Goal: Task Accomplishment & Management: Manage account settings

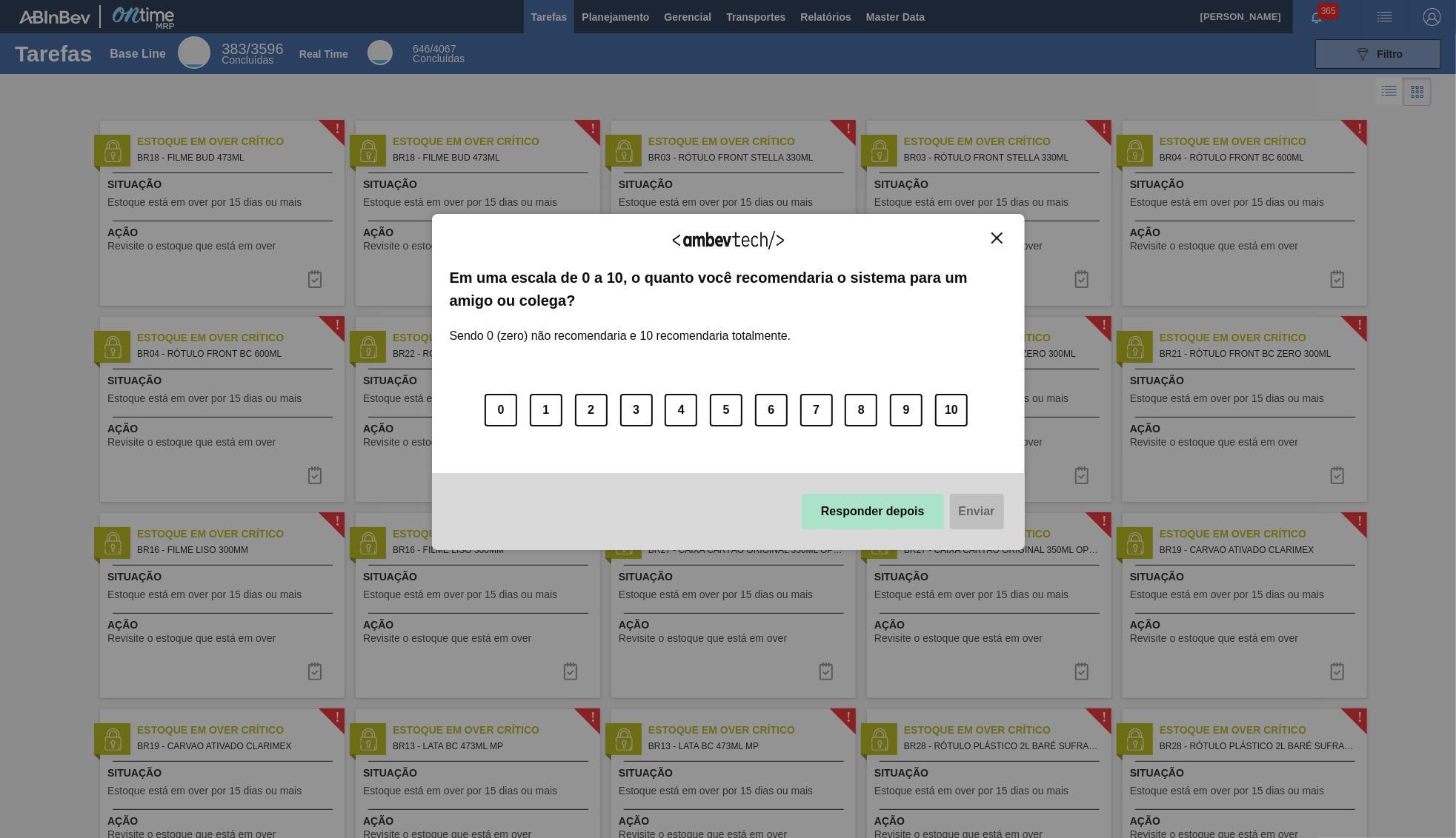
click at [876, 511] on button "Responder depois" at bounding box center [872, 511] width 142 height 36
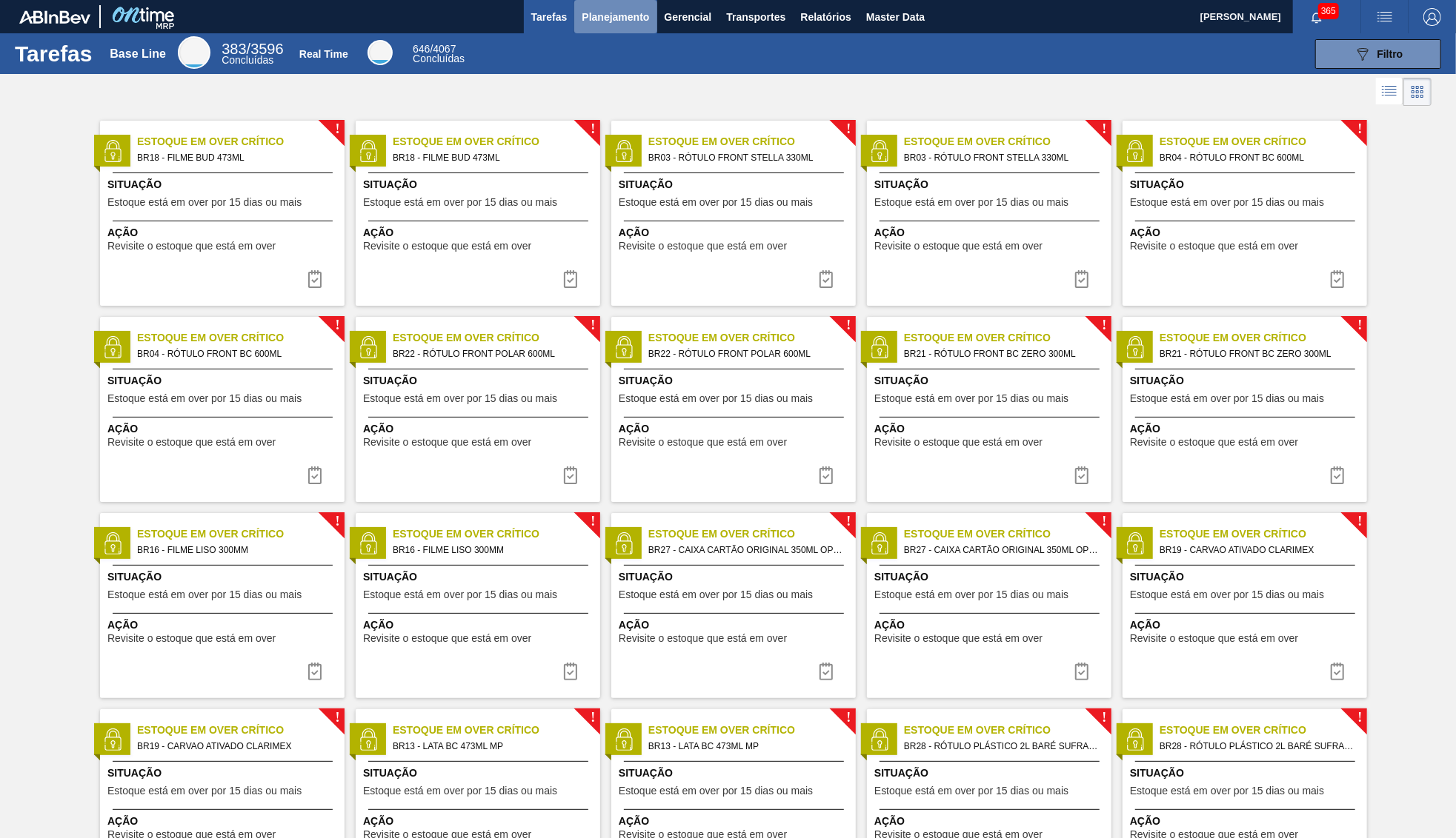
click at [599, 13] on span "Planejamento" at bounding box center [615, 17] width 67 height 17
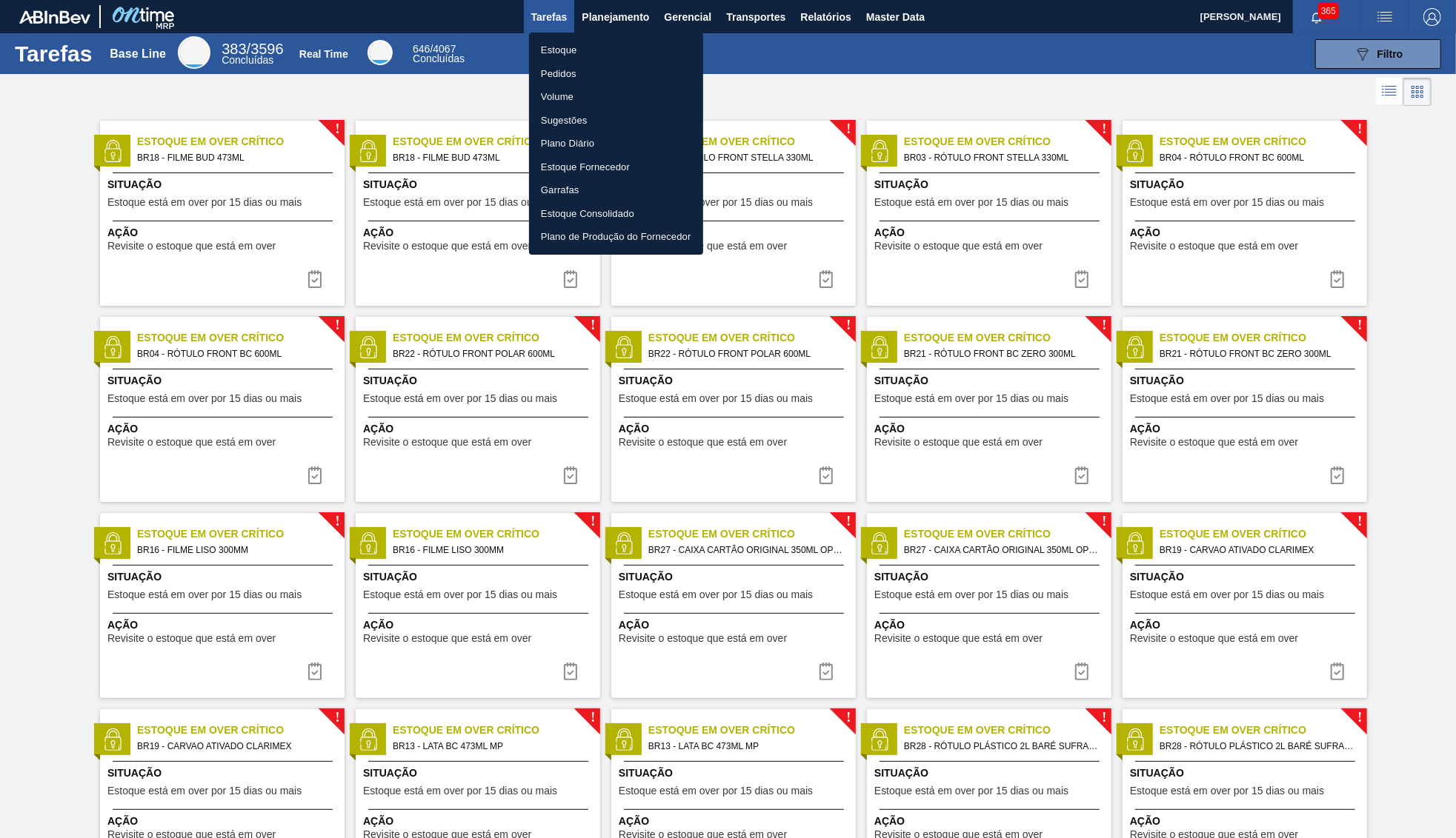
click at [597, 40] on li "Estoque" at bounding box center [616, 51] width 174 height 24
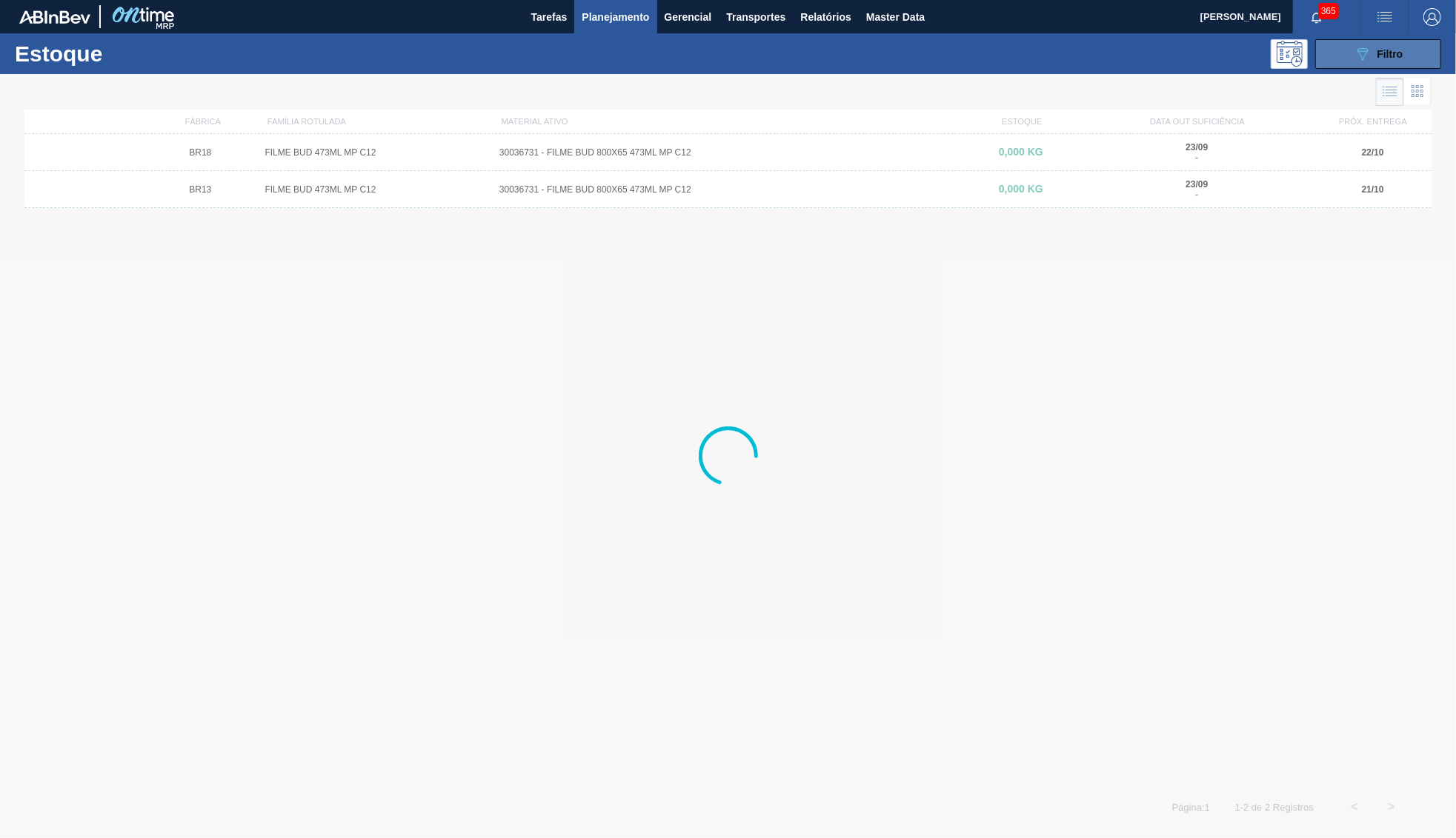
click at [1427, 45] on button "089F7B8B-B2A5-4AFE-B5C0-19BA573D28AC Filtro" at bounding box center [1377, 54] width 126 height 29
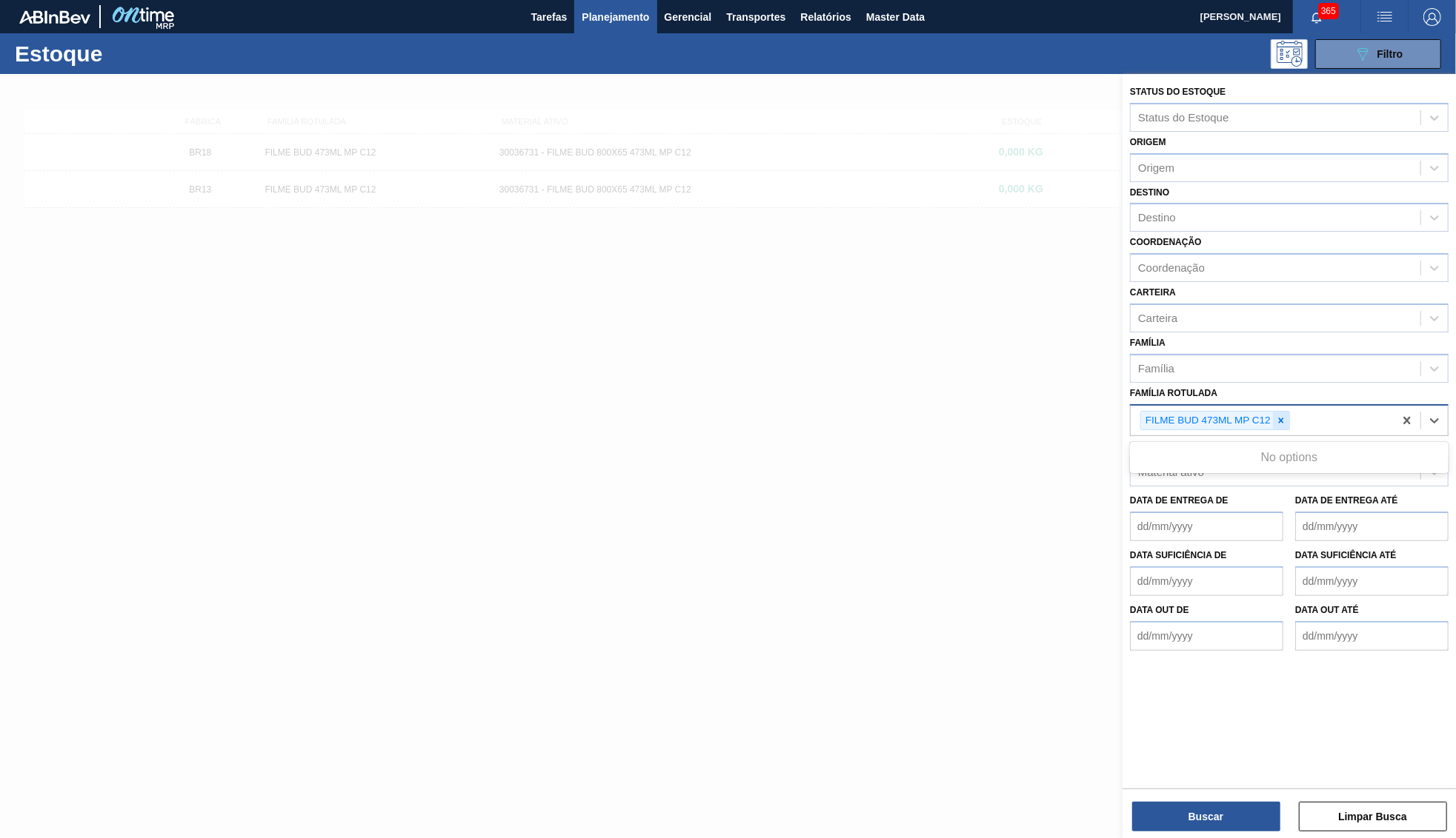
click at [1284, 406] on div "FILME BUD 473ML MP C12" at bounding box center [1262, 421] width 263 height 30
click at [1288, 411] on div at bounding box center [1281, 420] width 17 height 18
click at [1288, 406] on div "FILME BUD 473ML MP C12" at bounding box center [1262, 421] width 263 height 30
paste Rotulada "CAIXA CARTÃO STELLA PURE GOLD 350ML"
type Rotulada "CAIXA CARTÃO STELLA PURE GOLD 350ML"
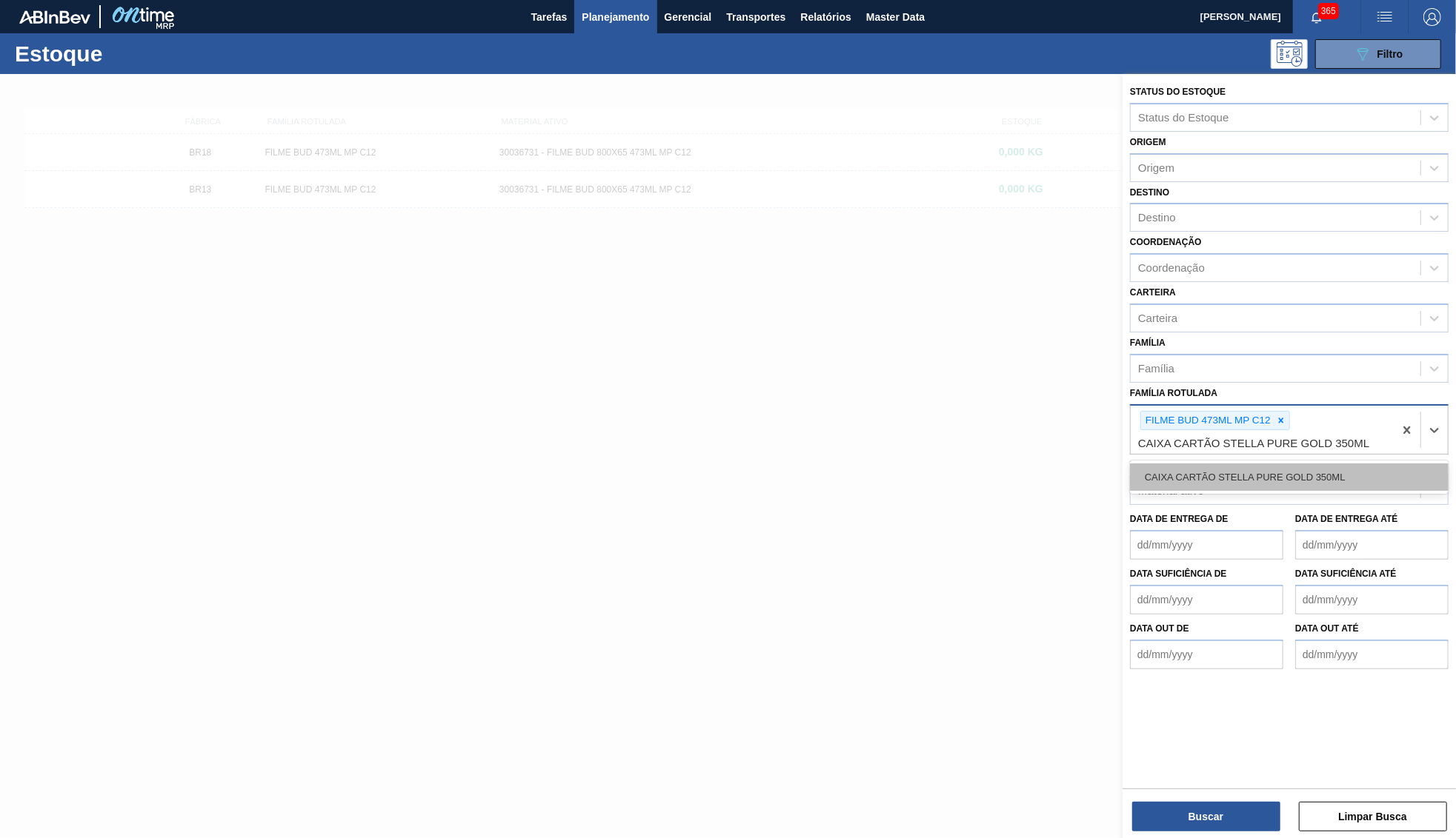
click at [1147, 464] on div "CAIXA CARTÃO STELLA PURE GOLD 350ML" at bounding box center [1289, 477] width 319 height 28
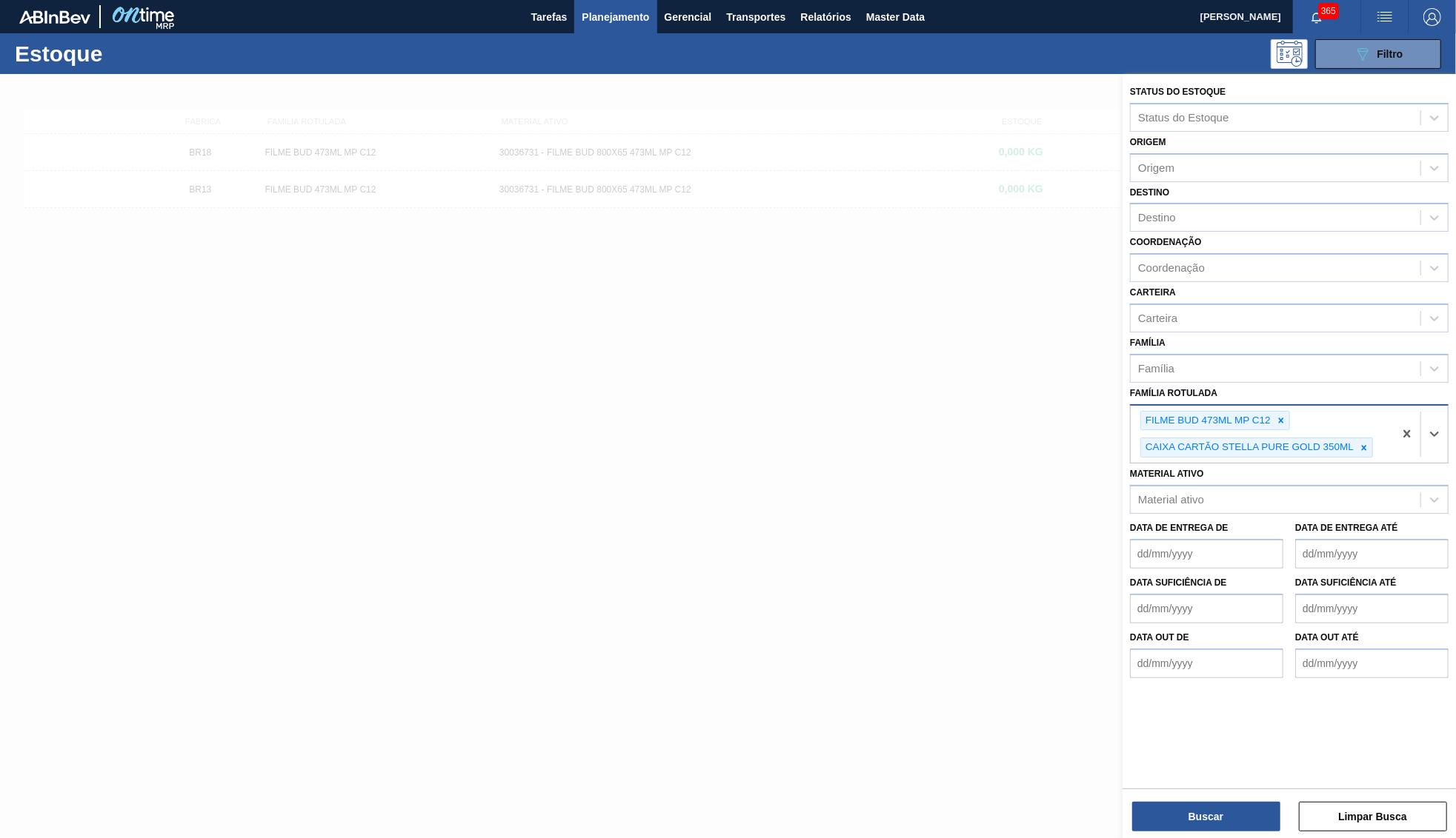
click at [1289, 411] on div "FILME BUD 473ML MP C12" at bounding box center [1215, 420] width 150 height 20
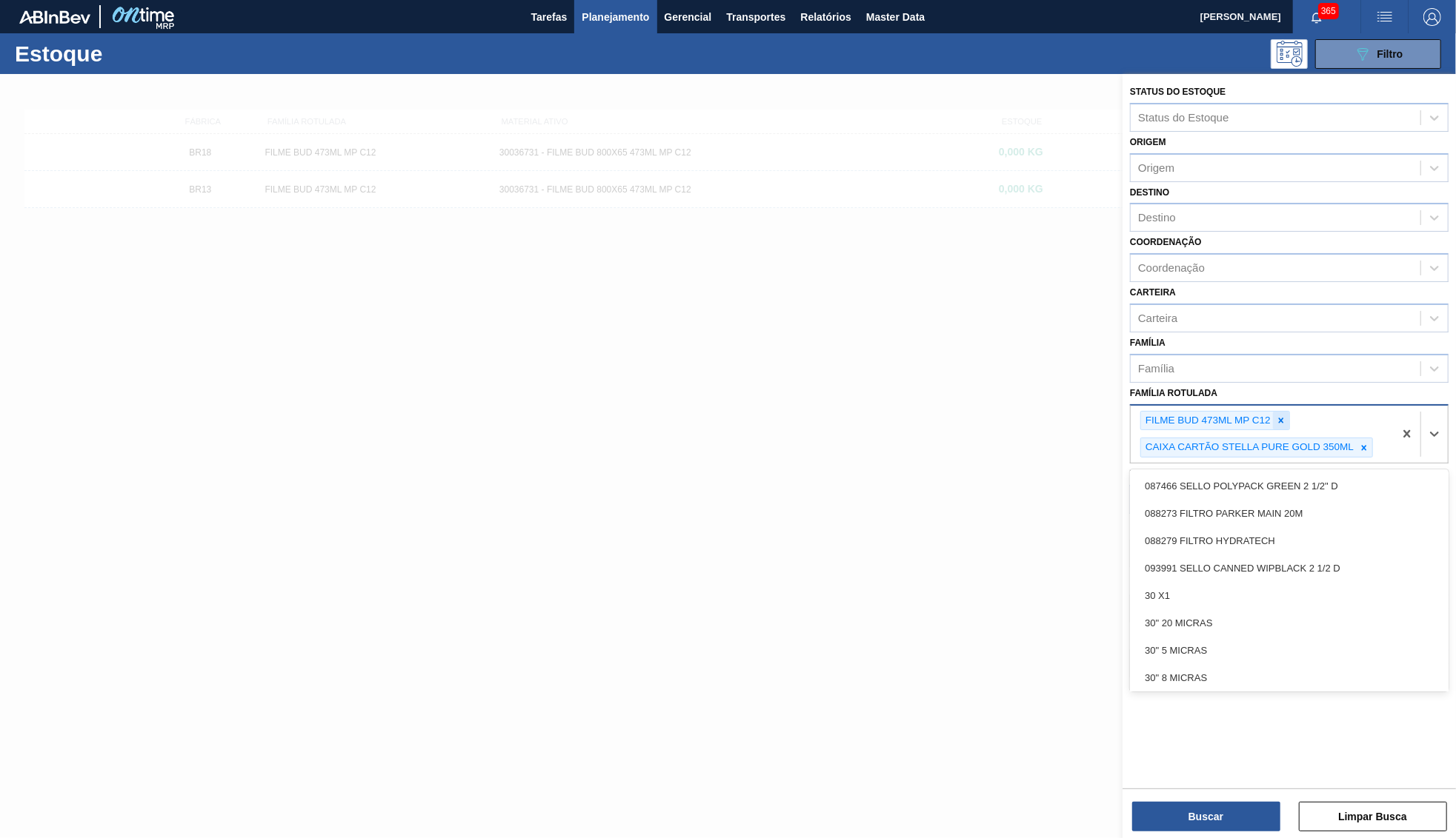
click at [1285, 415] on icon at bounding box center [1281, 420] width 10 height 10
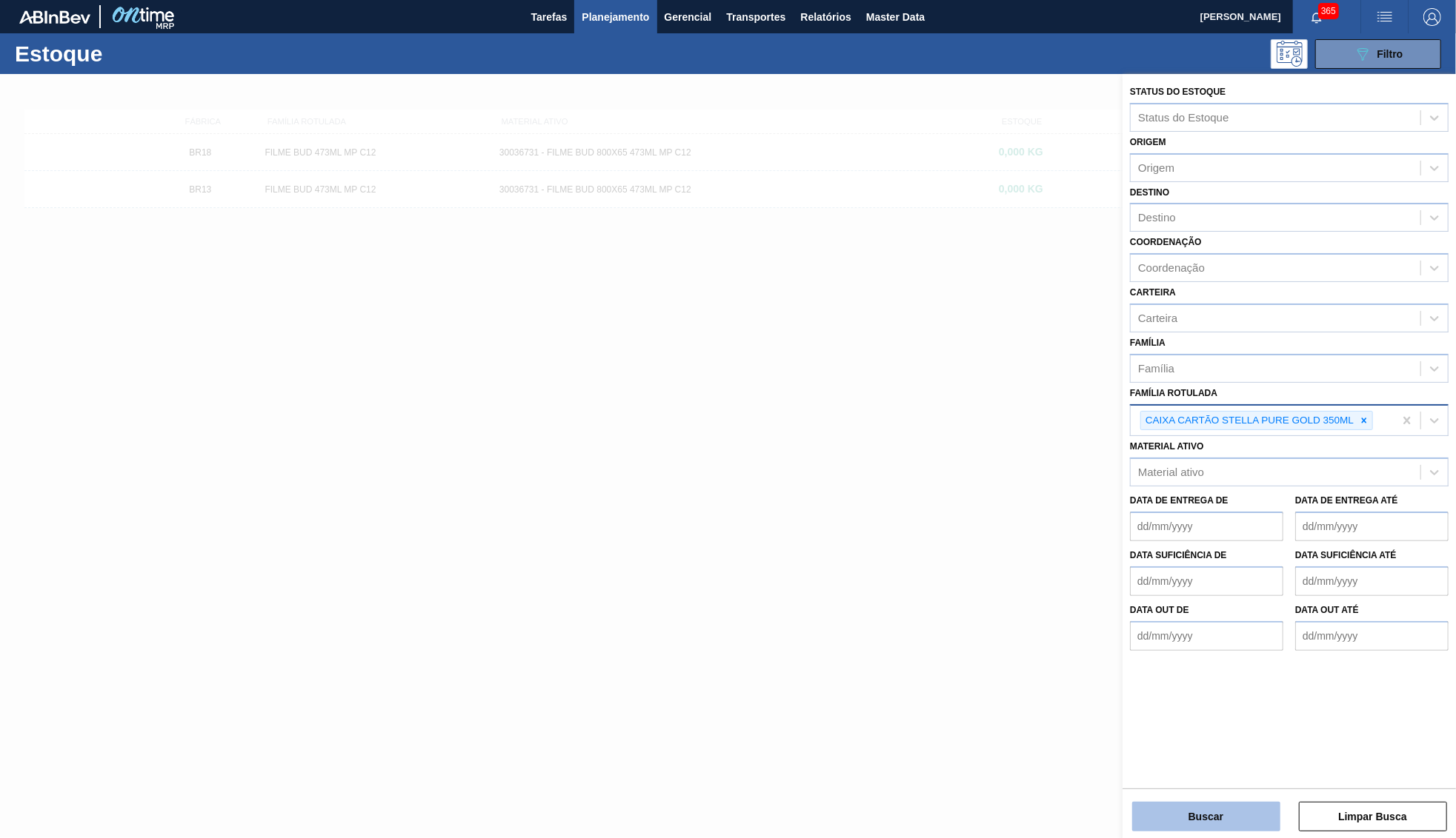
click at [1141, 812] on button "Buscar" at bounding box center [1205, 817] width 148 height 29
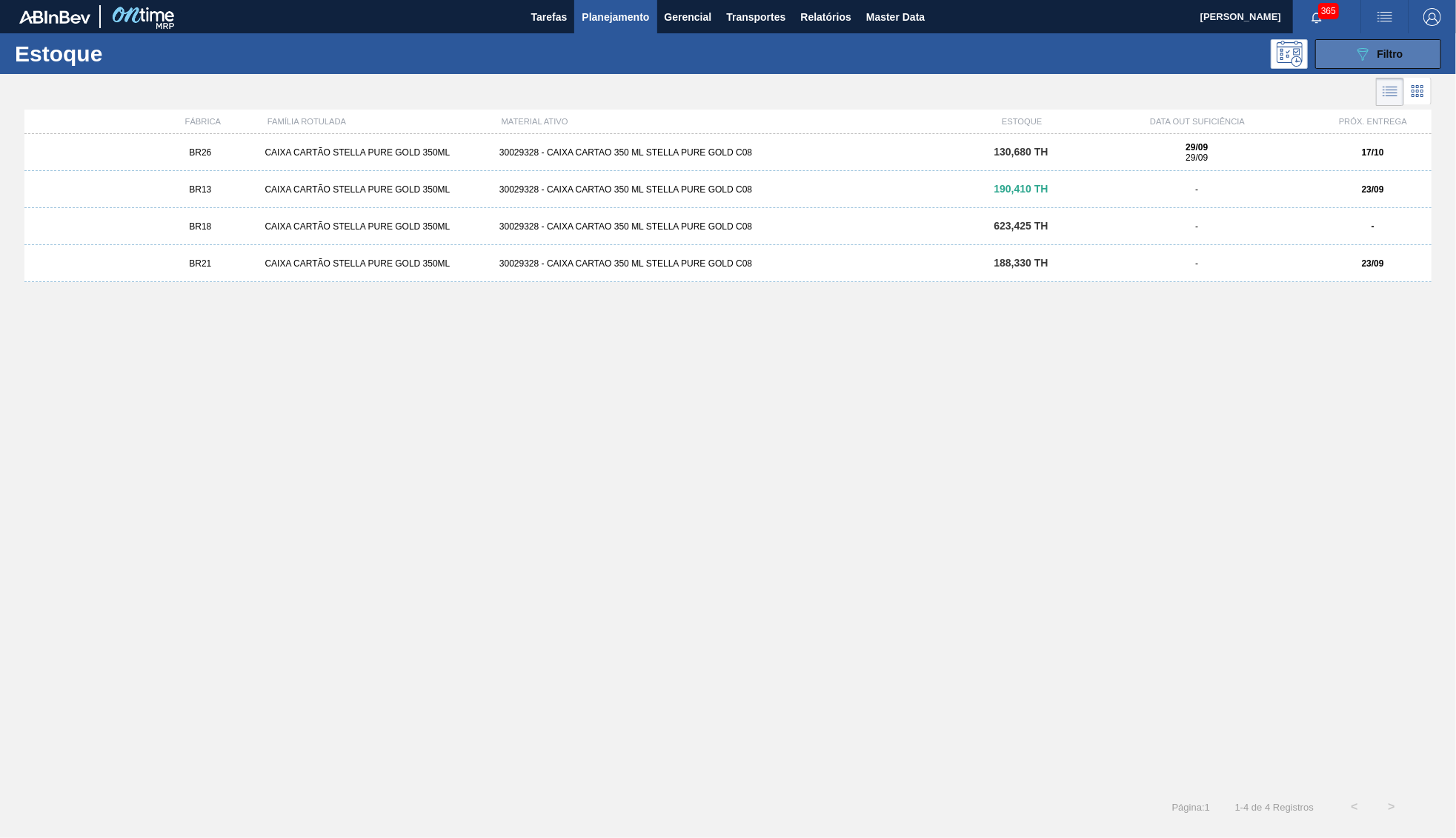
click at [1369, 56] on icon "089F7B8B-B2A5-4AFE-B5C0-19BA573D28AC" at bounding box center [1362, 54] width 17 height 17
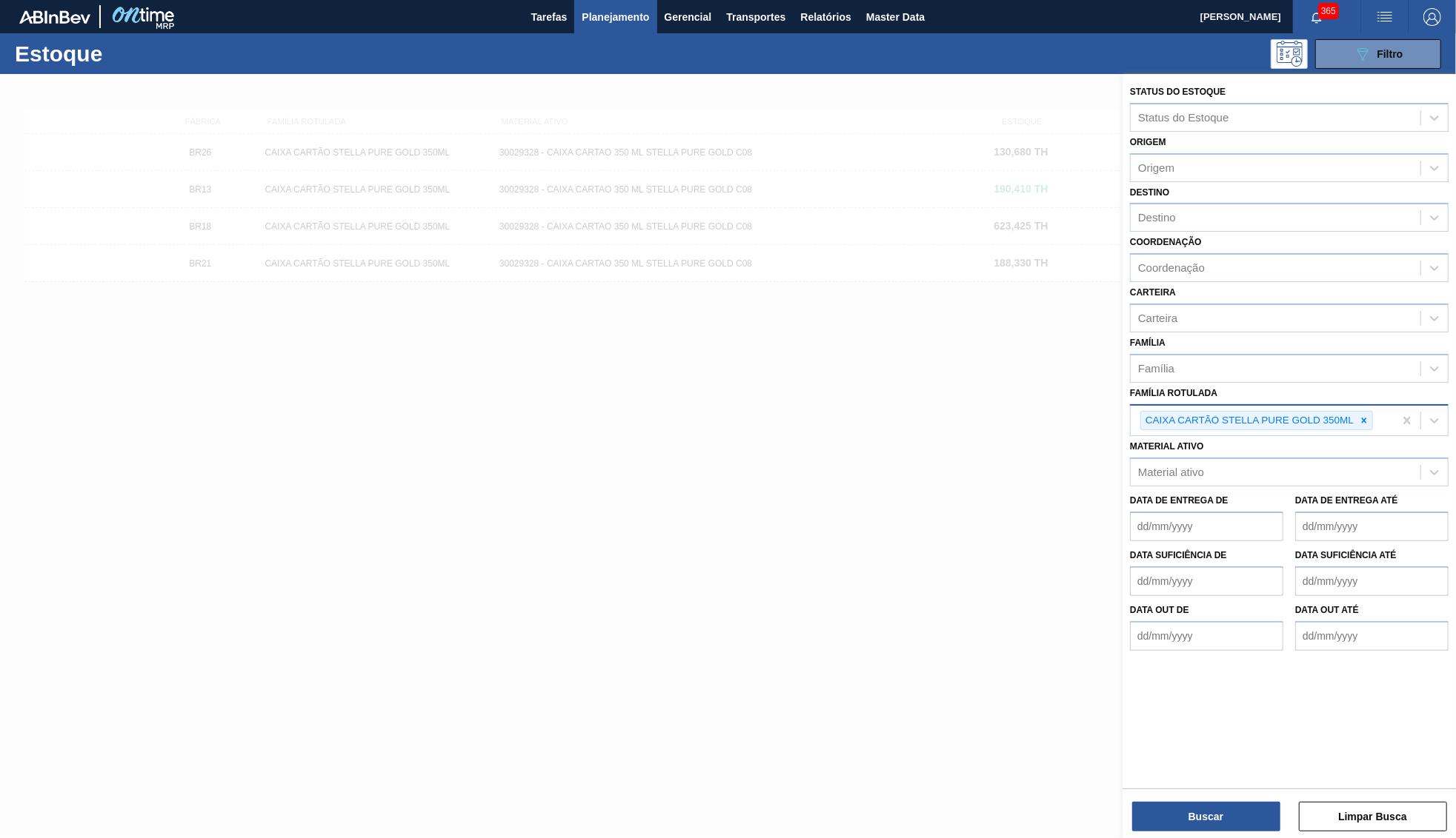
click at [927, 346] on div at bounding box center [728, 492] width 1456 height 838
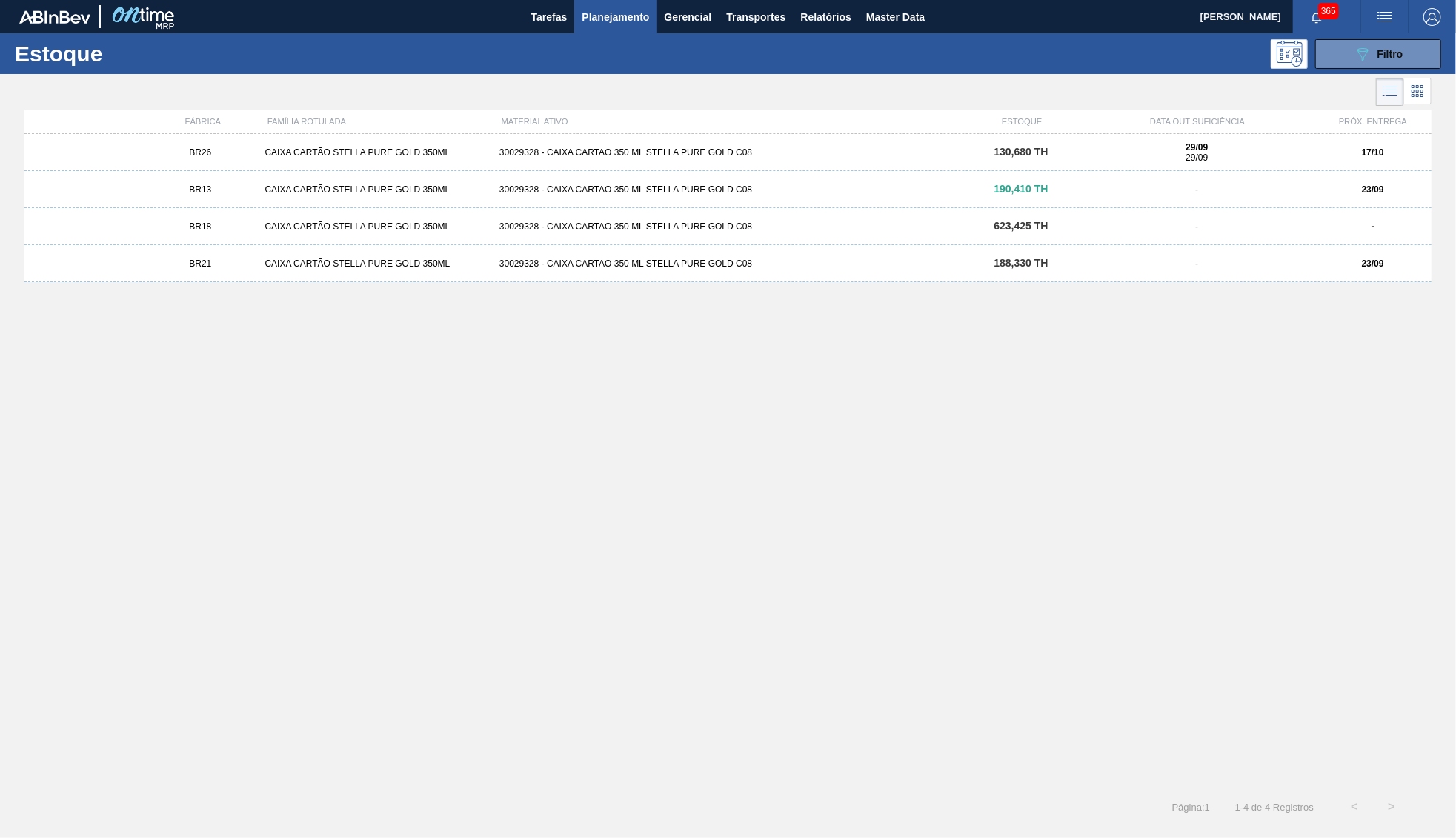
click at [250, 155] on div "BR26" at bounding box center [200, 152] width 117 height 10
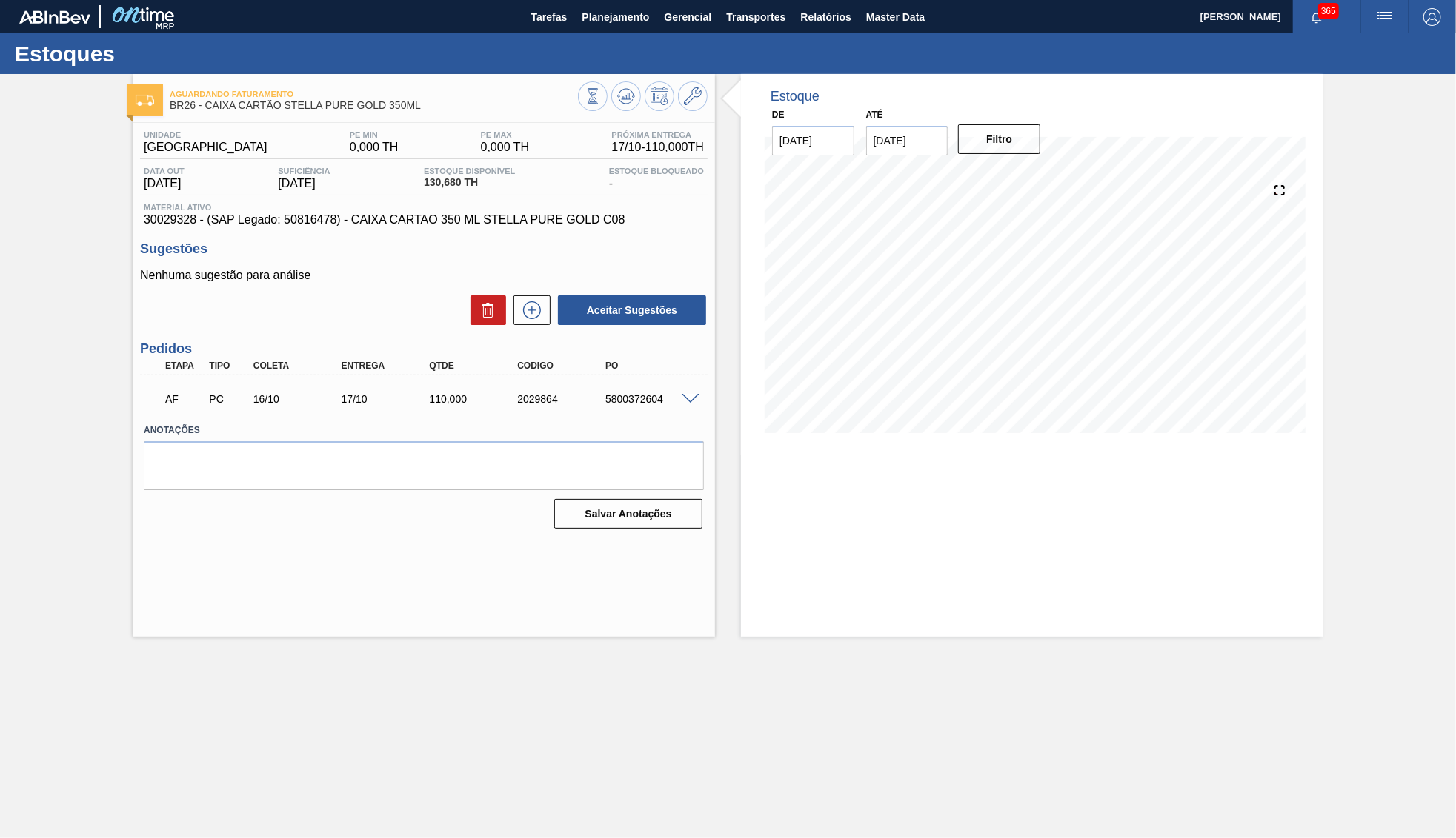
click at [683, 396] on span at bounding box center [690, 400] width 17 height 11
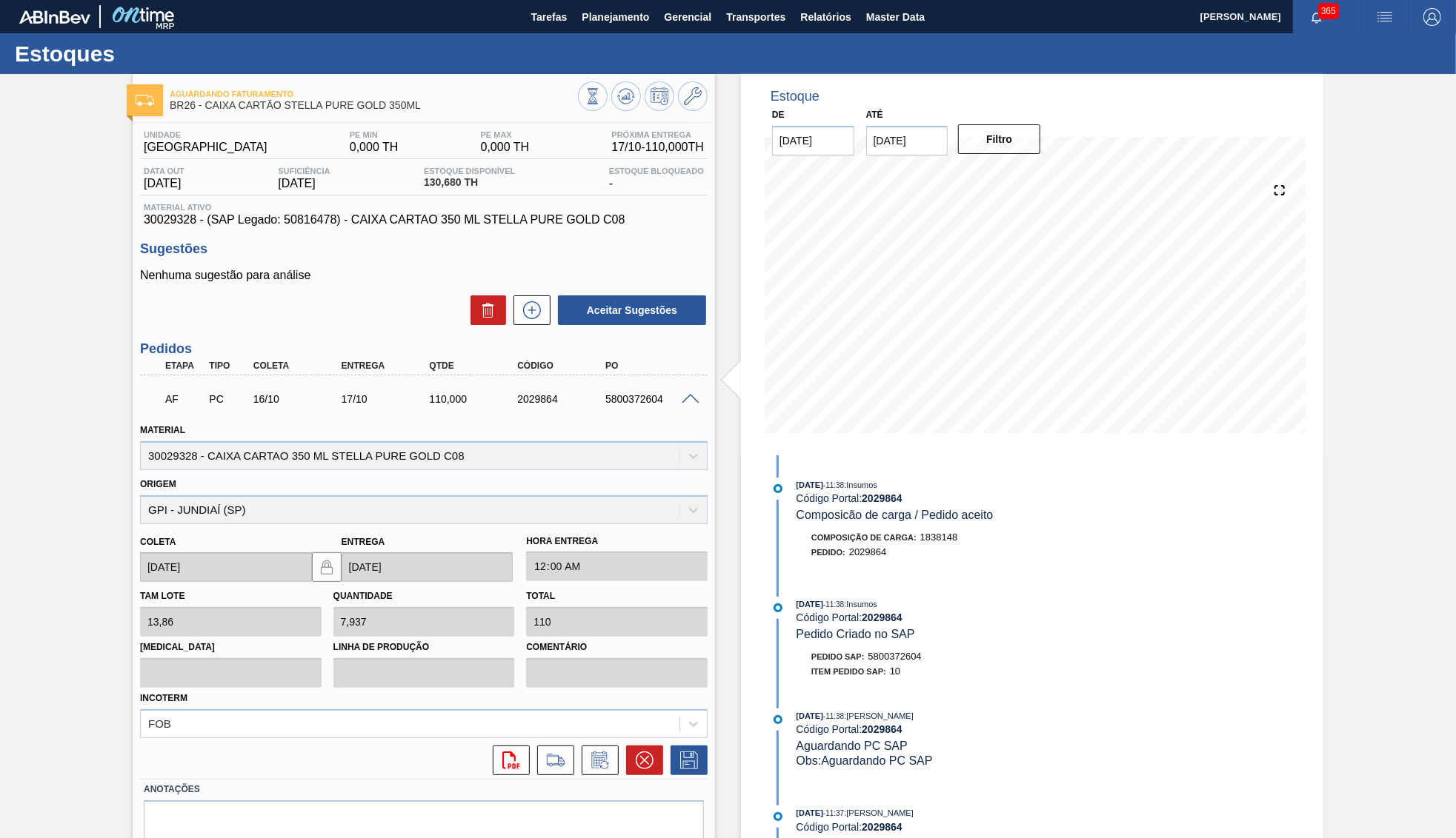
click at [443, 234] on div "Unidade Uberlândia PE MIN 0,000 TH PE MAX 0,000 TH Próxima Entrega 17/10 - 110,…" at bounding box center [423, 507] width 582 height 770
click at [433, 221] on span "30029328 - (SAP Legado: 50816478) - CAIXA CARTAO 350 ML STELLA PURE GOLD C08" at bounding box center [423, 220] width 560 height 13
click at [617, 105] on button at bounding box center [626, 96] width 29 height 29
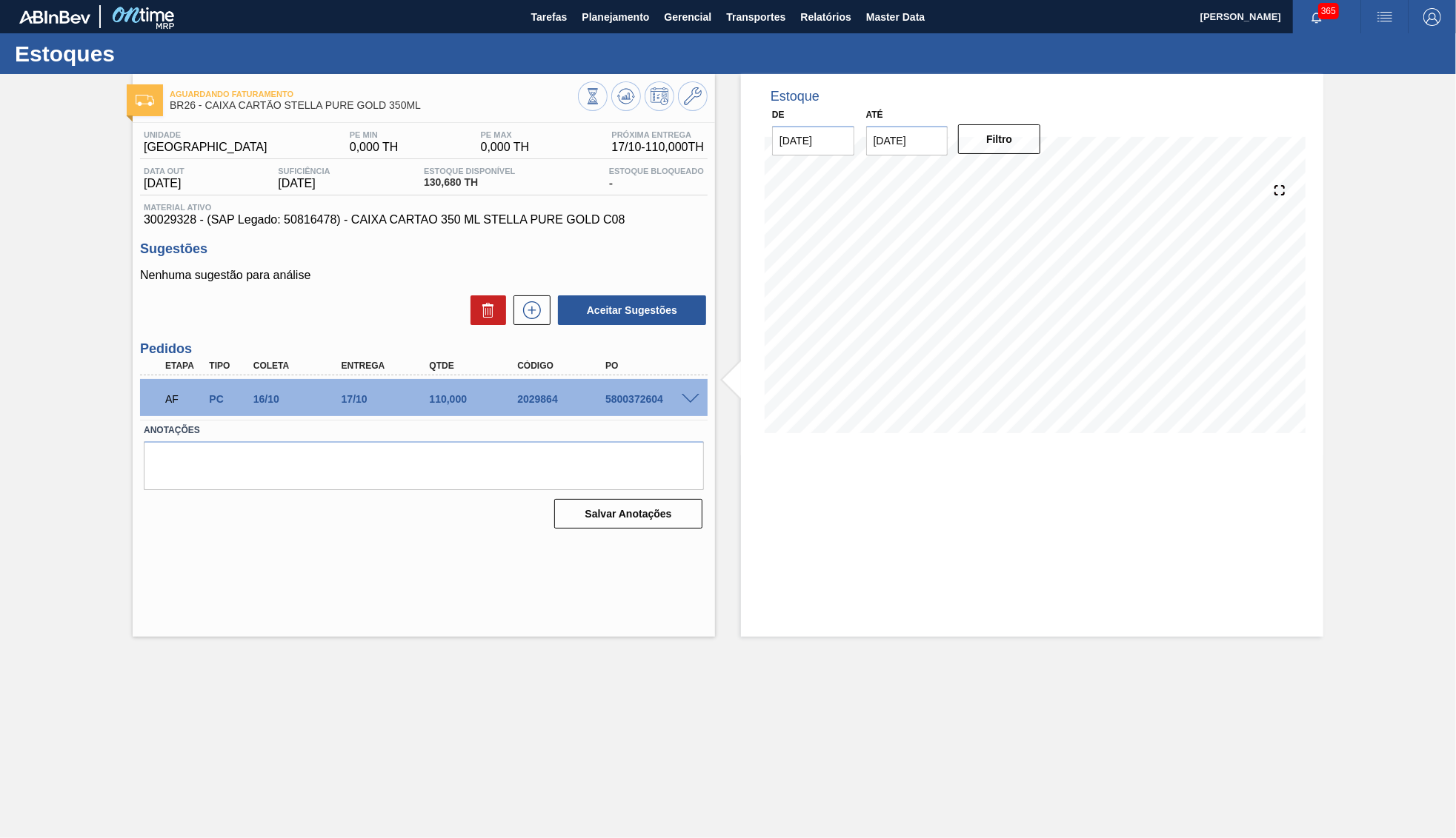
click at [641, 403] on div "5800372604" at bounding box center [650, 399] width 98 height 12
copy div "5800372604"
click at [455, 231] on div "Unidade Uberlândia PE MIN 0,000 TH PE MAX 0,000 TH Próxima Entrega 17/10 - 110,…" at bounding box center [423, 328] width 582 height 411
click at [454, 231] on div "Unidade Uberlândia PE MIN 0,000 TH PE MAX 0,000 TH Próxima Entrega 17/10 - 110,…" at bounding box center [423, 328] width 582 height 411
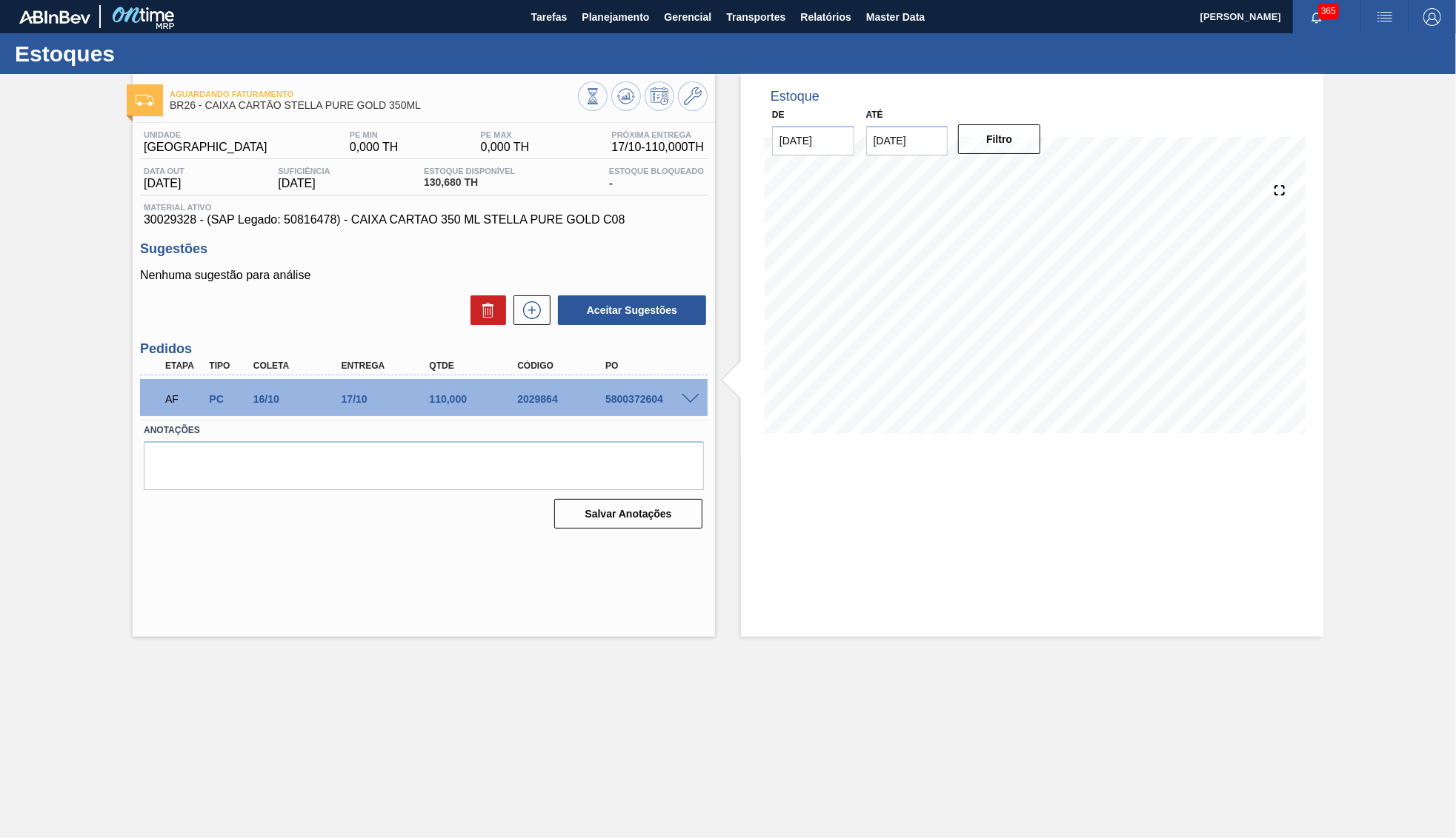
click at [454, 231] on div "Unidade Uberlândia PE MIN 0,000 TH PE MAX 0,000 TH Próxima Entrega 17/10 - 110,…" at bounding box center [423, 328] width 582 height 411
click at [601, 19] on span "Planejamento" at bounding box center [615, 17] width 67 height 17
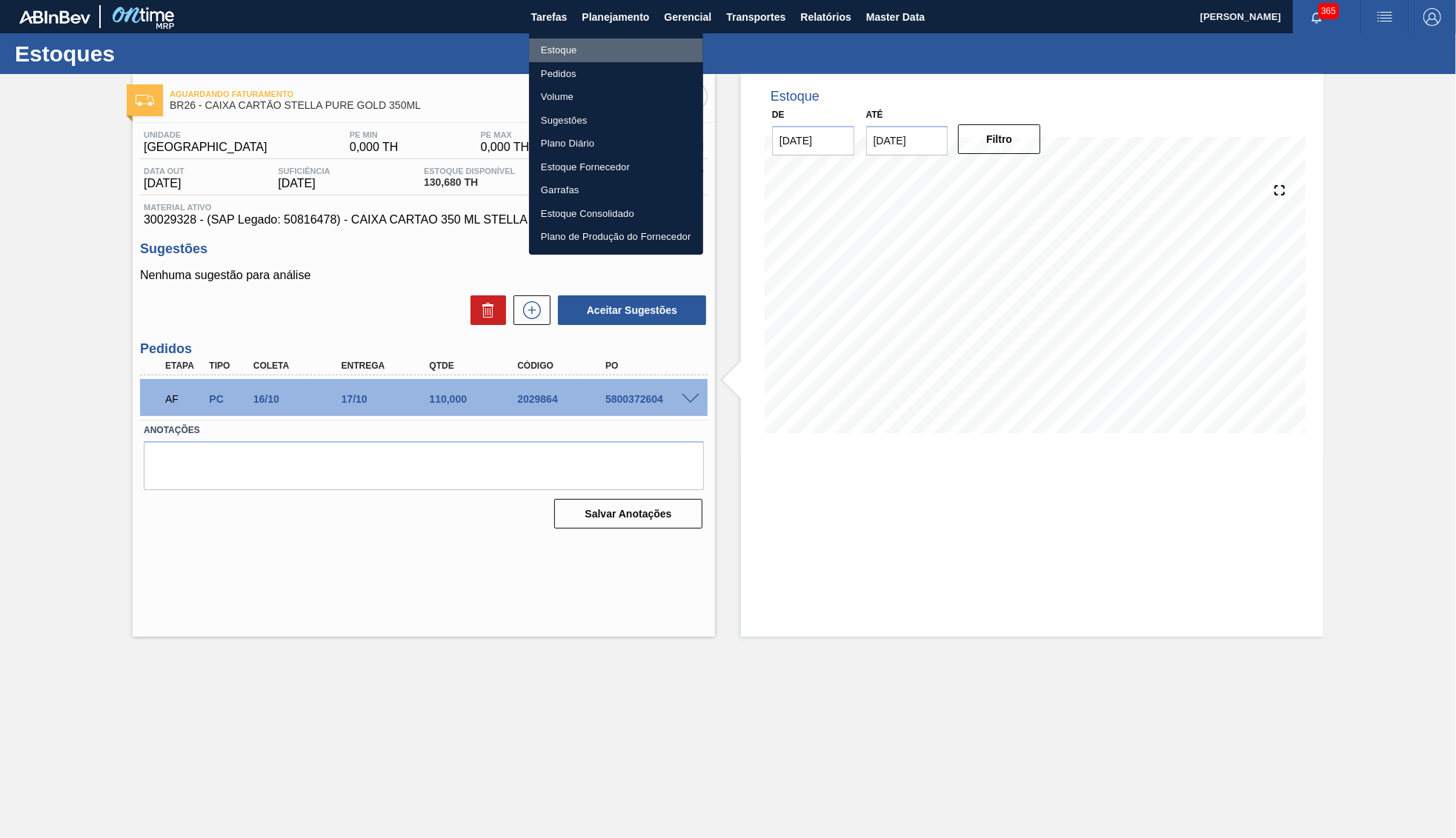
click at [630, 53] on li "Estoque" at bounding box center [616, 51] width 174 height 24
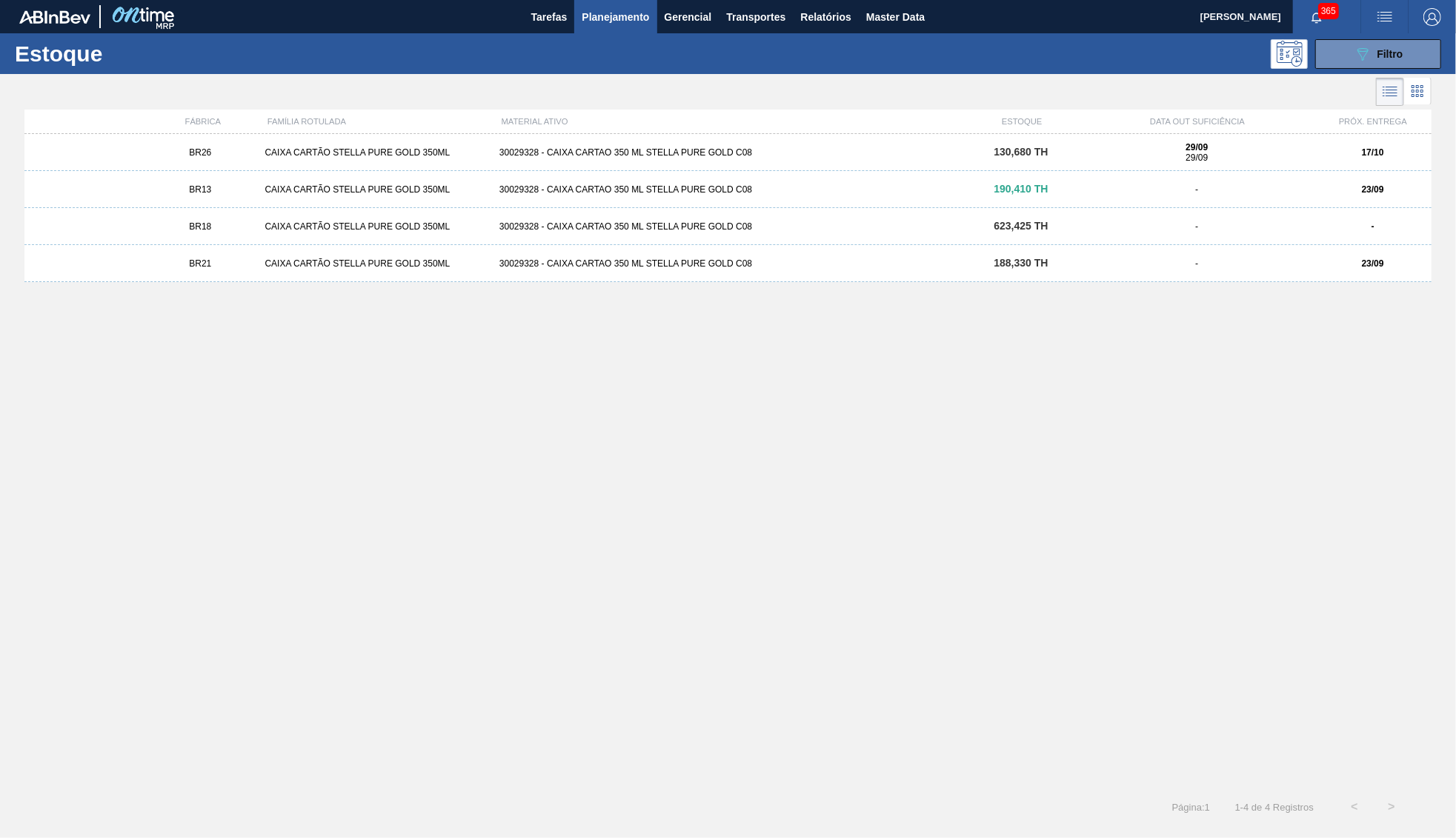
click at [745, 161] on div "BR26 CAIXA CARTÃO STELLA PURE GOLD 350ML 30029328 - CAIXA CARTAO 350 ML STELLA …" at bounding box center [728, 152] width 1407 height 37
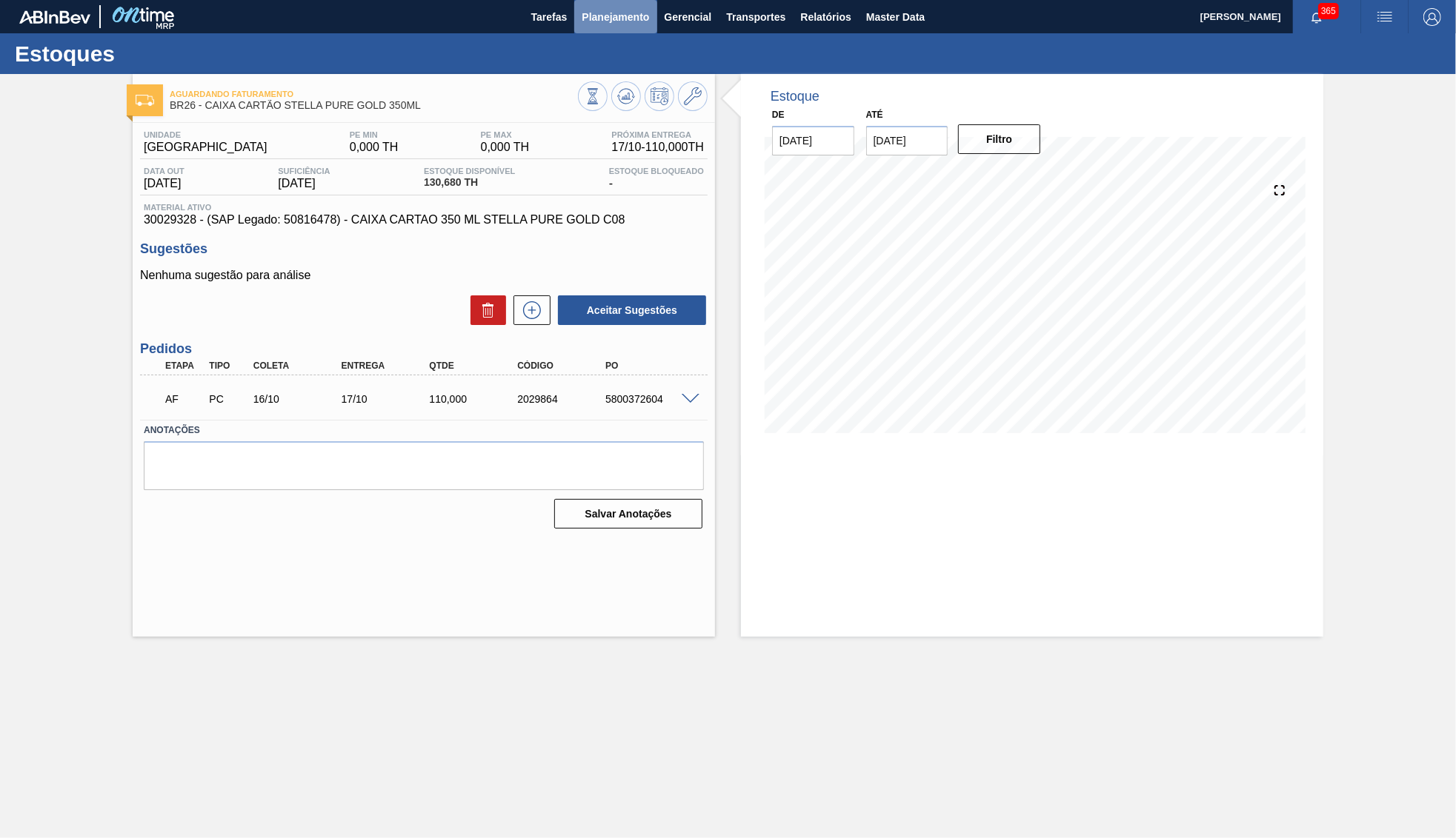
click at [588, 23] on span "Planejamento" at bounding box center [615, 17] width 67 height 17
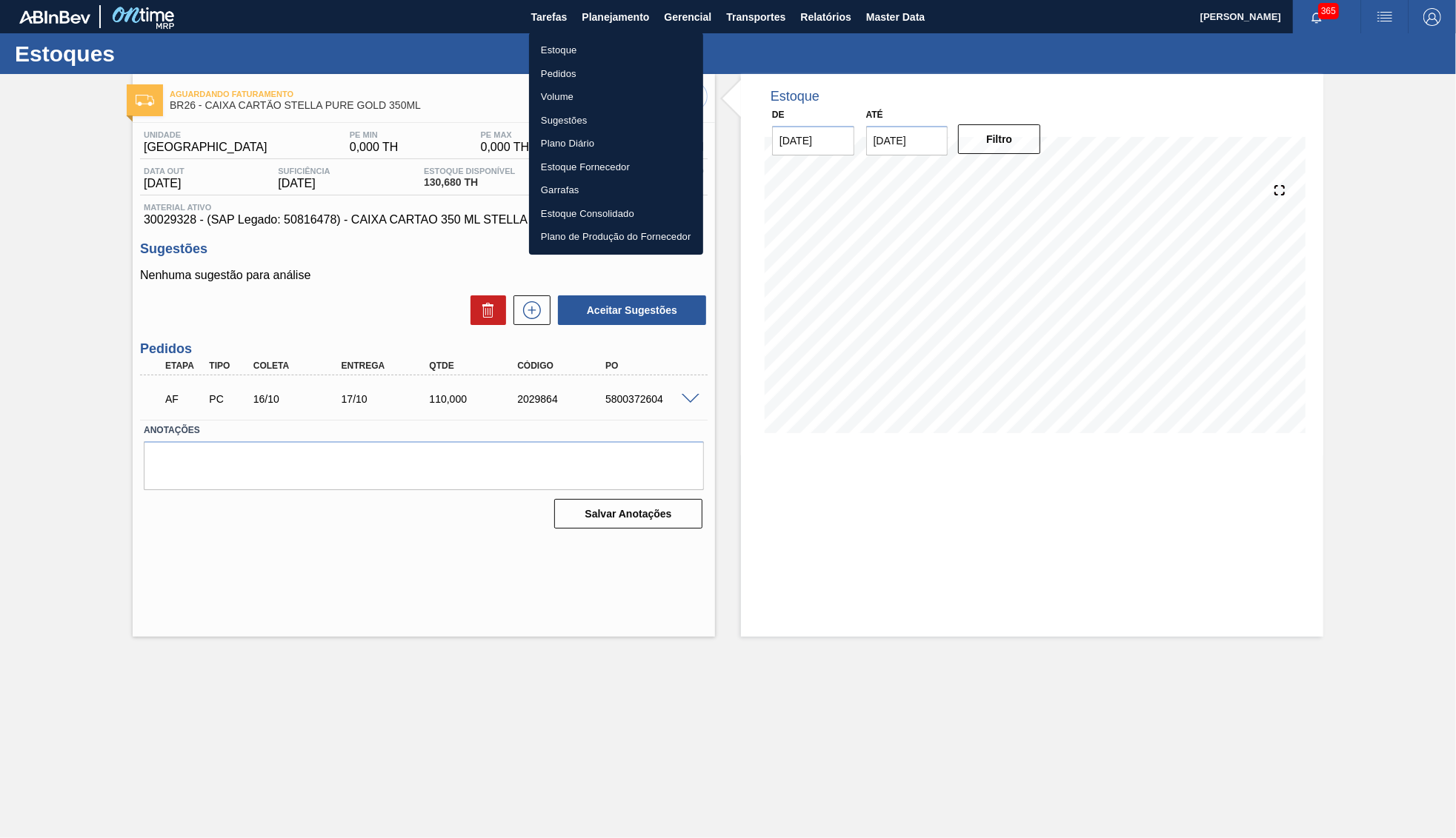
click at [580, 47] on li "Estoque" at bounding box center [616, 51] width 174 height 24
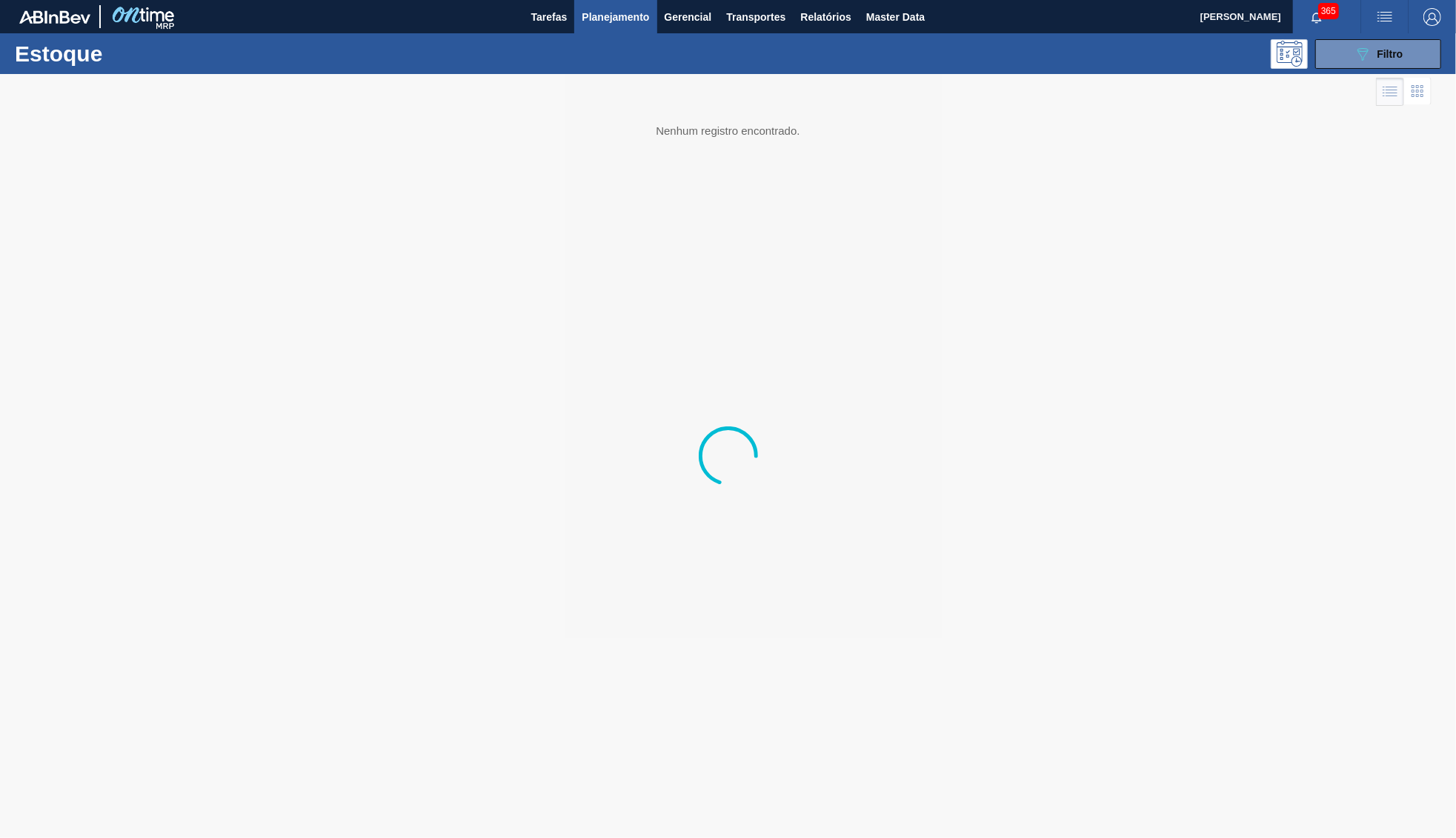
click at [1362, 75] on div at bounding box center [728, 456] width 1456 height 764
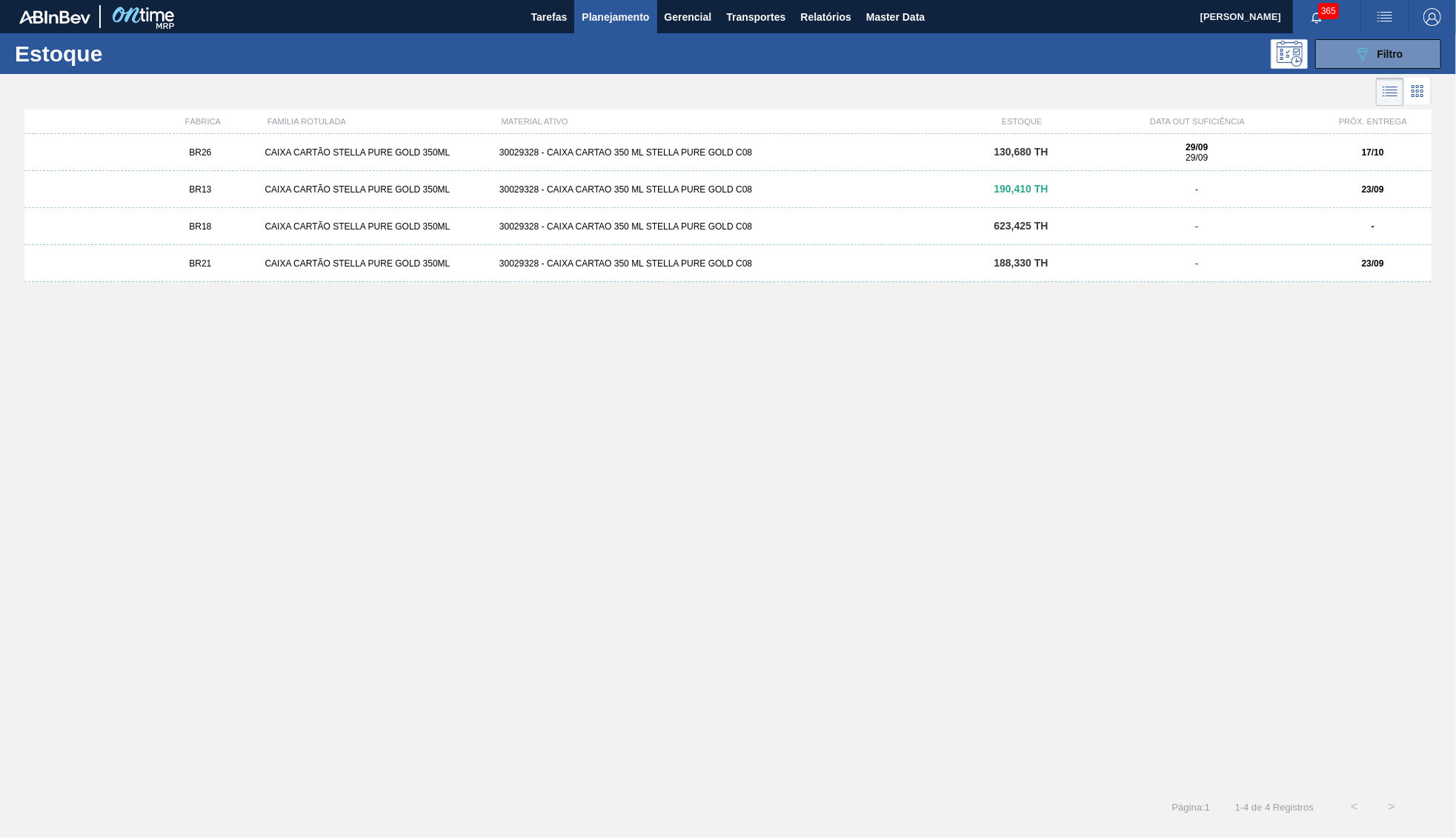
click at [894, 488] on div "BR26 CAIXA CARTÃO STELLA PURE GOLD 350ML 30029328 - CAIXA CARTAO 350 ML STELLA …" at bounding box center [728, 457] width 1407 height 646
click at [1374, 60] on div "089F7B8B-B2A5-4AFE-B5C0-19BA573D28AC Filtro" at bounding box center [1378, 54] width 50 height 17
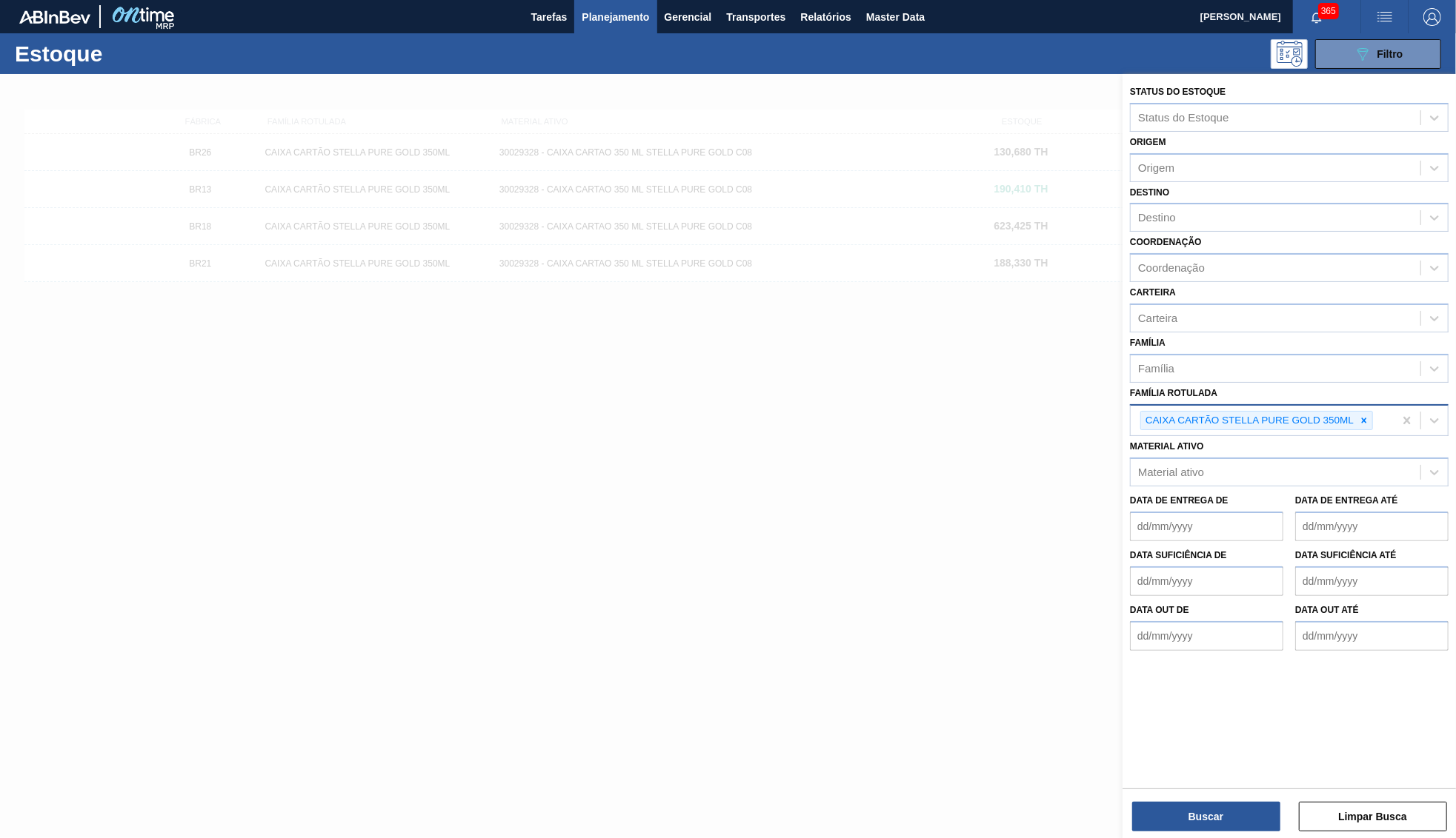
click at [1355, 411] on div "CAIXA CARTÃO STELLA PURE GOLD 350ML" at bounding box center [1248, 420] width 215 height 18
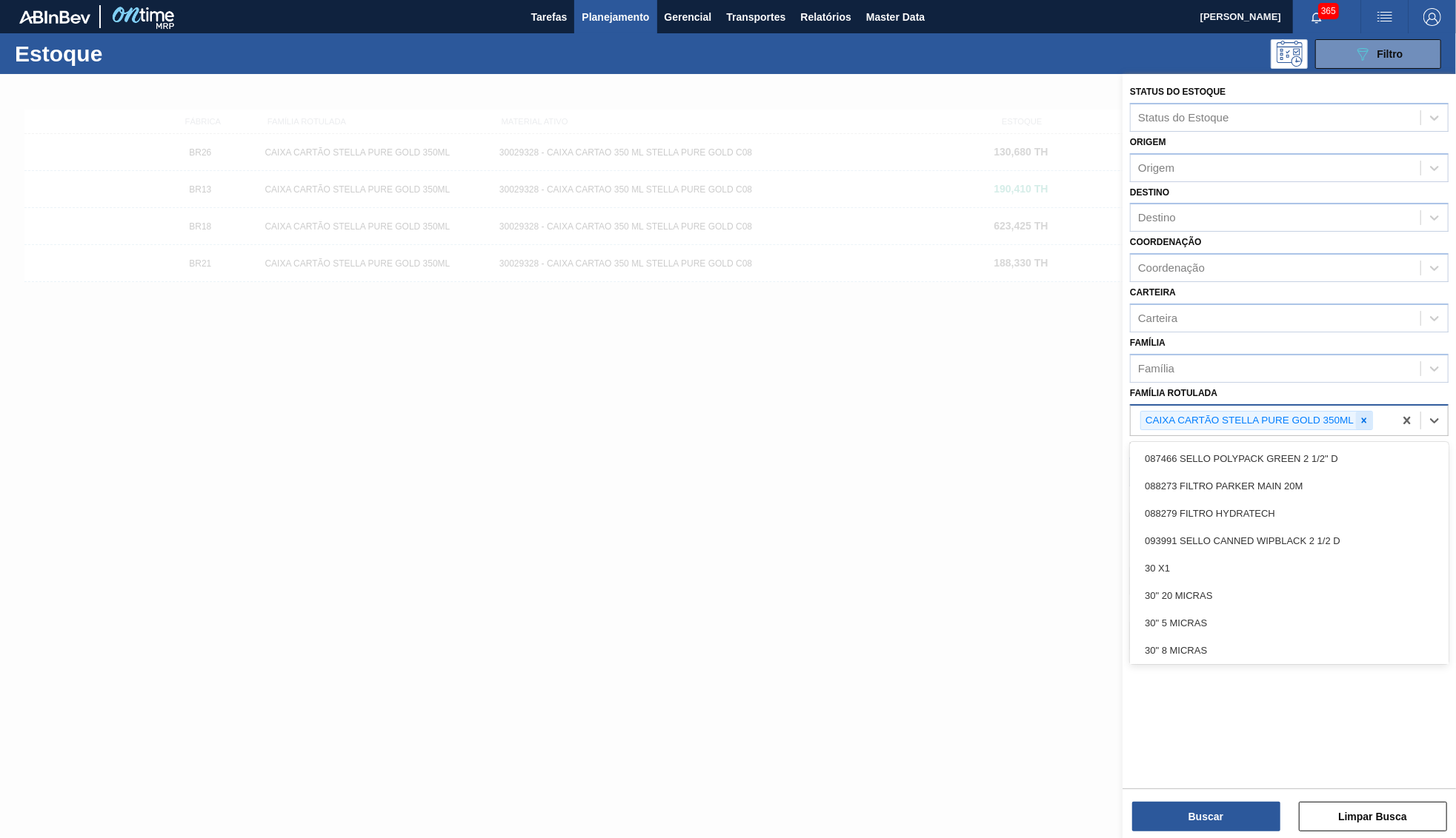
click at [1372, 411] on div at bounding box center [1363, 420] width 17 height 18
paste Rotulada "30031712"
type Rotulada "30031712"
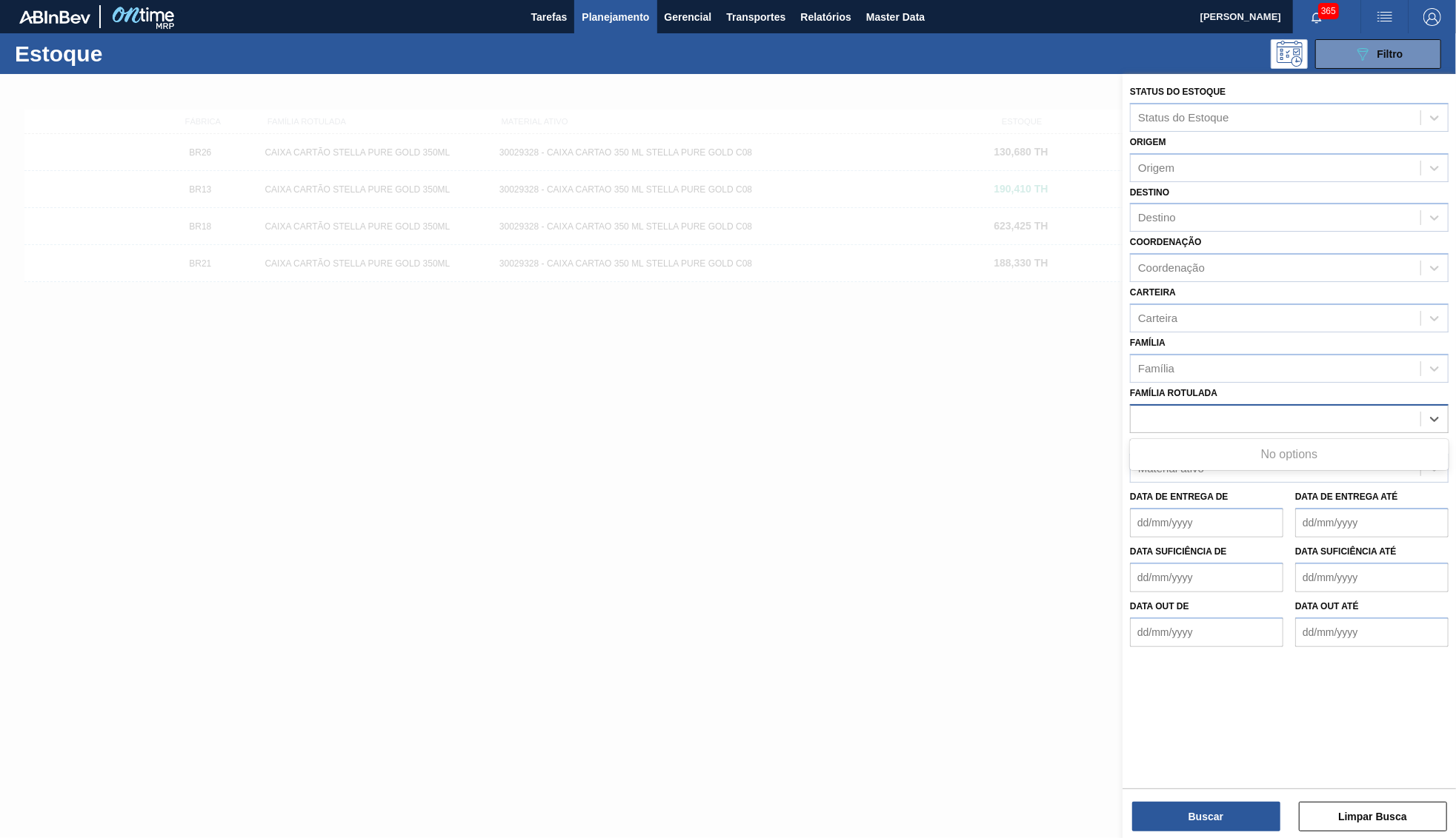
click at [1214, 408] on div "30031712" at bounding box center [1274, 419] width 289 height 21
click at [1199, 463] on div "Material ativo" at bounding box center [1171, 469] width 66 height 13
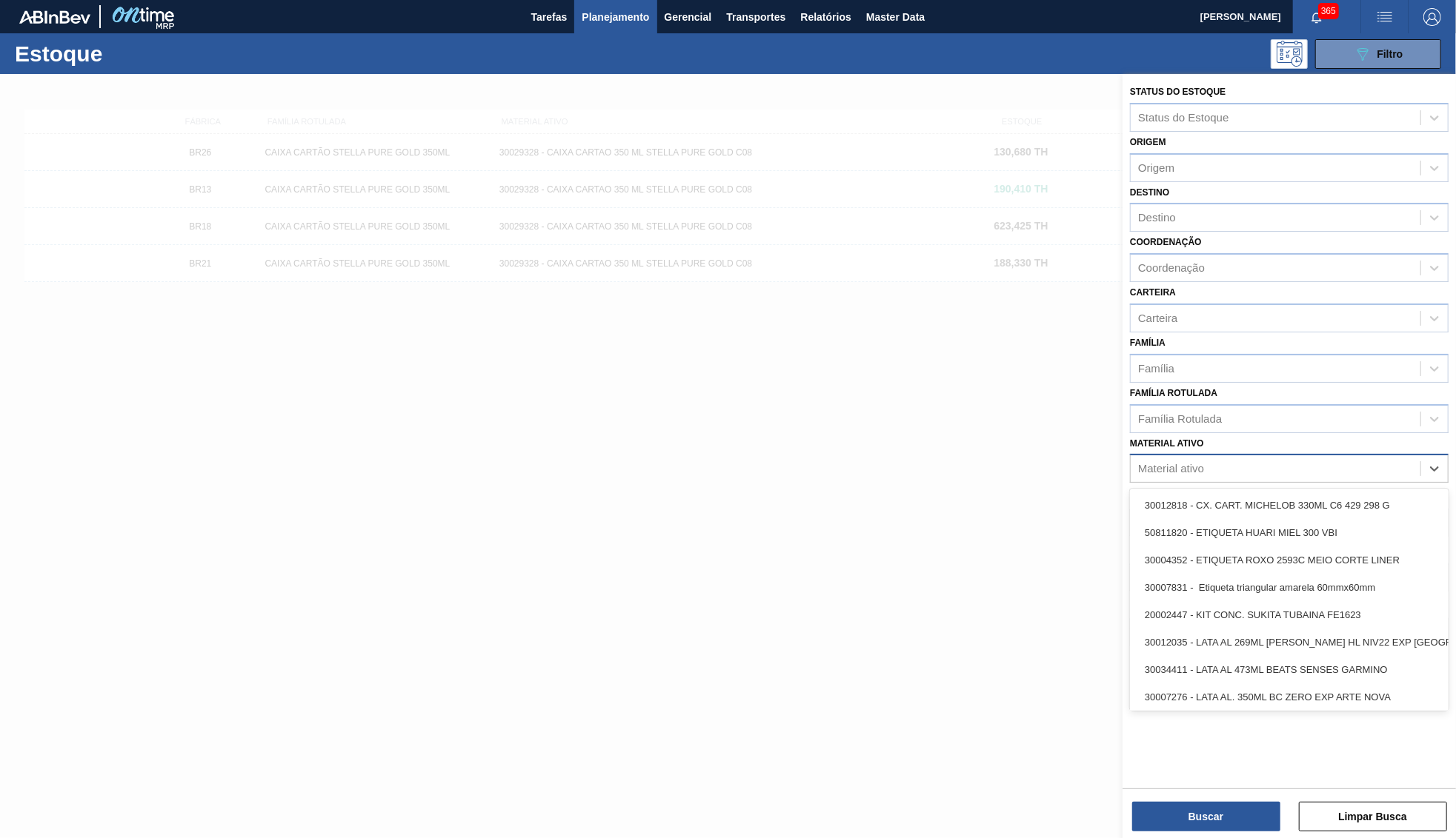
paste ativo "30031712"
type ativo "30031712"
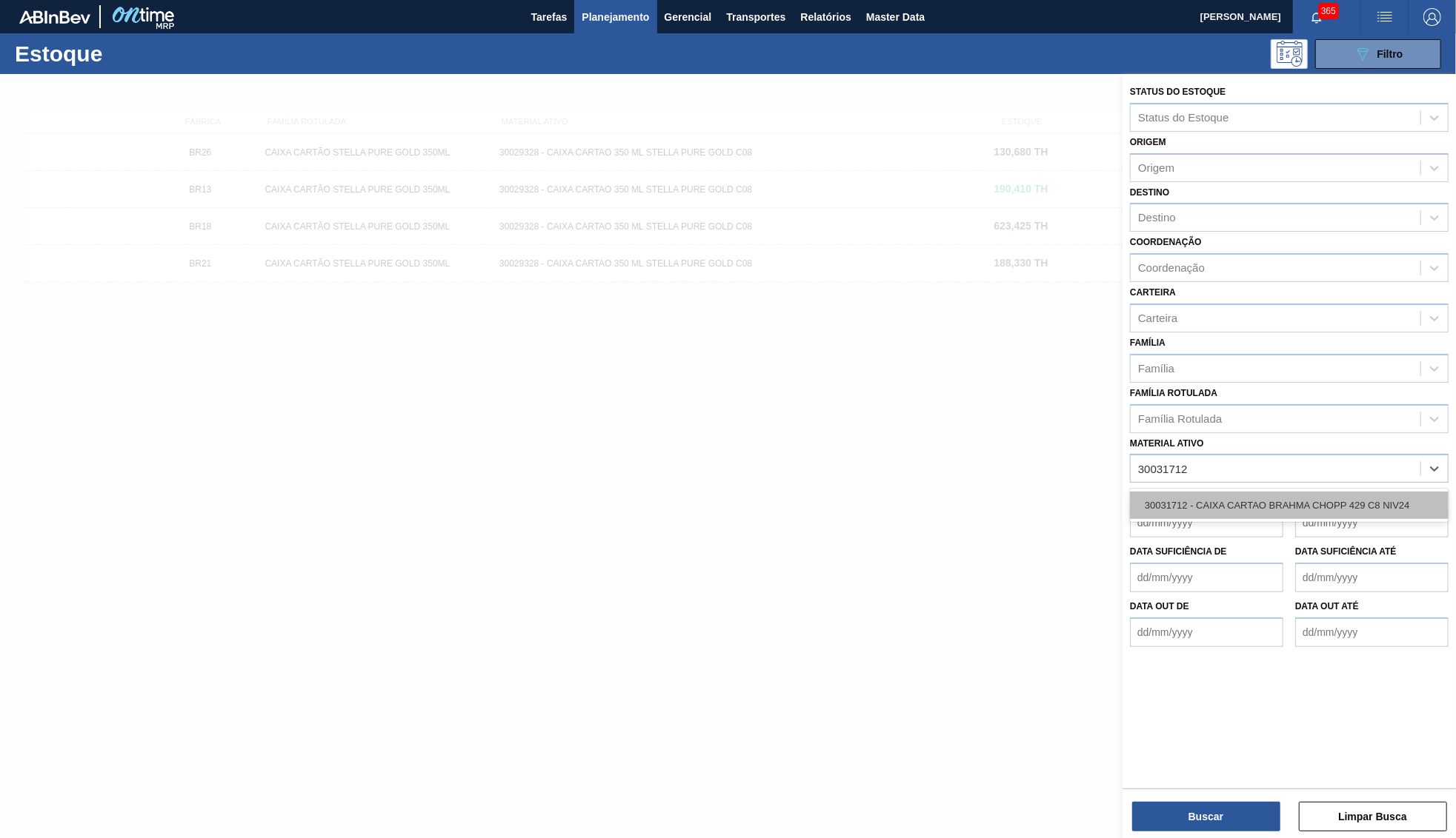
click at [1201, 492] on div "30031712 - CAIXA CARTAO BRAHMA CHOPP 429 C8 NIV24" at bounding box center [1289, 505] width 319 height 28
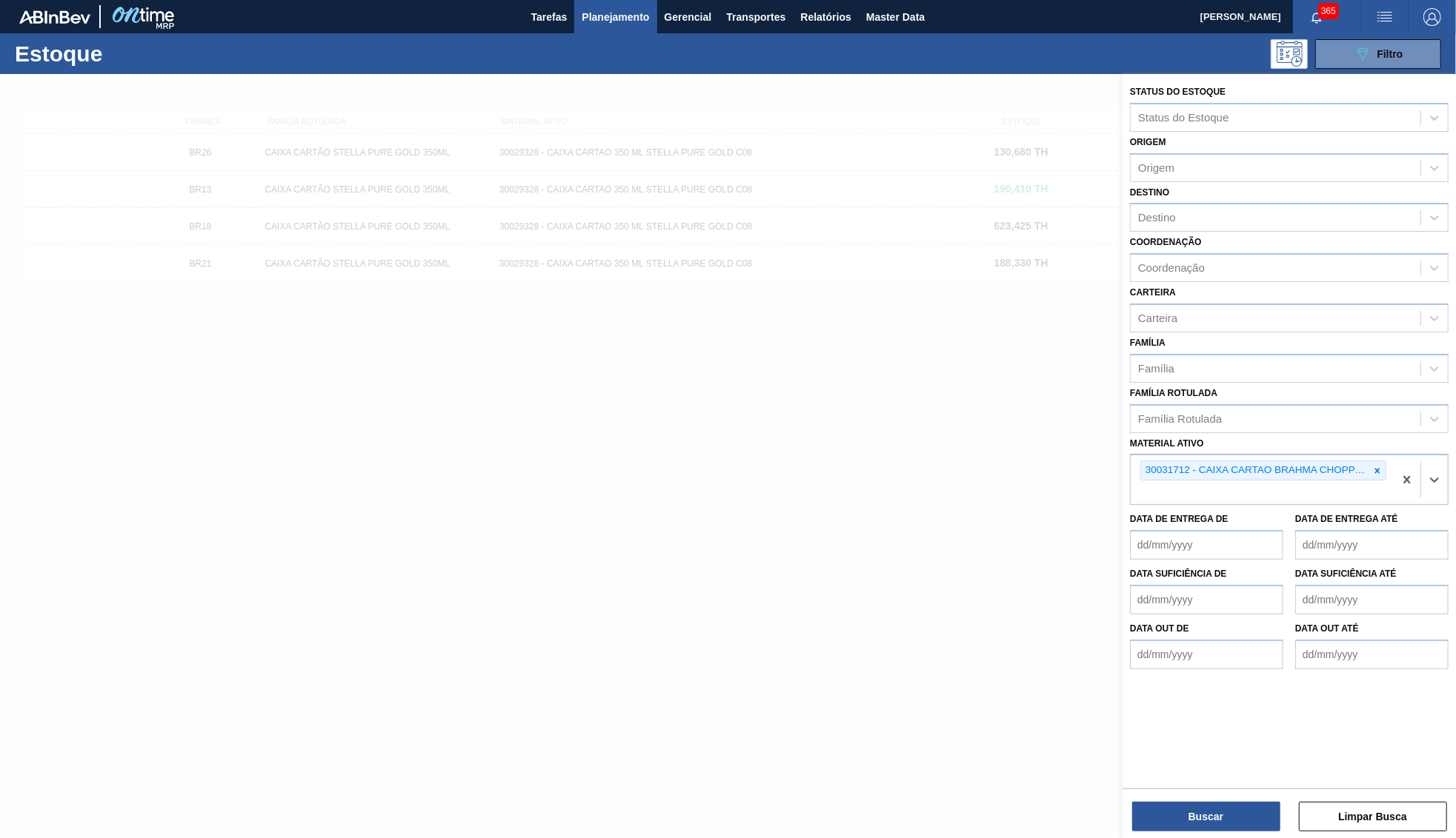
click at [1232, 784] on div "Status do Estoque Status do Estoque Origem Origem Destino Destino Coordenação C…" at bounding box center [1289, 430] width 333 height 712
click at [1231, 802] on div "Buscar Limpar Busca" at bounding box center [1289, 809] width 333 height 41
click at [1224, 811] on button "Buscar" at bounding box center [1205, 817] width 148 height 29
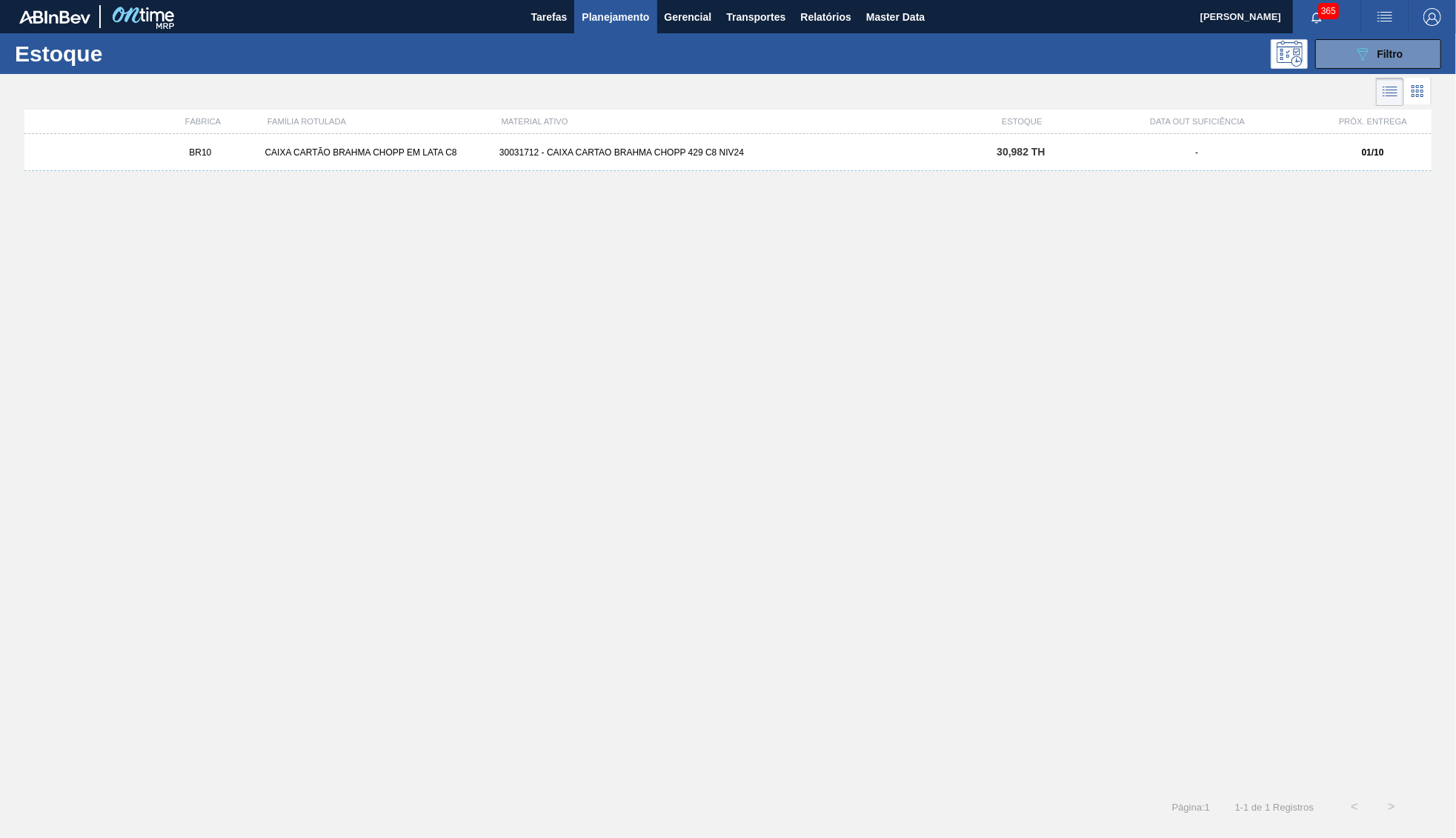
click at [573, 173] on div "BR10 CAIXA CARTÃO BRAHMA CHOPP EM LATA C8 30031712 - CAIXA CARTAO BRAHMA CHOPP …" at bounding box center [728, 457] width 1407 height 646
click at [569, 168] on div "BR10 CAIXA CARTÃO BRAHMA CHOPP EM LATA C8 30031712 - CAIXA CARTAO BRAHMA CHOPP …" at bounding box center [728, 152] width 1407 height 37
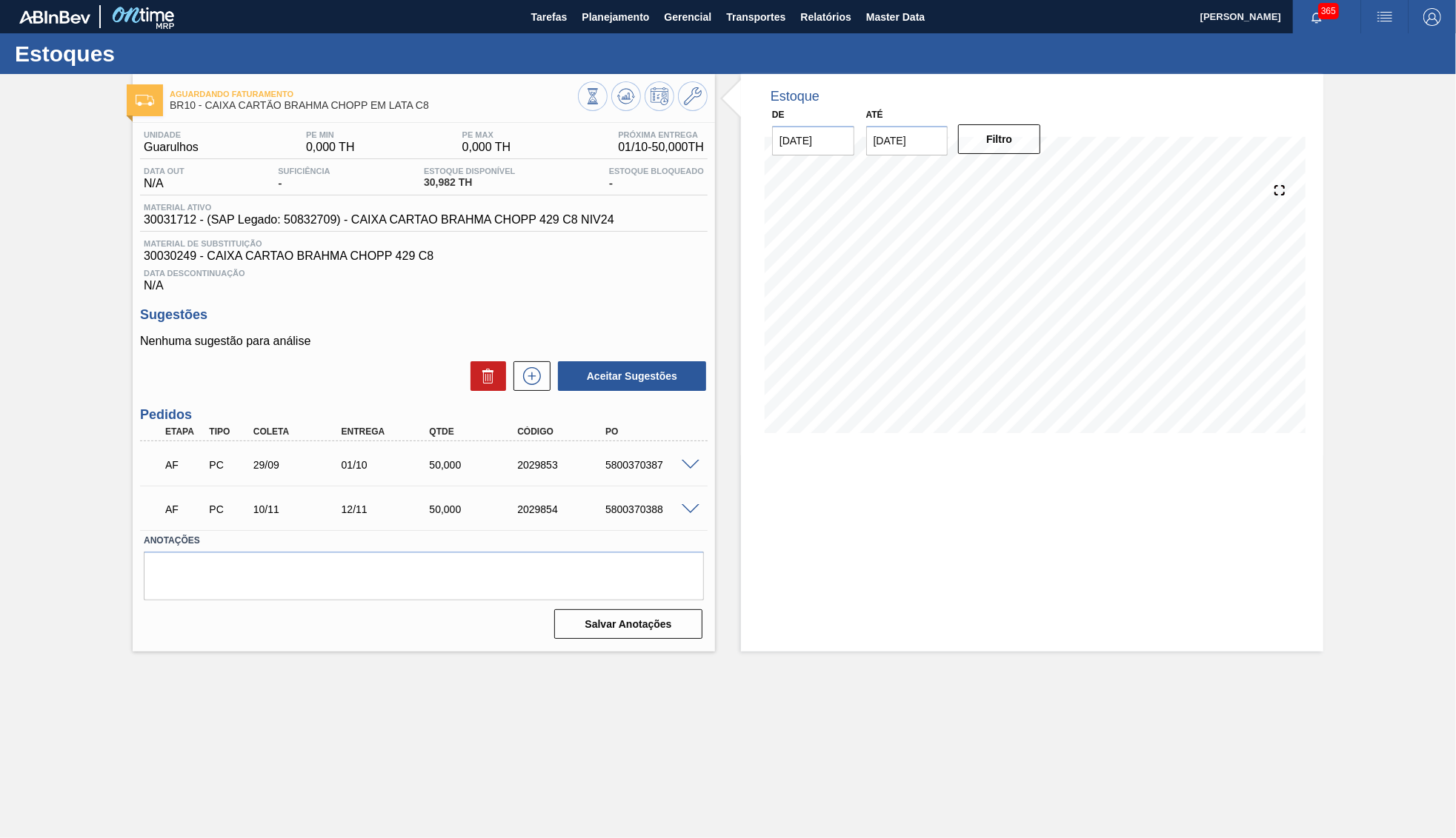
click at [688, 465] on span at bounding box center [690, 465] width 17 height 11
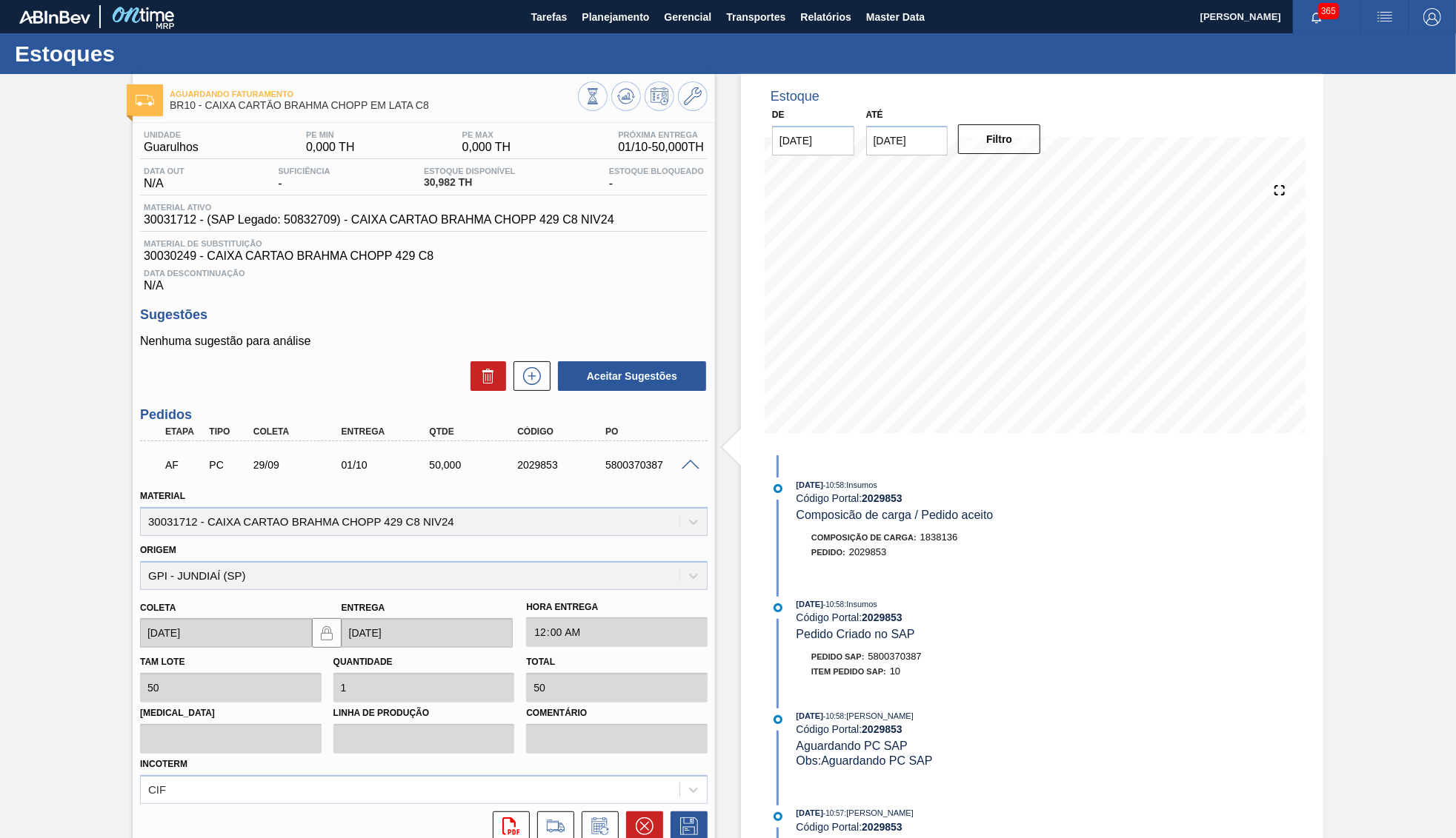
click at [688, 465] on span at bounding box center [690, 465] width 17 height 11
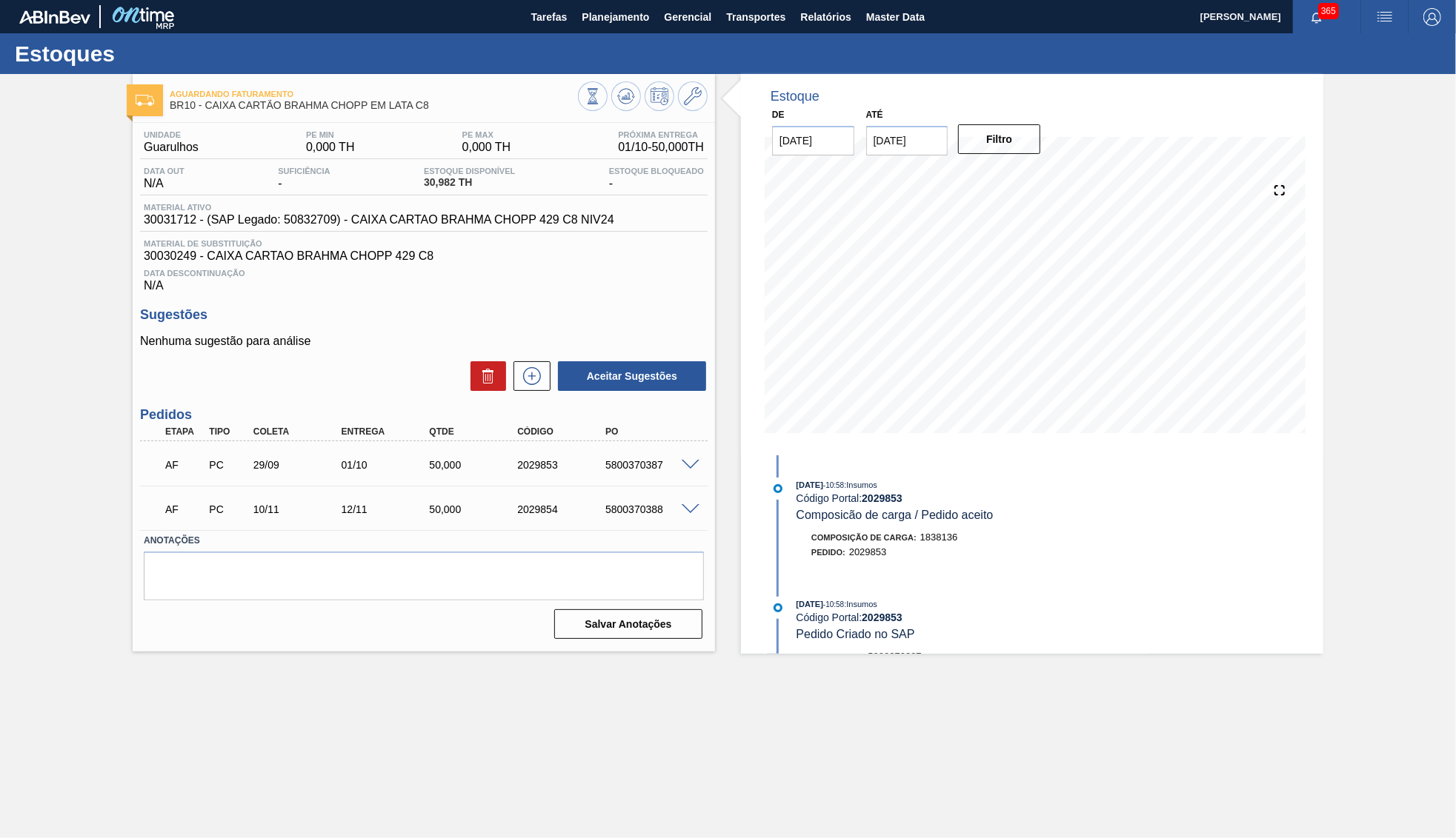
click at [509, 220] on span "30031712 - (SAP Legado: 50832709) - CAIXA CARTAO BRAHMA CHOPP 429 C8 NIV24" at bounding box center [378, 220] width 470 height 13
click at [618, 38] on div "Estoques" at bounding box center [728, 53] width 1456 height 40
click at [613, 5] on button "Planejamento" at bounding box center [615, 17] width 82 height 33
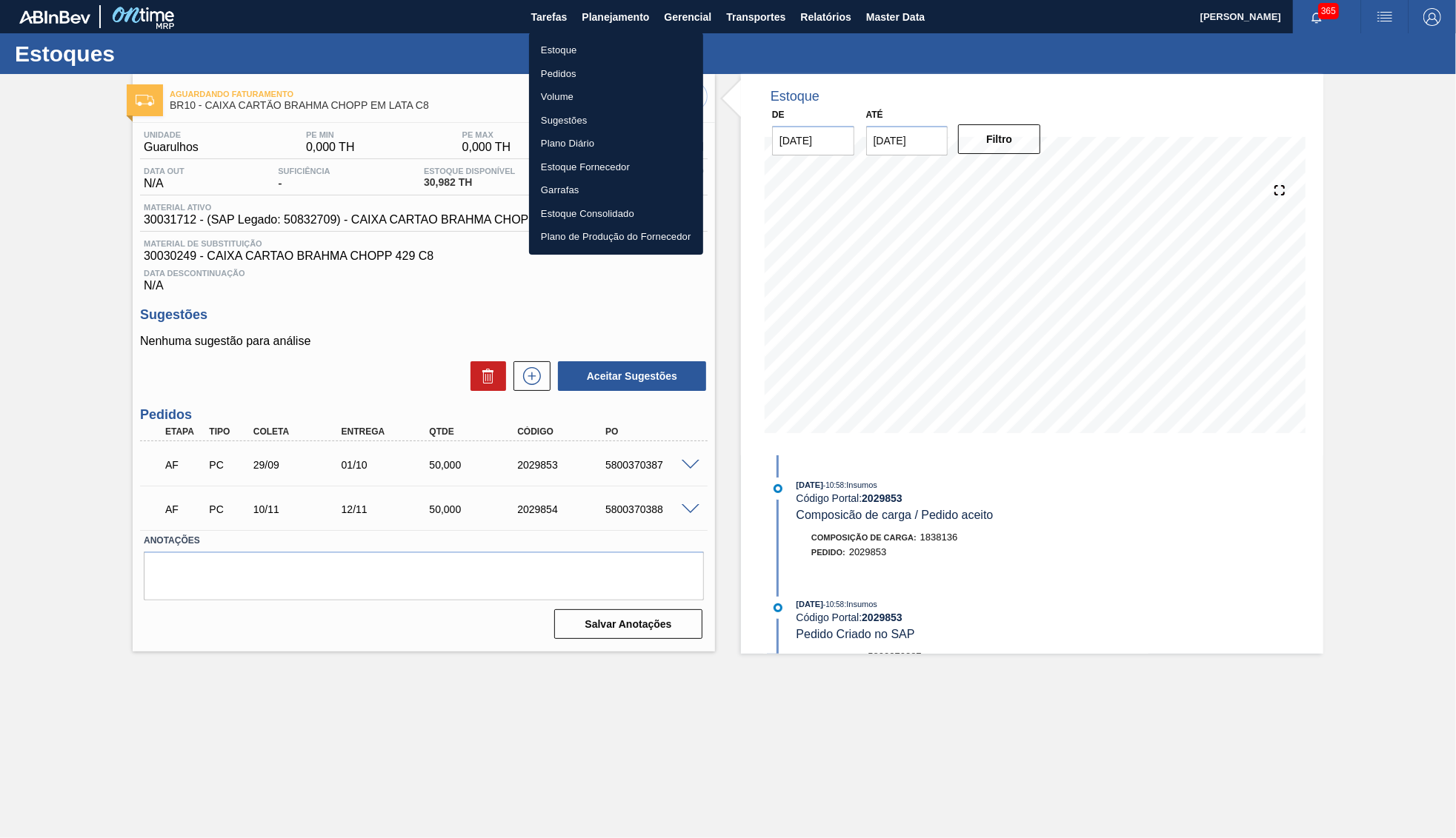
click at [601, 49] on li "Estoque" at bounding box center [616, 51] width 174 height 24
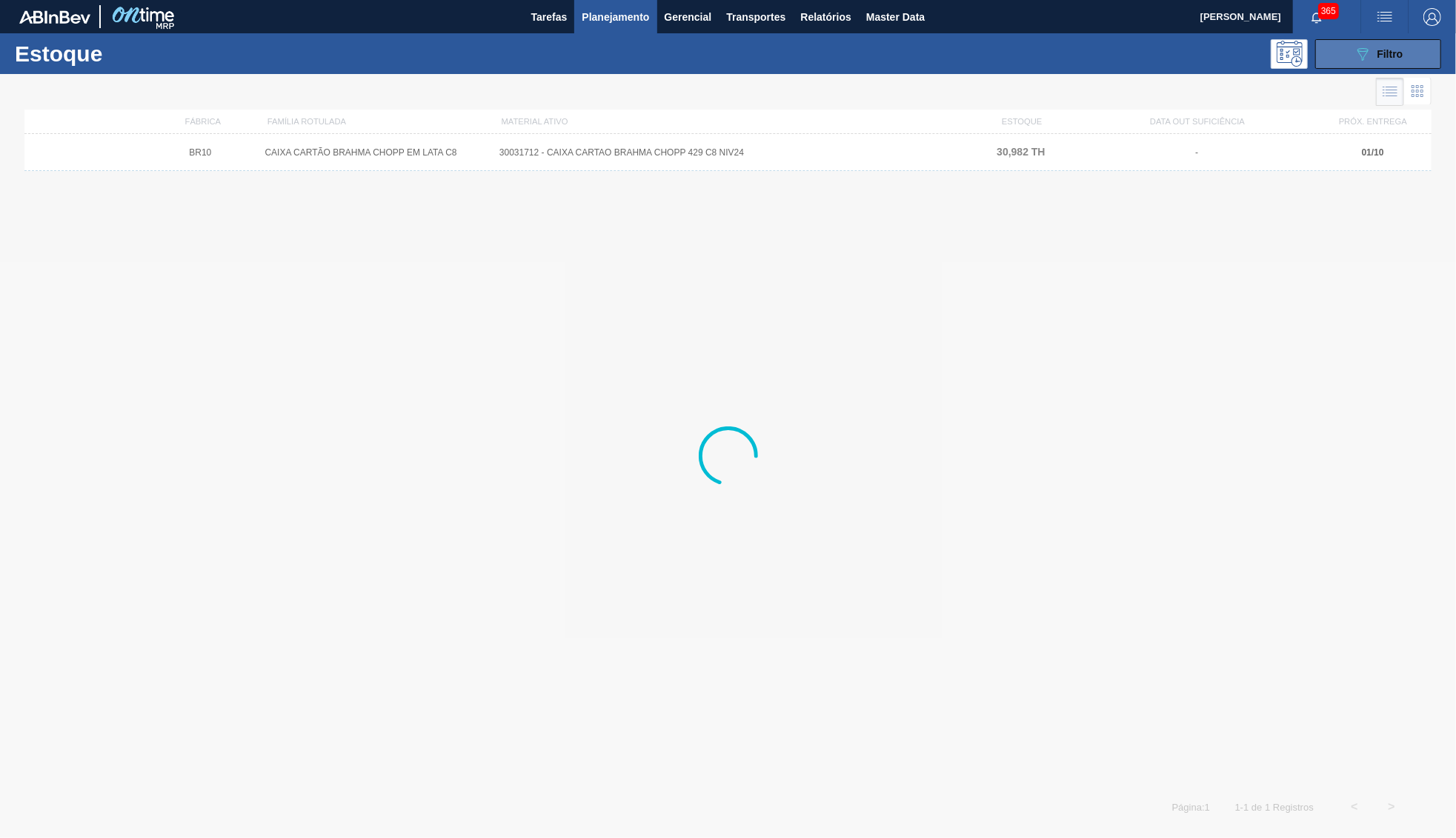
click at [1359, 50] on icon "089F7B8B-B2A5-4AFE-B5C0-19BA573D28AC" at bounding box center [1362, 54] width 17 height 17
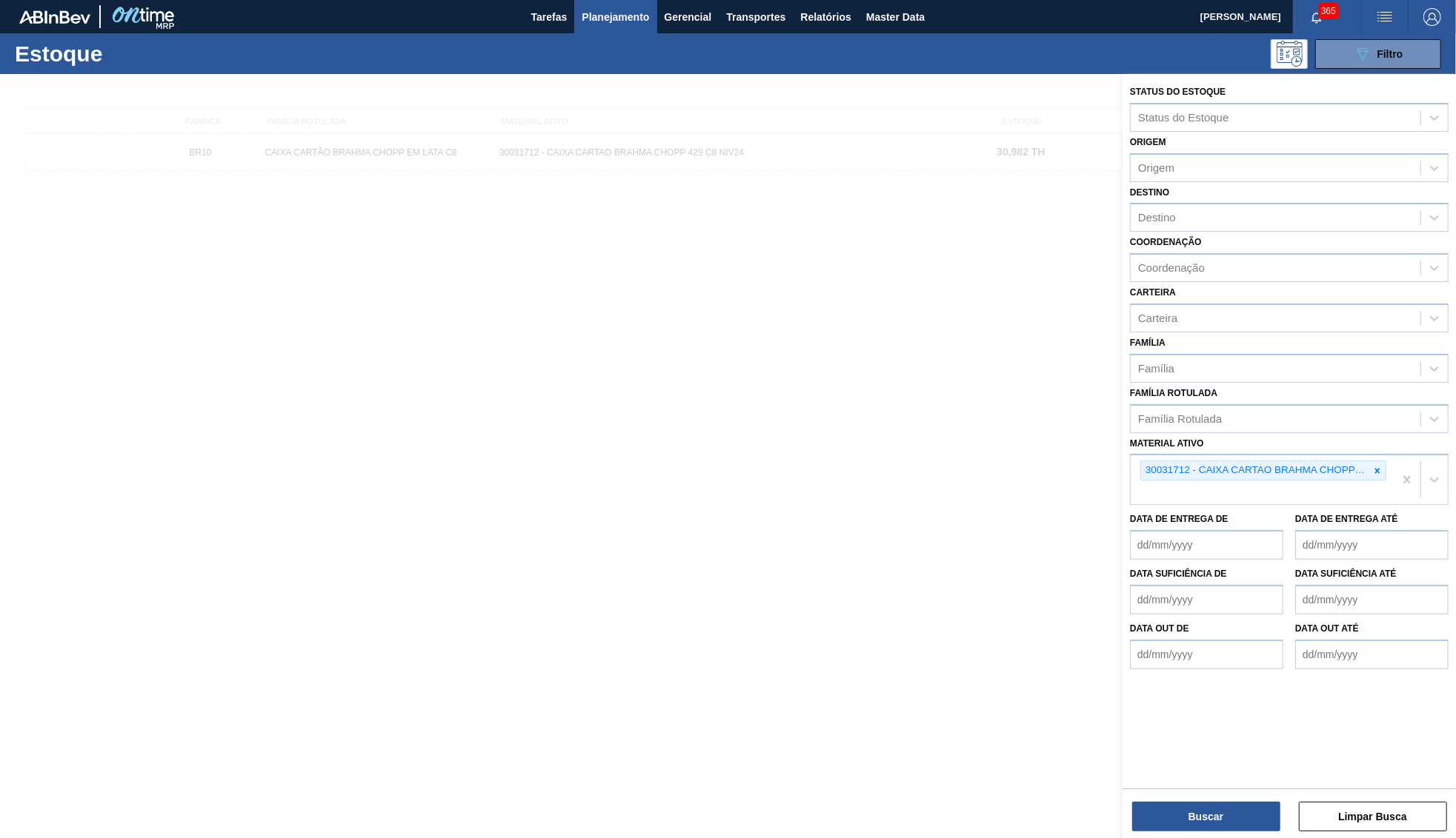
click at [1377, 468] on icon at bounding box center [1377, 470] width 6 height 6
paste ativo "FILME POLAR MP12 473ML"
type ativo "FILME POLAR MP12 473ML"
click at [1305, 433] on div "Material ativo 30031712 - CAIXA CARTAO BRAHMA CHOPP 429 C8 NIV24" at bounding box center [1289, 469] width 319 height 73
click at [1311, 408] on div "Família Rotulada" at bounding box center [1274, 419] width 289 height 21
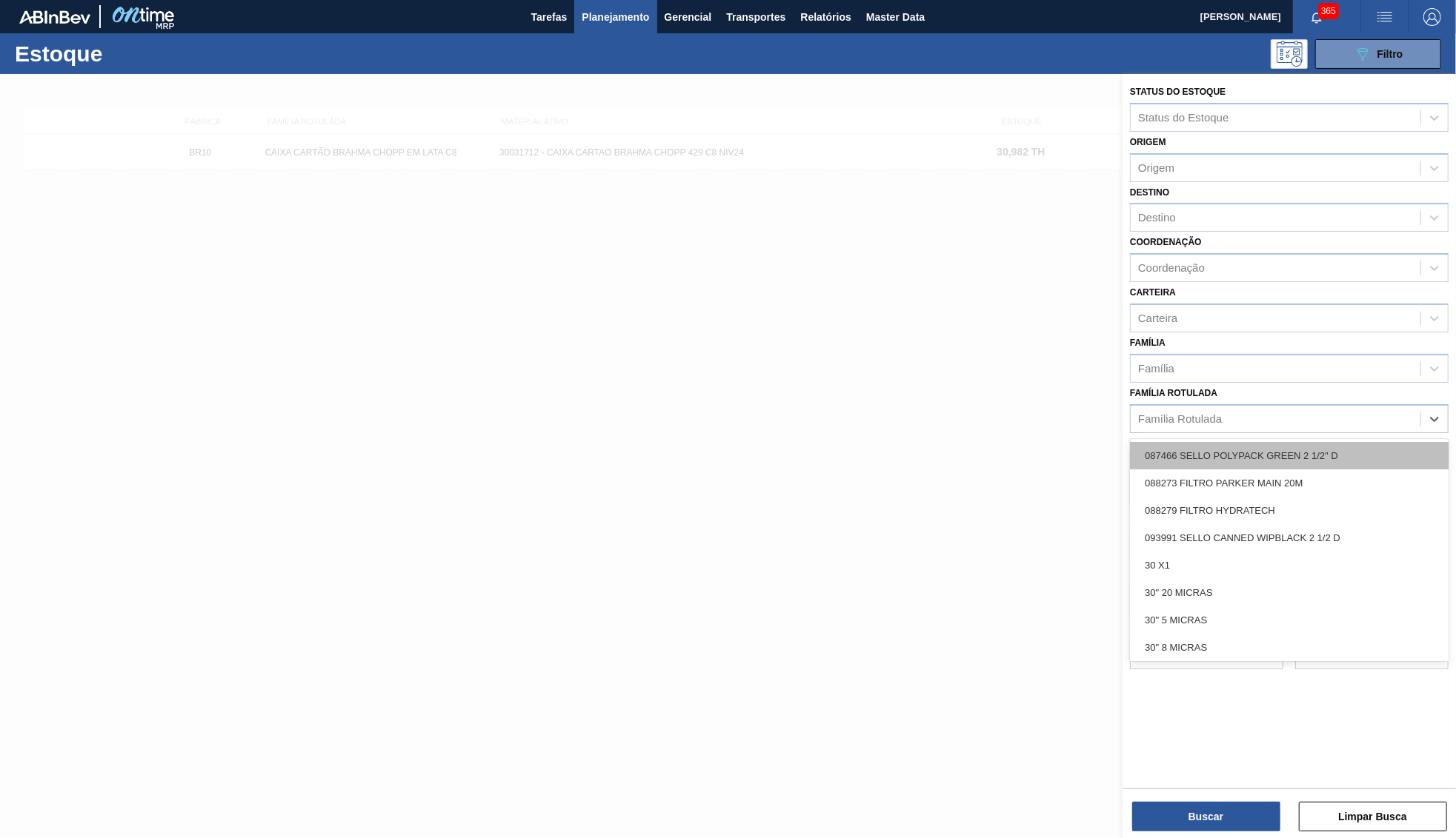
paste Rotulada "FILME POLAR MP12 473ML"
type Rotulada "FILME POLAR MP12 473ML"
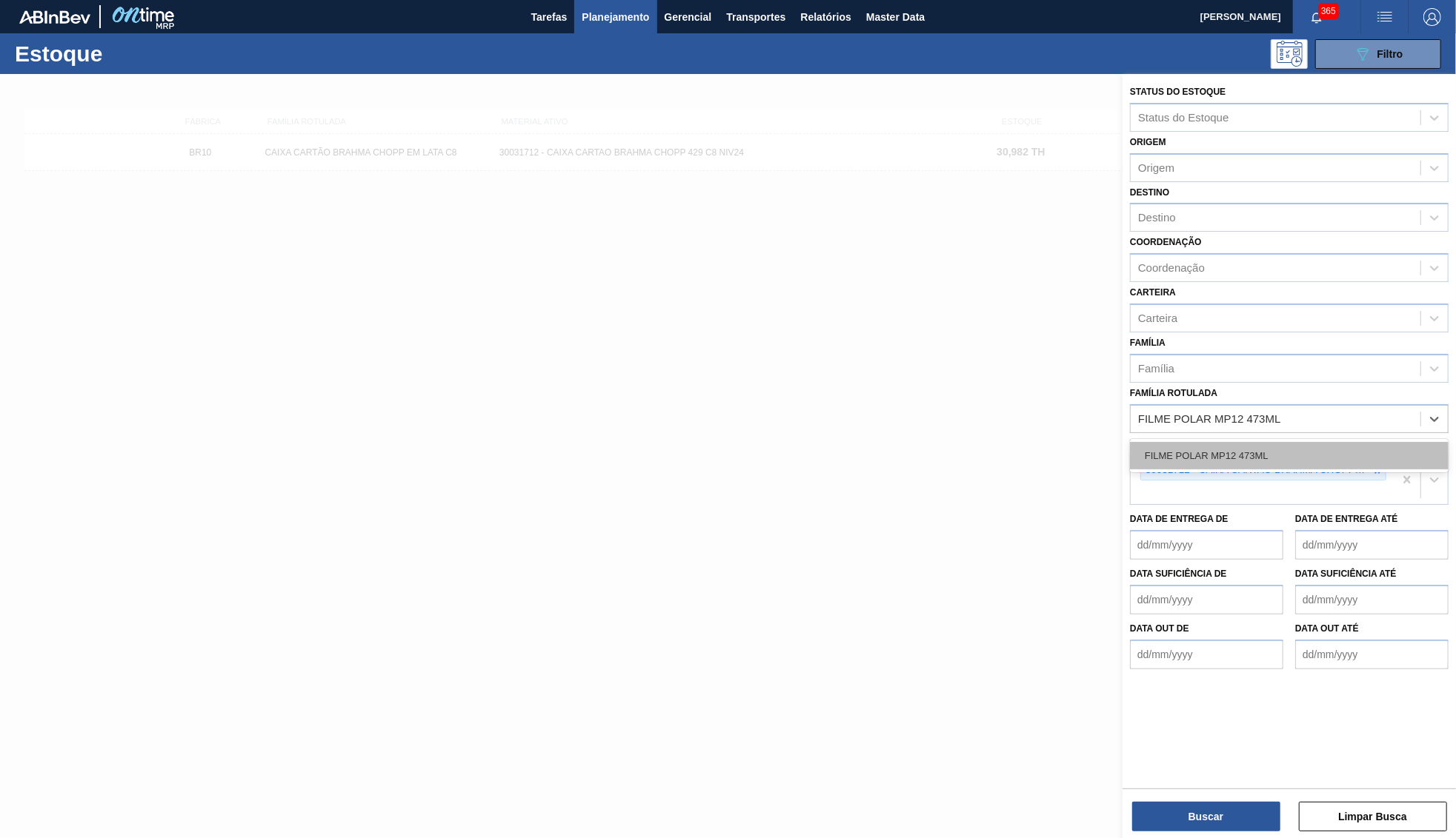
click at [1307, 442] on div "FILME POLAR MP12 473ML" at bounding box center [1289, 456] width 319 height 28
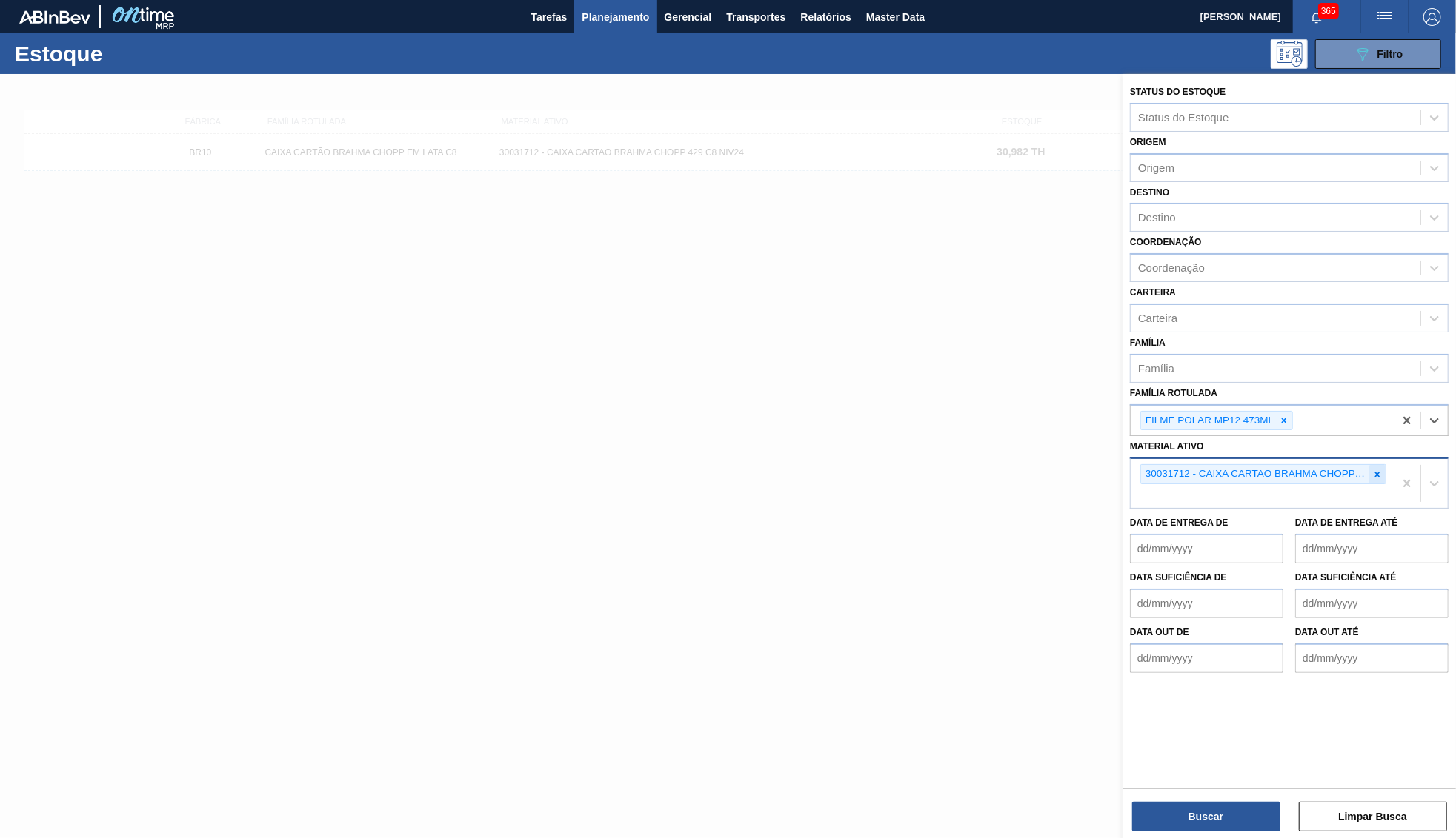
click at [1380, 469] on icon at bounding box center [1377, 474] width 10 height 10
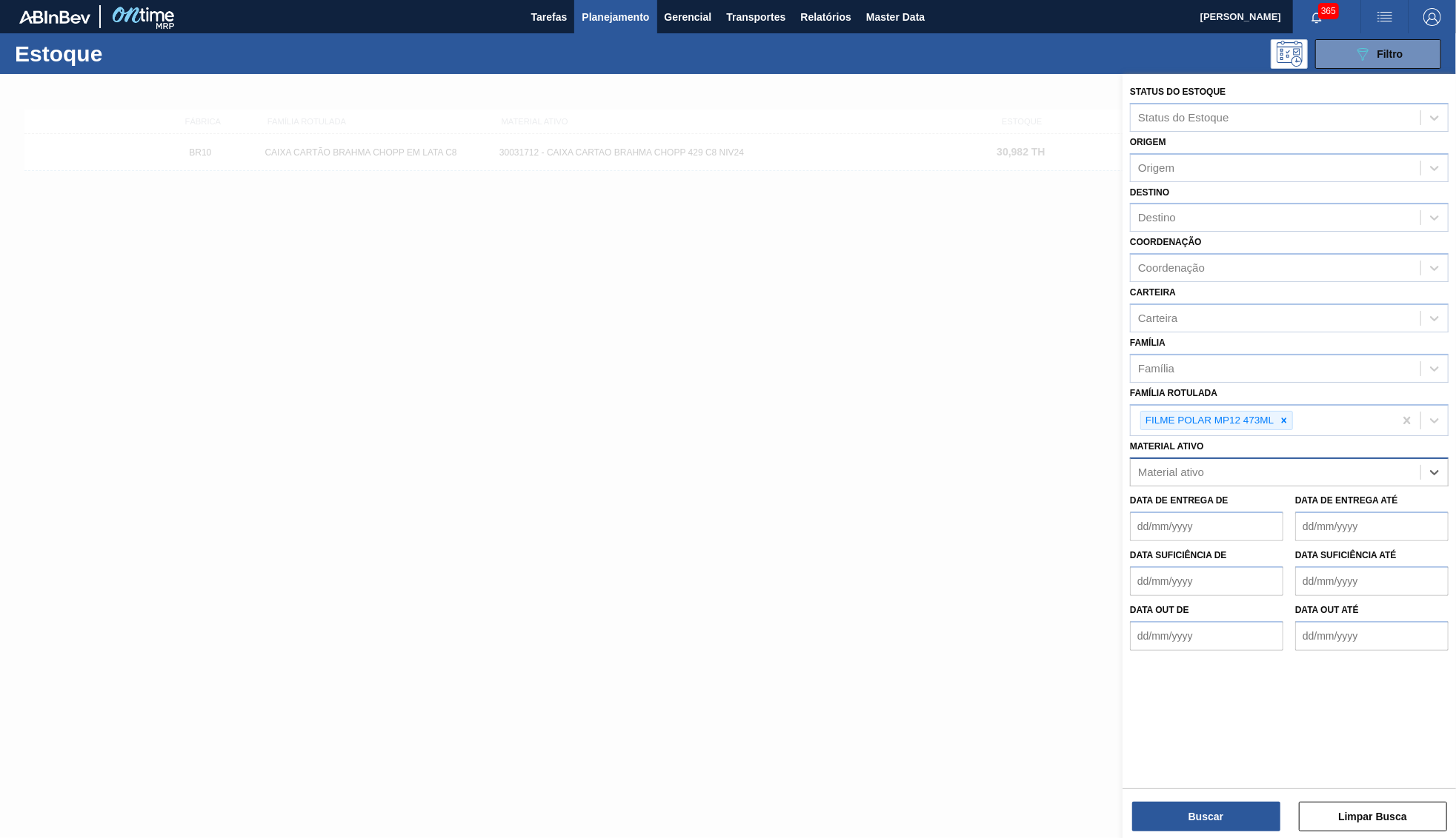
click at [1214, 812] on div "Status do Estoque Status do Estoque Origem Origem Destino Destino Coordenação C…" at bounding box center [1289, 457] width 333 height 767
click at [1221, 812] on button "Buscar" at bounding box center [1205, 817] width 148 height 29
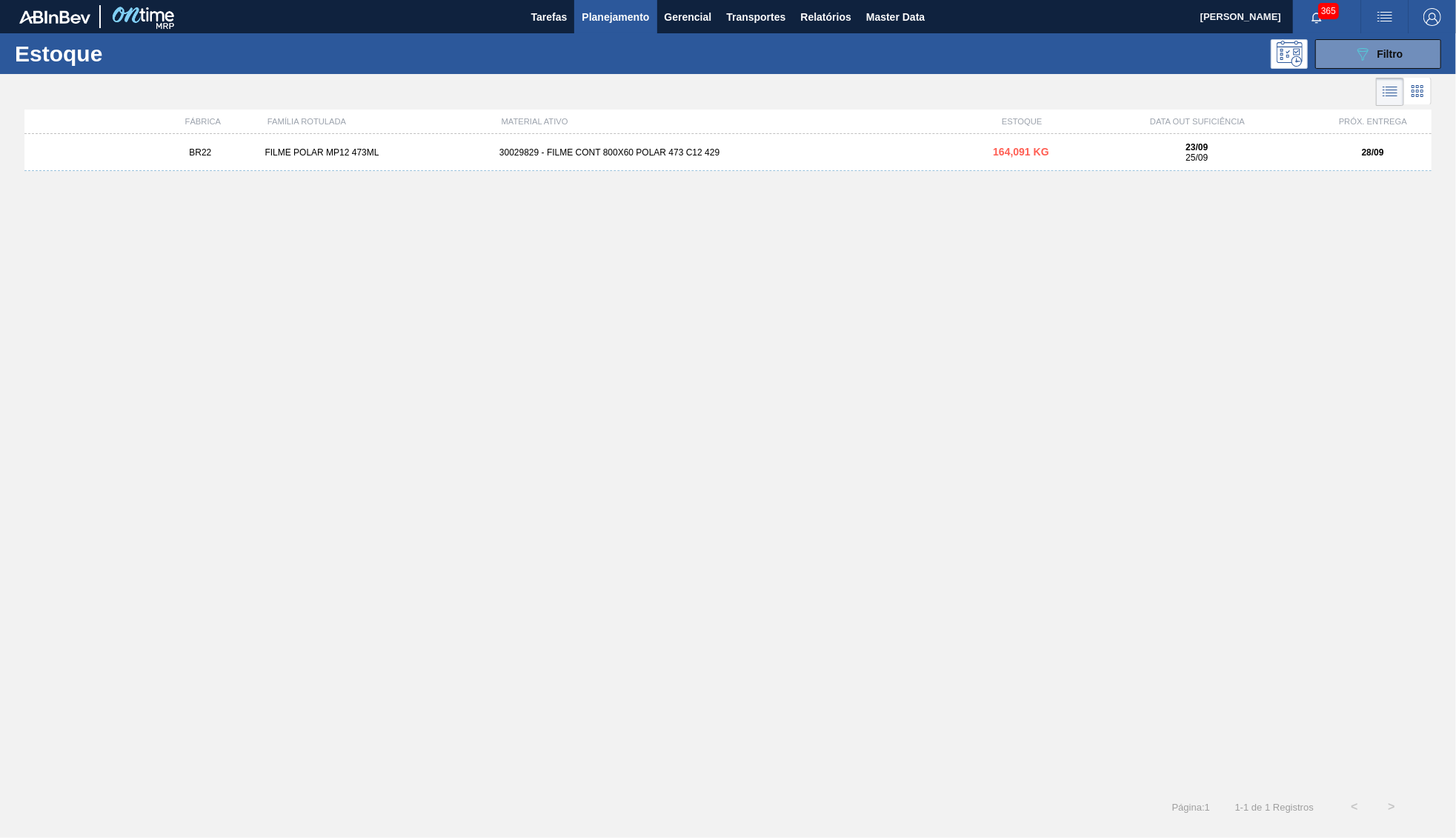
click at [700, 159] on div "BR22 FILME POLAR MP12 473ML 30029829 - FILME CONT 800X60 POLAR 473 C12 429 164,…" at bounding box center [728, 152] width 1407 height 37
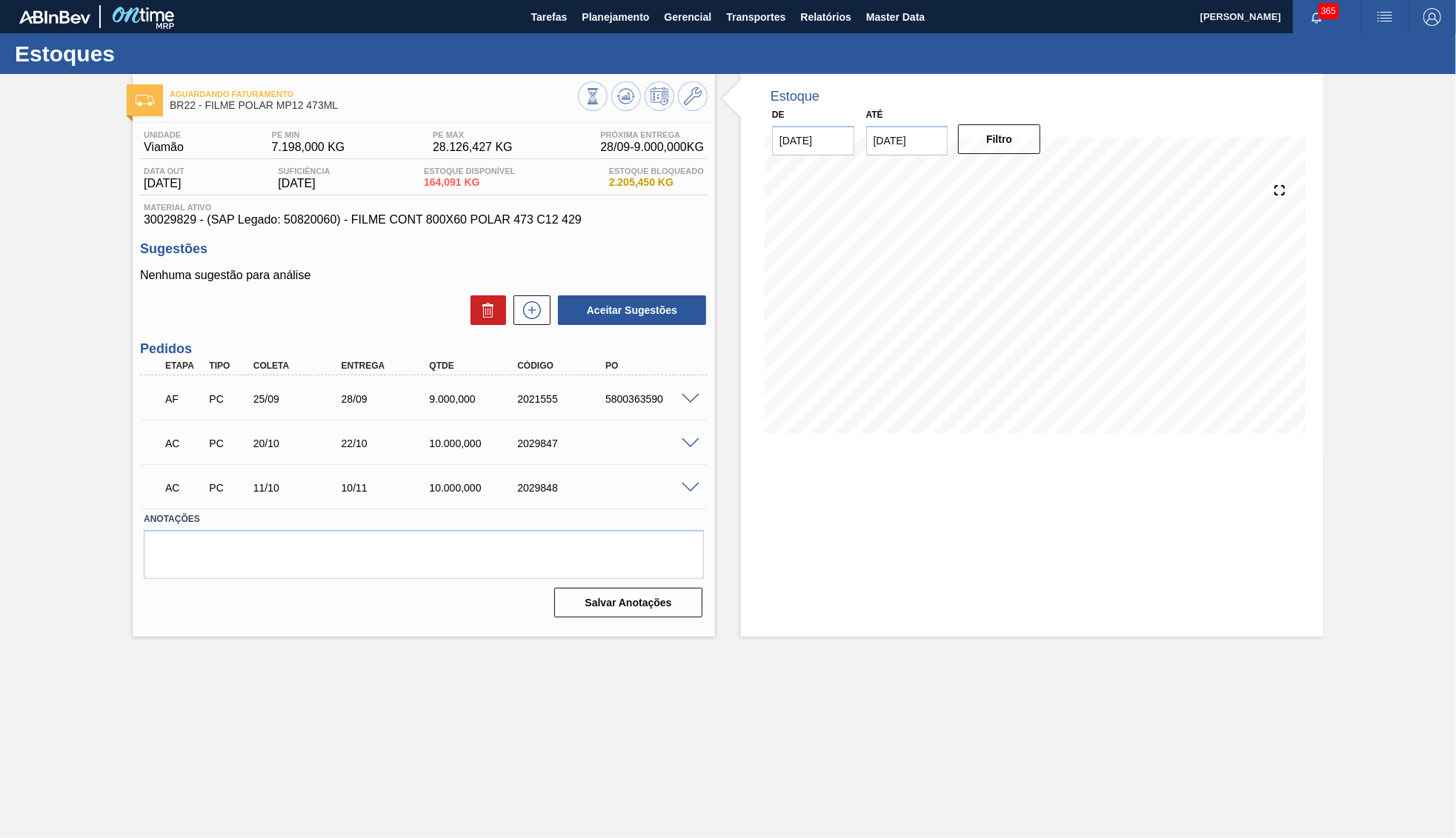
click at [692, 394] on span at bounding box center [690, 400] width 17 height 11
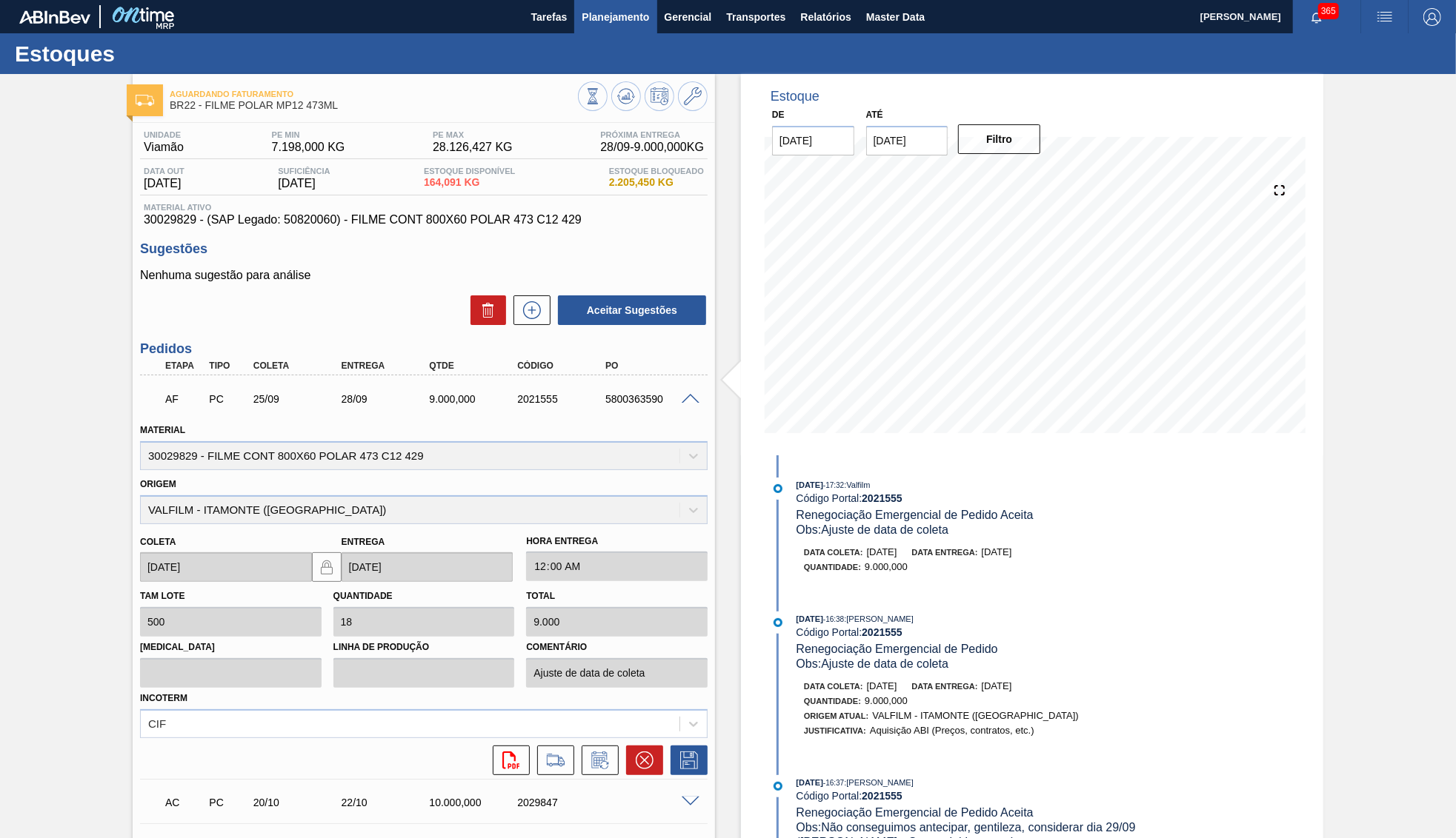
click at [601, 28] on button "Planejamento" at bounding box center [615, 17] width 82 height 33
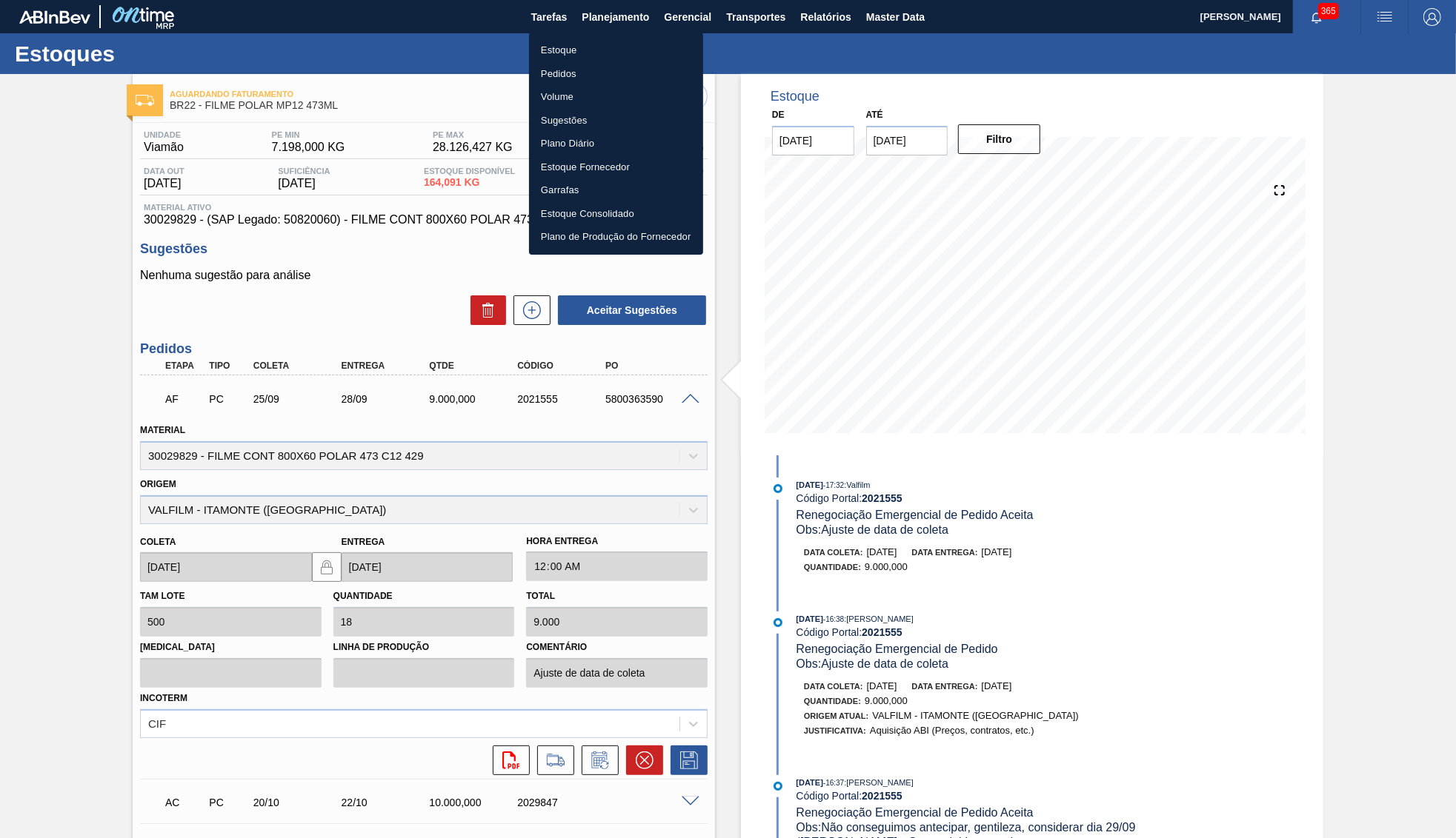
click at [557, 52] on li "Estoque" at bounding box center [616, 51] width 174 height 24
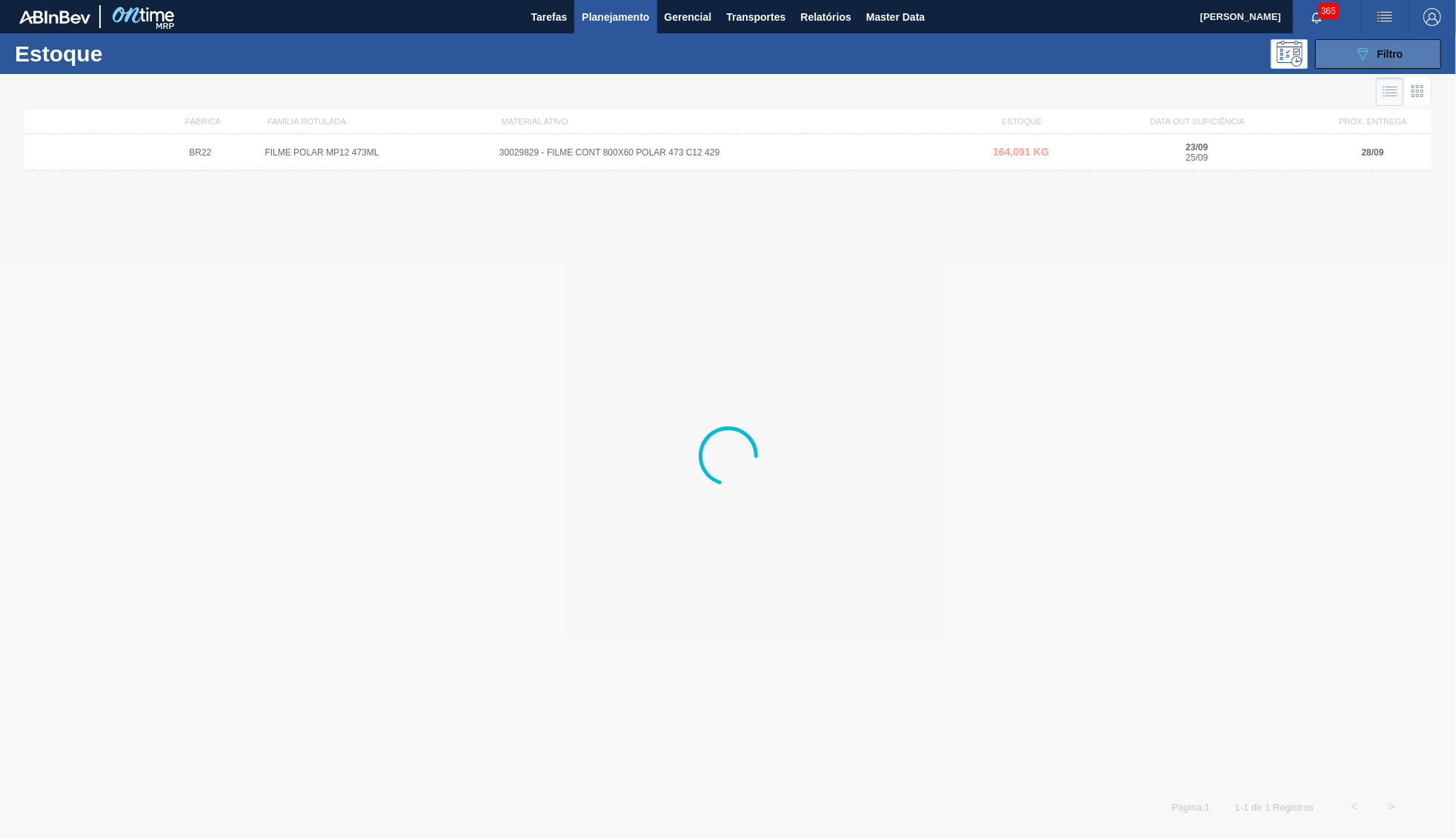
click at [1365, 60] on icon "089F7B8B-B2A5-4AFE-B5C0-19BA573D28AC" at bounding box center [1362, 54] width 17 height 17
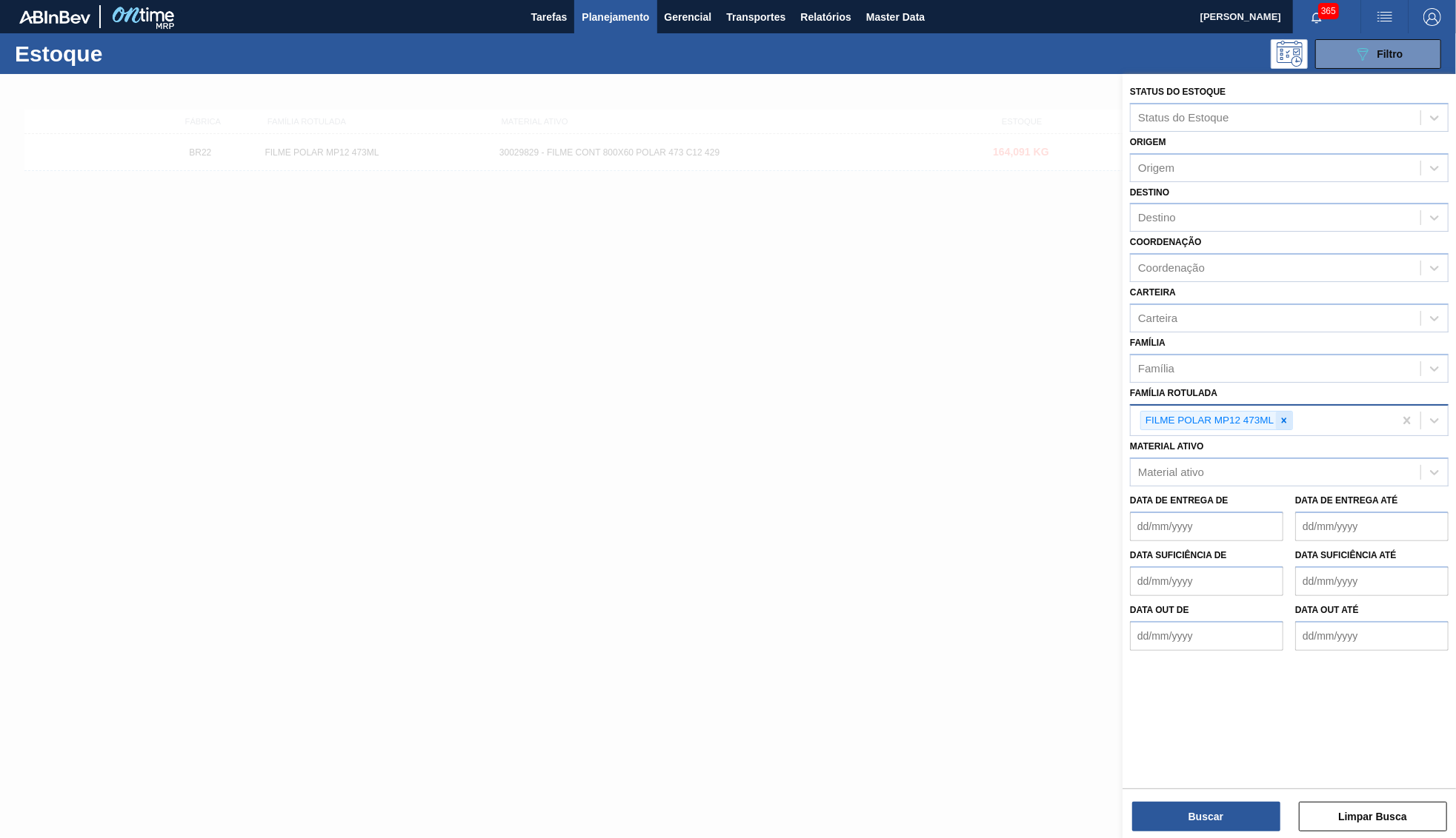
click at [1287, 411] on div at bounding box center [1284, 420] width 17 height 18
paste Rotulada "FILME ORIGINAL 473ML MP C12"
type Rotulada "FILME ORIGINAL 473ML MP C12"
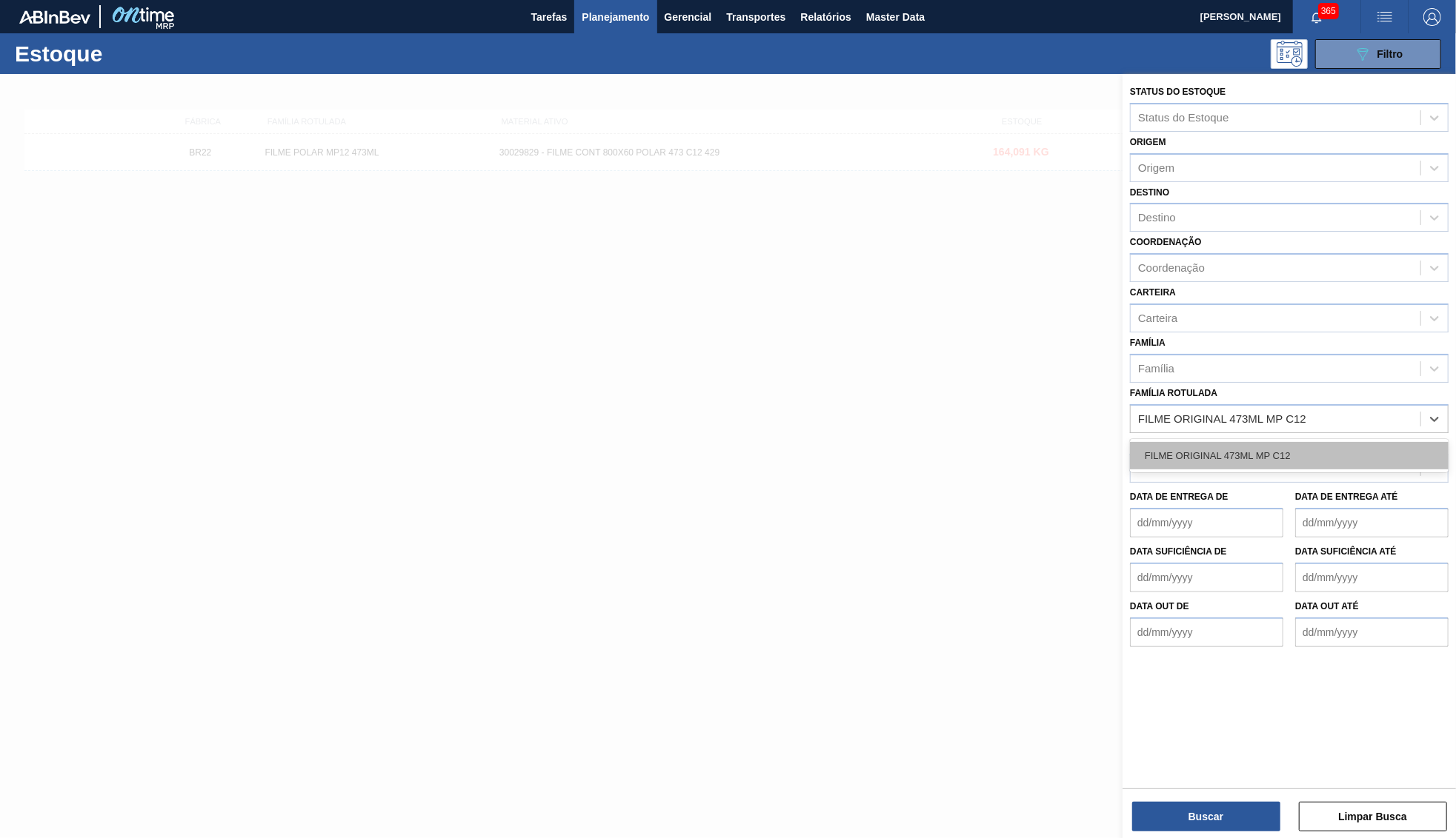
click at [1265, 442] on div "FILME ORIGINAL 473ML MP C12" at bounding box center [1289, 456] width 319 height 28
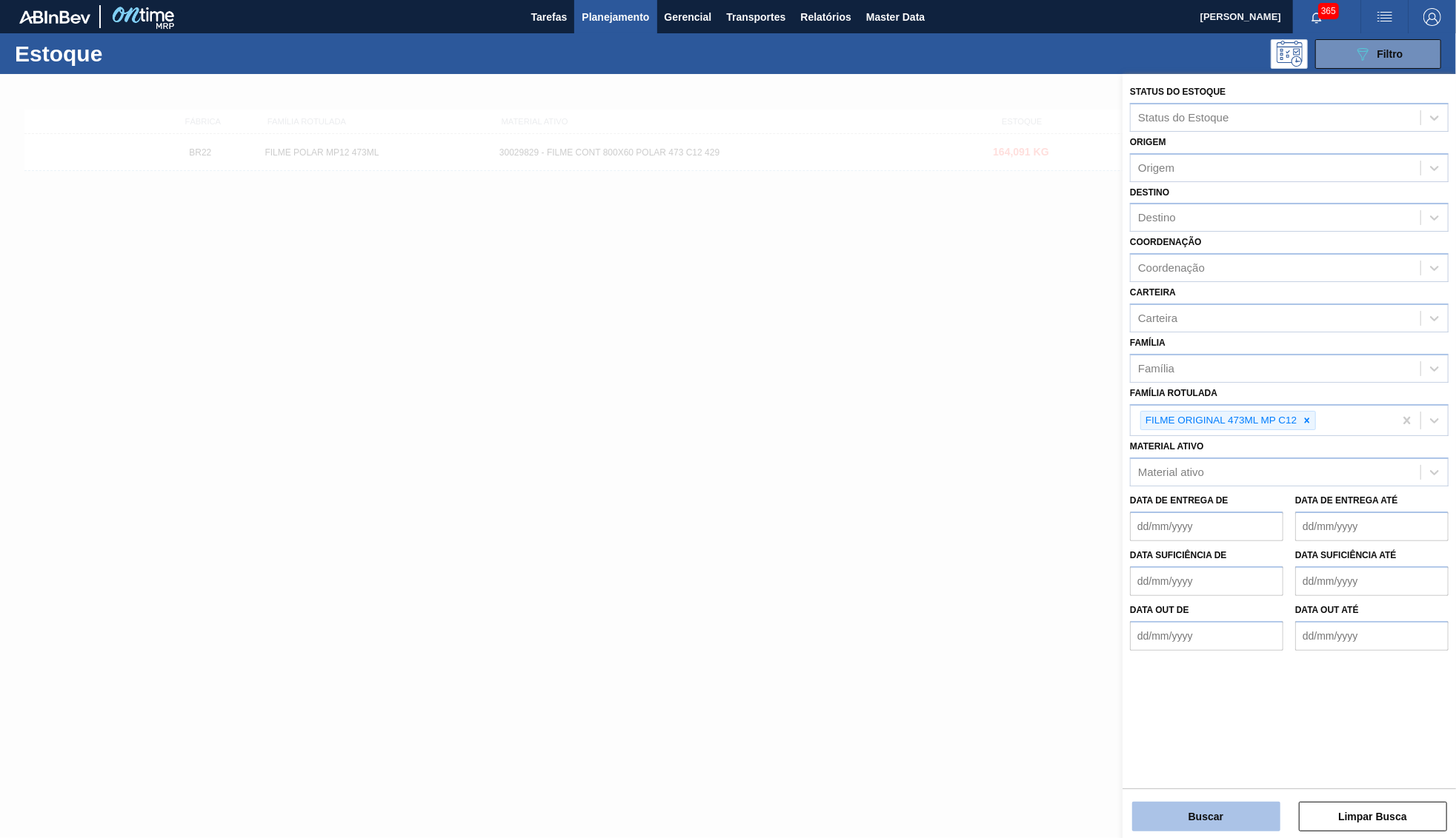
click at [1183, 812] on button "Buscar" at bounding box center [1205, 817] width 148 height 29
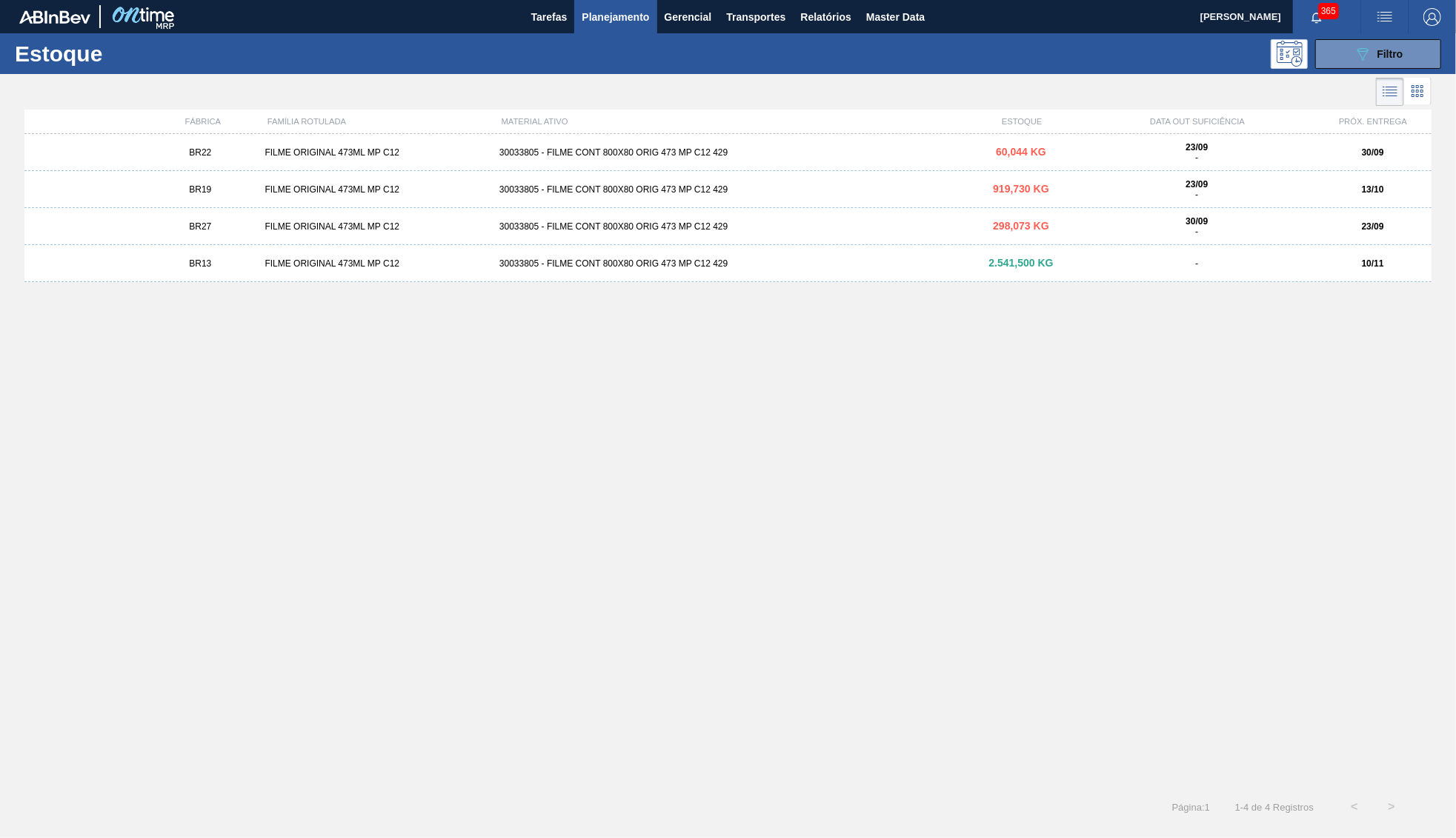
click at [1179, 224] on div "30/09 -" at bounding box center [1196, 227] width 222 height 21
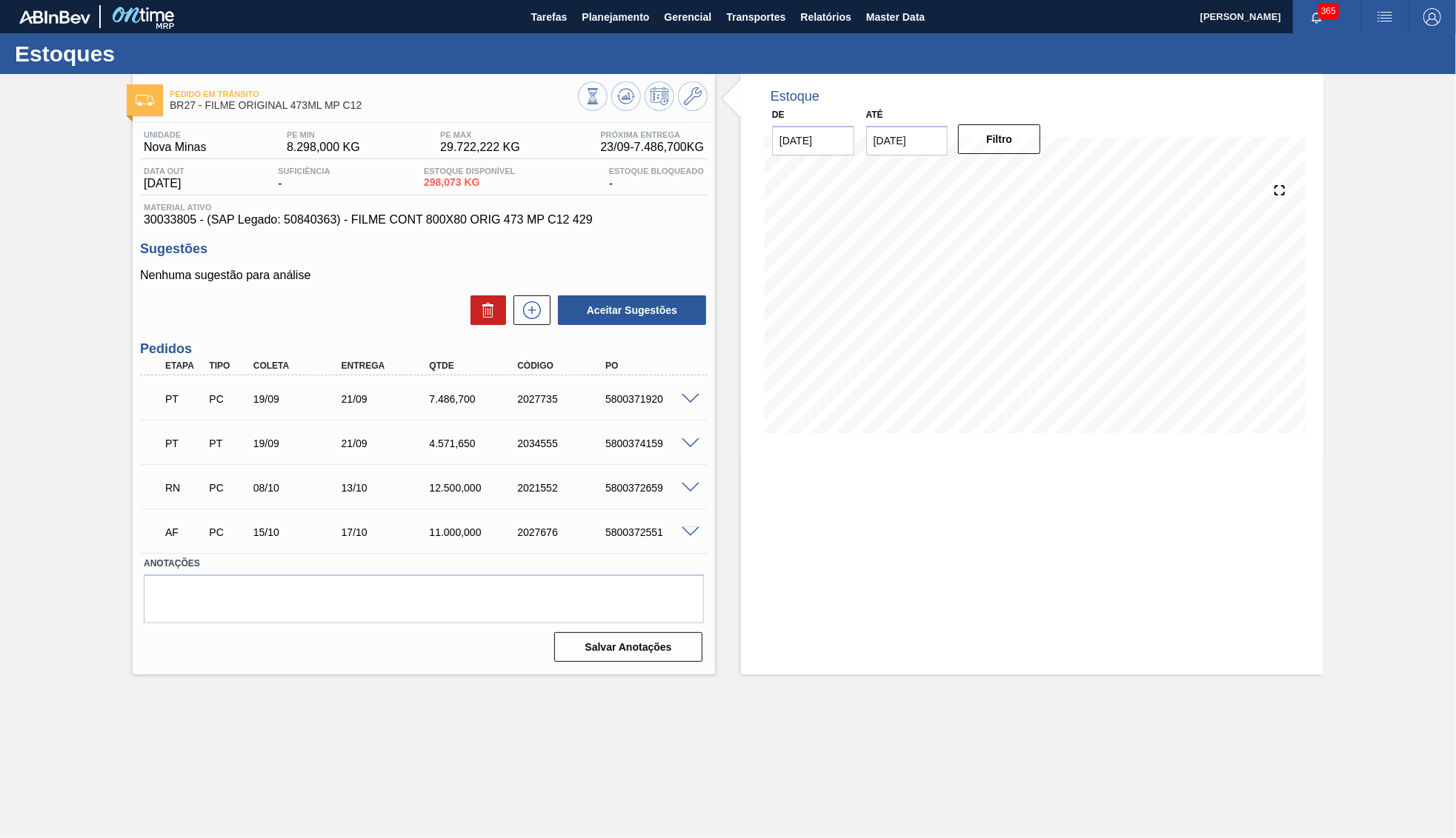
click at [692, 489] on span at bounding box center [690, 488] width 17 height 11
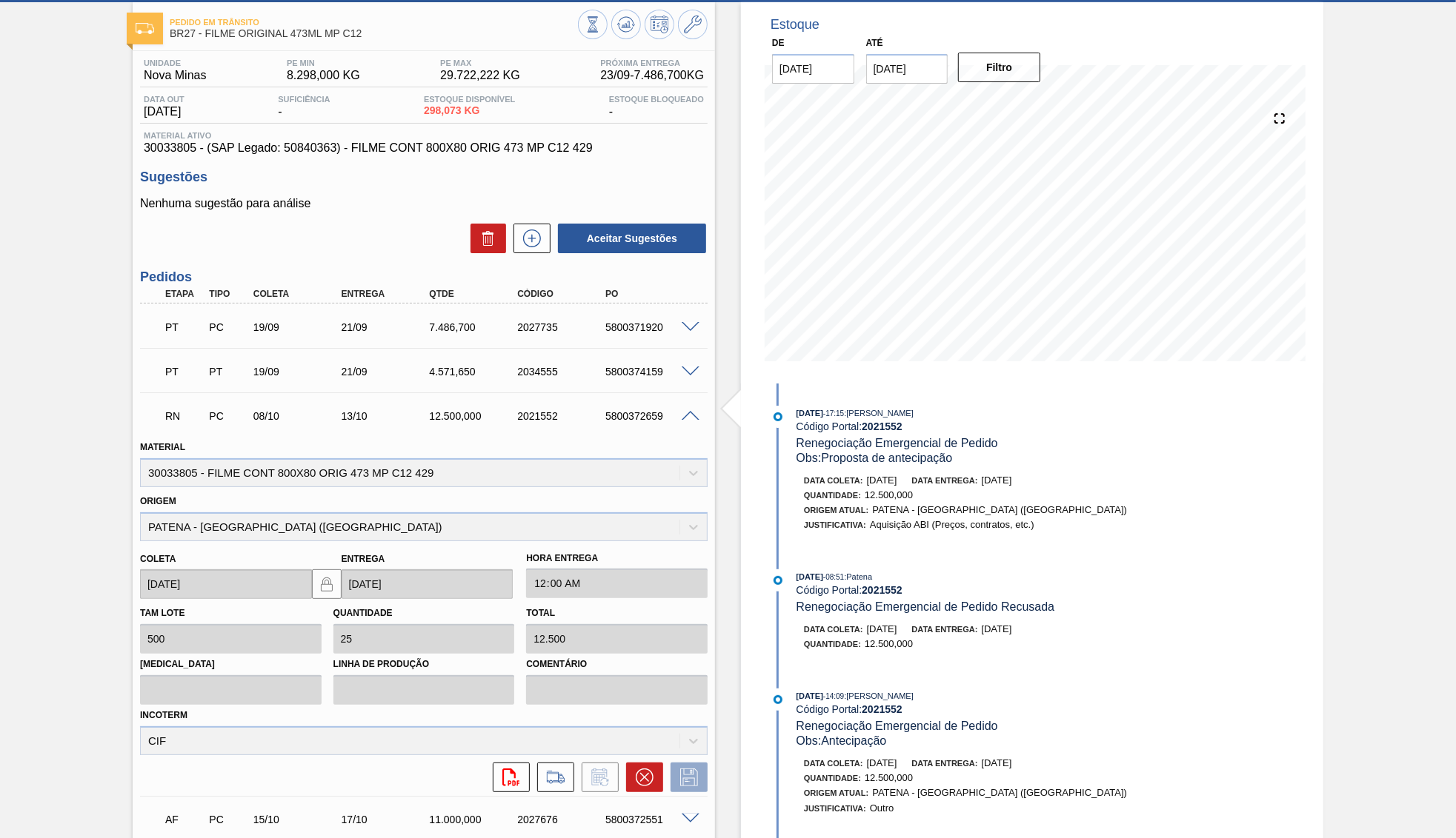
scroll to position [143, 0]
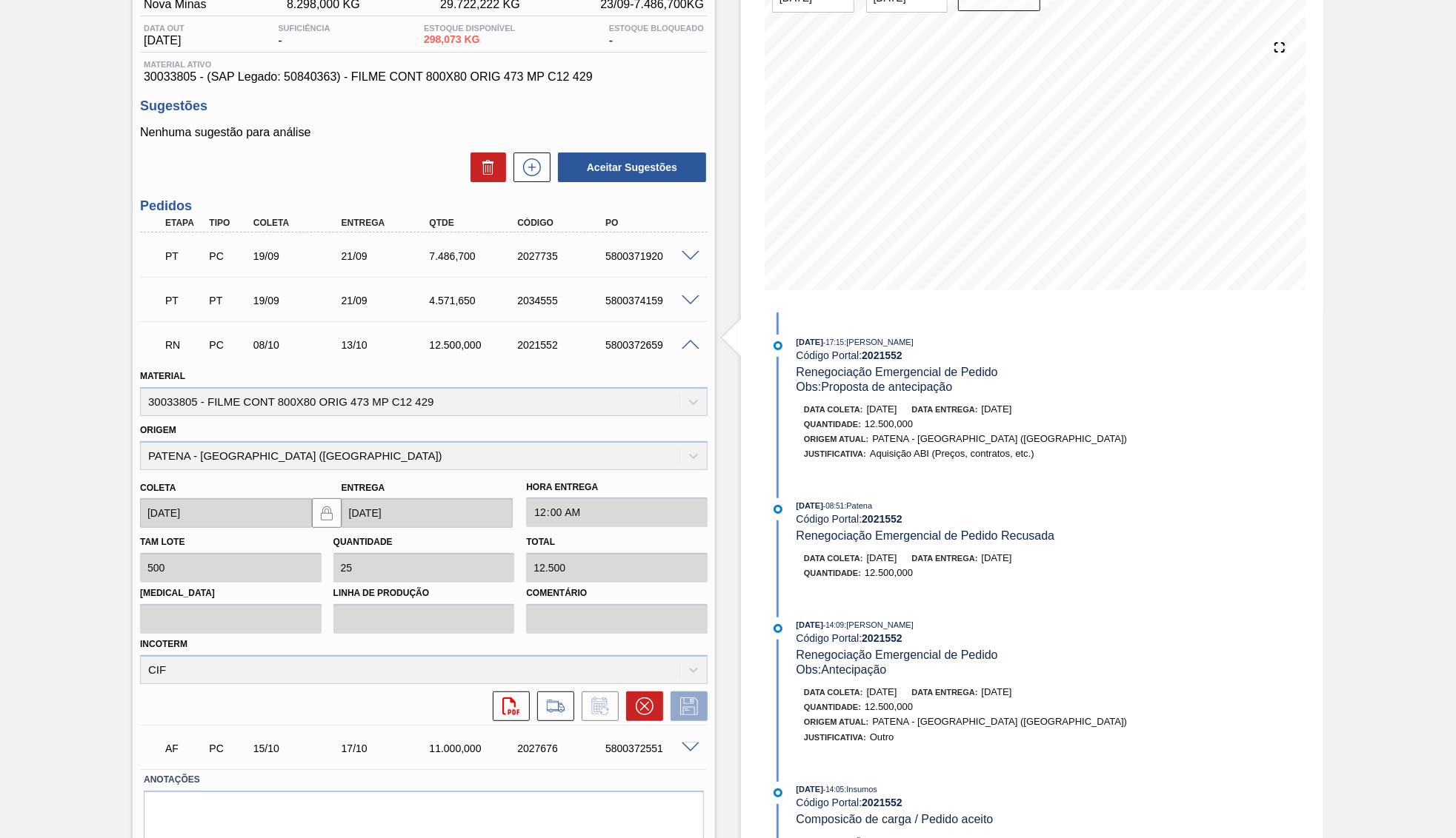
click at [688, 342] on span at bounding box center [690, 346] width 17 height 11
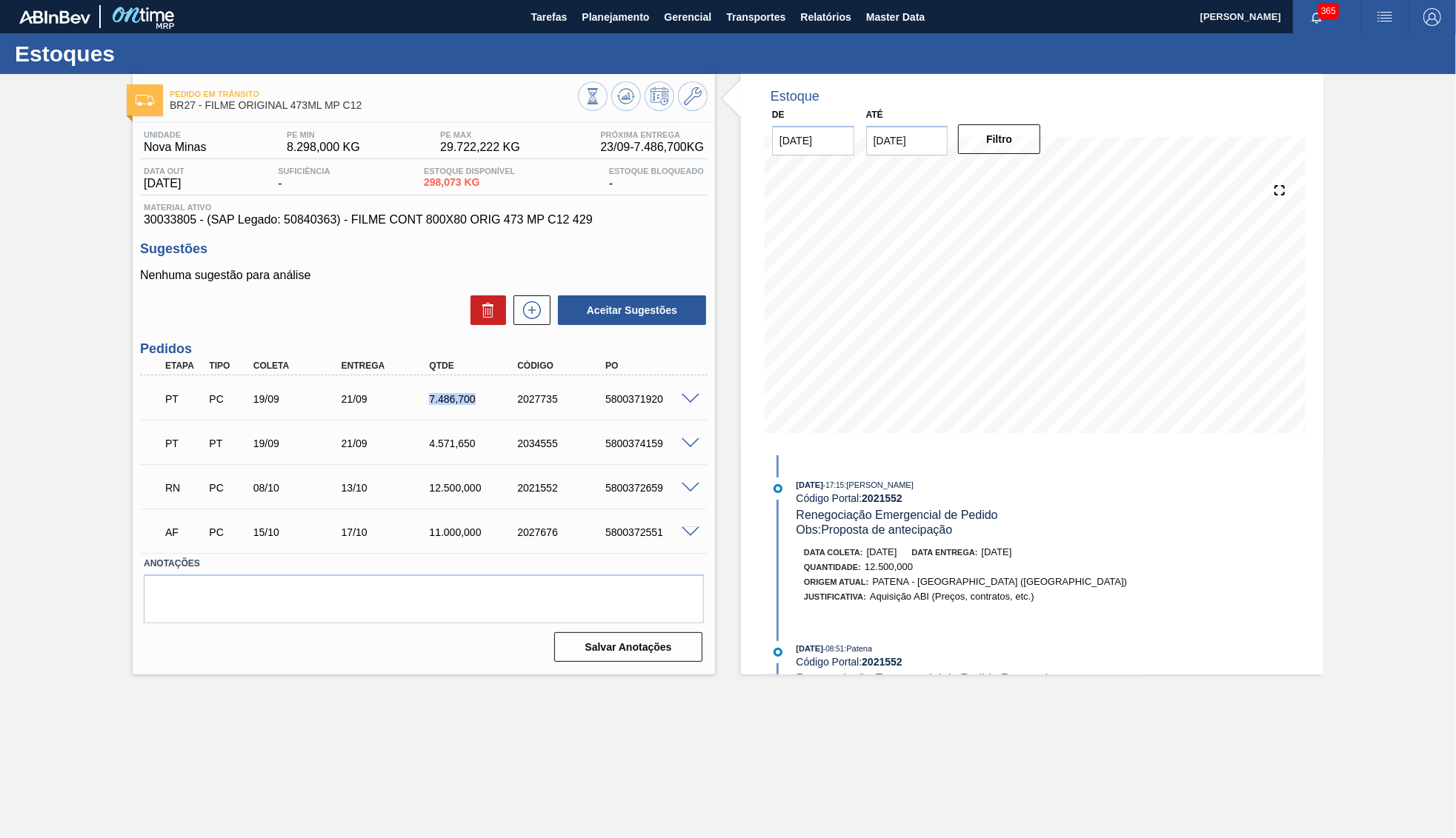
drag, startPoint x: 421, startPoint y: 388, endPoint x: 475, endPoint y: 392, distance: 54.1
click at [475, 392] on div "PT PC 19/09 21/09 7.486,700 2027735 5800371920" at bounding box center [420, 397] width 528 height 29
click at [459, 457] on div "PT PT 19/09 21/09 4.571,650 2034555 5800374159" at bounding box center [424, 442] width 568 height 37
click at [443, 446] on div "4.571,650" at bounding box center [474, 443] width 98 height 12
click at [694, 441] on span at bounding box center [690, 444] width 17 height 11
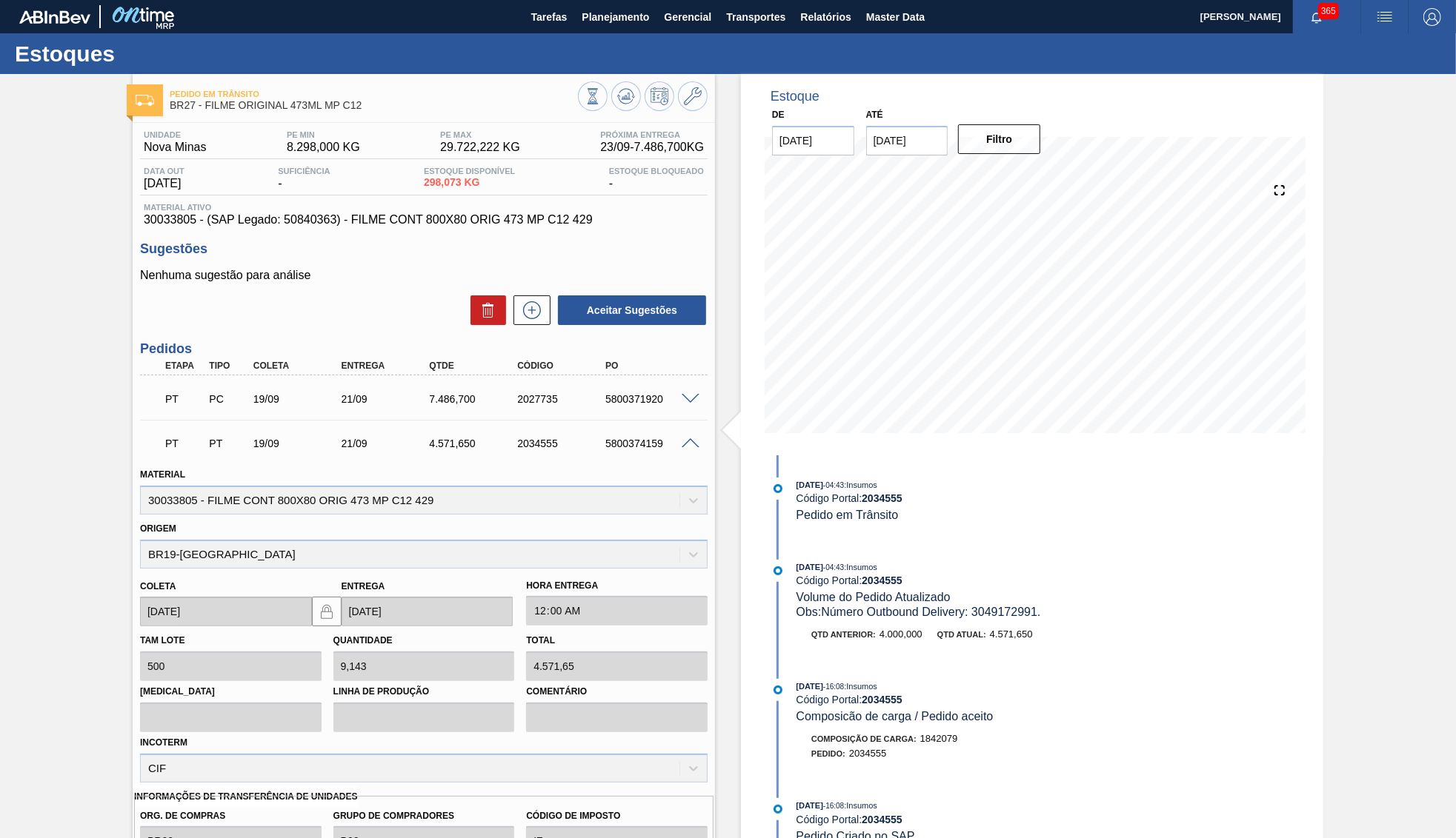
click at [695, 394] on span at bounding box center [690, 400] width 17 height 11
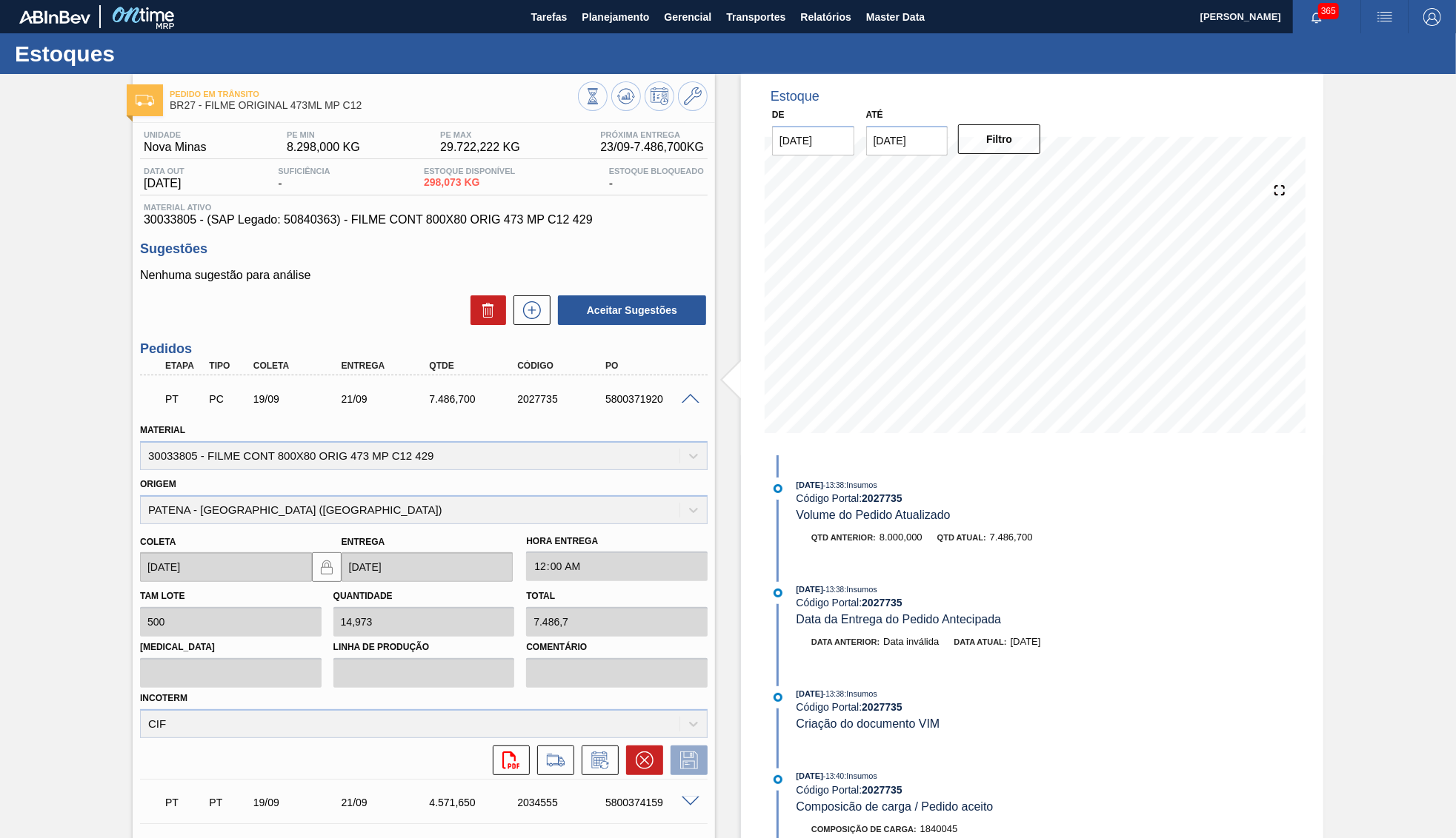
click at [682, 394] on span at bounding box center [690, 400] width 17 height 11
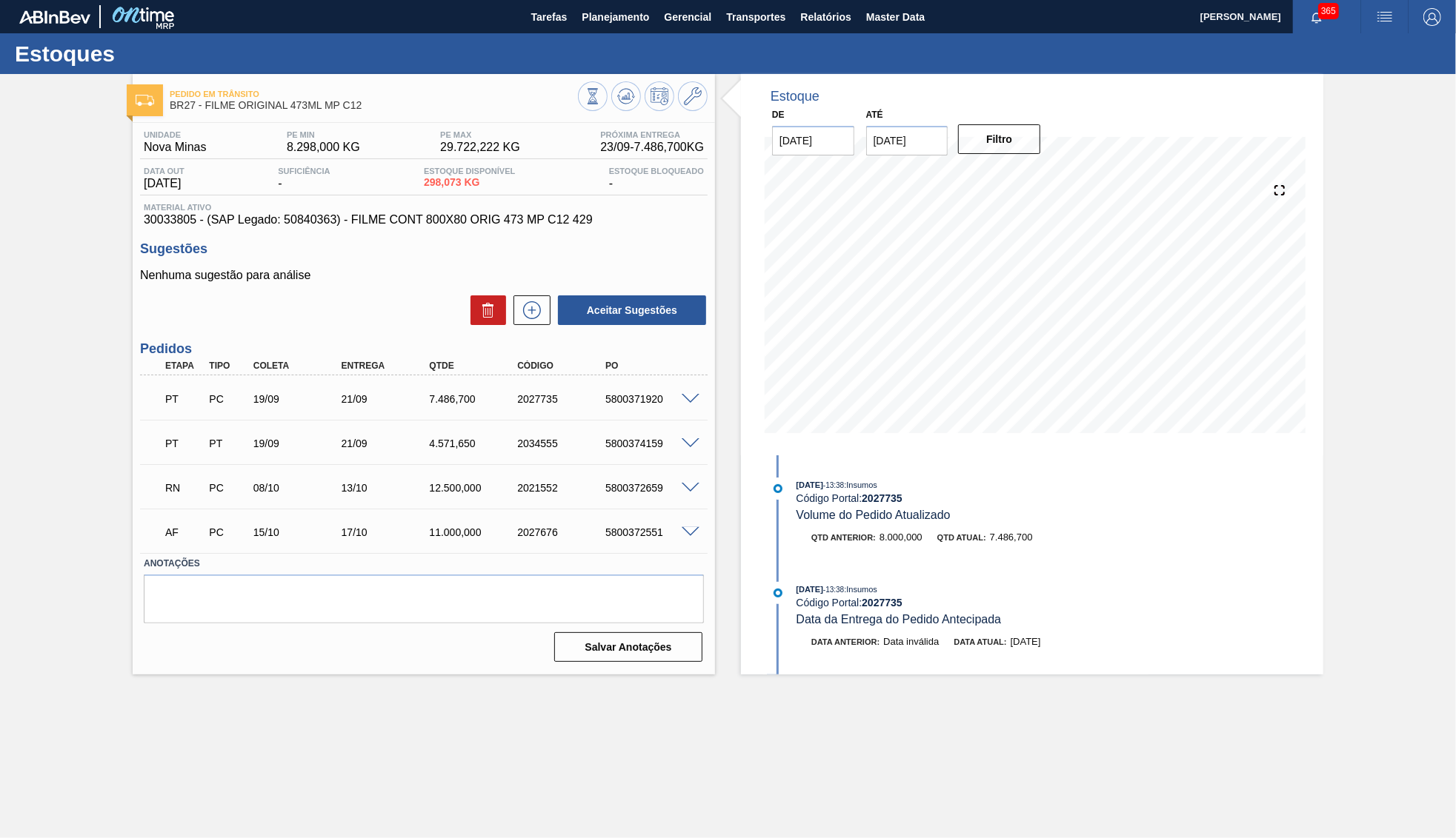
click at [692, 441] on span at bounding box center [690, 444] width 17 height 11
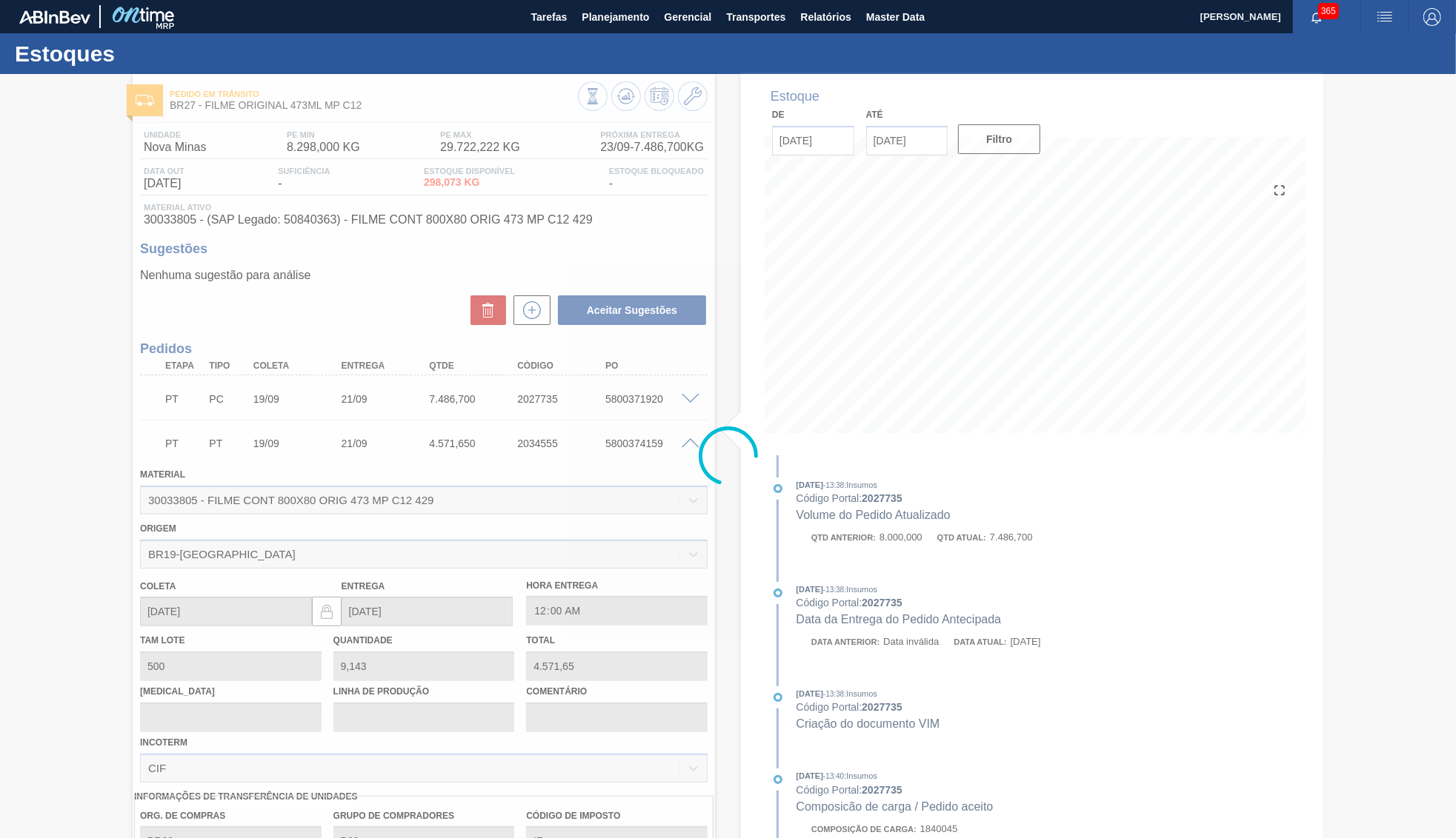
click at [692, 441] on div at bounding box center [728, 456] width 1456 height 764
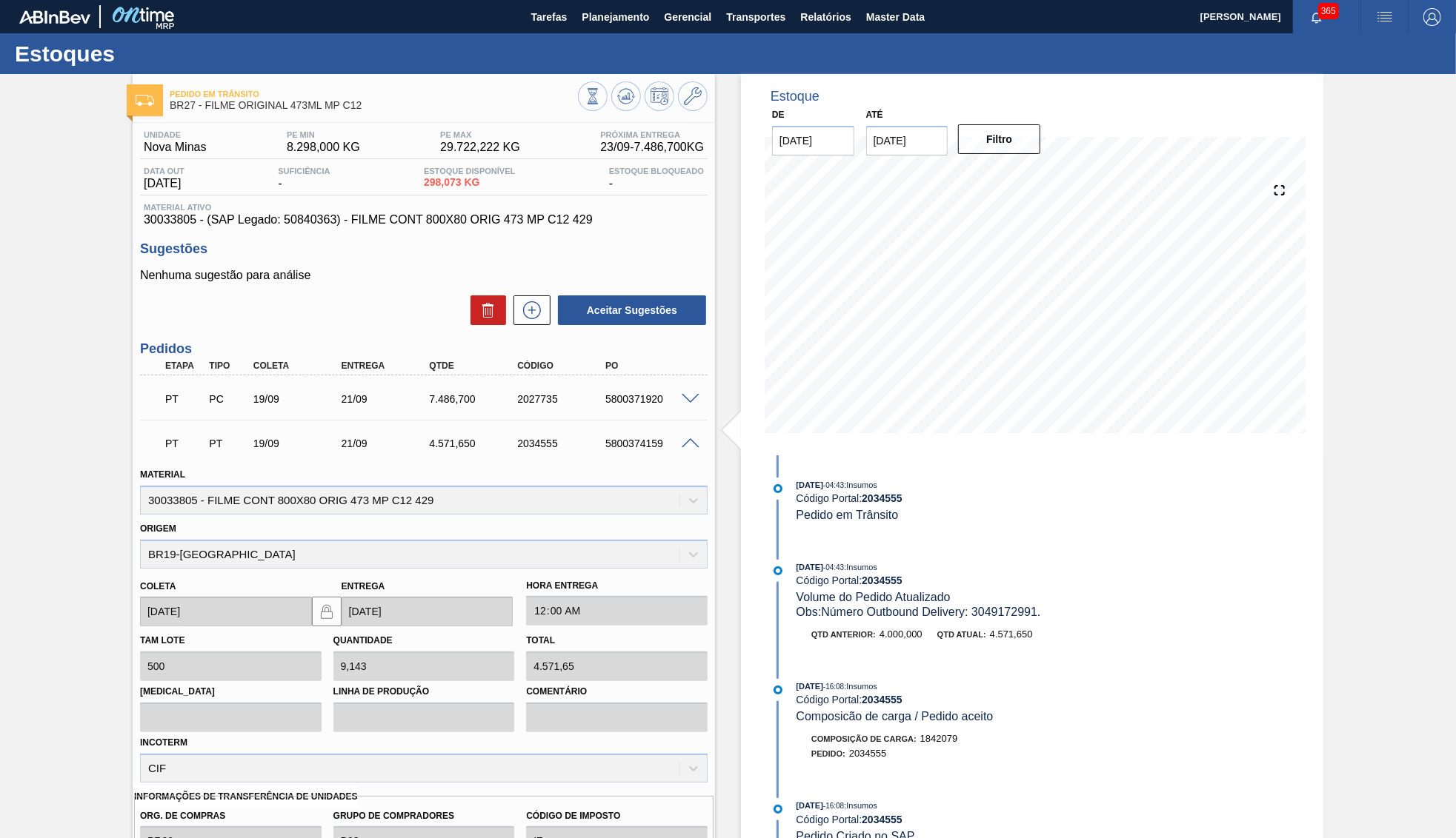
click at [636, 379] on div "PT PC 19/09 21/09 7.486,700 2027735 5800371920" at bounding box center [424, 397] width 568 height 37
copy div "5800371920"
click at [684, 399] on span at bounding box center [690, 400] width 17 height 11
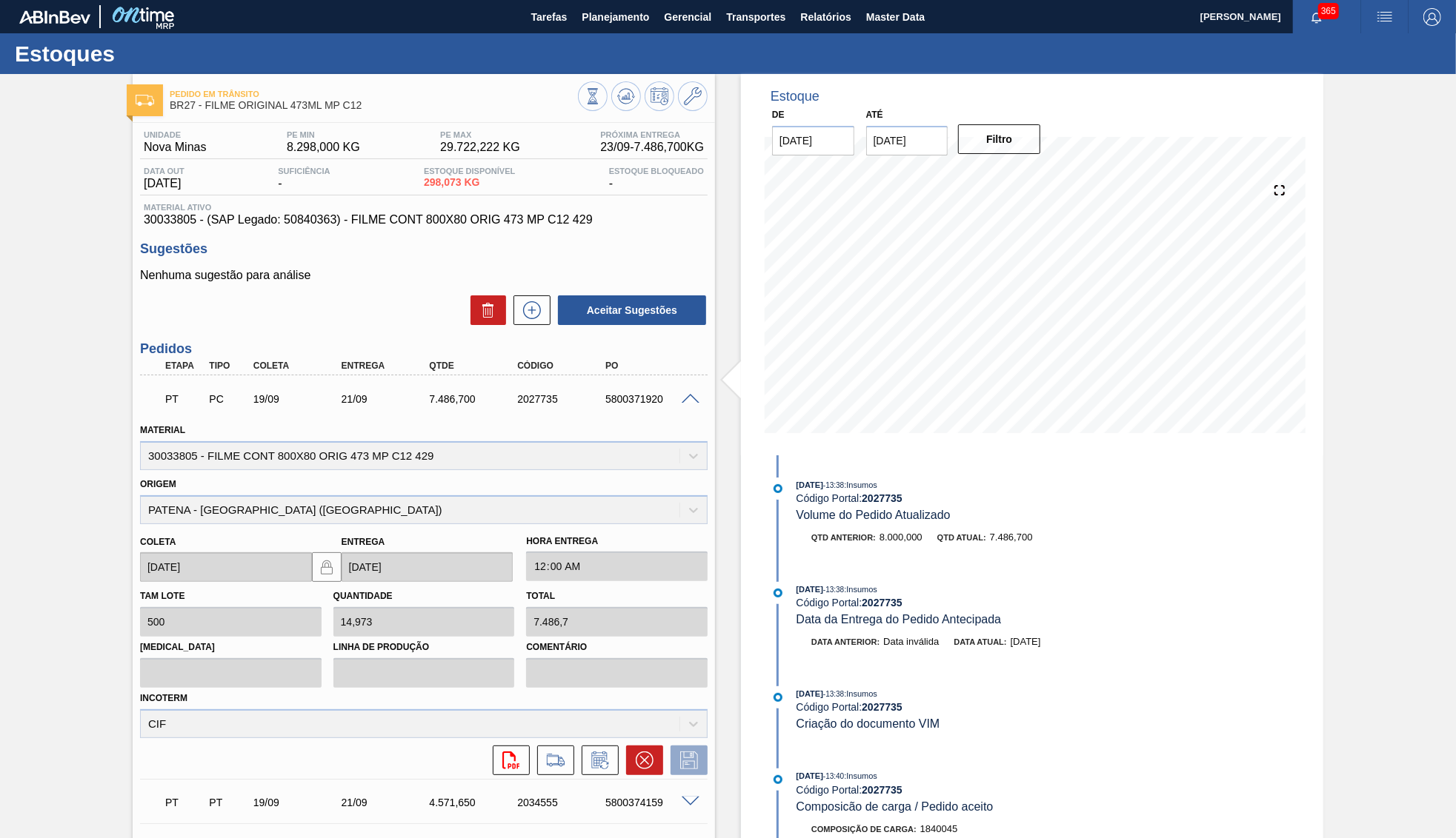
click at [688, 392] on div at bounding box center [692, 398] width 29 height 11
click at [698, 394] on span at bounding box center [690, 400] width 17 height 11
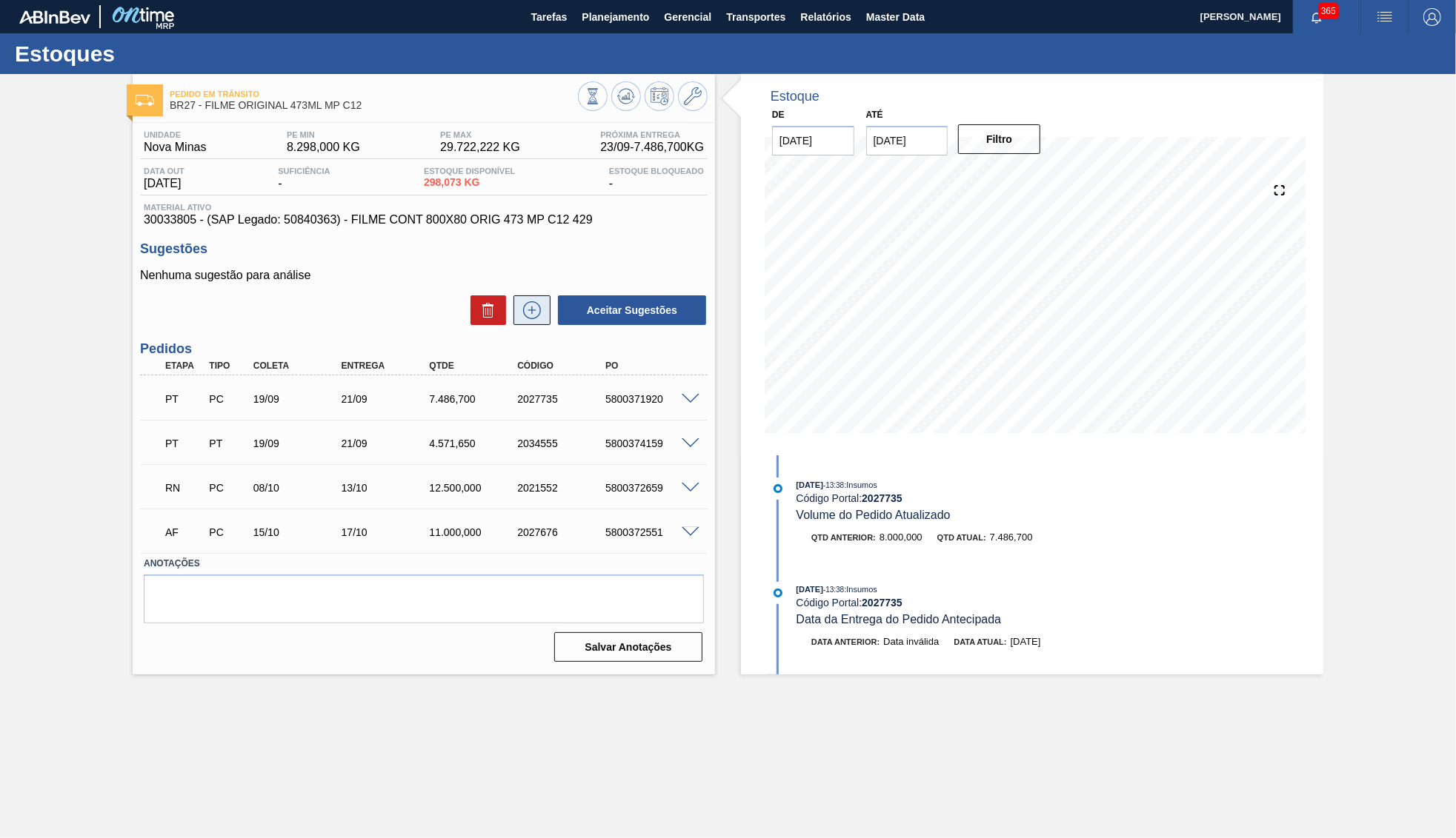
click at [523, 314] on icon at bounding box center [532, 310] width 24 height 17
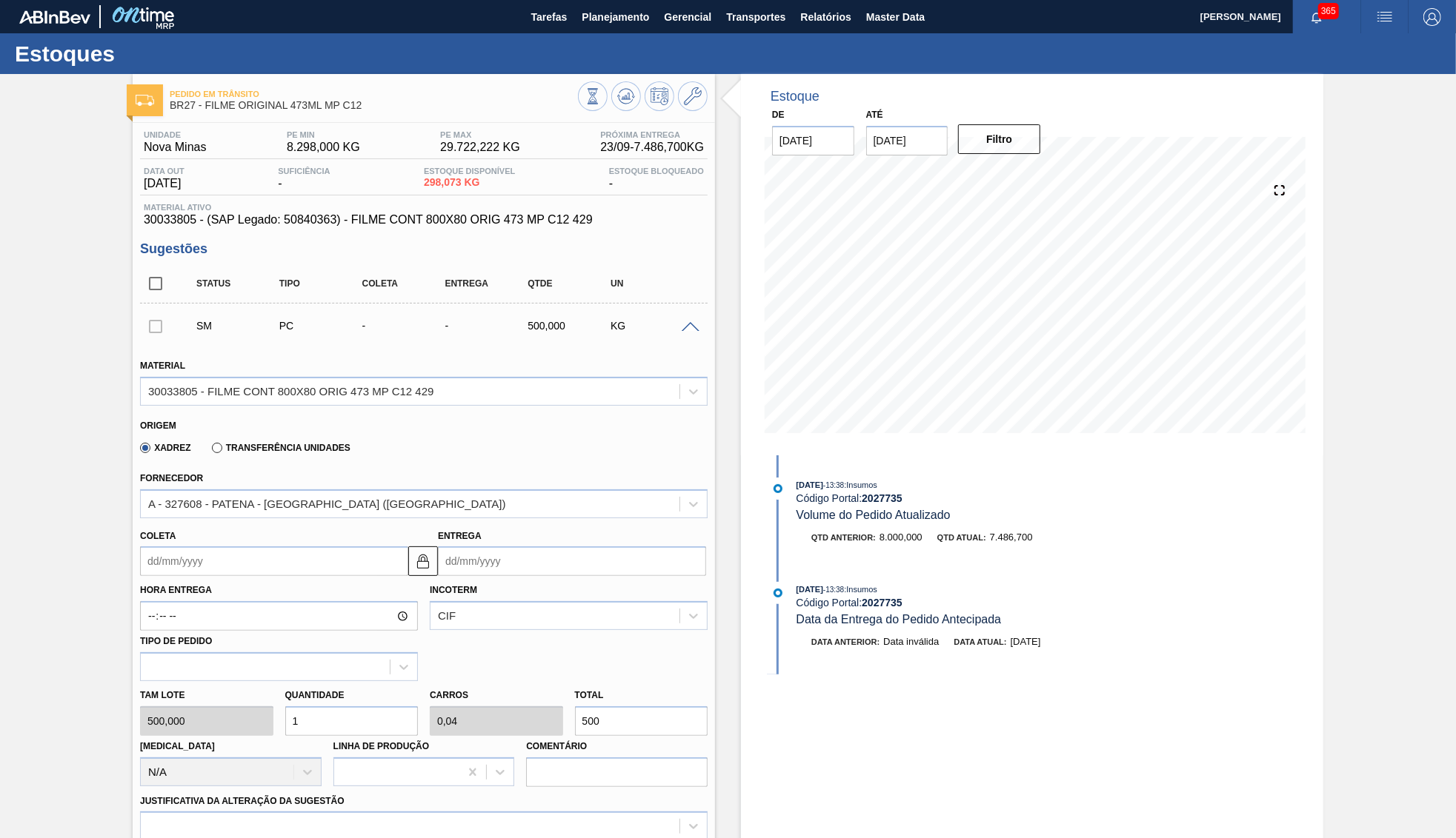
click at [931, 135] on input "07/10/2025" at bounding box center [907, 140] width 82 height 29
click at [994, 309] on div "31" at bounding box center [1003, 319] width 20 height 20
type input "[DATE]"
click at [975, 141] on button "Filtro" at bounding box center [999, 139] width 82 height 29
click at [318, 546] on input "Coleta" at bounding box center [274, 561] width 268 height 29
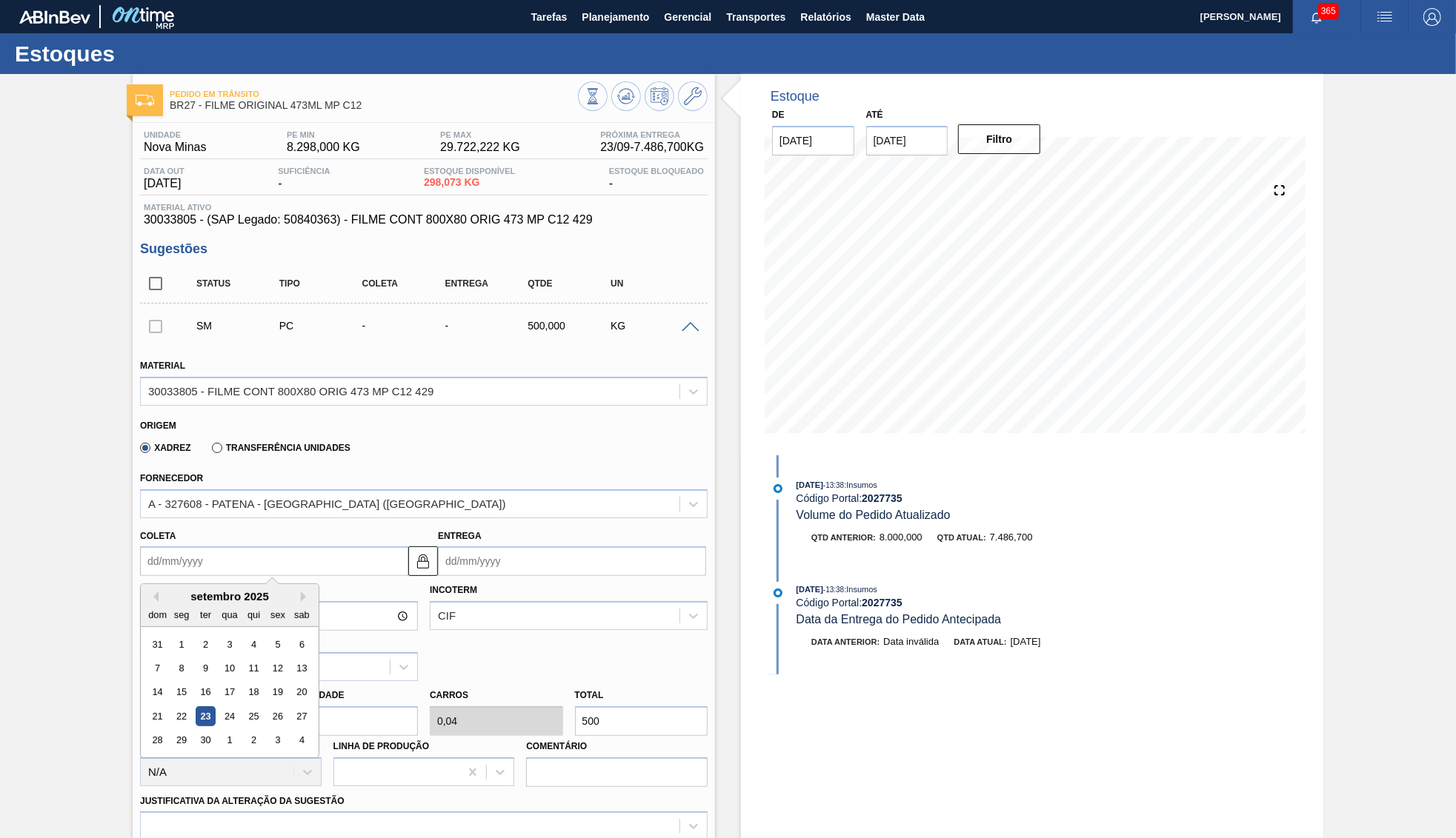
type input "2"
type input "04/09/2025"
type input "22"
type input "[DATE]"
type input "22/1"
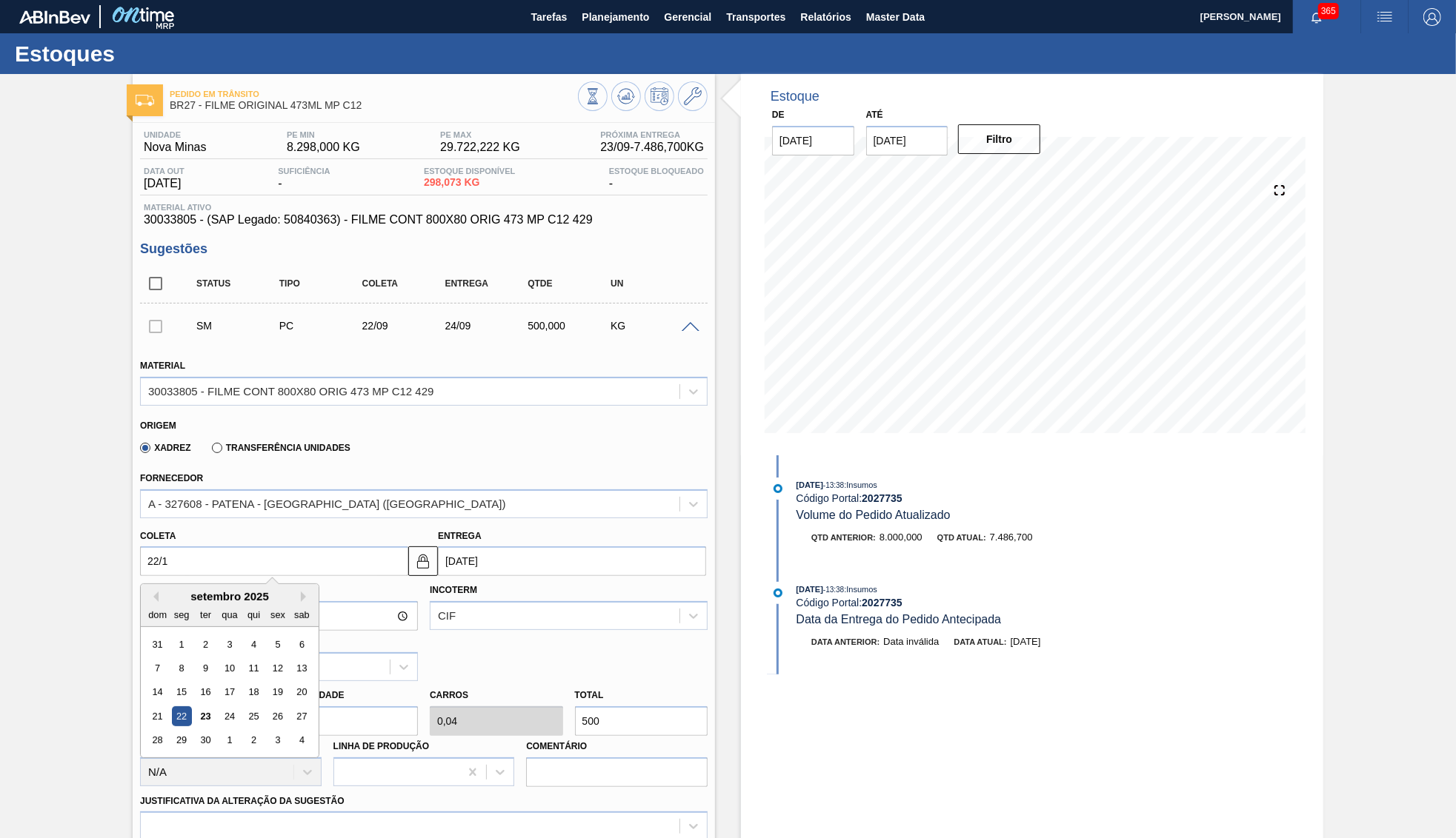
type input "24/01/2025"
type input "22/10"
type input "[DATE]"
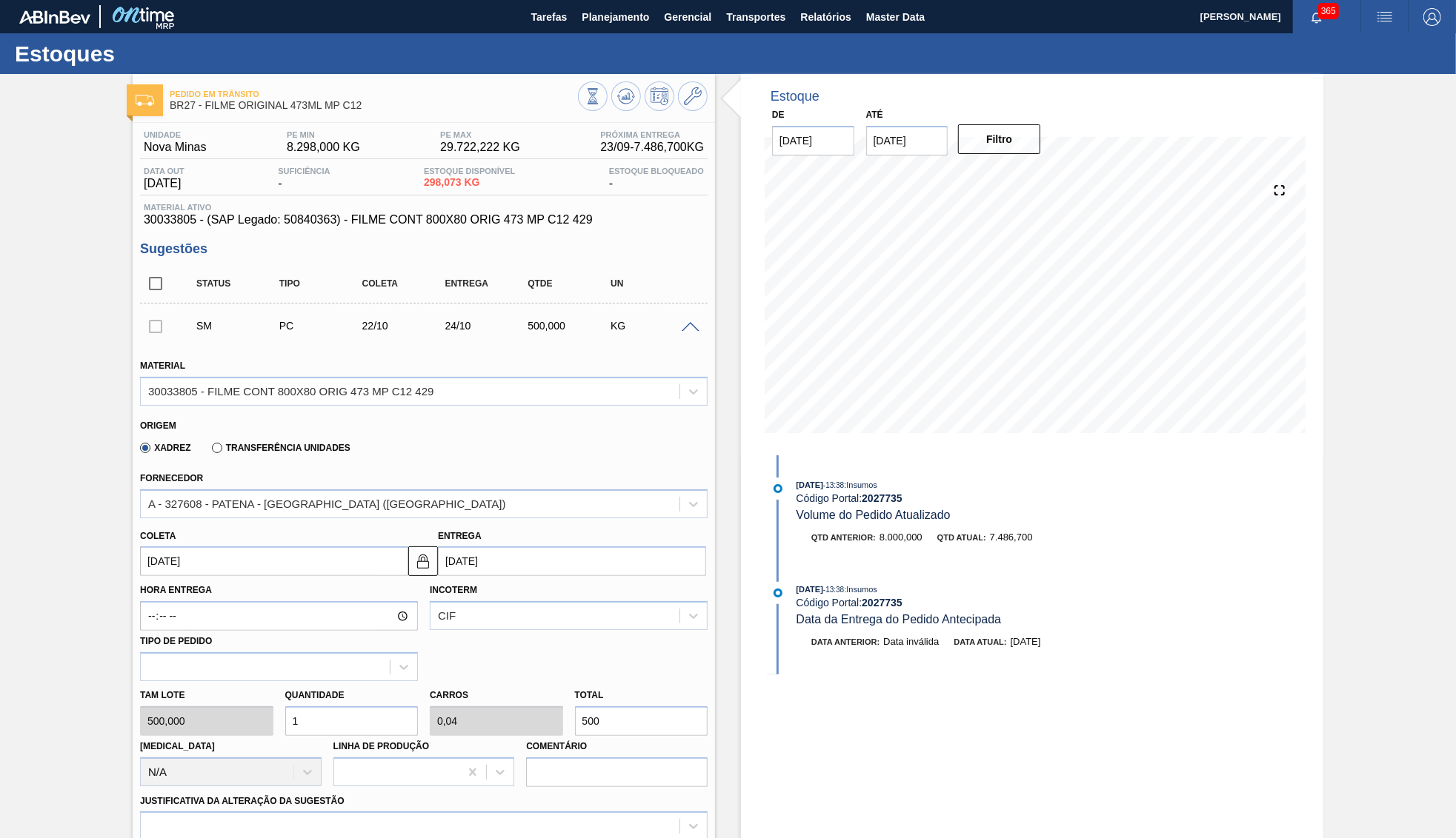
scroll to position [214, 0]
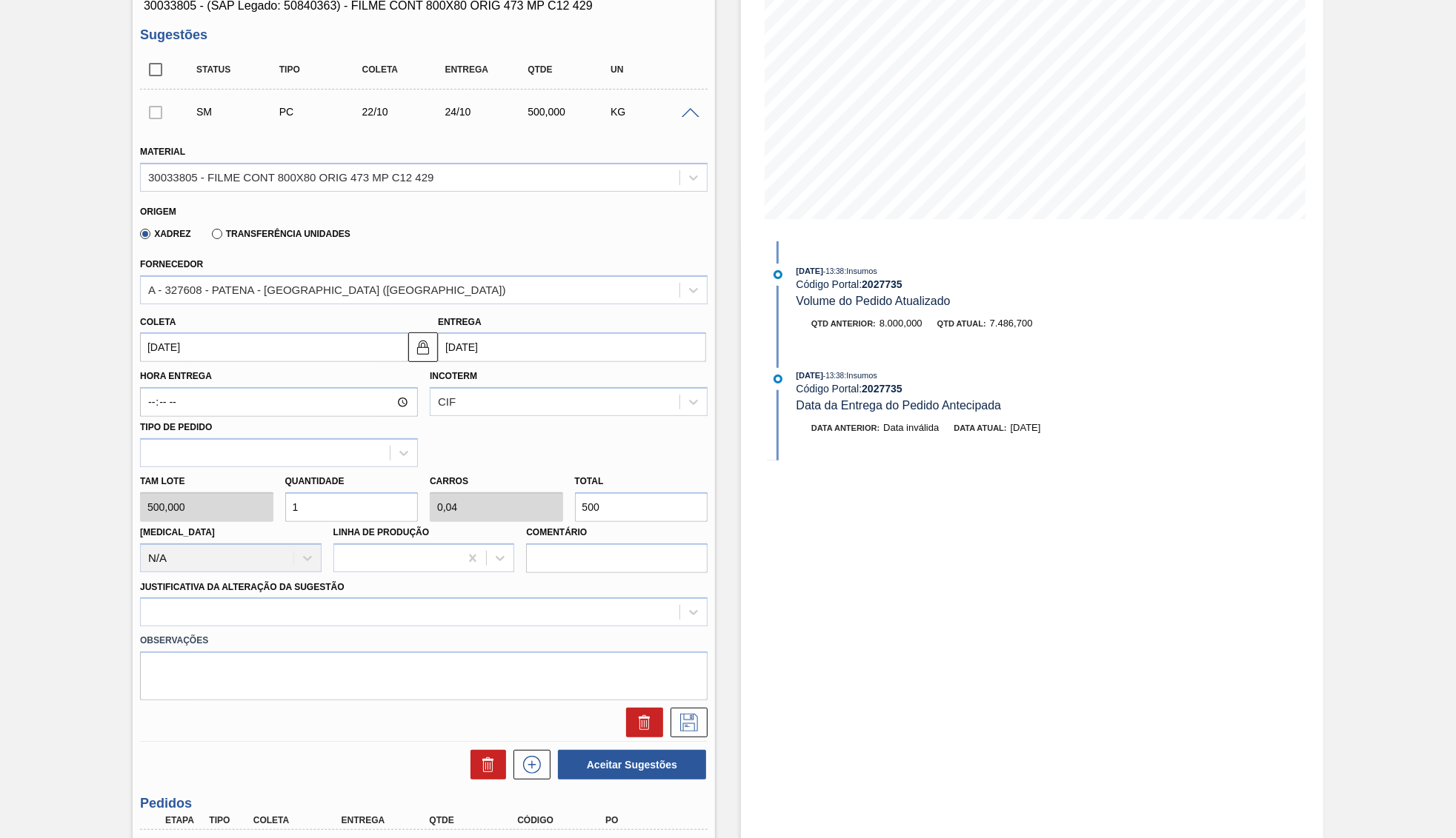
drag, startPoint x: 607, startPoint y: 493, endPoint x: 553, endPoint y: 492, distance: 54.0
click at [575, 492] on input "500" at bounding box center [642, 507] width 133 height 29
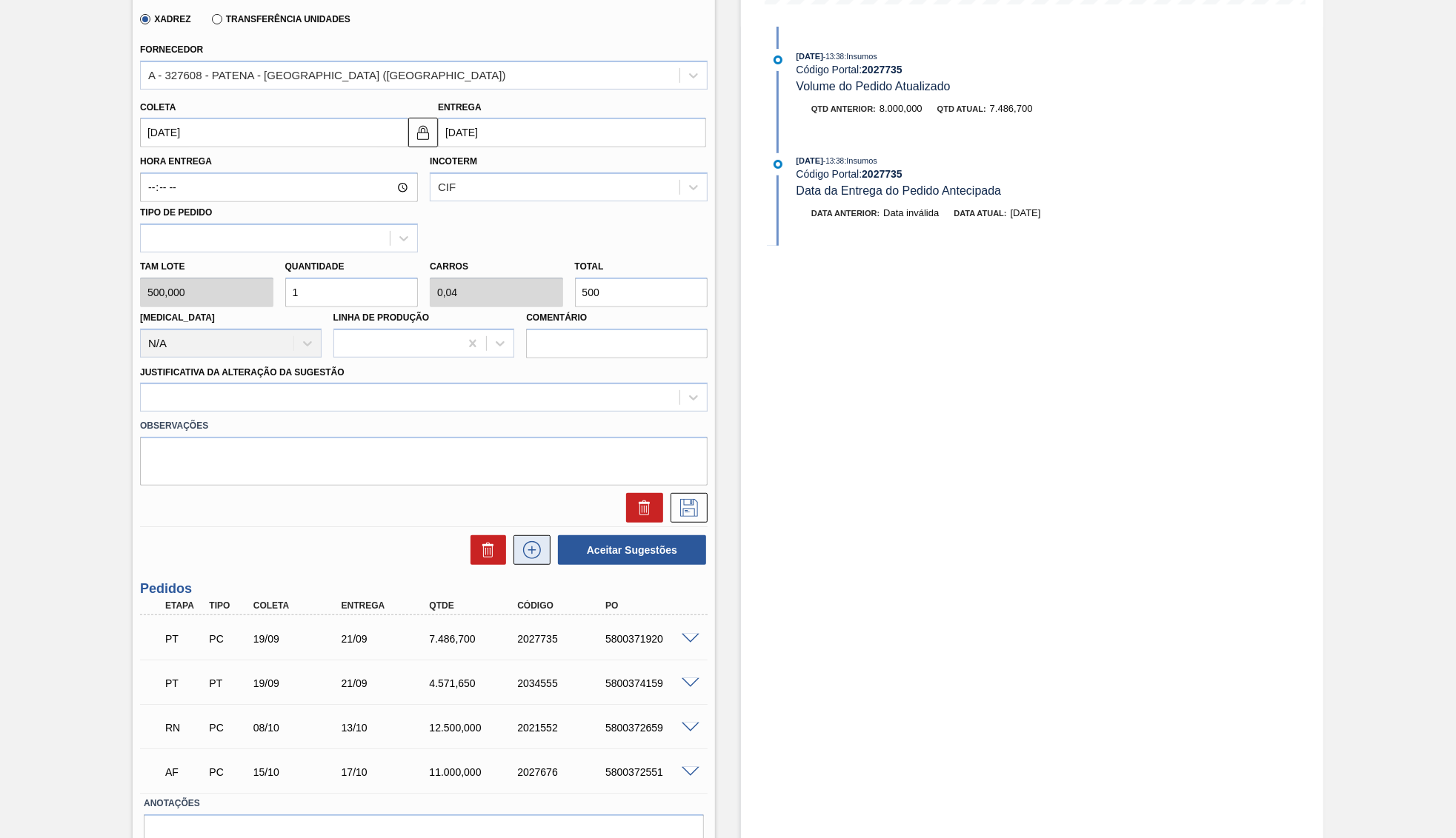
type input "0,002"
type input "0"
type input "1"
type input "0,024"
type input "0,001"
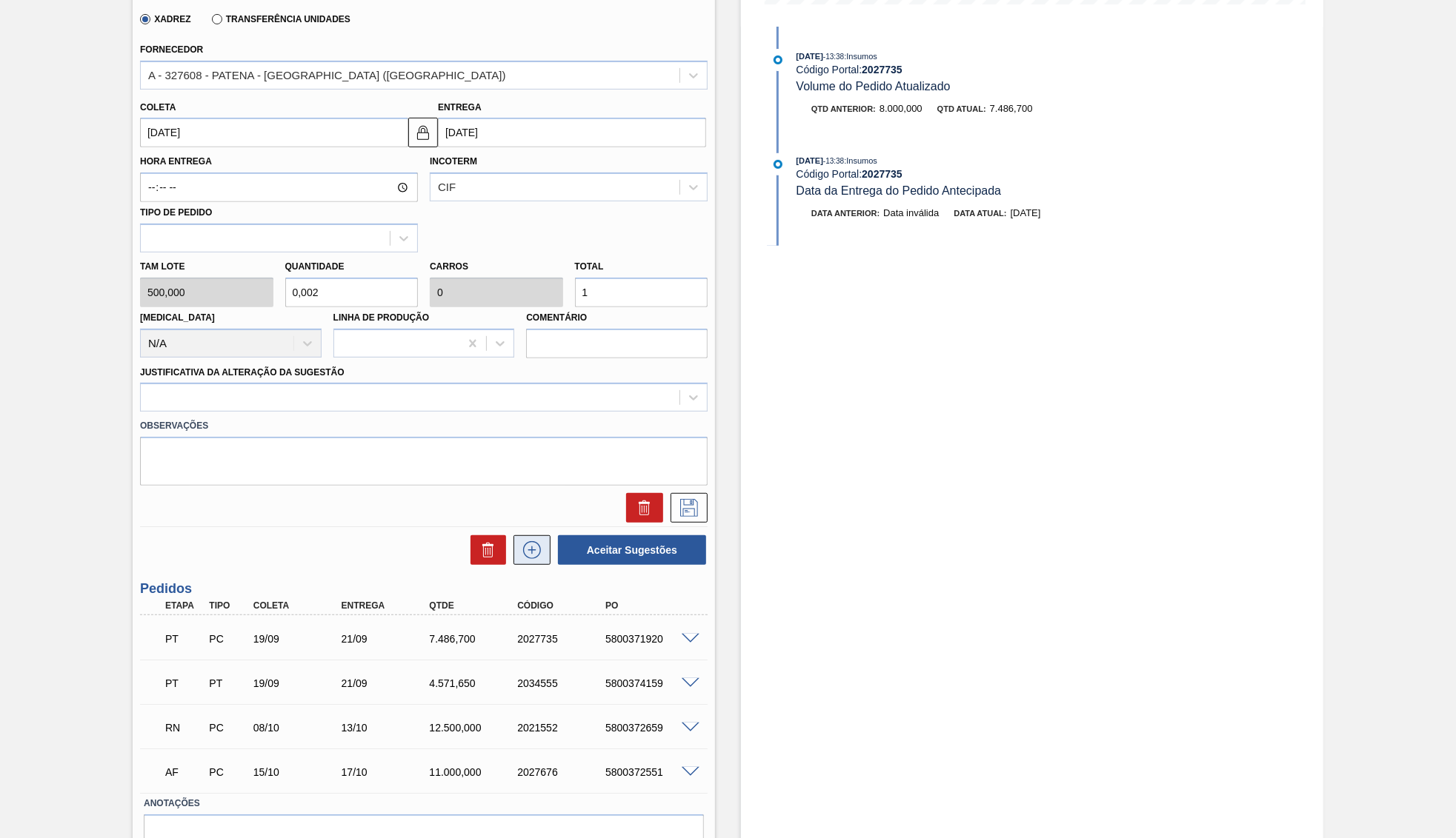
type input "12"
type input "0,25"
type input "0,01"
type input "125"
type input "2,5"
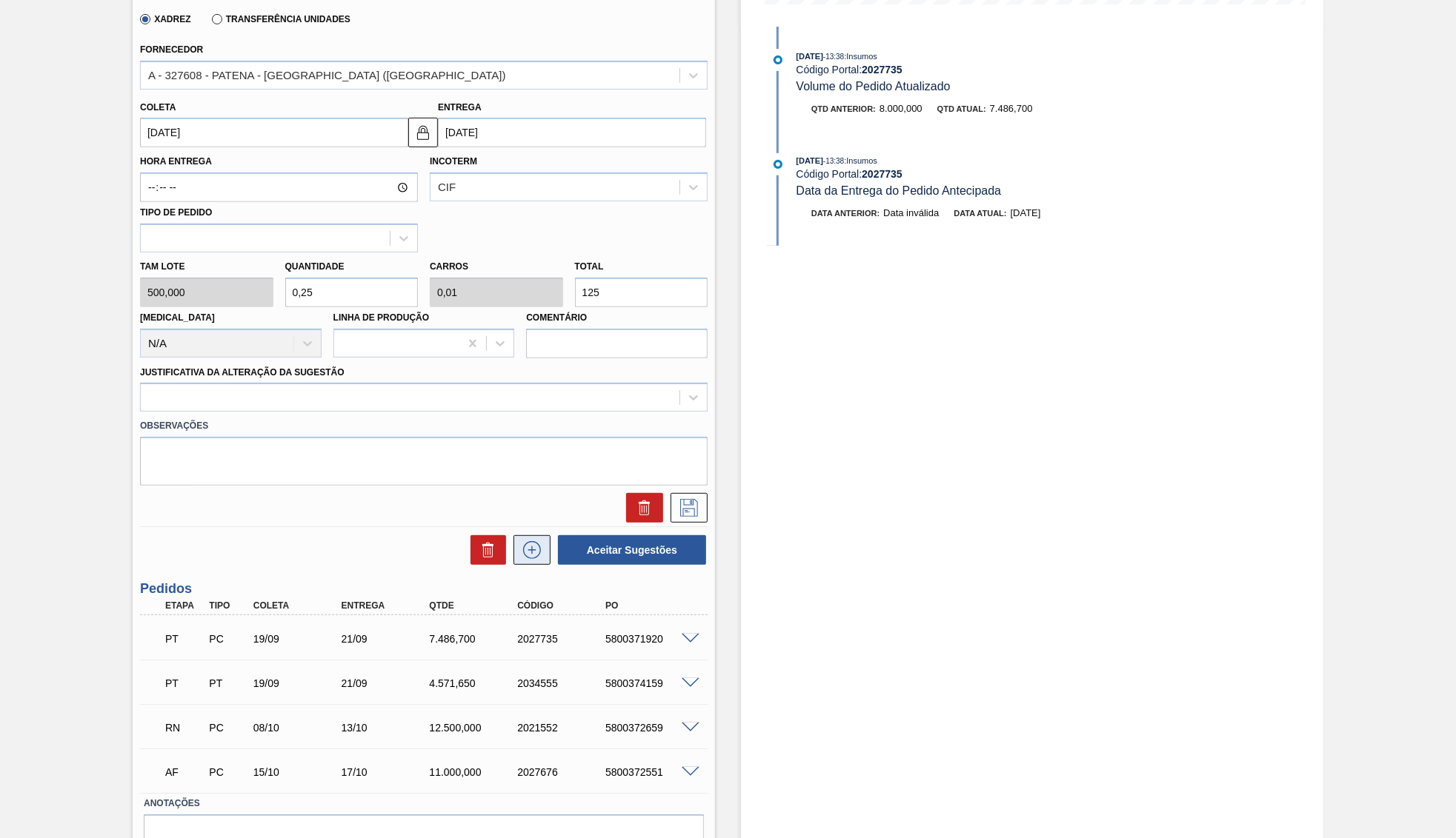
type input "0,1"
type input "1.250"
type input "25"
type input "1"
type input "12.500"
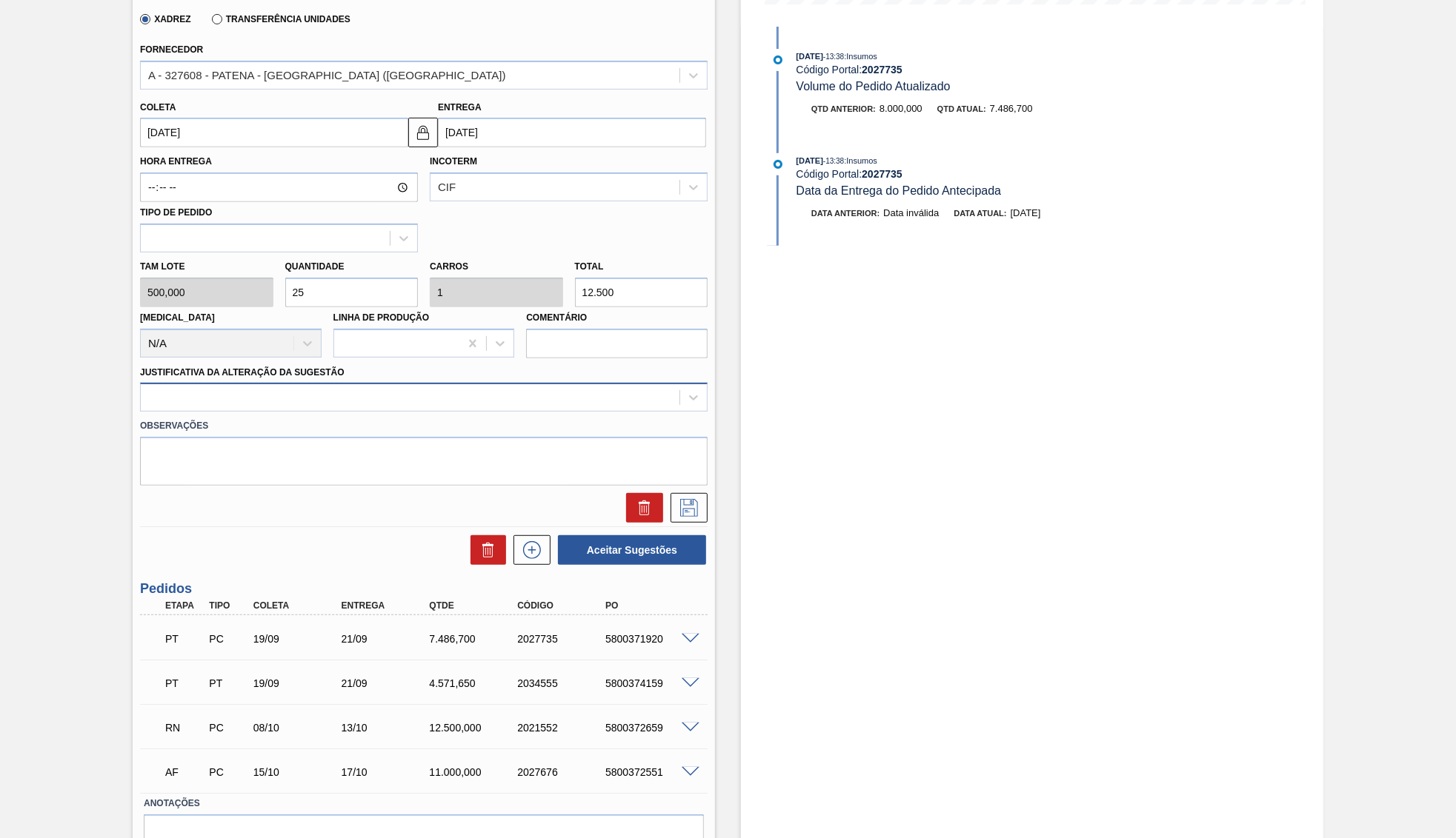
click at [299, 388] on div at bounding box center [409, 398] width 538 height 21
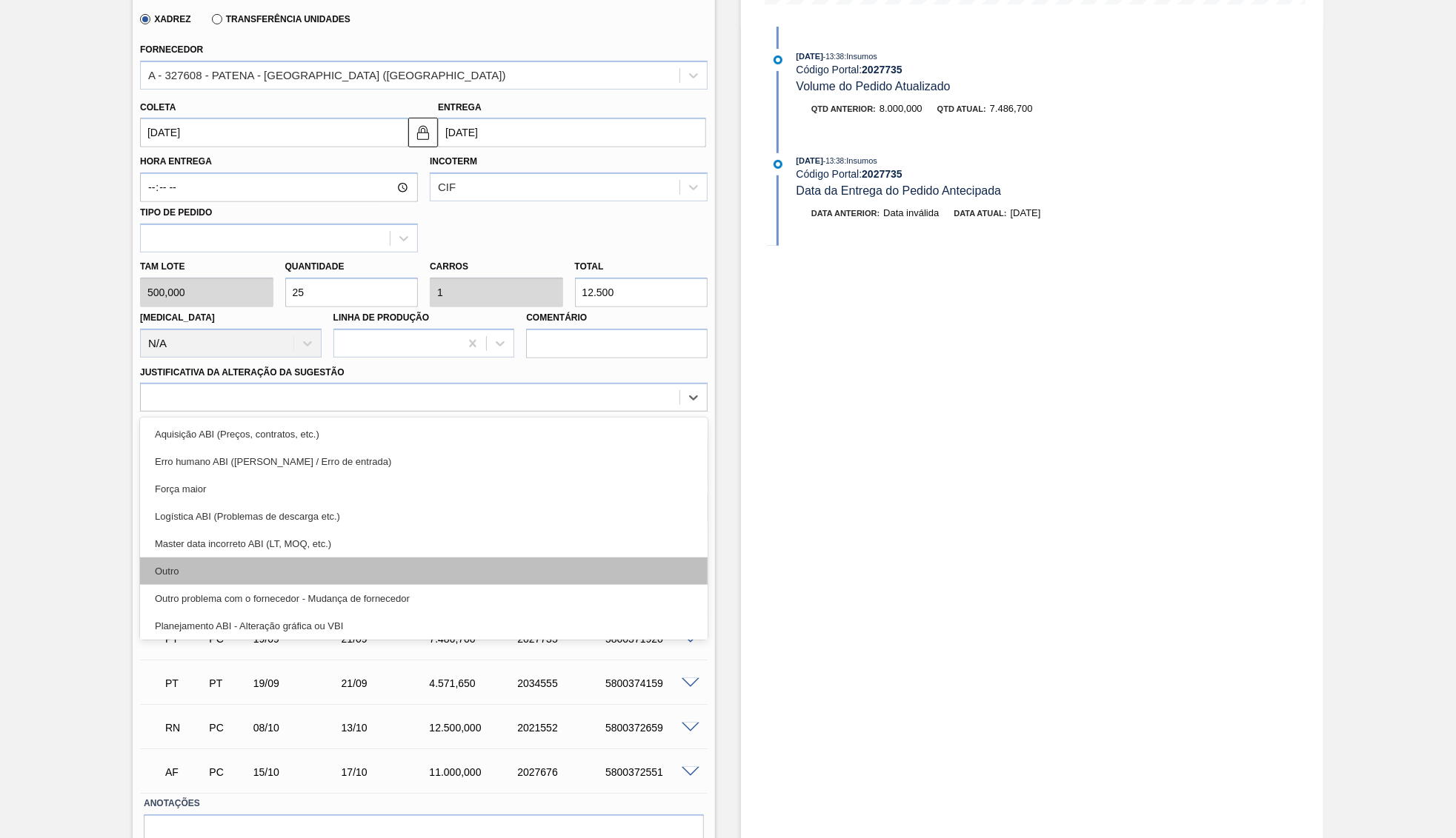
click at [294, 557] on div "Outro" at bounding box center [424, 571] width 568 height 28
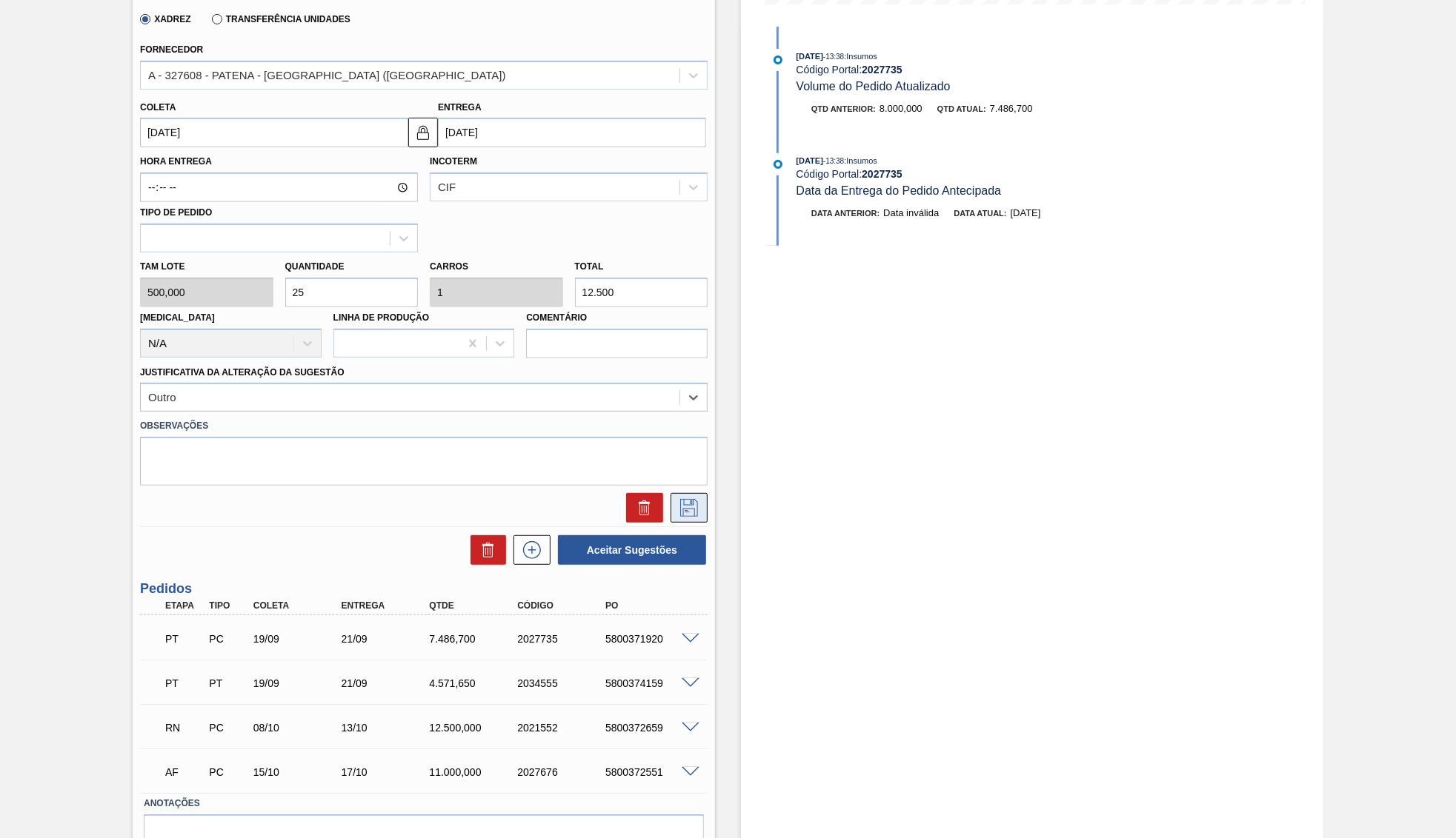
click at [695, 499] on icon at bounding box center [689, 508] width 24 height 17
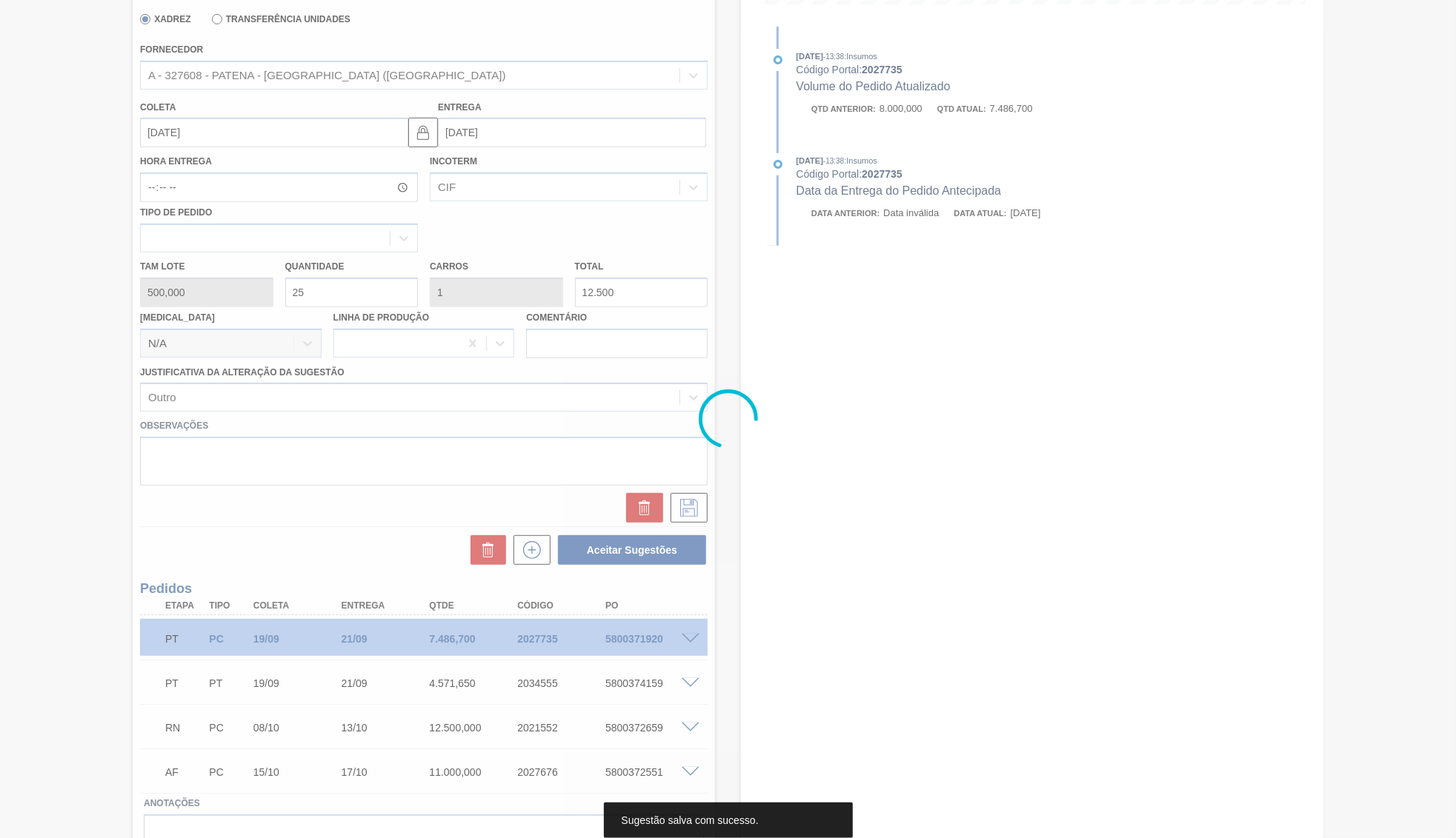
scroll to position [0, 0]
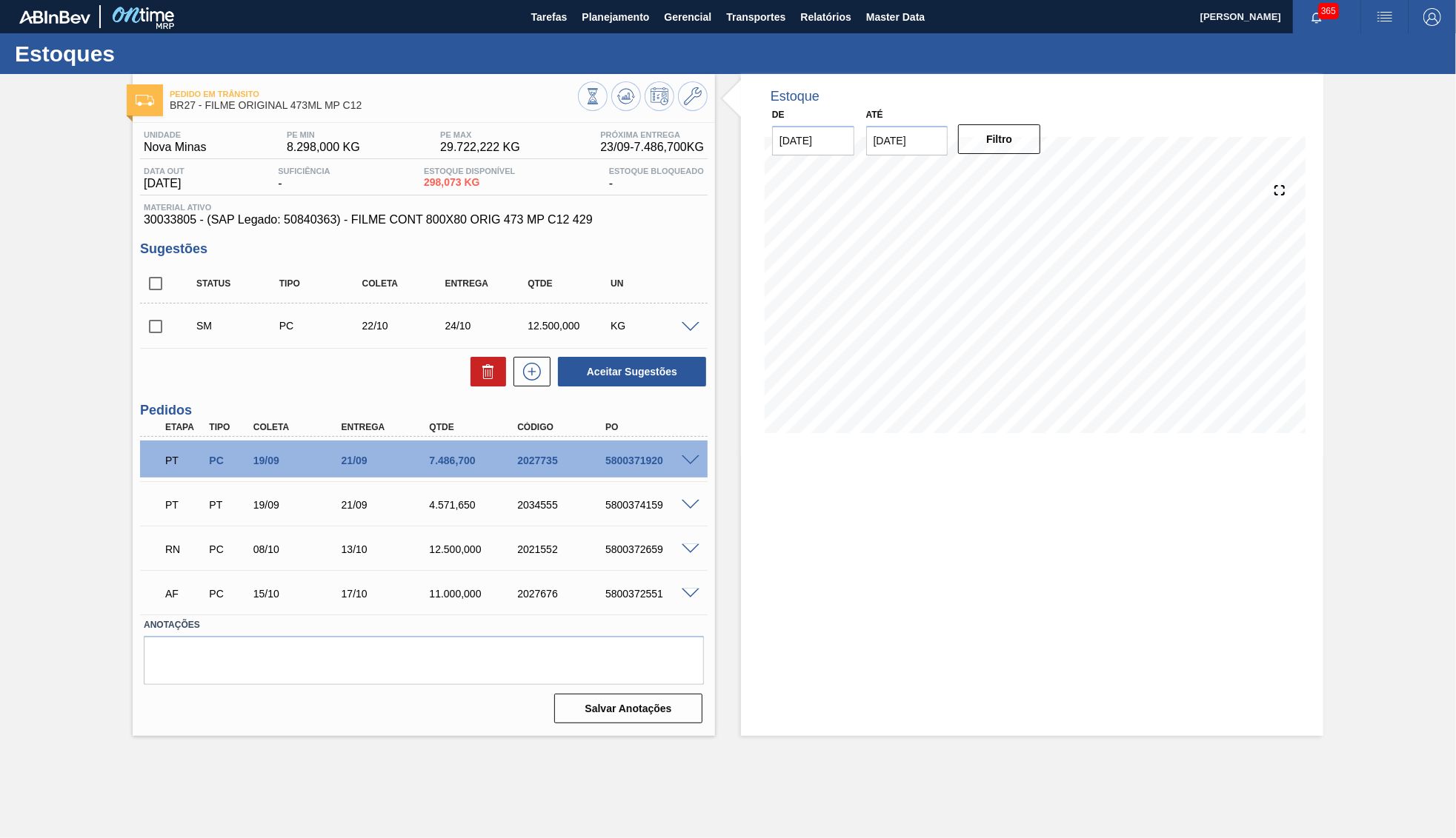
click at [163, 331] on input "checkbox" at bounding box center [155, 326] width 31 height 31
click at [478, 367] on button at bounding box center [488, 371] width 36 height 29
checkbox input "false"
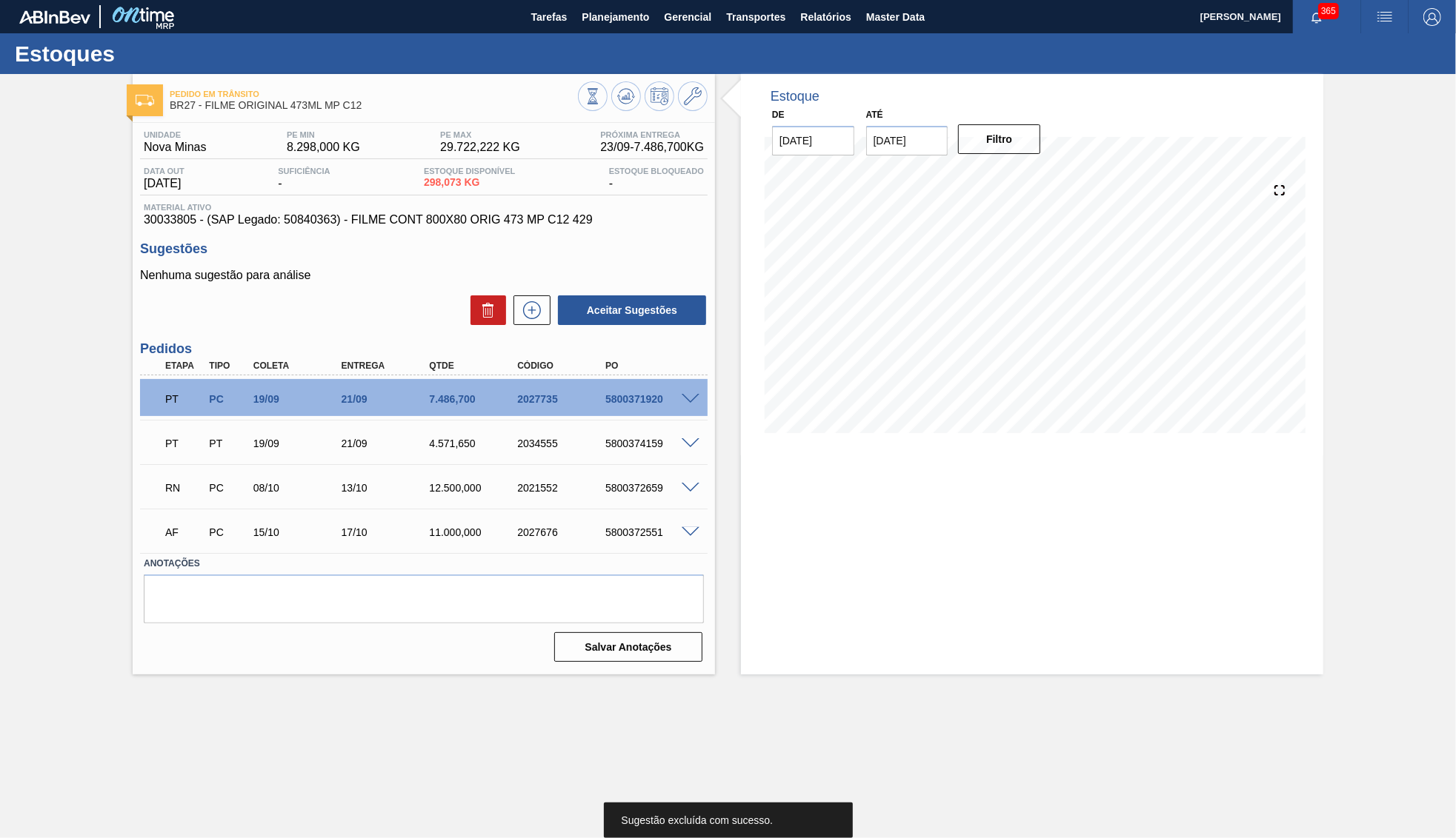
click at [703, 482] on div at bounding box center [692, 487] width 29 height 11
click at [696, 484] on span at bounding box center [690, 488] width 17 height 11
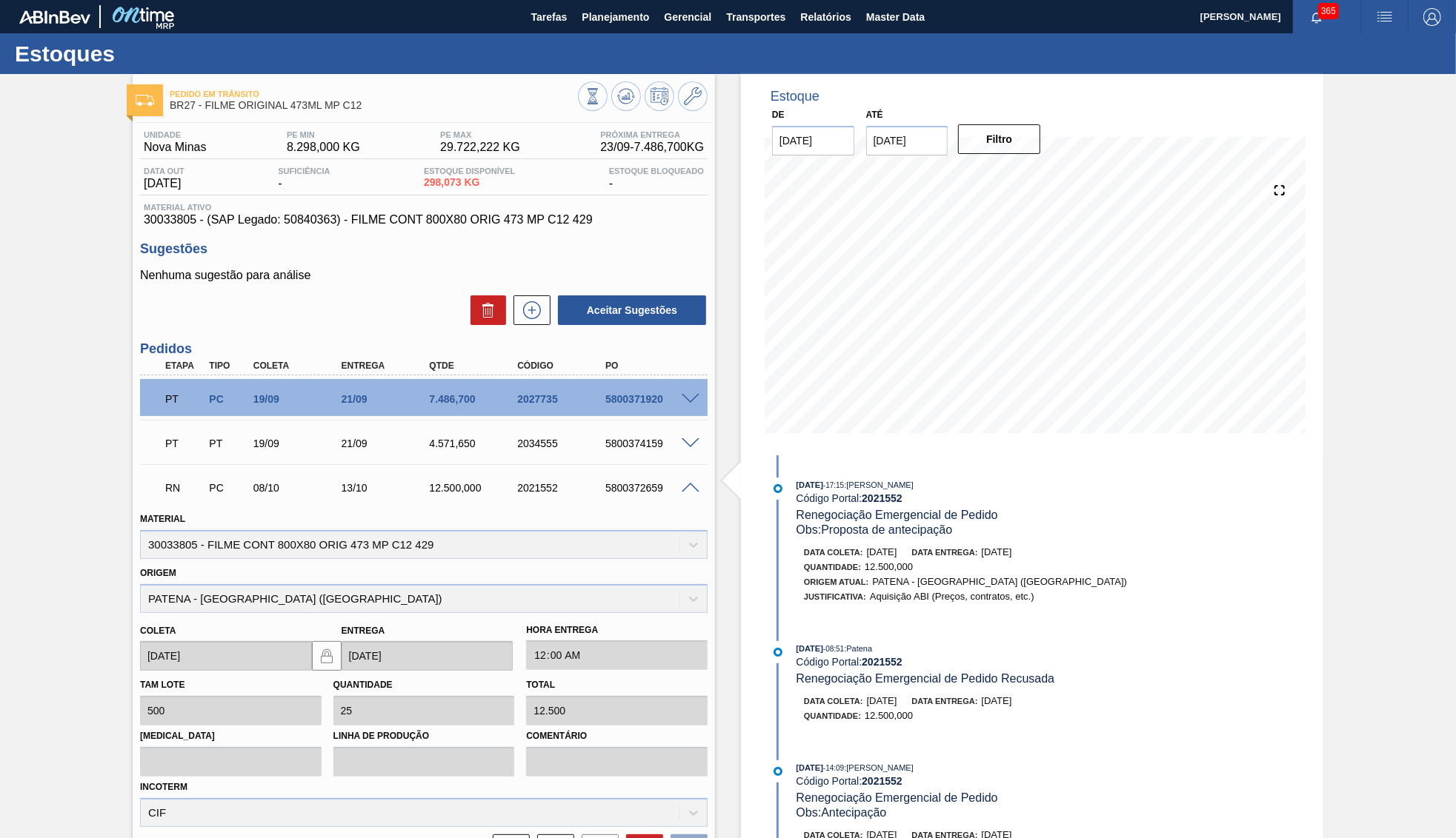
click at [507, 223] on span "30033805 - (SAP Legado: 50840363) - FILME CONT 800X80 ORIG 473 MP C12 429" at bounding box center [423, 220] width 560 height 13
click at [599, 11] on span "Planejamento" at bounding box center [615, 17] width 67 height 17
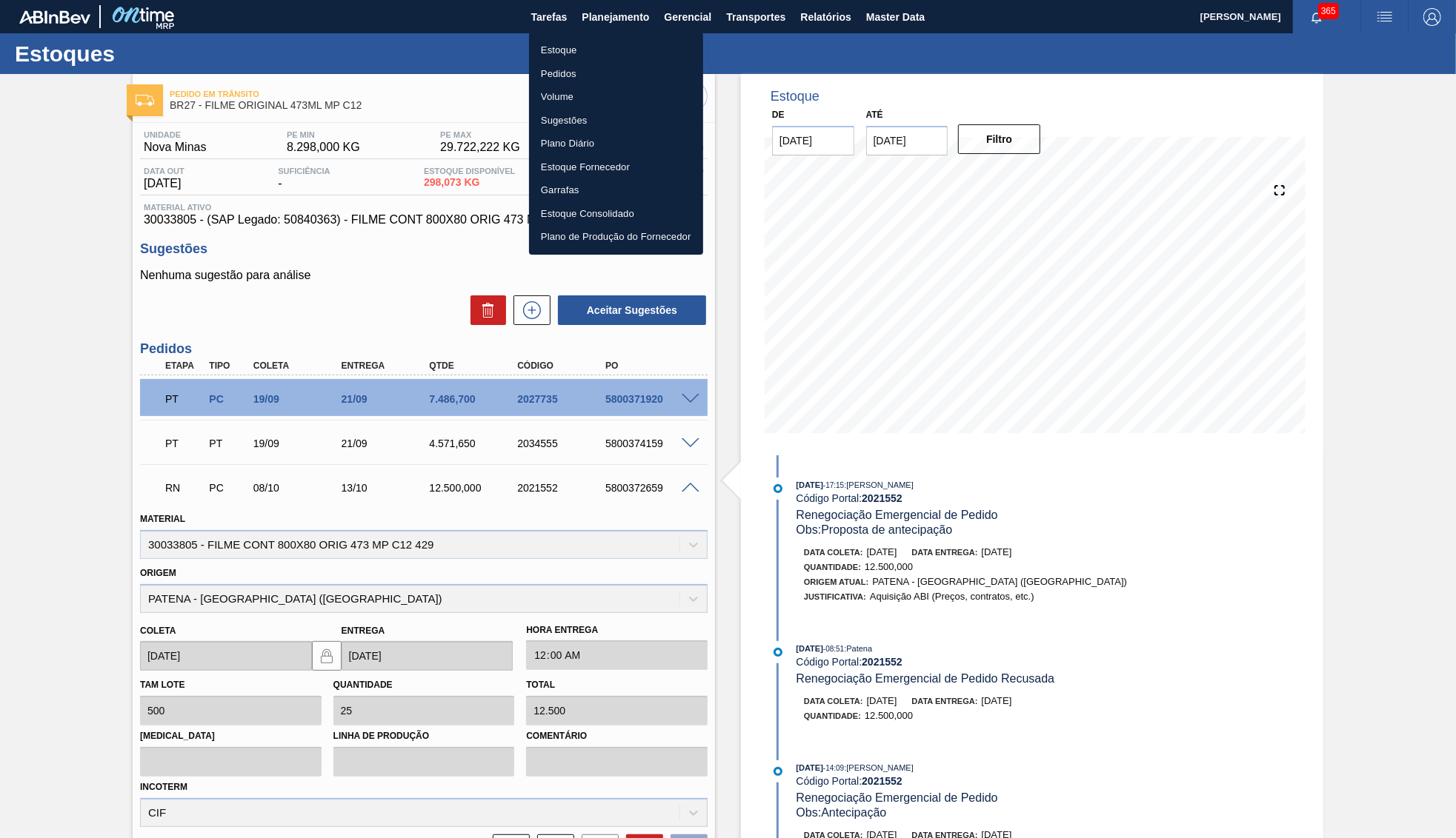
drag, startPoint x: 579, startPoint y: 55, endPoint x: 1400, endPoint y: 82, distance: 821.4
click at [576, 55] on li "Estoque" at bounding box center [616, 51] width 174 height 24
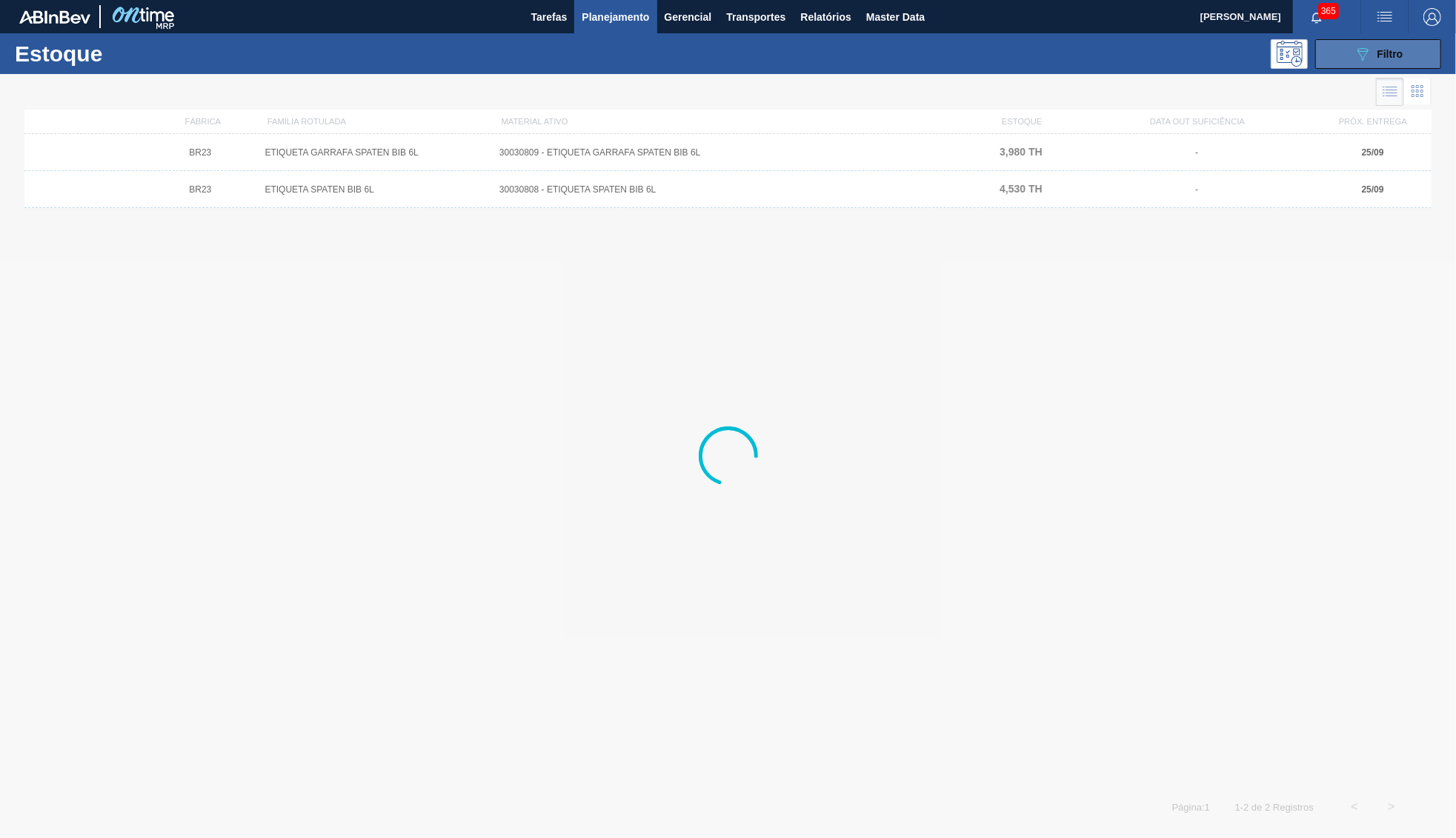
click at [1389, 61] on div "089F7B8B-B2A5-4AFE-B5C0-19BA573D28AC Filtro" at bounding box center [1378, 54] width 50 height 17
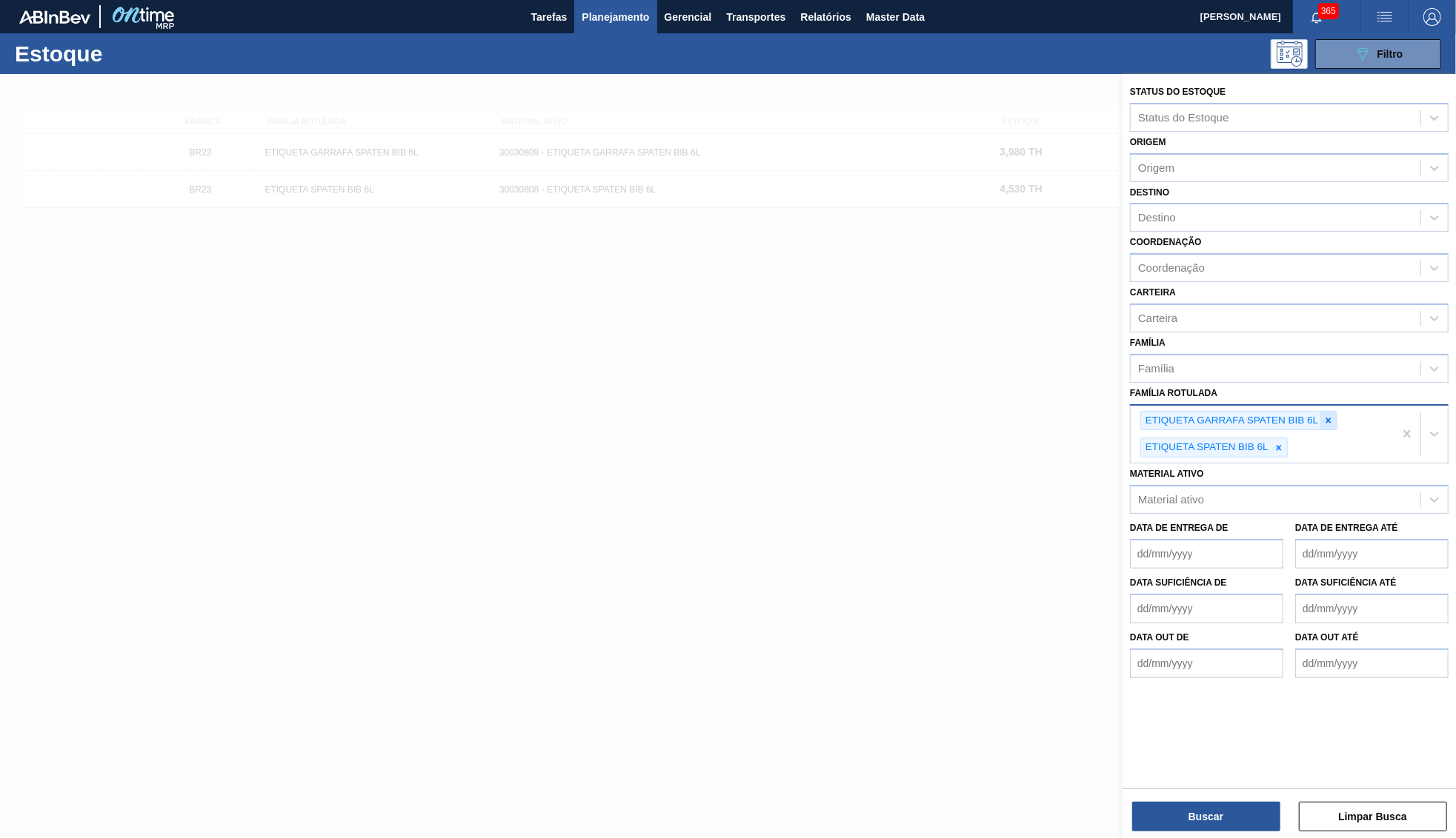
click at [1333, 415] on icon at bounding box center [1328, 420] width 10 height 10
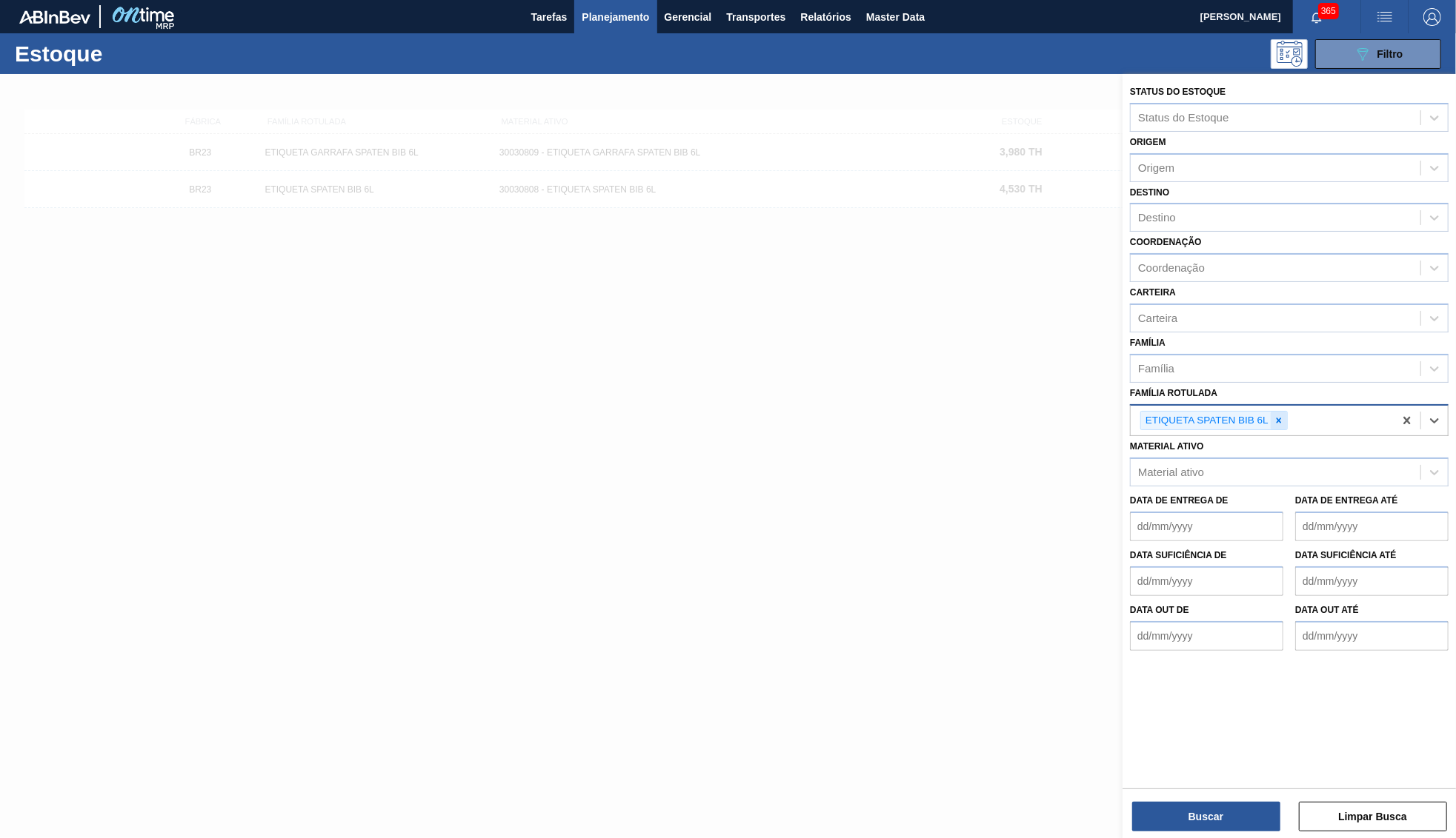
click at [1277, 415] on icon at bounding box center [1278, 420] width 10 height 10
paste Rotulada "AROMA CARAMBOLA"
type Rotulada "AROMA CARAMBOLA"
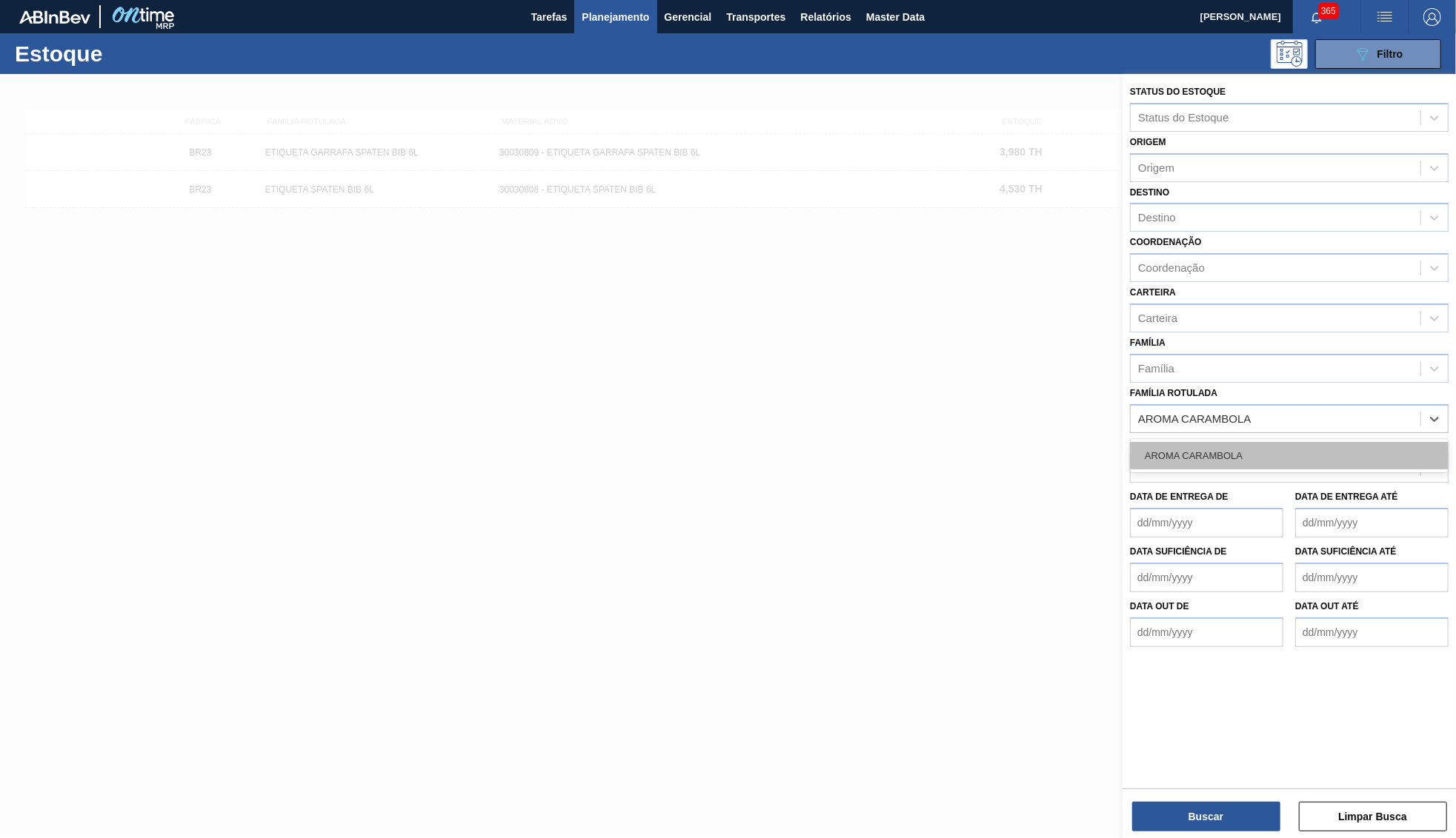
click at [1240, 442] on div "AROMA CARAMBOLA" at bounding box center [1289, 456] width 319 height 28
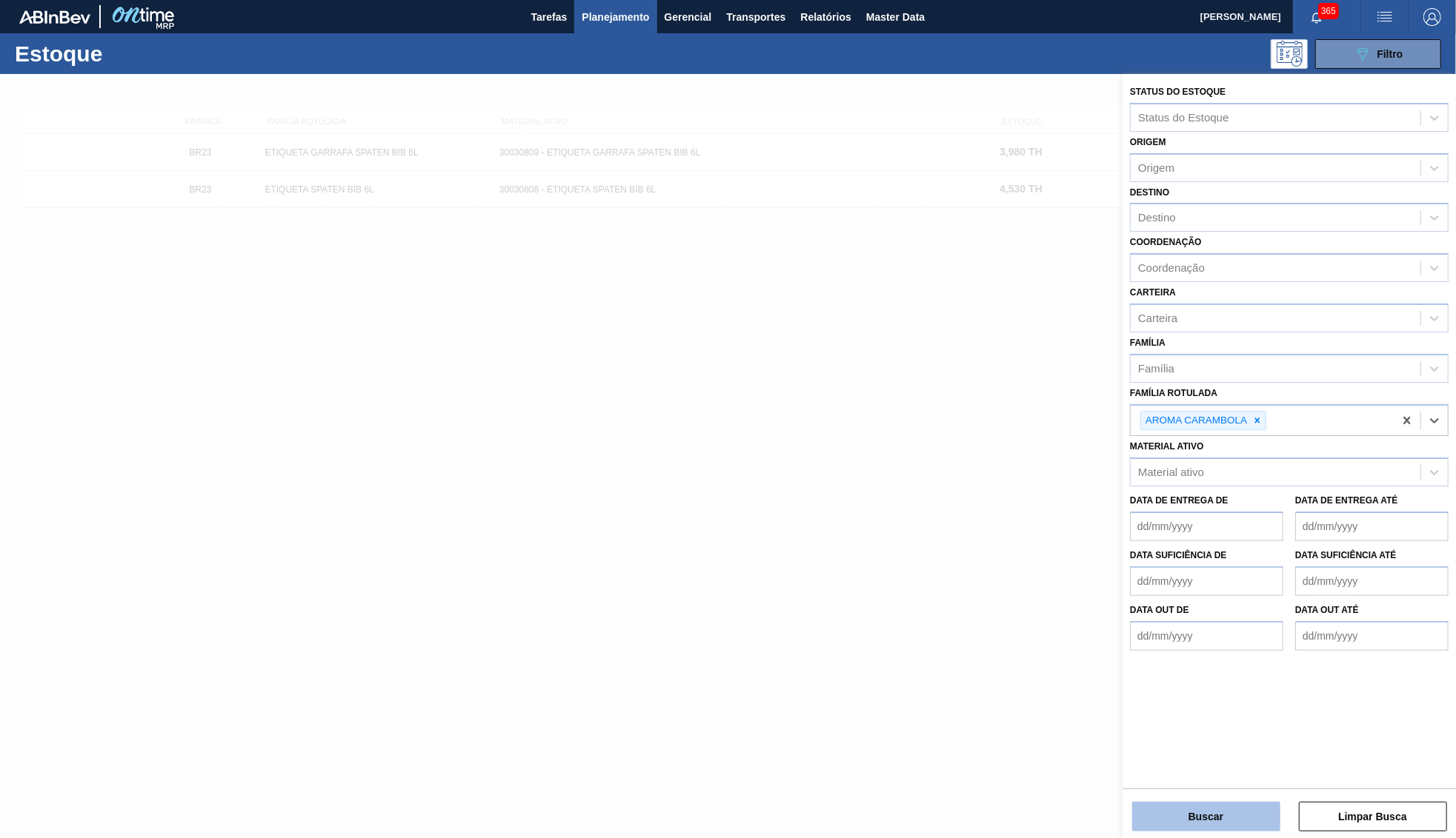
click at [1194, 807] on button "Buscar" at bounding box center [1205, 817] width 148 height 29
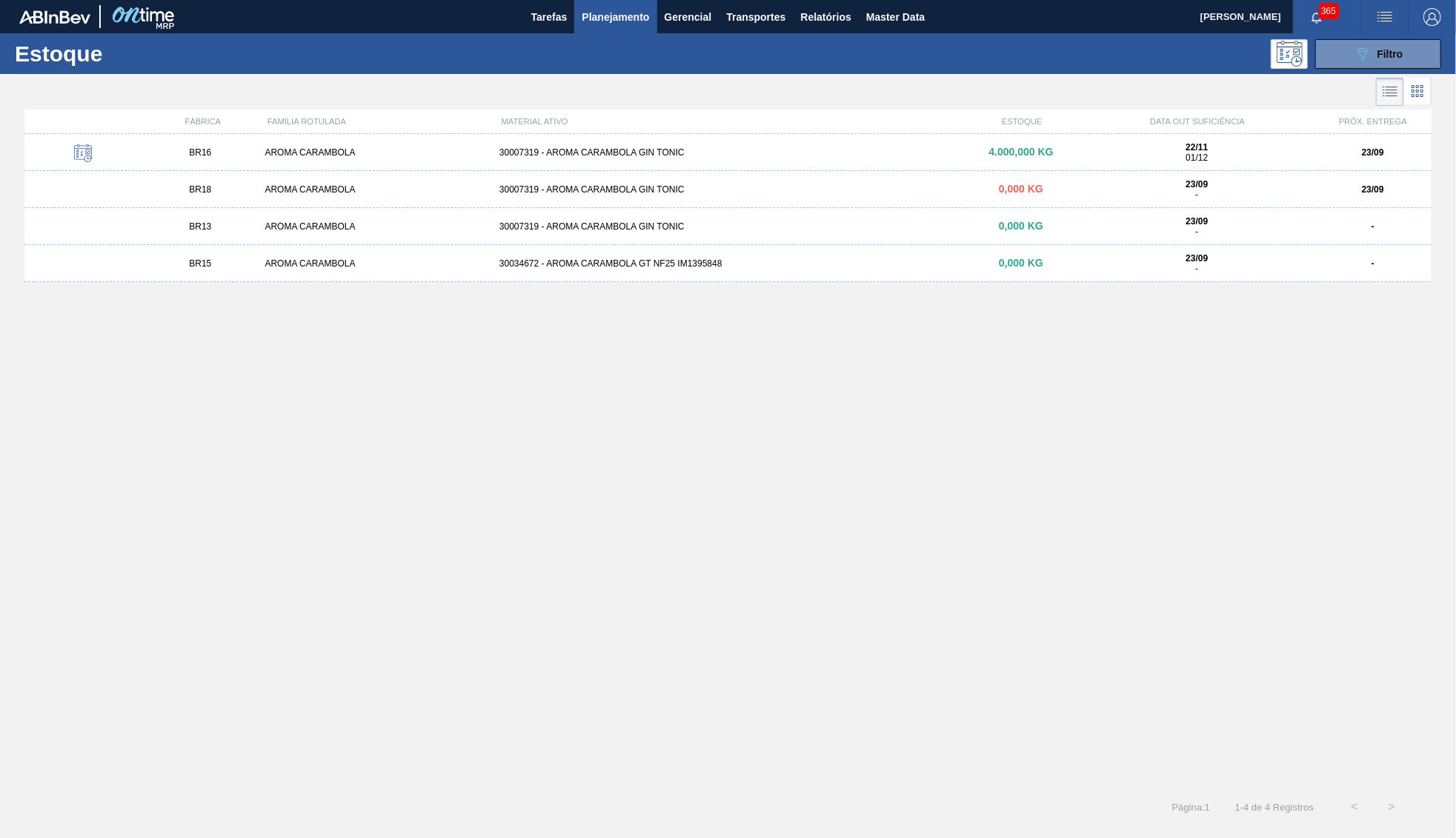
click at [649, 150] on div "30007319 - AROMA CARAMBOLA GIN TONIC" at bounding box center [727, 152] width 469 height 10
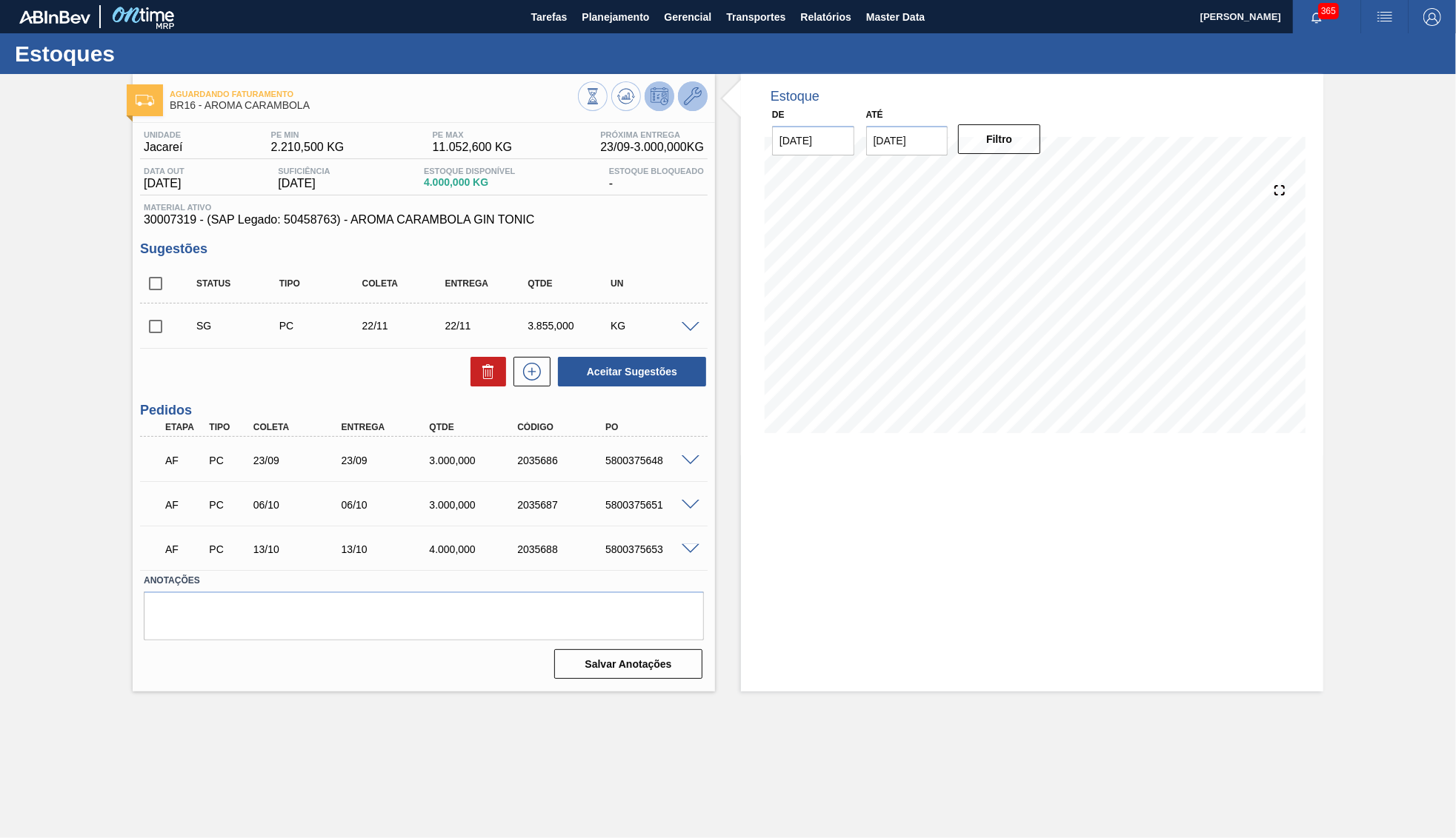
click at [697, 92] on icon at bounding box center [692, 96] width 17 height 17
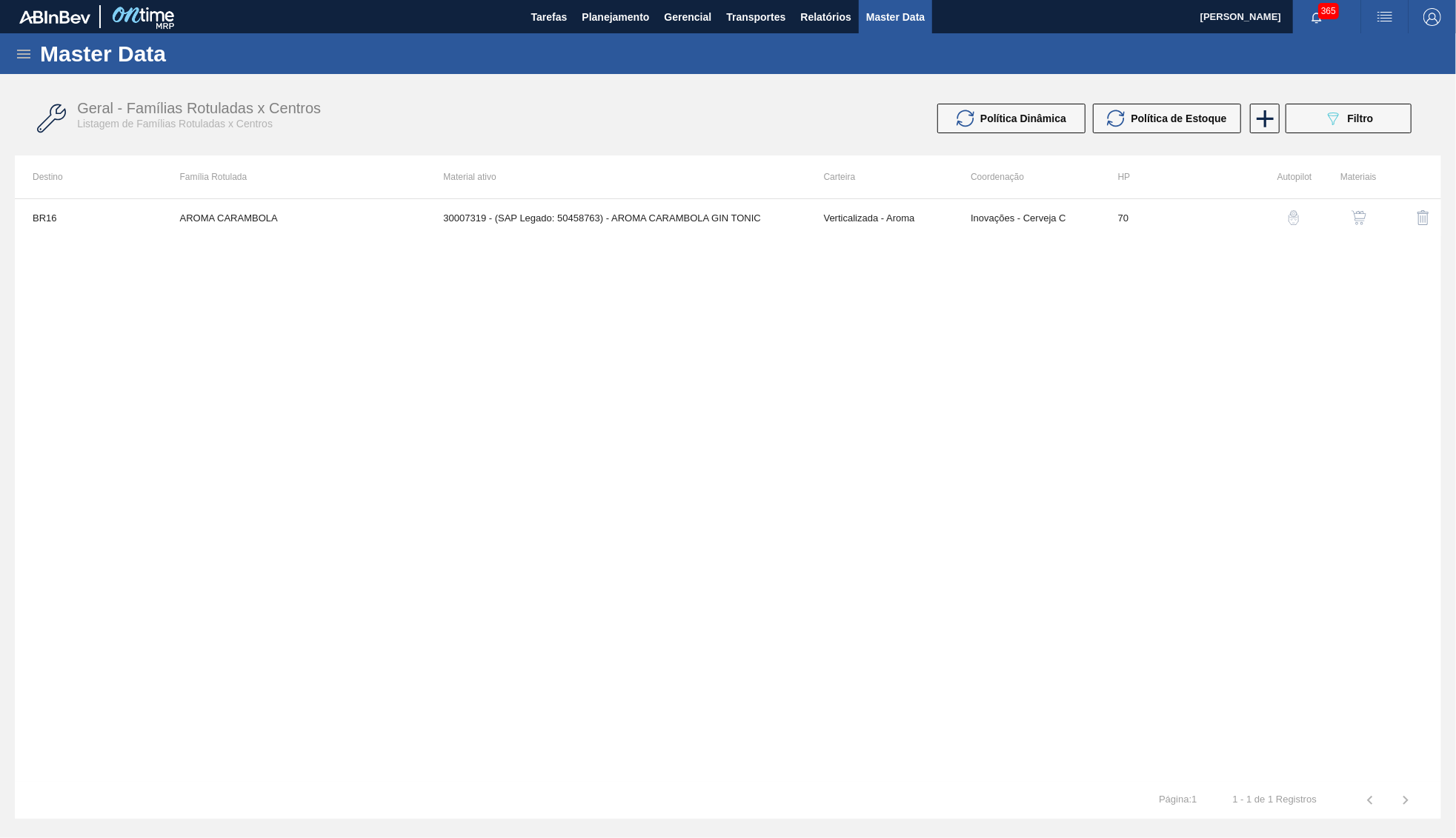
click at [1362, 207] on button "button" at bounding box center [1358, 217] width 36 height 36
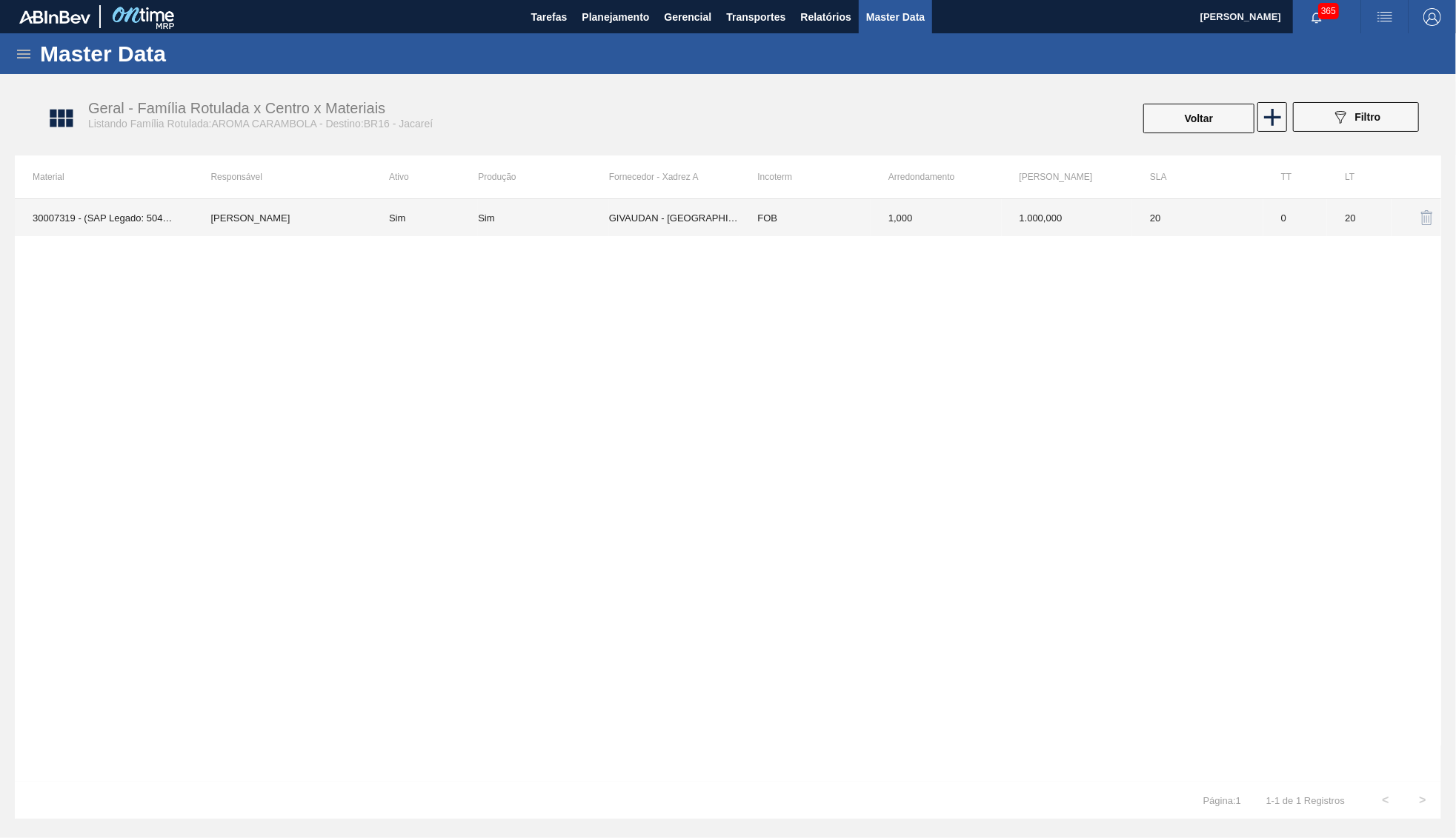
click at [768, 231] on td "FOB" at bounding box center [804, 217] width 131 height 37
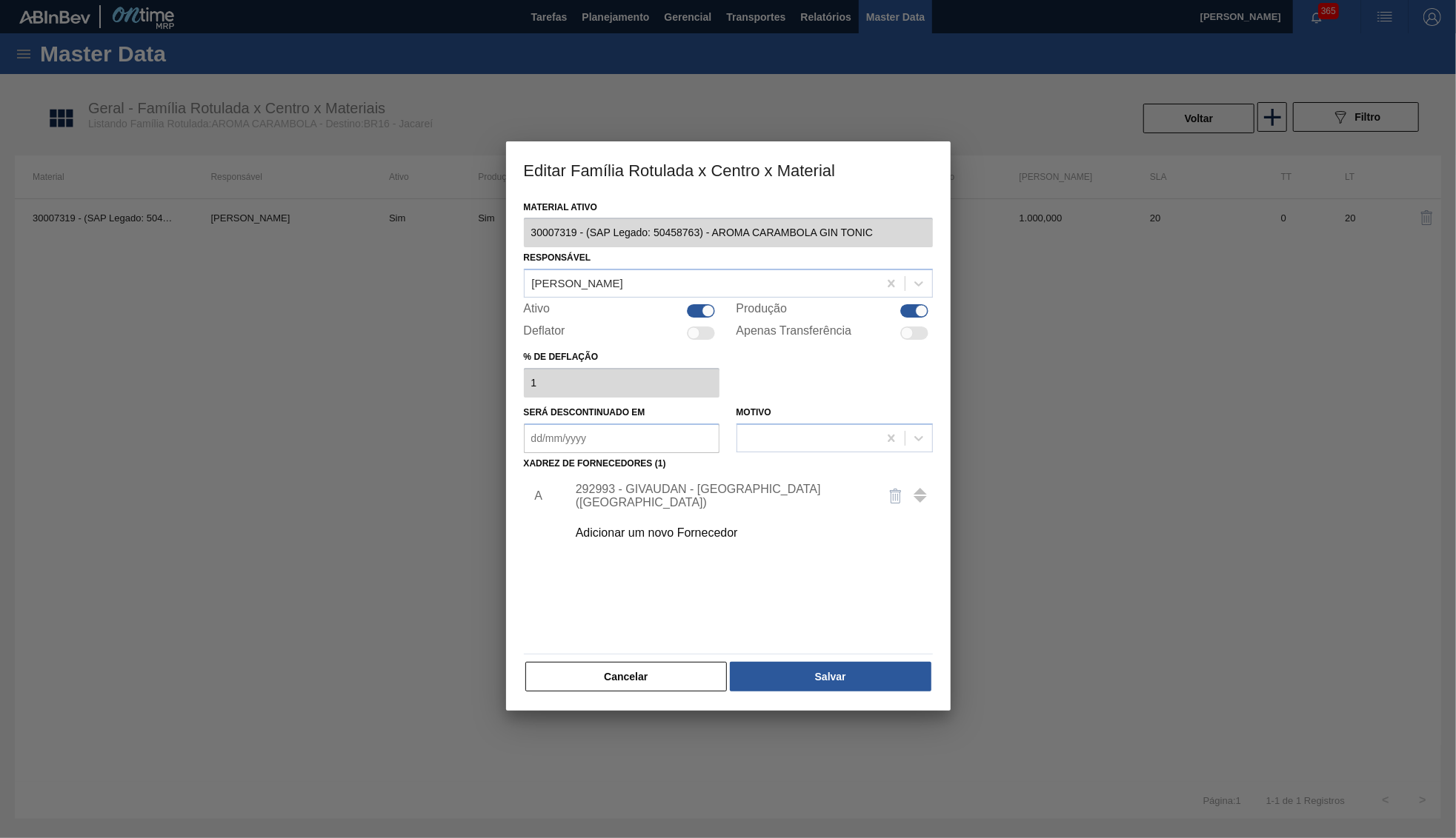
click at [585, 260] on div "Responsável YASMIM FERREIRA DA SILVA" at bounding box center [728, 273] width 409 height 51
click at [590, 262] on div "Responsável YASMIM FERREIRA DA SILVA" at bounding box center [728, 273] width 409 height 51
click at [609, 274] on div "[PERSON_NAME]" at bounding box center [701, 284] width 354 height 21
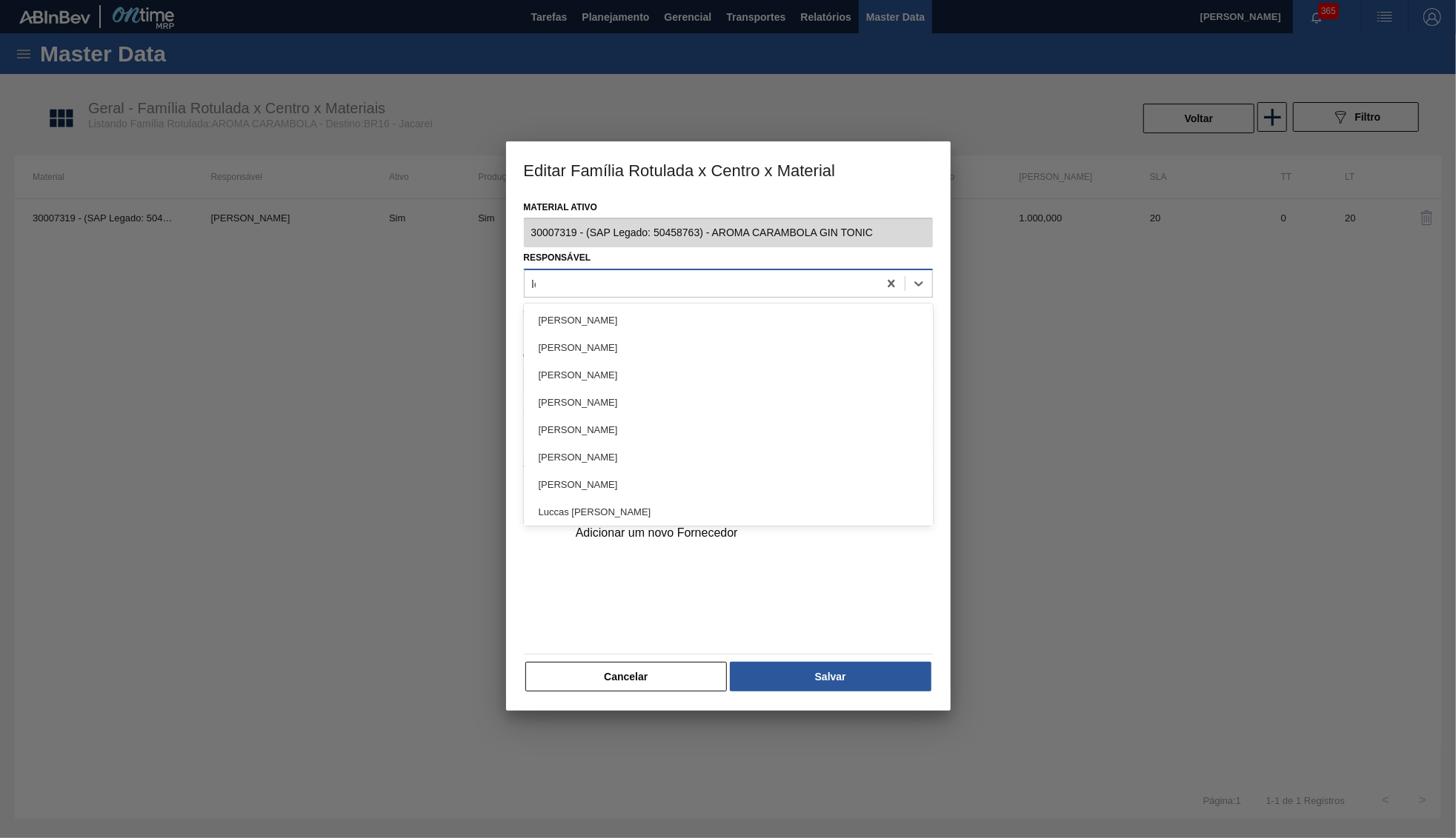
type input "let"
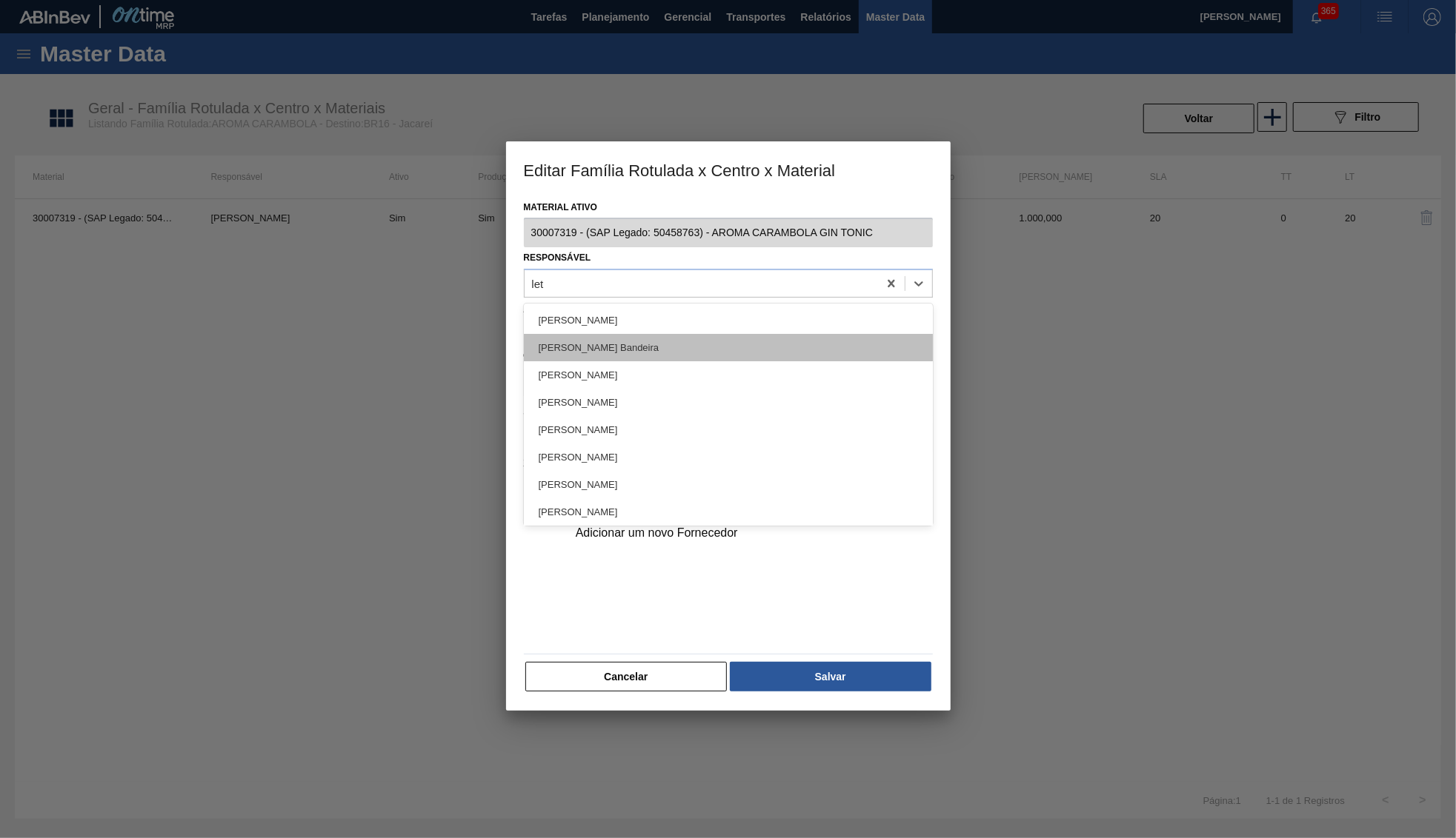
click at [689, 346] on div "Leticia Marquesini Bandeira" at bounding box center [728, 347] width 409 height 28
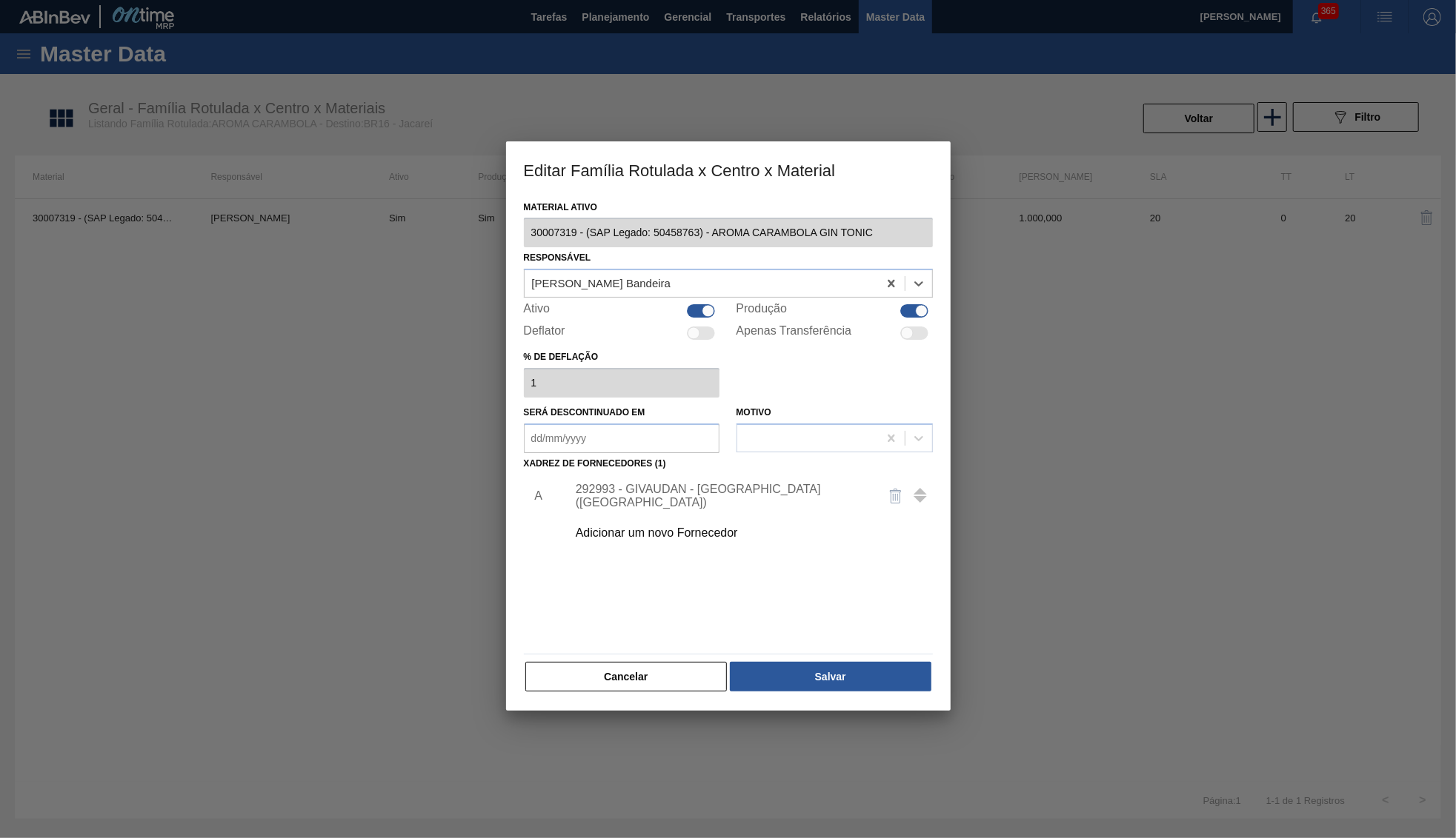
click at [771, 686] on div "Material ativo 30007319 - (SAP Legado: 50458763) - AROMA CARAMBOLA GIN TONIC Re…" at bounding box center [728, 453] width 444 height 515
click at [769, 675] on button "Salvar" at bounding box center [830, 676] width 201 height 29
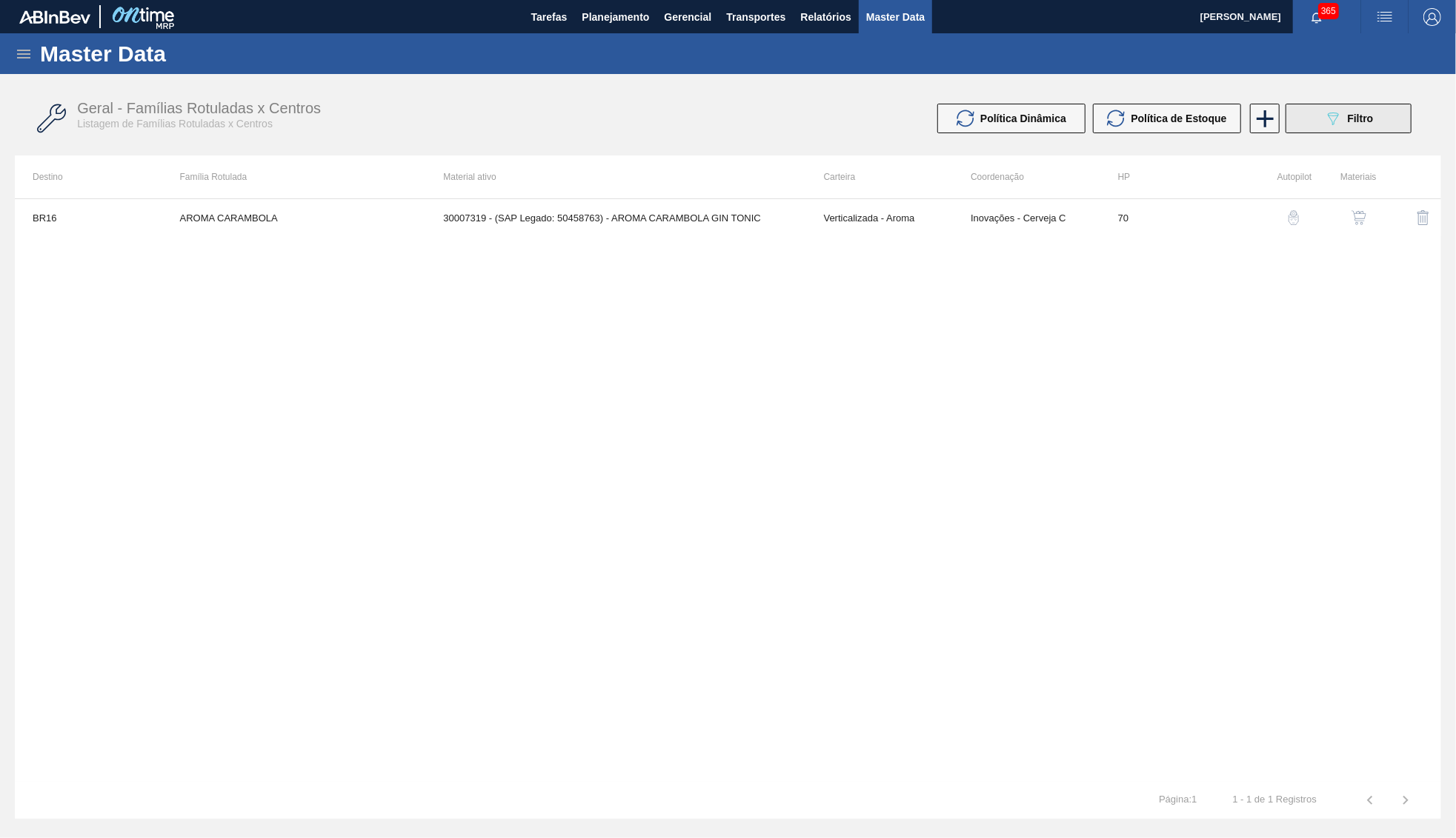
click at [1345, 126] on div "089F7B8B-B2A5-4AFE-B5C0-19BA573D28AC Filtro" at bounding box center [1348, 118] width 50 height 17
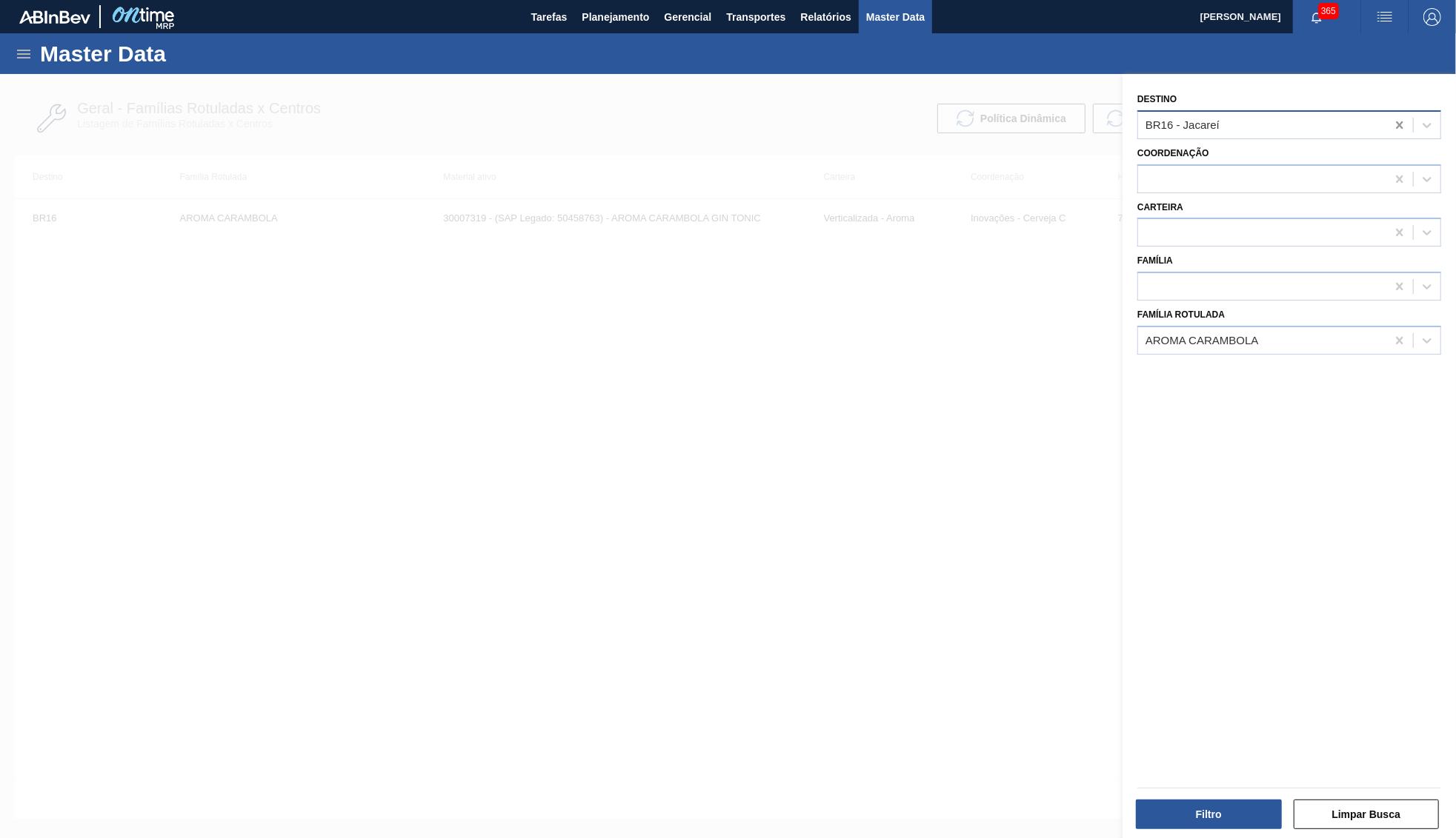
click at [1407, 126] on icon at bounding box center [1399, 125] width 15 height 15
click at [1159, 812] on button "Filtro" at bounding box center [1209, 814] width 146 height 29
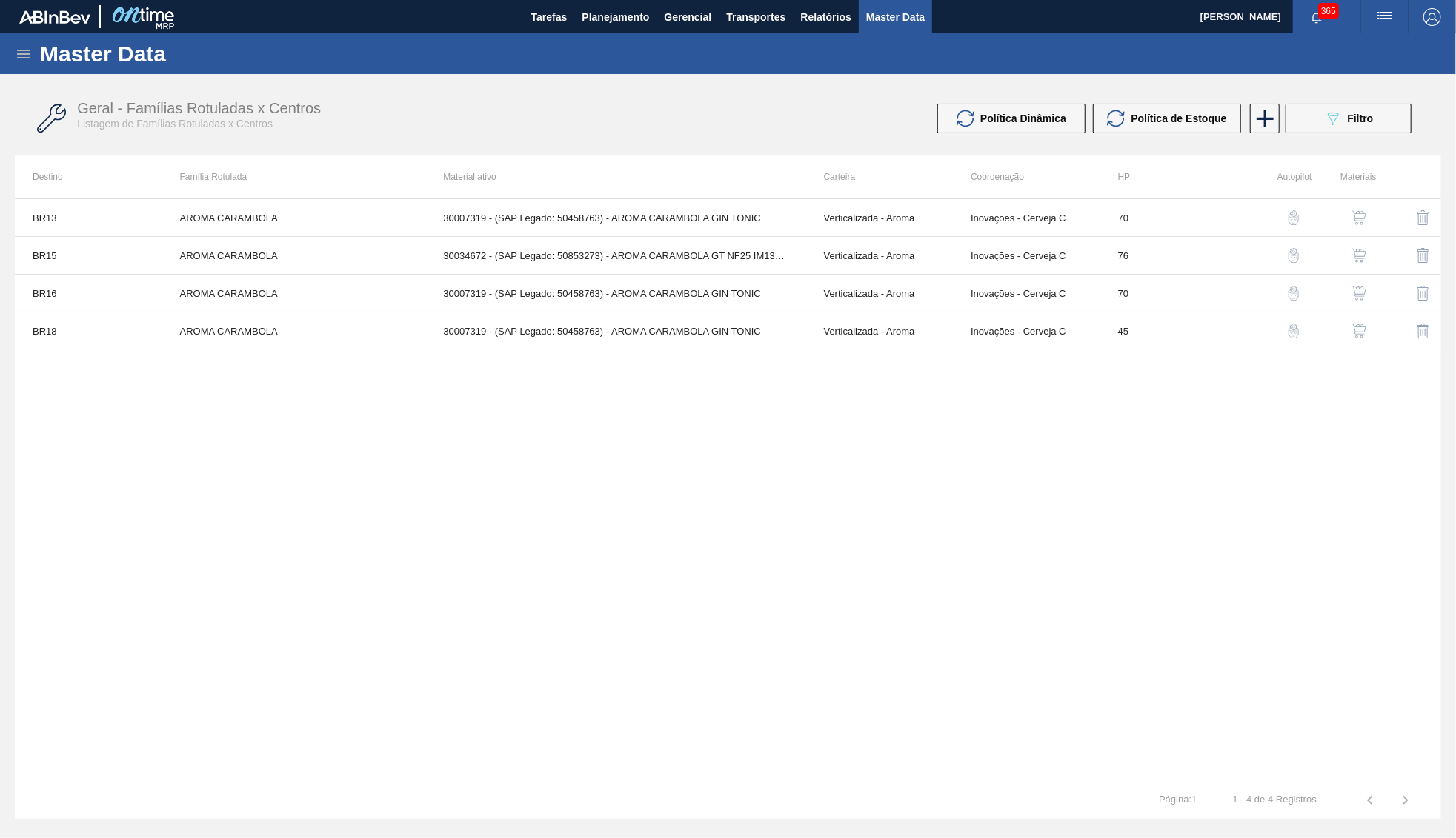
click at [1352, 247] on button "button" at bounding box center [1358, 255] width 36 height 36
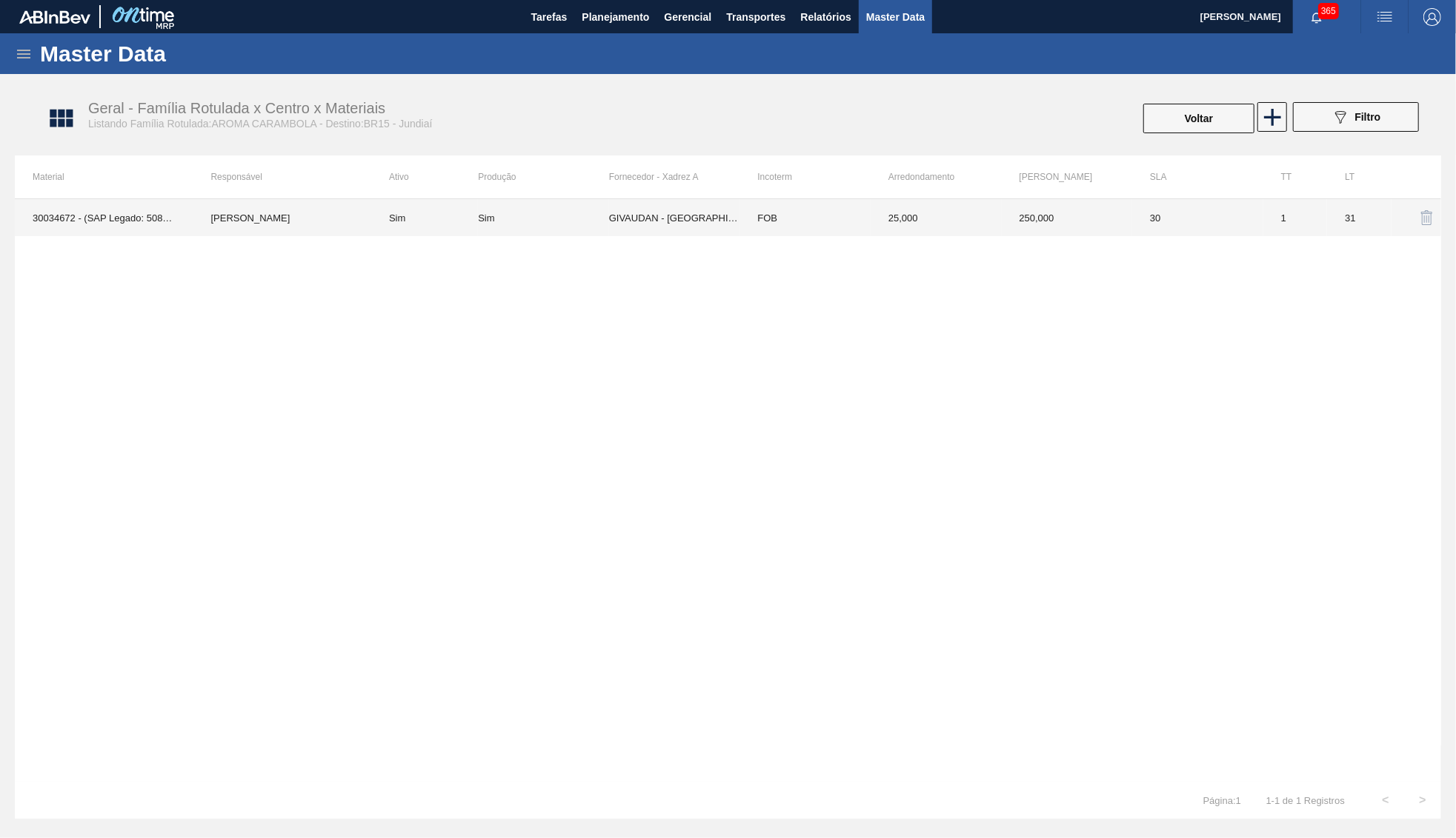
click at [614, 231] on td "GIVAUDAN - SÃO PAULO (SP)" at bounding box center [674, 217] width 131 height 37
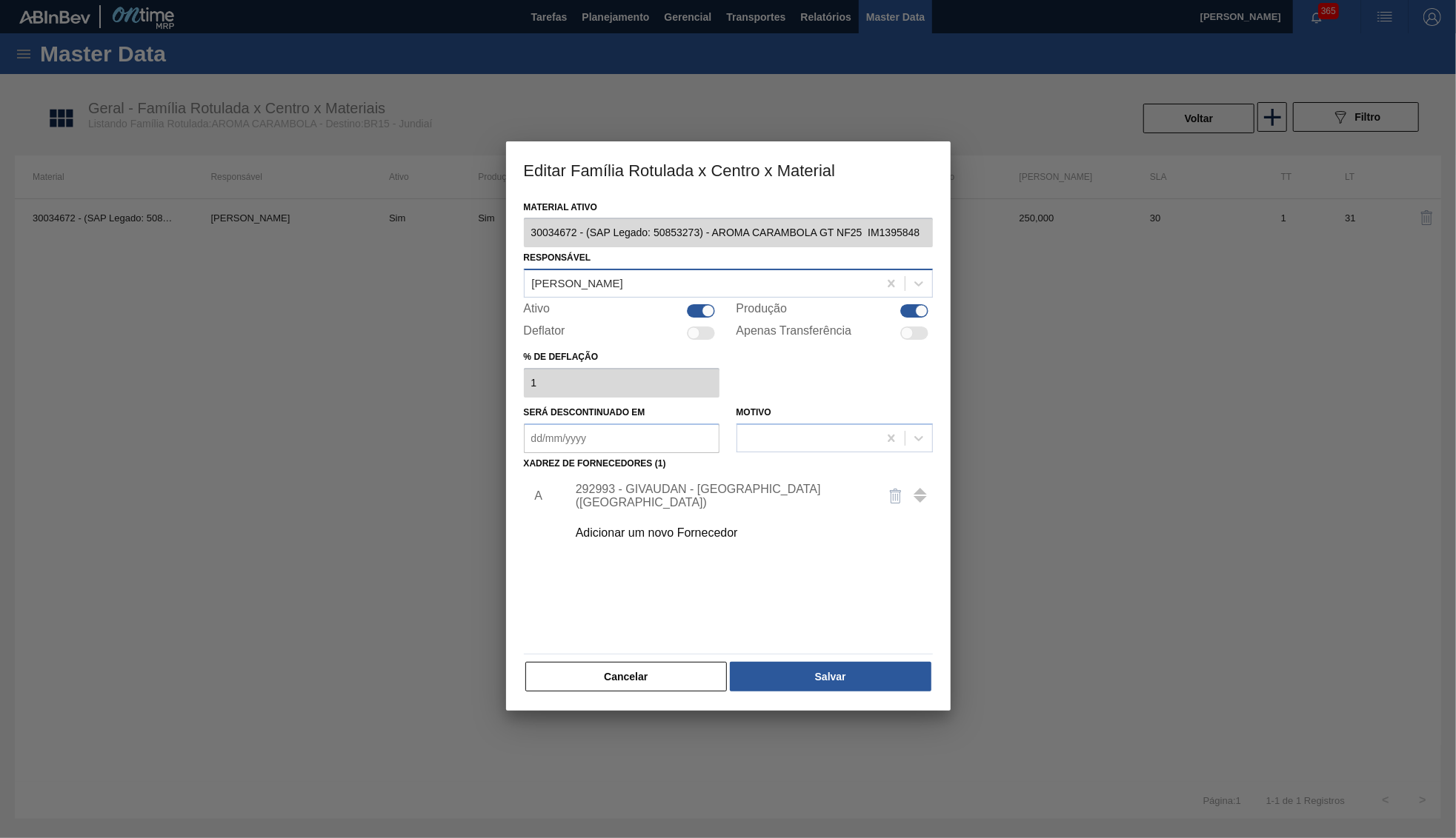
click at [619, 281] on div "[PERSON_NAME]" at bounding box center [577, 284] width 91 height 13
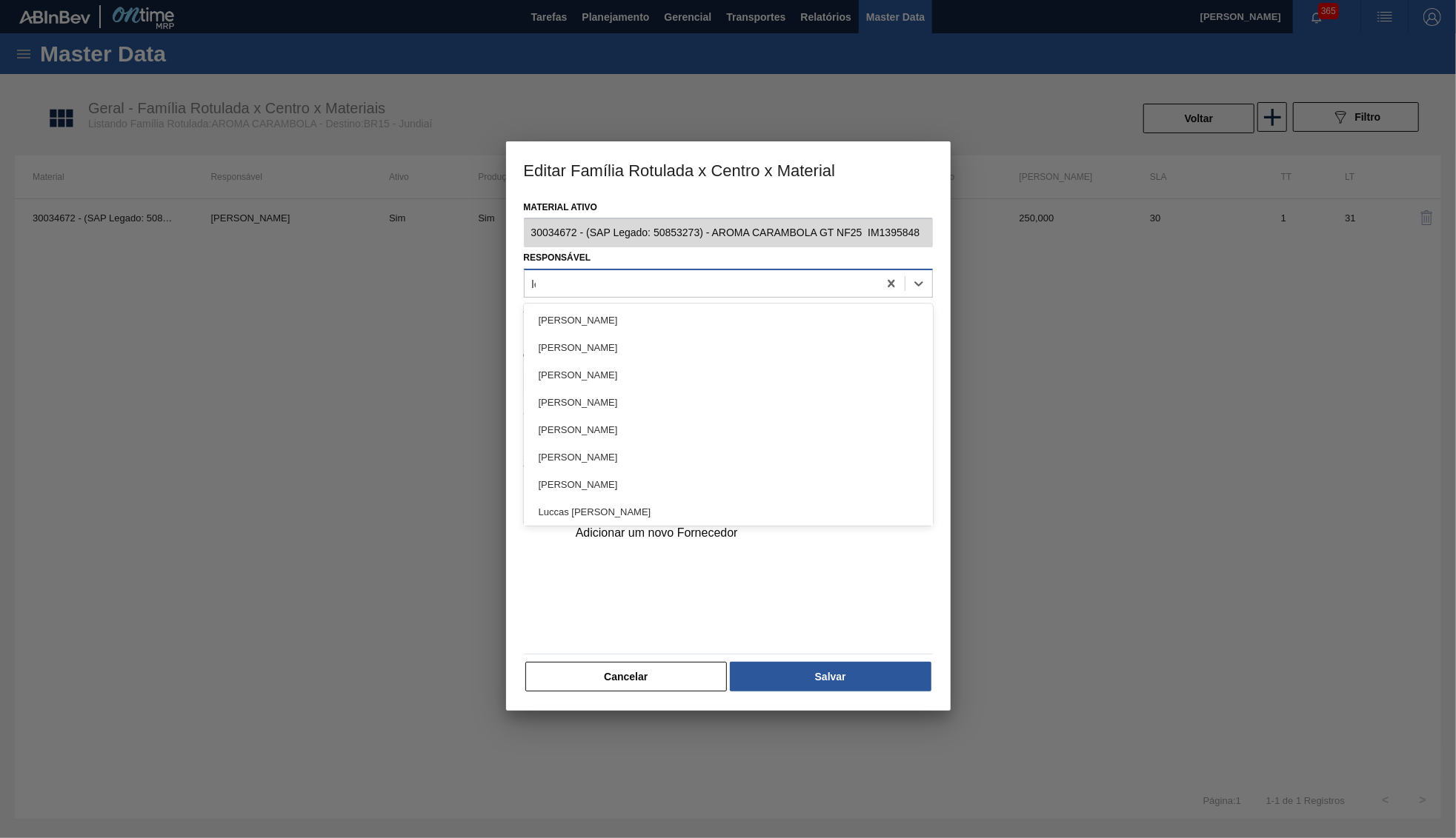
type input "letici"
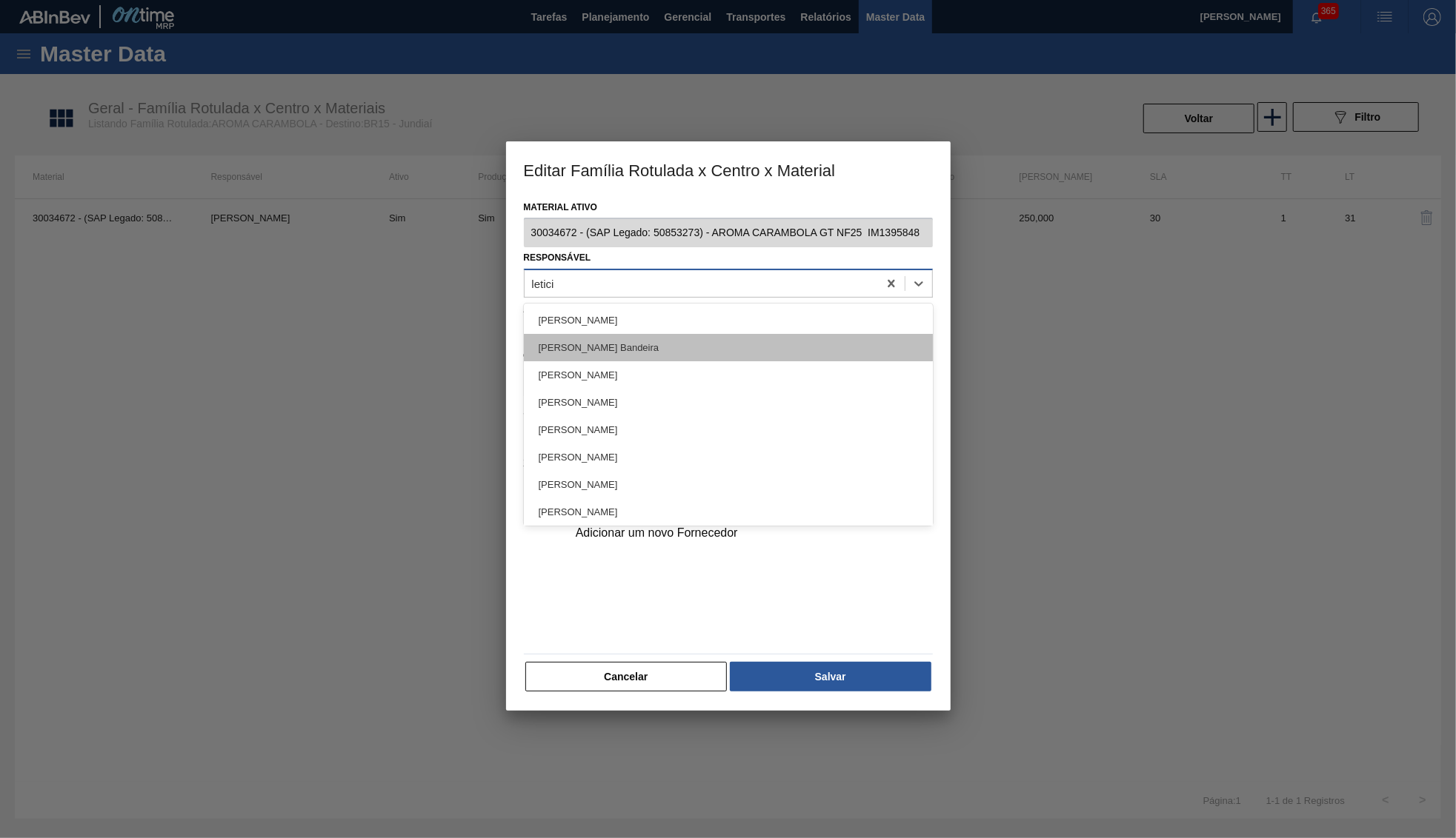
click at [642, 346] on div "Leticia Marquesini Bandeira" at bounding box center [728, 347] width 409 height 28
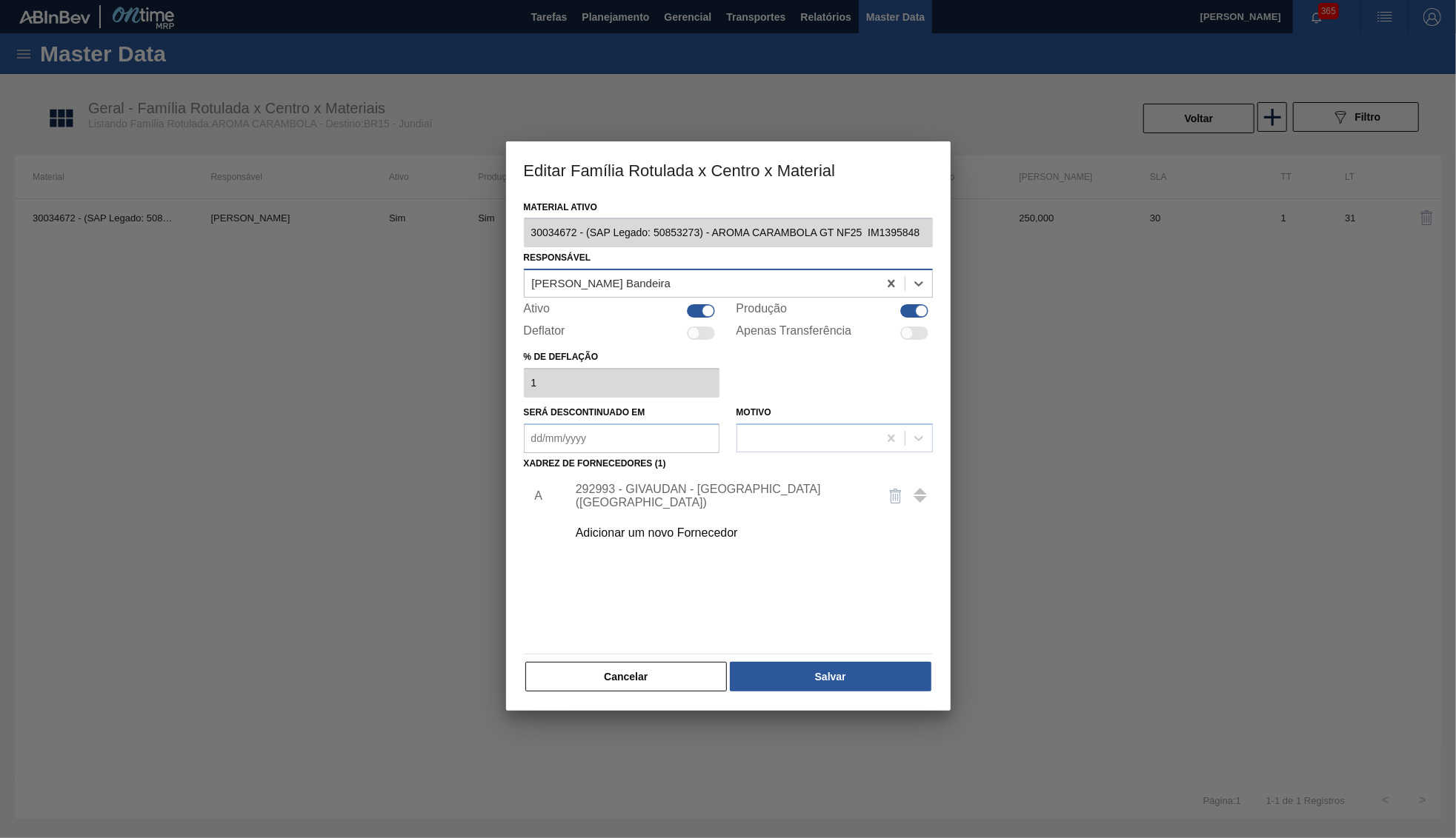
click at [791, 680] on div "Material ativo 30034672 - (SAP Legado: 50853273) - AROMA CARAMBOLA GT NF25 IM13…" at bounding box center [728, 453] width 444 height 515
click at [803, 669] on button "Salvar" at bounding box center [830, 676] width 201 height 29
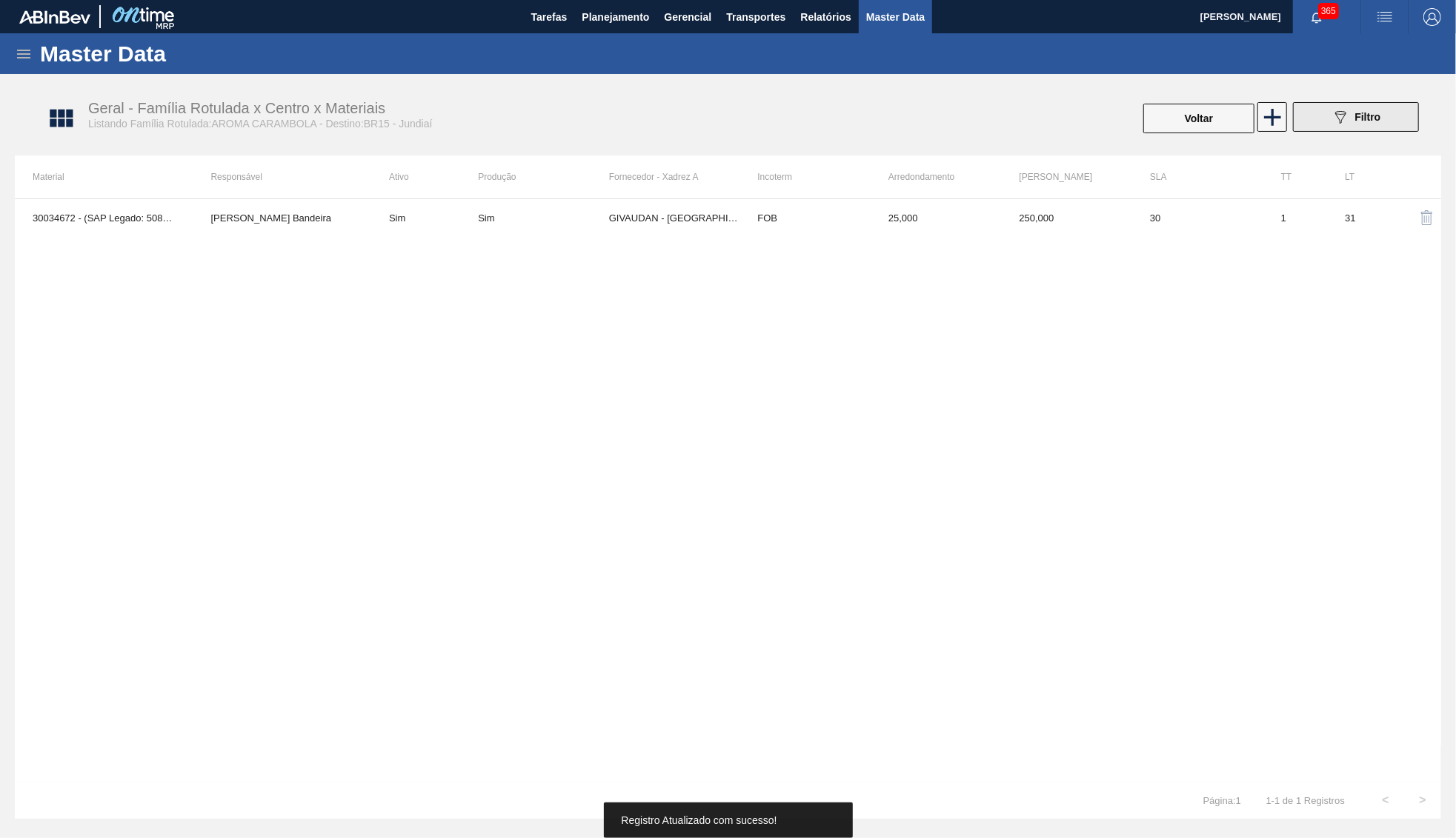
click at [1344, 124] on icon "089F7B8B-B2A5-4AFE-B5C0-19BA573D28AC" at bounding box center [1340, 117] width 17 height 17
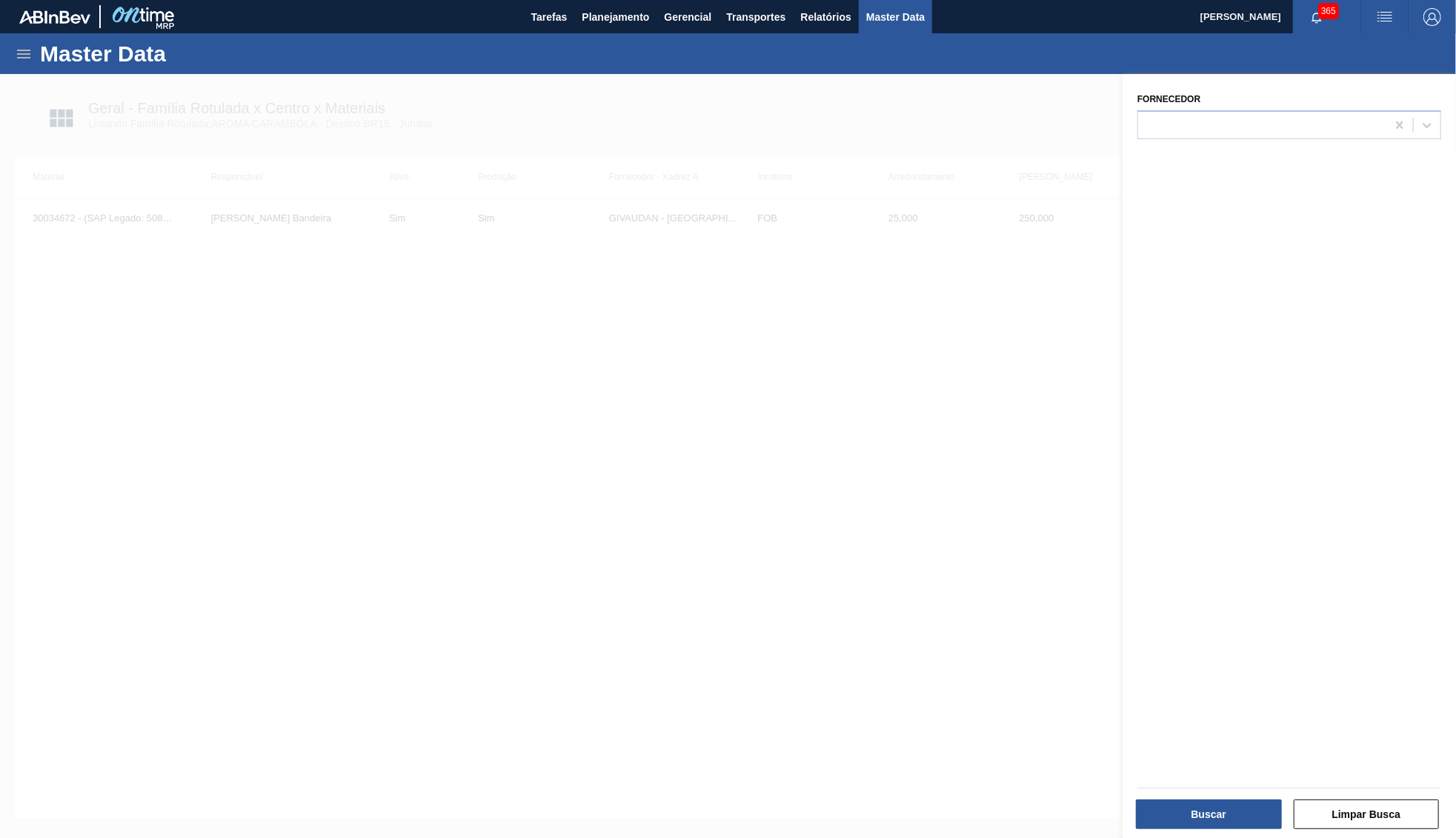
click at [784, 413] on div at bounding box center [728, 492] width 1456 height 838
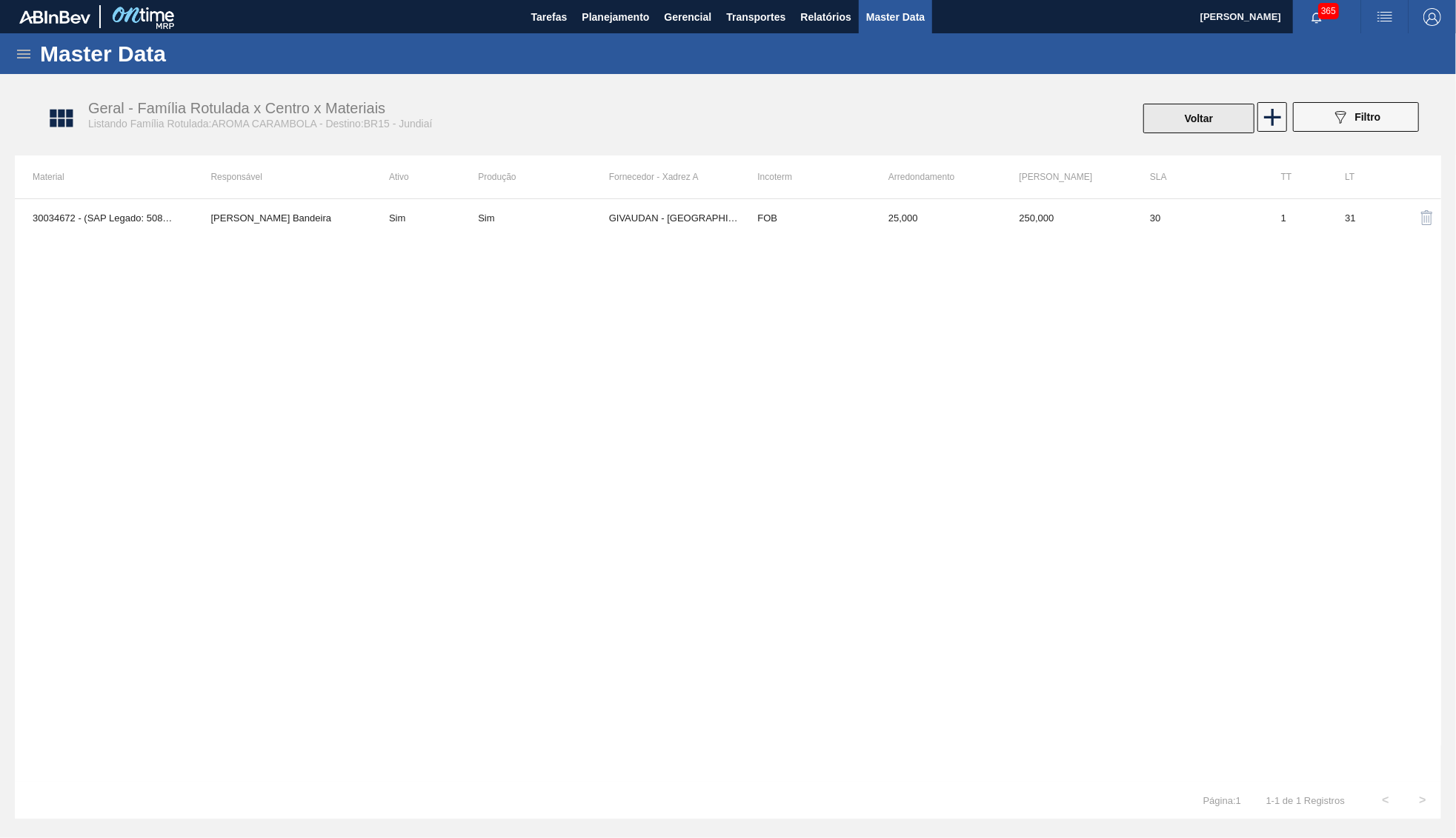
click at [1197, 108] on button "Voltar" at bounding box center [1198, 118] width 111 height 29
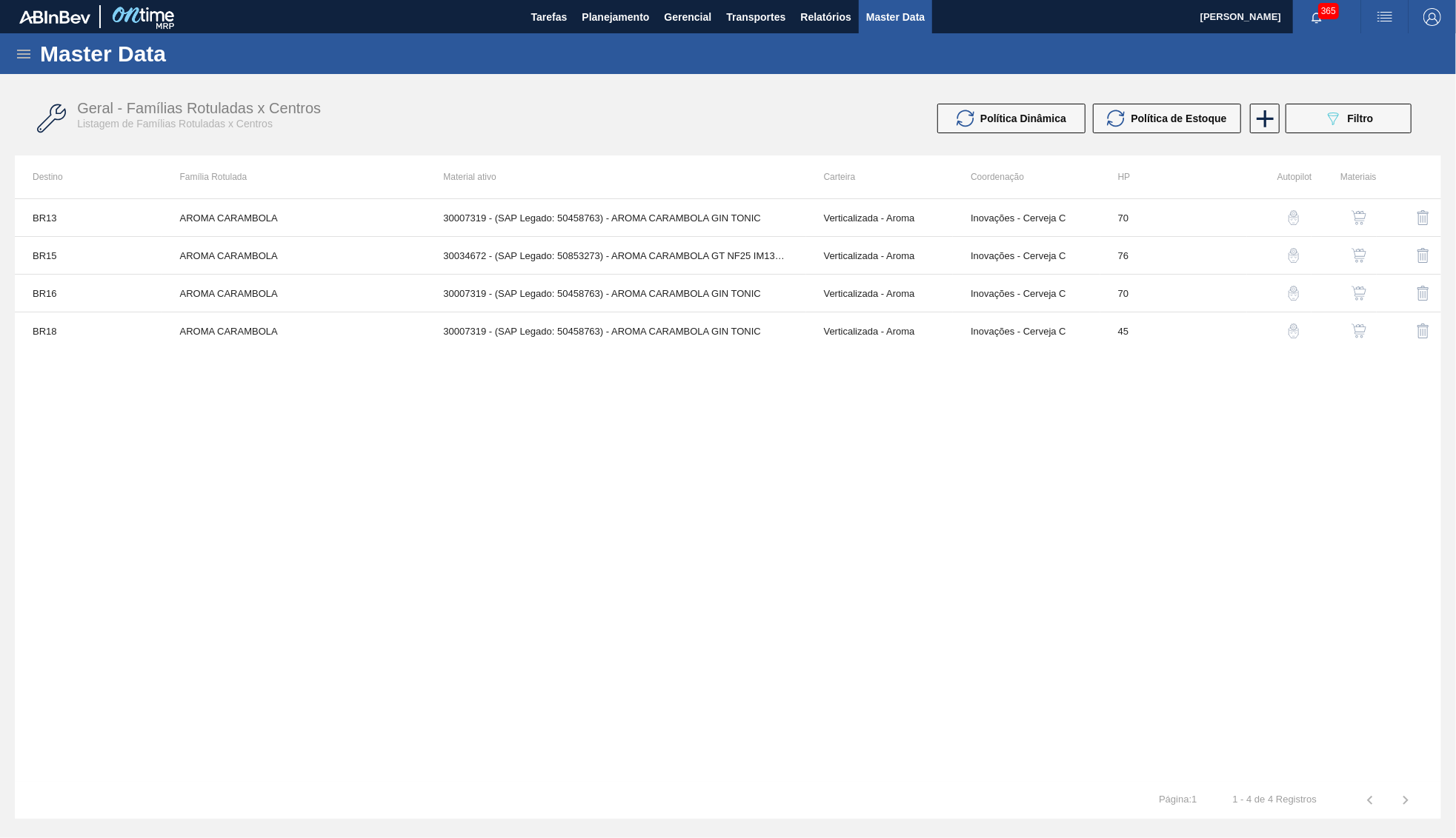
click at [1363, 294] on img "button" at bounding box center [1358, 293] width 15 height 15
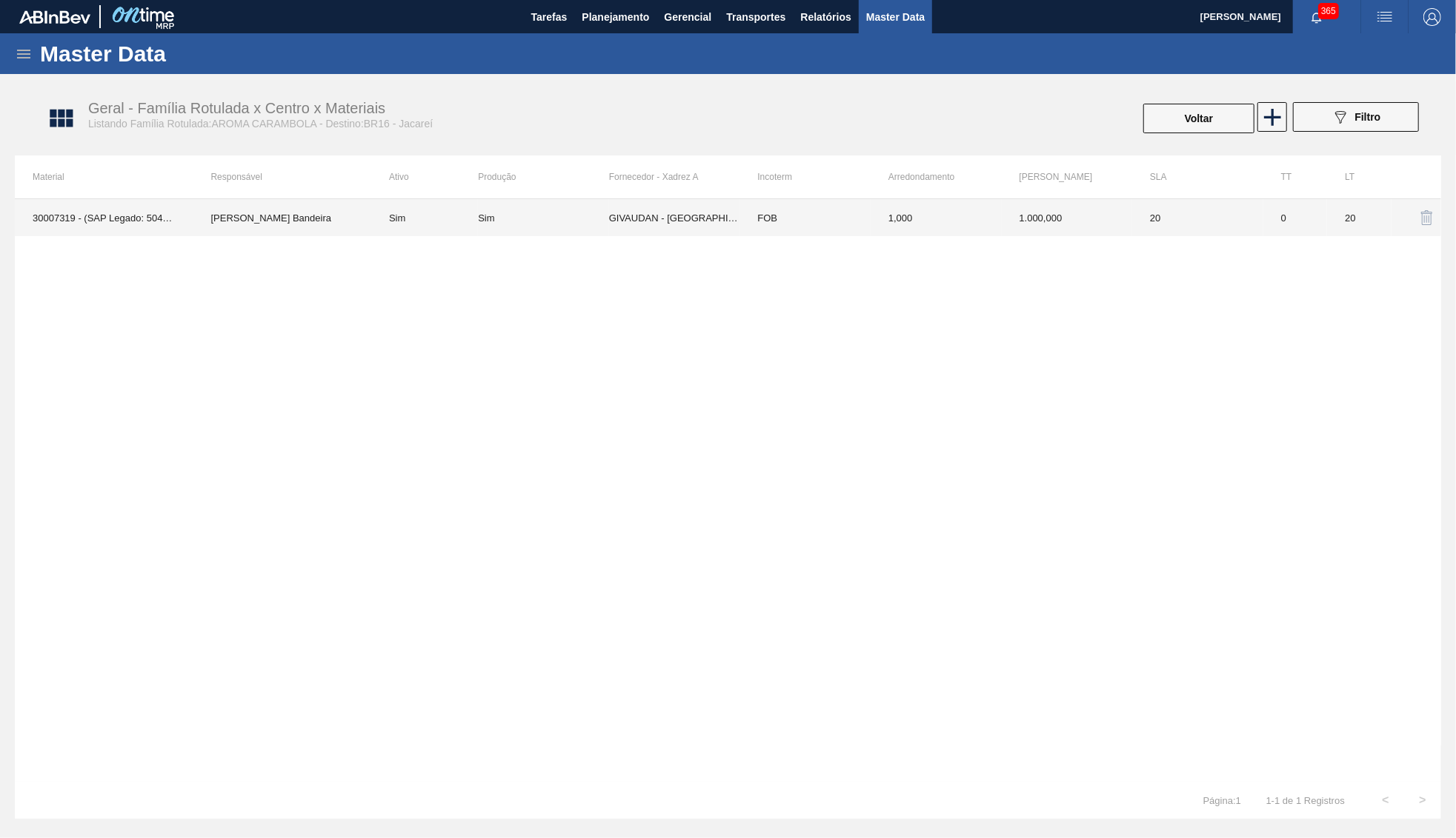
click at [642, 215] on td "GIVAUDAN - SÃO PAULO (SP)" at bounding box center [674, 217] width 131 height 37
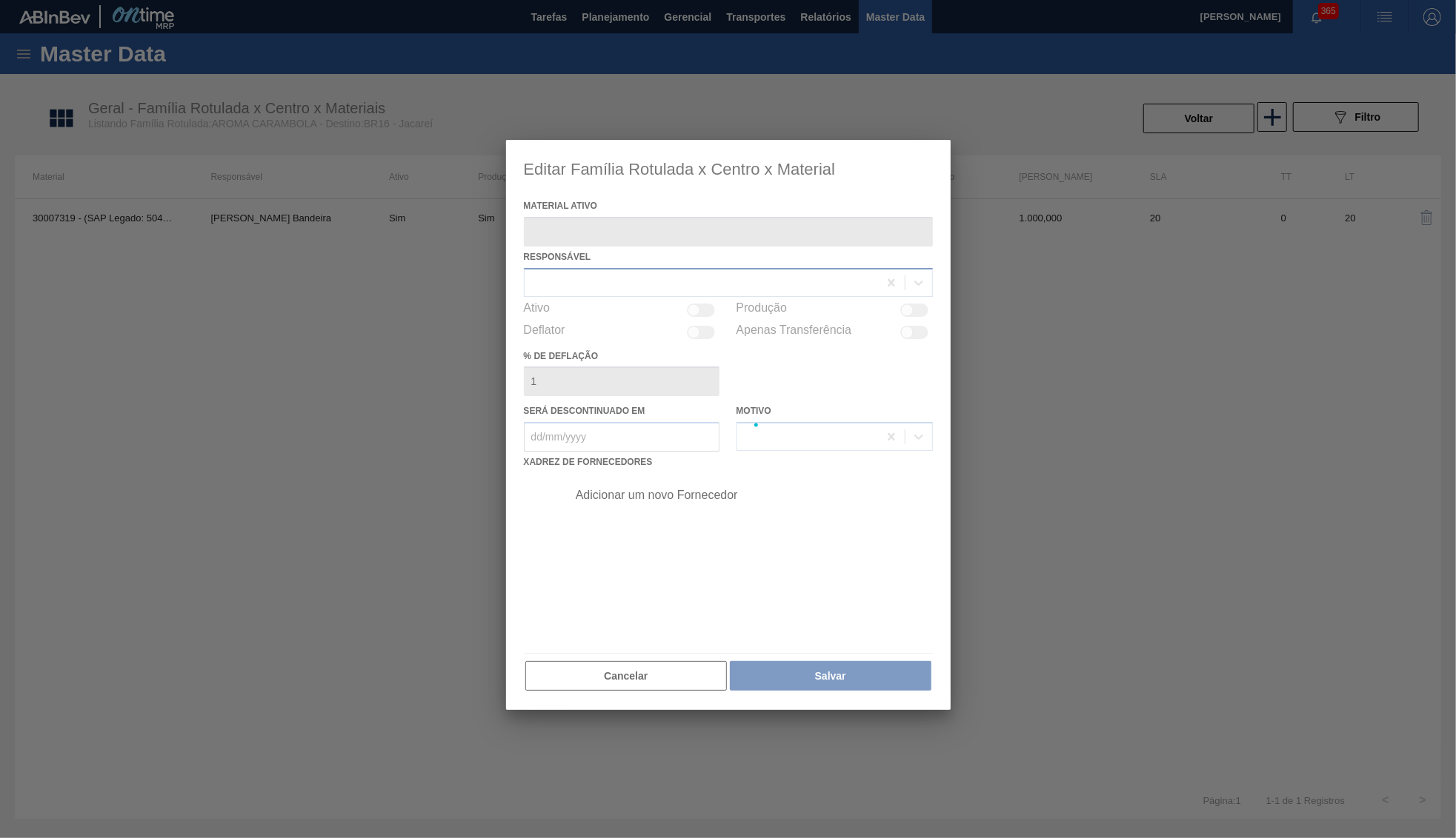
type ativo "30007319 - (SAP Legado: 50458763) - AROMA CARAMBOLA GIN TONIC"
checkbox input "true"
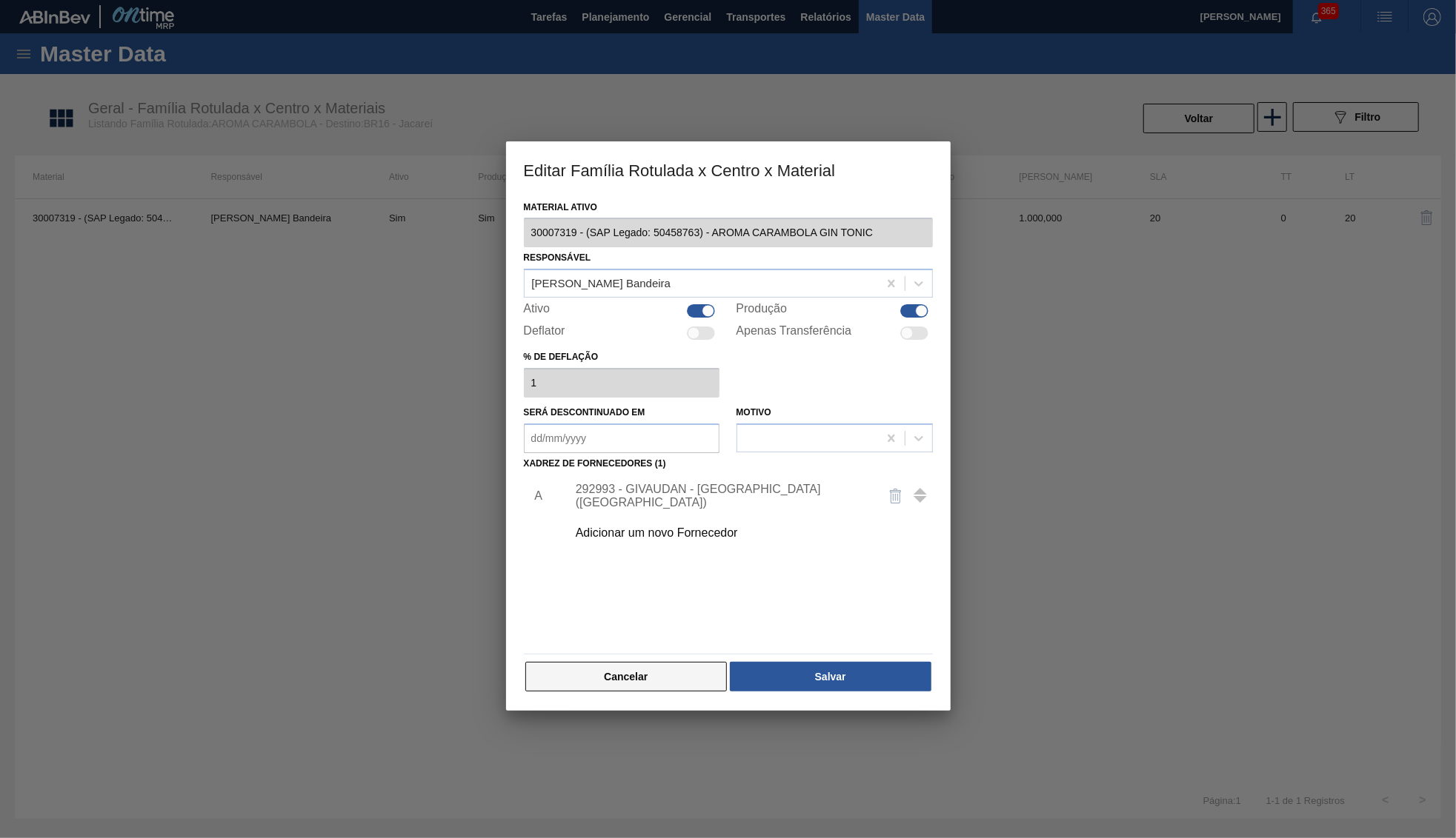
click at [638, 666] on button "Cancelar" at bounding box center [626, 676] width 202 height 29
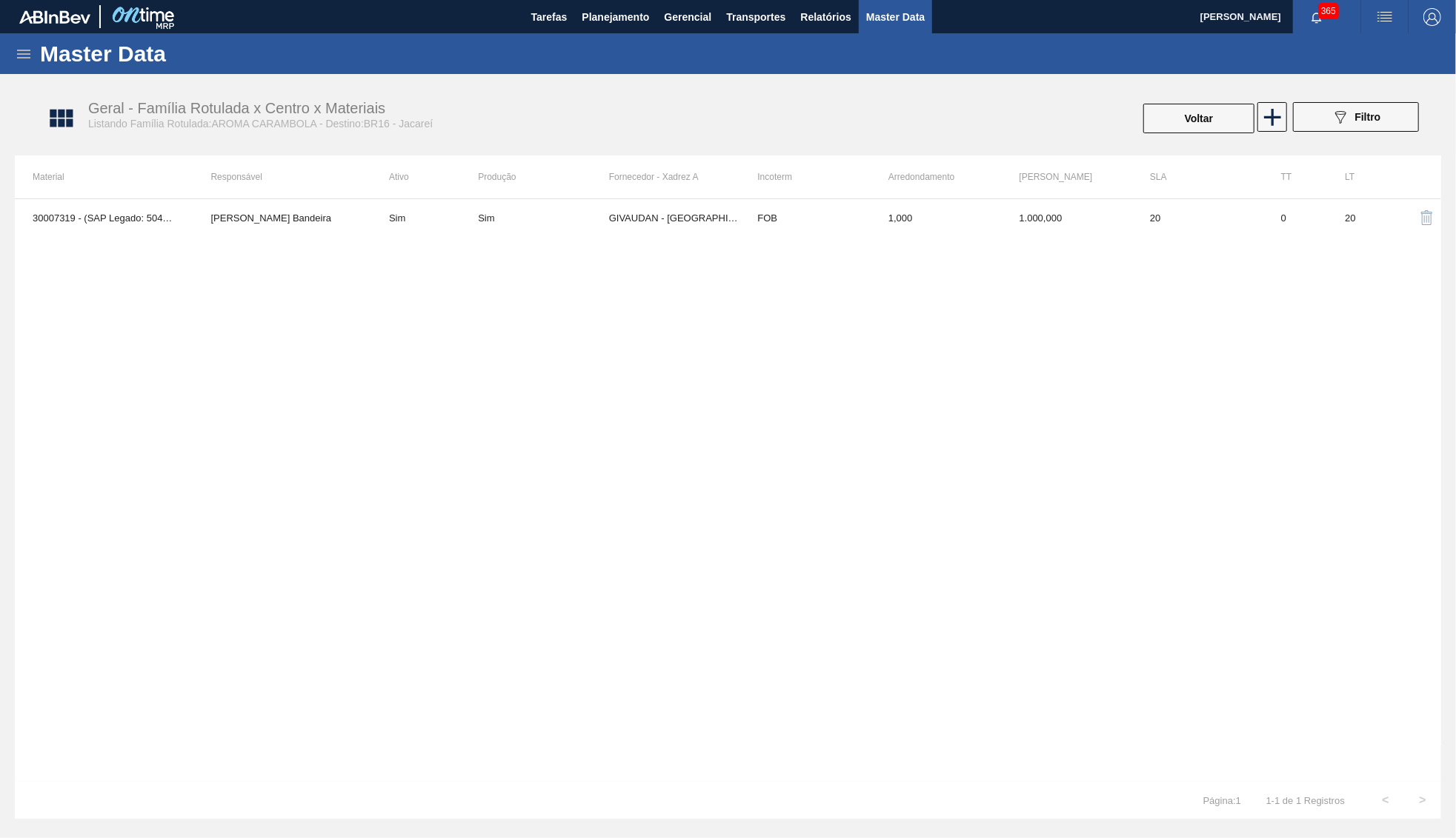
click at [1206, 103] on div "Voltar" at bounding box center [1198, 118] width 114 height 33
click at [1219, 125] on button "Voltar" at bounding box center [1198, 118] width 111 height 29
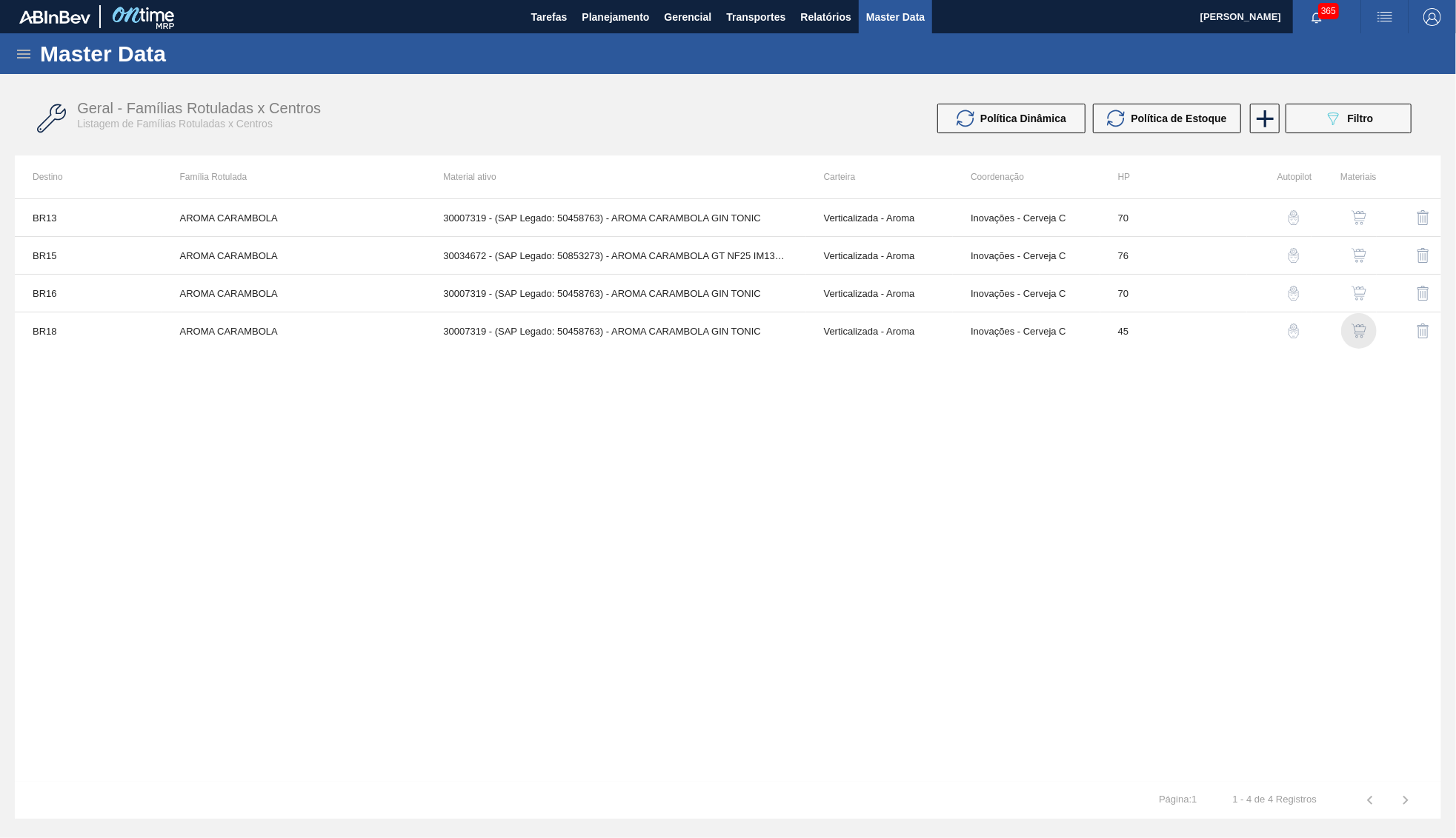
click at [1359, 328] on img "button" at bounding box center [1358, 331] width 15 height 15
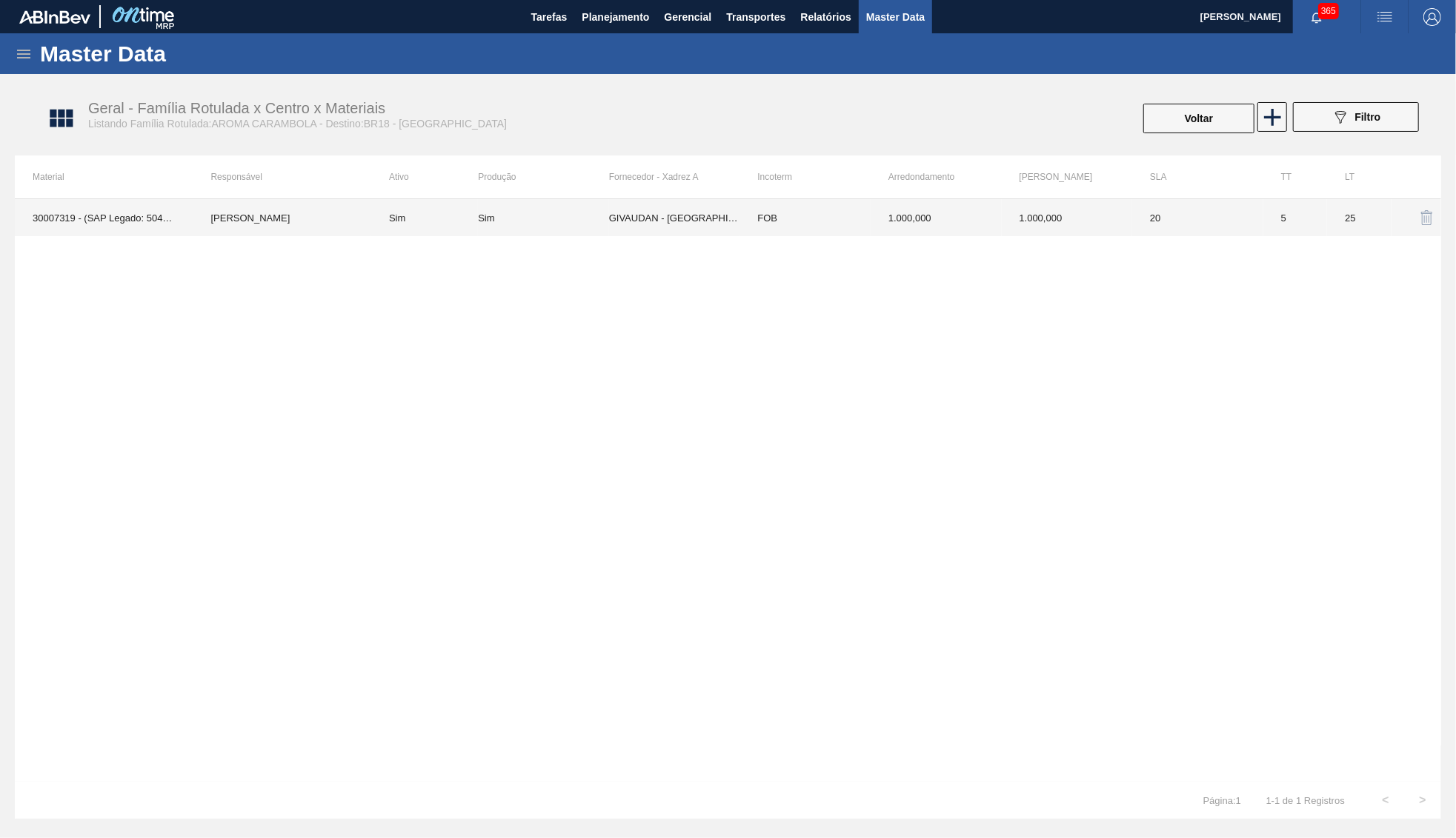
click at [466, 210] on td "Sim" at bounding box center [424, 217] width 107 height 37
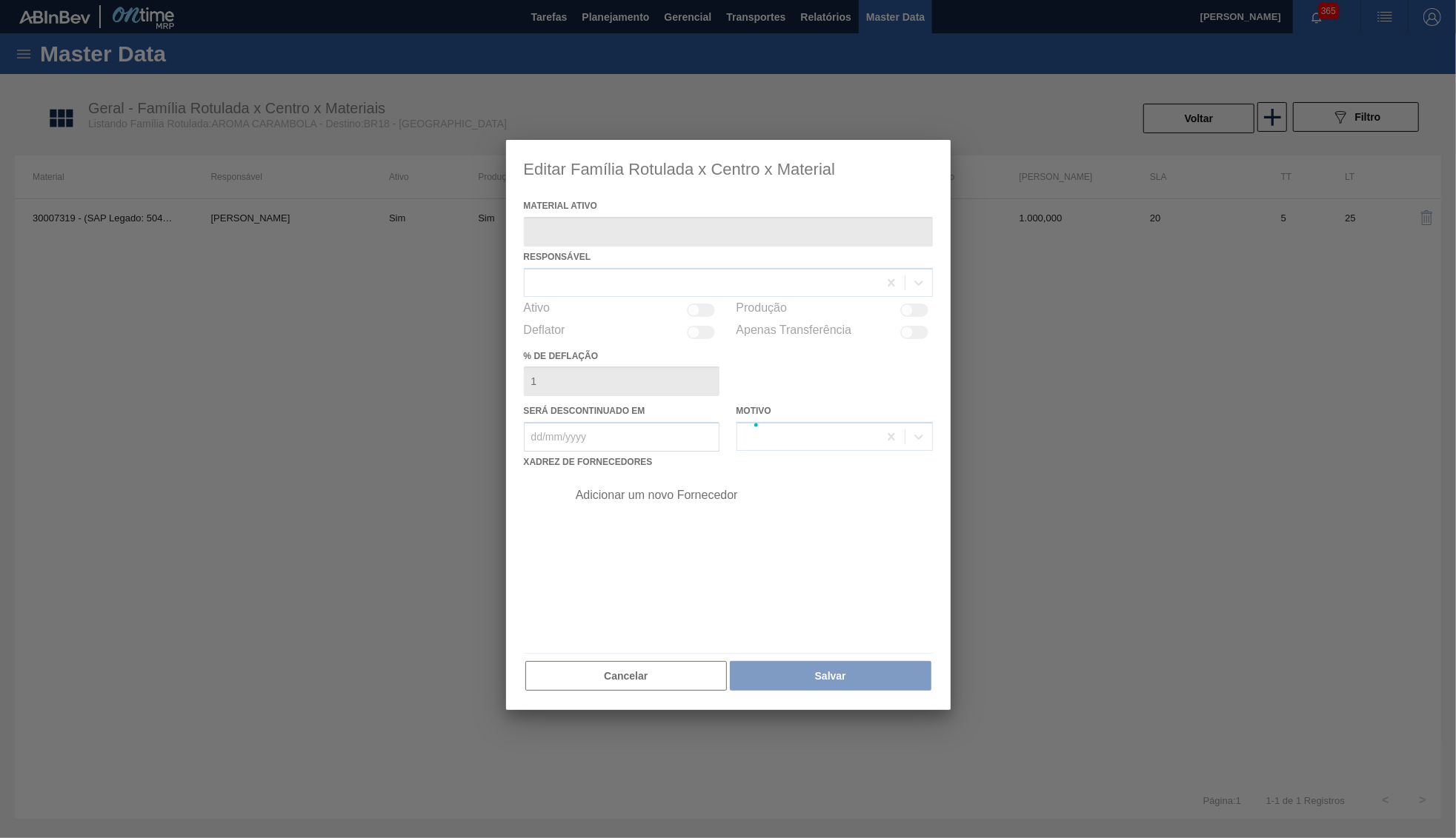
type ativo "30007319 - (SAP Legado: 50458763) - AROMA CARAMBOLA GIN TONIC"
checkbox input "true"
type deflação "0"
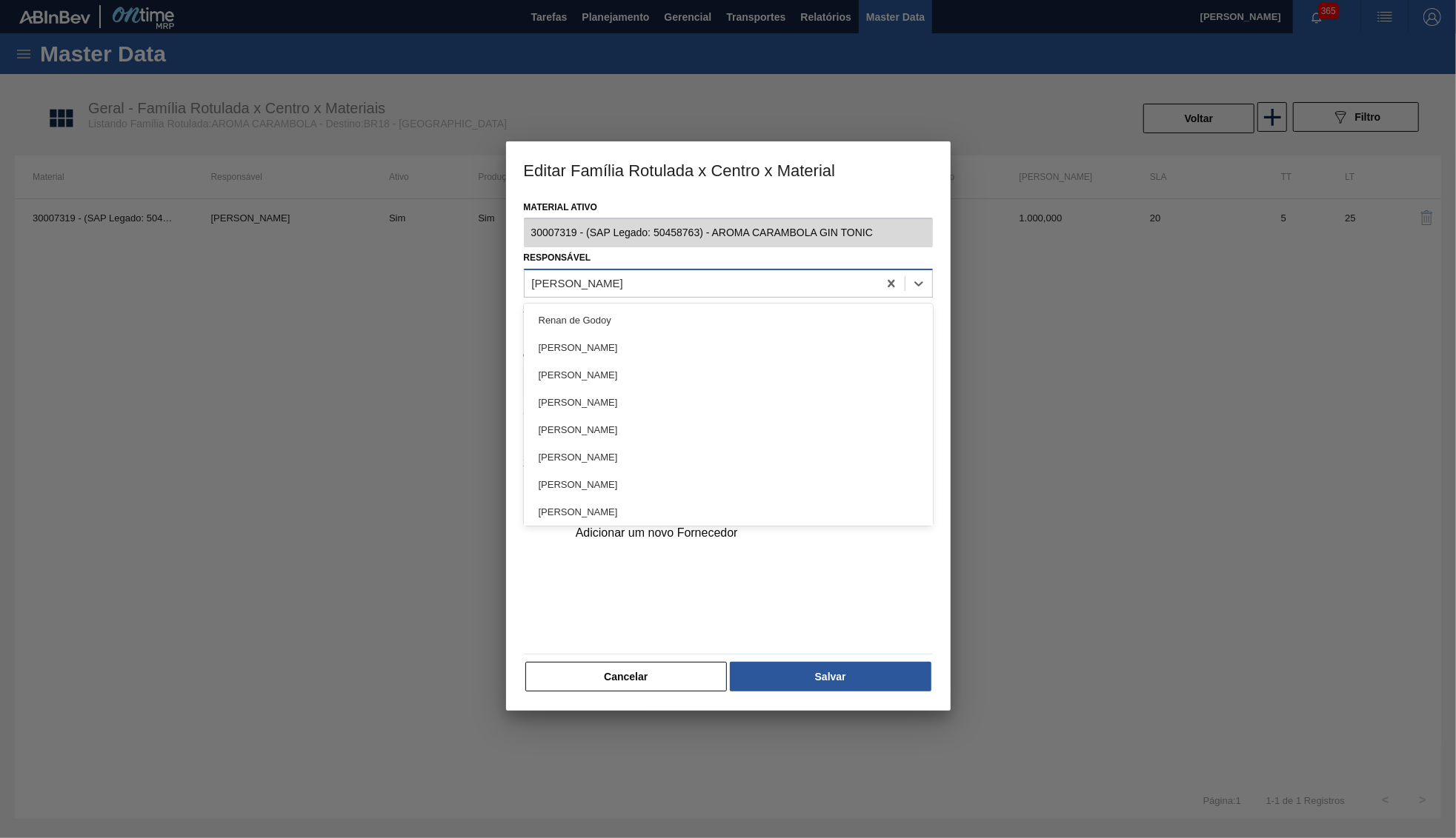
click at [605, 274] on div "YASMIM [PERSON_NAME] [PERSON_NAME]" at bounding box center [701, 284] width 354 height 21
type input "letici"
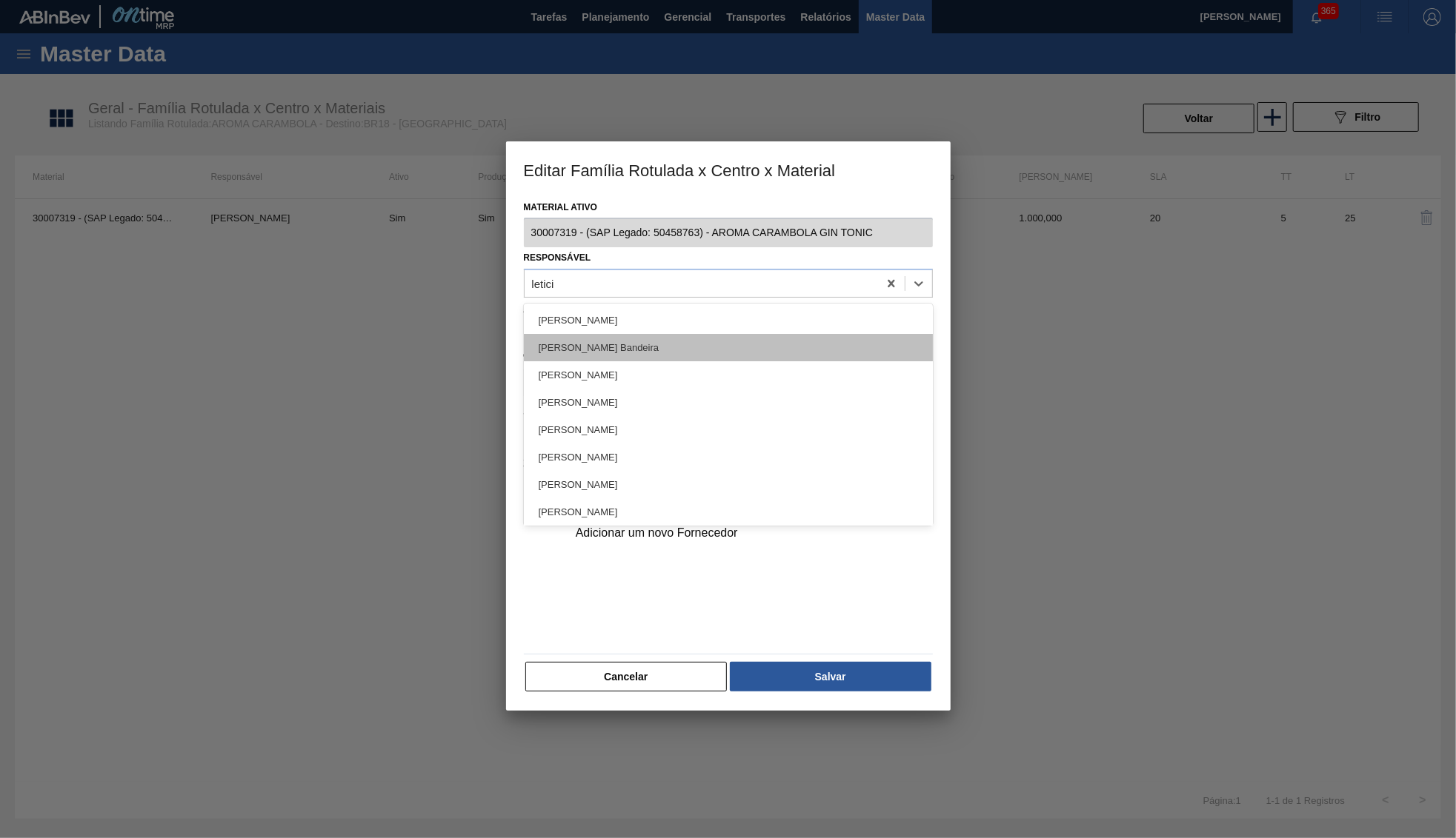
click at [592, 353] on div "Leticia Marquesini Bandeira" at bounding box center [728, 347] width 409 height 28
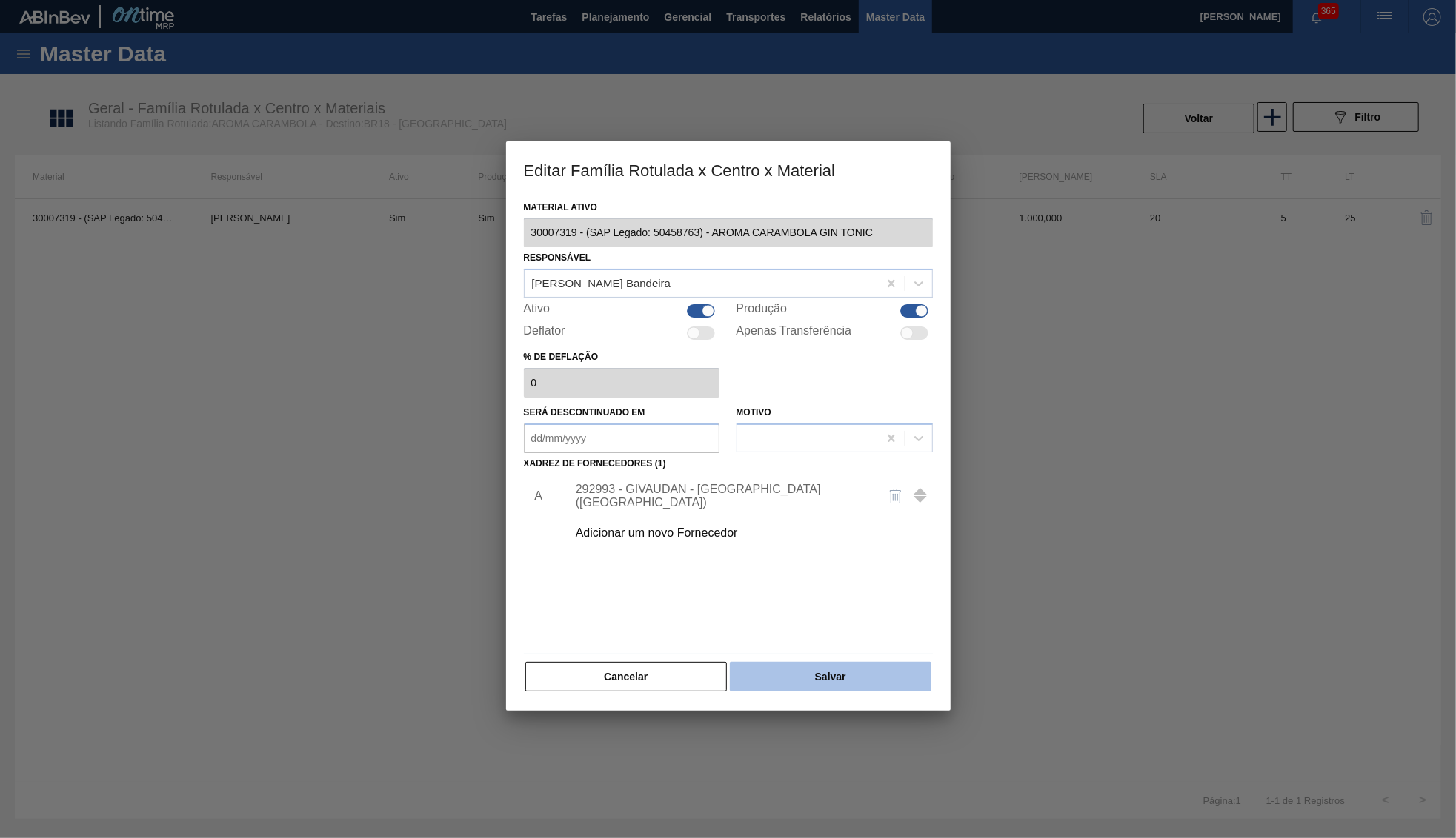
click at [847, 666] on button "Salvar" at bounding box center [830, 676] width 201 height 29
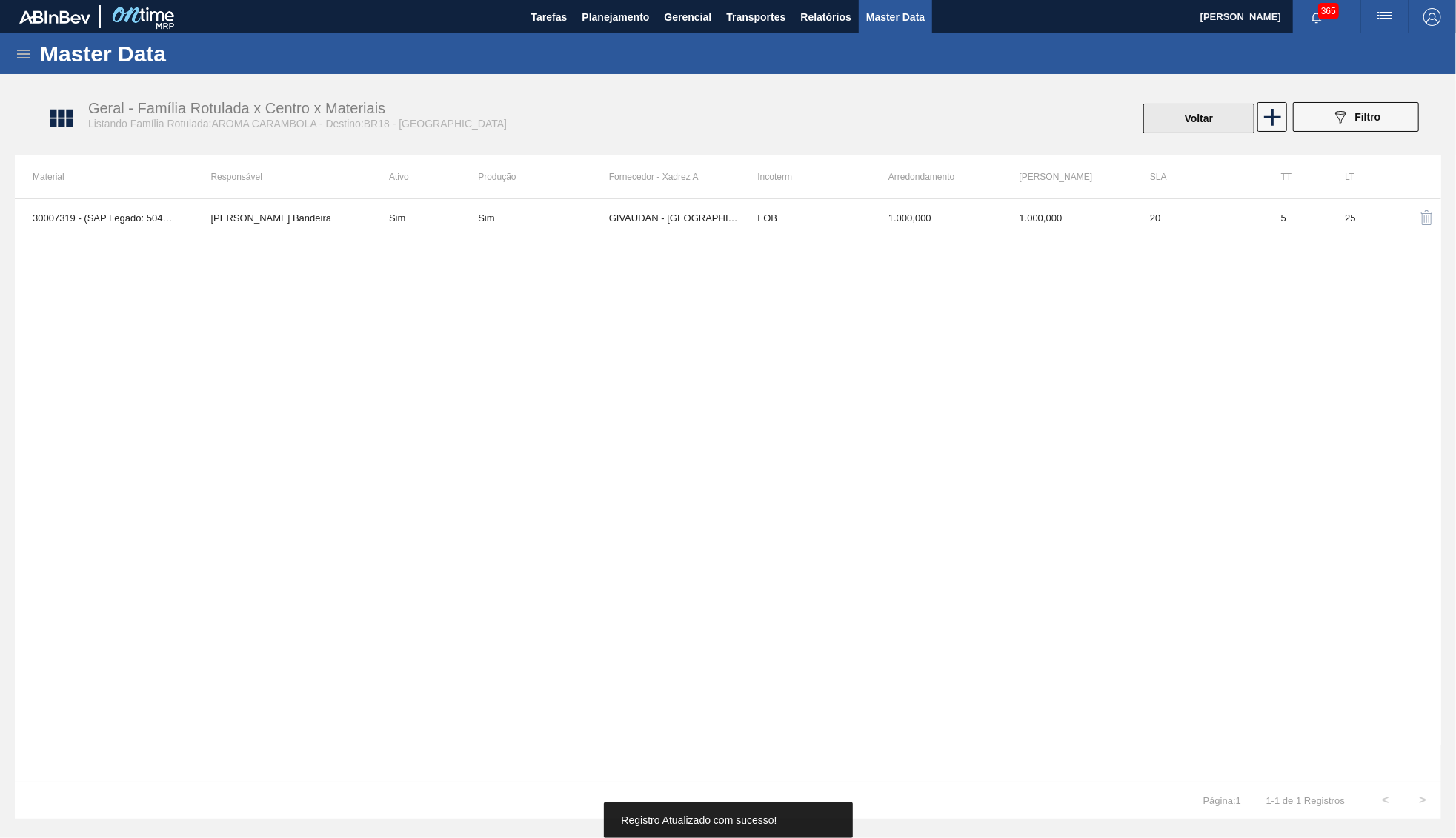
click at [1169, 112] on button "Voltar" at bounding box center [1198, 118] width 111 height 29
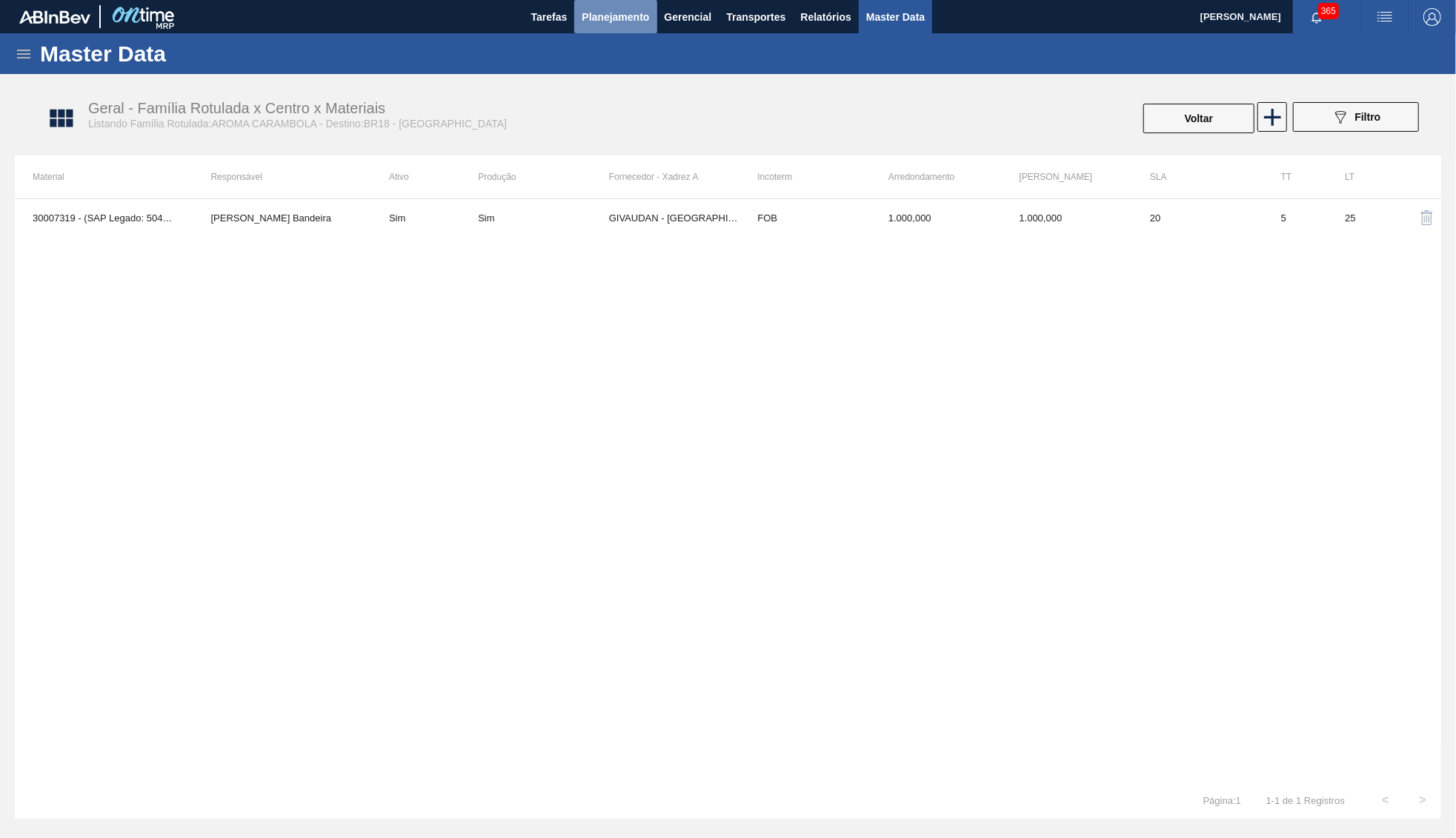
click at [605, 26] on button "Planejamento" at bounding box center [615, 17] width 82 height 33
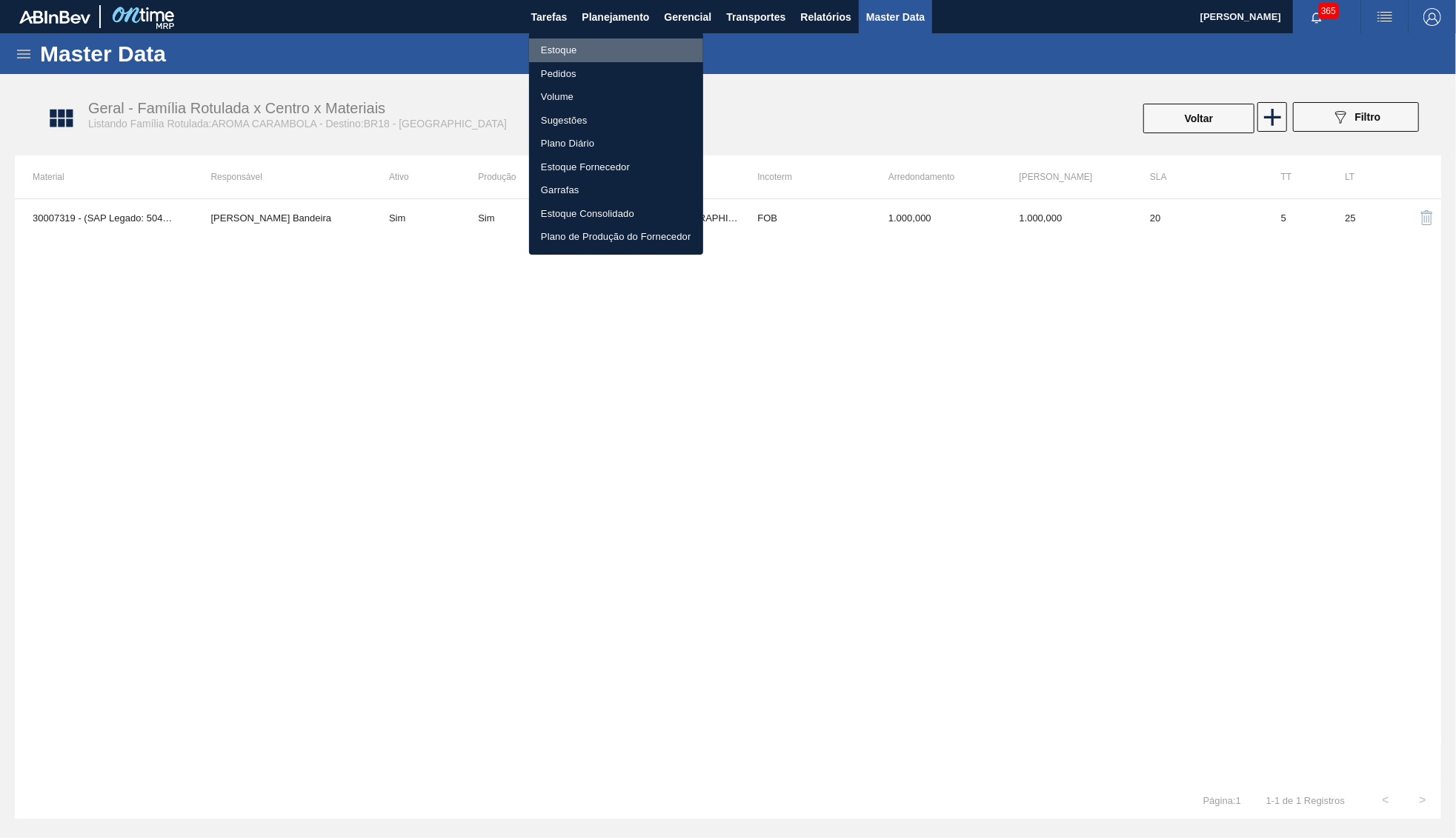
click at [596, 47] on li "Estoque" at bounding box center [616, 51] width 174 height 24
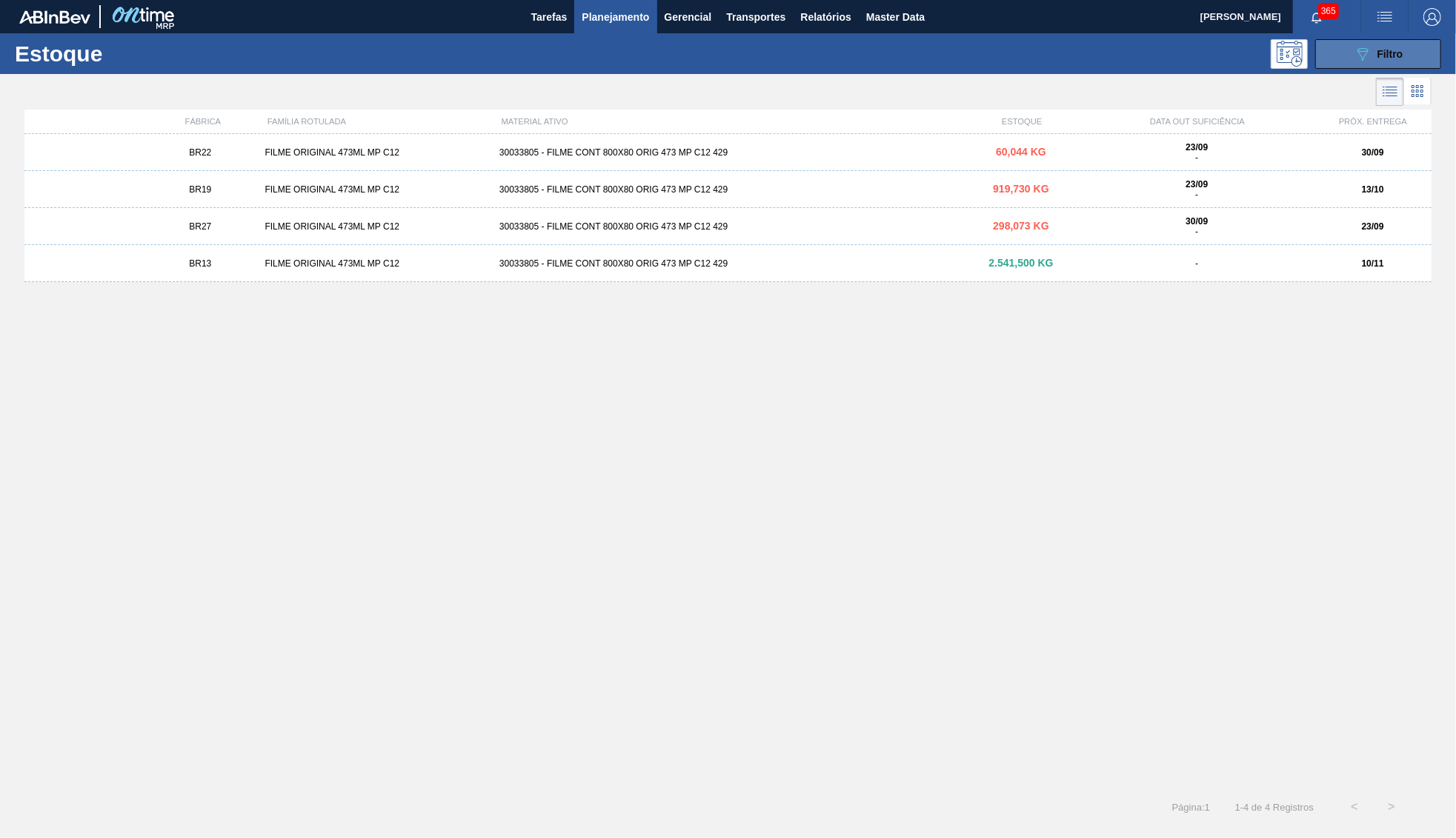
click at [1379, 49] on span "Filtro" at bounding box center [1390, 54] width 26 height 12
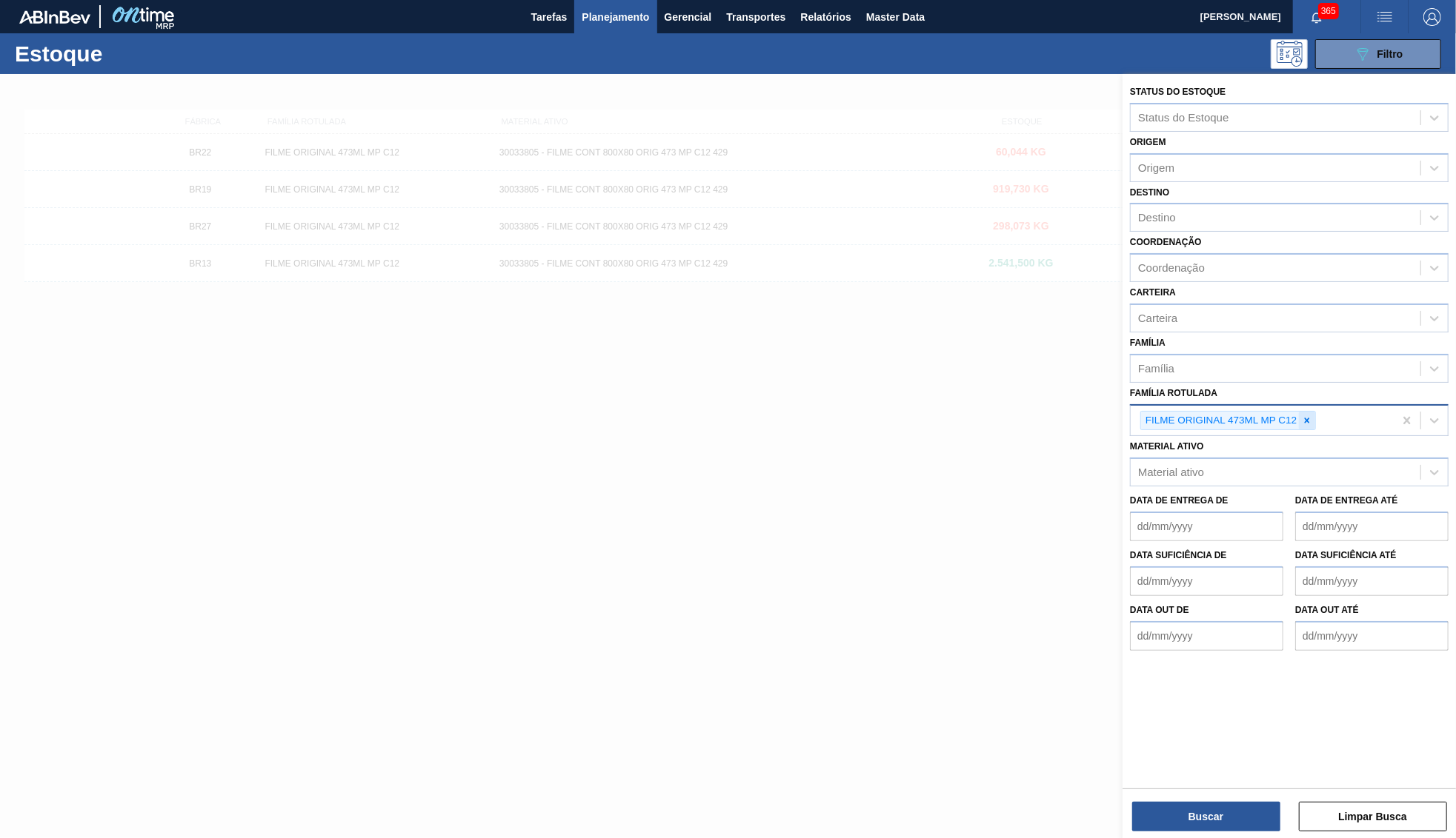
click at [1312, 411] on div at bounding box center [1306, 420] width 17 height 18
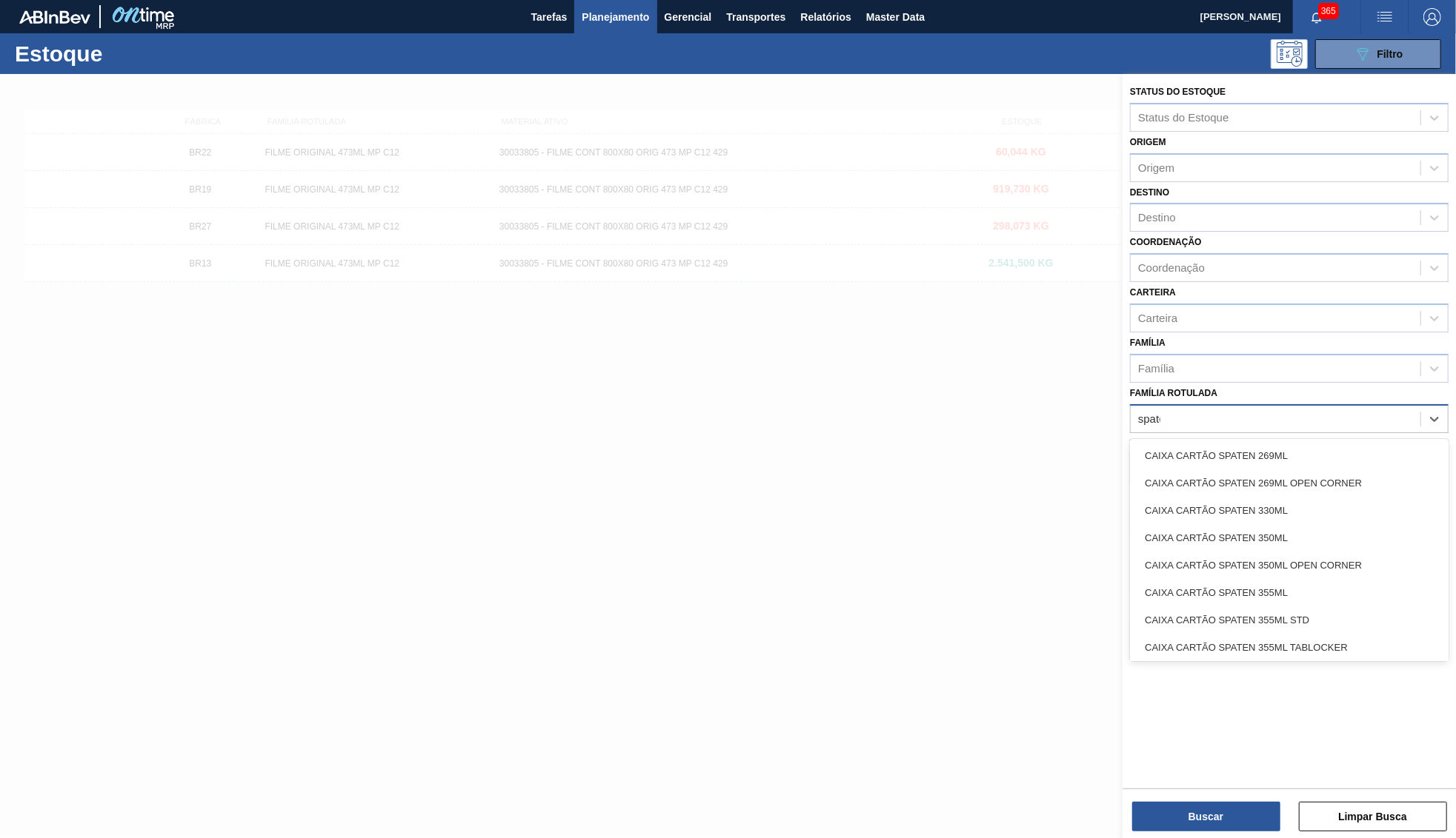
type Rotulada "spaten"
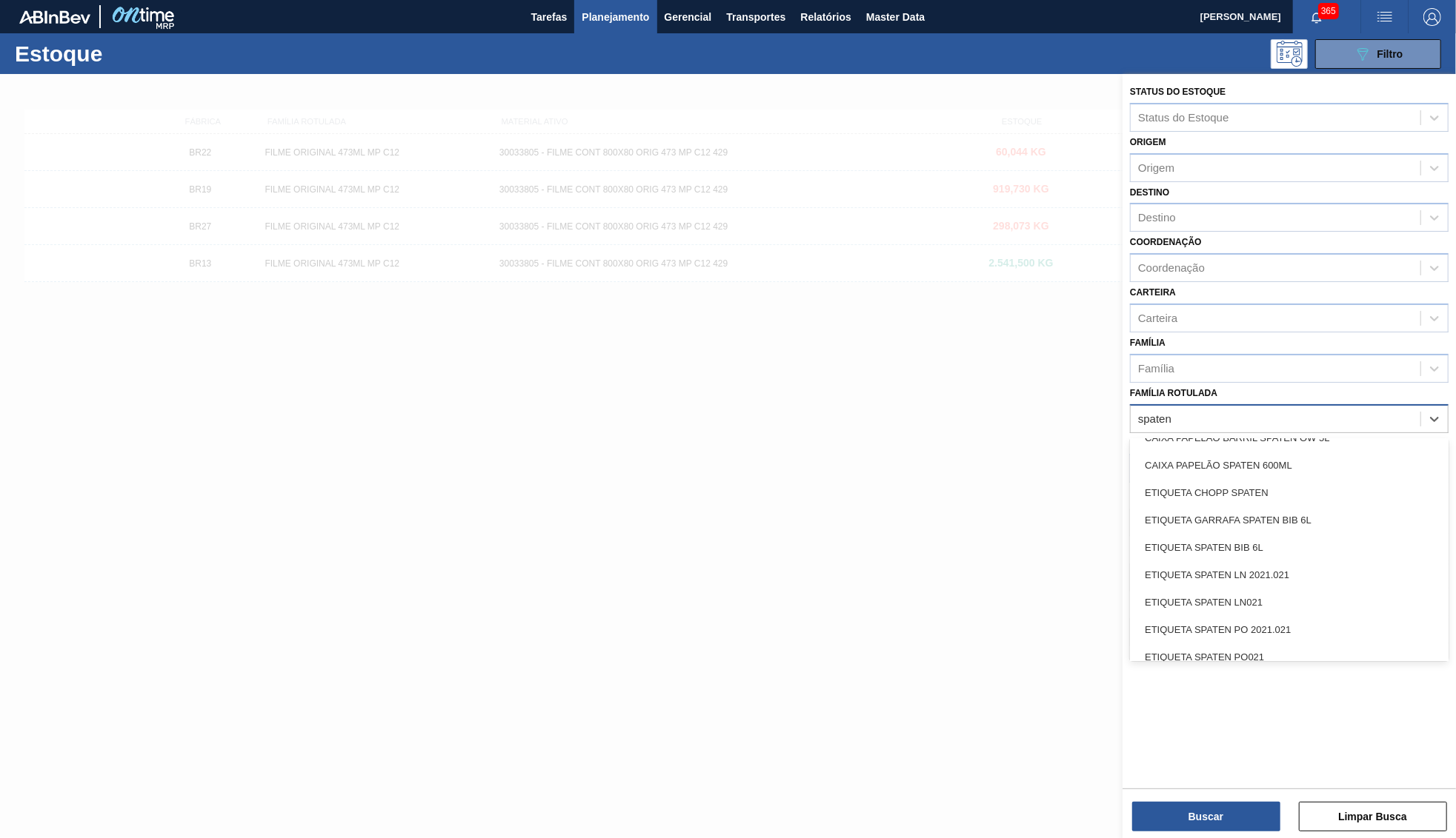
scroll to position [358, 0]
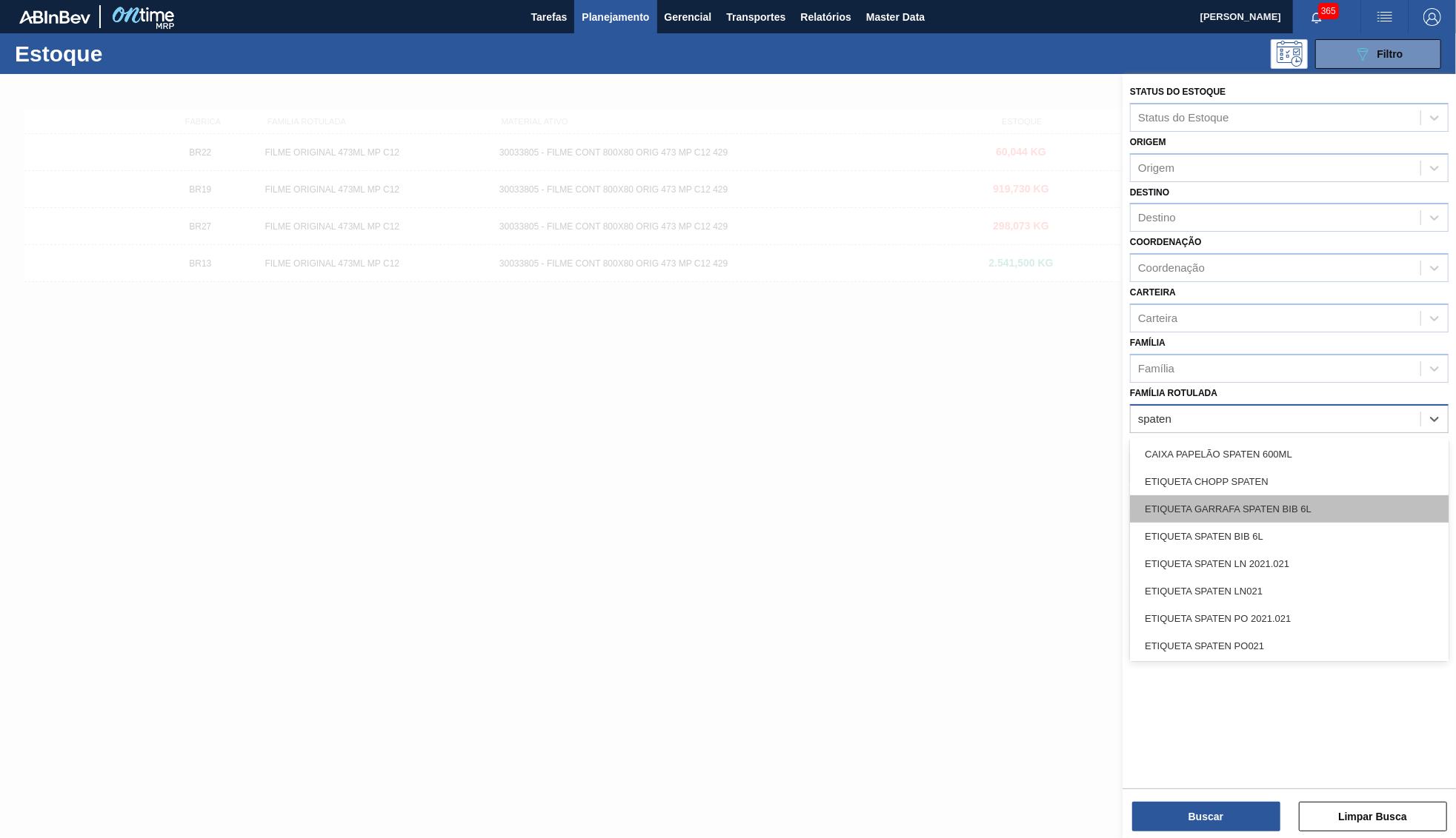
click at [1310, 496] on div "ETIQUETA GARRAFA SPATEN BIB 6L" at bounding box center [1289, 509] width 319 height 28
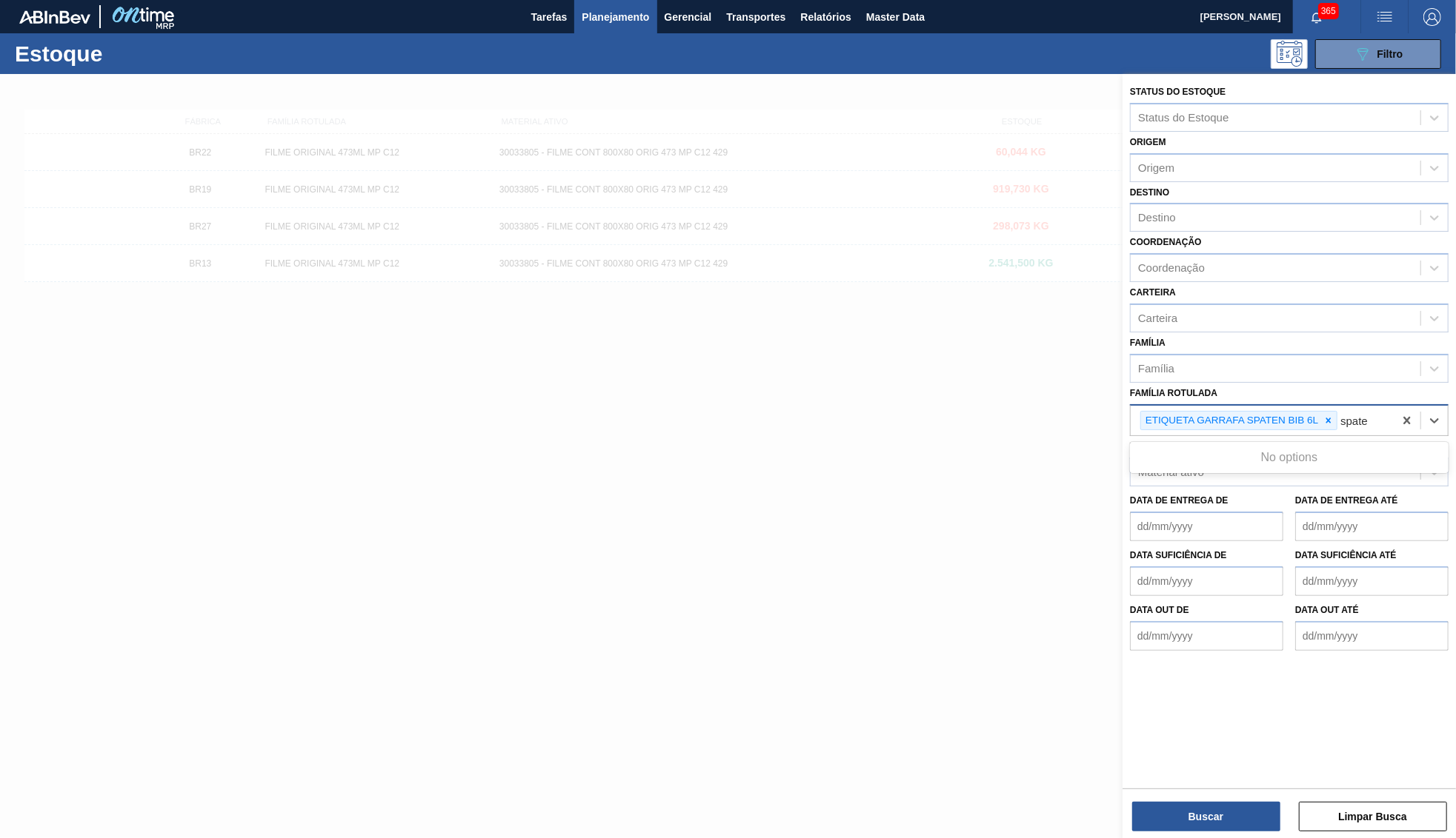
type Rotulada "spaten"
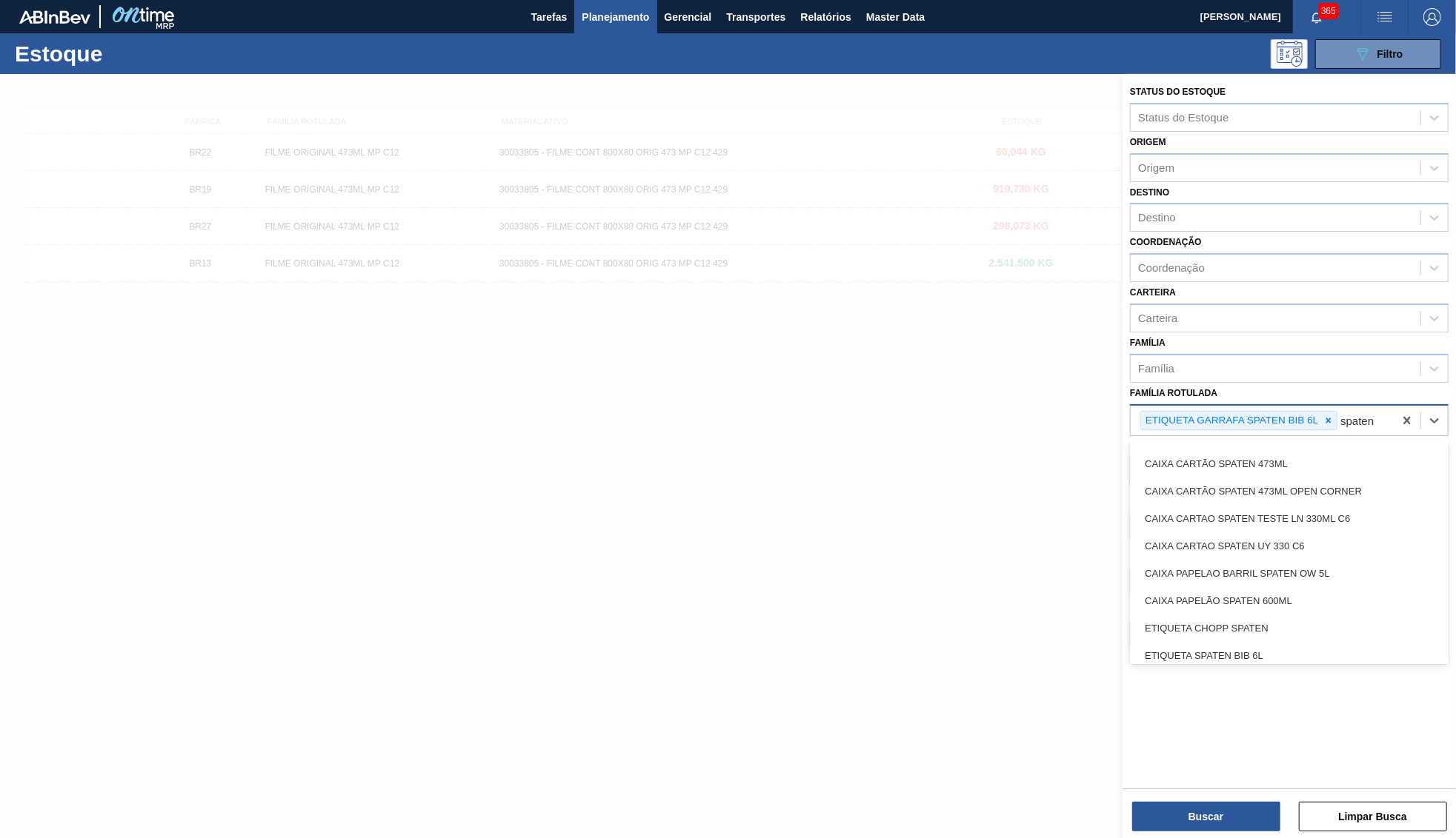
scroll to position [286, 0]
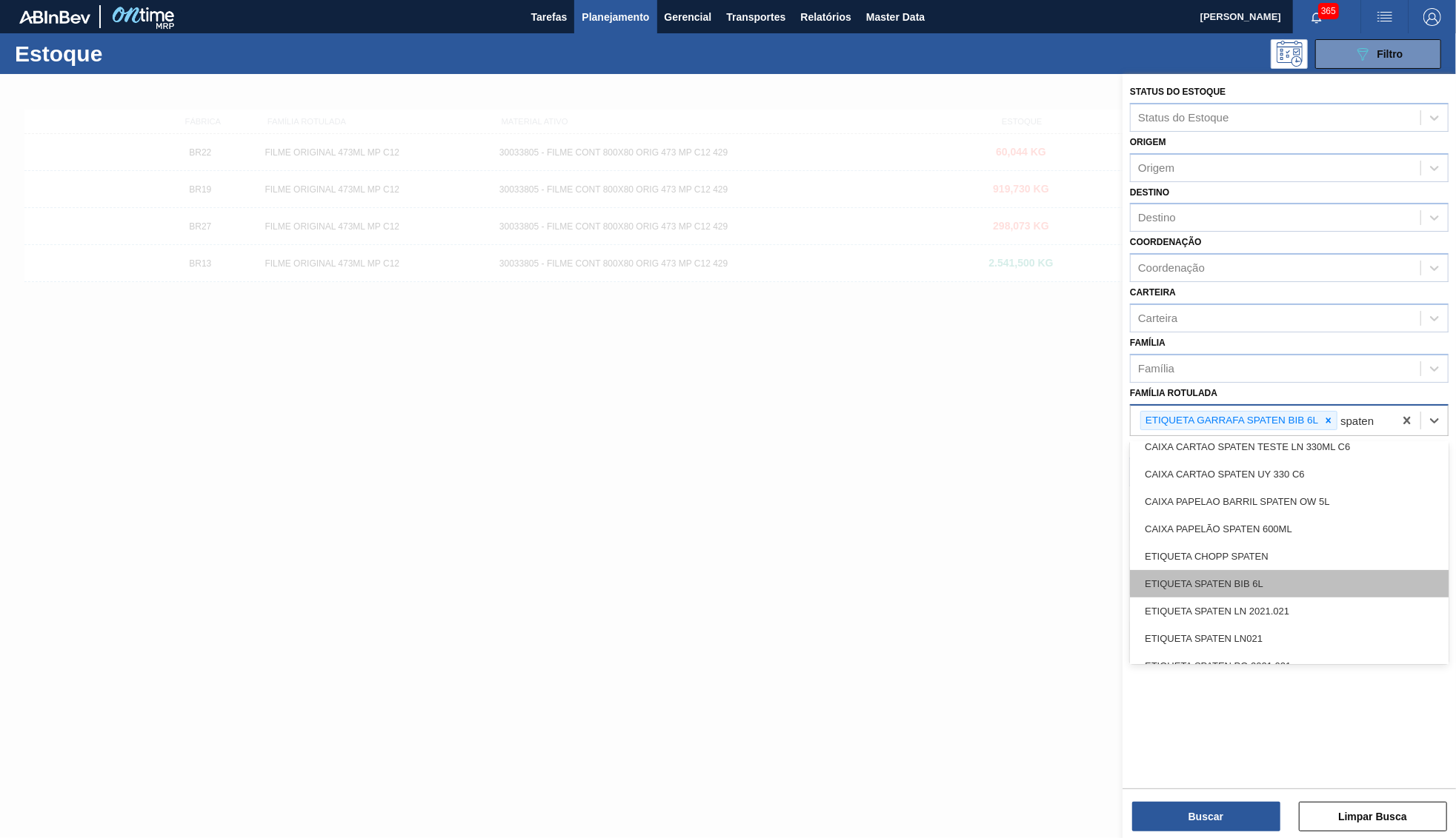
click at [1314, 570] on div "ETIQUETA SPATEN BIB 6L" at bounding box center [1289, 584] width 319 height 28
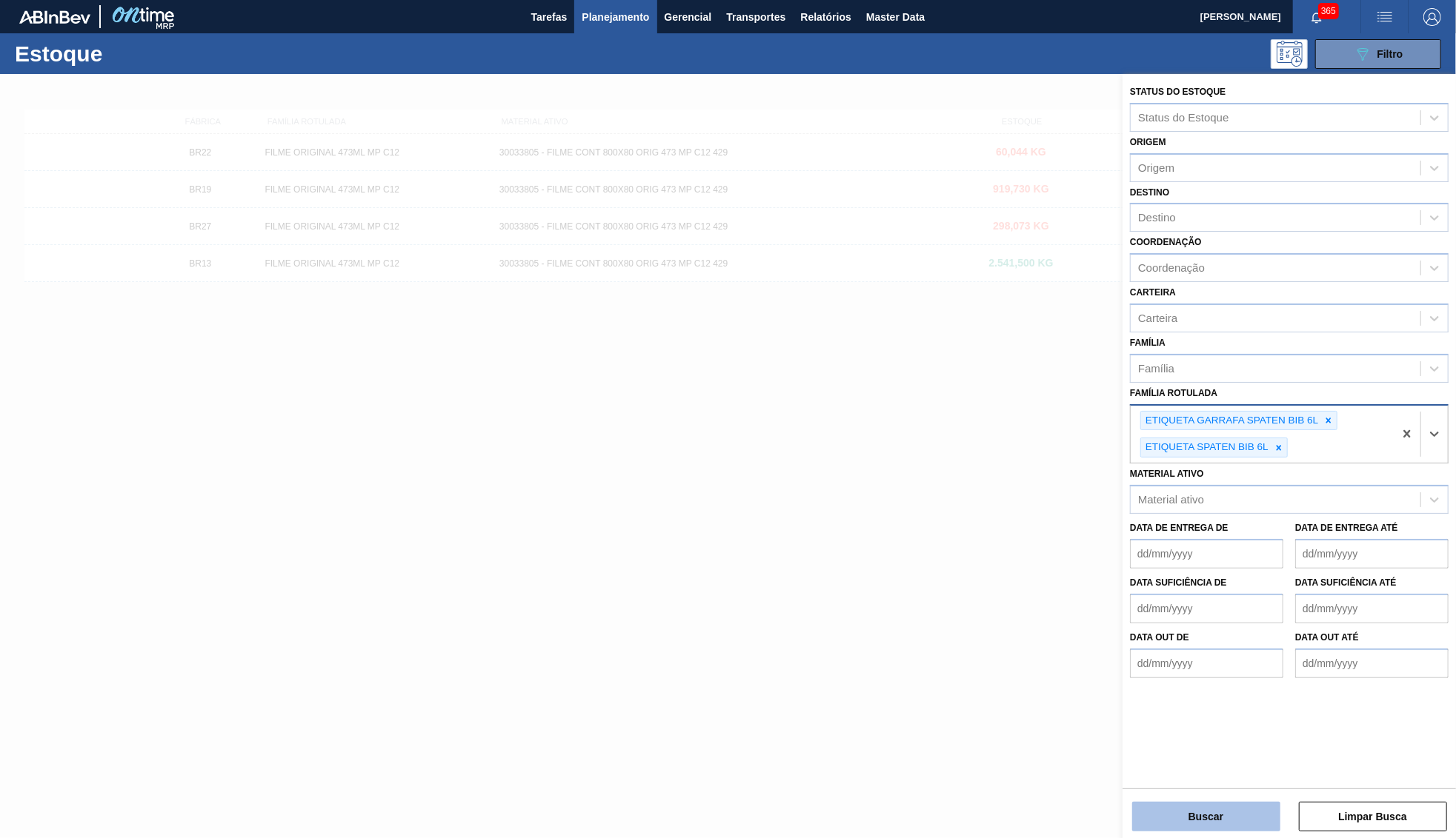
click at [1236, 805] on button "Buscar" at bounding box center [1205, 817] width 148 height 29
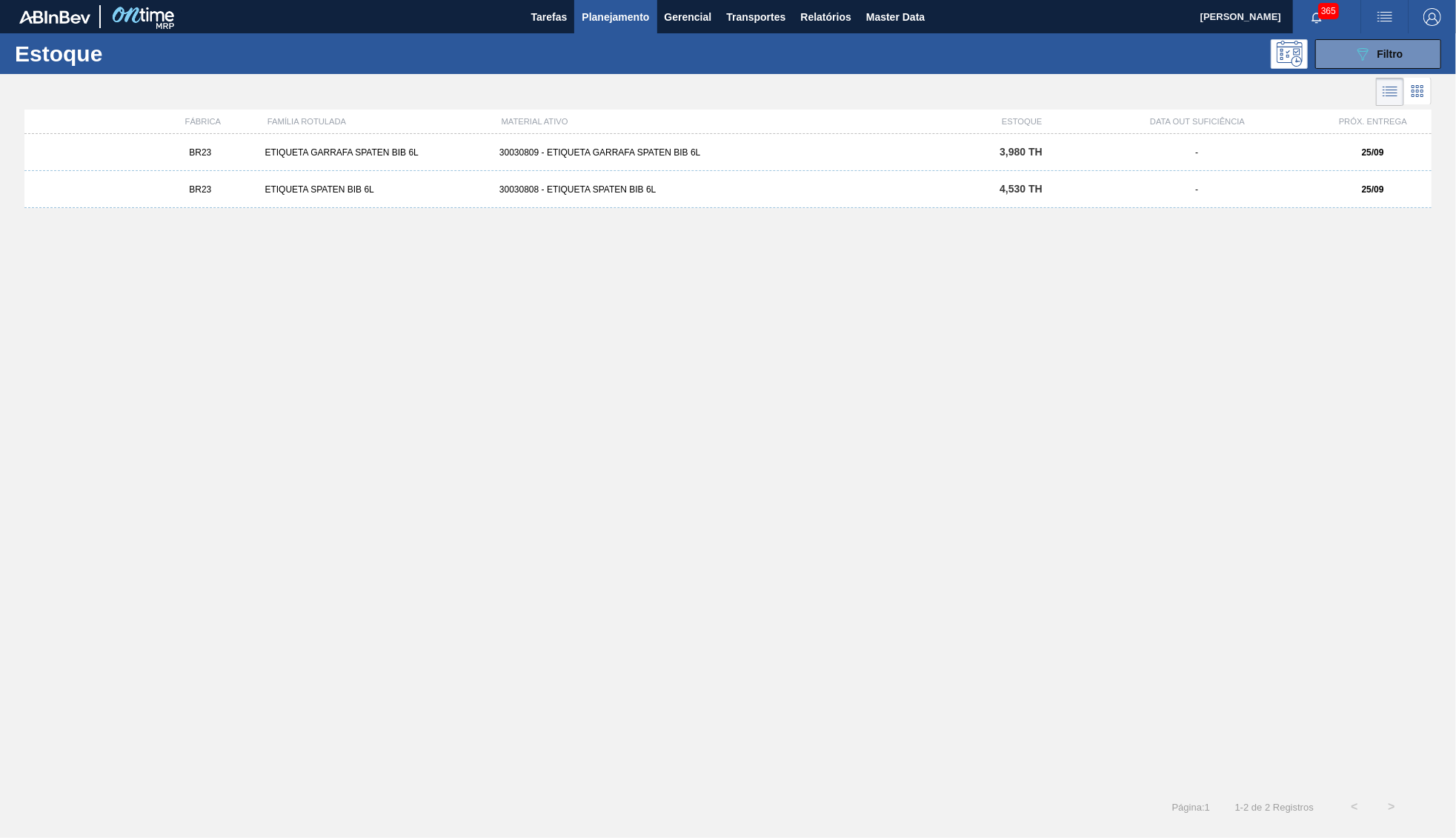
click at [709, 163] on div "BR23 ETIQUETA GARRAFA SPATEN BIB 6L 30030809 - ETIQUETA GARRAFA SPATEN BIB 6L 3…" at bounding box center [728, 152] width 1407 height 37
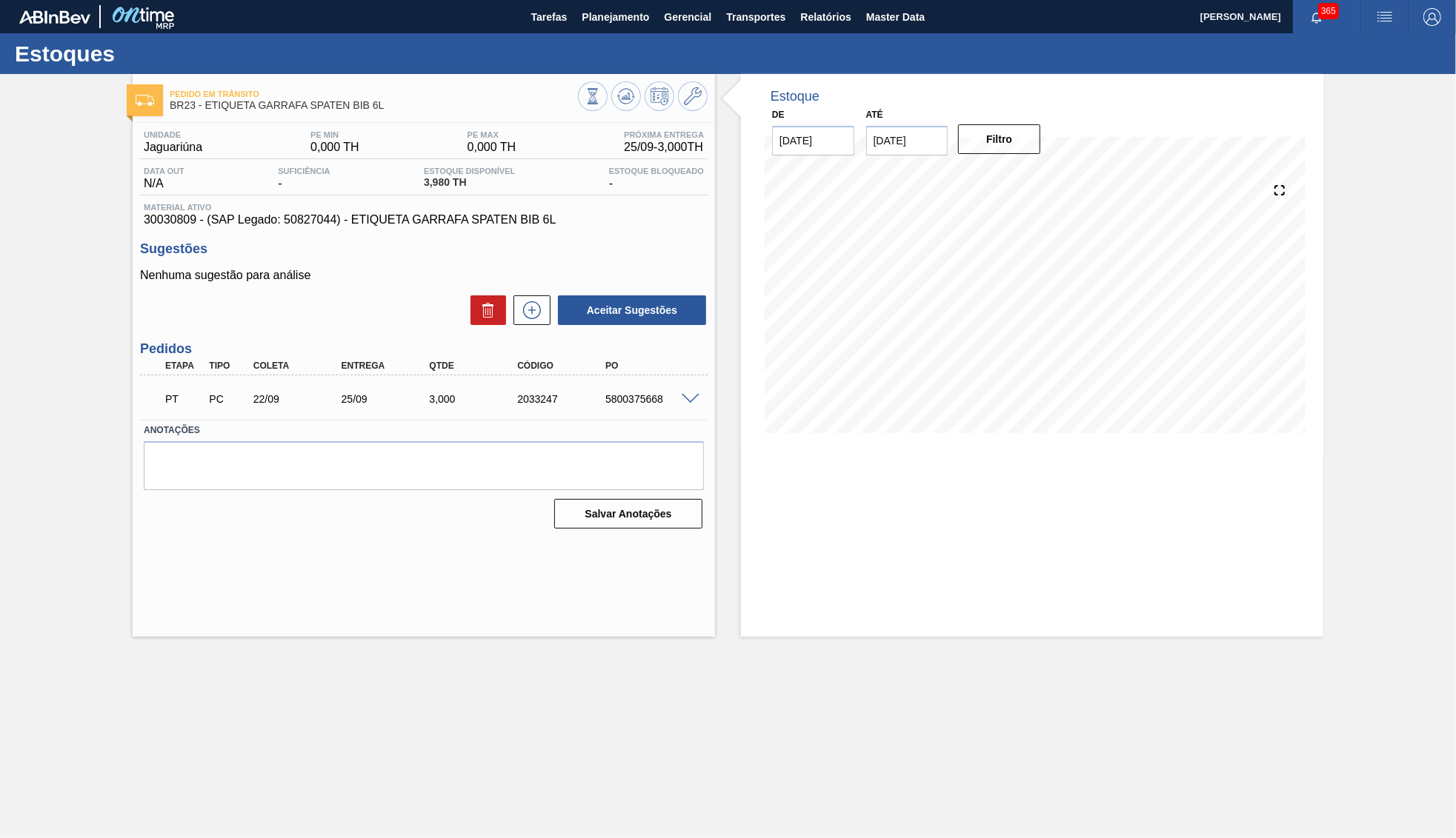
click at [640, 399] on div "5800375668" at bounding box center [650, 399] width 98 height 12
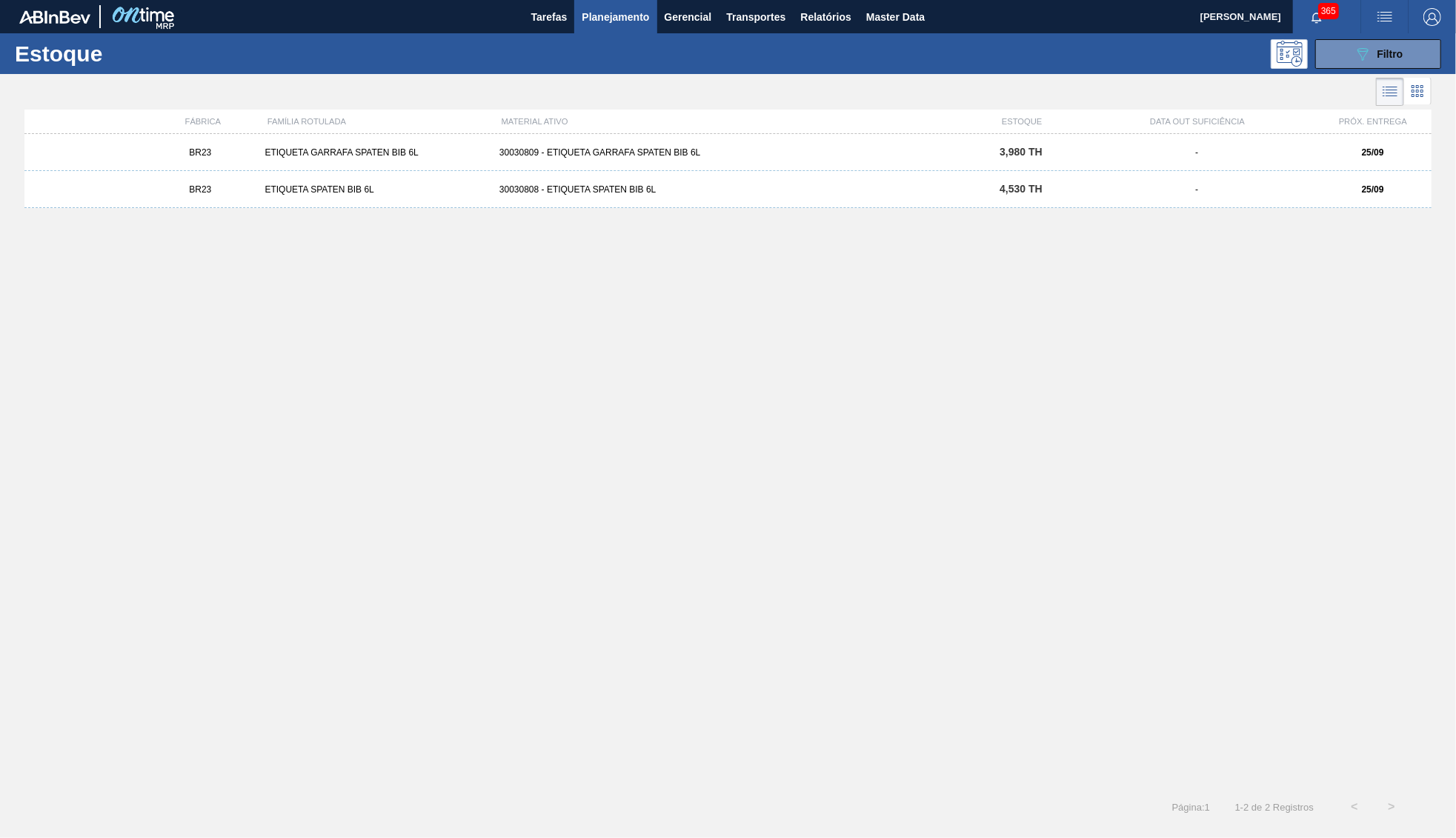
click at [879, 200] on div "BR23 ETIQUETA SPATEN BIB 6L 30030808 - ETIQUETA SPATEN BIB 6L 4,530 TH - 25/09" at bounding box center [728, 189] width 1407 height 37
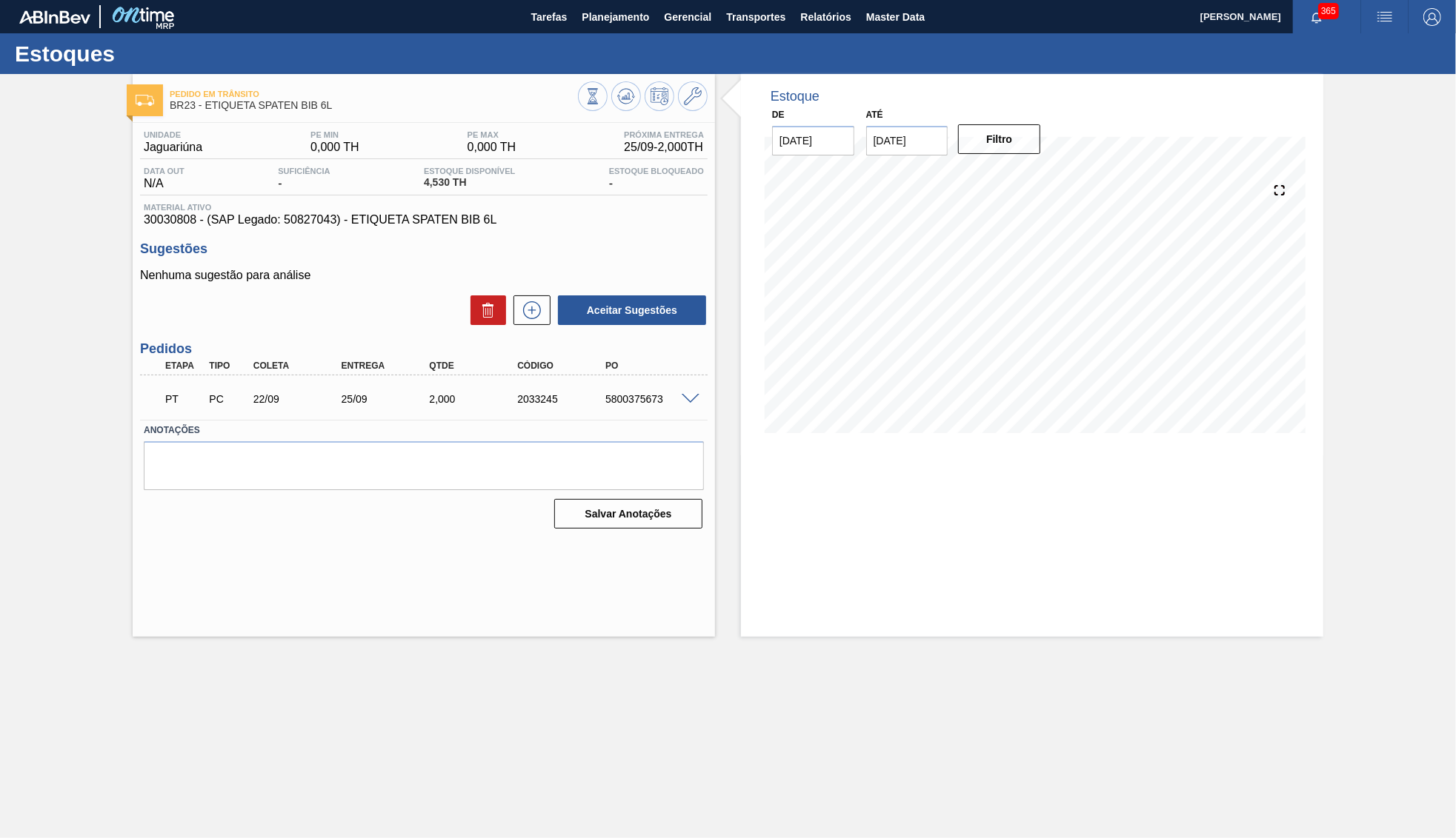
click at [619, 410] on div "PT PC 22/09 25/09 2,000 2033245 5800375673" at bounding box center [424, 397] width 568 height 37
click at [621, 404] on div "5800375673" at bounding box center [650, 399] width 98 height 12
click at [621, 403] on div "5800375673" at bounding box center [650, 399] width 98 height 12
copy div "5800375673"
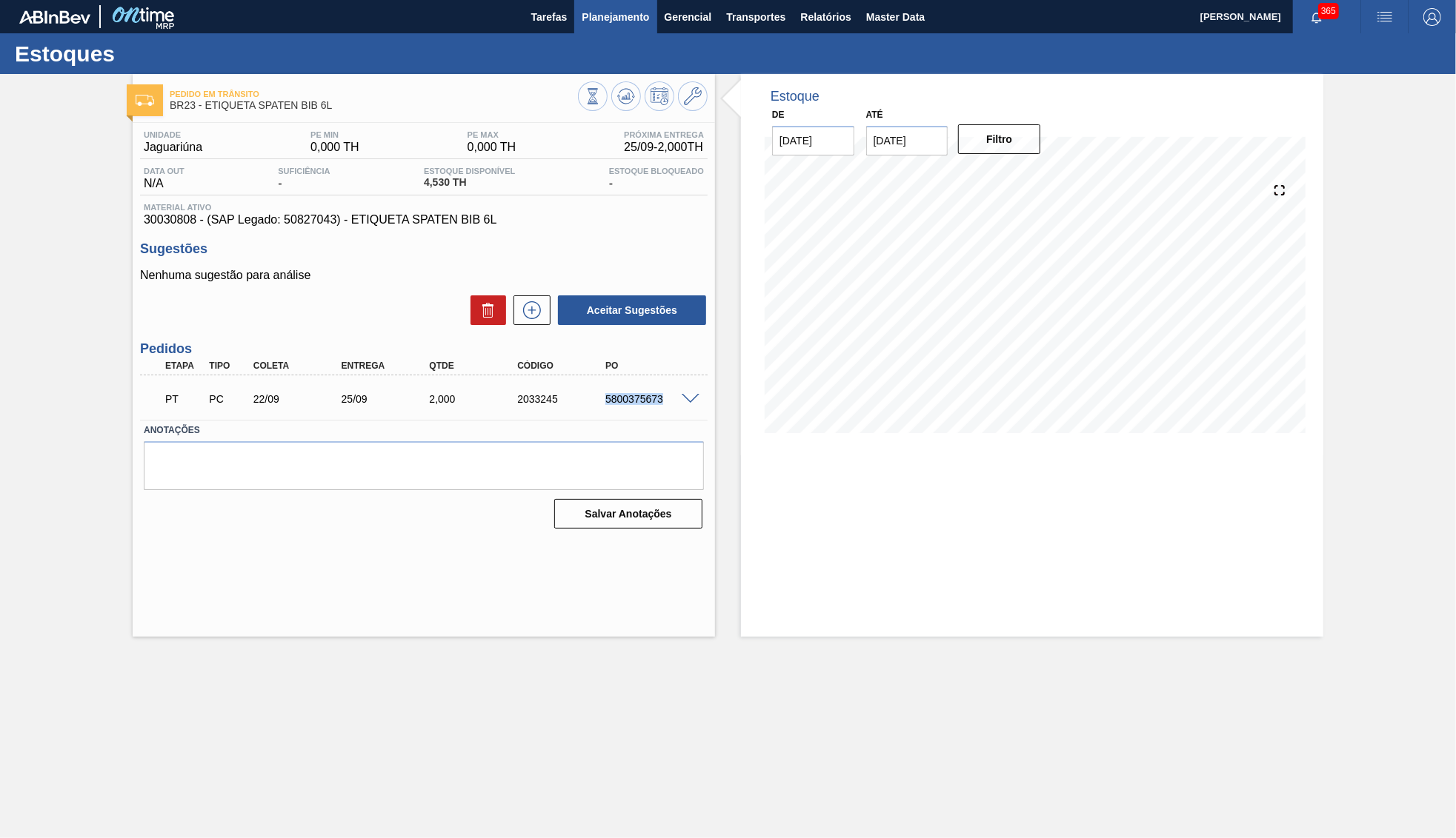
click at [595, 28] on button "Planejamento" at bounding box center [615, 17] width 82 height 33
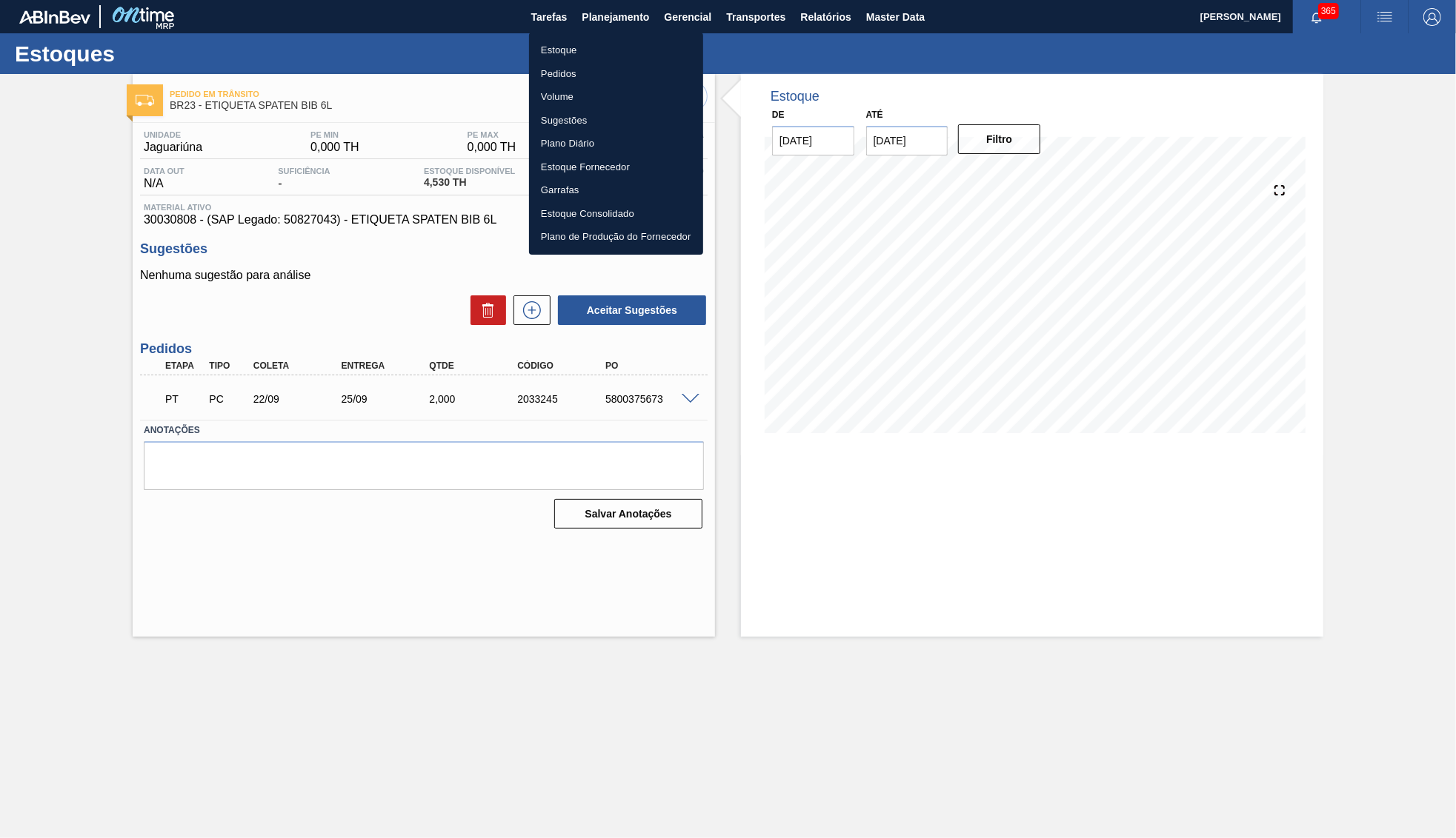
click at [580, 48] on li "Estoque" at bounding box center [616, 51] width 174 height 24
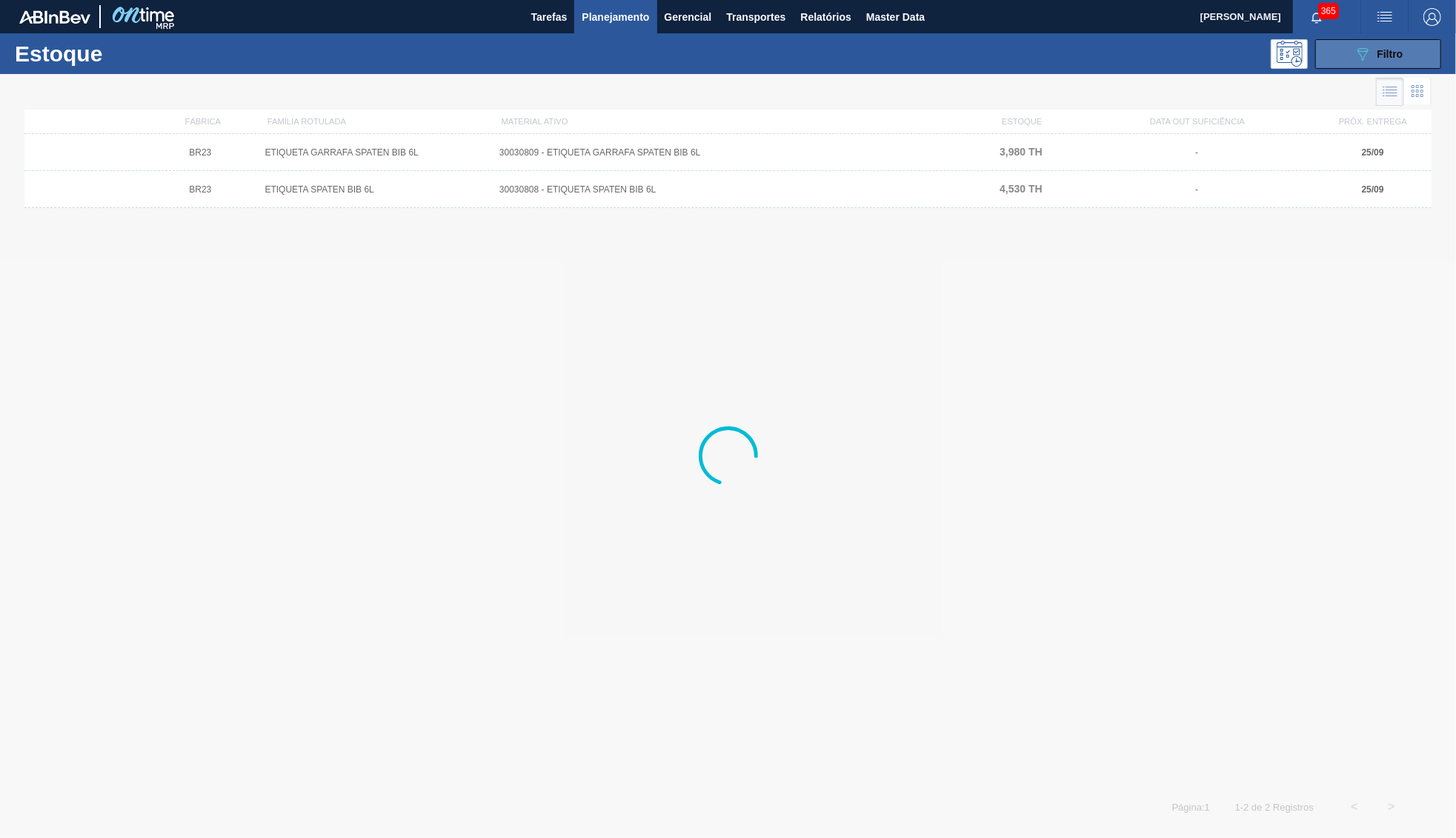
click at [1364, 44] on button "089F7B8B-B2A5-4AFE-B5C0-19BA573D28AC Filtro" at bounding box center [1377, 54] width 126 height 29
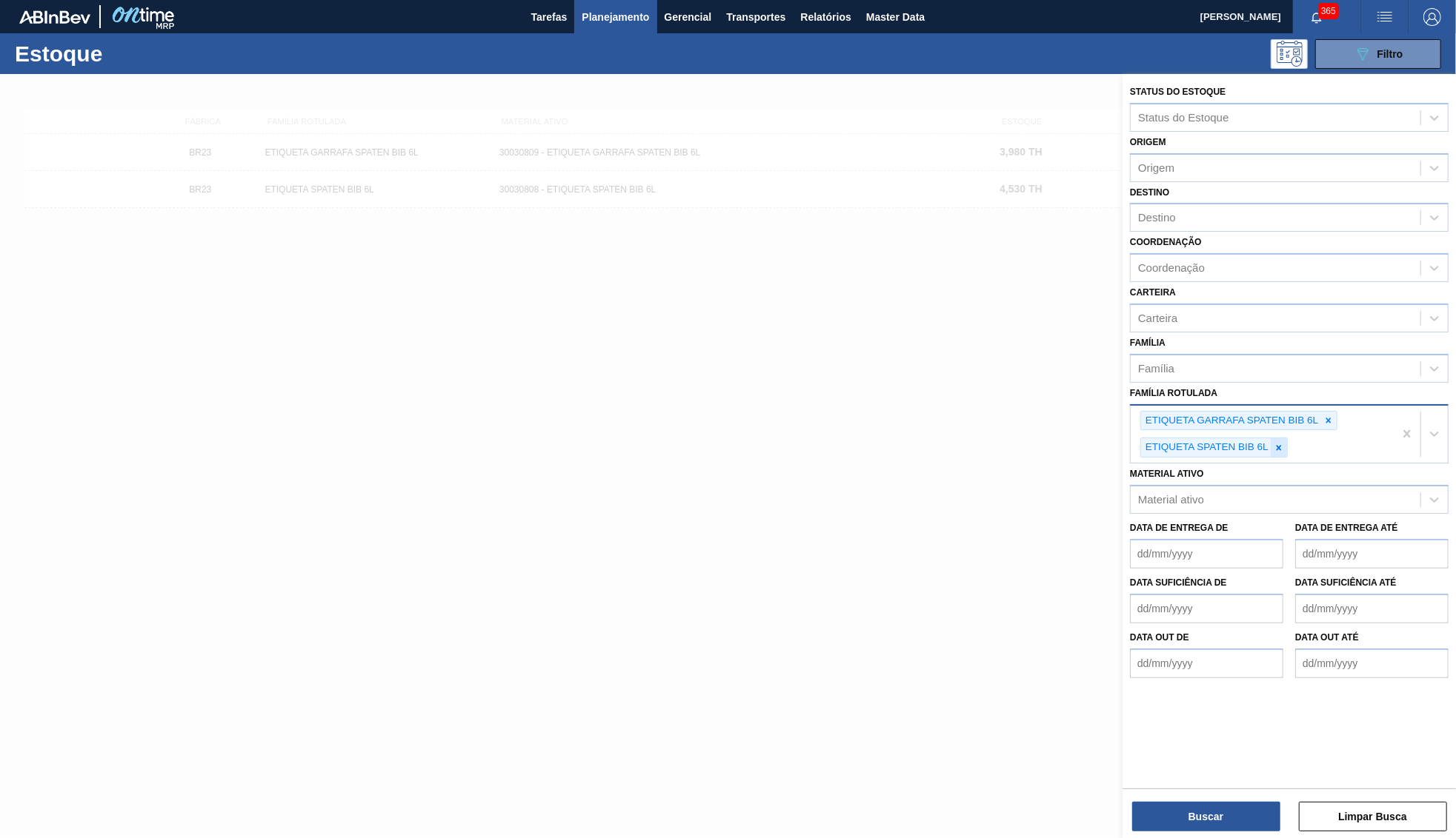
click at [1287, 438] on div at bounding box center [1278, 447] width 17 height 18
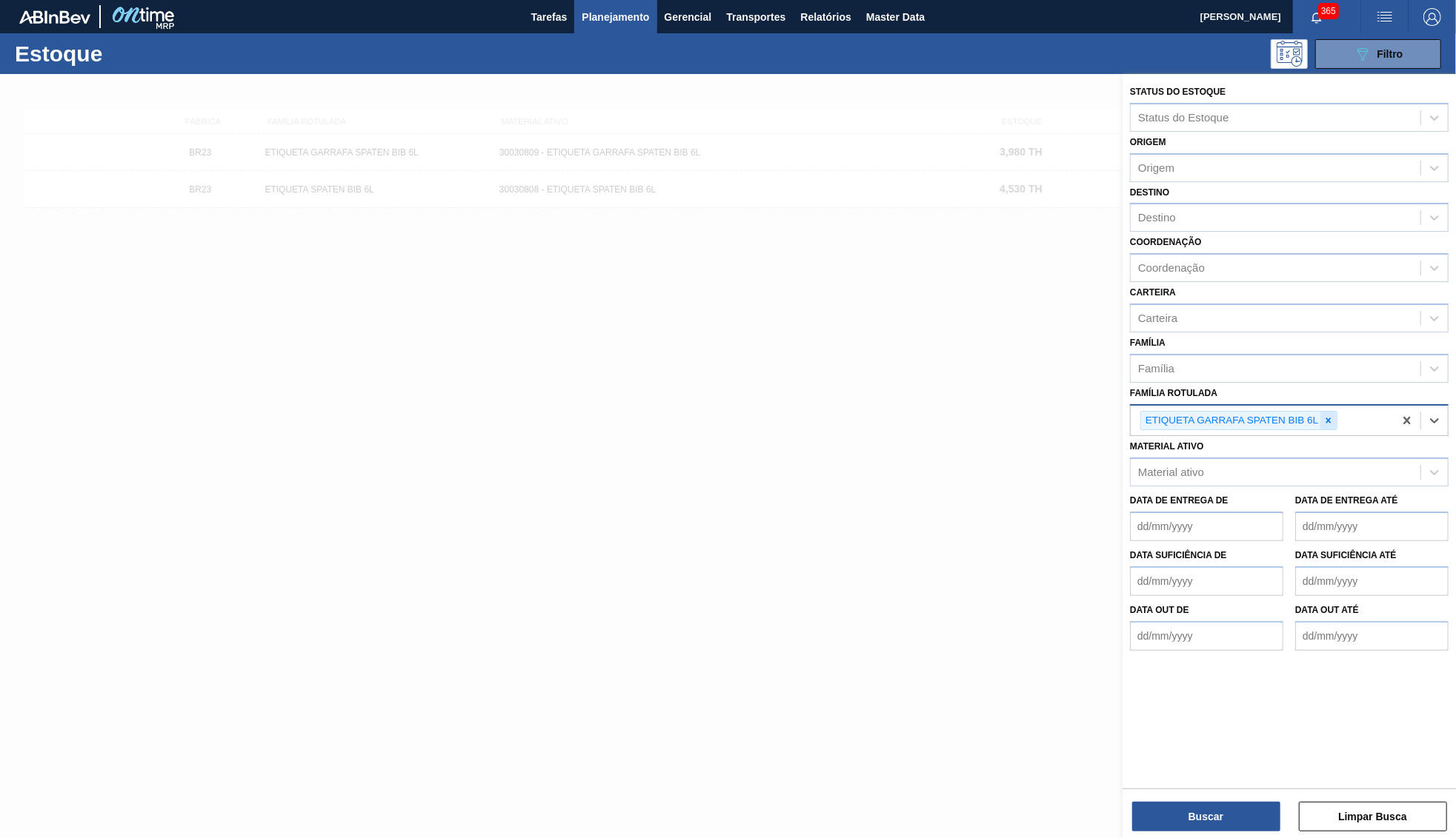
click at [1322, 411] on div at bounding box center [1328, 420] width 17 height 18
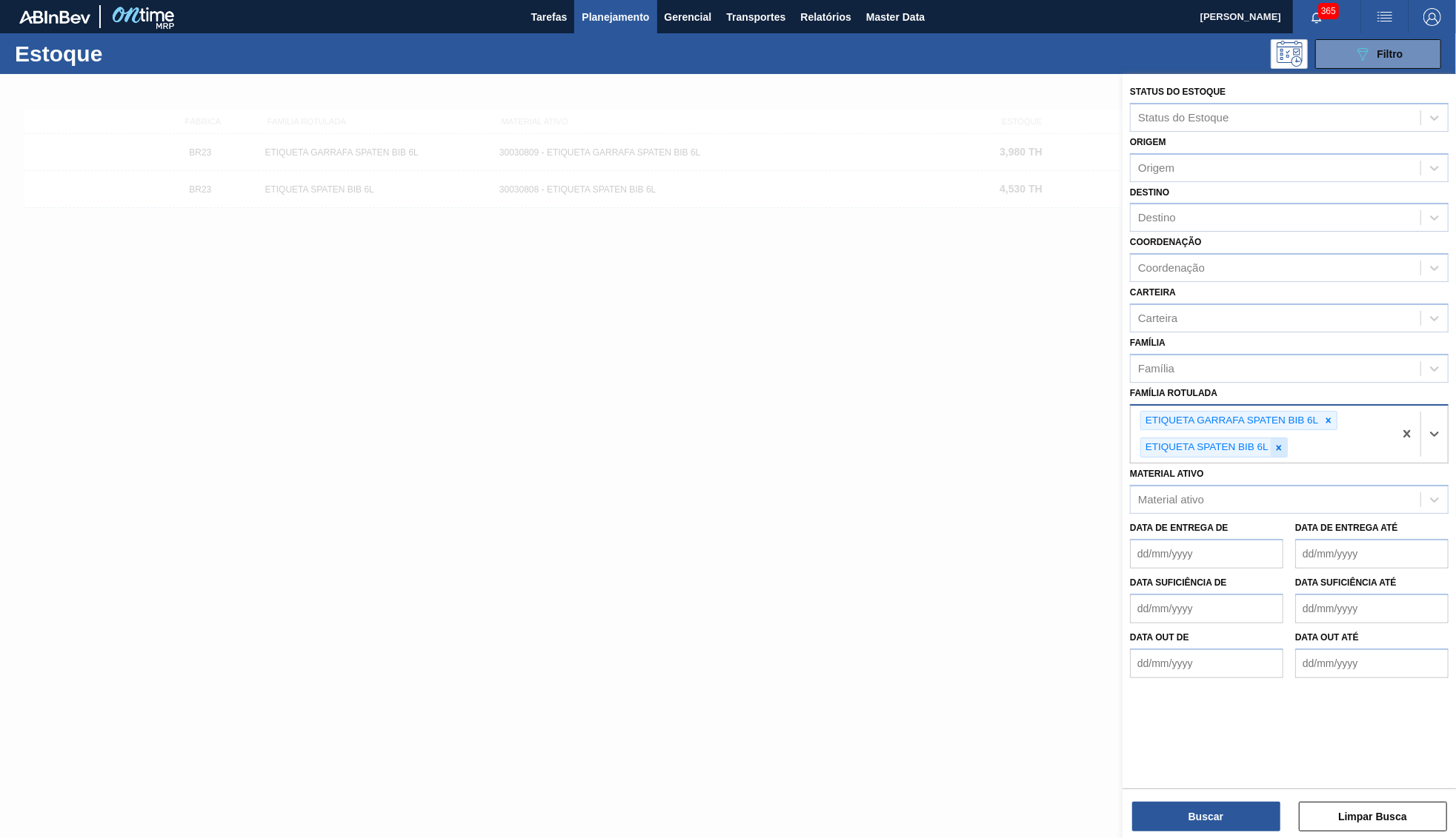
click at [1283, 443] on icon at bounding box center [1278, 448] width 10 height 10
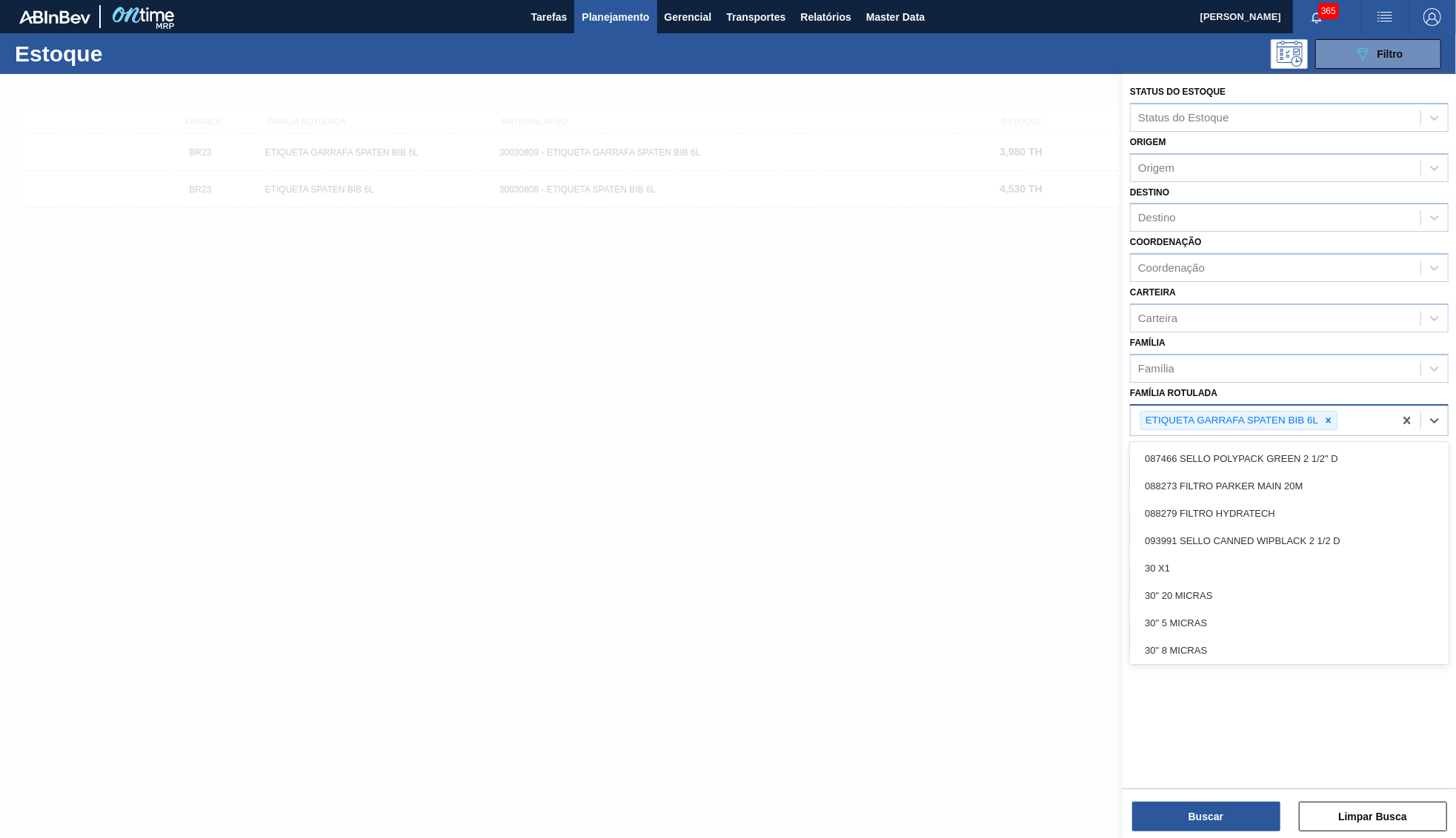
click at [1319, 410] on div "ETIQUETA GARRAFA SPATEN BIB 6L" at bounding box center [1262, 421] width 263 height 30
click at [1339, 406] on div "ETIQUETA GARRAFA SPATEN BIB 6L" at bounding box center [1262, 421] width 263 height 30
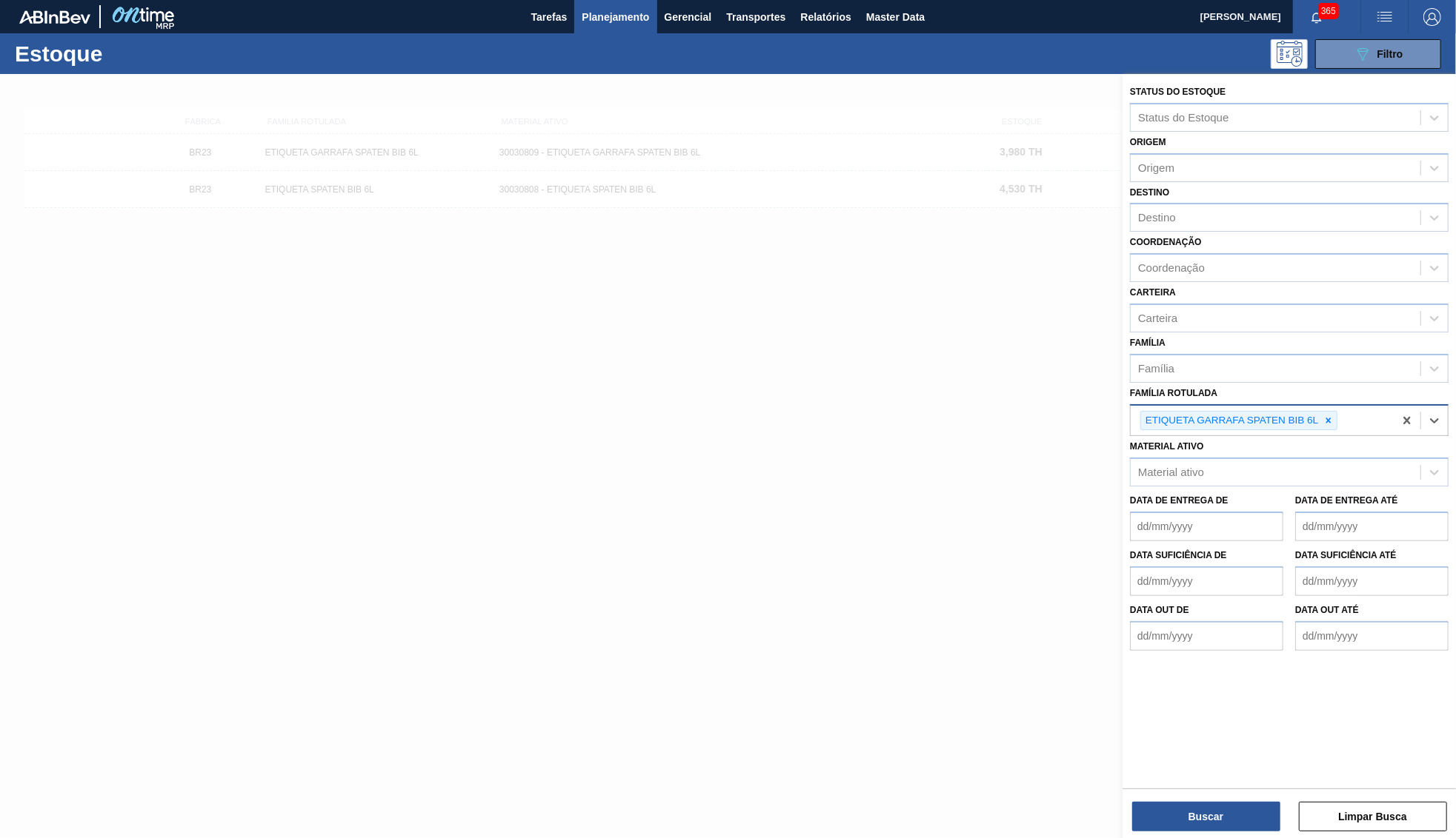
click at [1328, 409] on div "ETIQUETA GARRAFA SPATEN BIB 6L" at bounding box center [1262, 421] width 263 height 30
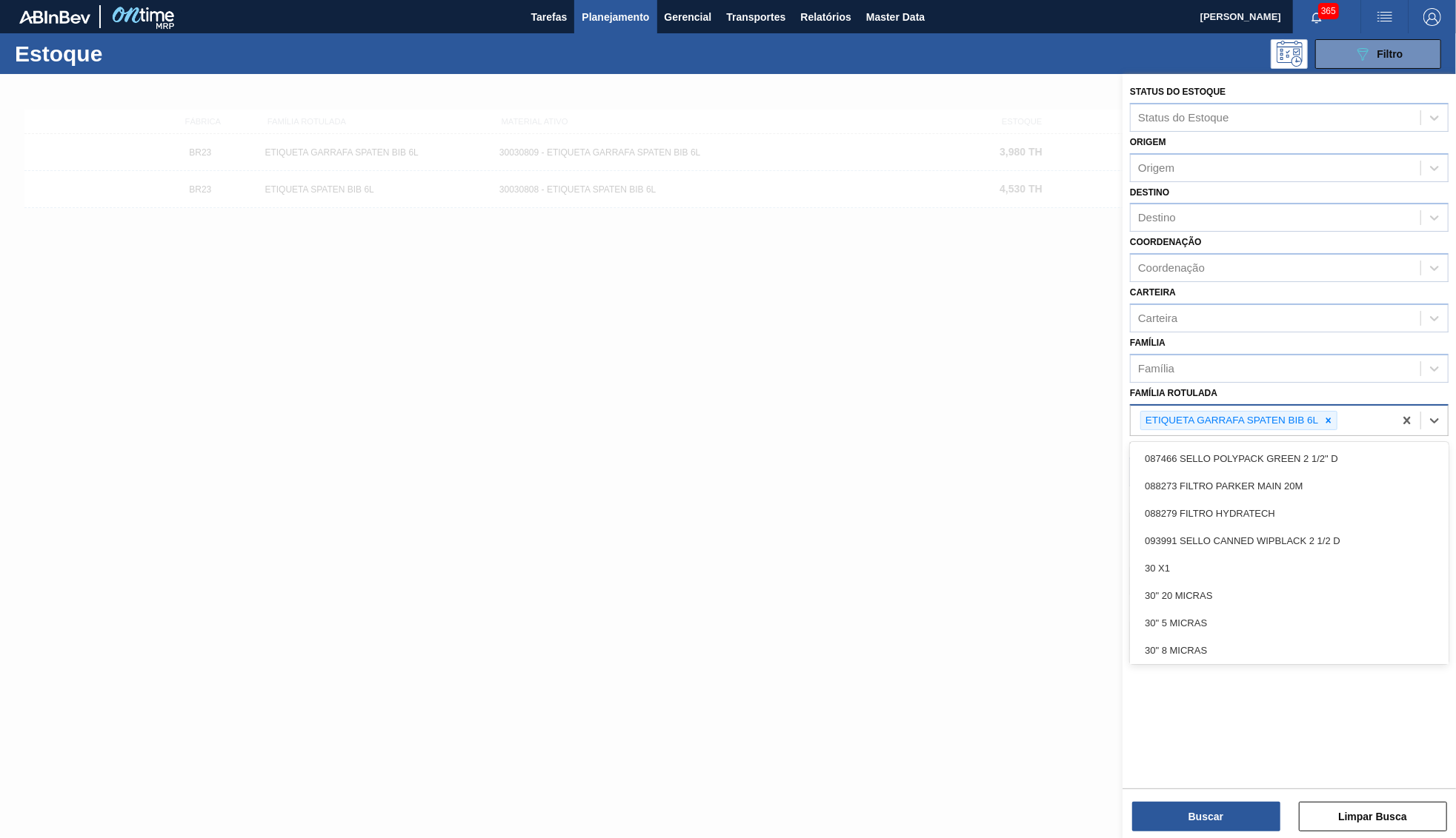
paste Rotulada "AROMA NATURAL DE CERVEJA 330606"
type Rotulada "AROMA NATURAL DE CERVEJA 330606"
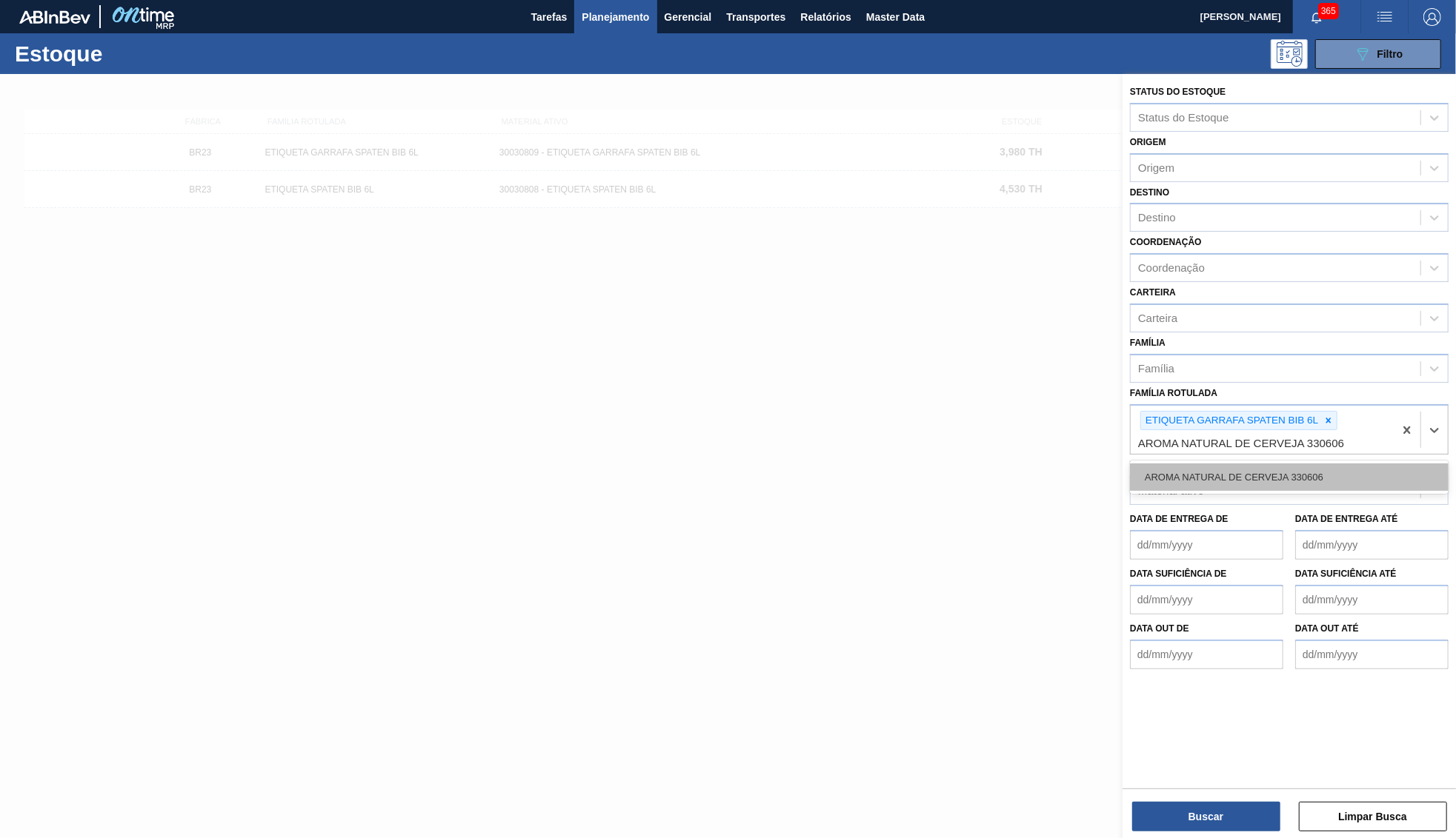
click at [1321, 464] on div "AROMA NATURAL DE CERVEJA 330606" at bounding box center [1289, 477] width 319 height 28
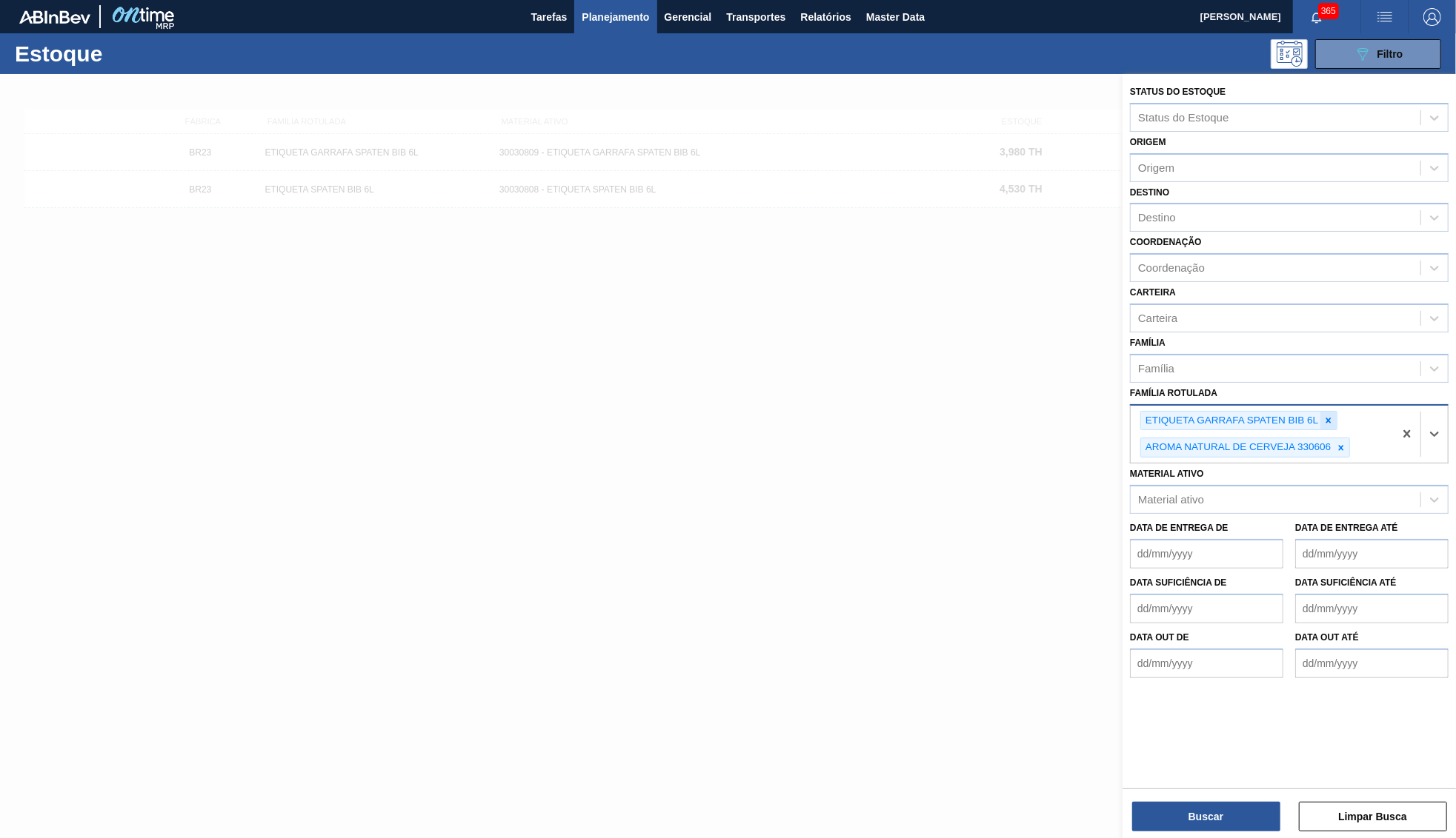
click at [1332, 415] on icon at bounding box center [1328, 420] width 10 height 10
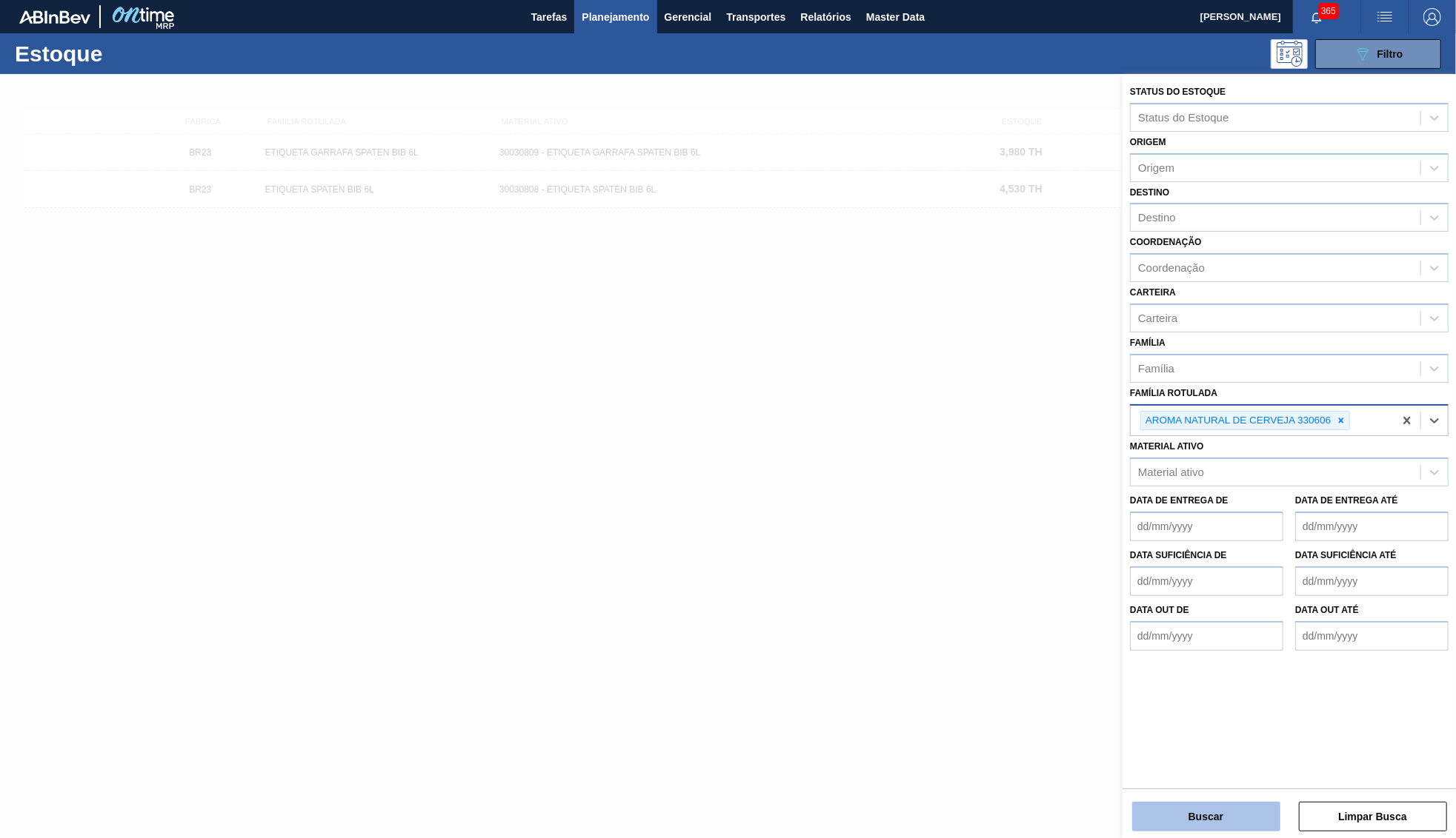
click at [1198, 812] on button "Buscar" at bounding box center [1205, 817] width 148 height 29
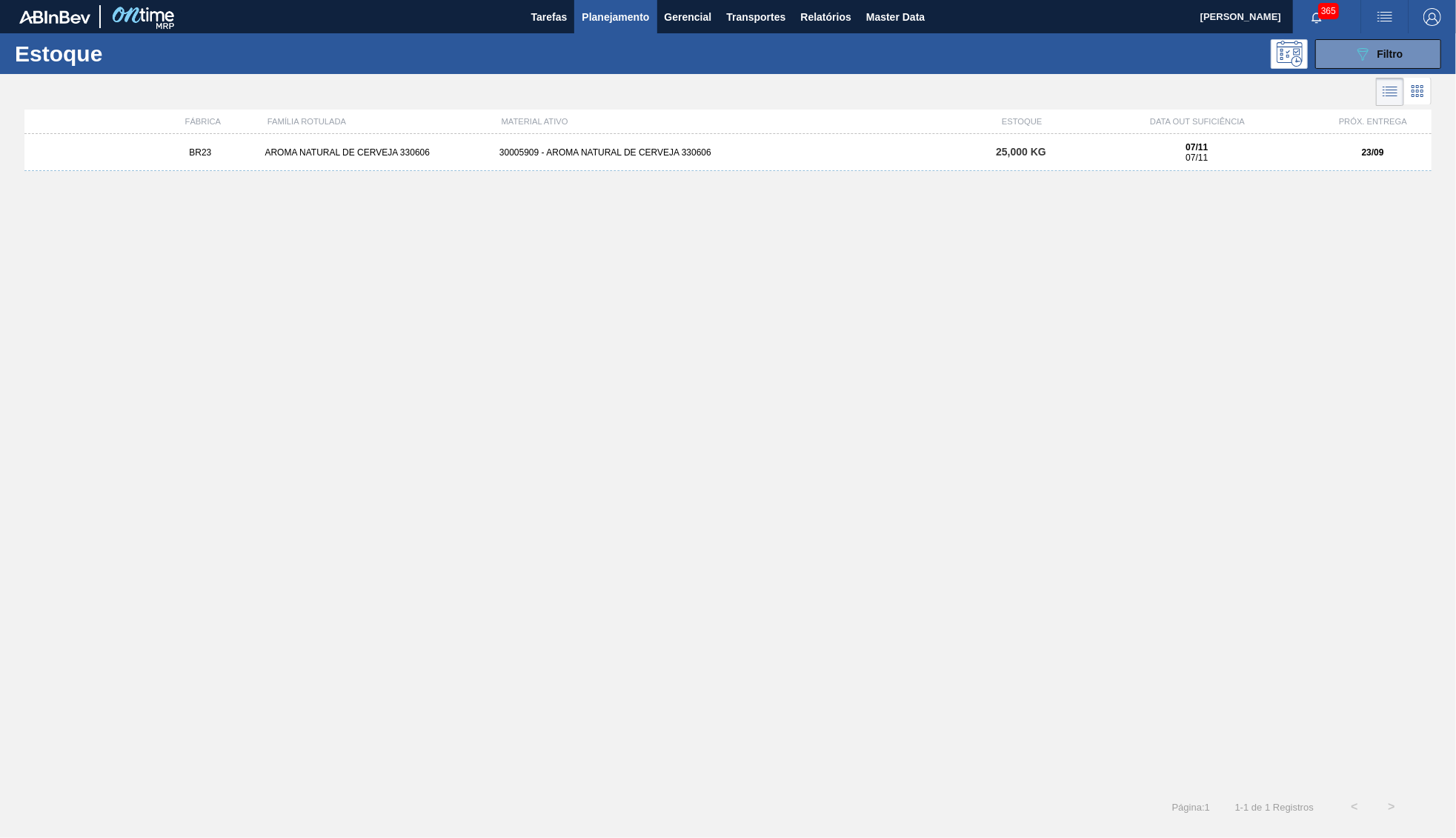
click at [670, 151] on div "30005909 - AROMA NATURAL DE CERVEJA 330606" at bounding box center [727, 152] width 469 height 10
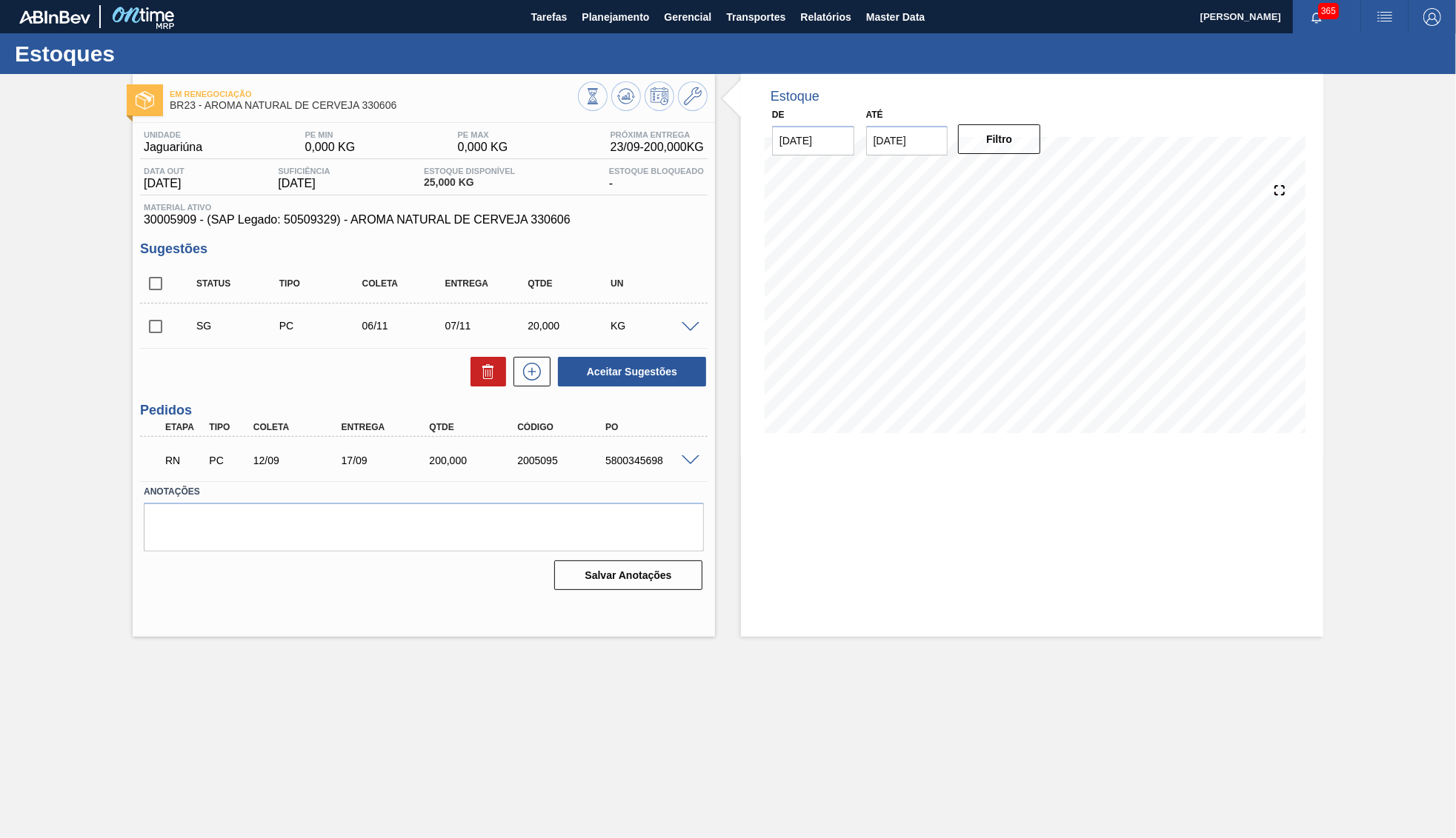
click at [250, 118] on div "Em renegociação BR23 - AROMA NATURAL DE CERVEJA 330606 Unidade Jaguariúna PE MI…" at bounding box center [423, 355] width 582 height 563
click at [471, 227] on span "30005909 - (SAP Legado: 50509329) - AROMA NATURAL DE CERVEJA 330606" at bounding box center [423, 220] width 560 height 13
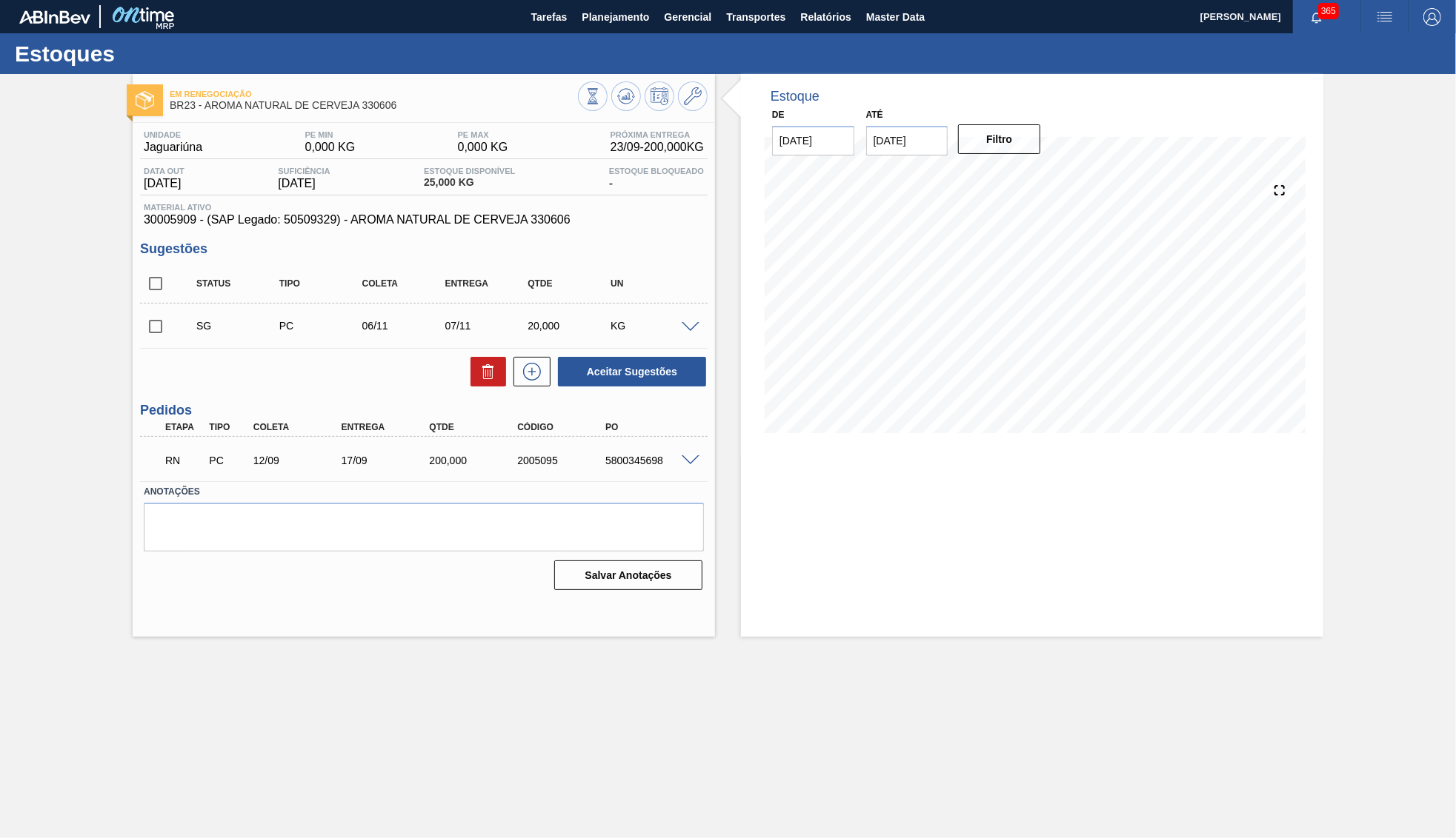
click at [471, 227] on span "30005909 - (SAP Legado: 50509329) - AROMA NATURAL DE CERVEJA 330606" at bounding box center [423, 220] width 560 height 13
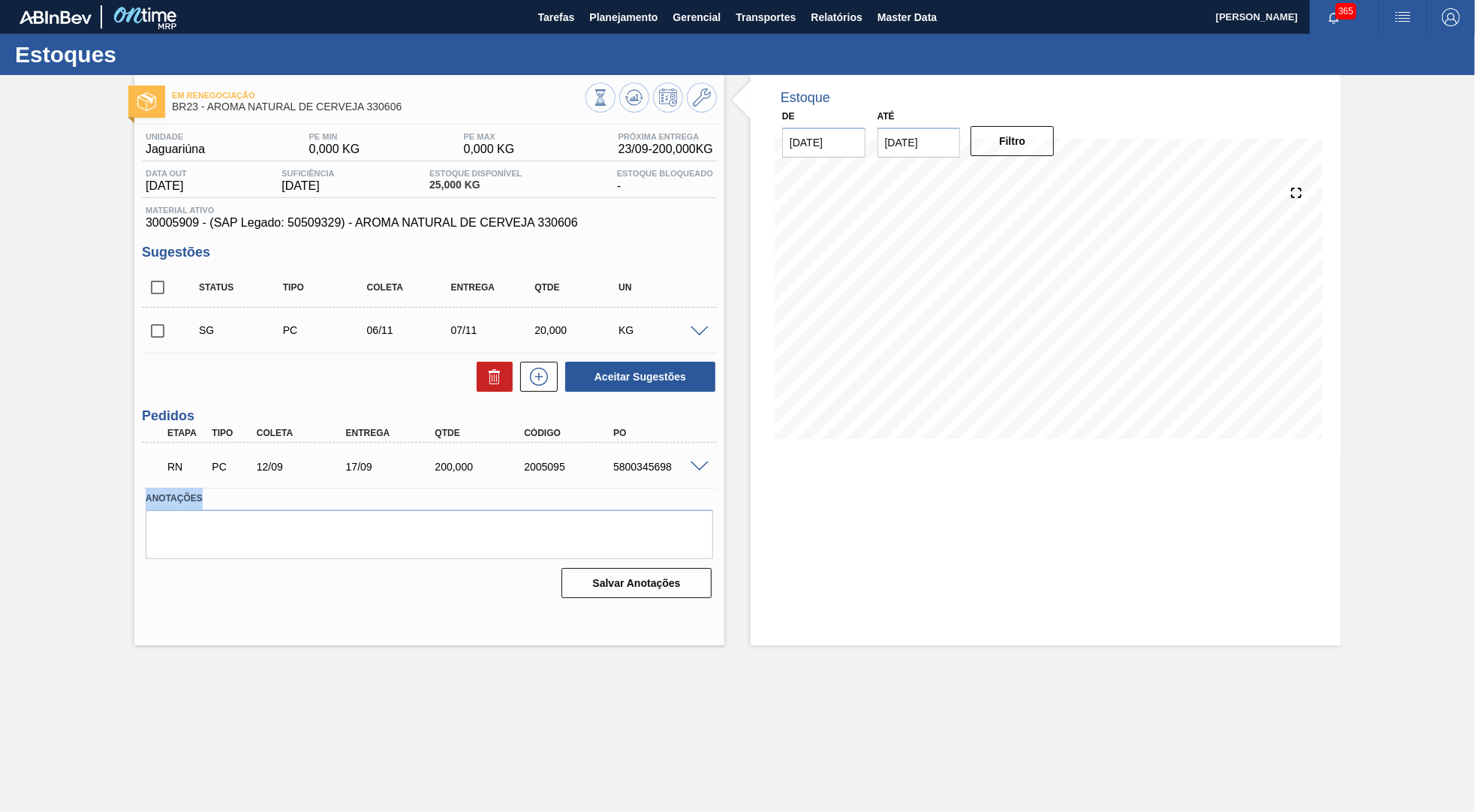
drag, startPoint x: 721, startPoint y: 459, endPoint x: 703, endPoint y: 496, distance: 41.1
click at [713, 496] on div "Unidade Jaguariúna PE MIN 0,000 KG PE MAX 0,000 KG Próxima Entrega 23/09 - 200,…" at bounding box center [429, 364] width 590 height 479
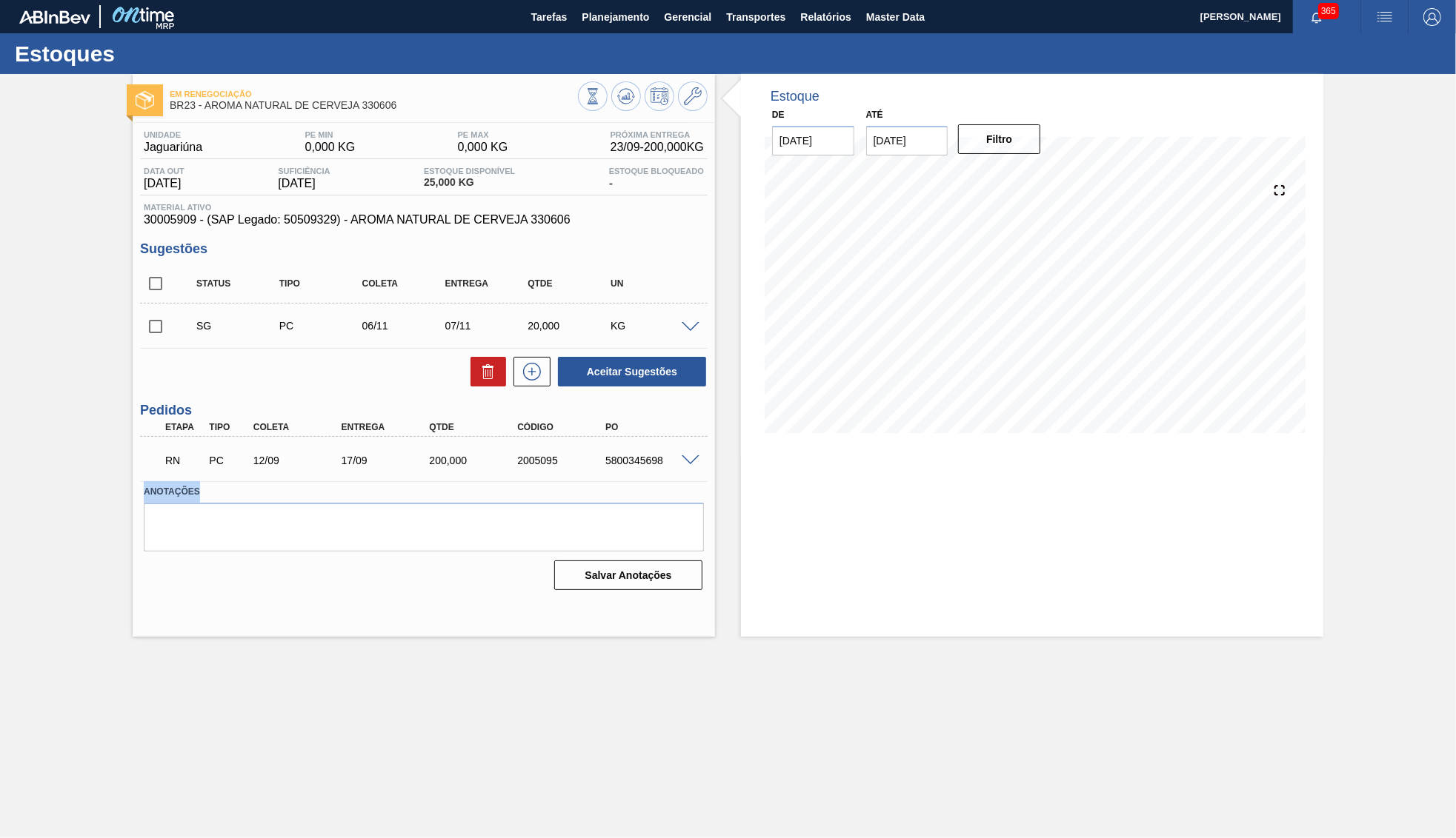
click at [692, 461] on span at bounding box center [690, 461] width 17 height 11
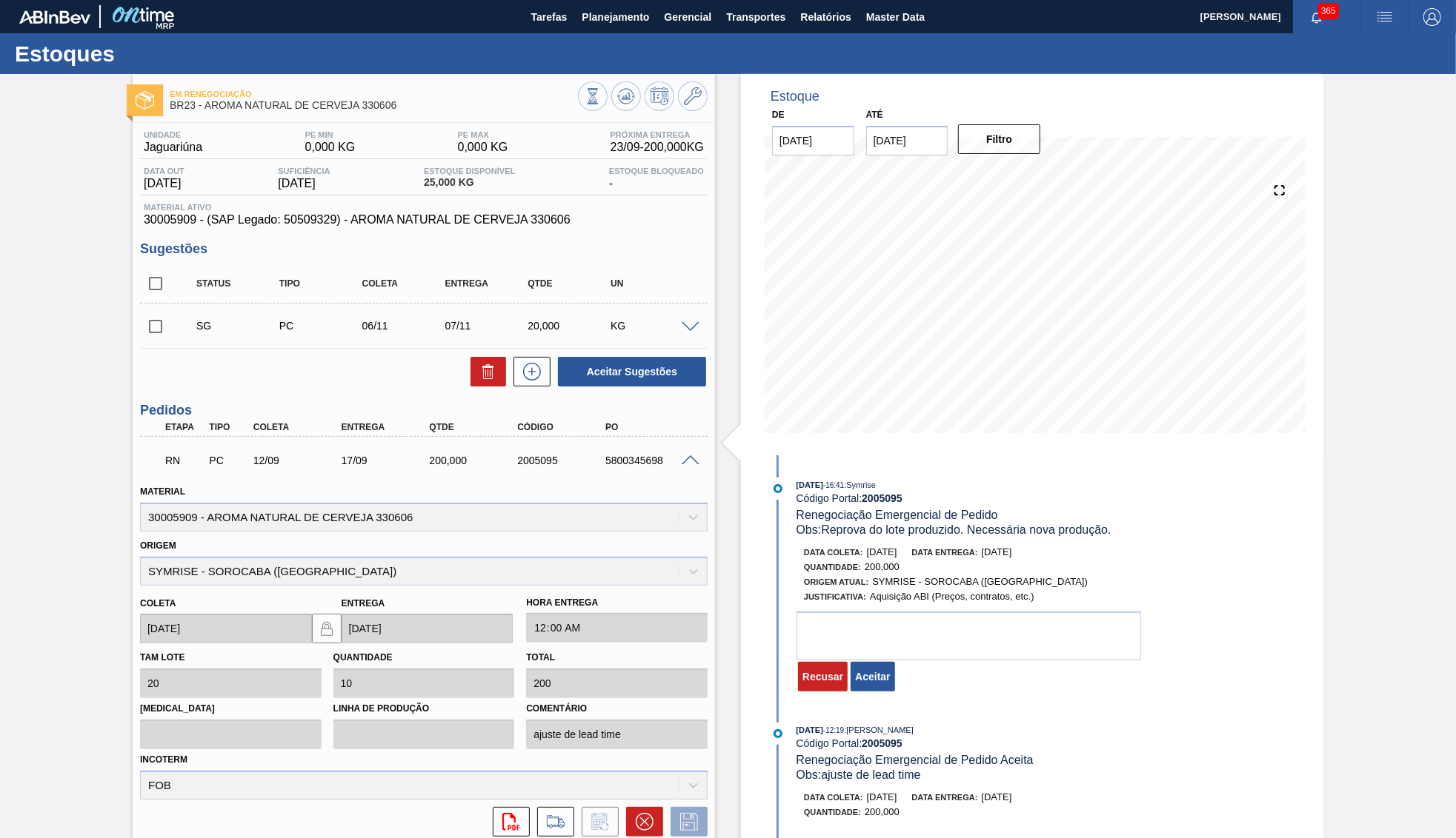
click at [981, 567] on div "Quantidade : 200,000" at bounding box center [980, 567] width 352 height 15
click at [876, 685] on button "Aceitar" at bounding box center [872, 676] width 44 height 29
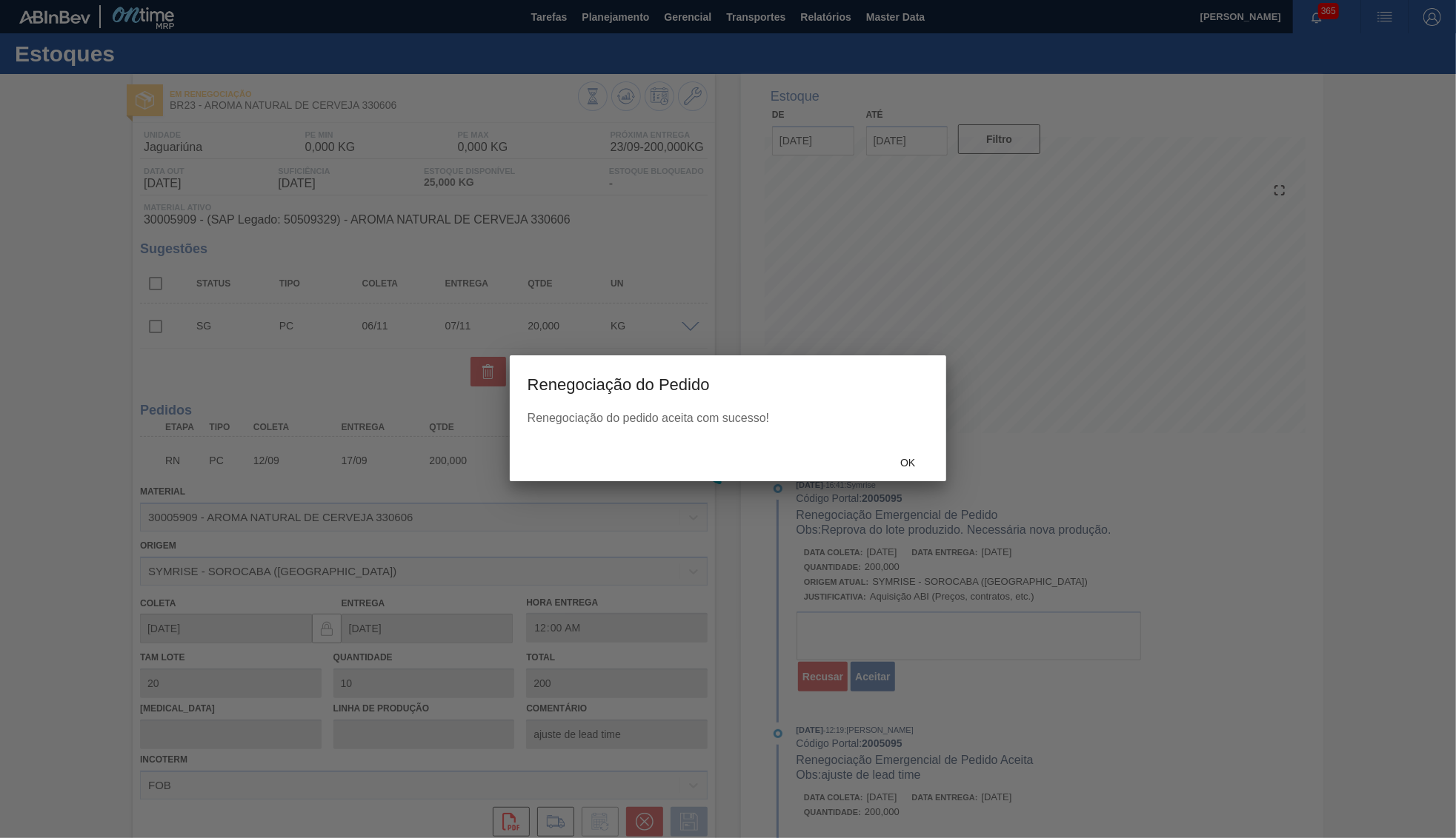
click at [902, 486] on div at bounding box center [728, 419] width 1456 height 838
click at [905, 477] on div "Ok" at bounding box center [728, 462] width 437 height 39
click at [921, 459] on span "Ok" at bounding box center [907, 462] width 39 height 12
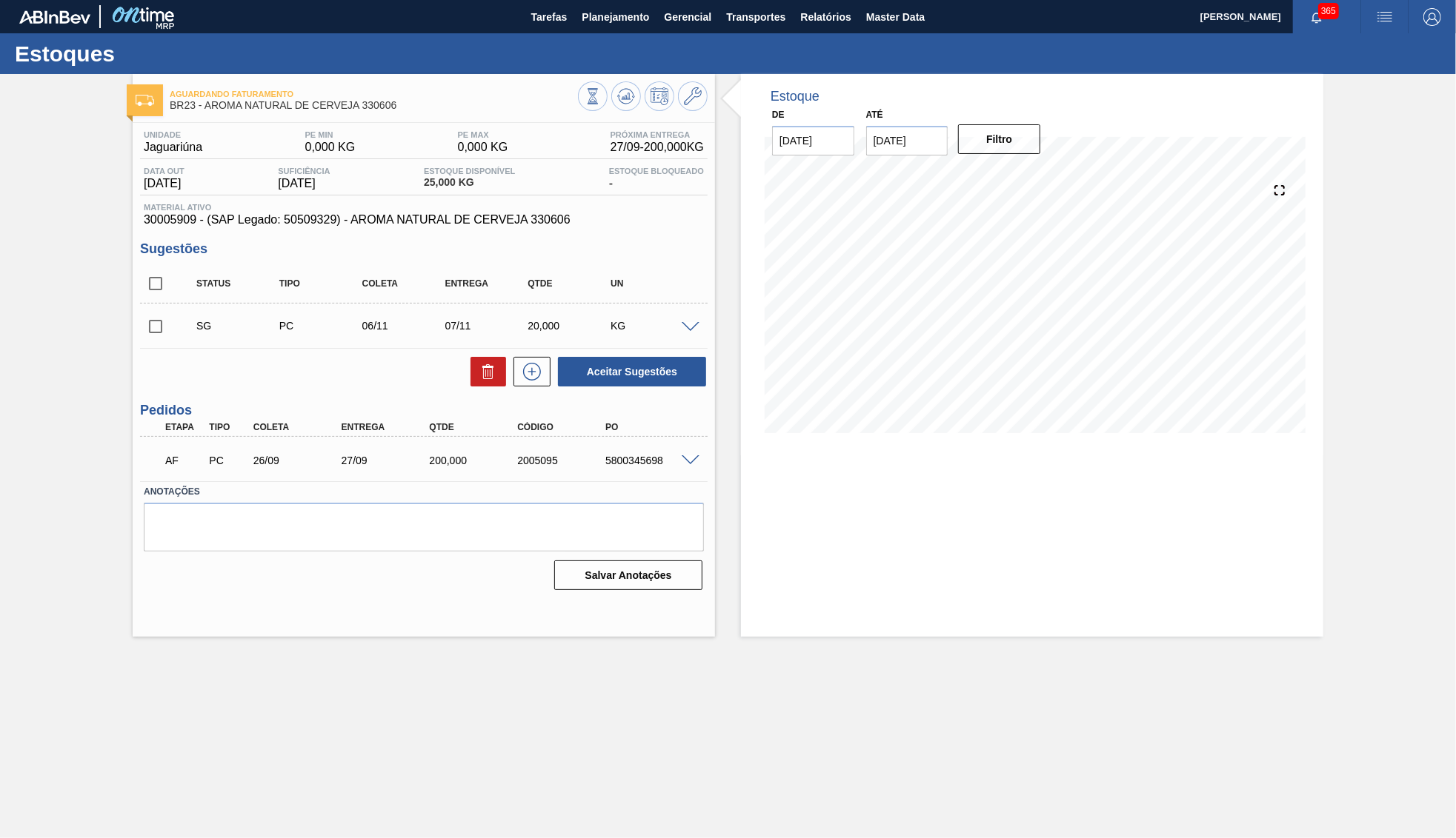
click at [703, 467] on div "AF PC 26/09 27/09 200,000 2005095 5800345698" at bounding box center [424, 459] width 568 height 37
click at [684, 454] on div at bounding box center [692, 460] width 29 height 11
click at [688, 453] on div "AF PC 26/09 27/09 200,000 2005095 5800345698" at bounding box center [424, 459] width 568 height 37
click at [692, 458] on span at bounding box center [690, 461] width 17 height 11
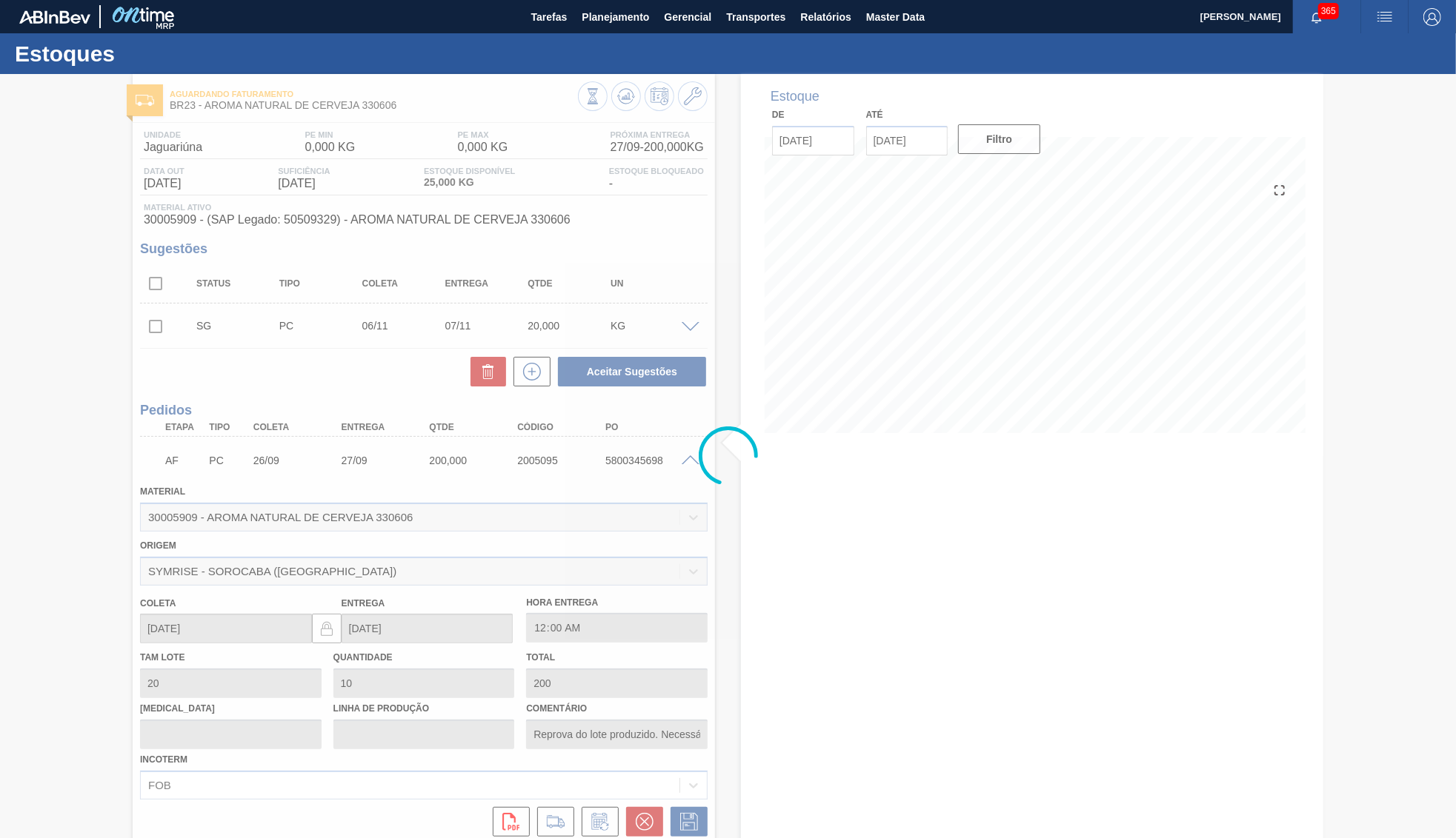
click at [302, 563] on div at bounding box center [728, 456] width 1456 height 764
click at [246, 568] on div at bounding box center [728, 456] width 1456 height 764
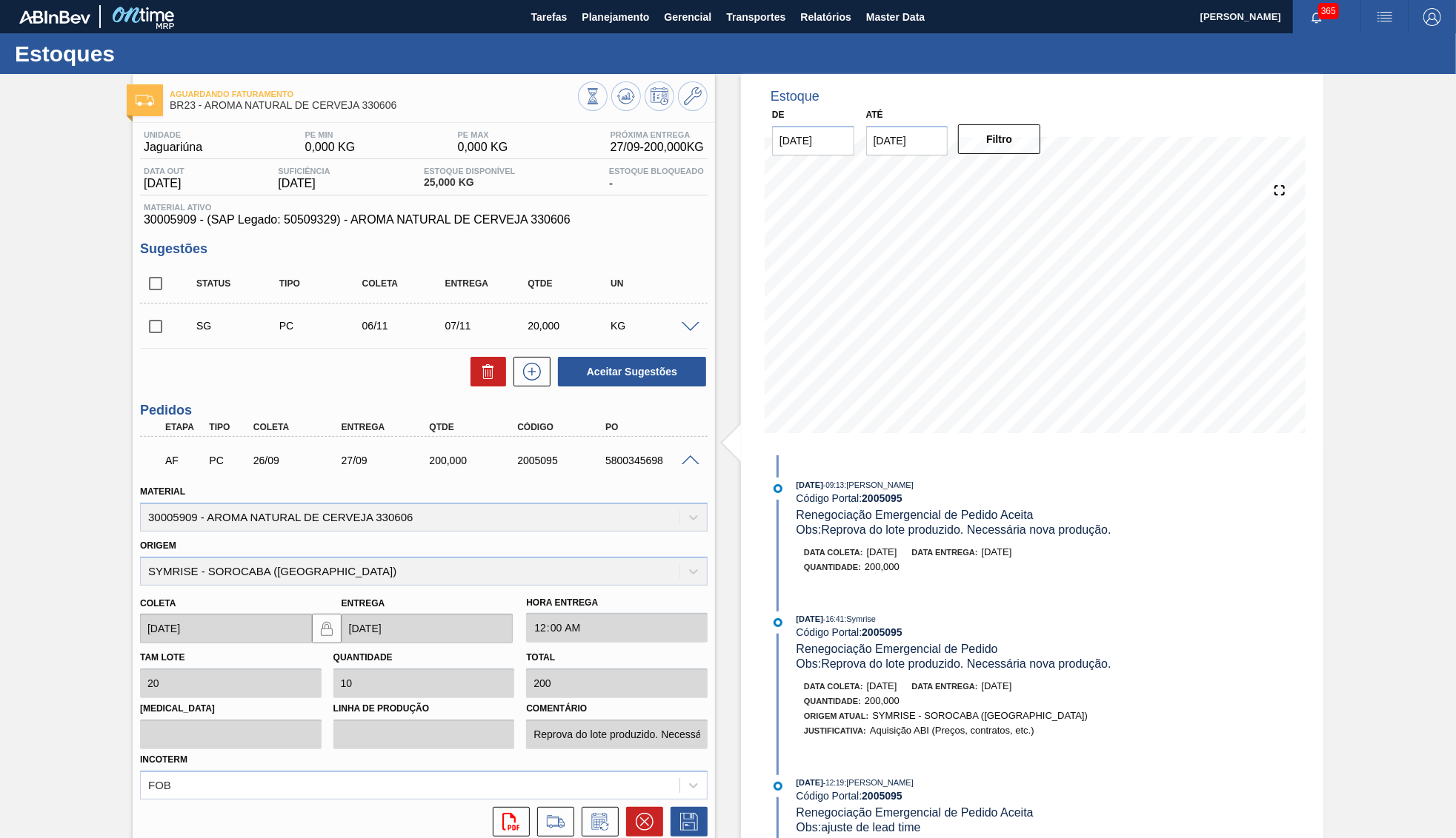
click at [220, 572] on div "Origem SYMRISE - SOROCABA (SP)" at bounding box center [424, 561] width 568 height 51
click at [245, 561] on div "Origem SYMRISE - SOROCABA (SP)" at bounding box center [424, 561] width 568 height 51
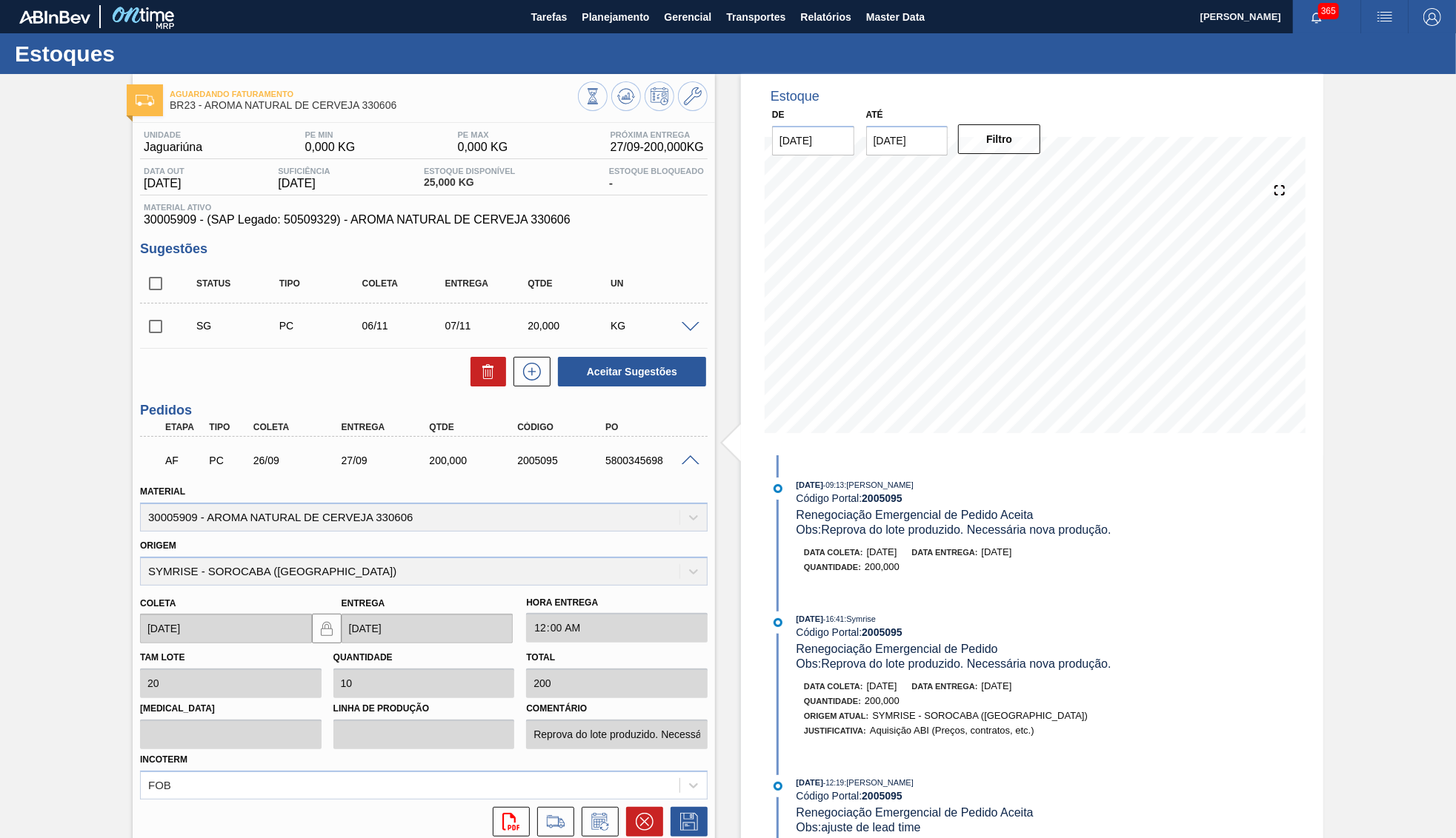
click at [245, 561] on div "Origem SYMRISE - SOROCABA (SP)" at bounding box center [424, 561] width 568 height 51
click at [692, 461] on span at bounding box center [690, 461] width 17 height 11
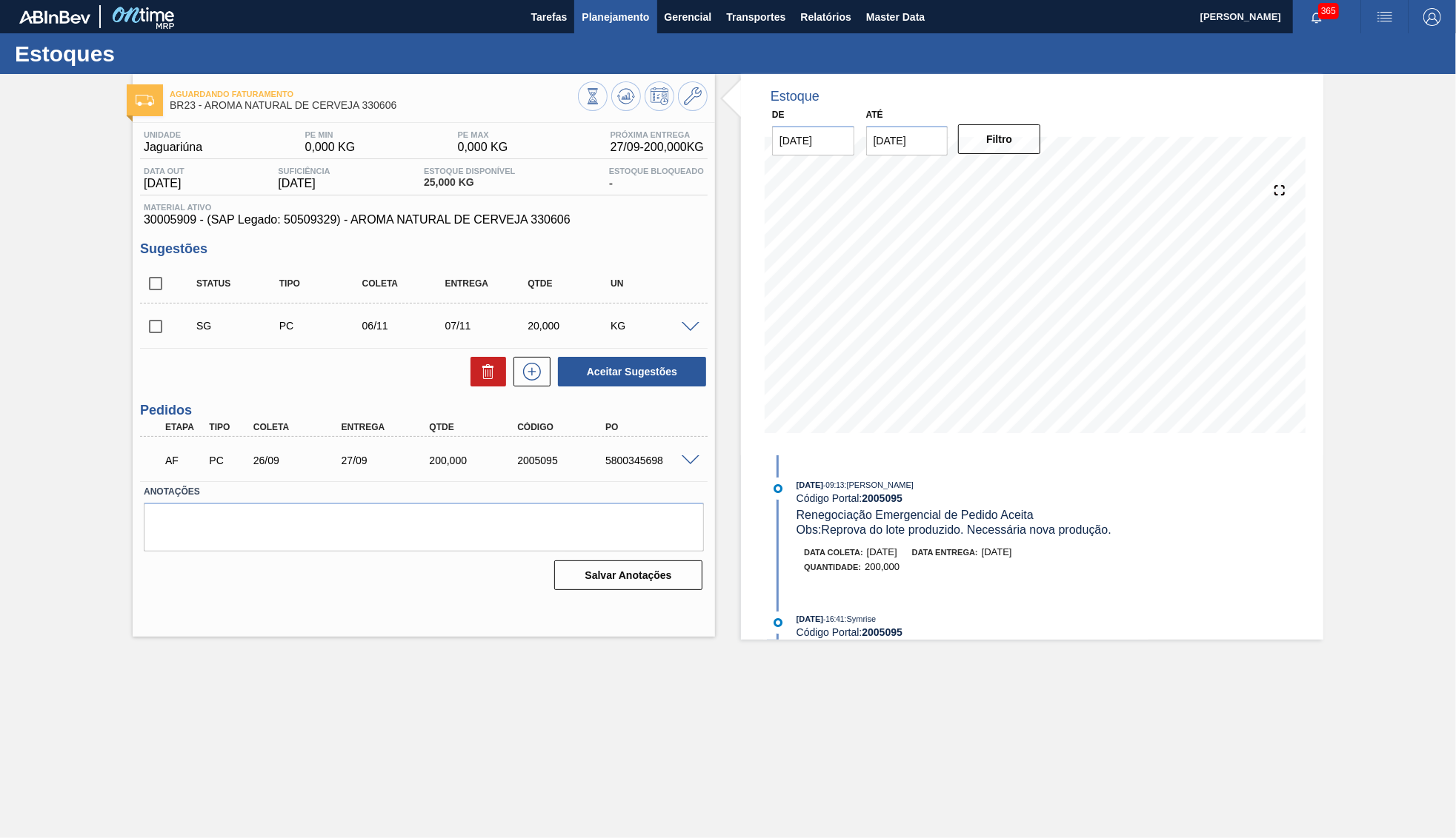
click at [608, 10] on span "Planejamento" at bounding box center [615, 17] width 67 height 17
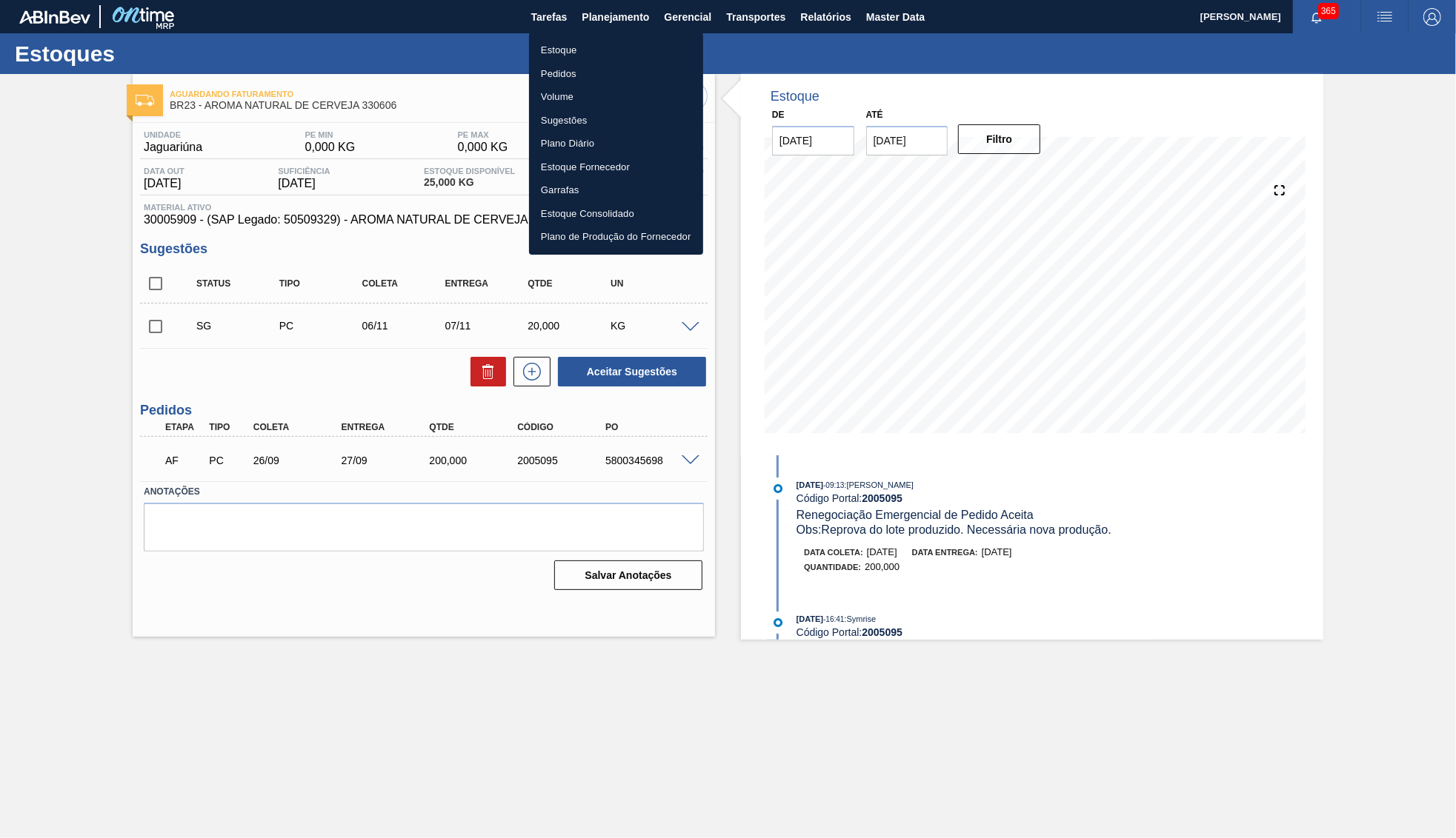
click at [605, 48] on li "Estoque" at bounding box center [616, 51] width 174 height 24
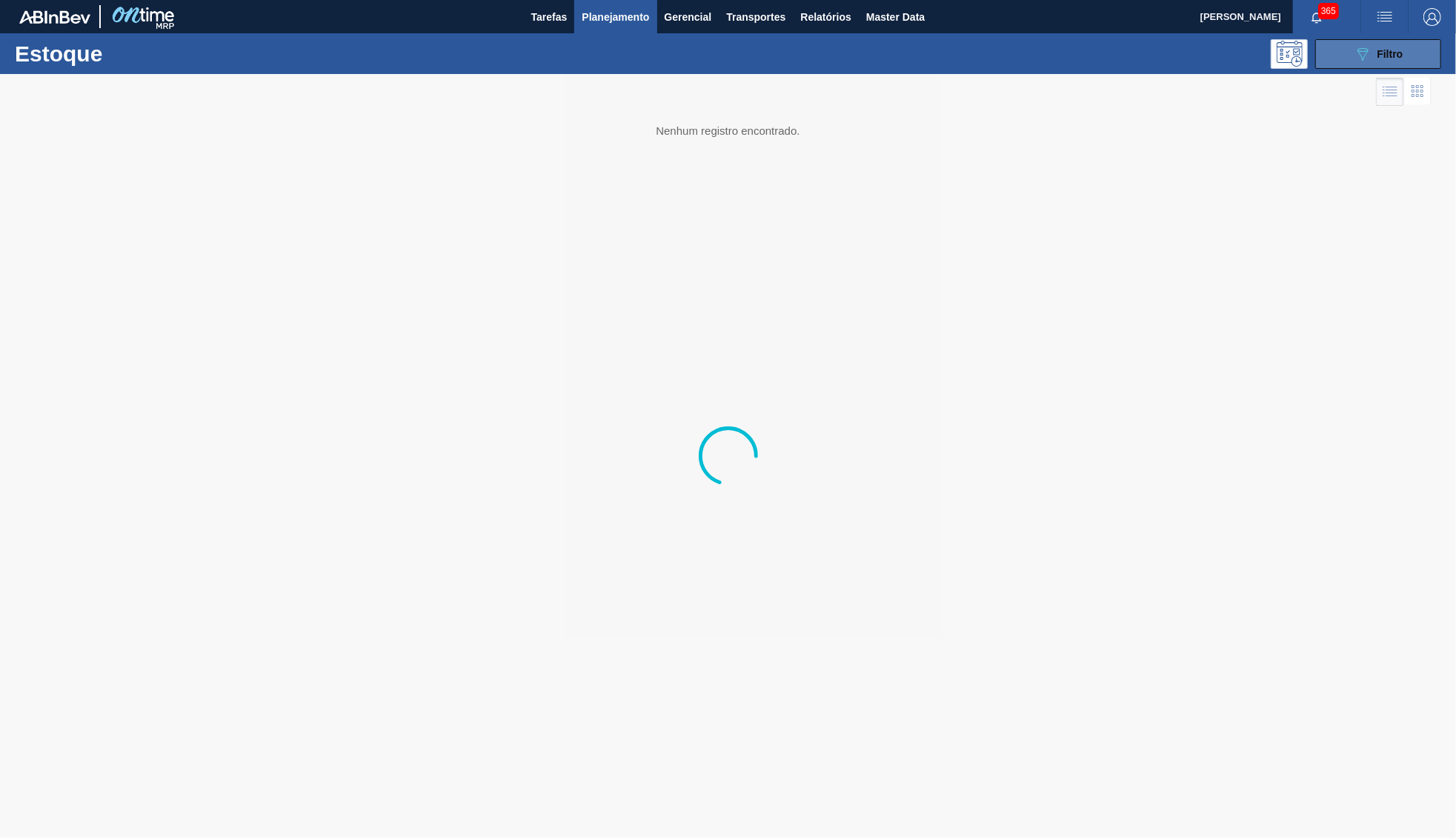
click at [1355, 55] on button "089F7B8B-B2A5-4AFE-B5C0-19BA573D28AC Filtro" at bounding box center [1377, 54] width 126 height 29
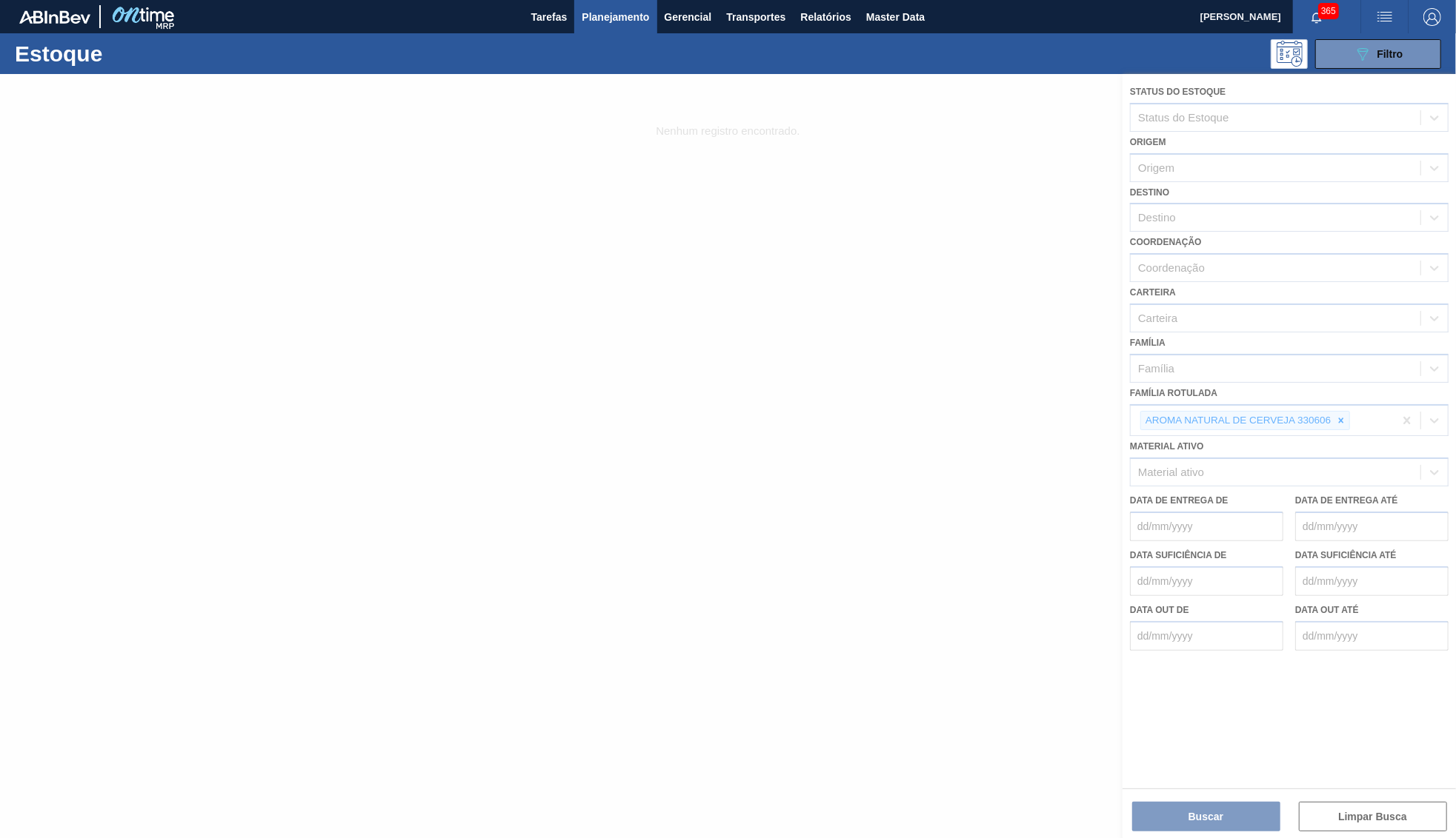
click at [1343, 404] on div at bounding box center [728, 456] width 1456 height 764
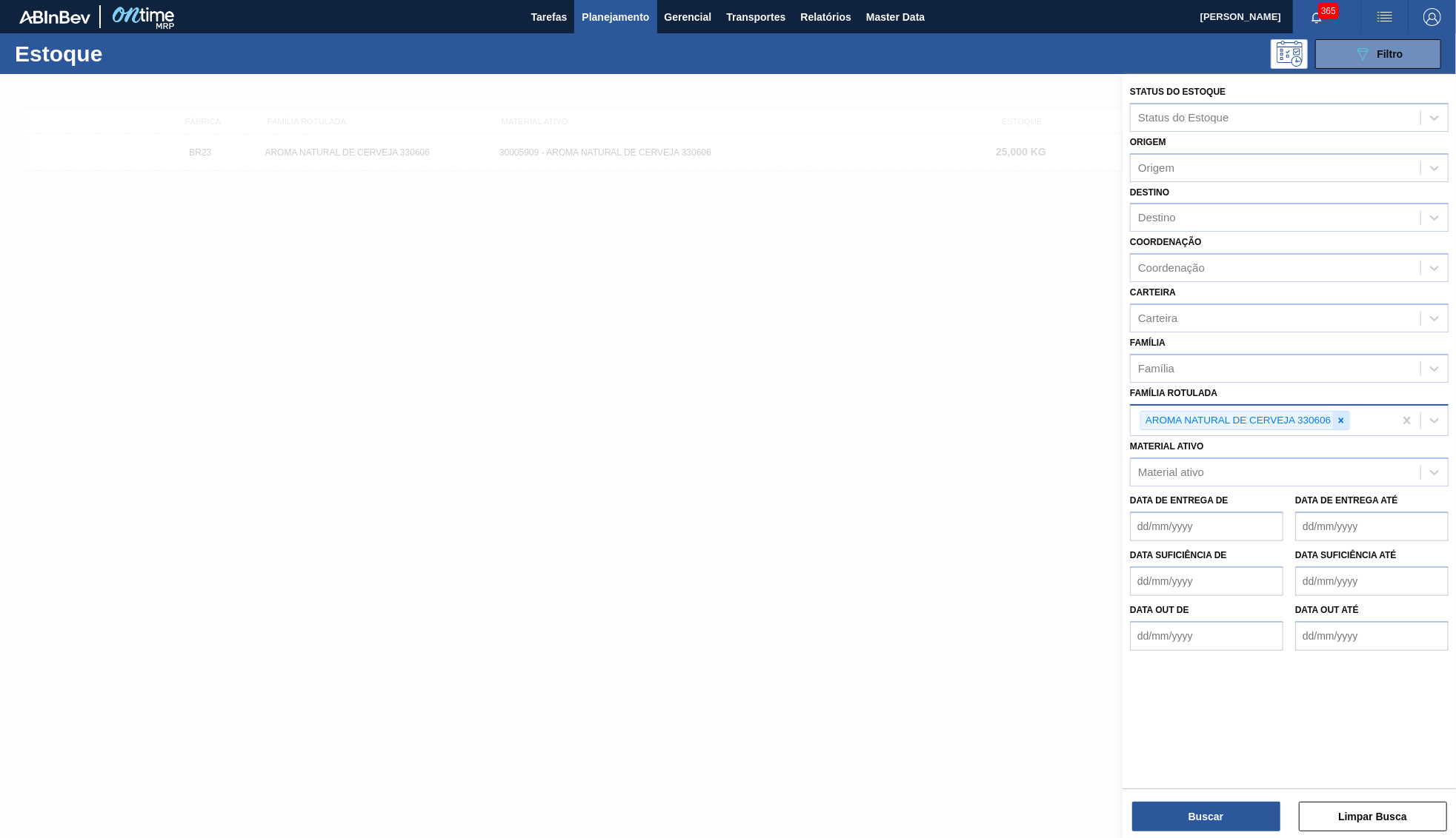
click at [1343, 418] on icon at bounding box center [1341, 420] width 6 height 6
paste Rotulada "CAIXA CARTÃO STELLA PURE GOLD 473ML"
type Rotulada "CAIXA CARTÃO STELLA PURE GOLD 473ML"
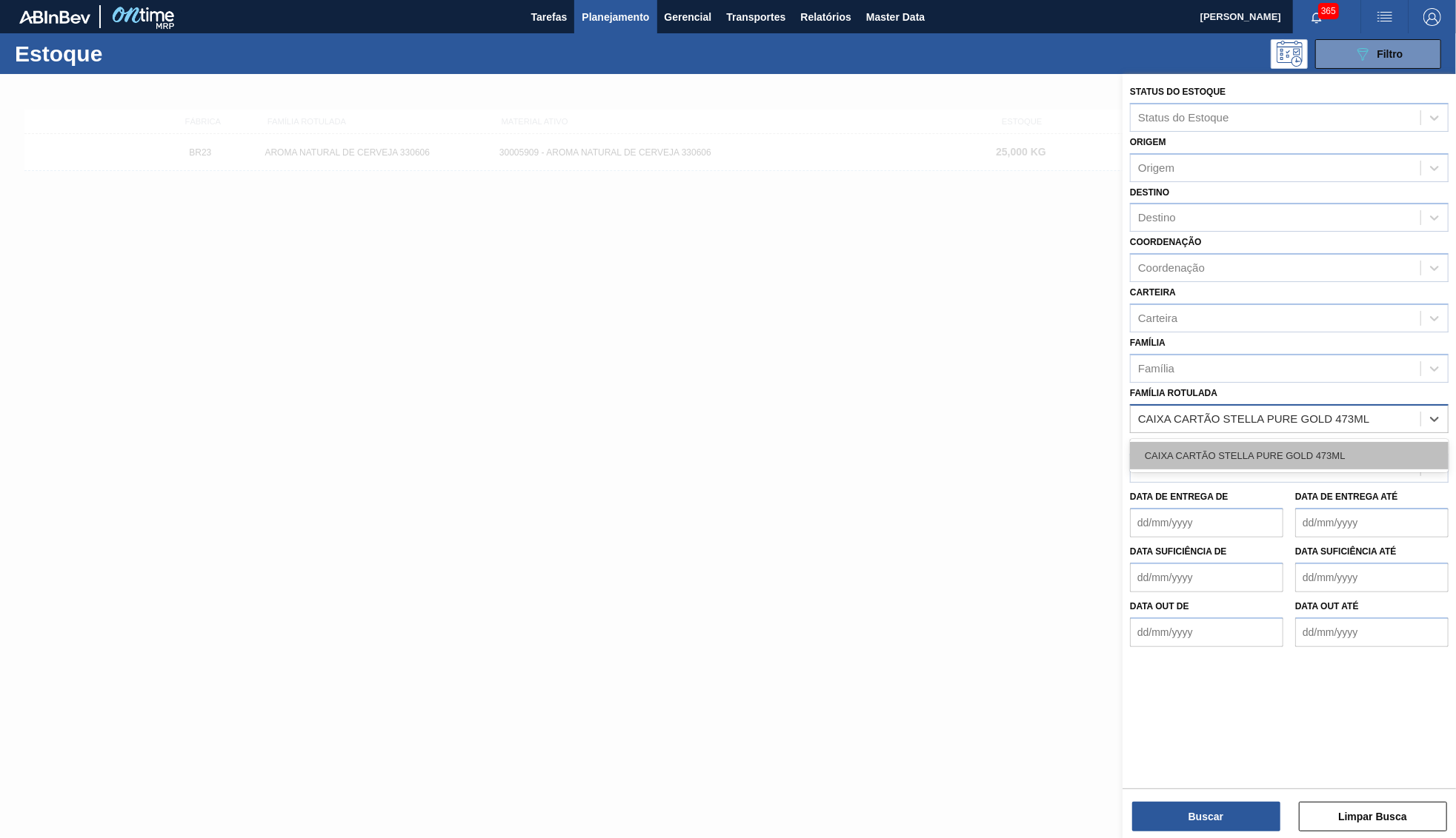
click at [1220, 442] on div "CAIXA CARTÃO STELLA PURE GOLD 473ML" at bounding box center [1289, 456] width 319 height 28
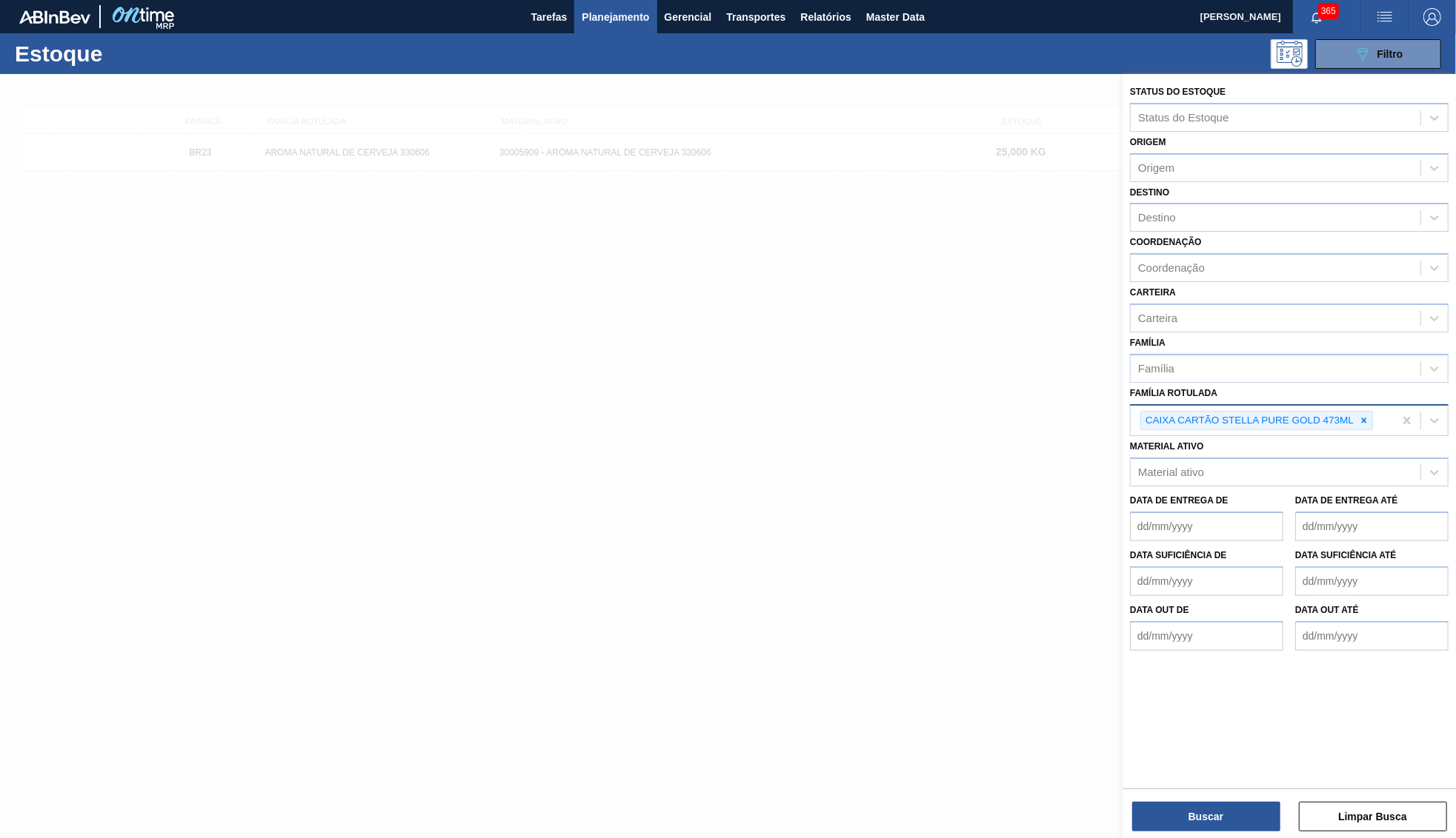
click at [1228, 767] on div "Status do Estoque Status do Estoque Origem Origem Destino Destino Coordenação C…" at bounding box center [1289, 430] width 333 height 712
click at [1222, 813] on button "Buscar" at bounding box center [1205, 817] width 148 height 29
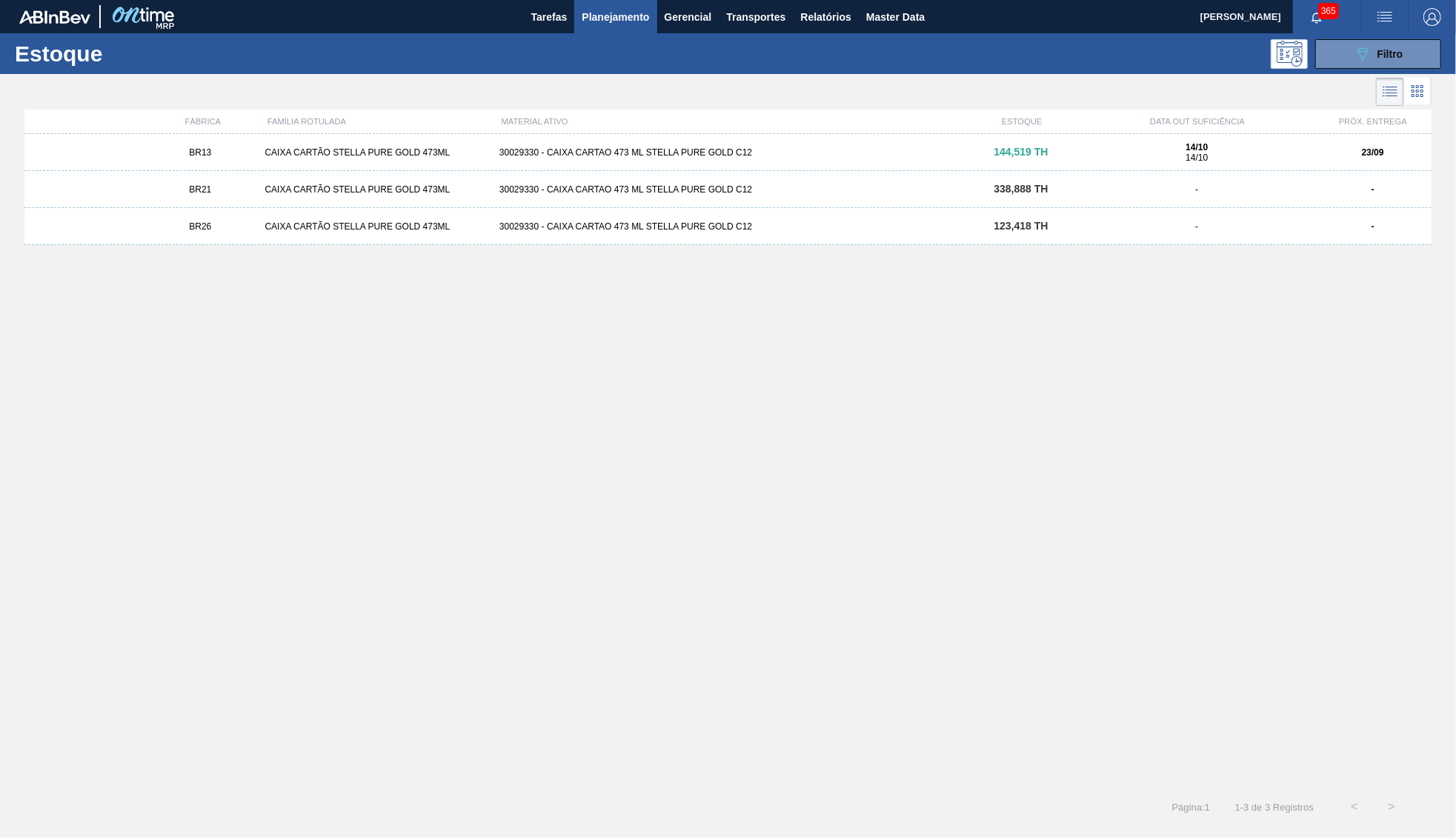
click at [378, 155] on div "CAIXA CARTÃO STELLA PURE GOLD 473ML" at bounding box center [375, 152] width 234 height 10
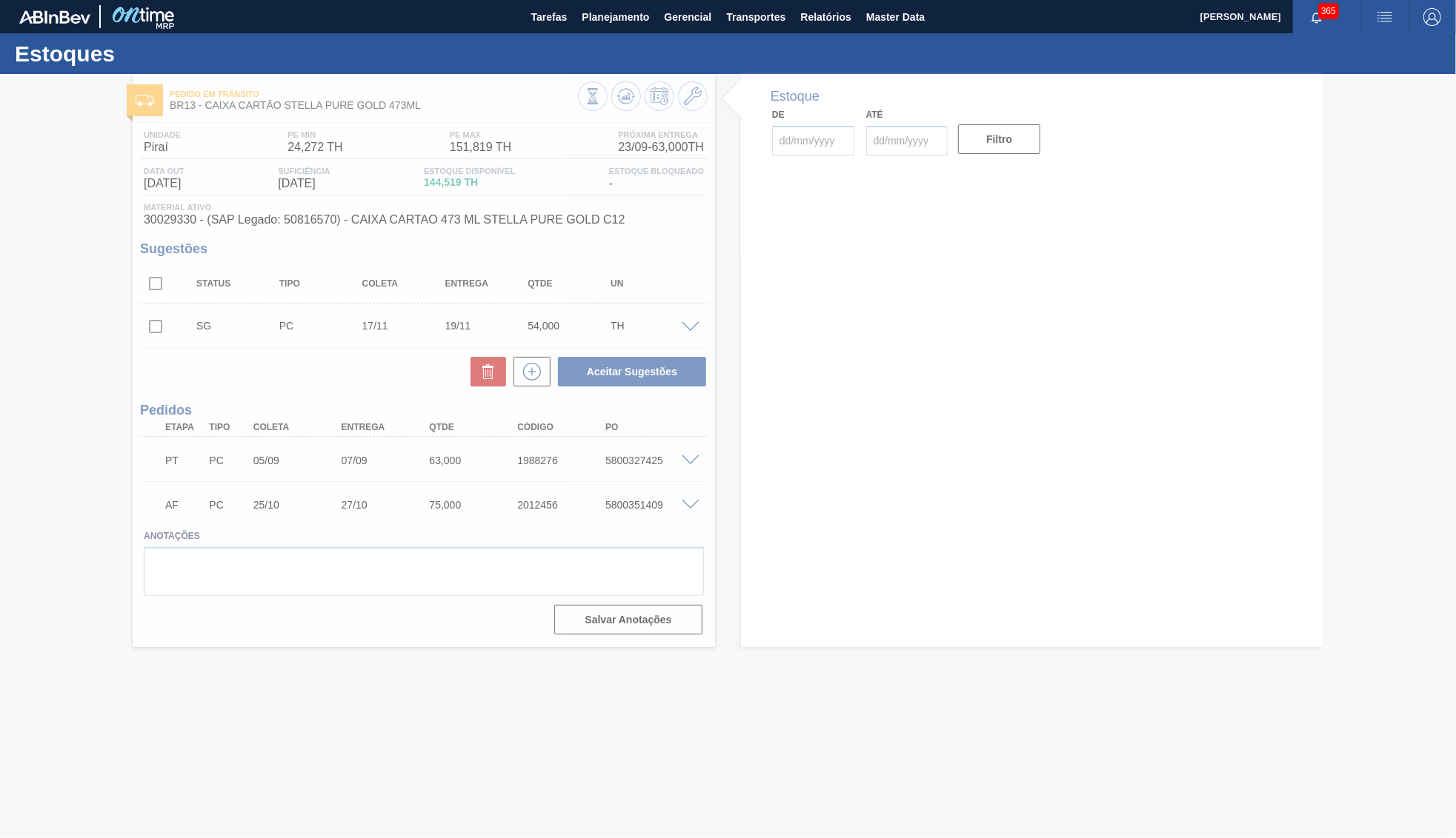
type input "[DATE]"
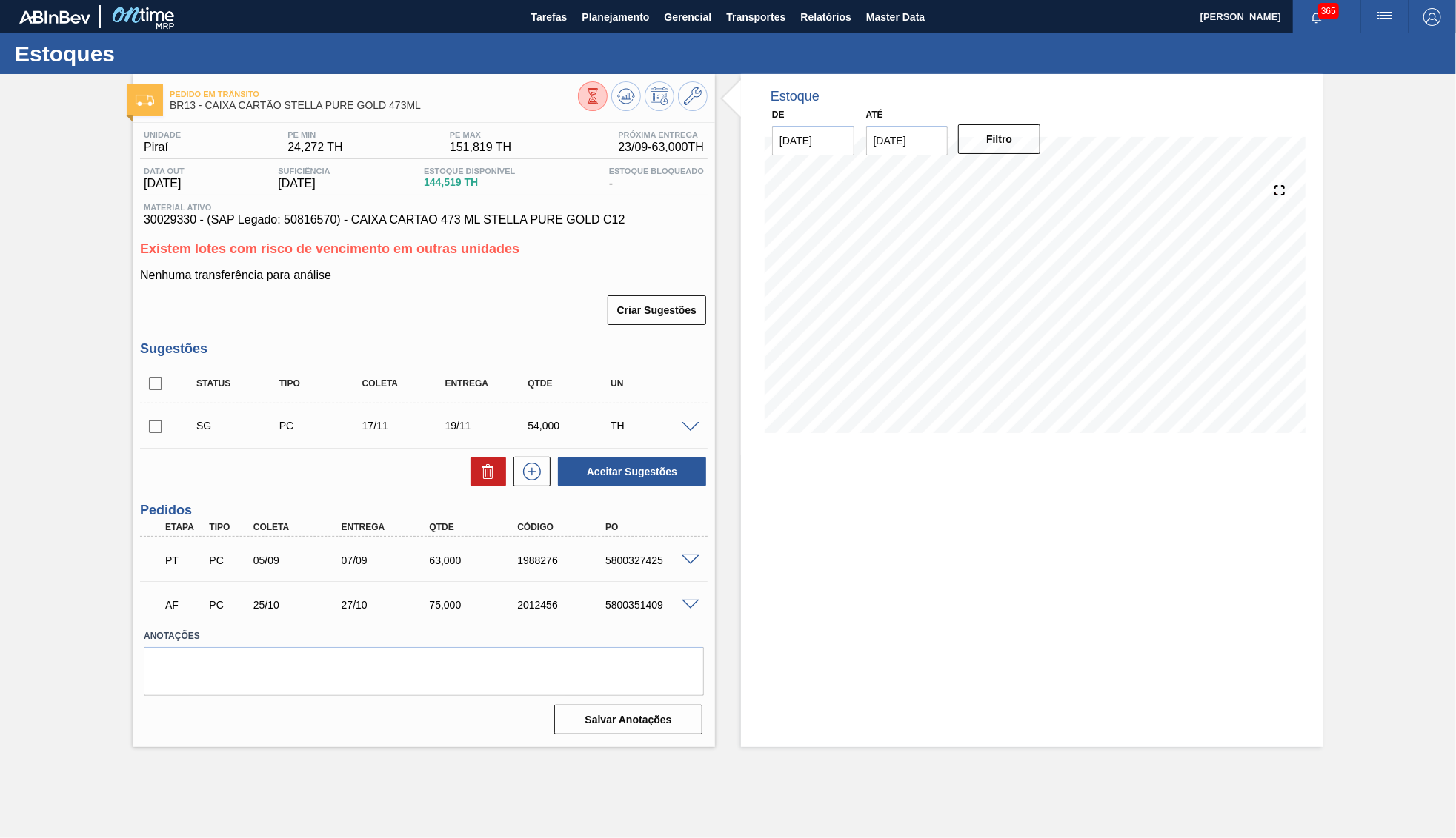
click at [703, 562] on div "PT PC 05/09 07/09 63,000 1988276 5800327425" at bounding box center [424, 559] width 568 height 37
click at [688, 556] on span at bounding box center [690, 561] width 17 height 11
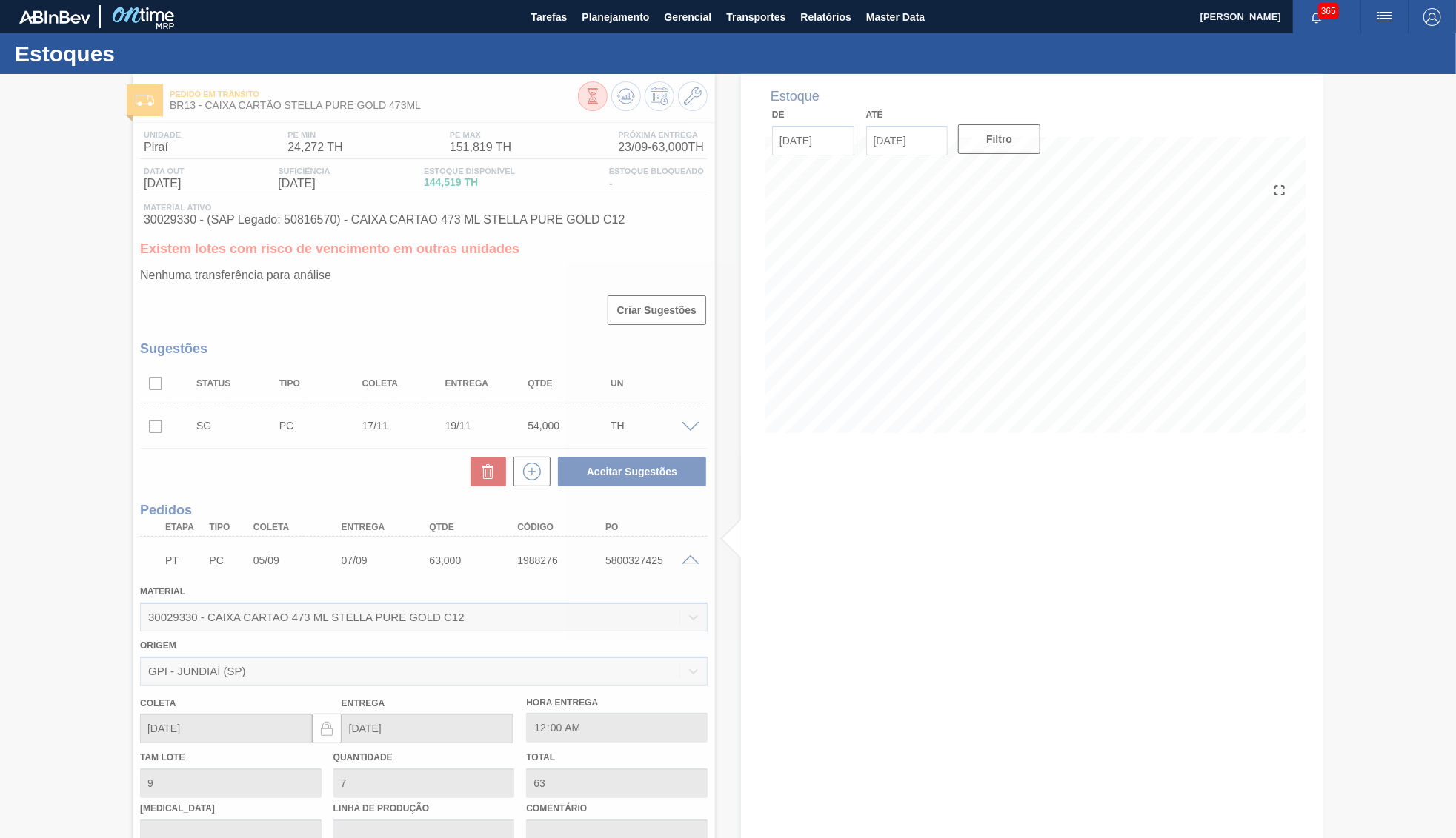
click at [469, 218] on div at bounding box center [728, 456] width 1456 height 764
click at [450, 224] on div at bounding box center [728, 456] width 1456 height 764
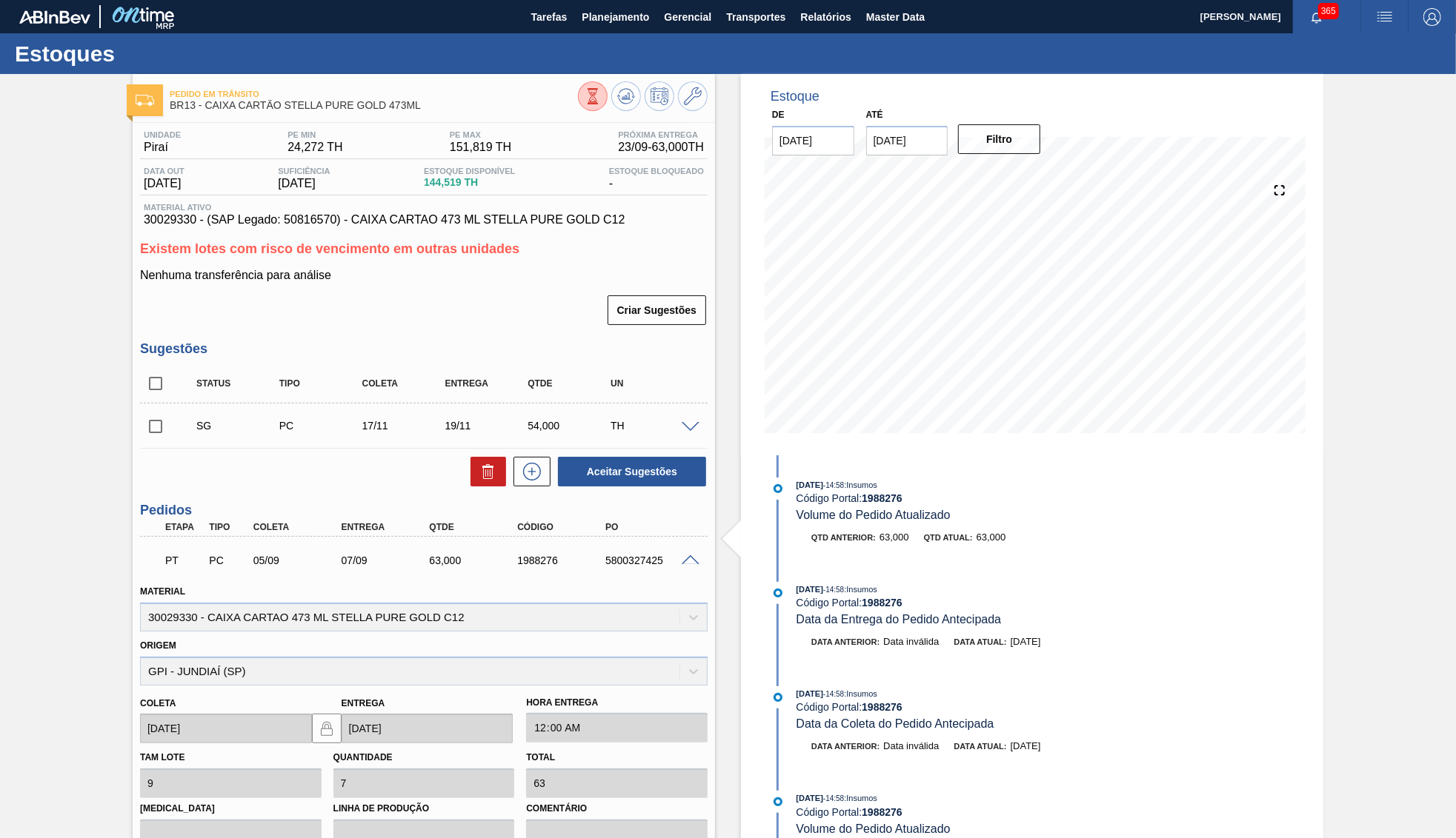
click at [420, 221] on span "30029330 - (SAP Legado: 50816570) - CAIXA CARTAO 473 ML STELLA PURE GOLD C12" at bounding box center [423, 220] width 560 height 13
click at [678, 561] on div "5800327425" at bounding box center [650, 561] width 98 height 12
click at [705, 557] on div at bounding box center [692, 560] width 29 height 11
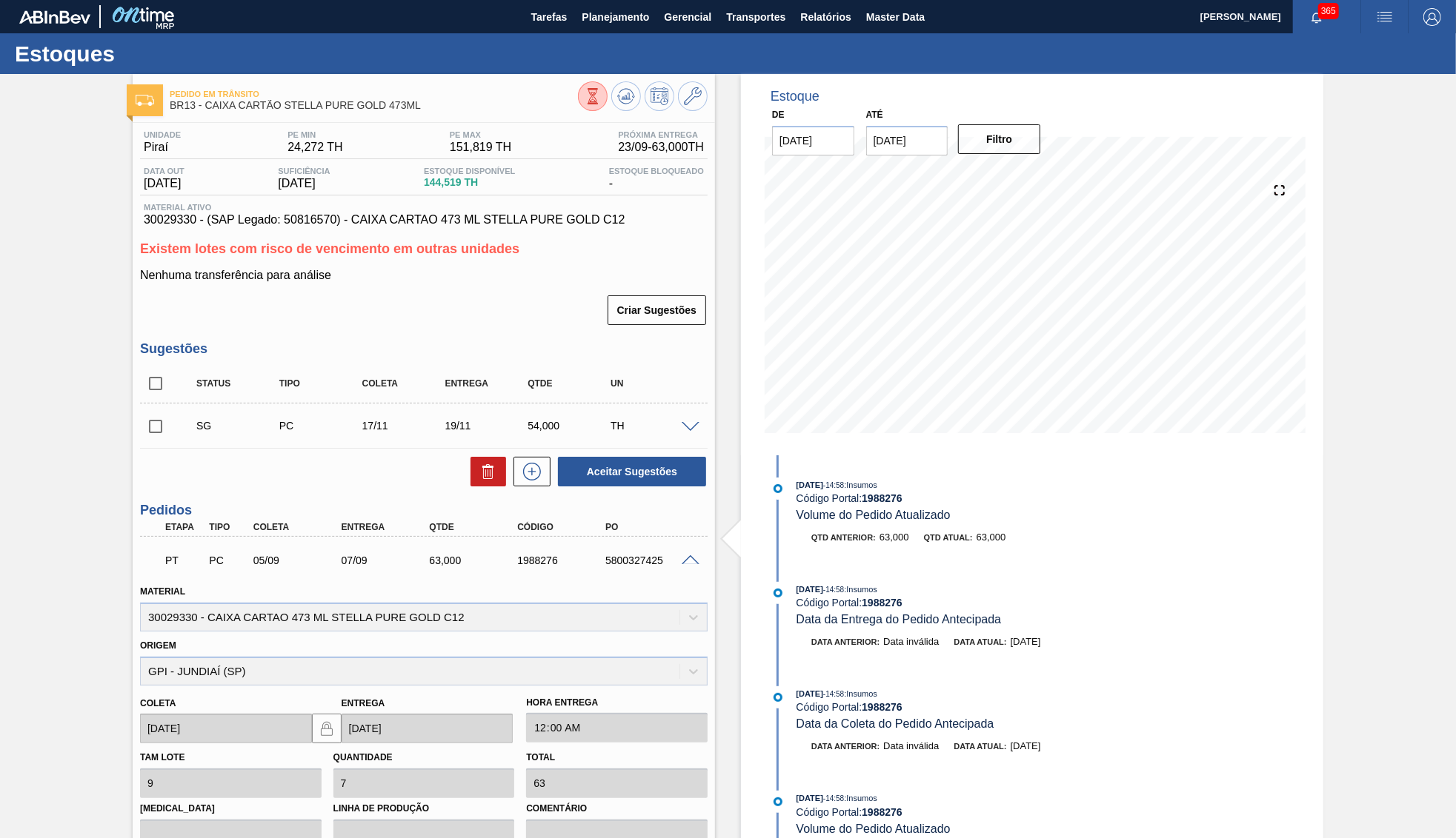
click at [684, 547] on div "PT PC 05/09 07/09 63,000 1988276 5800327425" at bounding box center [424, 559] width 568 height 37
click at [689, 554] on div at bounding box center [692, 560] width 29 height 11
click at [626, 557] on div "5800327425" at bounding box center [650, 561] width 98 height 12
copy div "5800327425"
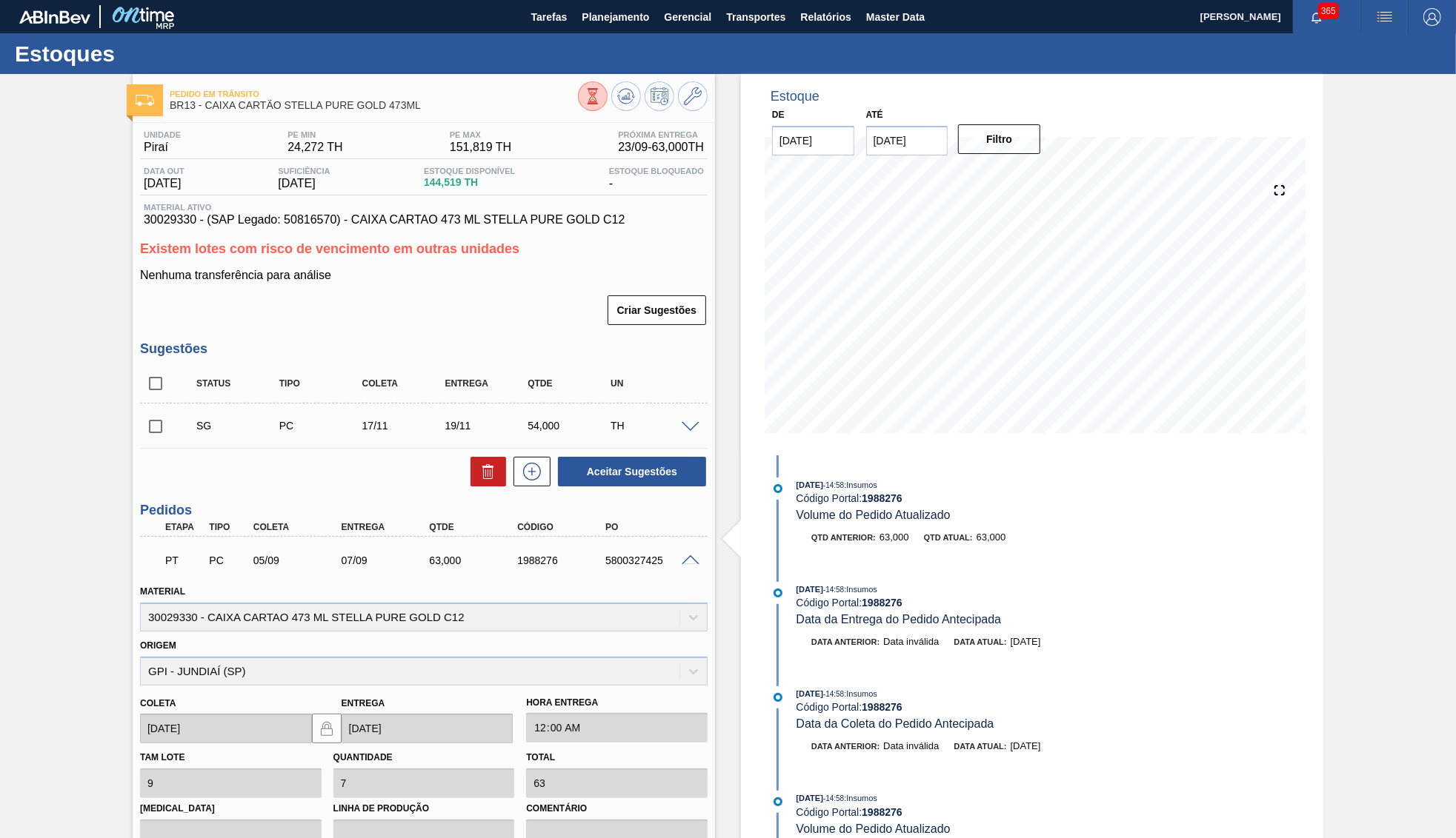
click at [182, 218] on span "30029330 - (SAP Legado: 50816570) - CAIXA CARTAO 473 ML STELLA PURE GOLD C12" at bounding box center [423, 220] width 560 height 13
copy span "30029330"
click at [614, 555] on div "5800327425" at bounding box center [650, 561] width 98 height 12
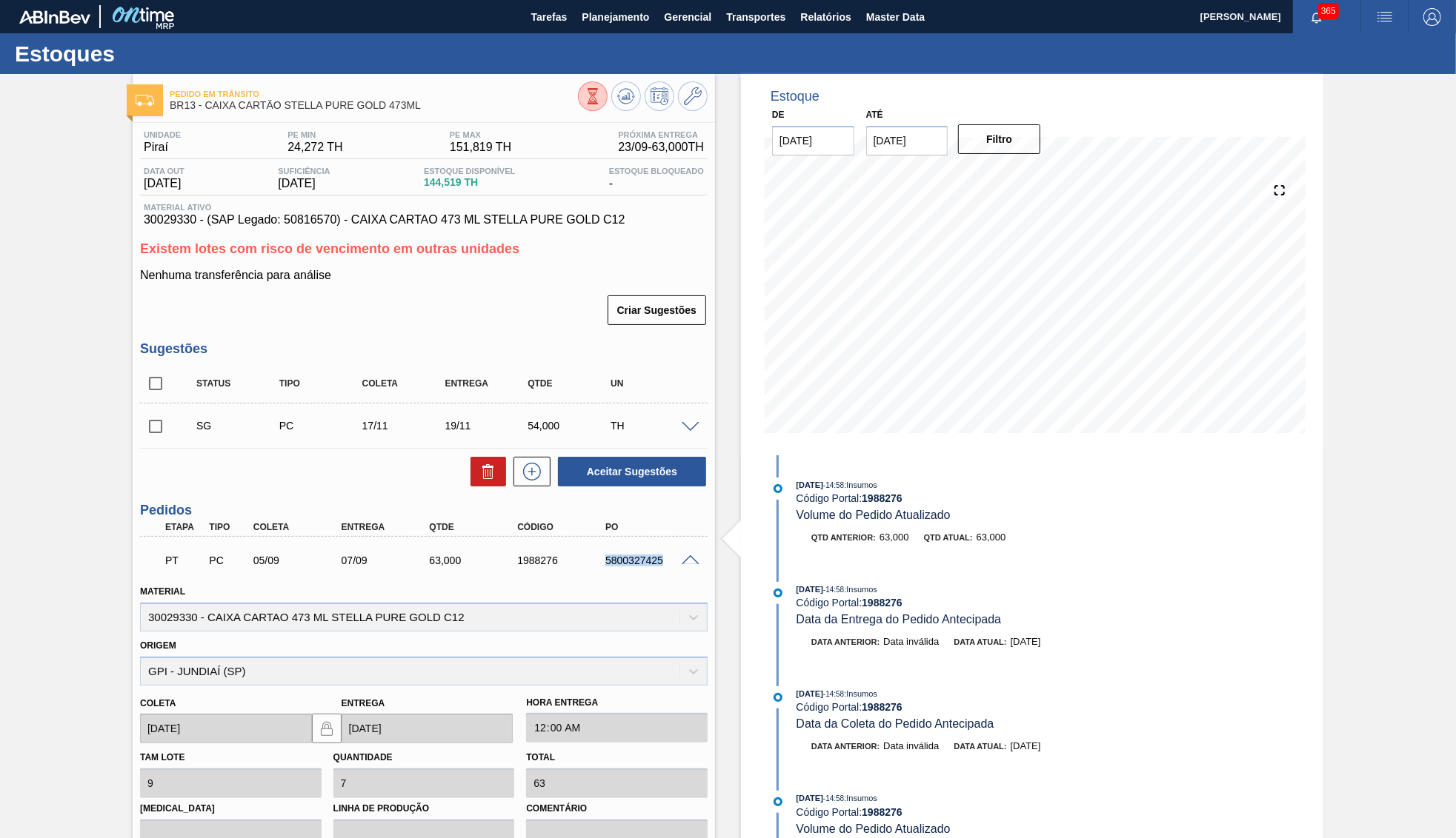
copy div "5800327425"
click at [635, 85] on button at bounding box center [626, 96] width 29 height 29
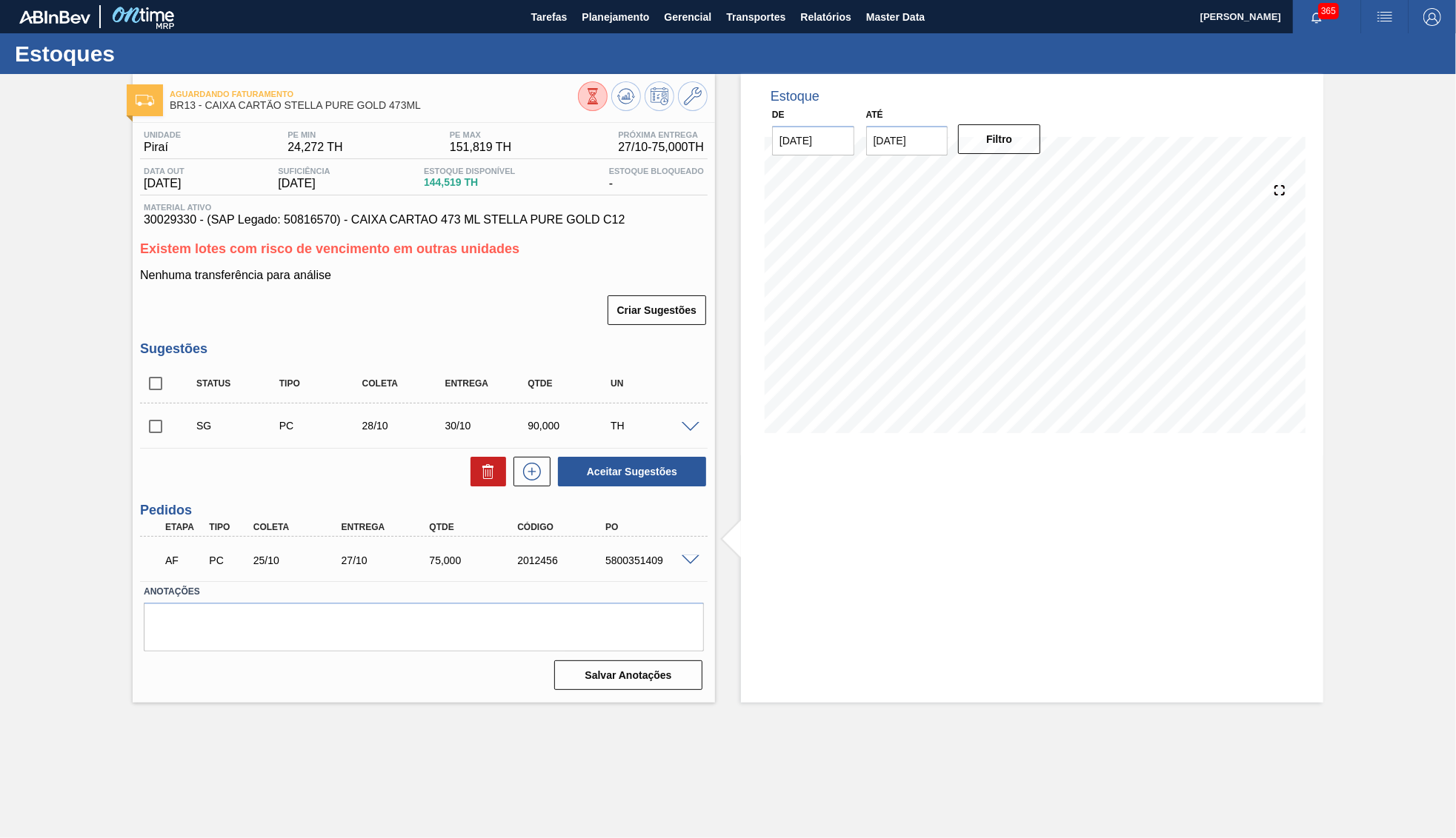
click at [615, 115] on div "Aguardando Faturamento BR13 - CAIXA CARTÃO STELLA PURE GOLD 473ML Unidade Piraí…" at bounding box center [423, 388] width 582 height 629
click at [646, 93] on div at bounding box center [642, 98] width 129 height 33
click at [626, 87] on icon at bounding box center [626, 96] width 17 height 17
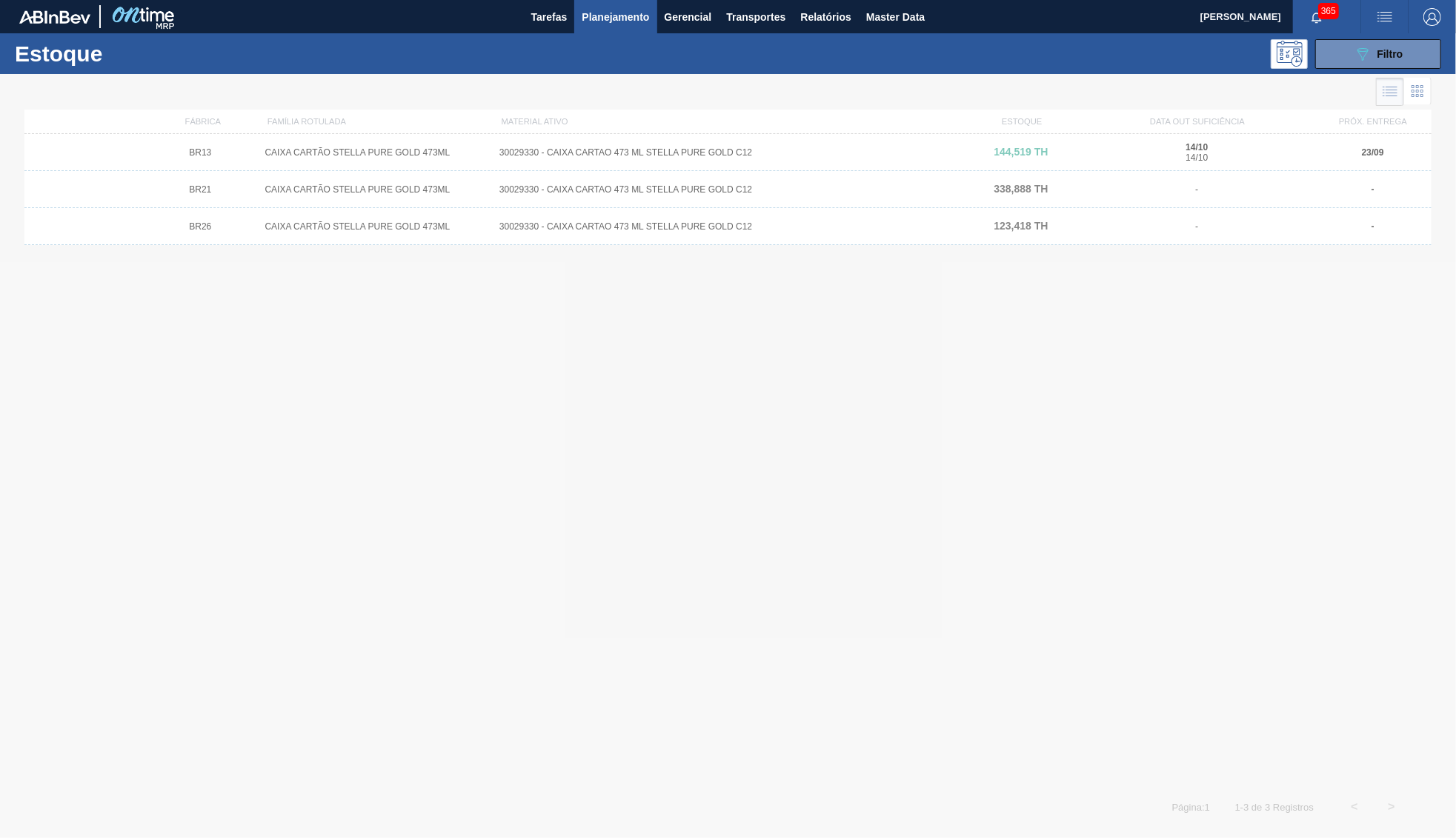
click at [611, 11] on span "Planejamento" at bounding box center [615, 17] width 67 height 17
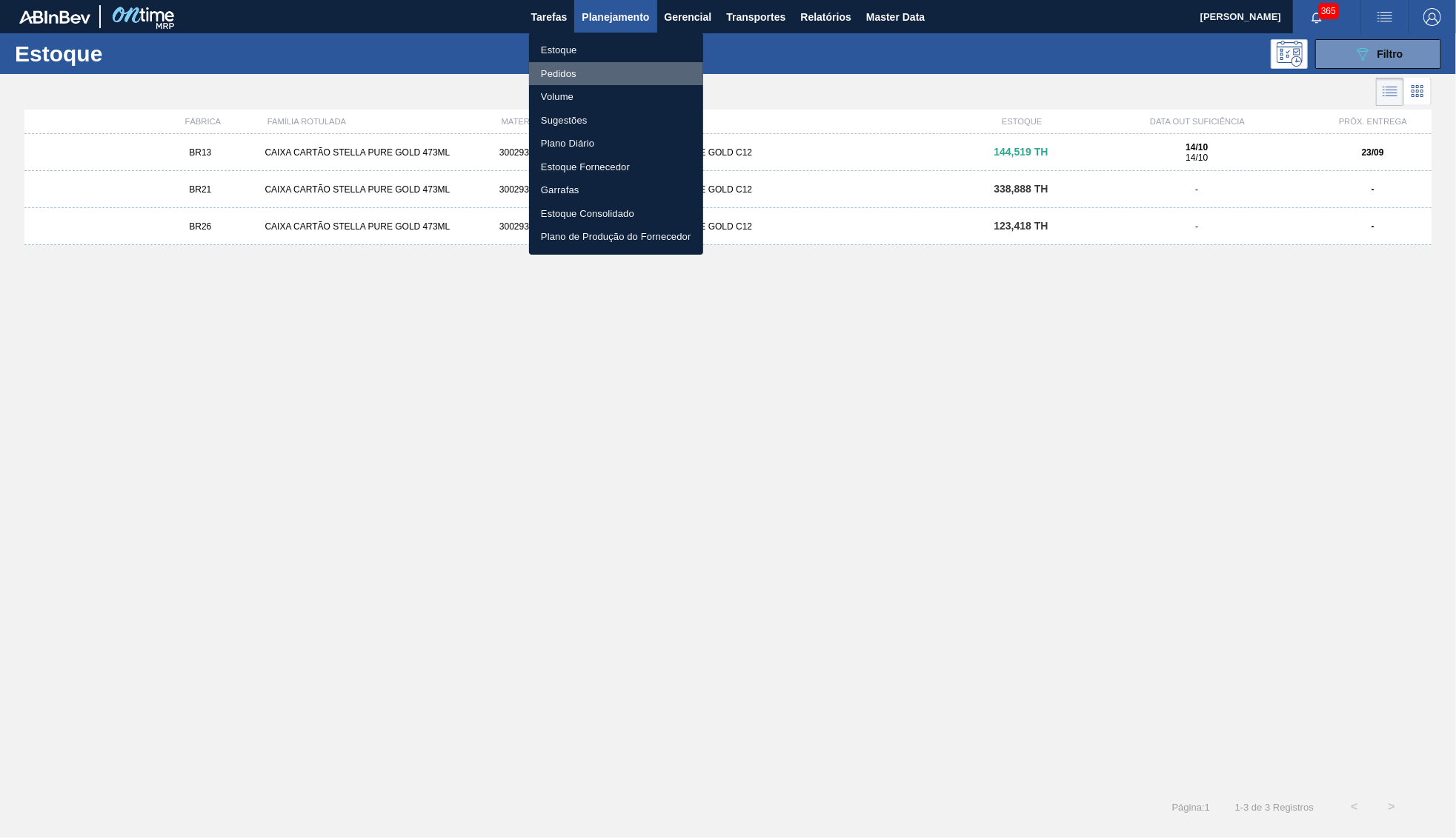
drag, startPoint x: 576, startPoint y: 71, endPoint x: 566, endPoint y: 70, distance: 10.0
click at [575, 71] on li "Pedidos" at bounding box center [616, 74] width 174 height 24
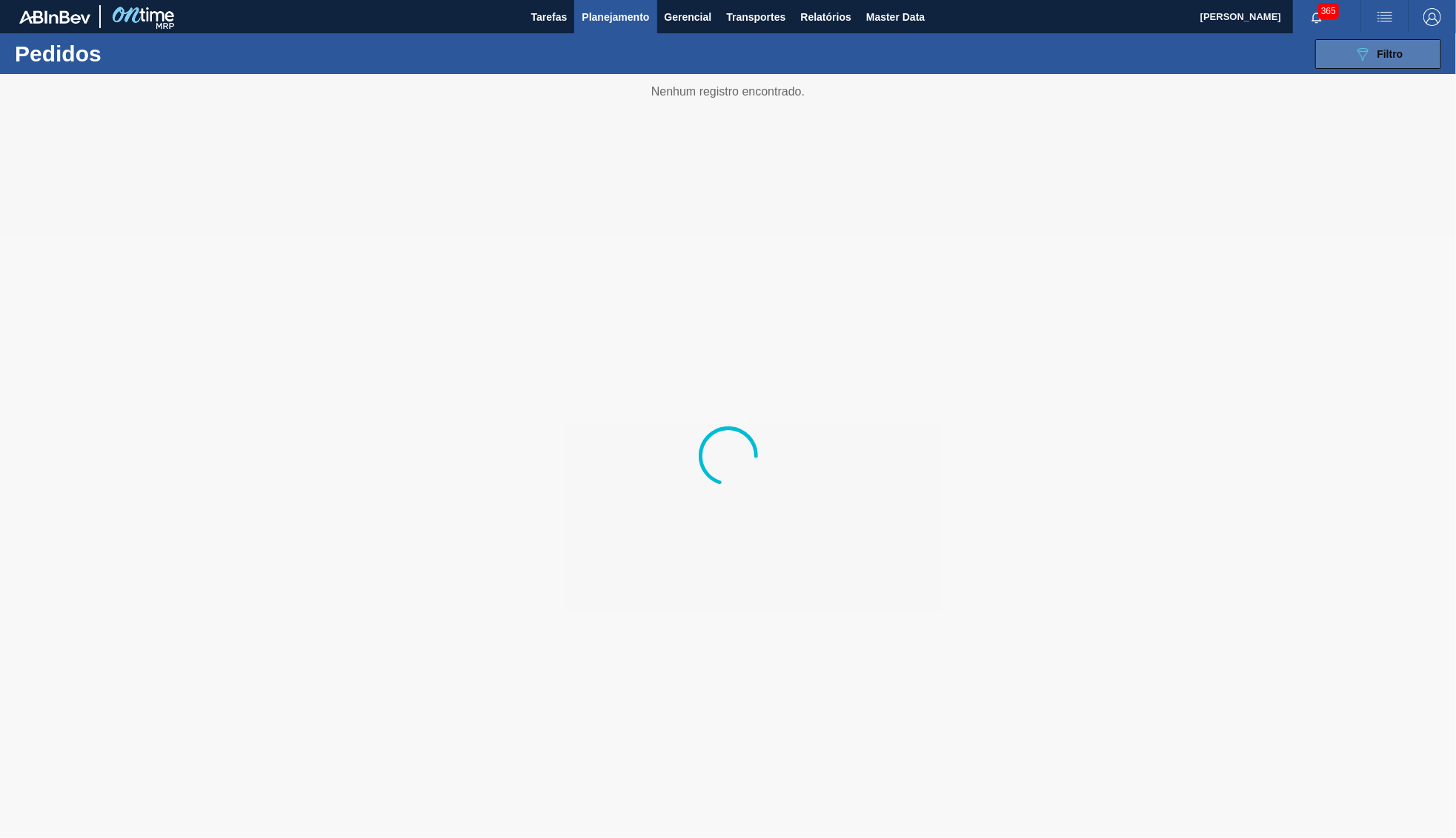
click at [1362, 55] on icon "089F7B8B-B2A5-4AFE-B5C0-19BA573D28AC" at bounding box center [1362, 54] width 17 height 17
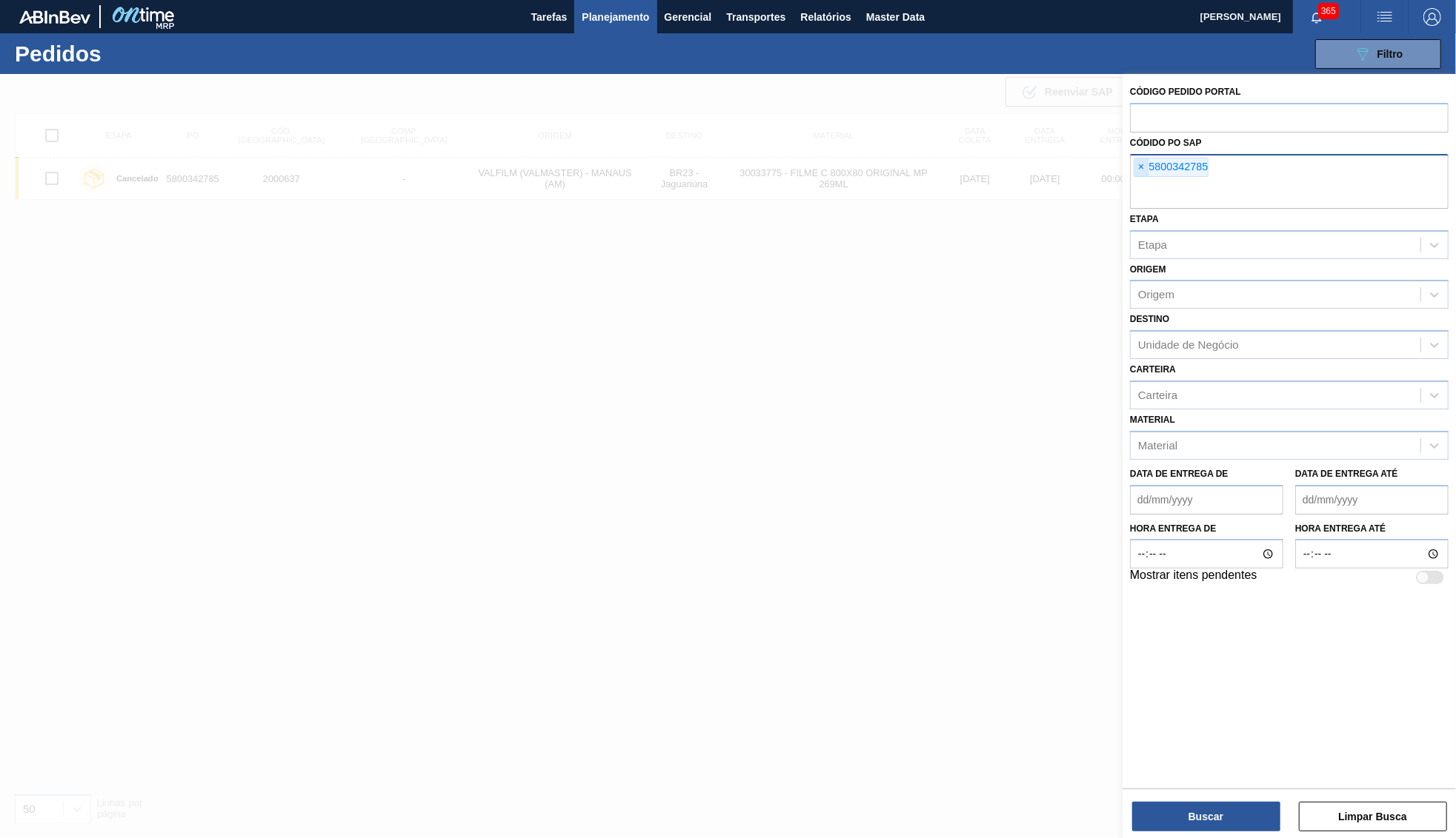
click at [1138, 163] on span "×" at bounding box center [1141, 167] width 14 height 17
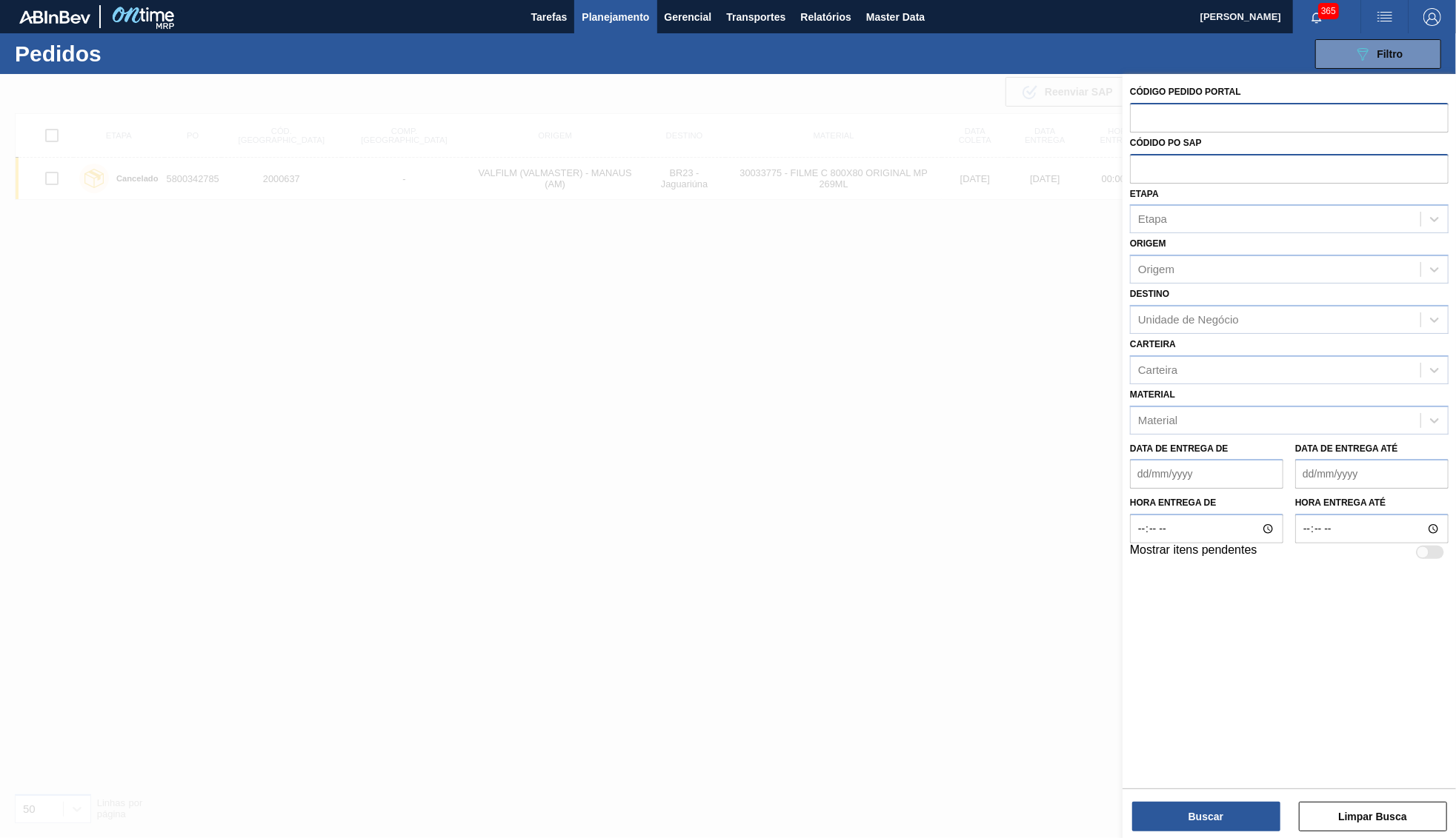
click at [1141, 118] on input "text" at bounding box center [1289, 117] width 319 height 28
paste input "5800327425"
type input "5800327425"
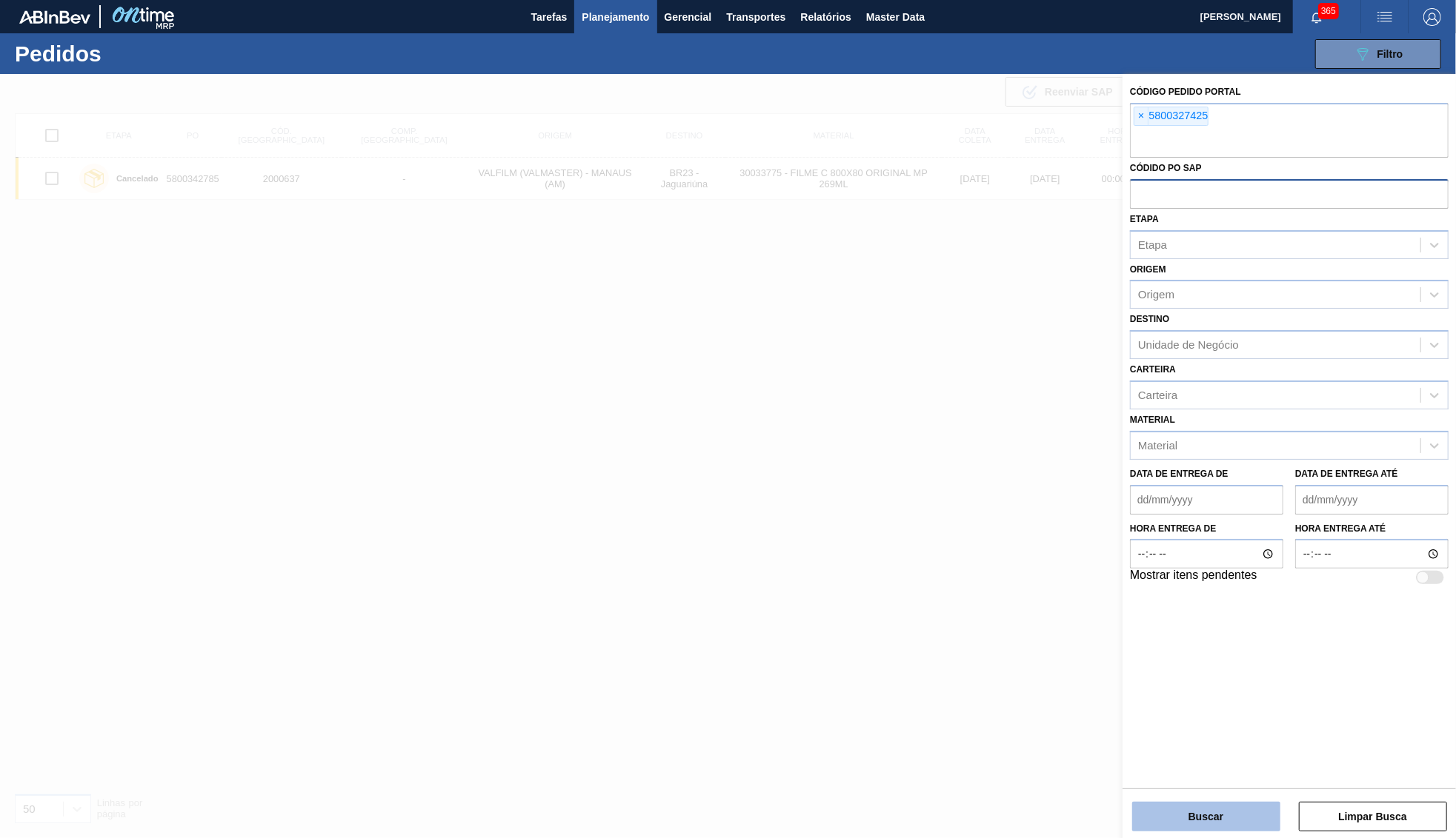
click at [1214, 824] on button "Buscar" at bounding box center [1205, 817] width 148 height 29
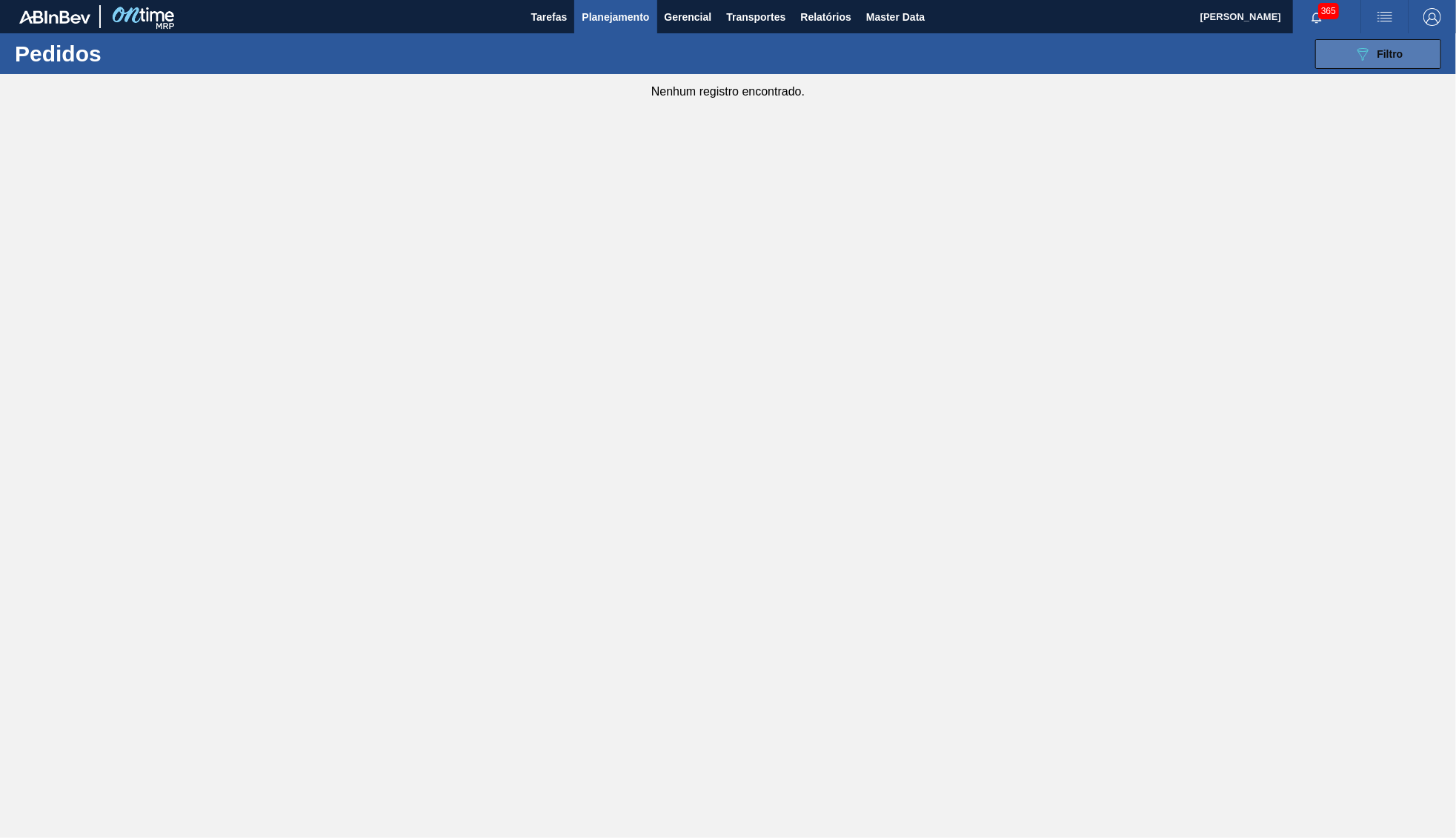
click at [1384, 45] on div "089F7B8B-B2A5-4AFE-B5C0-19BA573D28AC Filtro" at bounding box center [1378, 54] width 50 height 17
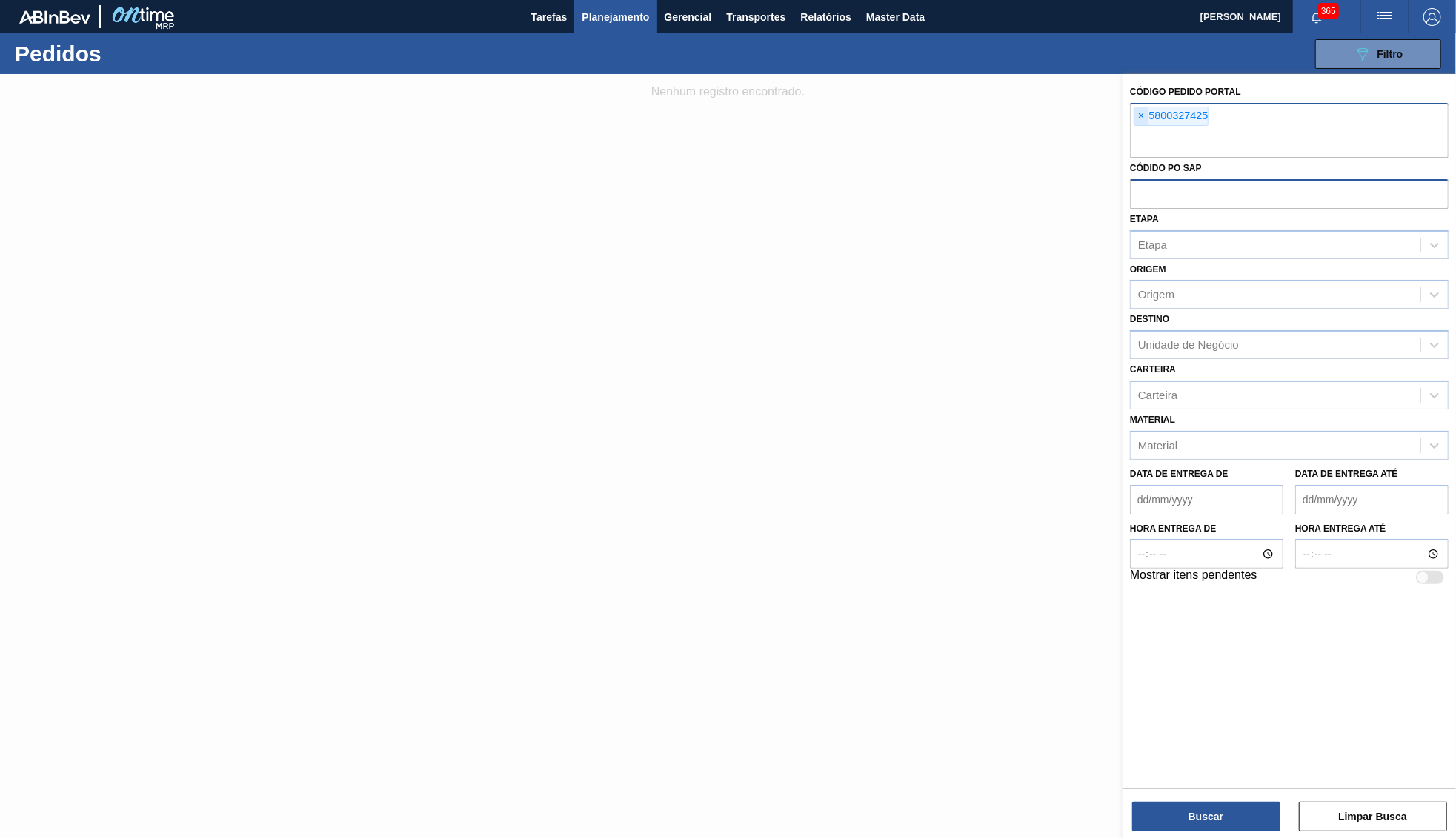
click at [1146, 112] on span "×" at bounding box center [1141, 116] width 14 height 17
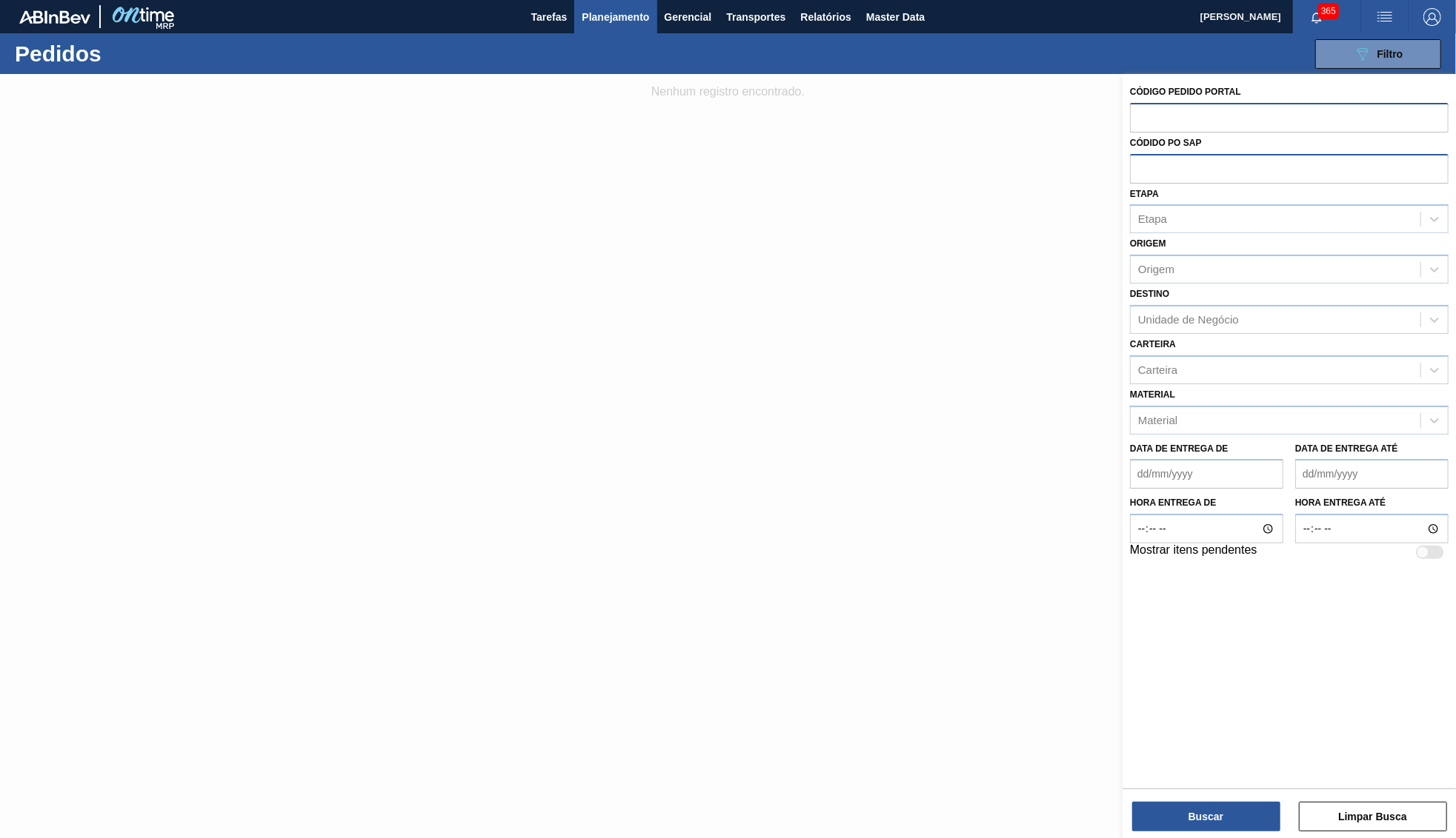
click at [1161, 158] on input "text" at bounding box center [1289, 167] width 319 height 28
paste input "5800327425"
type input "5800327425"
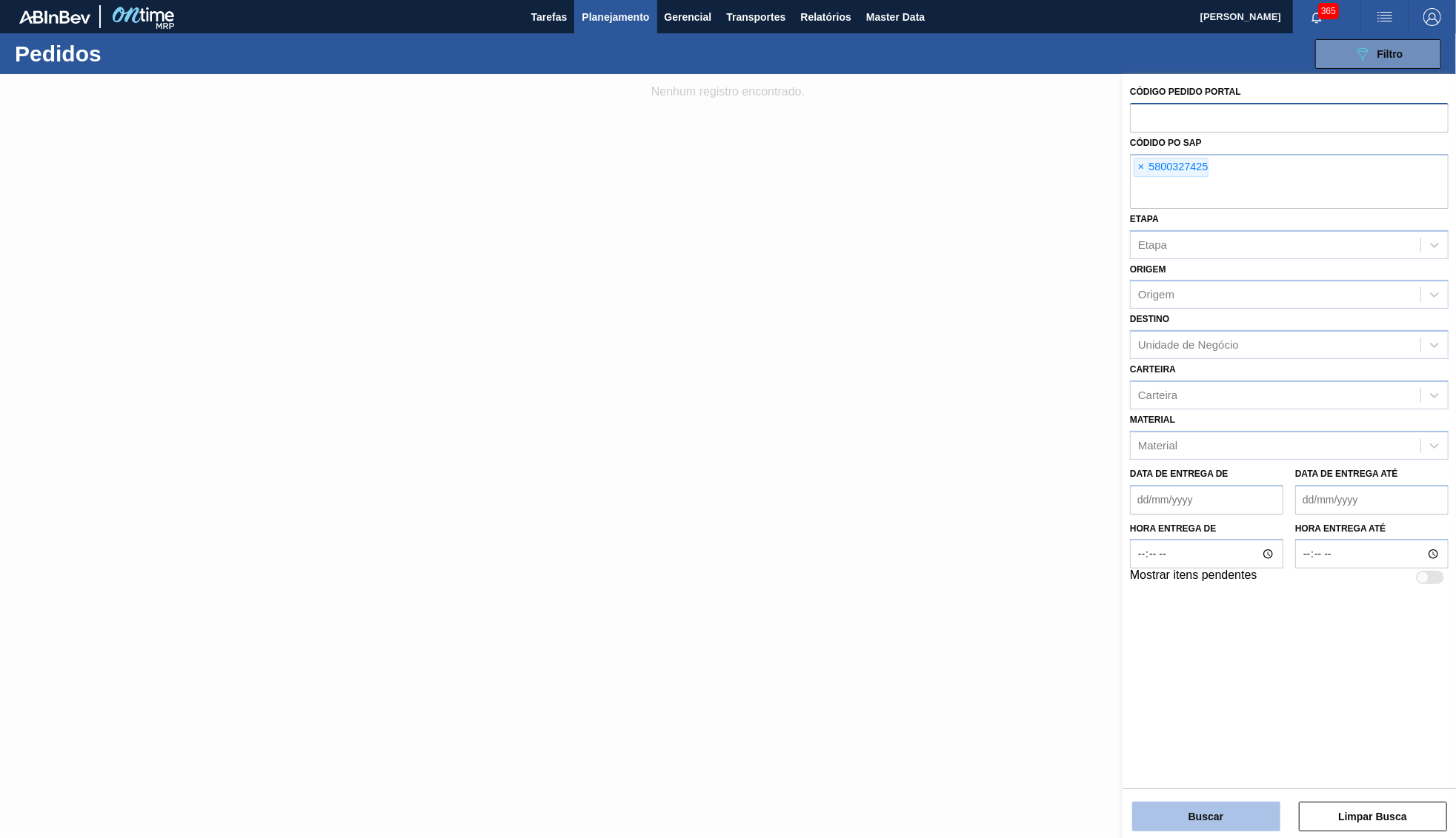
click at [1170, 817] on button "Buscar" at bounding box center [1205, 817] width 148 height 29
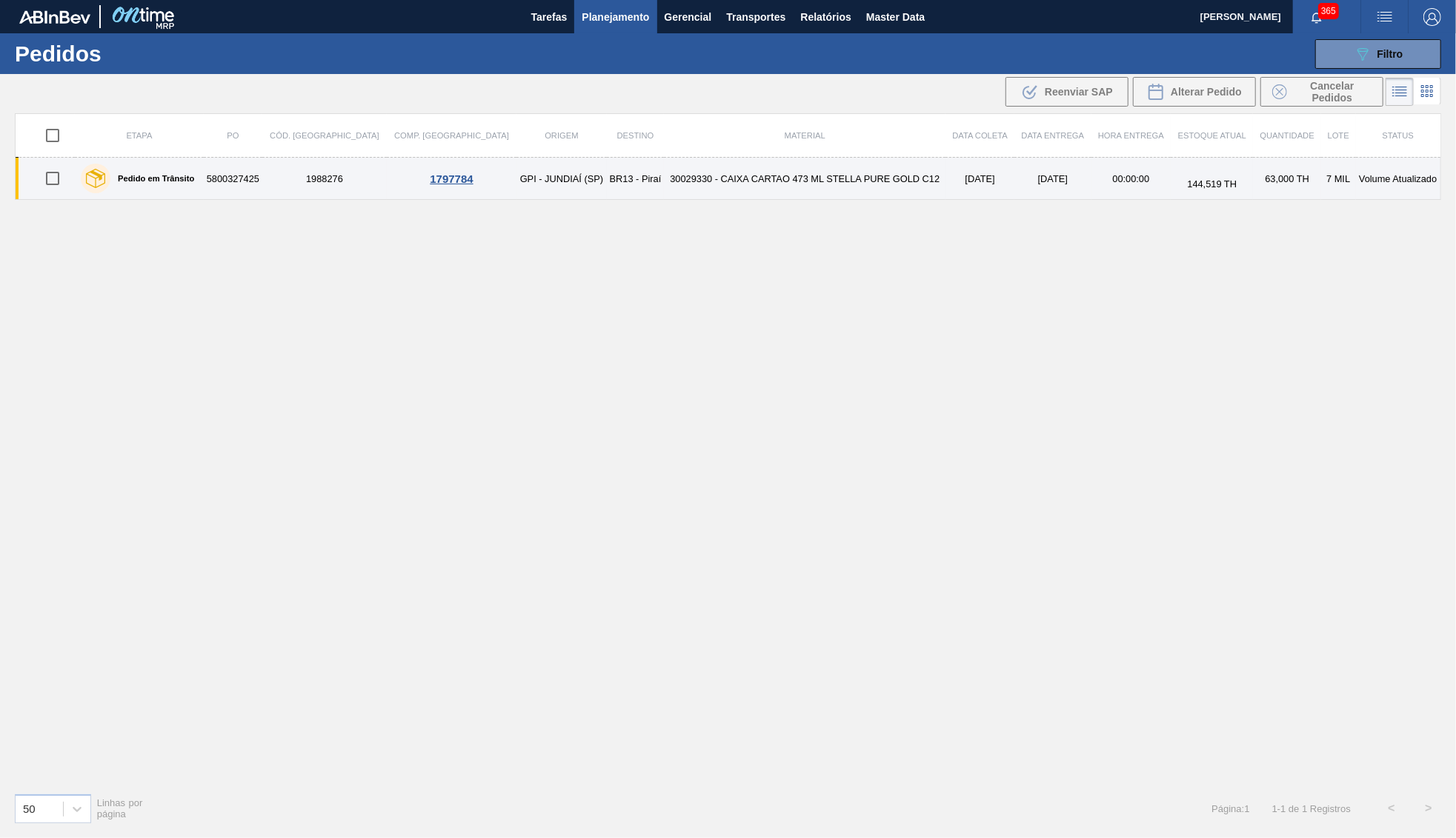
click at [47, 188] on input "checkbox" at bounding box center [52, 178] width 31 height 31
checkbox input "true"
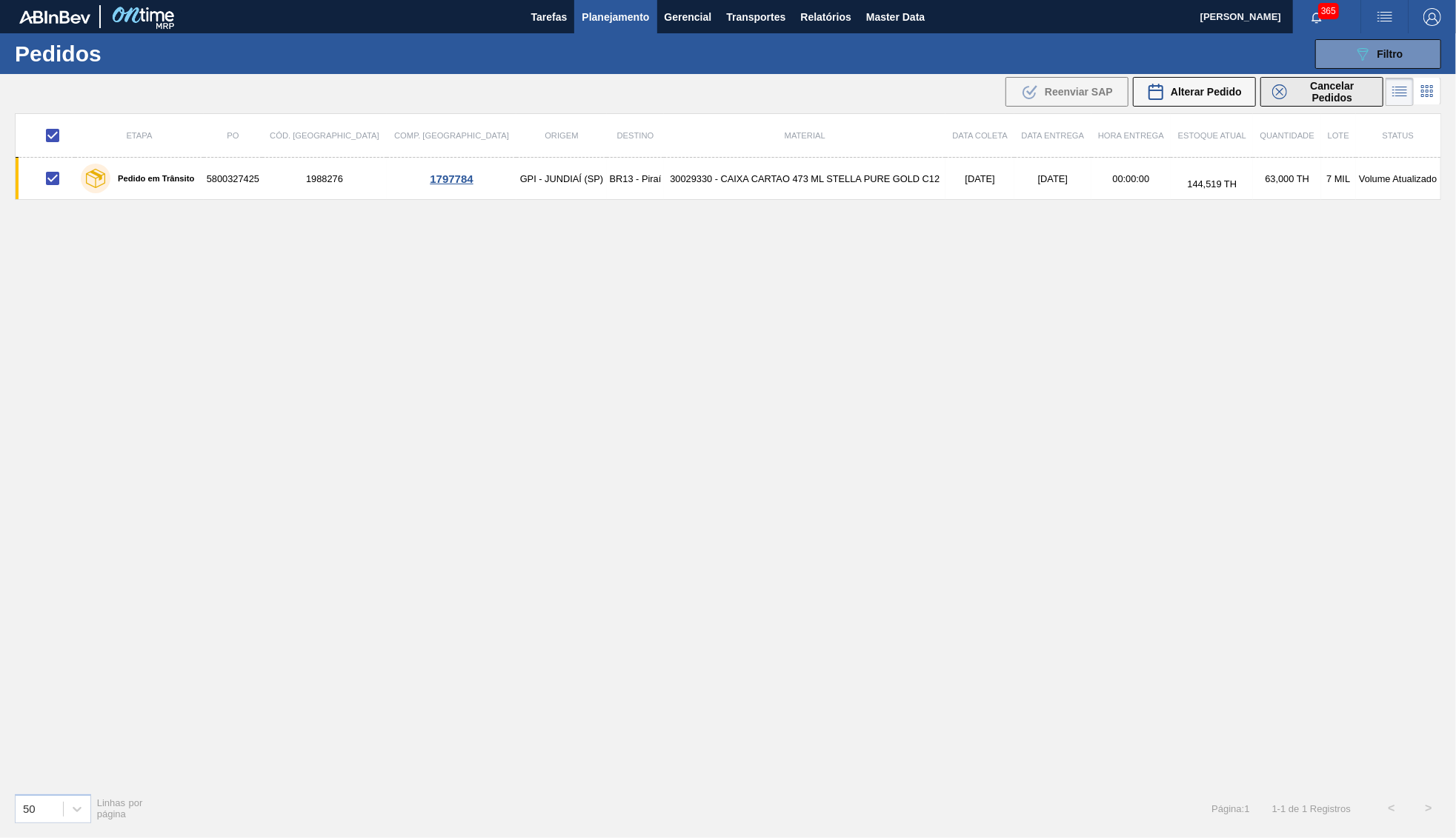
click at [1335, 90] on span "Cancelar Pedidos" at bounding box center [1331, 92] width 79 height 24
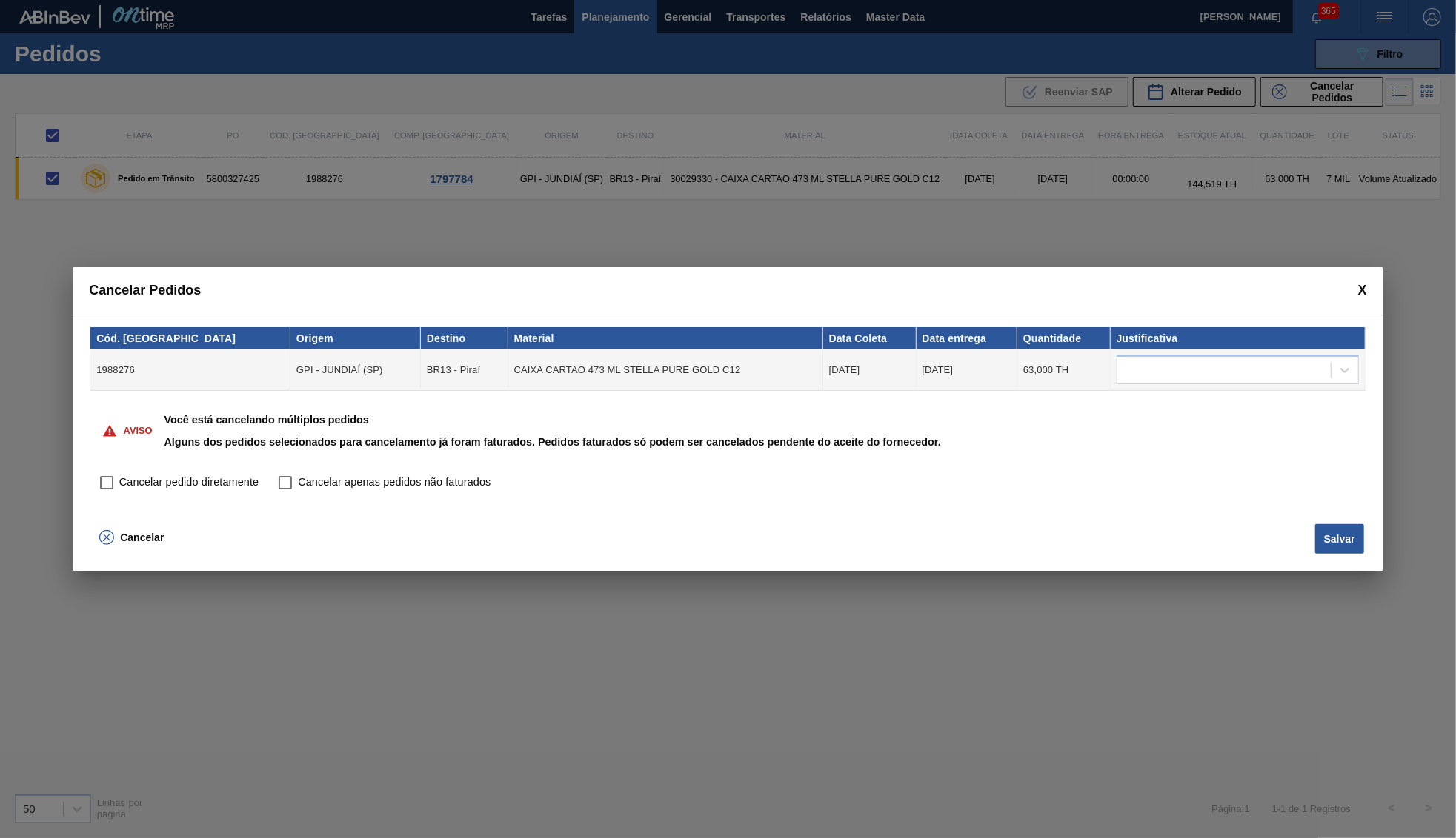
click at [164, 477] on span "Cancelar pedido diretamente" at bounding box center [189, 483] width 140 height 17
click at [119, 477] on input "Cancelar pedido diretamente" at bounding box center [107, 483] width 25 height 25
checkbox input "true"
click at [1247, 373] on div at bounding box center [1224, 370] width 213 height 21
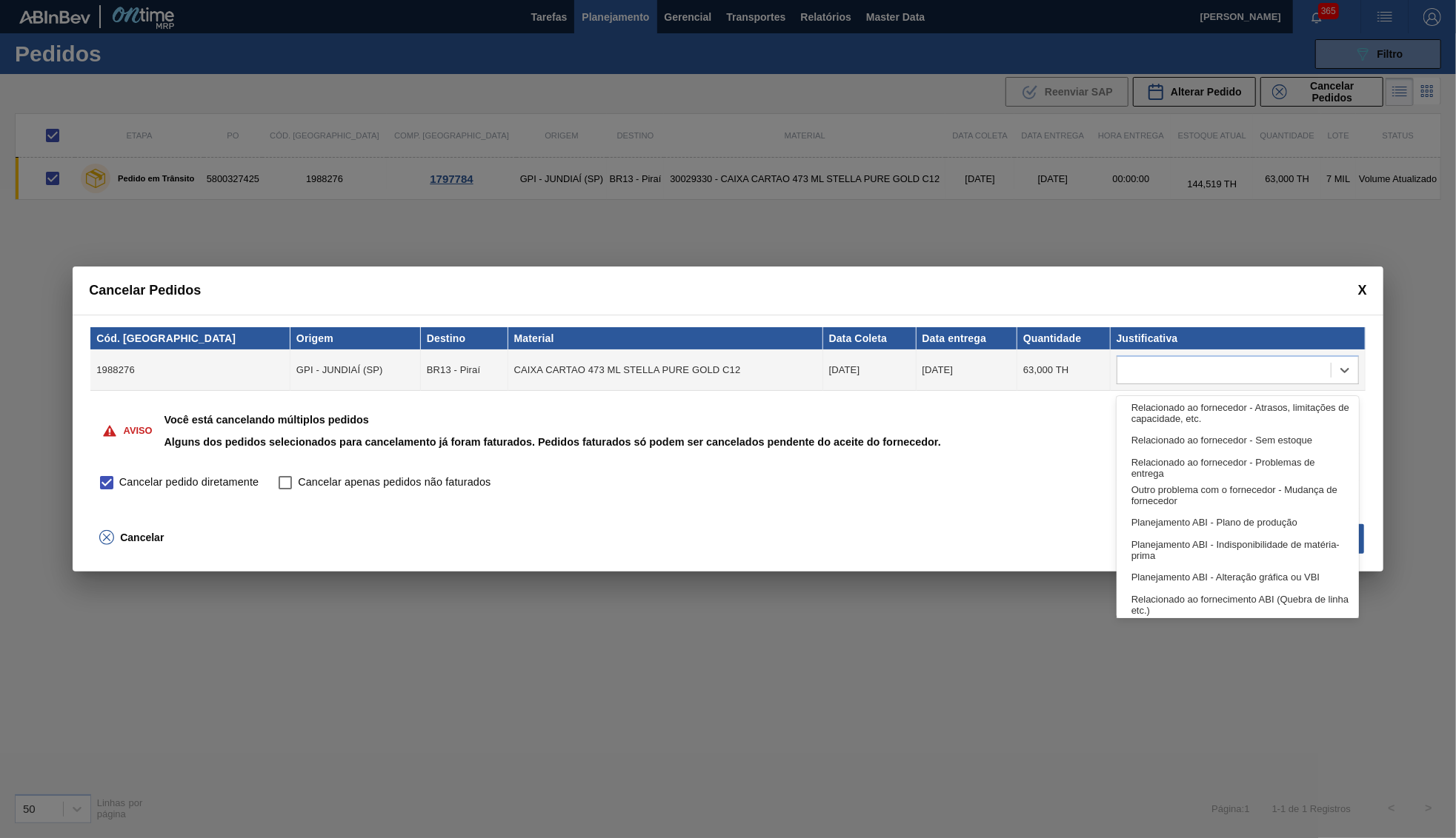
scroll to position [277, 0]
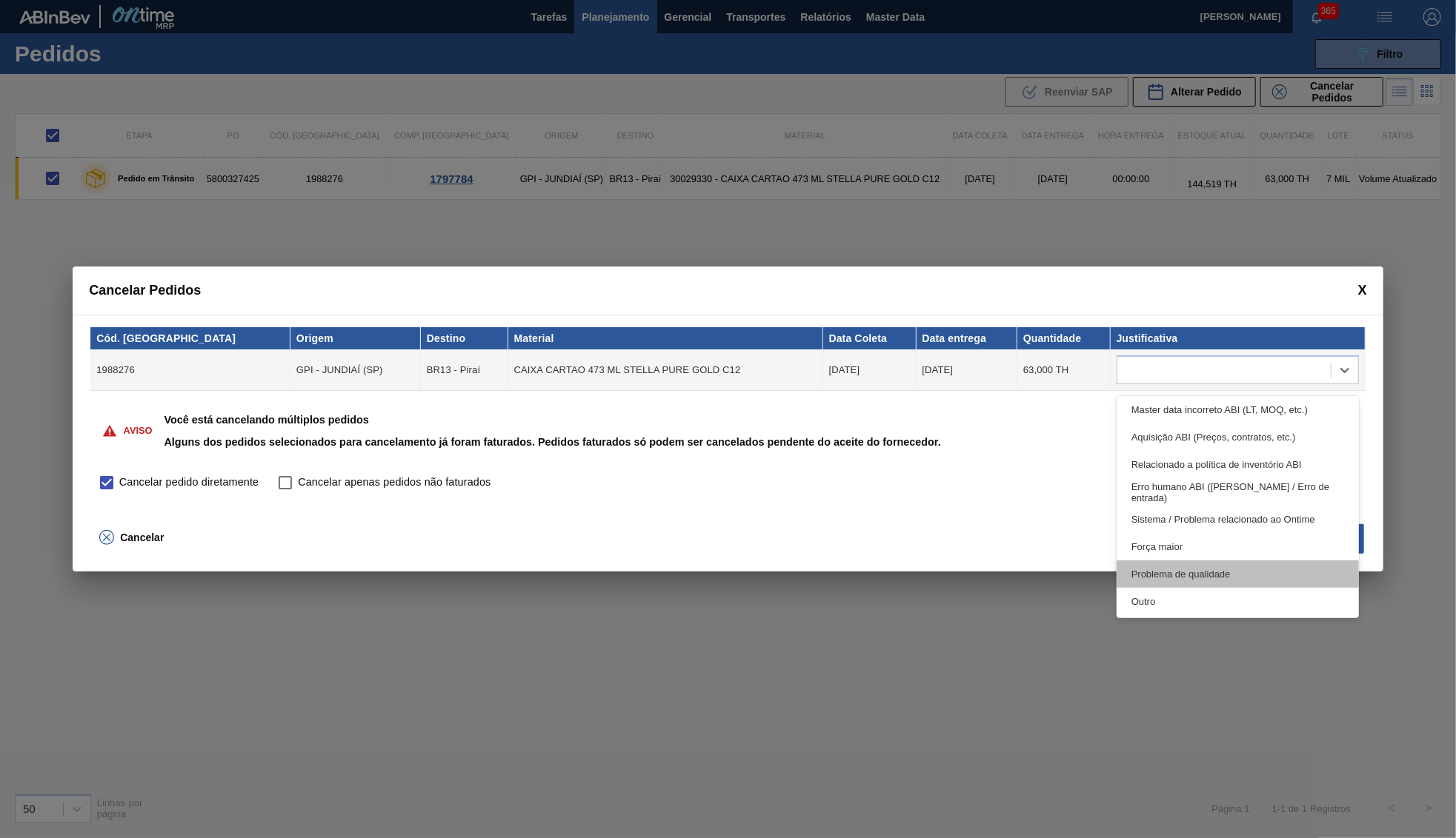
drag, startPoint x: 1174, startPoint y: 581, endPoint x: 1151, endPoint y: 575, distance: 23.8
click at [1151, 595] on div "Outro" at bounding box center [1237, 602] width 242 height 28
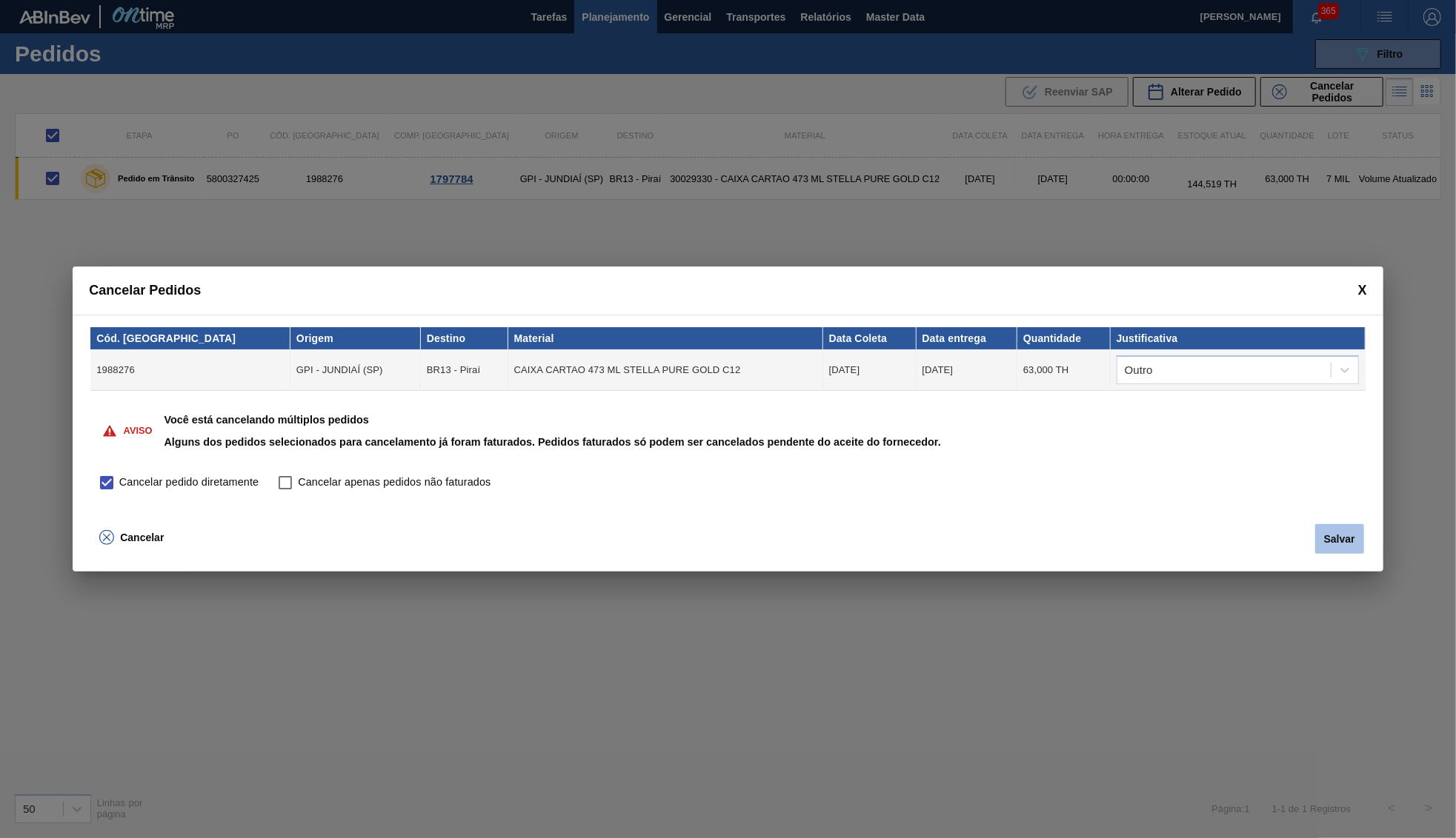
click at [1331, 538] on button "Salvar" at bounding box center [1339, 538] width 49 height 29
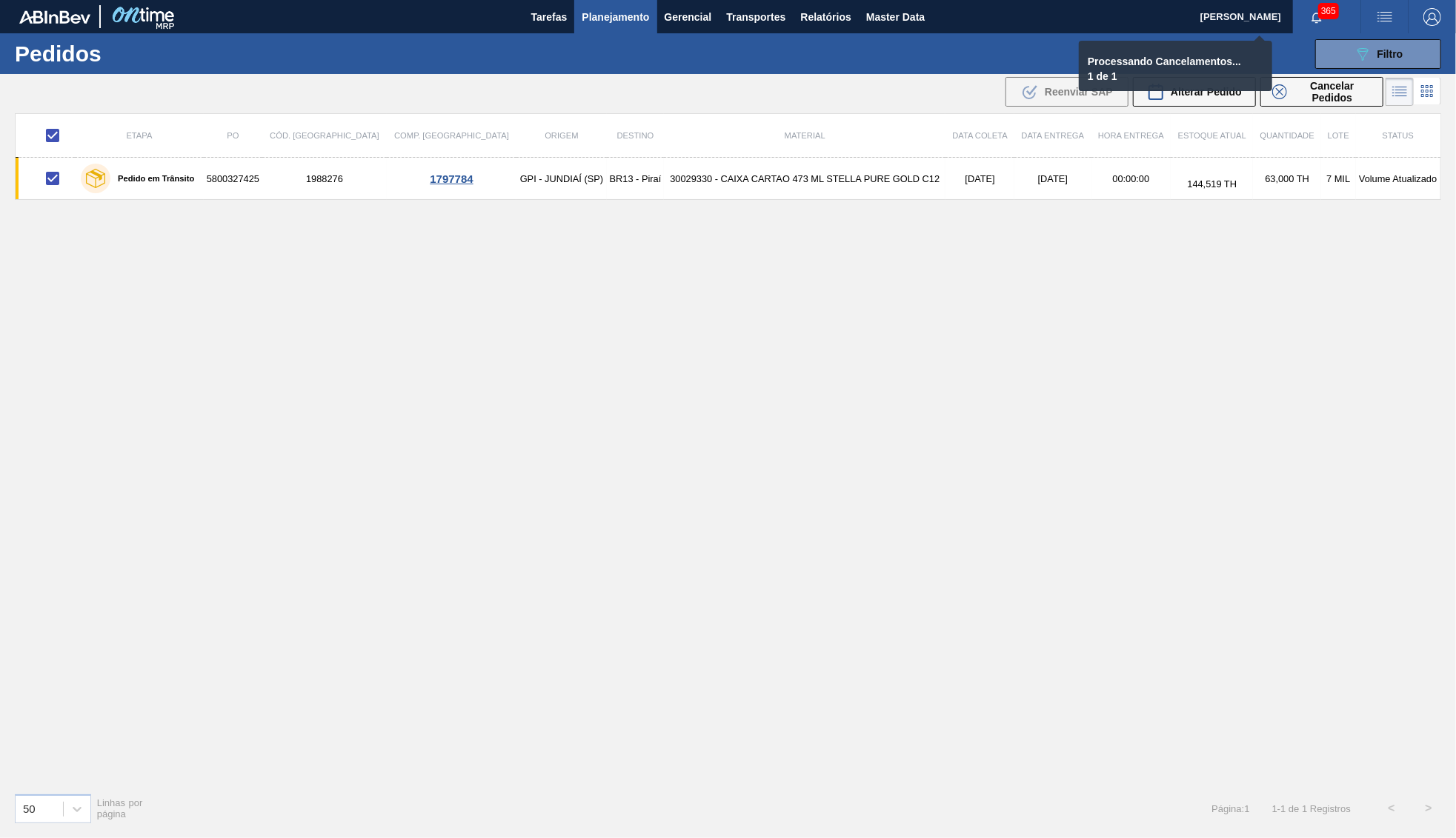
checkbox input "false"
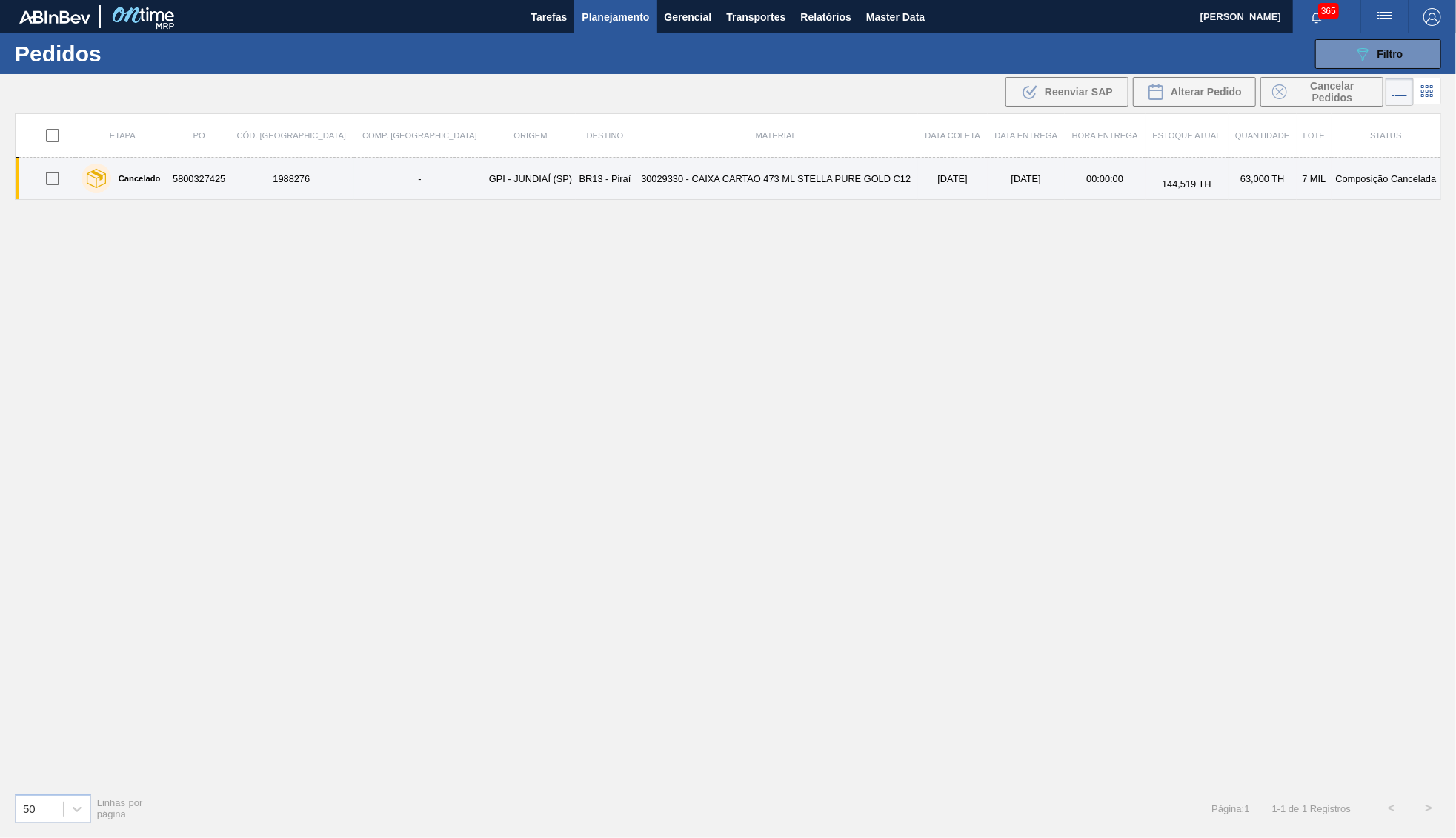
click at [1029, 165] on td "[DATE]" at bounding box center [1025, 178] width 77 height 42
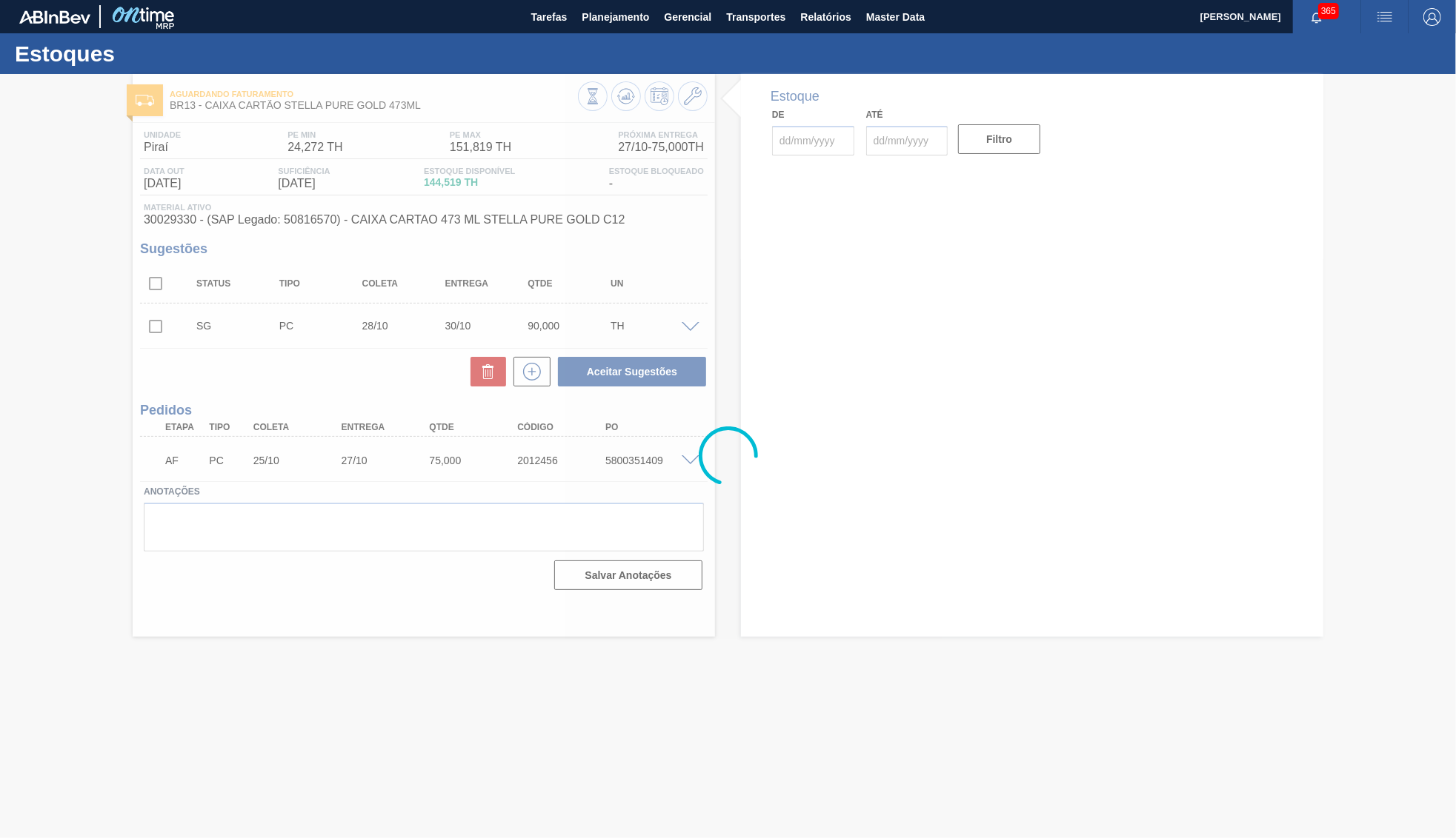
type input "[DATE]"
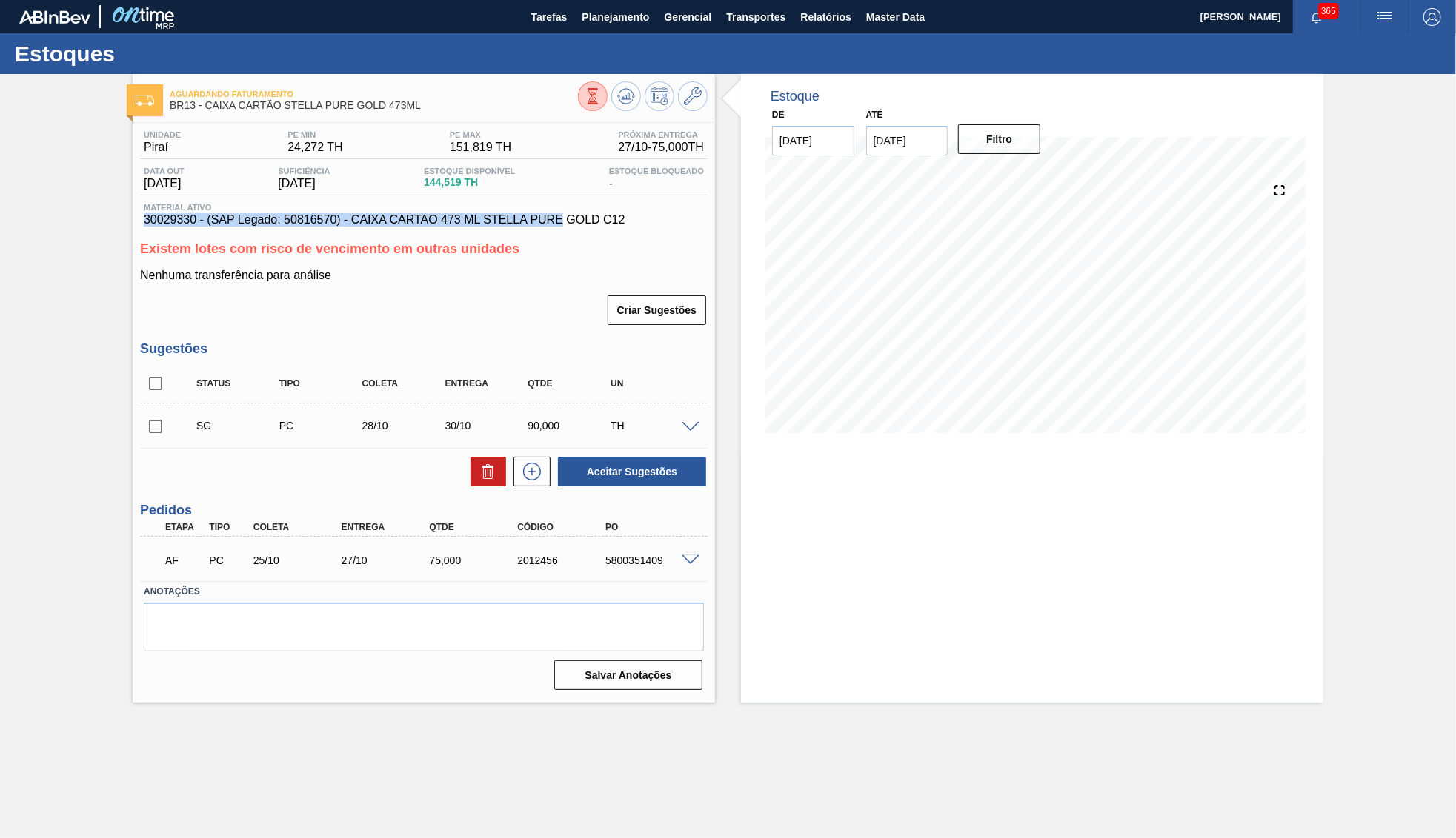
click at [512, 216] on div "Material ativo 30029330 - (SAP Legado: 50816570) - CAIXA CARTAO 473 ML STELLA P…" at bounding box center [424, 215] width 568 height 24
click at [396, 225] on span "30029330 - (SAP Legado: 50816570) - CAIXA CARTAO 473 ML STELLA PURE GOLD C12" at bounding box center [423, 220] width 560 height 13
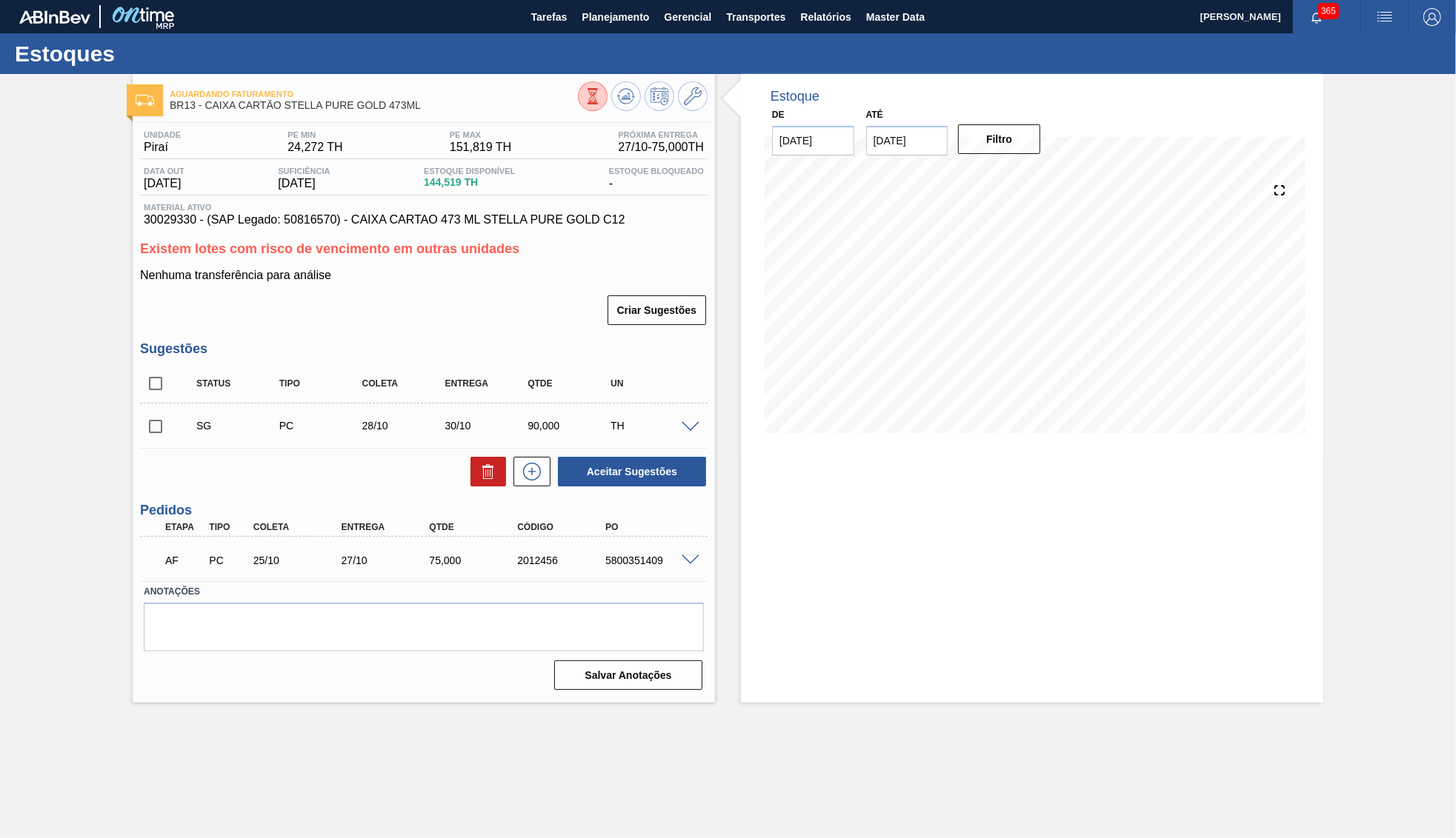
click at [396, 225] on span "30029330 - (SAP Legado: 50816570) - CAIXA CARTAO 473 ML STELLA PURE GOLD C12" at bounding box center [423, 220] width 560 height 13
click at [231, 567] on div "AF PC 25/10 27/10 75,000 2012456 5800351409" at bounding box center [420, 559] width 528 height 29
click at [628, 23] on span "Planejamento" at bounding box center [615, 17] width 67 height 17
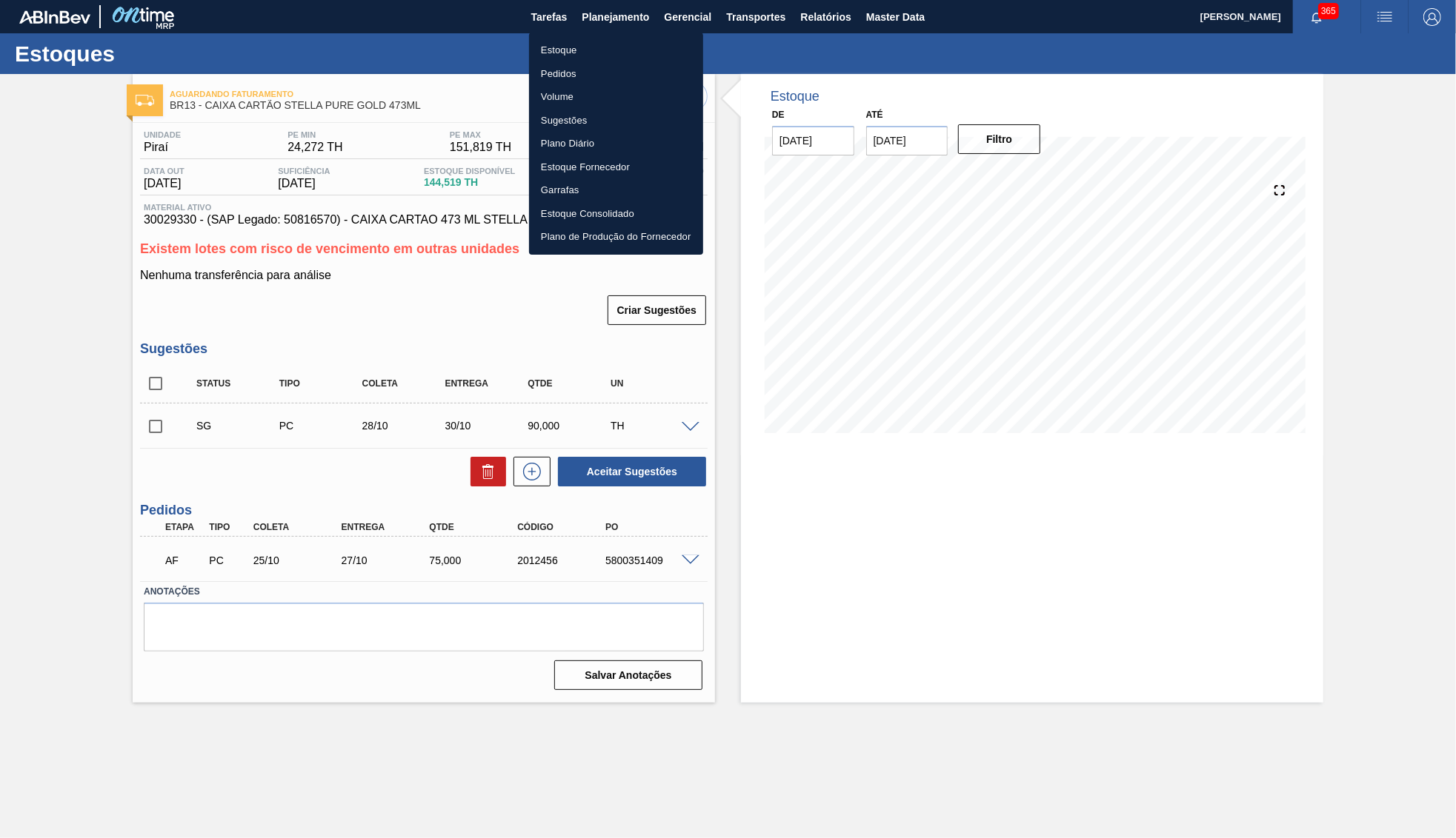
click at [553, 67] on li "Pedidos" at bounding box center [616, 74] width 174 height 24
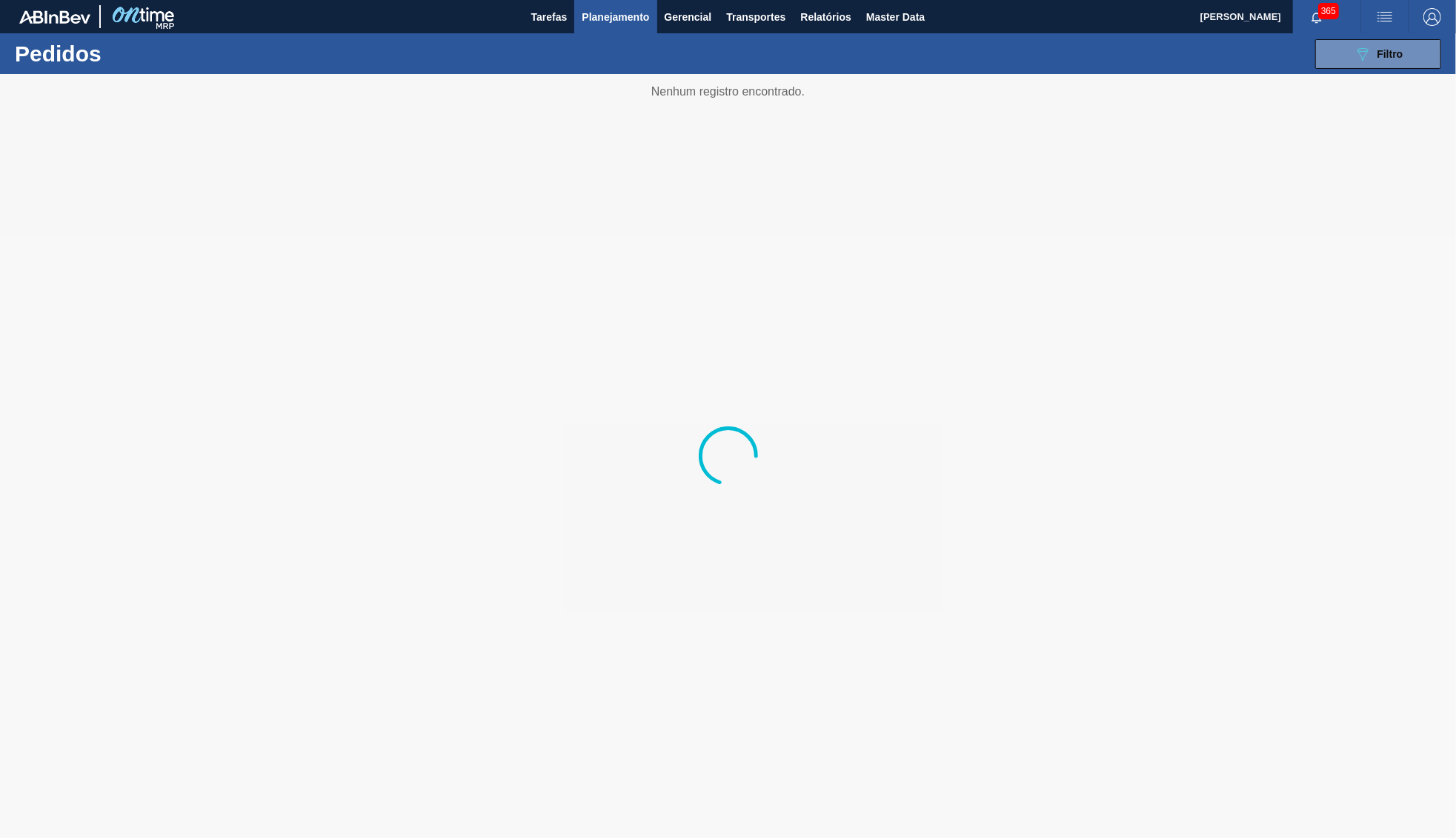
click at [1370, 50] on icon "089F7B8B-B2A5-4AFE-B5C0-19BA573D28AC" at bounding box center [1362, 54] width 17 height 17
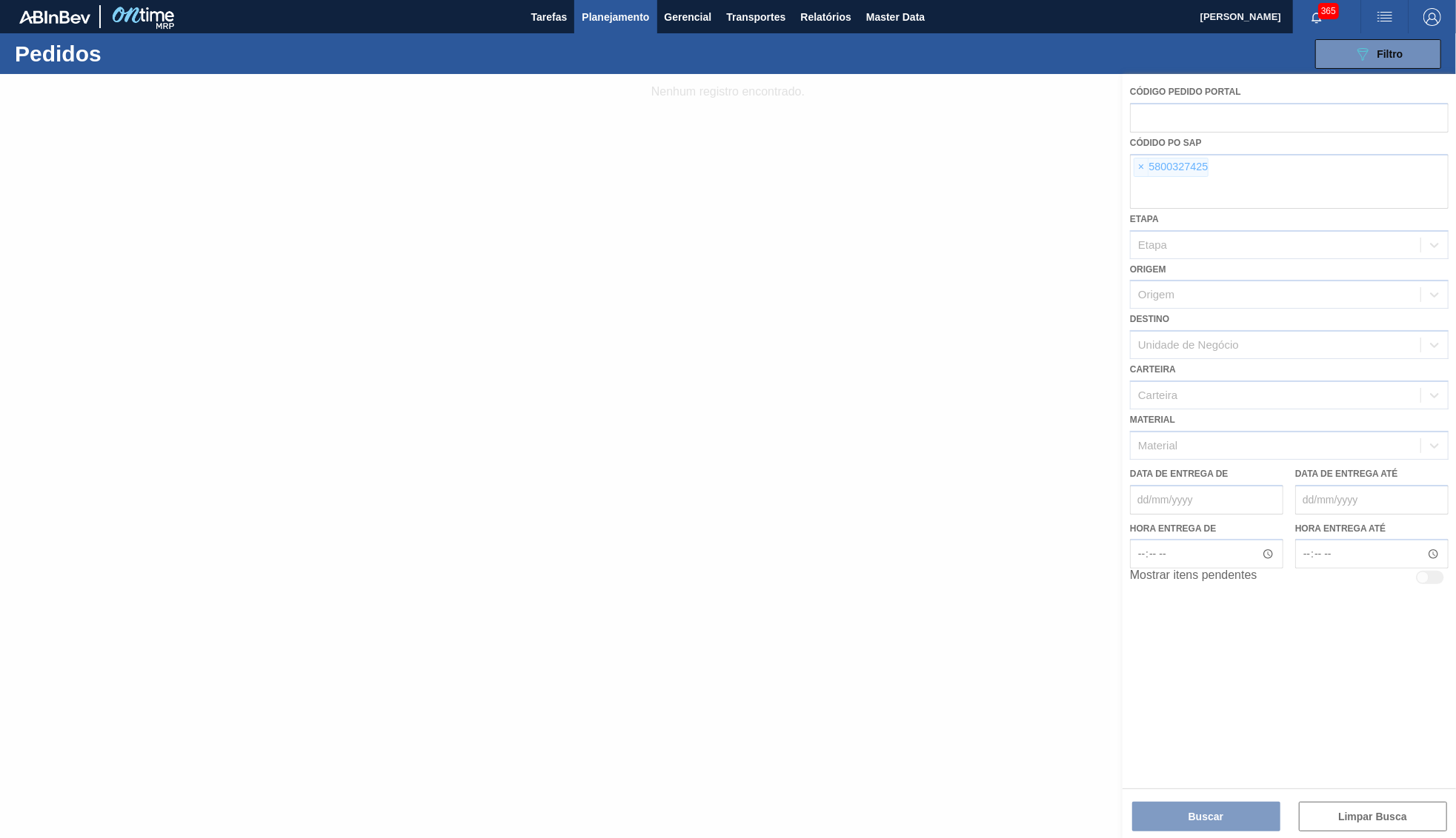
click at [1142, 158] on div at bounding box center [728, 456] width 1456 height 764
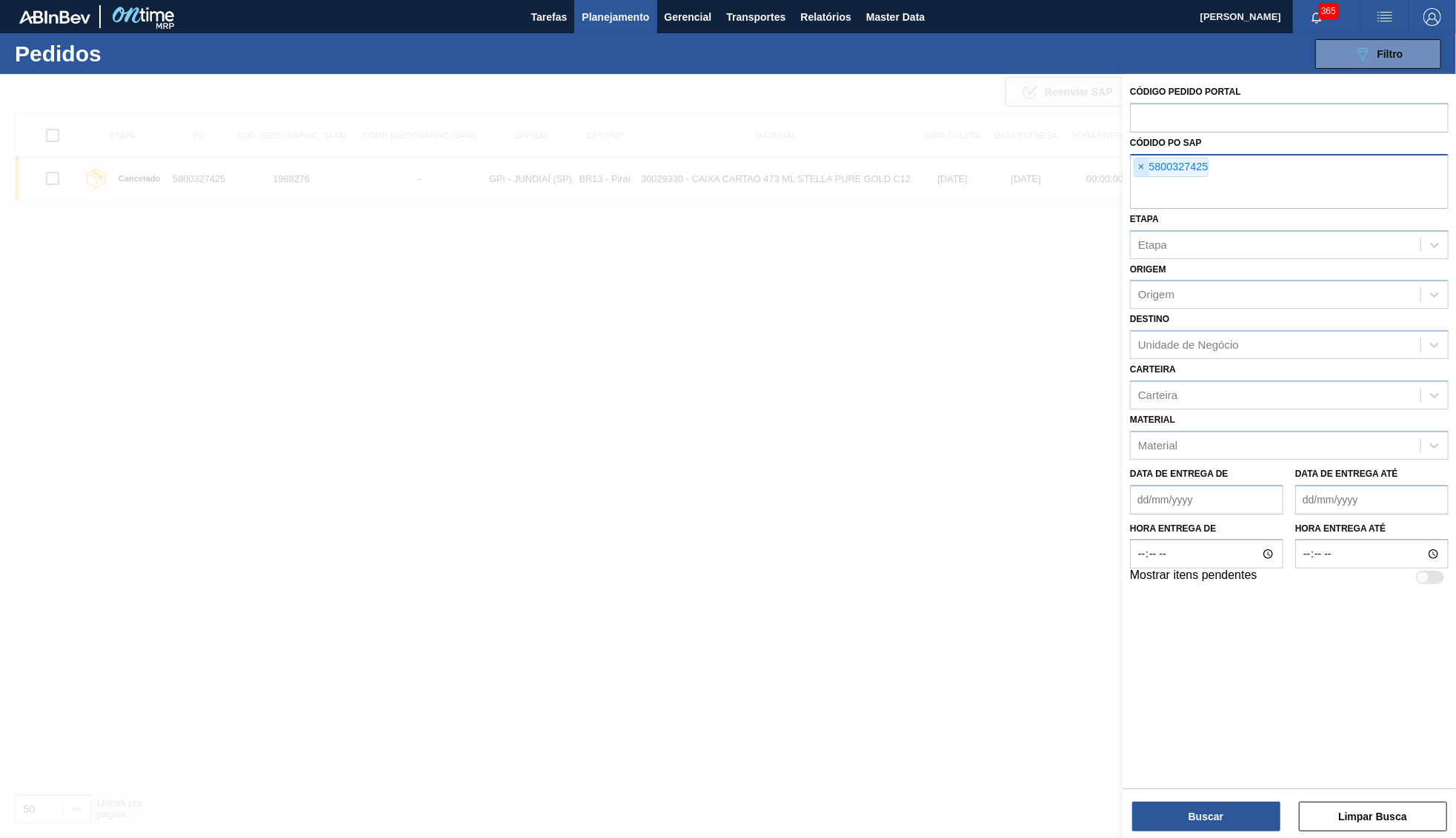
click at [1141, 168] on span "×" at bounding box center [1141, 167] width 14 height 17
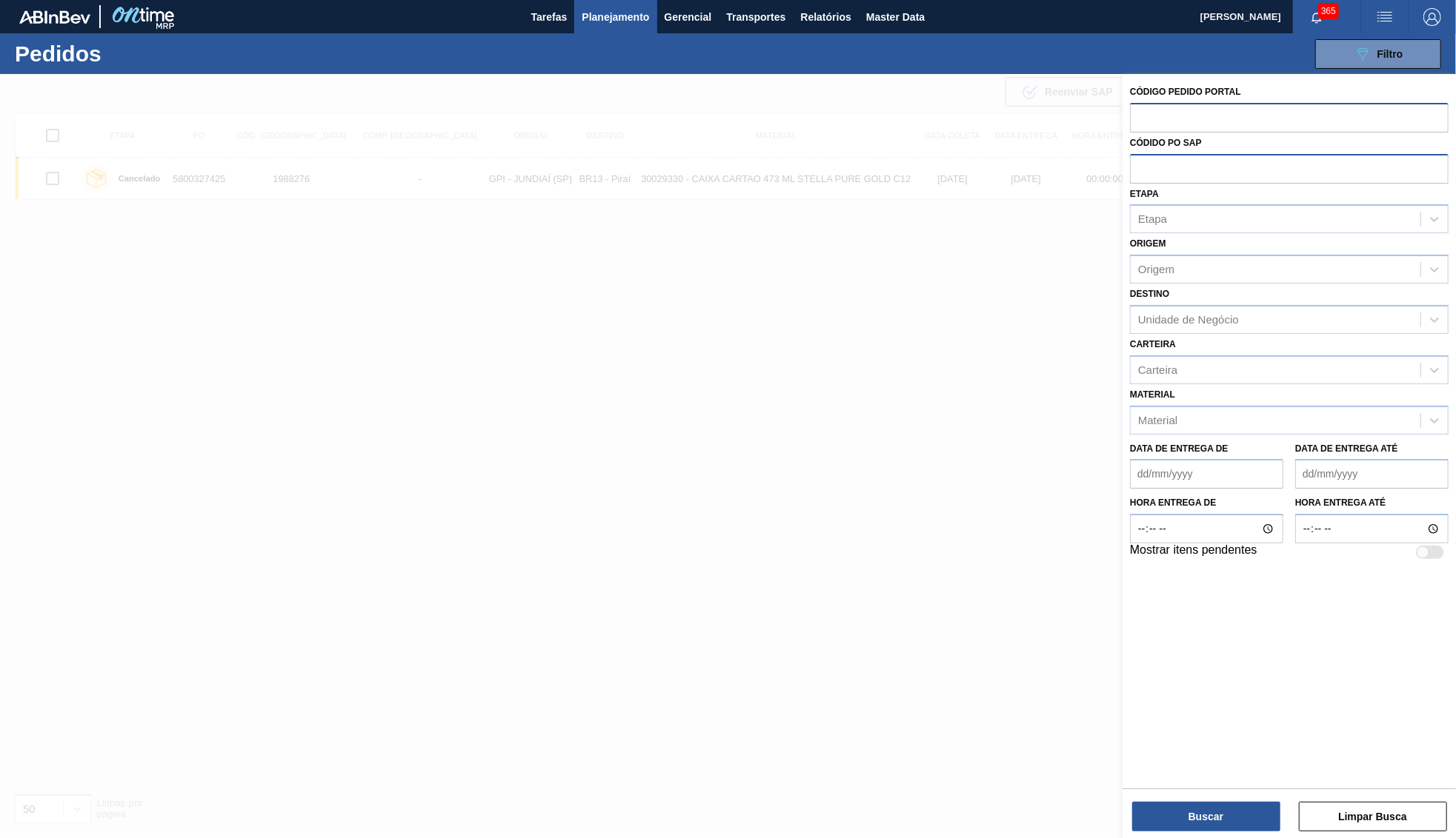
click at [1149, 108] on input "text" at bounding box center [1289, 117] width 319 height 28
paste input "text"
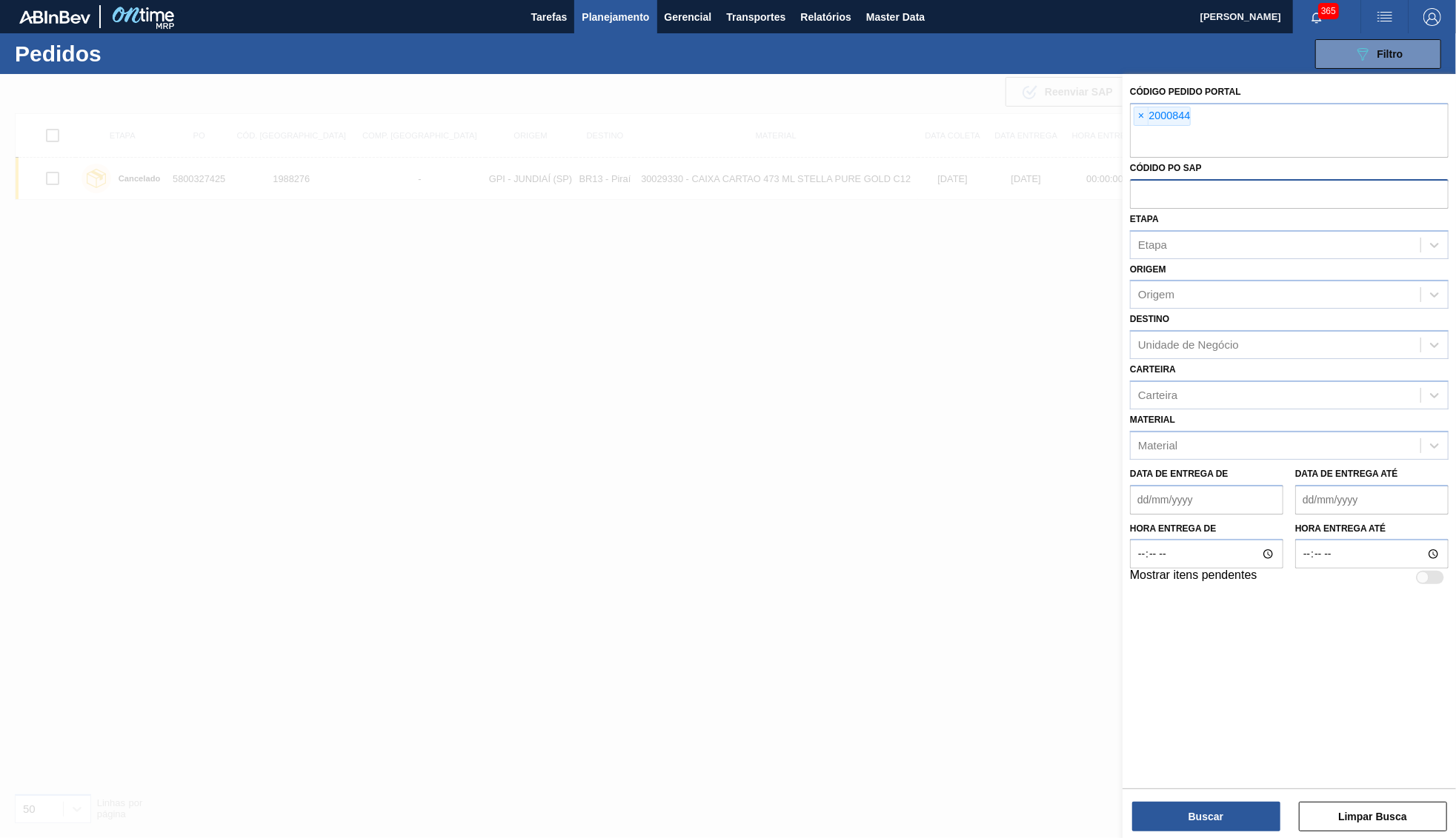
click at [1164, 835] on div "Código Pedido Portal × 2000844 Códido PO SAP Etapa Etapa Origem Origem Destino …" at bounding box center [1289, 457] width 333 height 767
click at [1213, 816] on button "Buscar" at bounding box center [1205, 817] width 148 height 29
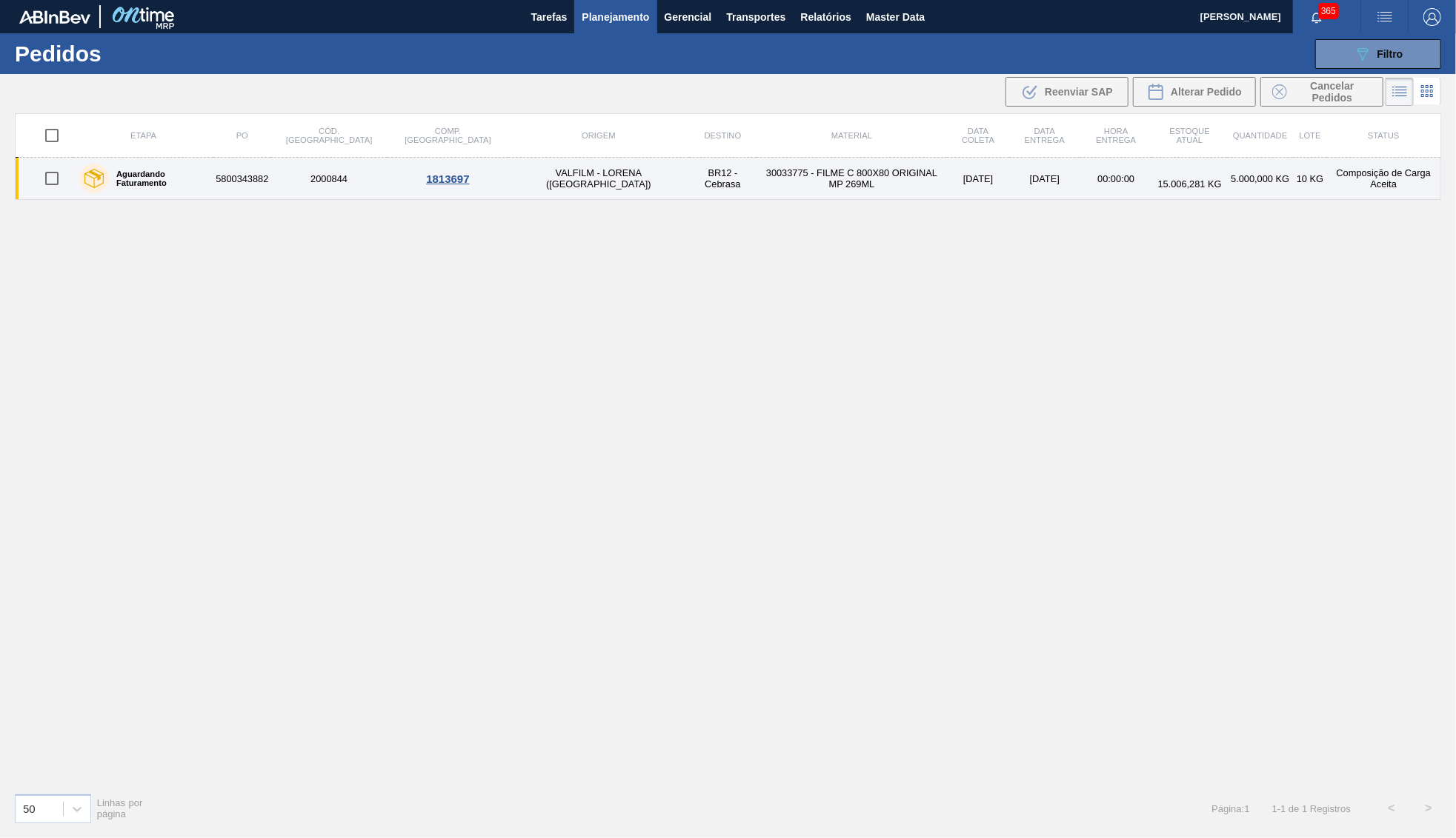
click at [689, 160] on td "BR12 - Cebrasa" at bounding box center [722, 178] width 67 height 42
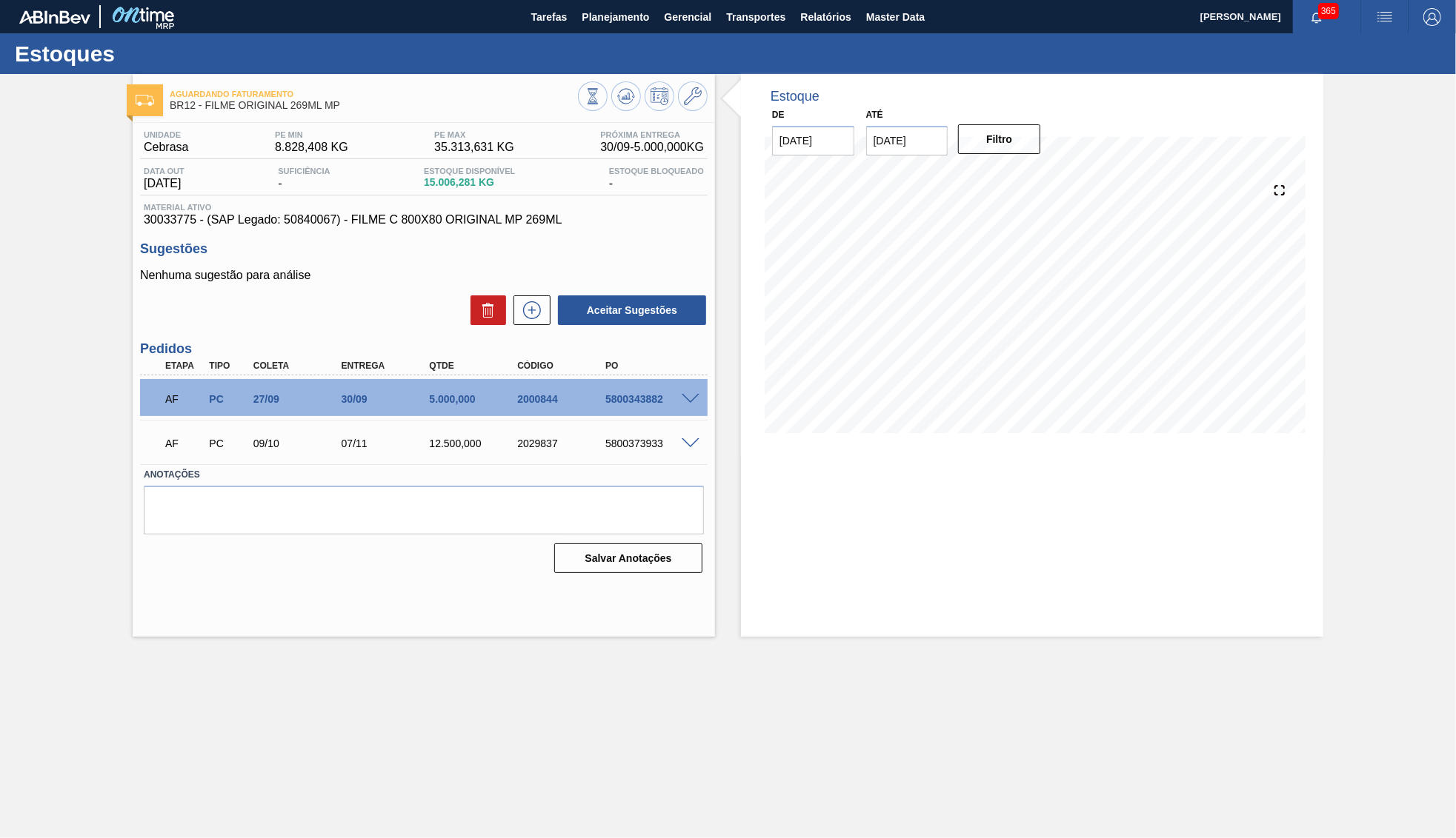
click at [512, 398] on div "2000844" at bounding box center [551, 399] width 88 height 12
copy div "2000844"
click at [692, 394] on span at bounding box center [690, 400] width 17 height 11
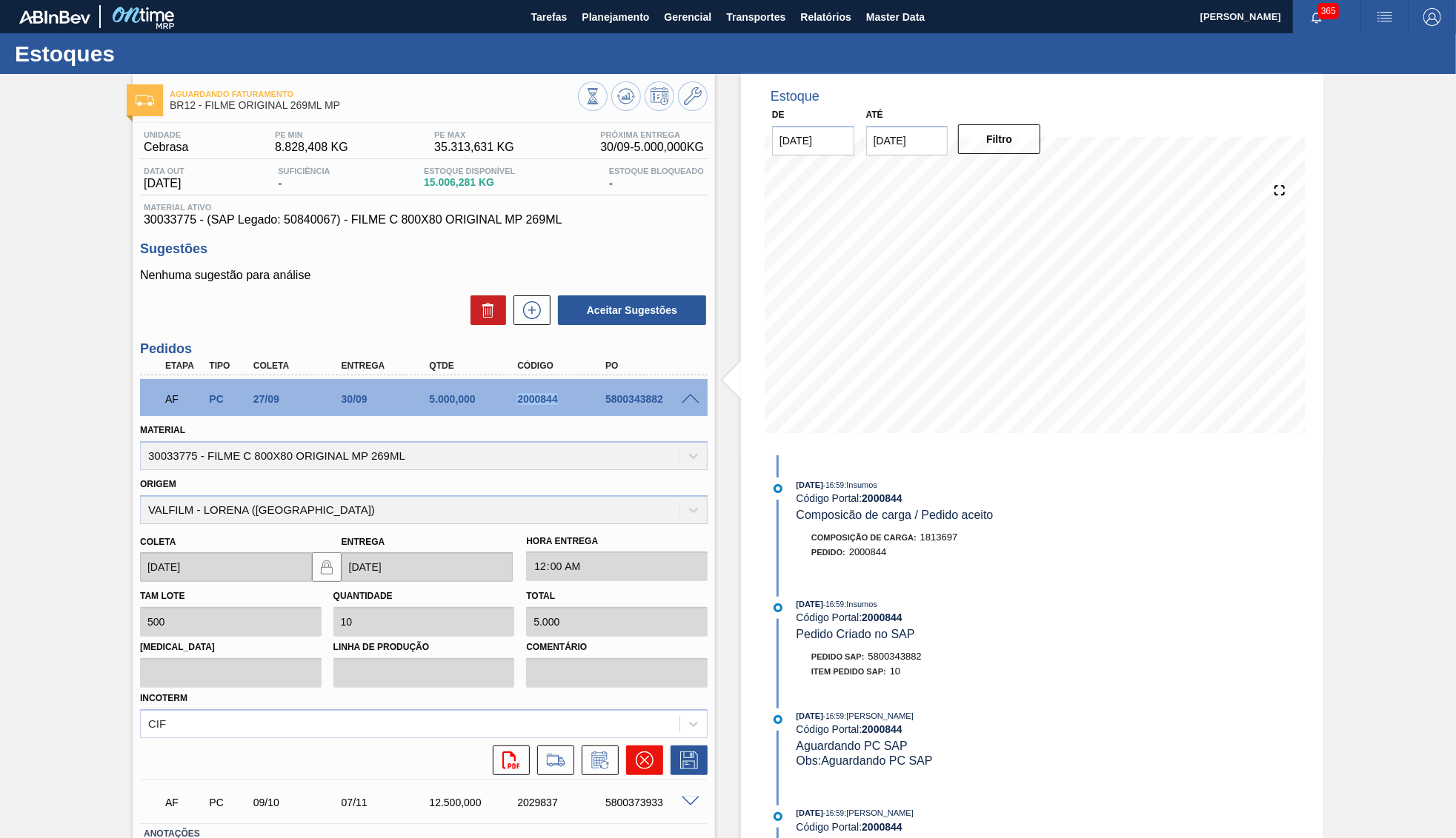
click at [639, 746] on button at bounding box center [644, 760] width 37 height 29
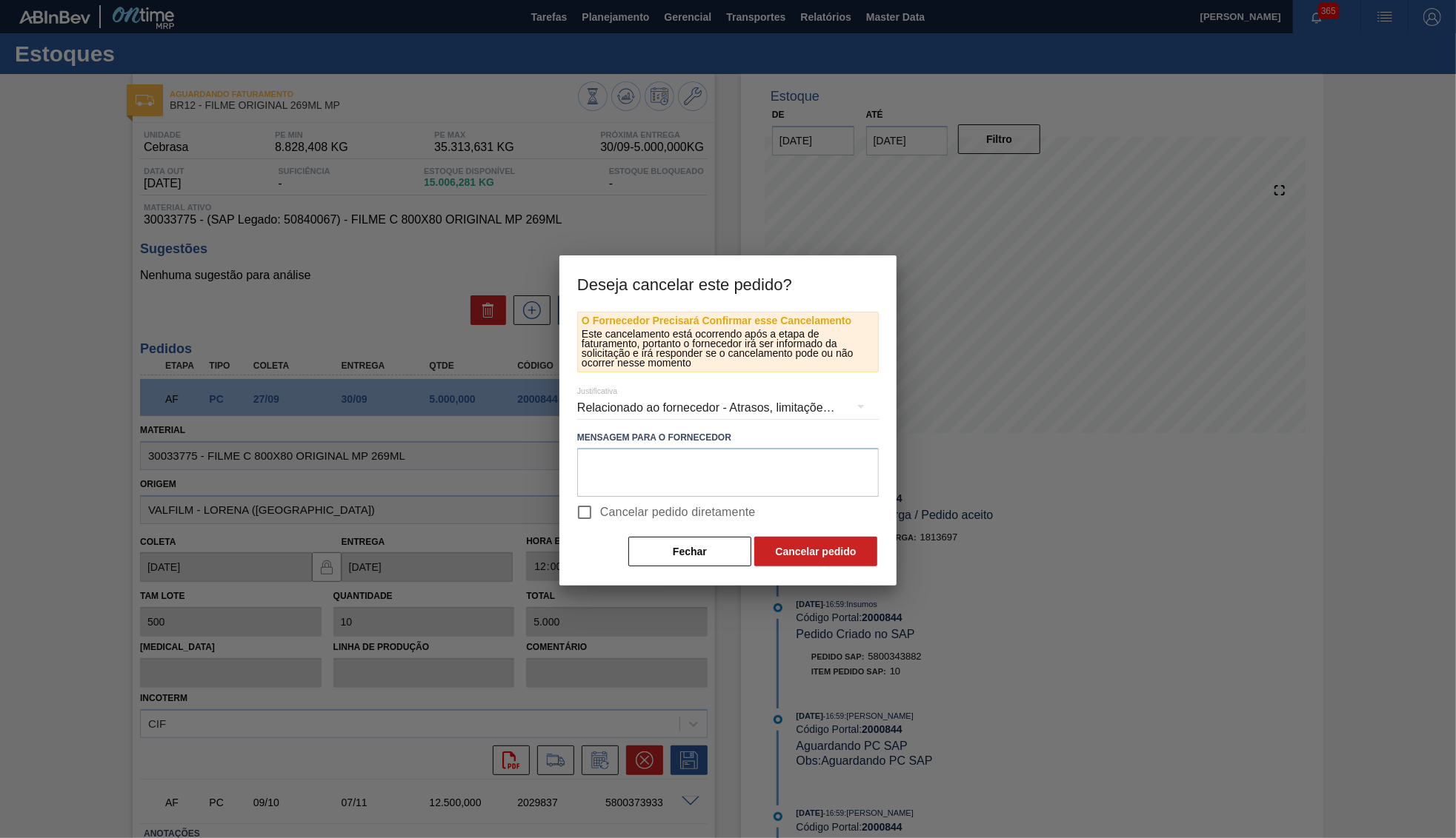
click at [614, 524] on label "Cancelar pedido diretamente" at bounding box center [661, 512] width 186 height 31
click at [600, 524] on input "Cancelar pedido diretamente" at bounding box center [584, 512] width 31 height 31
click at [609, 511] on span "Cancelar pedido diretamente" at bounding box center [678, 512] width 155 height 17
click at [600, 511] on input "Cancelar pedido diretamente" at bounding box center [584, 512] width 31 height 31
click at [592, 511] on input "Cancelar pedido diretamente" at bounding box center [584, 512] width 31 height 31
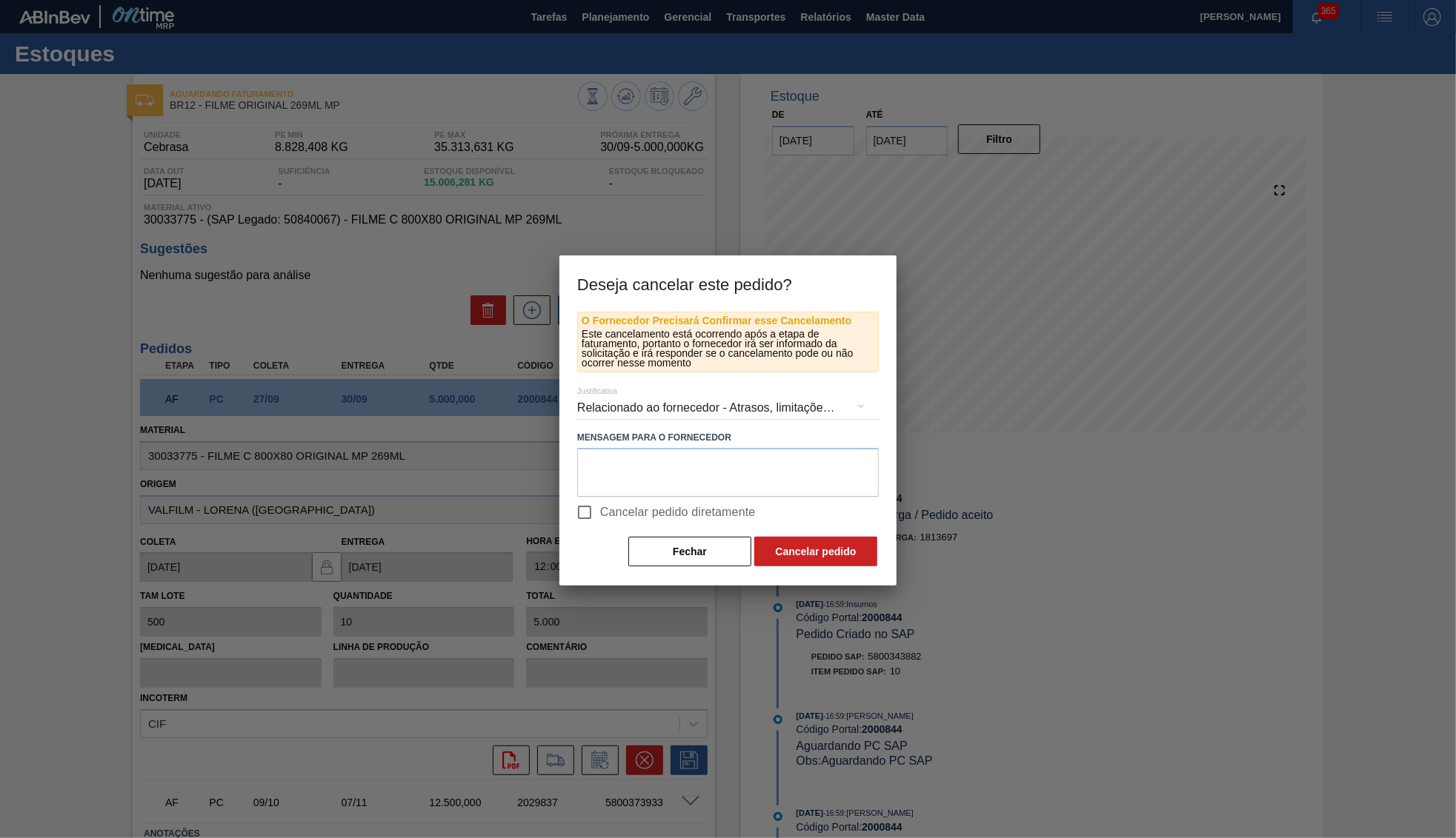
checkbox input "true"
click at [612, 458] on textarea at bounding box center [728, 473] width 301 height 49
paste textarea "2037124"
type textarea "Virado para JG 2037124"
click at [814, 408] on div "Relacionado ao fornecedor - Atrasos, limitações de capacidade, etc." at bounding box center [728, 408] width 301 height 41
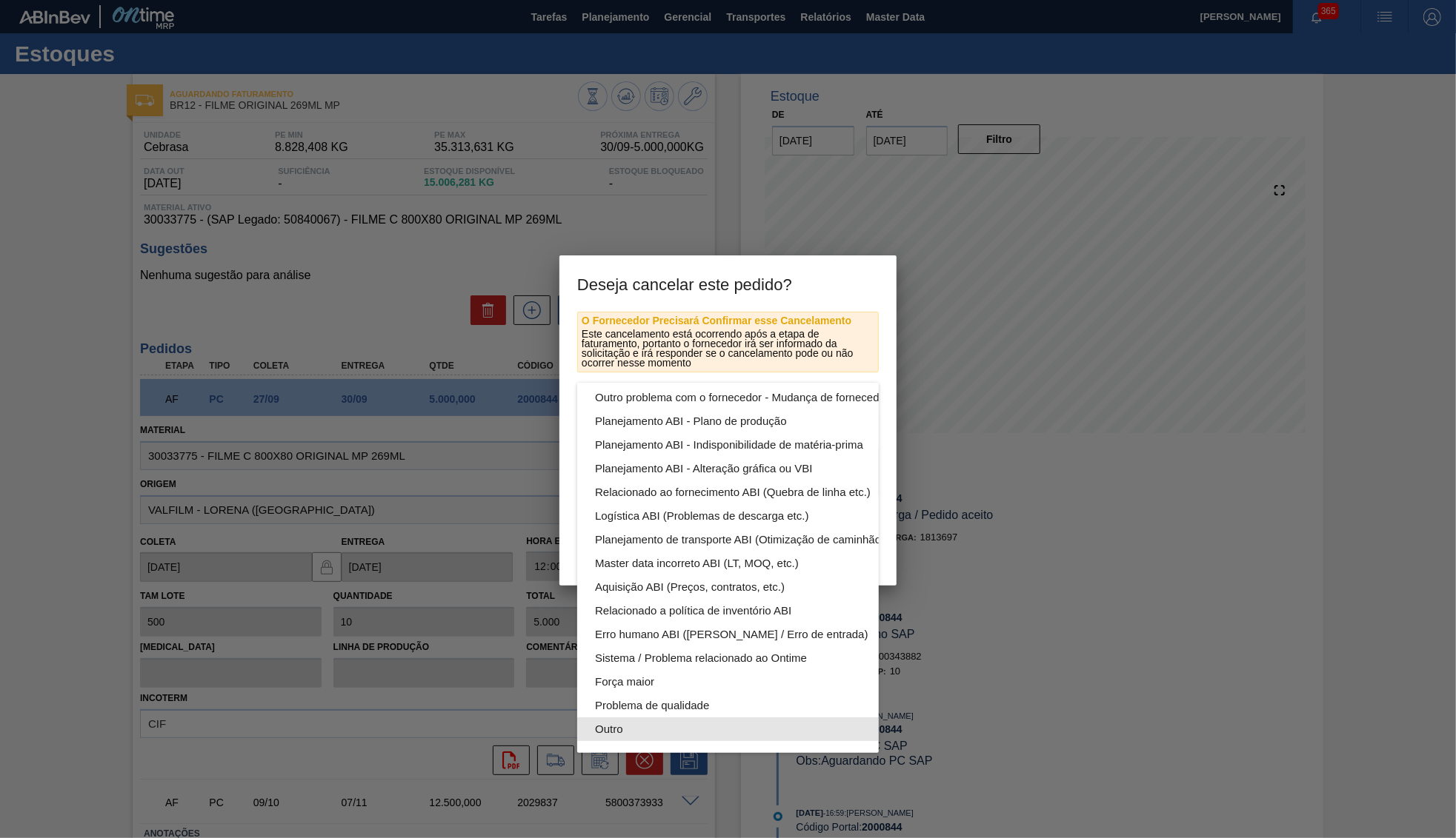
click at [621, 733] on div "Outro" at bounding box center [762, 729] width 335 height 24
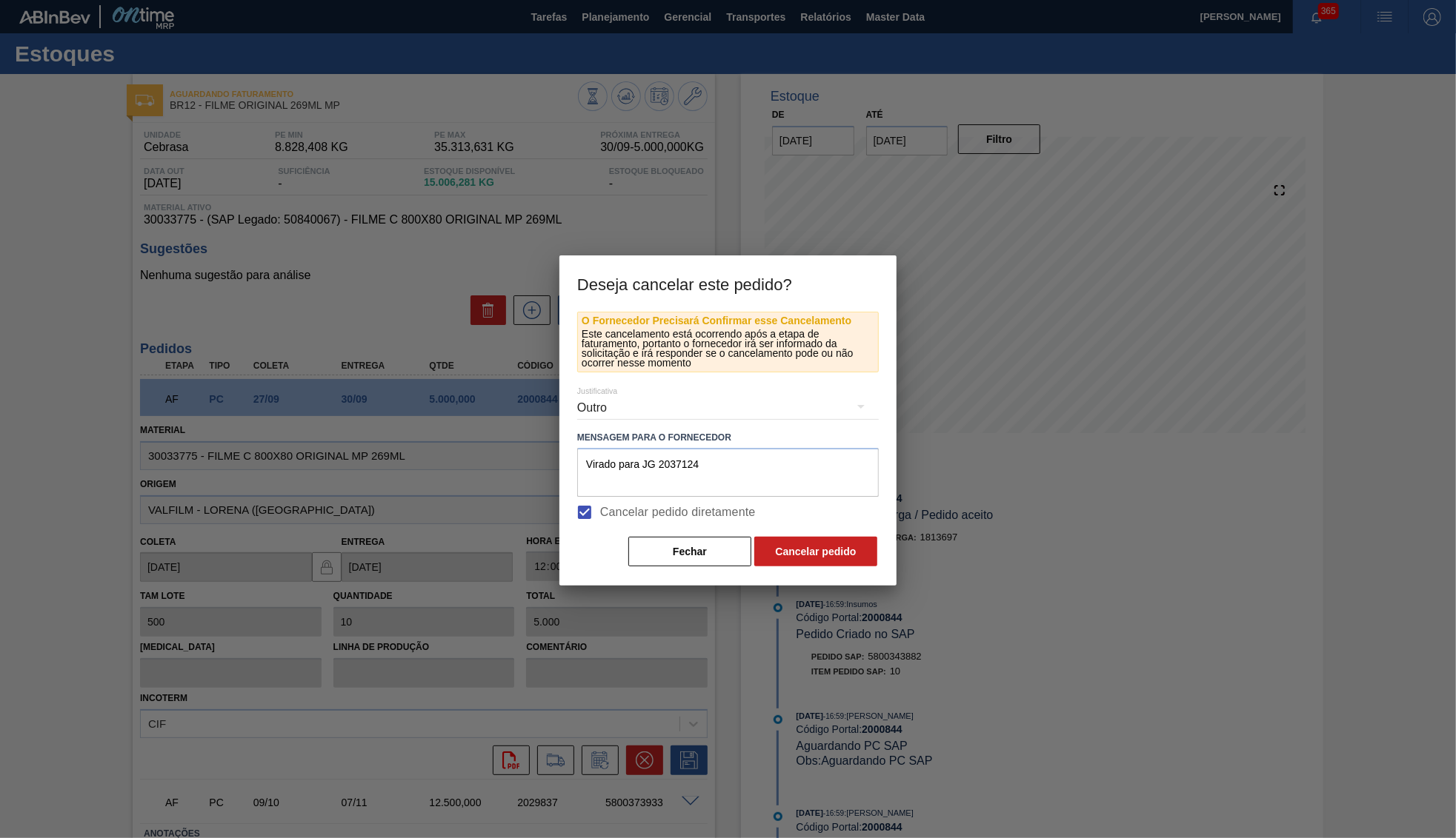
click at [830, 550] on button "Cancelar pedido" at bounding box center [815, 551] width 123 height 29
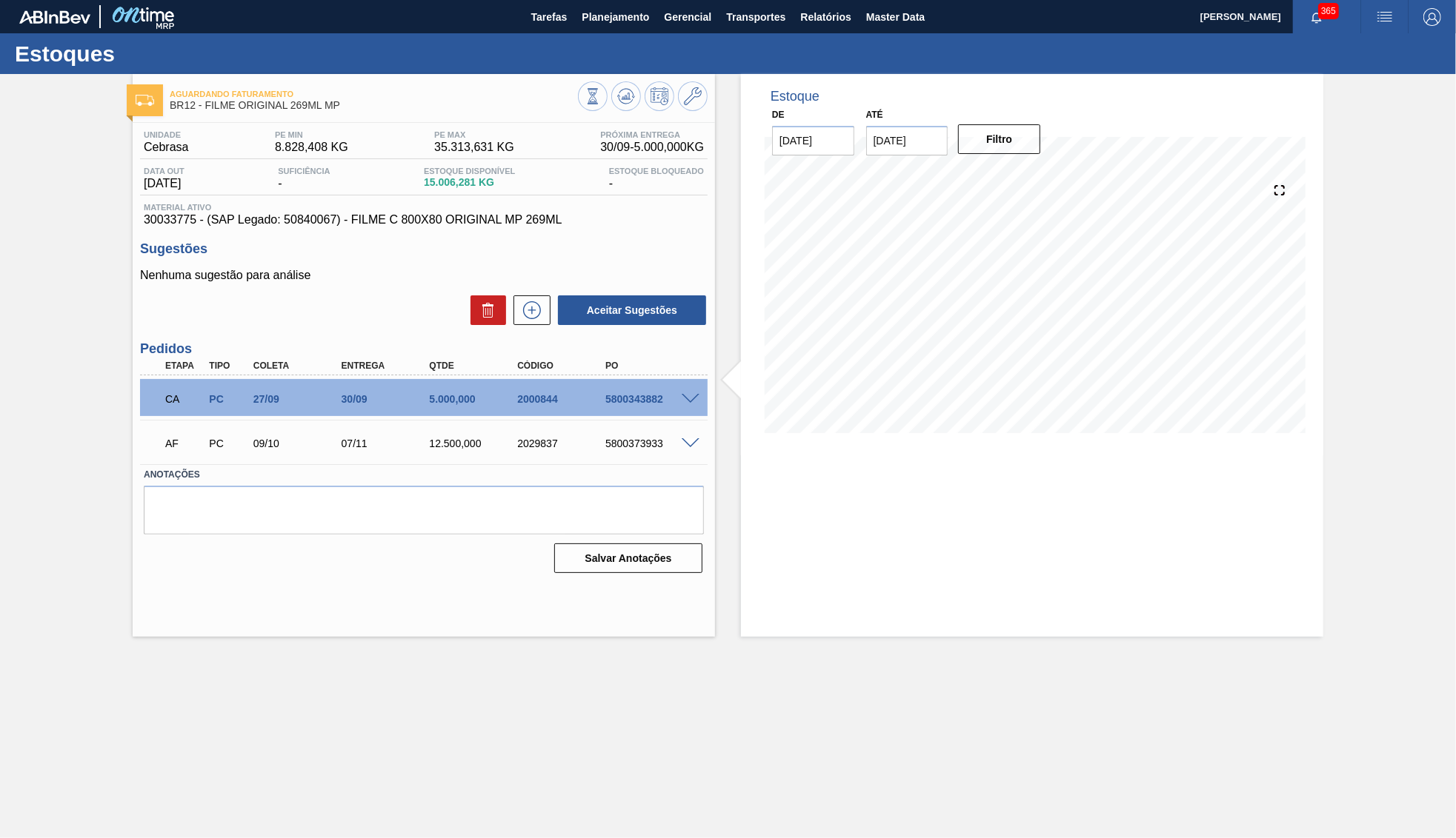
click at [557, 389] on div "CA PC 27/09 30/09 5.000,000 2000844 5800343882" at bounding box center [420, 397] width 528 height 29
click at [632, 100] on icon at bounding box center [626, 96] width 17 height 17
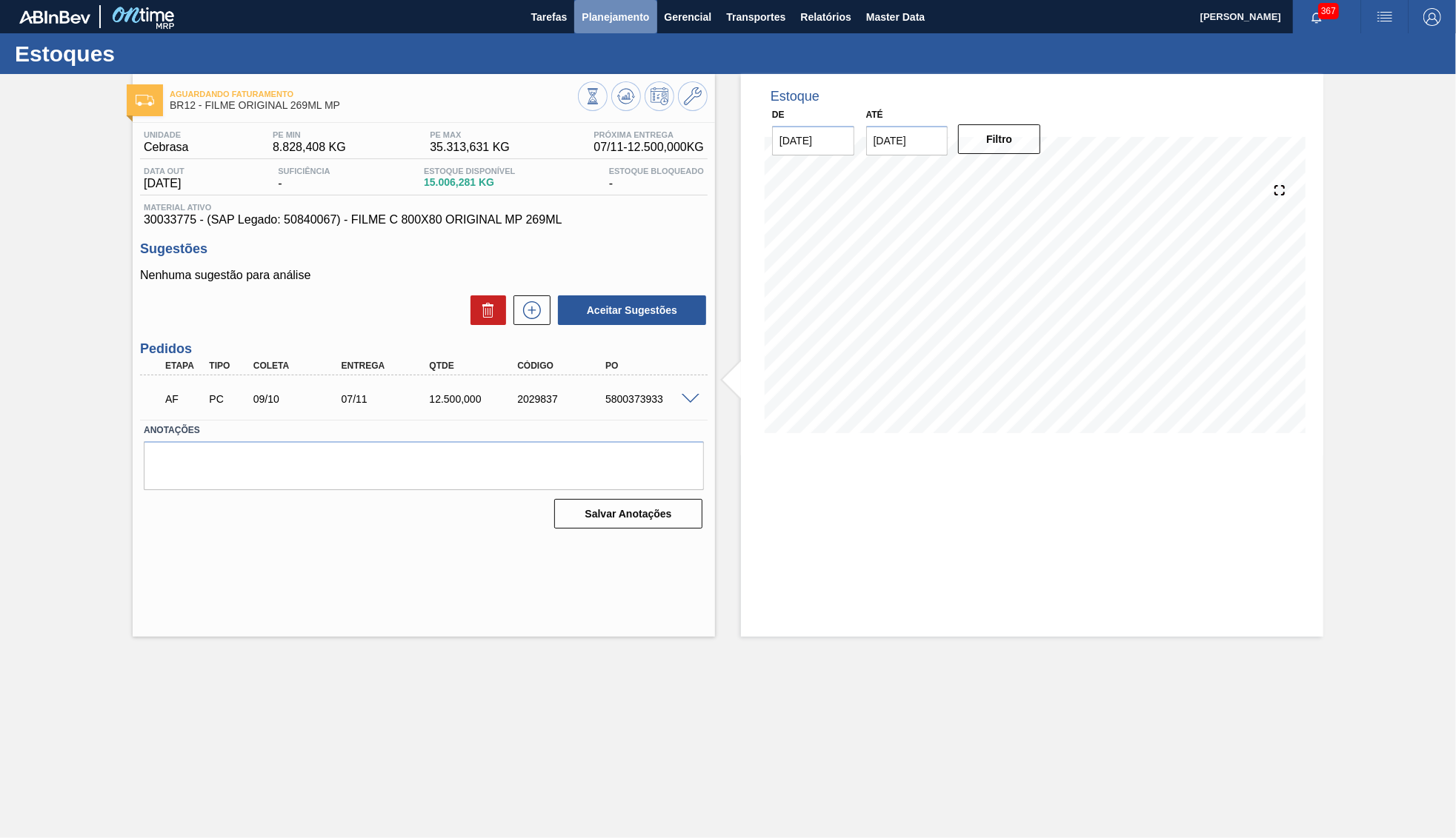
click at [594, 16] on span "Planejamento" at bounding box center [615, 17] width 67 height 17
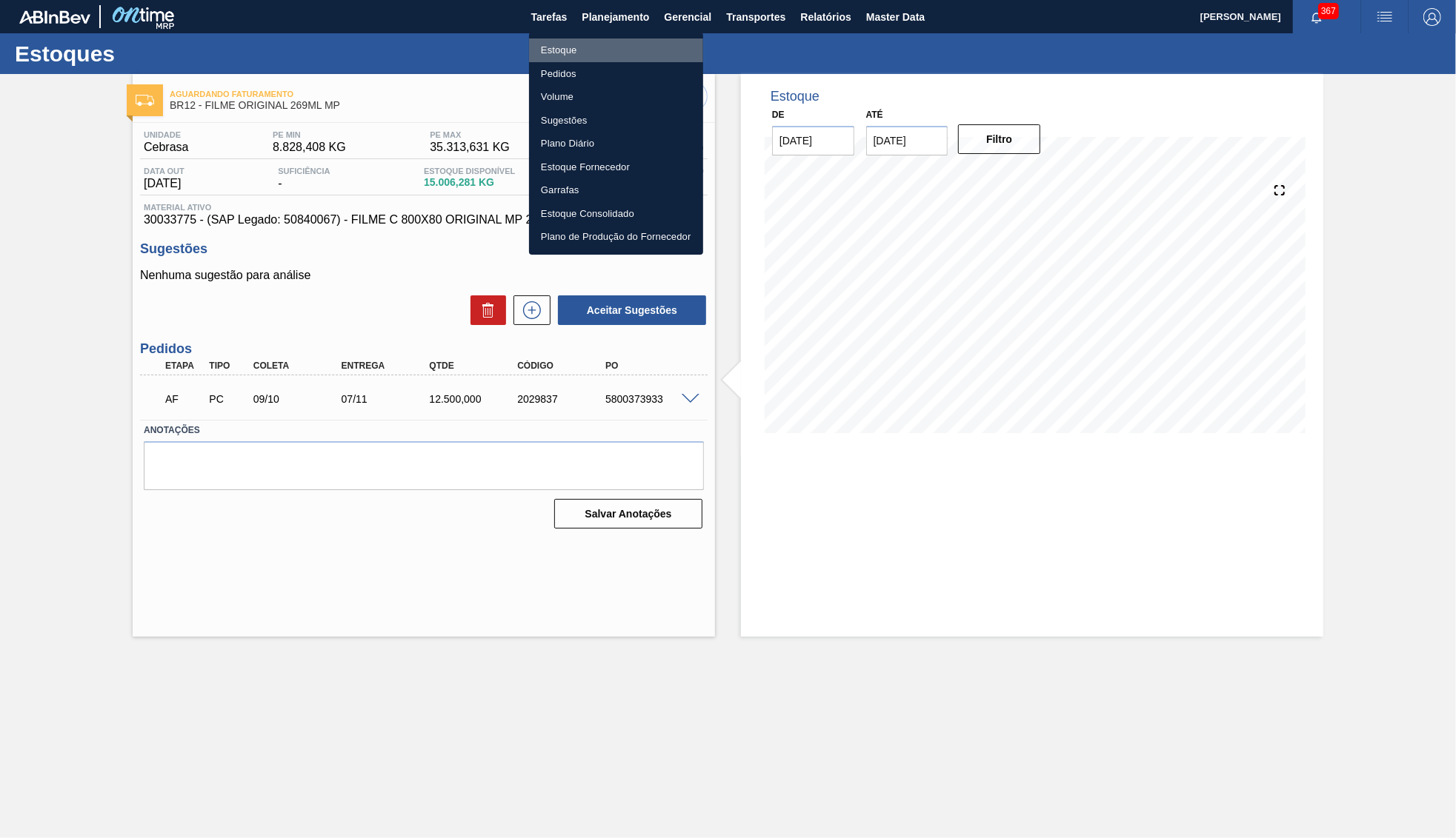
click at [589, 51] on li "Estoque" at bounding box center [616, 51] width 174 height 24
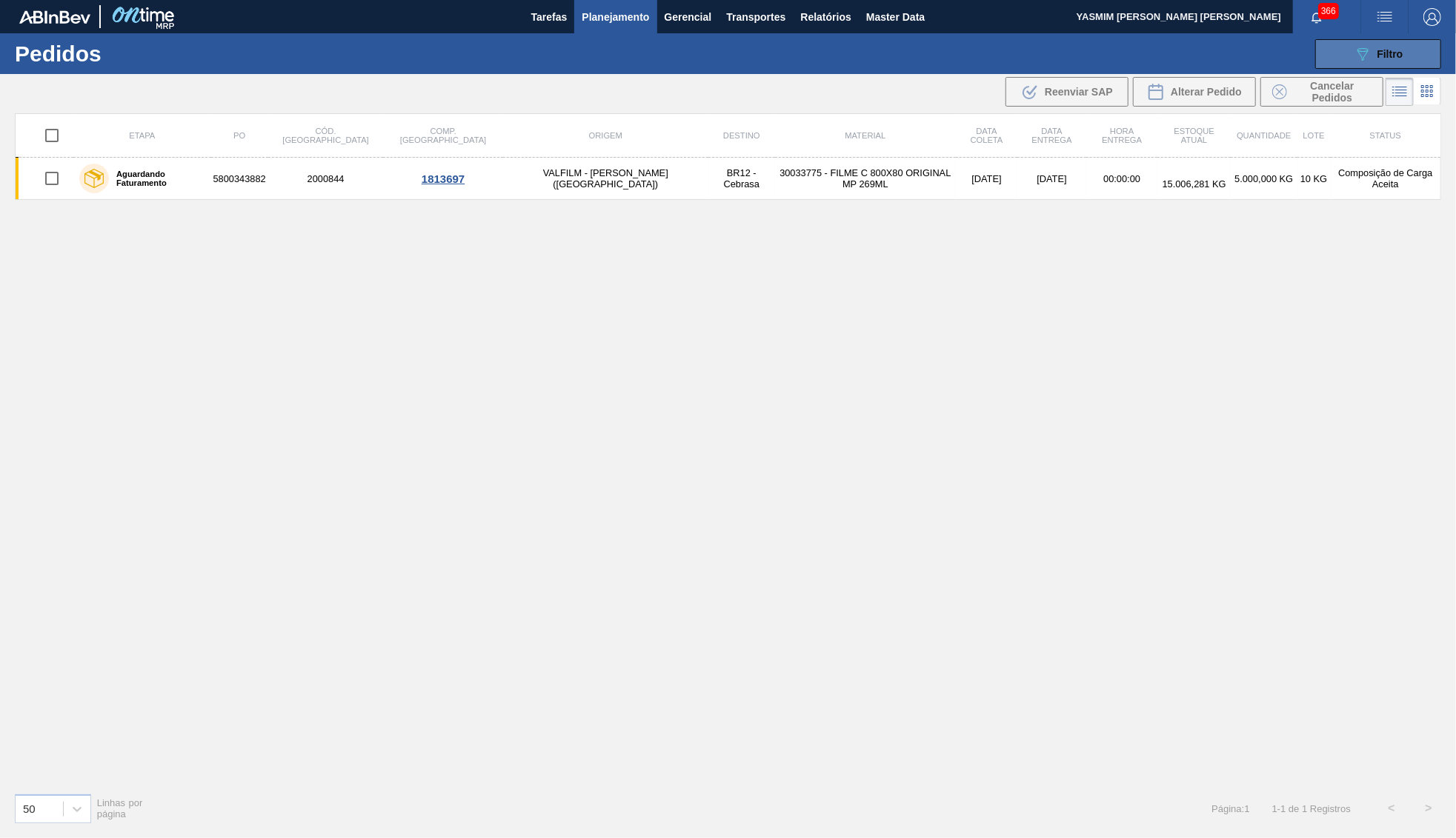
click at [1362, 48] on icon "089F7B8B-B2A5-4AFE-B5C0-19BA573D28AC" at bounding box center [1362, 54] width 17 height 17
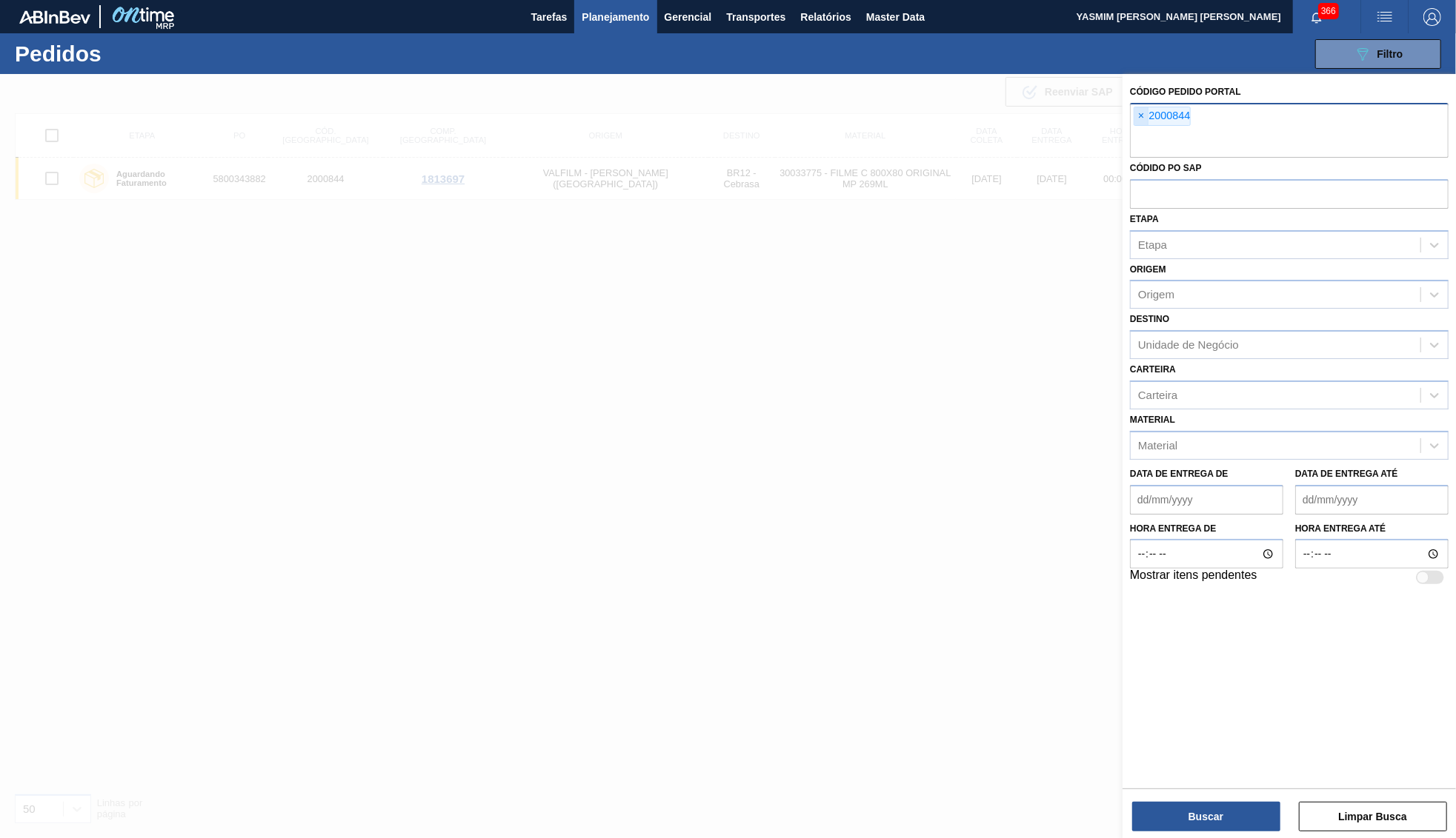
click at [1147, 107] on span "×" at bounding box center [1141, 116] width 14 height 17
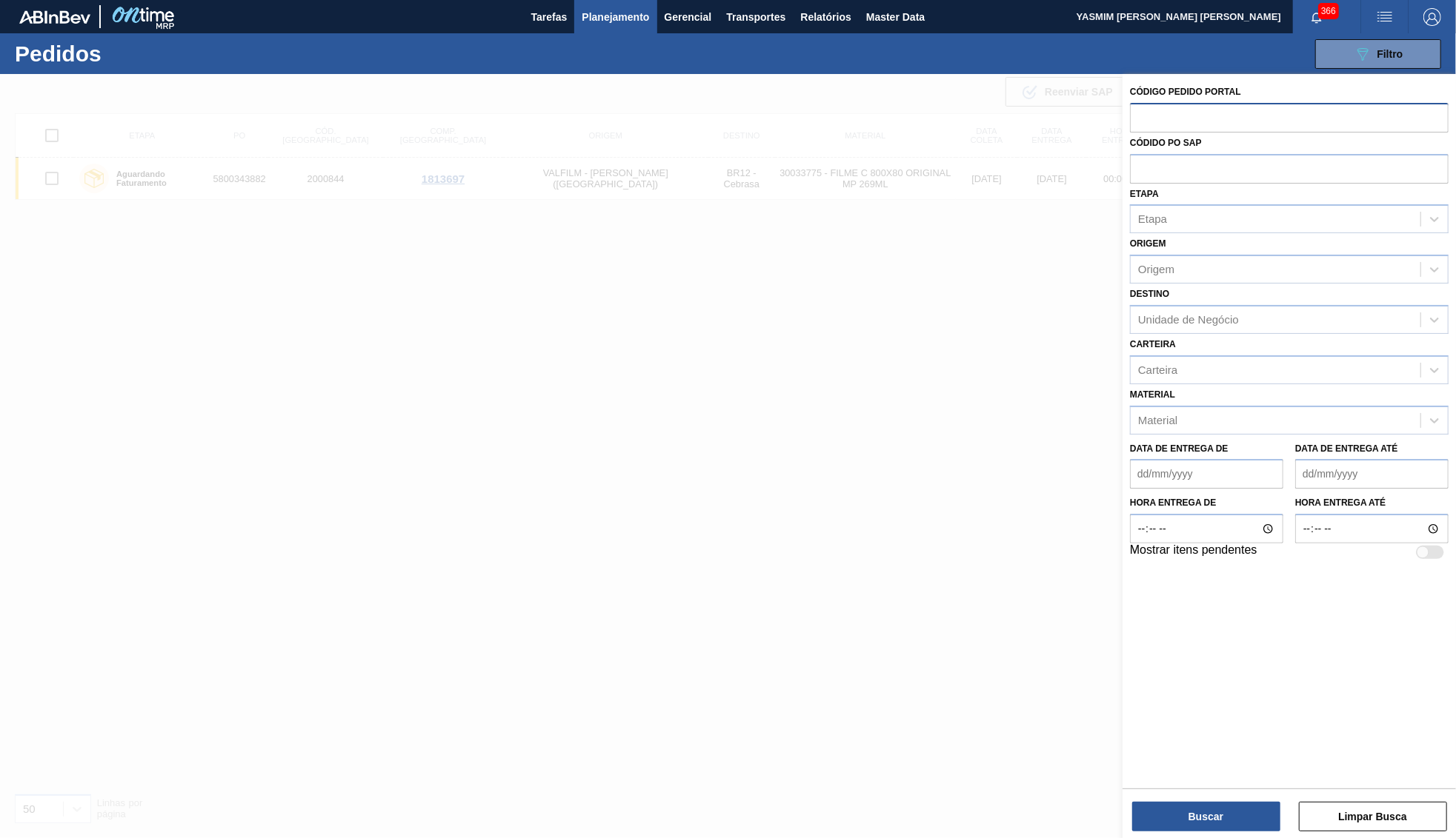
click at [1197, 385] on div "Material Material" at bounding box center [1289, 410] width 319 height 51
click at [1197, 362] on div "Carteira" at bounding box center [1274, 369] width 289 height 21
type input "original 269"
click at [1270, 514] on input "Hora entrega de" at bounding box center [1206, 528] width 153 height 29
click at [610, 33] on button "Planejamento" at bounding box center [615, 17] width 82 height 33
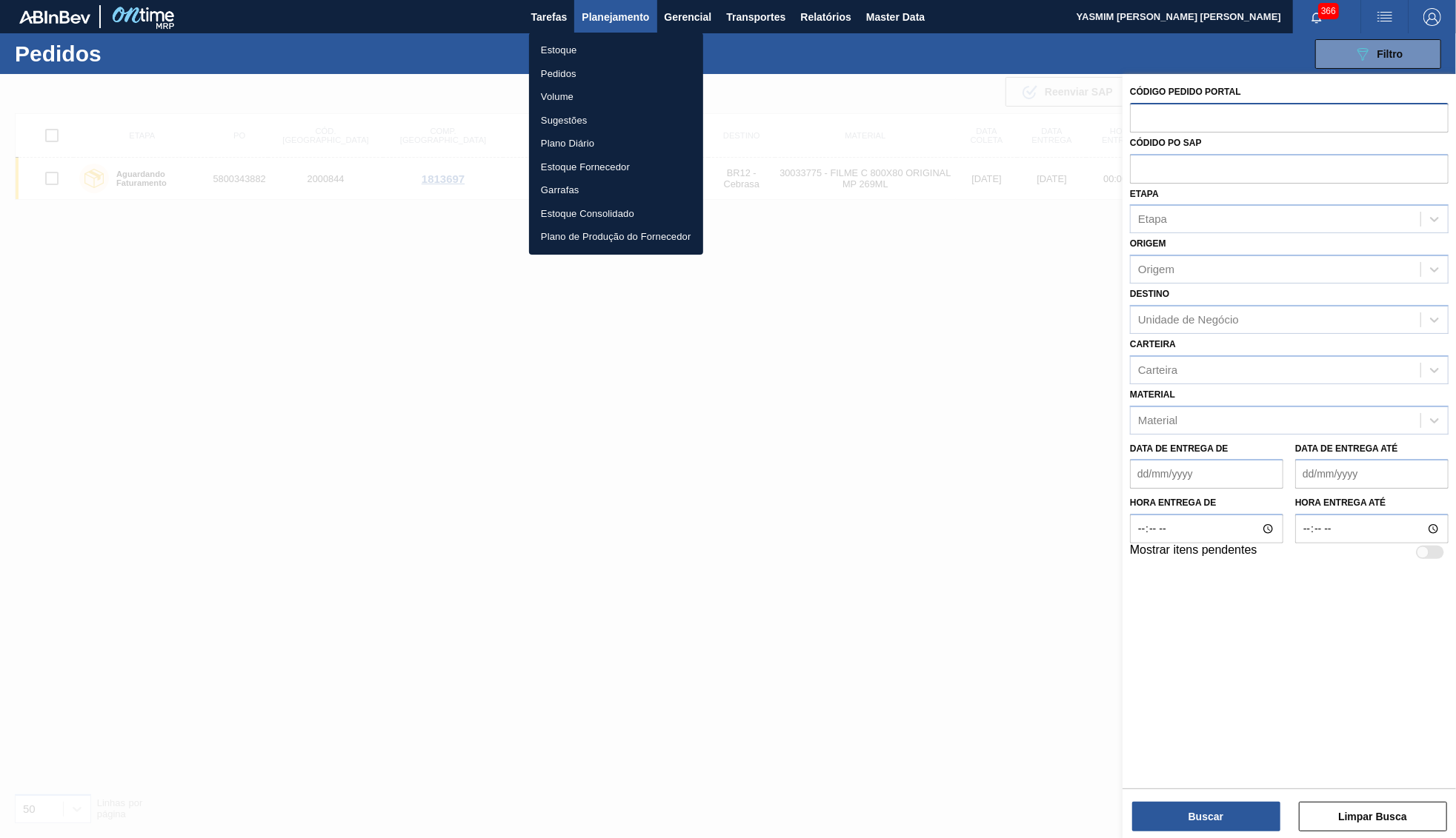
click at [569, 36] on ul "Estoque Pedidos Volume Sugestões Plano Diário Estoque Fornecedor Garrafas Estoq…" at bounding box center [616, 143] width 174 height 222
click at [590, 48] on li "Estoque" at bounding box center [616, 51] width 174 height 24
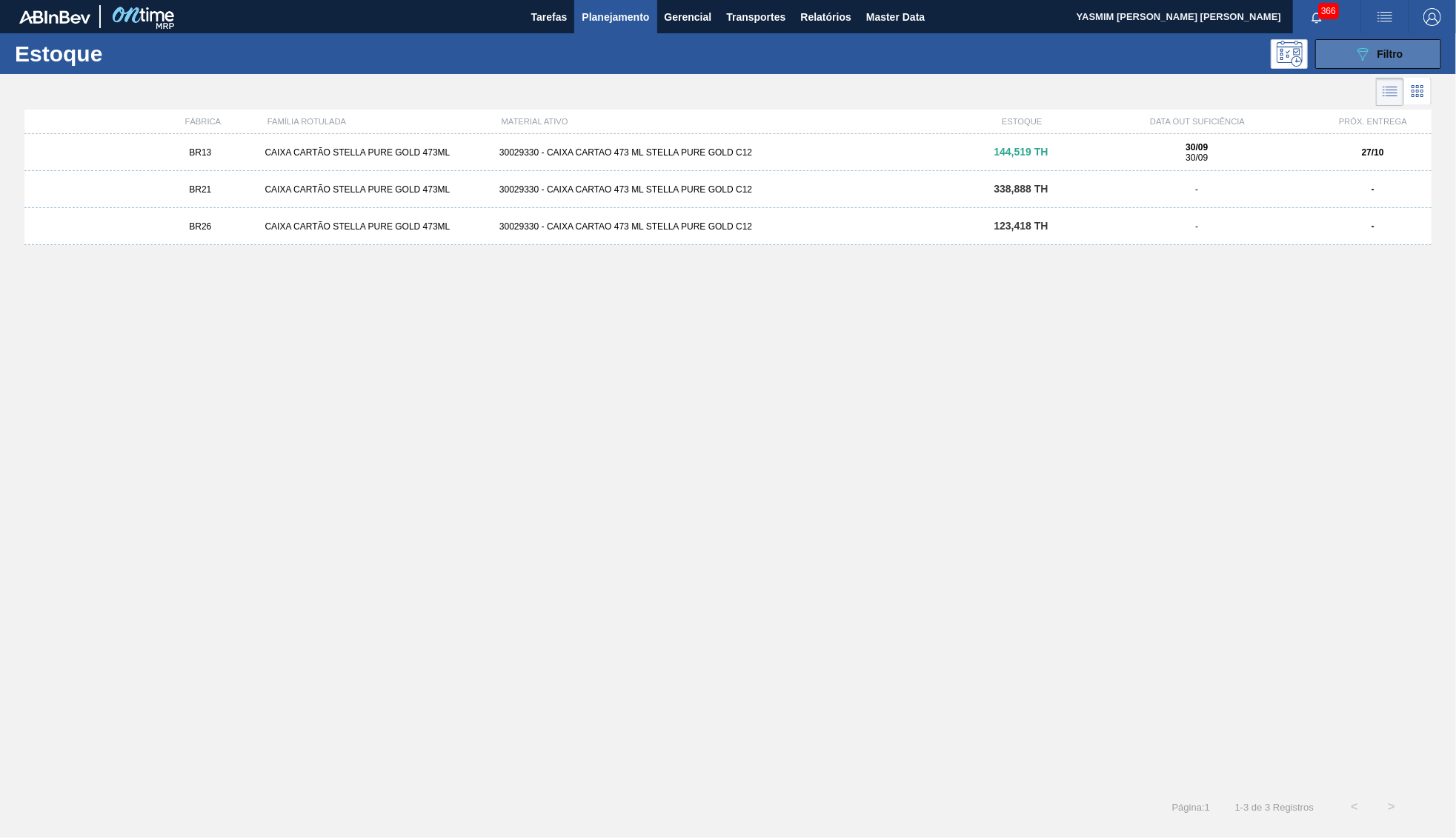
click at [1388, 49] on span "Filtro" at bounding box center [1390, 54] width 26 height 12
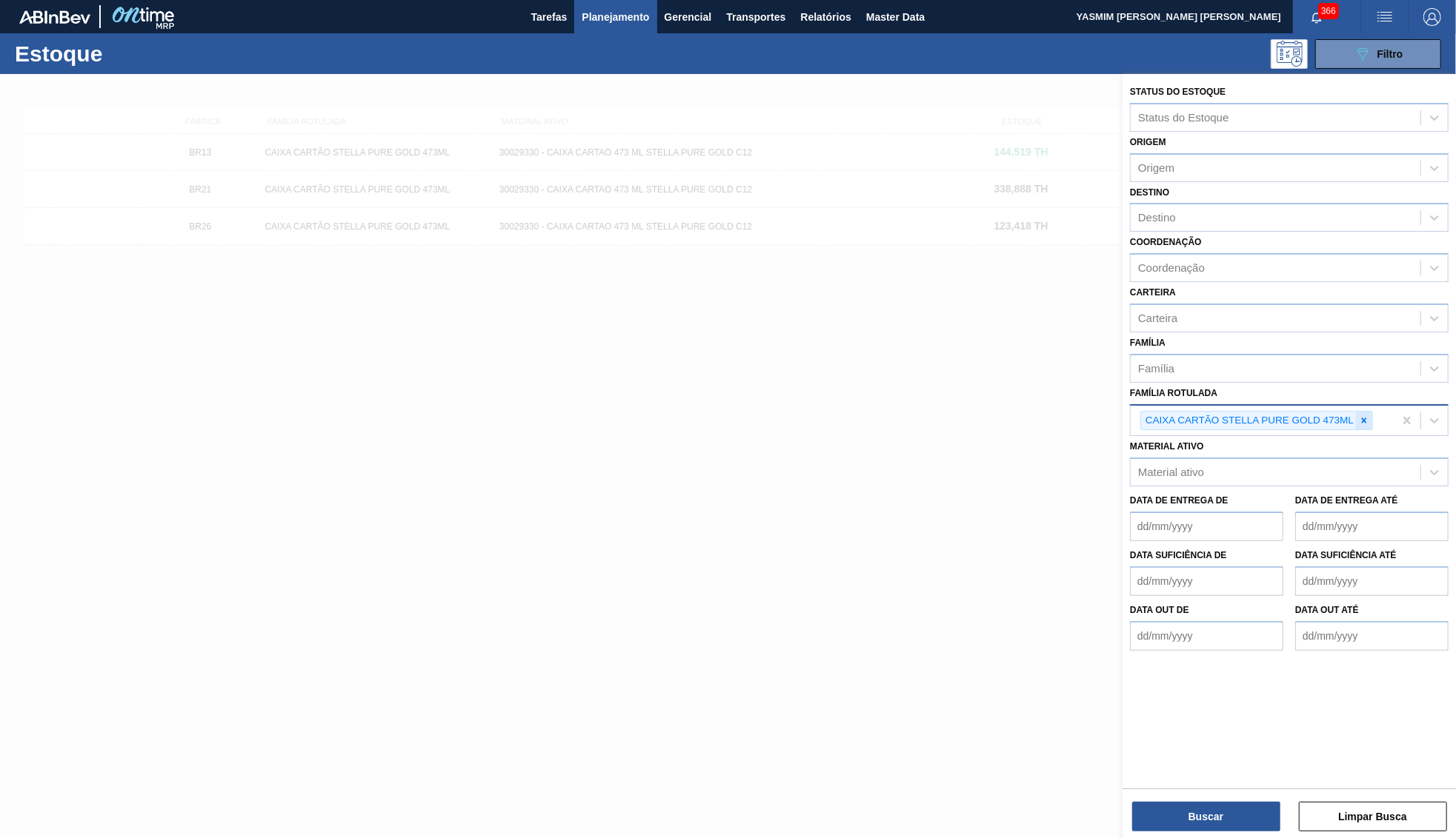
click at [1363, 411] on div at bounding box center [1363, 420] width 17 height 18
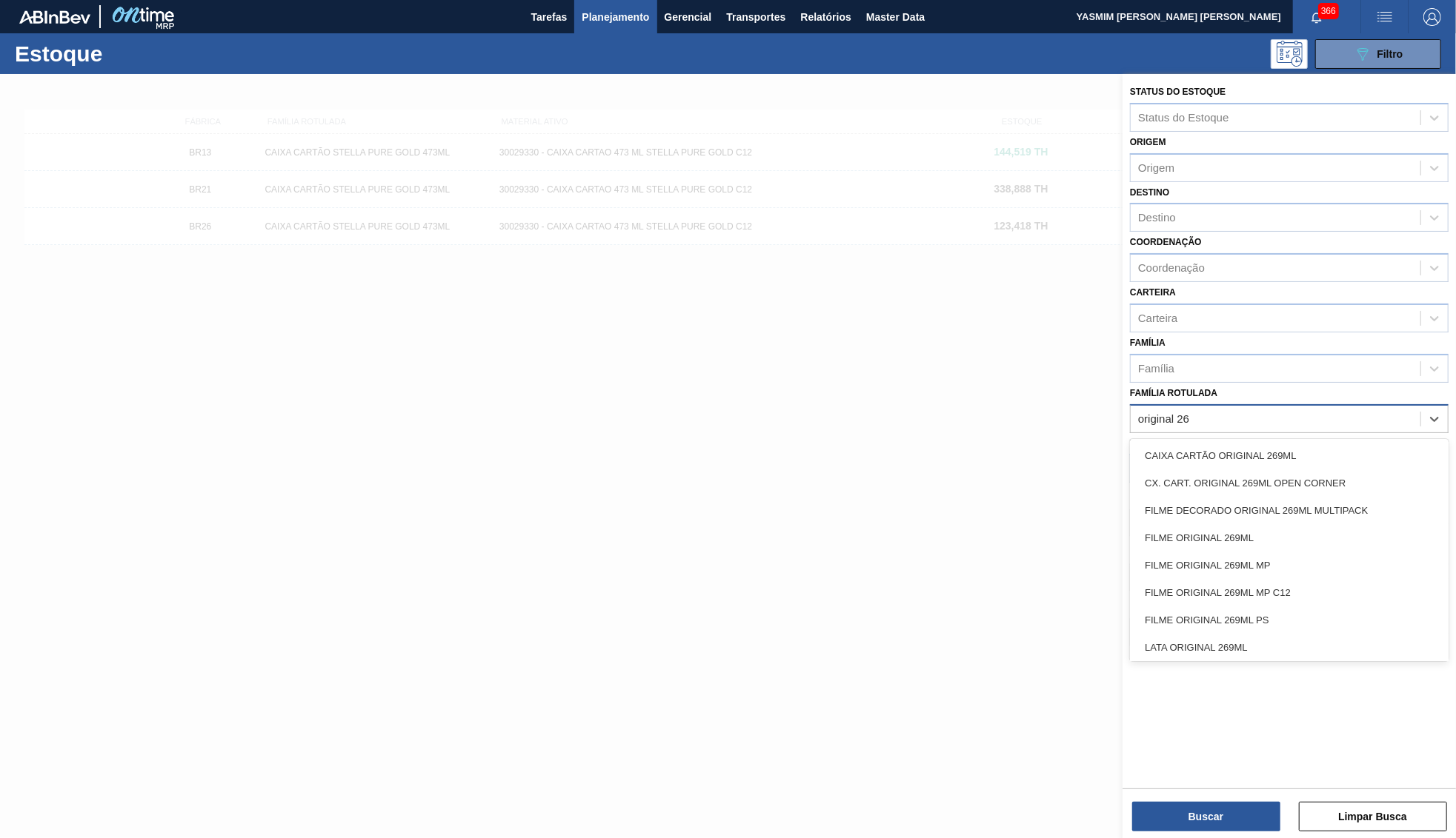
type Rotulada "original 269"
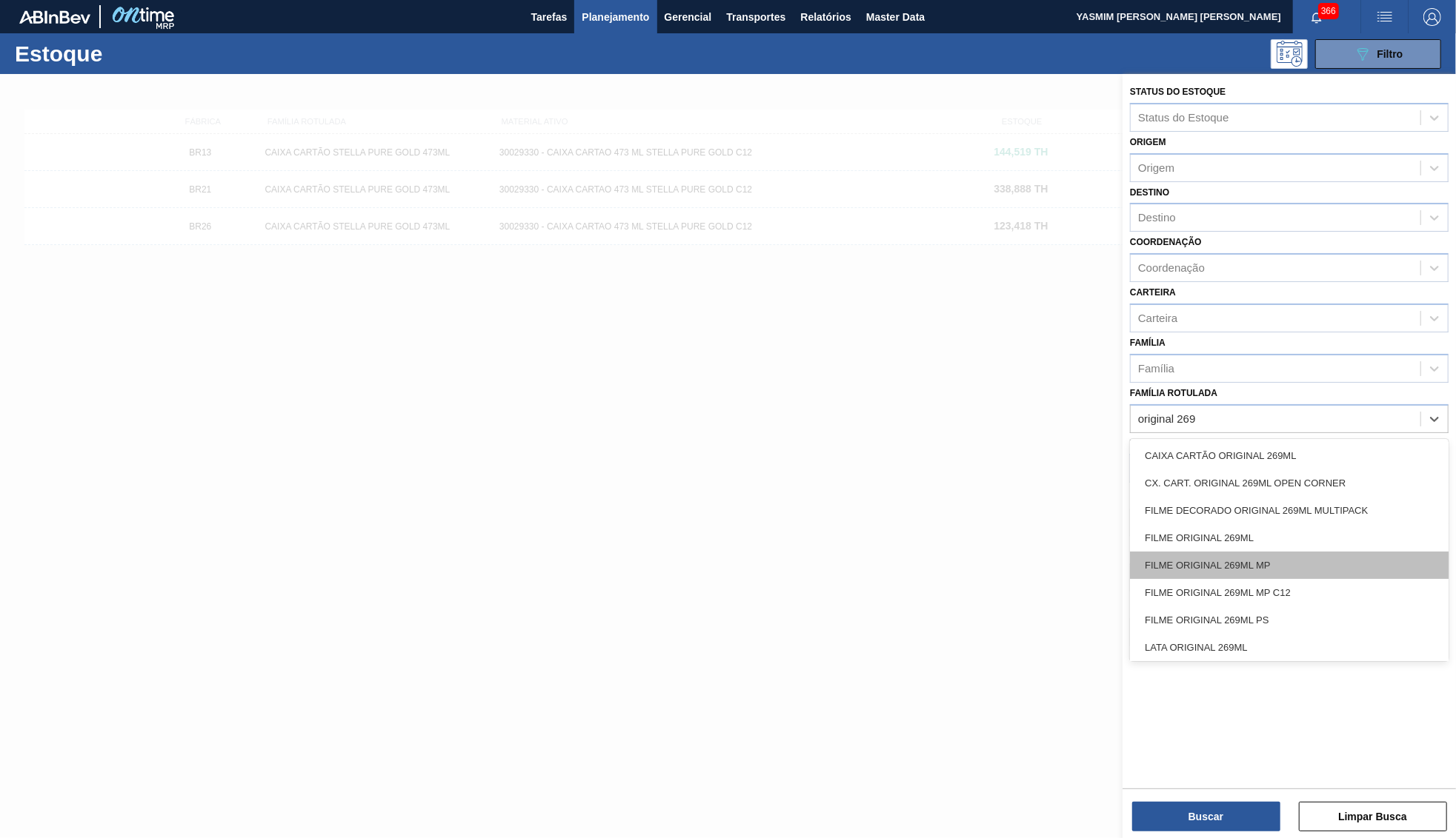
click at [1293, 552] on div "FILME ORIGINAL 269ML MP" at bounding box center [1289, 565] width 319 height 28
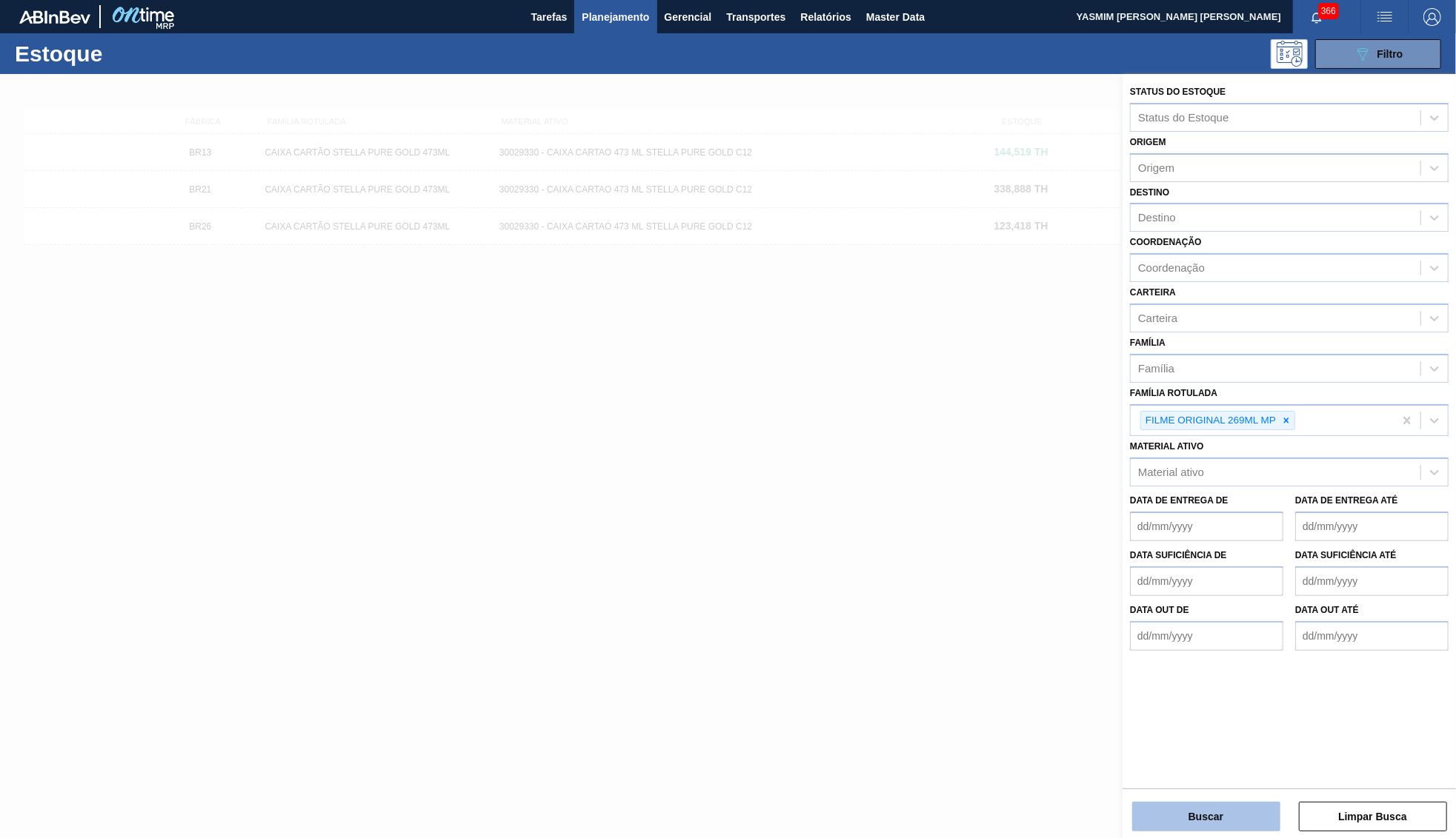
click at [1164, 817] on button "Buscar" at bounding box center [1205, 817] width 148 height 29
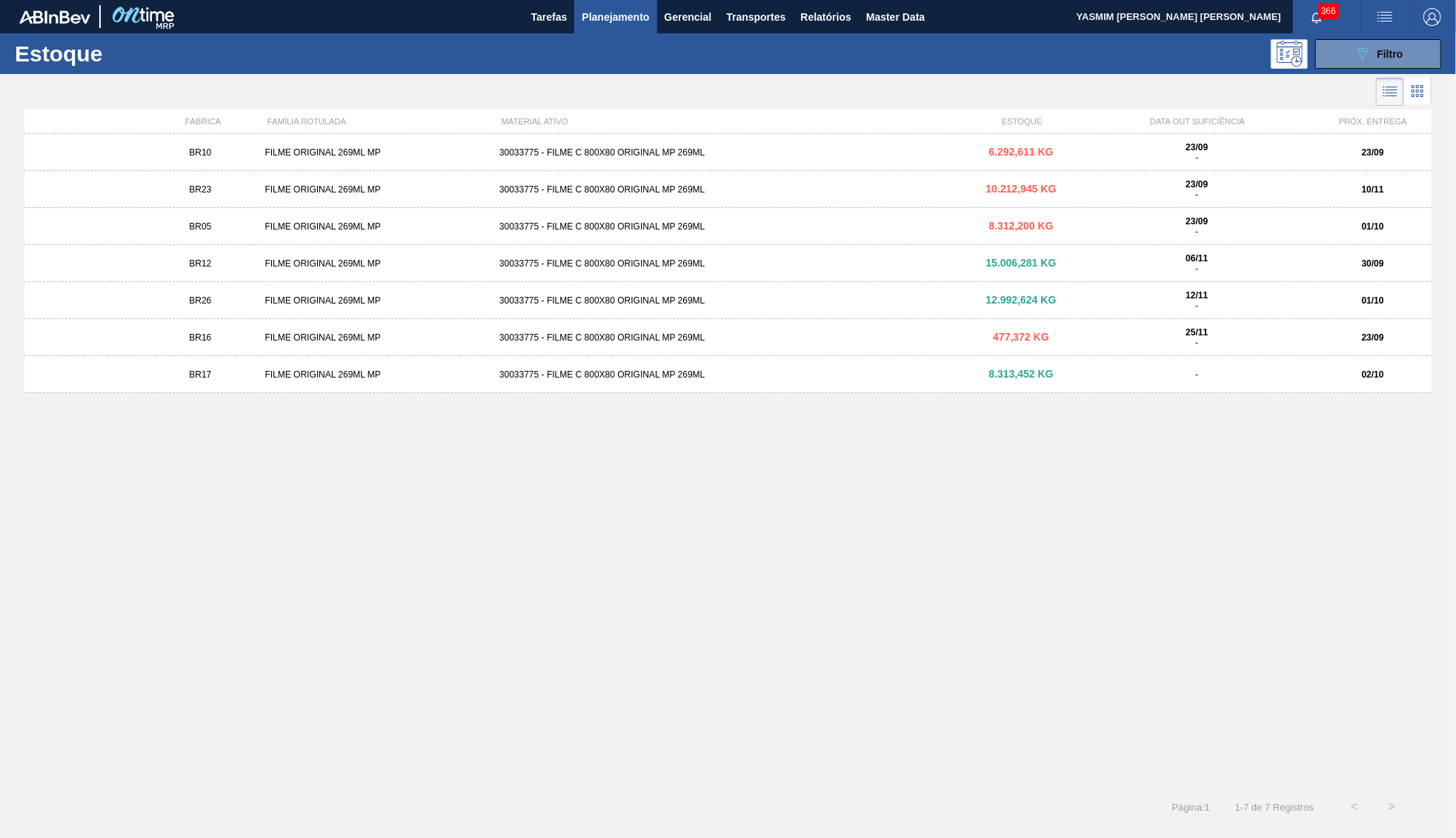
click at [348, 193] on div "FILME ORIGINAL 269ML MP" at bounding box center [375, 189] width 234 height 10
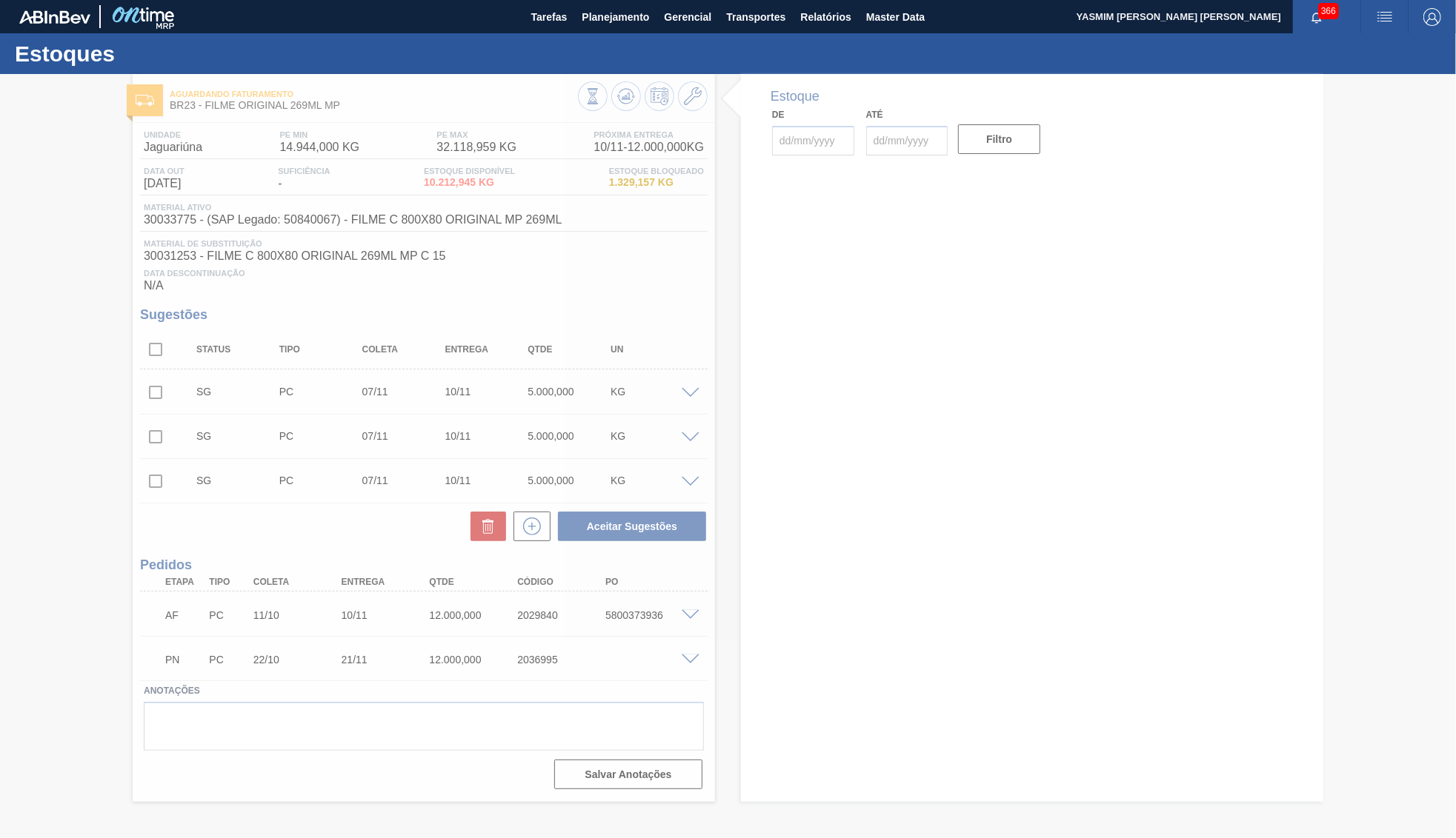
type input "07/11/2025"
type input "[DATE]"
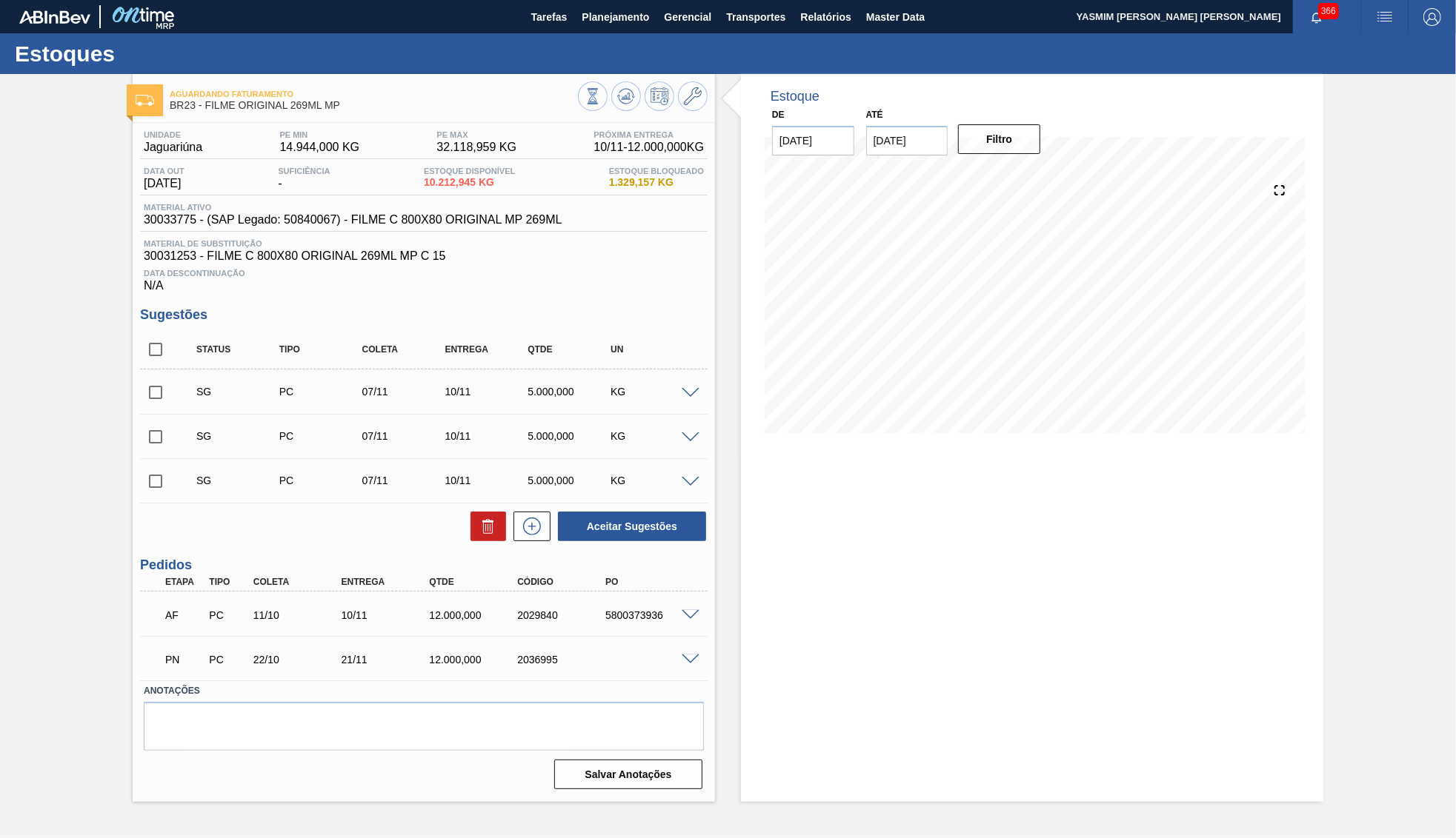
click at [692, 393] on span at bounding box center [690, 393] width 17 height 11
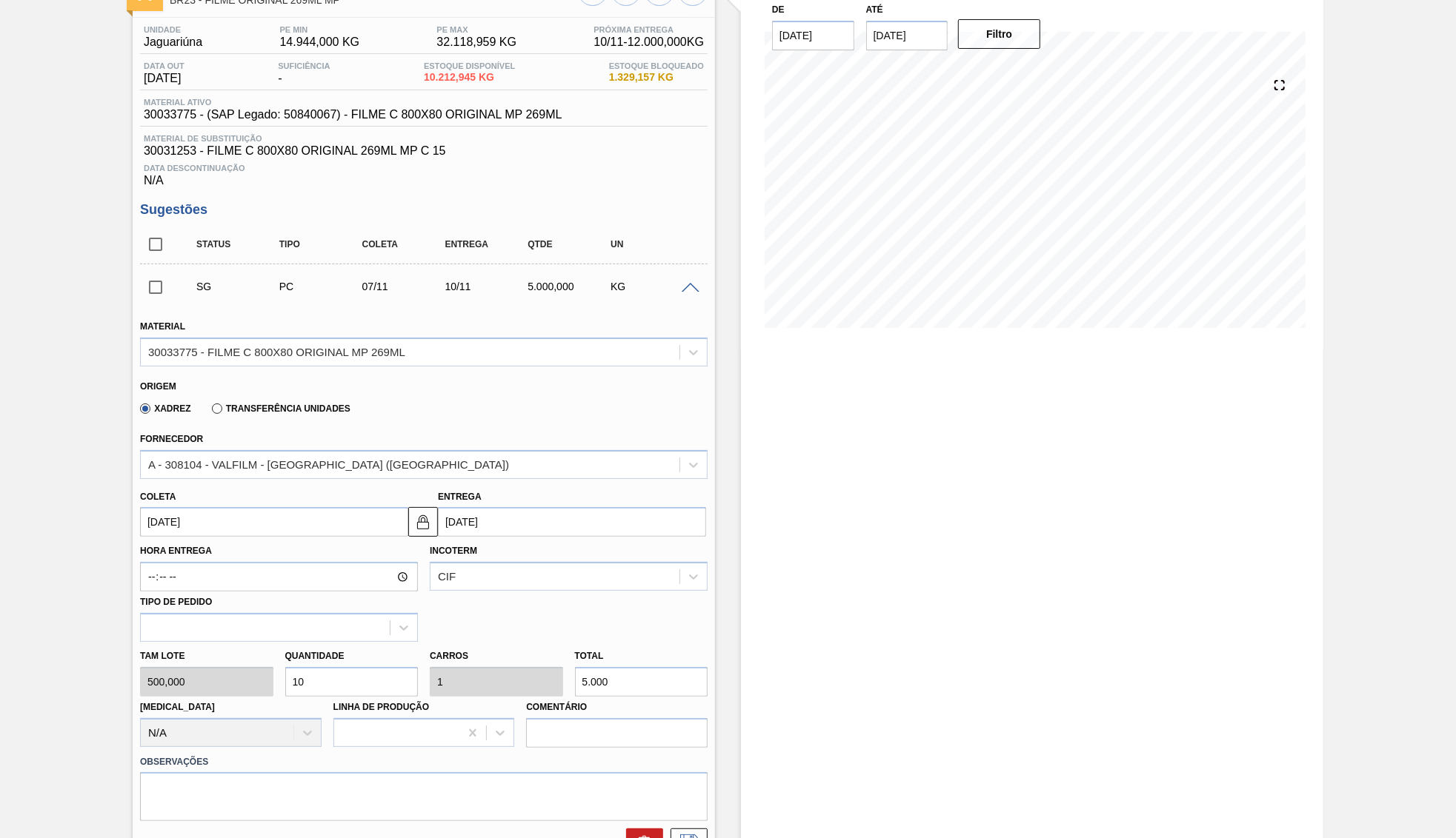
scroll to position [143, 0]
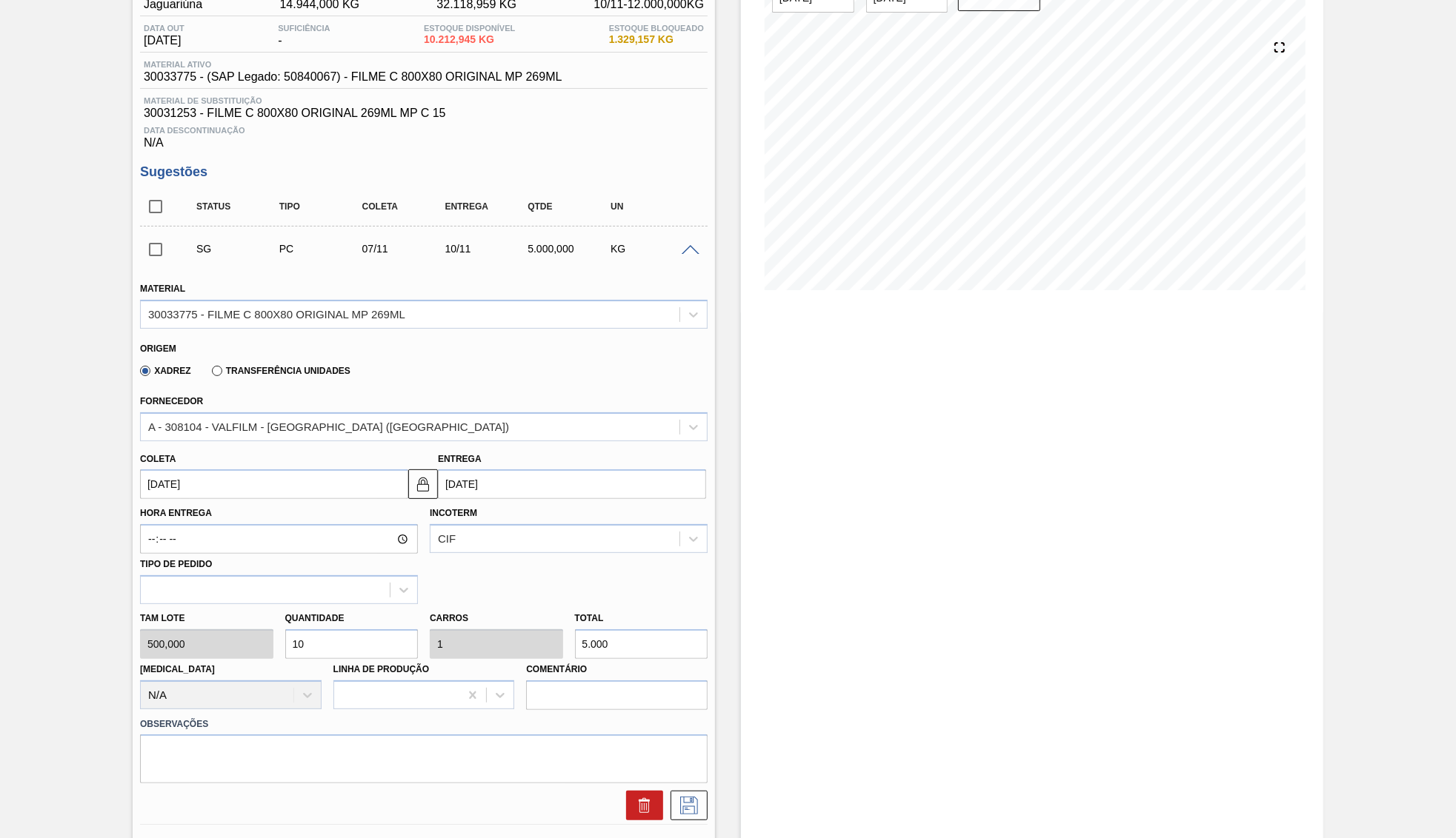
click at [515, 479] on input "[DATE]" at bounding box center [572, 484] width 268 height 29
type input "2"
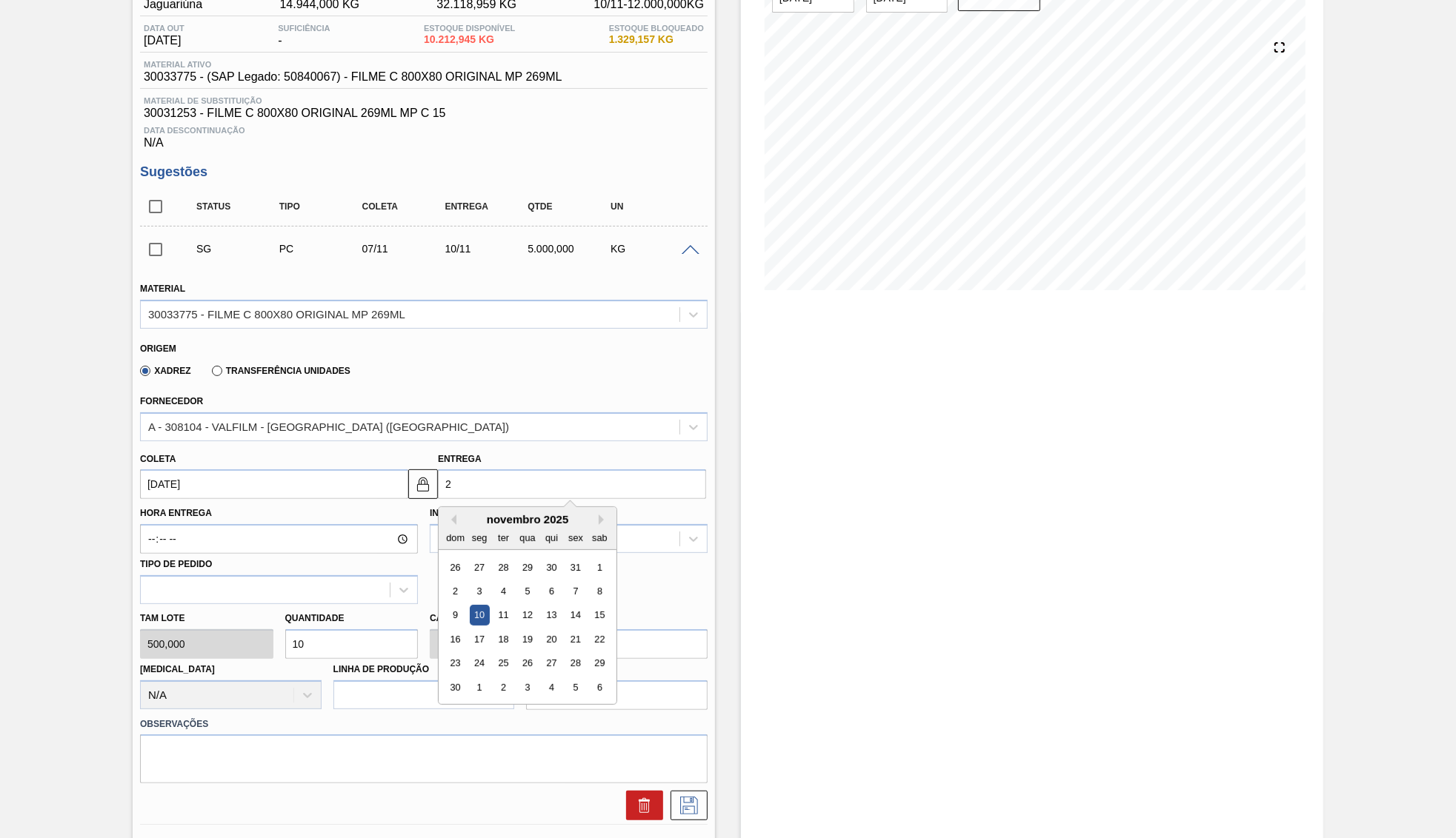
type input "30/08/2025"
type input "3"
type input "31/08/2025"
type input "30"
type input "27/09/2025"
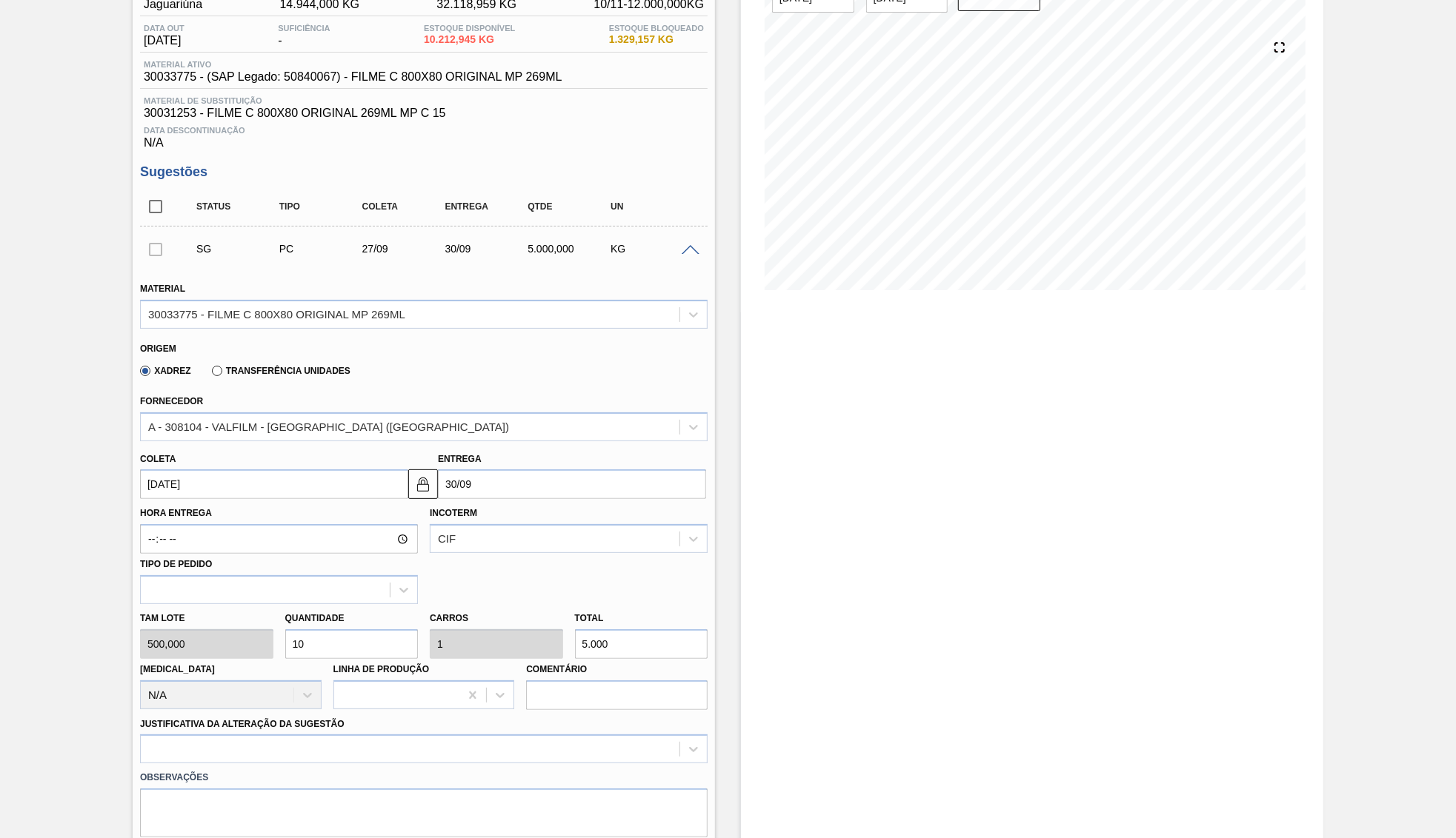
type input "30/09/2025"
click at [642, 558] on div "Hora Entrega Incoterm CIF Tipo de pedido" at bounding box center [423, 552] width 579 height 105
click at [669, 624] on div "Total 5.000" at bounding box center [642, 633] width 133 height 51
click at [664, 629] on input "5.000" at bounding box center [642, 644] width 133 height 29
click at [373, 735] on div at bounding box center [424, 749] width 568 height 29
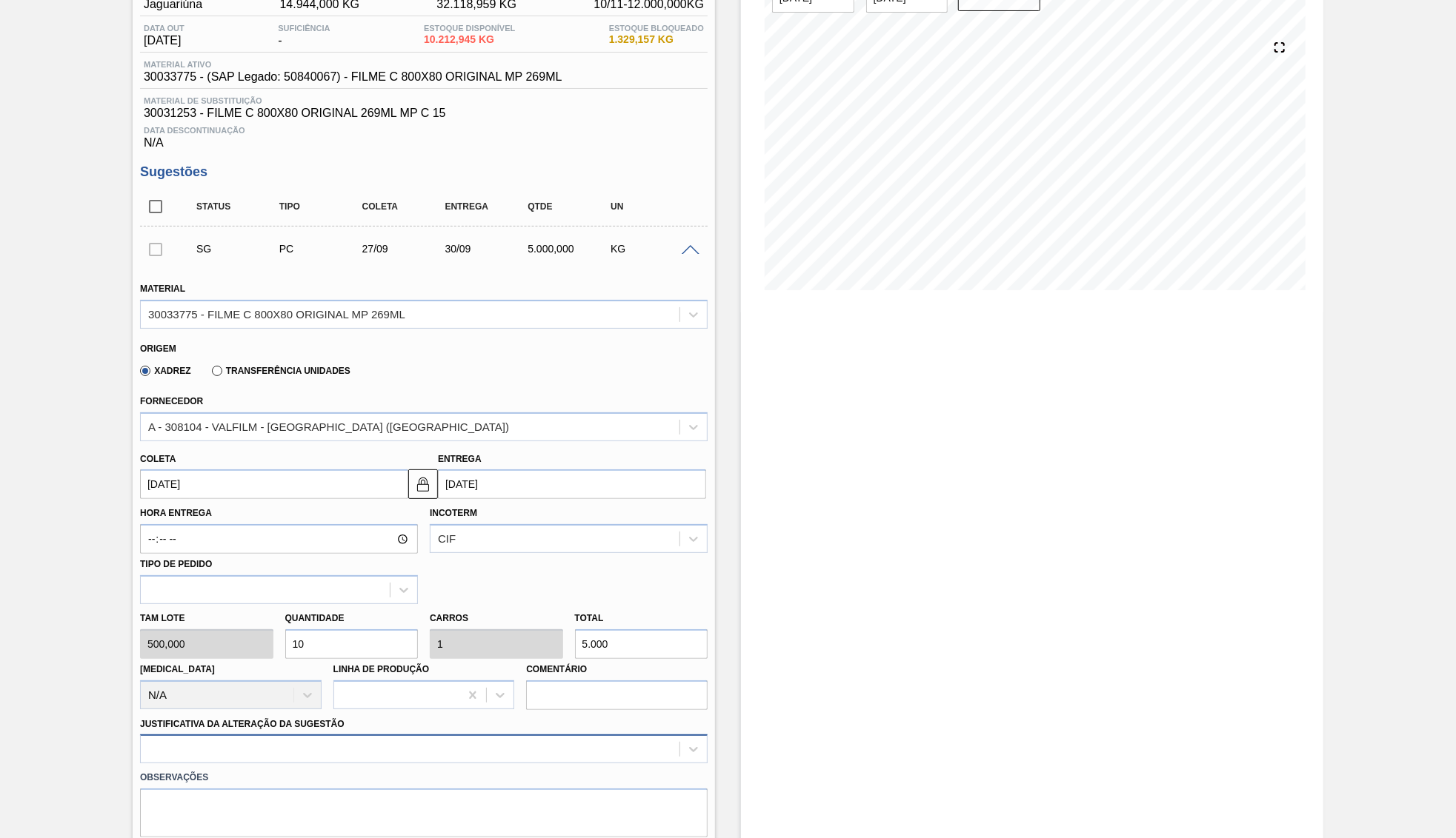
scroll to position [282, 0]
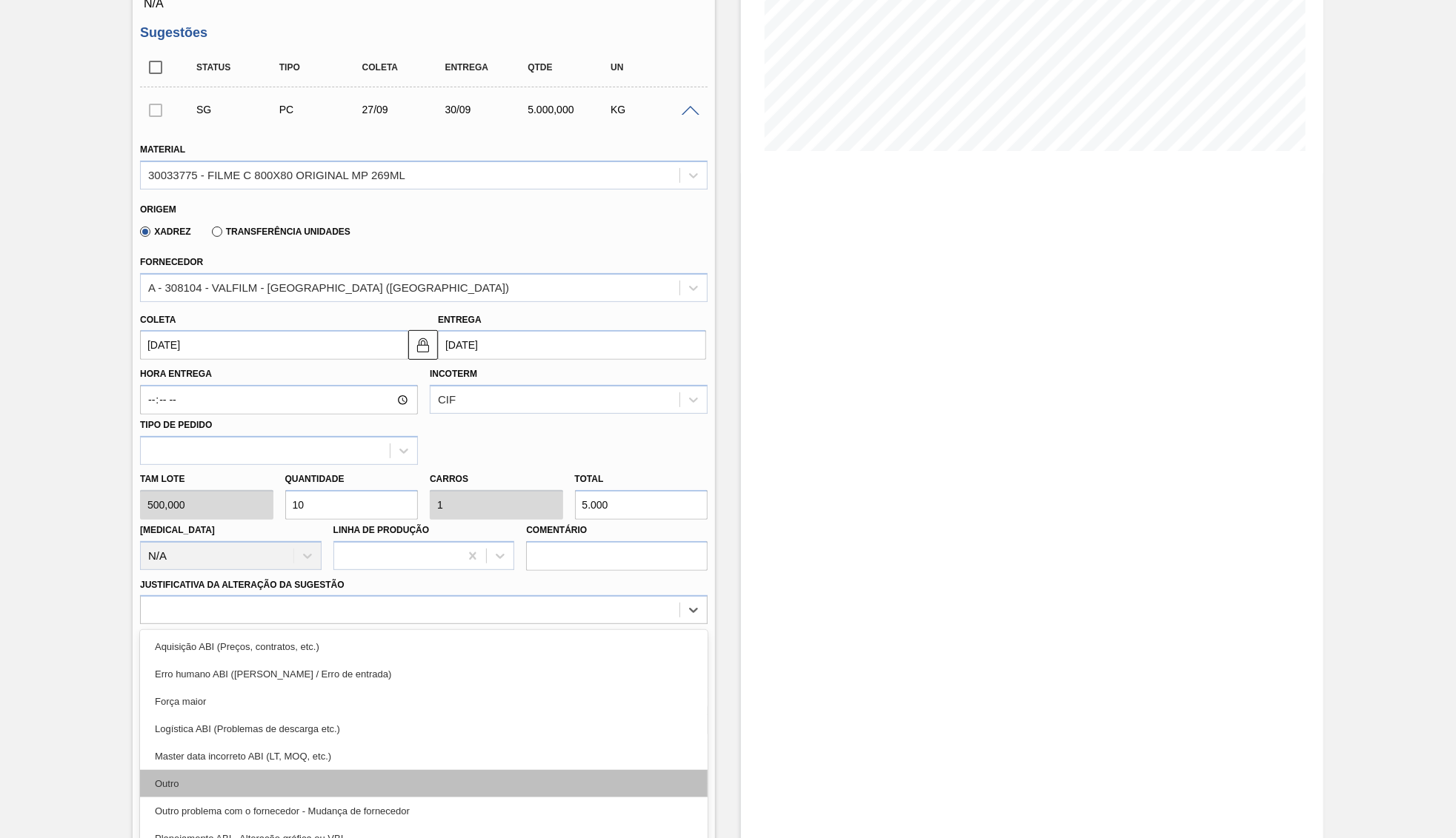
click at [266, 772] on div "Outro" at bounding box center [424, 783] width 568 height 28
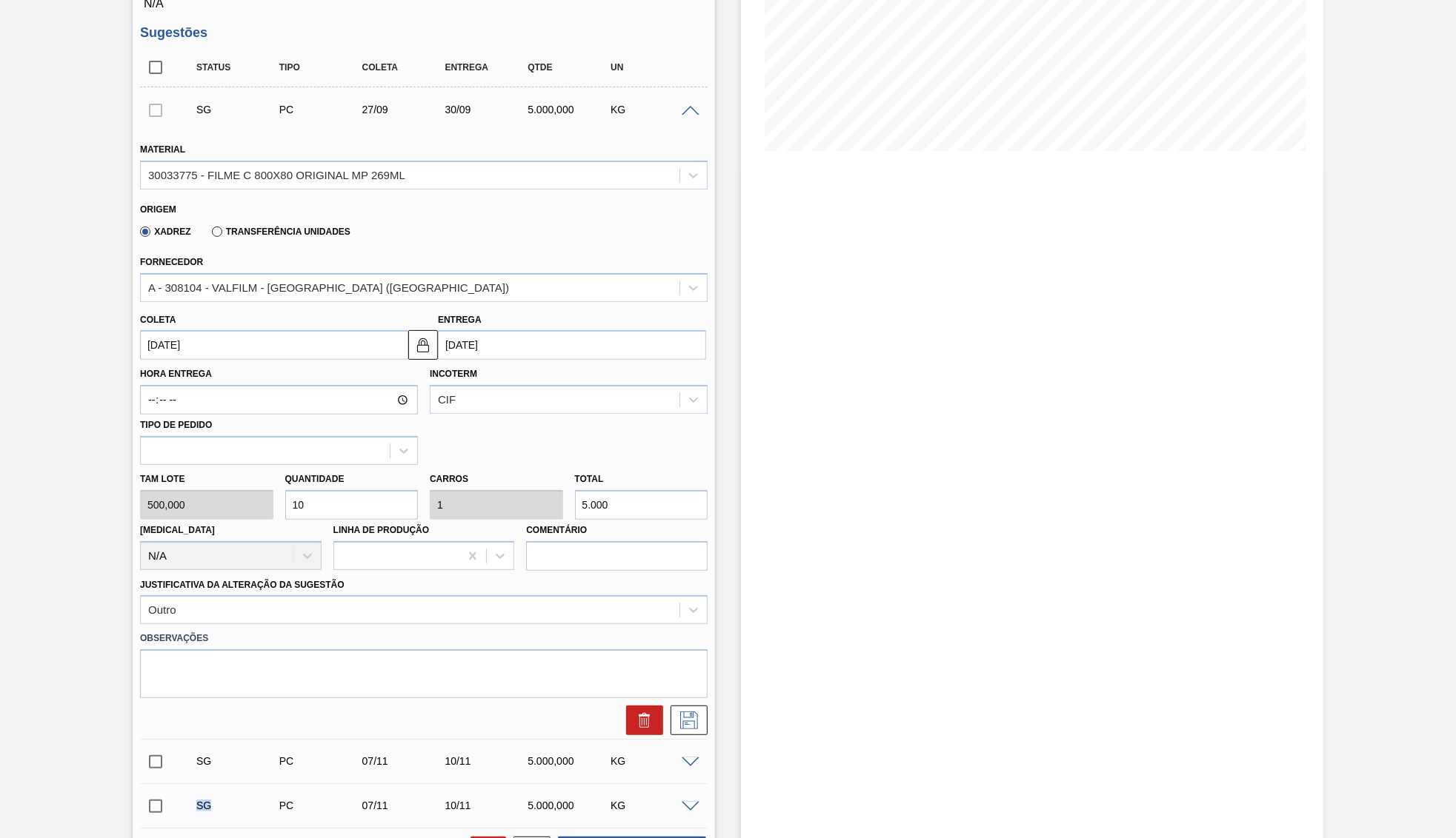
click at [266, 791] on div "SG PC 07/11 10/11 5.000,000 KG" at bounding box center [435, 805] width 497 height 29
click at [285, 664] on textarea at bounding box center [424, 674] width 568 height 49
paste textarea "2000844"
type textarea "Virada do card de Cebrasa para JG 2000844"
click at [694, 712] on icon at bounding box center [689, 721] width 24 height 17
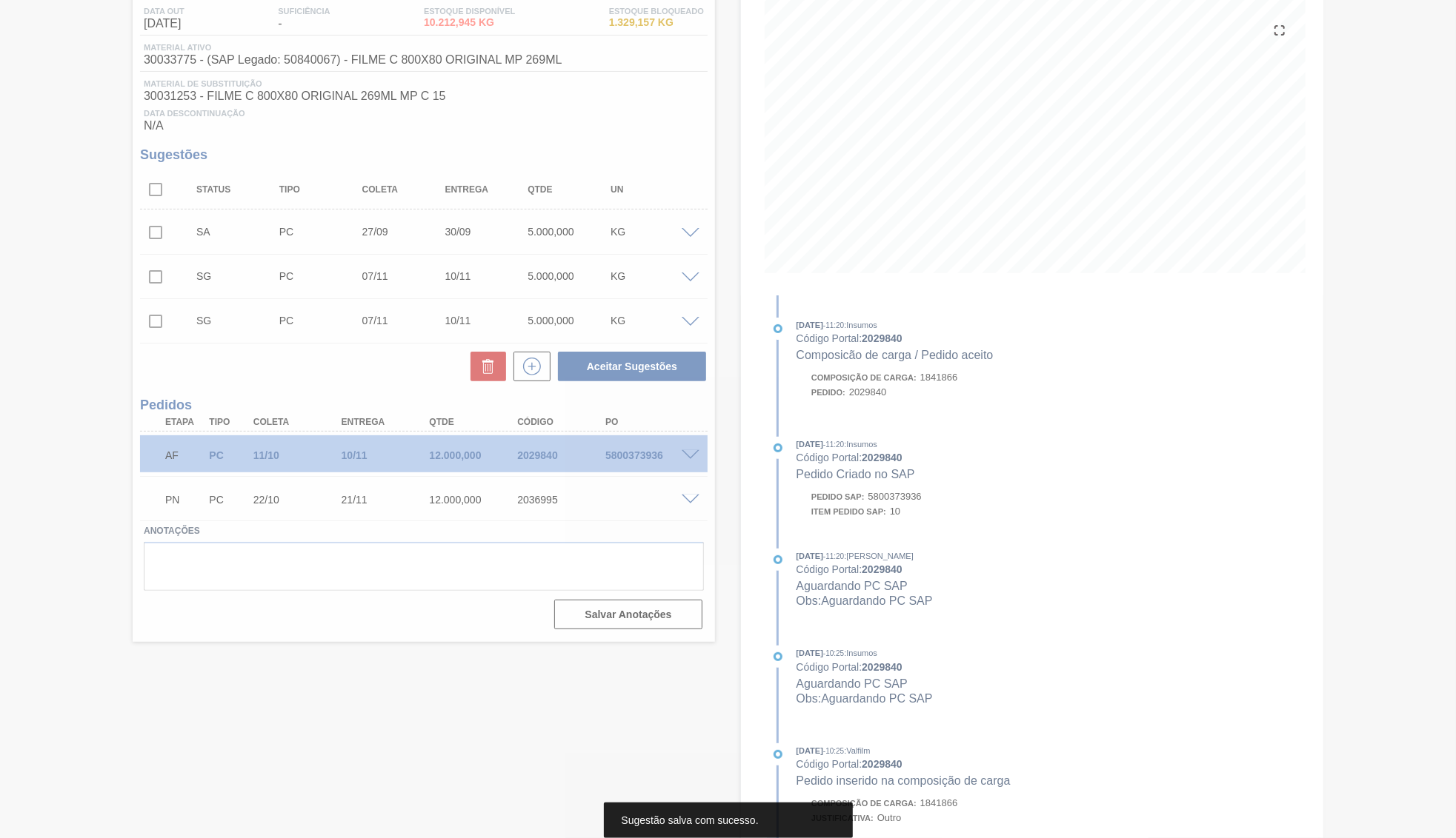
scroll to position [0, 0]
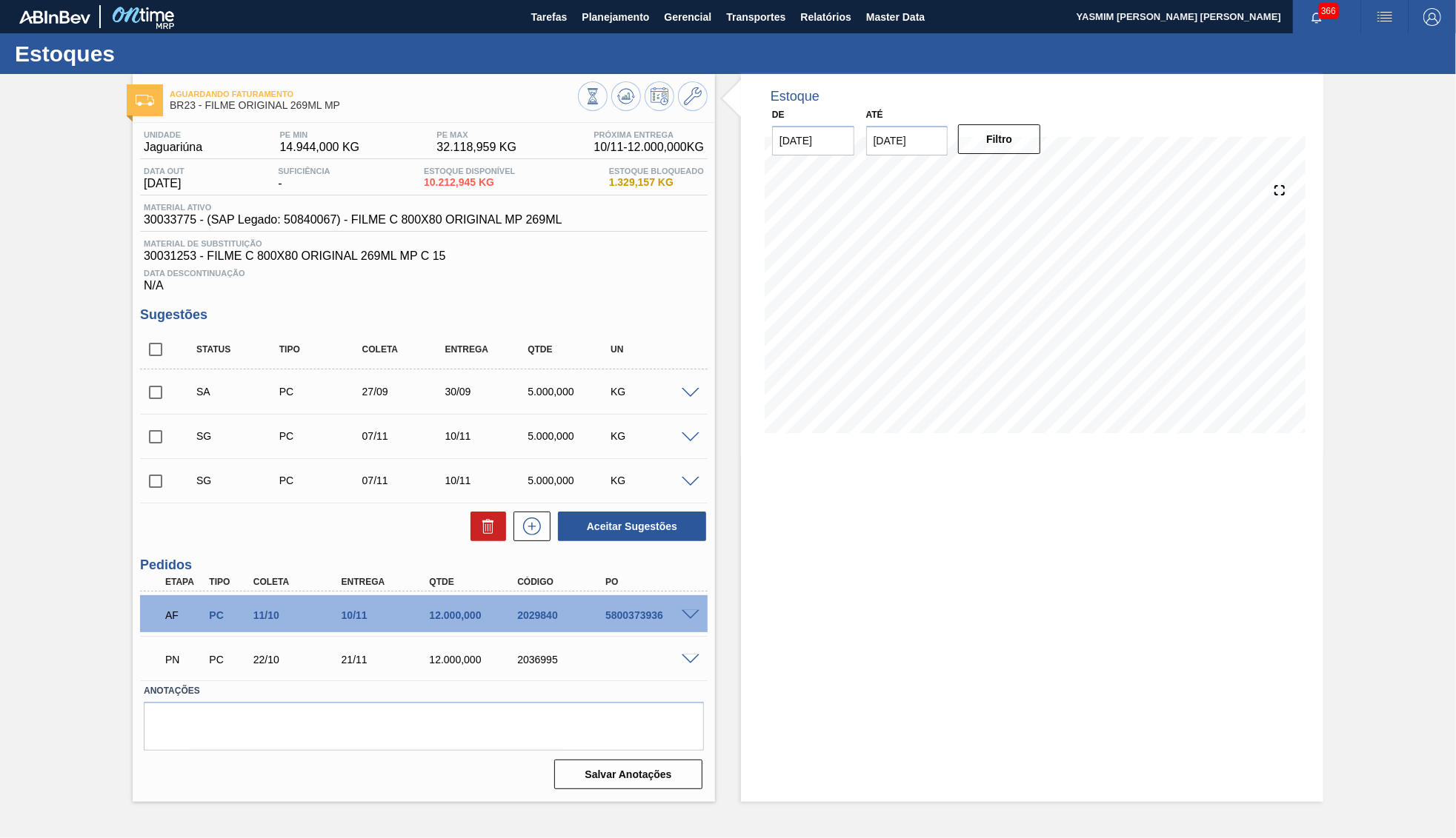
click at [158, 399] on input "checkbox" at bounding box center [155, 392] width 31 height 31
click at [663, 517] on button "Aceitar Sugestões" at bounding box center [631, 526] width 148 height 29
checkbox input "false"
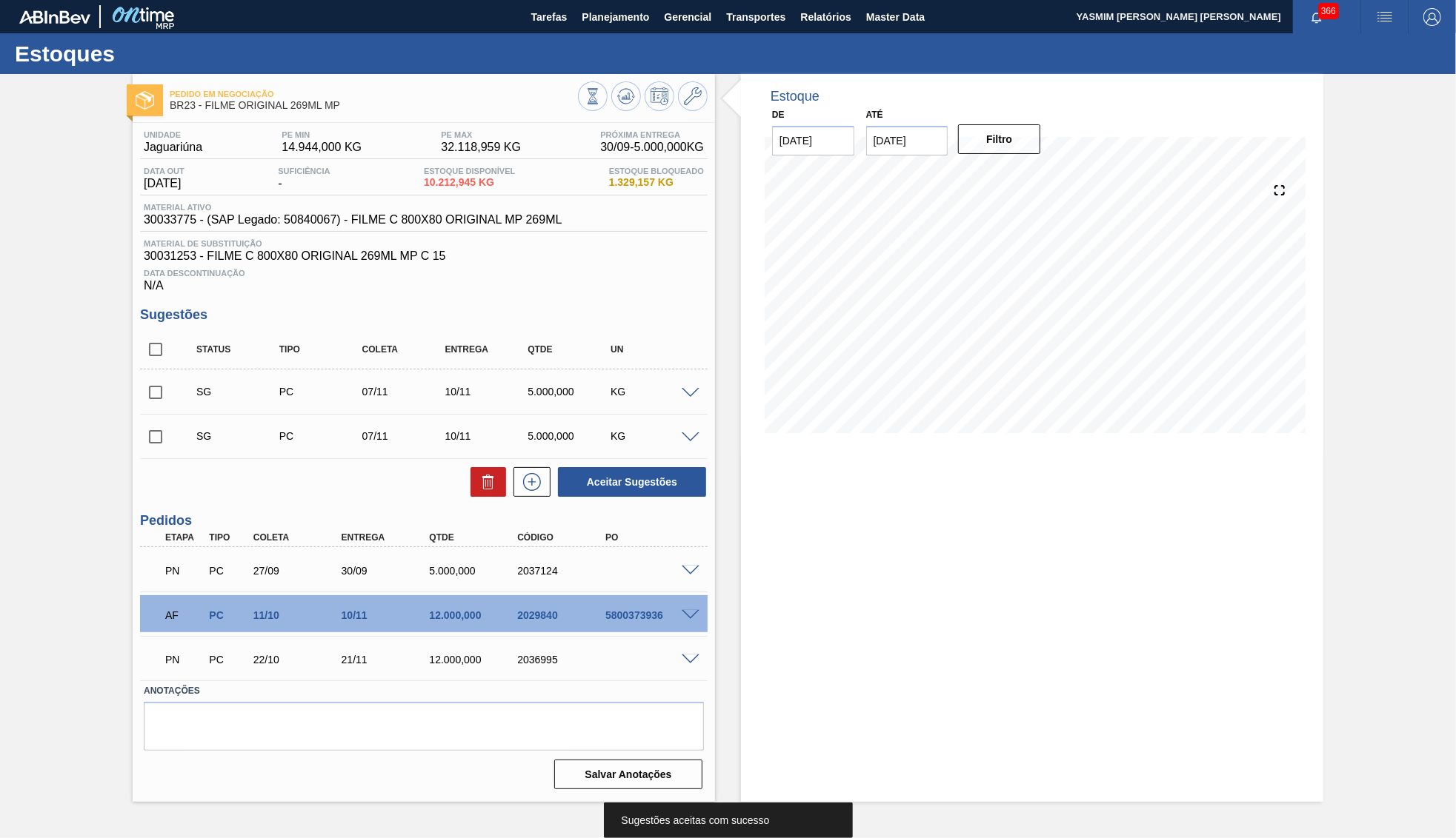
click at [527, 573] on div "2037124" at bounding box center [562, 571] width 98 height 12
click at [527, 572] on div "2037124" at bounding box center [562, 571] width 98 height 12
copy div "2037124"
click at [692, 575] on span at bounding box center [690, 572] width 17 height 11
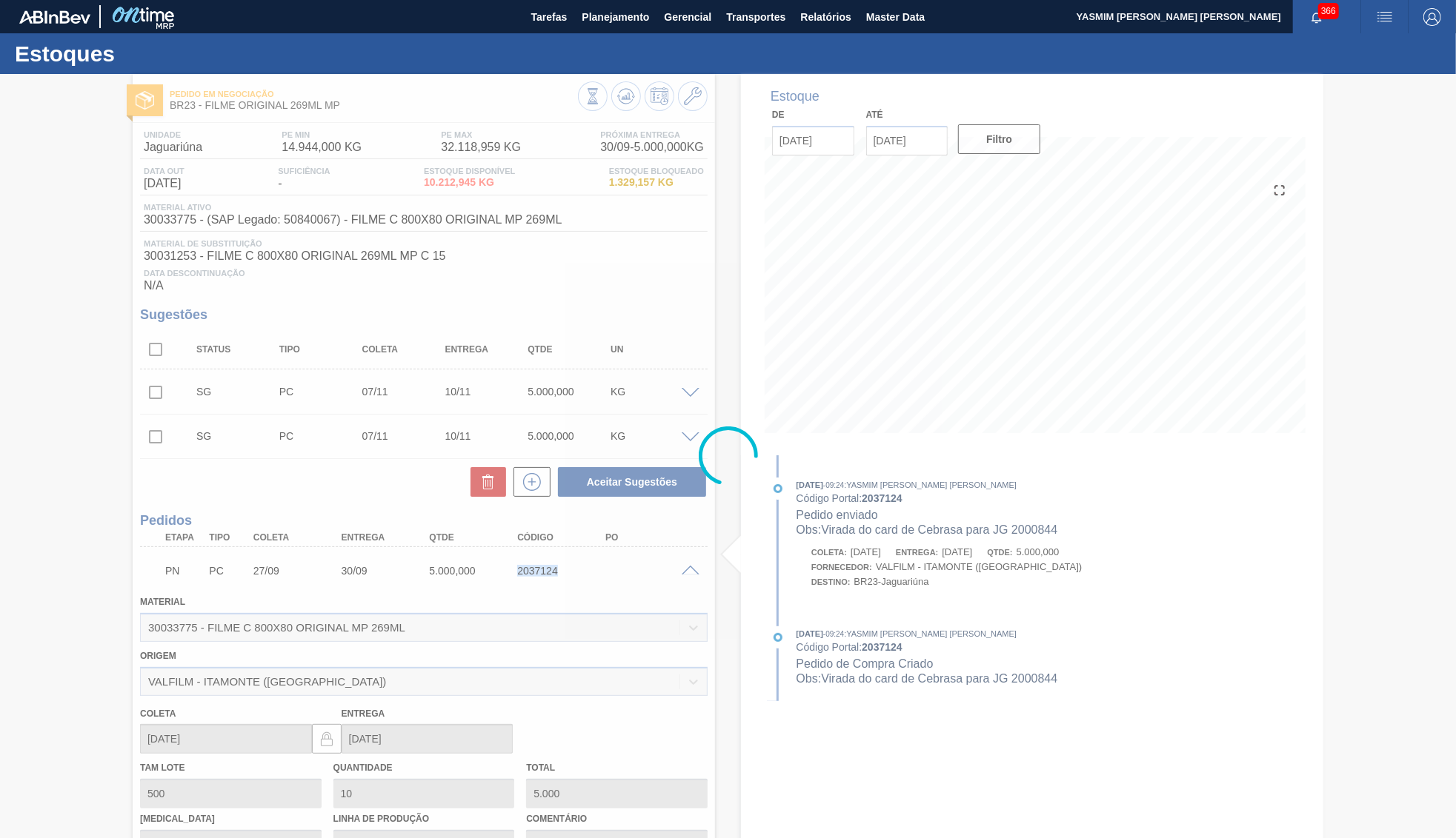
click at [549, 572] on div "2037124" at bounding box center [562, 571] width 98 height 12
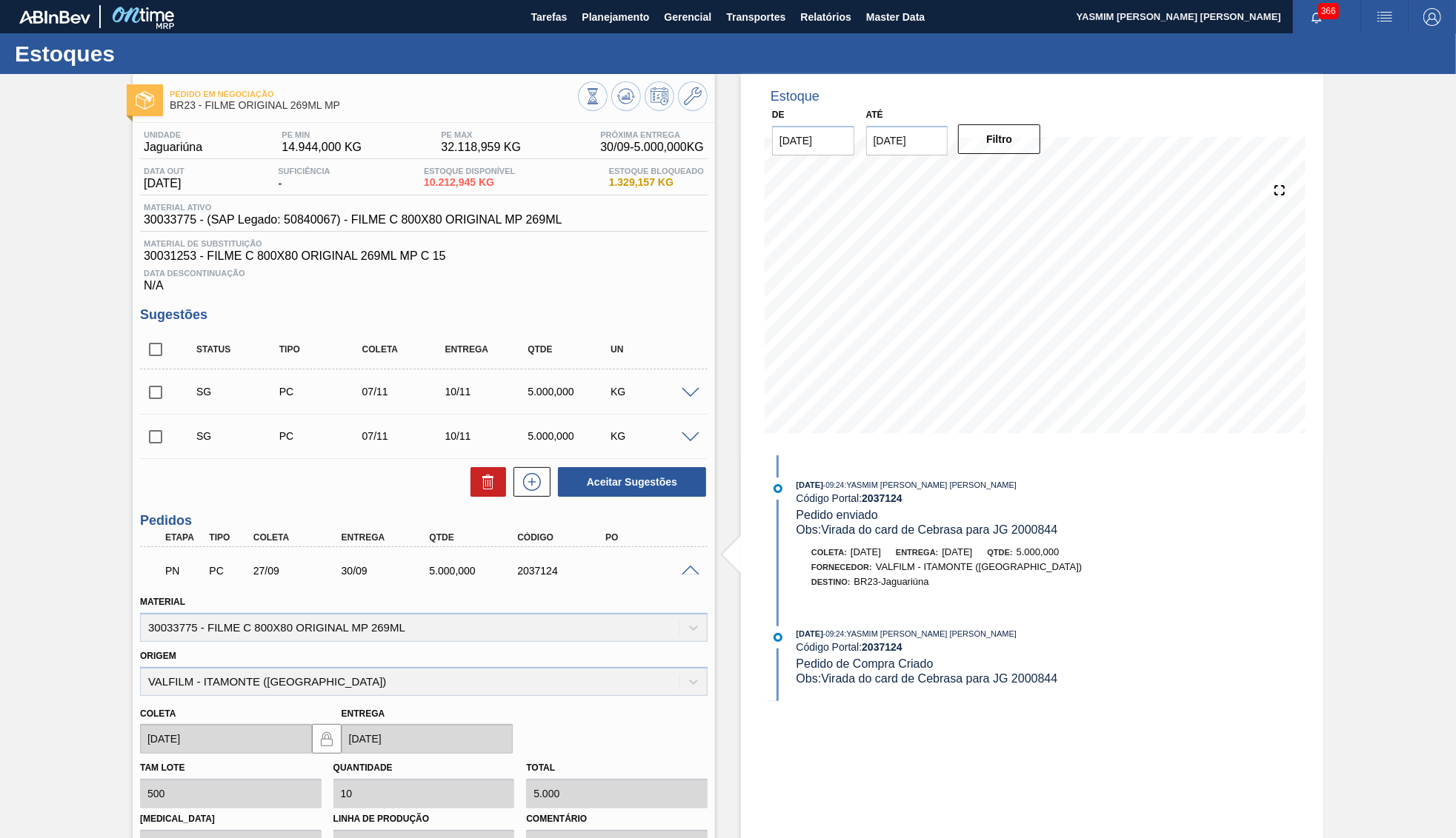
click at [541, 574] on div "2037124" at bounding box center [562, 571] width 98 height 12
click at [623, 103] on icon at bounding box center [626, 96] width 17 height 17
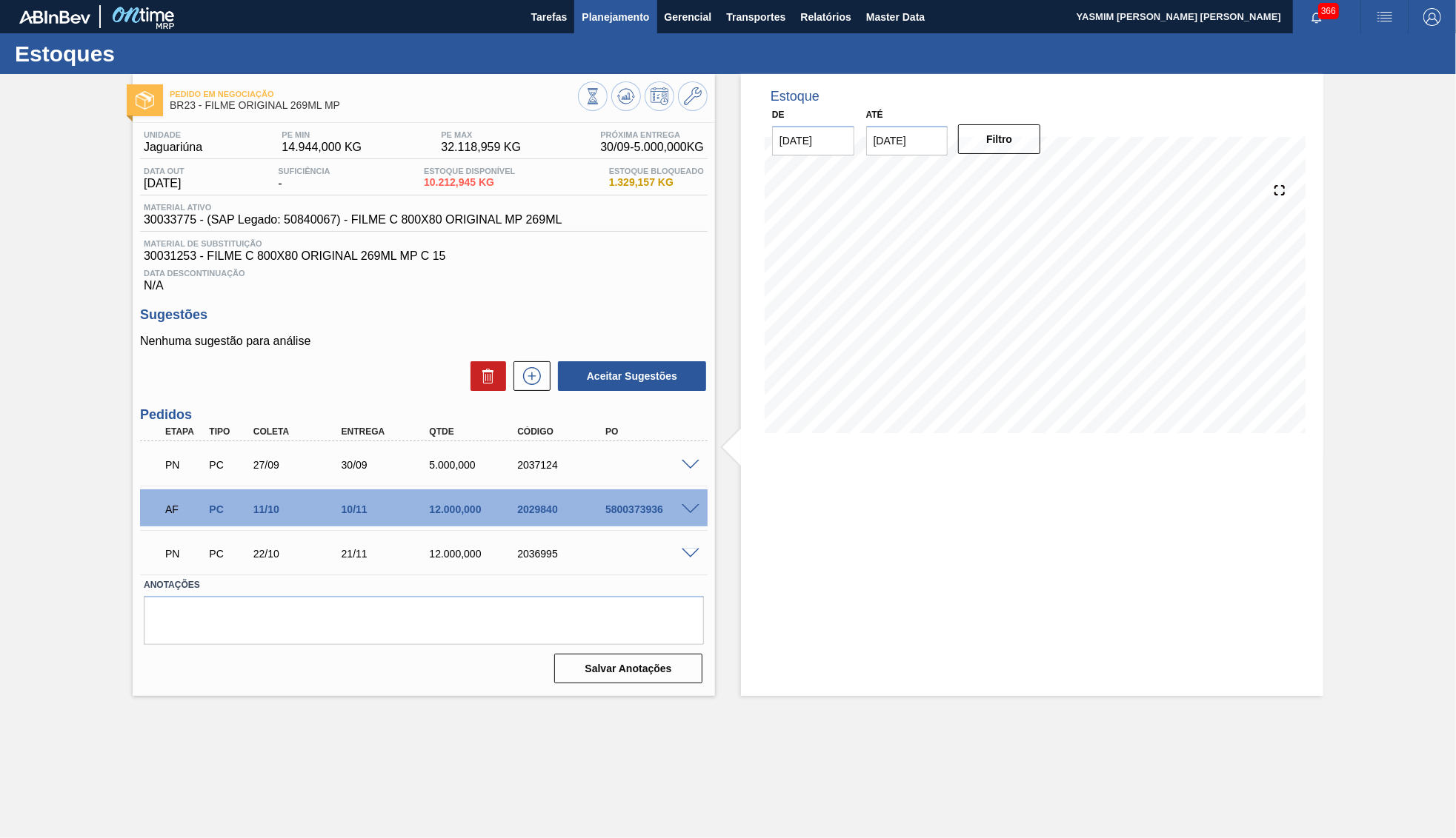
click at [592, 23] on span "Planejamento" at bounding box center [615, 17] width 67 height 17
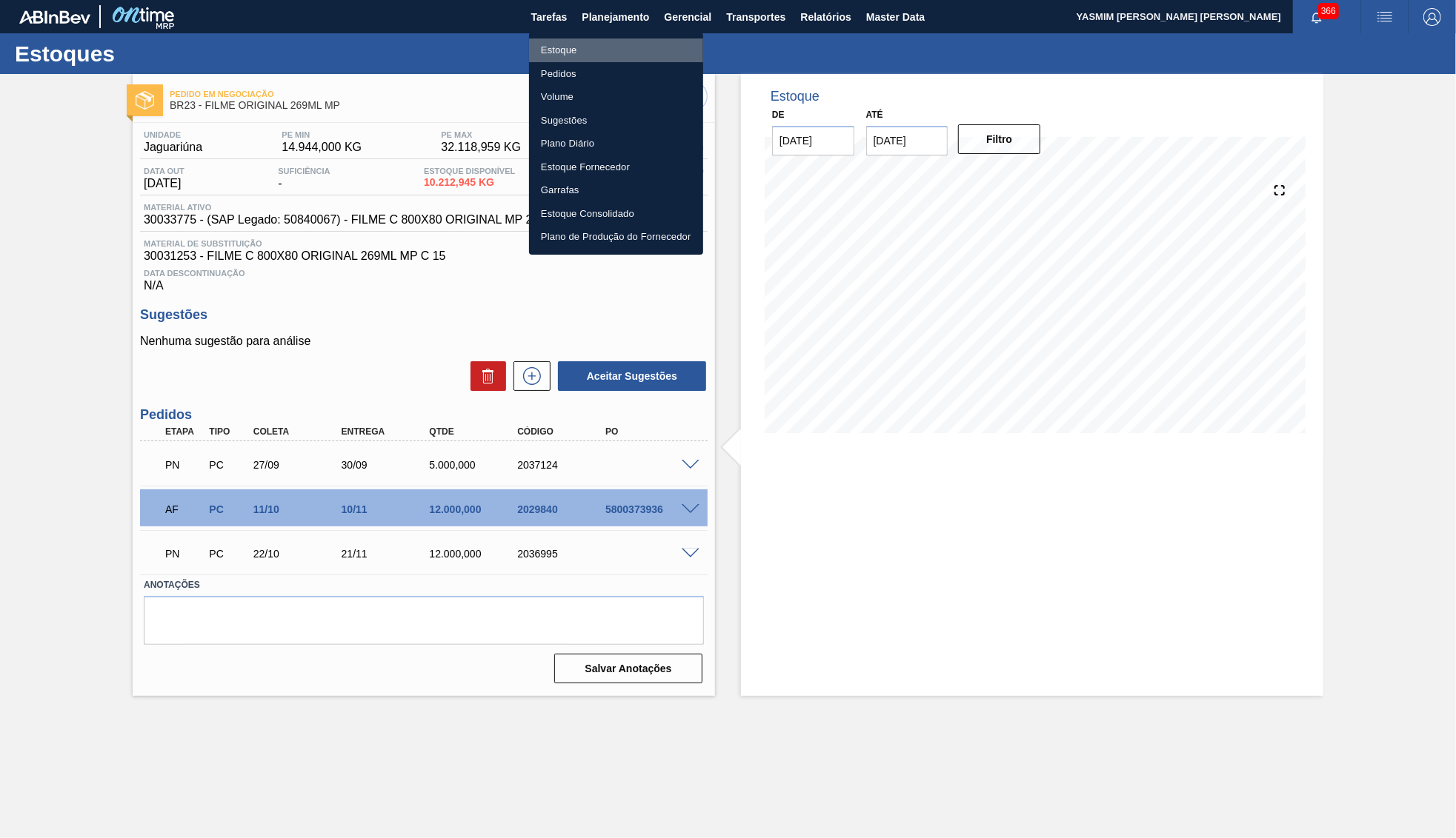
click at [569, 51] on li "Estoque" at bounding box center [616, 51] width 174 height 24
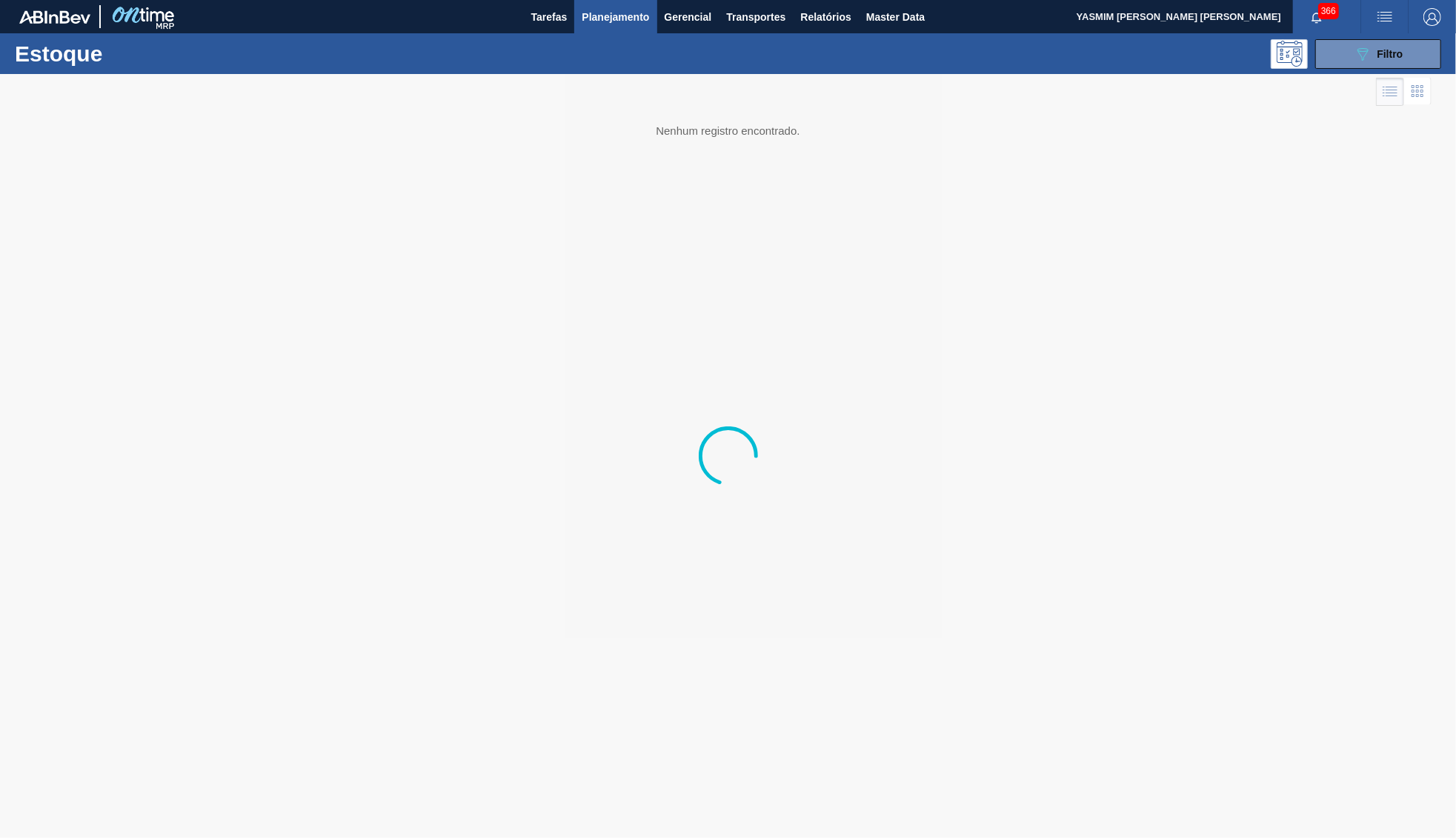
click at [1346, 73] on div "Estoque 089F7B8B-B2A5-4AFE-B5C0-19BA573D28AC Filtro" at bounding box center [728, 53] width 1456 height 40
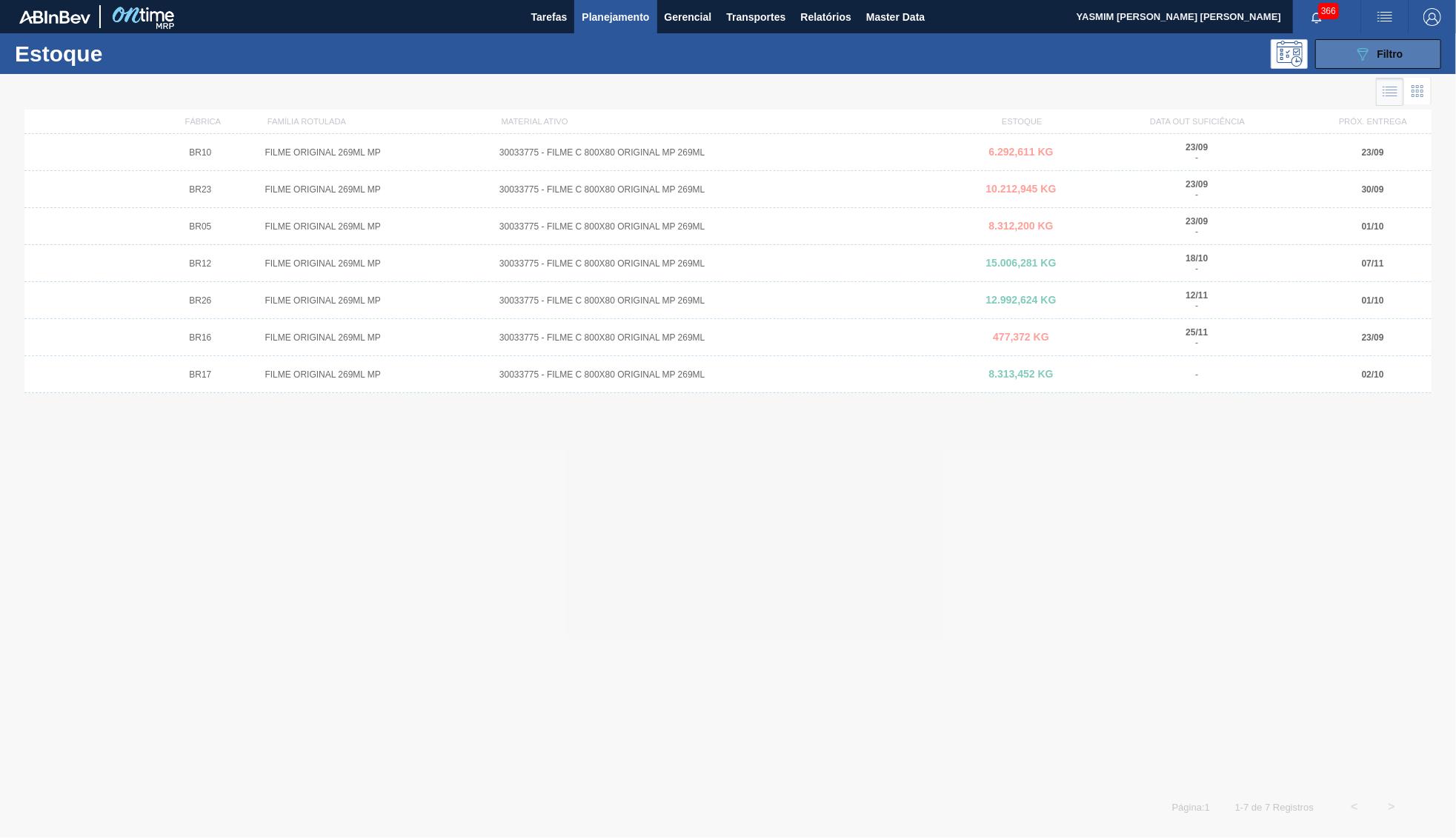
click at [1346, 66] on button "089F7B8B-B2A5-4AFE-B5C0-19BA573D28AC Filtro" at bounding box center [1377, 54] width 126 height 29
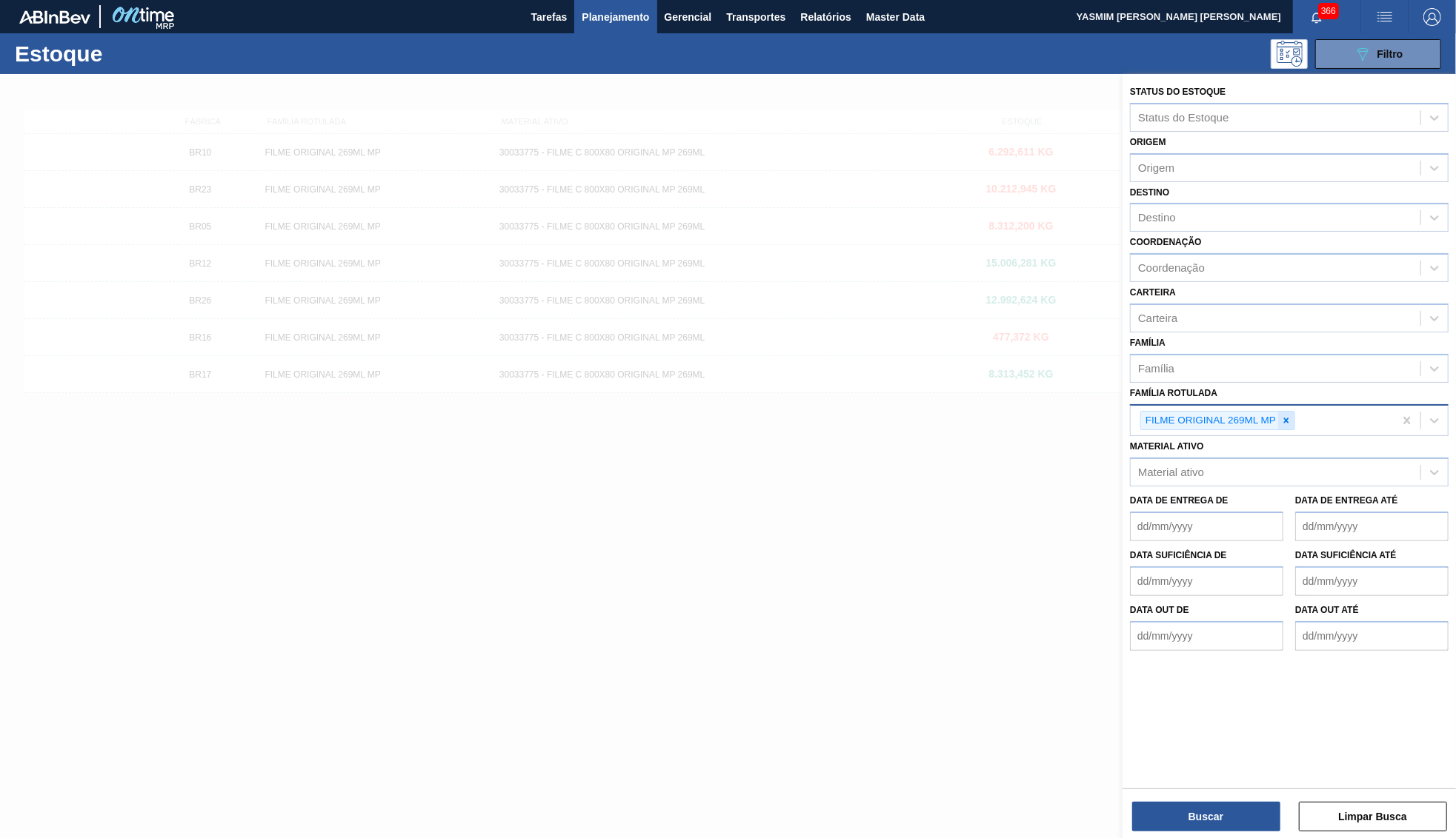
click at [1294, 411] on div at bounding box center [1285, 420] width 17 height 18
paste Rotulada "FILME FLYING FISH 350ML"
type Rotulada "FILME FLYING FISH 350ML"
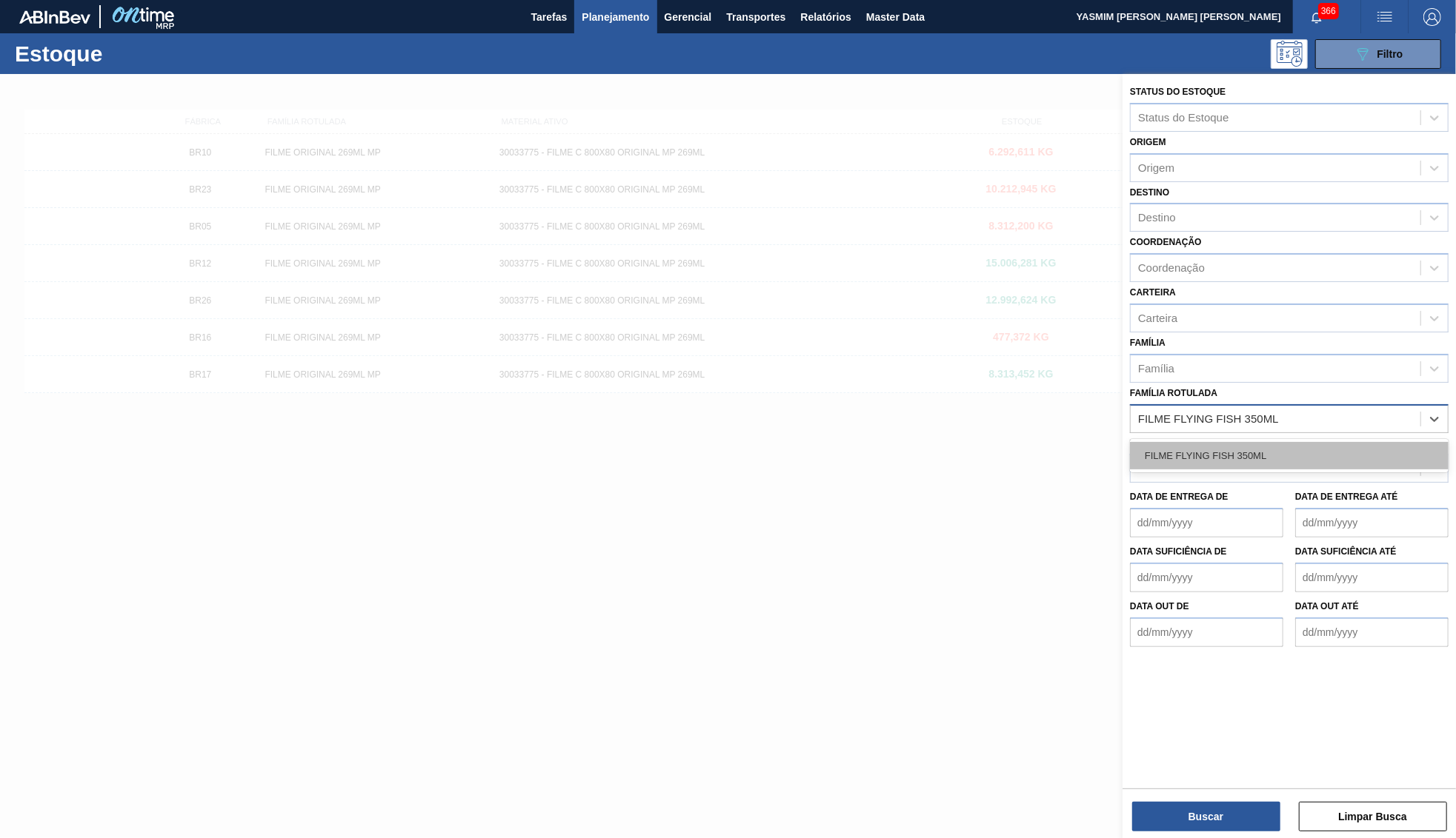
click at [1267, 442] on div "FILME FLYING FISH 350ML" at bounding box center [1289, 456] width 319 height 28
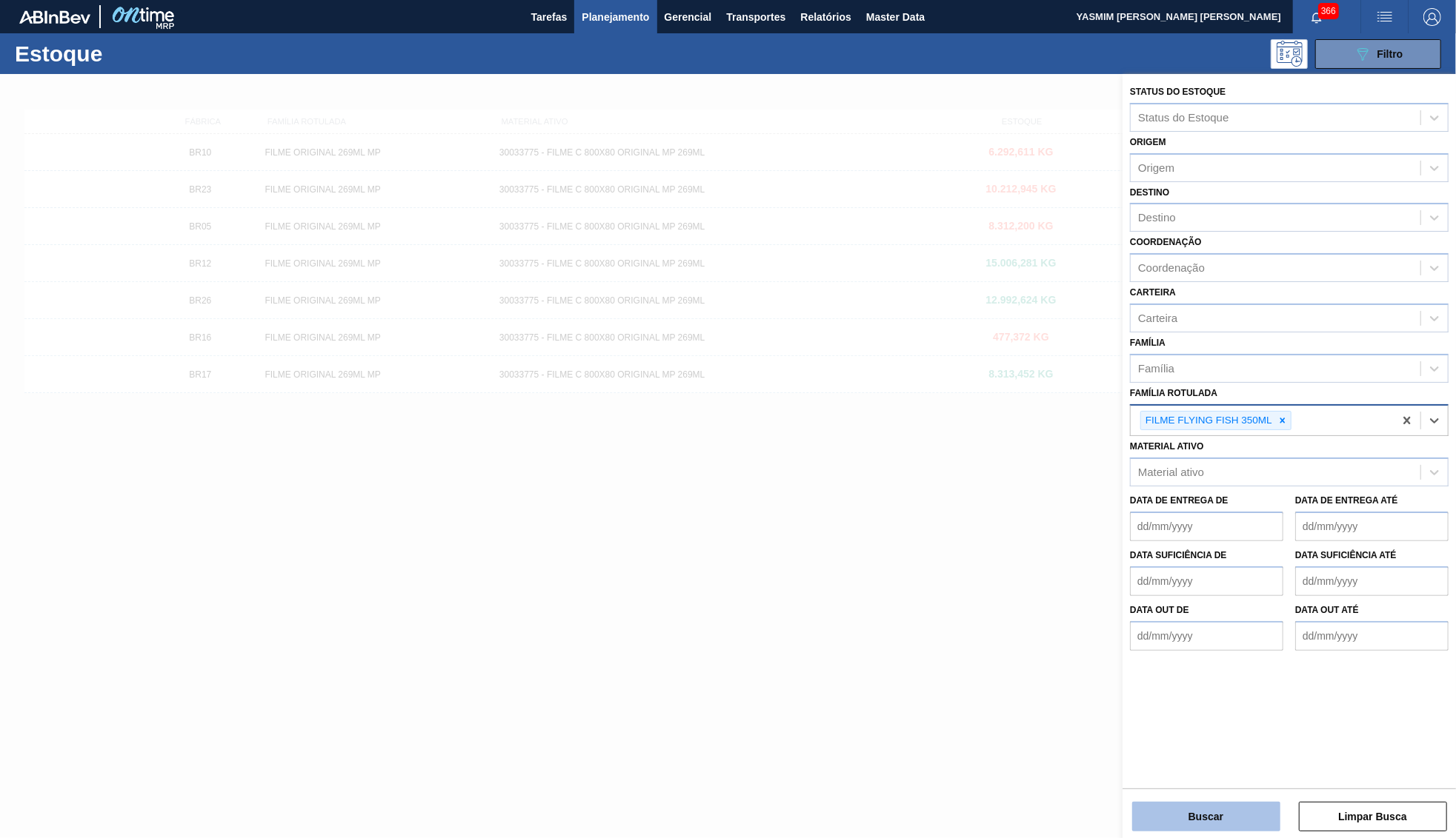
click at [1237, 813] on button "Buscar" at bounding box center [1205, 817] width 148 height 29
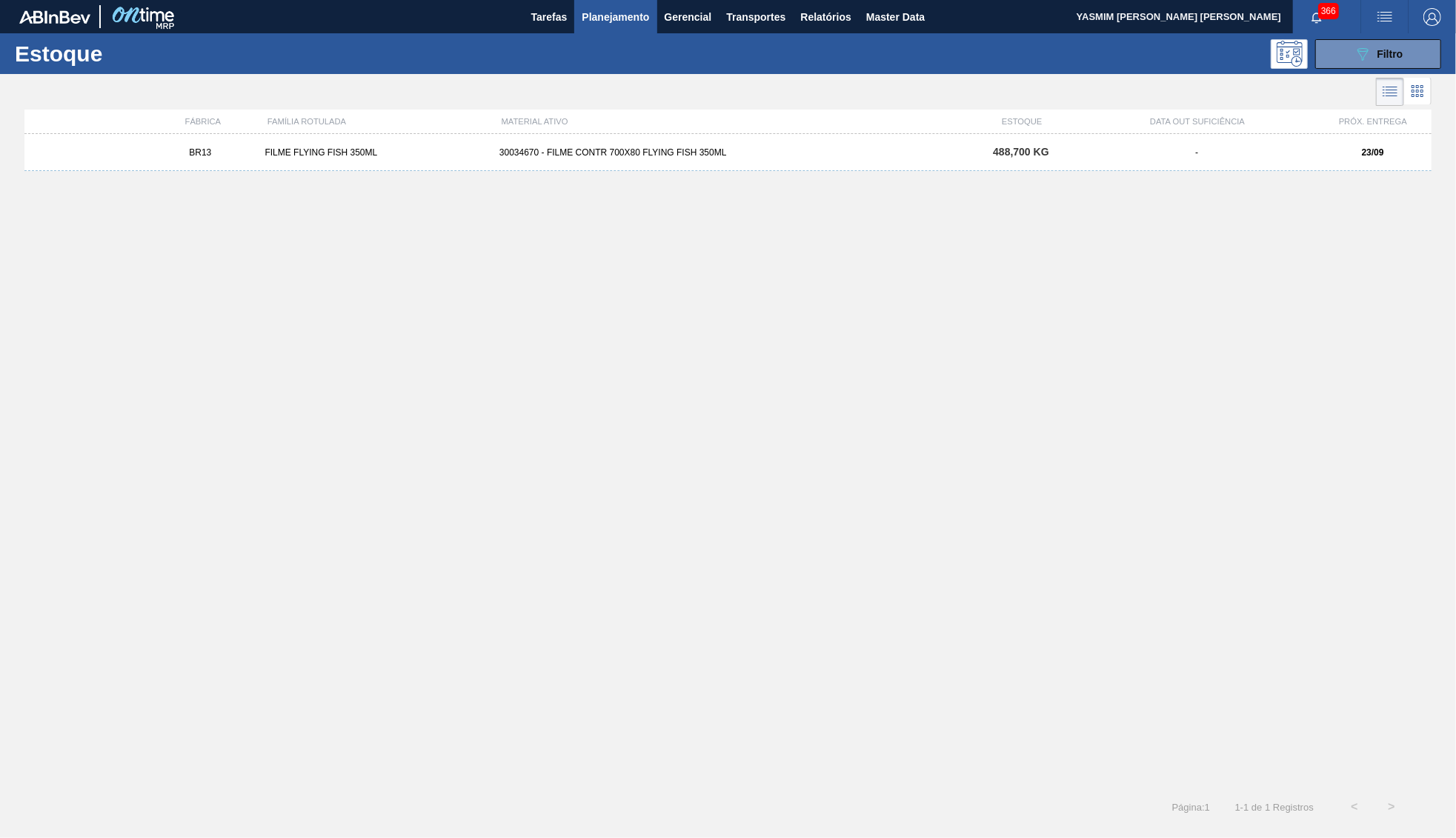
click at [583, 149] on div "30034670 - FILME CONTR 700X80 FLYING FISH 350ML" at bounding box center [727, 152] width 469 height 10
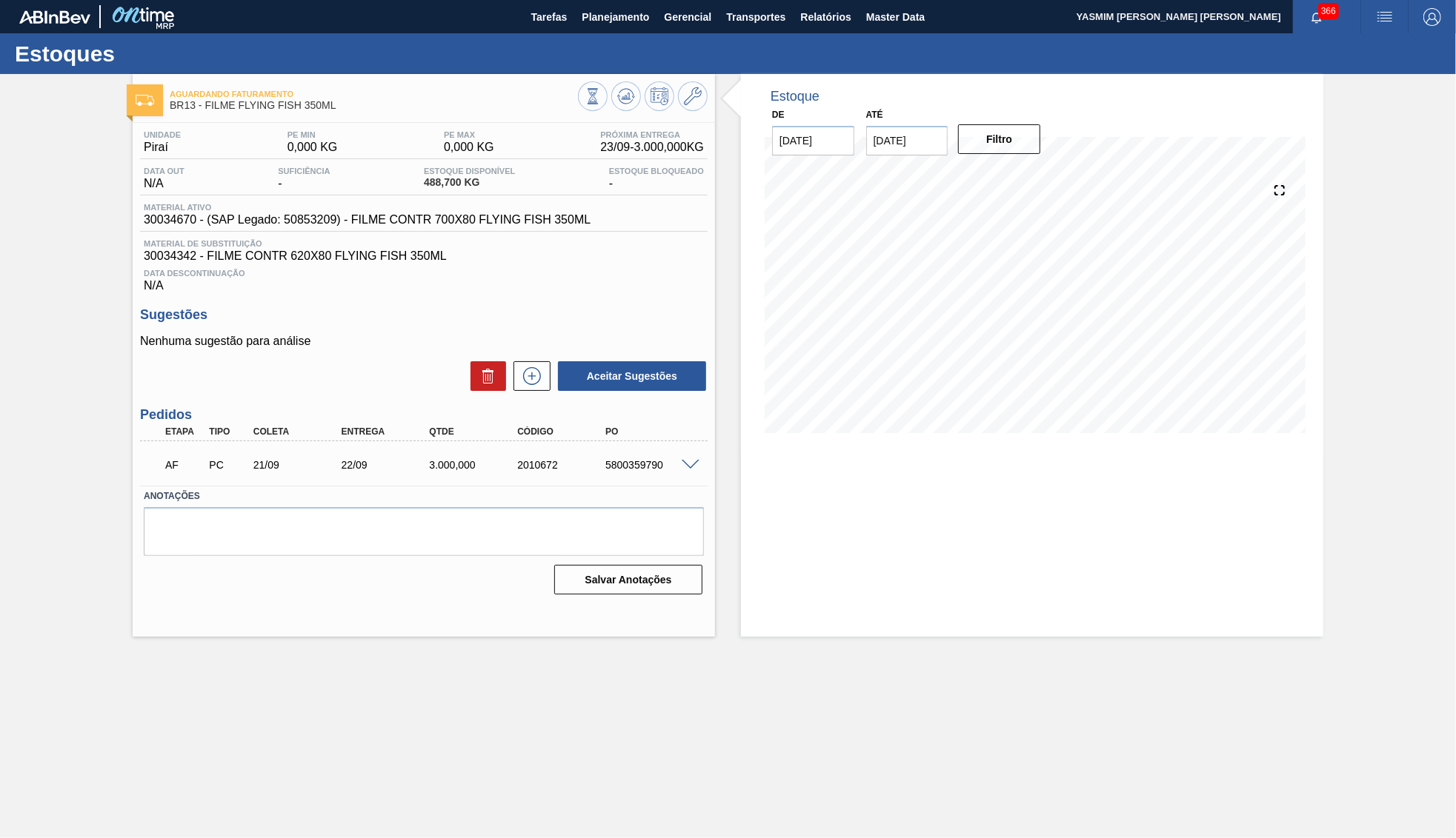
click at [708, 107] on div "Aguardando Faturamento BR13 - FILME FLYING FISH 350ML" at bounding box center [423, 98] width 582 height 33
click at [695, 101] on icon at bounding box center [692, 96] width 17 height 17
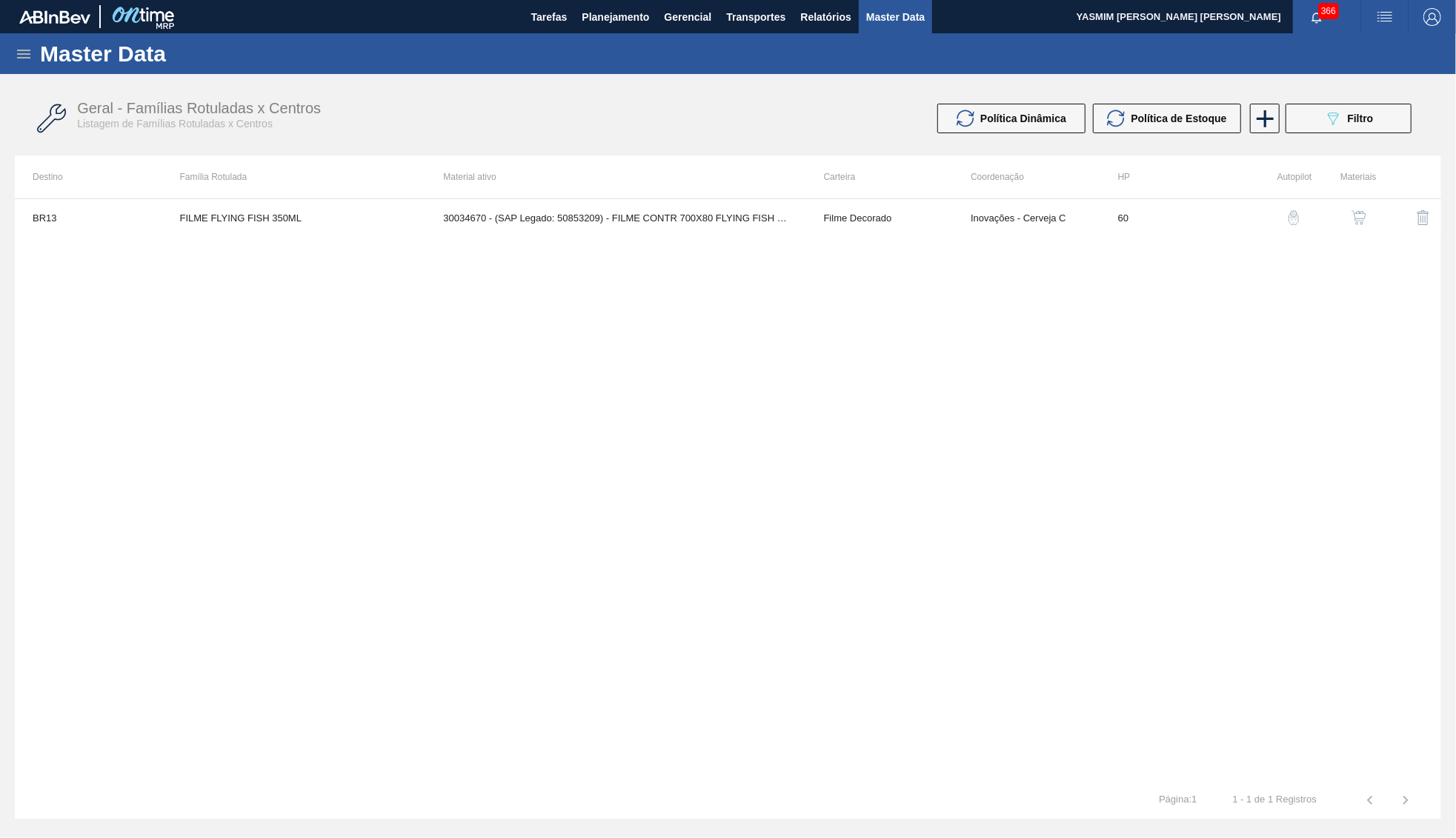
click at [1352, 218] on img "button" at bounding box center [1358, 217] width 15 height 15
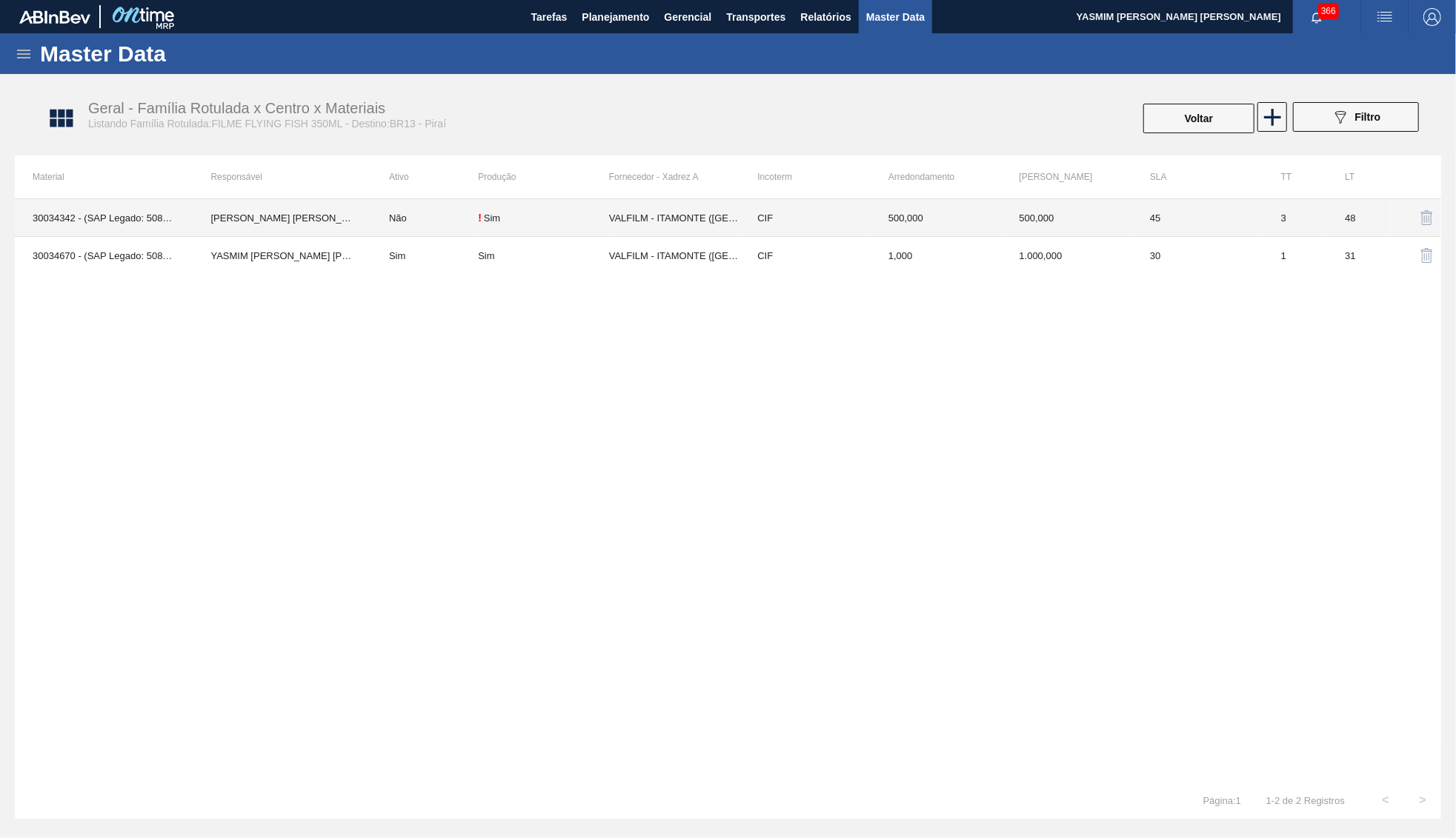
click at [533, 218] on div "! Sim" at bounding box center [543, 217] width 131 height 12
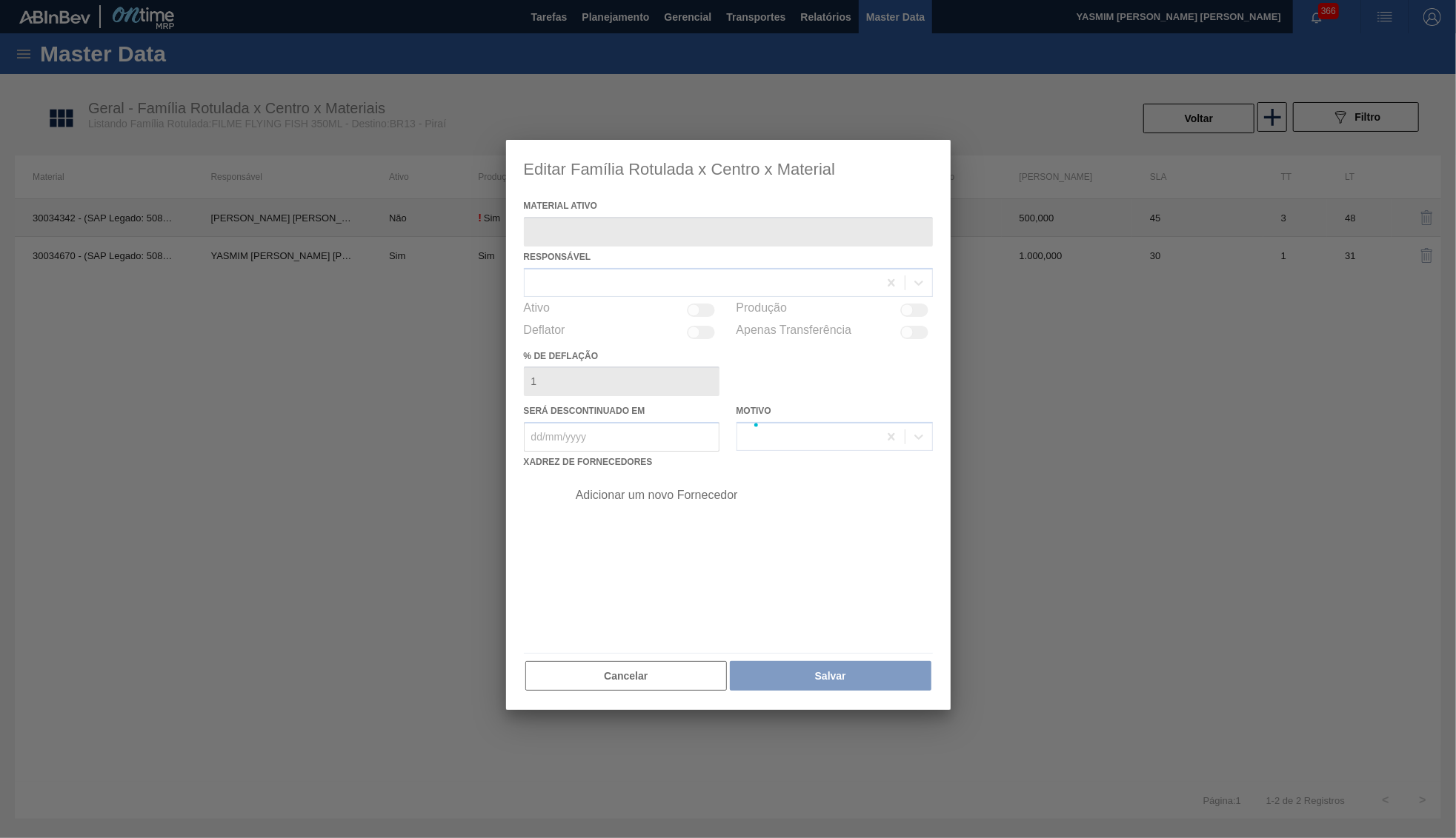
type ativo "30034342 - (SAP Legado: 50849825) - FILME CONTR 620X80 FLYING FISH 350ML"
checkbox input "true"
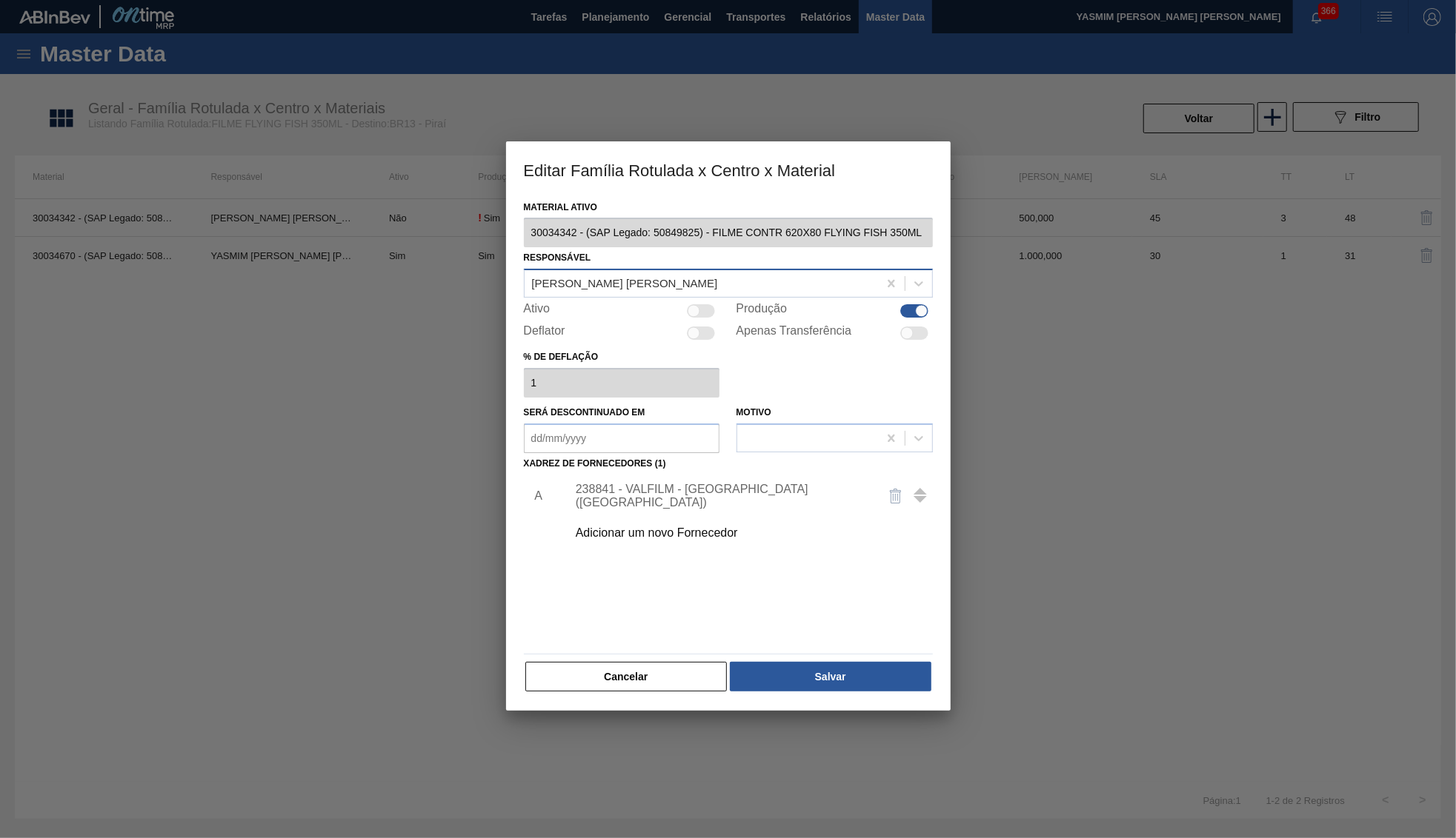
click at [626, 285] on div "Jessica Evelyn Veronezi Arcaro" at bounding box center [701, 284] width 354 height 21
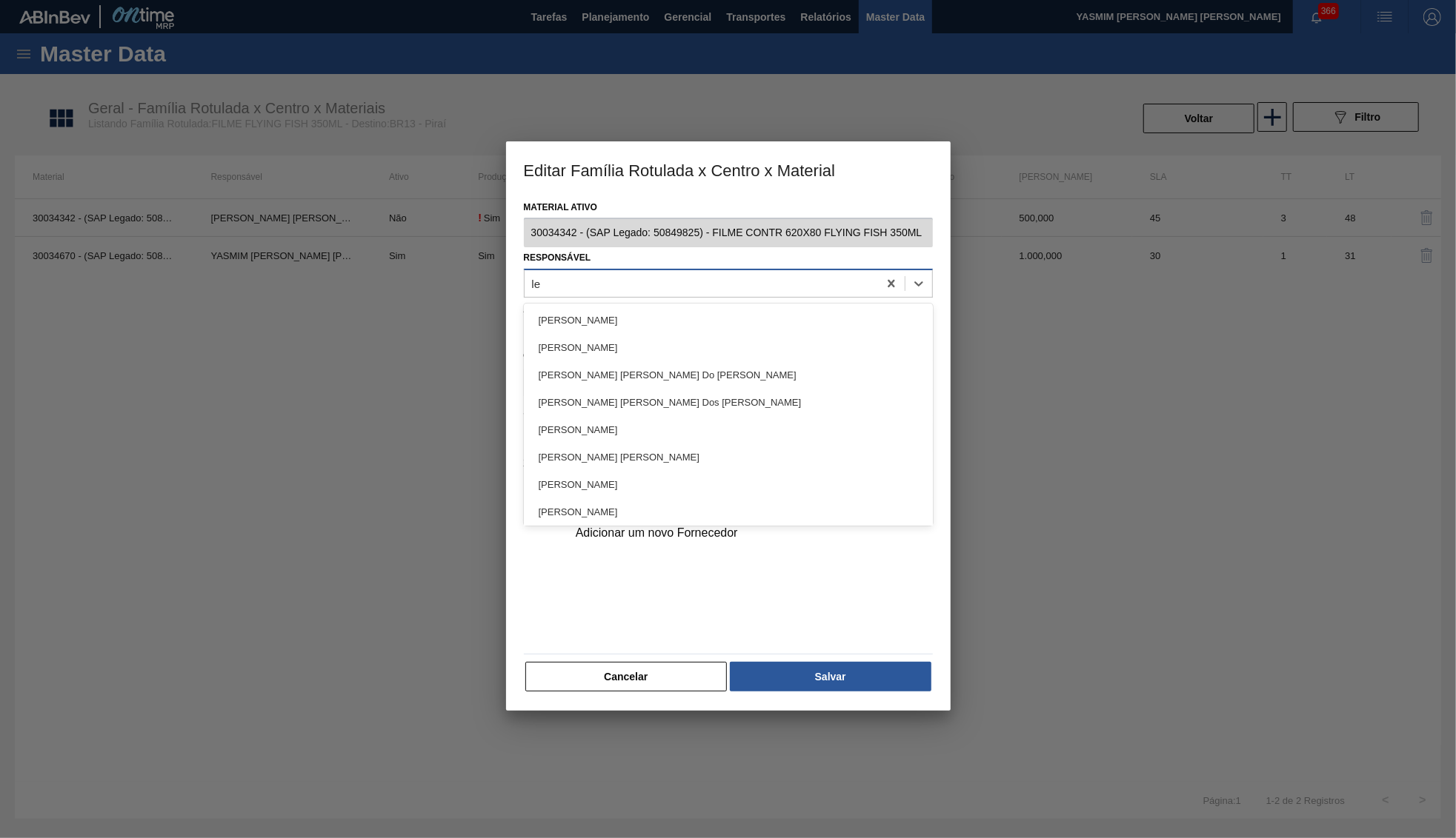
type input "let"
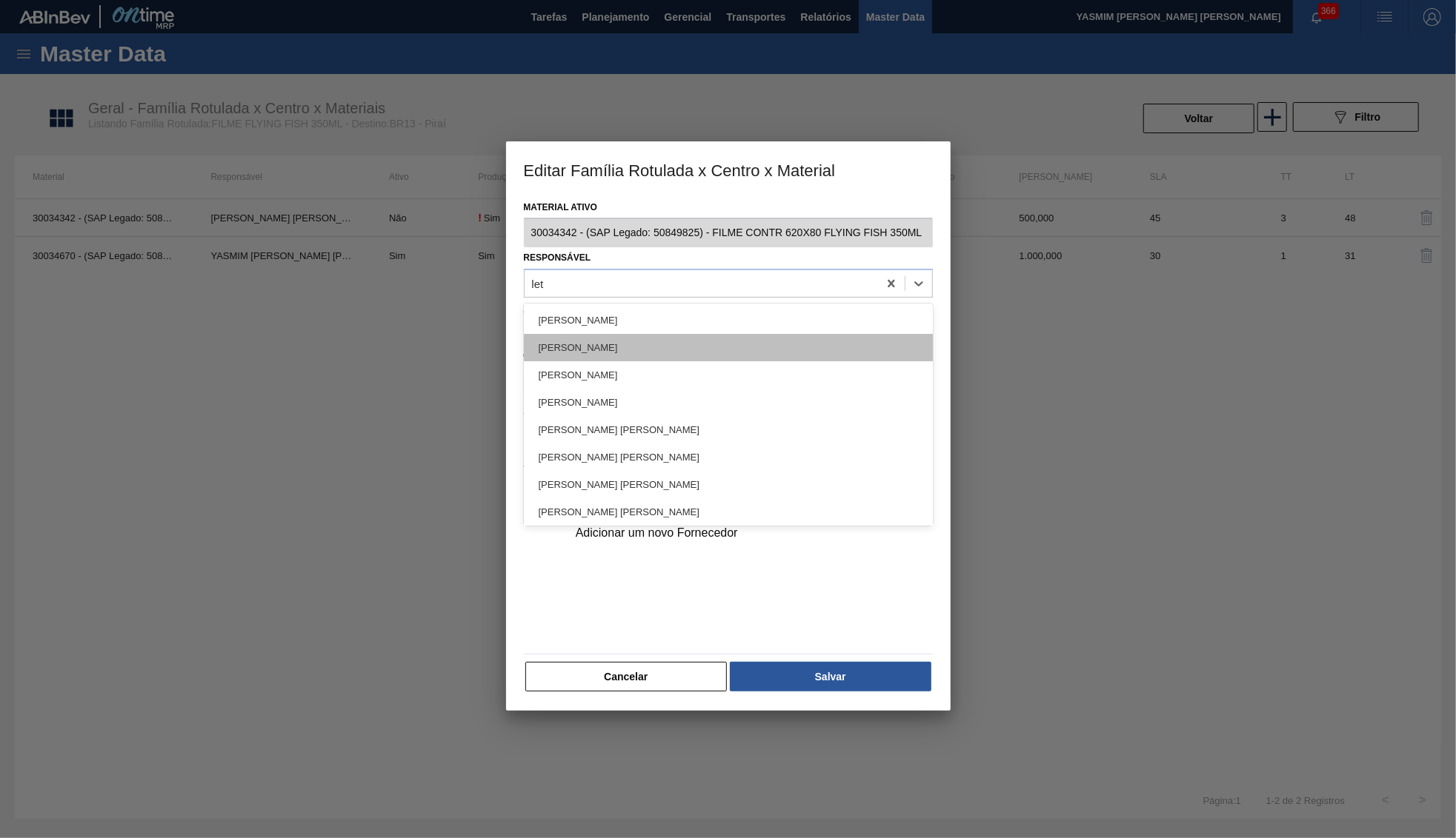
click at [638, 347] on div "Leticia Marquesini Bandeira" at bounding box center [728, 347] width 409 height 28
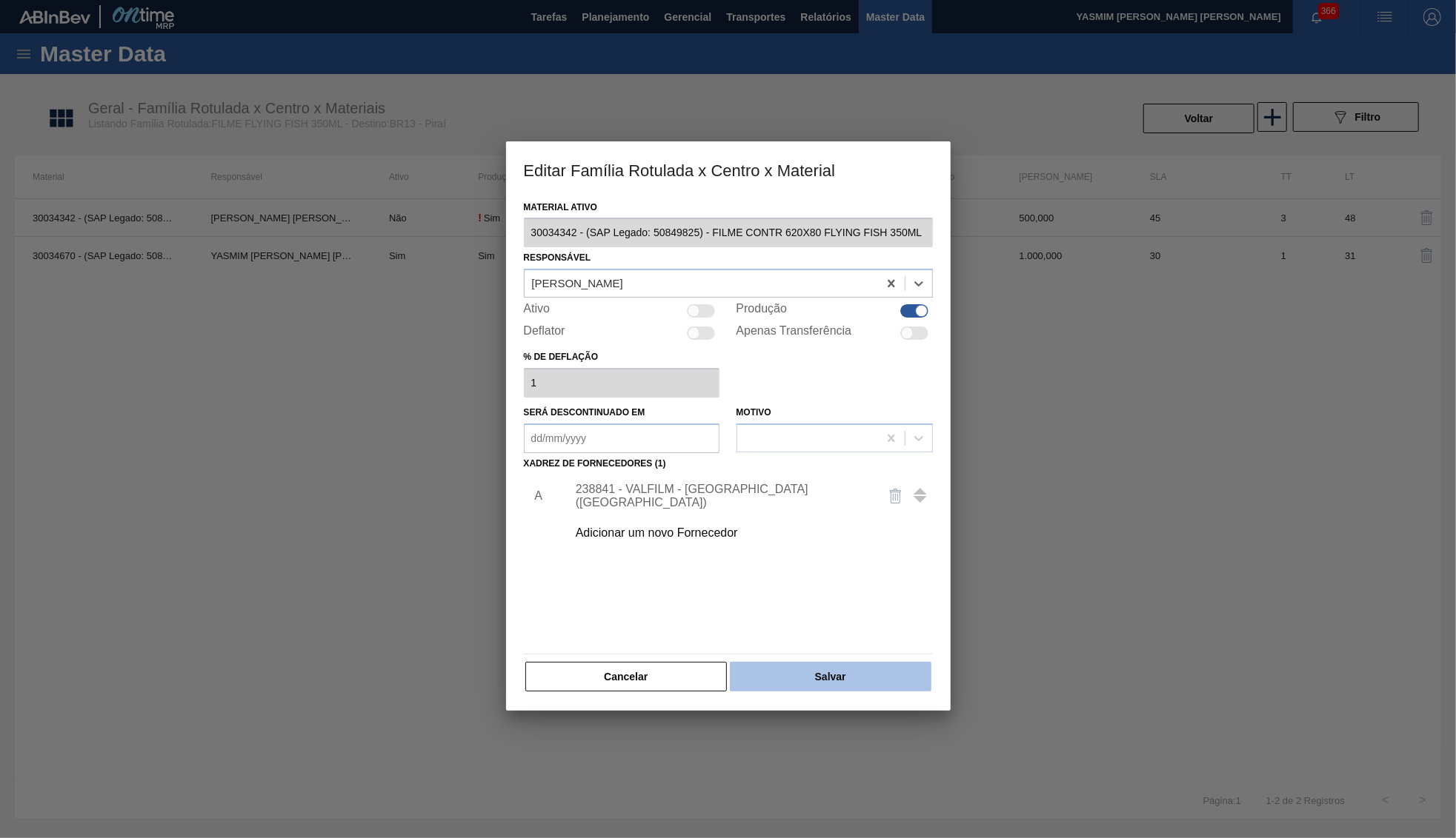
click at [795, 662] on button "Salvar" at bounding box center [830, 676] width 201 height 29
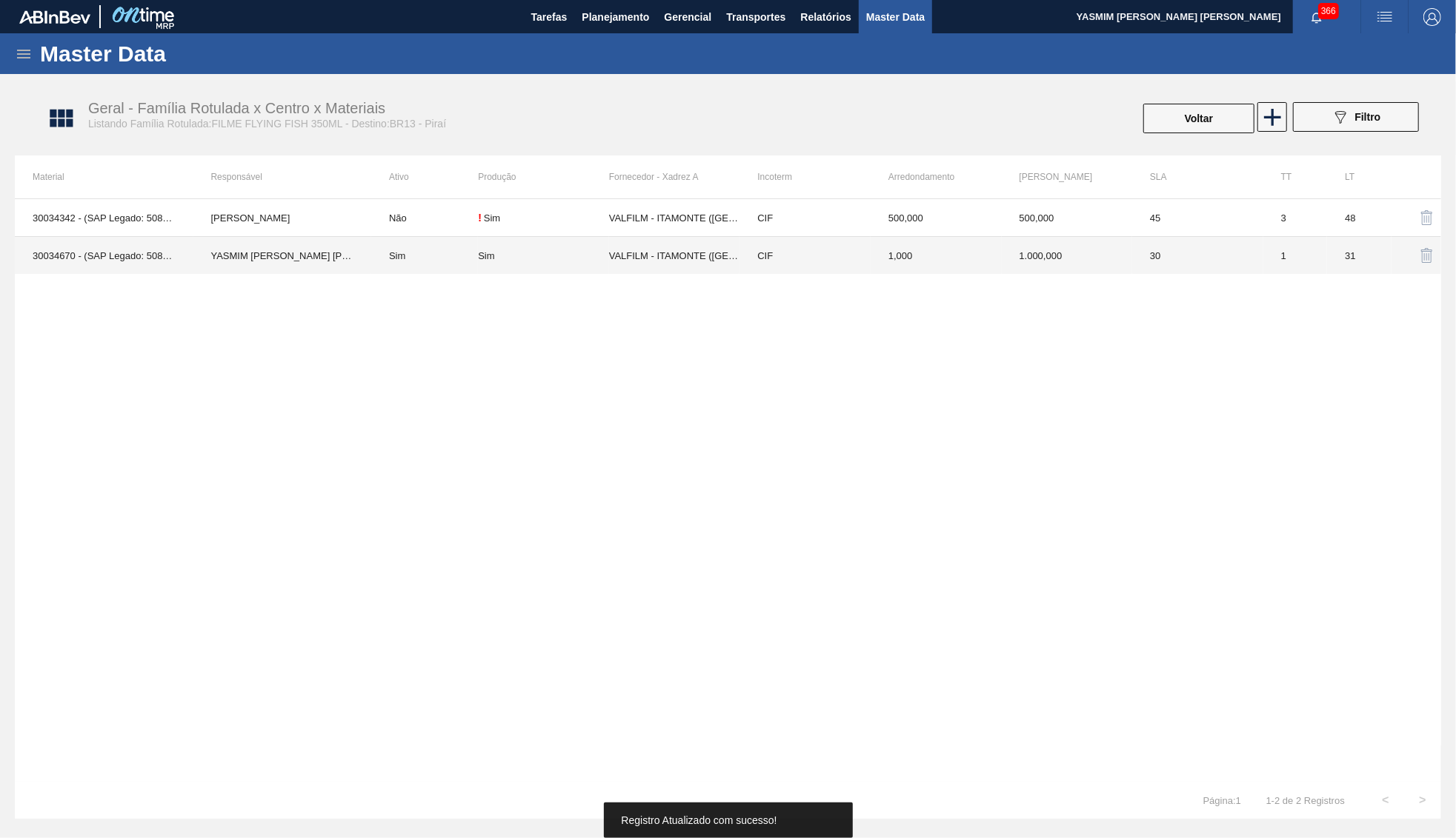
click at [657, 262] on td "VALFILM - ITAMONTE (MG)" at bounding box center [674, 256] width 131 height 38
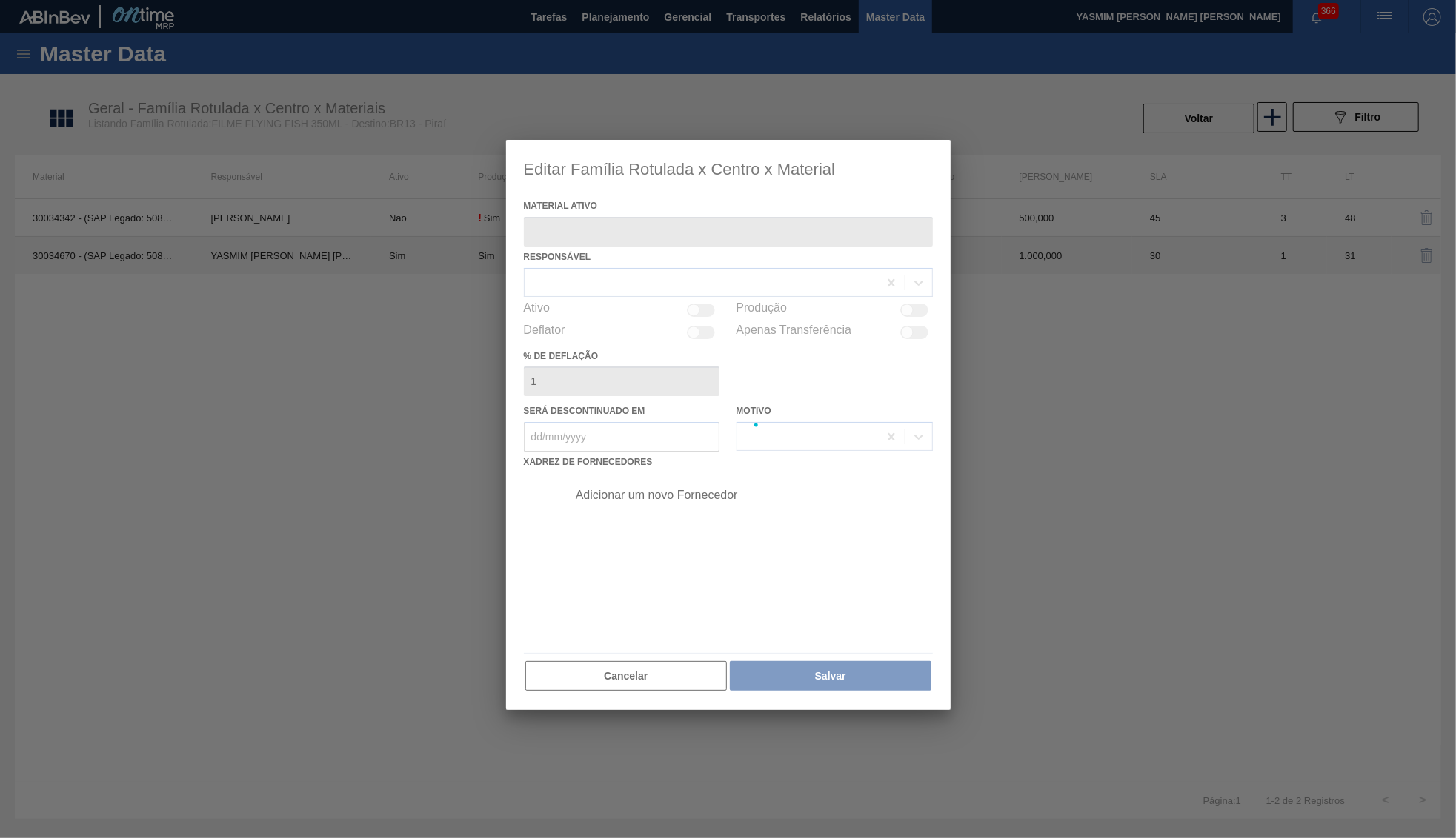
type ativo "30034670 - (SAP Legado: 50853209) - FILME CONTR 700X80 FLYING FISH 350ML"
checkbox input "true"
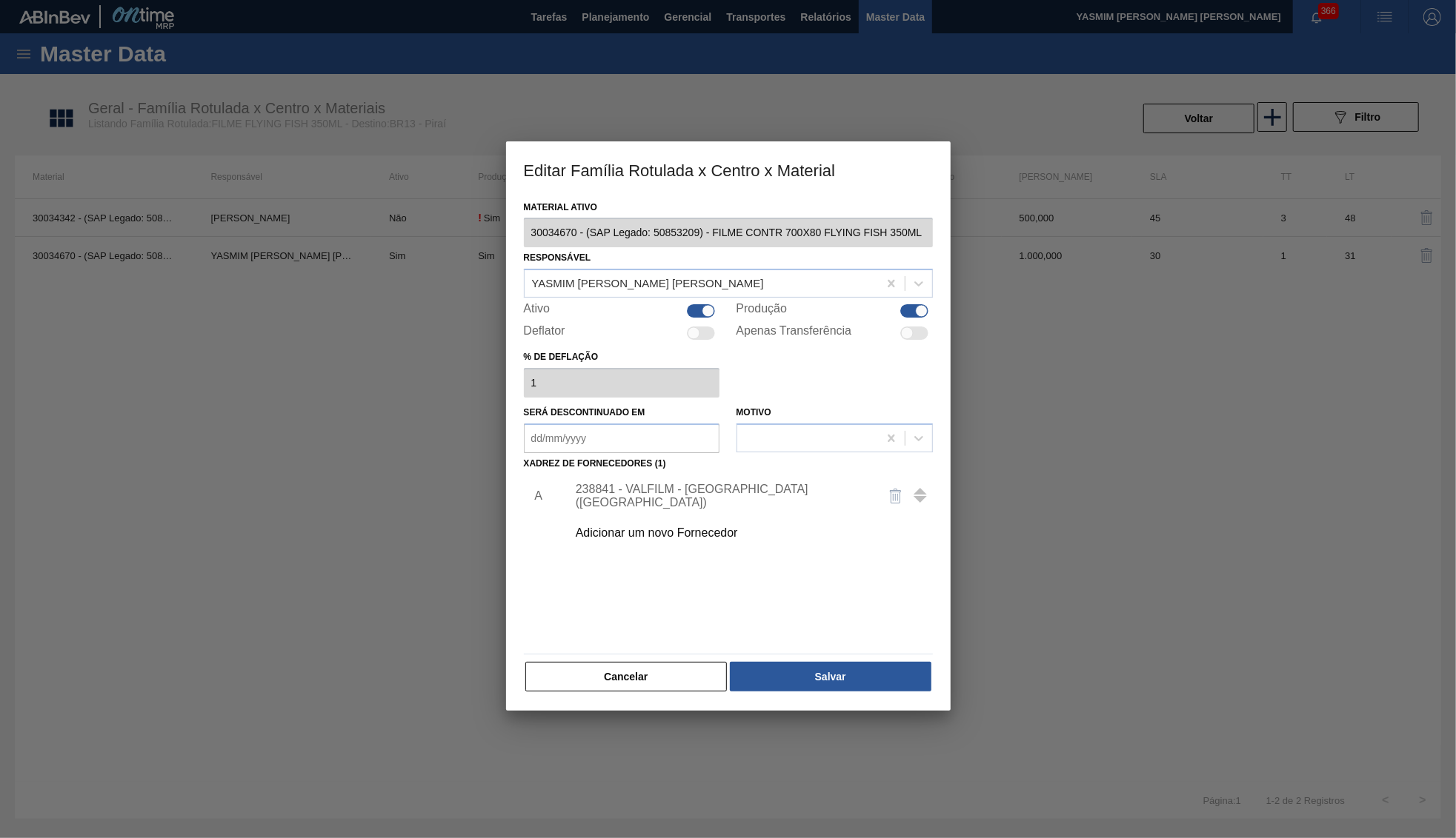
click at [599, 263] on div "Responsável YASMIM FERREIRA DA SILVA" at bounding box center [728, 273] width 409 height 51
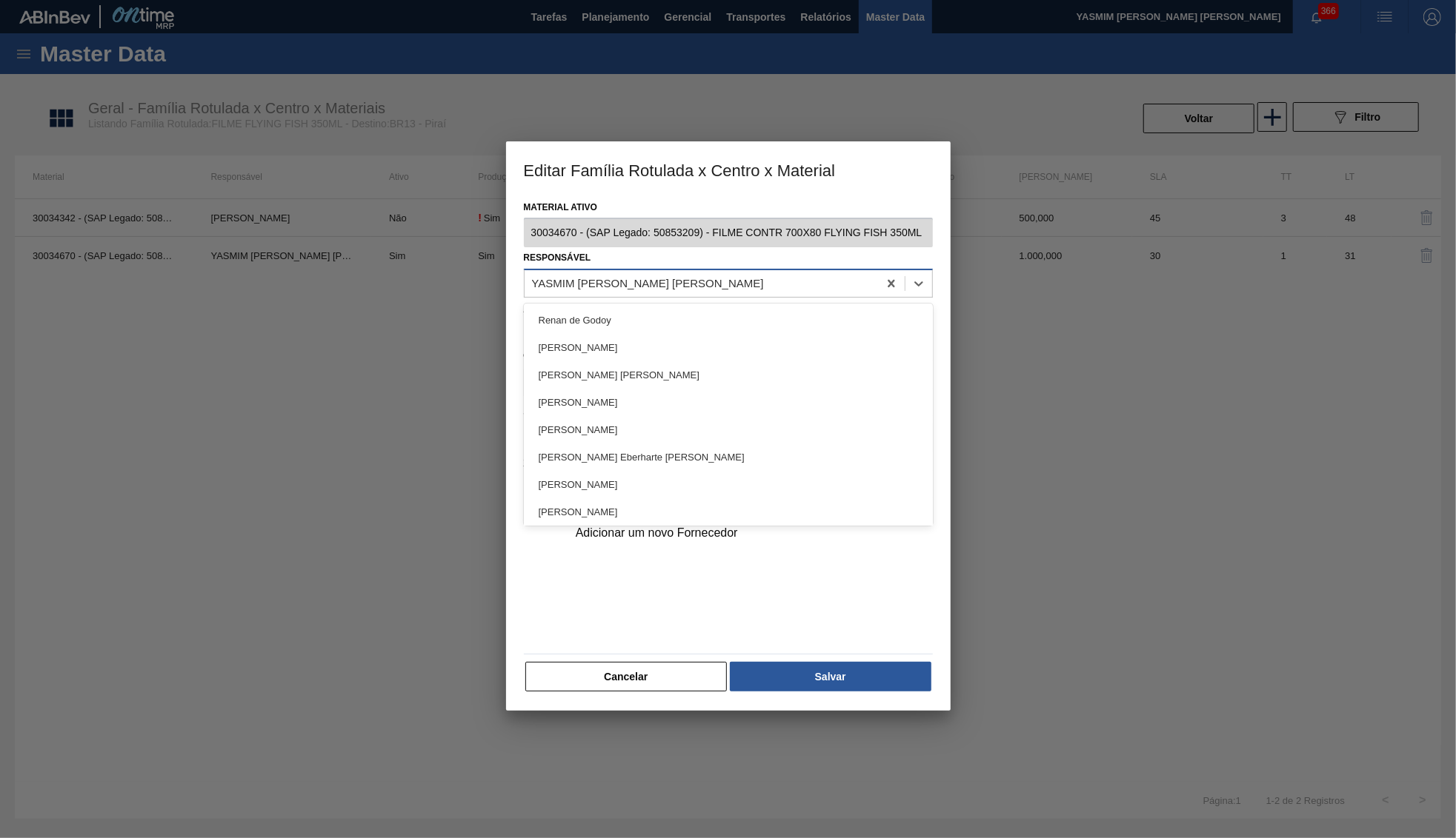
click at [613, 274] on div "[PERSON_NAME]" at bounding box center [701, 284] width 354 height 21
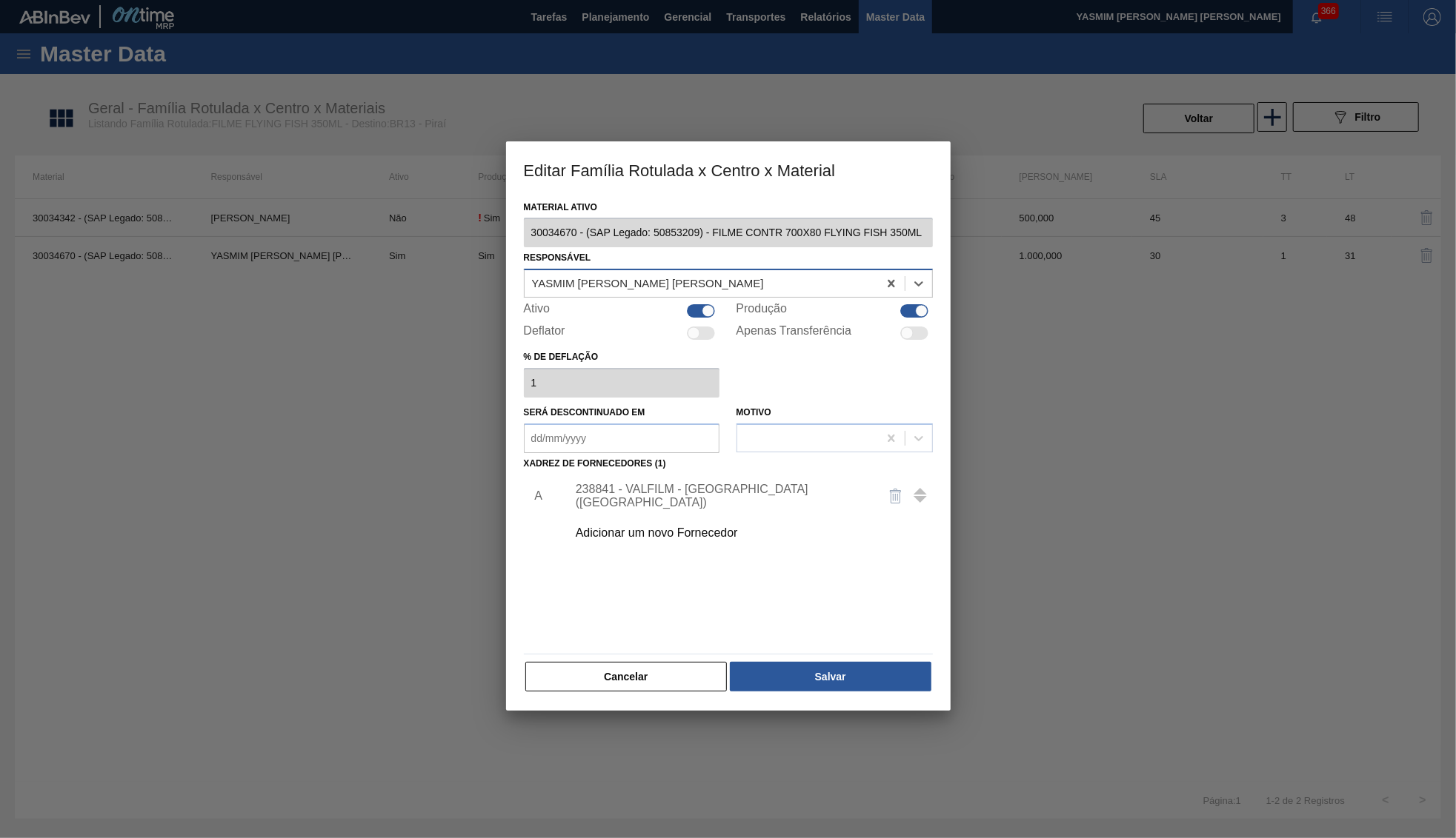
click at [635, 286] on div "[PERSON_NAME]" at bounding box center [701, 284] width 354 height 21
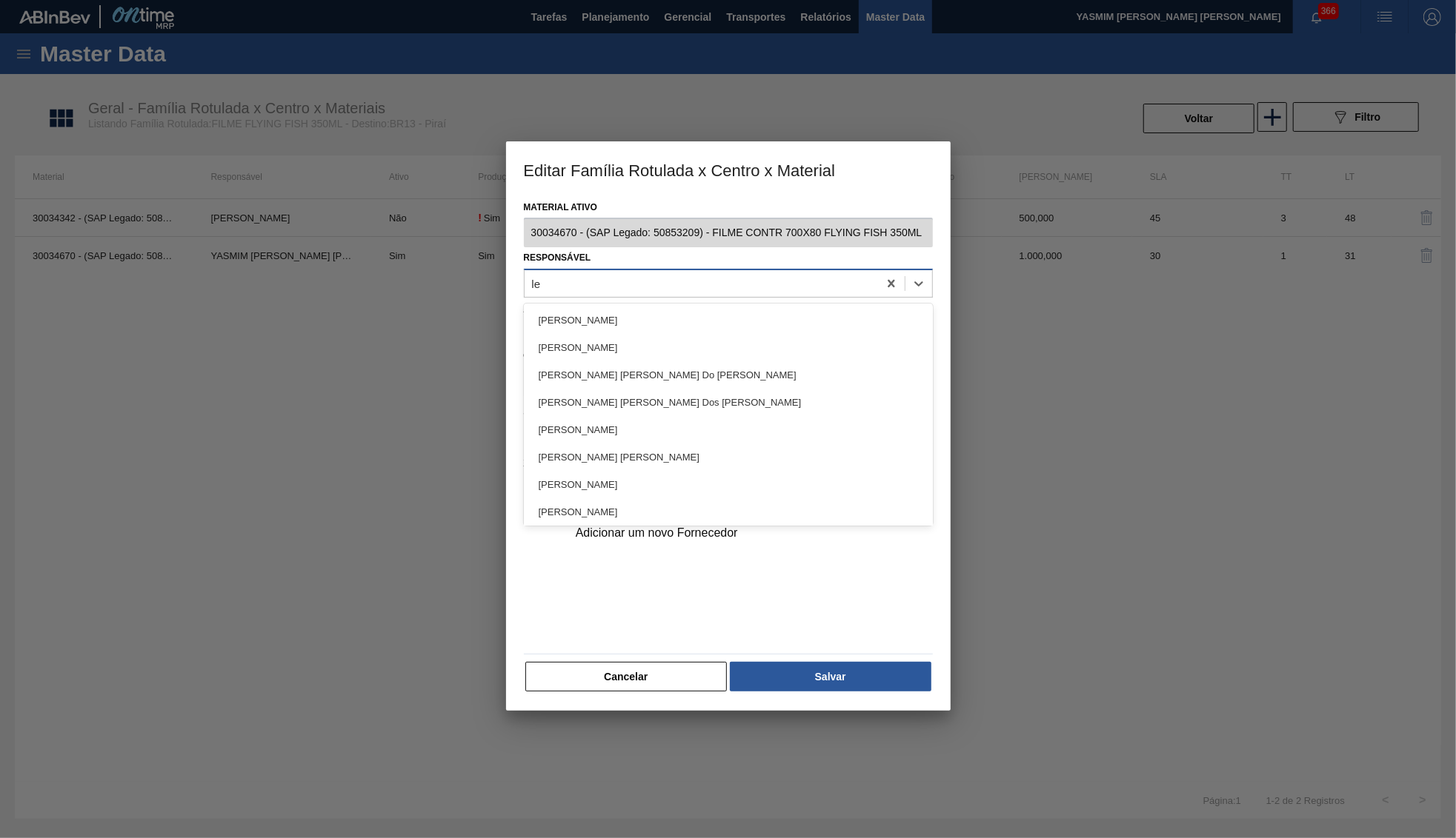
type input "let"
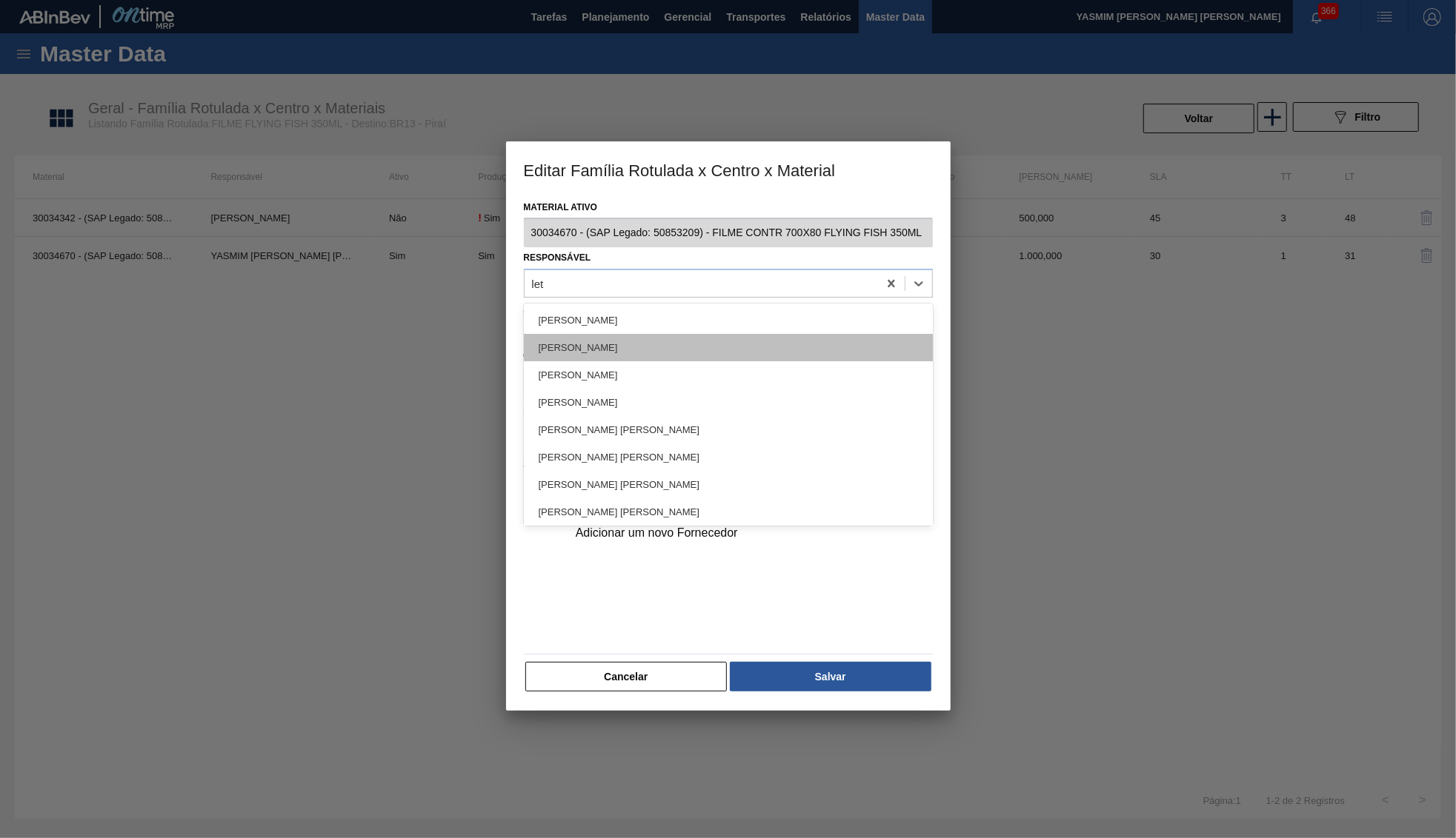
click at [648, 335] on div "Leticia Marquesini Bandeira" at bounding box center [728, 347] width 409 height 28
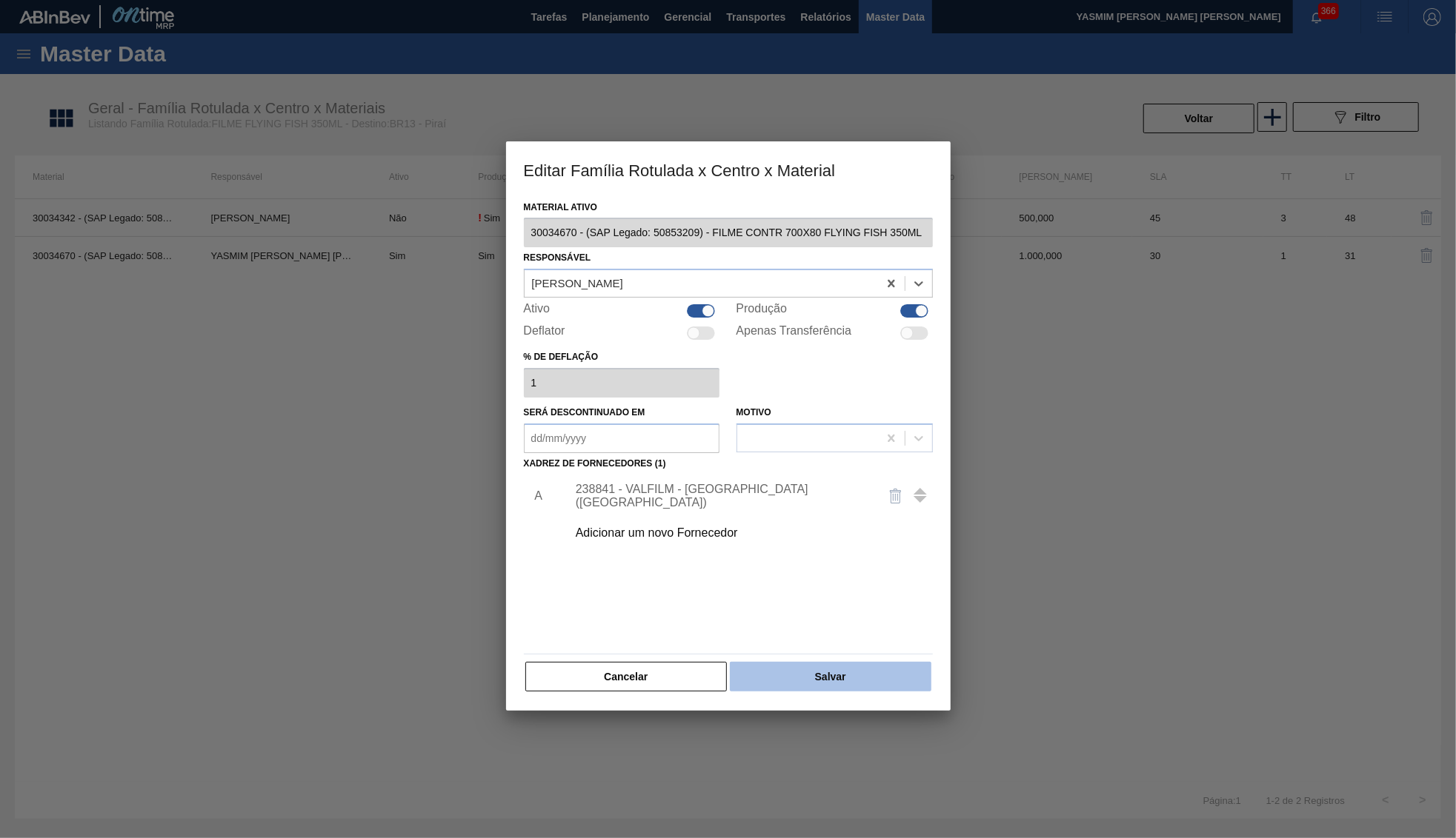
click at [812, 663] on button "Salvar" at bounding box center [830, 676] width 201 height 29
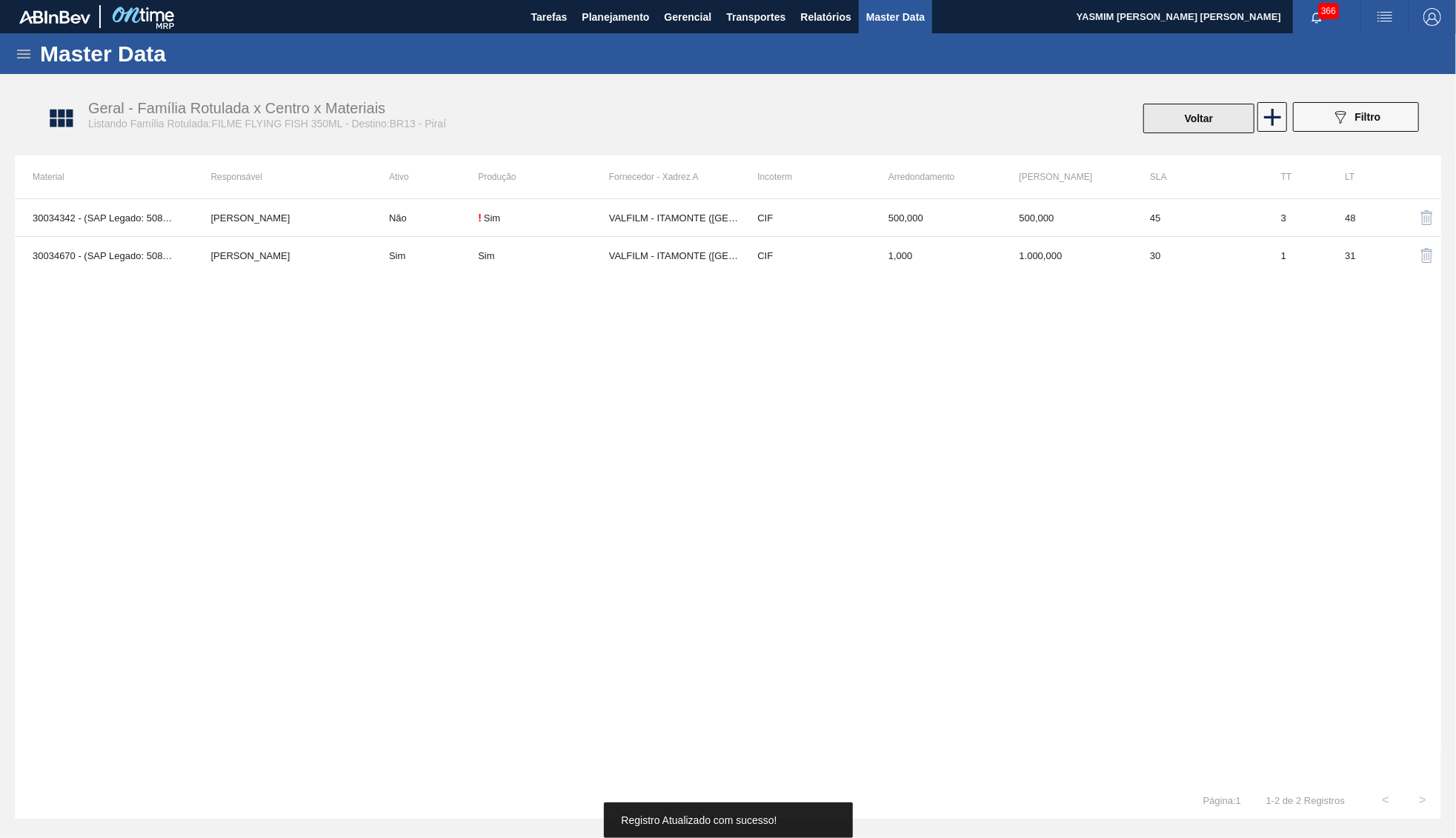
click at [1223, 132] on button "Voltar" at bounding box center [1198, 118] width 111 height 29
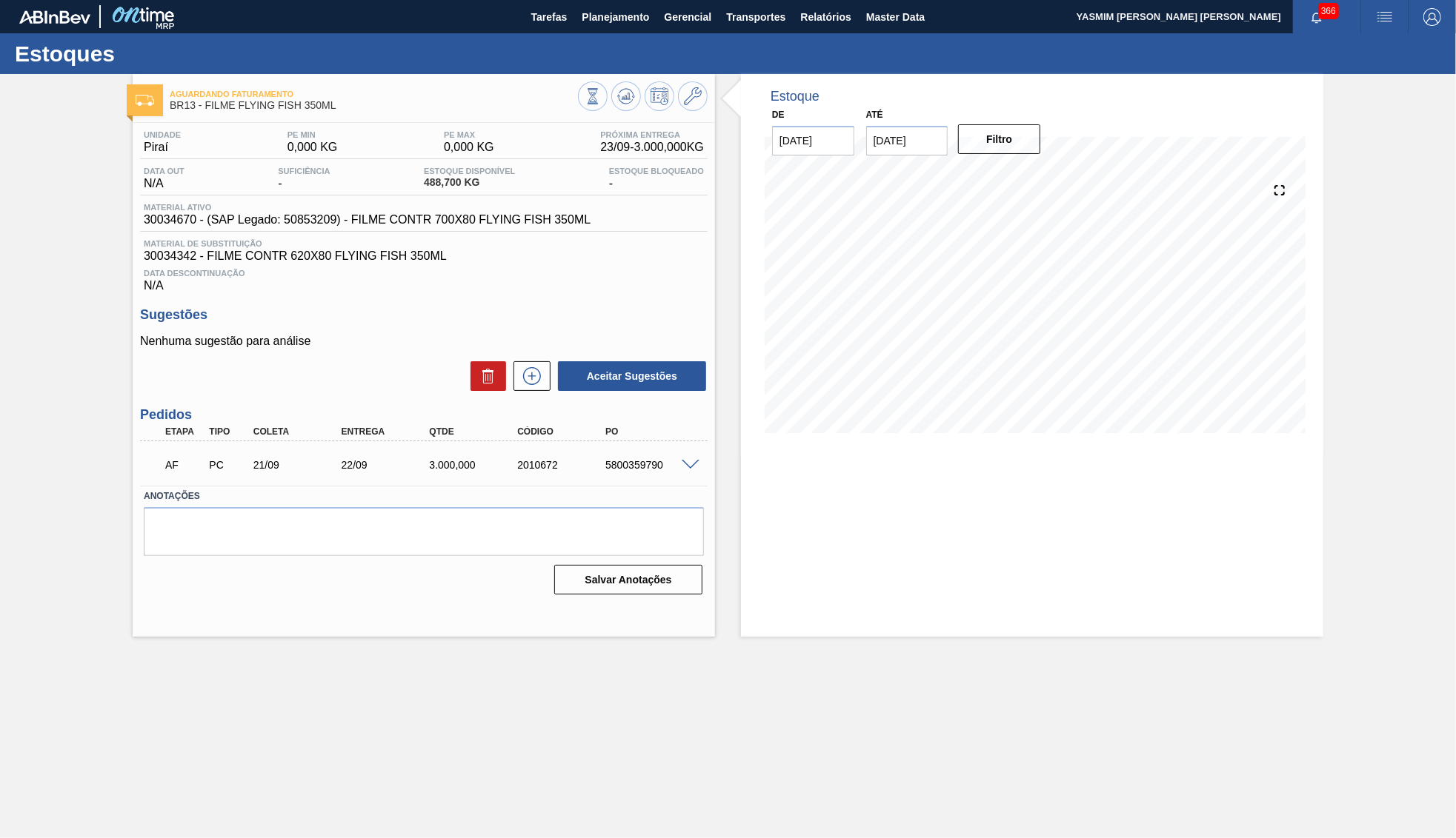
click at [687, 469] on span at bounding box center [690, 465] width 17 height 11
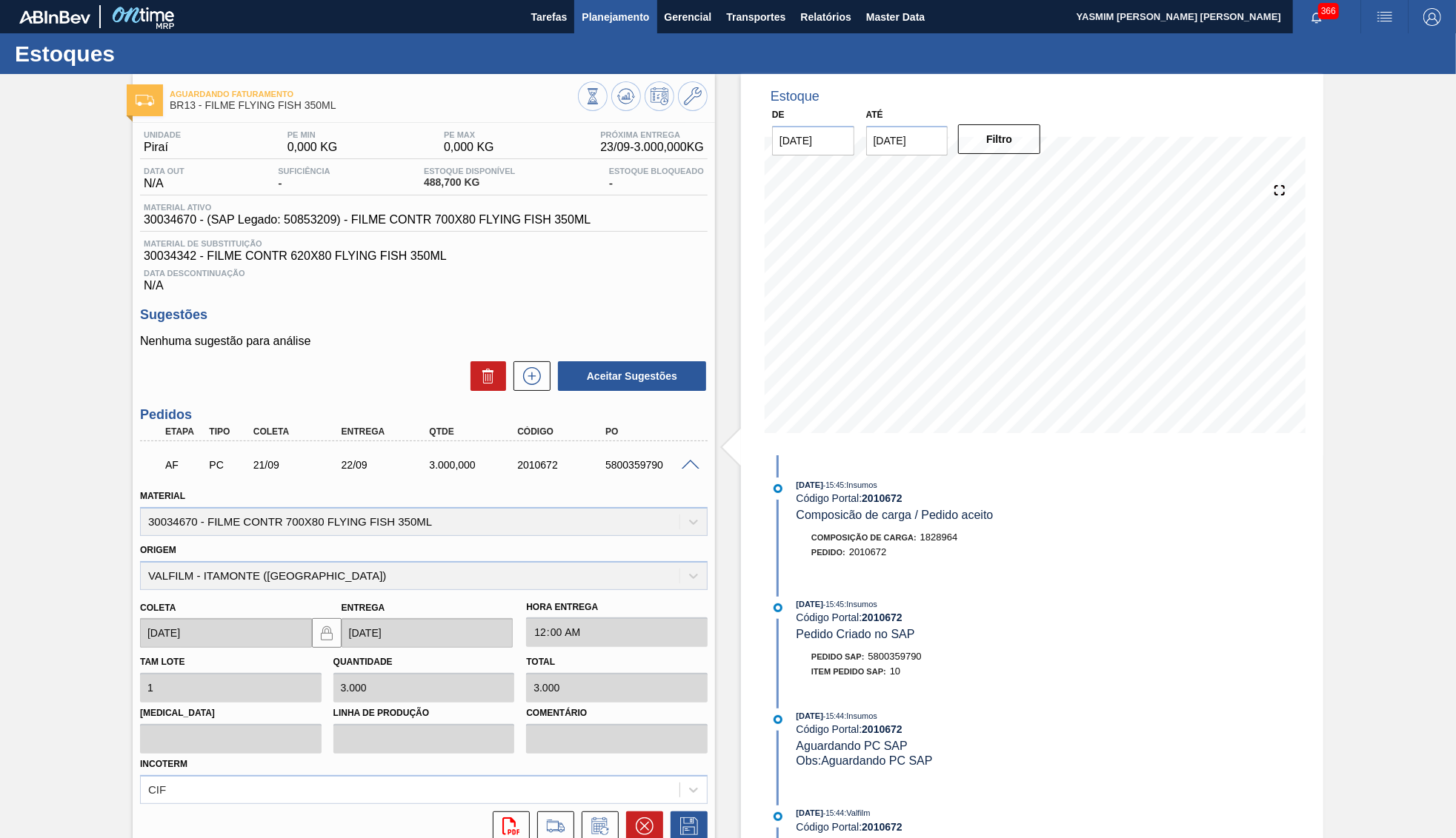
click at [591, 18] on span "Planejamento" at bounding box center [615, 17] width 67 height 17
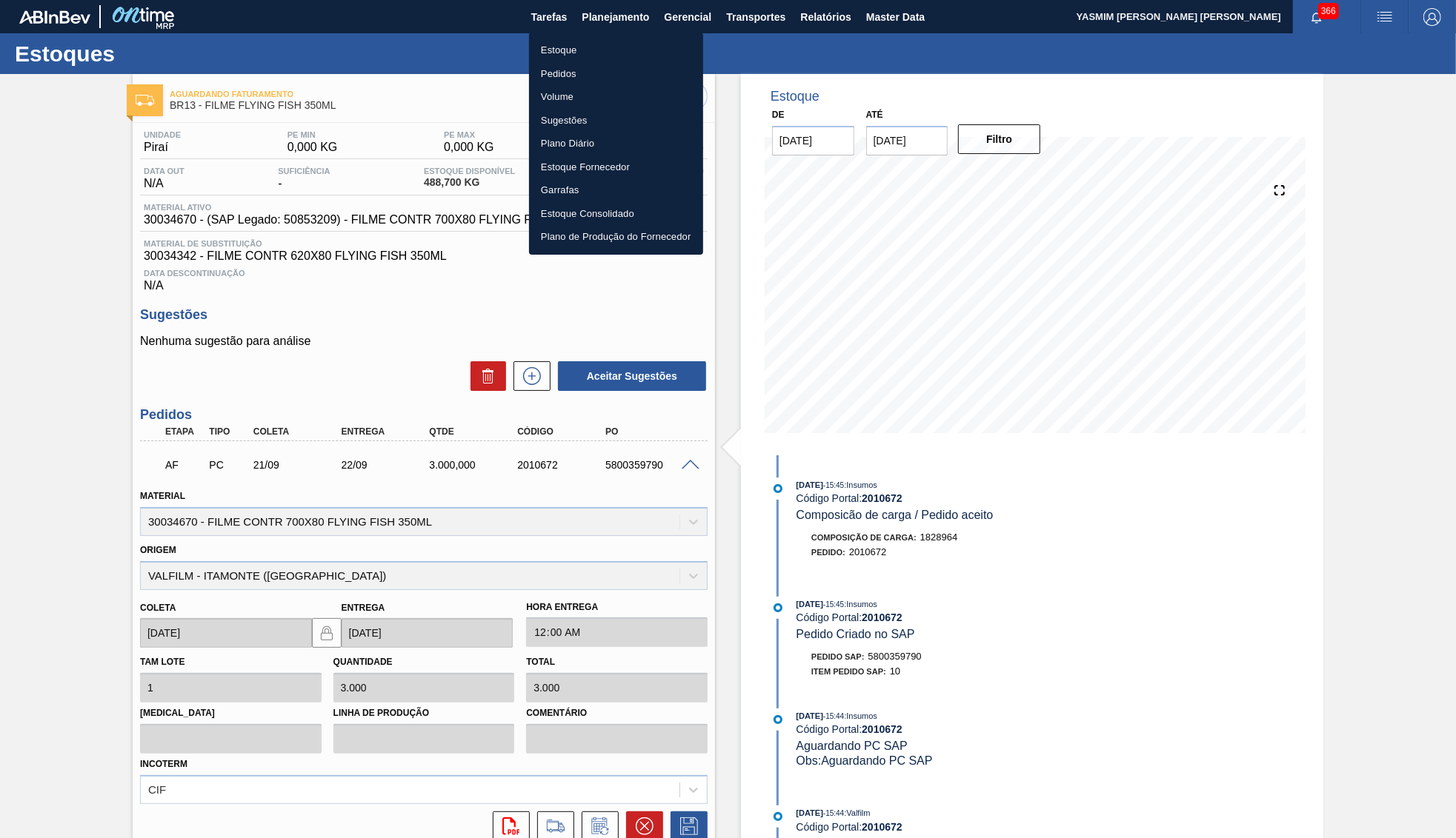
click at [558, 51] on li "Estoque" at bounding box center [616, 51] width 174 height 24
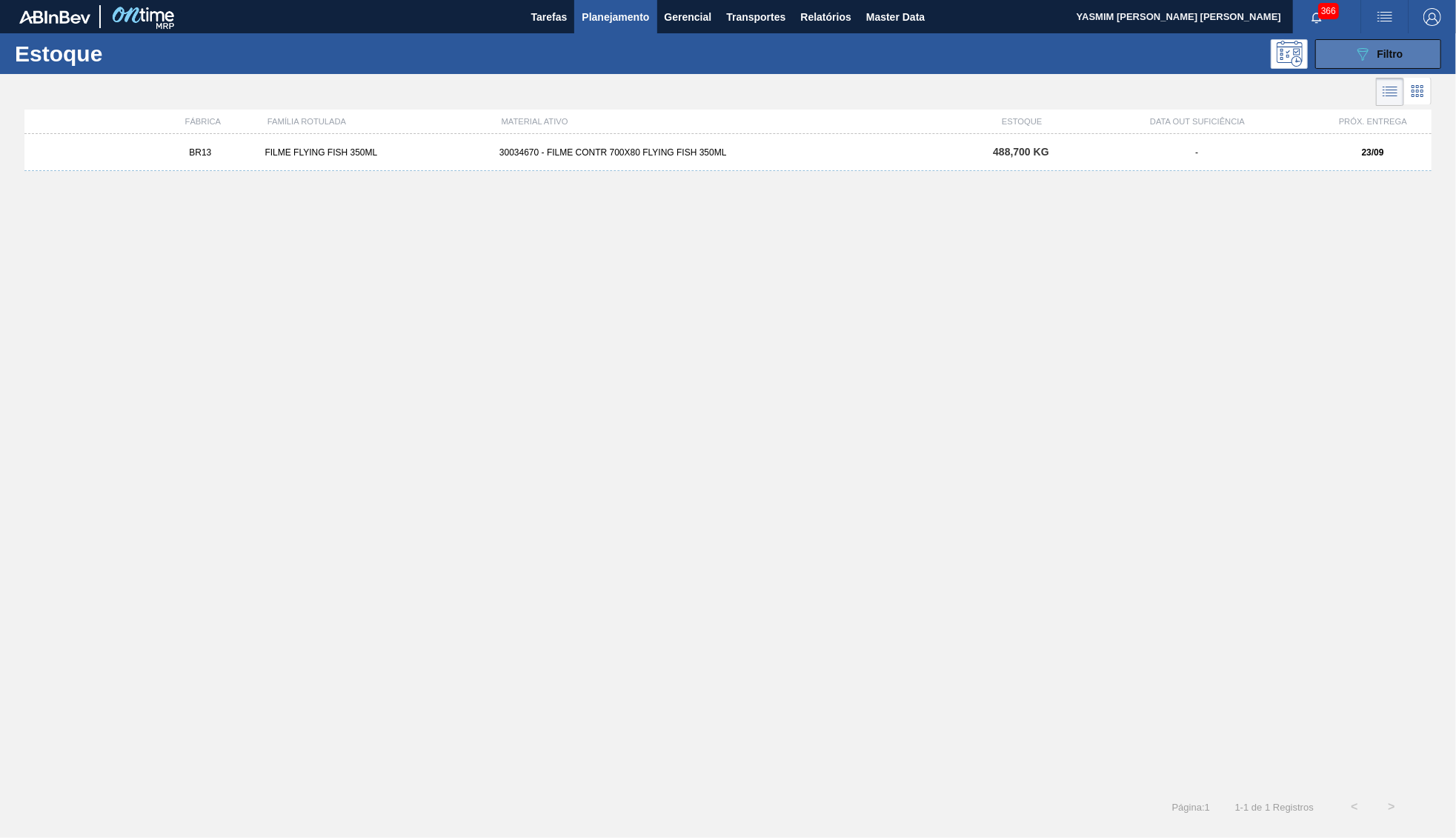
click at [1364, 40] on button "089F7B8B-B2A5-4AFE-B5C0-19BA573D28AC Filtro" at bounding box center [1377, 54] width 126 height 29
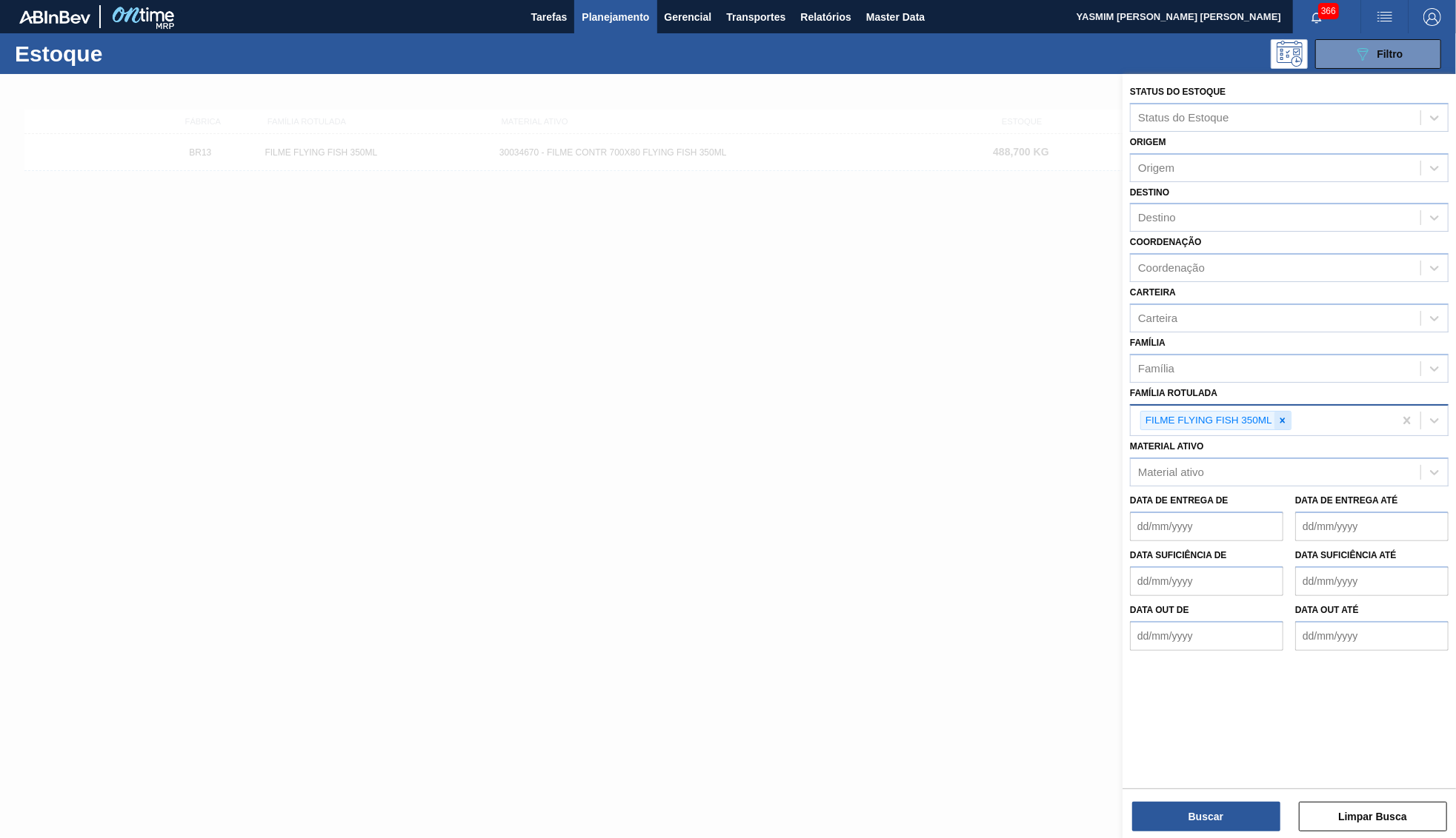
click at [1279, 411] on div at bounding box center [1282, 420] width 17 height 18
paste Rotulada "FILME AP MP12 473ML"
type Rotulada "FILME AP MP12 473ML"
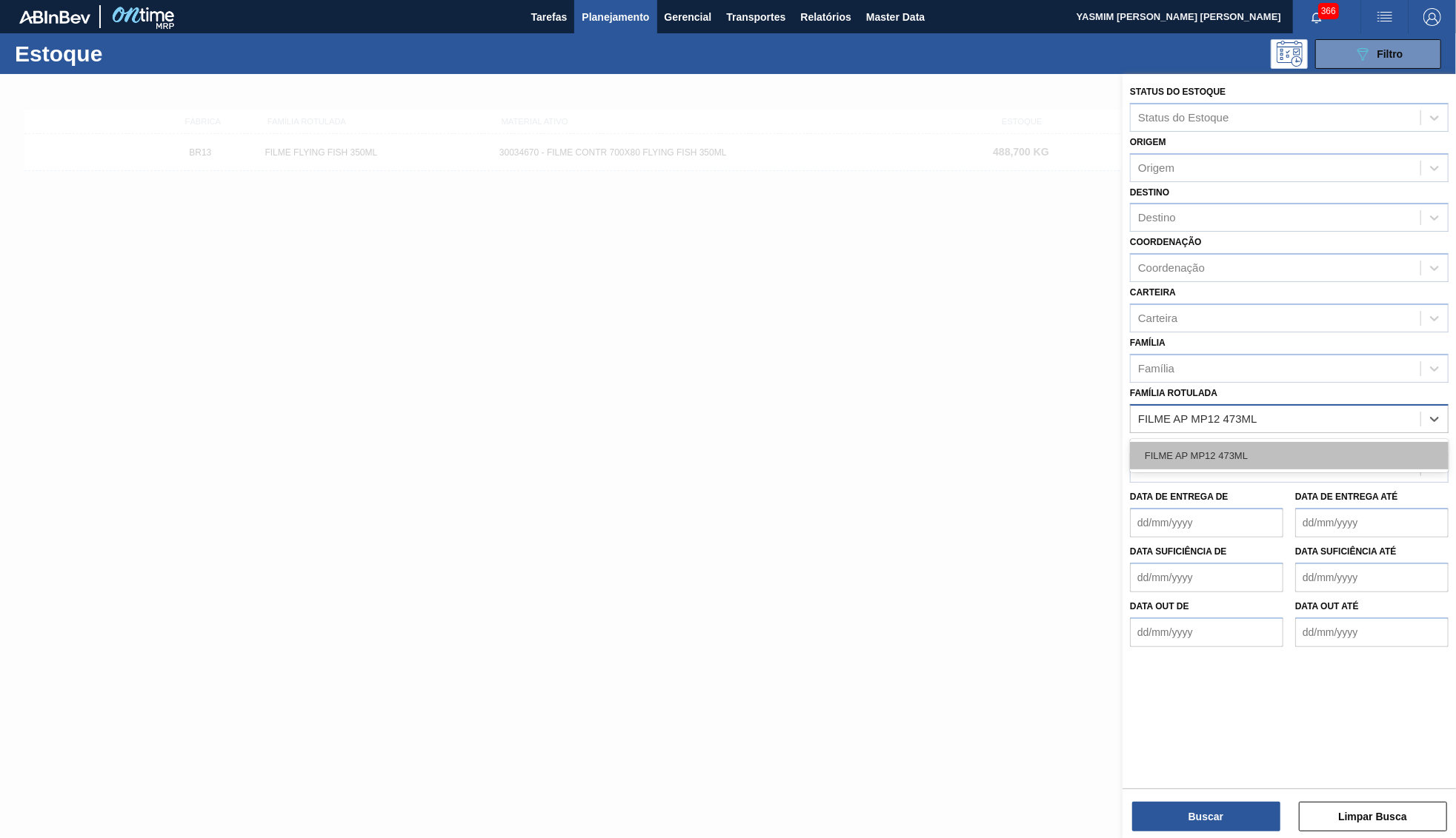
click at [1202, 442] on div "FILME AP MP12 473ML" at bounding box center [1289, 456] width 319 height 28
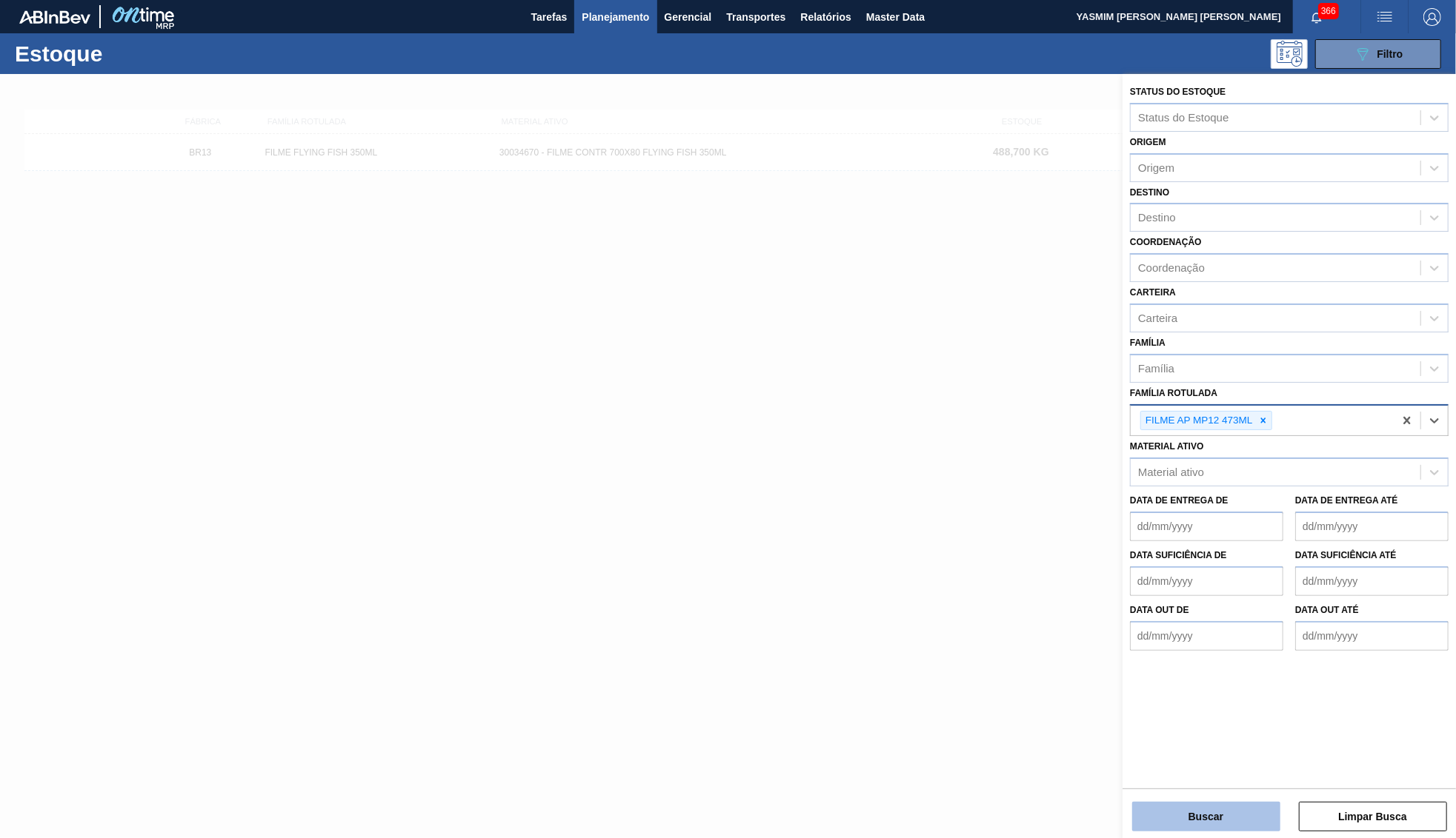
click at [1238, 828] on button "Buscar" at bounding box center [1205, 817] width 148 height 29
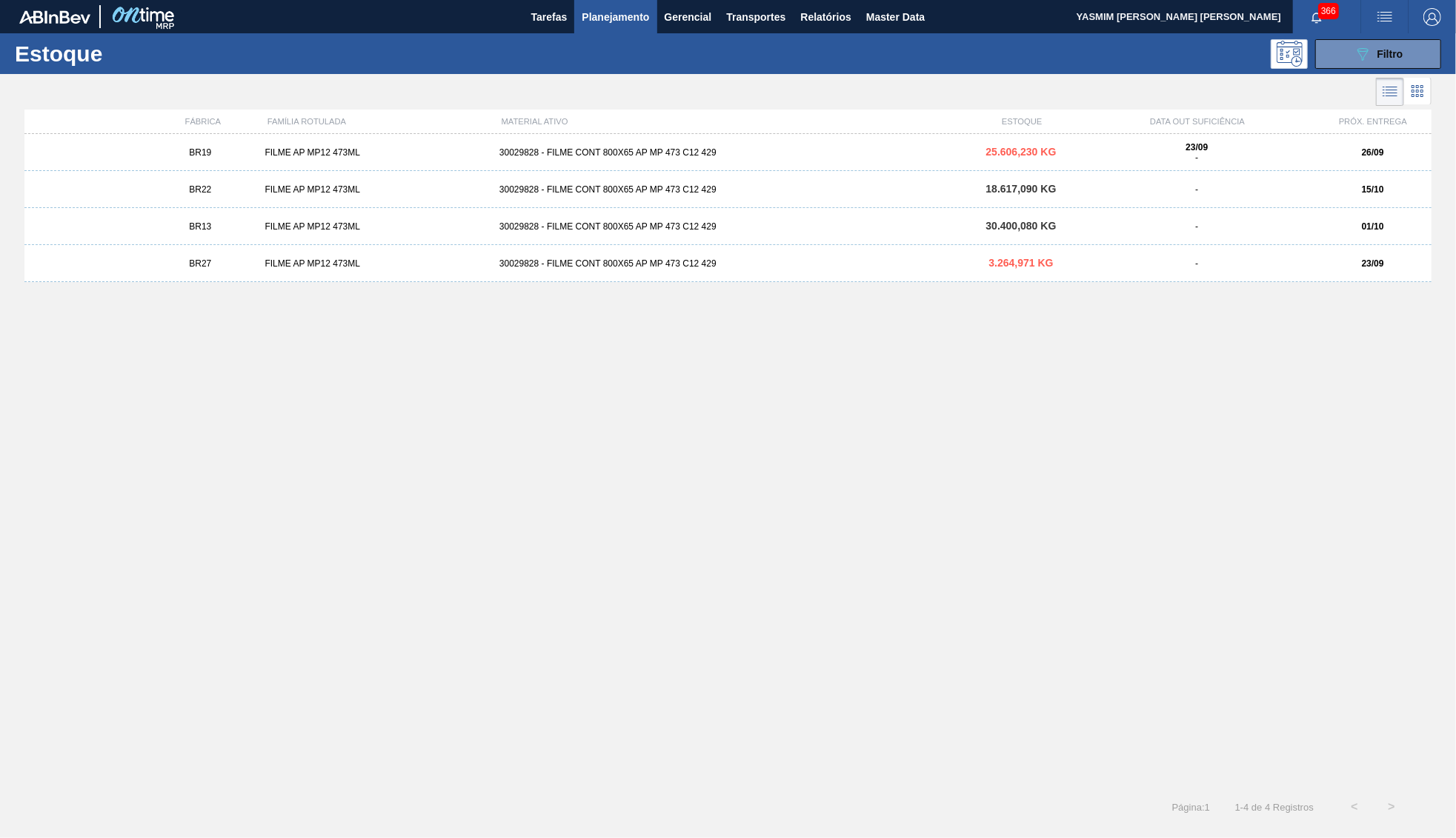
click at [219, 293] on div "BR19 FILME AP MP12 473ML 30029828 - FILME CONT 800X65 AP MP 473 C12 429 25.606,…" at bounding box center [728, 457] width 1407 height 646
click at [229, 272] on div "BR27 FILME AP MP12 473ML 30029828 - FILME CONT 800X65 AP MP 473 C12 429 3.264,9…" at bounding box center [728, 263] width 1407 height 37
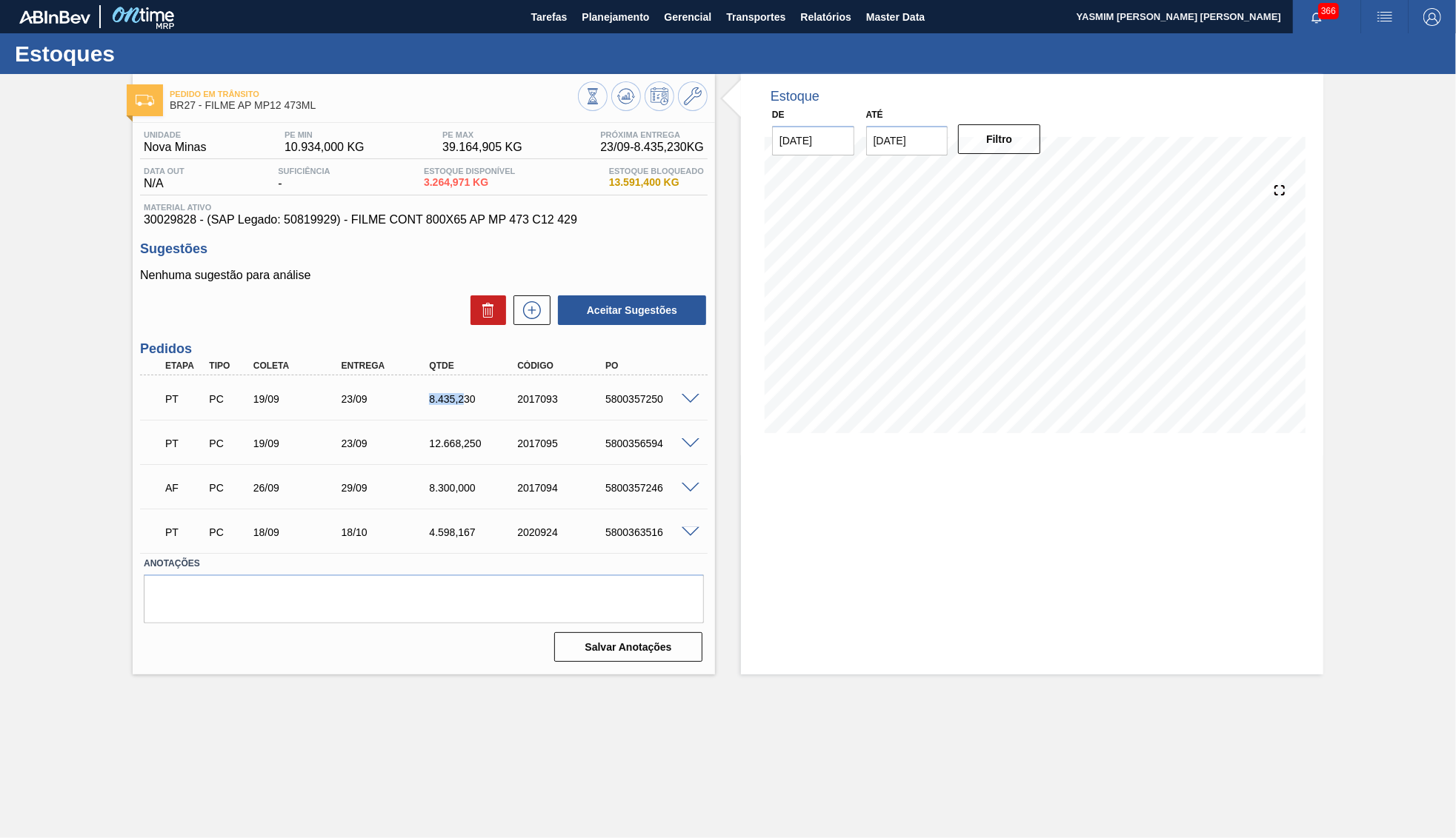
drag, startPoint x: 422, startPoint y: 401, endPoint x: 454, endPoint y: 392, distance: 33.2
click at [455, 393] on div "8.435,230" at bounding box center [463, 399] width 88 height 12
click at [693, 394] on span at bounding box center [690, 400] width 17 height 11
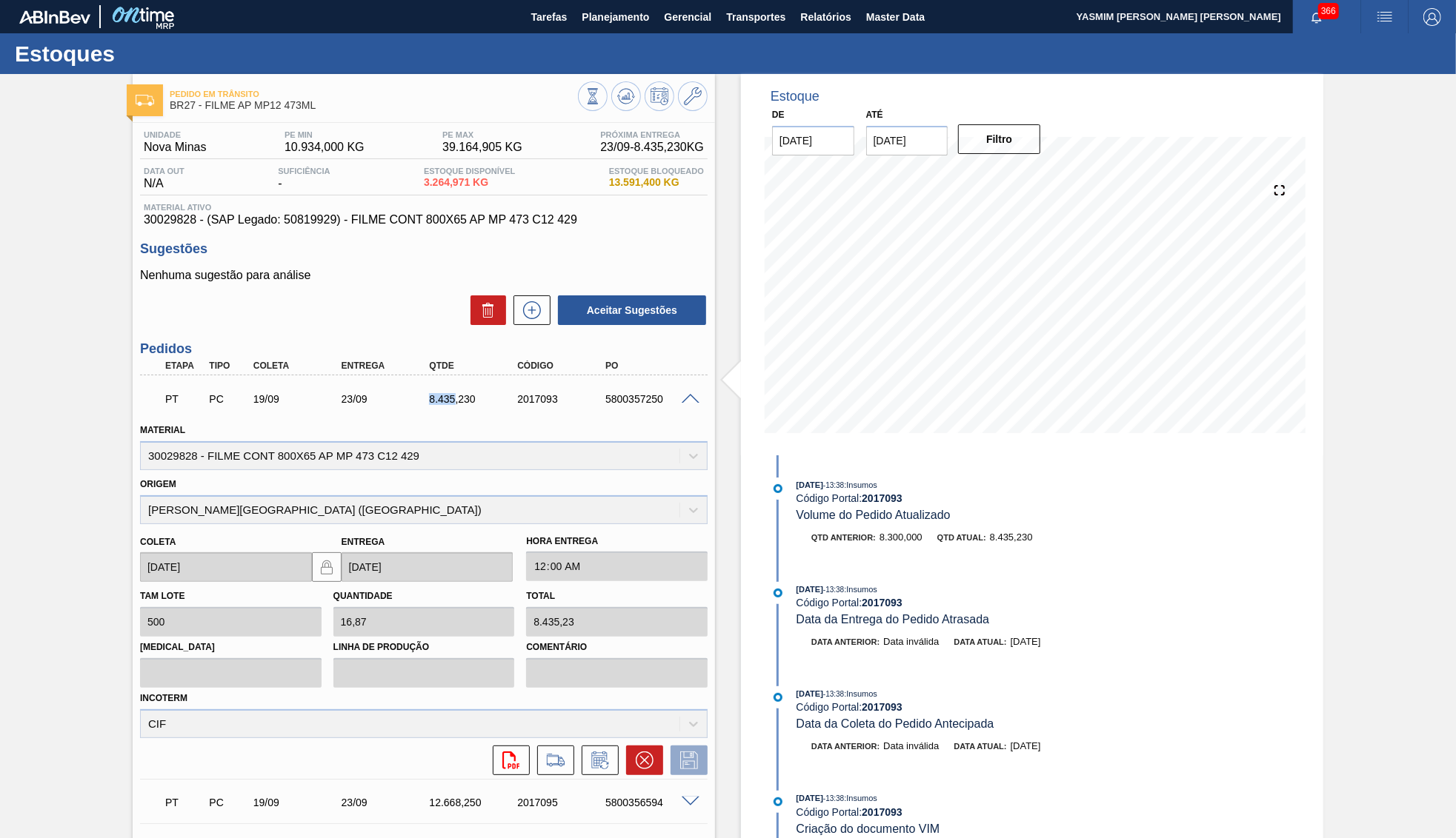
click at [687, 394] on span at bounding box center [690, 400] width 17 height 11
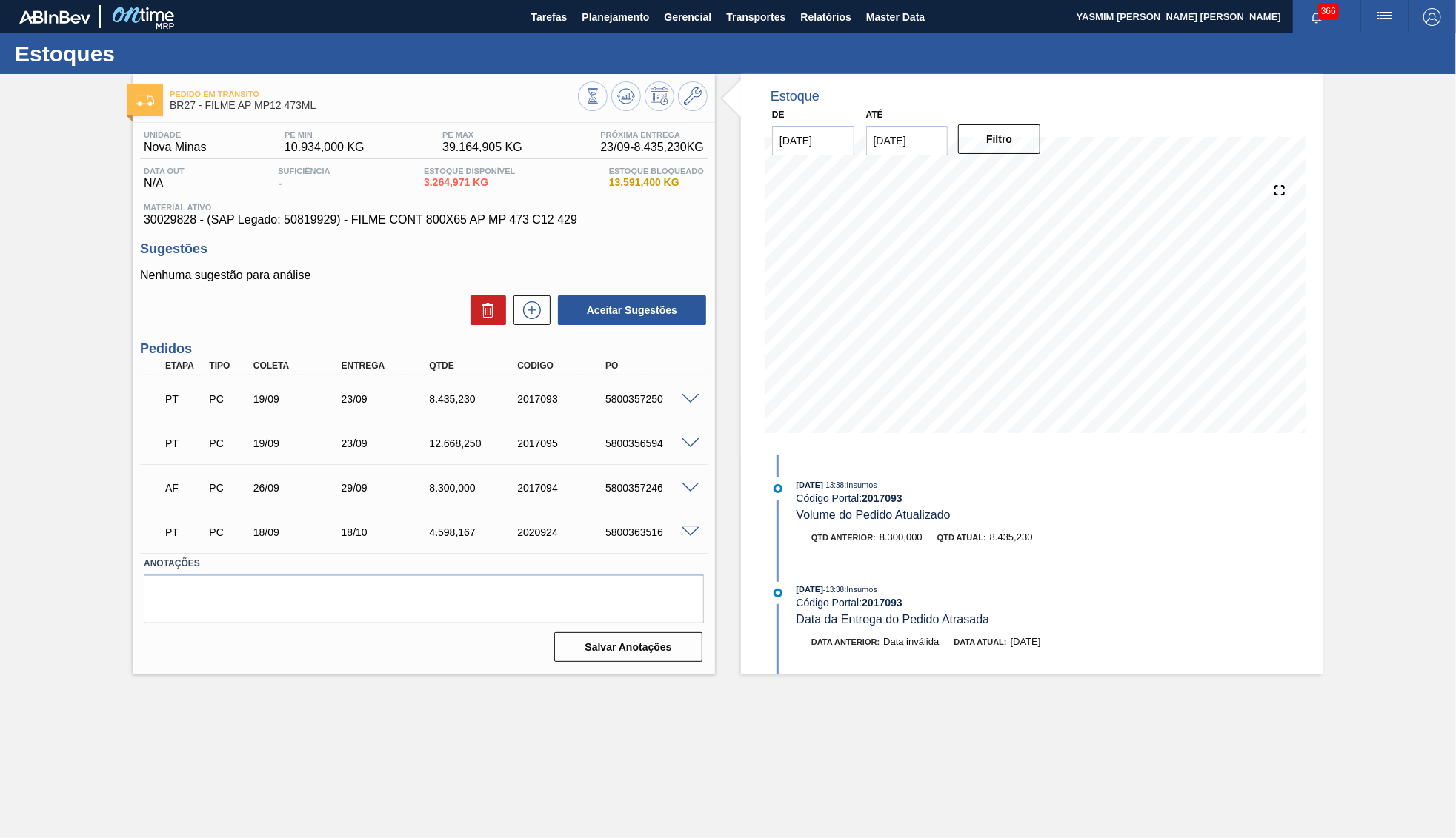
click at [699, 218] on span "30029828 - (SAP Legado: 50819929) - FILME CONT 800X65 AP MP 473 C12 429" at bounding box center [423, 220] width 560 height 13
click at [683, 534] on span at bounding box center [690, 533] width 17 height 11
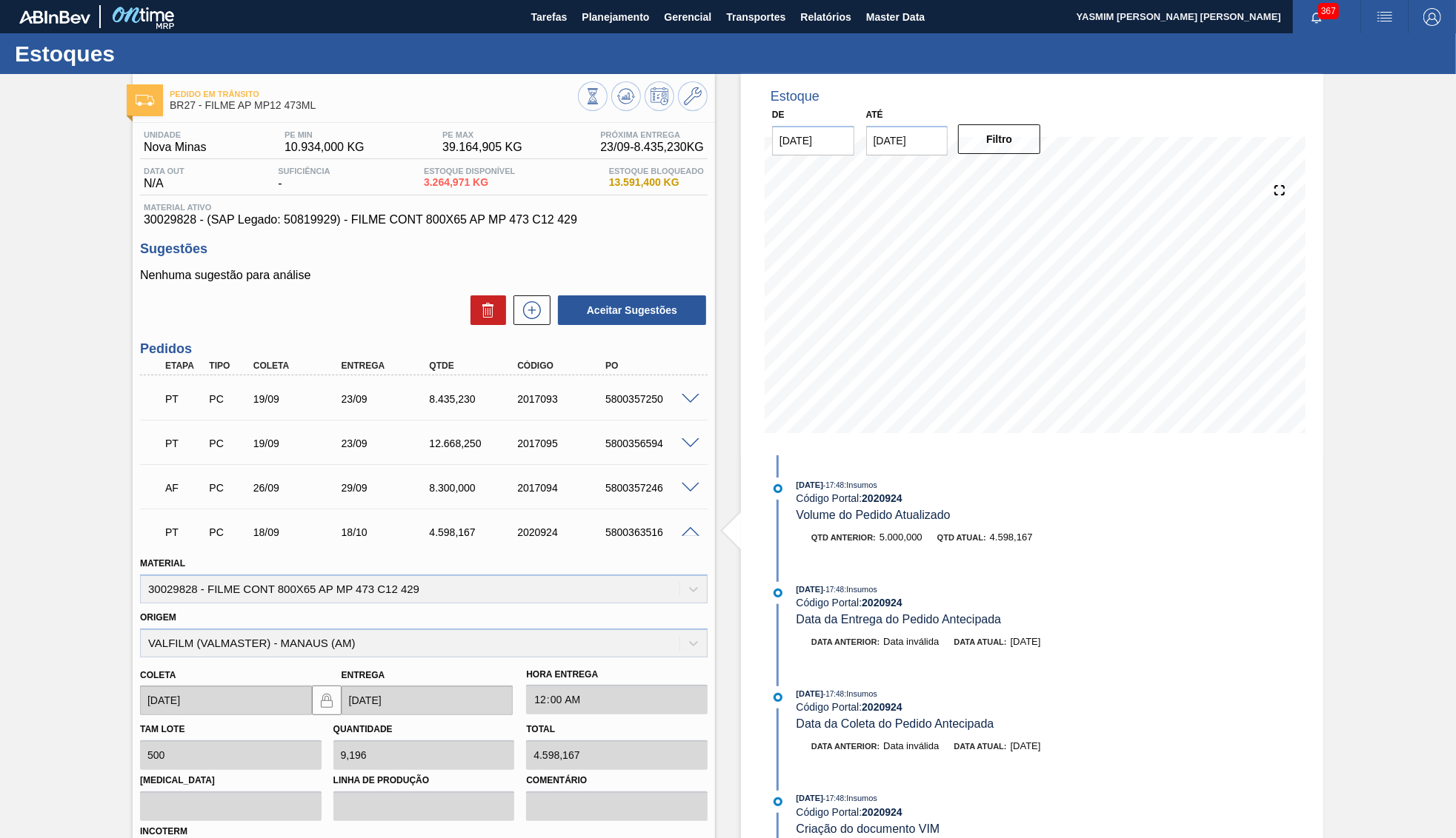
click at [688, 529] on span at bounding box center [690, 533] width 17 height 11
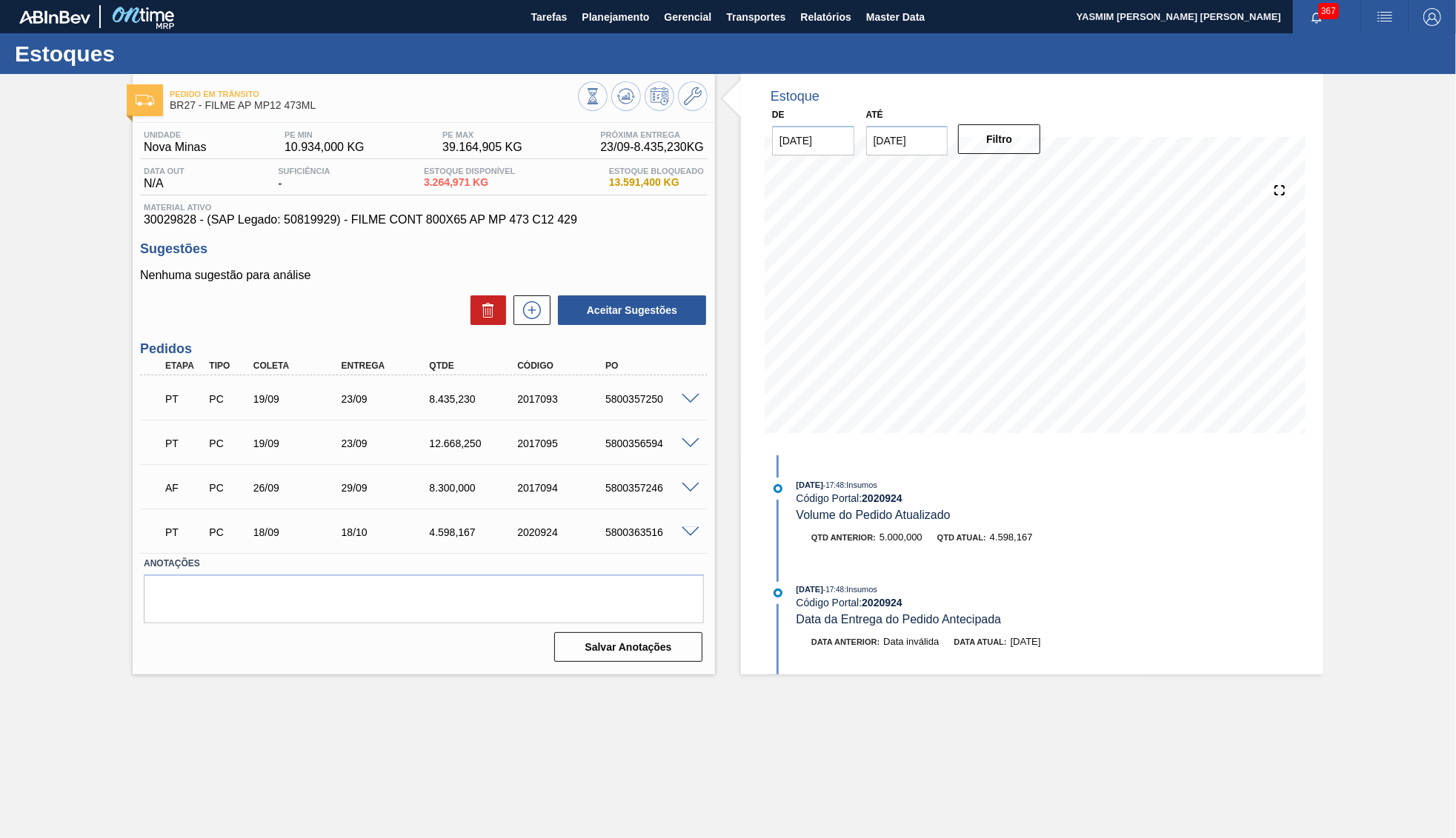
click at [591, 34] on div "Estoques" at bounding box center [728, 53] width 1456 height 40
click at [607, 7] on button "Planejamento" at bounding box center [615, 17] width 82 height 33
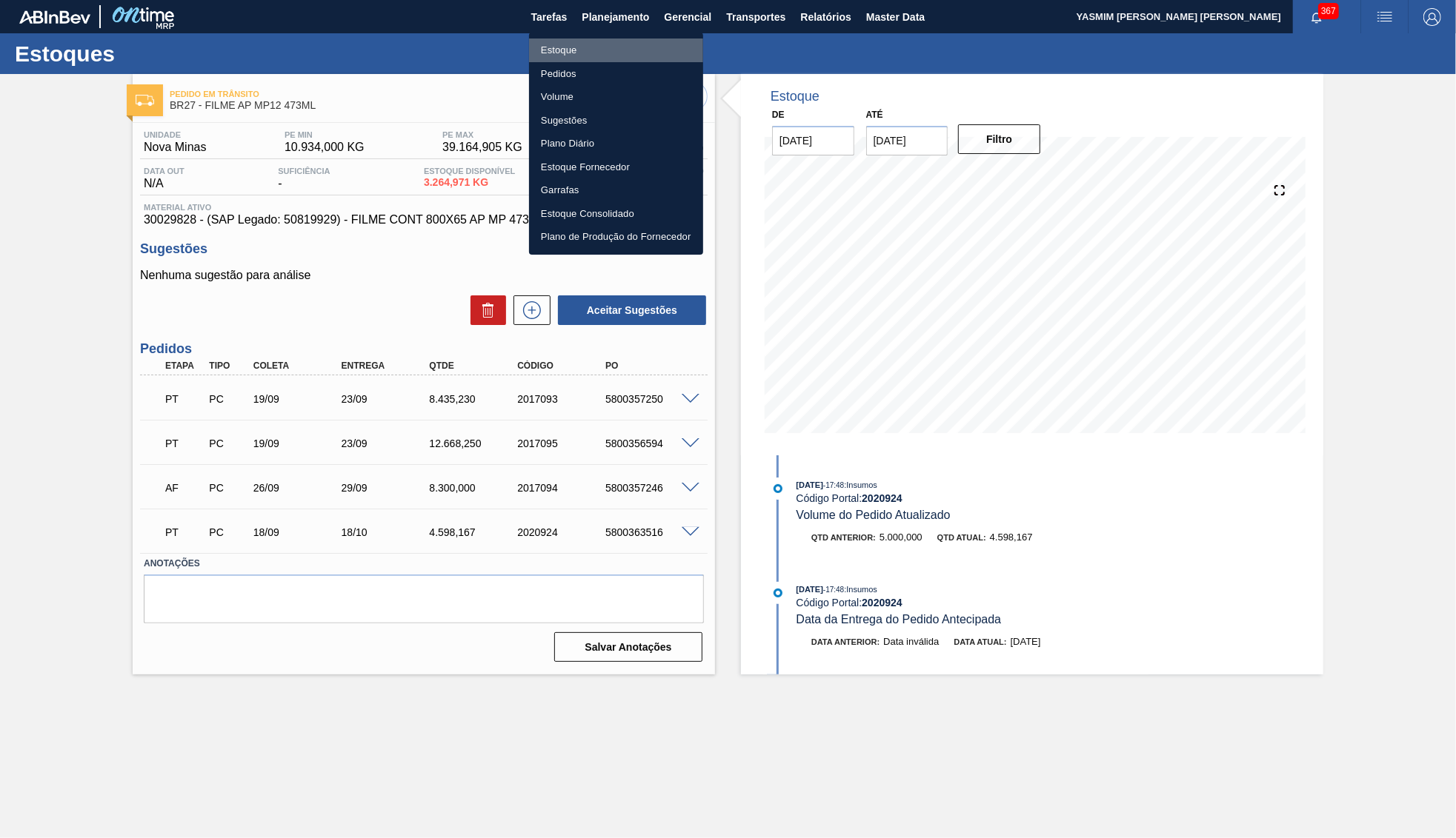
click at [584, 45] on li "Estoque" at bounding box center [616, 51] width 174 height 24
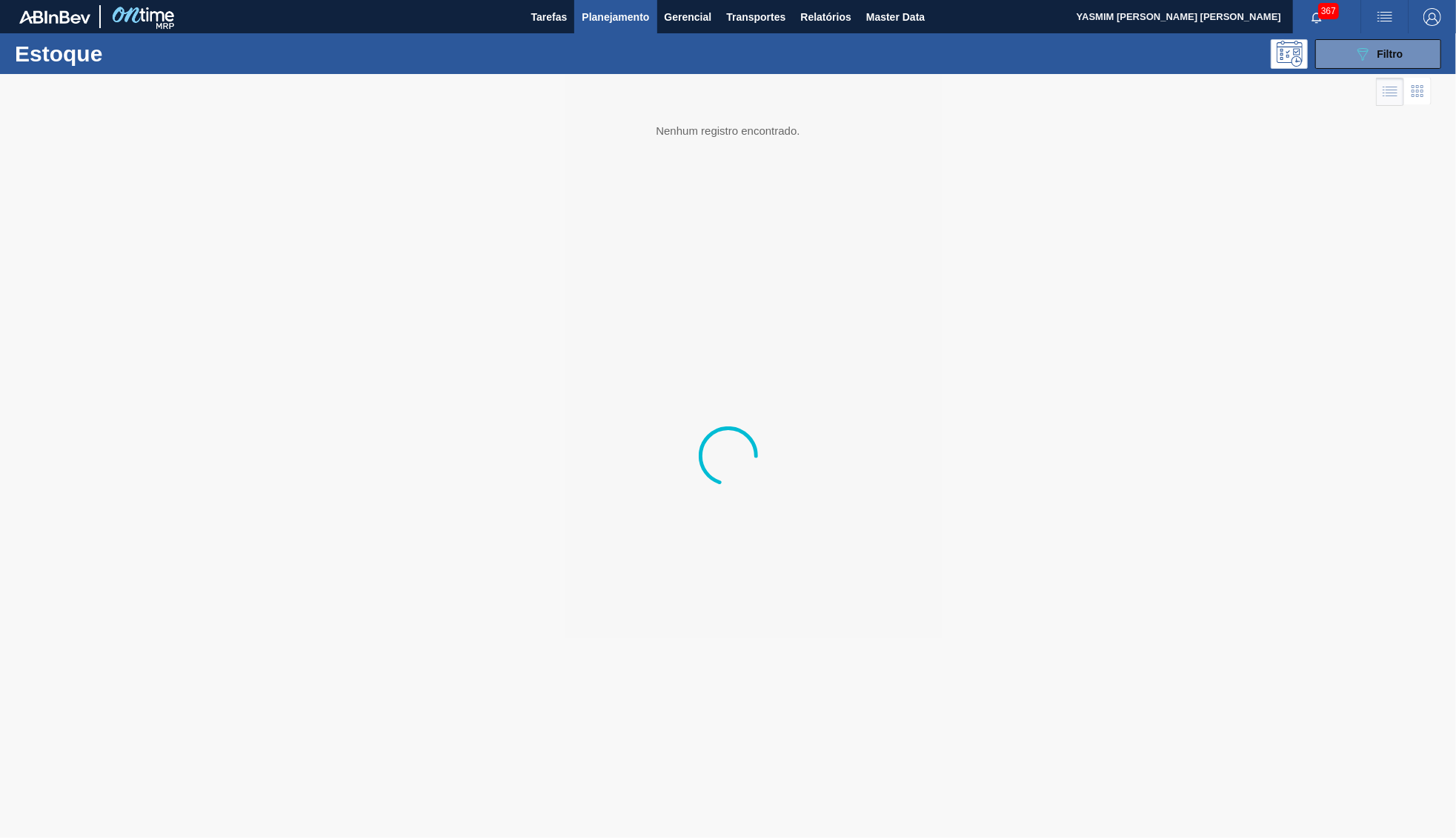
click at [1399, 43] on button "089F7B8B-B2A5-4AFE-B5C0-19BA573D28AC Filtro" at bounding box center [1377, 54] width 126 height 29
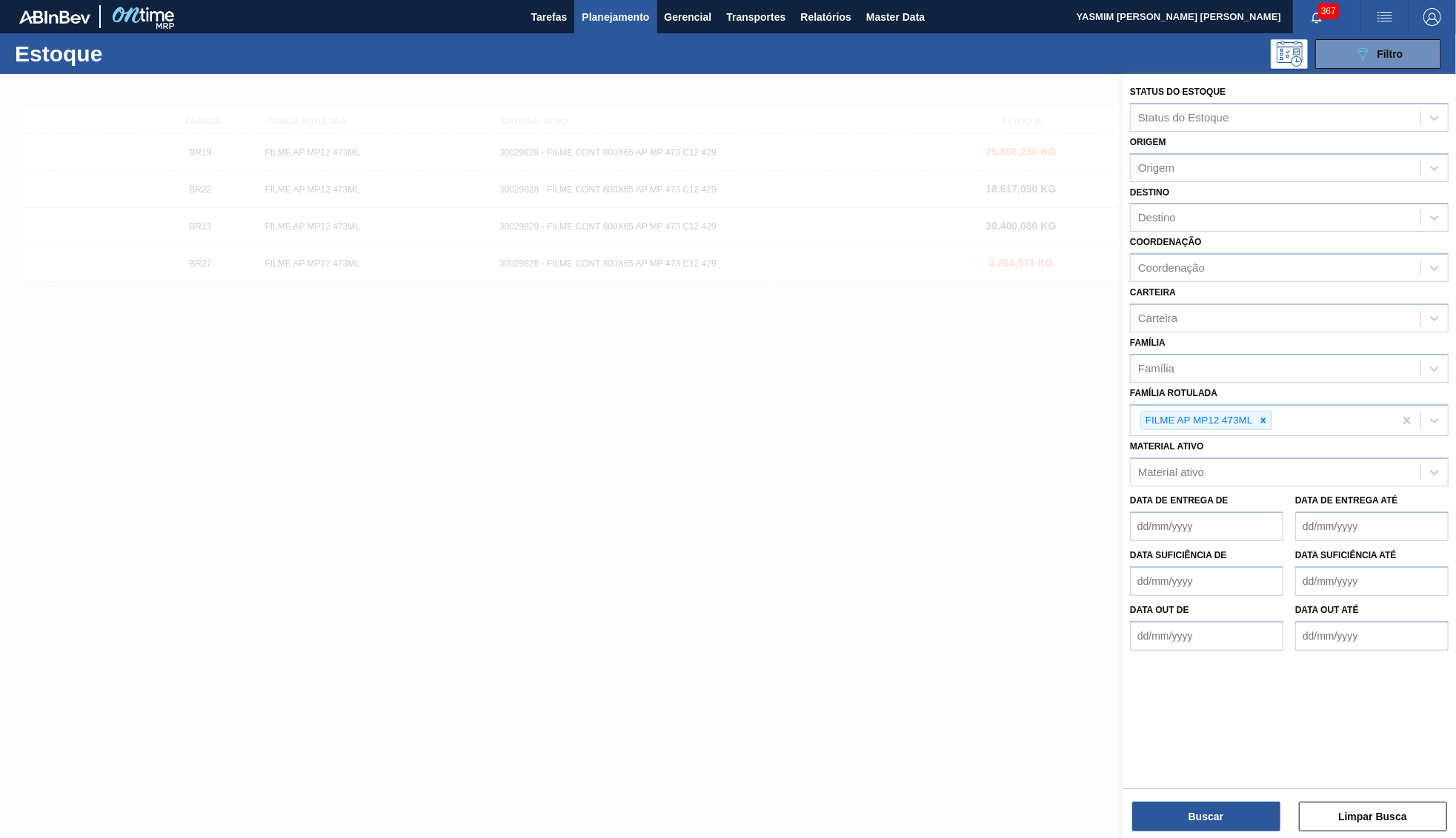
click at [1270, 411] on div at bounding box center [1263, 420] width 17 height 18
paste Rotulada "CORANTE CONC CENOURA ROXA"
type Rotulada "CORANTE CONC CENOURA ROXA"
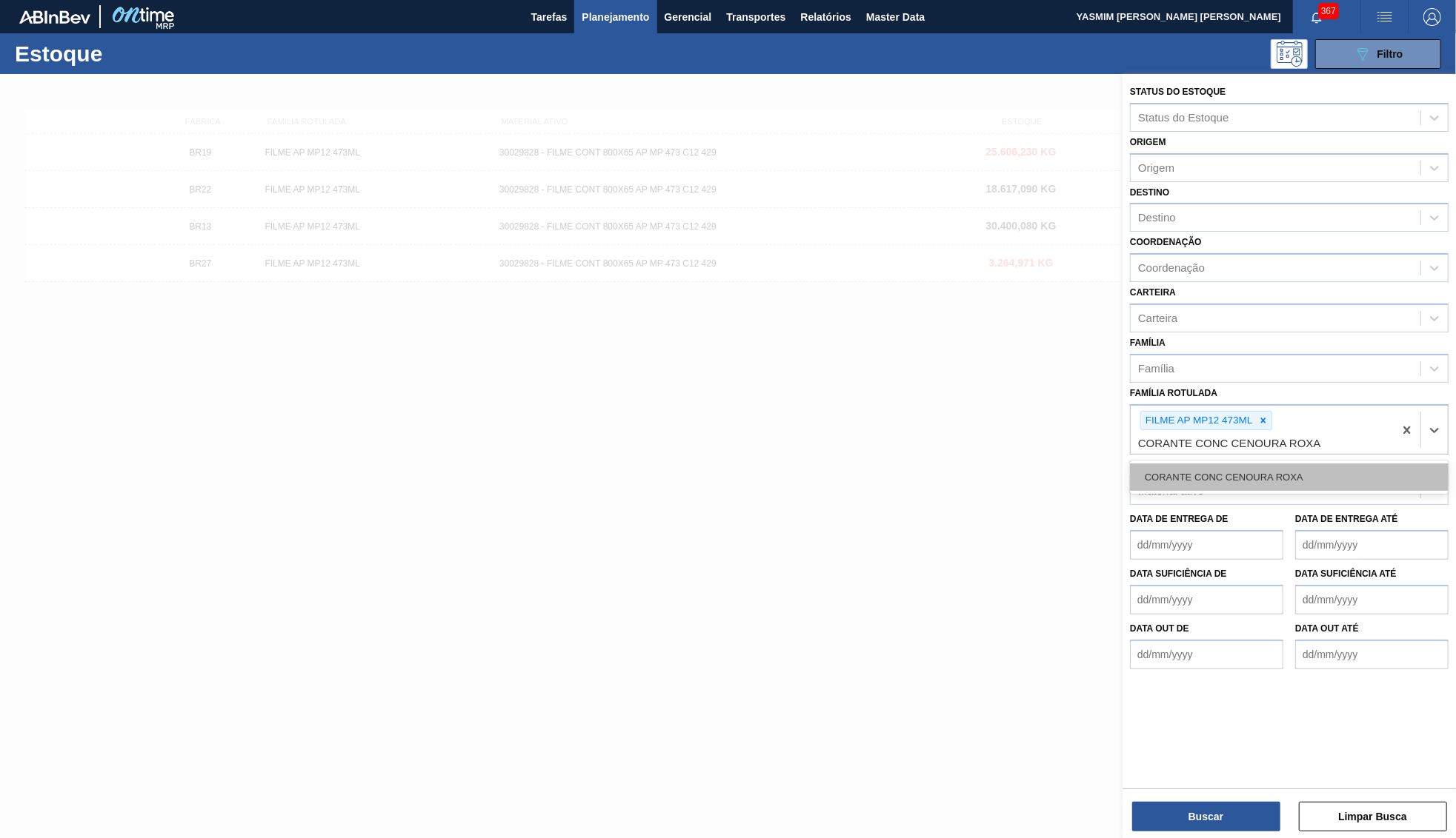
click at [1213, 464] on div "CORANTE CONC CENOURA ROXA" at bounding box center [1289, 477] width 319 height 28
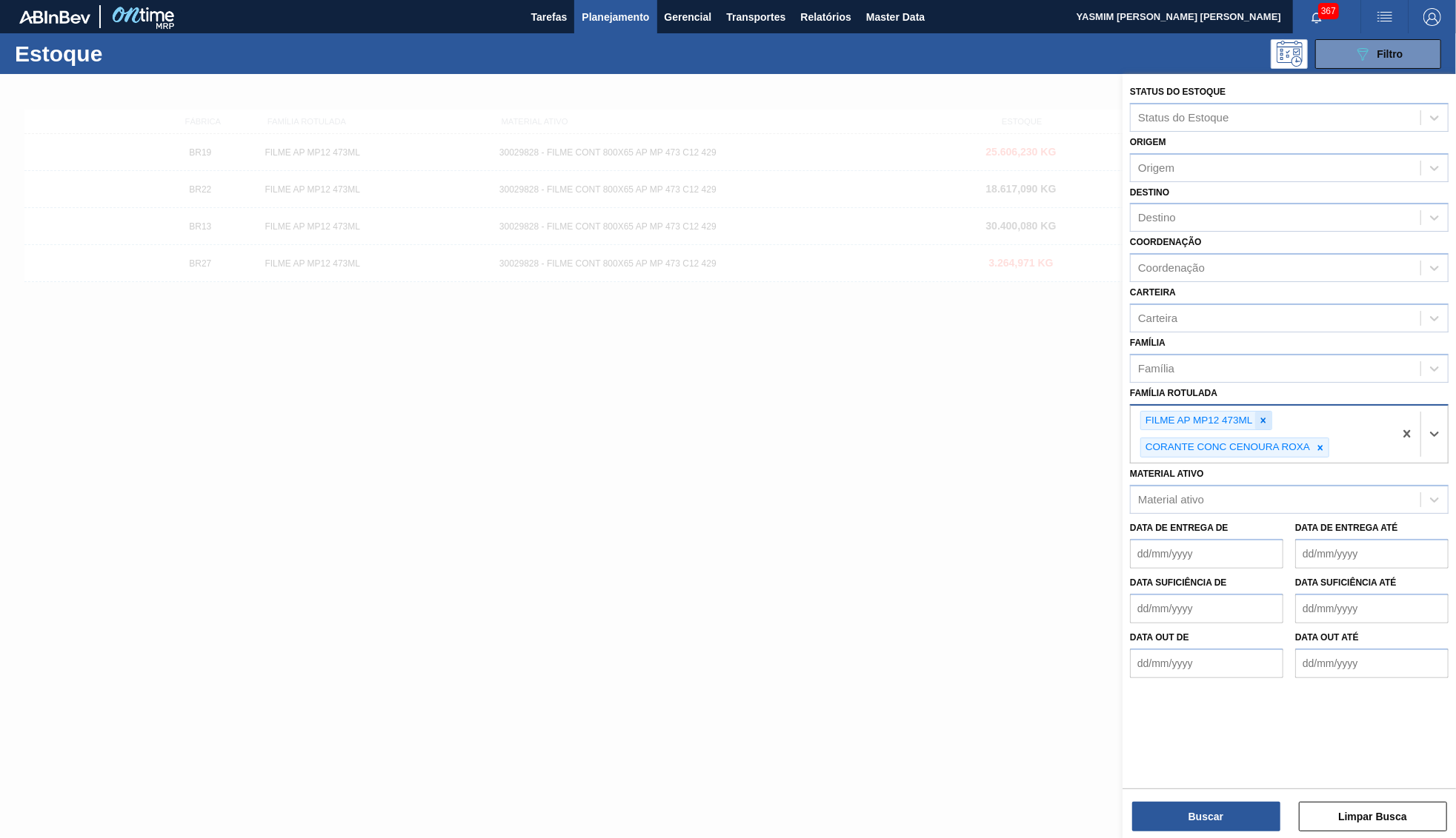
click at [1265, 411] on div at bounding box center [1263, 420] width 17 height 18
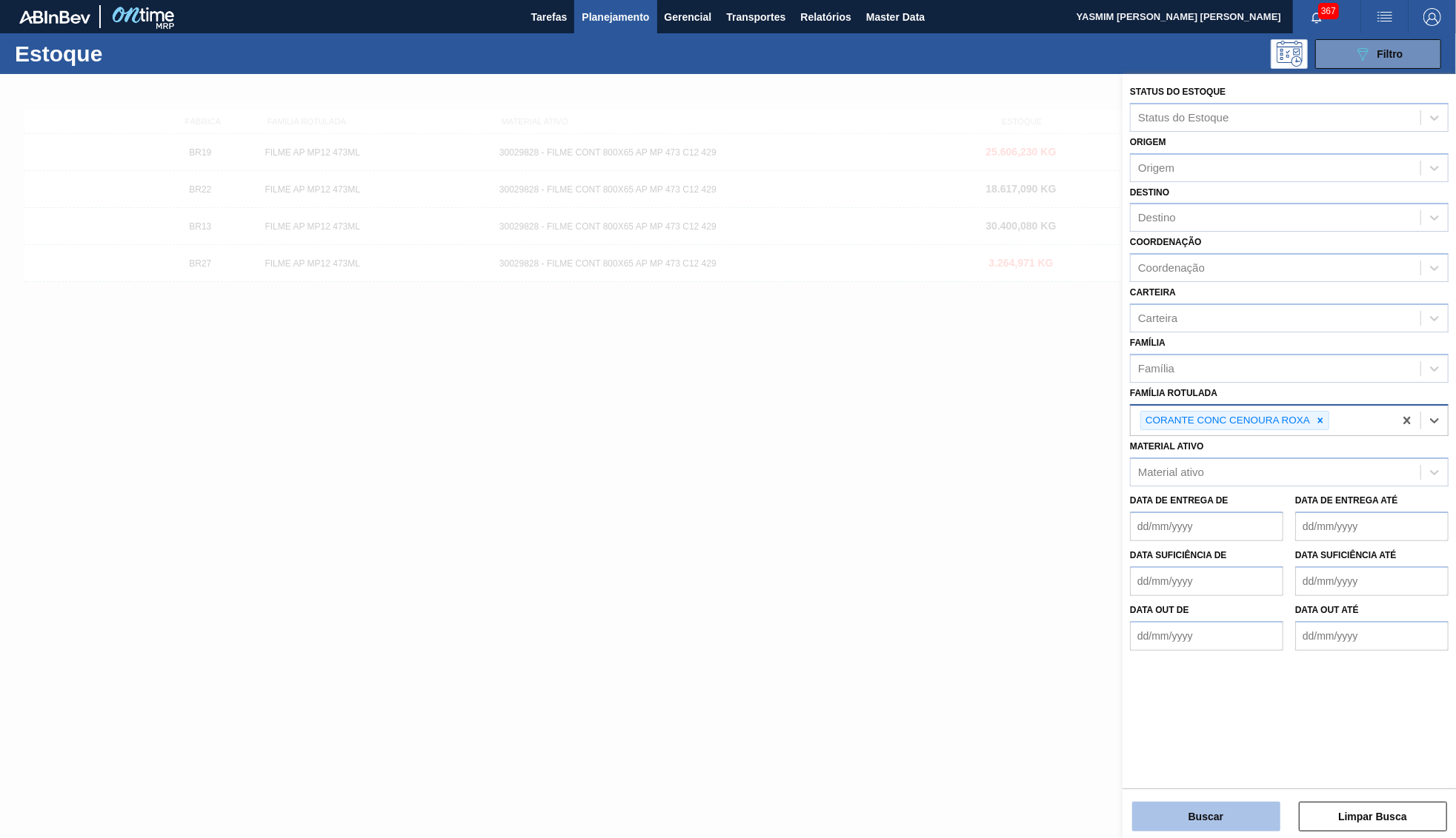
click at [1201, 803] on button "Buscar" at bounding box center [1205, 817] width 148 height 29
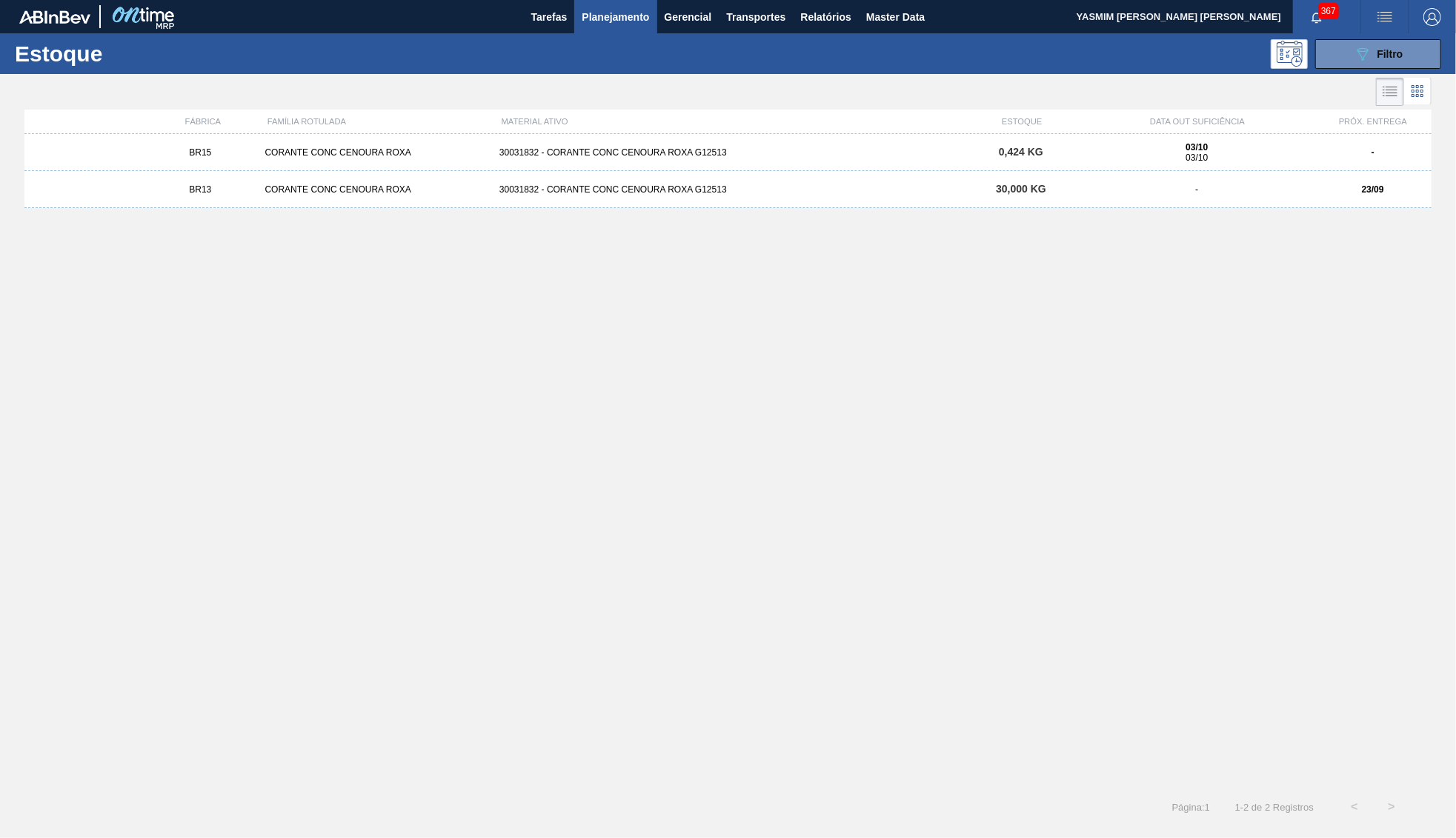
click at [1145, 155] on div "03/10 03/10" at bounding box center [1196, 152] width 222 height 21
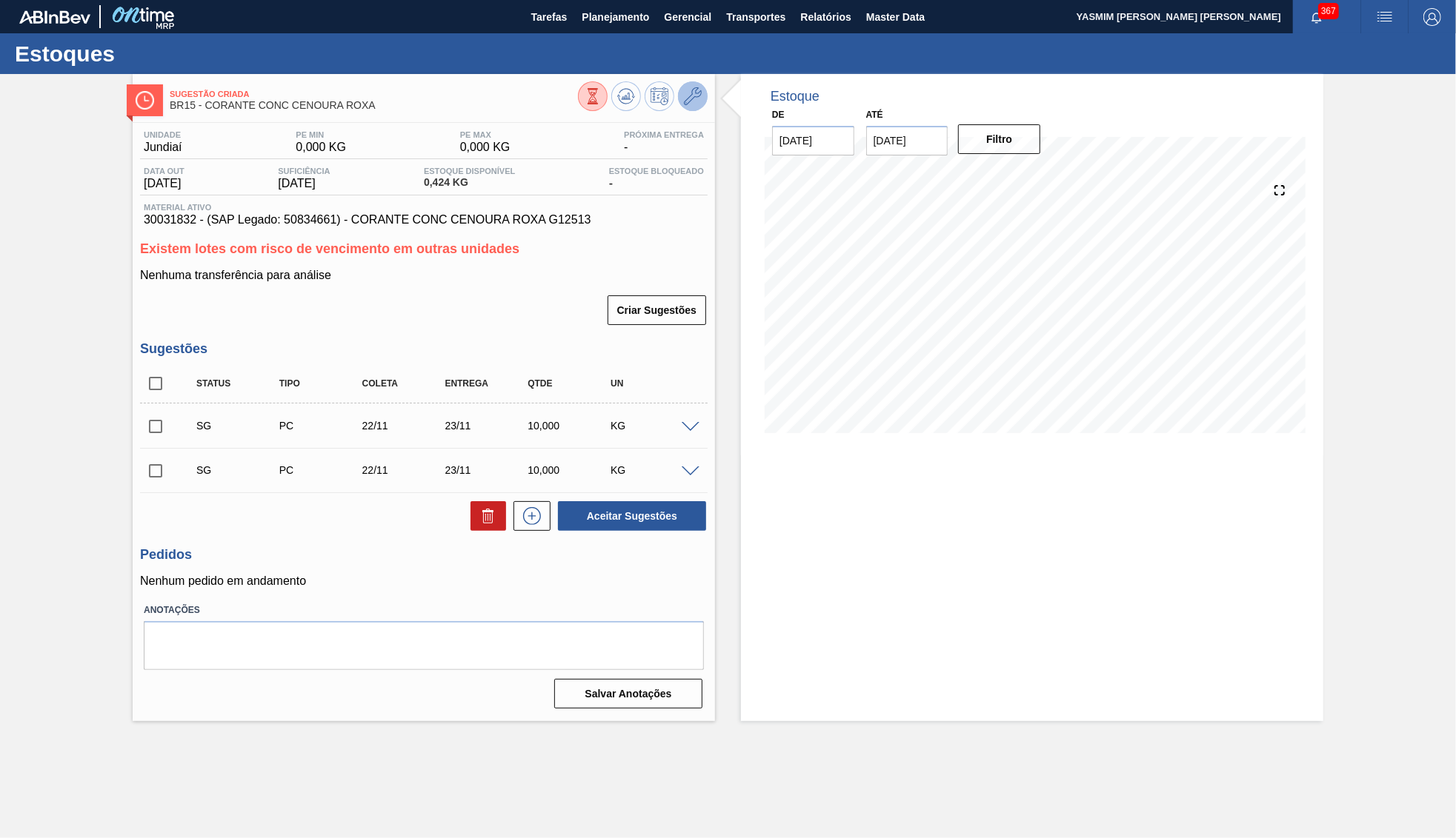
click at [697, 97] on icon at bounding box center [692, 96] width 17 height 17
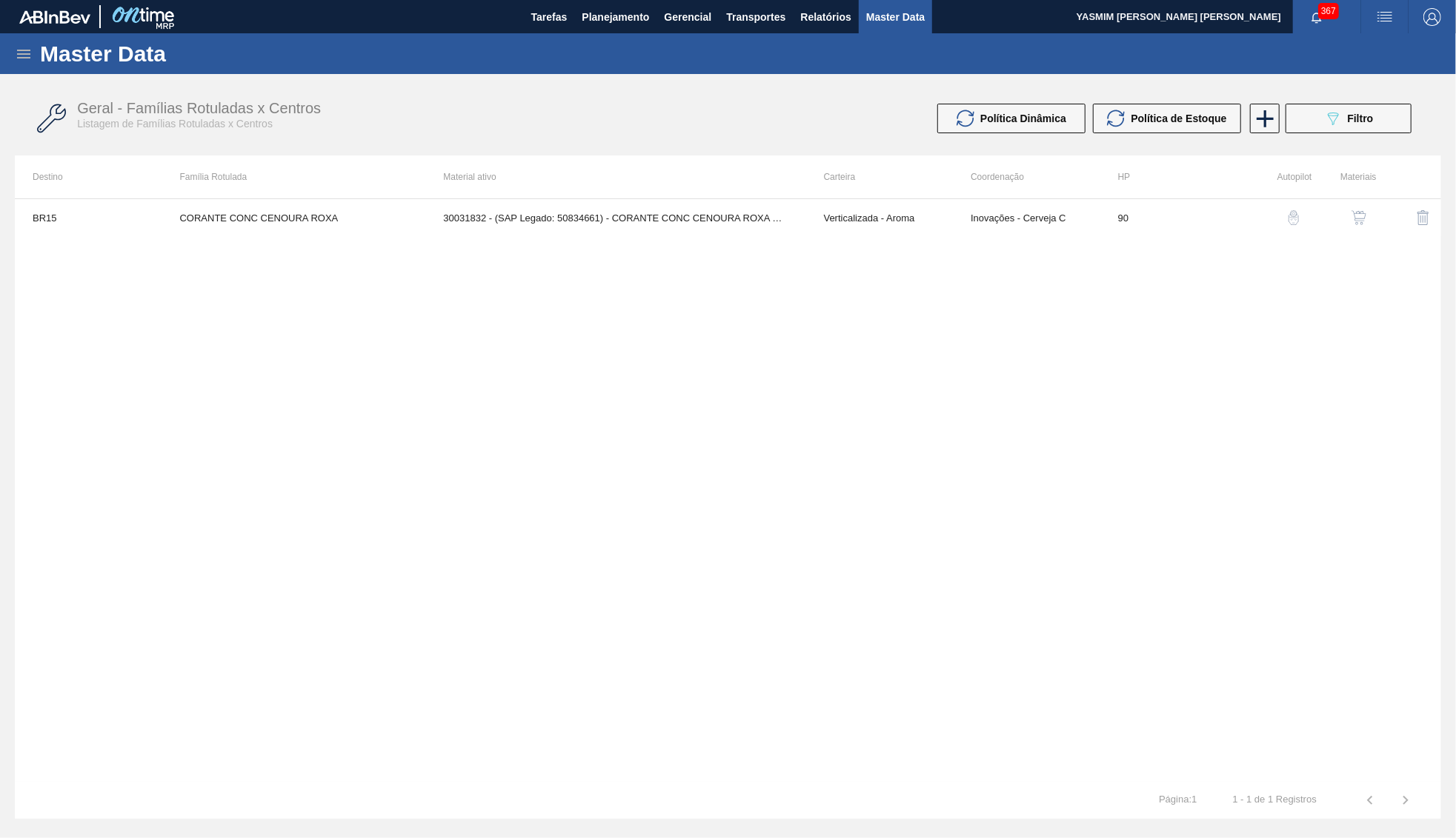
click at [1351, 220] on button "button" at bounding box center [1358, 217] width 36 height 36
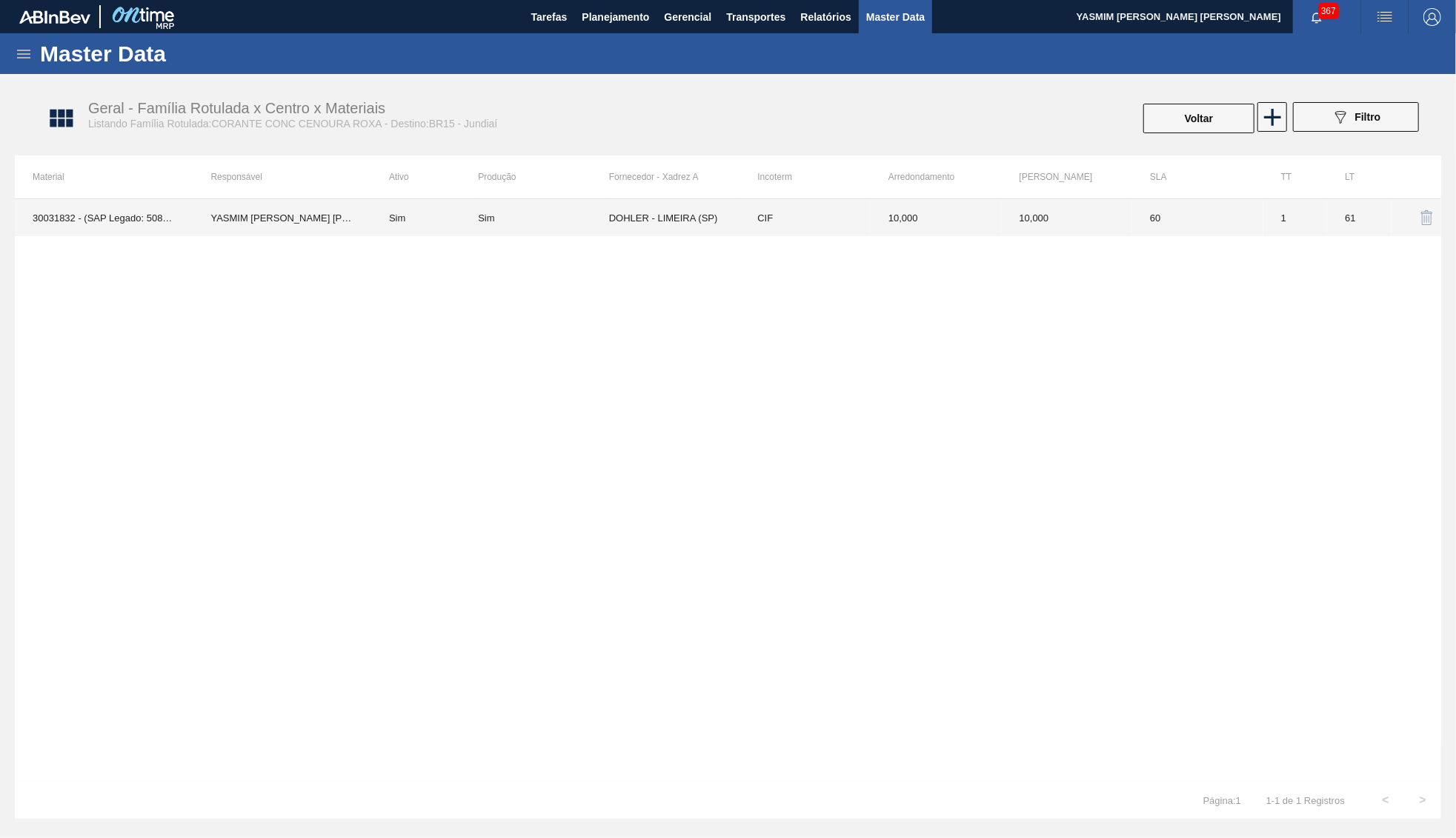
click at [694, 228] on td "DOHLER - LIMEIRA (SP)" at bounding box center [674, 217] width 131 height 37
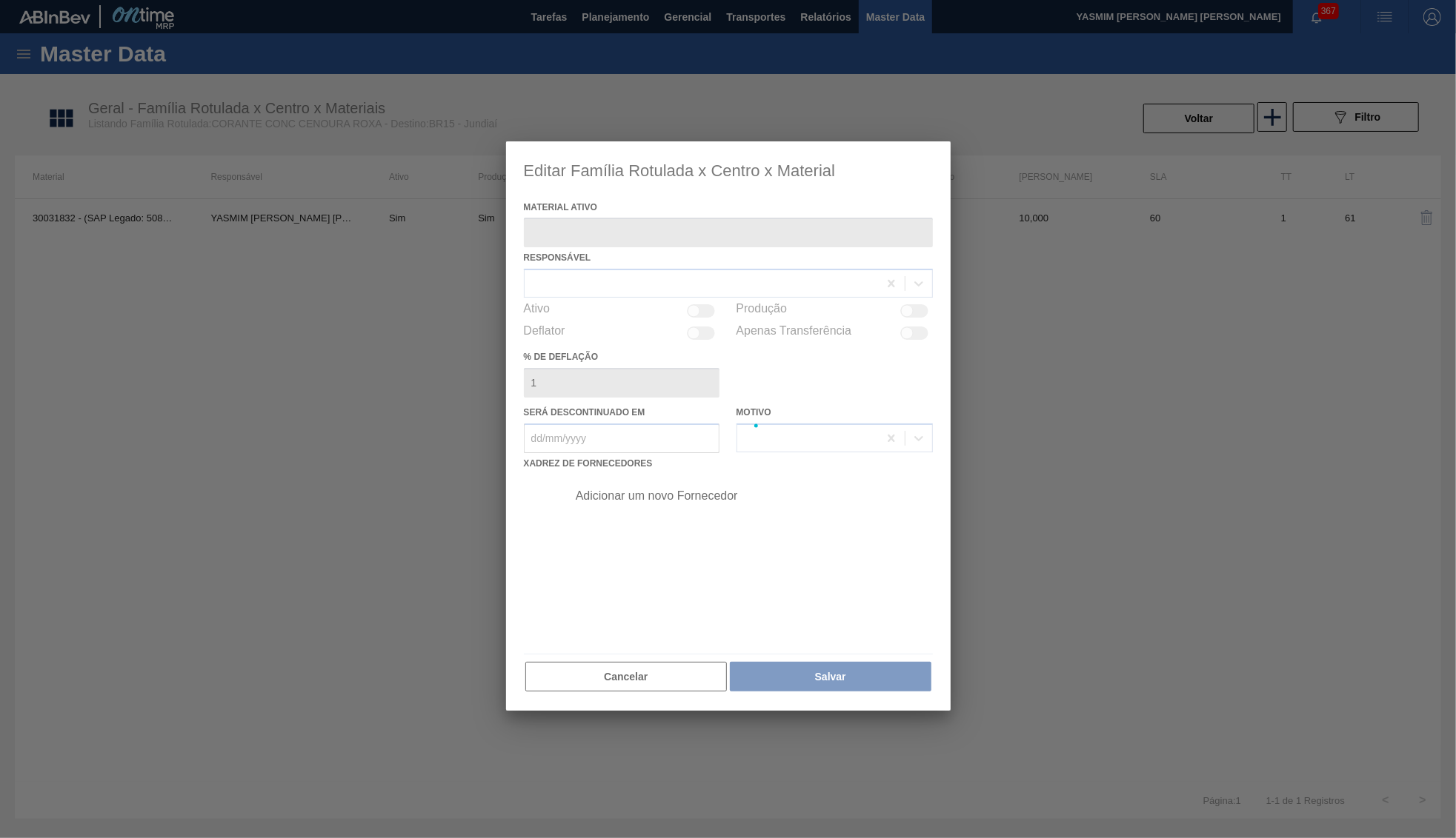
type ativo "30031832 - (SAP Legado: 50834661) - CORANTE CONC CENOURA ROXA G12513"
checkbox input "true"
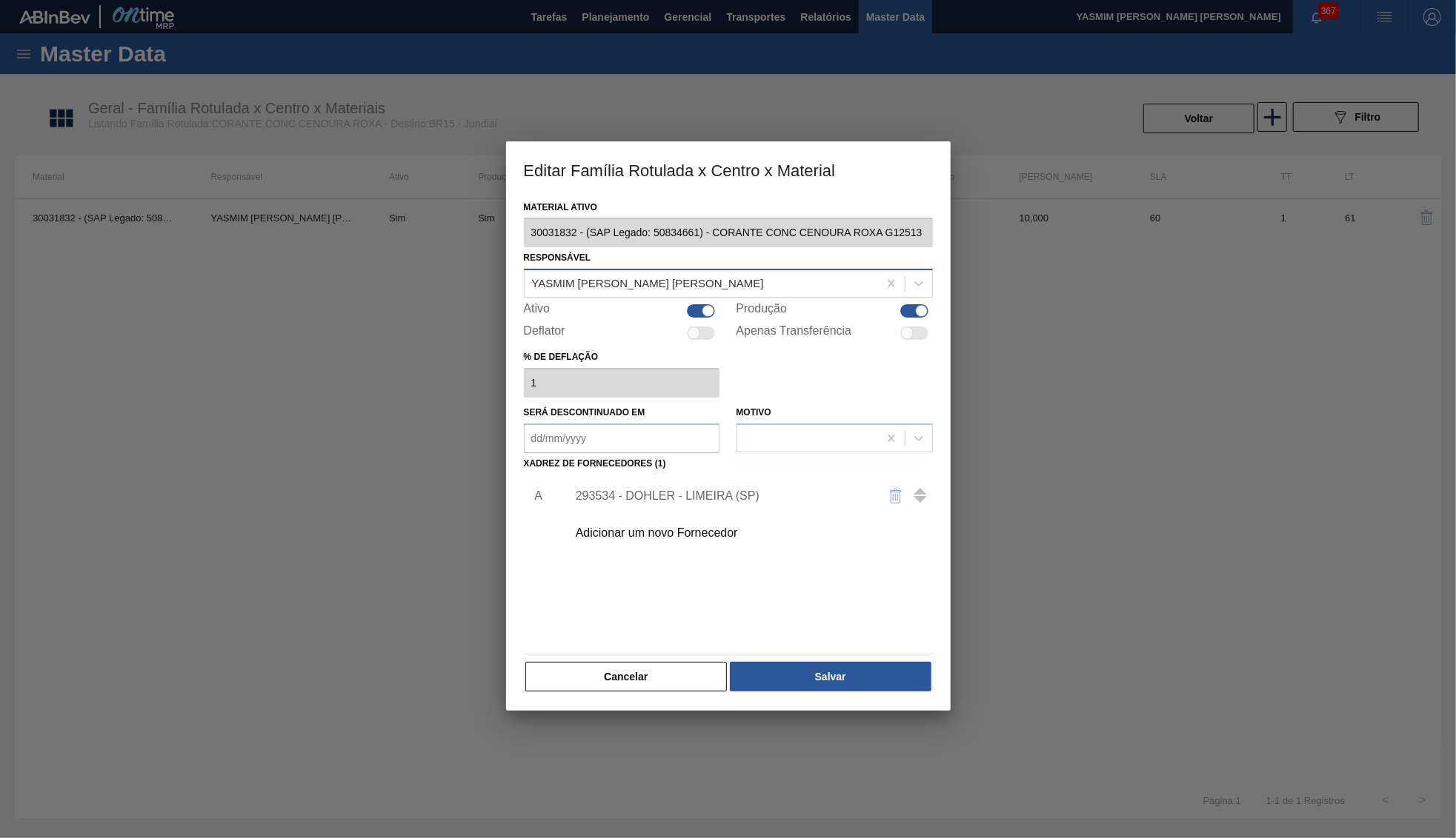
click at [651, 289] on div "[PERSON_NAME]" at bounding box center [728, 283] width 409 height 29
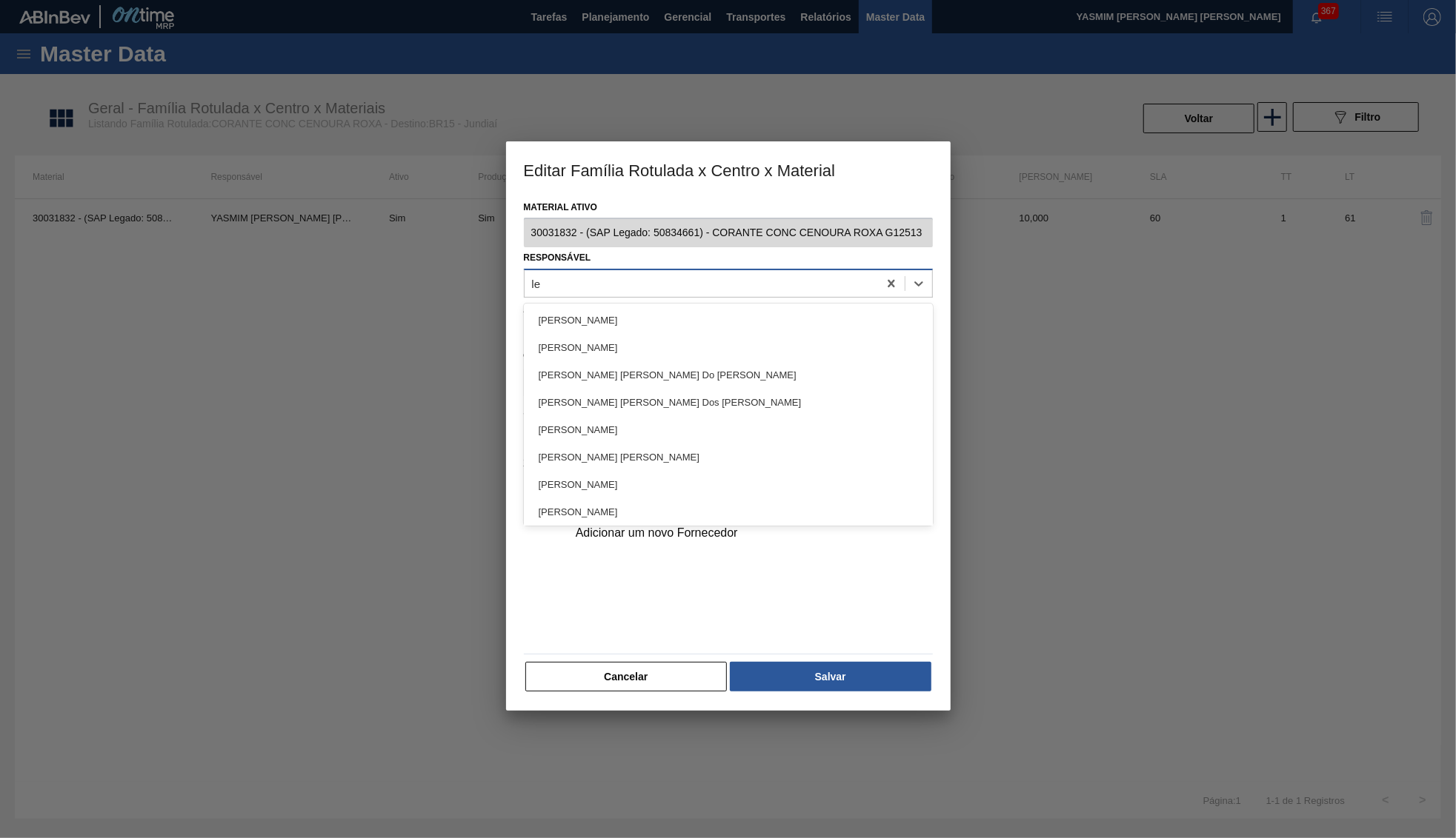
type input "let"
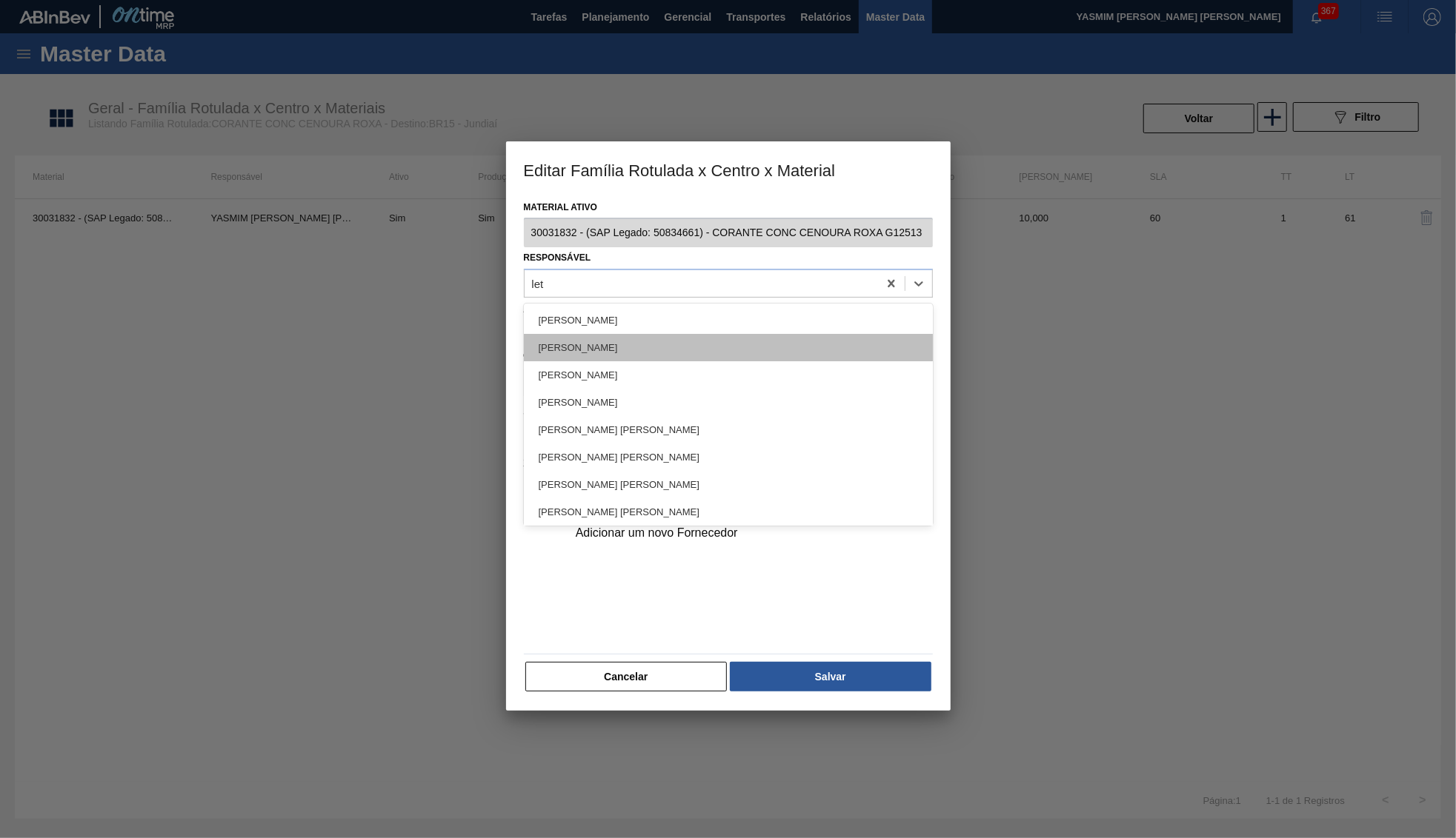
drag, startPoint x: 630, startPoint y: 328, endPoint x: 644, endPoint y: 335, distance: 15.7
click at [644, 335] on div "Leticia Fagundes Lopes Leticia Marquesini Bandeira Leticia Yumi Iamada Jean Pau…" at bounding box center [728, 415] width 409 height 222
click at [644, 335] on div "Leticia Marquesini Bandeira" at bounding box center [728, 347] width 409 height 28
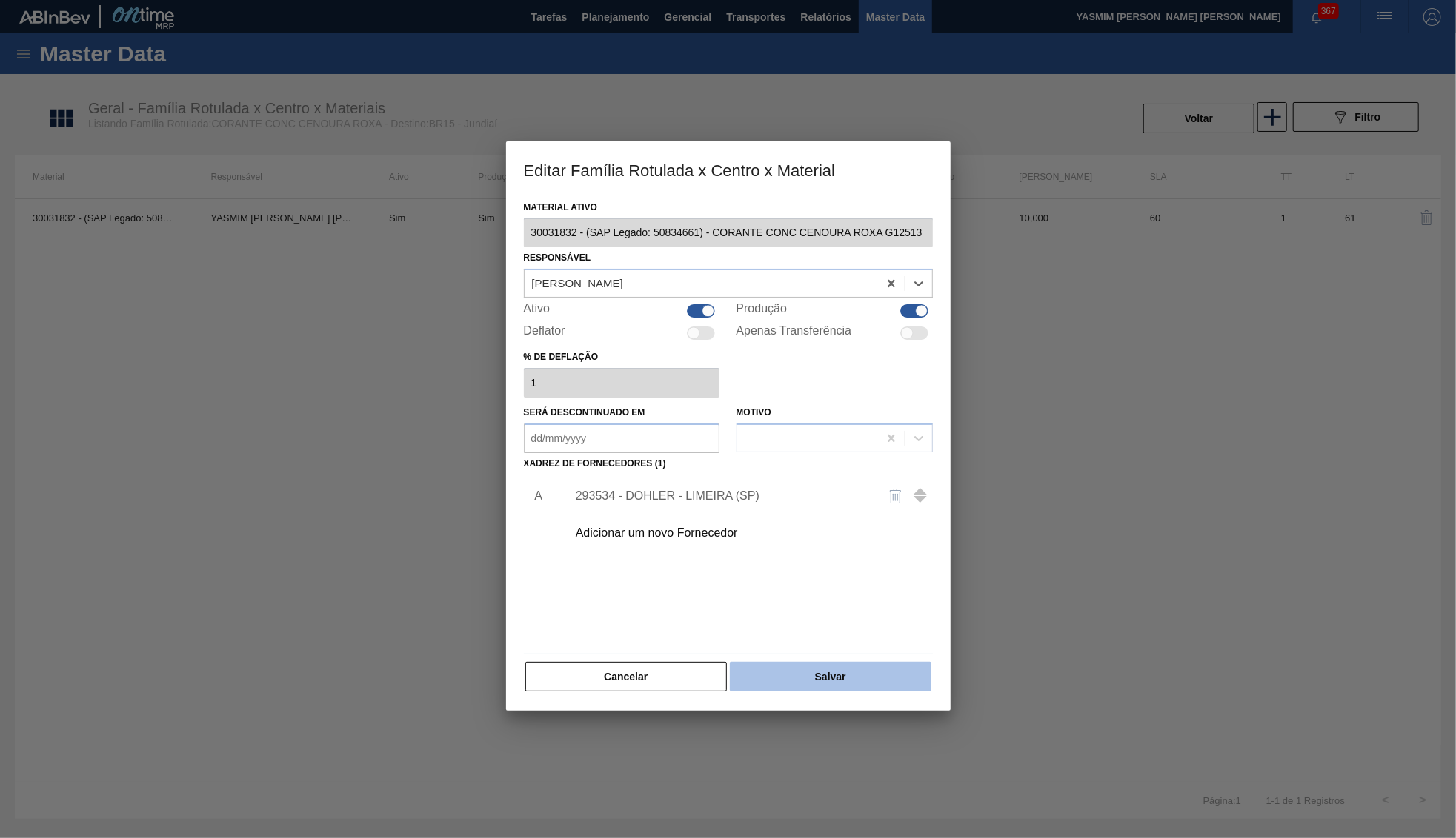
click at [827, 662] on button "Salvar" at bounding box center [830, 676] width 201 height 29
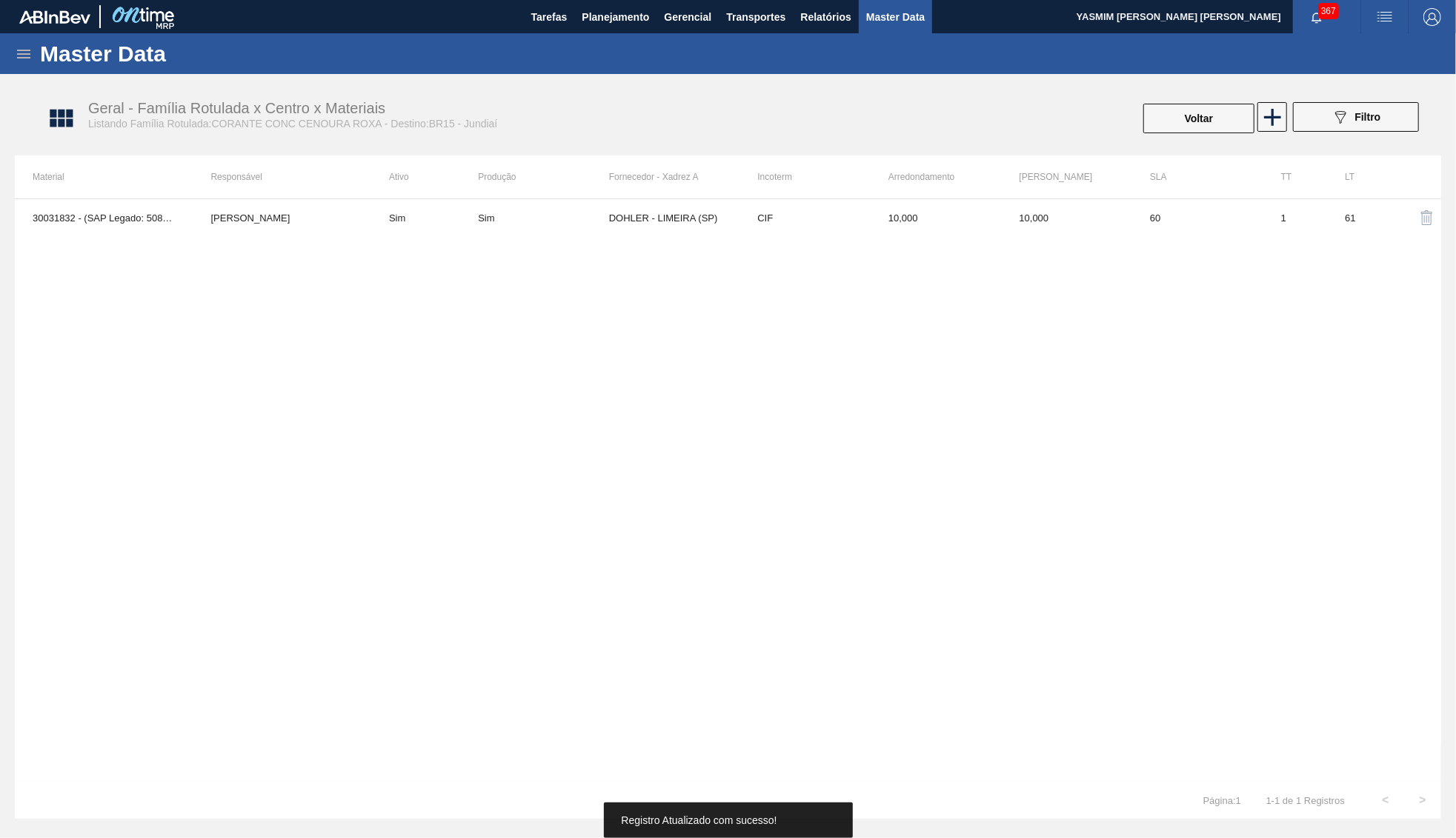
click at [1169, 129] on button "Voltar" at bounding box center [1198, 118] width 111 height 29
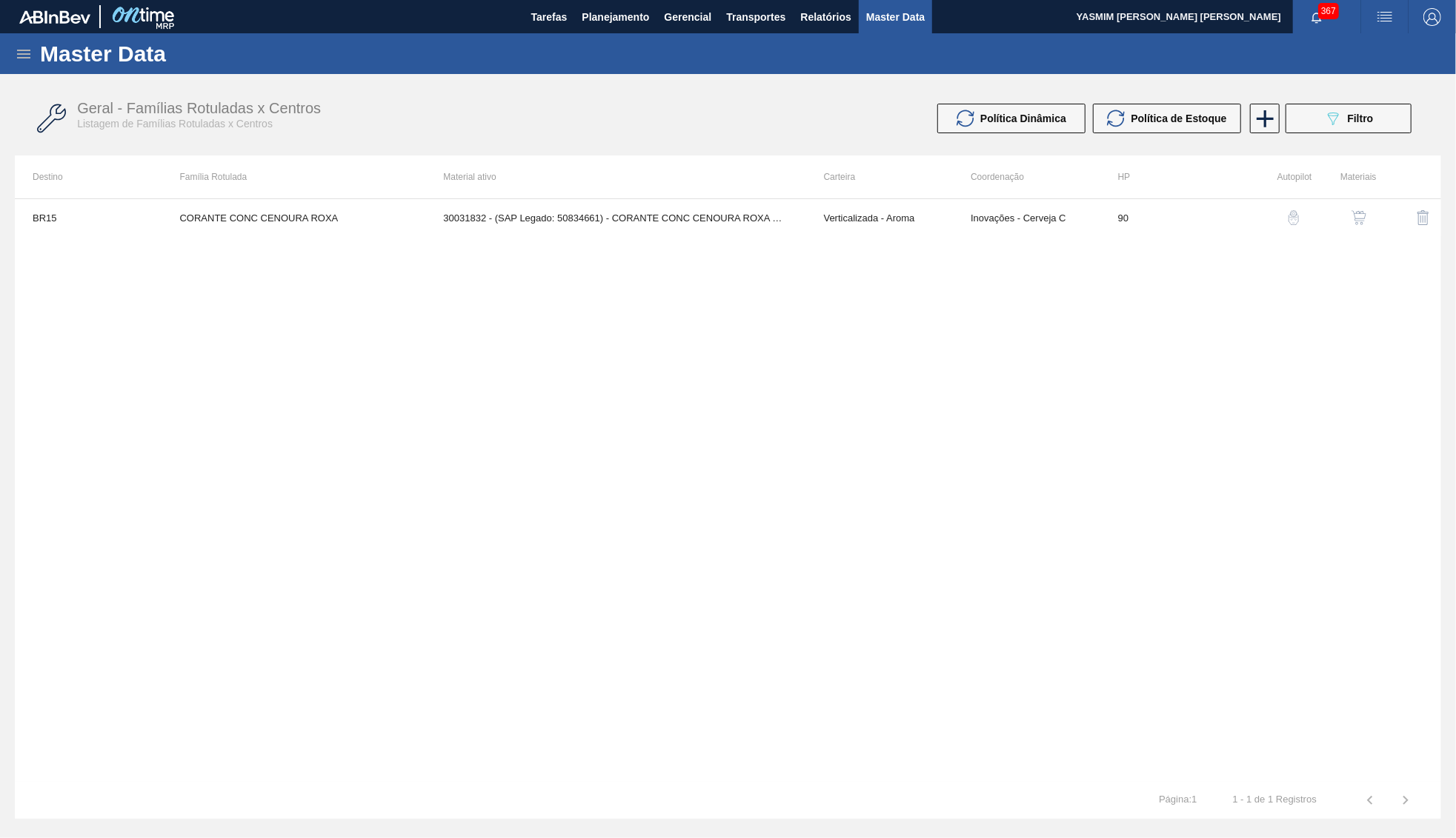
click at [1362, 216] on img "button" at bounding box center [1358, 217] width 15 height 15
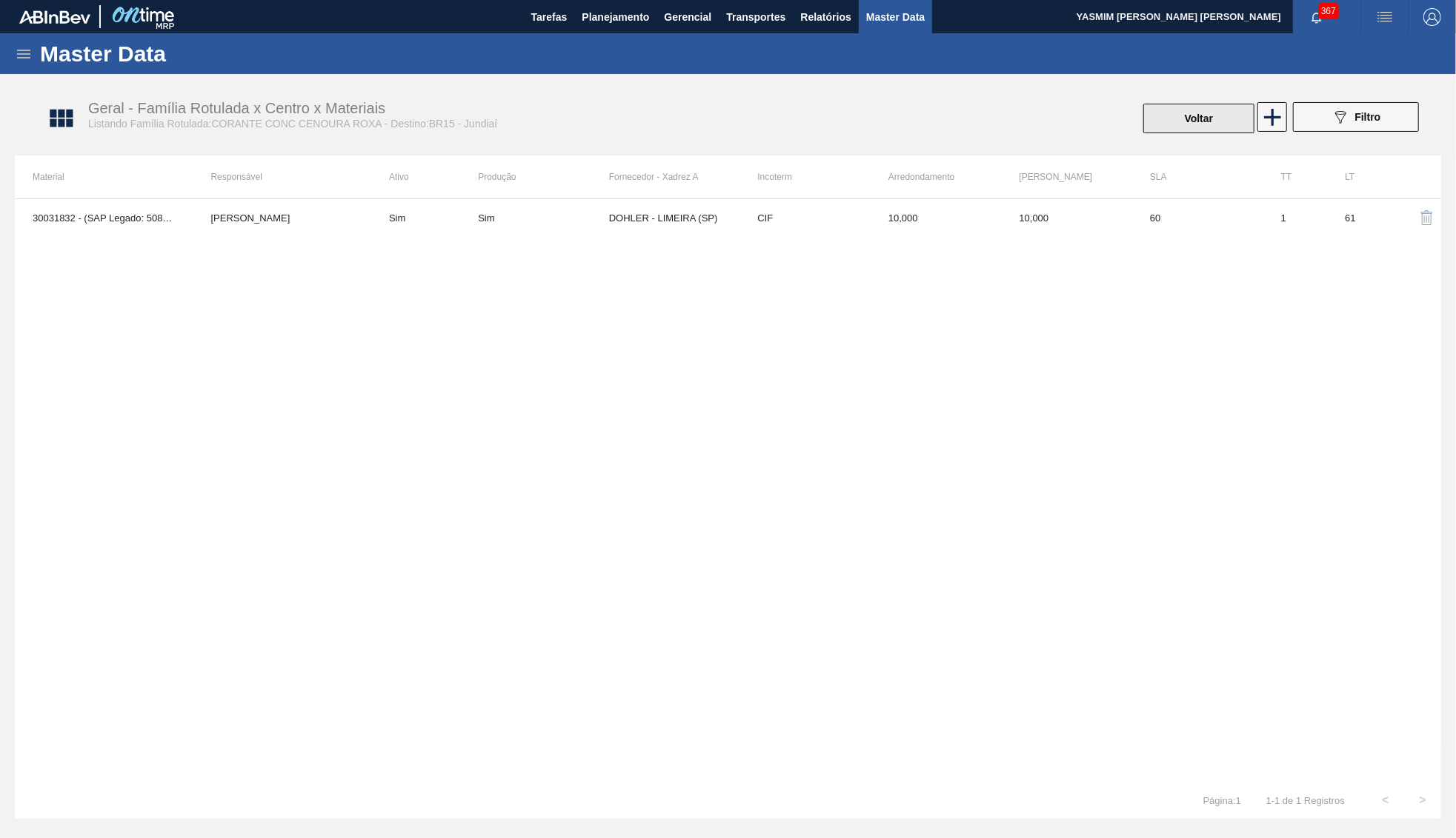
click at [1227, 112] on button "Voltar" at bounding box center [1198, 118] width 111 height 29
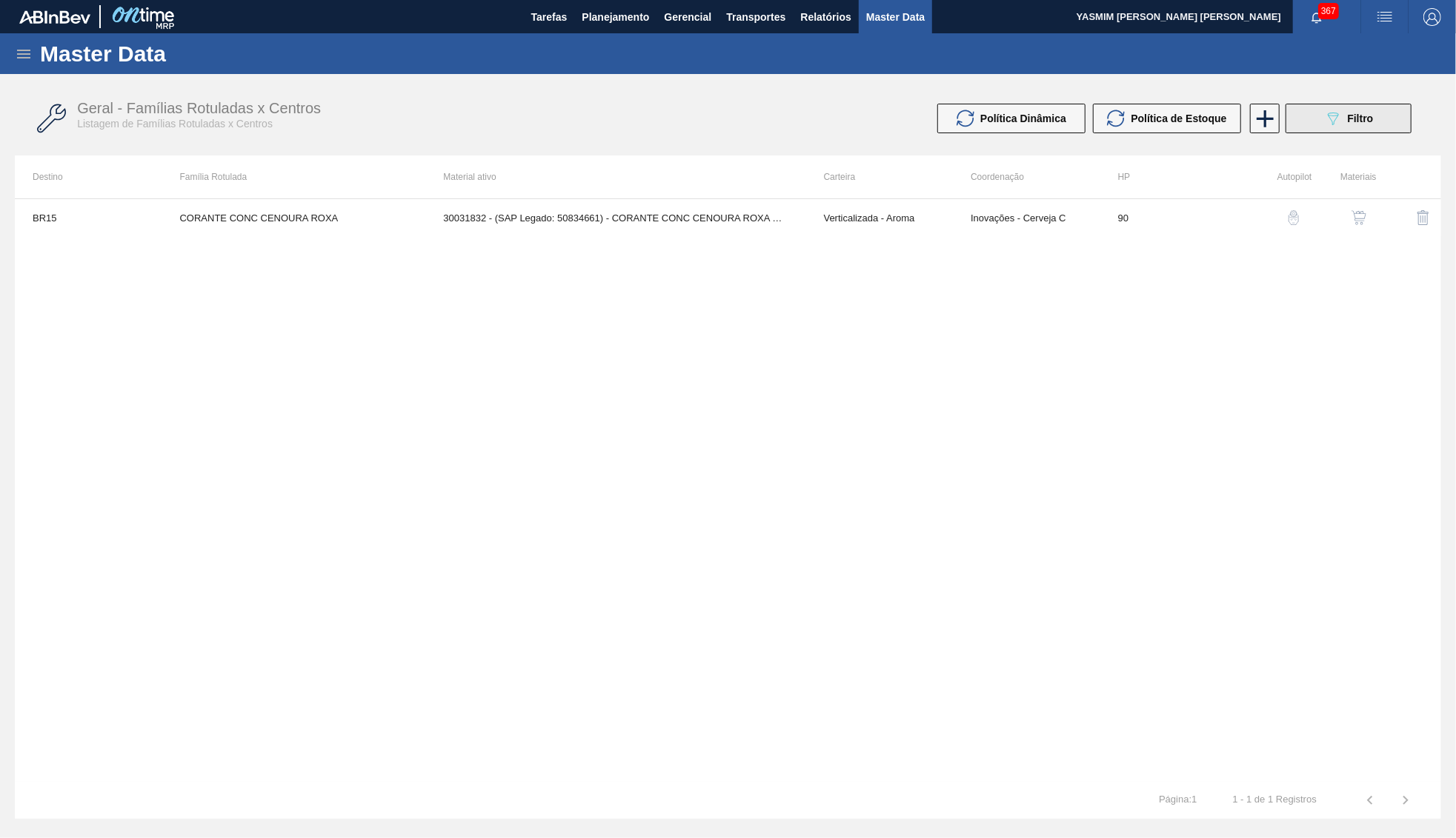
click at [1342, 117] on div "089F7B8B-B2A5-4AFE-B5C0-19BA573D28AC Filtro" at bounding box center [1348, 118] width 50 height 17
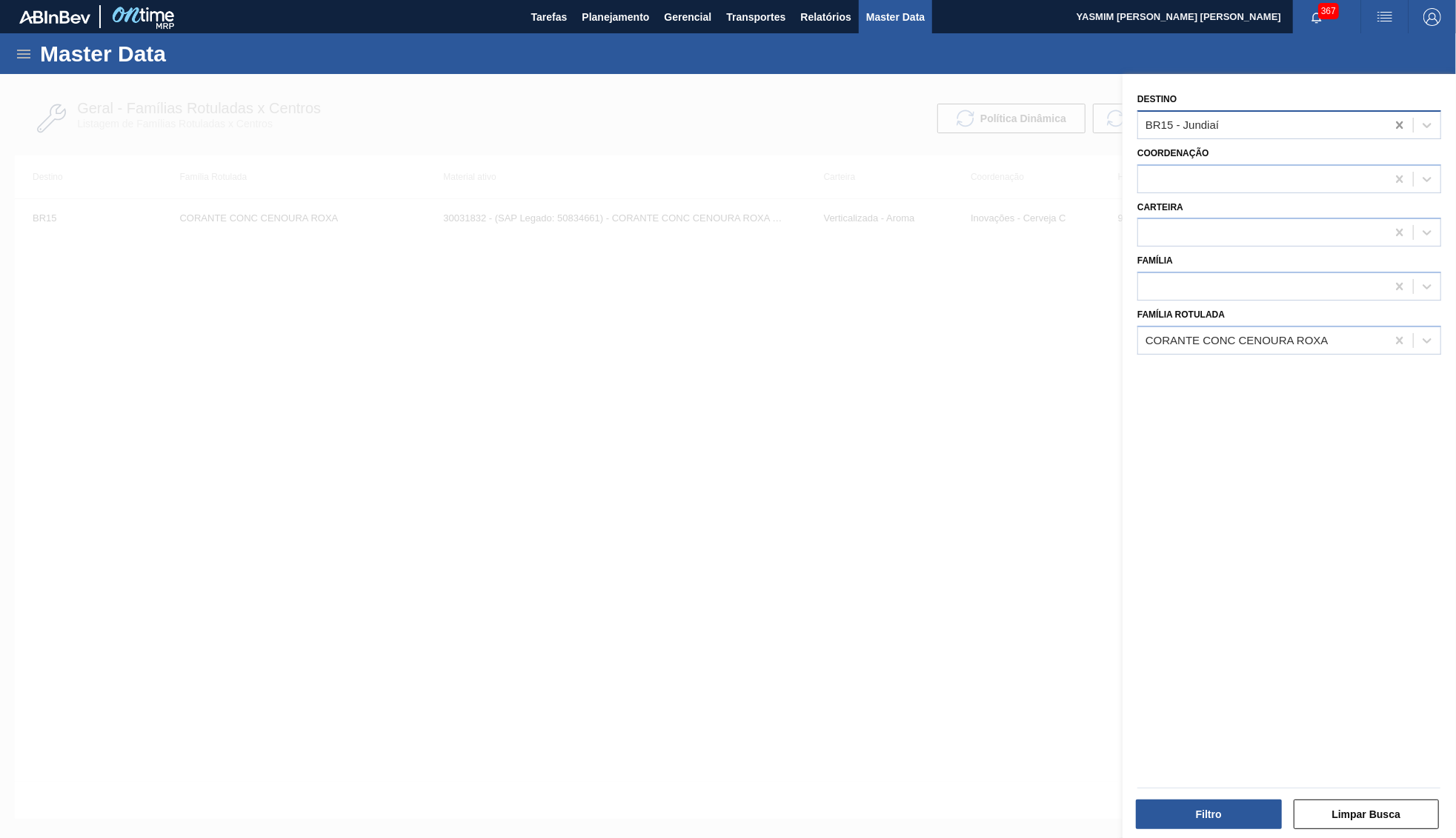
click at [1404, 118] on icon at bounding box center [1399, 125] width 15 height 15
click at [1249, 822] on button "Filtro" at bounding box center [1209, 814] width 146 height 29
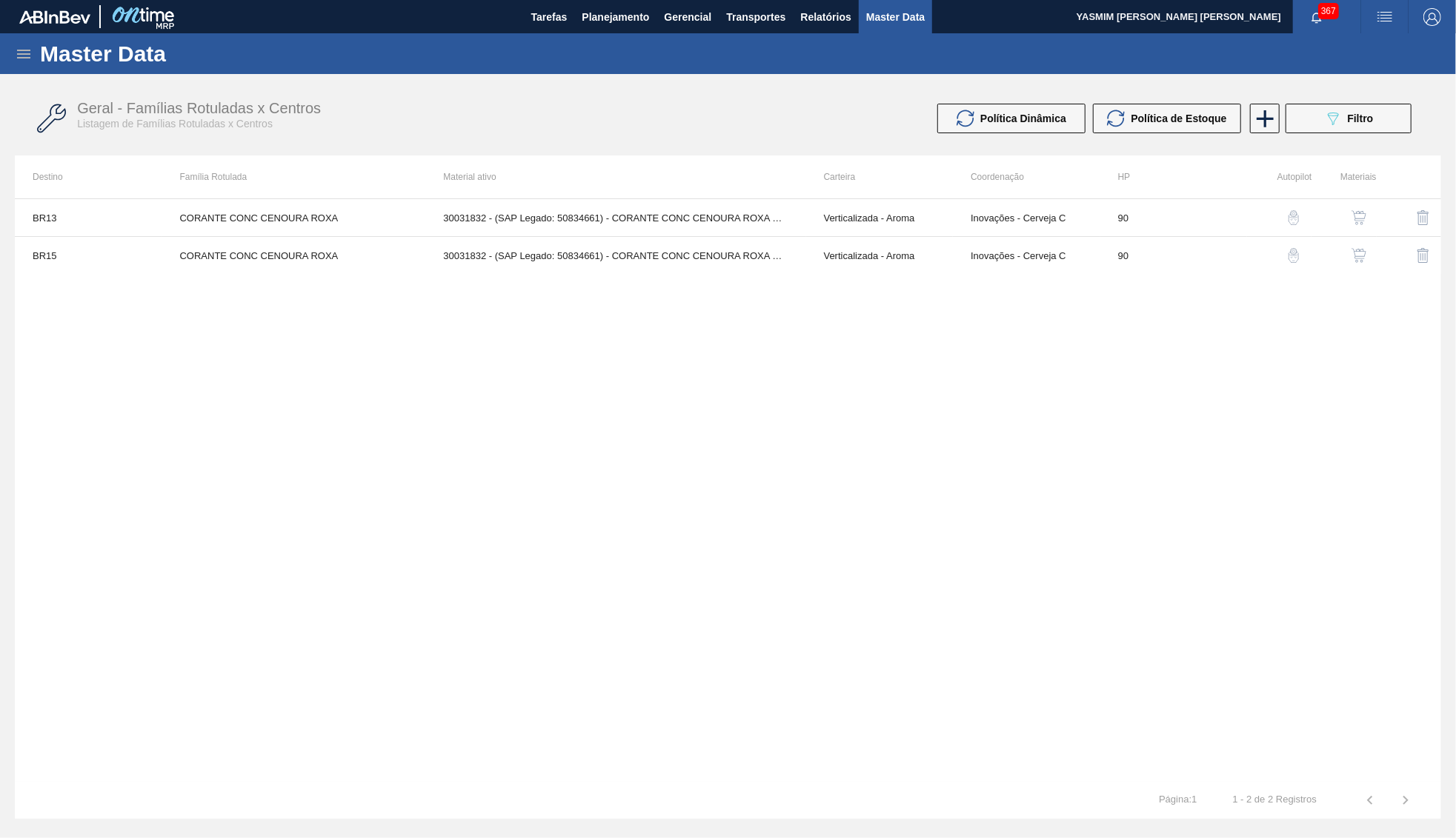
click at [1363, 261] on img "button" at bounding box center [1358, 255] width 15 height 15
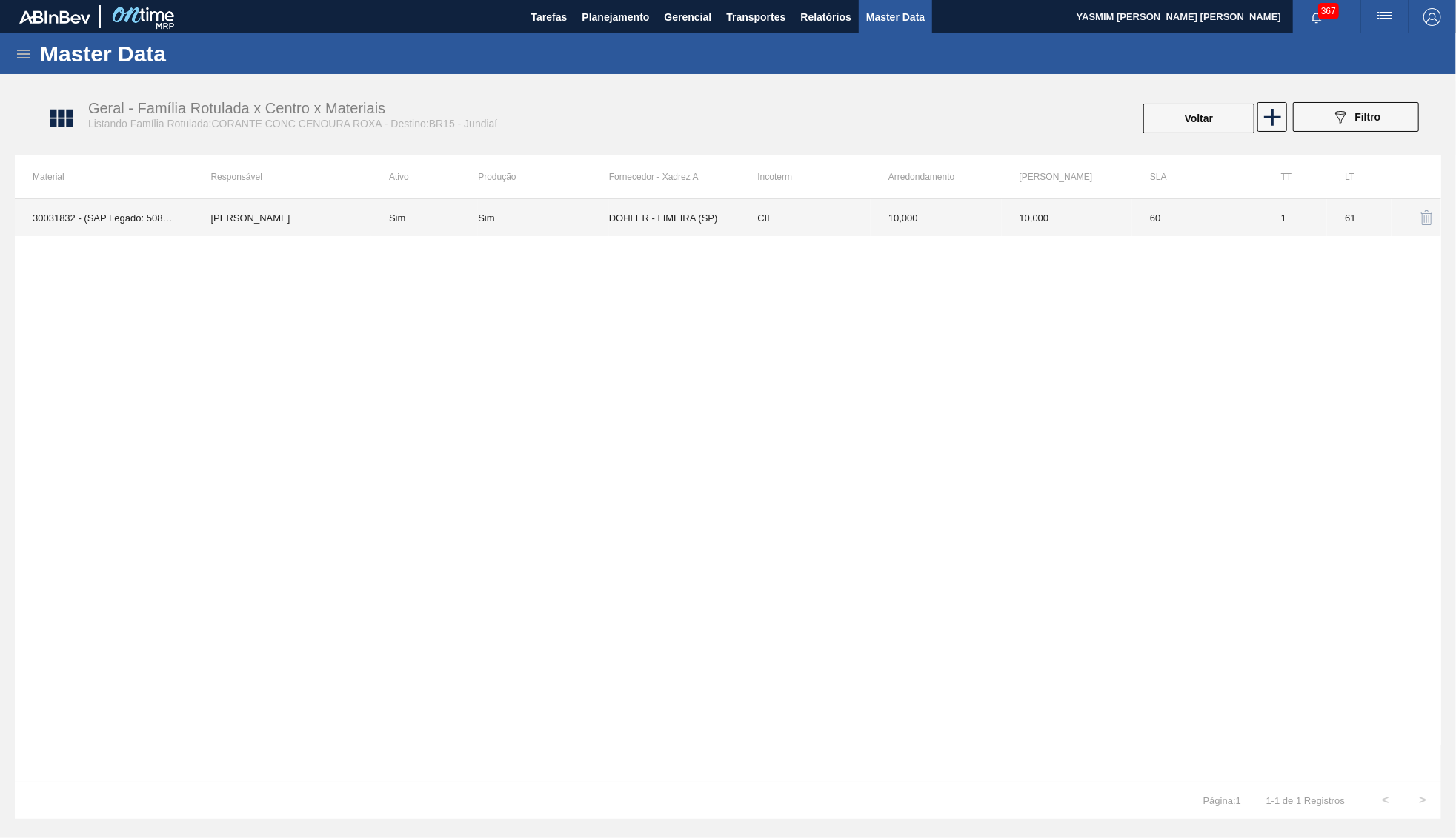
click at [770, 232] on td "CIF" at bounding box center [804, 217] width 131 height 37
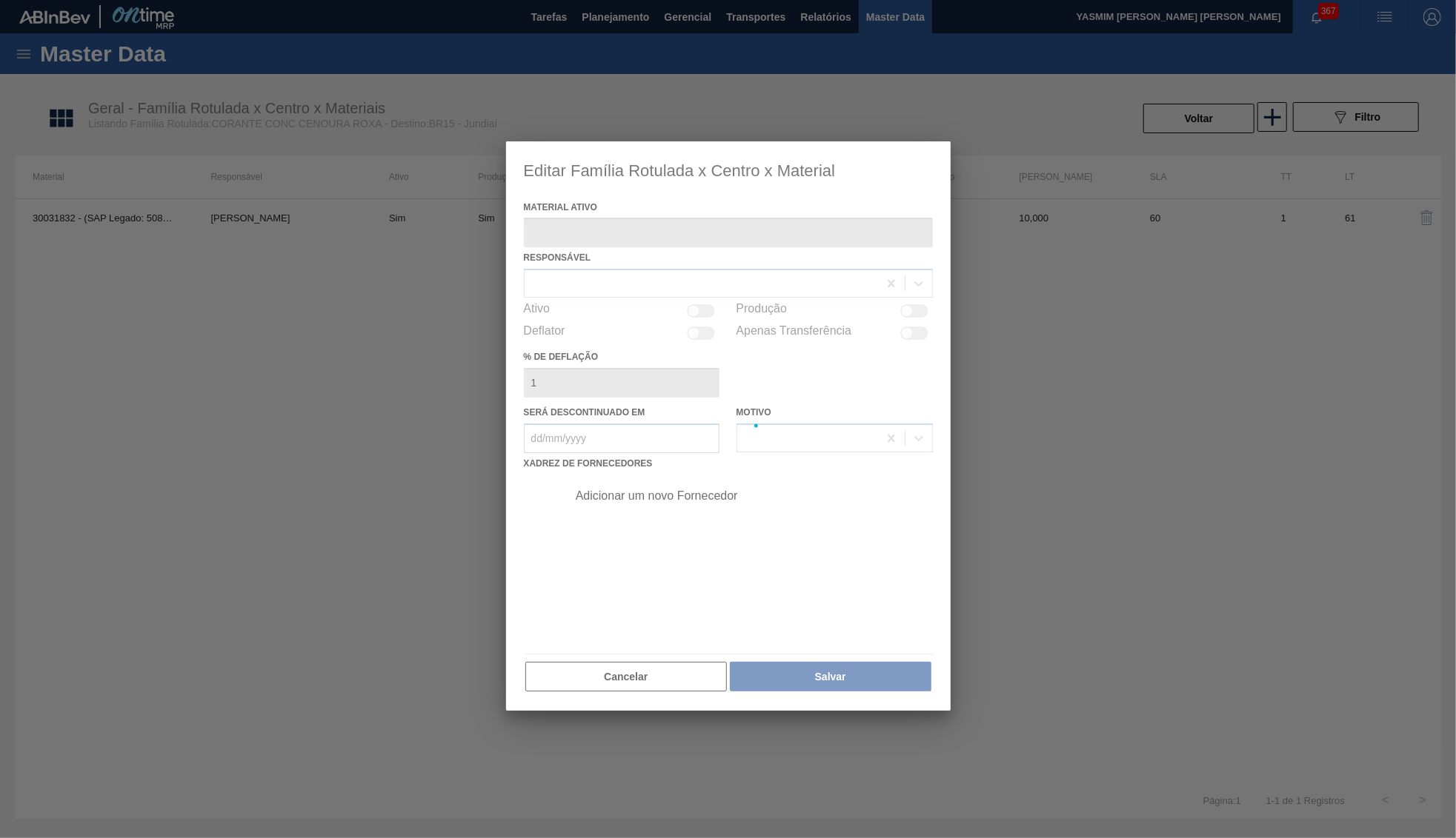
type ativo "30031832 - (SAP Legado: 50834661) - CORANTE CONC CENOURA ROXA G12513"
checkbox input "true"
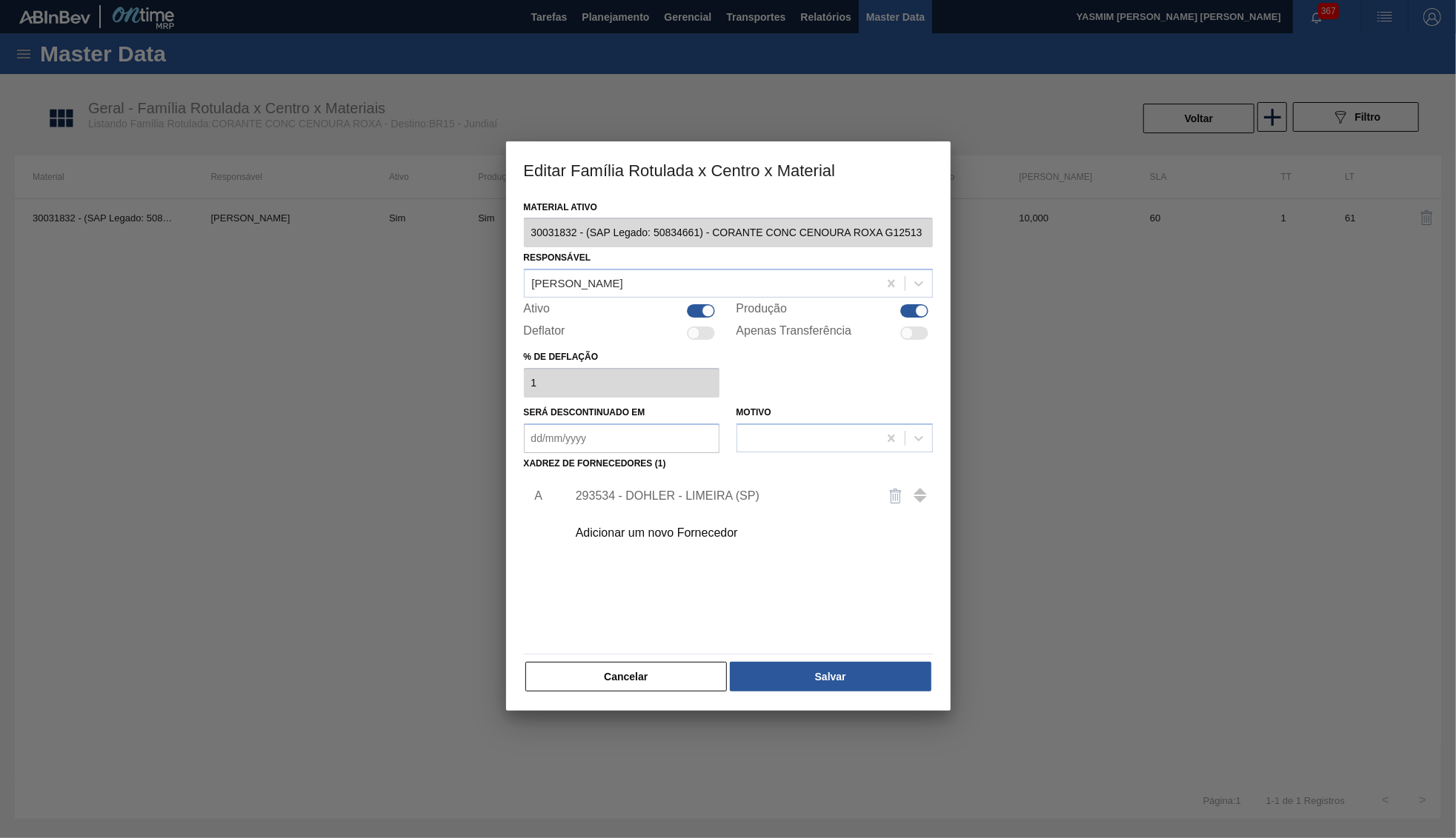
click at [642, 262] on div "Responsável Leticia Marquesini Bandeira" at bounding box center [728, 273] width 409 height 51
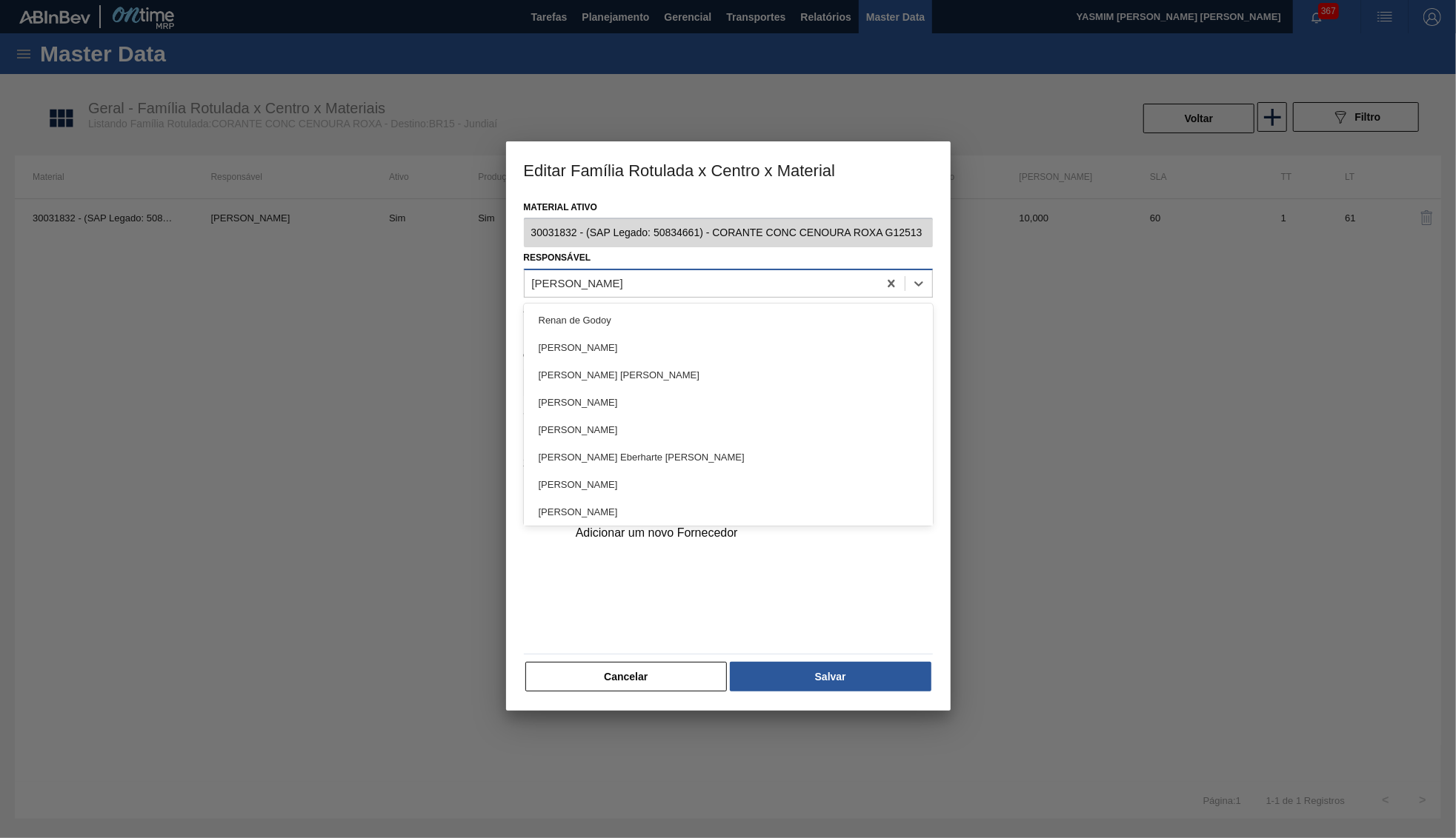
click at [665, 274] on div "Leticia Marquesini Bandeira" at bounding box center [701, 284] width 354 height 21
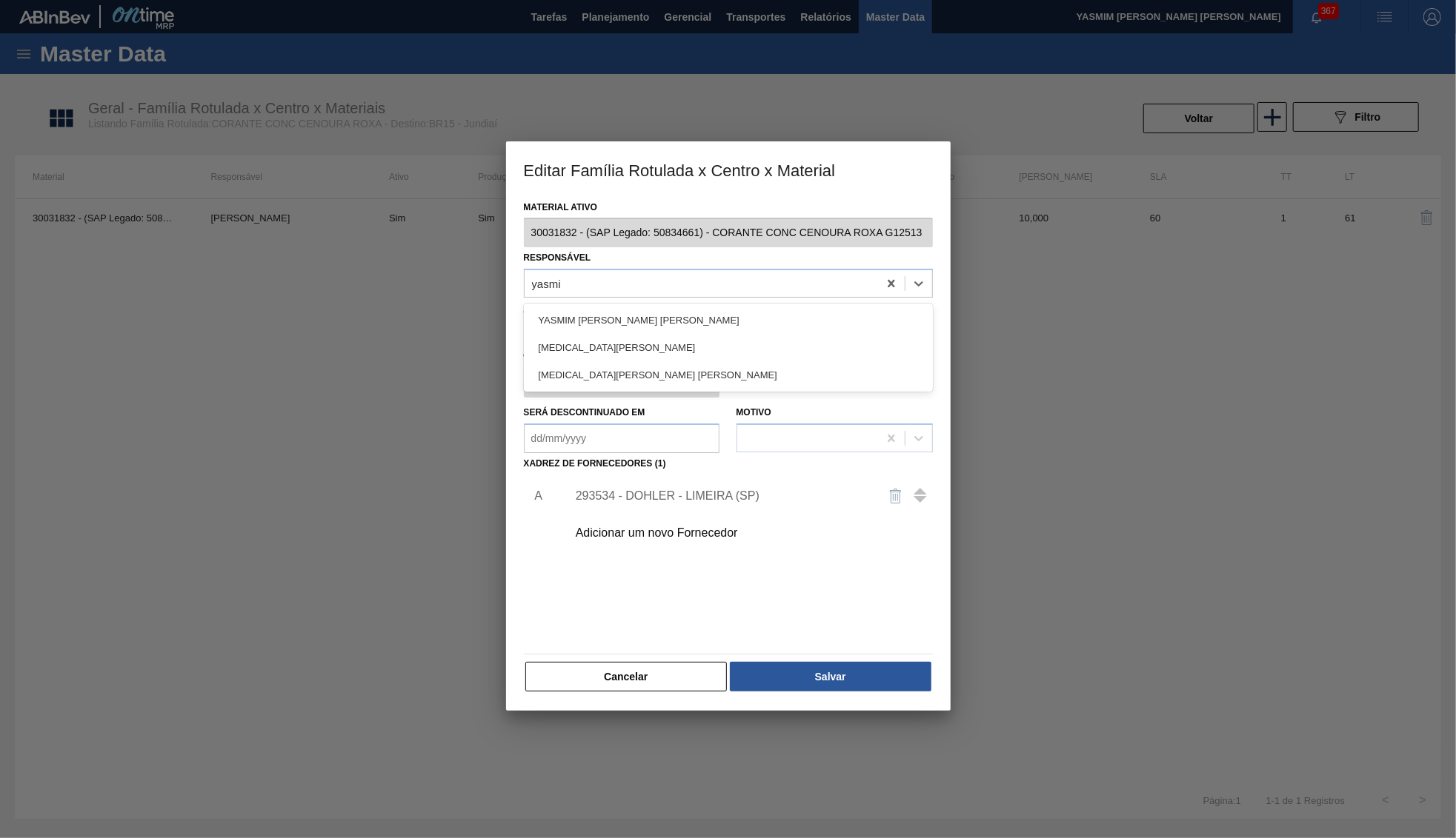
type input "yasmim"
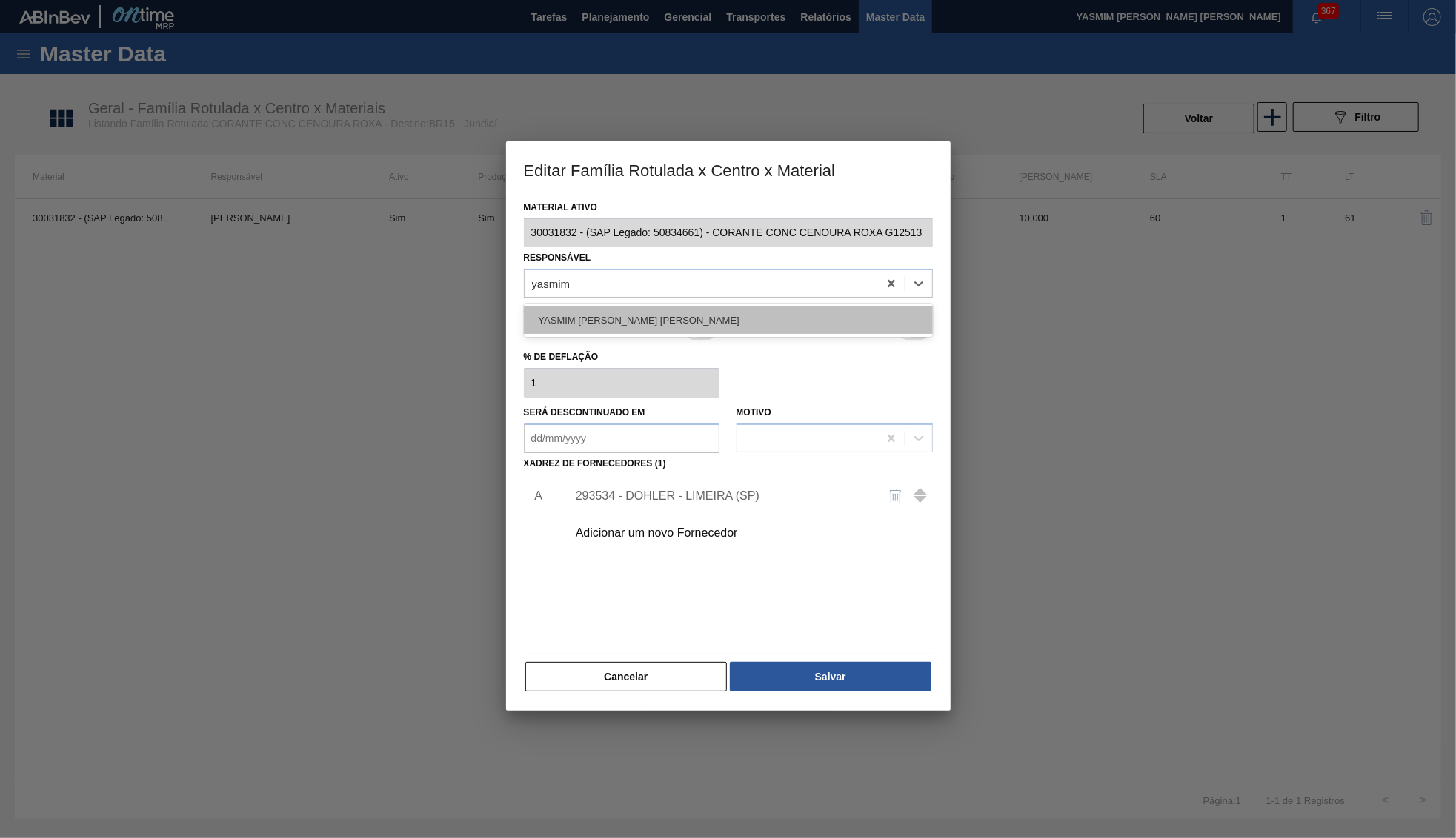
click at [653, 308] on div "[PERSON_NAME]" at bounding box center [728, 320] width 409 height 28
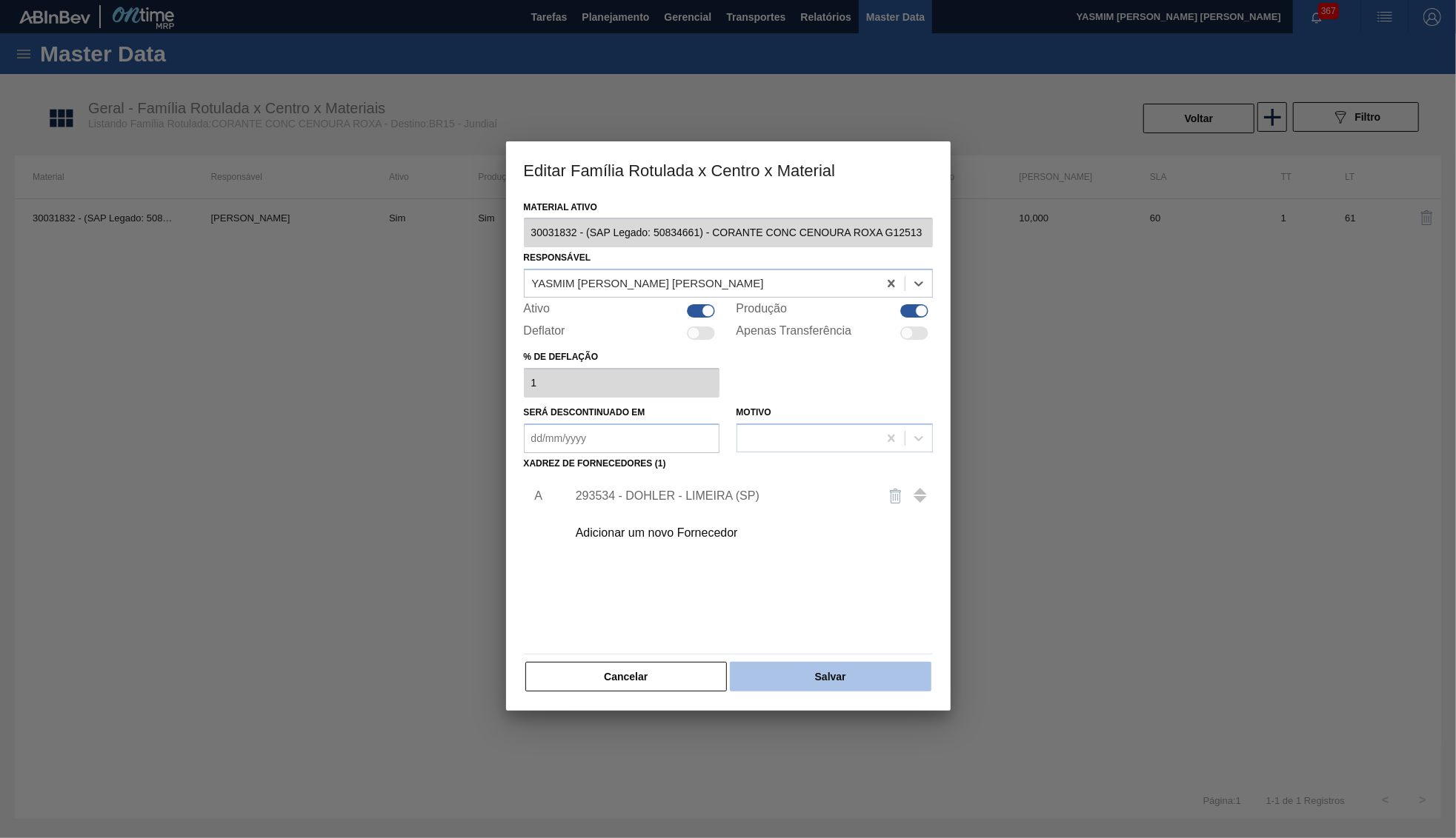
click at [867, 662] on button "Salvar" at bounding box center [830, 676] width 201 height 29
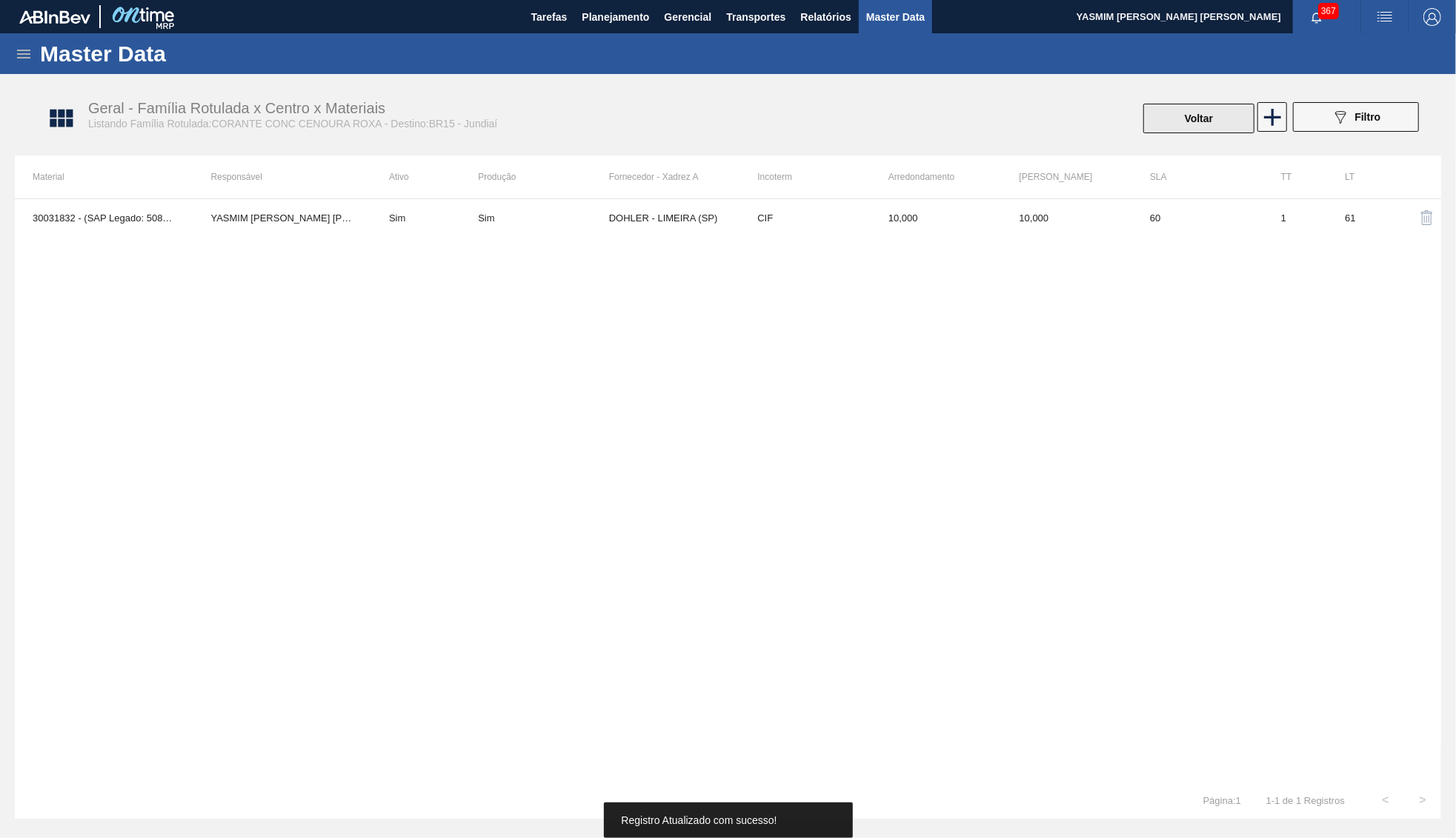
click at [1186, 124] on button "Voltar" at bounding box center [1198, 118] width 111 height 29
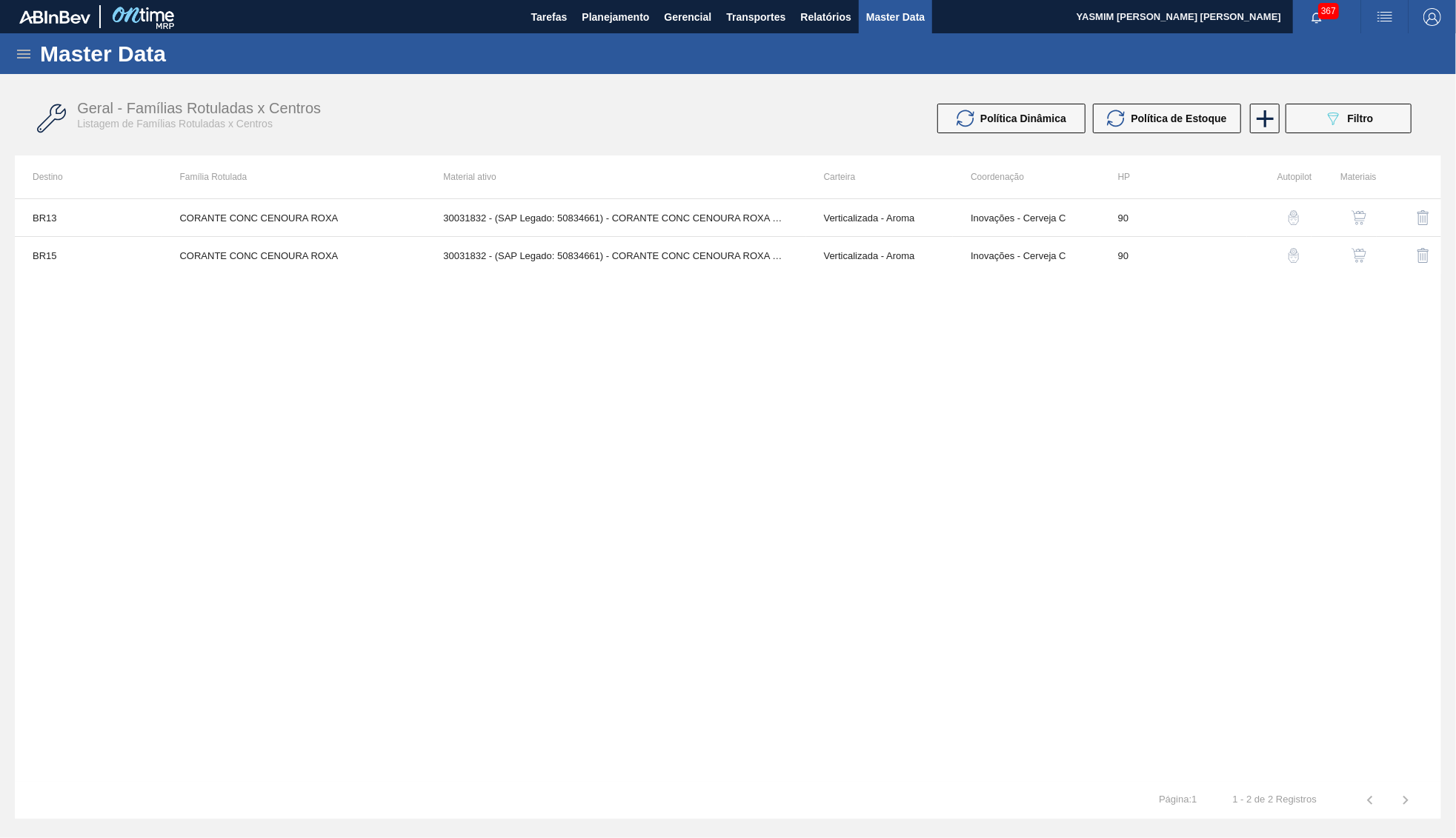
drag, startPoint x: 1121, startPoint y: 232, endPoint x: 1392, endPoint y: 235, distance: 271.0
click at [1392, 235] on tr "BR13 CORANTE CONC CENOURA ROXA 30031832 - (SAP Legado: 50834661) - CORANTE CONC…" at bounding box center [728, 218] width 1426 height 38
click at [1374, 228] on button "button" at bounding box center [1358, 217] width 36 height 36
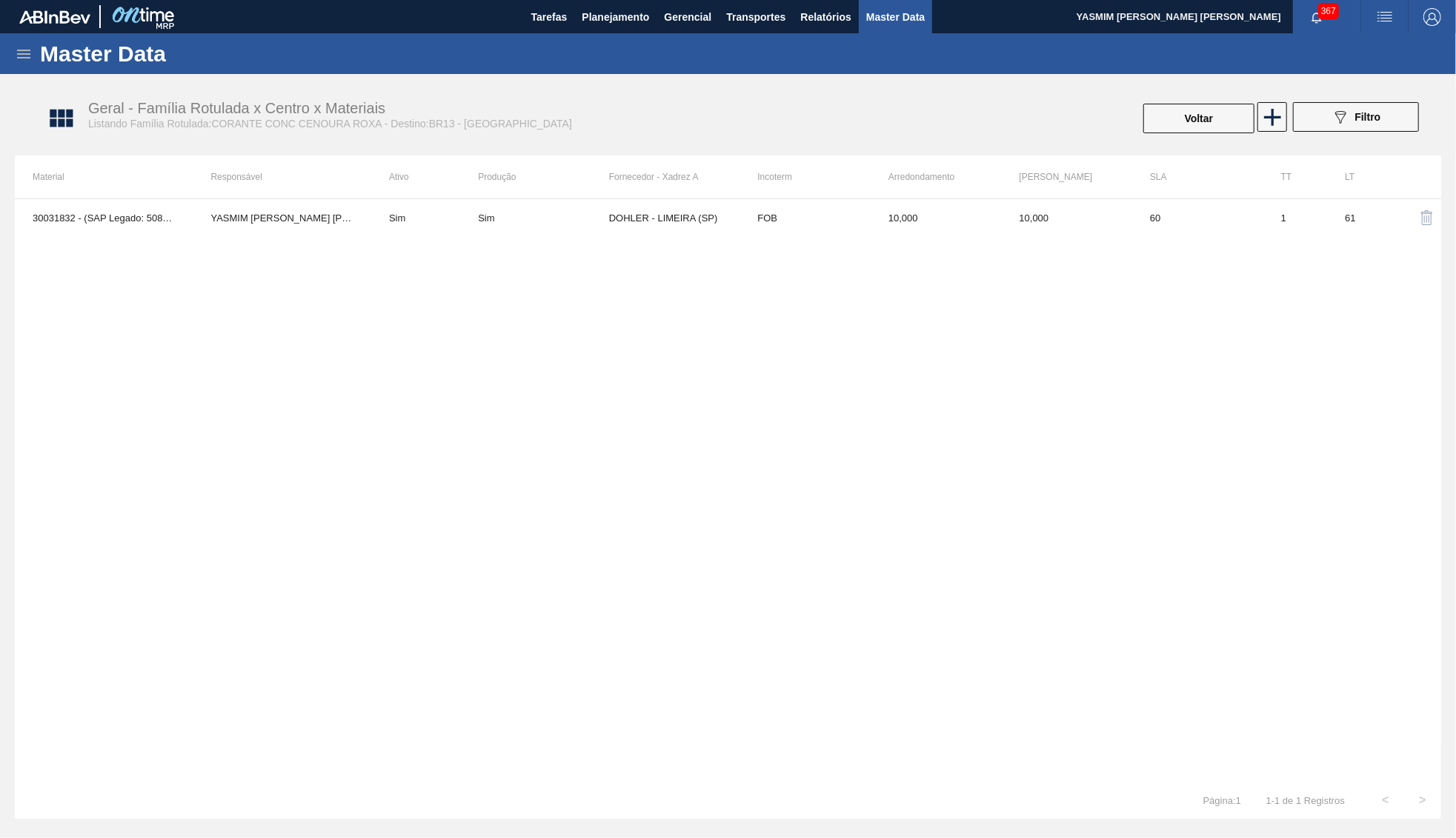
click at [1366, 223] on td "61" at bounding box center [1358, 217] width 64 height 37
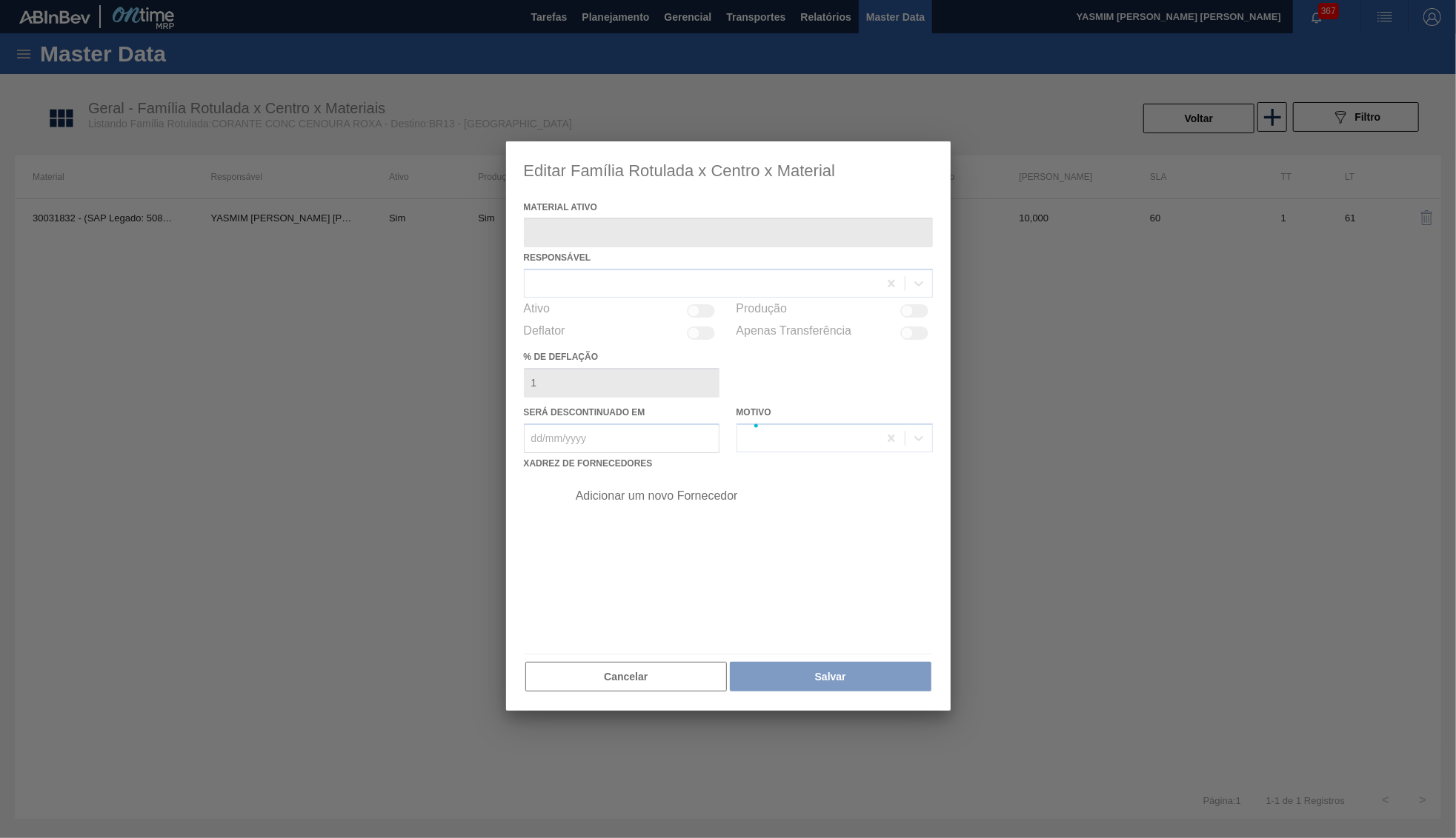
type ativo "30031832 - (SAP Legado: 50834661) - CORANTE CONC CENOURA ROXA G12513"
checkbox input "true"
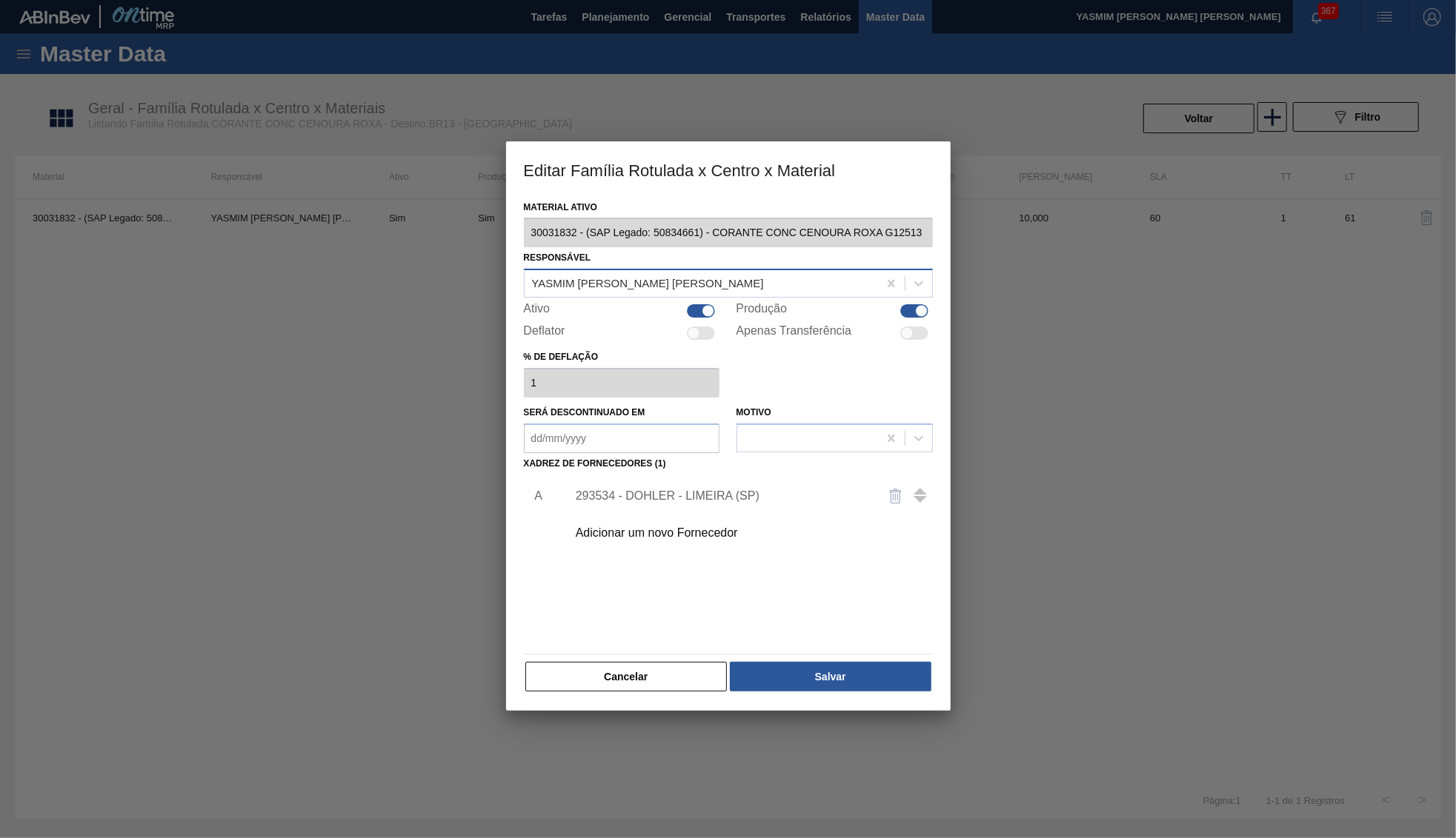
click at [748, 280] on div "[PERSON_NAME]" at bounding box center [701, 284] width 354 height 21
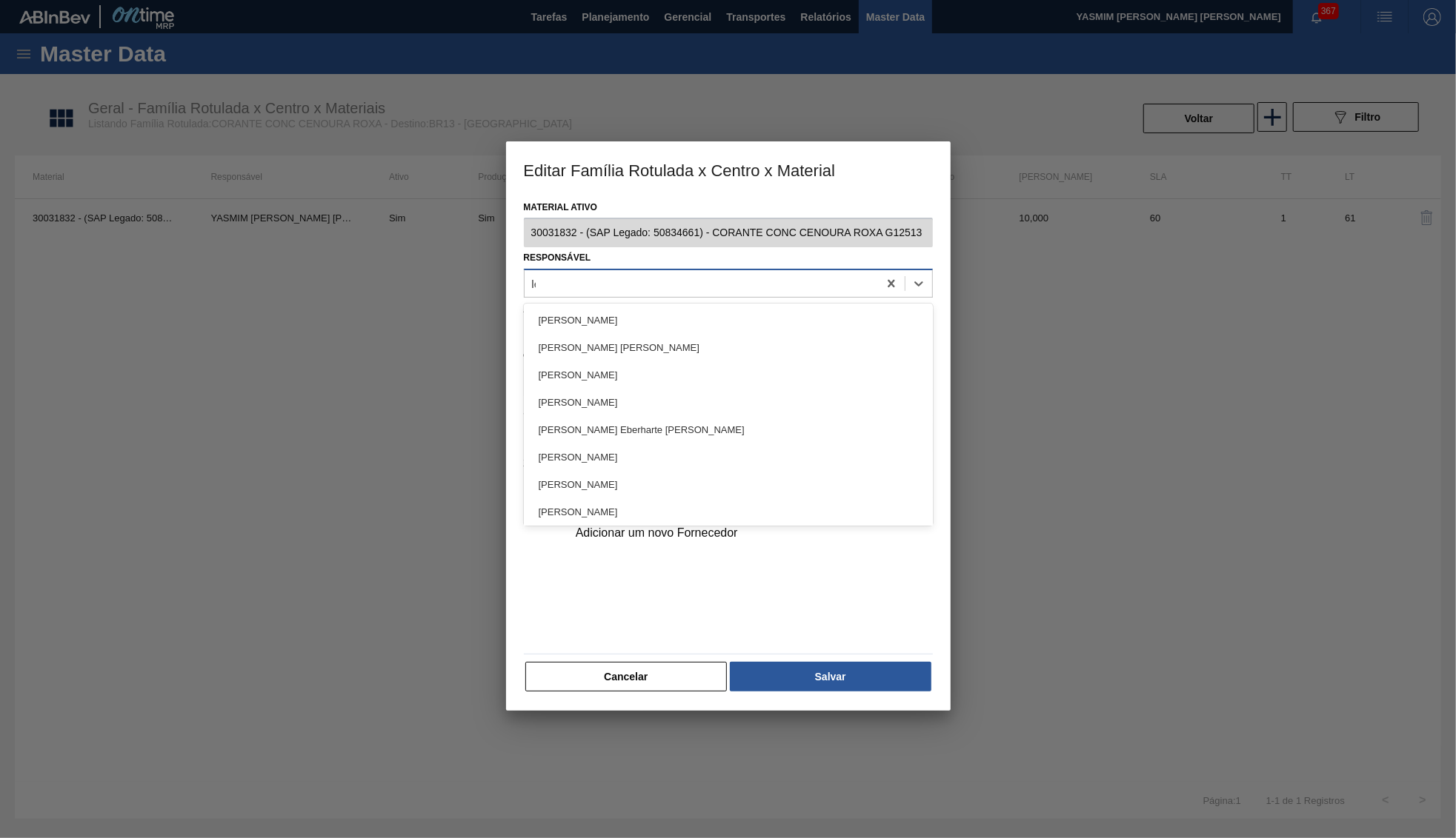
type input "let"
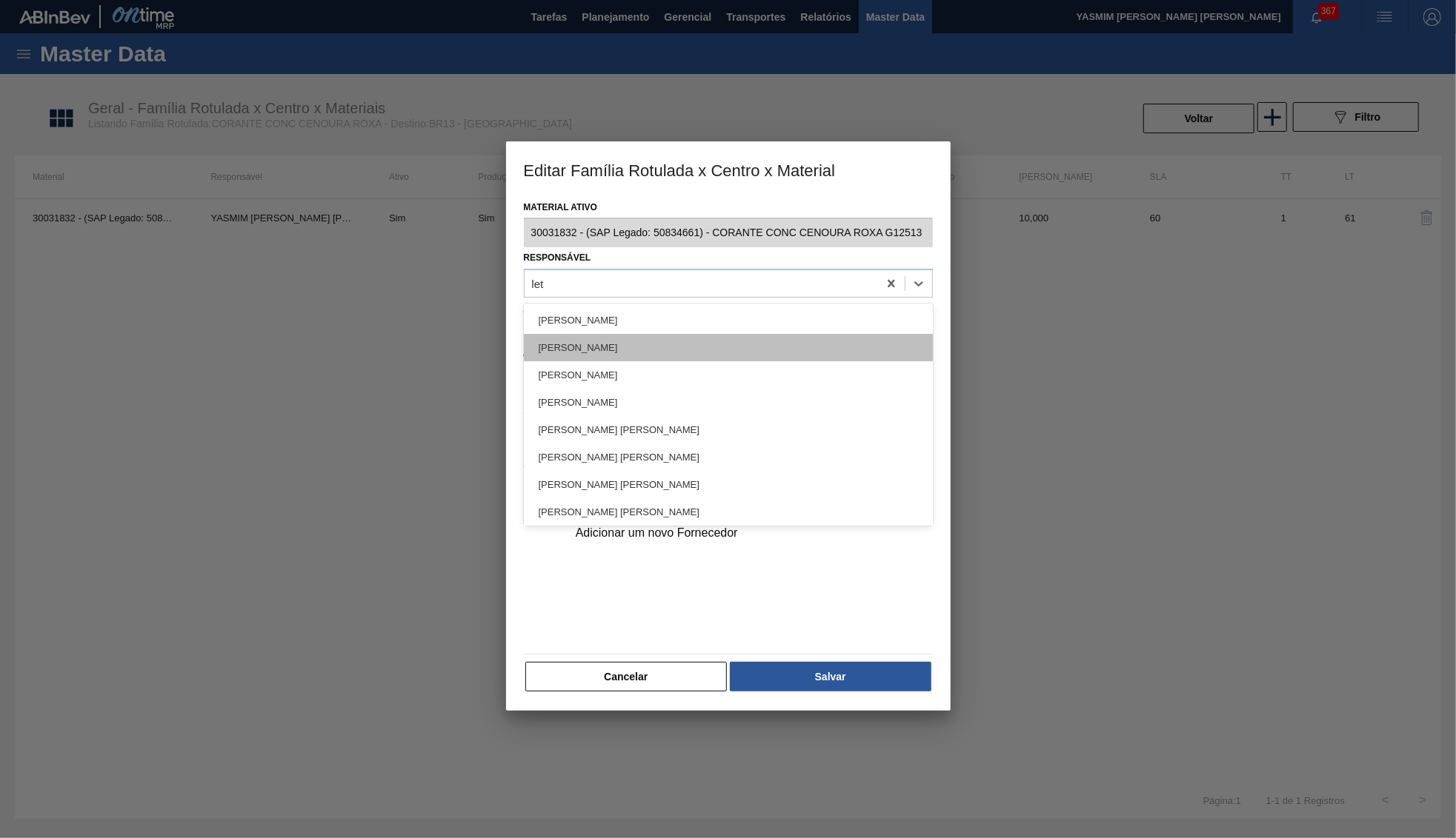
click at [571, 339] on div "Leticia Marquesini Bandeira" at bounding box center [728, 347] width 409 height 28
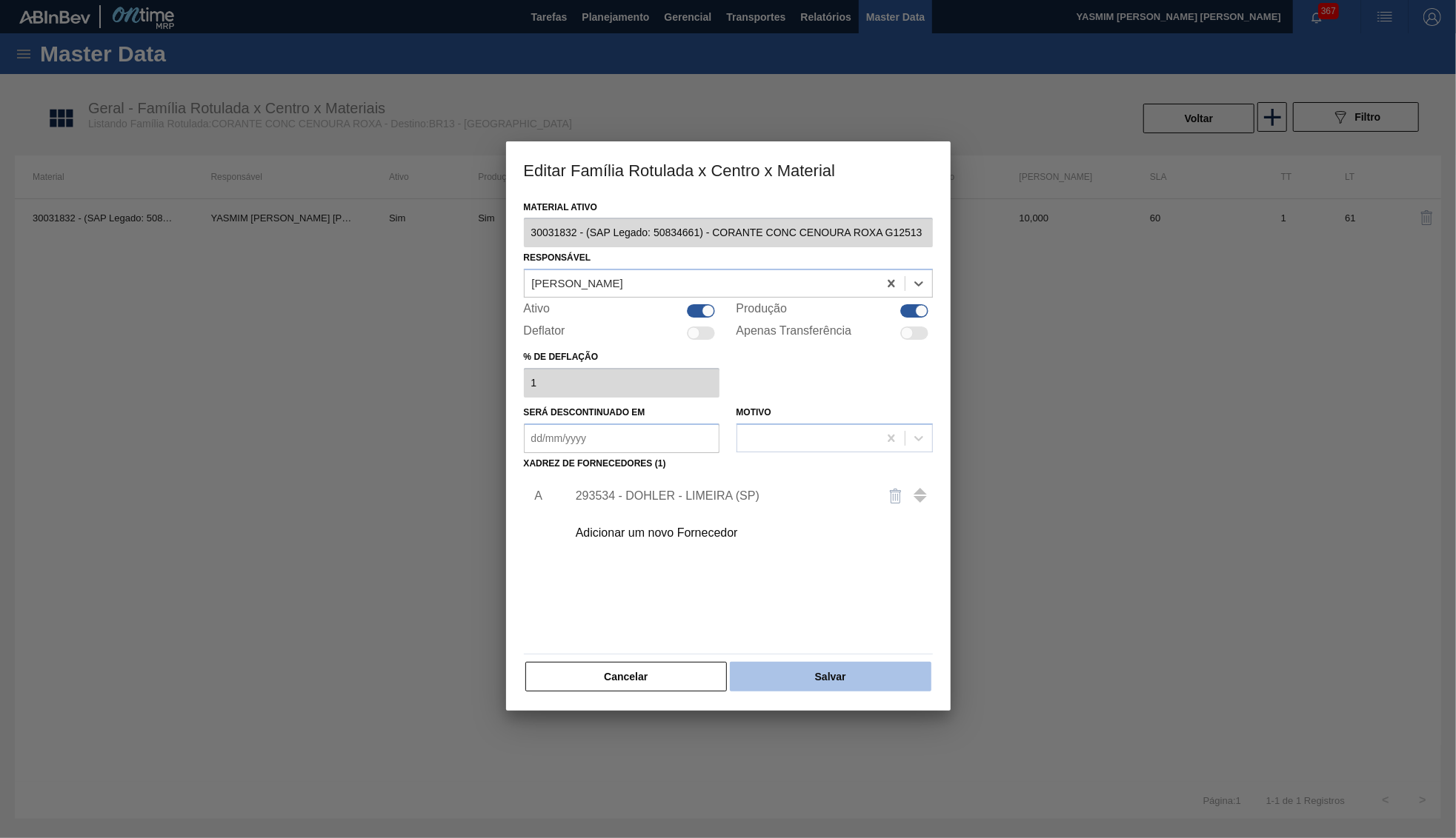
click at [828, 662] on button "Salvar" at bounding box center [830, 676] width 201 height 29
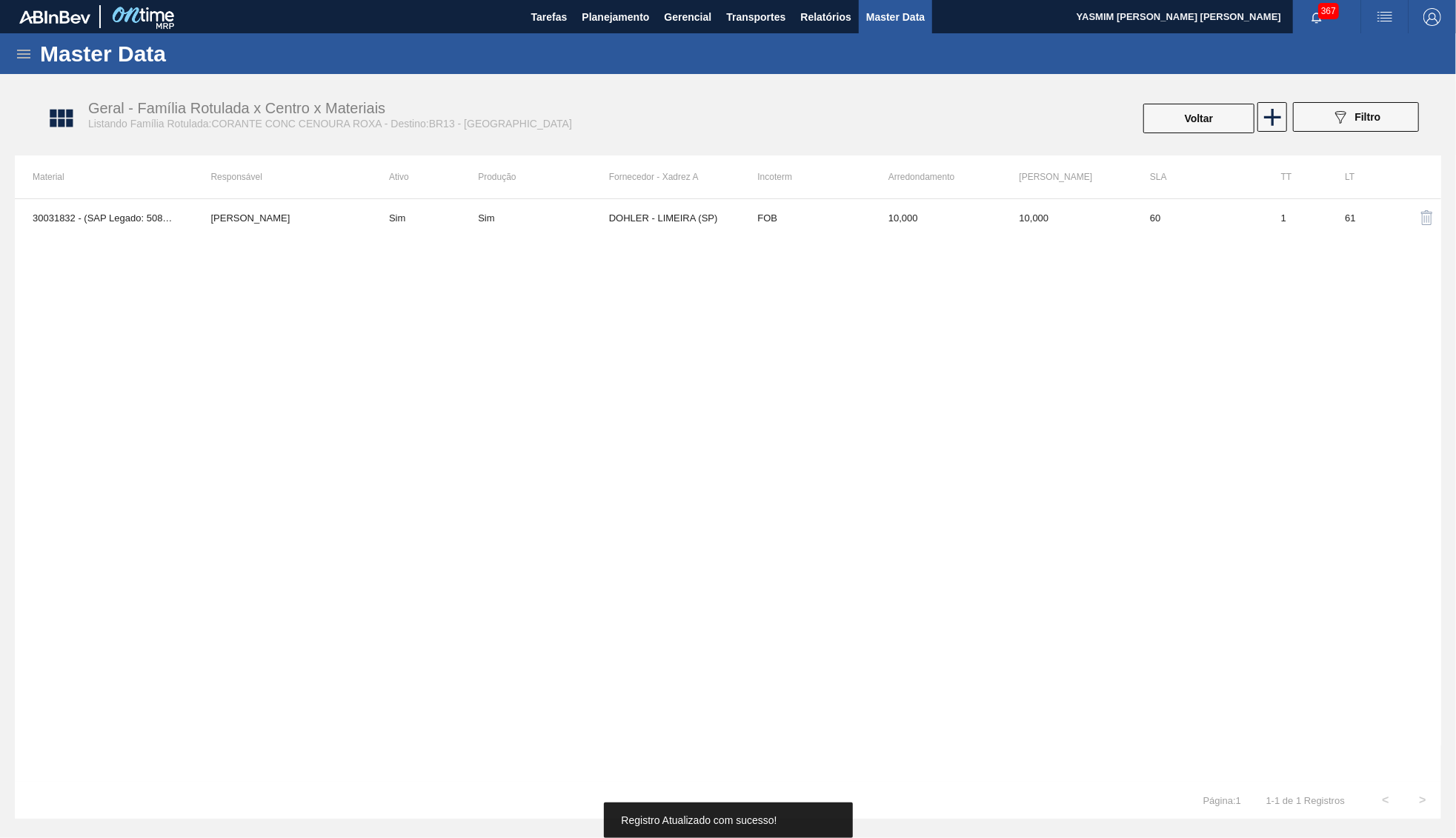
click at [1194, 101] on div "Geral - Família Rotulada x Centro x Materiais Listando Família Rotulada:CORANTE…" at bounding box center [735, 119] width 1426 height 55
click at [1209, 108] on button "Voltar" at bounding box center [1198, 118] width 111 height 29
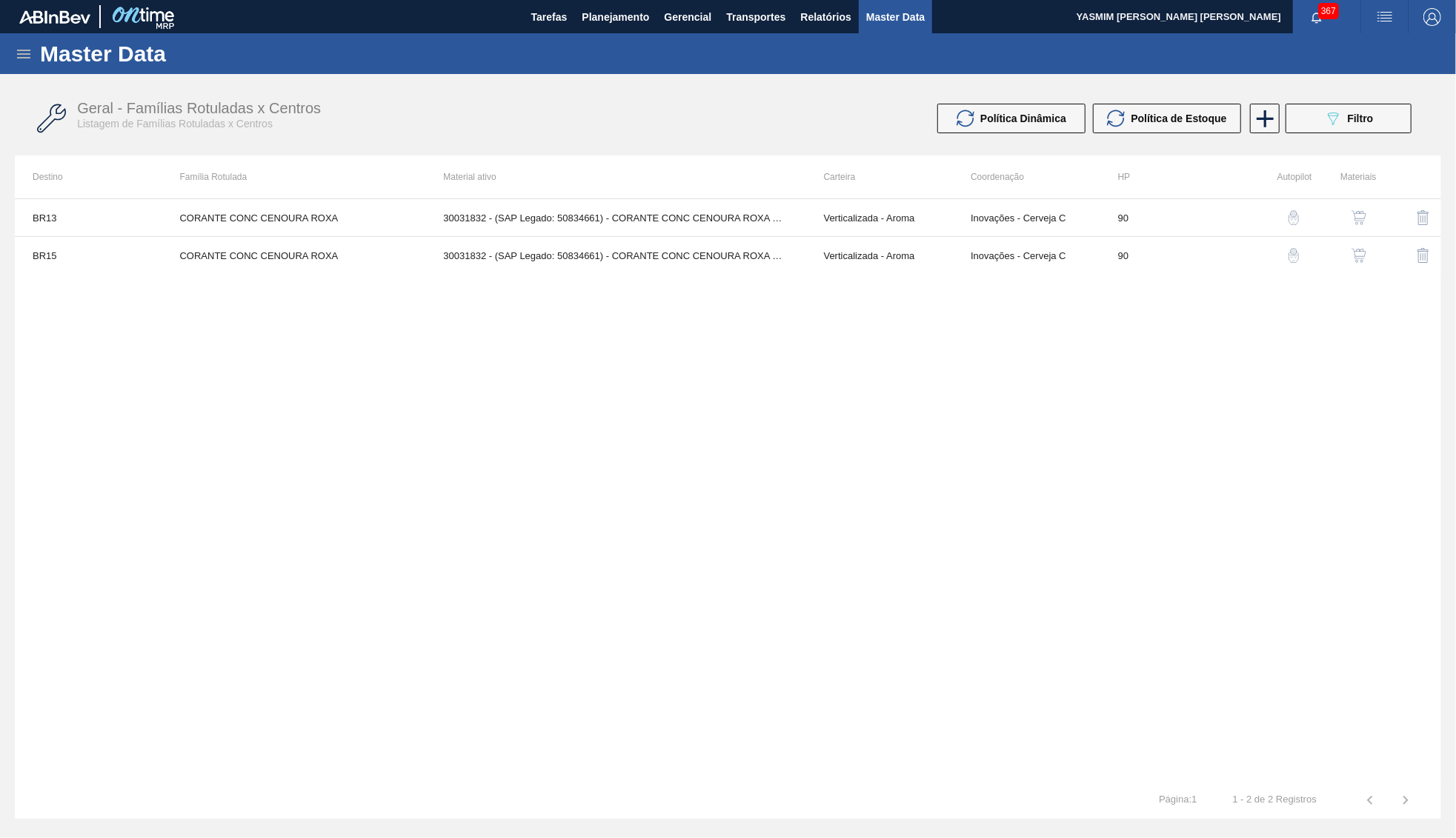
click at [1362, 259] on img "button" at bounding box center [1358, 255] width 15 height 15
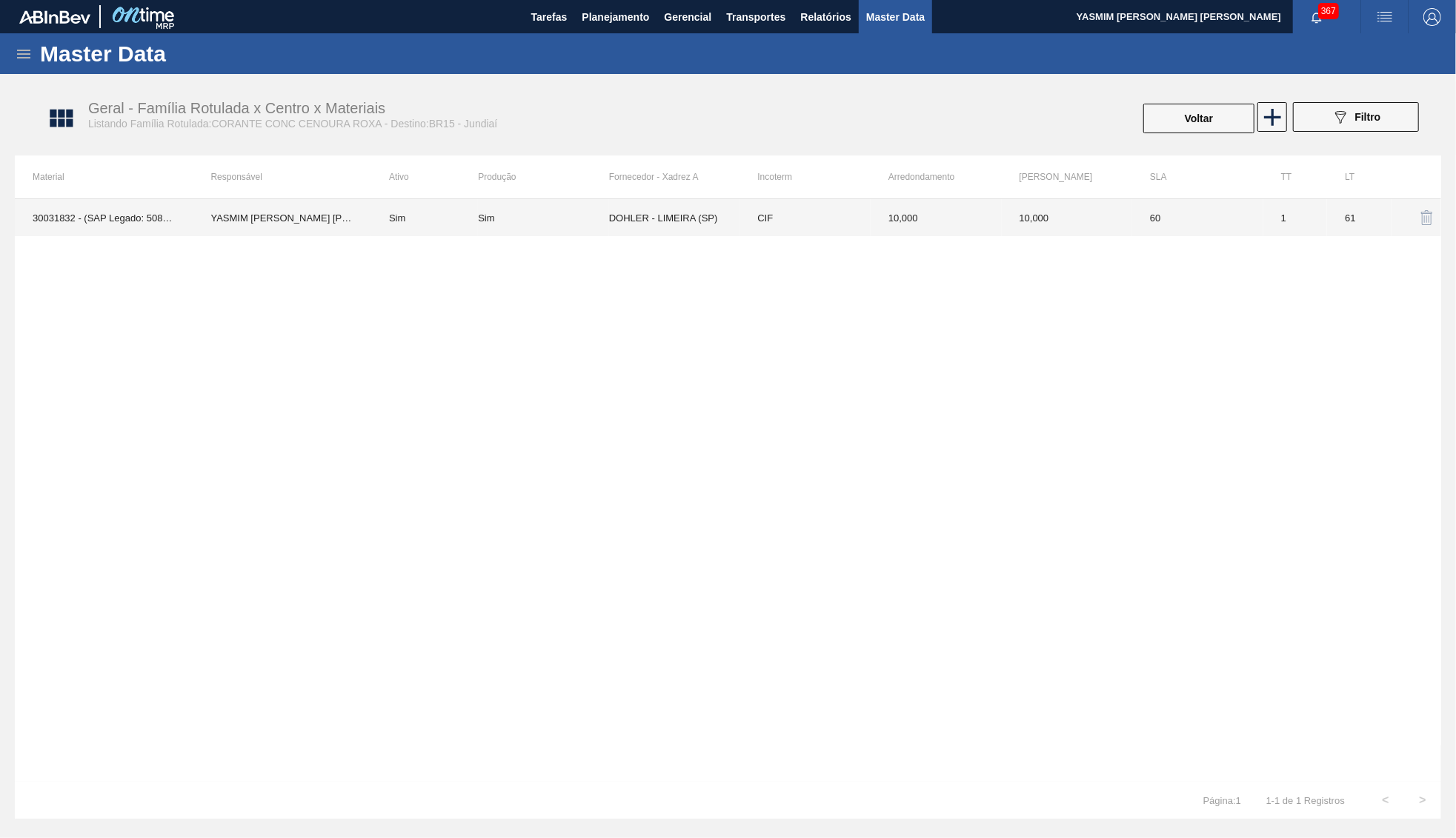
click at [1265, 208] on td "1" at bounding box center [1295, 217] width 64 height 37
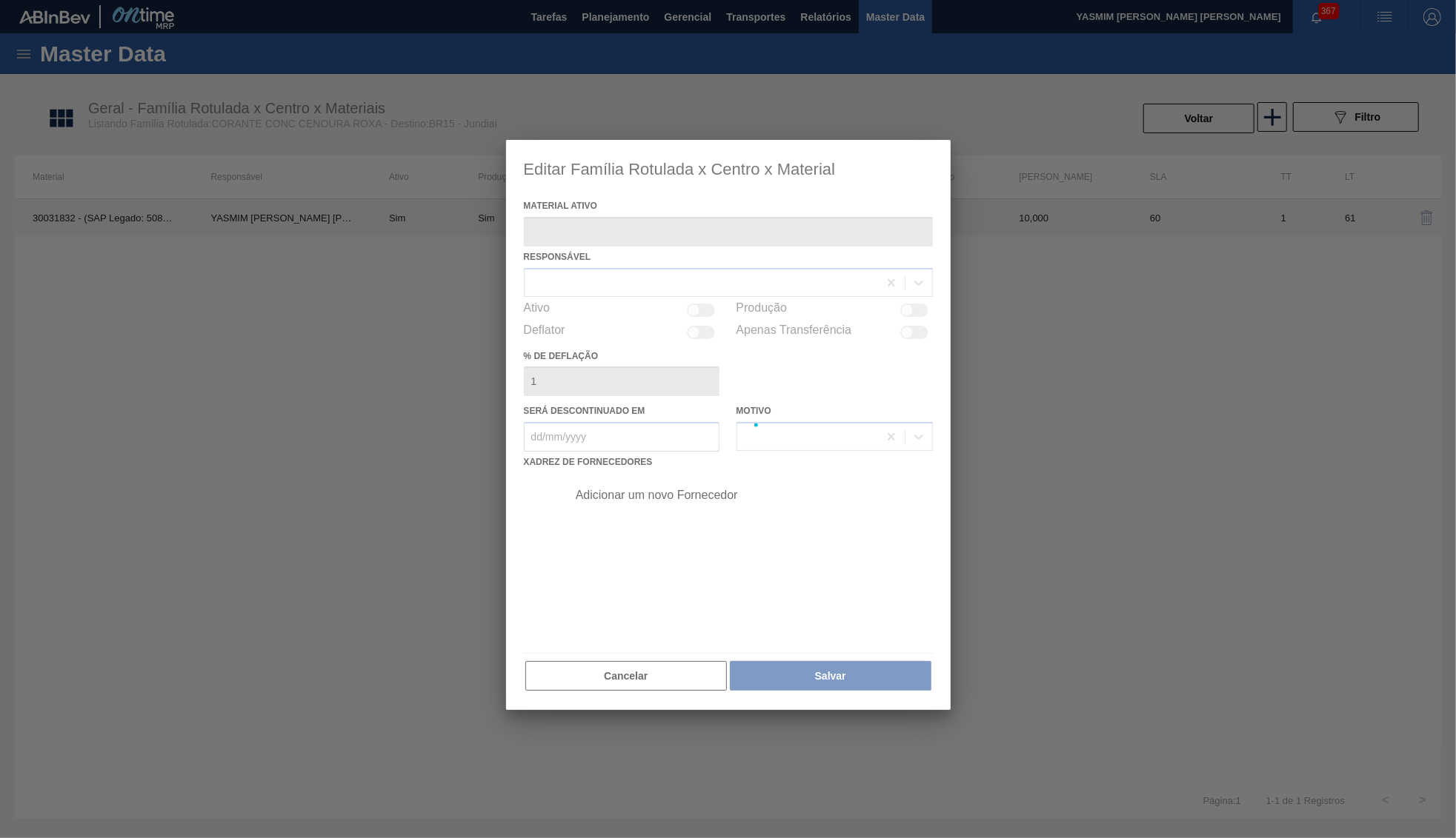
type ativo "30031832 - (SAP Legado: 50834661) - CORANTE CONC CENOURA ROXA G12513"
checkbox input "true"
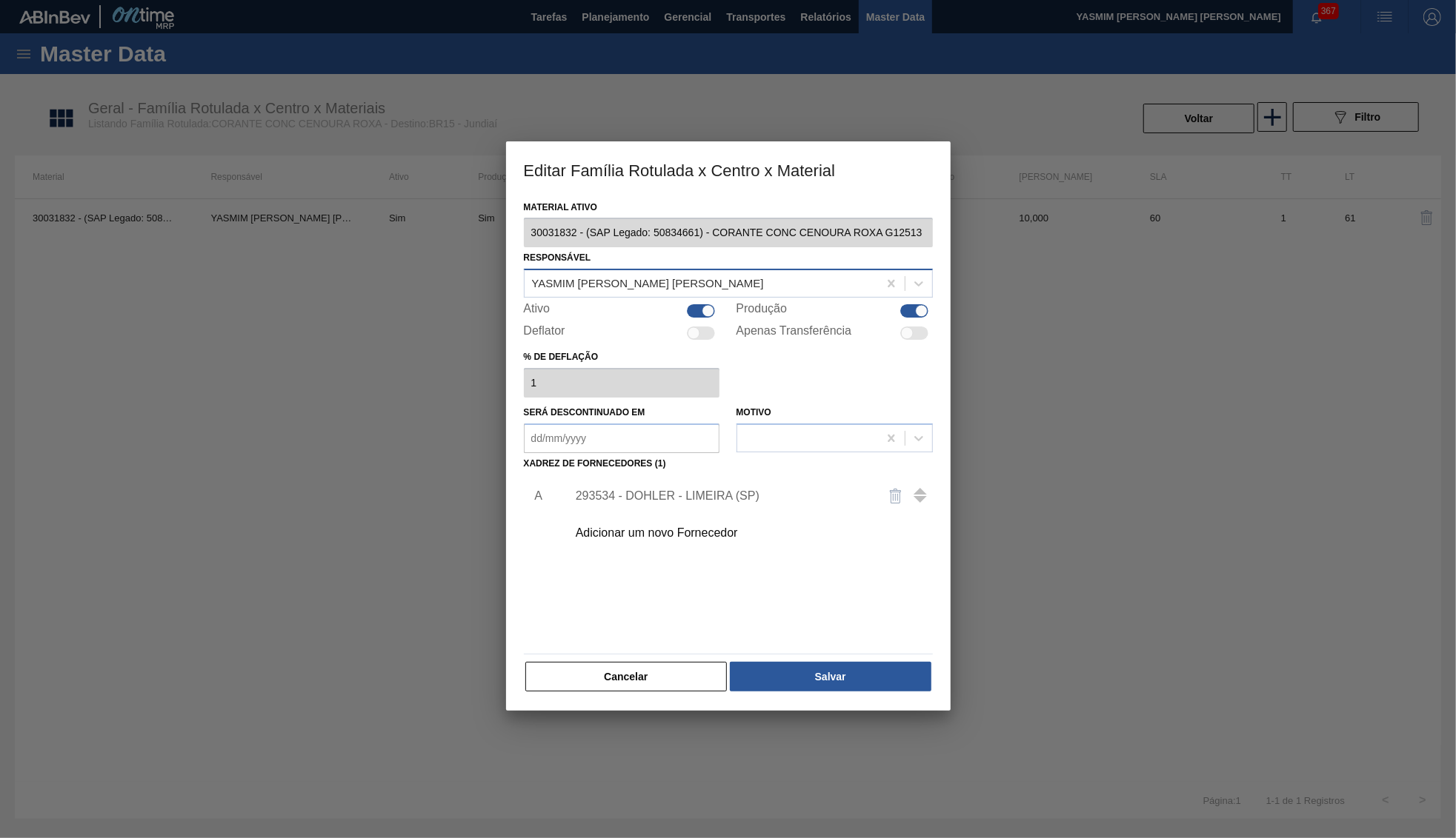
click at [721, 285] on div "[PERSON_NAME]" at bounding box center [701, 284] width 354 height 21
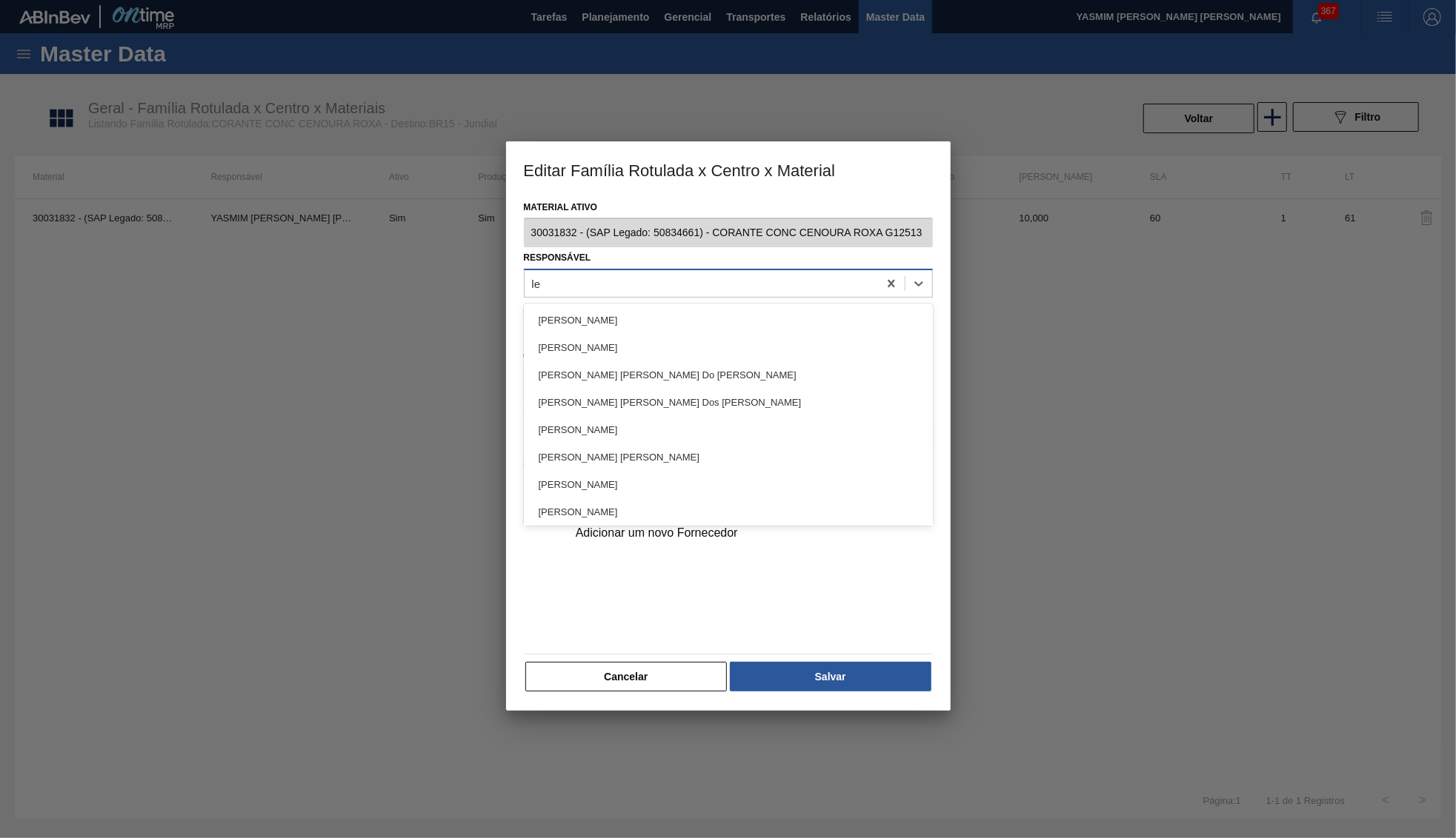
type input "let"
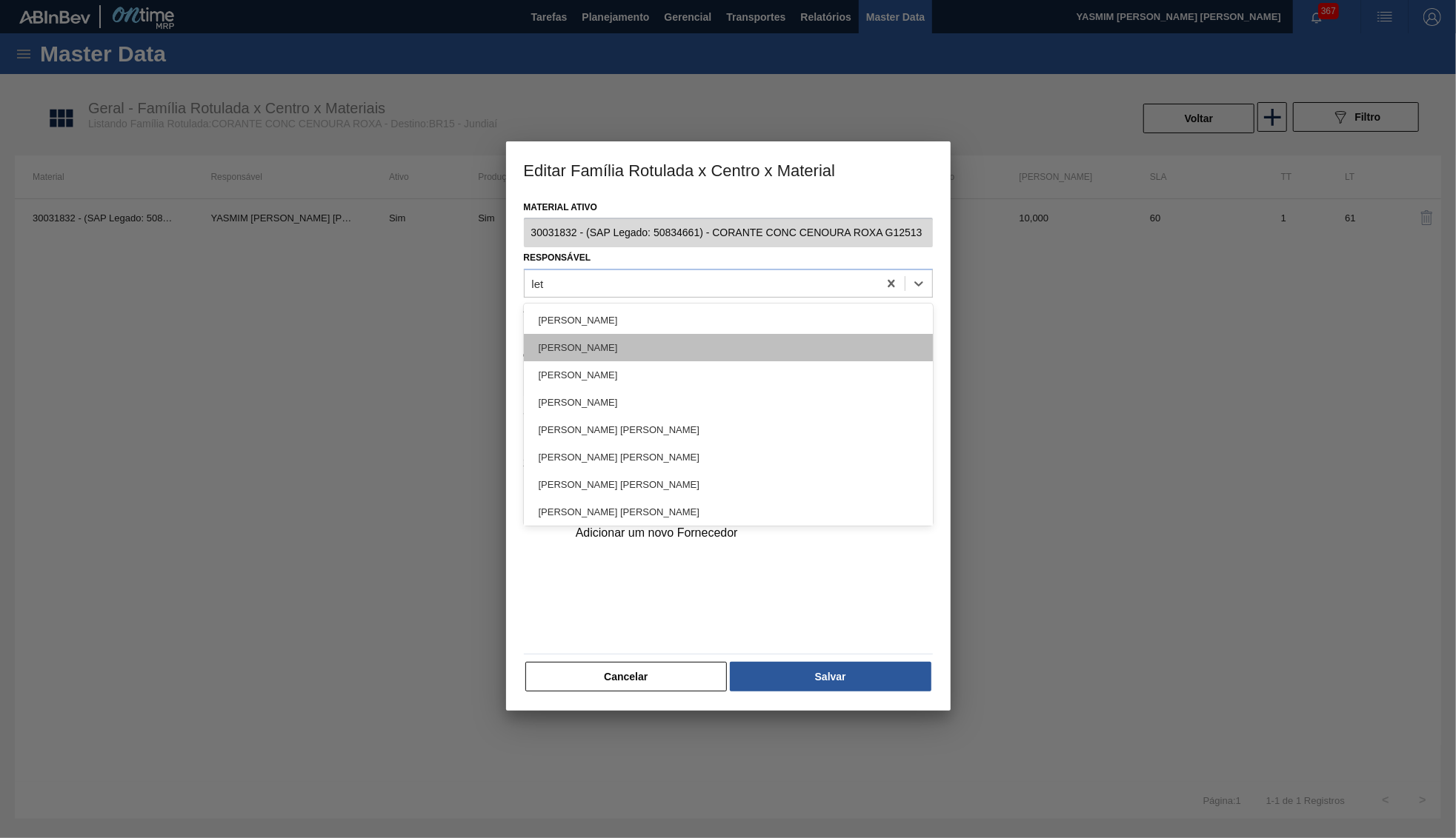
click at [675, 342] on div "Leticia Marquesini Bandeira" at bounding box center [728, 347] width 409 height 28
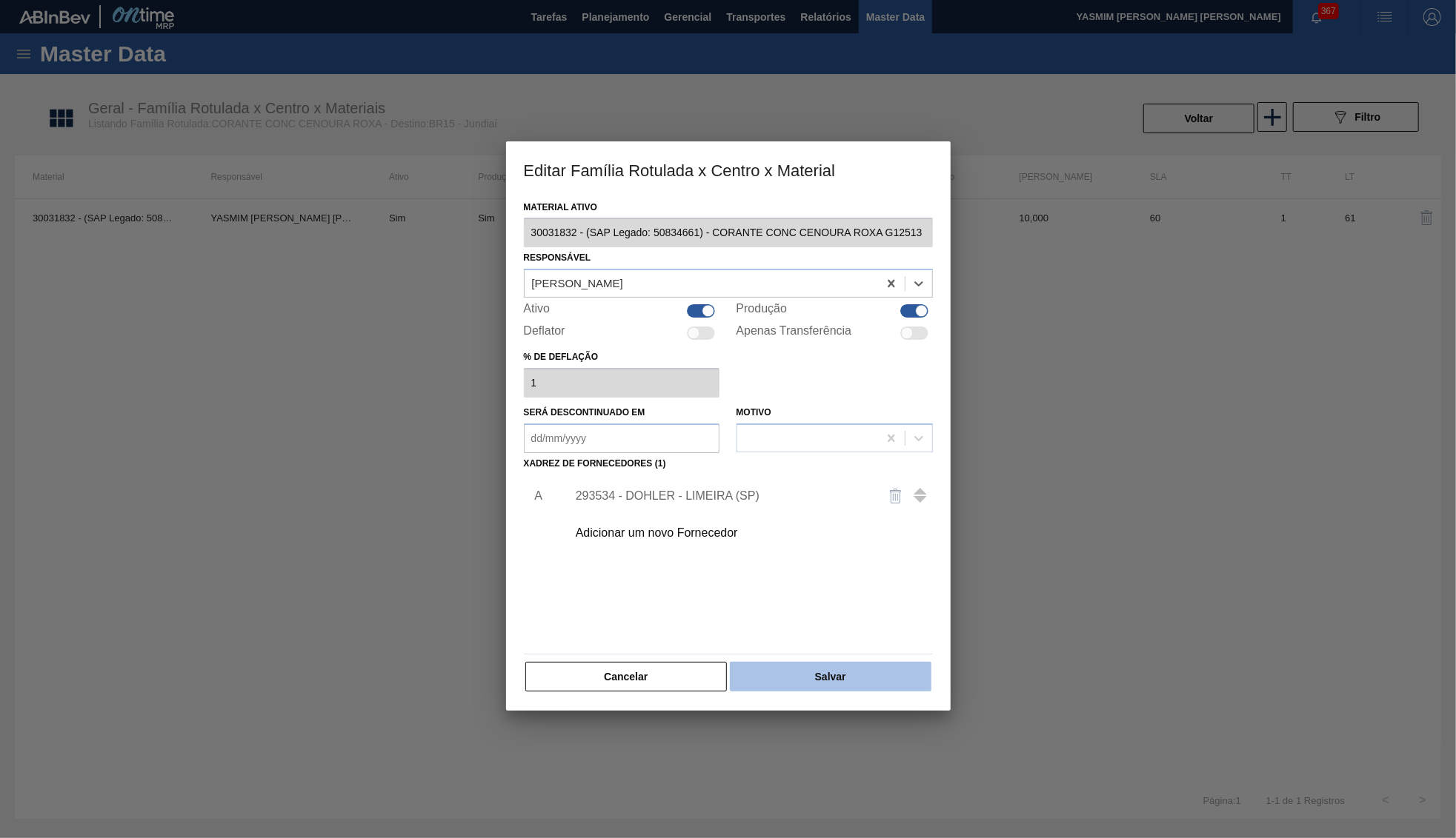
click at [822, 675] on button "Salvar" at bounding box center [830, 676] width 201 height 29
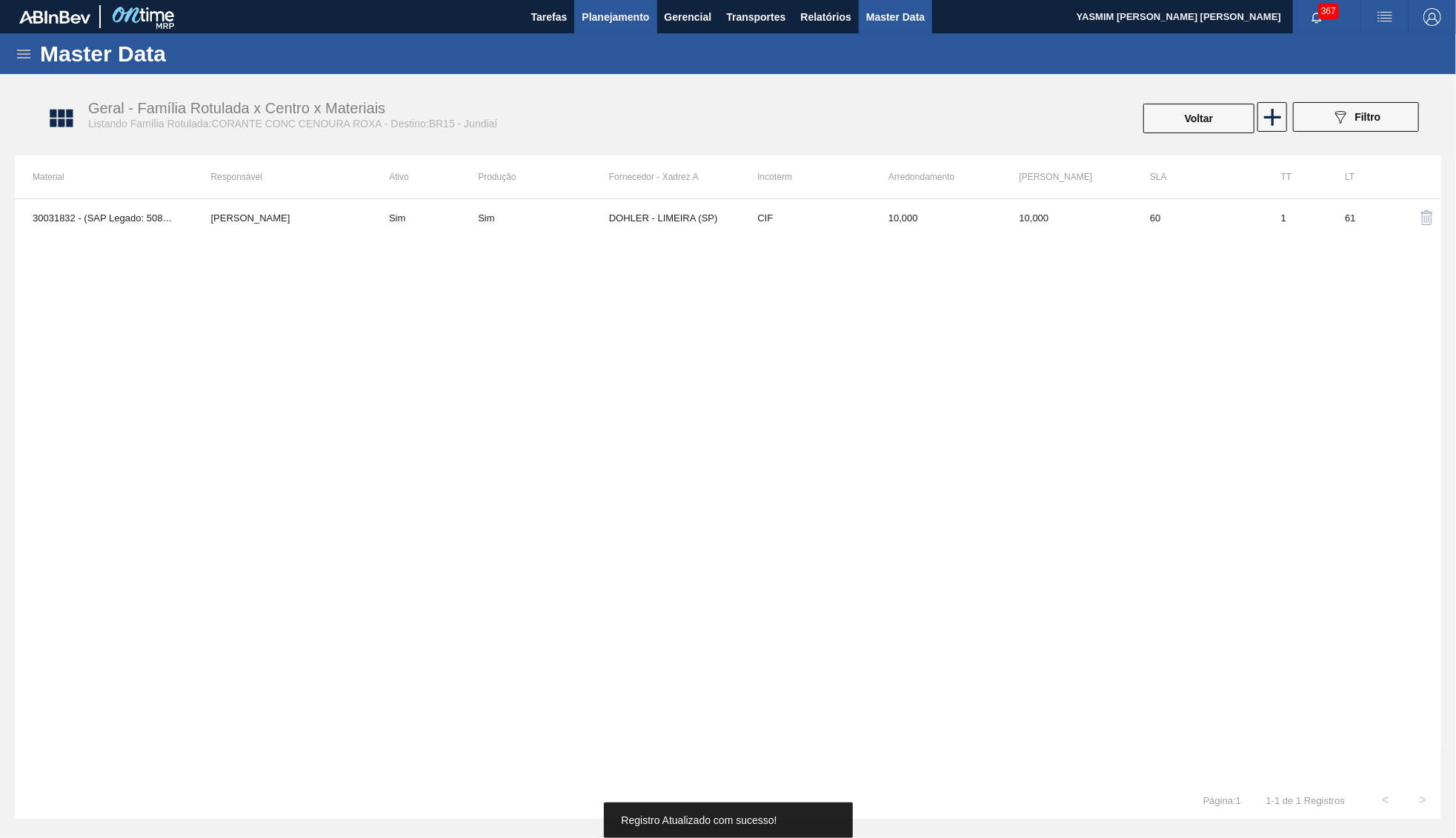
click at [600, 21] on span "Planejamento" at bounding box center [615, 17] width 67 height 17
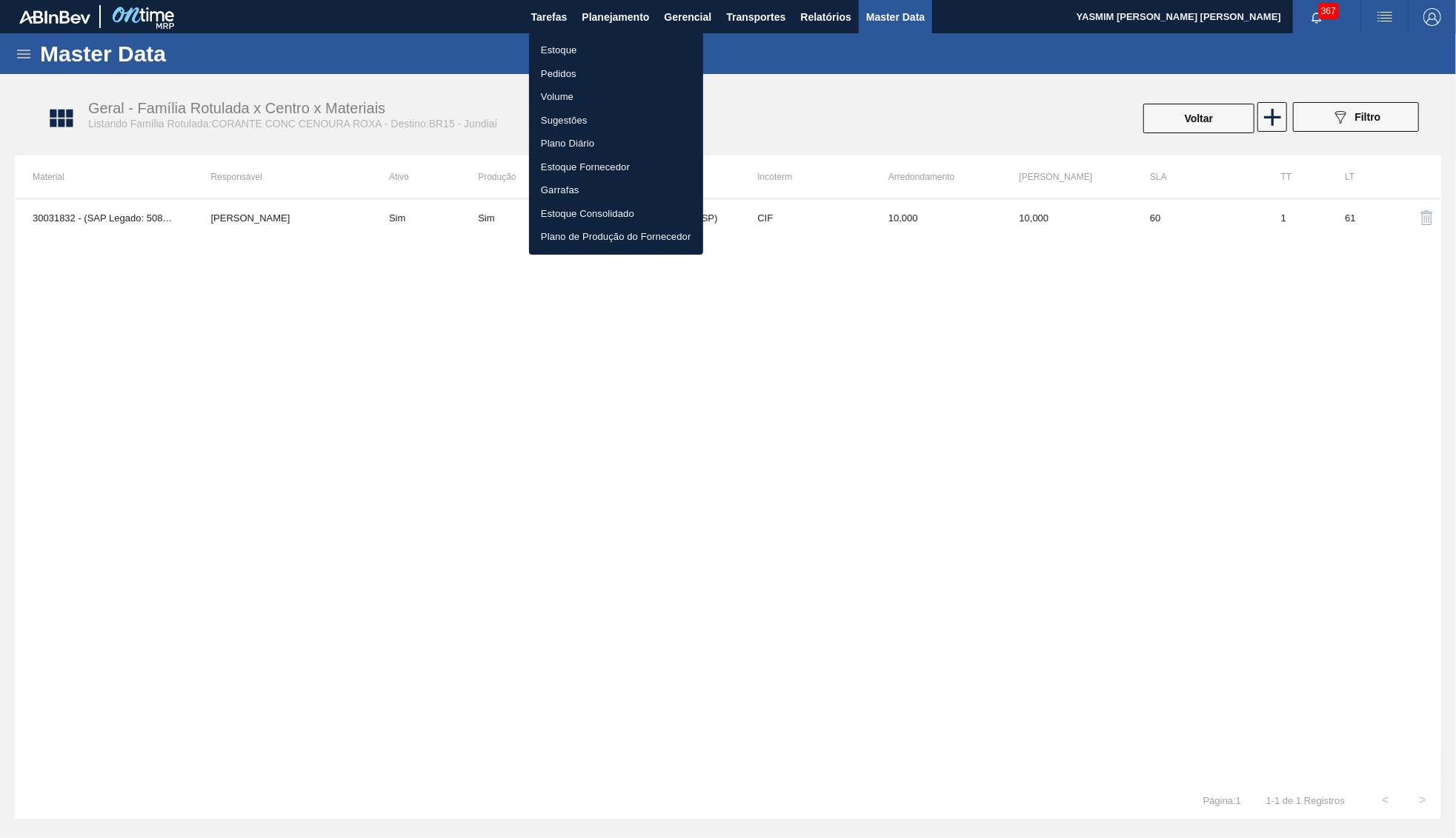
click at [579, 51] on li "Estoque" at bounding box center [616, 51] width 174 height 24
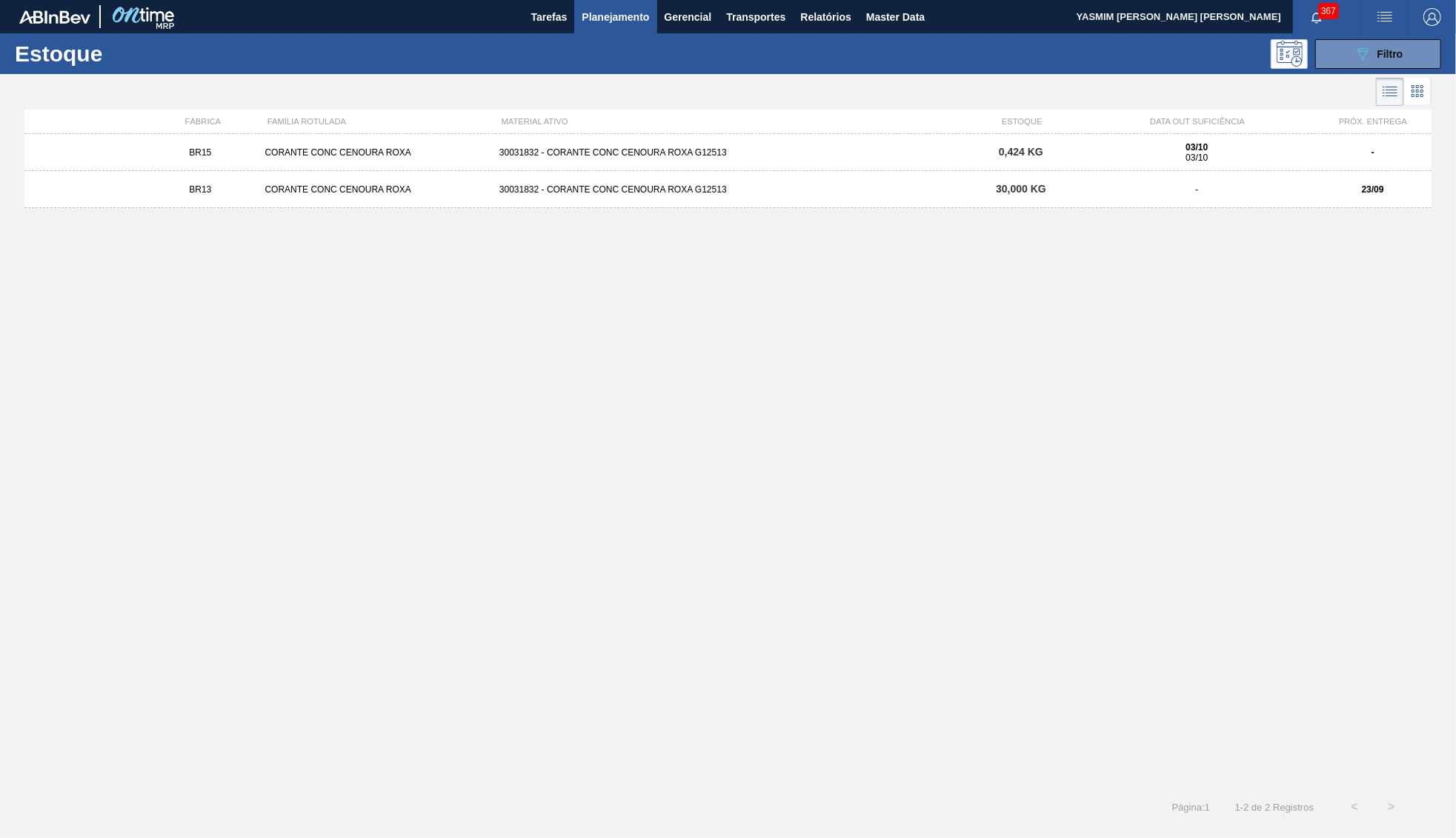
click at [1282, 163] on div "03/10 03/10" at bounding box center [1196, 152] width 222 height 21
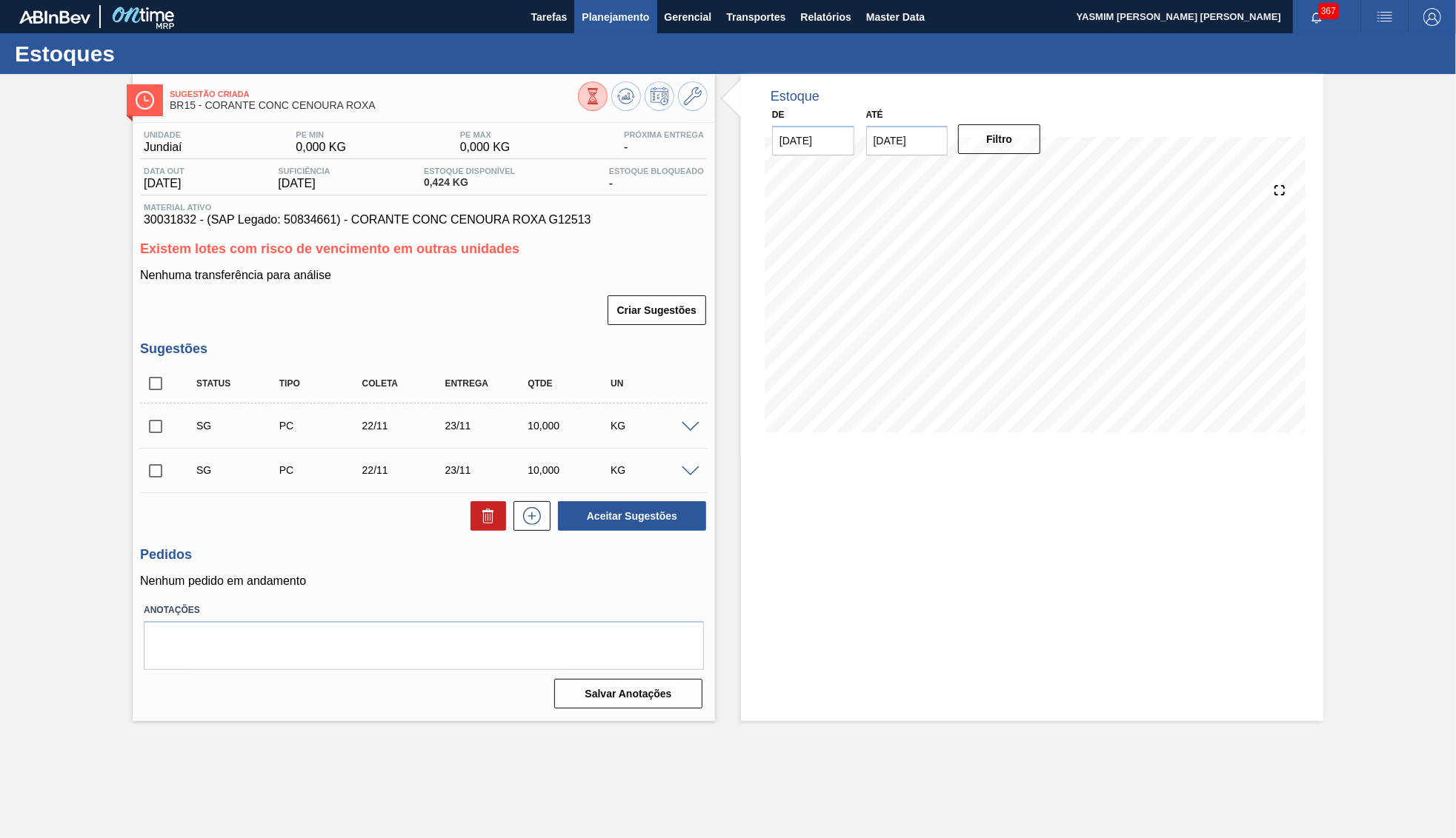
click at [640, 28] on button "Planejamento" at bounding box center [615, 17] width 82 height 33
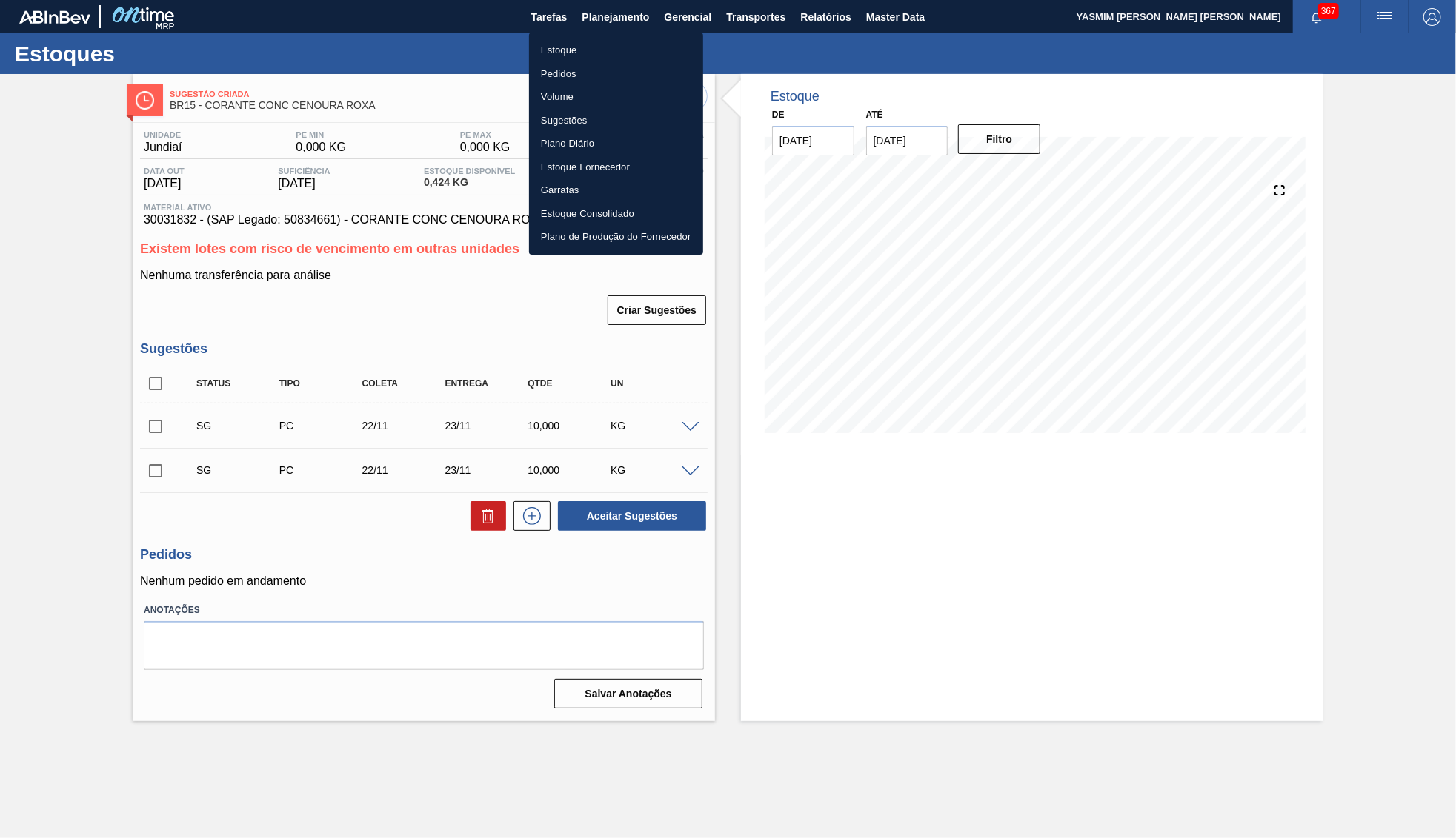
click at [599, 46] on li "Estoque" at bounding box center [616, 51] width 174 height 24
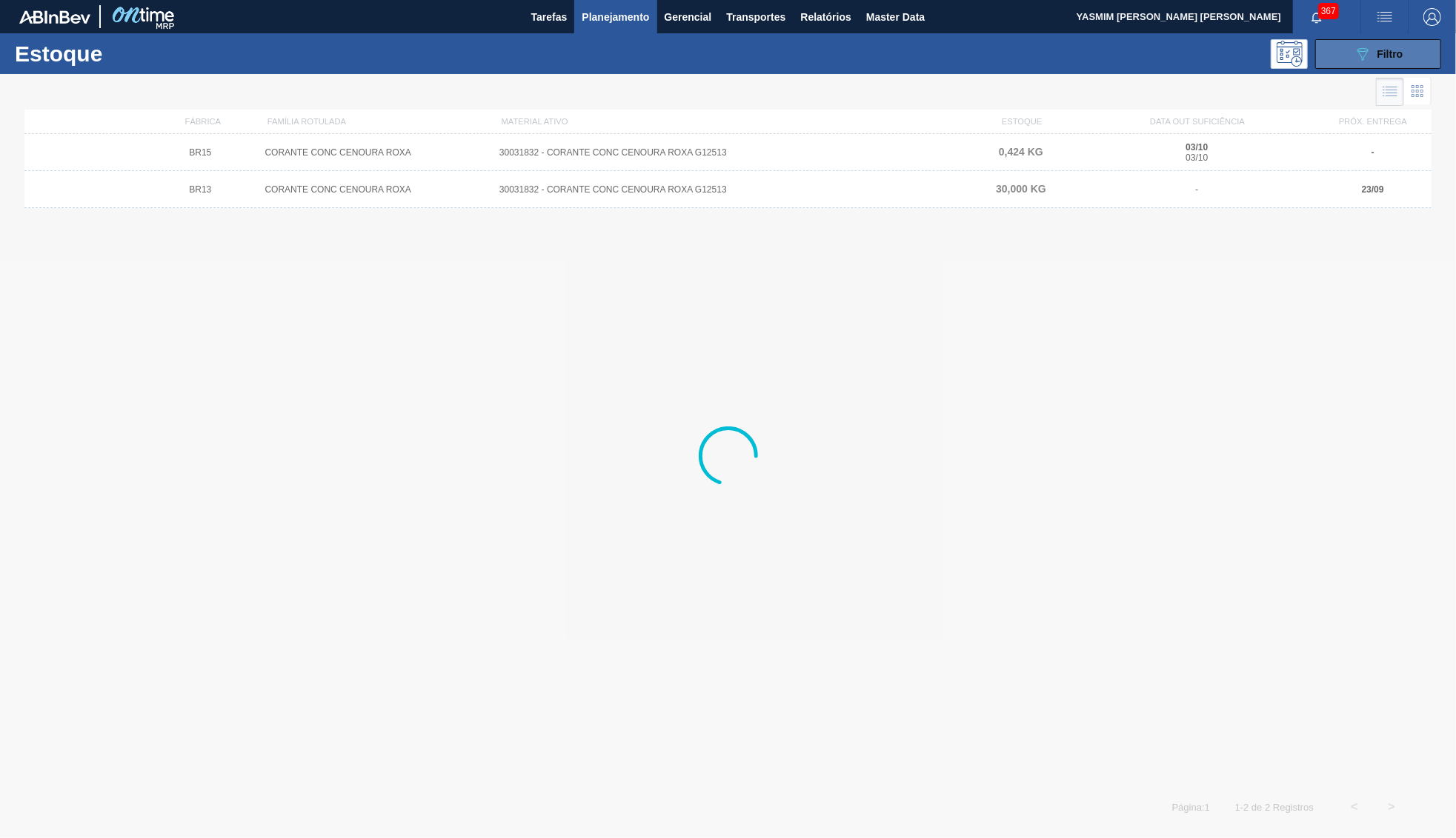
click at [1365, 55] on icon "089F7B8B-B2A5-4AFE-B5C0-19BA573D28AC" at bounding box center [1362, 54] width 17 height 17
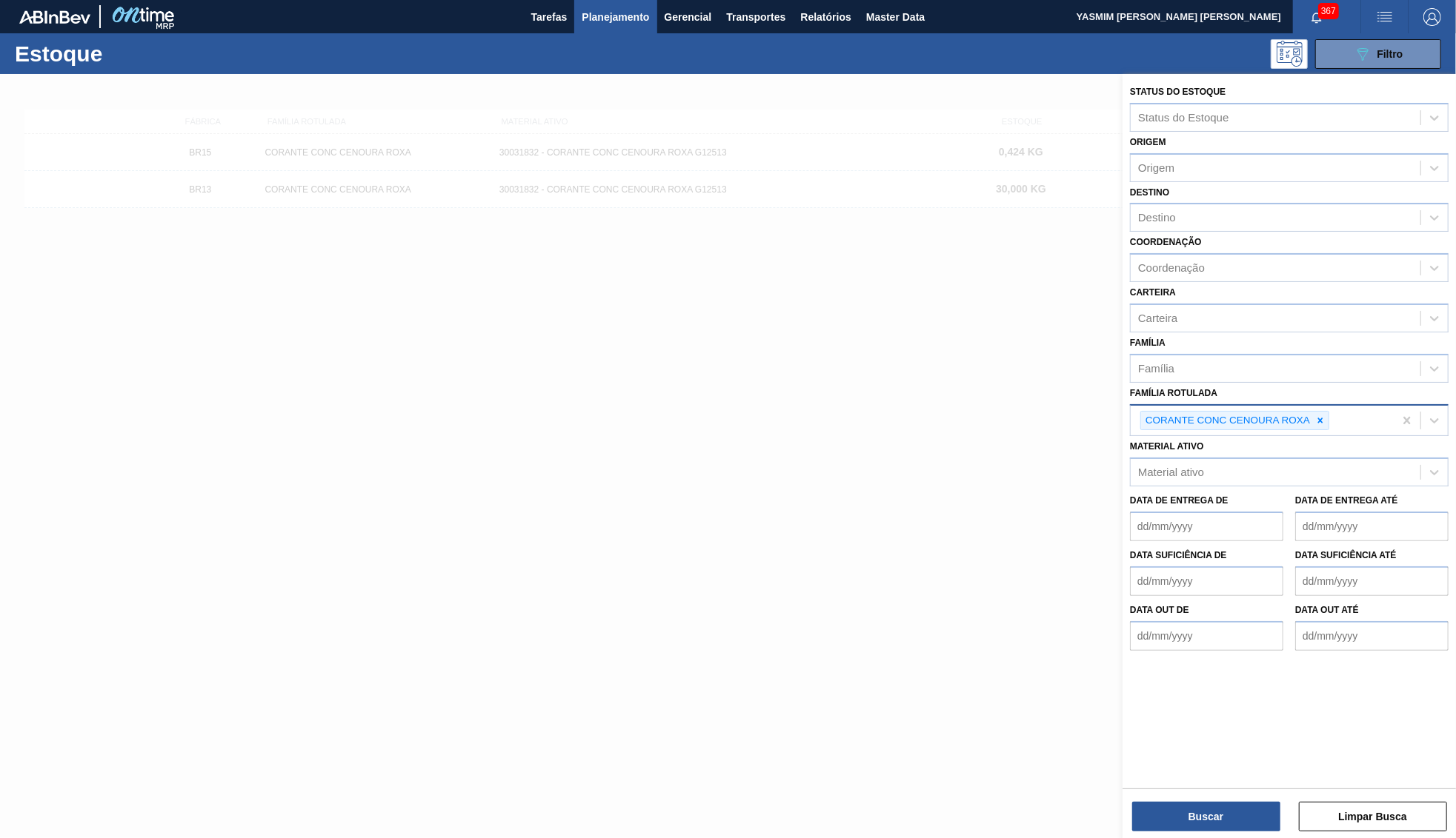
click at [1308, 411] on div "CORANTE CONC CENOURA ROXA" at bounding box center [1227, 420] width 171 height 18
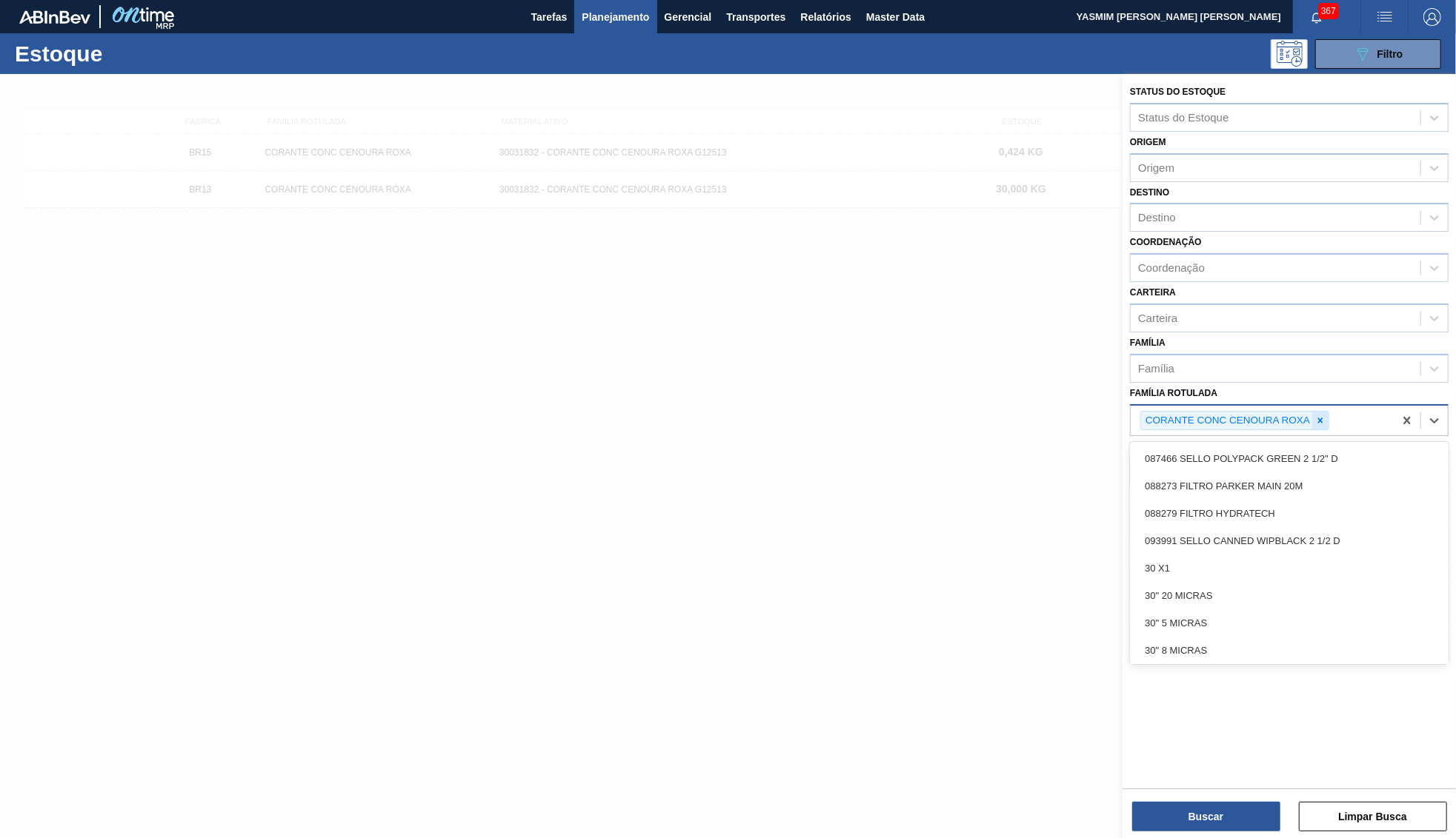
click at [1318, 415] on icon at bounding box center [1320, 420] width 10 height 10
paste Rotulada "EXTRATO DE ZIMBRO BEATS GT"
type Rotulada "EXTRATO DE ZIMBRO BEATS GT"
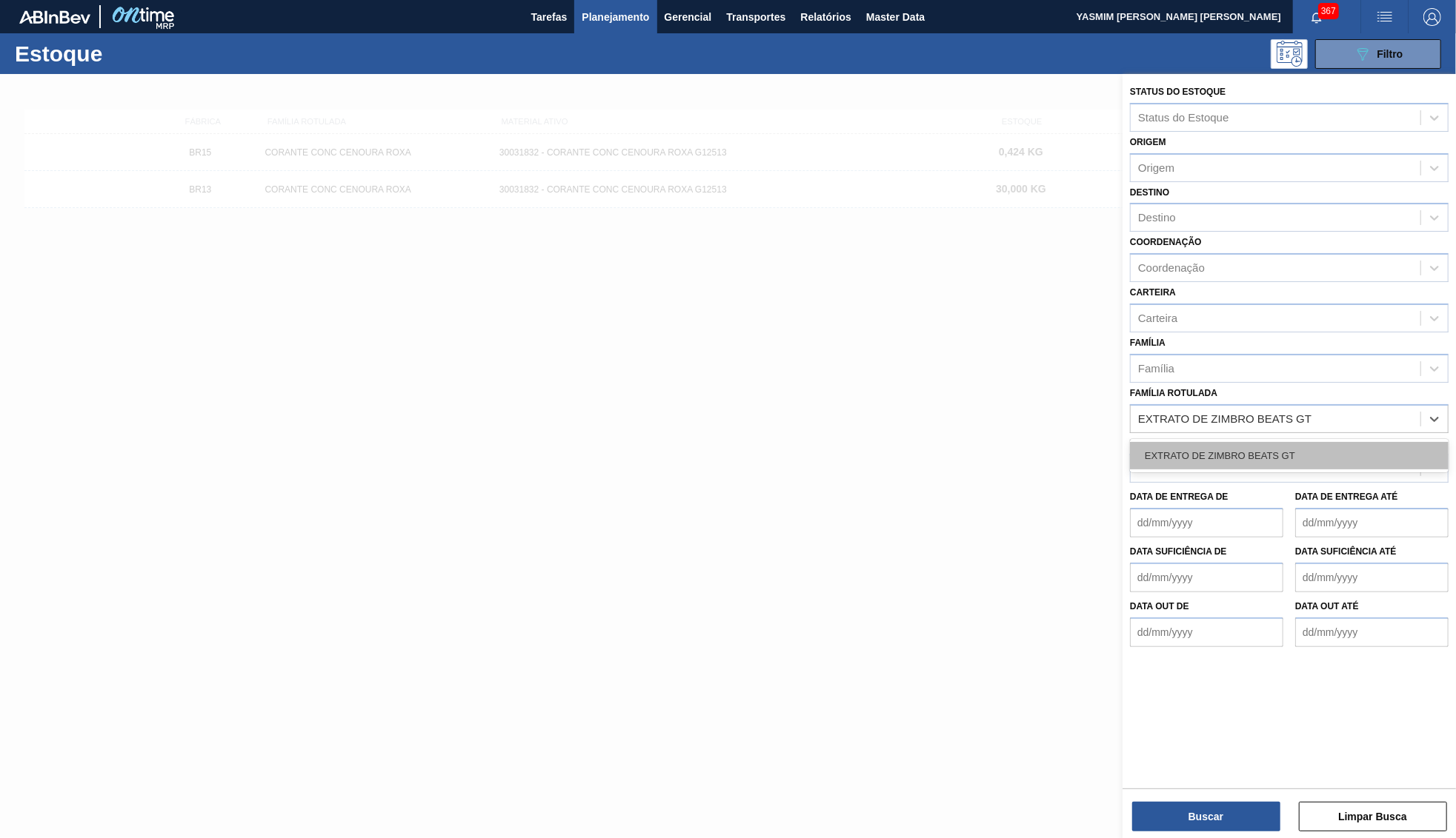
click at [1253, 442] on div "EXTRATO DE ZIMBRO BEATS GT" at bounding box center [1289, 456] width 319 height 28
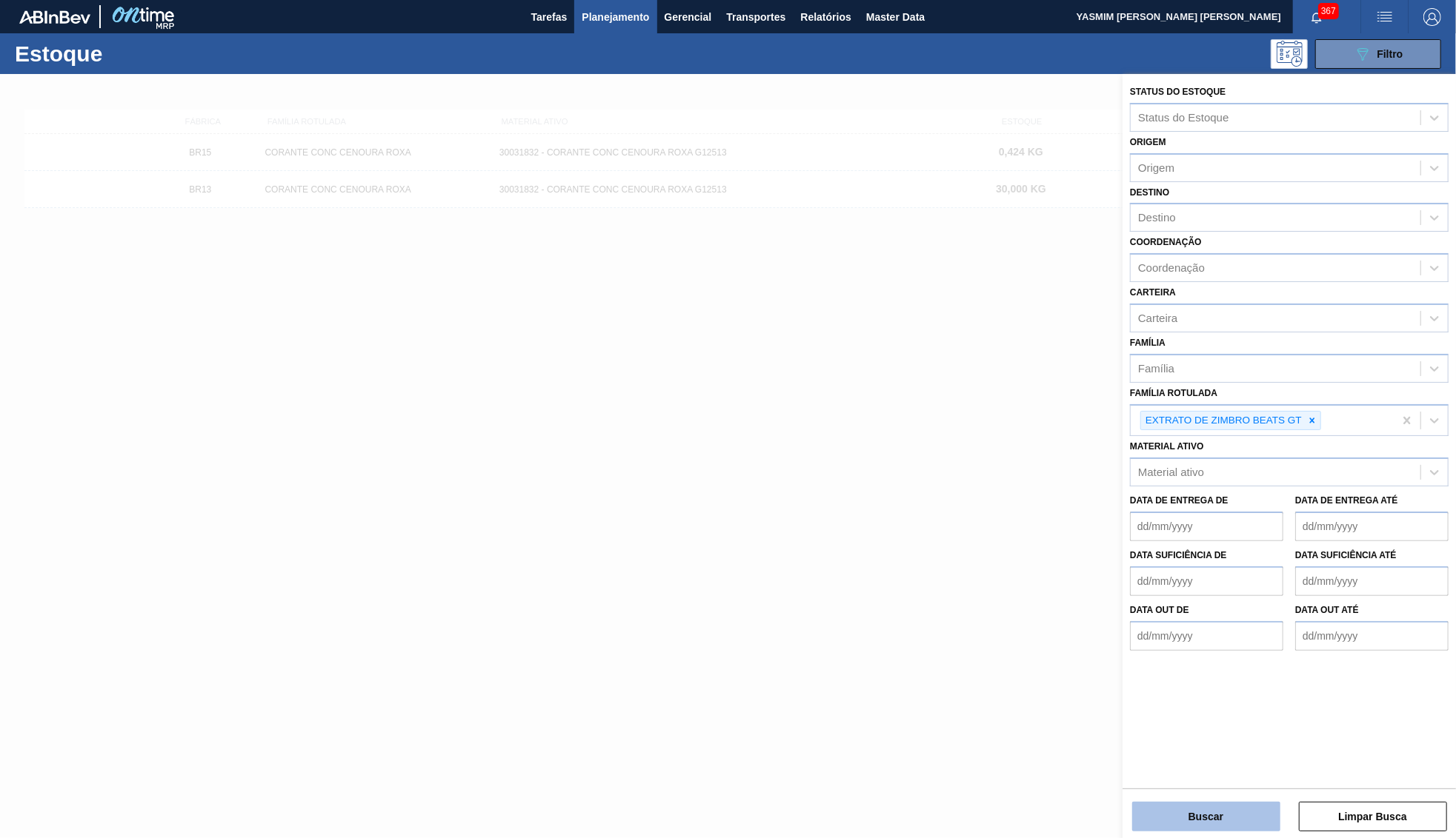
click at [1232, 804] on button "Buscar" at bounding box center [1205, 817] width 148 height 29
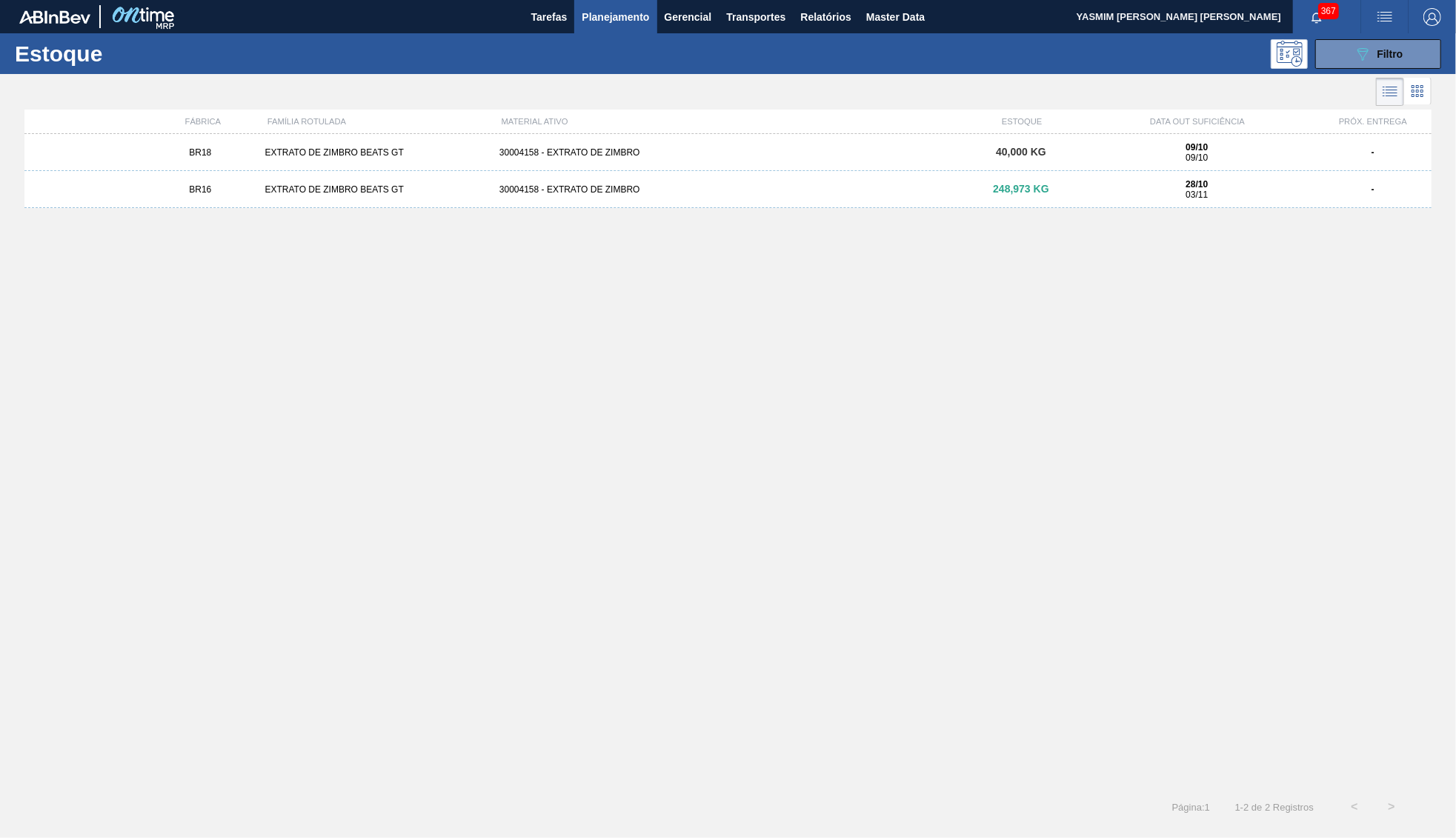
click at [1117, 163] on div "BR18 EXTRATO DE ZIMBRO BEATS GT 30004158 - EXTRATO DE ZIMBRO 40,000 KG 09/10 09…" at bounding box center [728, 152] width 1407 height 37
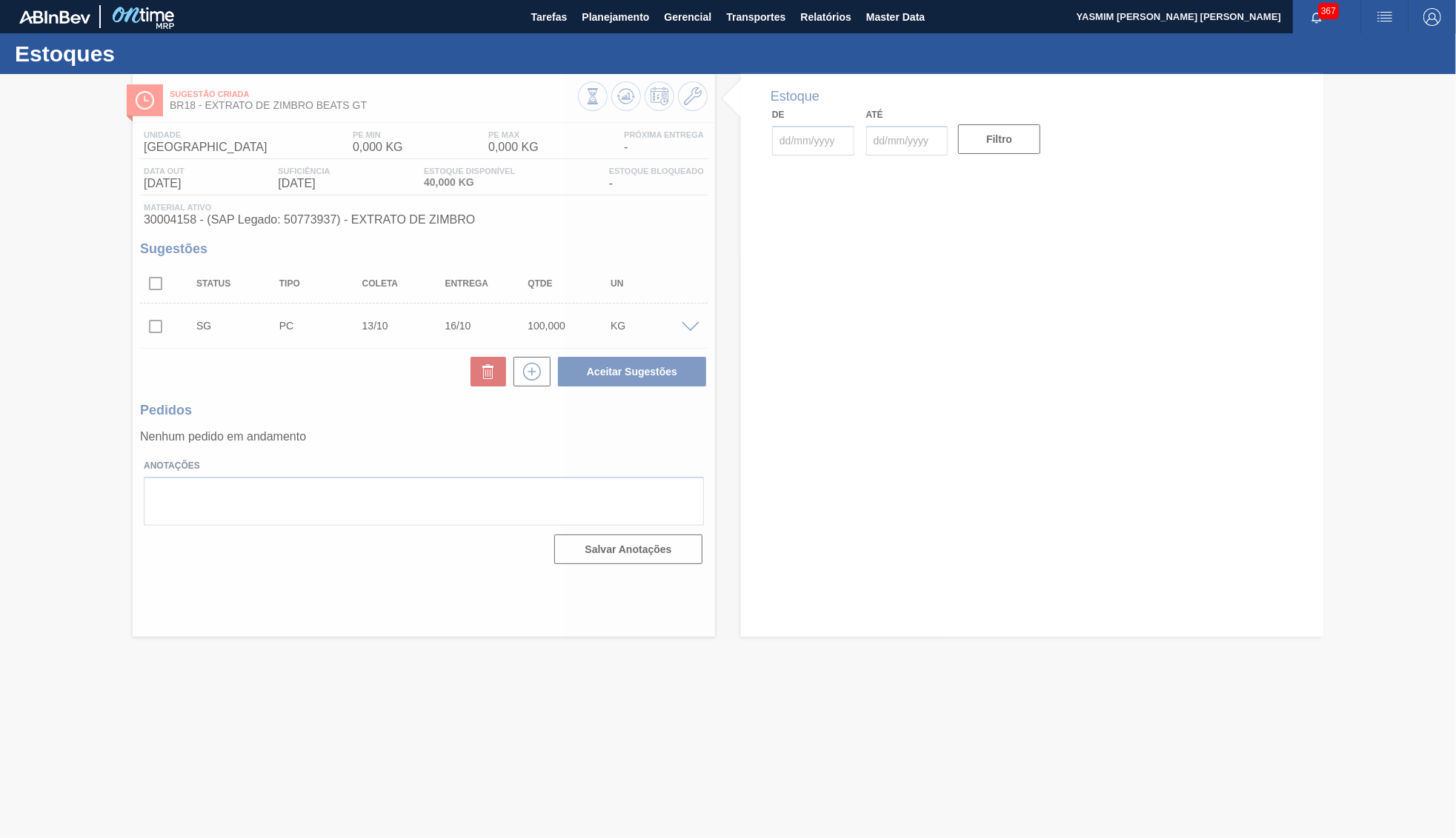
type input "[DATE]"
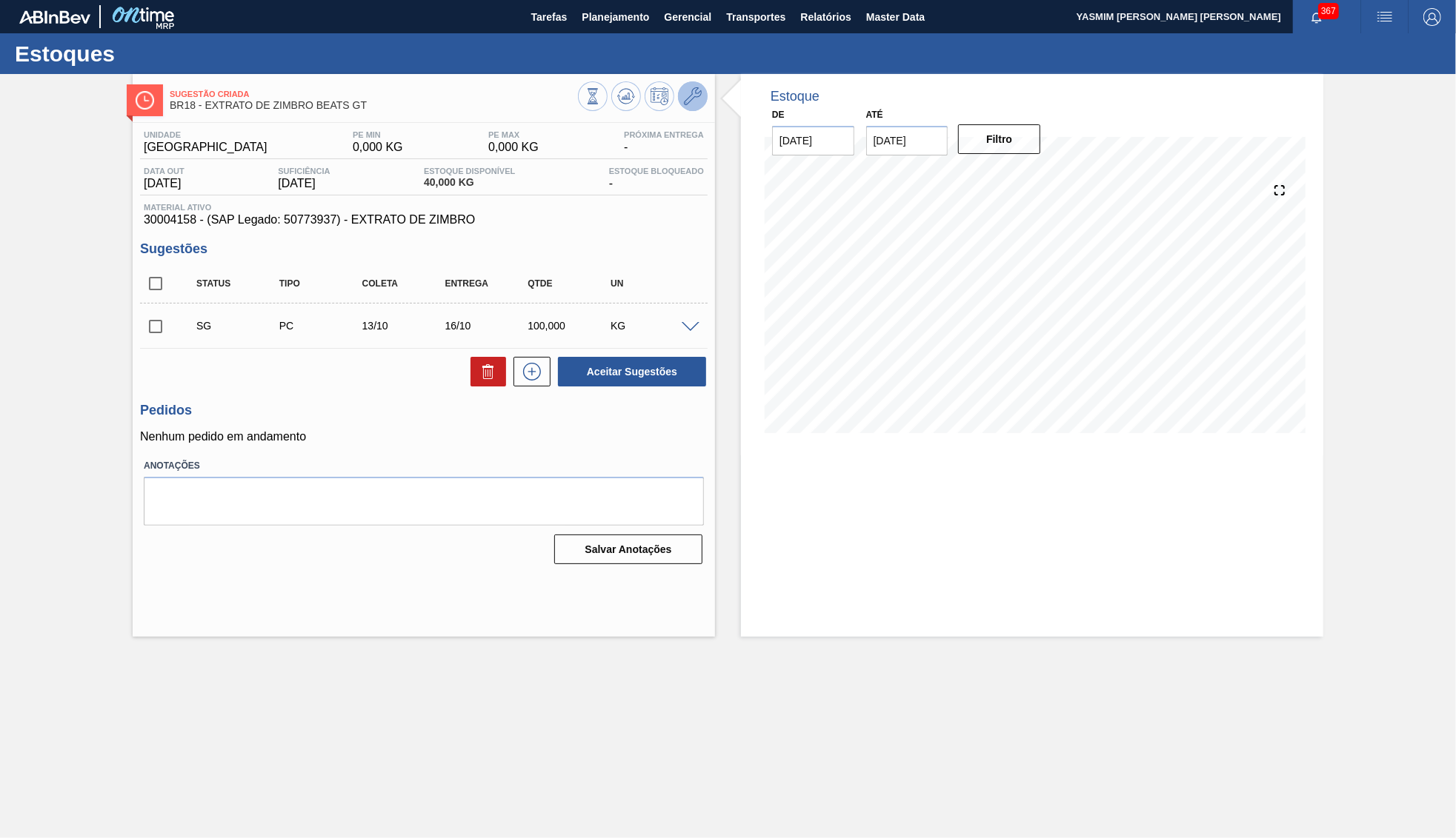
click at [691, 96] on icon at bounding box center [692, 96] width 17 height 17
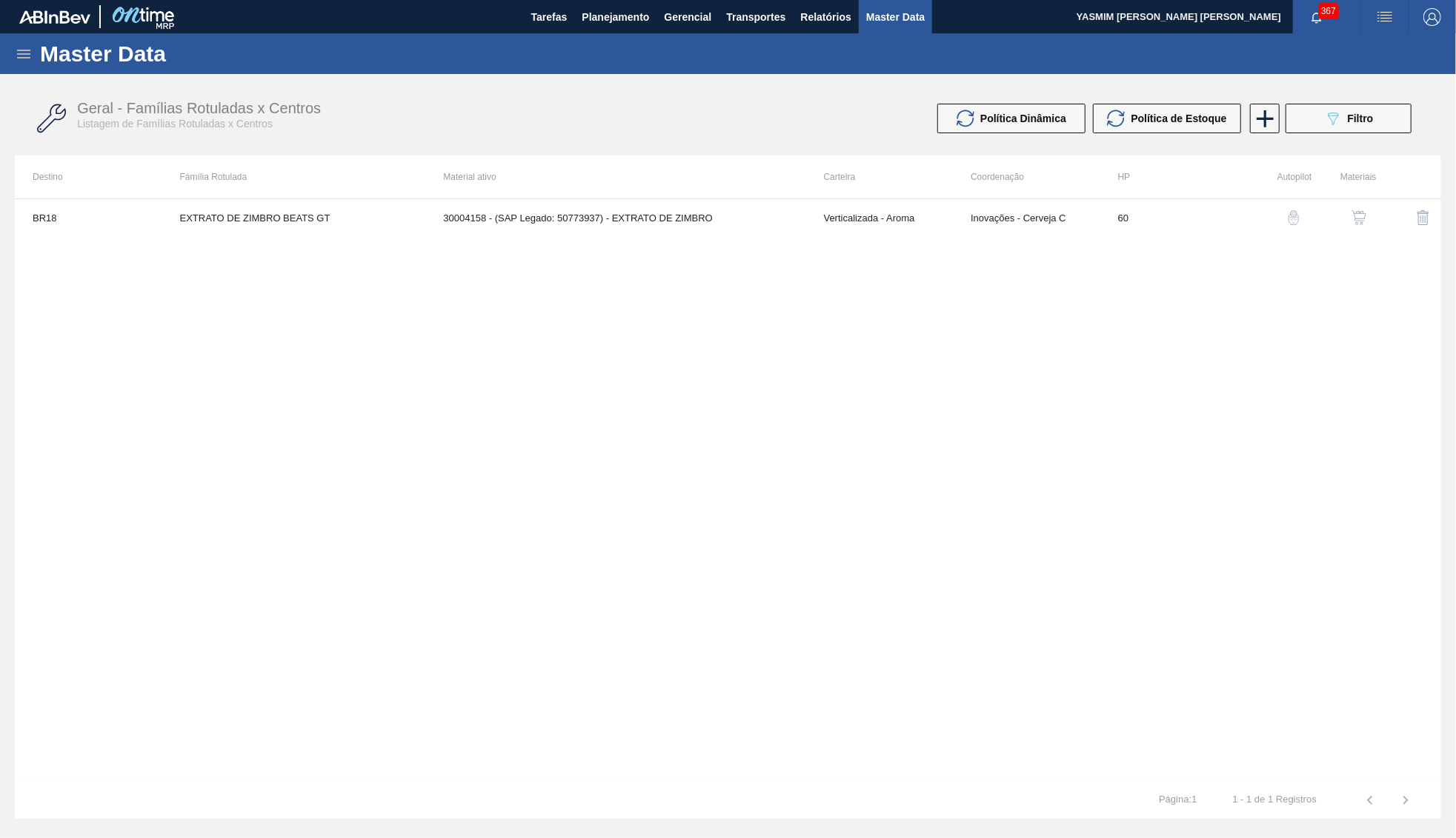
click at [1358, 225] on img "button" at bounding box center [1358, 217] width 15 height 15
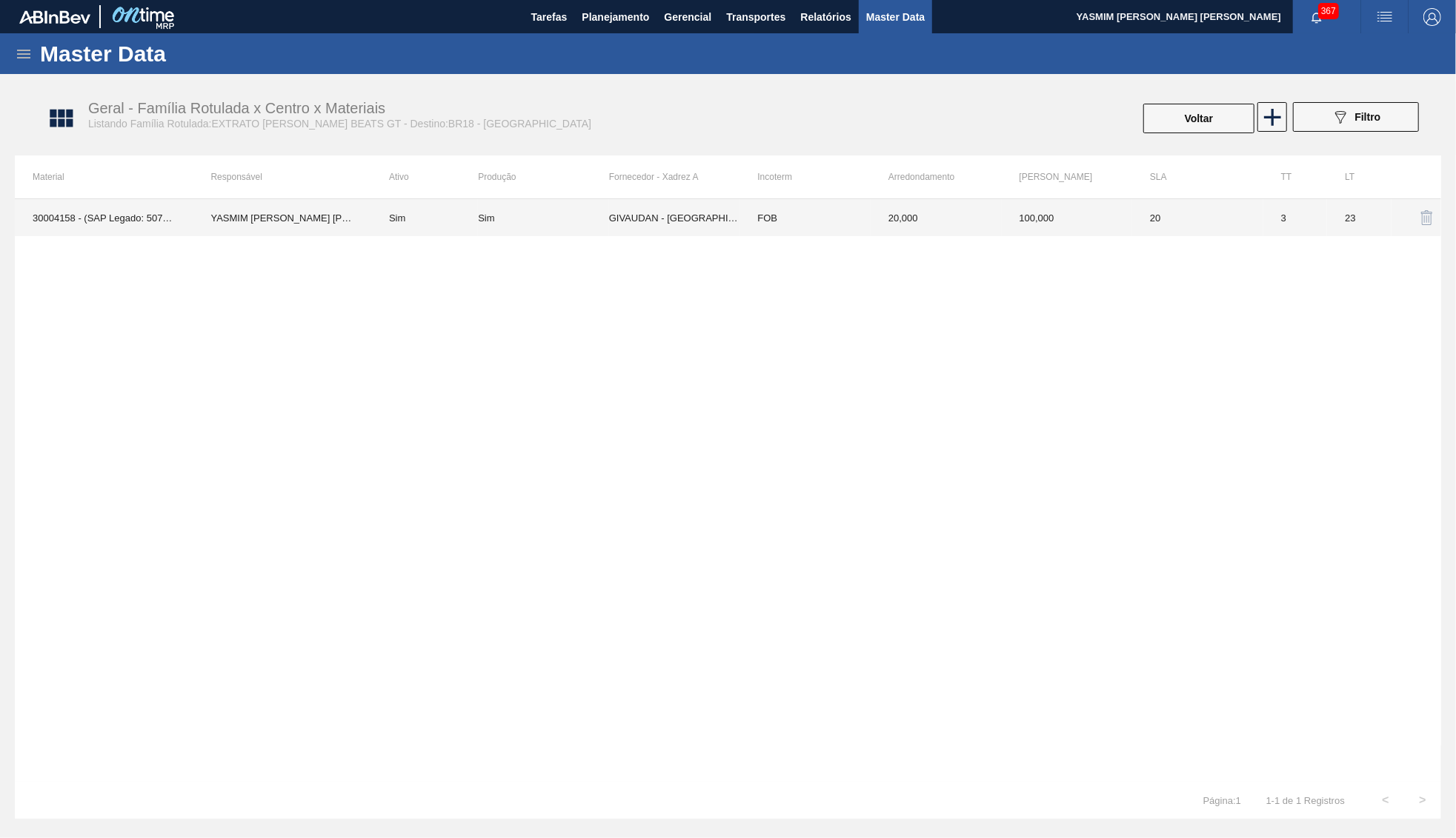
click at [667, 231] on td "GIVAUDAN - SÃO PAULO (SP)" at bounding box center [674, 217] width 131 height 37
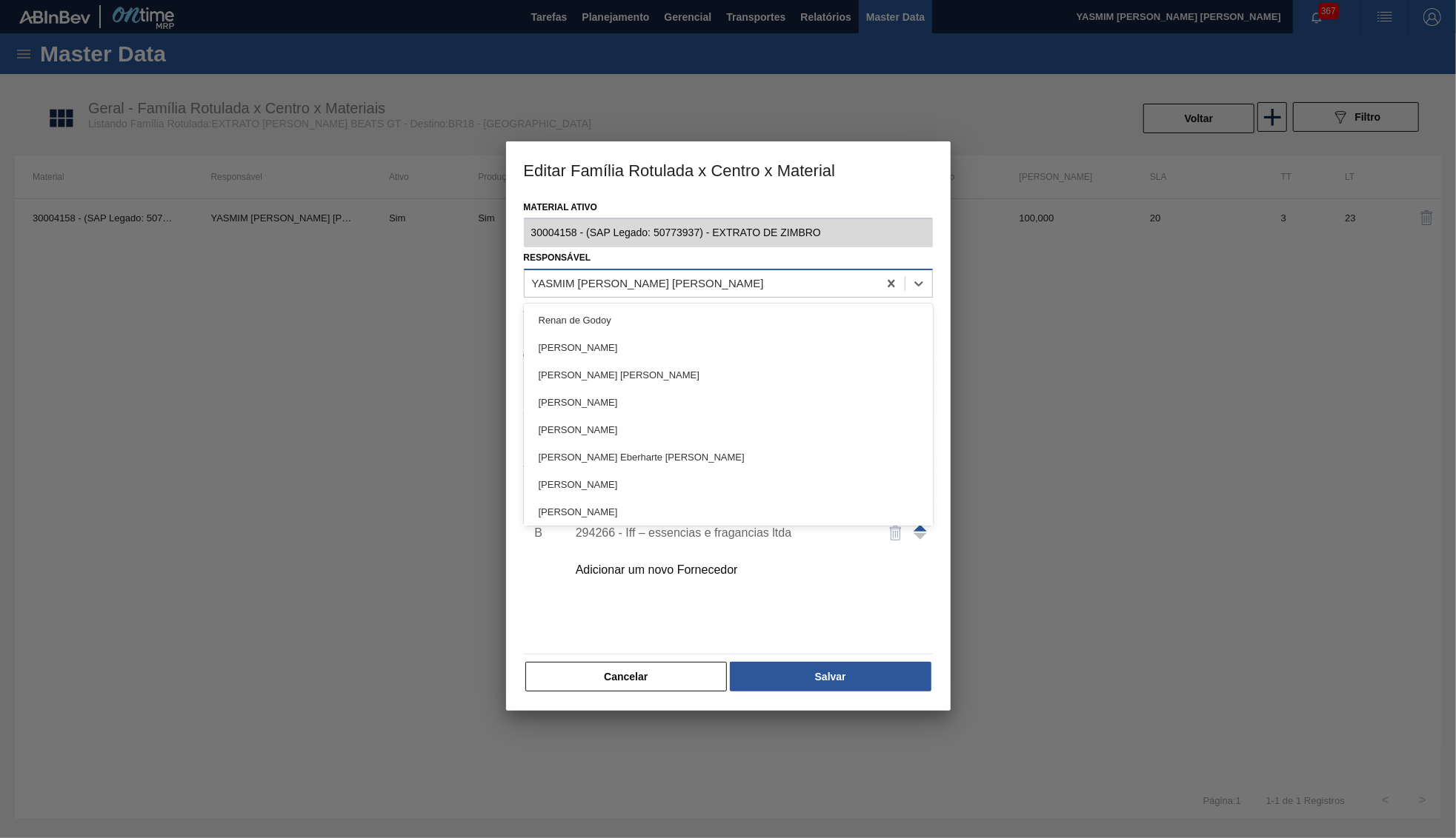
click at [608, 269] on div "[PERSON_NAME]" at bounding box center [728, 283] width 409 height 29
type input "let"
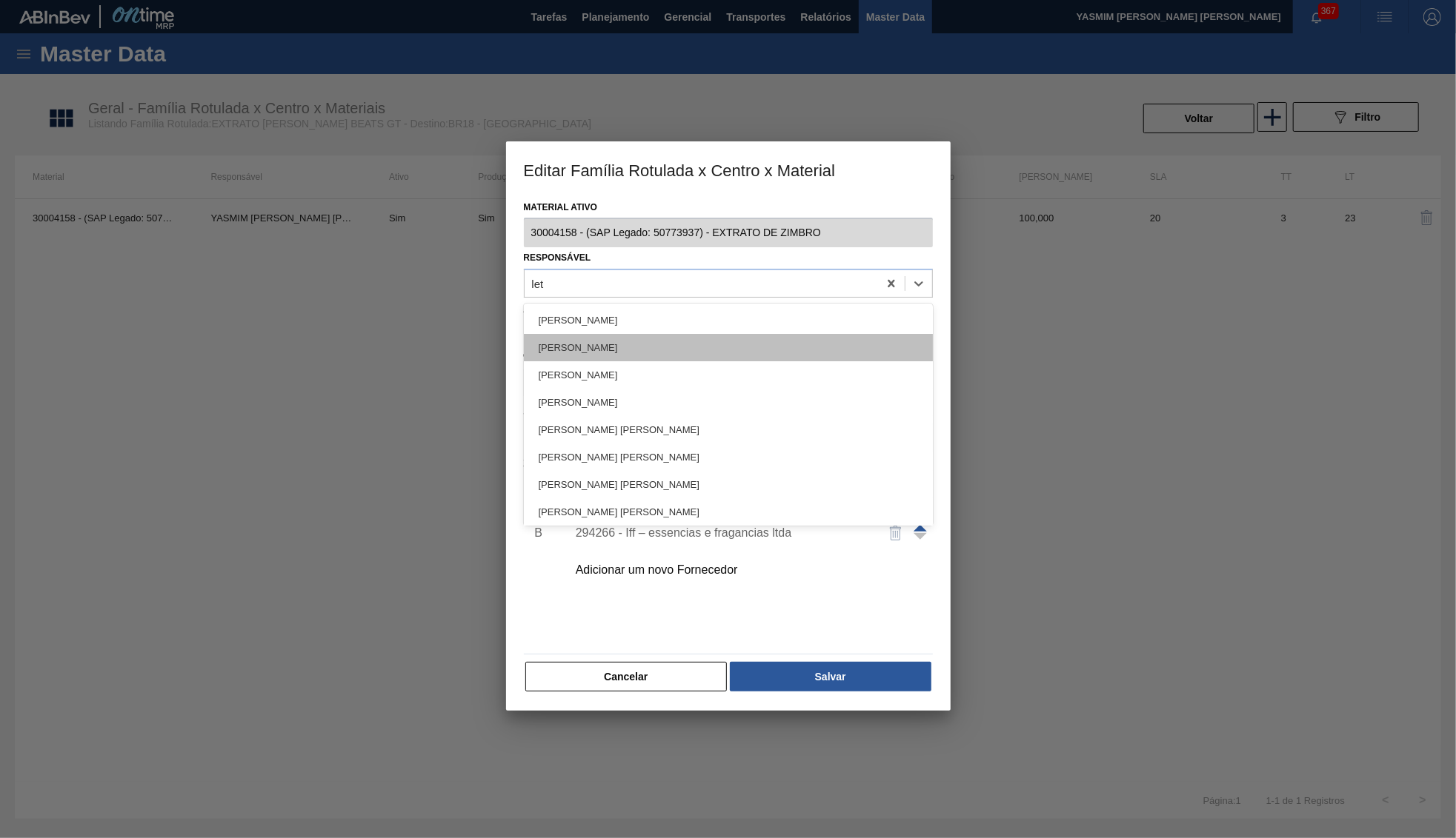
click at [646, 342] on div "Leticia Marquesini Bandeira" at bounding box center [728, 347] width 409 height 28
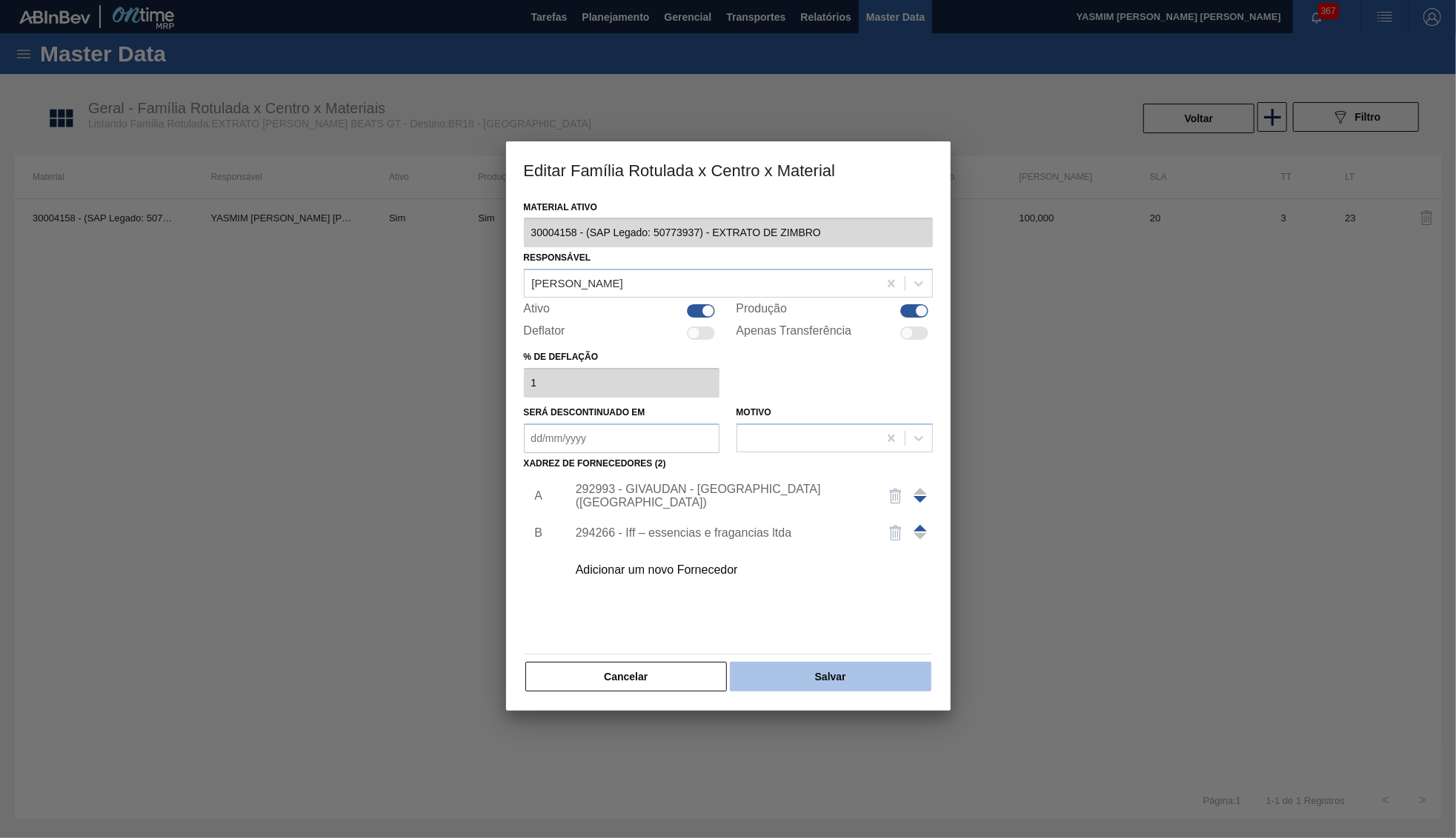
click at [834, 662] on button "Salvar" at bounding box center [830, 676] width 201 height 29
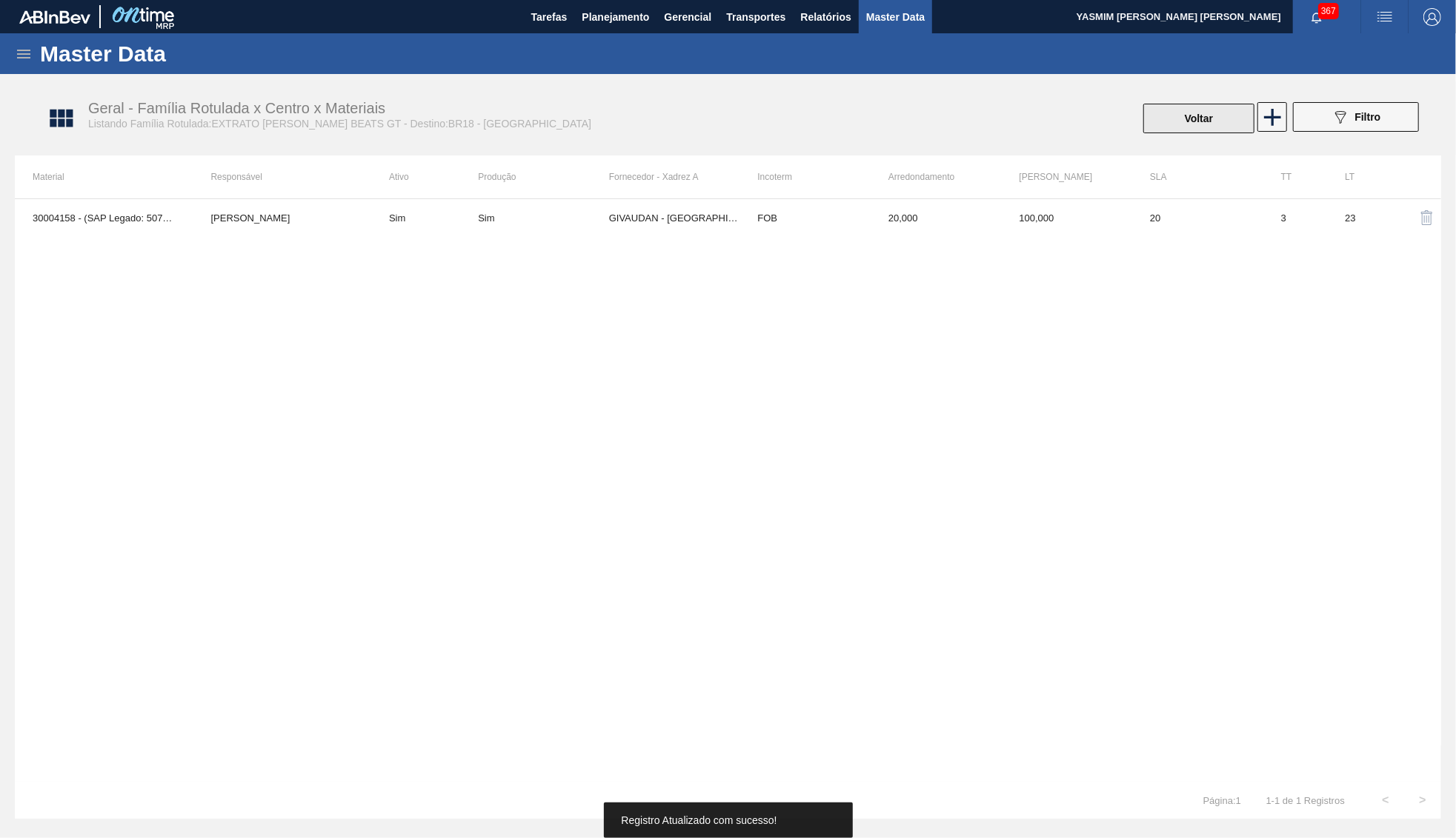
click at [1201, 116] on button "Voltar" at bounding box center [1198, 118] width 111 height 29
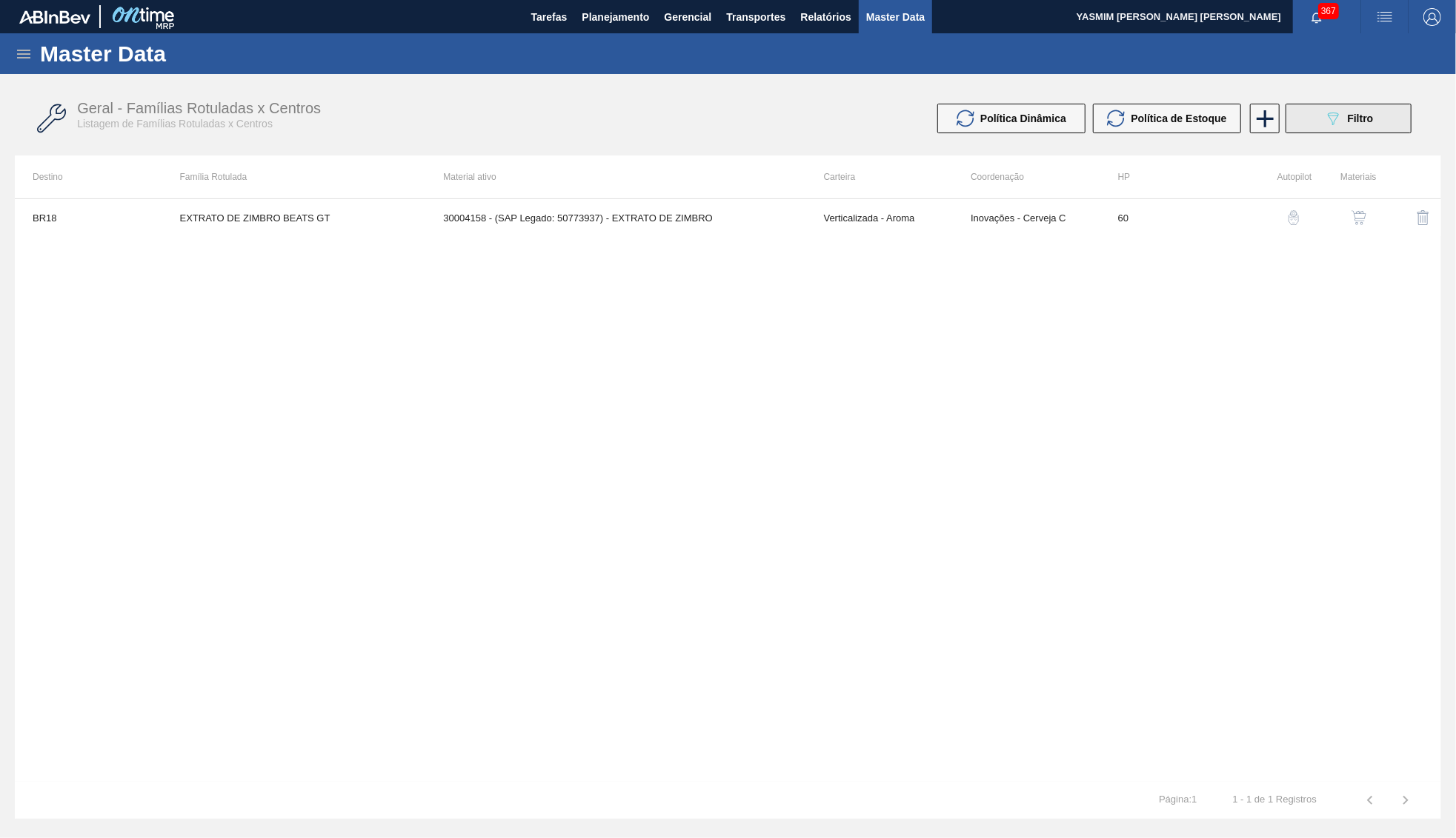
click at [1408, 116] on button "089F7B8B-B2A5-4AFE-B5C0-19BA573D28AC Filtro" at bounding box center [1348, 118] width 126 height 29
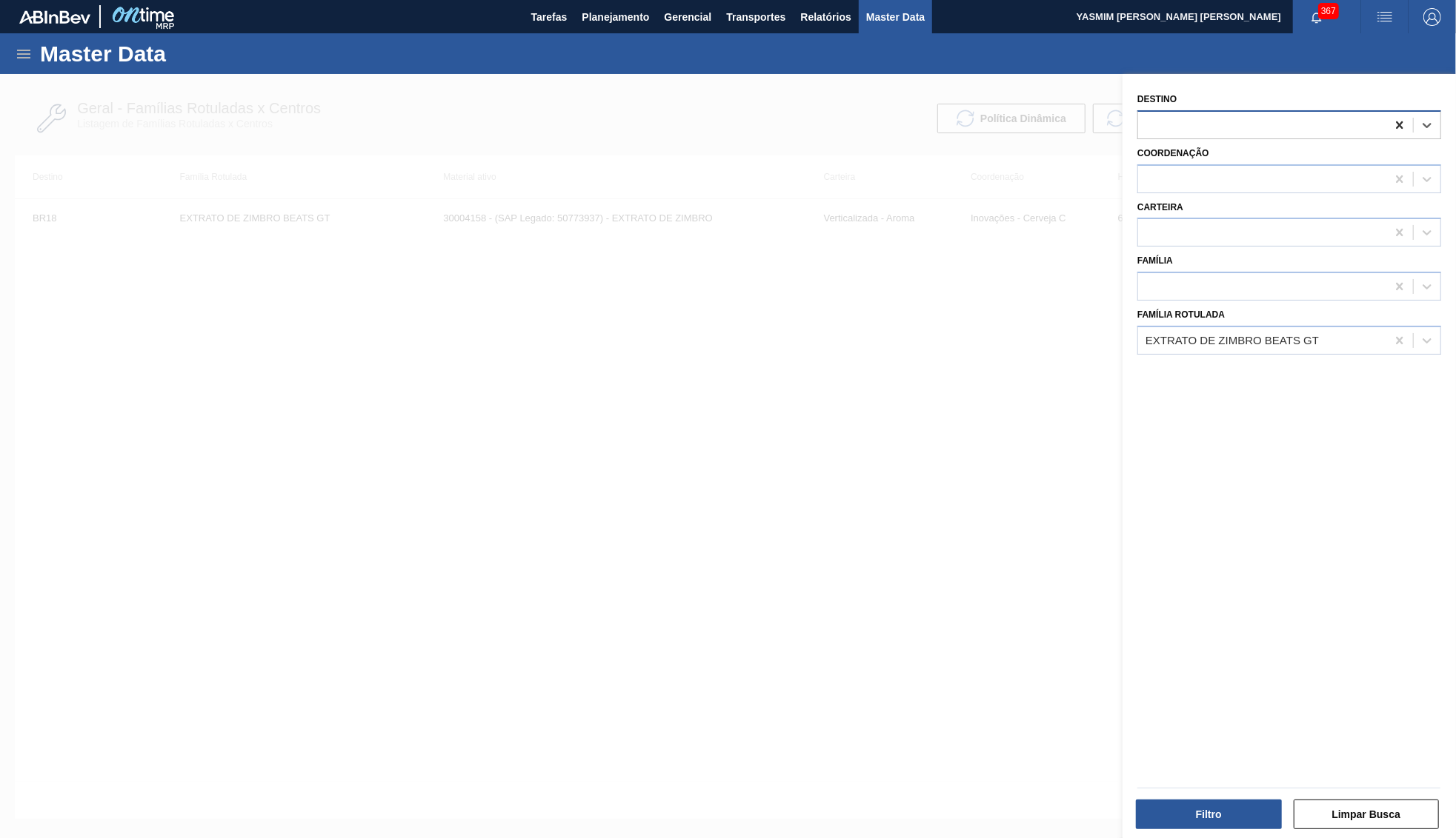
click at [1393, 118] on icon at bounding box center [1399, 125] width 15 height 15
click at [1200, 796] on div "Filtro Limpar Busca" at bounding box center [1288, 813] width 315 height 36
click at [1209, 809] on button "Filtro" at bounding box center [1209, 814] width 146 height 29
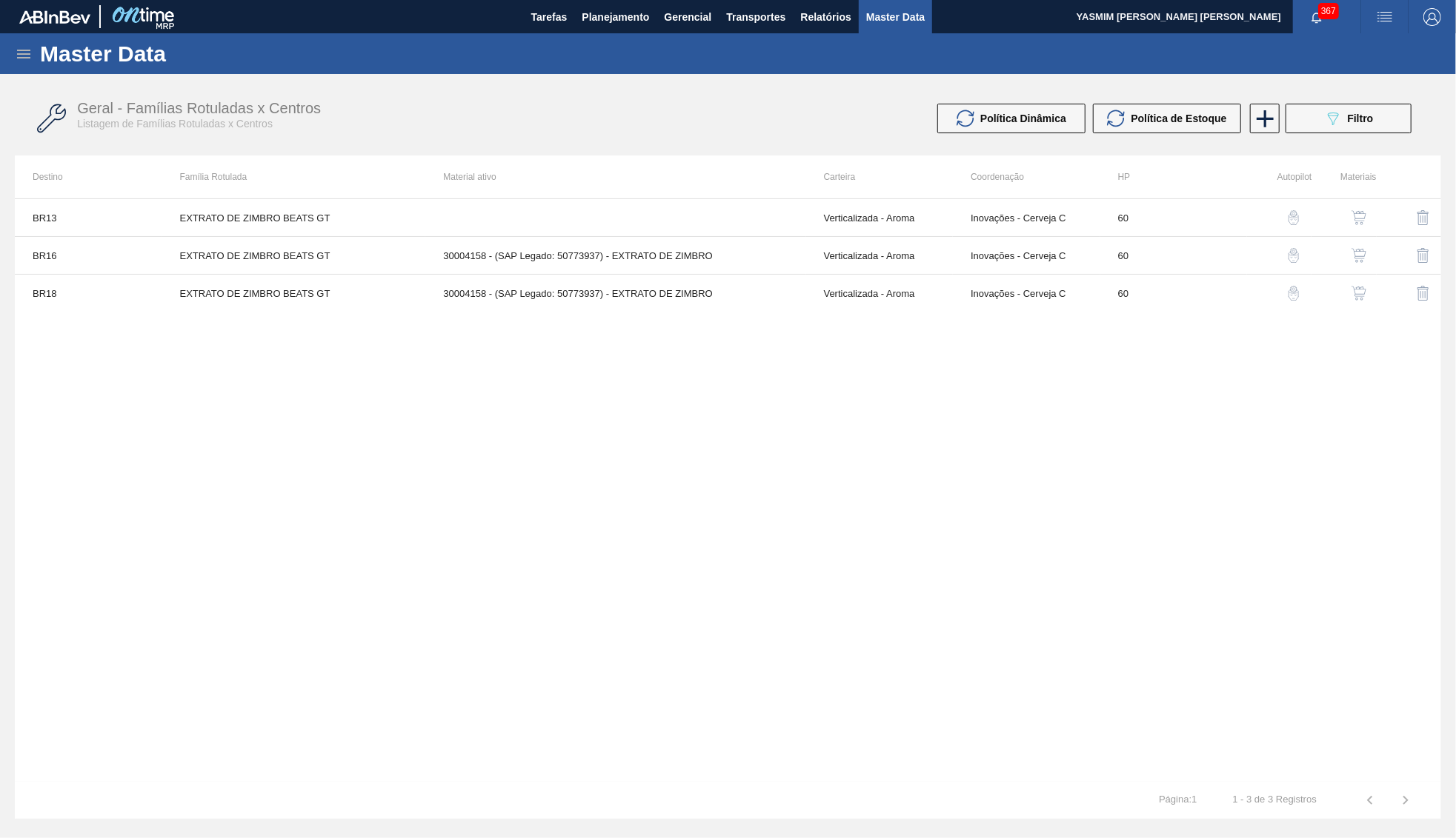
click at [1384, 292] on td at bounding box center [1408, 294] width 64 height 38
click at [1356, 251] on img "button" at bounding box center [1358, 255] width 15 height 15
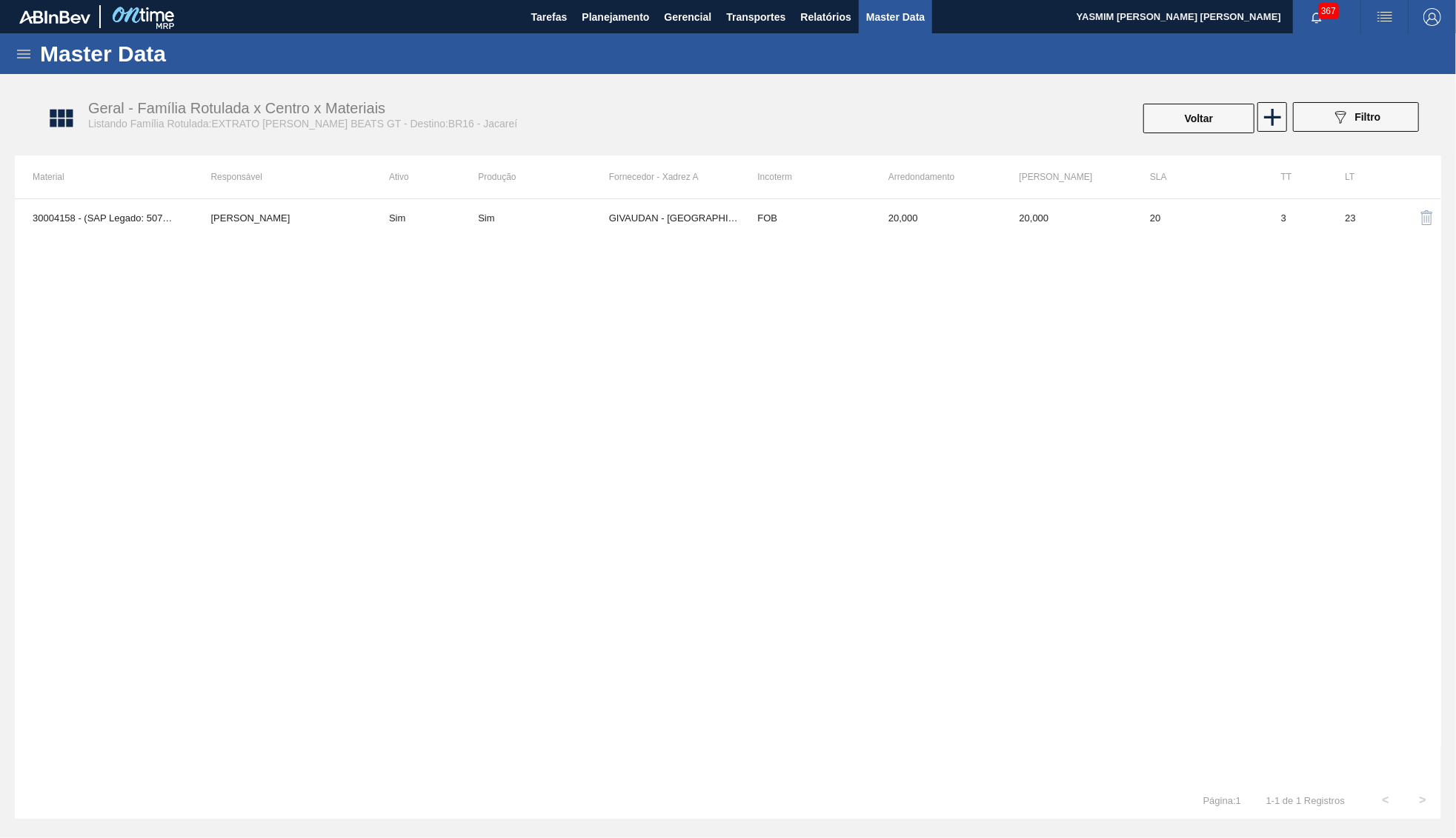
click at [1084, 198] on th "Lote Mínimo" at bounding box center [1067, 177] width 131 height 43
click at [1219, 113] on button "Voltar" at bounding box center [1198, 118] width 111 height 29
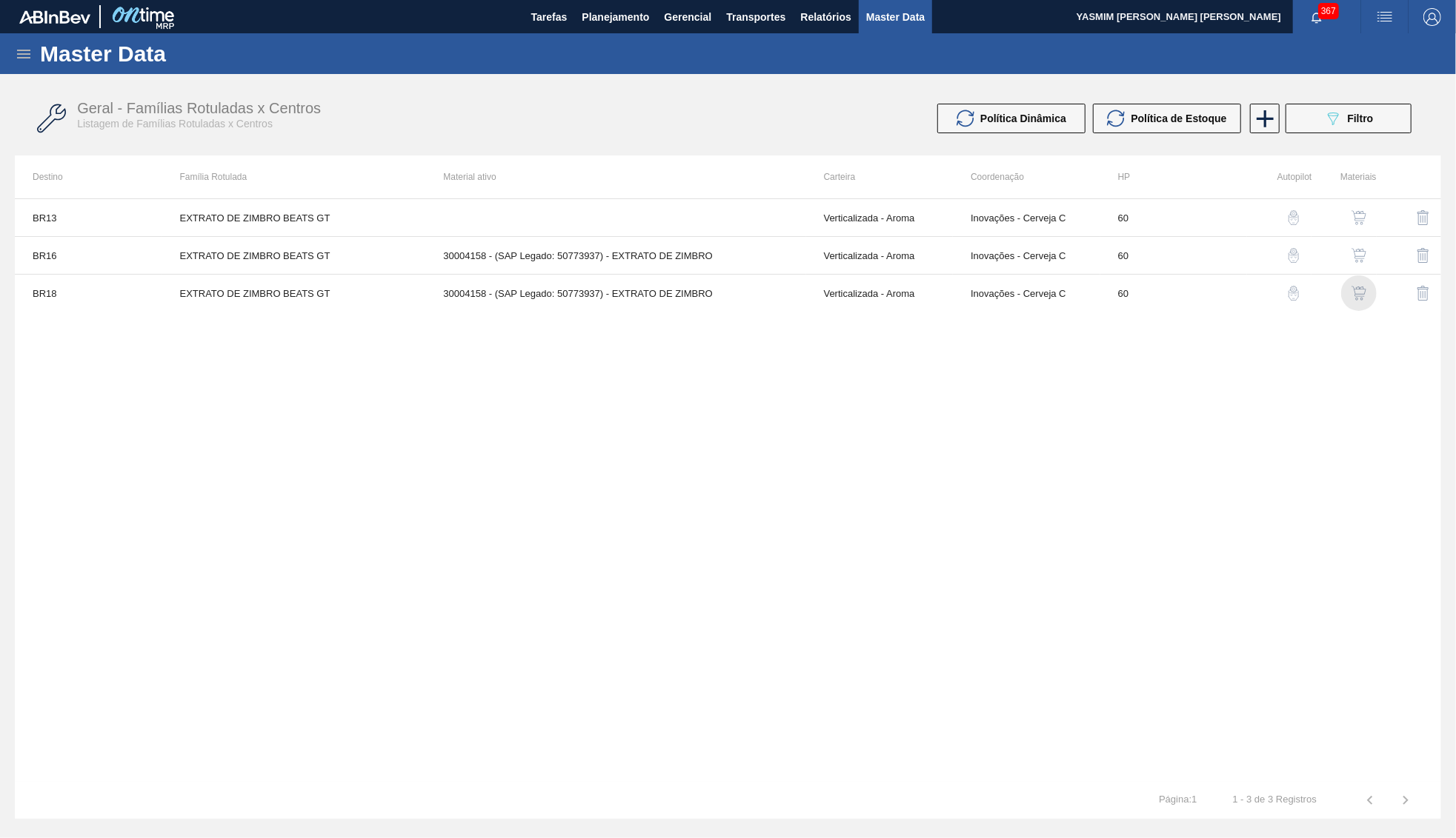
click at [1366, 297] on img "button" at bounding box center [1358, 293] width 15 height 15
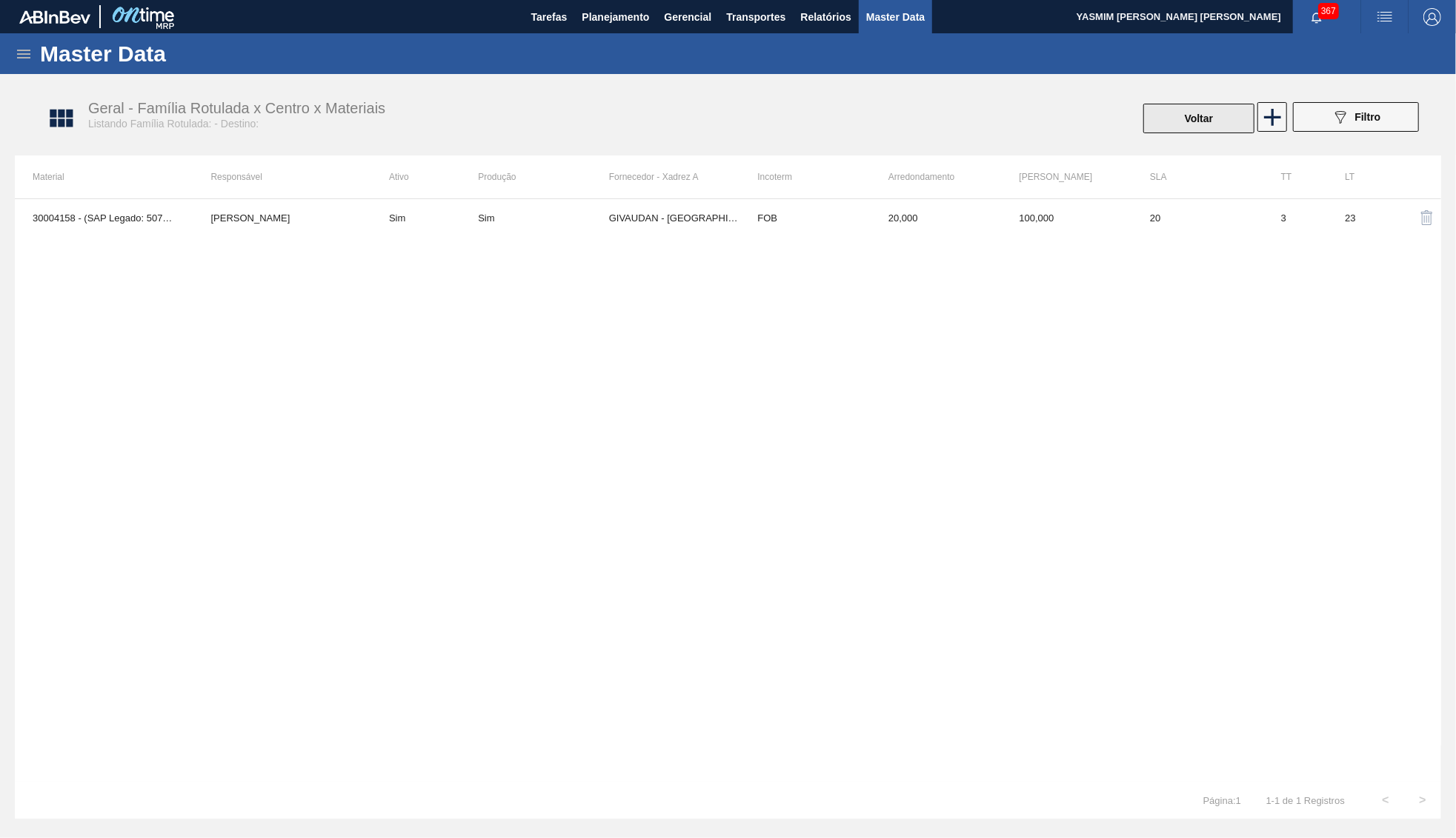
click at [1160, 106] on button "Voltar" at bounding box center [1198, 118] width 111 height 29
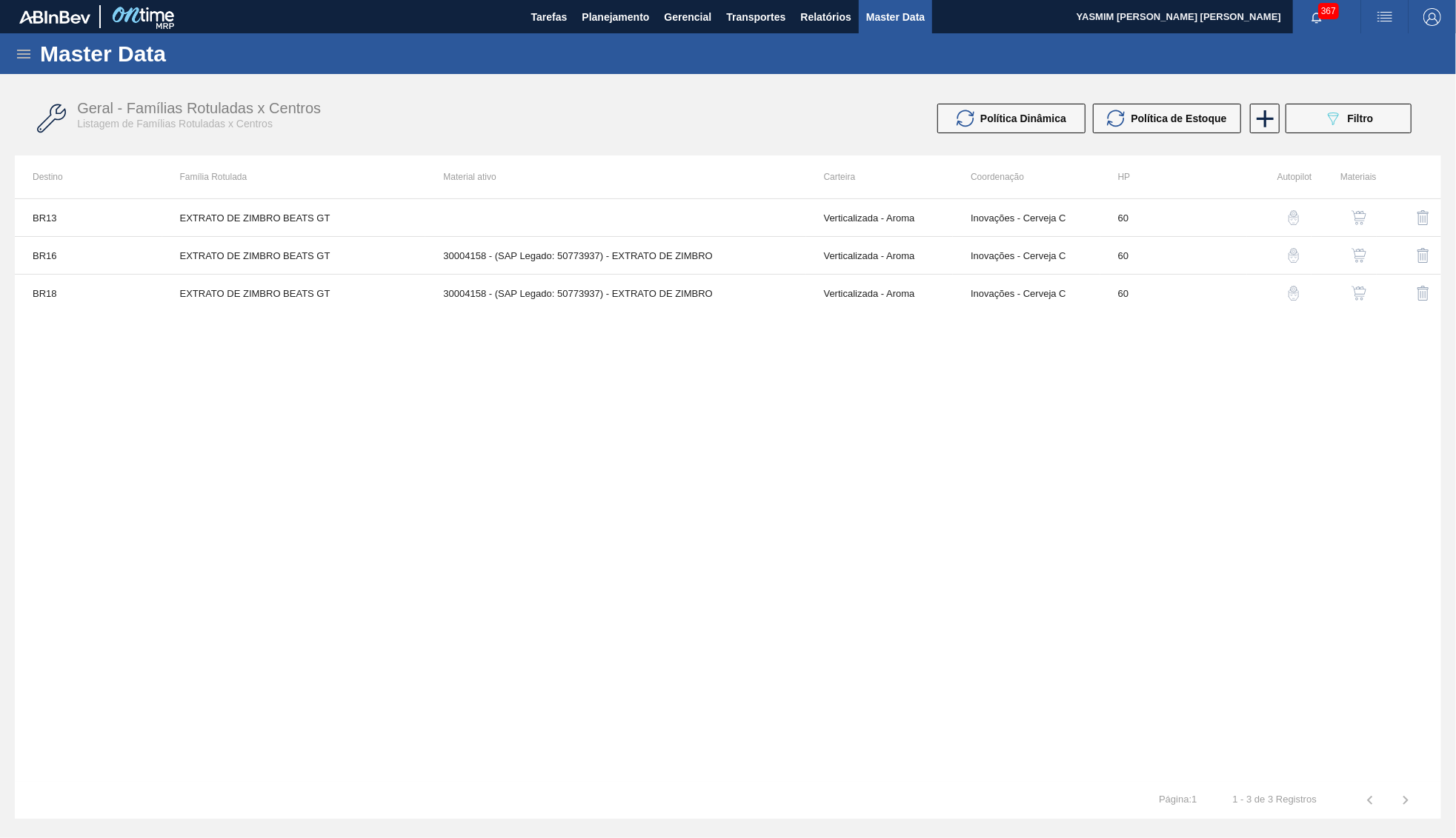
click at [1347, 213] on button "button" at bounding box center [1358, 217] width 36 height 36
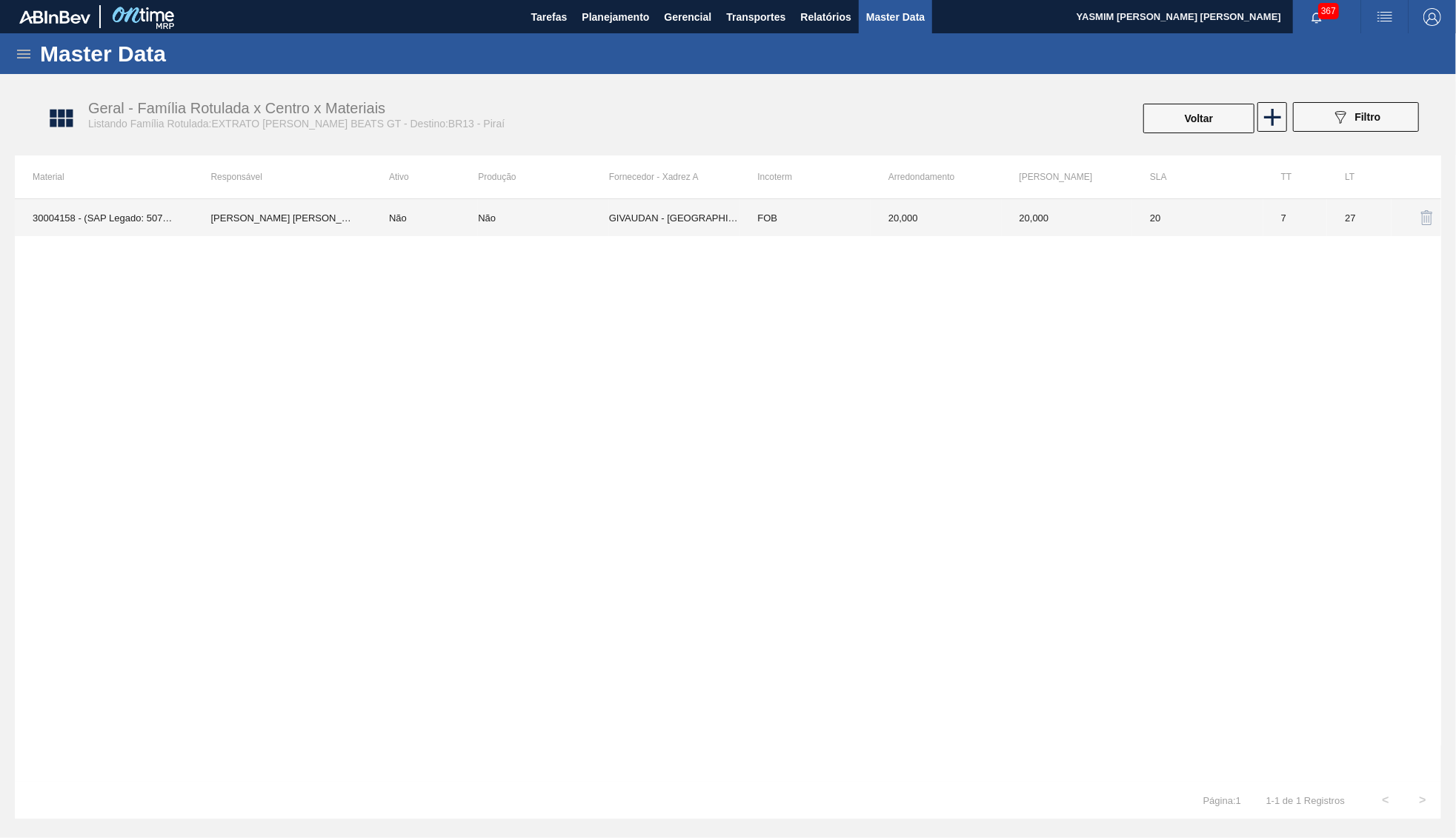
click at [1151, 212] on td "20" at bounding box center [1197, 217] width 131 height 37
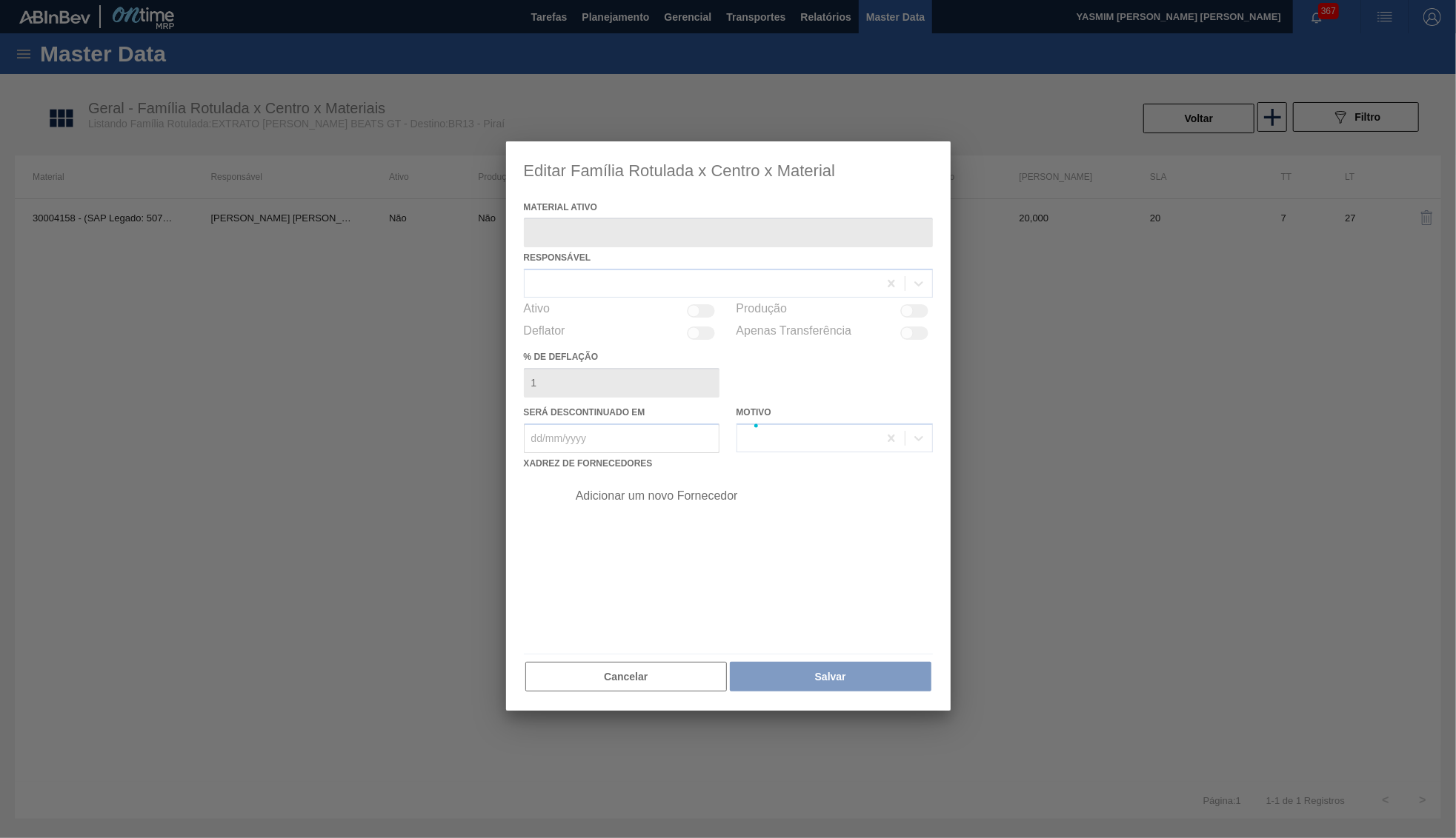
type ativo "30004158 - (SAP Legado: 50773937) - EXTRATO DE ZIMBRO"
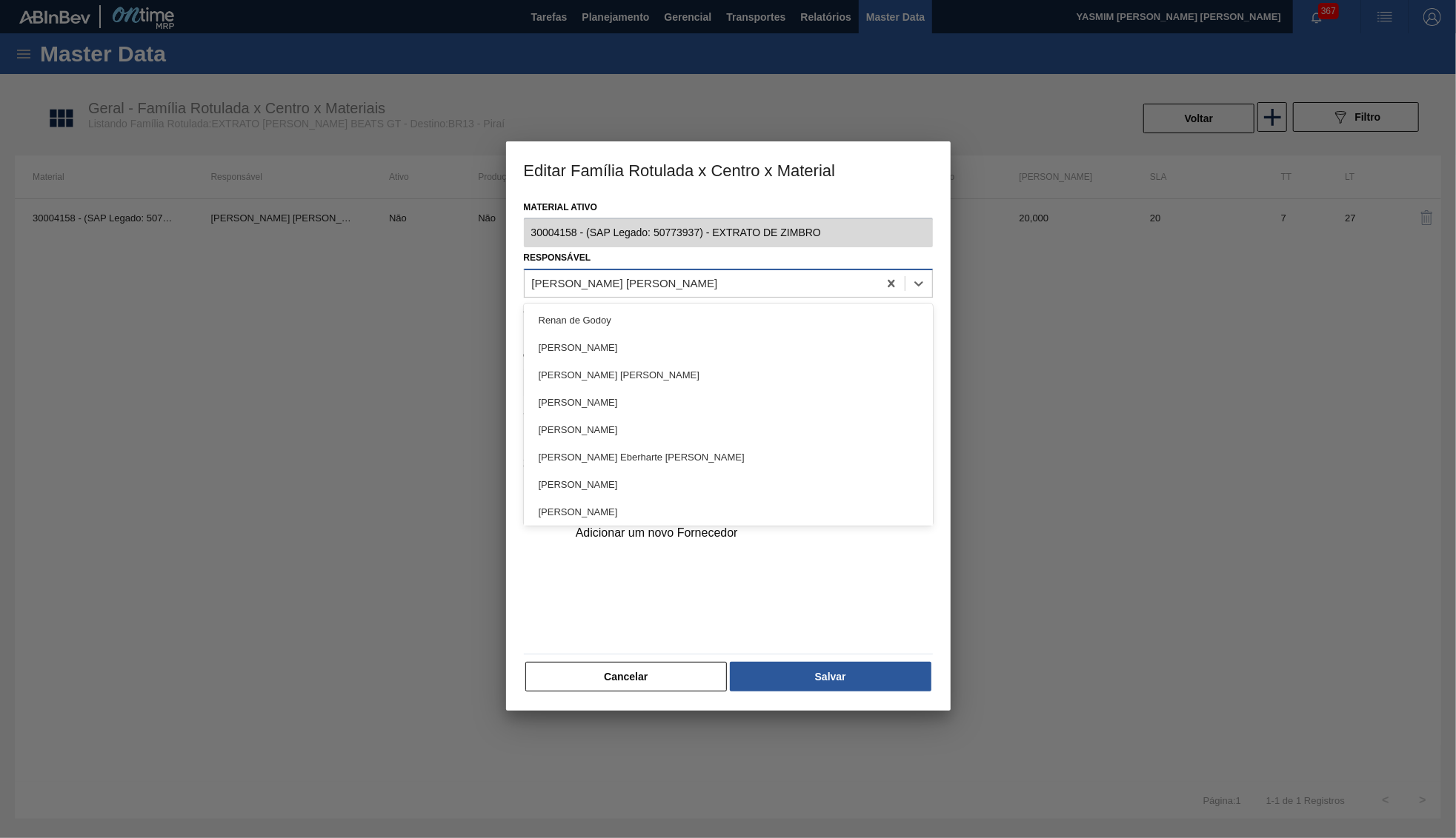
click at [701, 280] on div "Jessica Evelyn Veronezi Arcaro" at bounding box center [701, 284] width 354 height 21
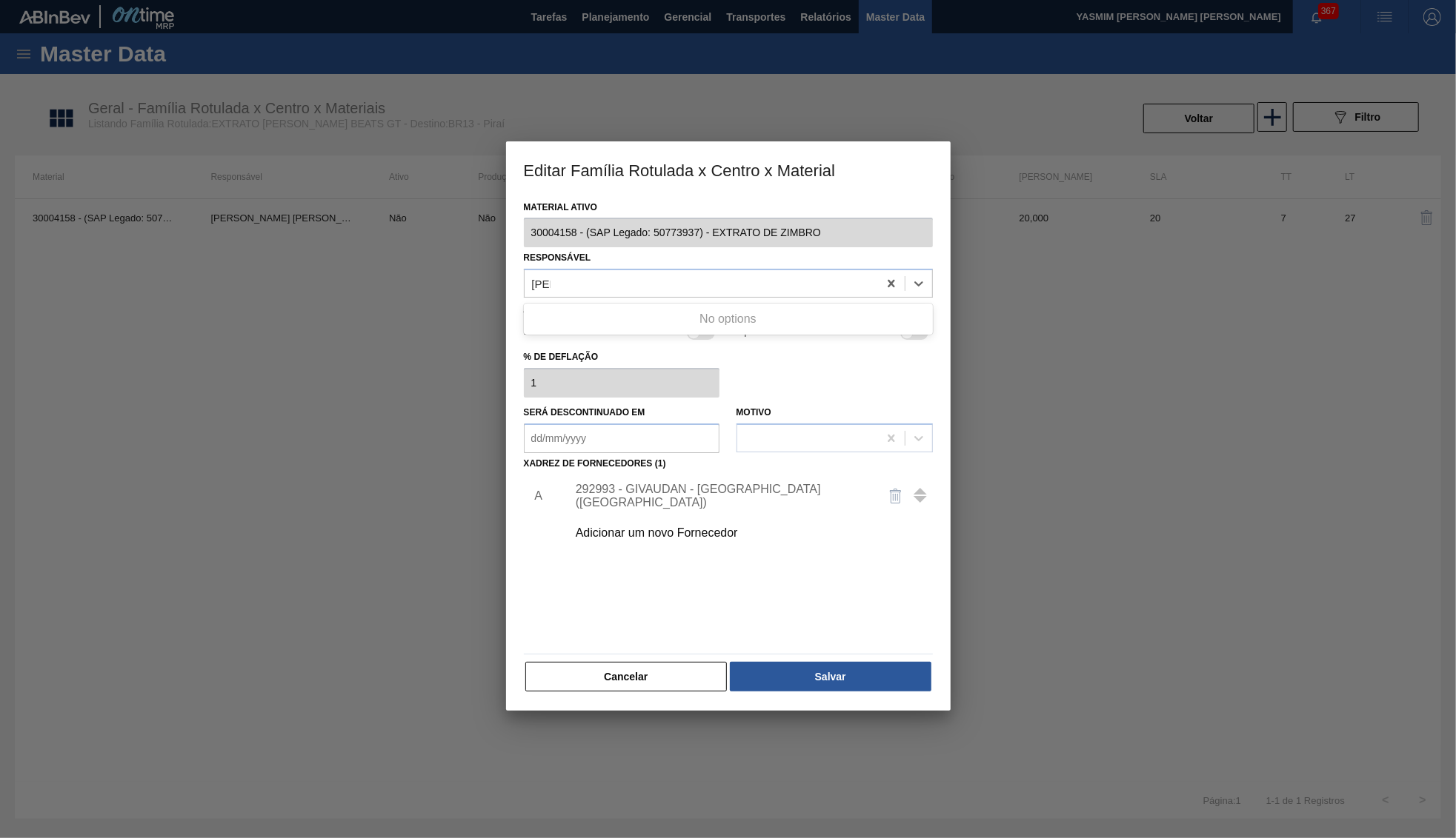
type input "let"
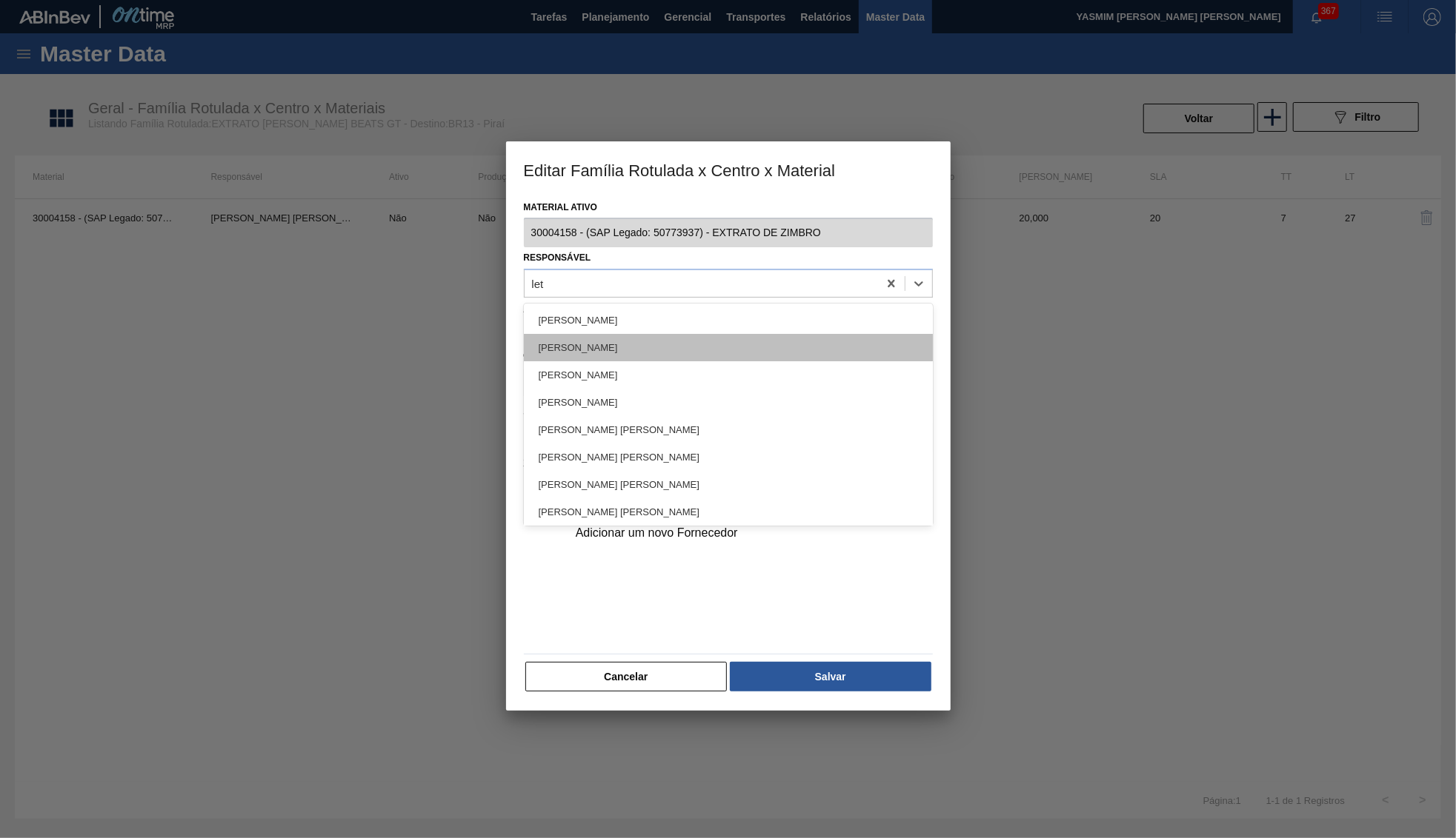
click at [695, 334] on div "Leticia Marquesini Bandeira" at bounding box center [728, 347] width 409 height 28
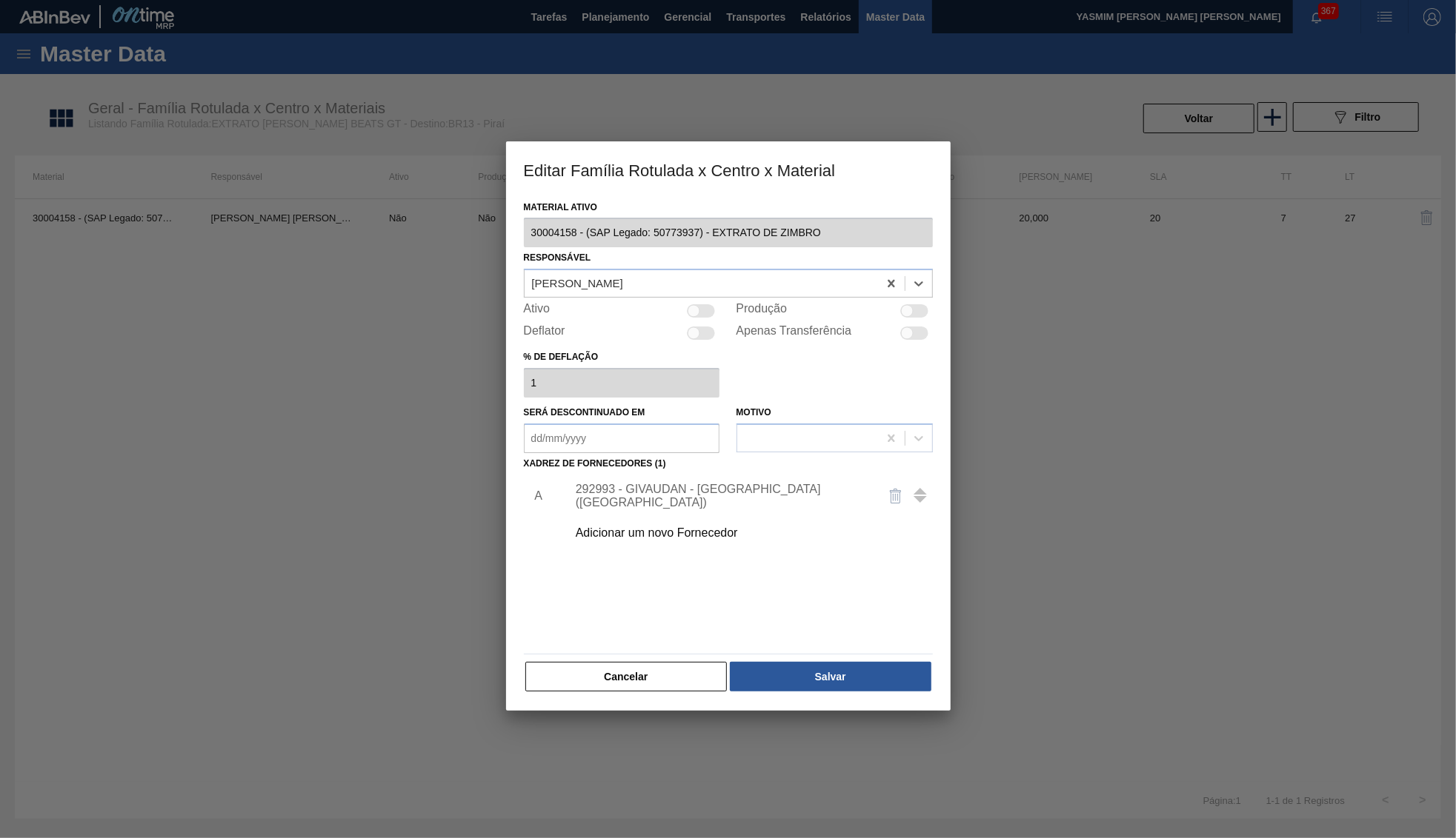
click at [810, 624] on div "A 292993 - GIVAUDAN - SÃO PAULO (SP) Adicionar um novo Fornecedor" at bounding box center [728, 561] width 409 height 174
click at [830, 662] on button "Salvar" at bounding box center [830, 676] width 201 height 29
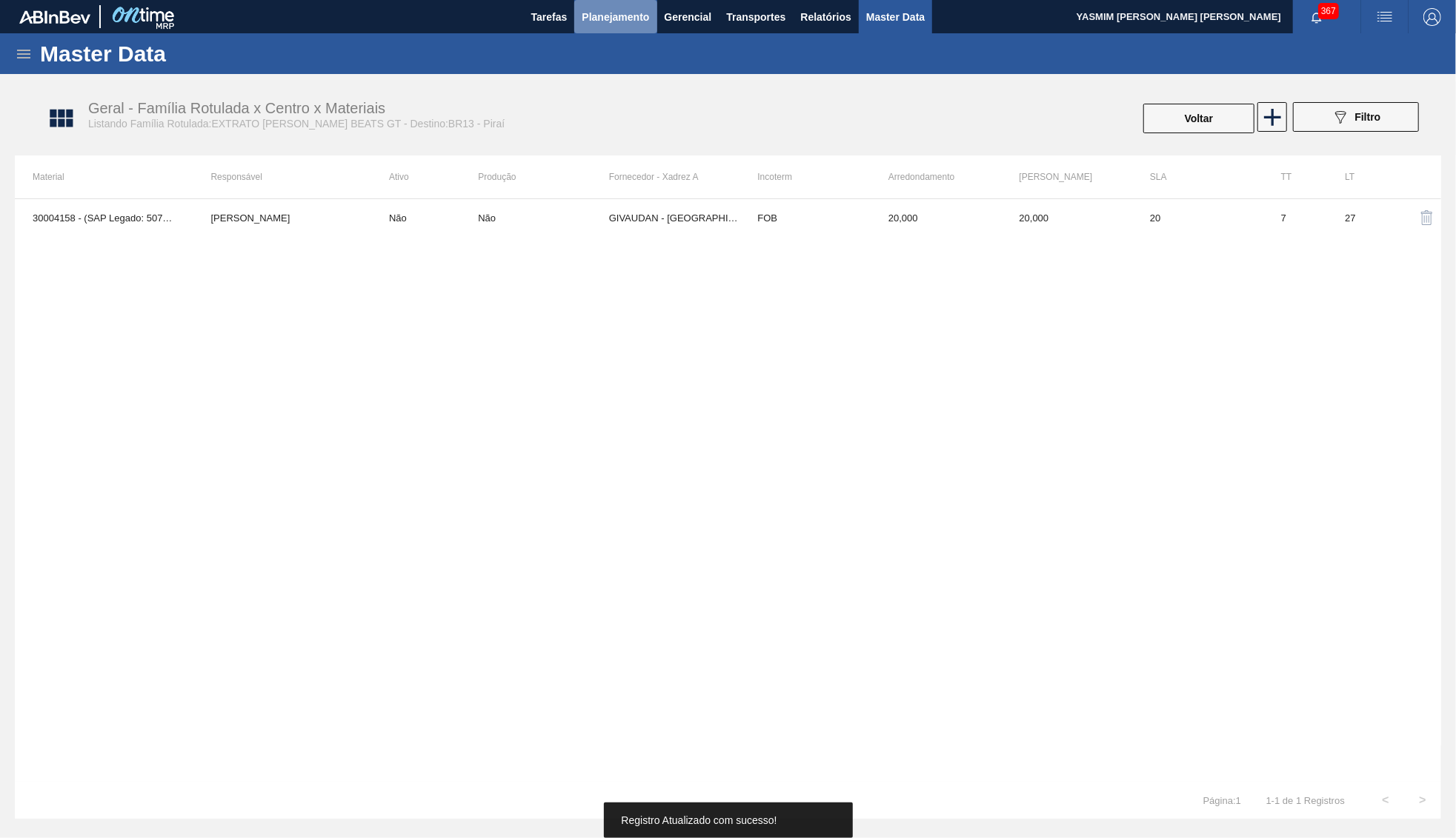
click at [590, 9] on span "Planejamento" at bounding box center [615, 17] width 67 height 17
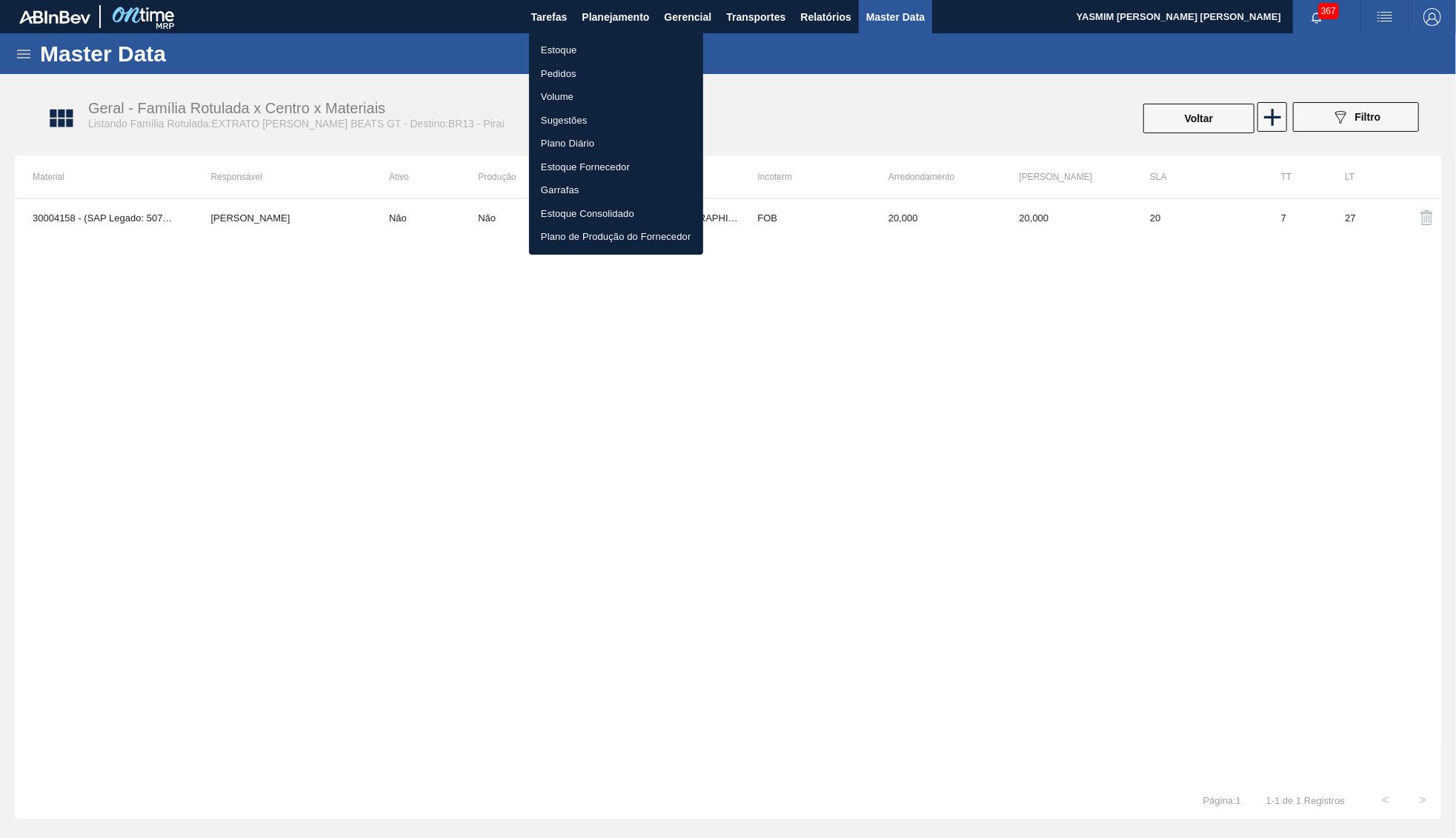
click at [554, 44] on li "Estoque" at bounding box center [616, 51] width 174 height 24
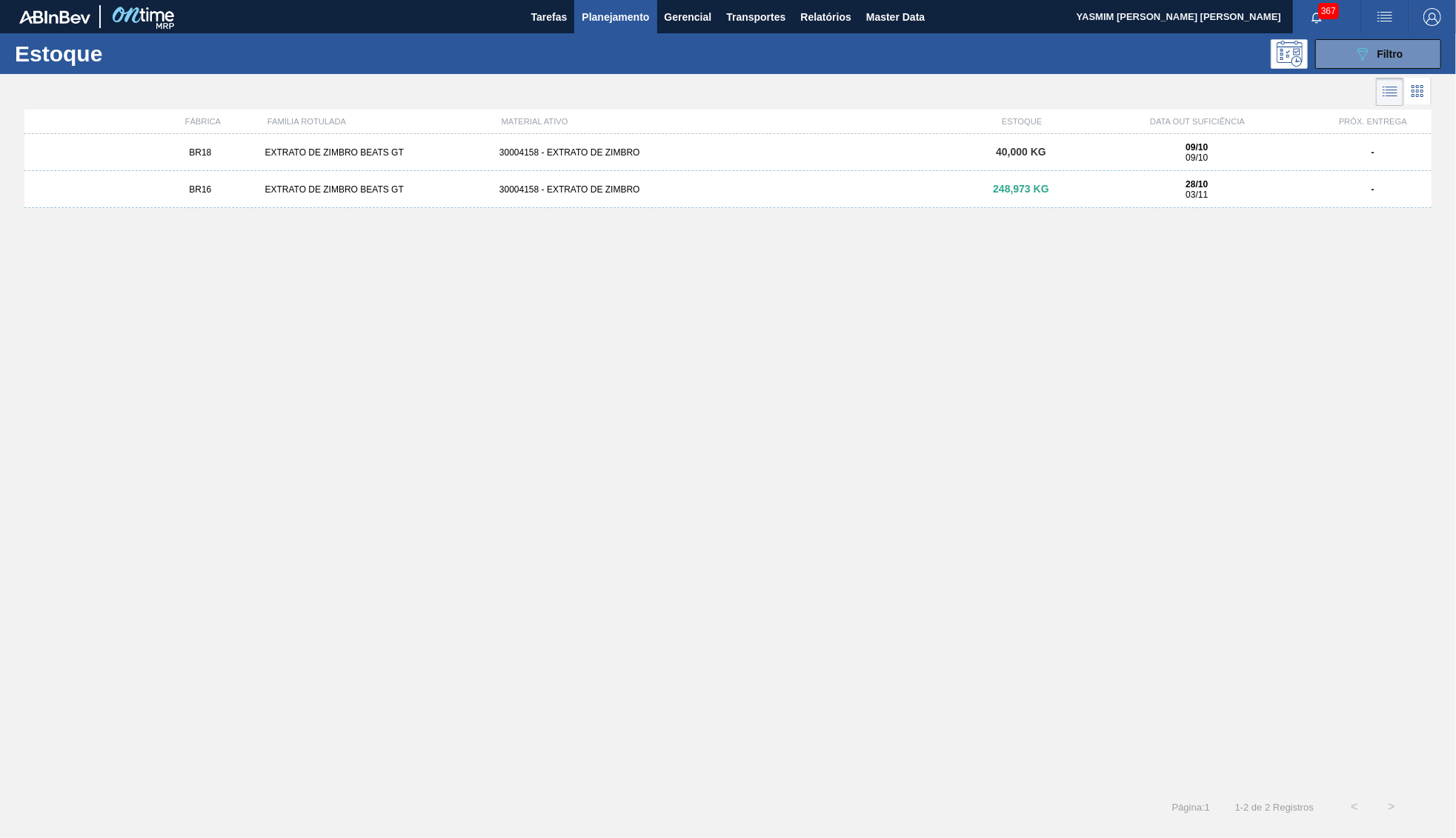
click at [1061, 173] on div "BR16 EXTRATO DE ZIMBRO BEATS GT 30004158 - EXTRATO DE ZIMBRO 248,973 KG 28/10 0…" at bounding box center [728, 189] width 1407 height 37
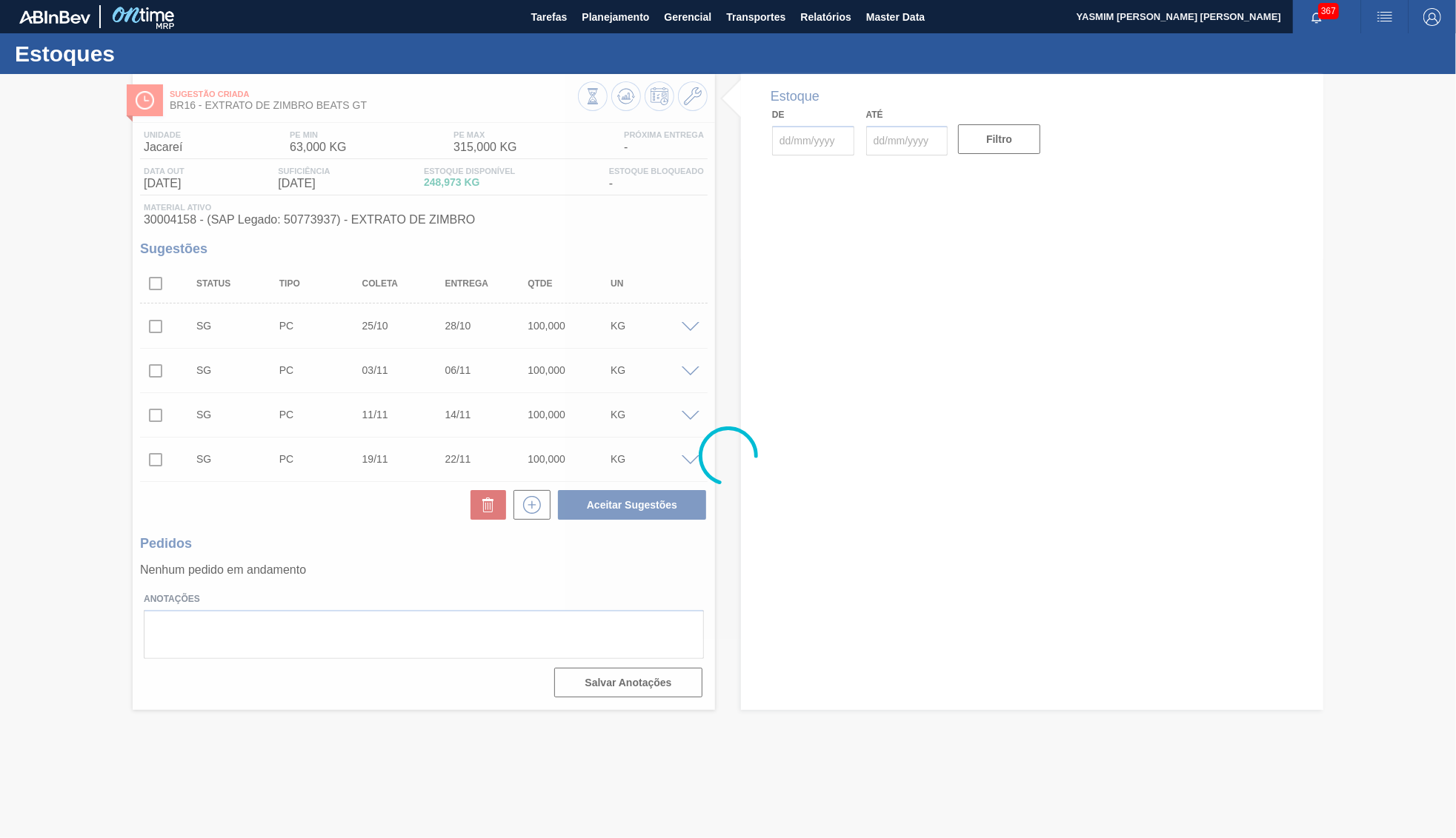
type input "[DATE]"
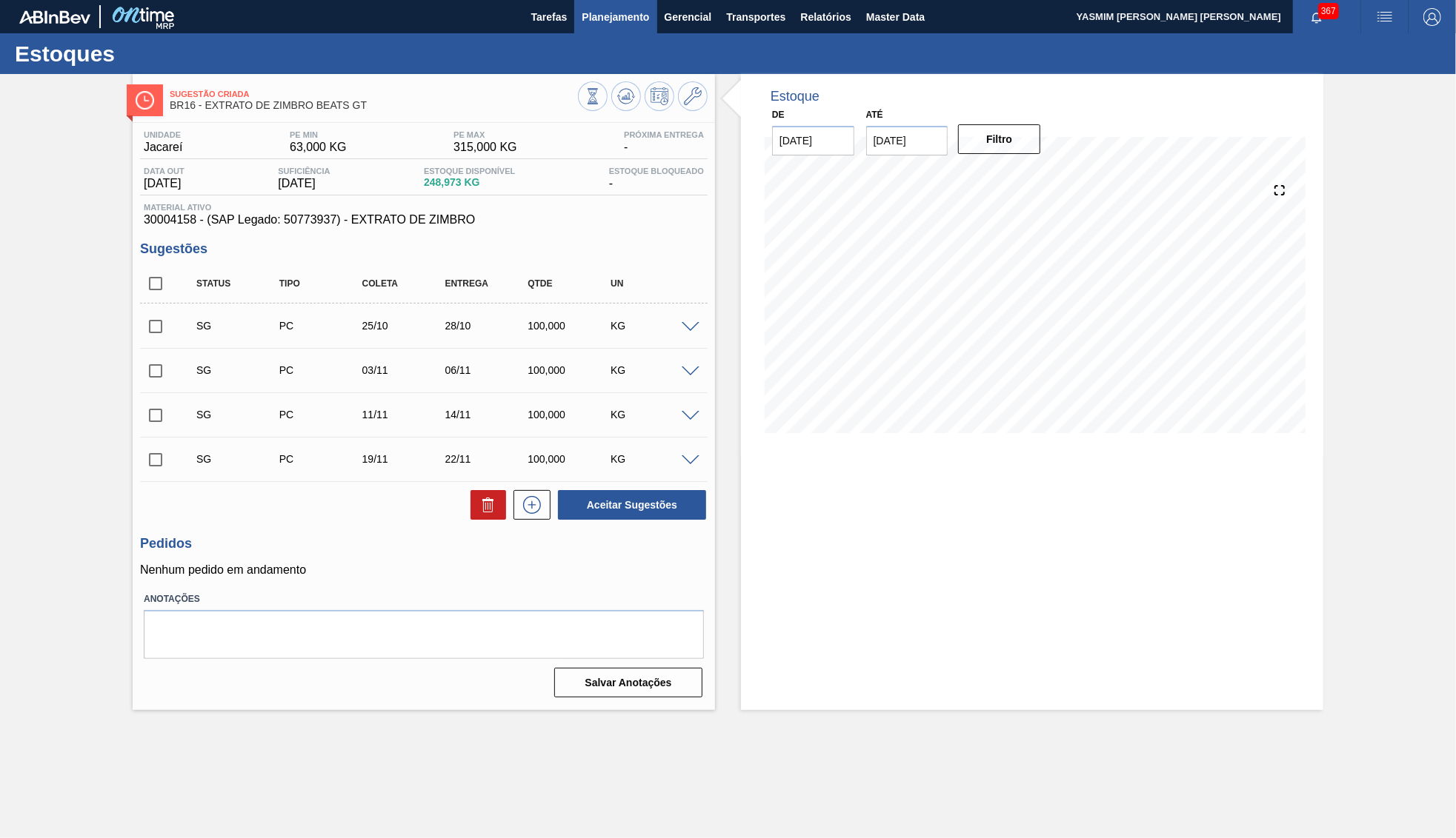
click at [630, 21] on span "Planejamento" at bounding box center [615, 17] width 67 height 17
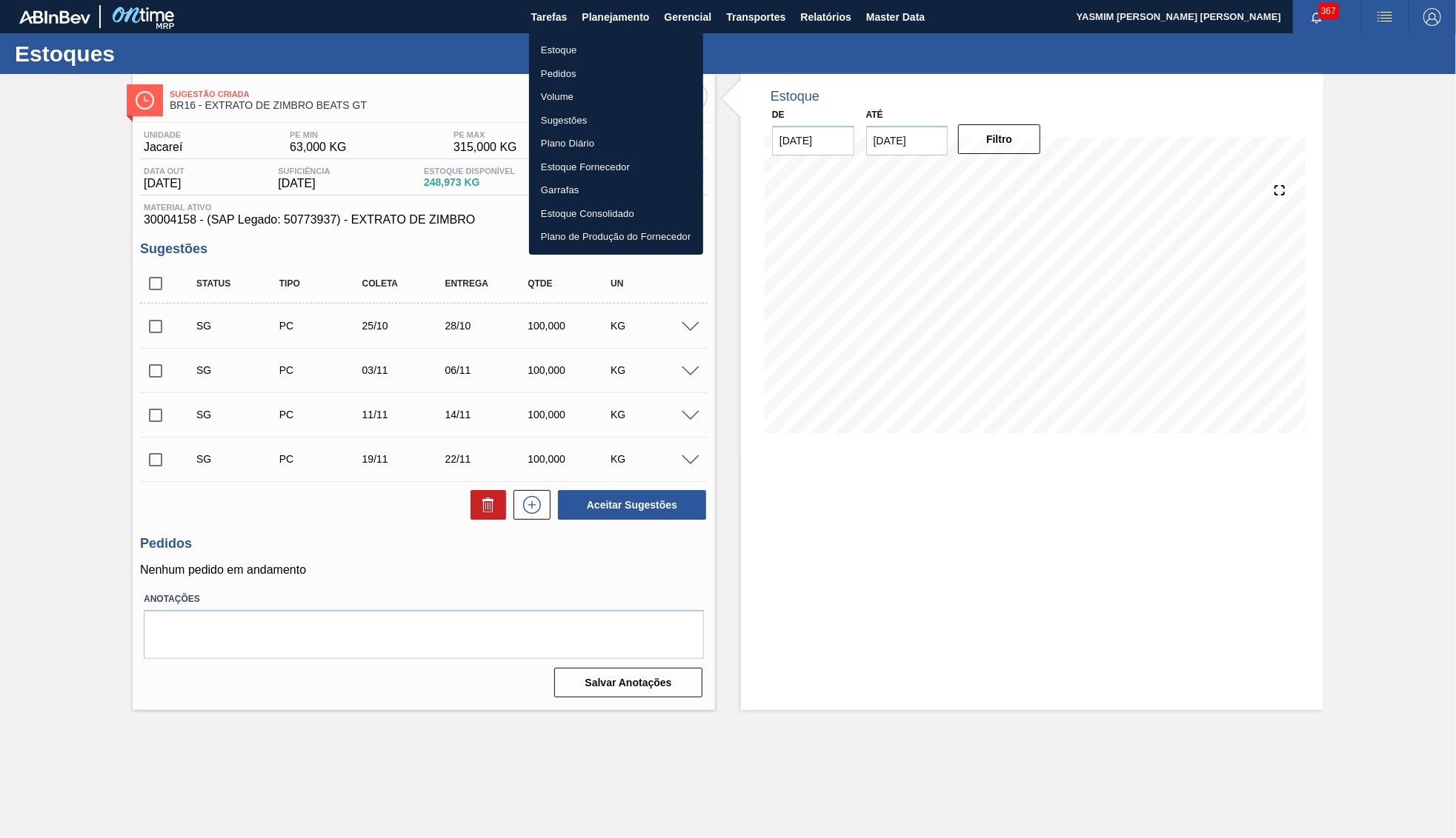
click at [609, 39] on ul "Estoque Pedidos Volume Sugestões Plano Diário Estoque Fornecedor Garrafas Estoq…" at bounding box center [616, 143] width 174 height 222
click at [592, 53] on li "Estoque" at bounding box center [616, 51] width 174 height 24
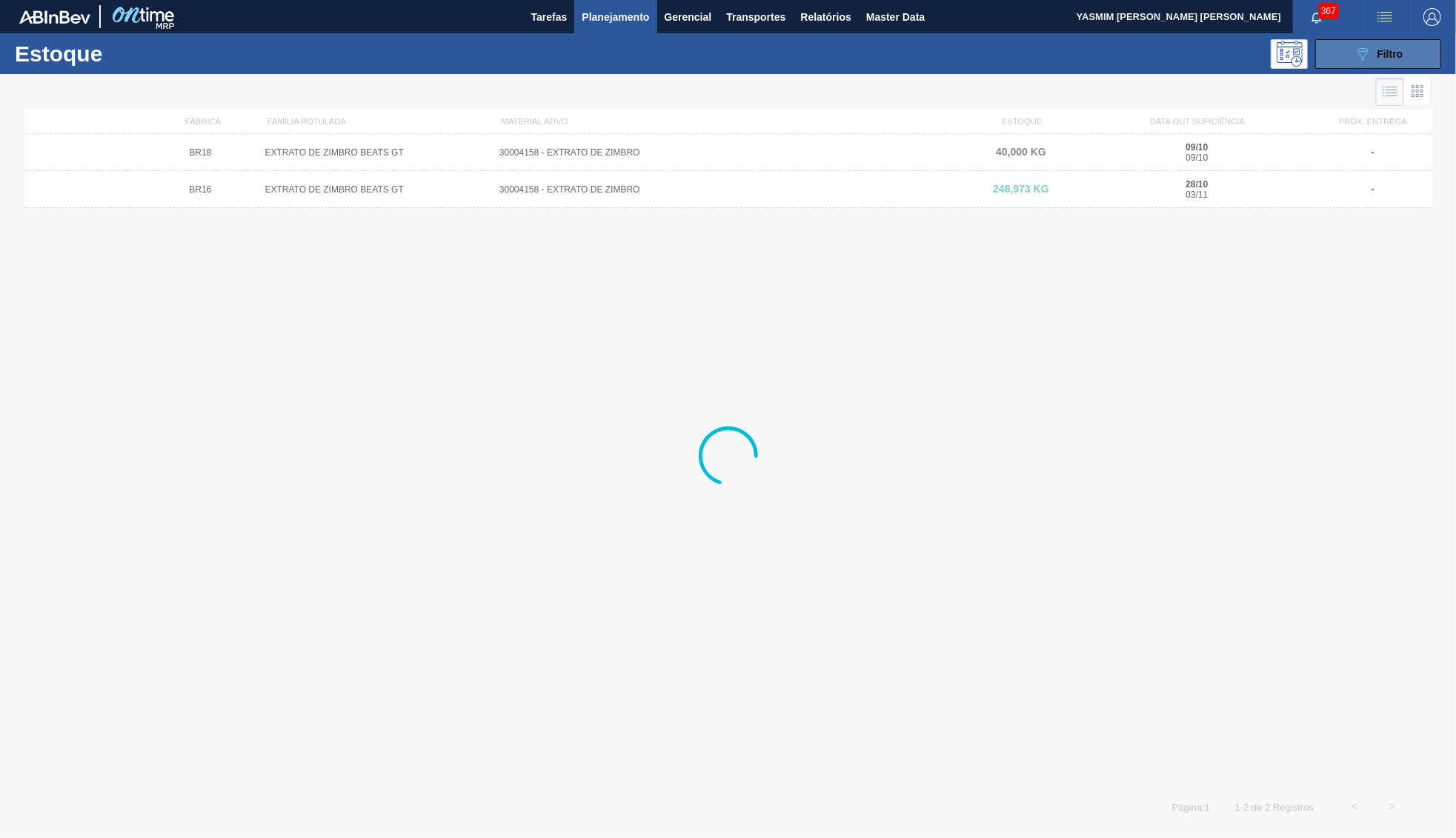
click at [1415, 55] on button "089F7B8B-B2A5-4AFE-B5C0-19BA573D28AC Filtro" at bounding box center [1377, 54] width 126 height 29
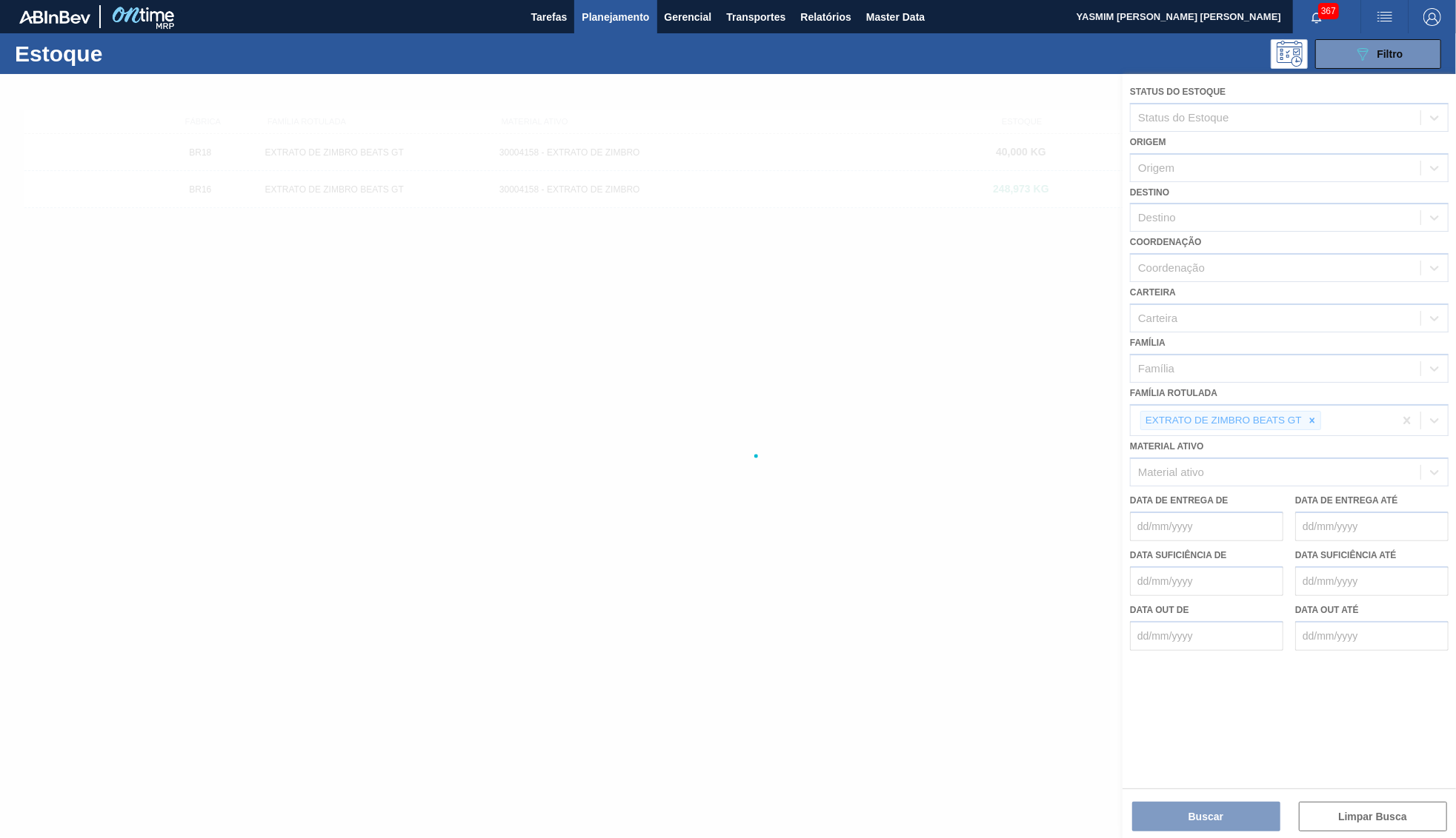
click at [1307, 396] on div at bounding box center [728, 456] width 1456 height 764
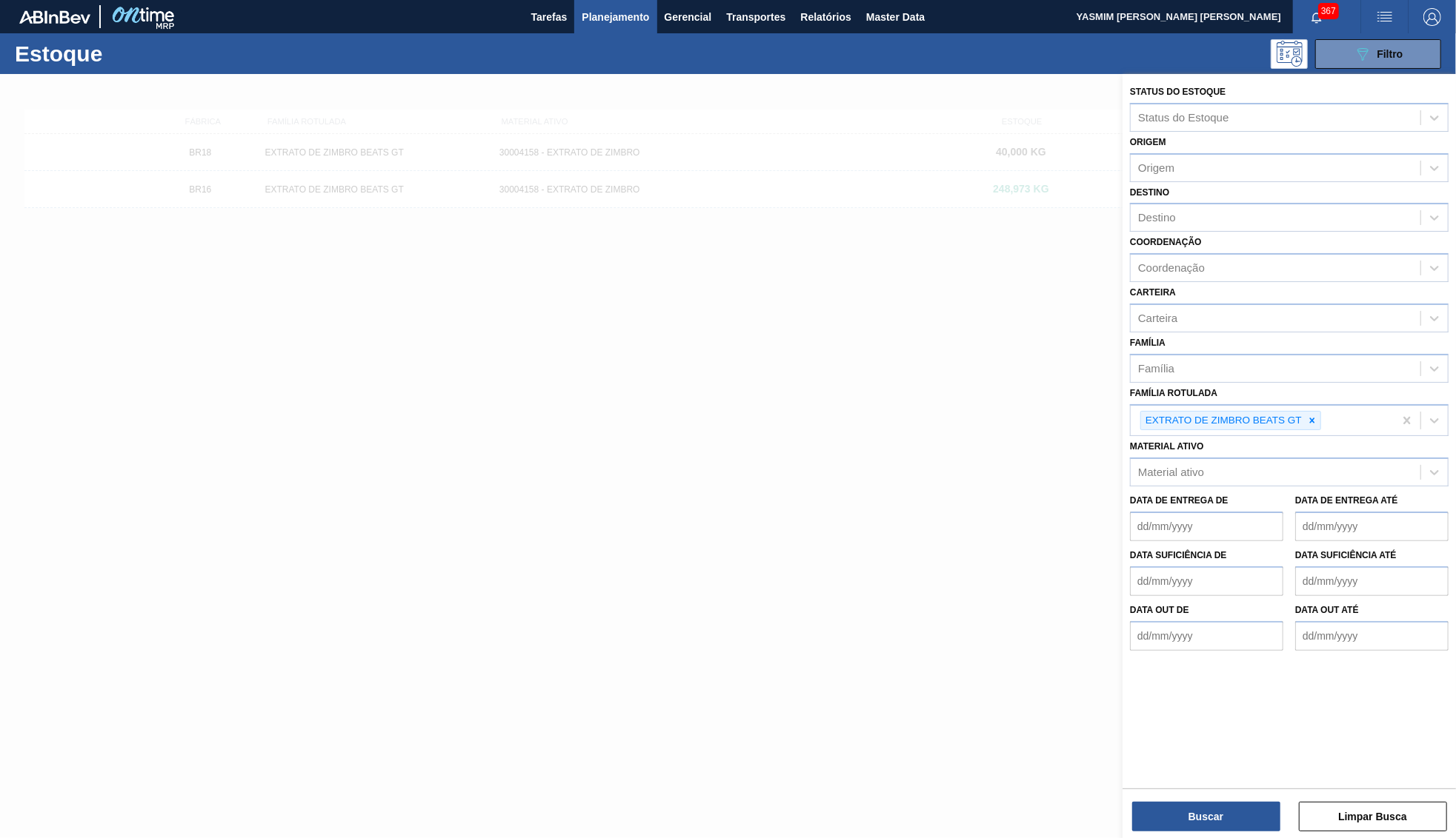
click at [1307, 411] on div at bounding box center [1312, 420] width 17 height 18
paste Rotulada "CAIXA CARTAO SK BEATS GT 269ML LN C6"
type Rotulada "CAIXA CARTAO SK BEATS GT 269ML LN C6"
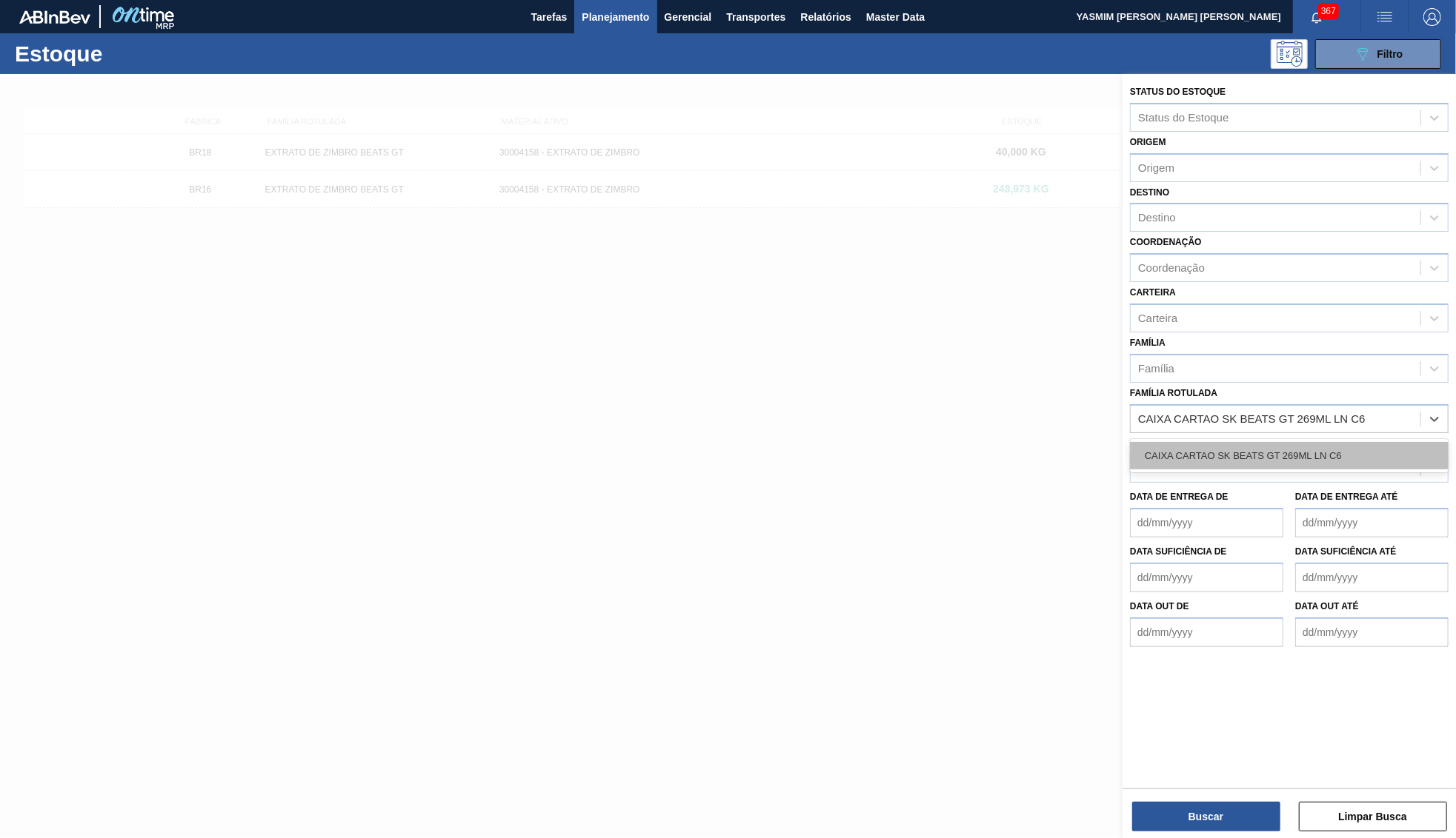
click at [1265, 443] on div "CAIXA CARTAO SK BEATS GT 269ML LN C6" at bounding box center [1289, 456] width 319 height 28
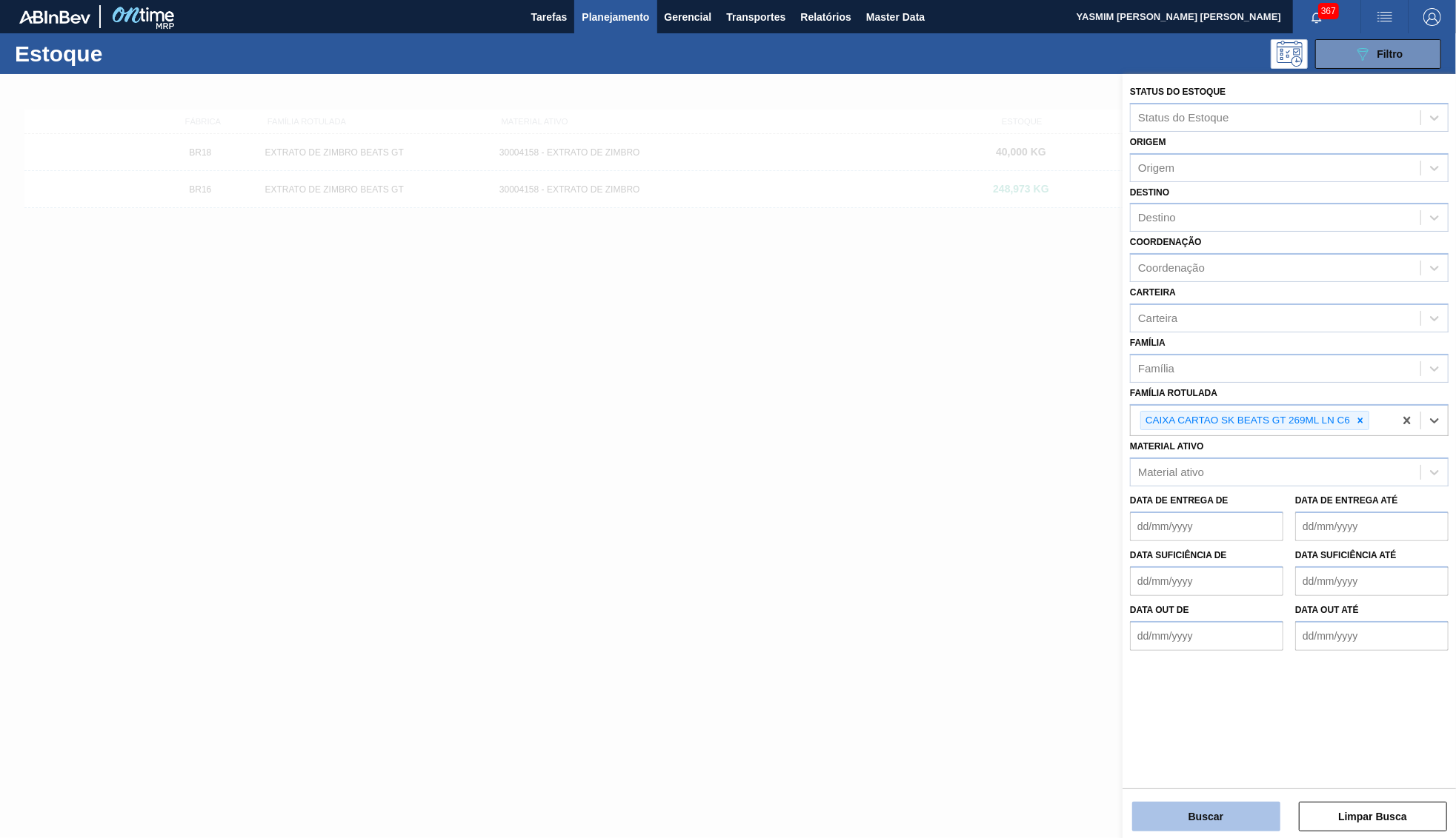
click at [1209, 805] on button "Buscar" at bounding box center [1205, 817] width 148 height 29
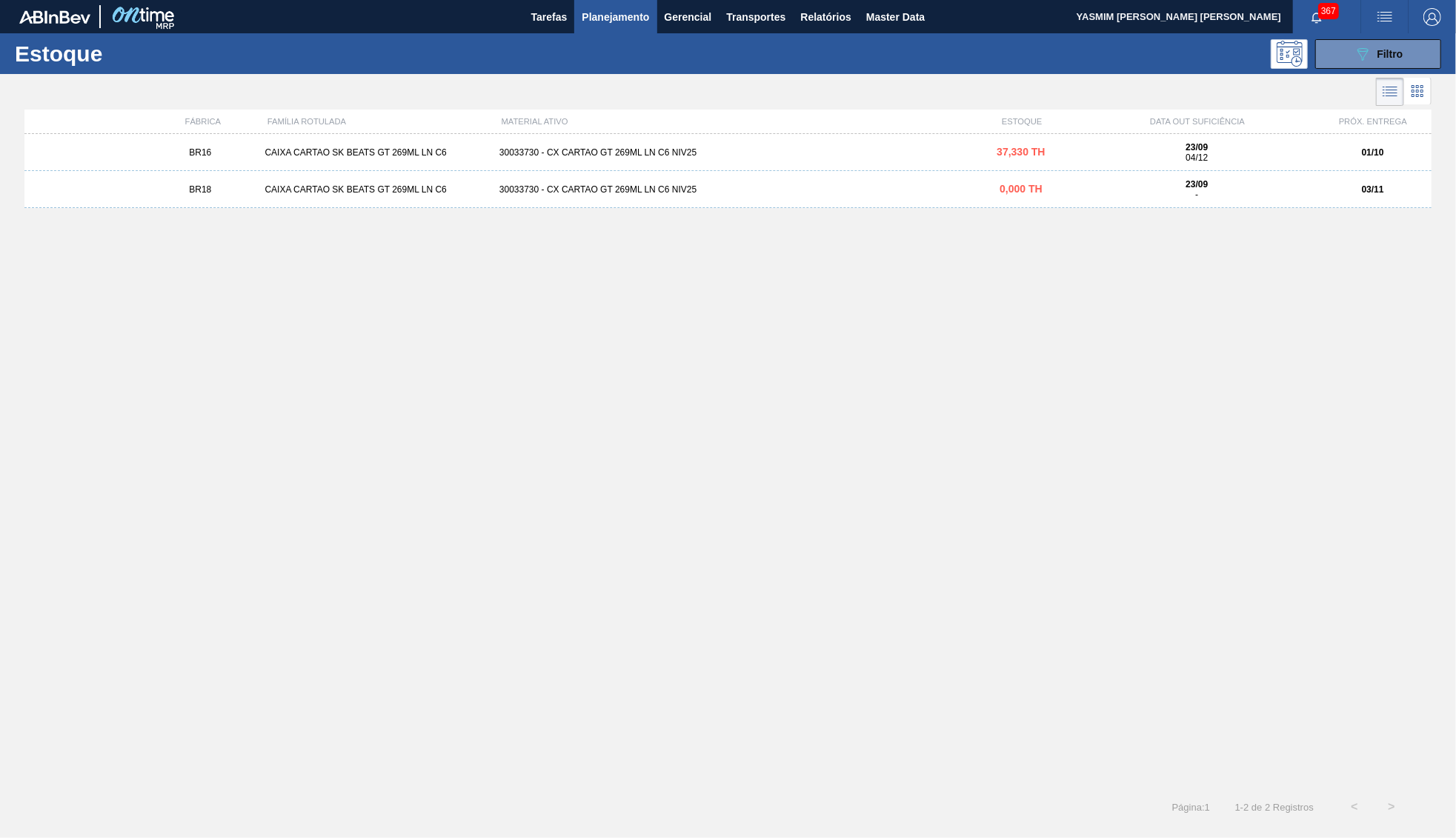
click at [725, 137] on div "BR16 CAIXA CARTAO SK BEATS GT 269ML LN C6 30033730 - CX CARTAO GT 269ML LN C6 N…" at bounding box center [728, 152] width 1407 height 37
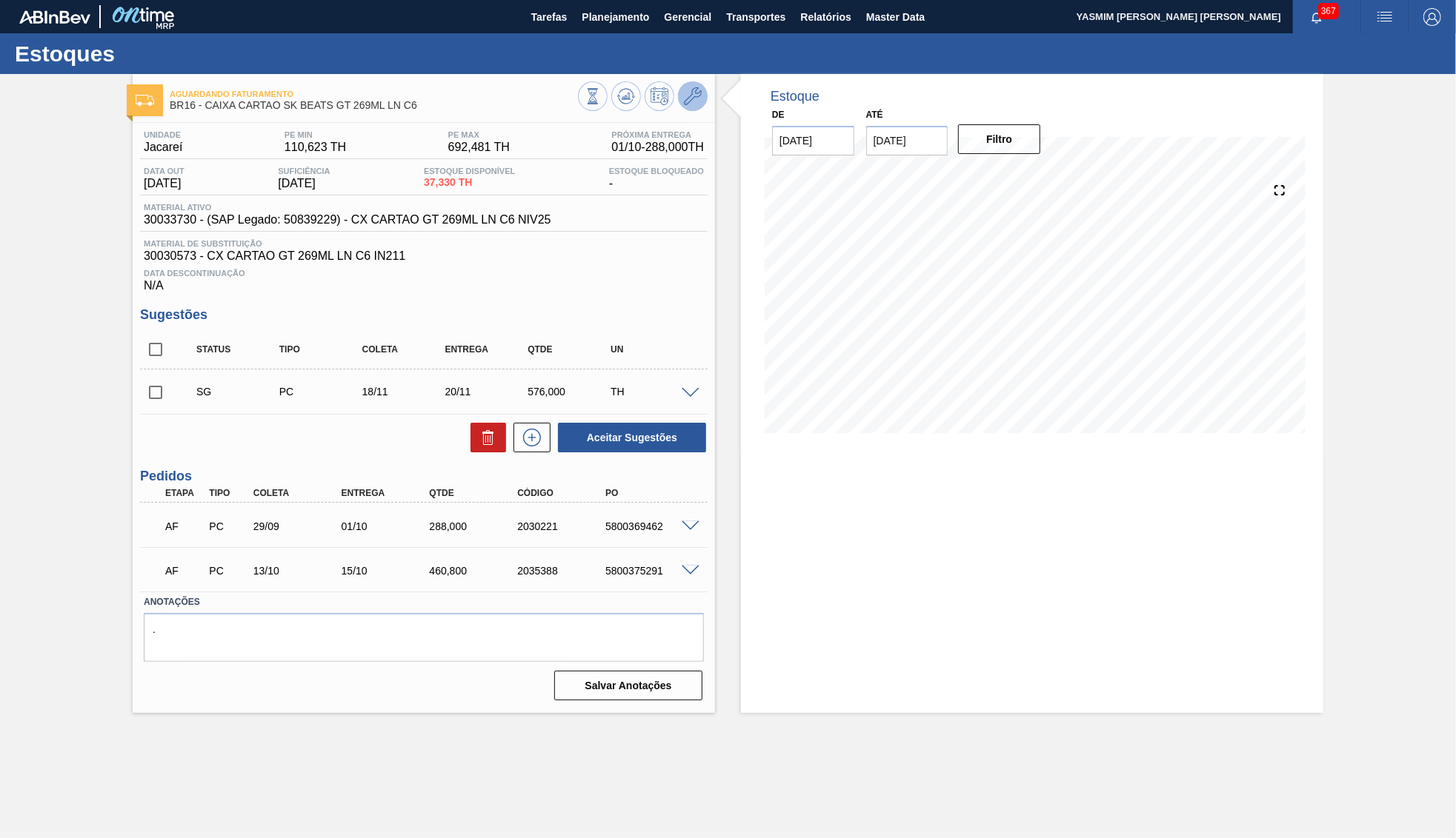
click at [697, 98] on icon at bounding box center [692, 96] width 17 height 17
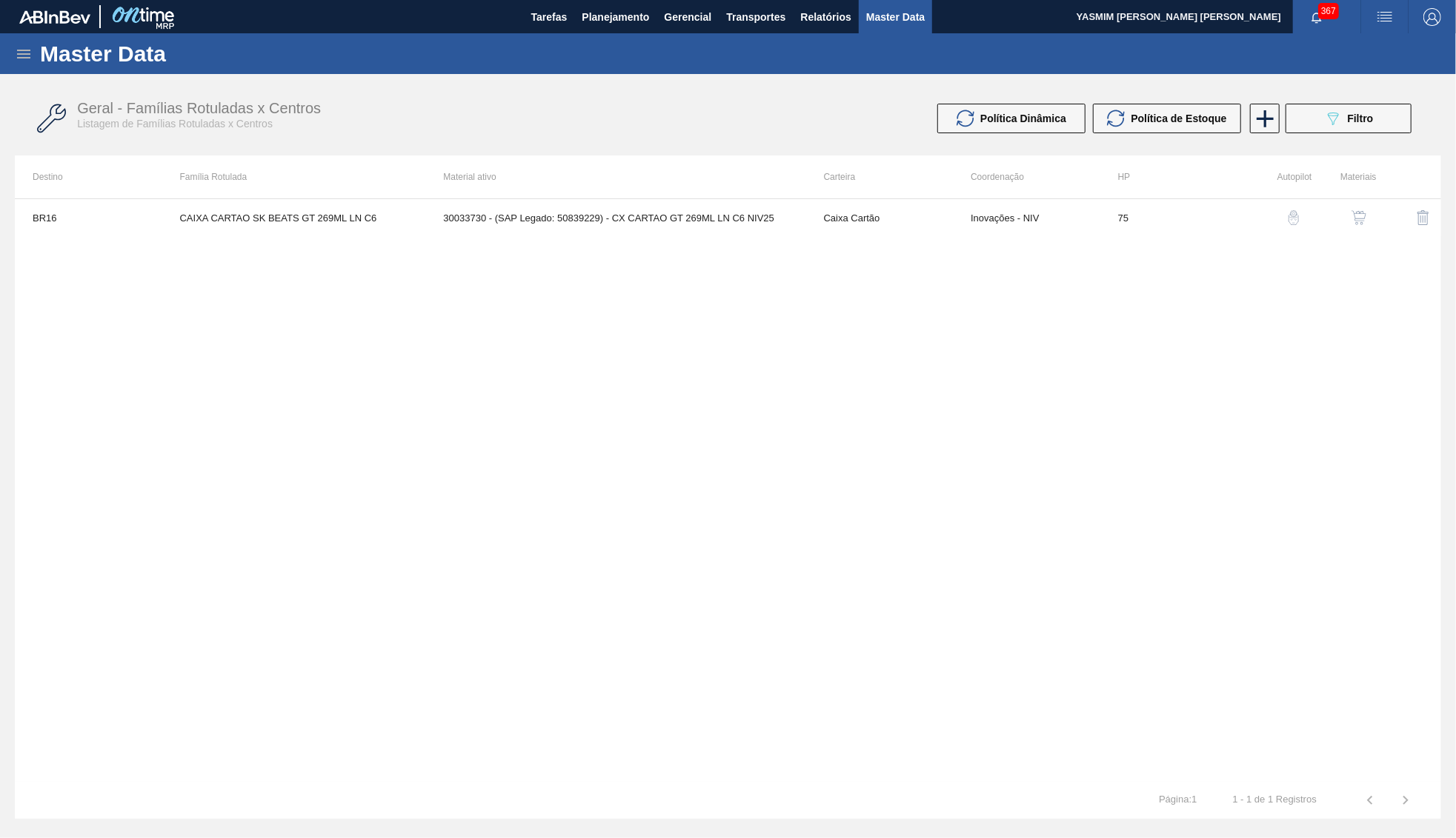
click at [1336, 220] on div at bounding box center [1347, 217] width 57 height 36
click at [1362, 233] on button "button" at bounding box center [1358, 217] width 36 height 36
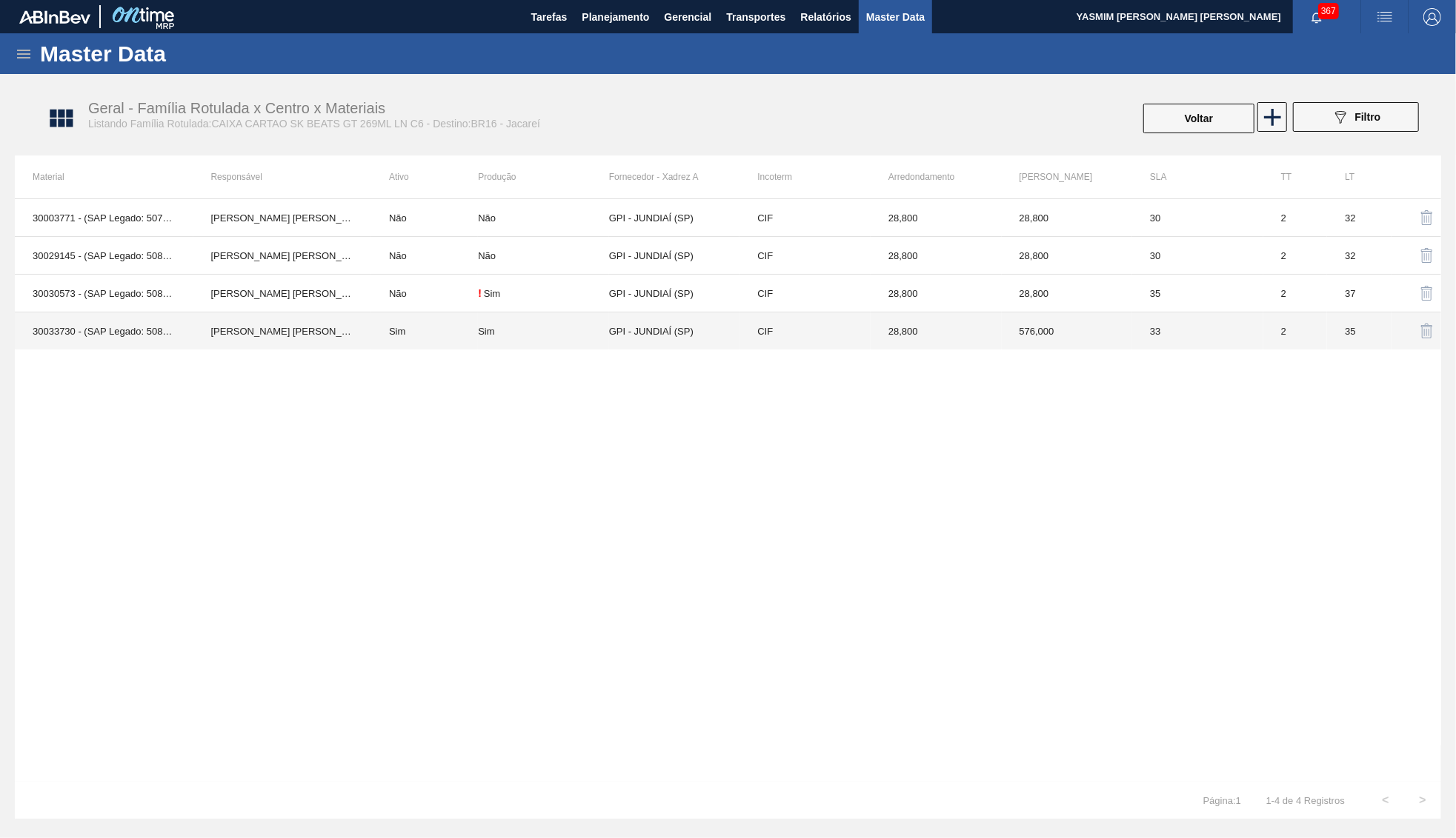
click at [615, 336] on td "GPI - JUNDIAÍ (SP)" at bounding box center [674, 331] width 131 height 38
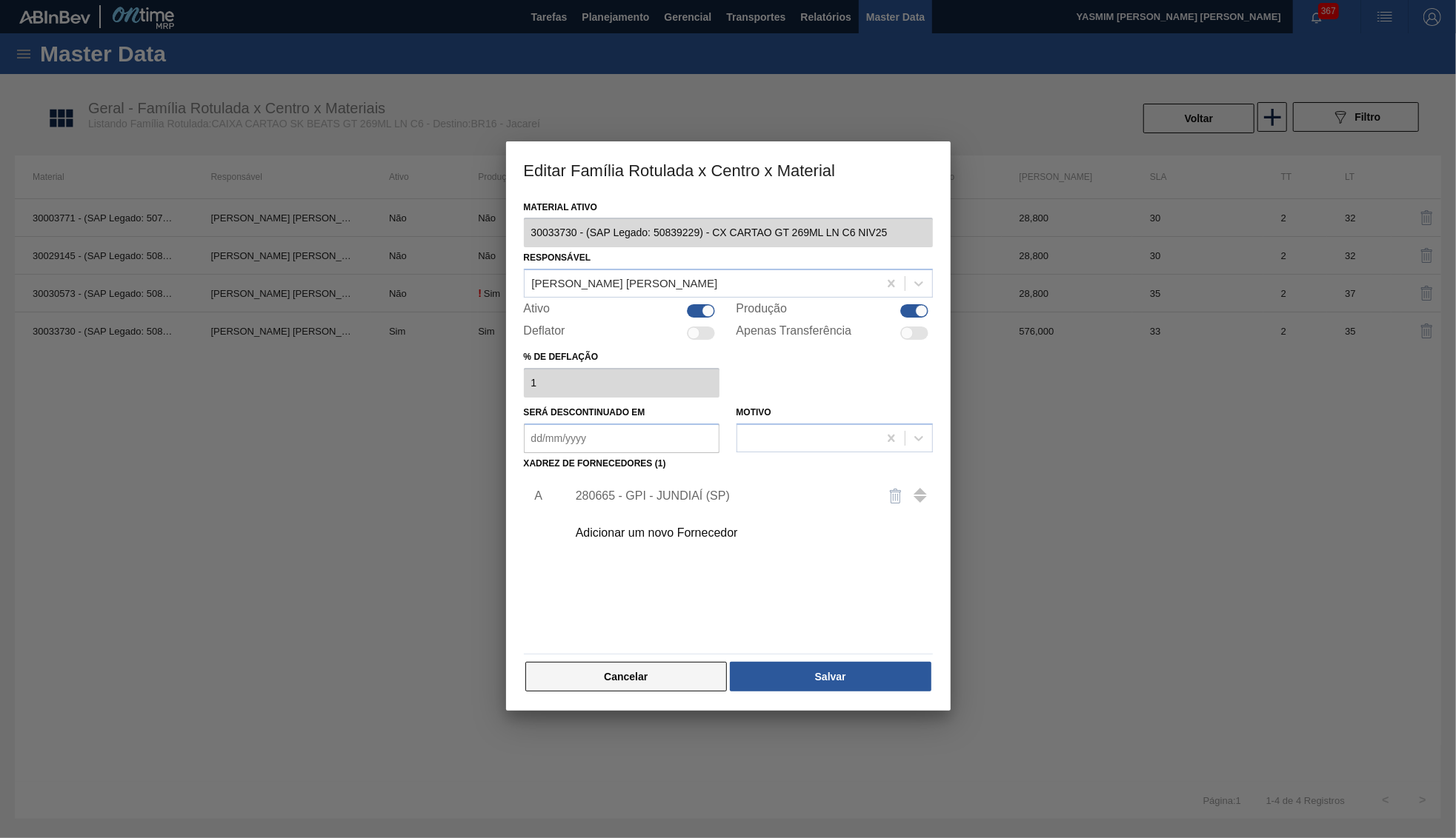
click at [583, 663] on button "Cancelar" at bounding box center [626, 676] width 202 height 29
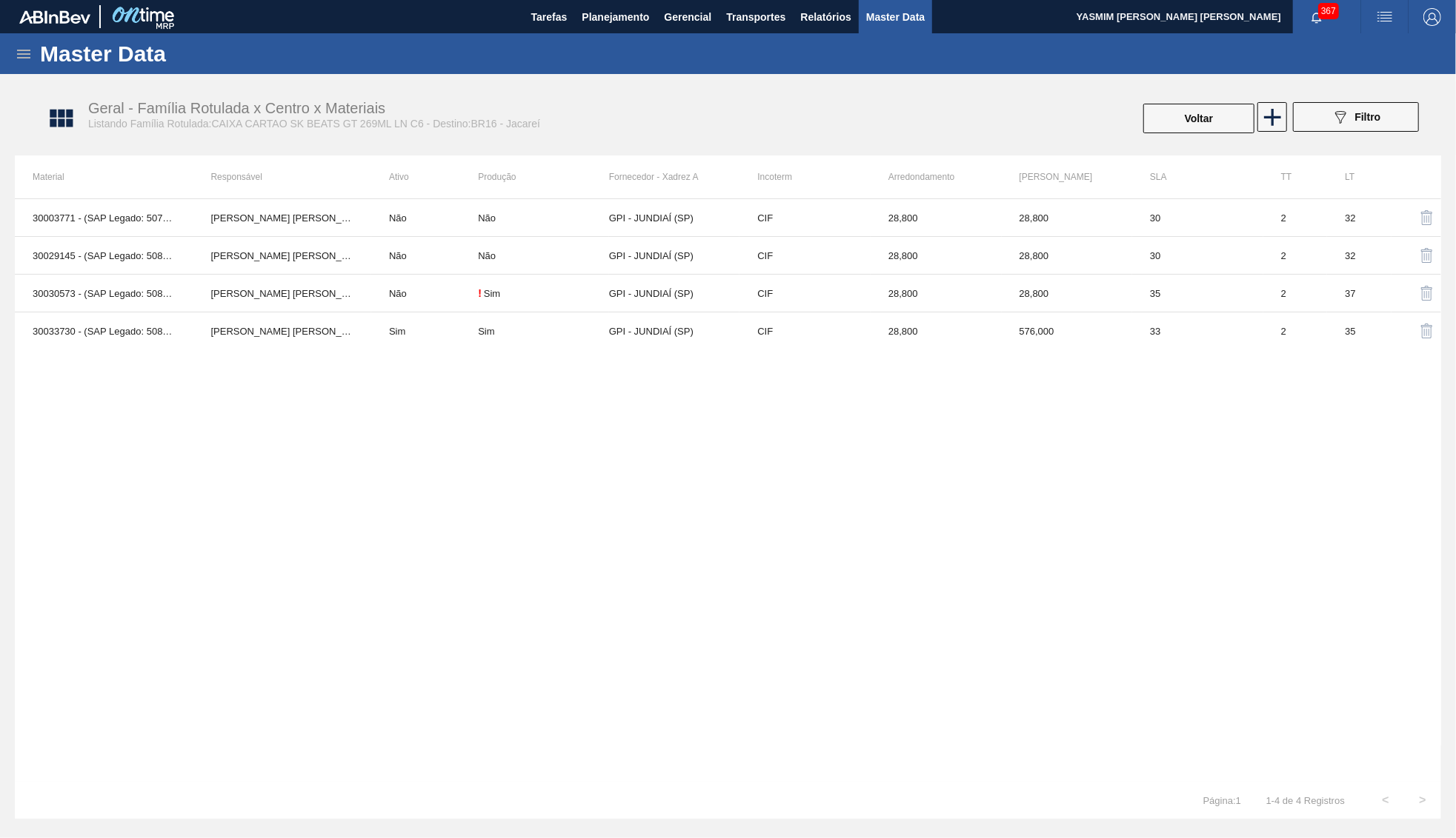
click at [1205, 96] on div "Geral - Família Rotulada x Centro x Materiais Listando Família Rotulada:CAIXA C…" at bounding box center [735, 119] width 1426 height 55
click at [1209, 109] on button "Voltar" at bounding box center [1198, 118] width 111 height 29
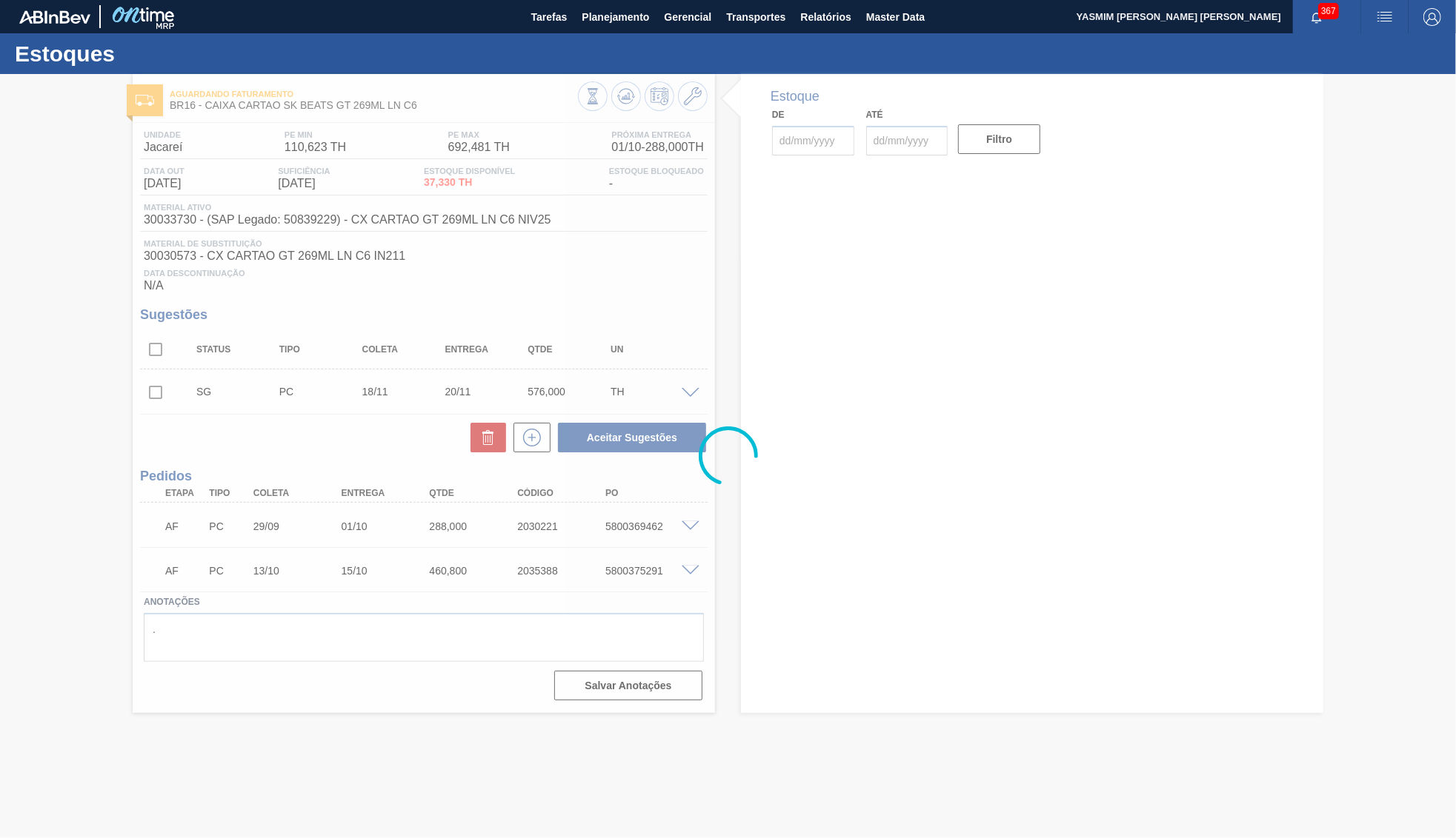
type input "[DATE]"
click at [613, 15] on span "Planejamento" at bounding box center [615, 17] width 67 height 17
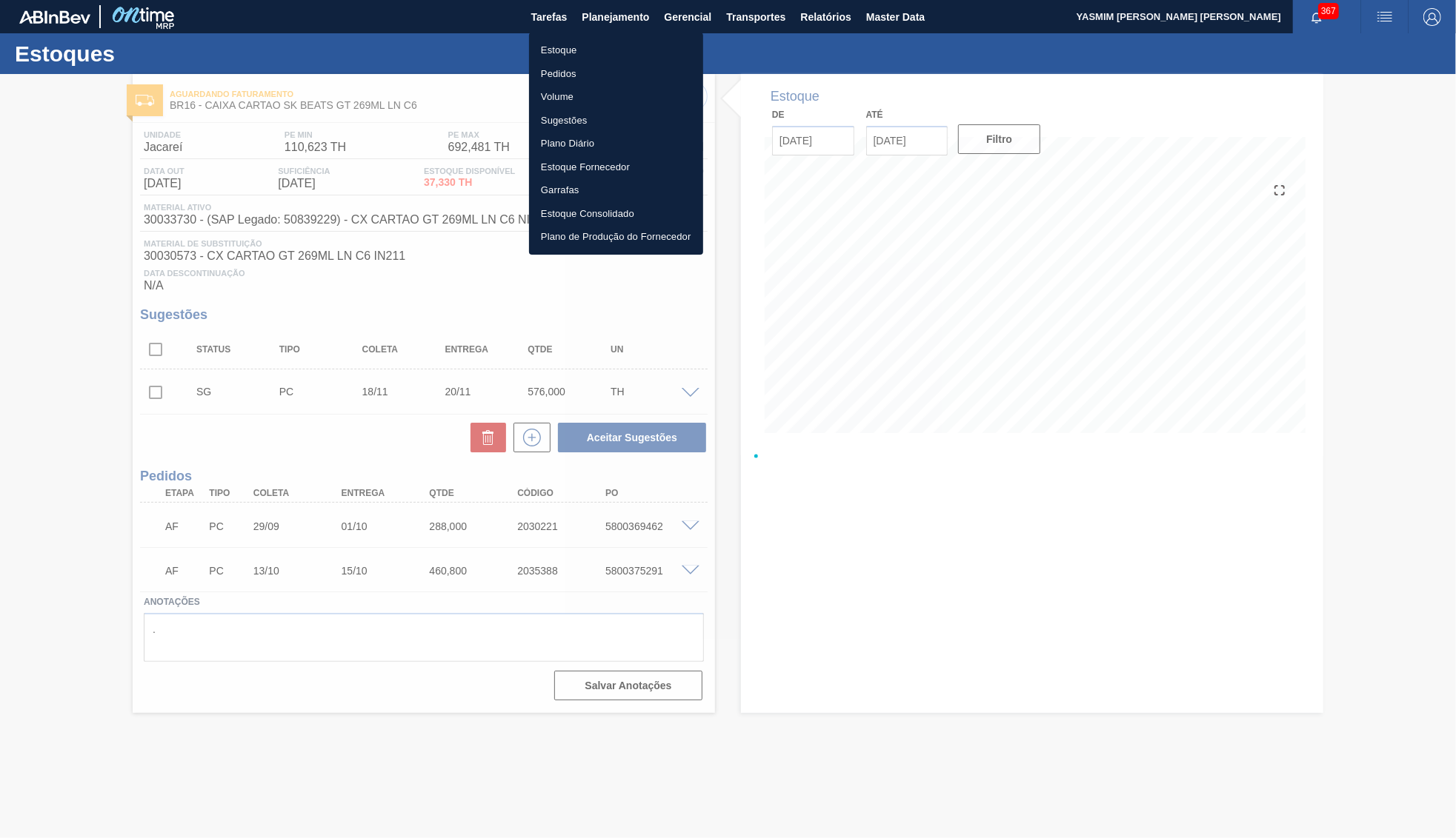
click at [558, 45] on li "Estoque" at bounding box center [616, 51] width 174 height 24
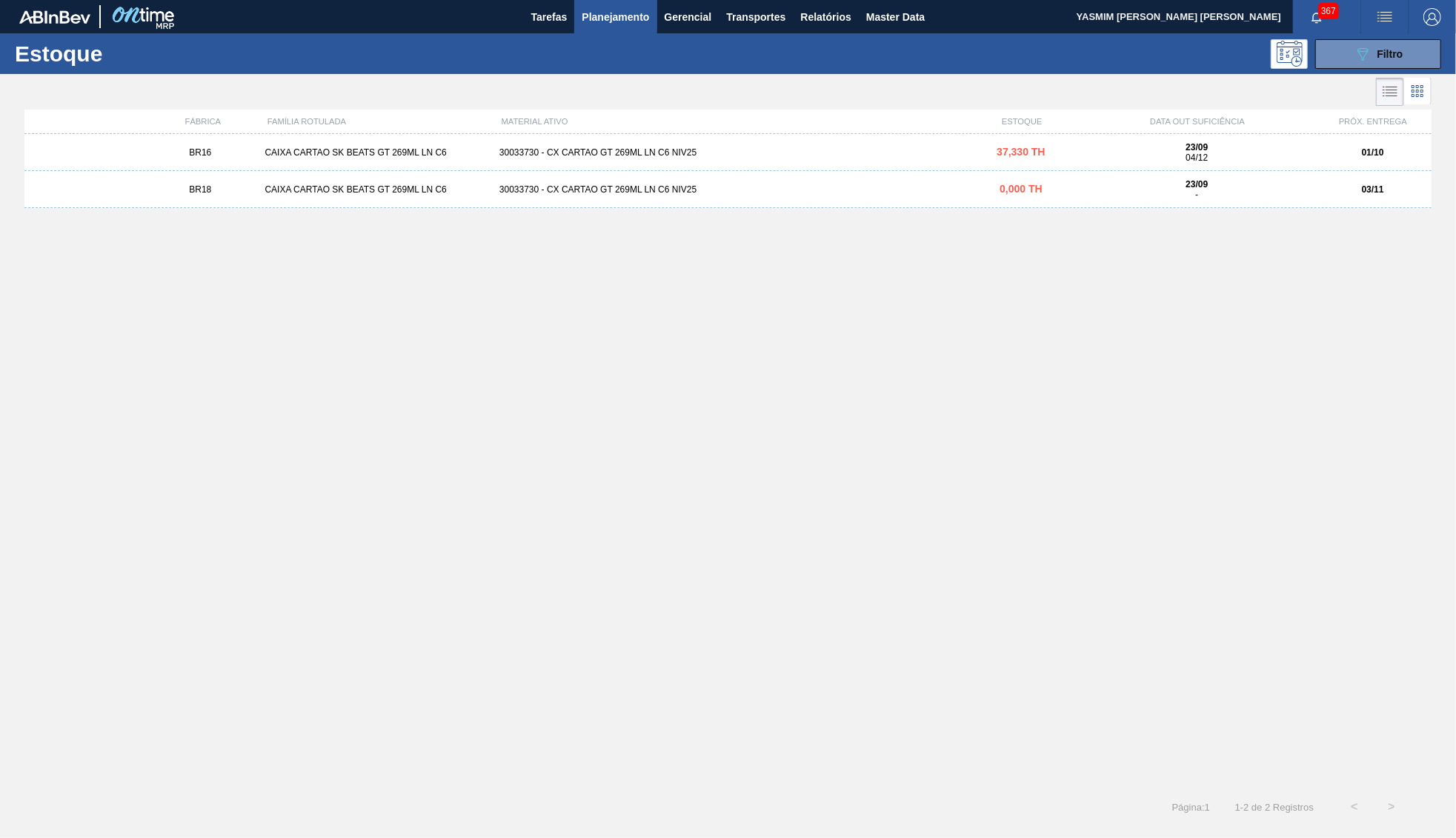
click at [1096, 199] on div "23/09 -" at bounding box center [1196, 189] width 222 height 21
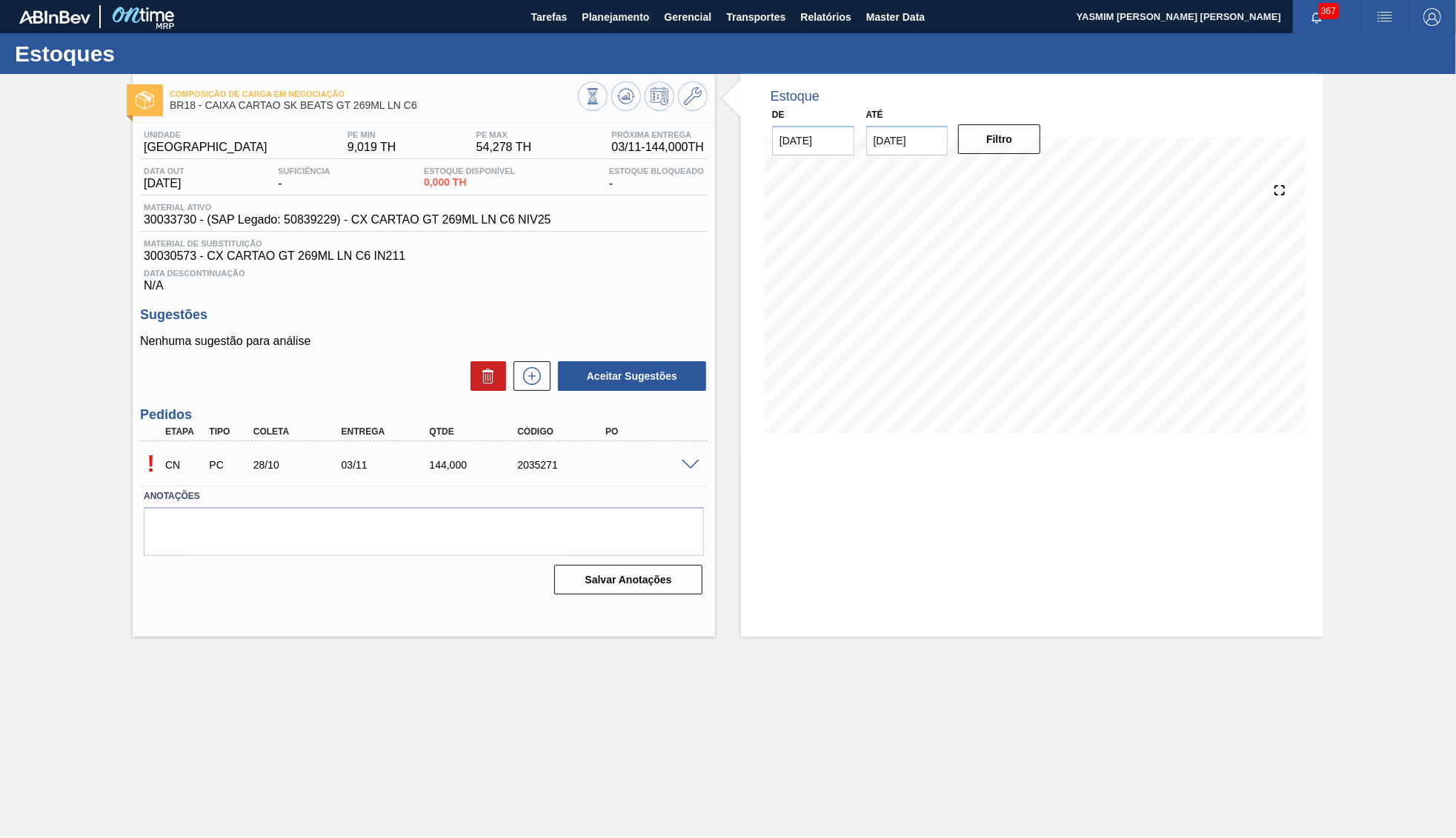
click at [691, 465] on span at bounding box center [690, 465] width 17 height 11
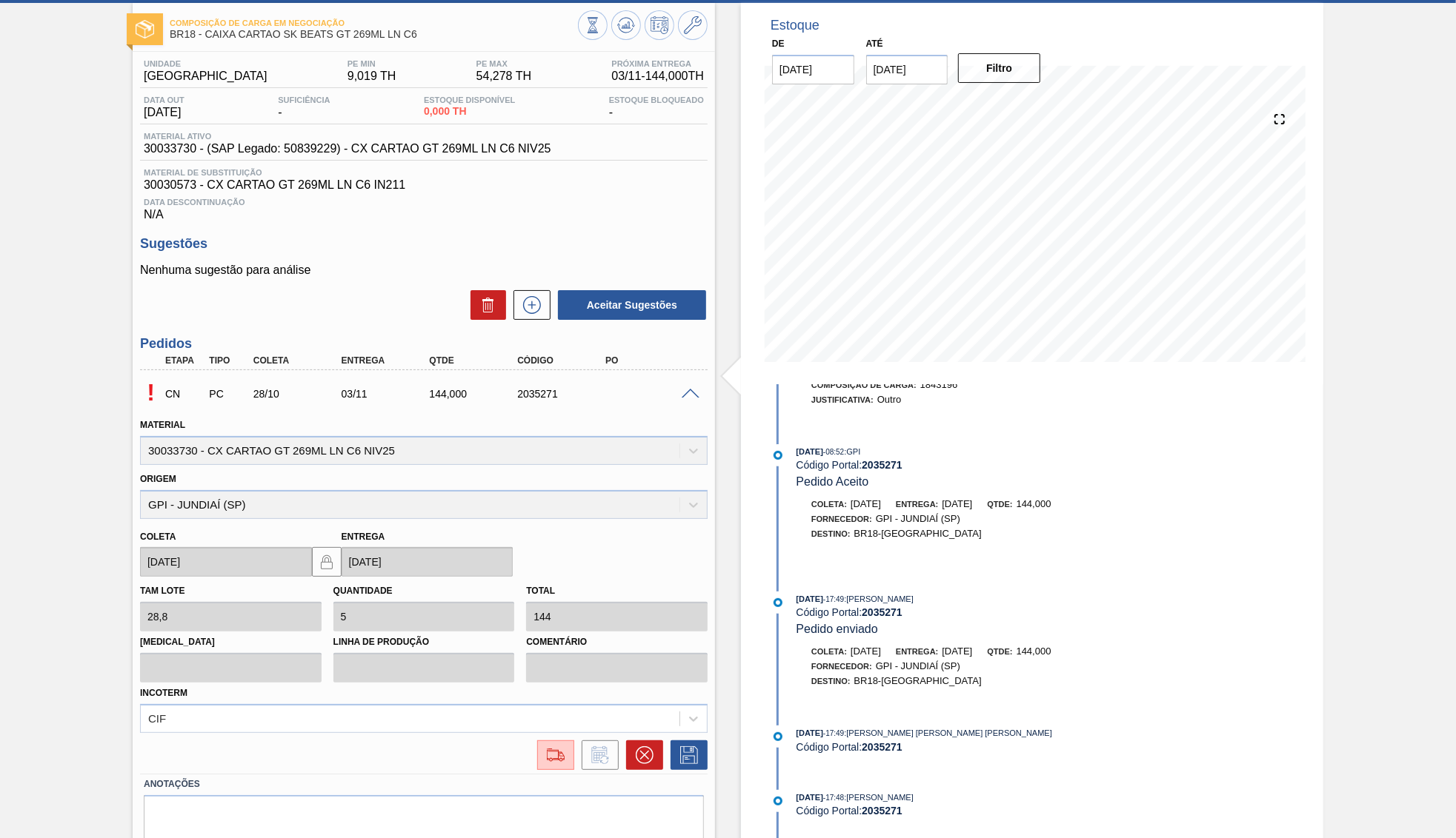
scroll to position [143, 0]
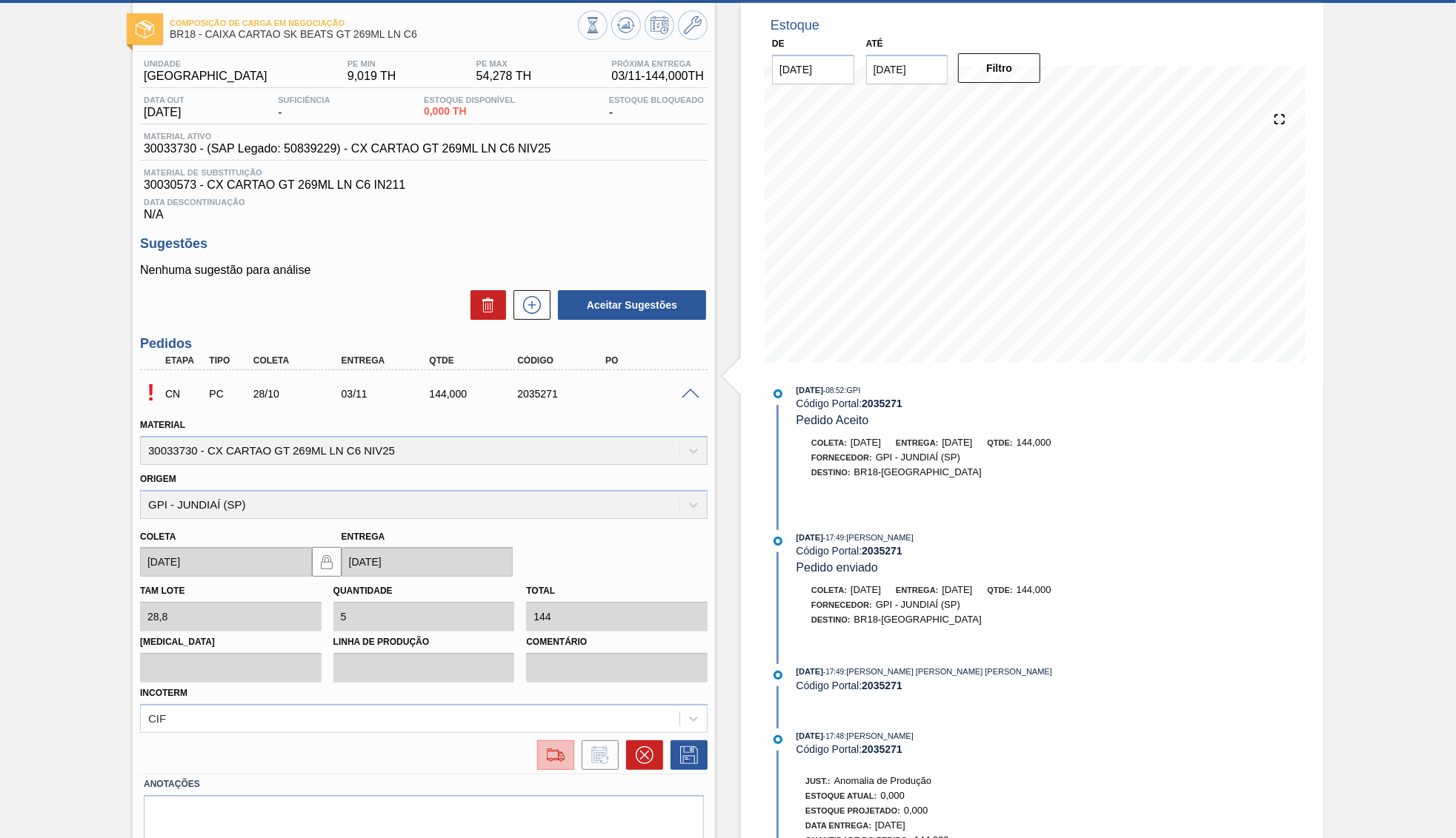
click at [540, 742] on button at bounding box center [555, 755] width 37 height 29
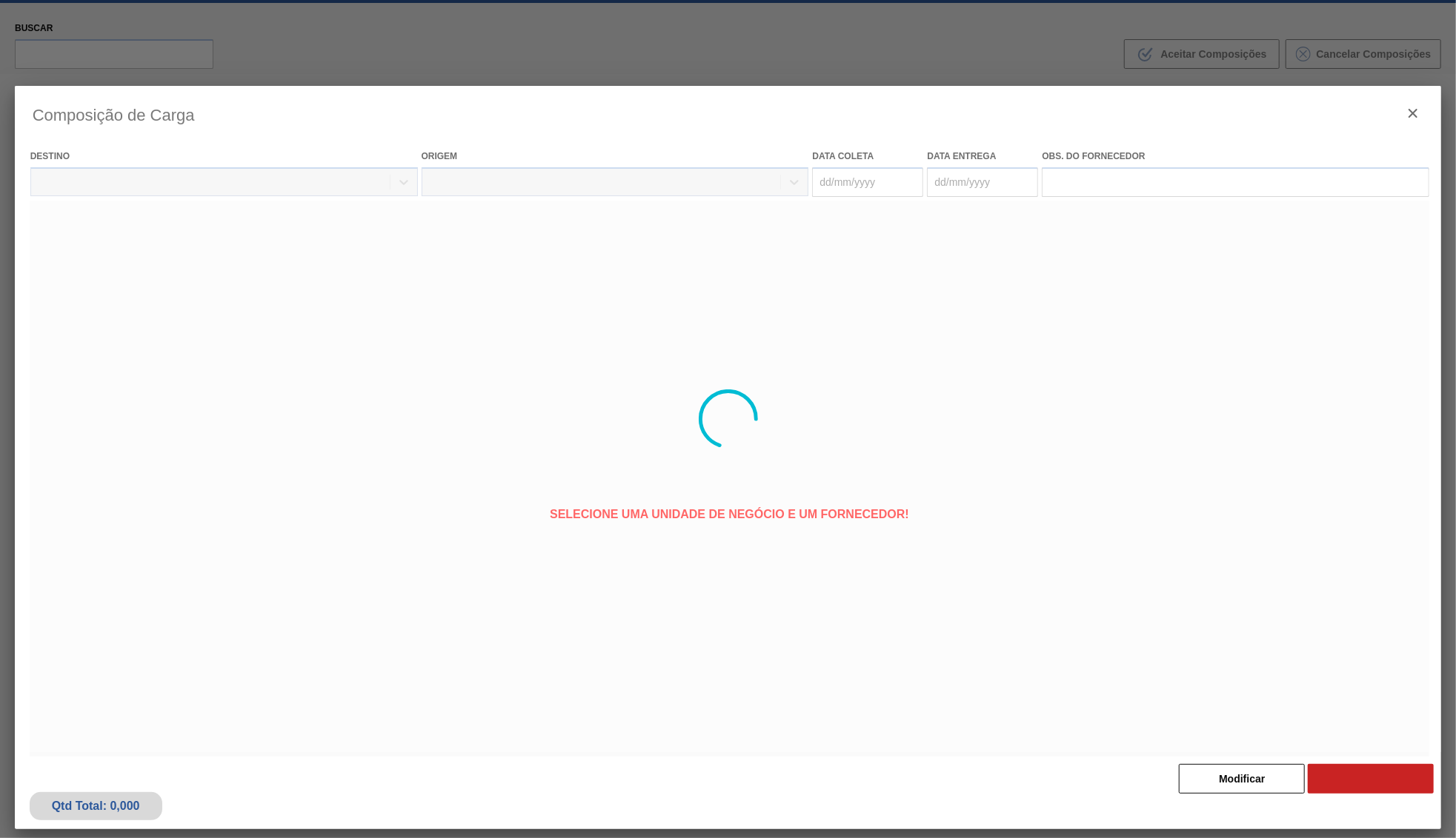
type coleta "[DATE]"
type entrega "03/11/2025"
click at [1202, 770] on button "Aceitar" at bounding box center [1241, 779] width 126 height 29
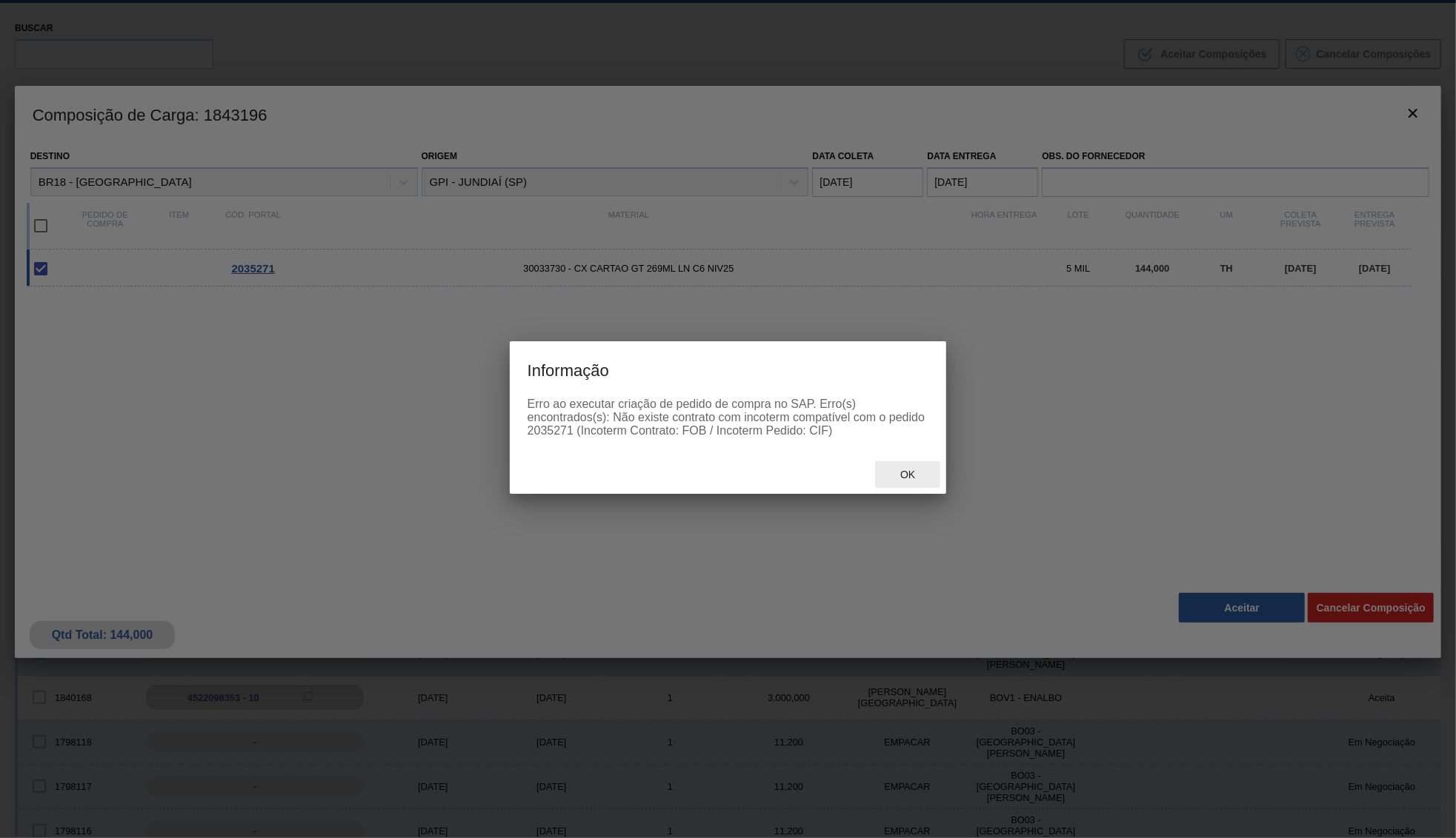
click at [915, 475] on span "Ok" at bounding box center [907, 474] width 39 height 12
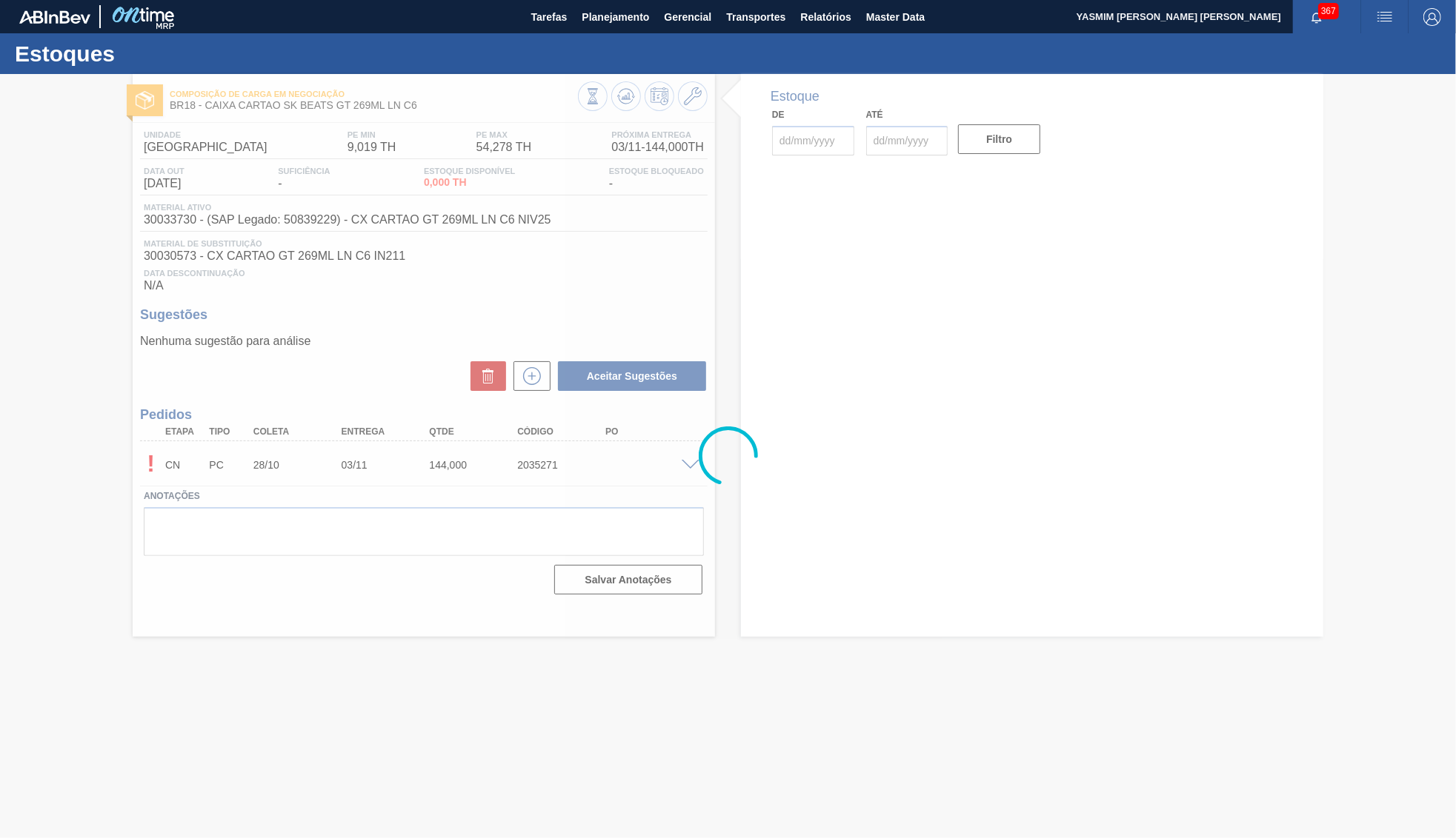
type input "[DATE]"
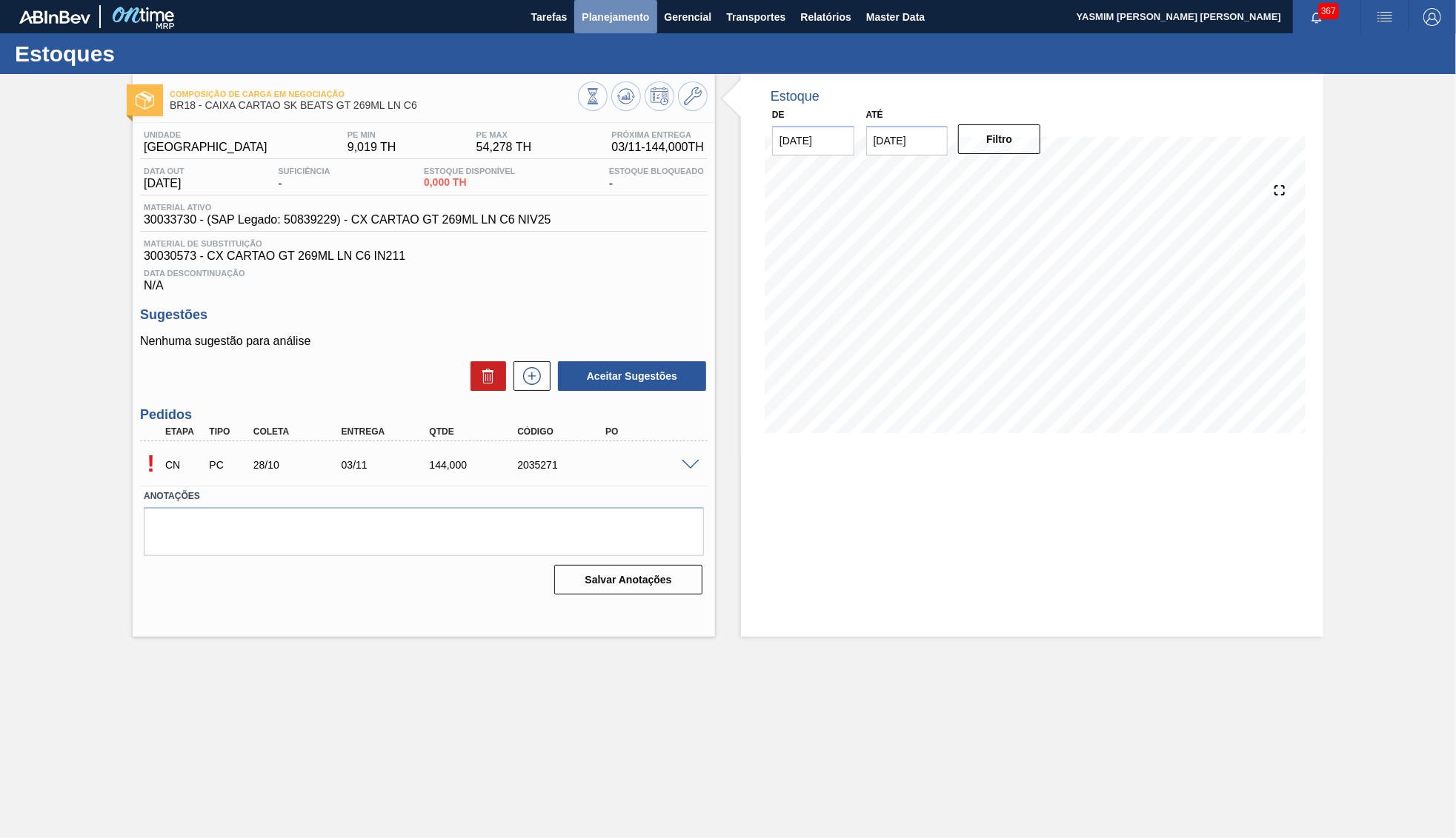
click at [619, 17] on span "Planejamento" at bounding box center [615, 17] width 67 height 17
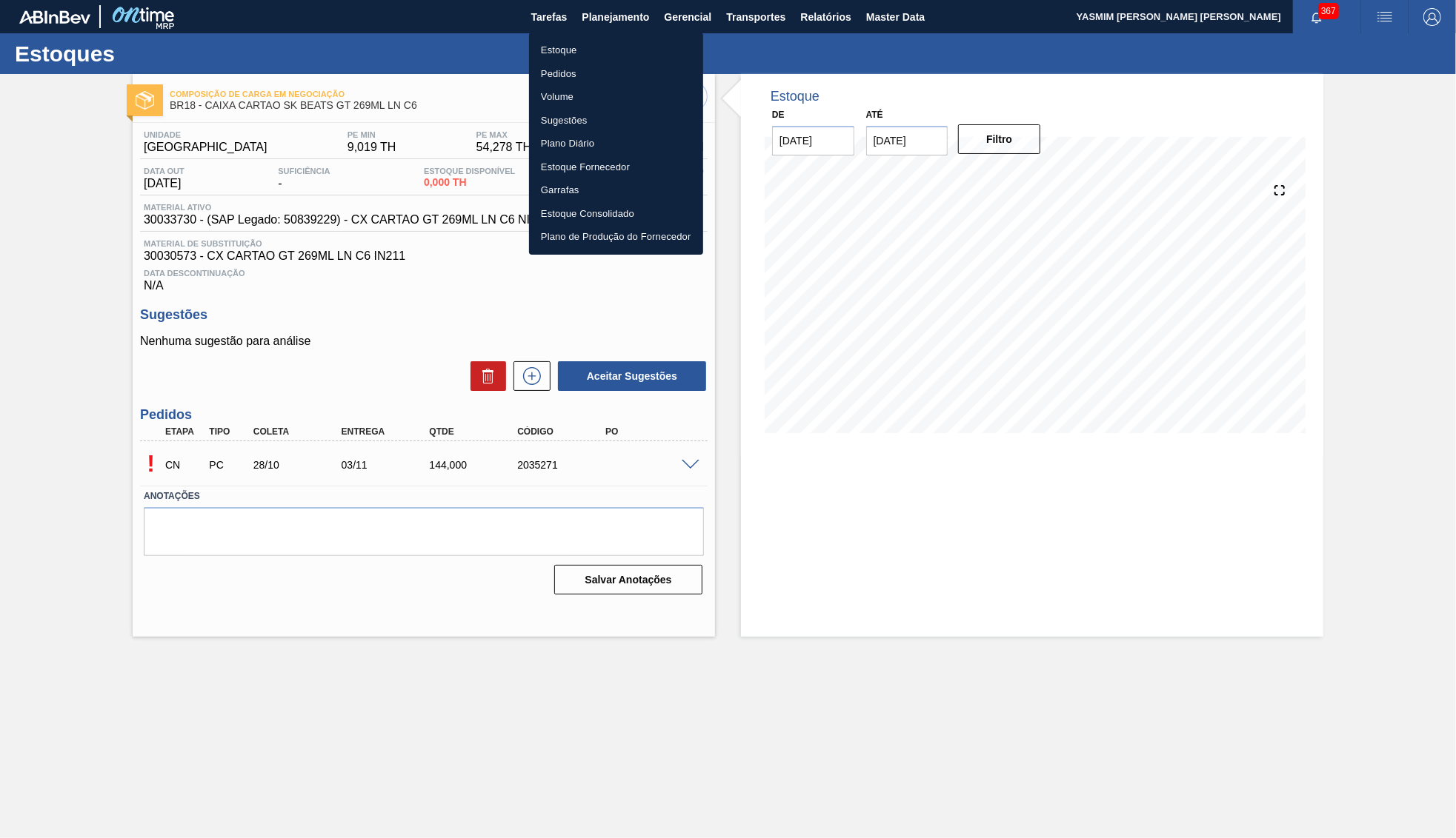
click at [688, 476] on div at bounding box center [728, 419] width 1456 height 838
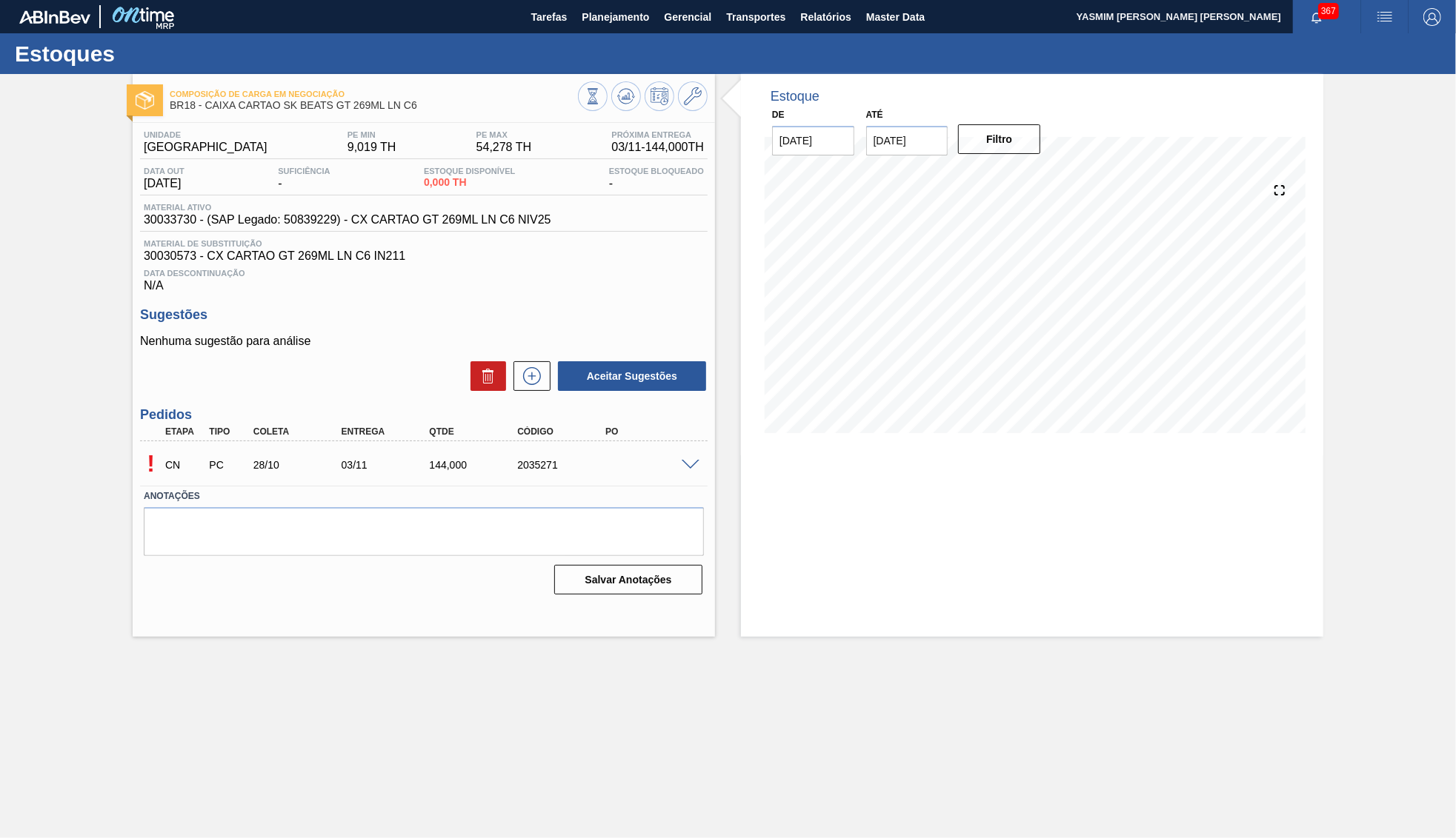
click at [685, 0] on body "Tarefas Planejamento Gerencial Transportes Relatórios Master Data YASMIM FERREI…" at bounding box center [728, 0] width 1456 height 0
click at [698, 459] on div at bounding box center [692, 464] width 29 height 11
click at [692, 461] on span at bounding box center [690, 465] width 17 height 11
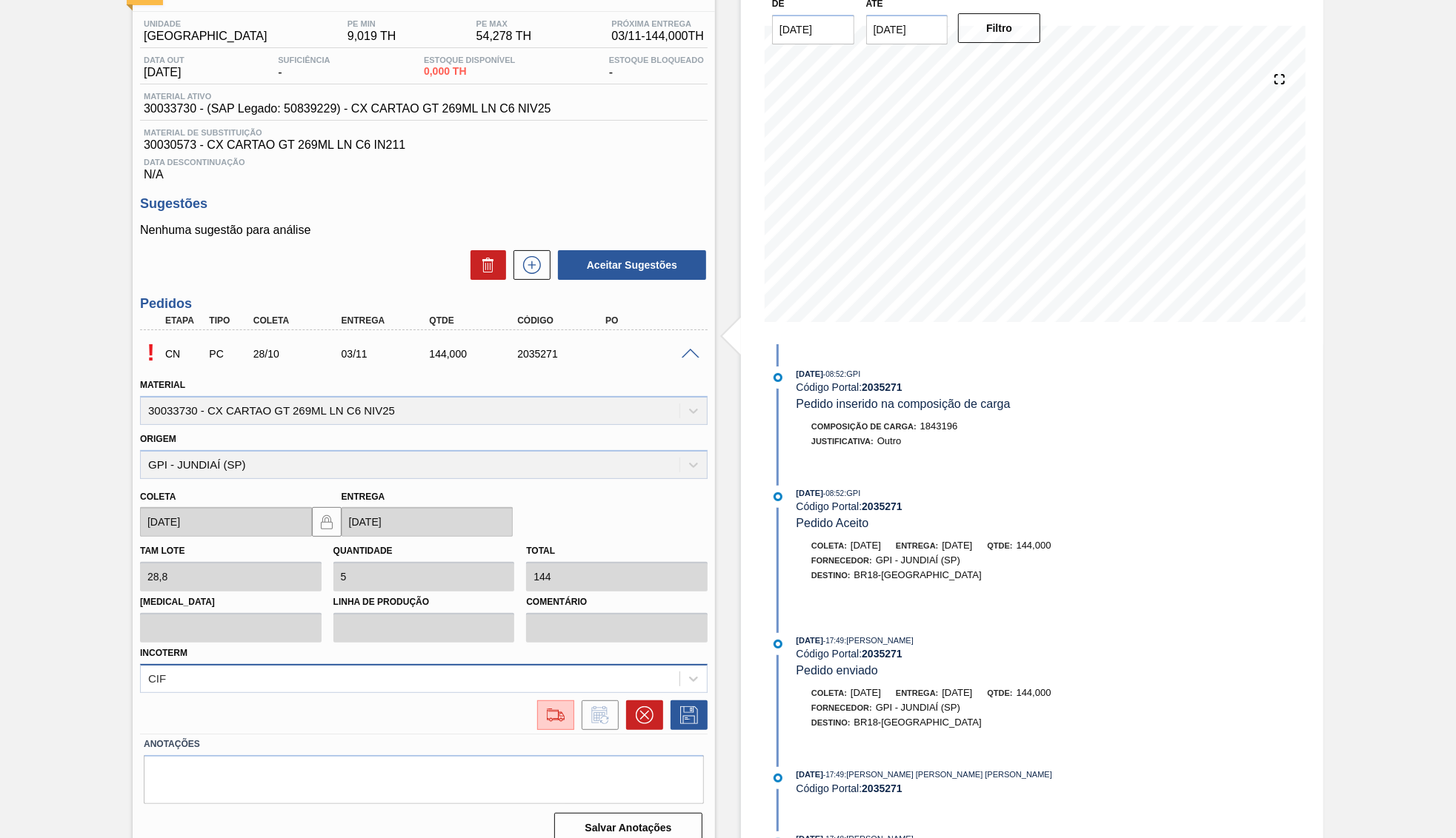
click at [512, 669] on div "CIF" at bounding box center [424, 679] width 568 height 29
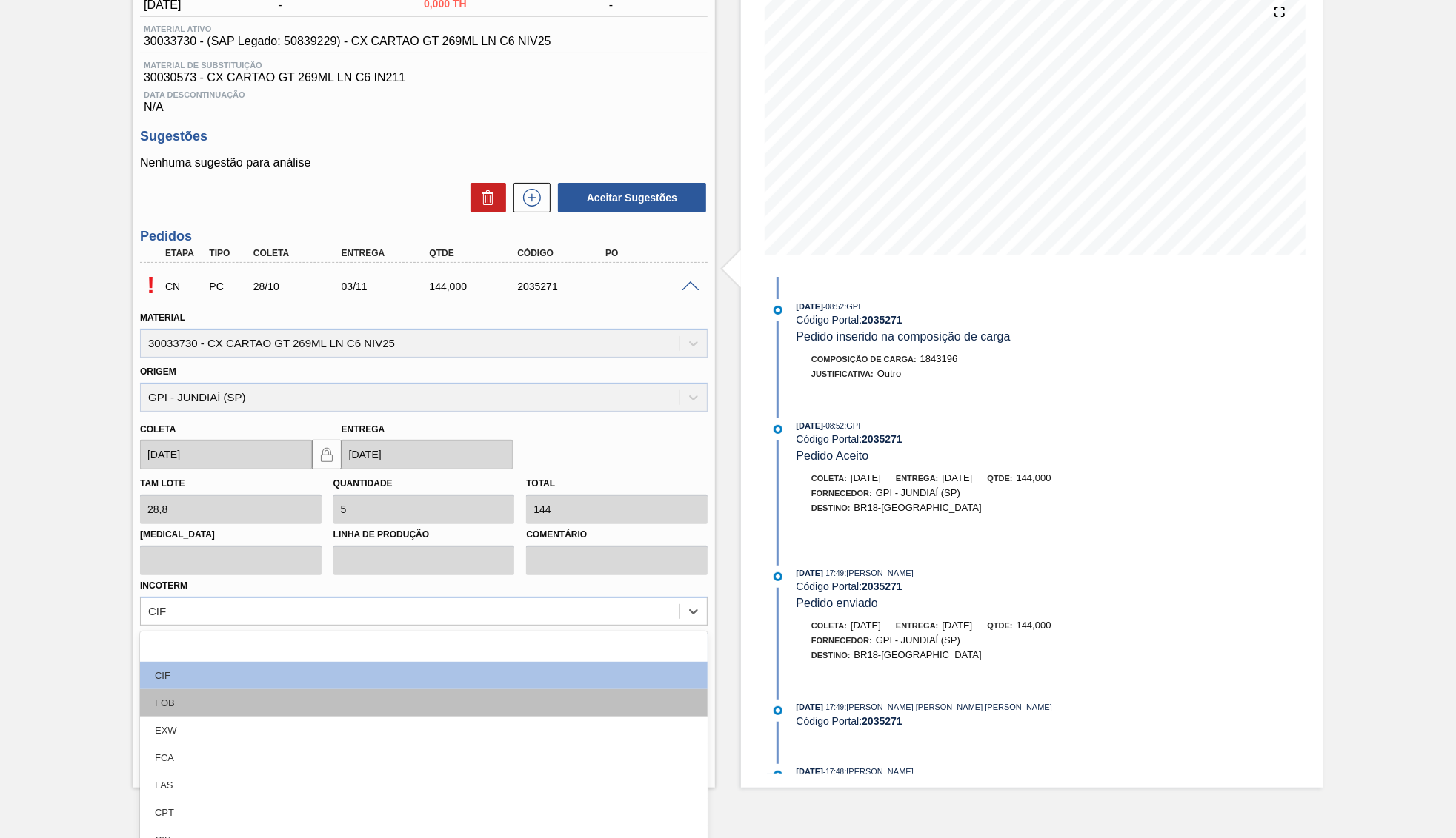
click at [403, 690] on div "FOB" at bounding box center [424, 703] width 568 height 28
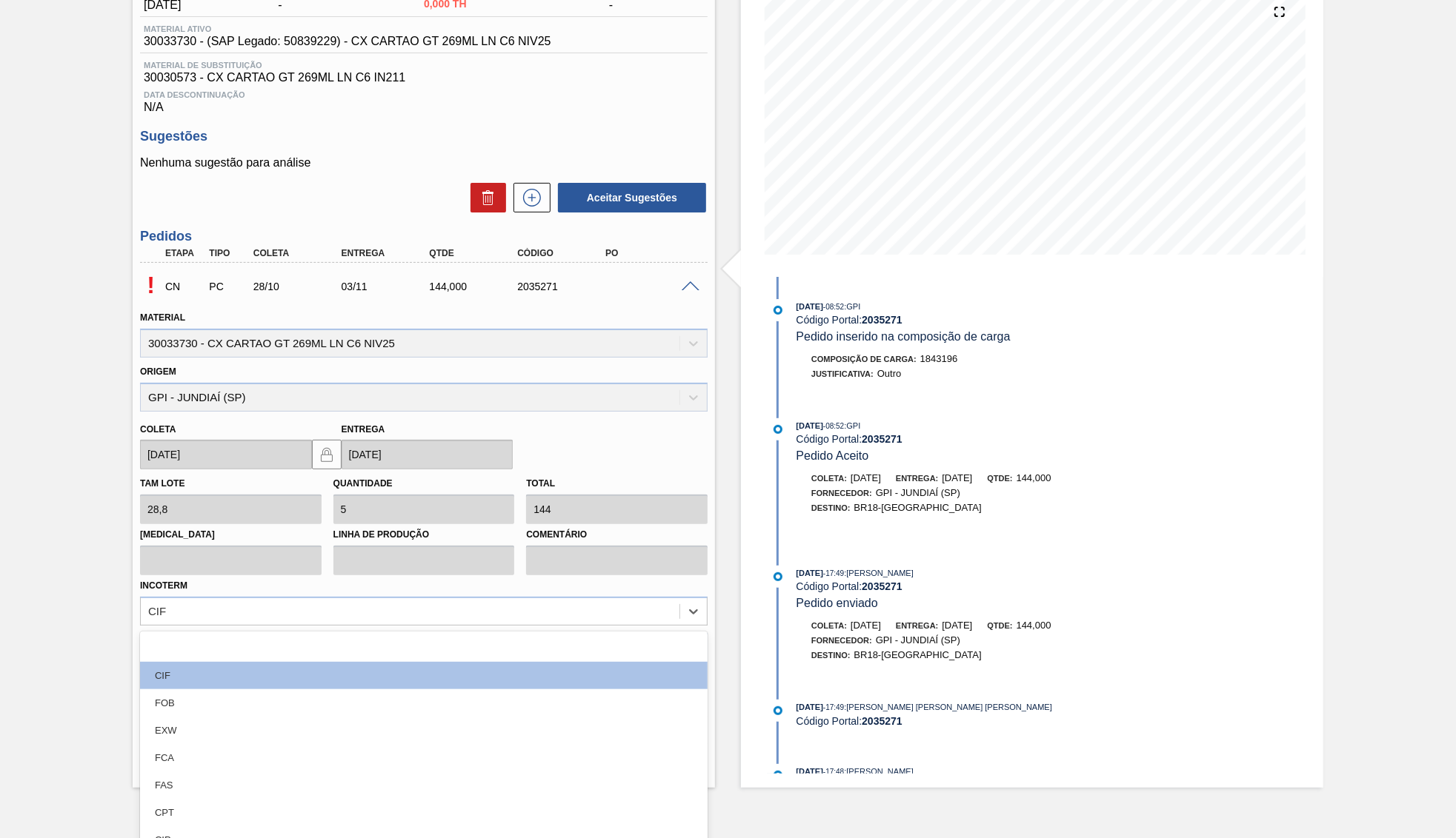
scroll to position [111, 0]
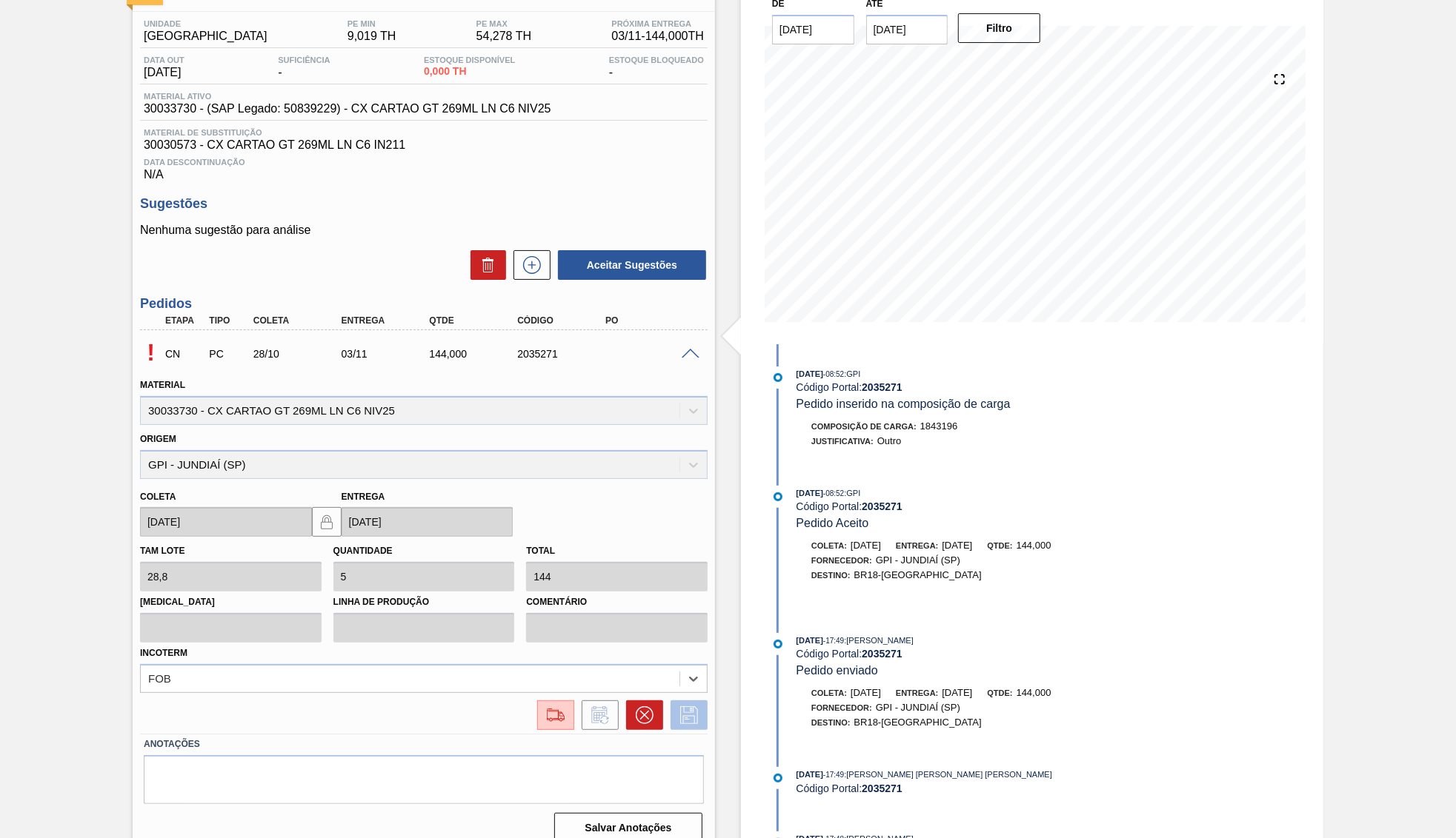
click at [681, 706] on icon at bounding box center [689, 715] width 24 height 17
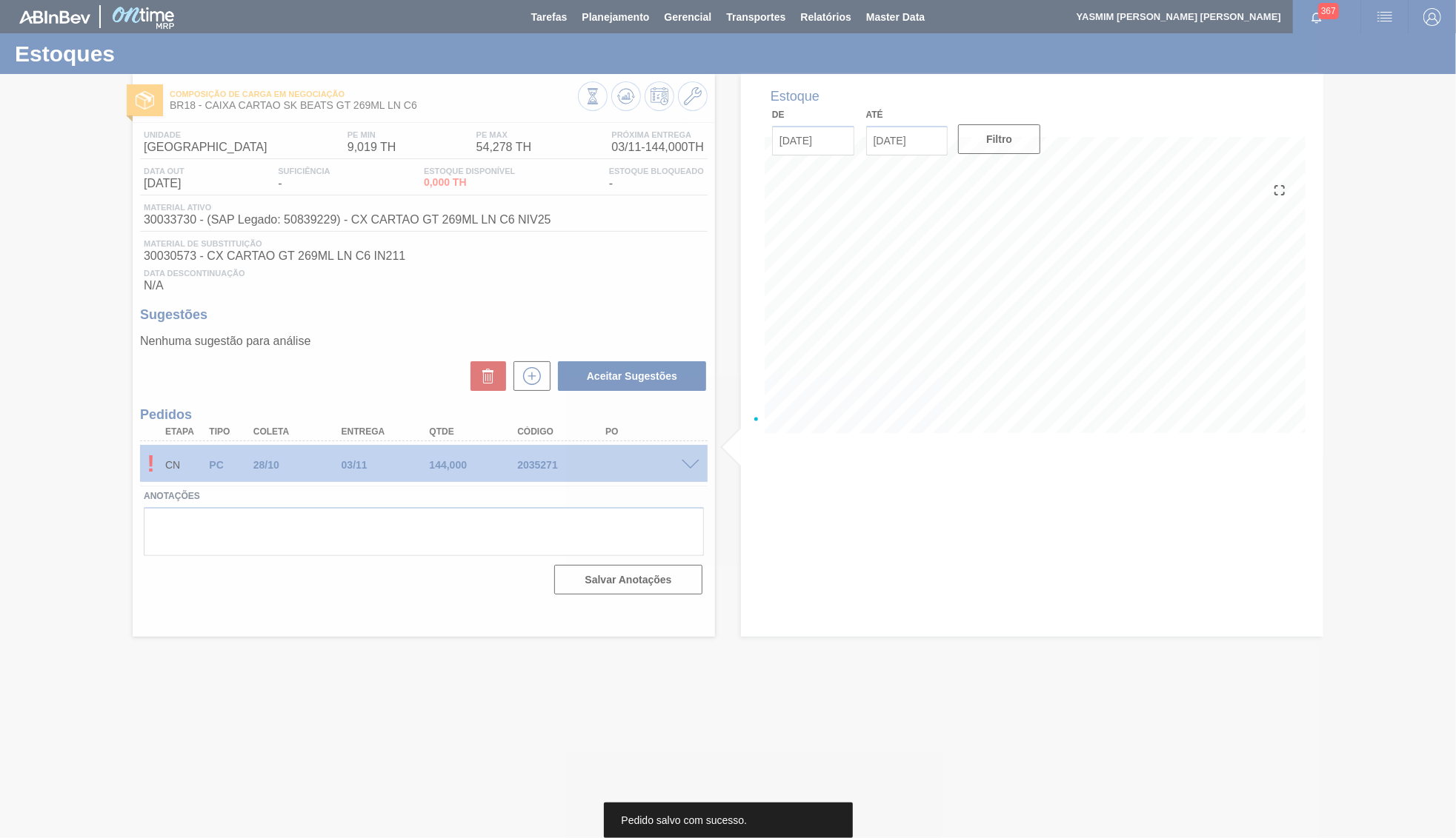
scroll to position [0, 0]
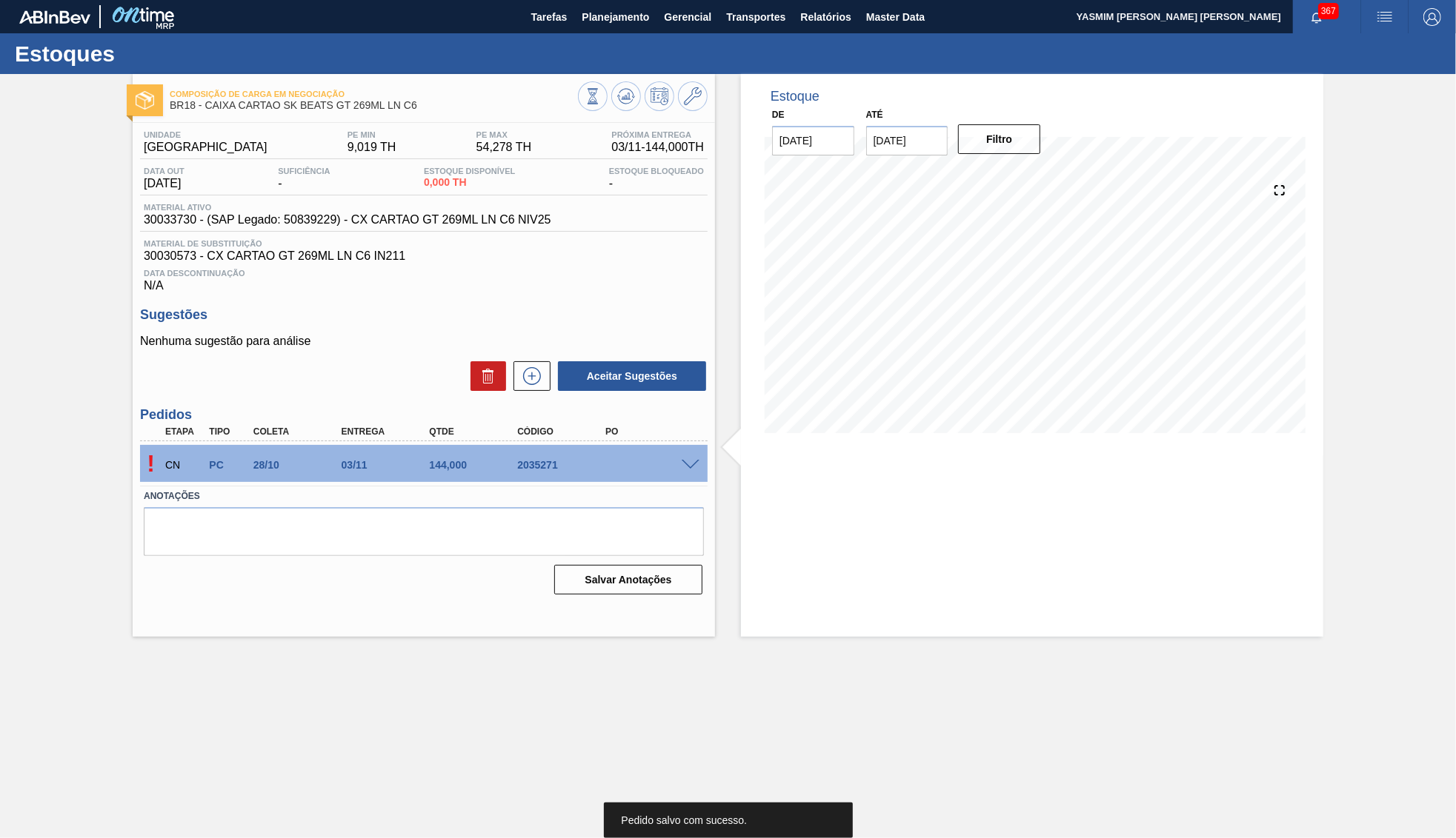
click at [695, 464] on span at bounding box center [690, 465] width 17 height 11
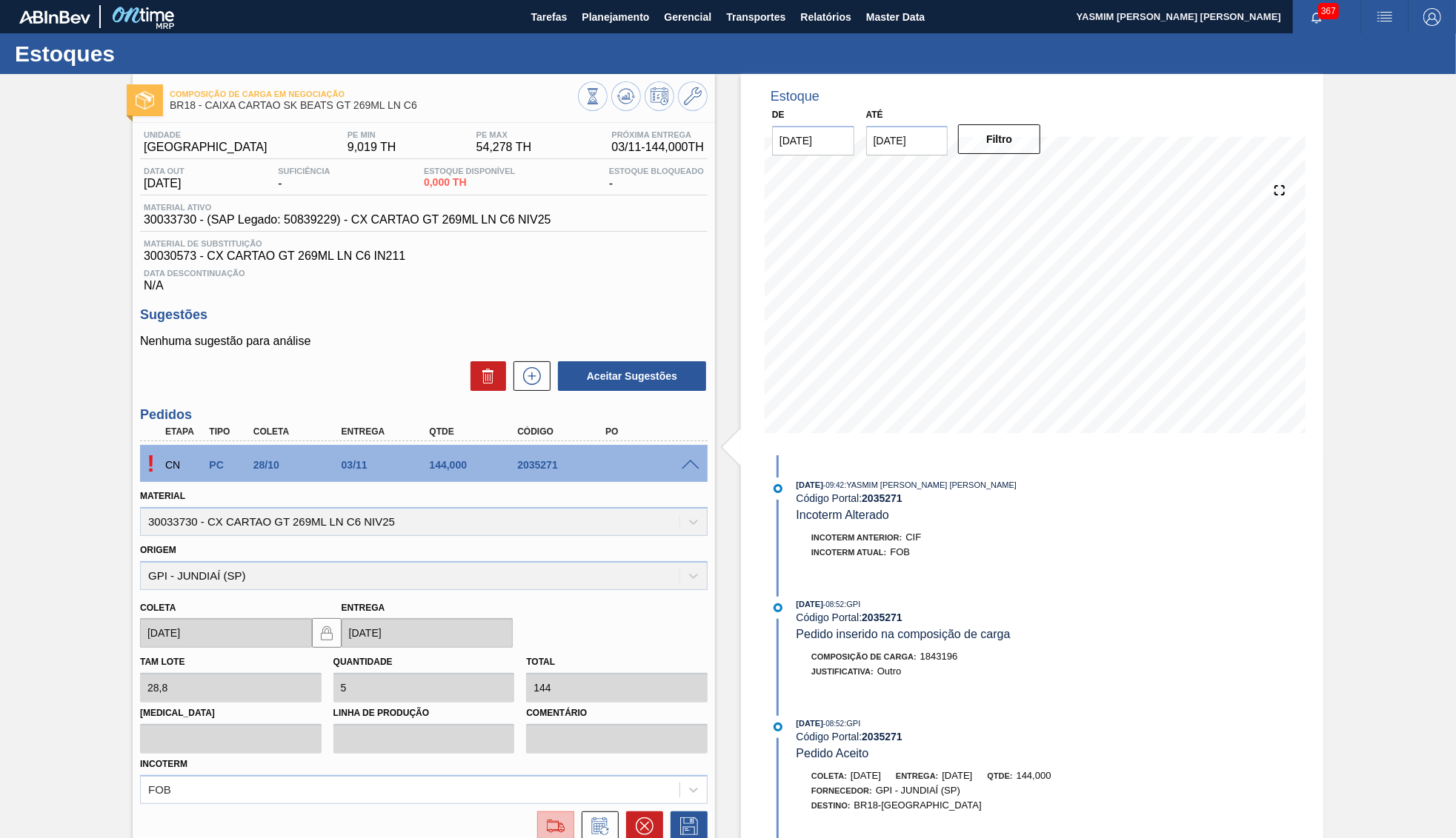
click at [569, 817] on div at bounding box center [556, 826] width 27 height 17
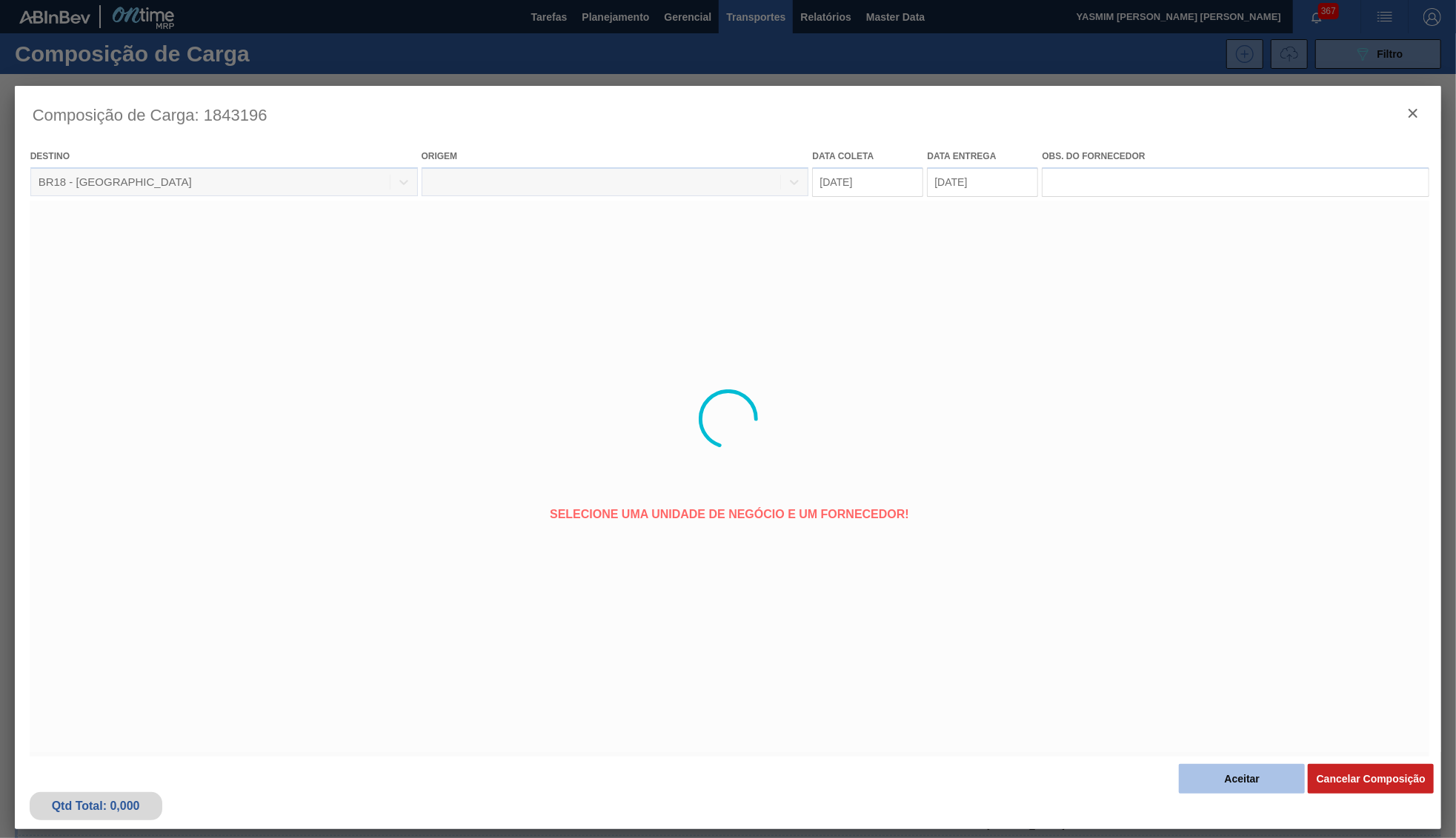
click at [1260, 780] on button "Aceitar" at bounding box center [1241, 779] width 126 height 29
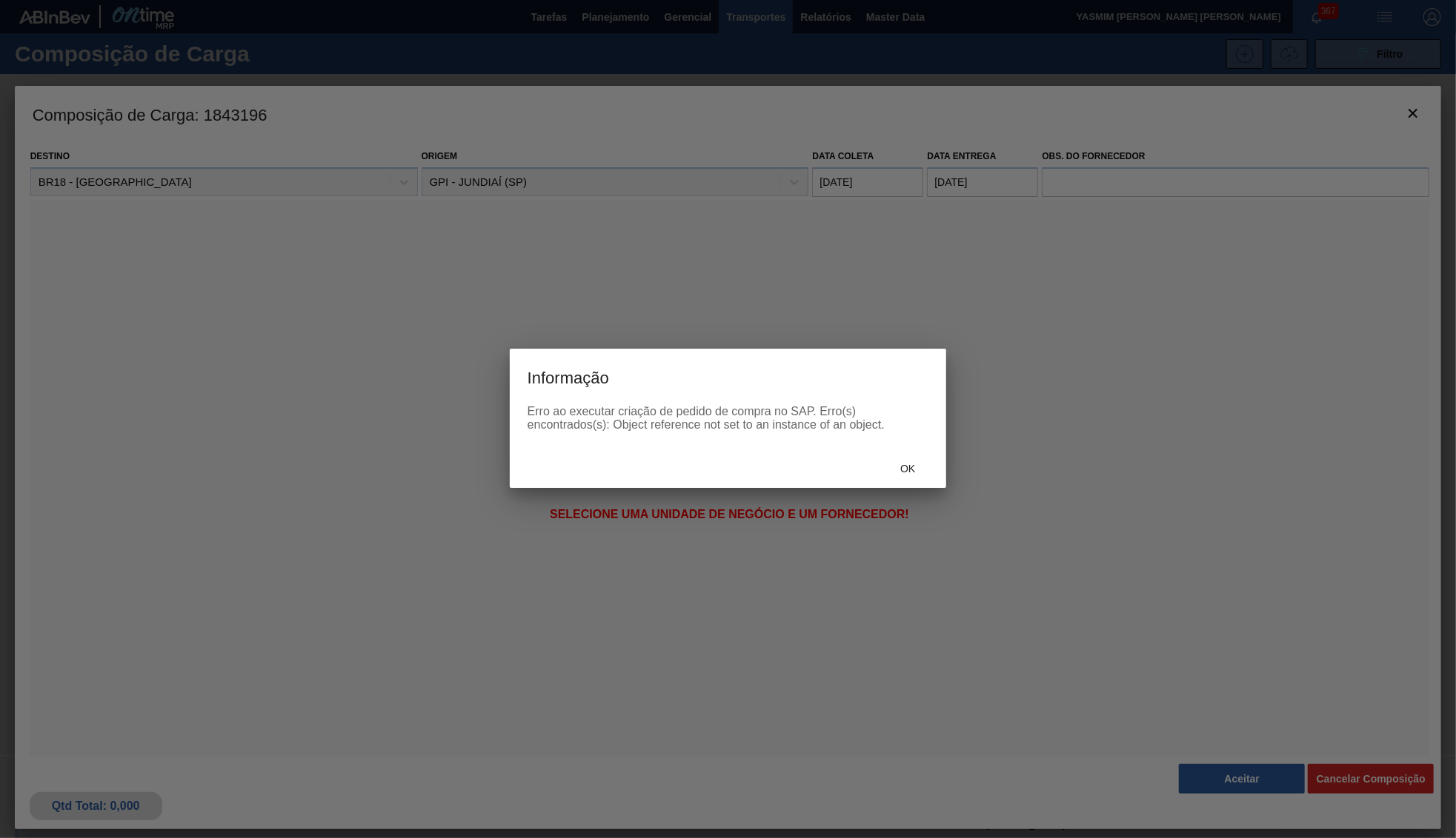
click at [921, 473] on span "Ok" at bounding box center [907, 469] width 39 height 12
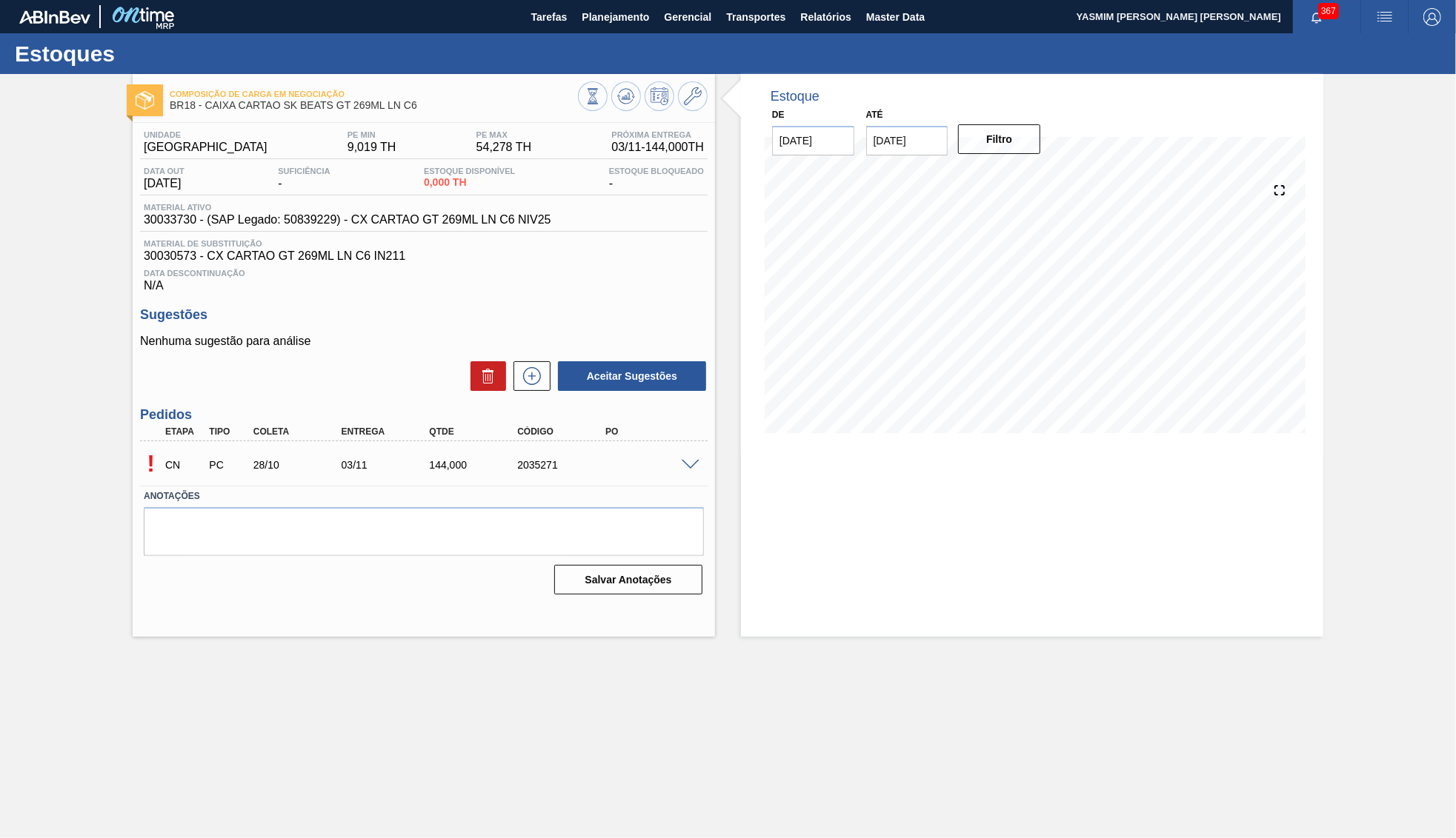
click at [686, 461] on span at bounding box center [690, 465] width 17 height 11
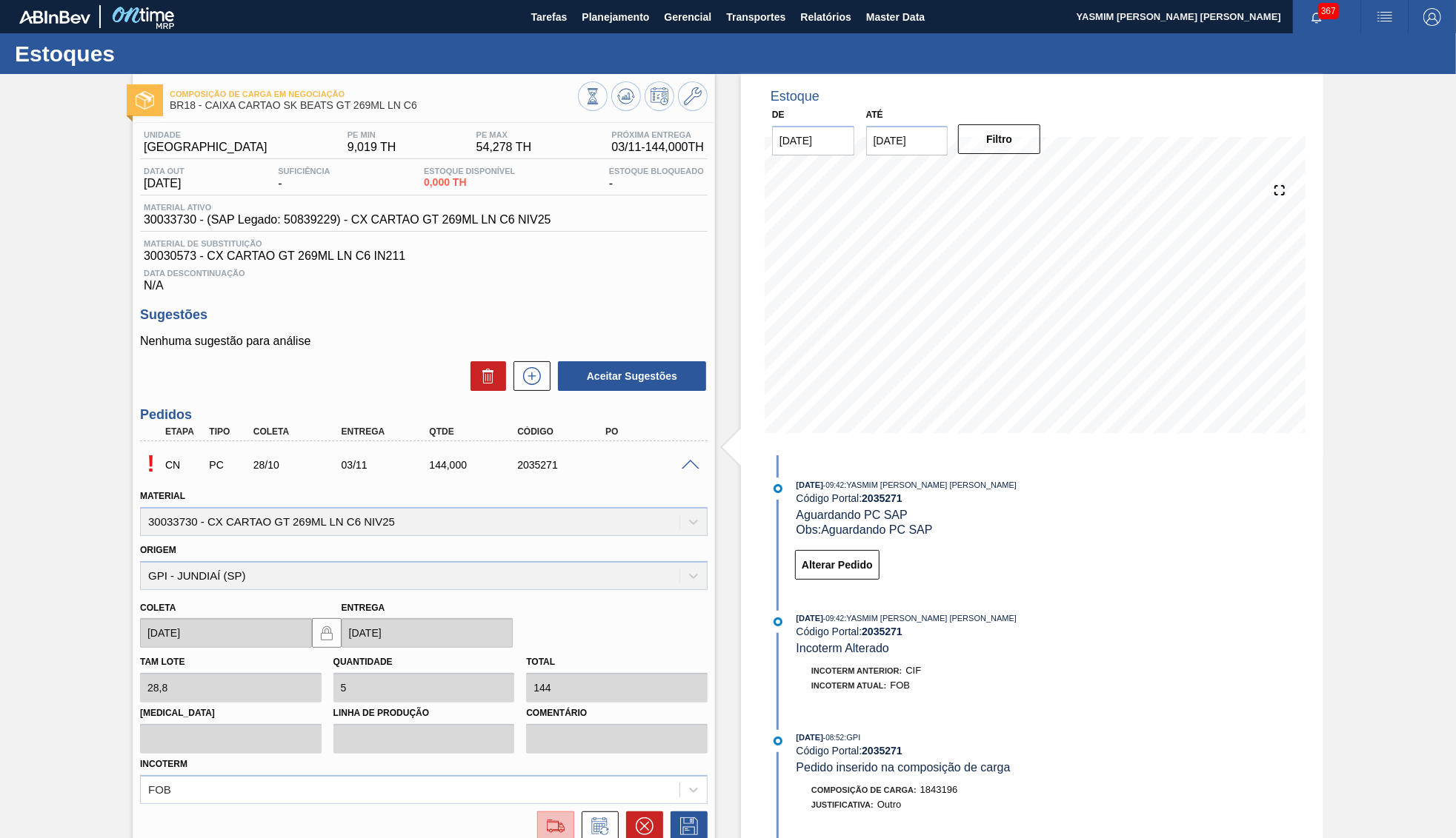
click at [558, 817] on img at bounding box center [556, 826] width 24 height 17
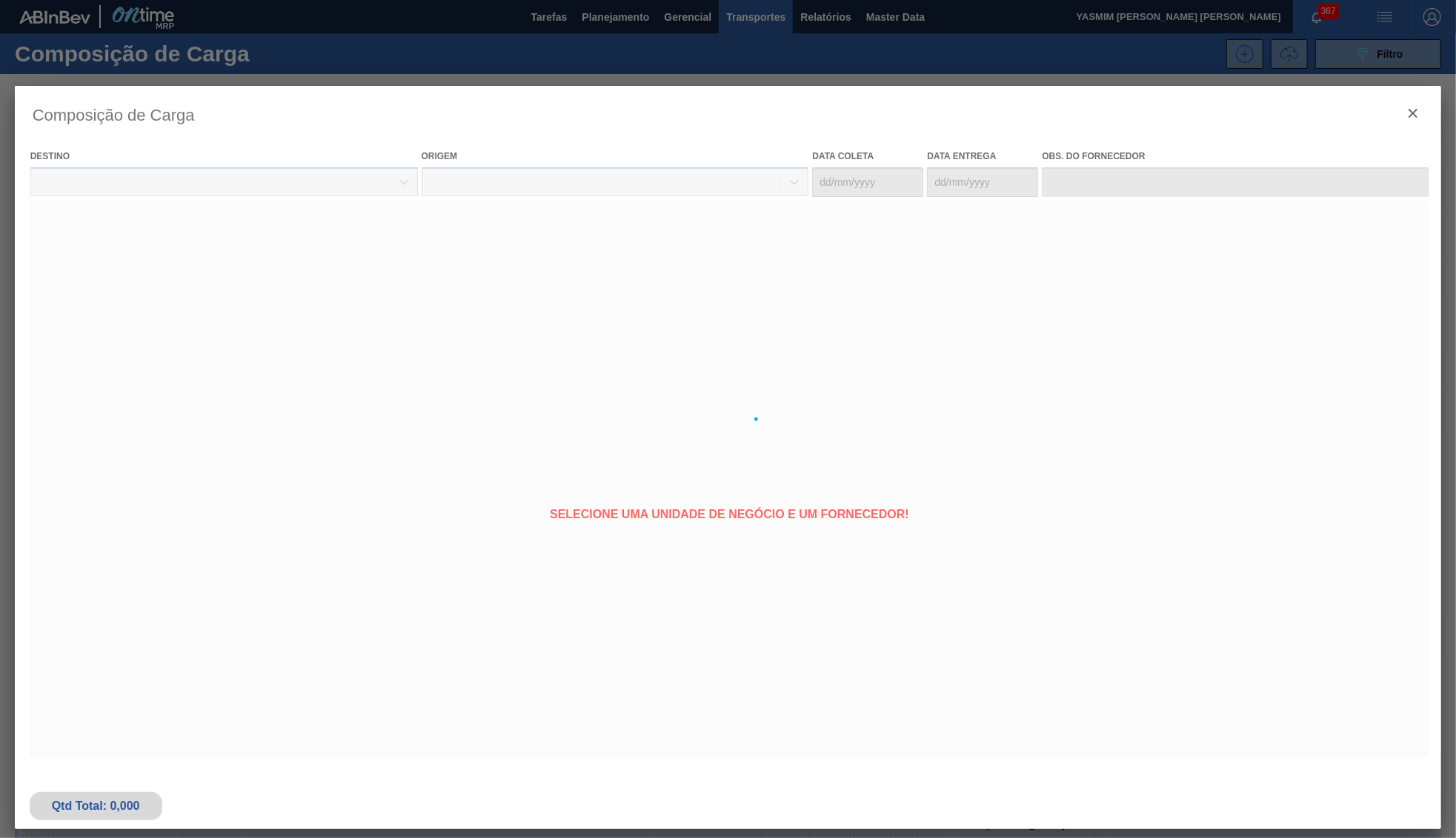
type coleta "[DATE]"
type entrega "03/11/2025"
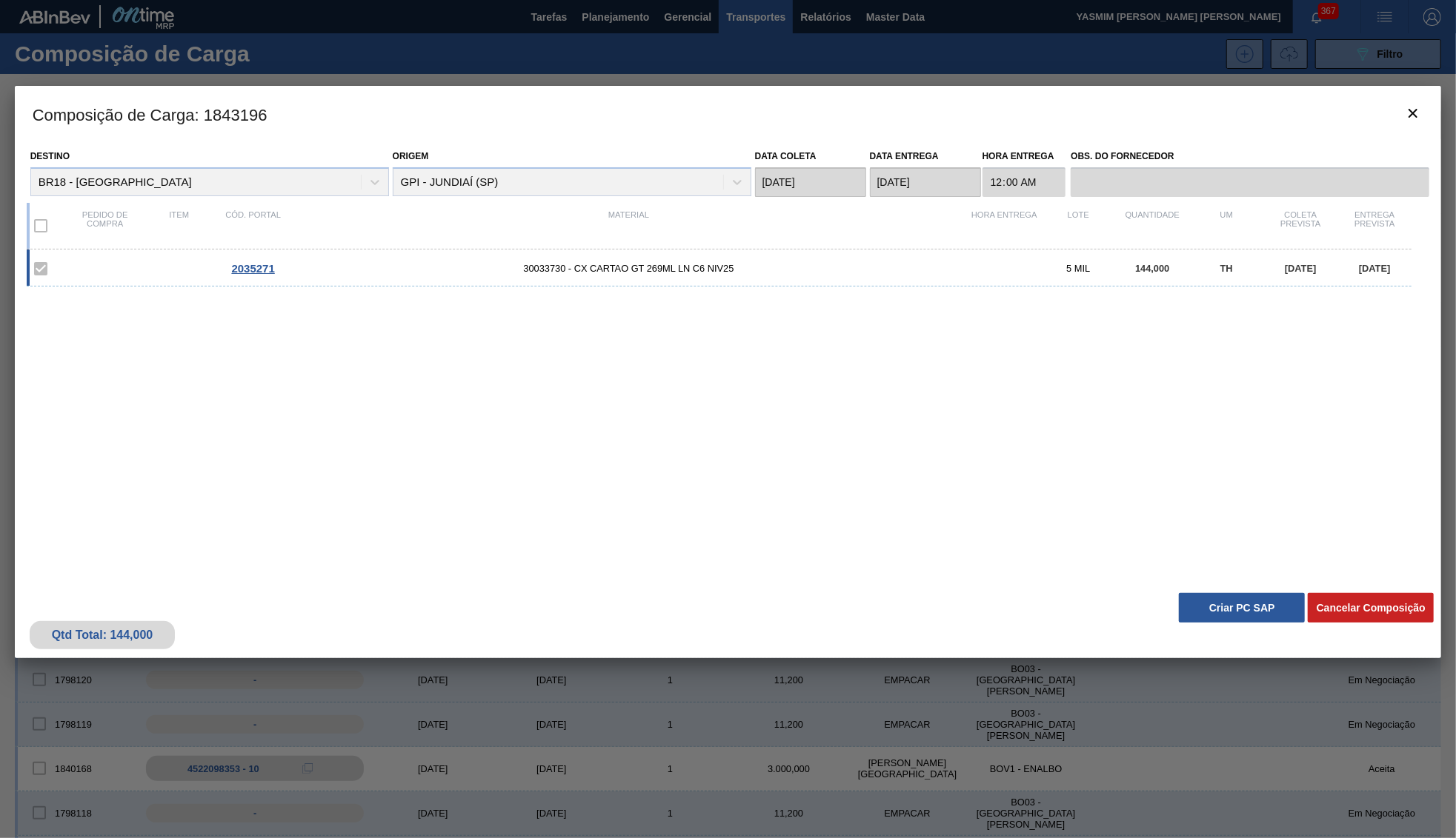
click at [1250, 603] on button "Criar PC SAP" at bounding box center [1241, 607] width 126 height 29
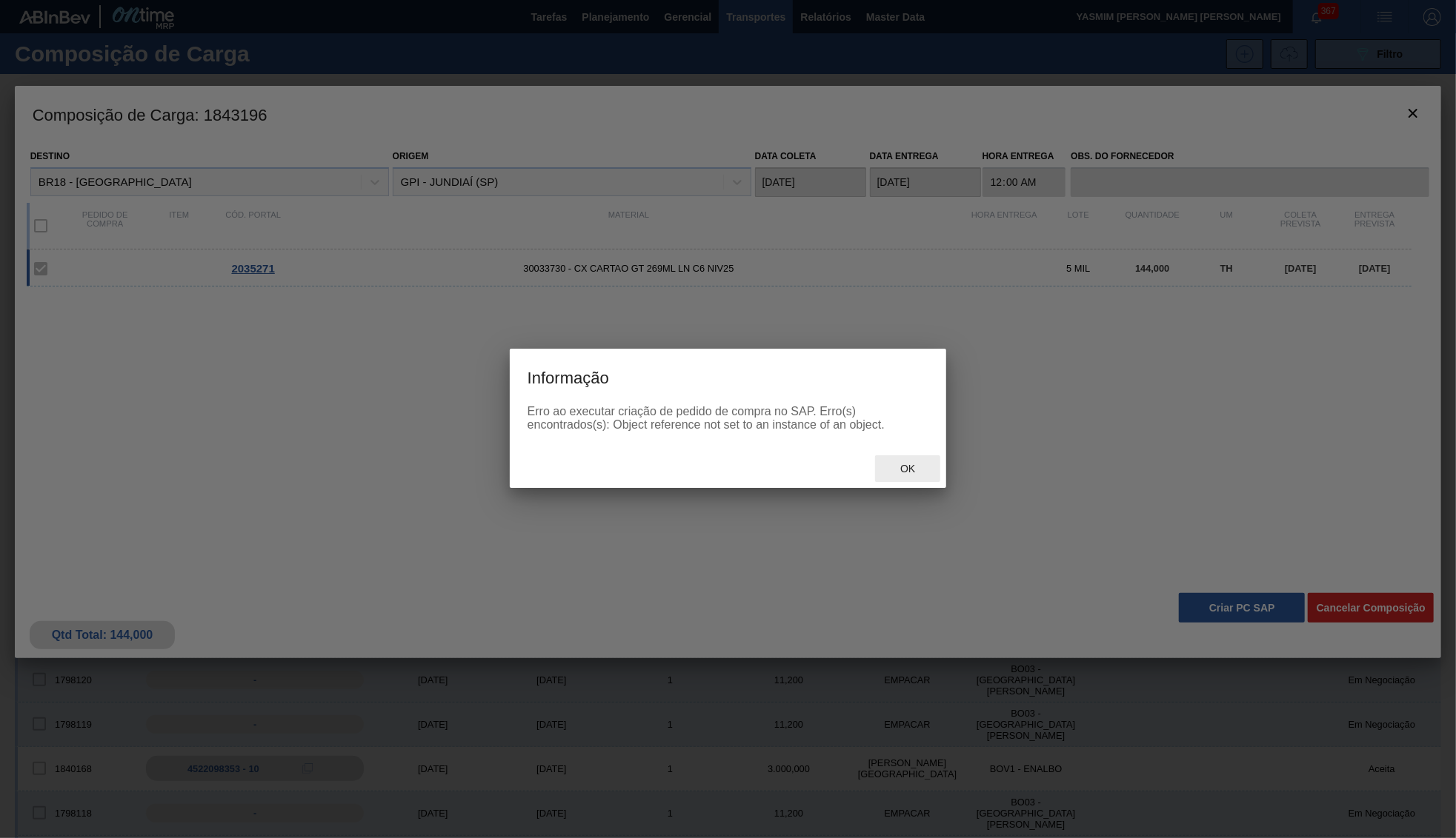
click at [905, 465] on div "Ok" at bounding box center [907, 469] width 65 height 28
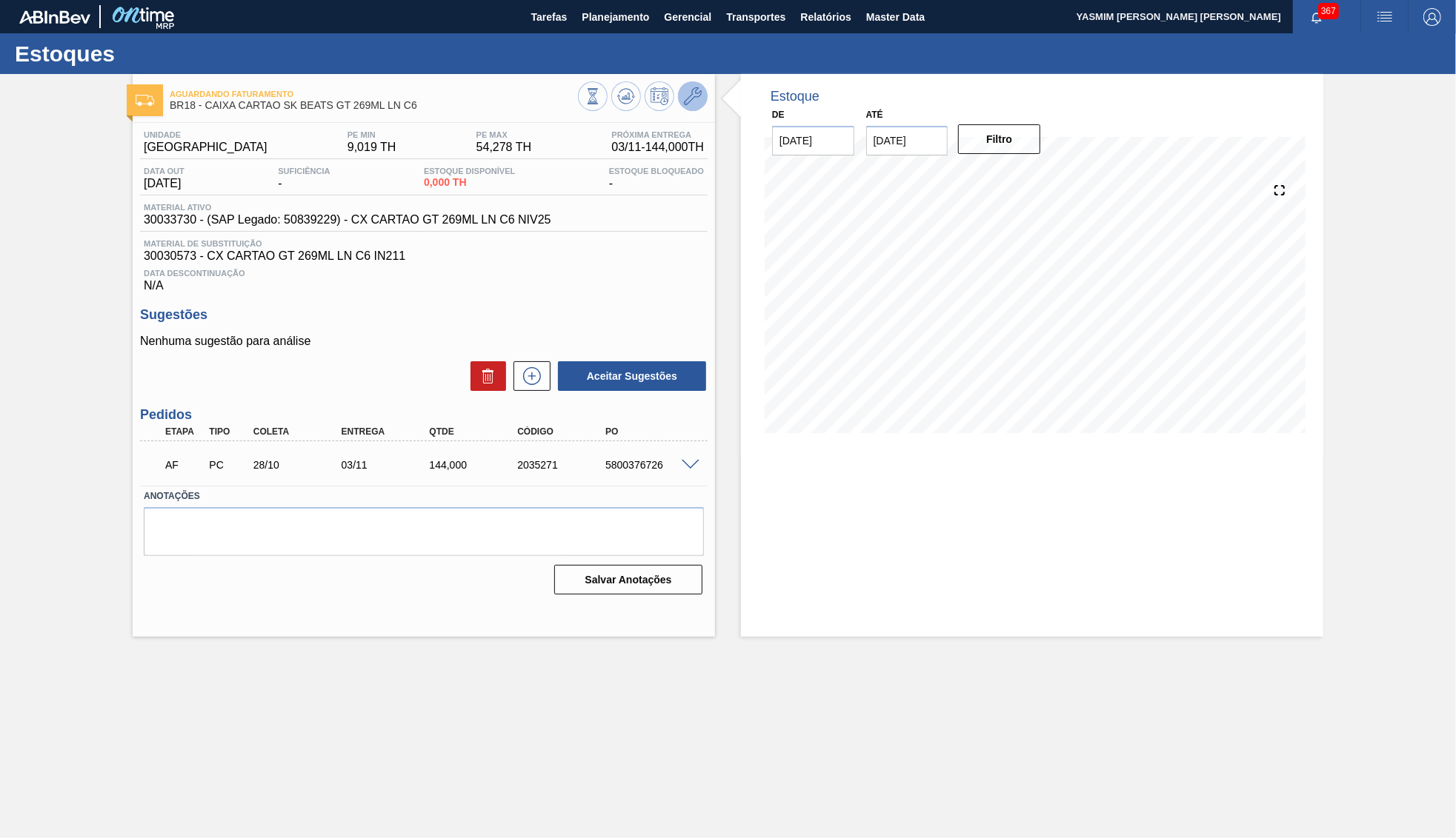
click at [701, 86] on button at bounding box center [692, 96] width 29 height 29
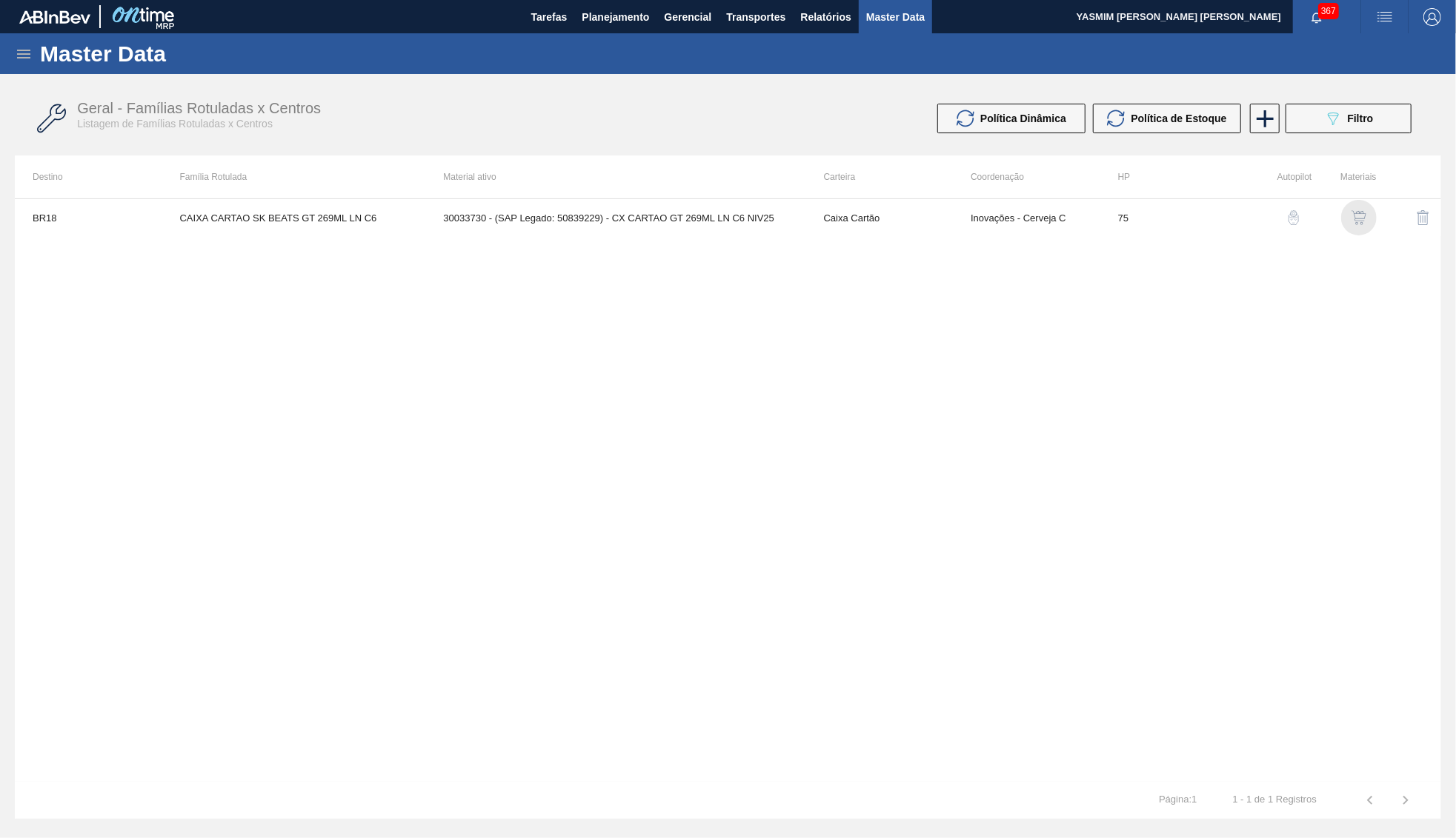
click at [1366, 215] on img "button" at bounding box center [1358, 217] width 15 height 15
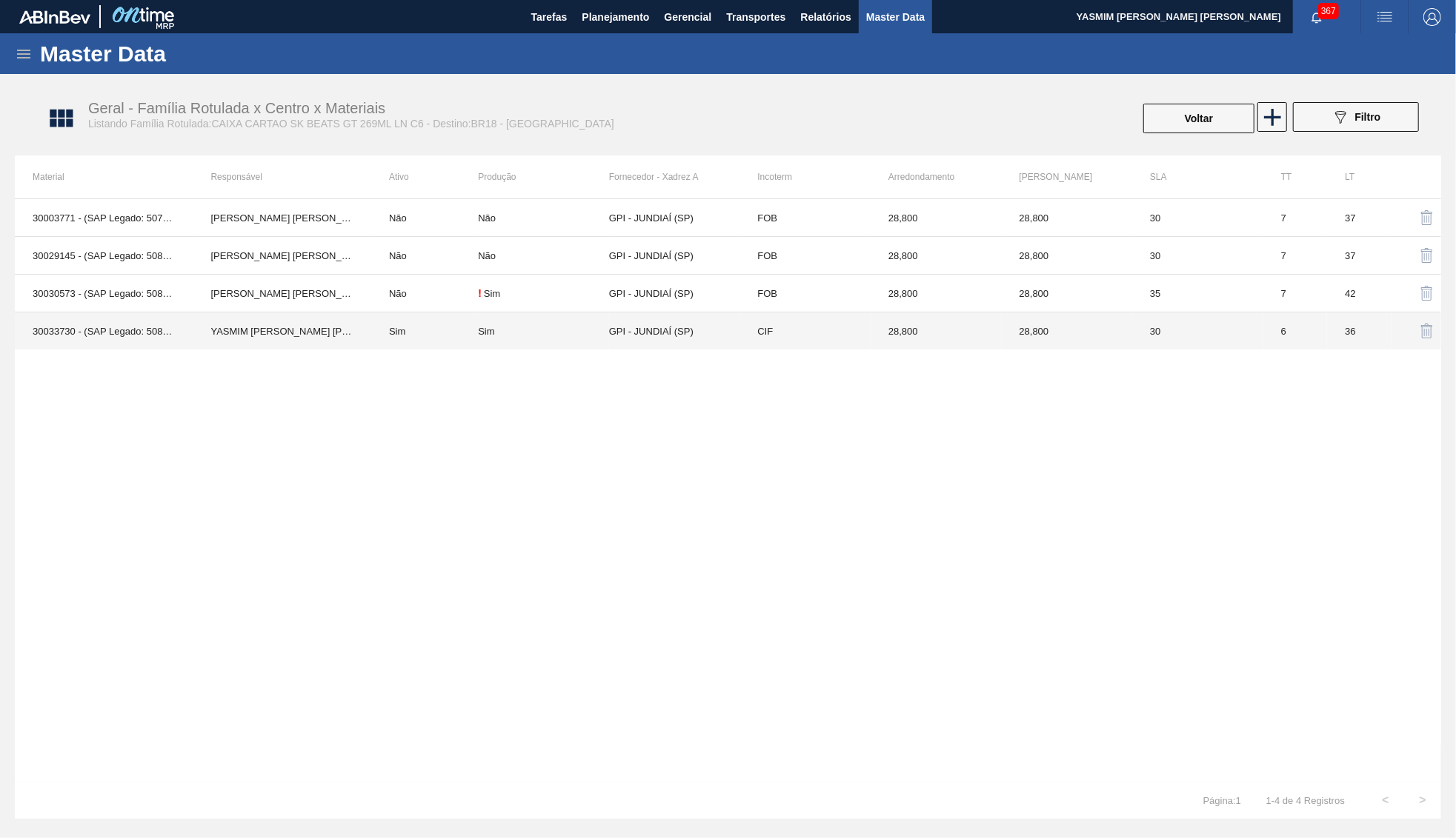
click at [462, 334] on td "Sim" at bounding box center [424, 331] width 107 height 38
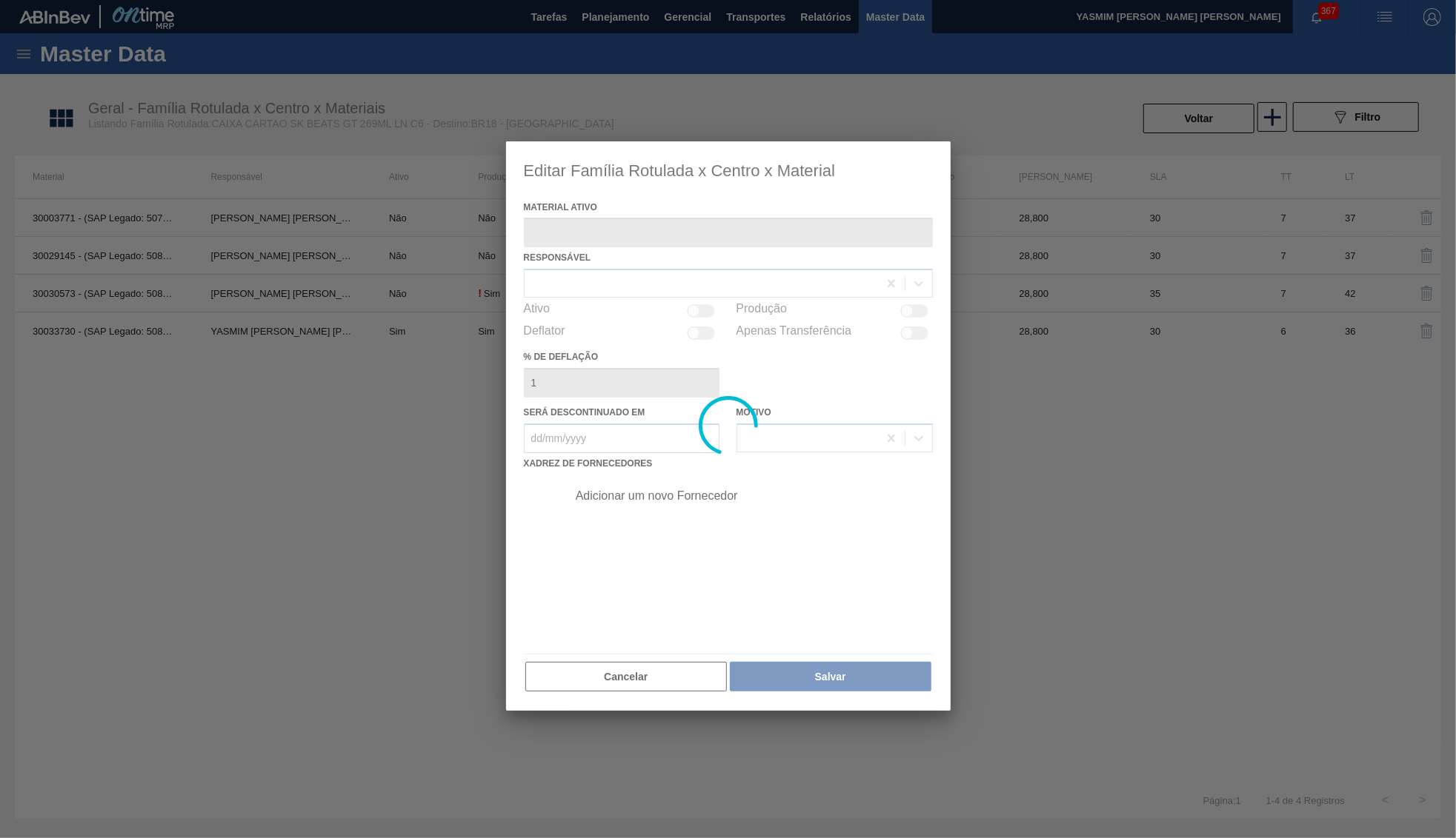
type ativo "30033730 - (SAP Legado: 50839229) - CX CARTAO GT 269ML LN C6 NIV25"
checkbox input "true"
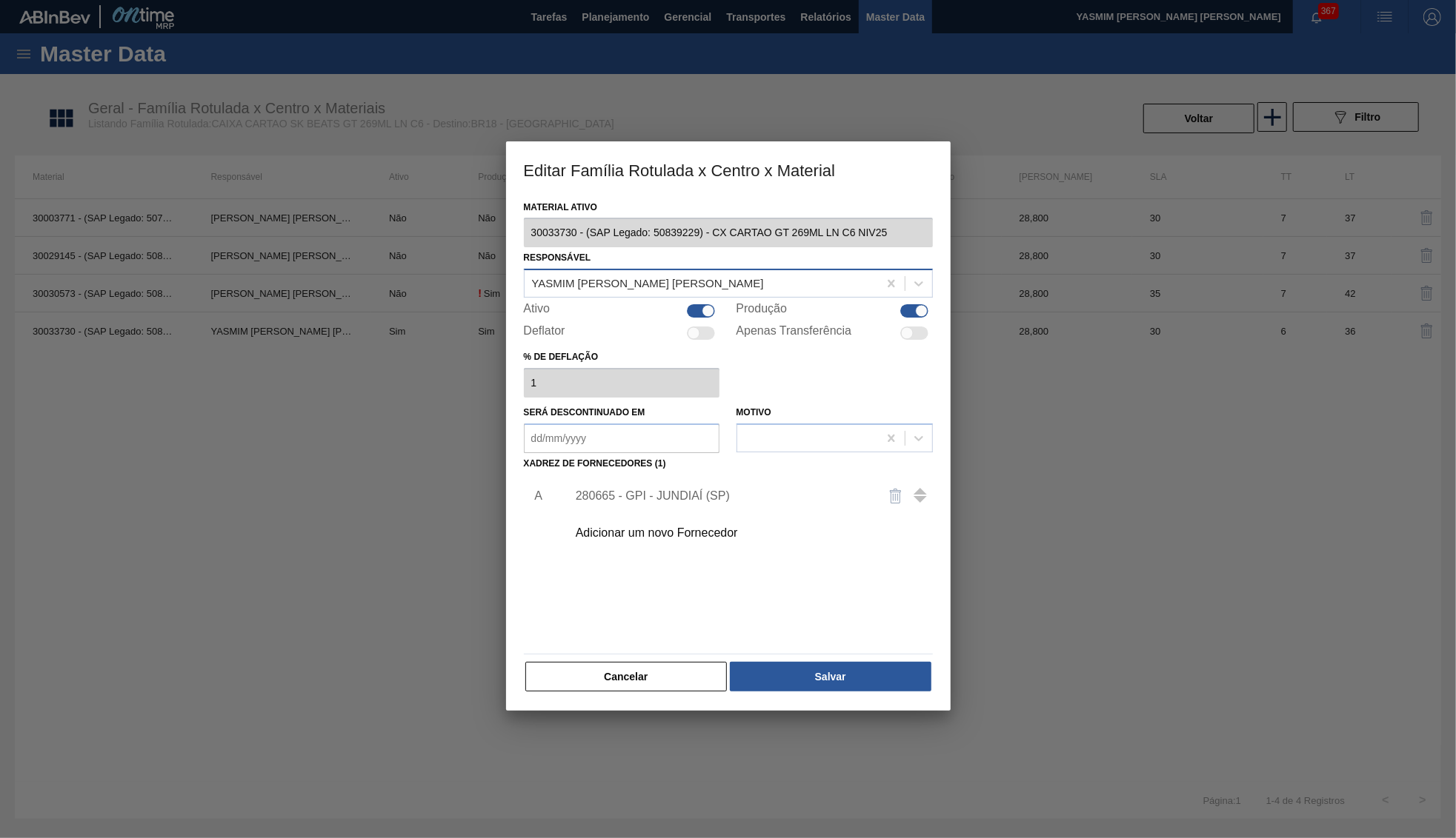
click at [742, 289] on div "[PERSON_NAME]" at bounding box center [701, 284] width 354 height 21
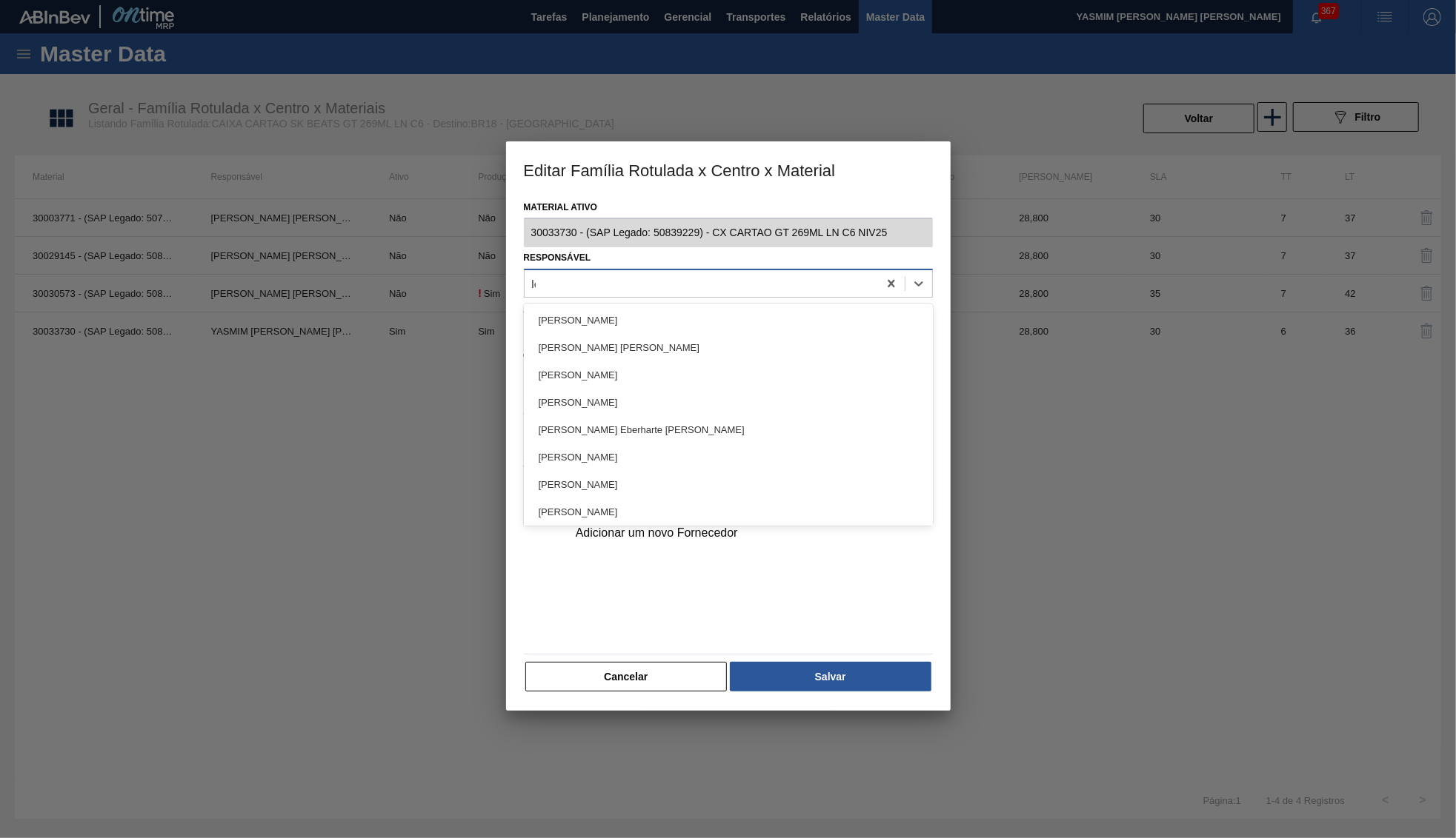
type input "let"
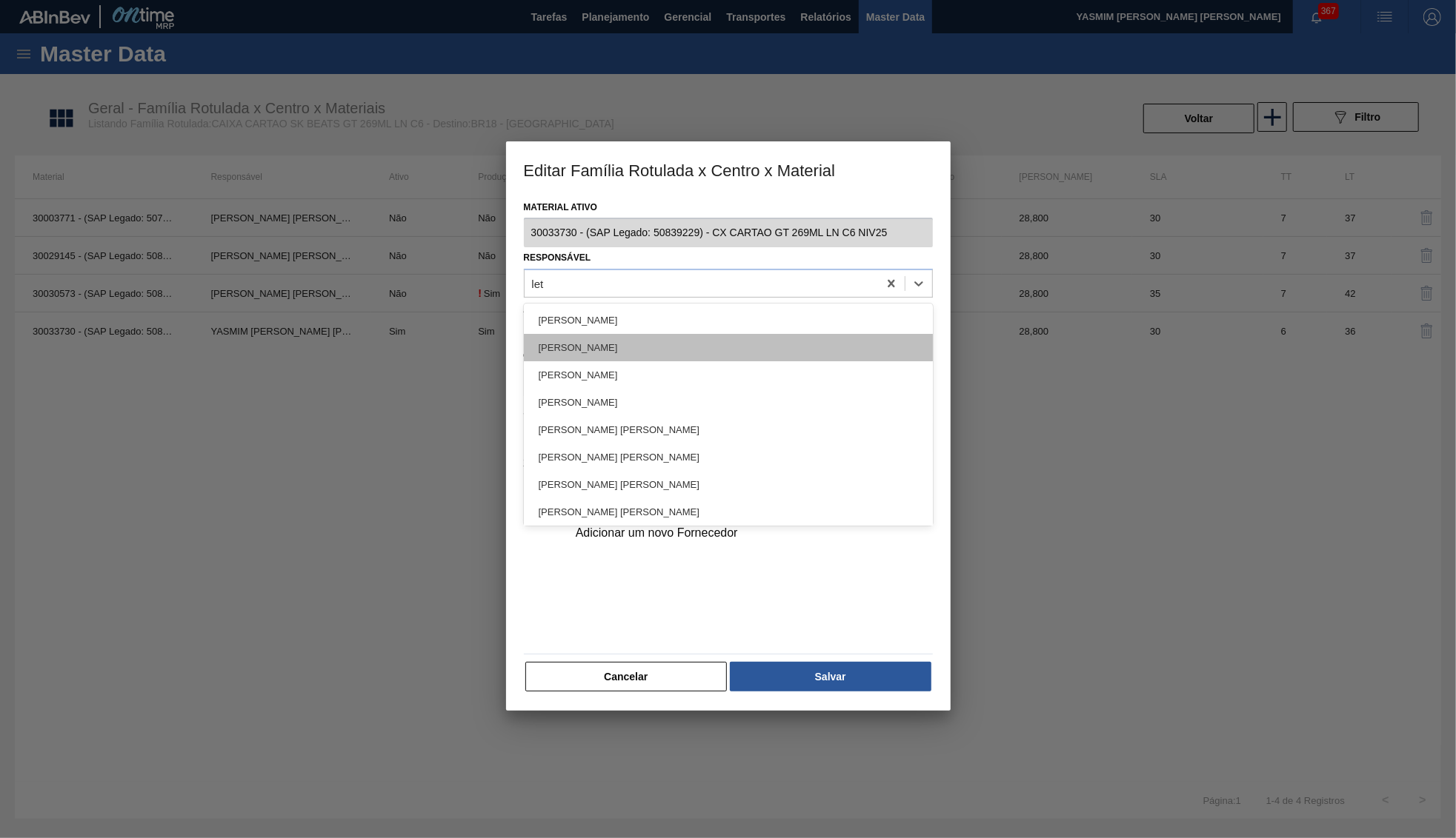
click at [562, 352] on div "Leticia Marquesini Bandeira" at bounding box center [728, 347] width 409 height 28
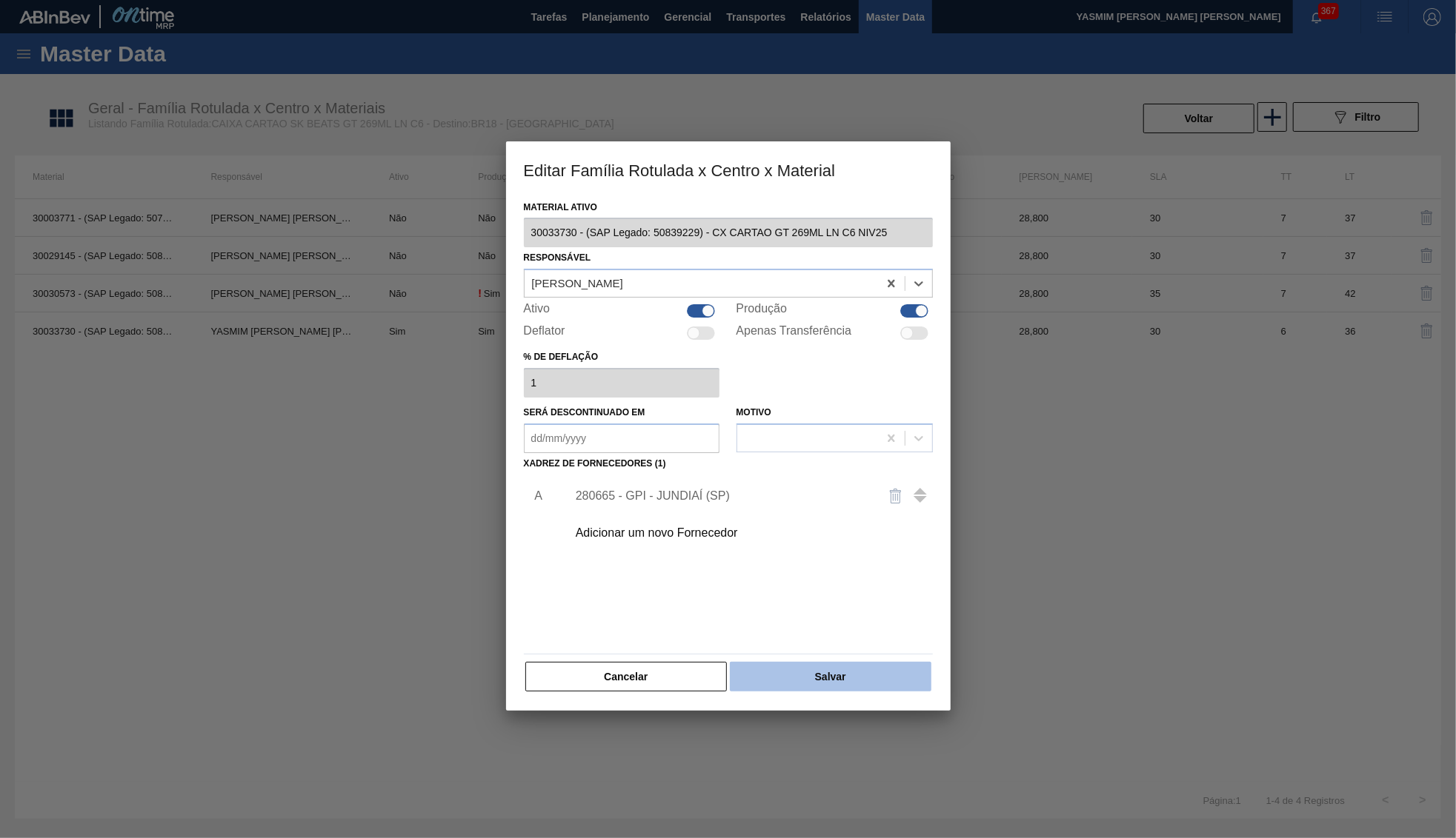
click at [879, 673] on button "Salvar" at bounding box center [830, 676] width 201 height 29
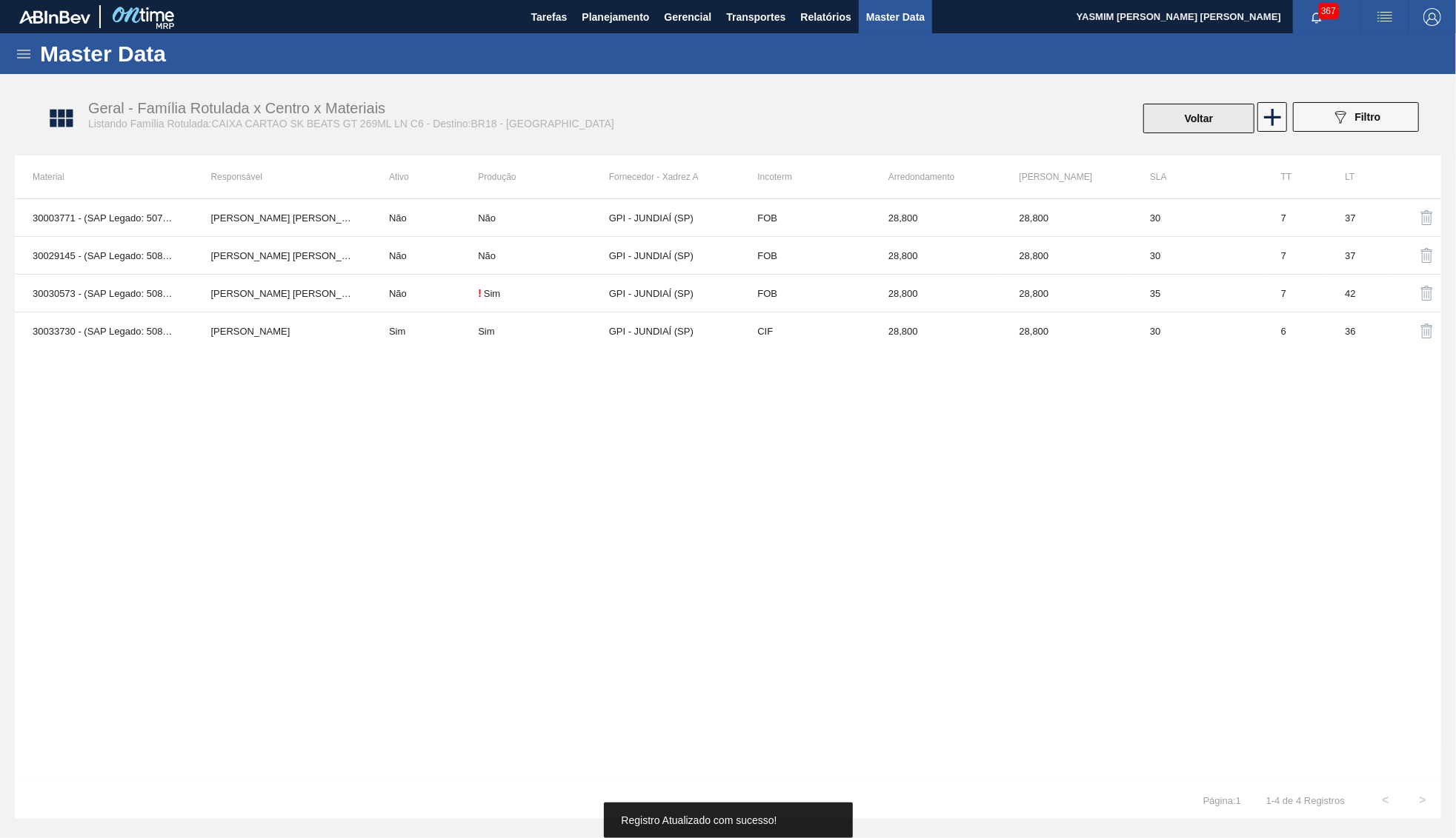
click at [1205, 112] on button "Voltar" at bounding box center [1198, 118] width 111 height 29
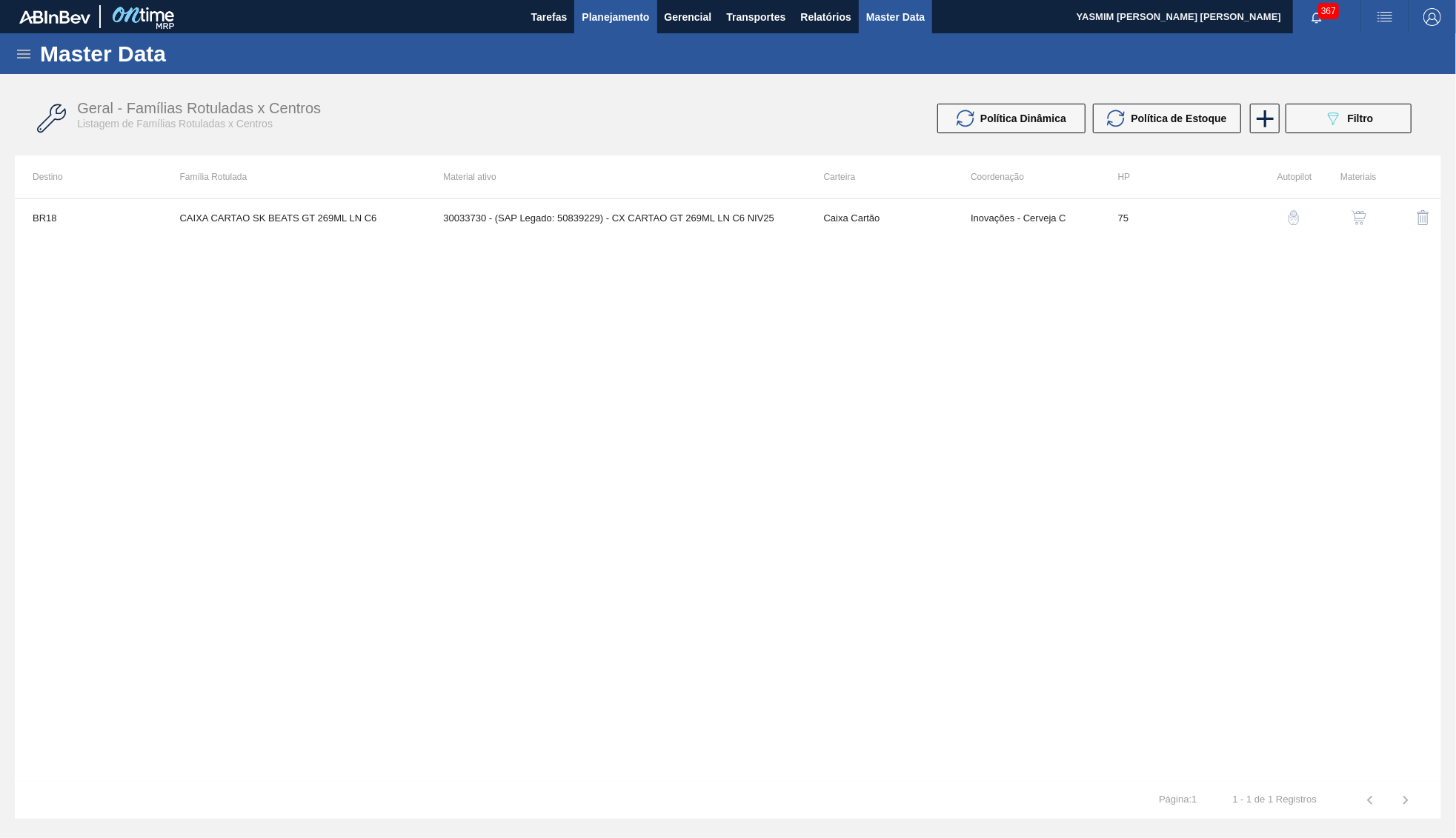
click at [633, 13] on span "Planejamento" at bounding box center [615, 17] width 67 height 17
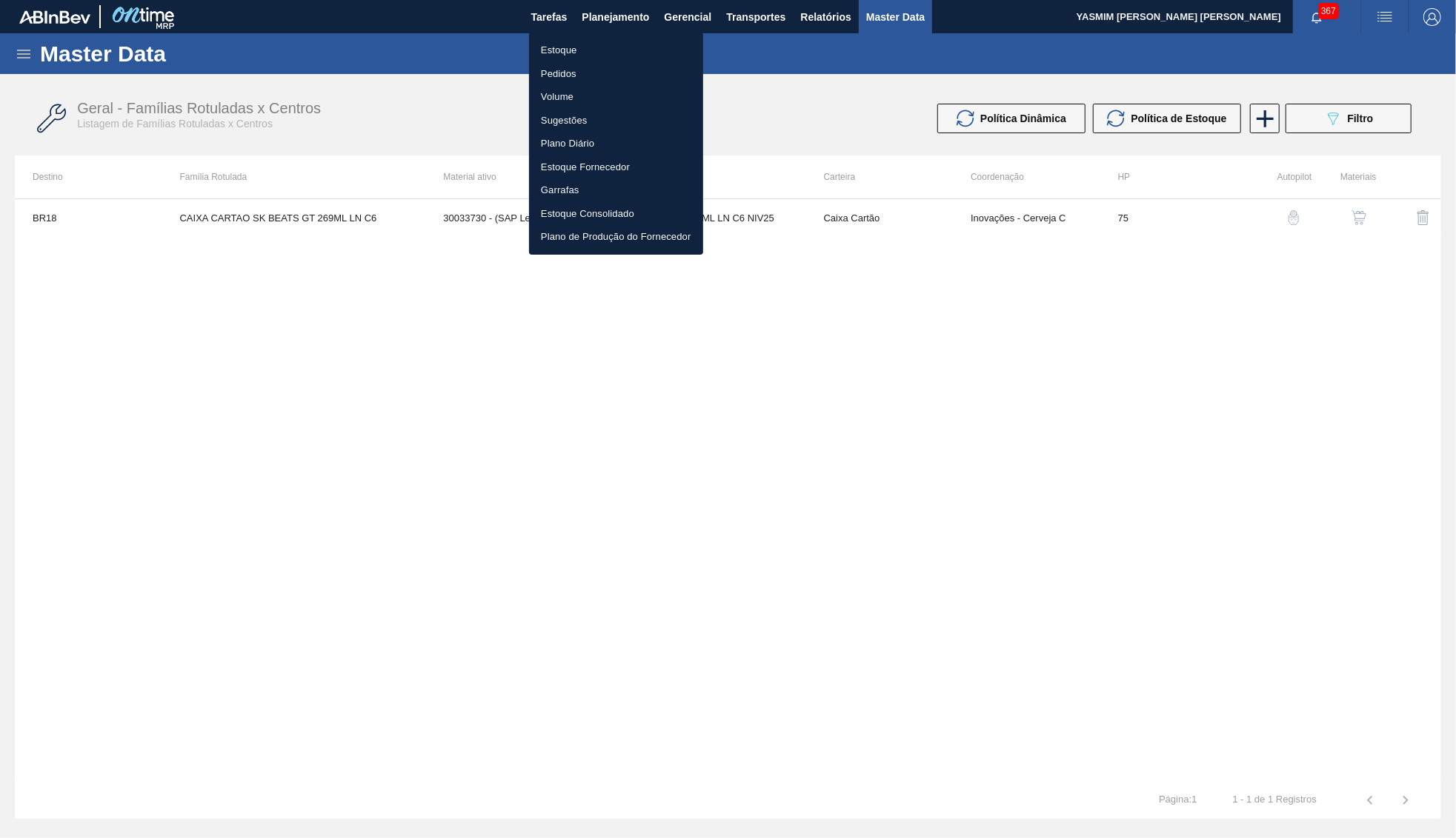
click at [579, 62] on li "Pedidos" at bounding box center [616, 74] width 174 height 24
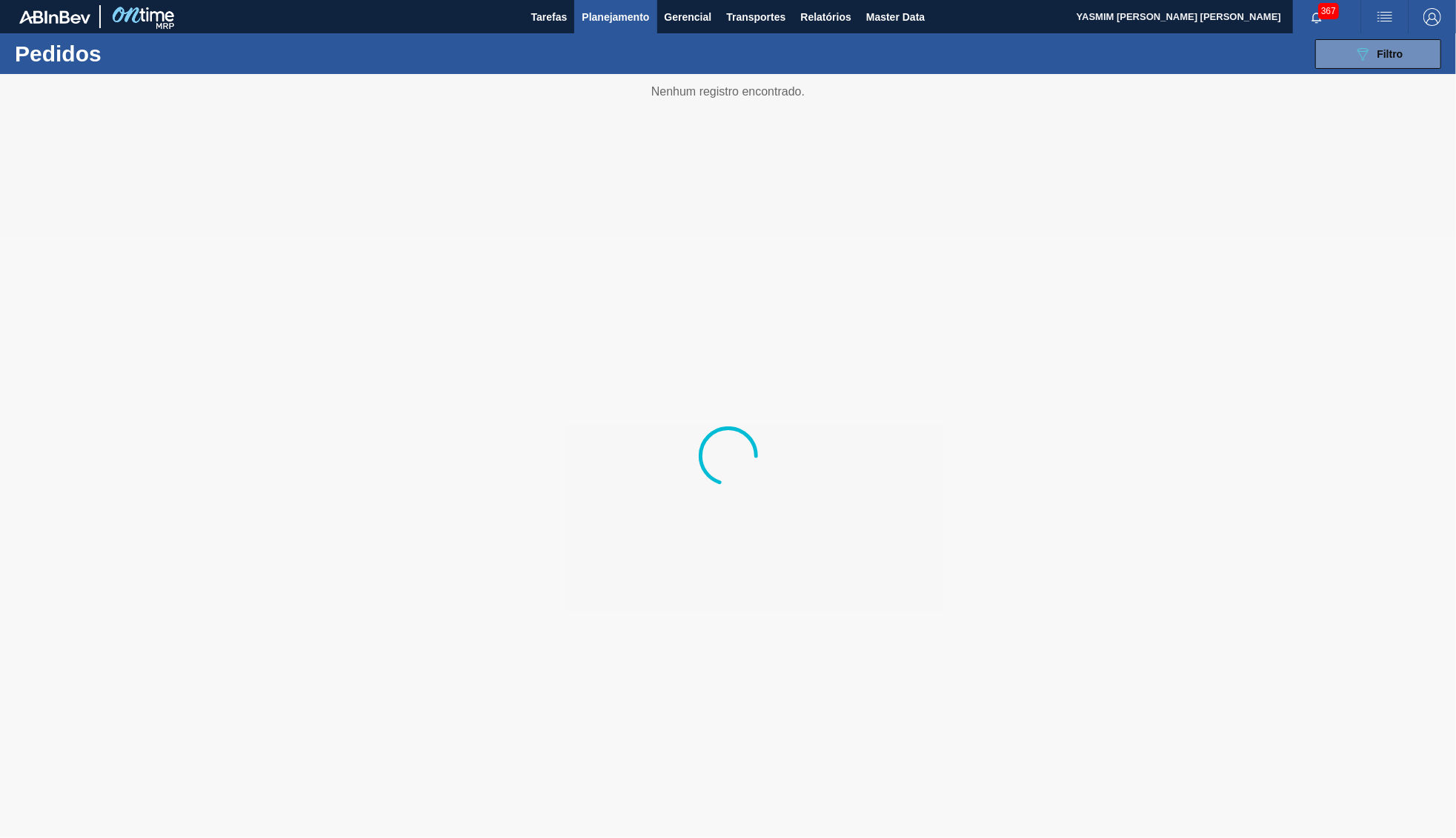
click at [567, 55] on div "089F7B8B-B2A5-4AFE-B5C0-19BA573D28AC Filtro Código Pedido Portal × 2000844 Códi…" at bounding box center [842, 54] width 1211 height 44
click at [596, 19] on span "Planejamento" at bounding box center [615, 17] width 67 height 17
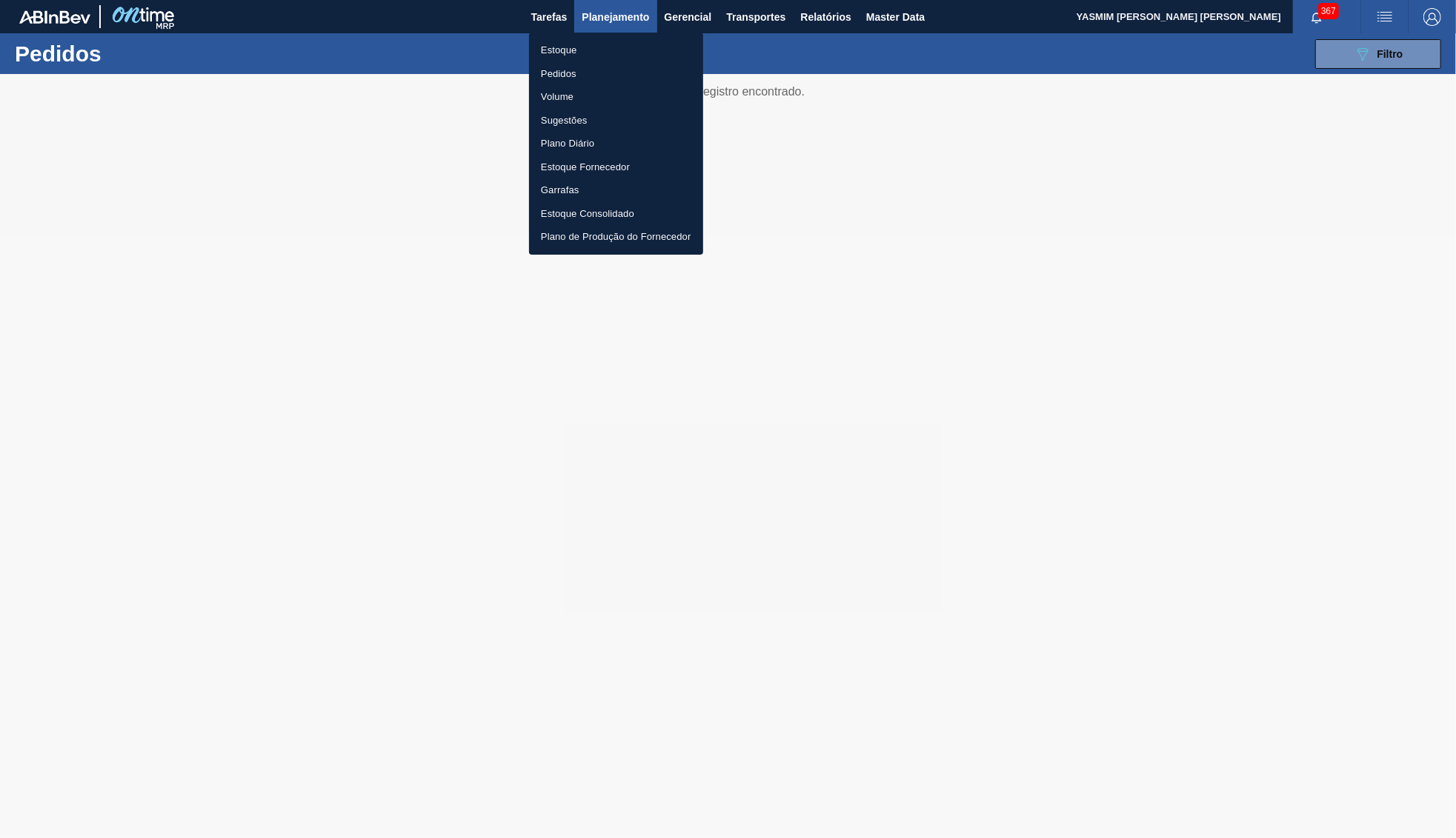
click at [571, 50] on li "Estoque" at bounding box center [616, 51] width 174 height 24
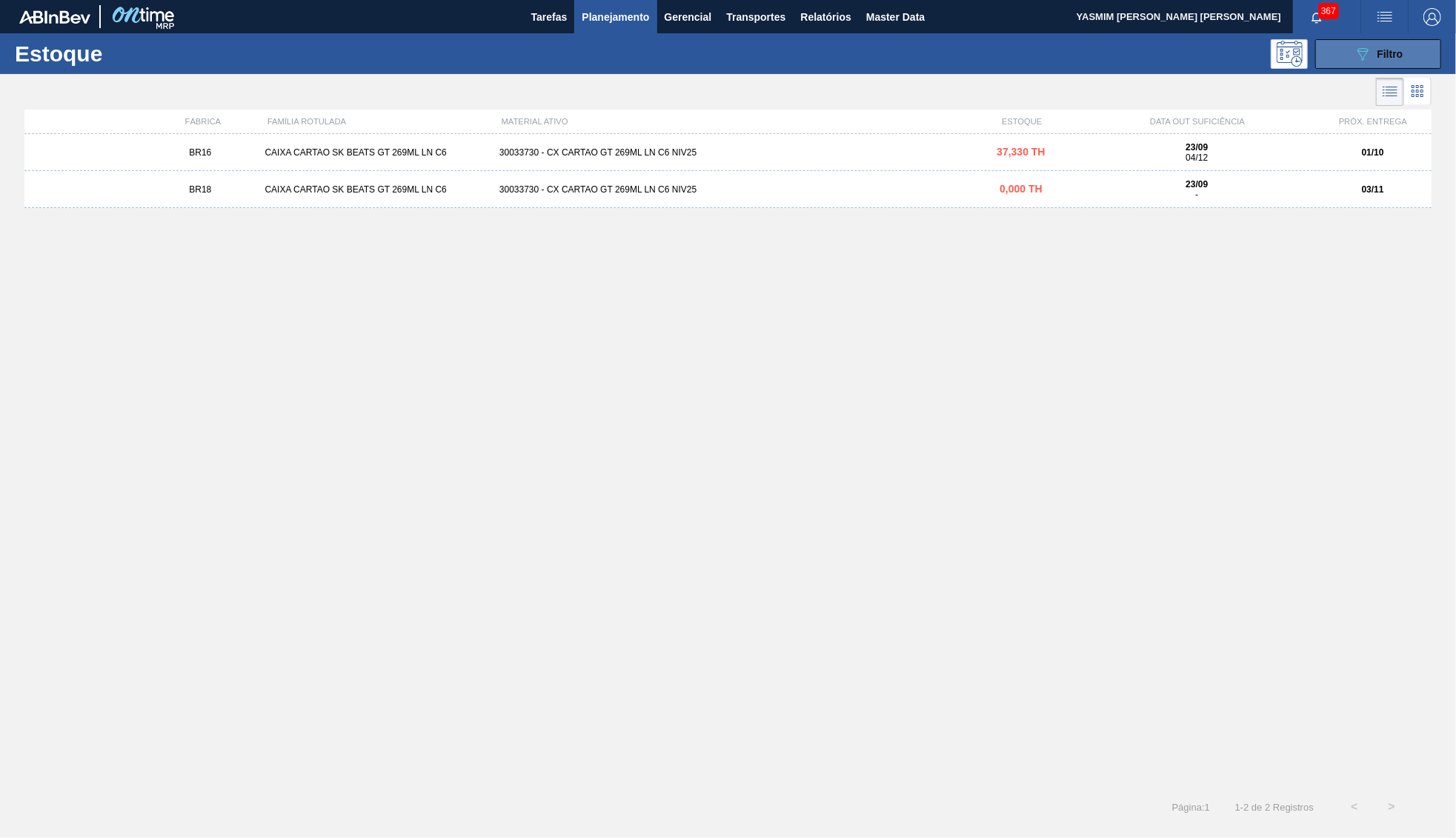
click at [1396, 50] on span "Filtro" at bounding box center [1390, 54] width 26 height 12
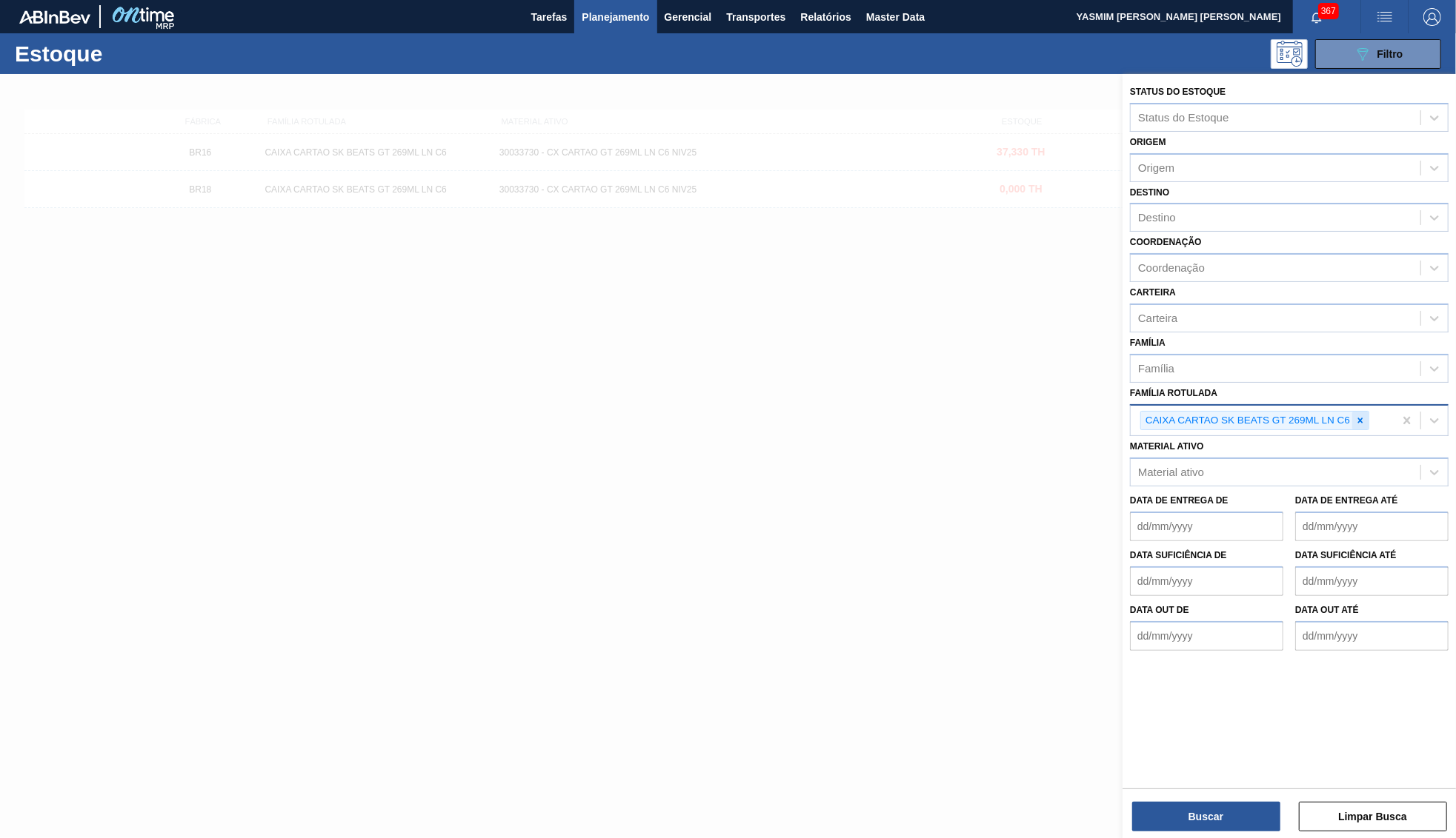
click at [1358, 415] on icon at bounding box center [1359, 420] width 10 height 10
paste Rotulada "CAIXA CARTÃO STELLA PURE GOLD 473ML"
type Rotulada "CAIXA CARTÃO STELLA PURE GOLD 473ML"
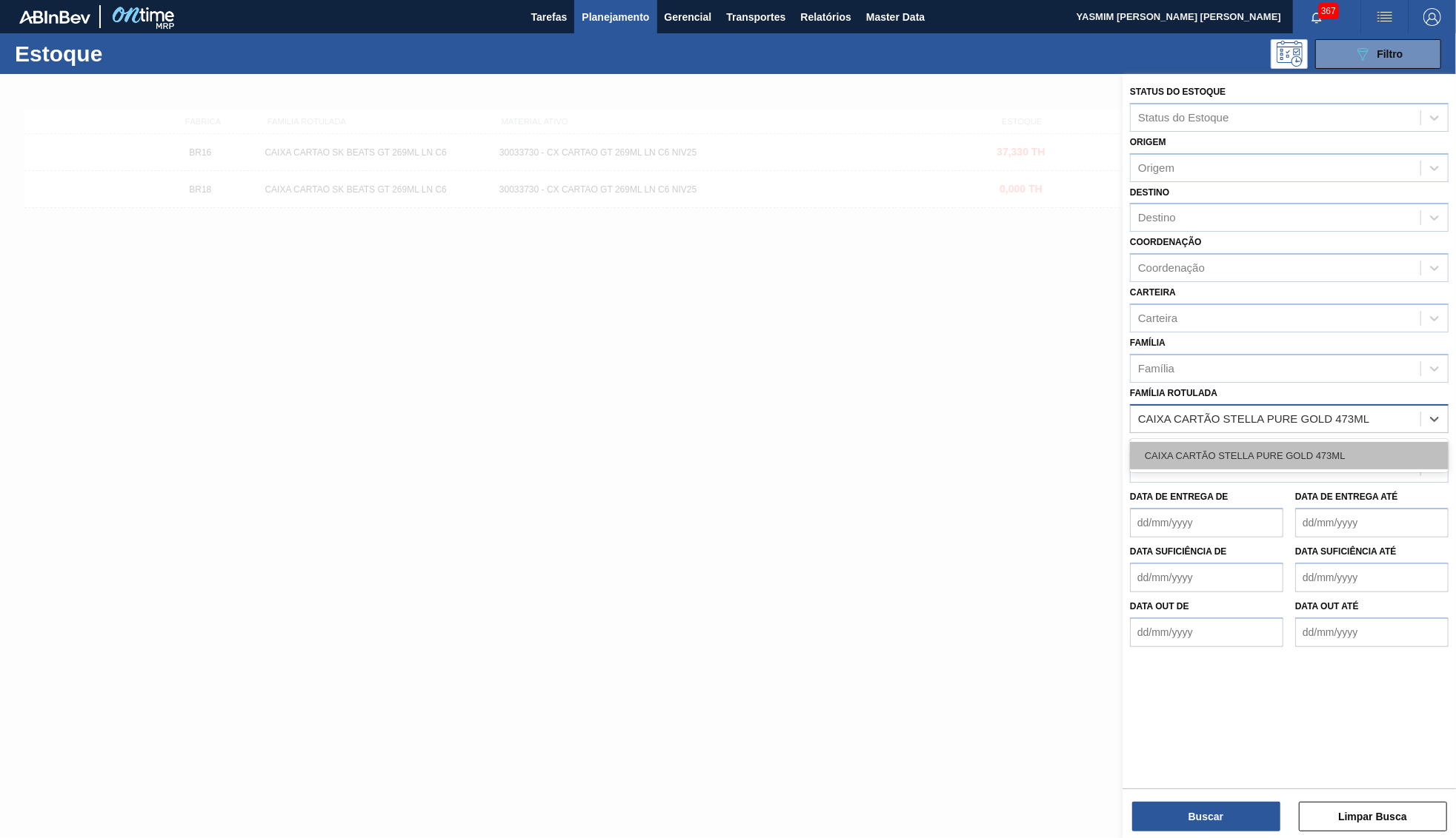
click at [1245, 442] on div "CAIXA CARTÃO STELLA PURE GOLD 473ML" at bounding box center [1289, 456] width 319 height 28
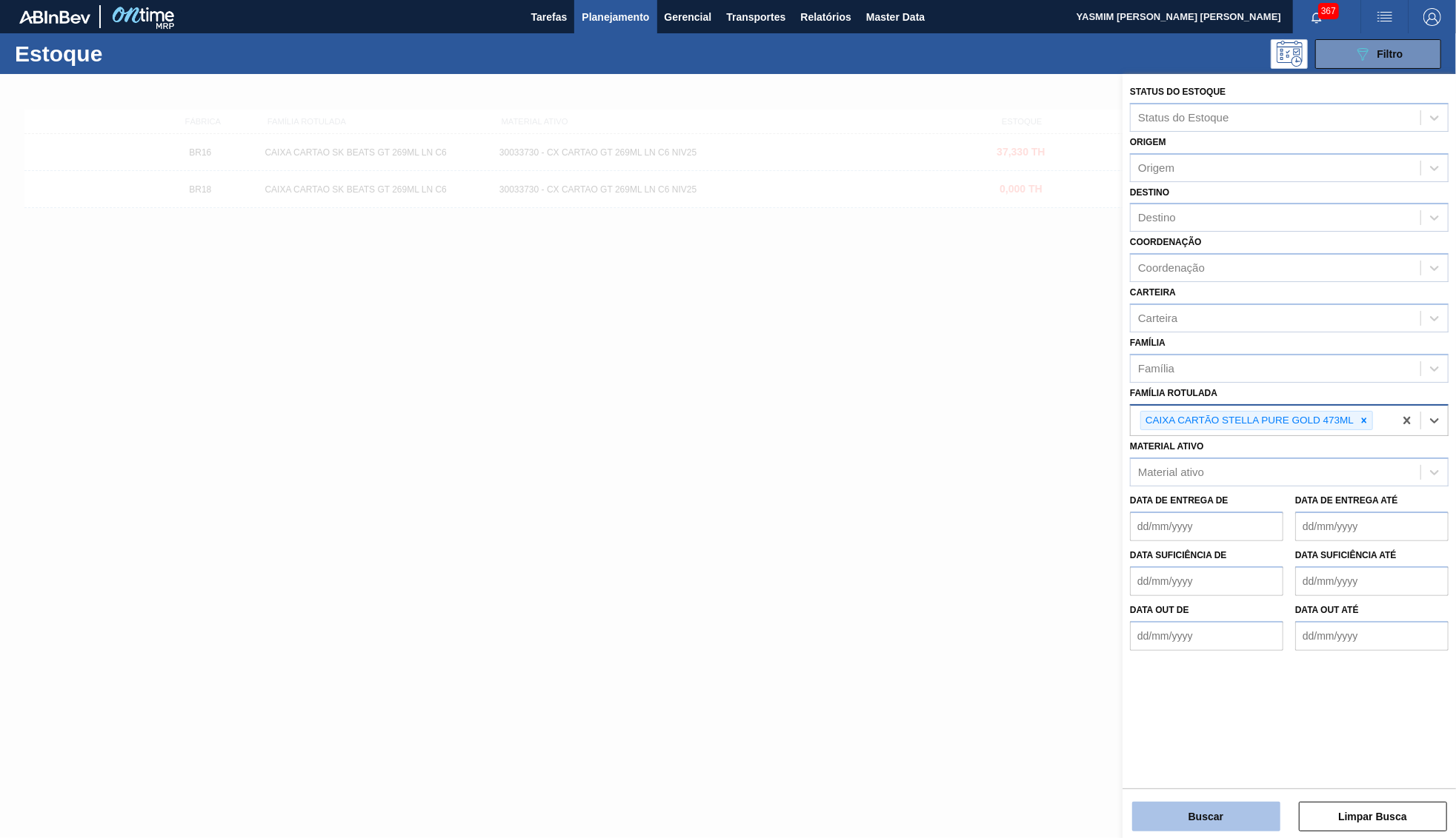
click at [1220, 813] on button "Buscar" at bounding box center [1205, 817] width 148 height 29
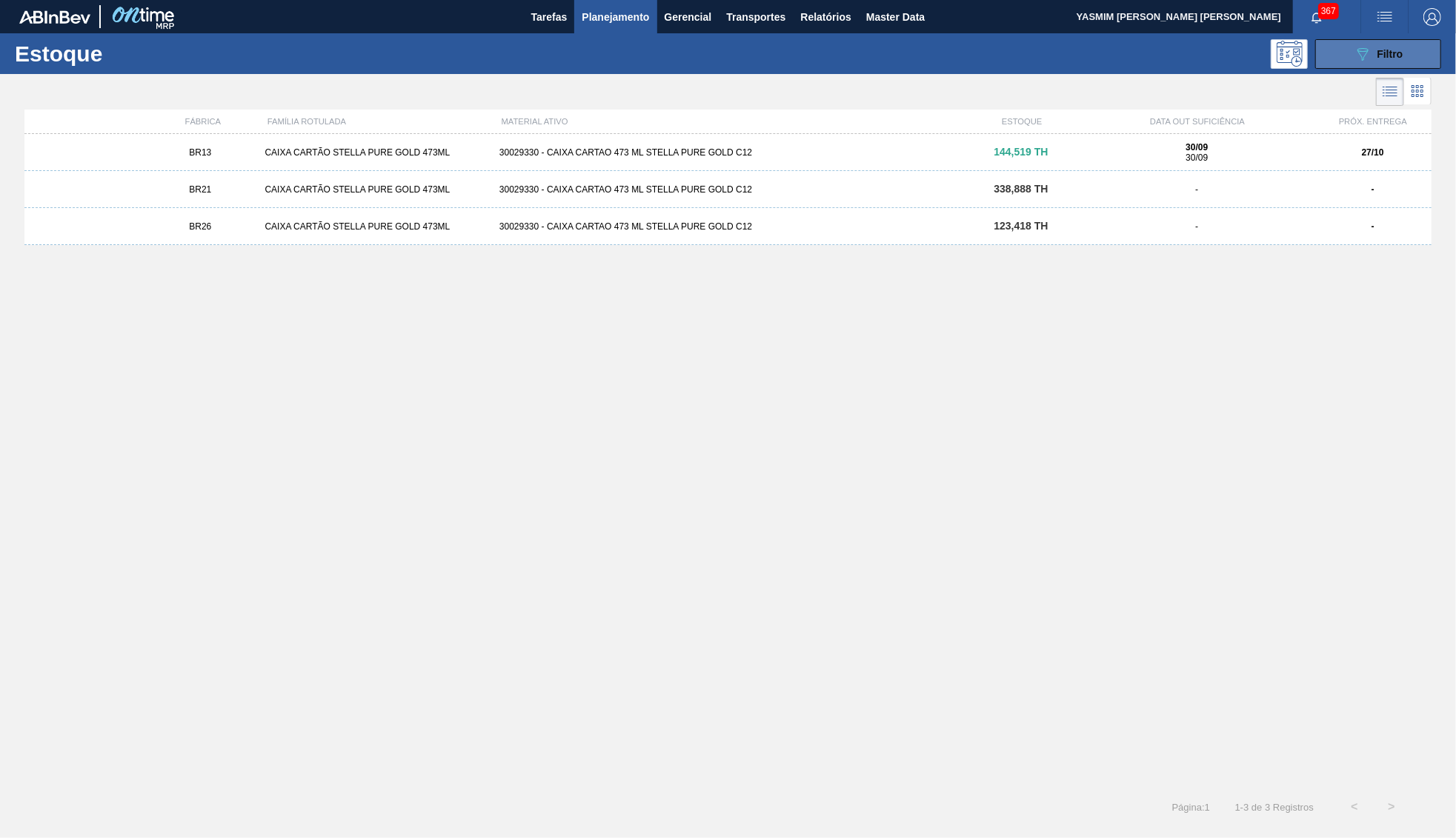
click at [1370, 47] on icon "089F7B8B-B2A5-4AFE-B5C0-19BA573D28AC" at bounding box center [1362, 54] width 17 height 17
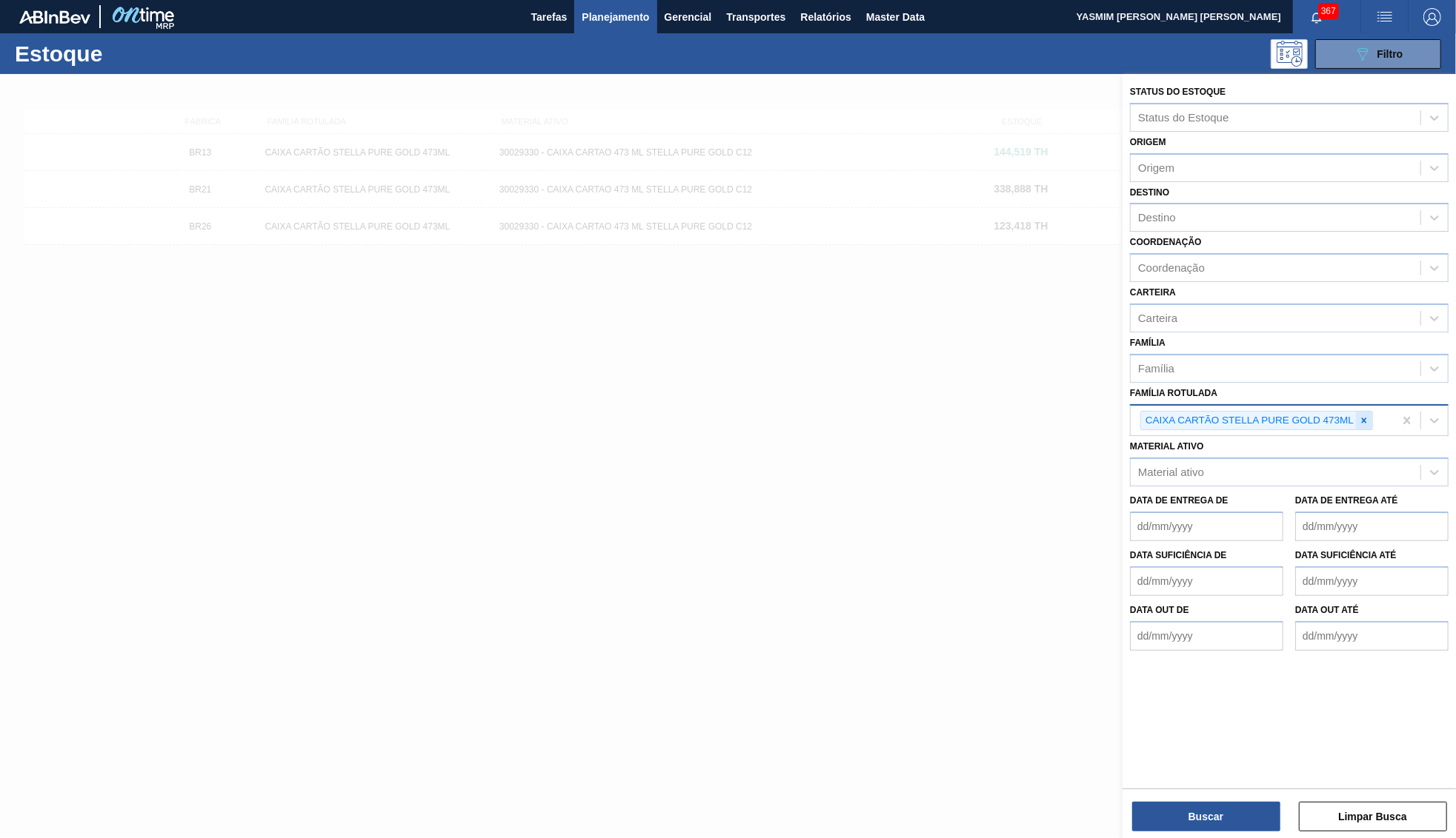
click at [1364, 415] on icon at bounding box center [1363, 420] width 10 height 10
paste Rotulada "30031289"
type Rotulada "30031289"
click at [1223, 483] on div "Data de Entrega de Data de Entrega até" at bounding box center [1289, 510] width 331 height 55
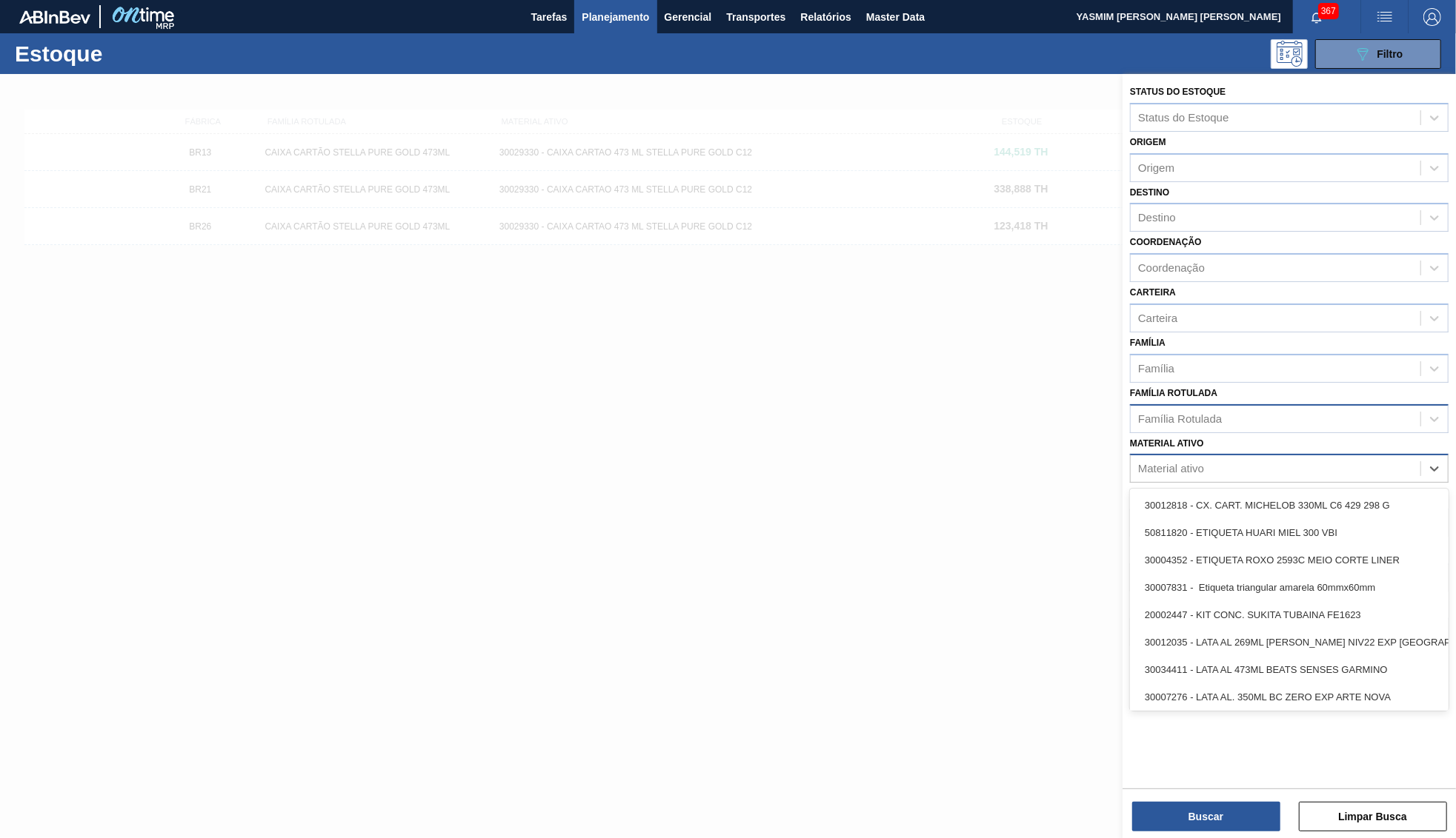
click at [1203, 463] on div "Material ativo" at bounding box center [1171, 469] width 66 height 13
paste ativo "30031289"
type ativo "30031289"
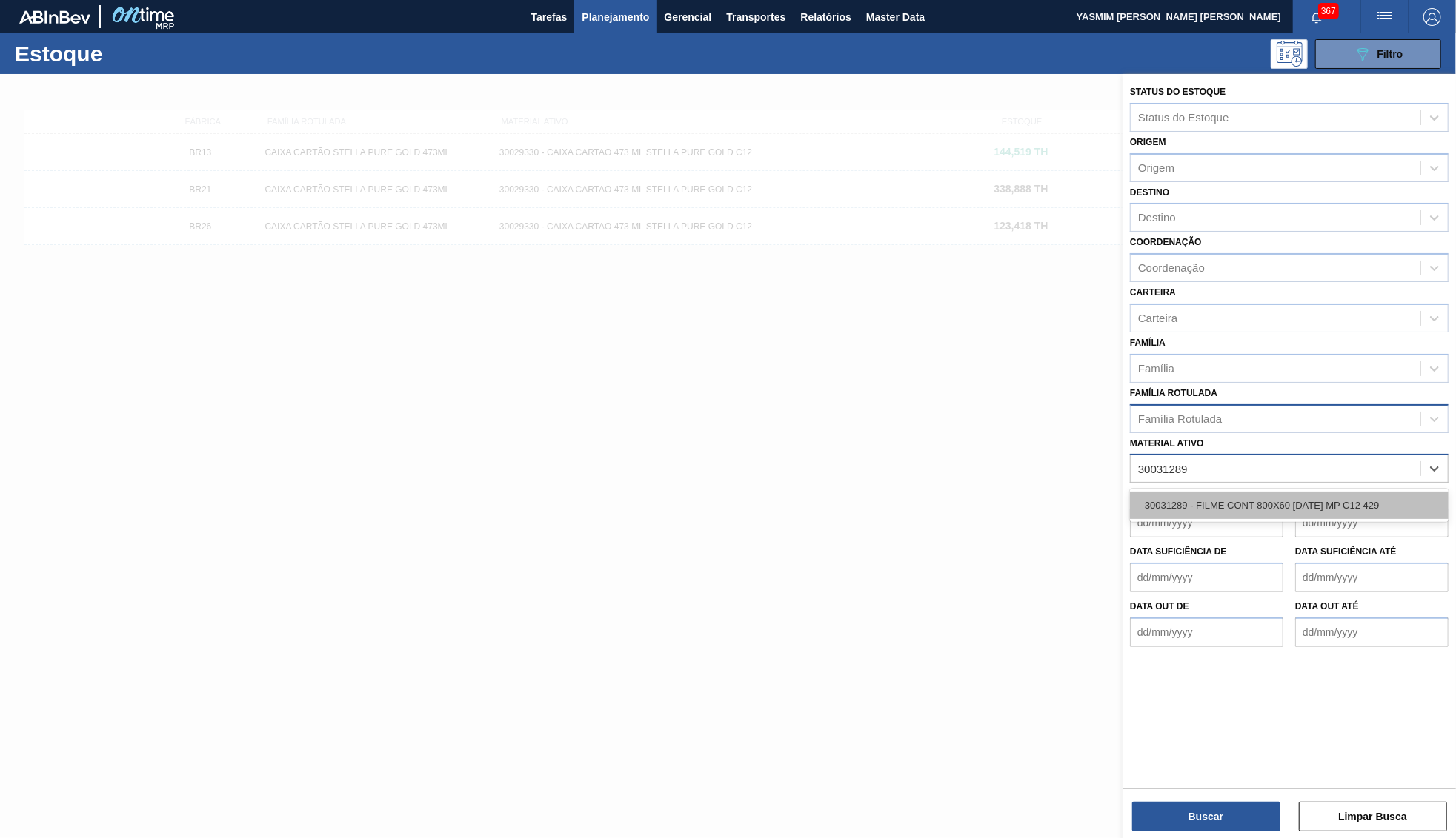
click at [1229, 492] on div "30031289 - FILME CONT 800X60 BC 473 MP C12 429" at bounding box center [1289, 505] width 319 height 28
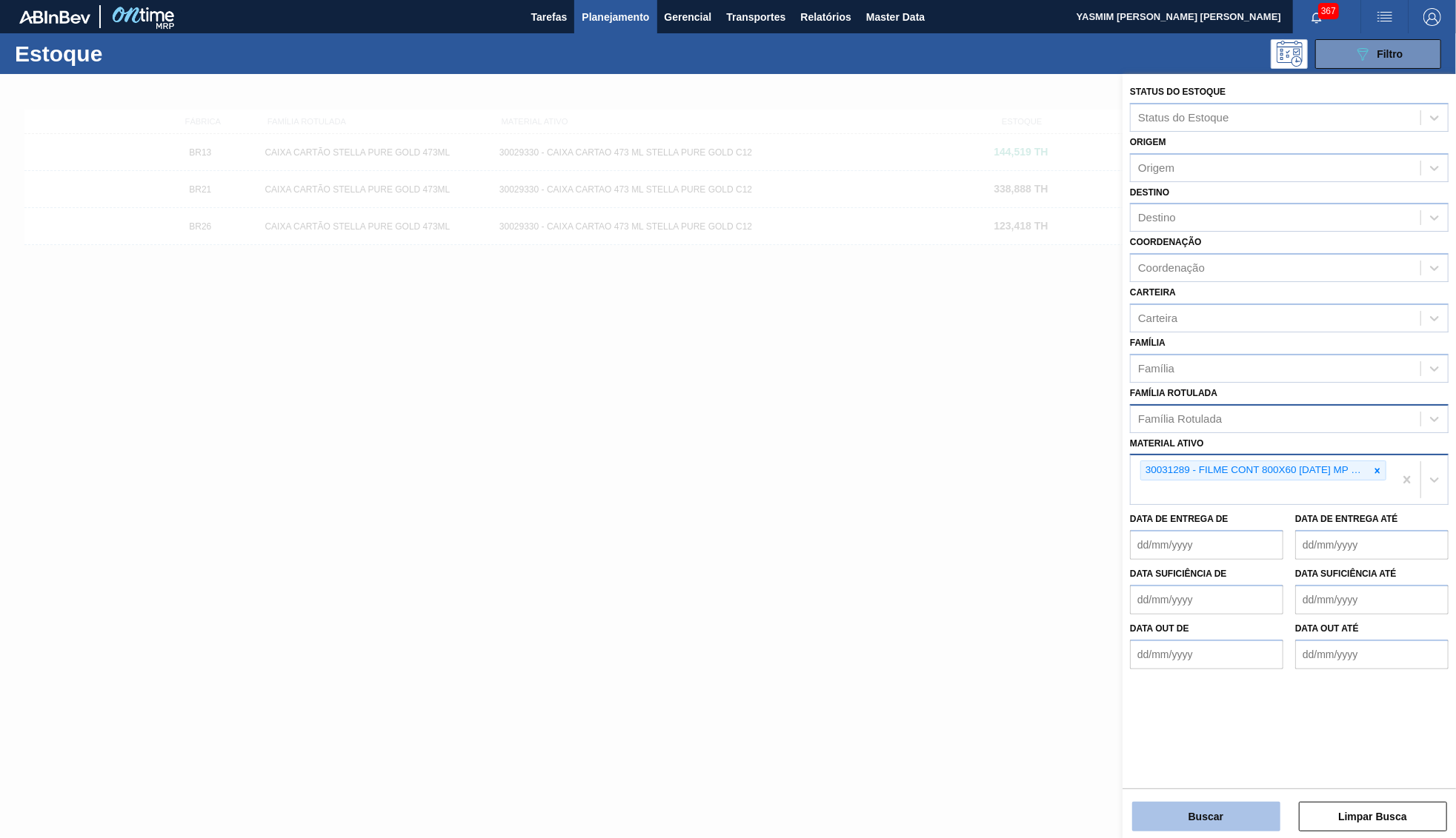
click at [1191, 831] on button "Buscar" at bounding box center [1205, 817] width 148 height 29
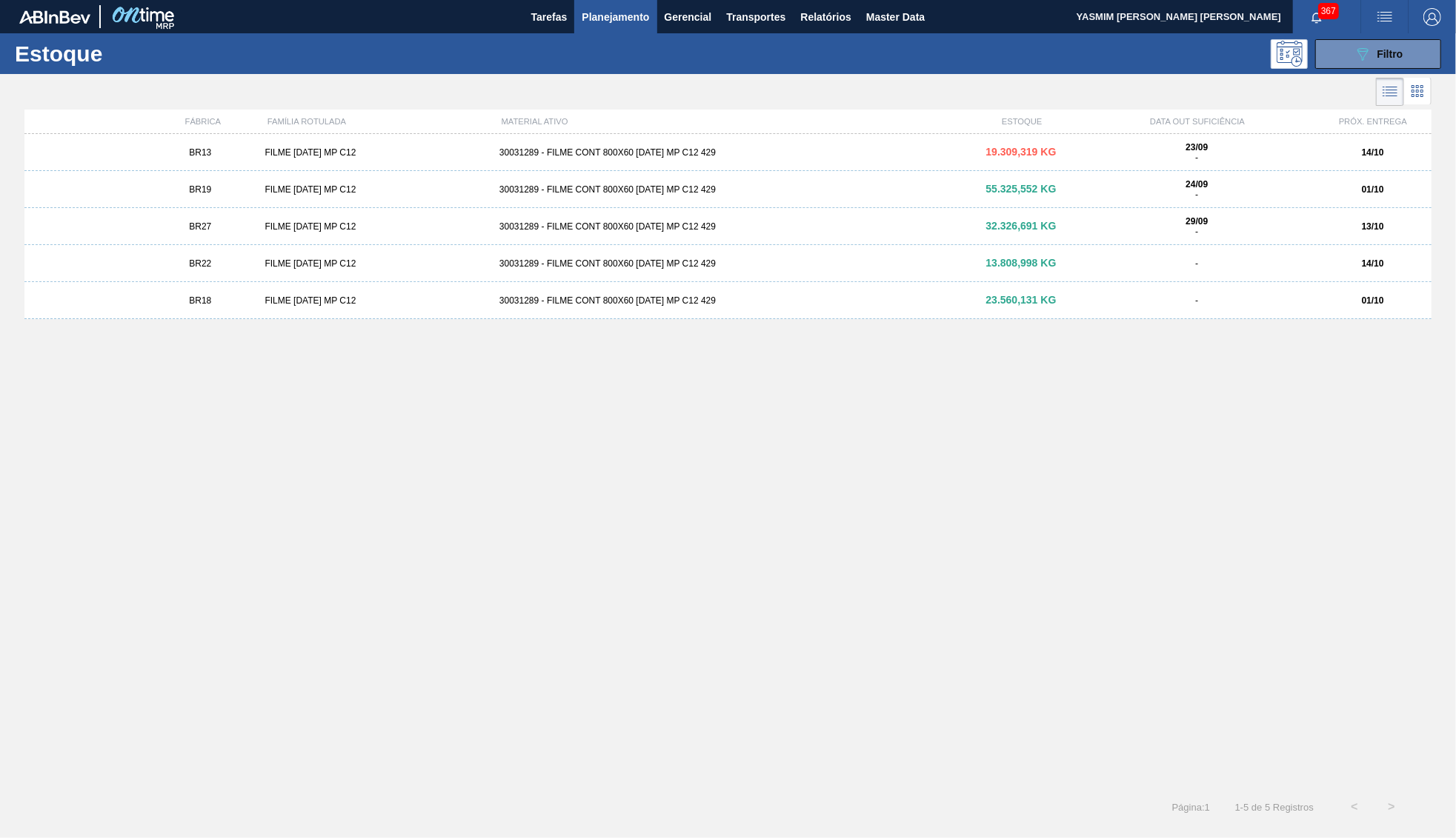
click at [273, 226] on div "FILME BC 473 MP C12" at bounding box center [375, 226] width 234 height 10
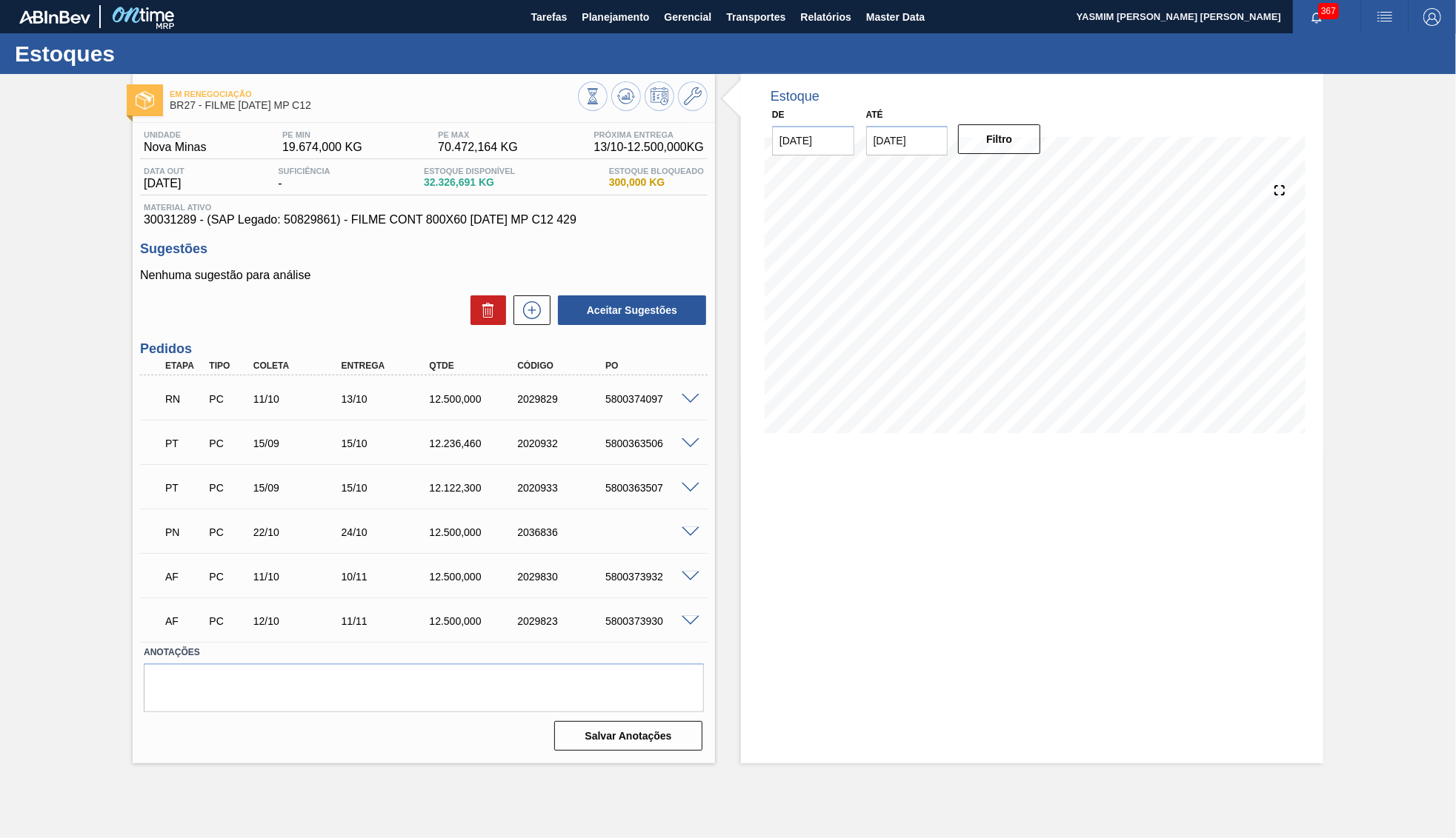
click at [697, 396] on span at bounding box center [690, 400] width 17 height 11
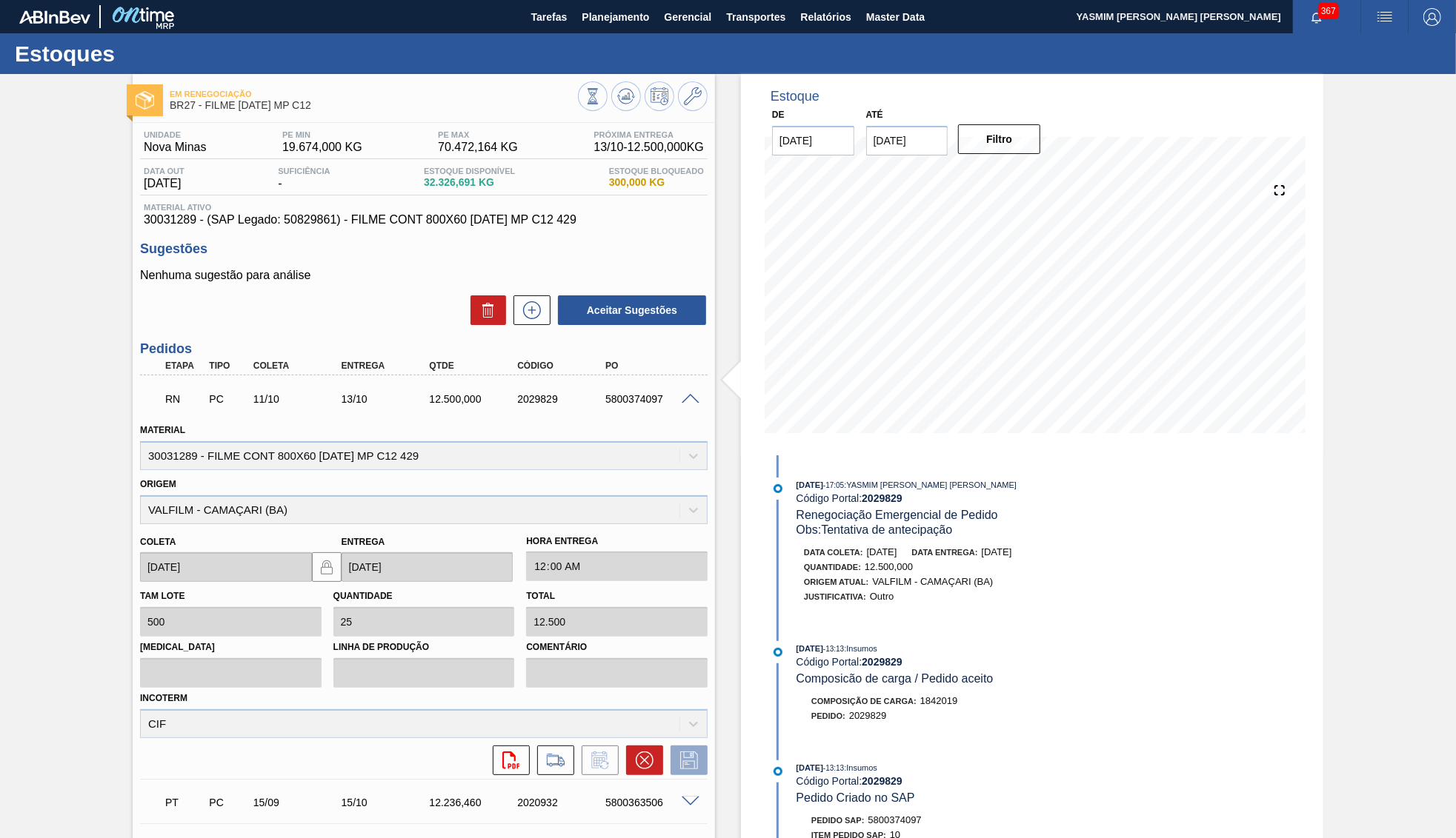
click at [692, 392] on div at bounding box center [692, 398] width 29 height 11
click at [693, 394] on span at bounding box center [690, 400] width 17 height 11
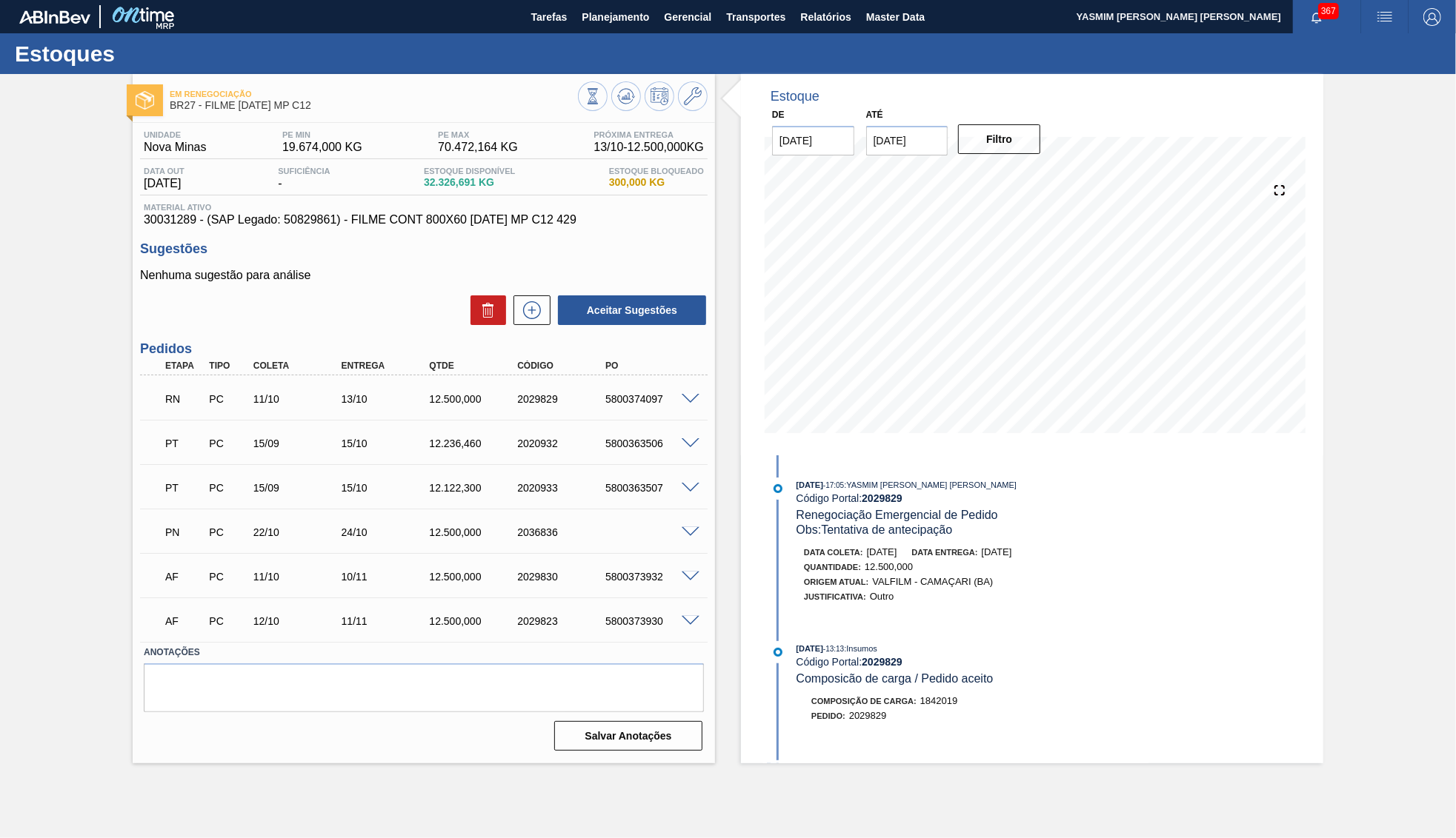
click at [695, 534] on span at bounding box center [690, 533] width 17 height 11
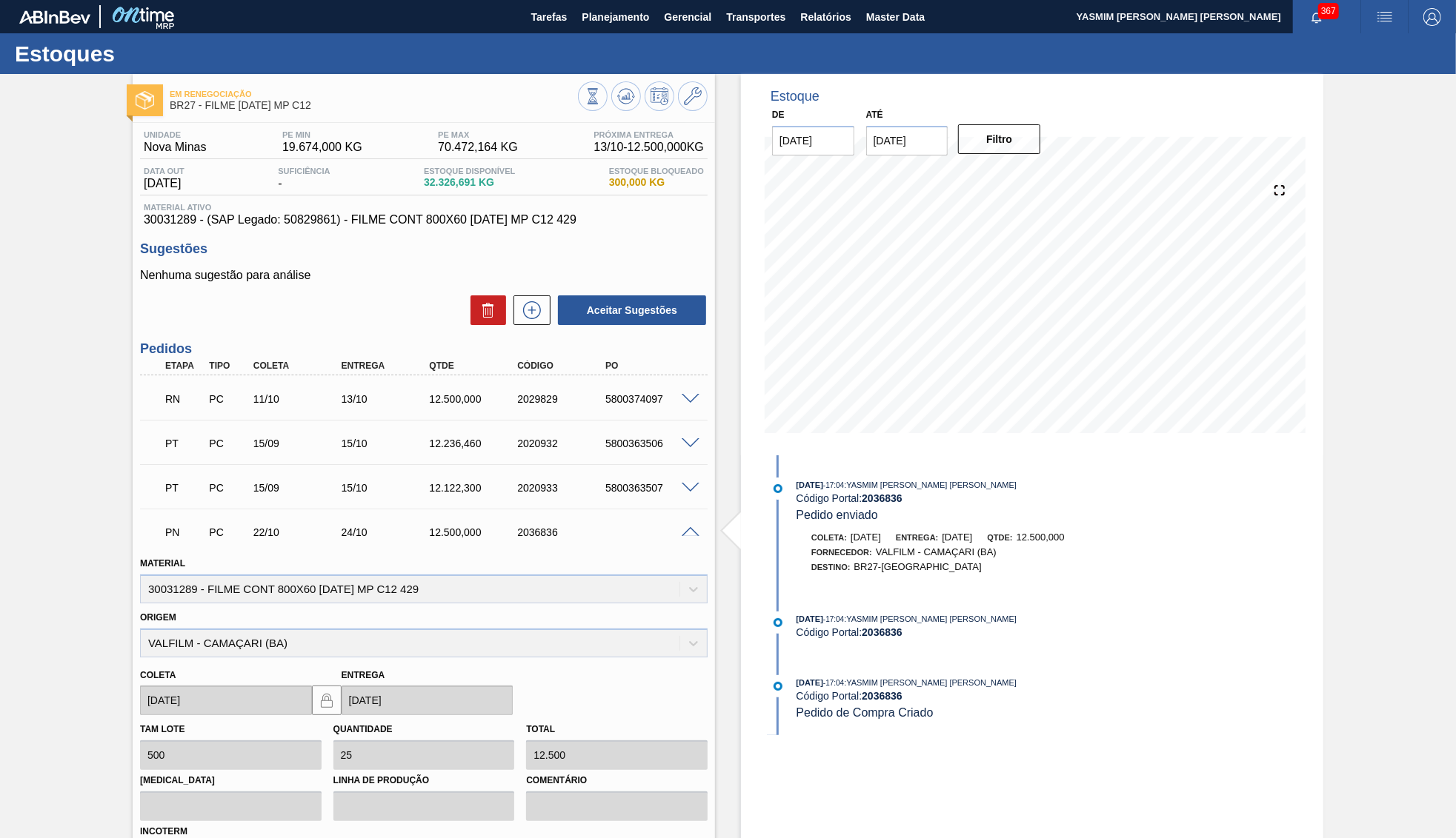
scroll to position [143, 0]
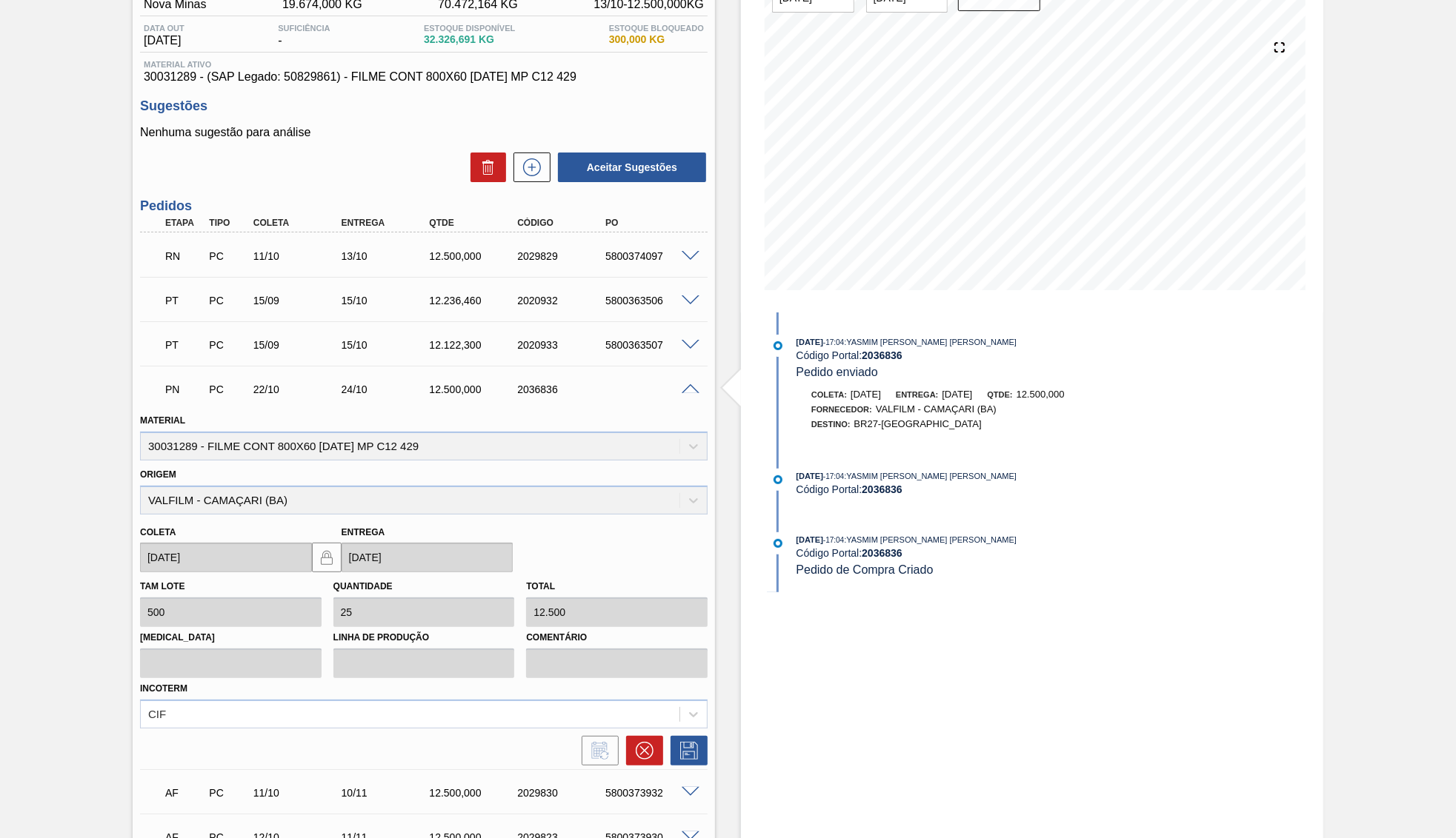
click at [506, 390] on div "12.500,000" at bounding box center [474, 389] width 98 height 12
click at [557, 386] on div "2036836" at bounding box center [562, 389] width 98 height 12
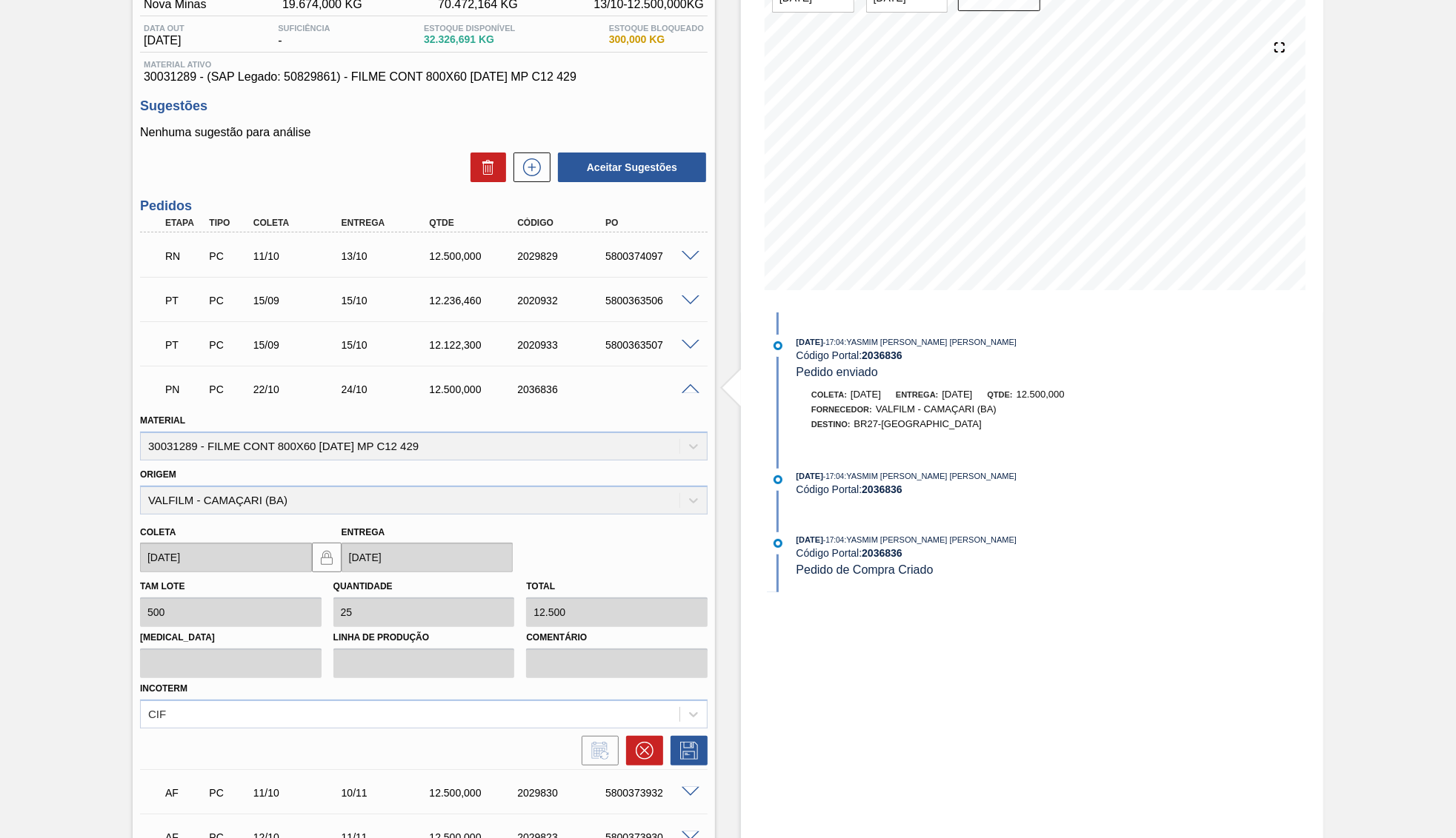
click at [687, 393] on div "PN PC 22/10 24/10 12.500,000 2036836" at bounding box center [424, 388] width 568 height 37
click at [680, 385] on div at bounding box center [692, 388] width 29 height 11
click at [682, 381] on div "PN PC 22/10 24/10 12.500,000 2036836" at bounding box center [420, 388] width 528 height 29
click at [680, 390] on div at bounding box center [692, 388] width 29 height 11
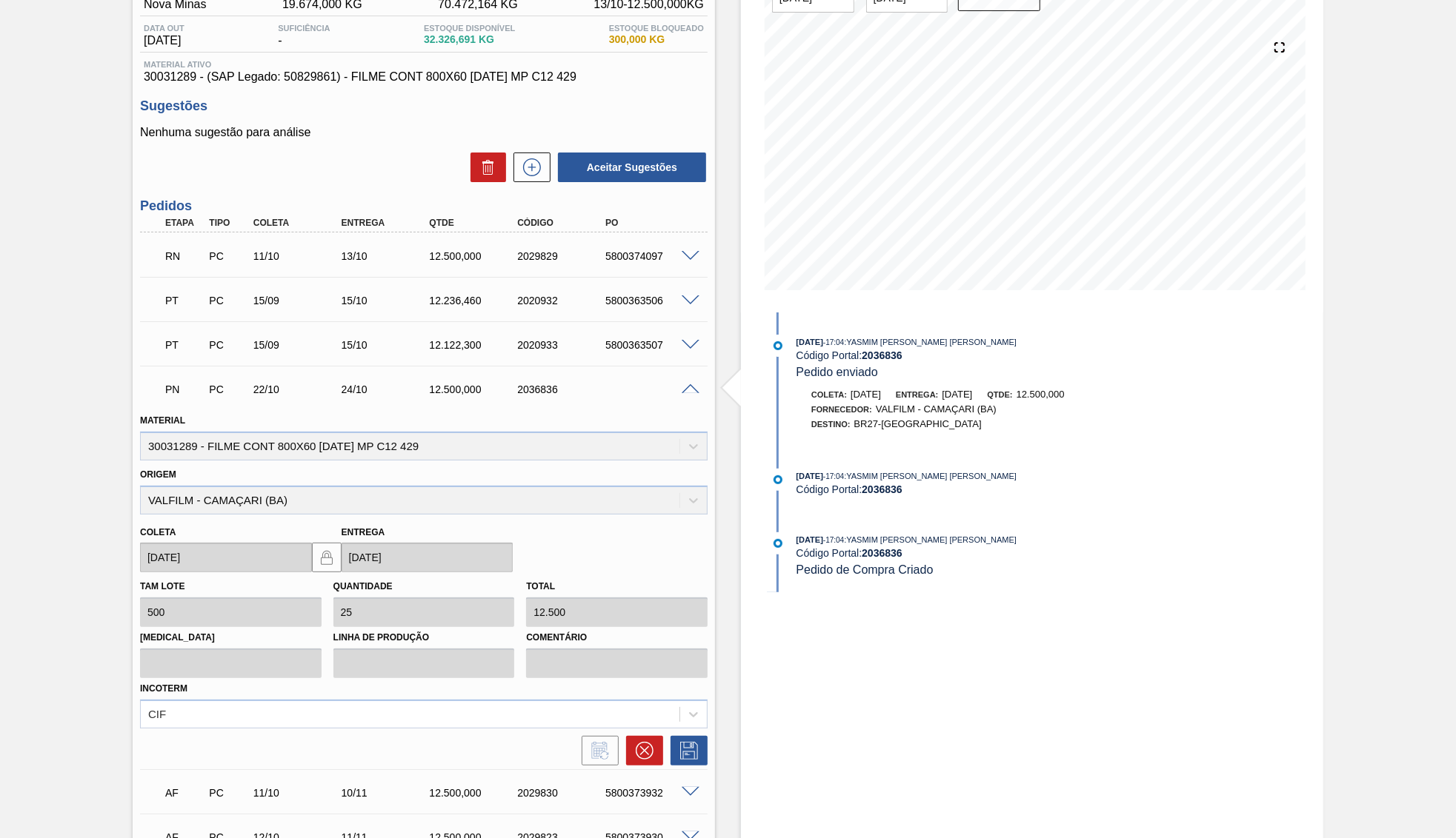
click at [693, 385] on span at bounding box center [690, 390] width 17 height 11
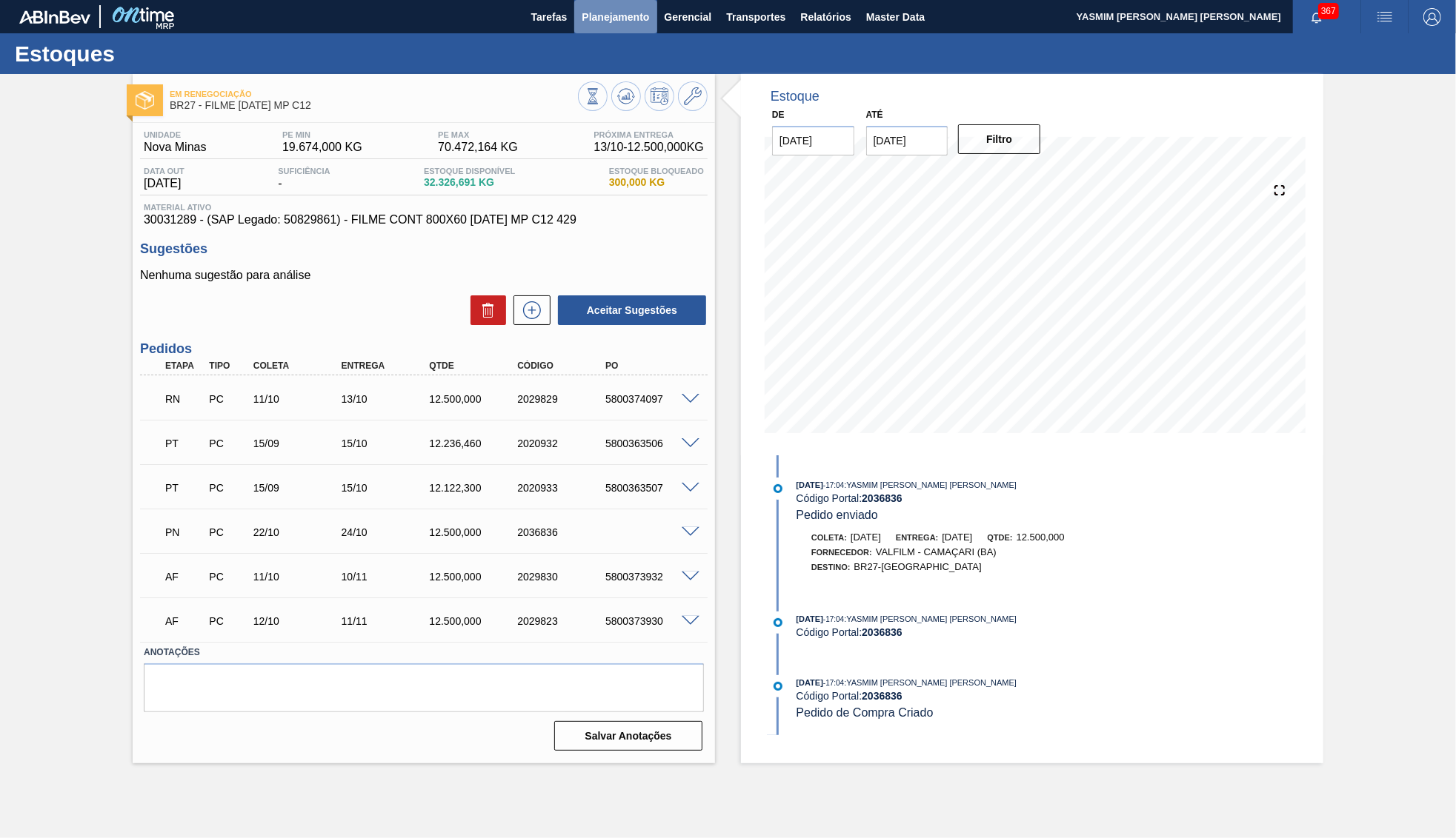
click at [607, 21] on span "Planejamento" at bounding box center [615, 17] width 67 height 17
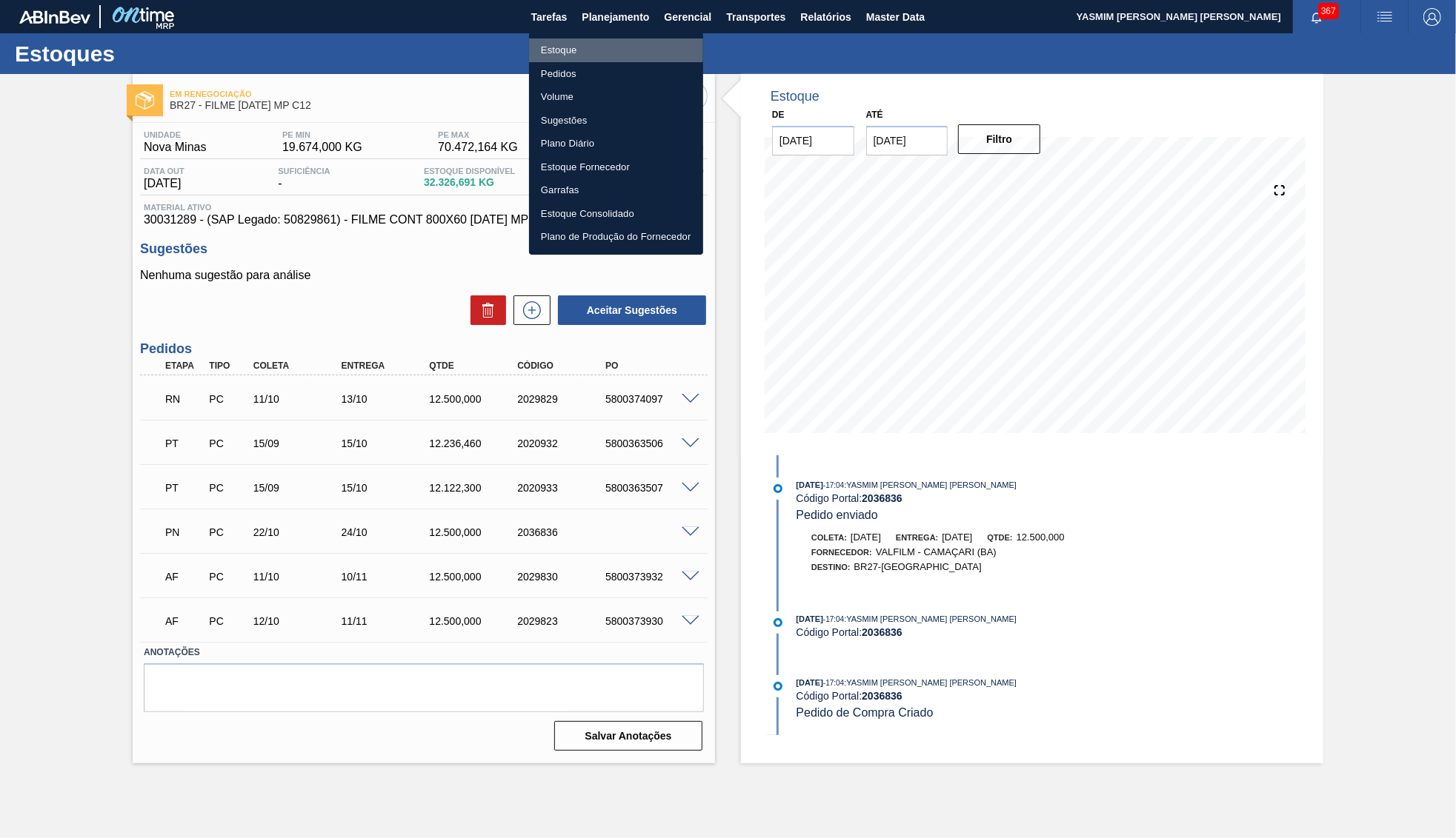
click at [569, 47] on li "Estoque" at bounding box center [616, 51] width 174 height 24
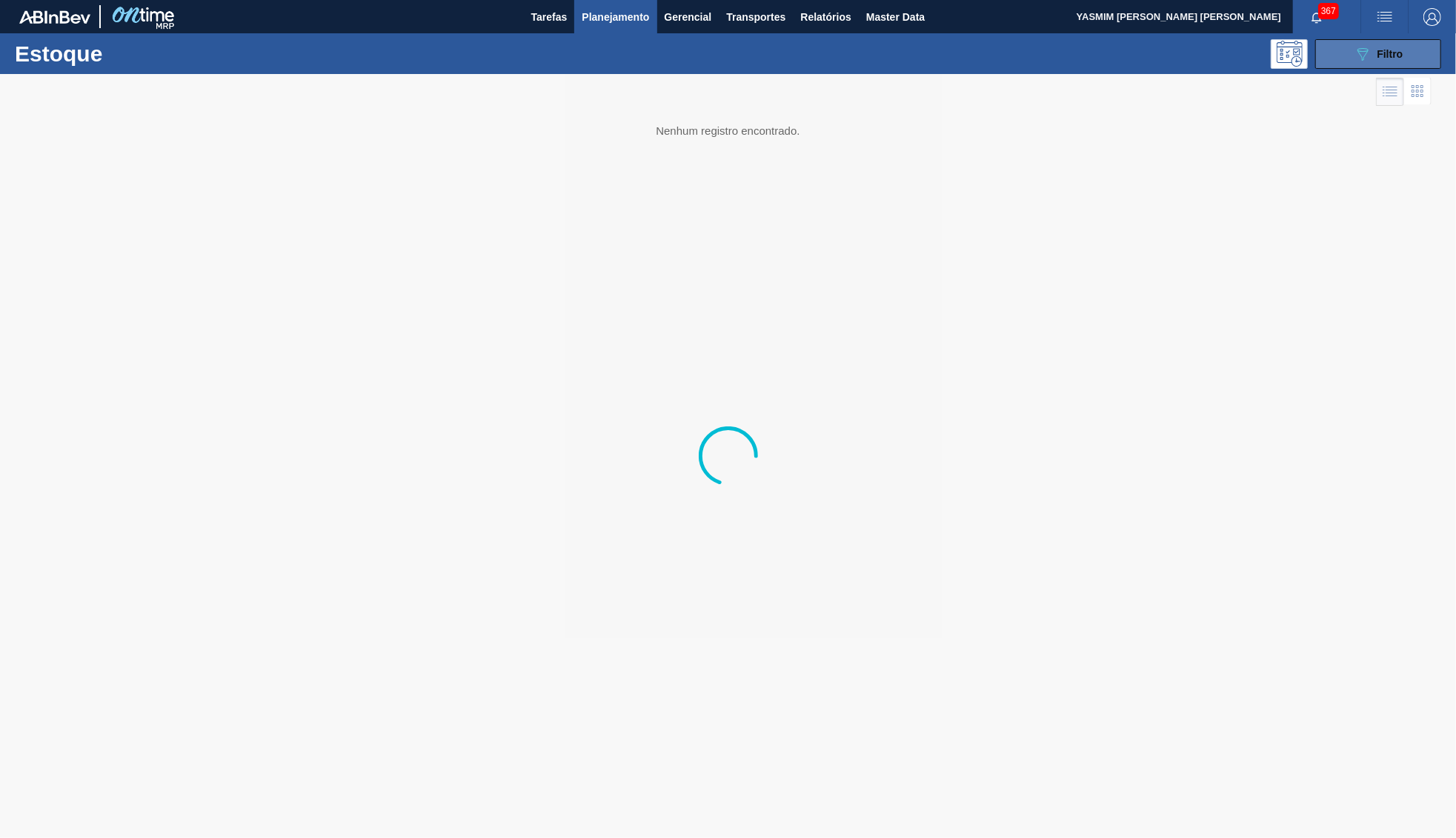
click at [1324, 47] on button "089F7B8B-B2A5-4AFE-B5C0-19BA573D28AC Filtro" at bounding box center [1377, 54] width 126 height 29
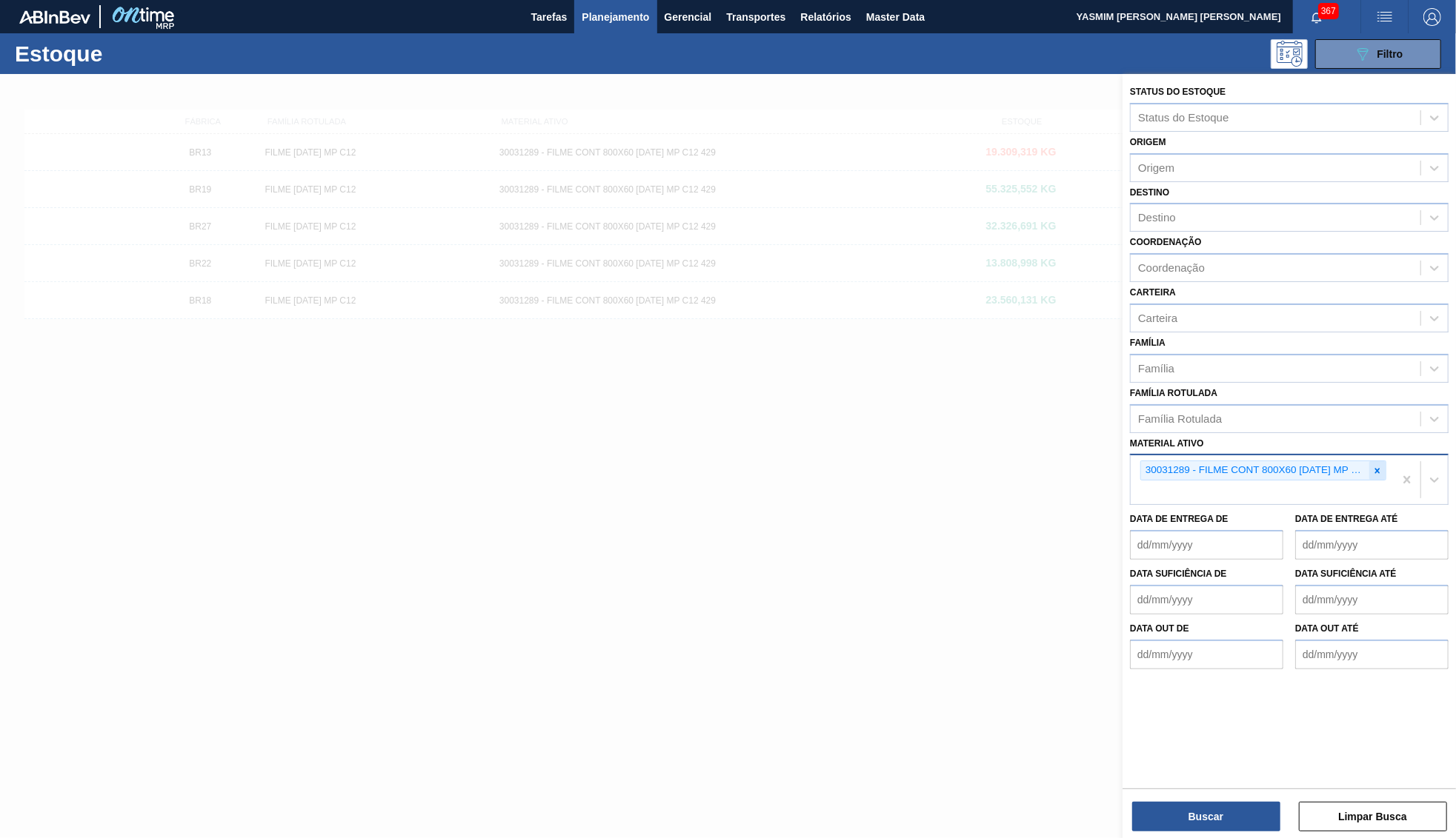
click at [1385, 461] on div at bounding box center [1377, 470] width 17 height 18
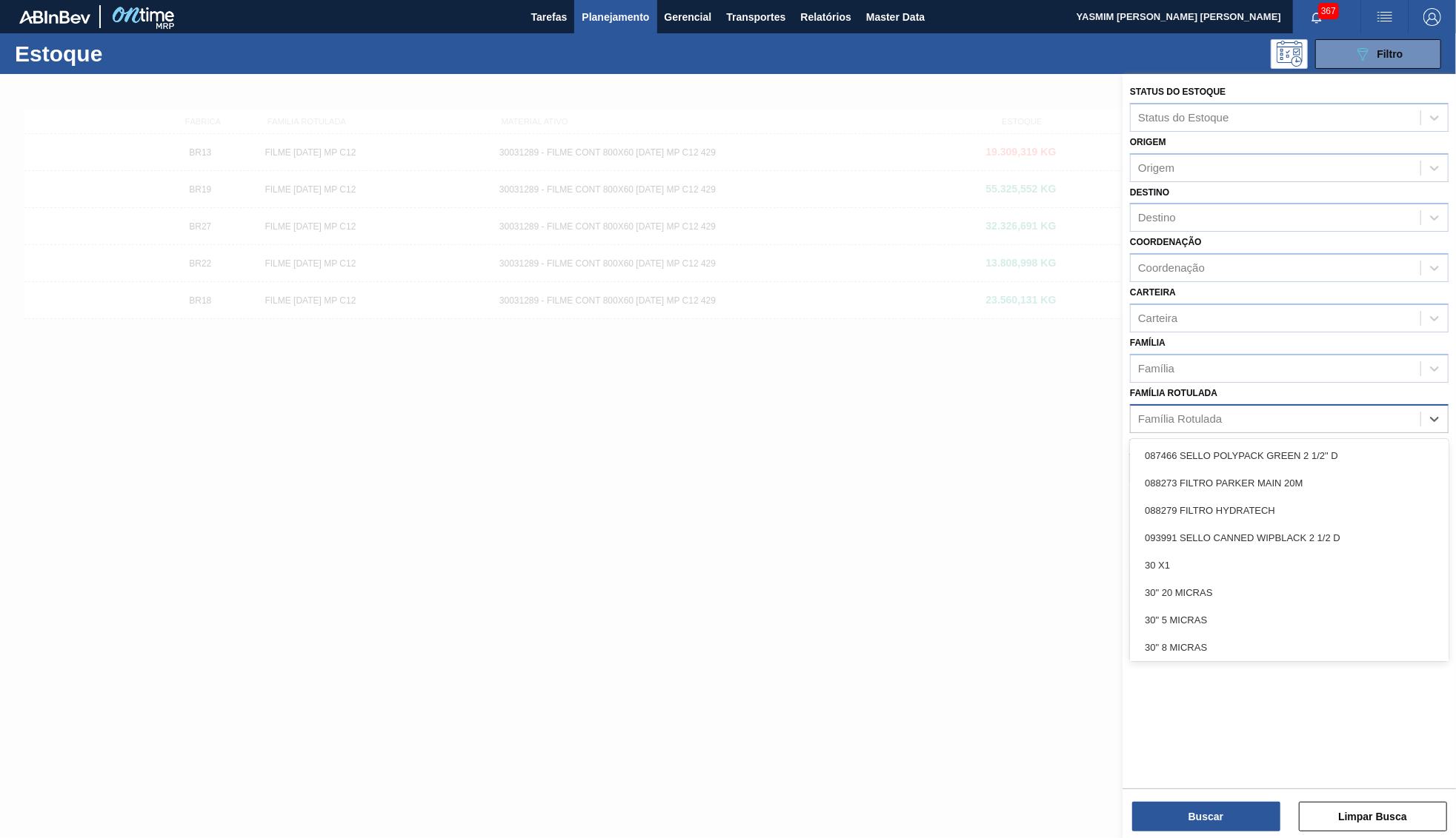
click at [1228, 409] on div "Família Rotulada" at bounding box center [1289, 419] width 319 height 29
type Rotulada "qr c"
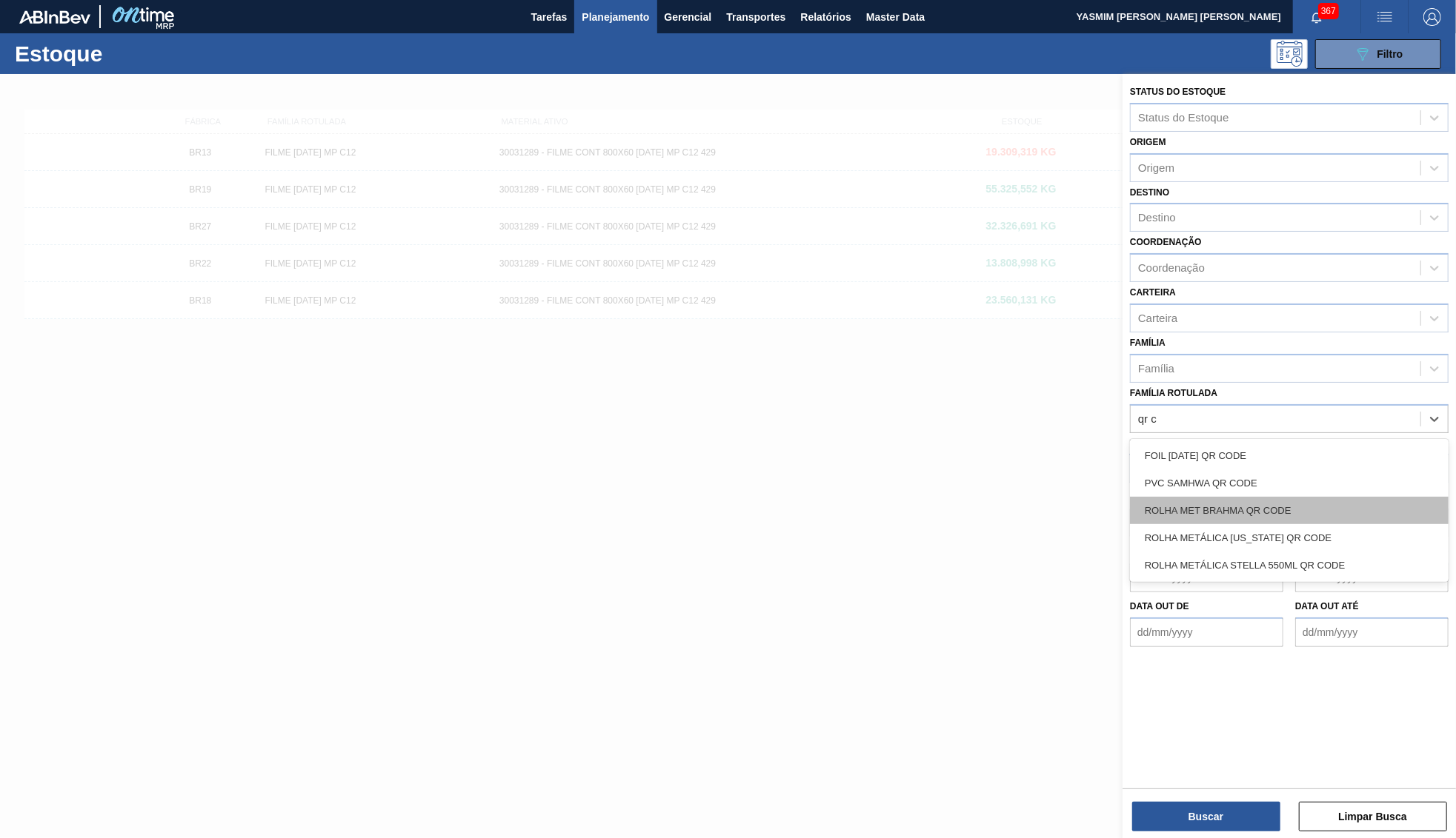
click at [1293, 498] on div "ROLHA MET BRAHMA QR CODE" at bounding box center [1289, 511] width 319 height 28
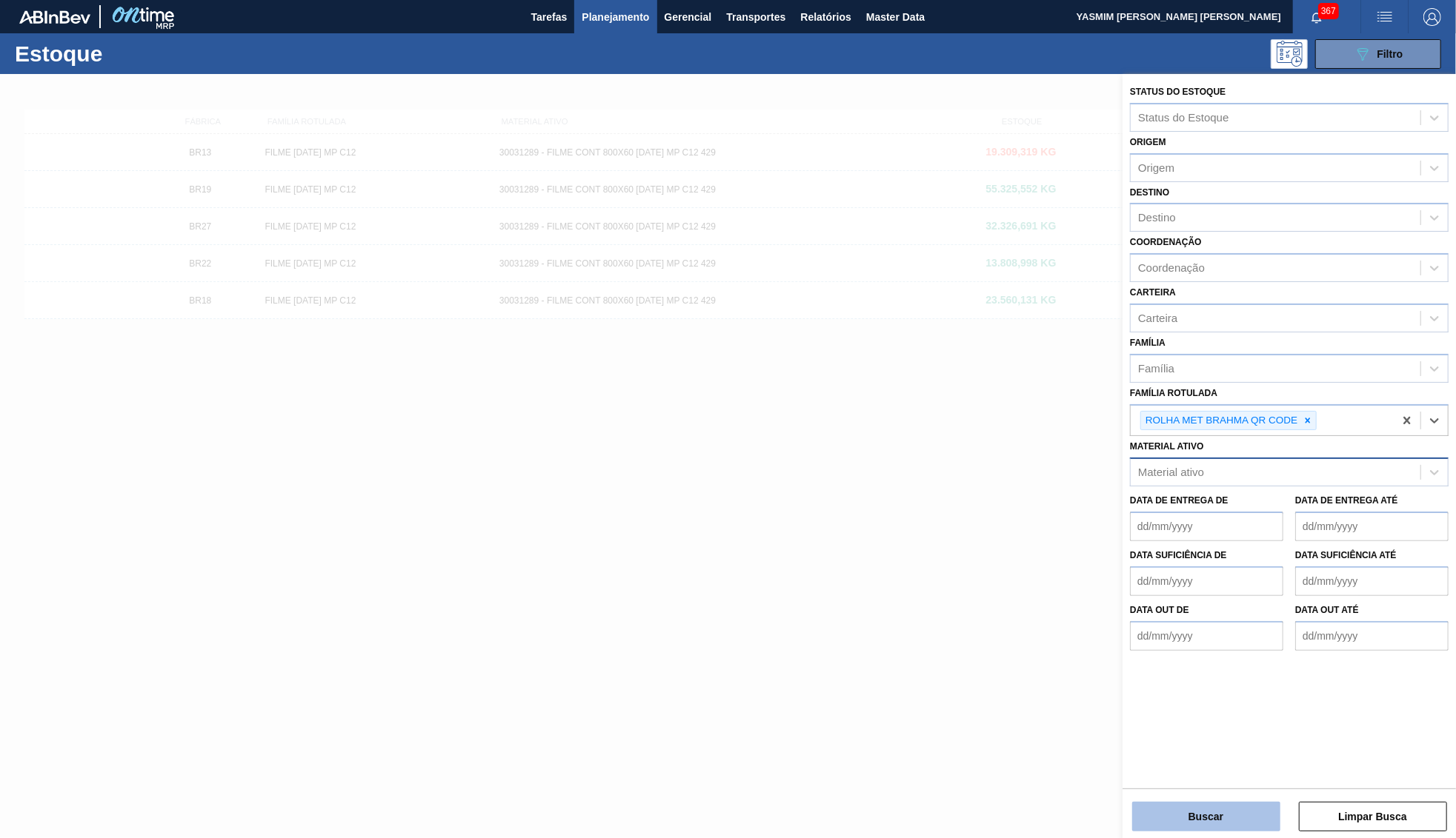
click at [1213, 813] on button "Buscar" at bounding box center [1205, 817] width 148 height 29
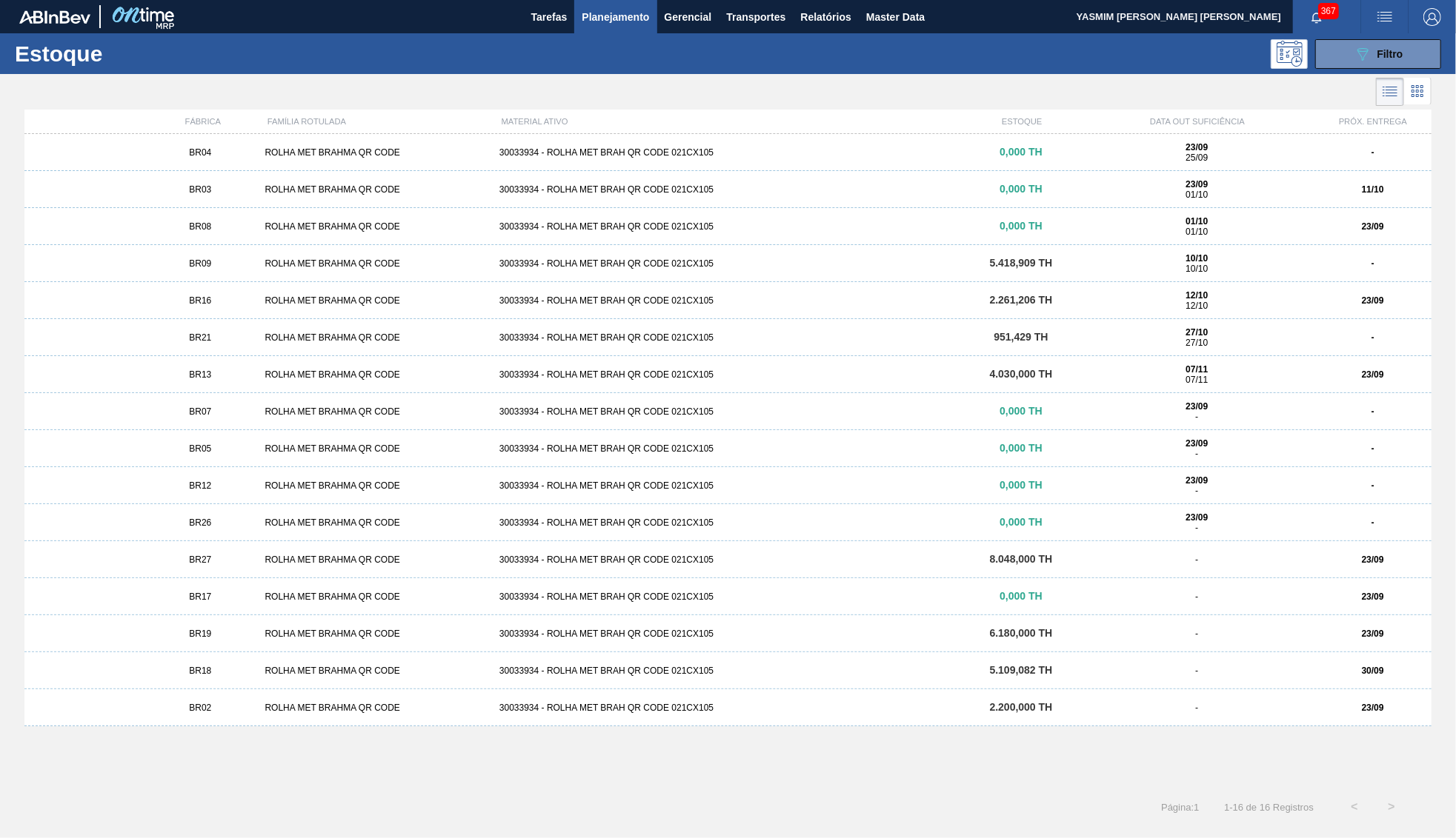
click at [200, 566] on div "BR27 ROLHA MET BRAHMA QR CODE 30033934 - ROLHA MET BRAH QR CODE 021CX105 8.048,…" at bounding box center [728, 560] width 1407 height 37
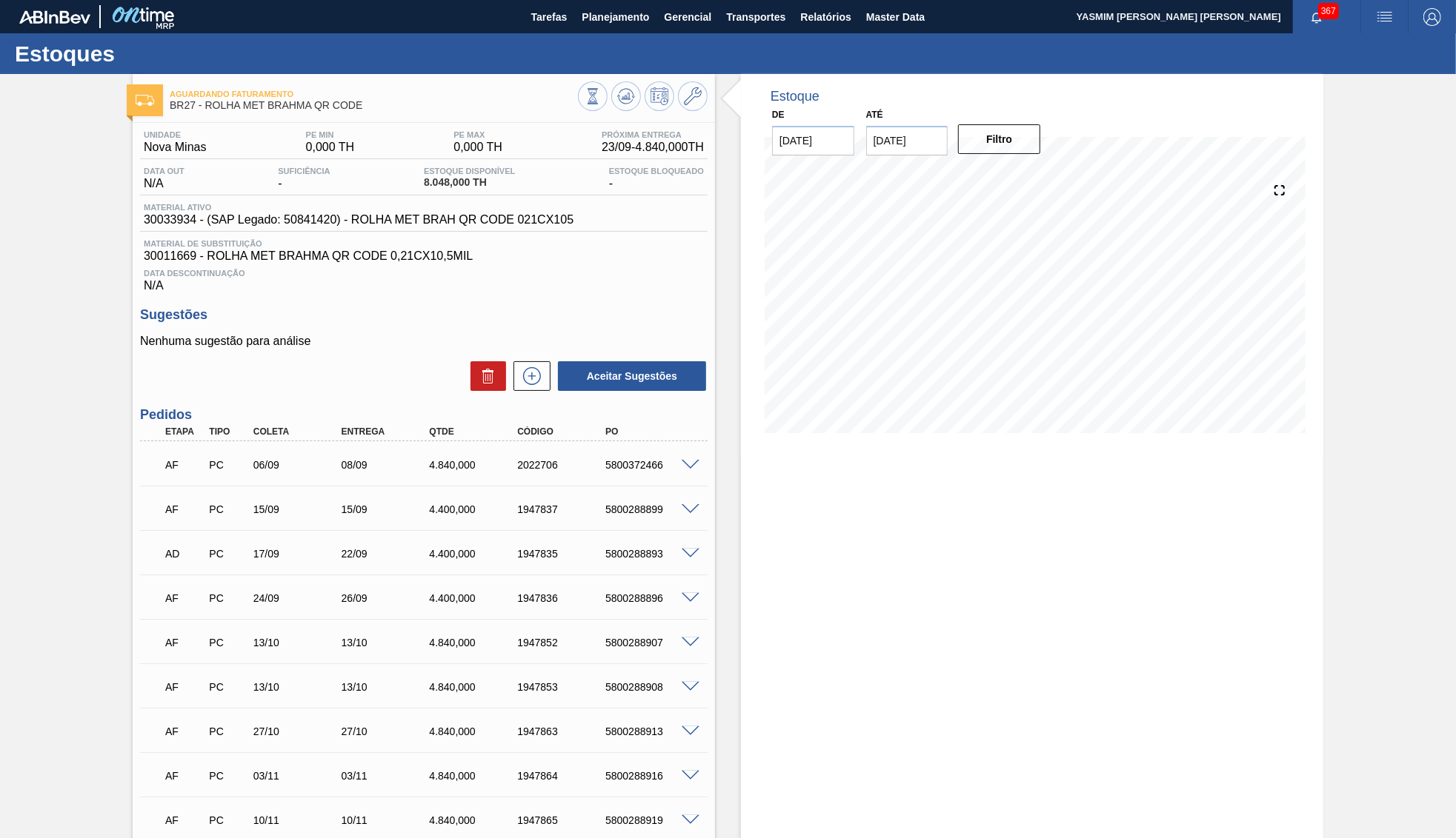
type input "[DATE]"
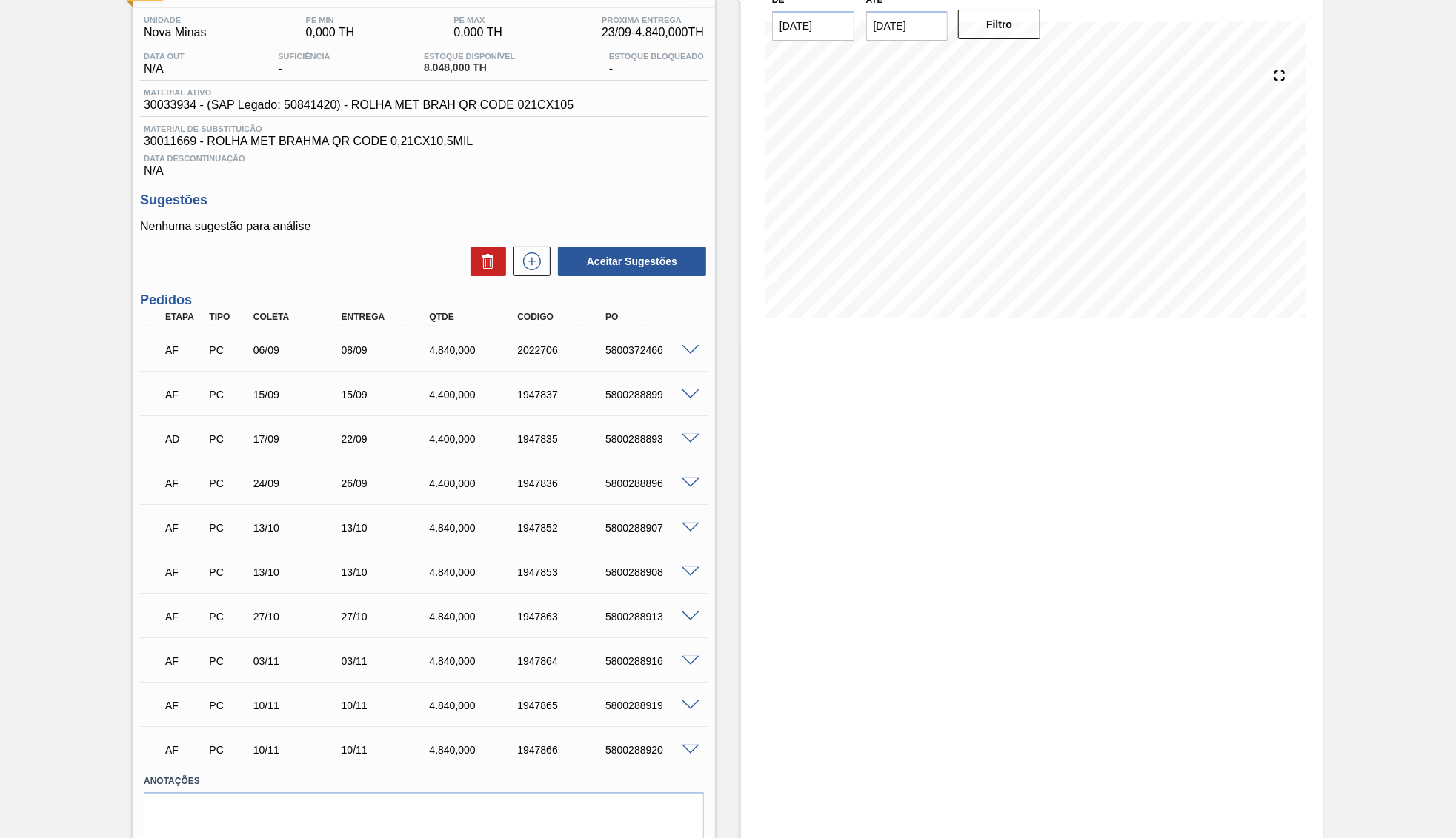
scroll to position [143, 0]
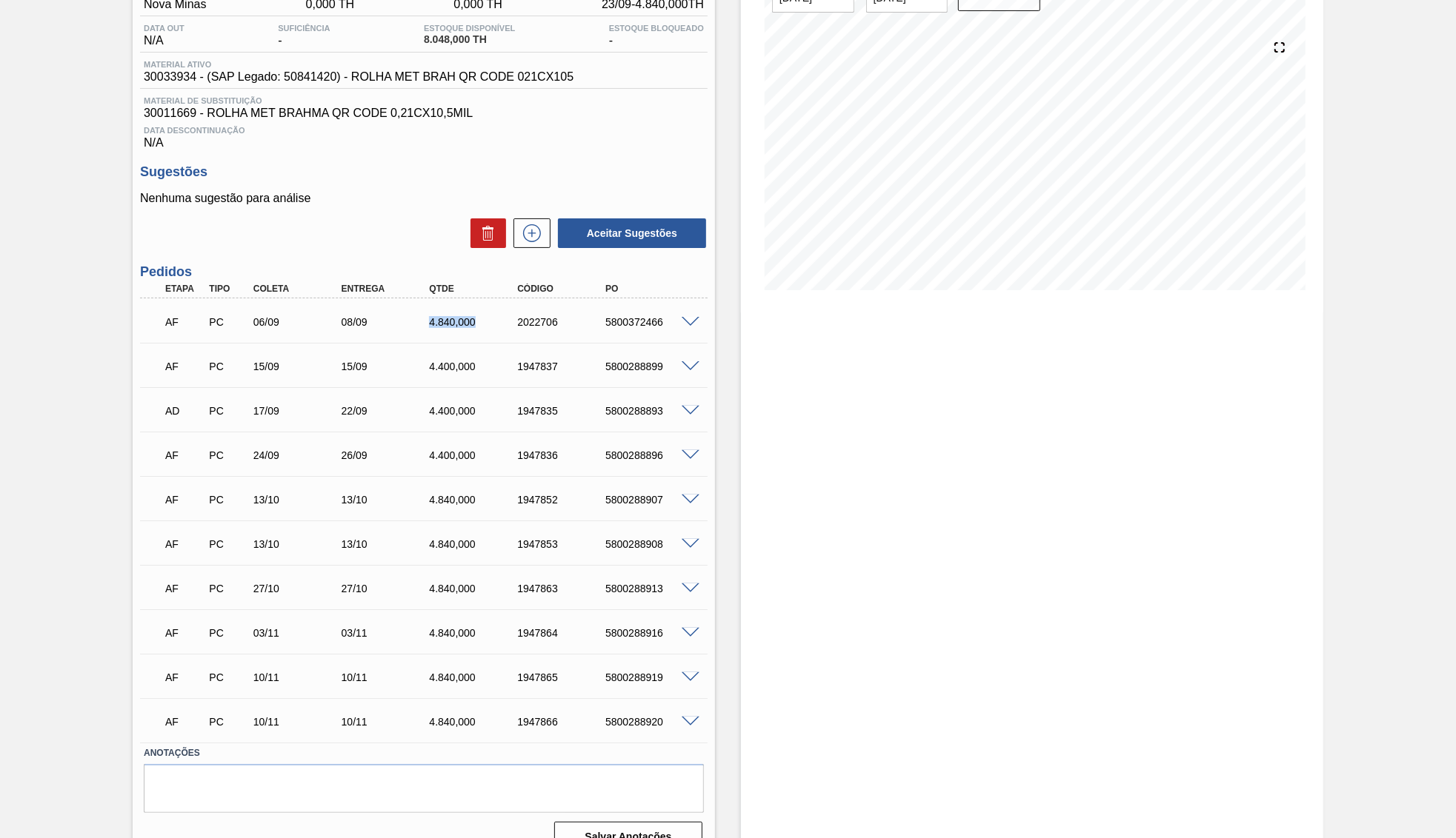
drag, startPoint x: 422, startPoint y: 308, endPoint x: 508, endPoint y: 299, distance: 86.5
click at [508, 299] on div "AF PC 06/09 08/09 4.840,000 2022706 5800372466 Material 30033934 - ROLHA MET BR…" at bounding box center [424, 320] width 568 height 44
click at [630, 326] on div "5800372466" at bounding box center [650, 322] width 98 height 12
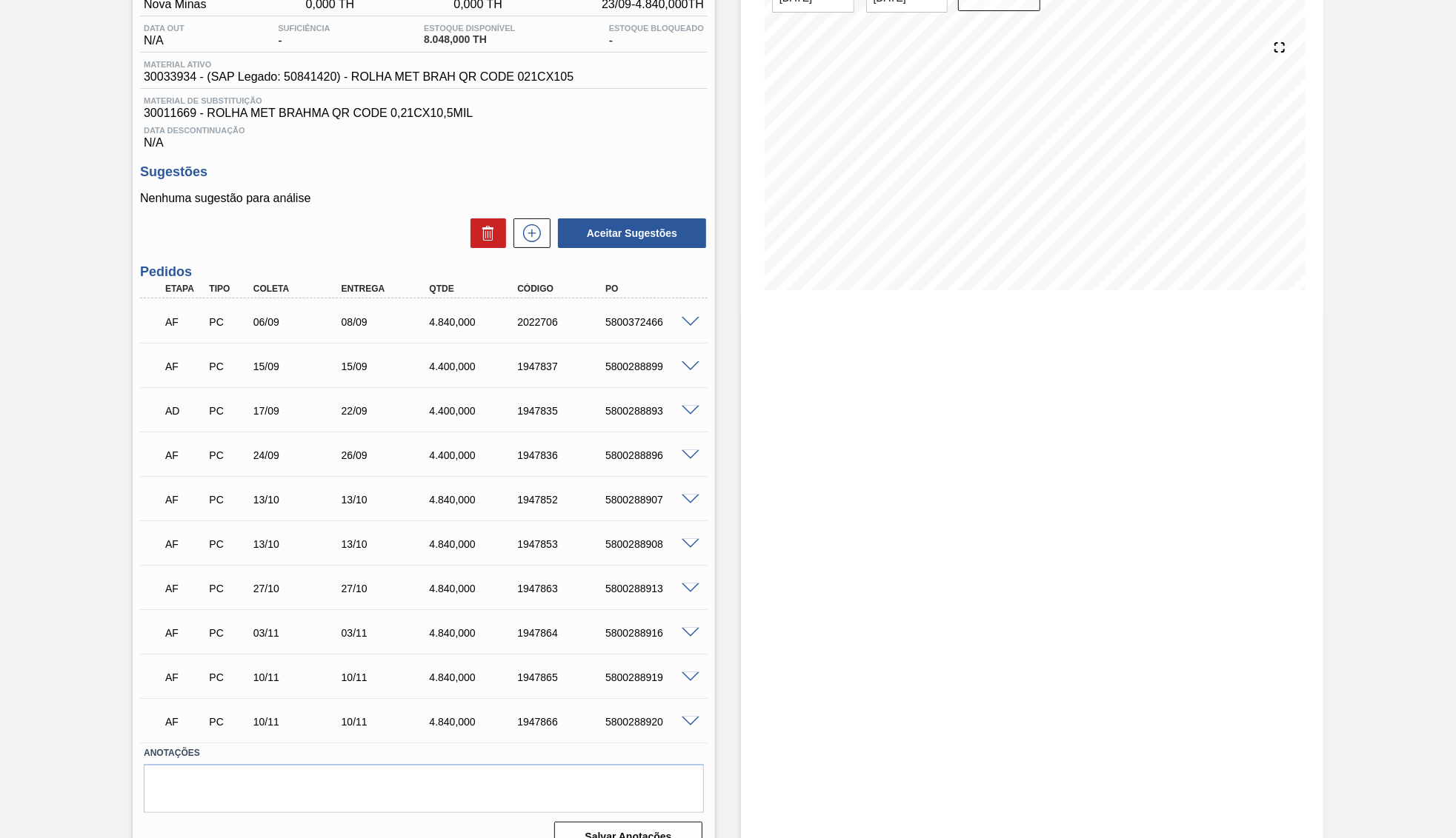
scroll to position [0, 0]
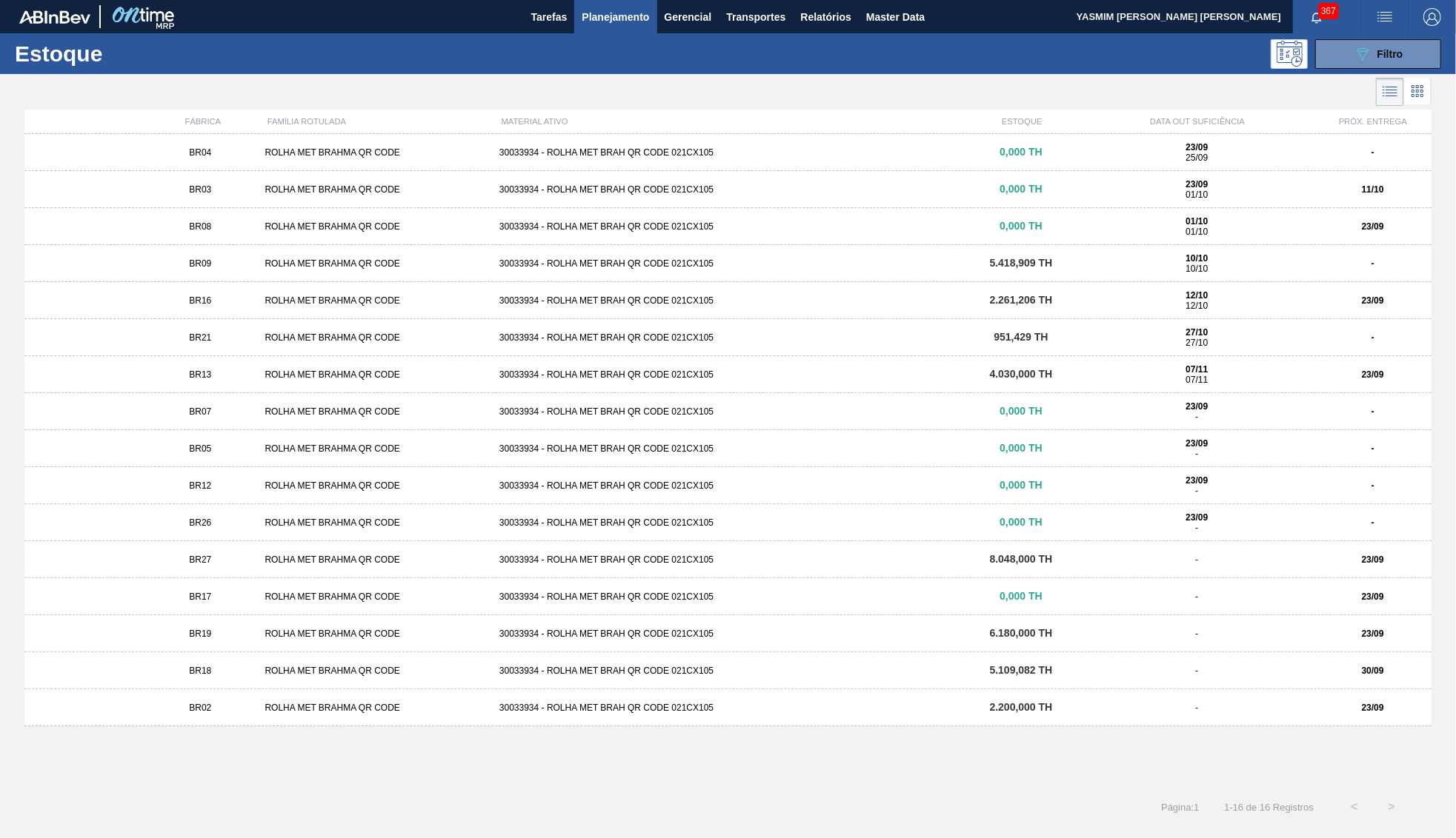
click at [182, 301] on div "BR16" at bounding box center [200, 300] width 117 height 10
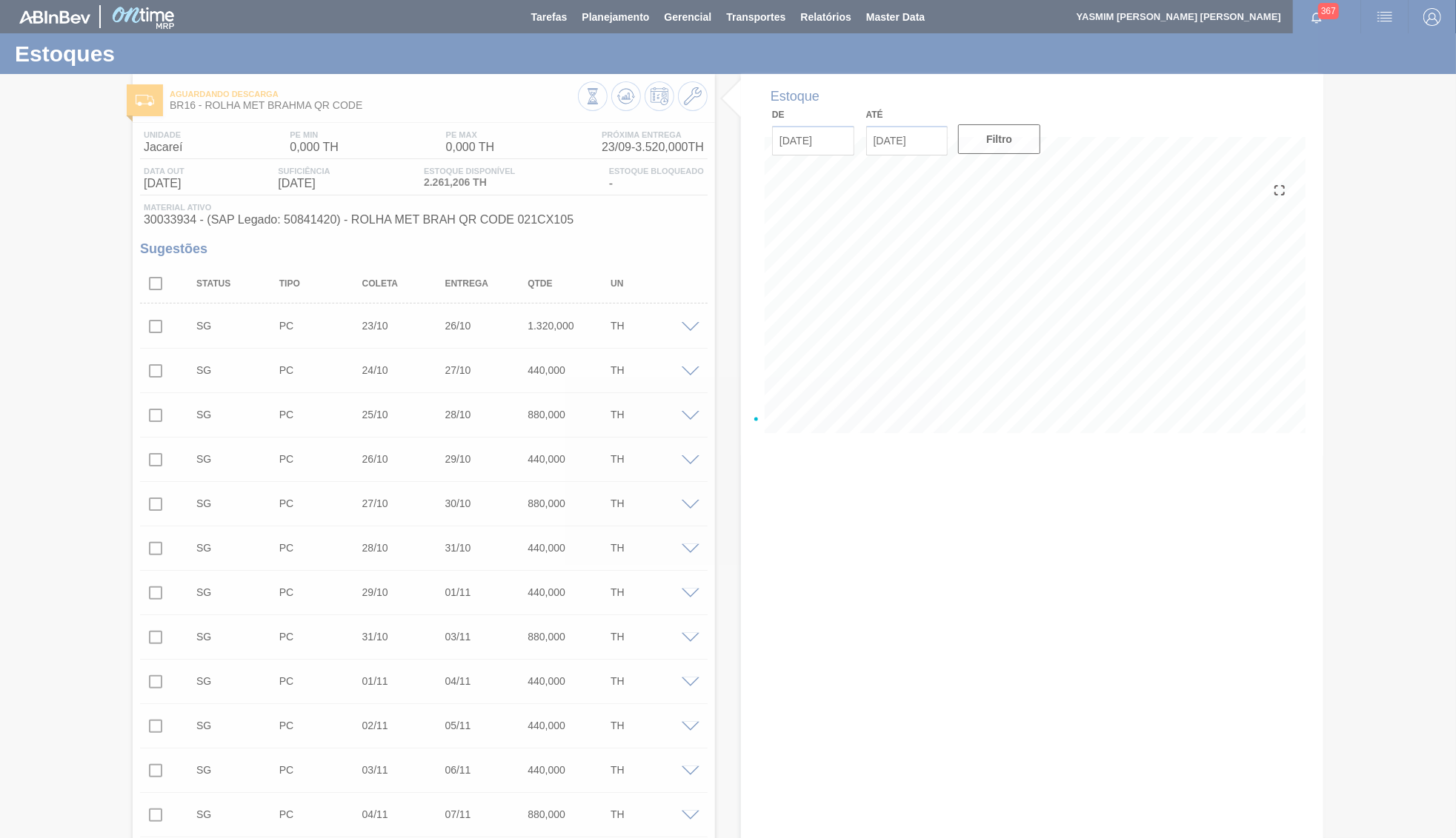
type input "[DATE]"
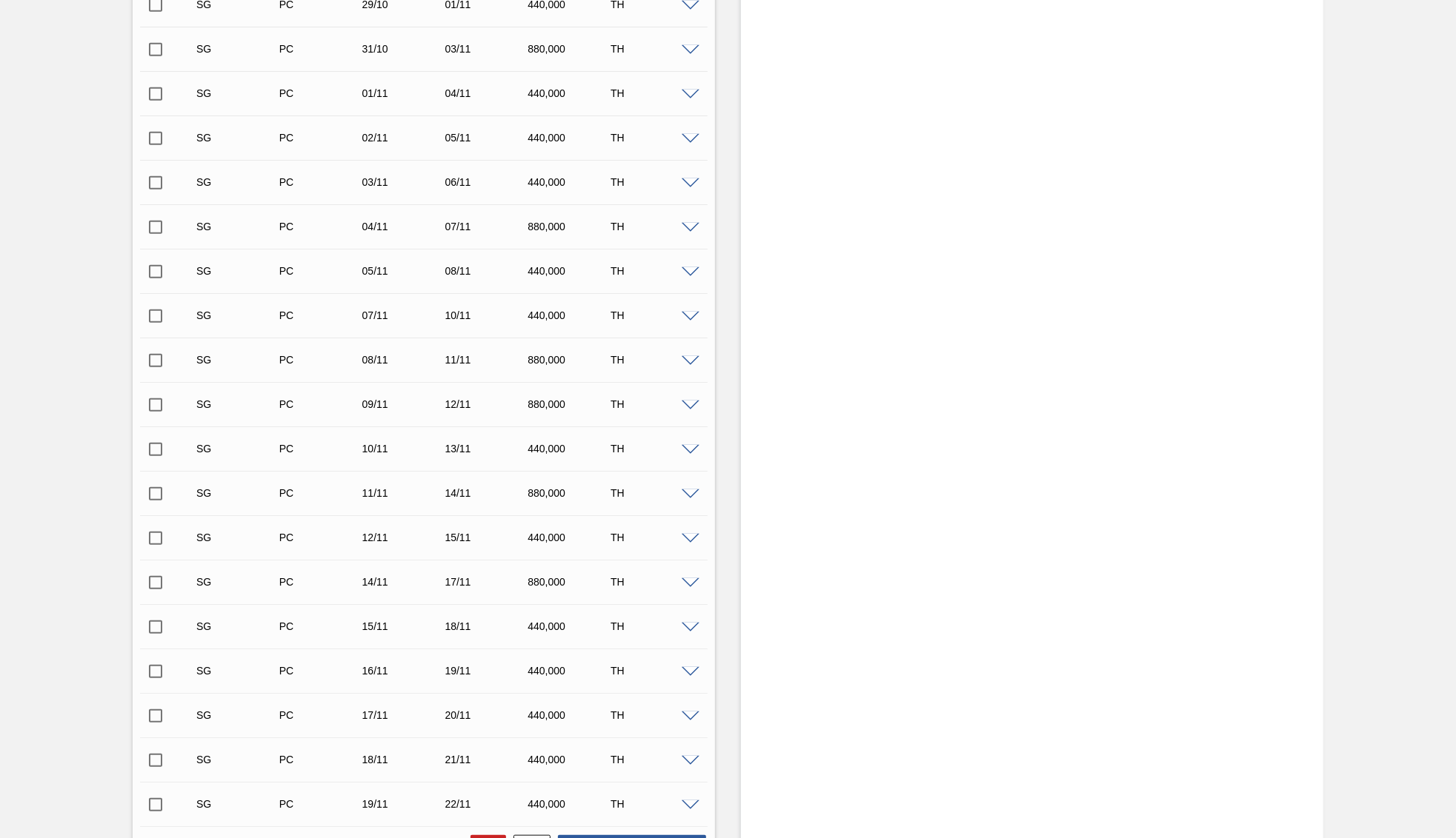
scroll to position [874, 0]
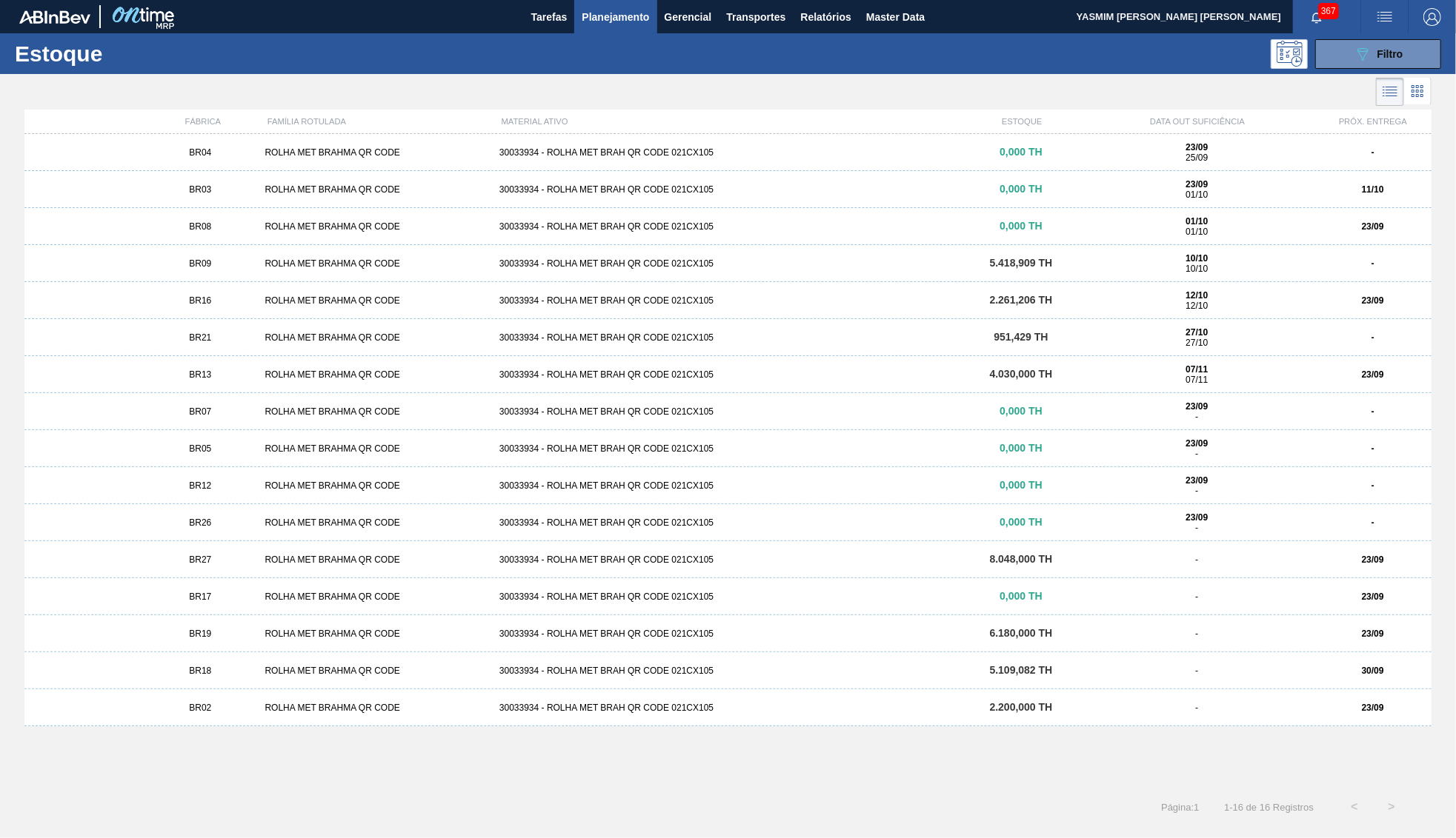
click at [209, 309] on div "BR16 ROLHA MET BRAHMA QR CODE 30033934 - ROLHA MET BRAH QR CODE 021CX105 2.261,…" at bounding box center [728, 300] width 1407 height 37
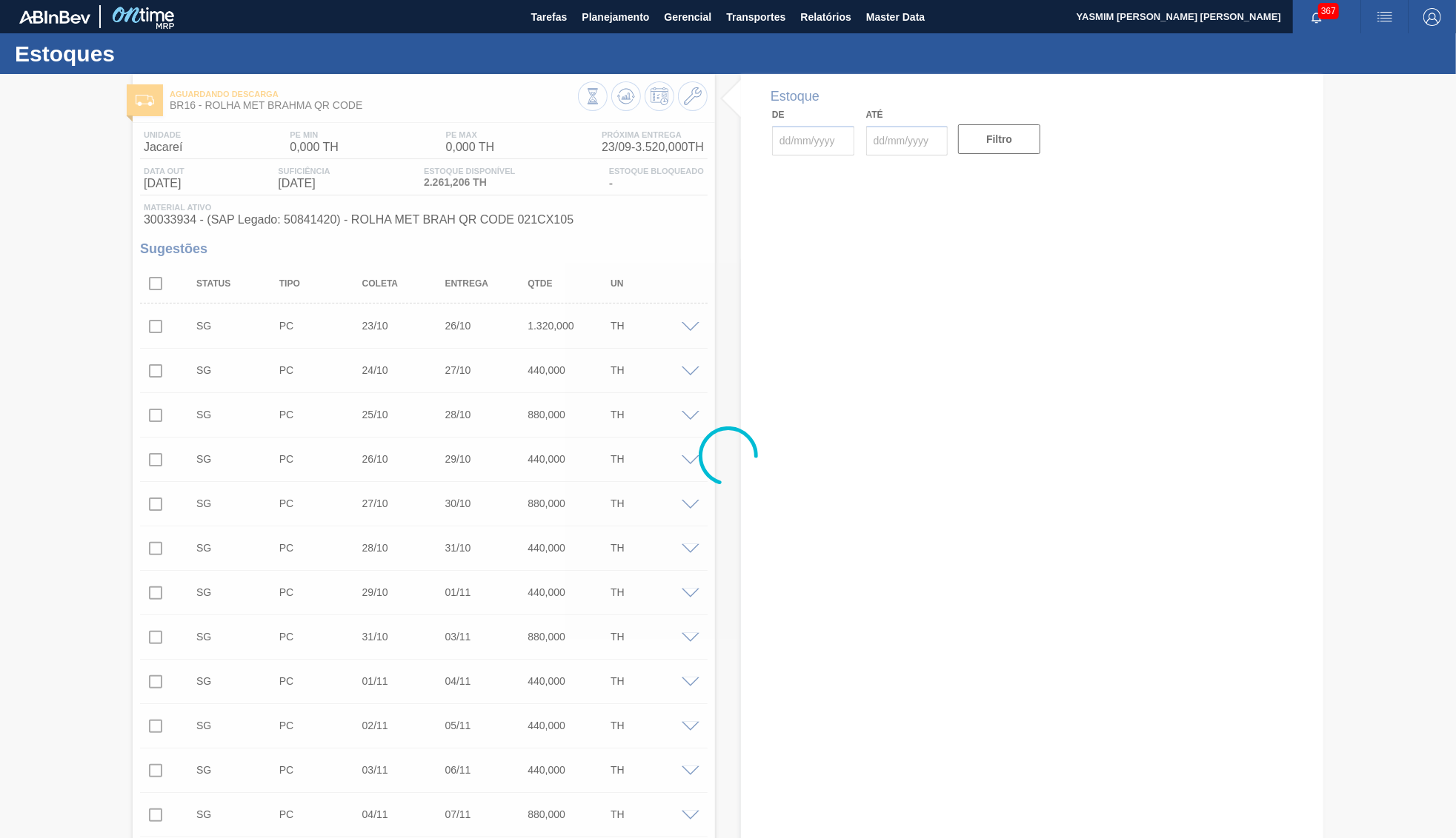
type input "[DATE]"
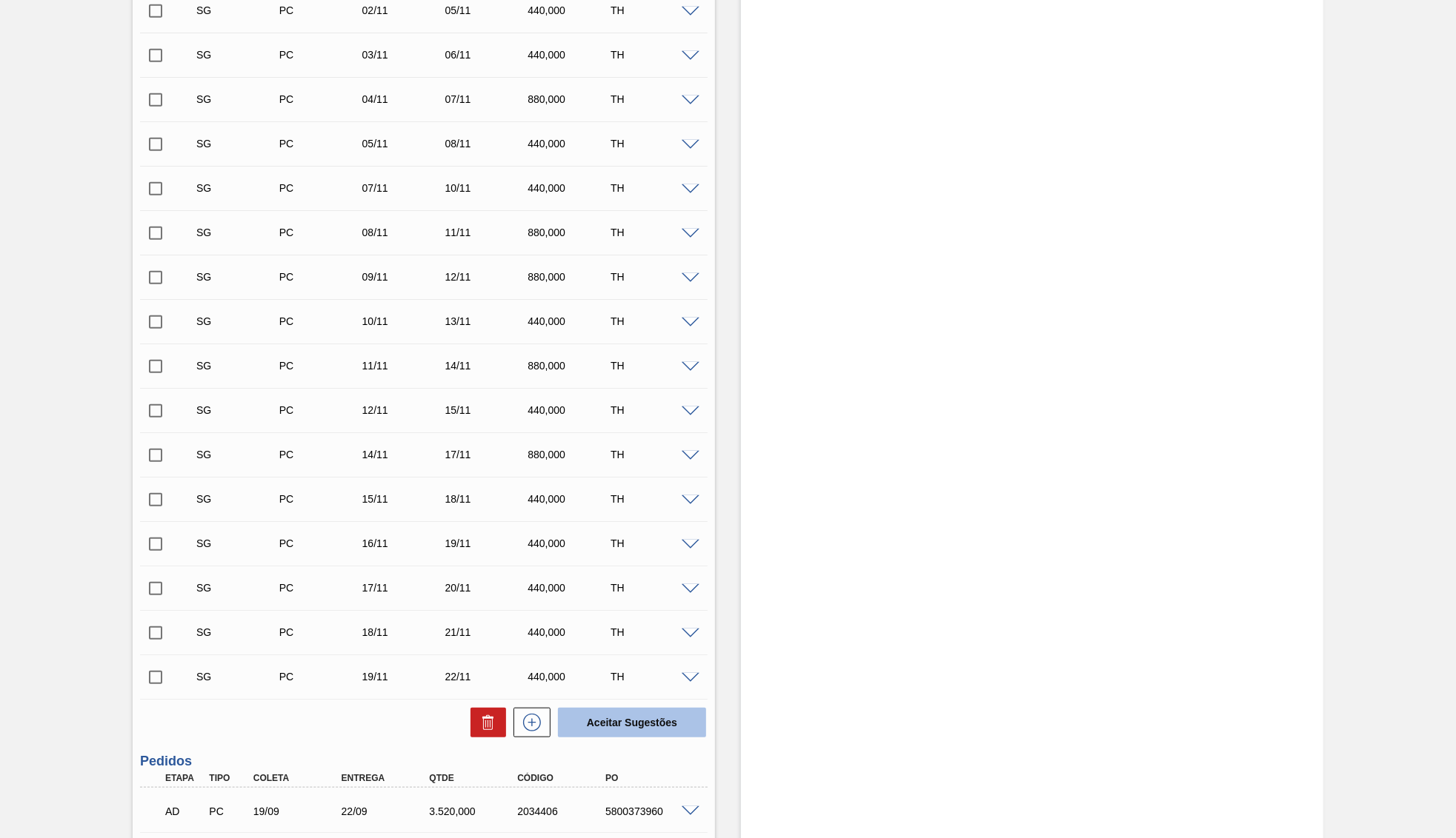
scroll to position [874, 0]
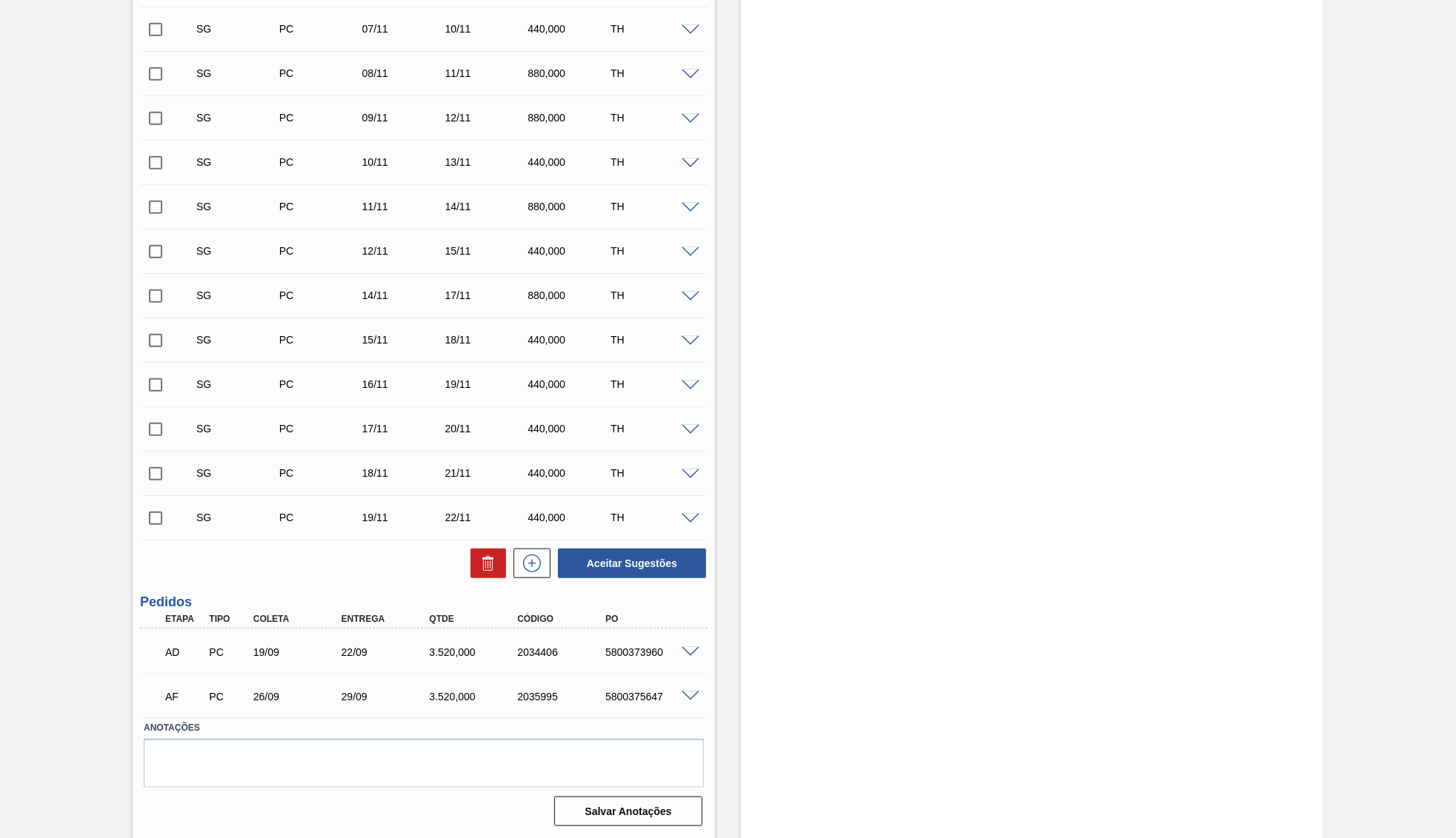
click at [653, 658] on div "5800373960" at bounding box center [650, 652] width 98 height 12
click at [630, 697] on div "5800375647" at bounding box center [650, 697] width 98 height 12
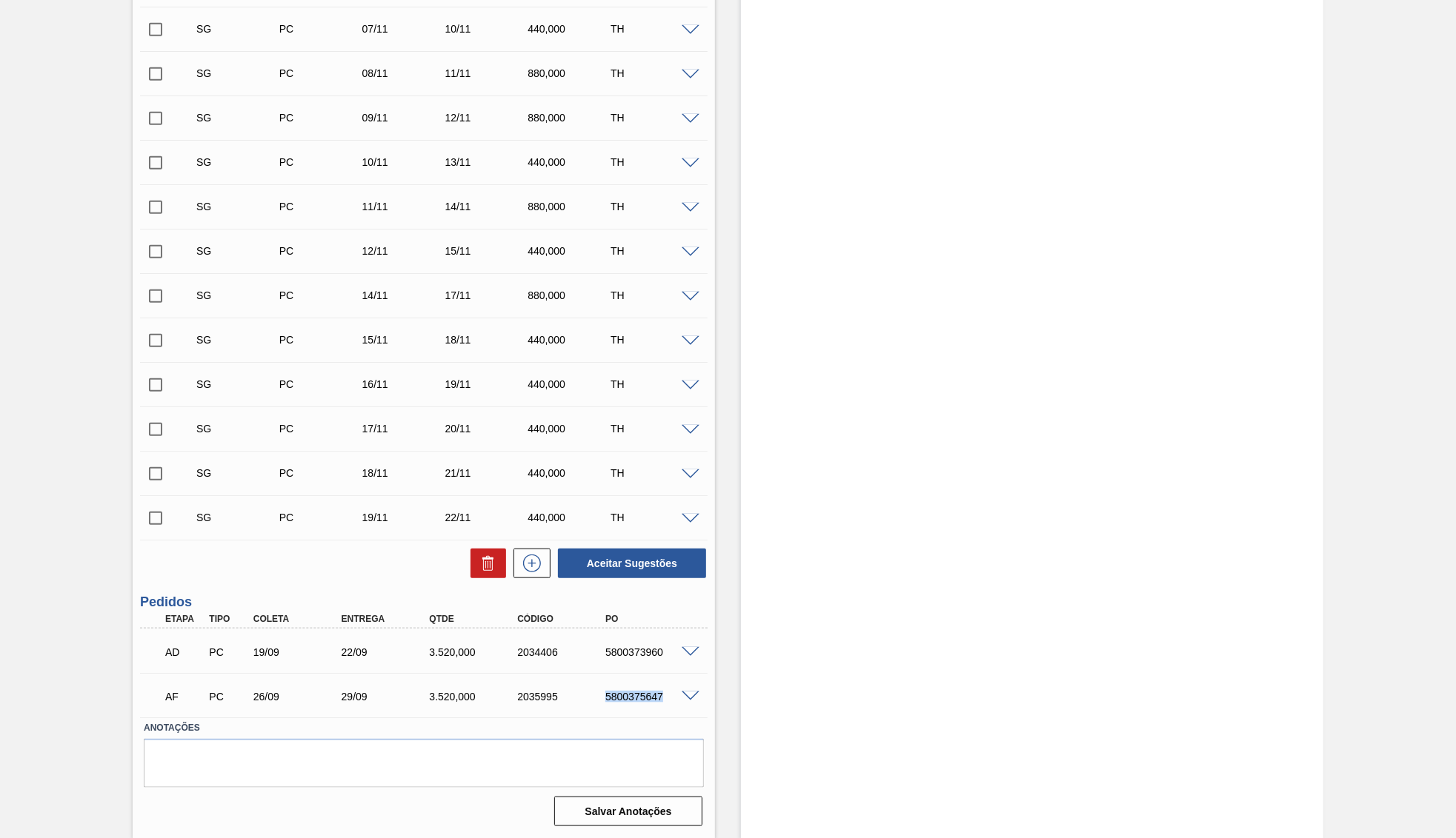
copy div "5800375647"
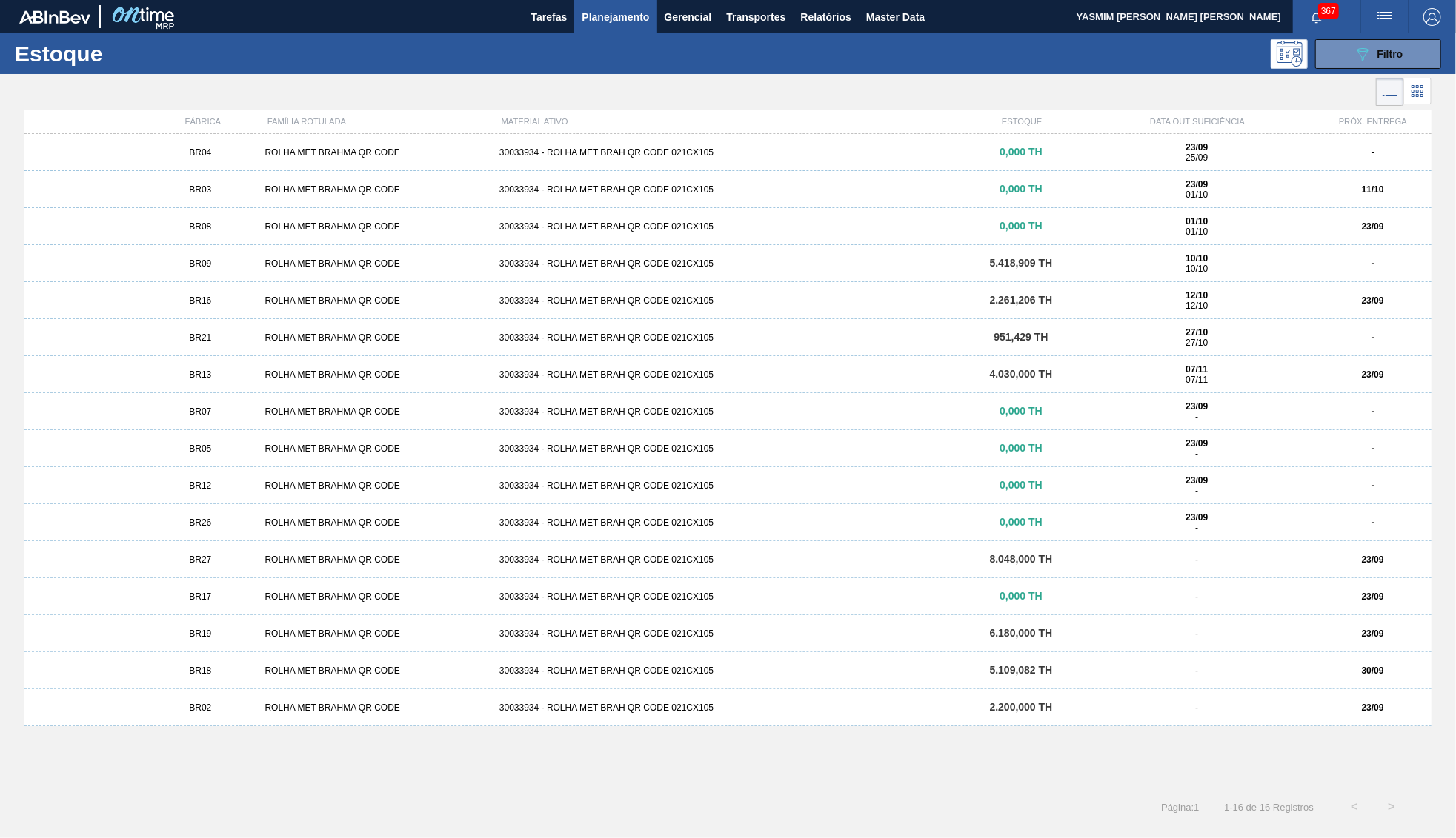
click at [210, 564] on span "BR27" at bounding box center [200, 560] width 22 height 10
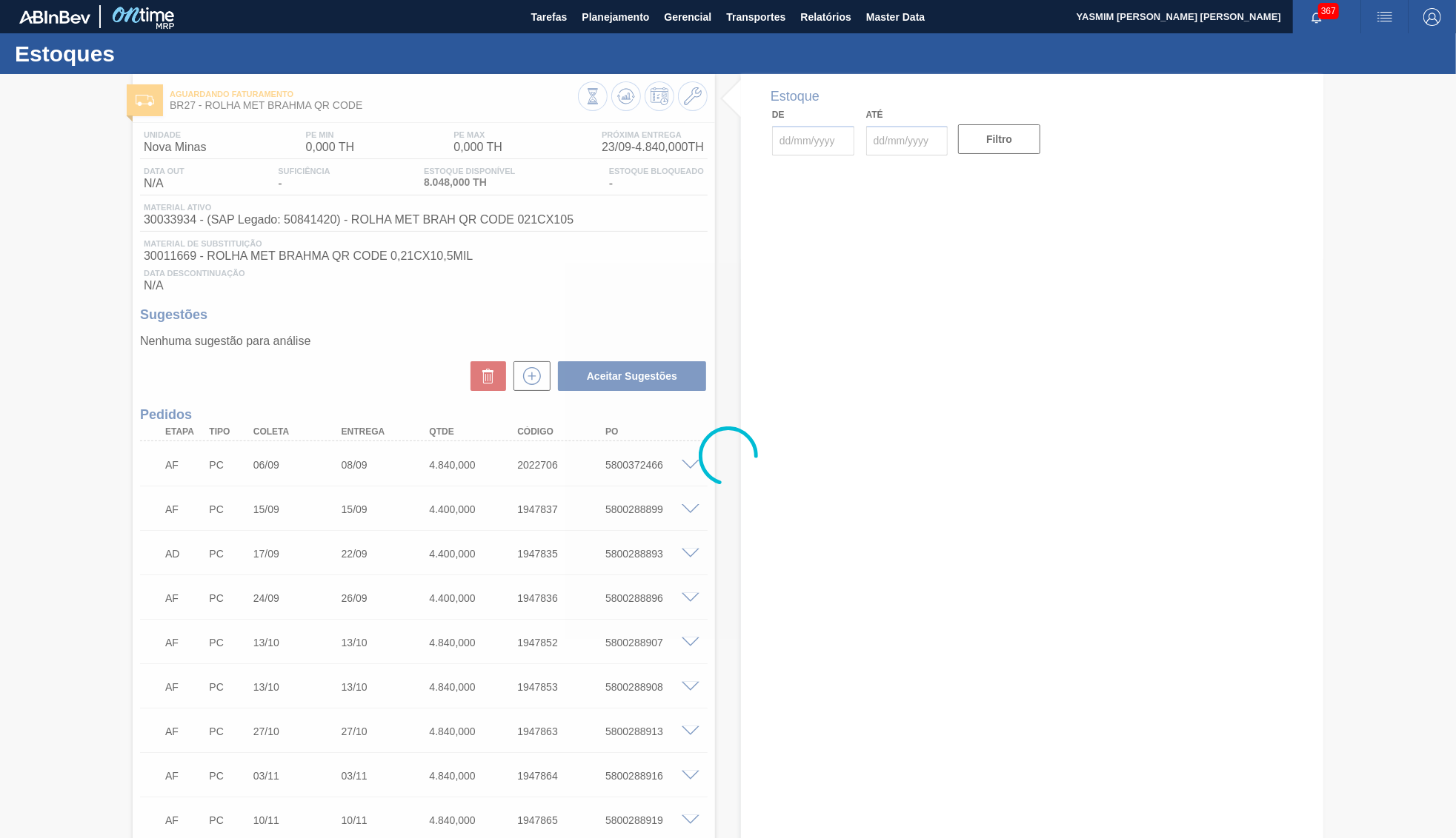
type input "[DATE]"
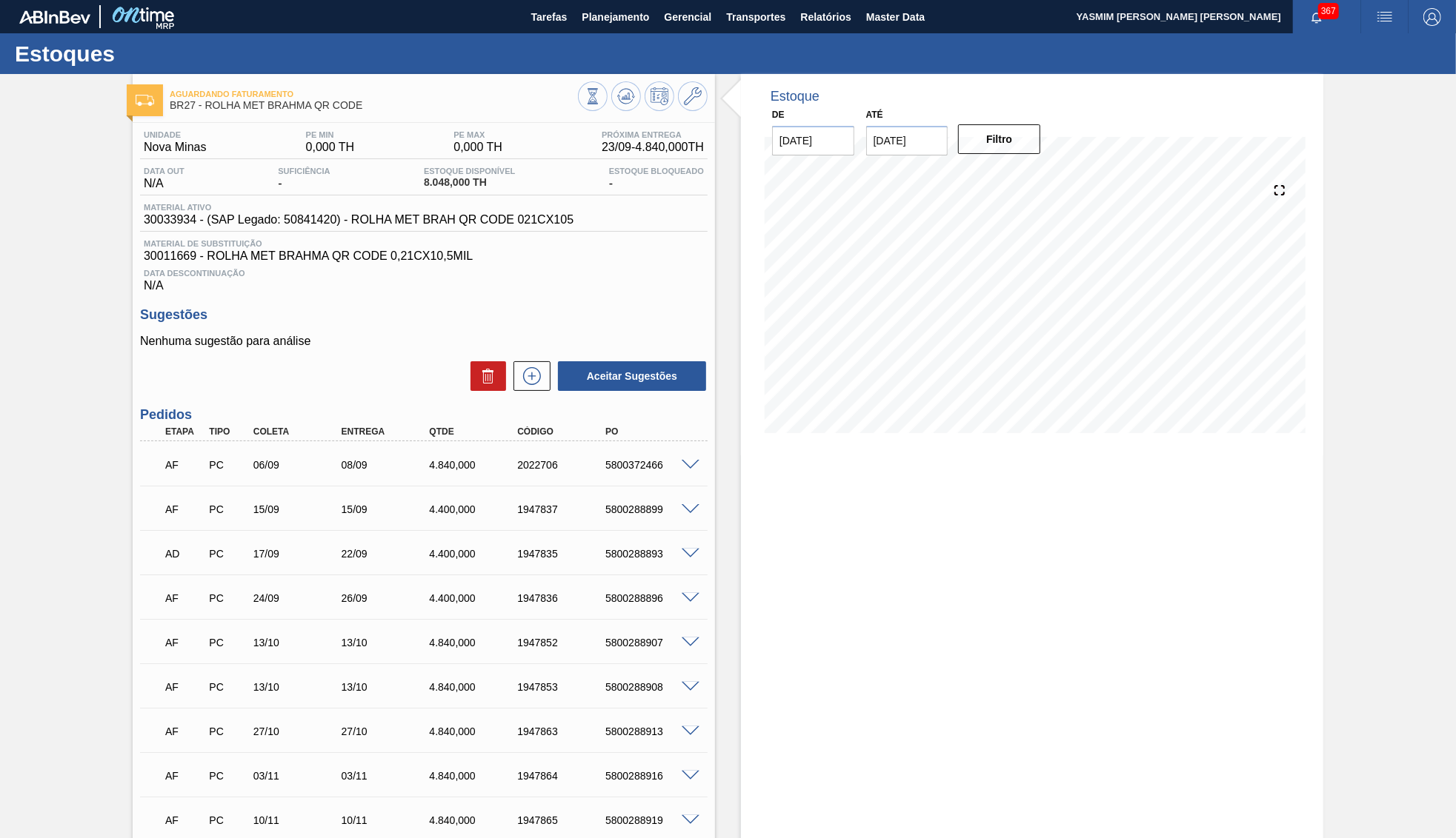
click at [691, 469] on span at bounding box center [690, 465] width 17 height 11
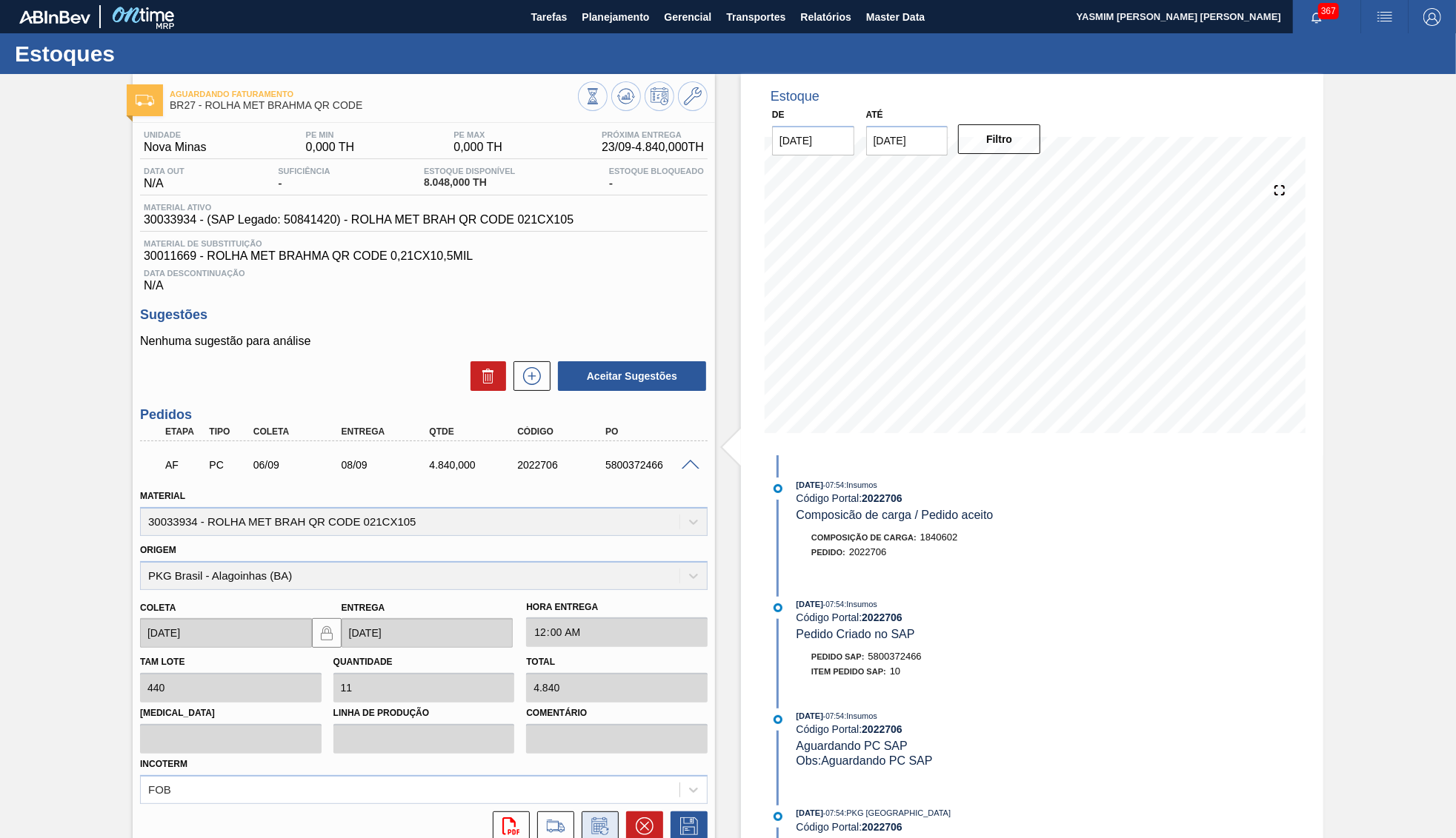
click at [601, 817] on icon at bounding box center [600, 826] width 24 height 17
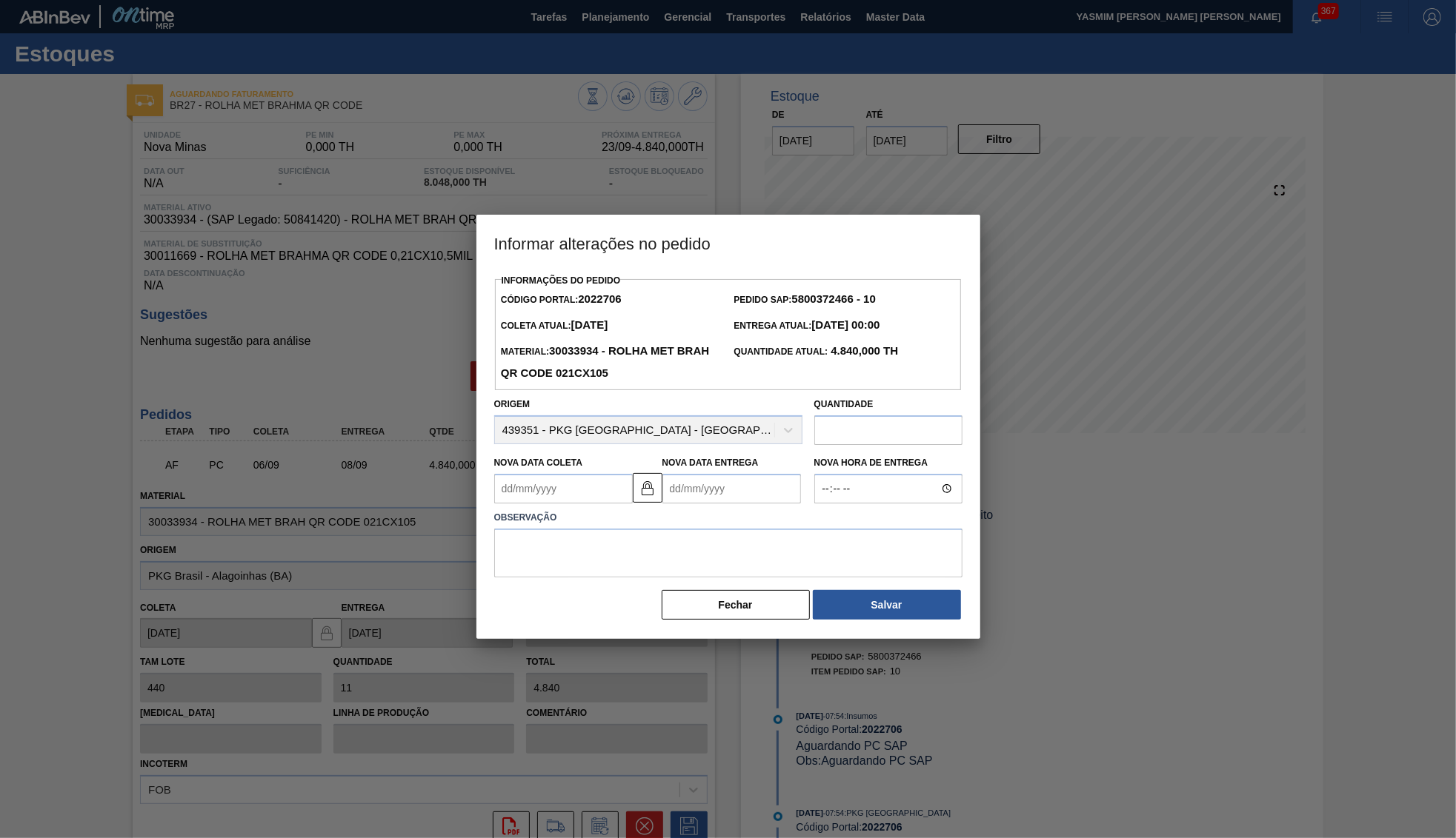
click at [875, 455] on label "Nova Hora de Entrega" at bounding box center [888, 463] width 148 height 21
click at [875, 474] on input "Nova Hora de Entrega" at bounding box center [888, 488] width 148 height 29
click at [861, 474] on input "Nova Hora de Entrega" at bounding box center [888, 488] width 148 height 29
click at [864, 415] on input "text" at bounding box center [888, 430] width 148 height 29
paste input "1.320"
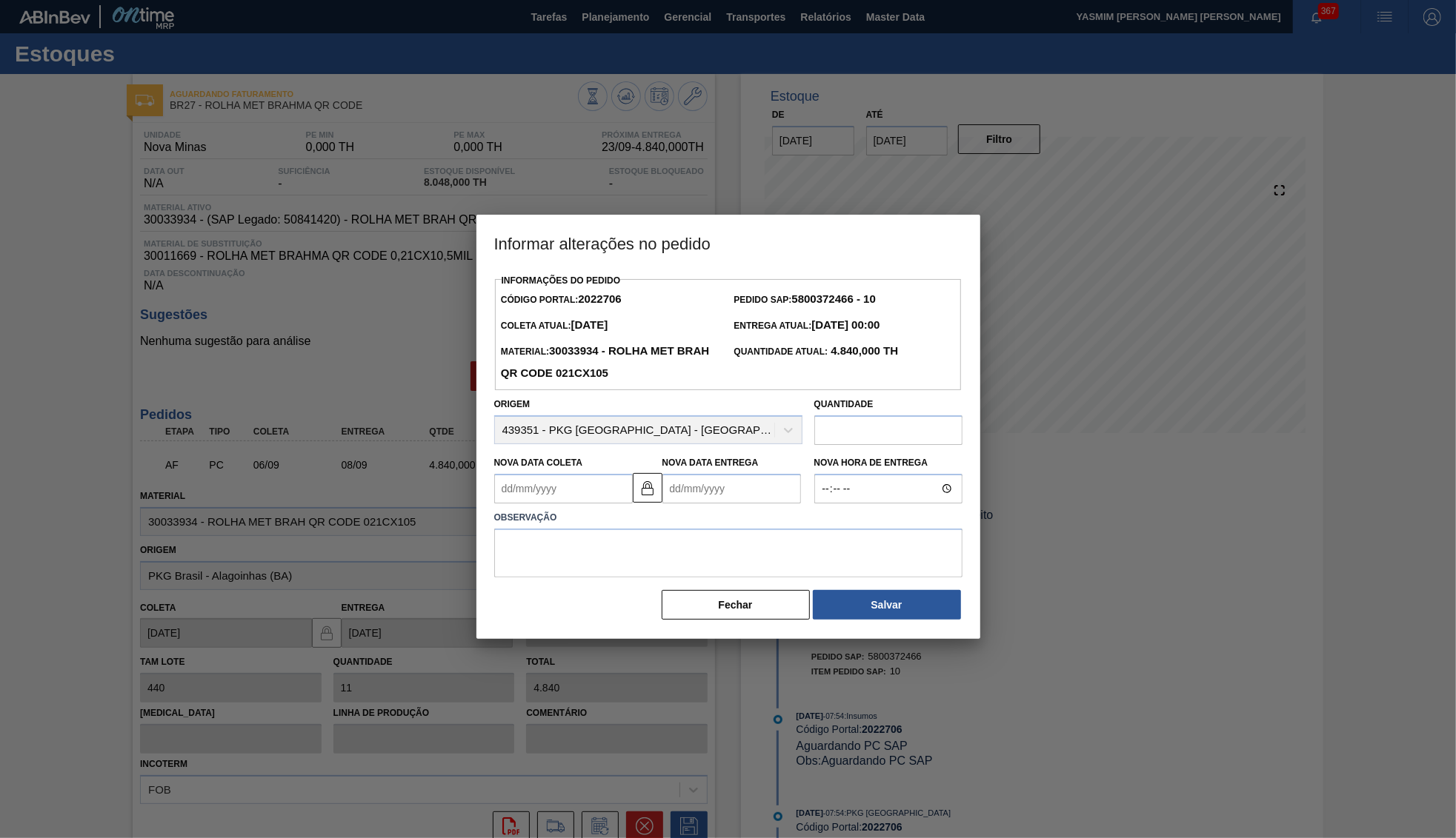
type input "1.320"
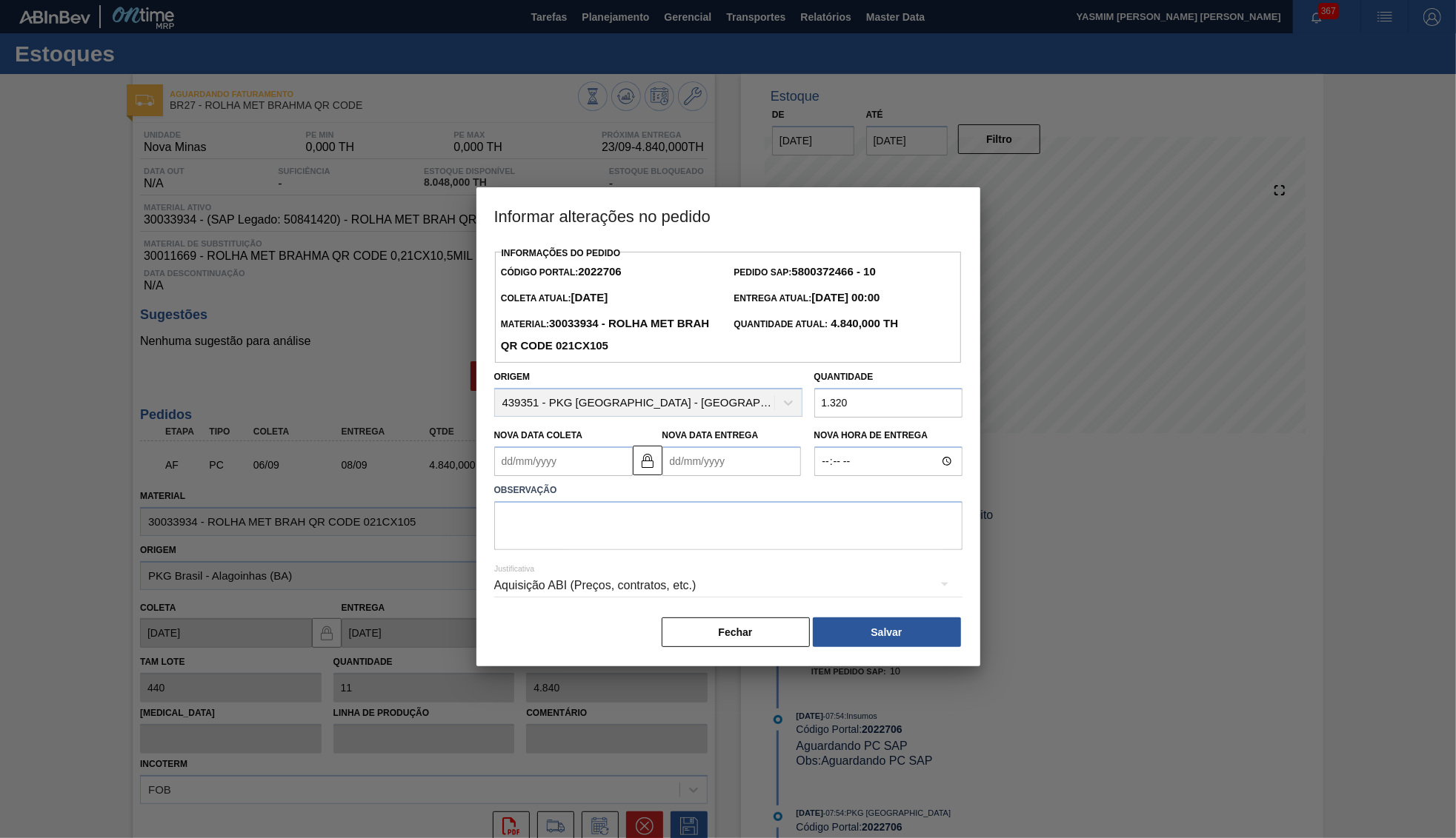
click at [699, 446] on Entrega2022706 "Nova Data Entrega" at bounding box center [731, 461] width 139 height 29
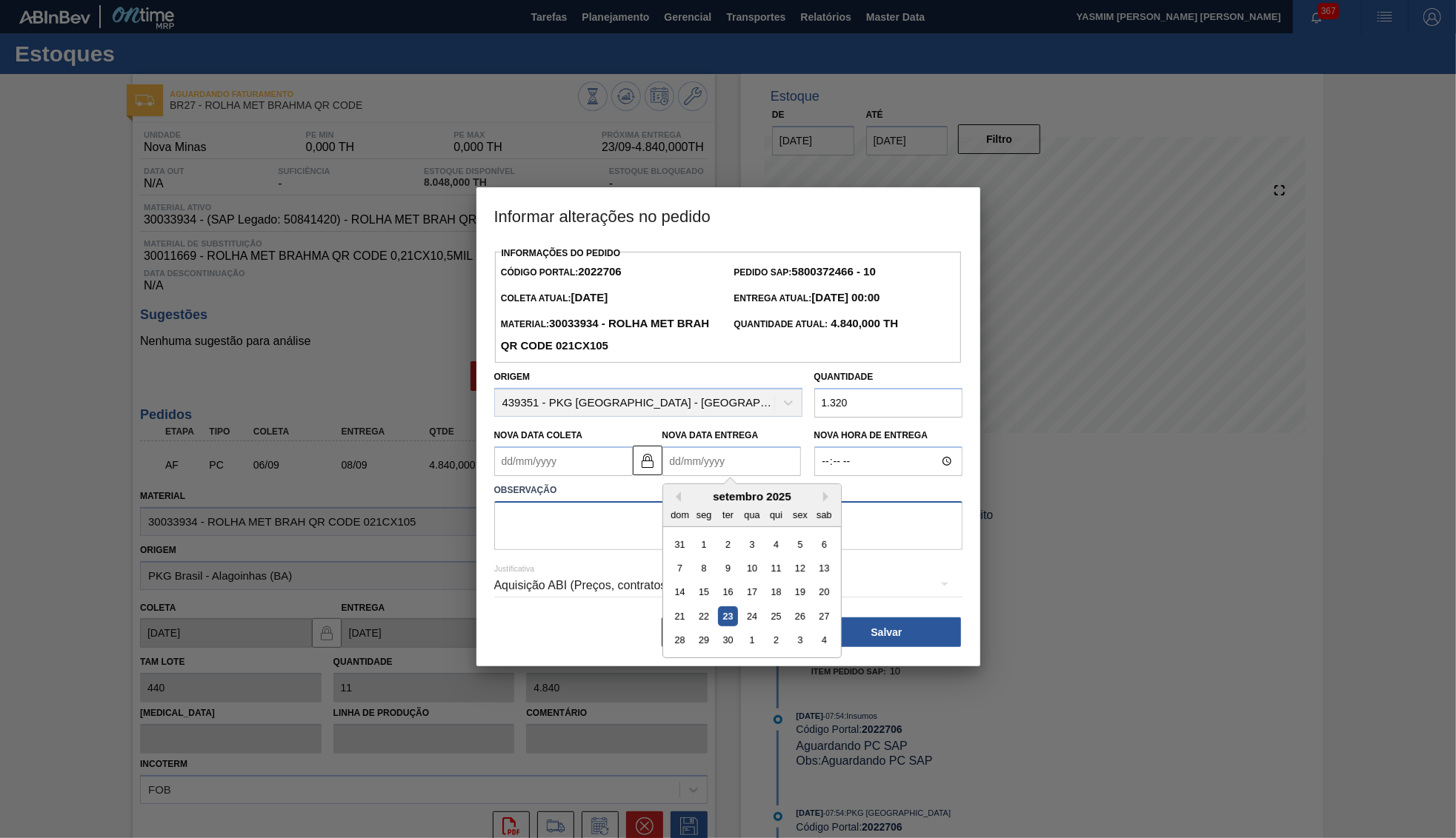
click at [581, 501] on textarea at bounding box center [728, 526] width 468 height 49
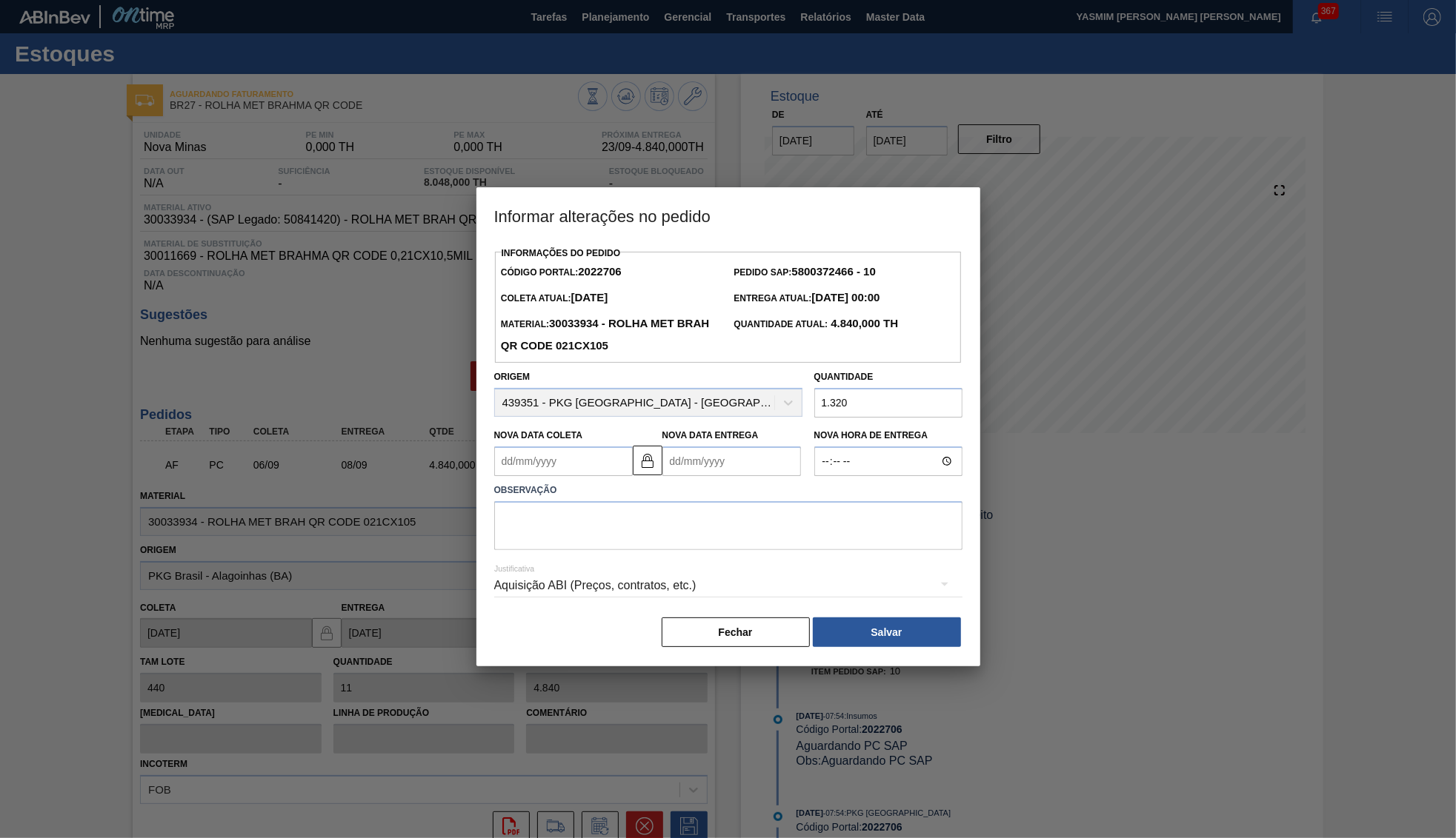
click at [535, 428] on div "Nova Data Coleta" at bounding box center [563, 450] width 139 height 51
click at [749, 446] on Entrega2022706 "Nova Data Entrega" at bounding box center [731, 461] width 139 height 29
click at [584, 568] on div "Aquisição ABI (Preços, contratos, etc.)" at bounding box center [728, 586] width 468 height 41
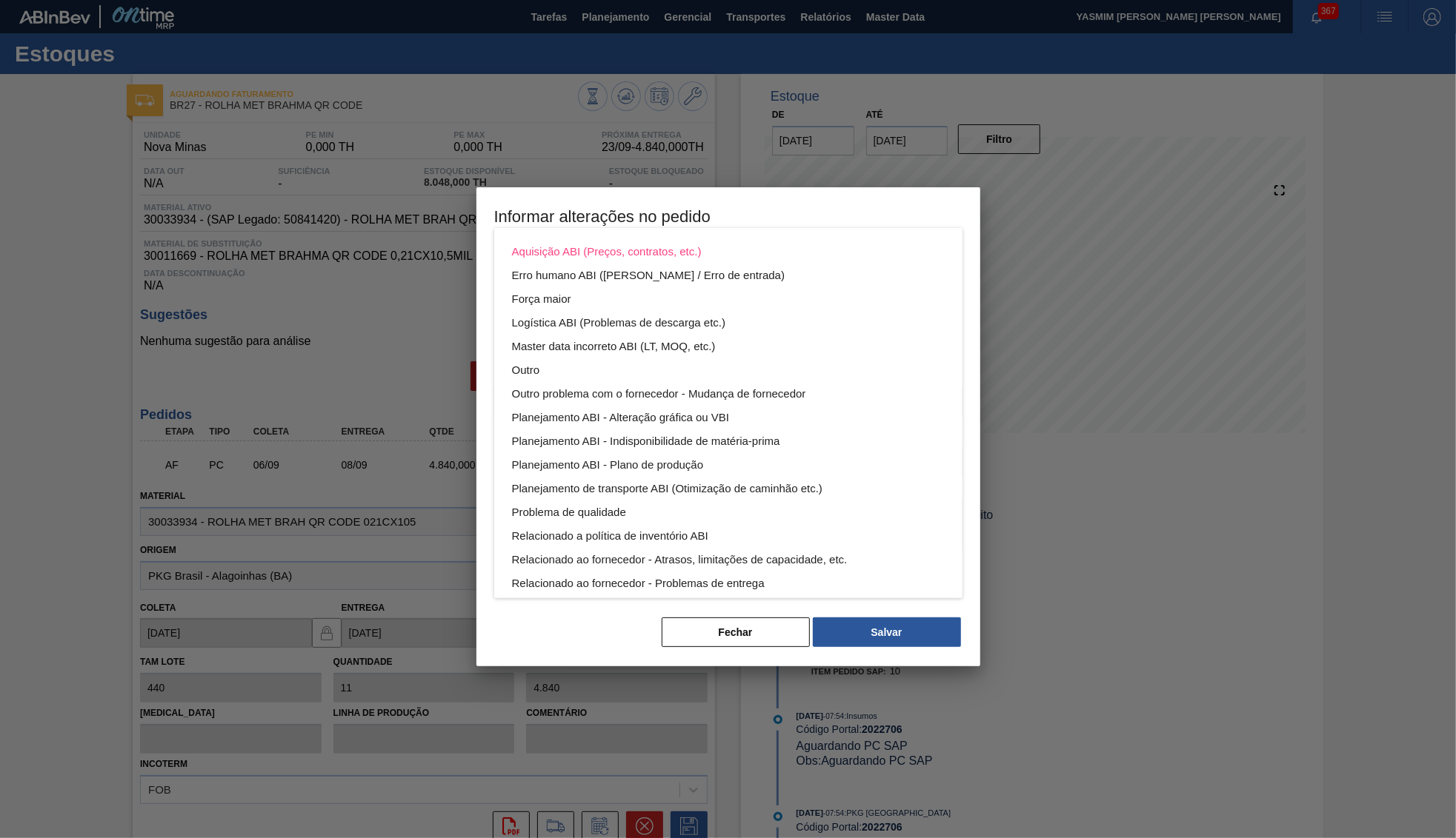
click at [710, 618] on div "Aquisição ABI (Preços, contratos, etc.) Erro humano ABI (Cálculo / Erro de entr…" at bounding box center [728, 419] width 1456 height 838
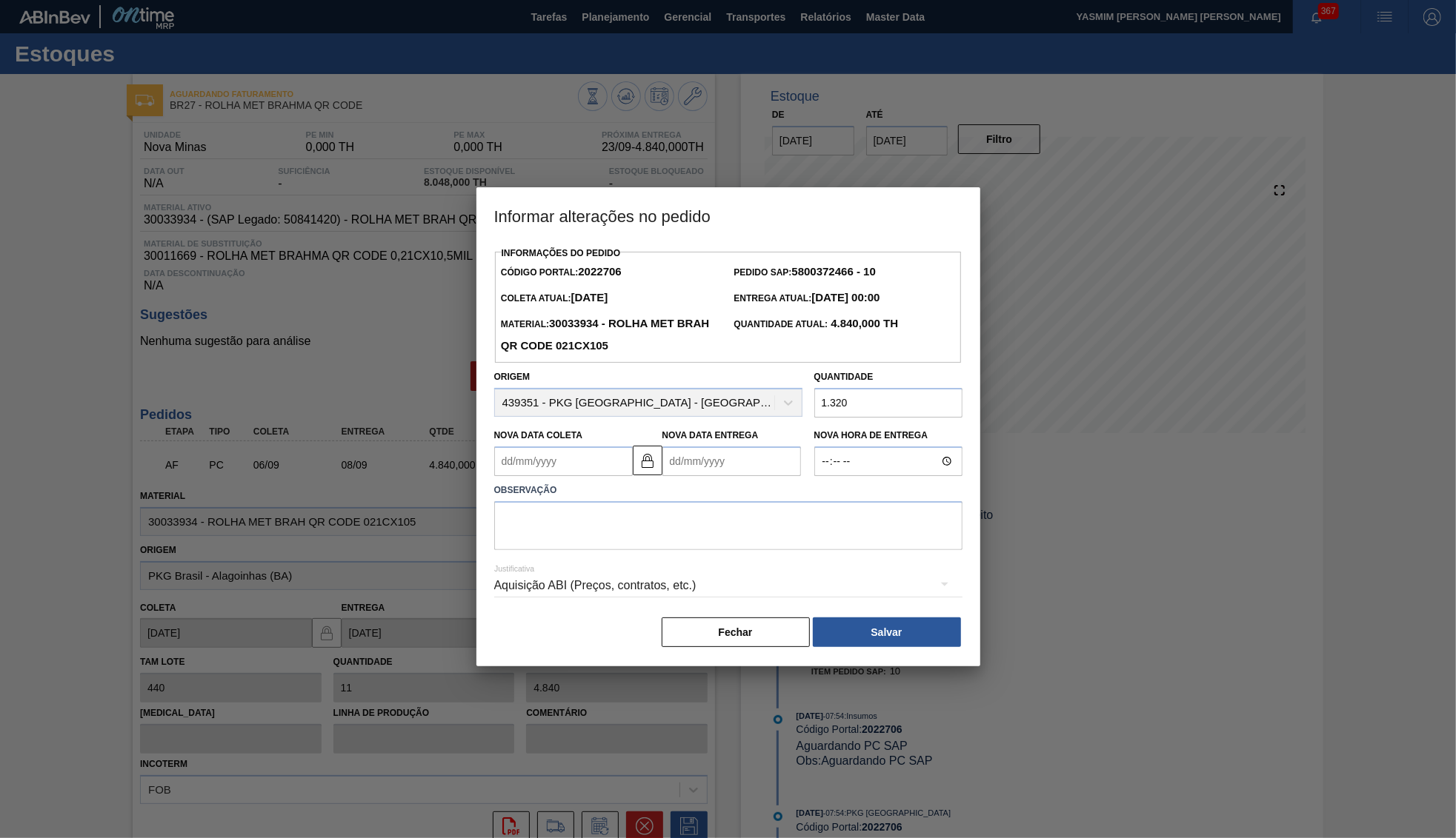
click at [710, 618] on div "Aquisição ABI (Preços, contratos, etc.) Erro humano ABI (Cálculo / Erro de entr…" at bounding box center [728, 419] width 1456 height 838
click at [710, 618] on button "Fechar" at bounding box center [735, 632] width 148 height 29
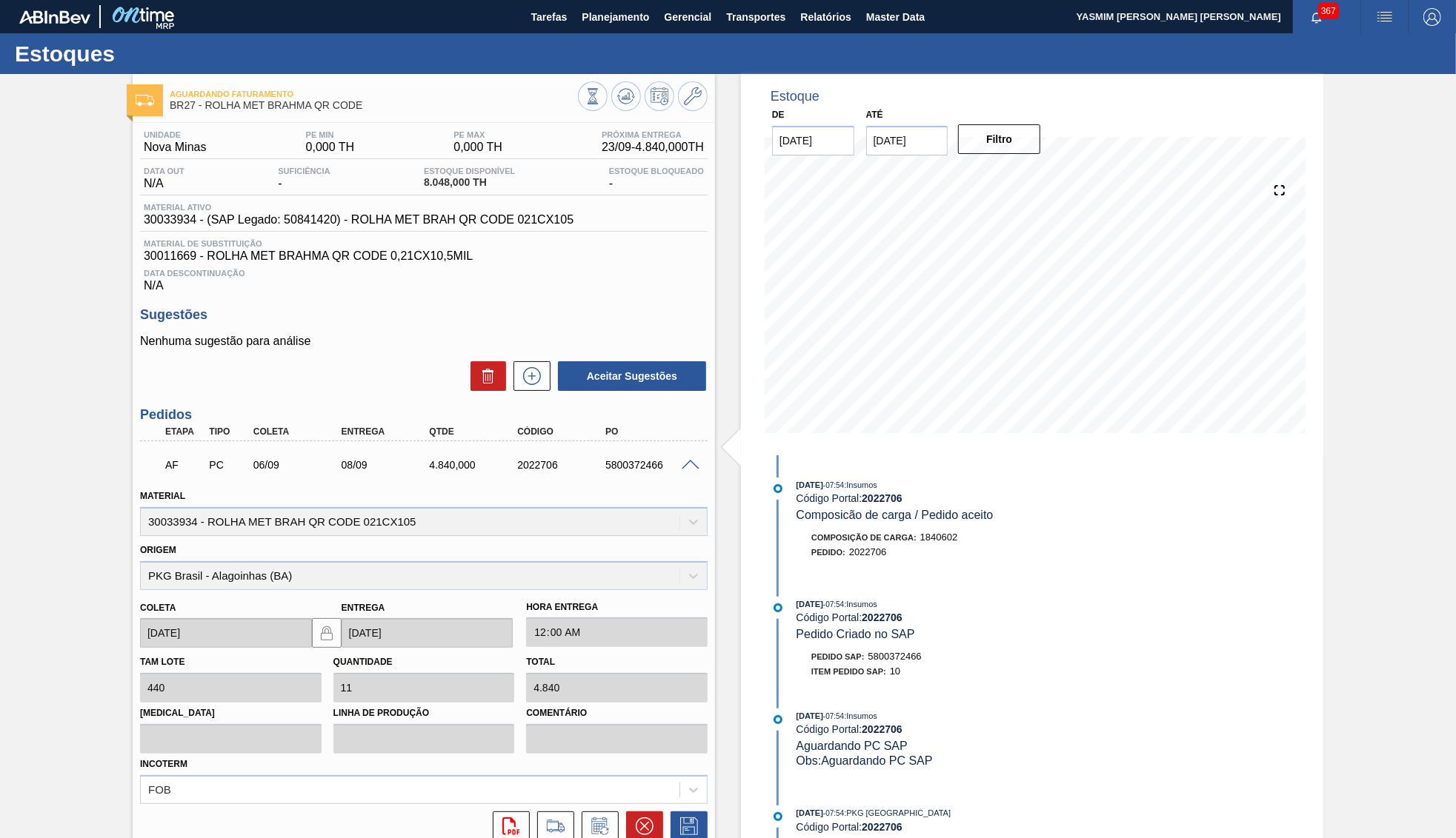
click at [445, 453] on div "AF PC 06/09 08/09 4.840,000 2022706 5800372466" at bounding box center [420, 463] width 528 height 29
click at [599, 817] on icon at bounding box center [600, 826] width 24 height 17
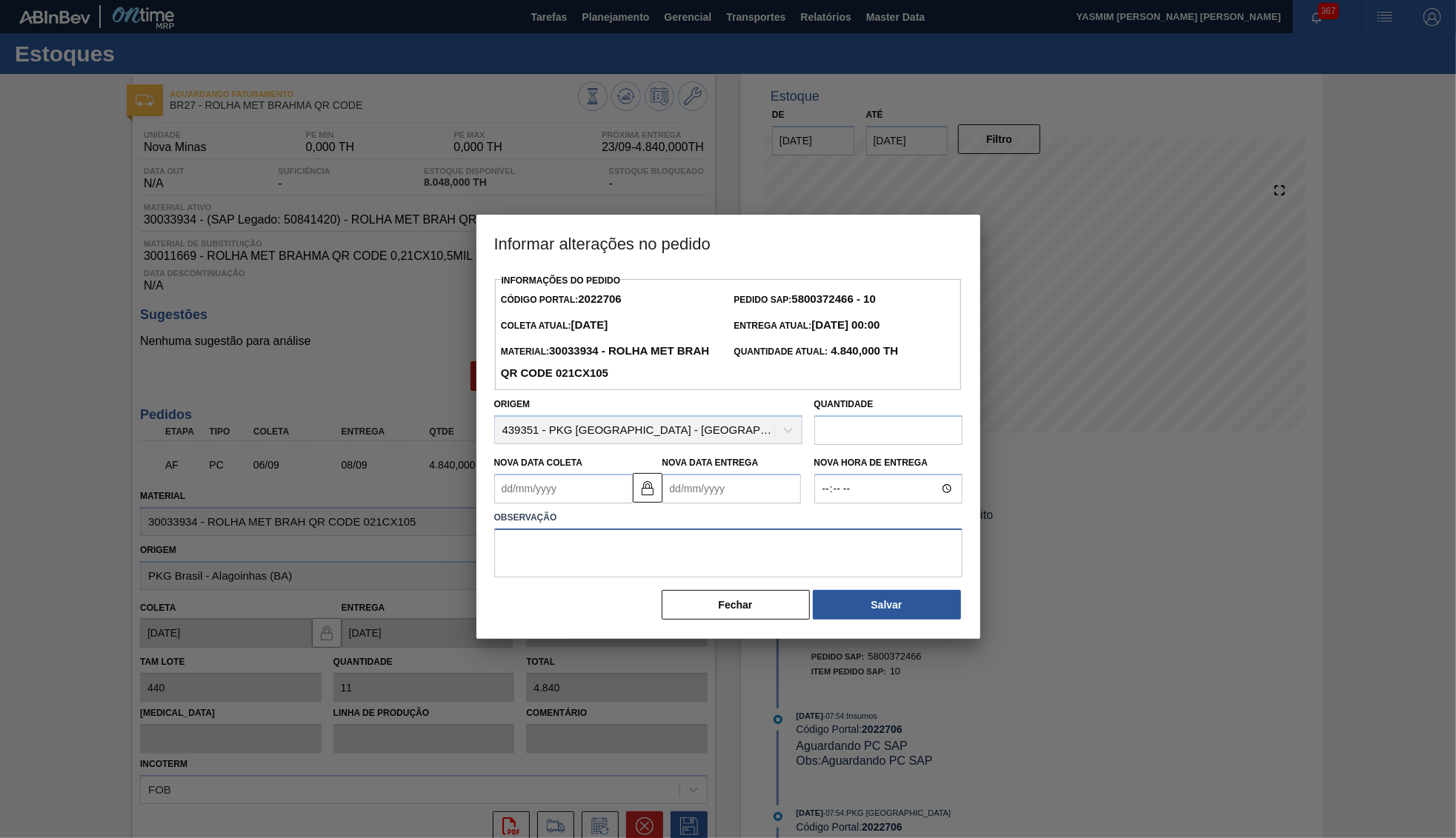
click at [720, 529] on textarea at bounding box center [728, 553] width 468 height 49
type textarea "Virado para Jacareí"
click at [285, 432] on div at bounding box center [728, 419] width 1456 height 838
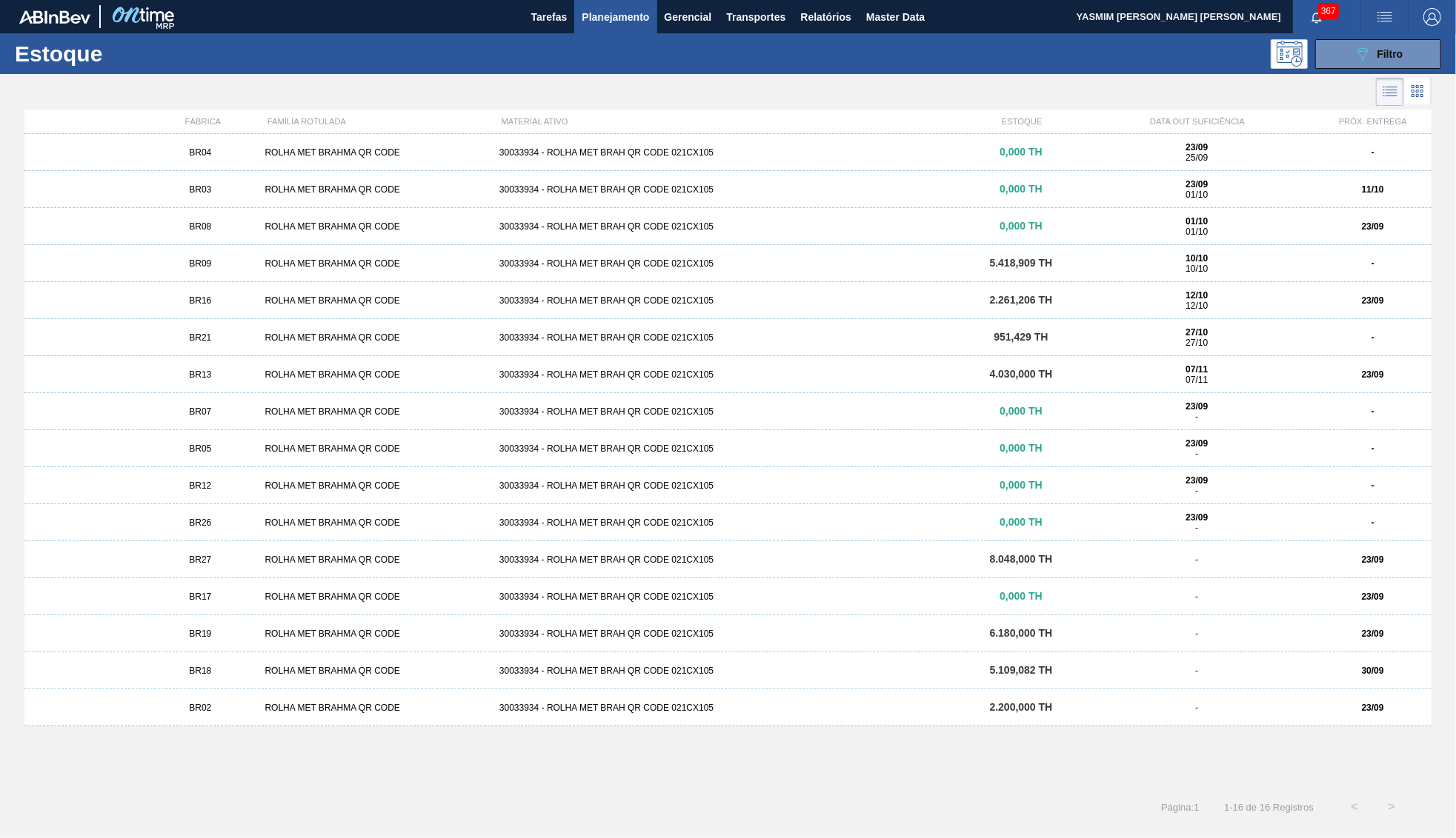
click at [232, 301] on div "BR16" at bounding box center [200, 300] width 117 height 10
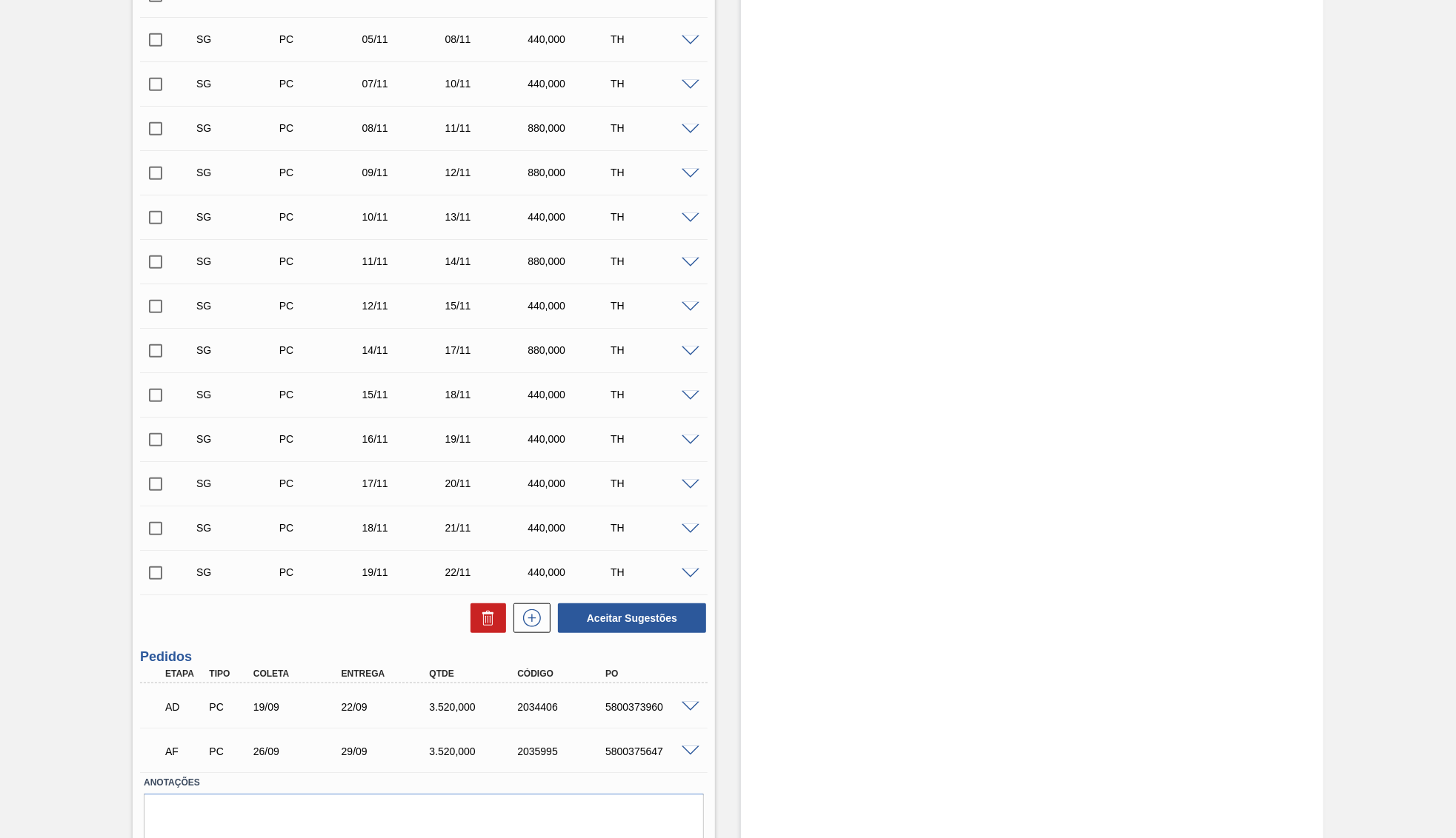
scroll to position [874, 0]
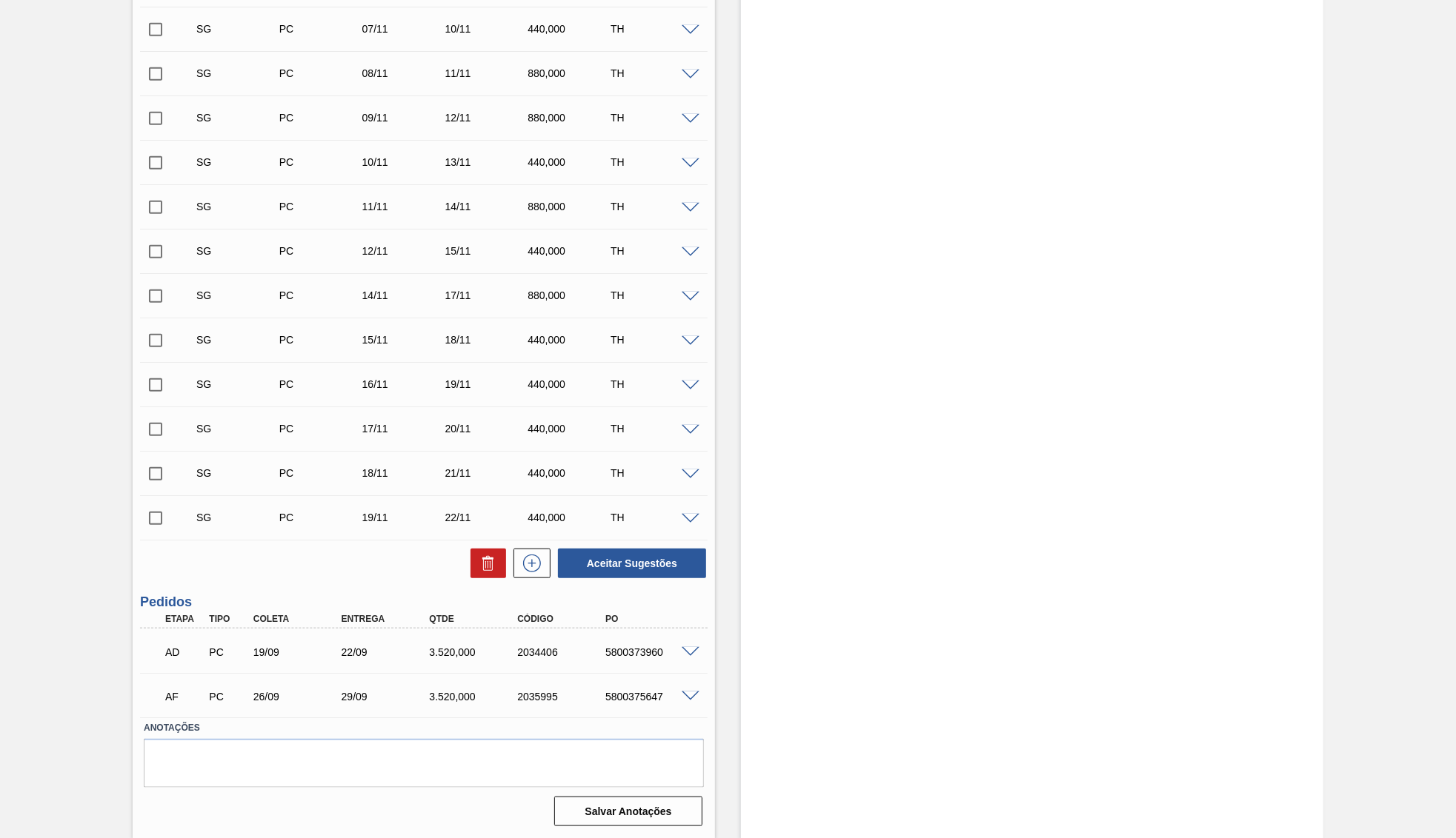
click at [689, 694] on span at bounding box center [690, 697] width 17 height 11
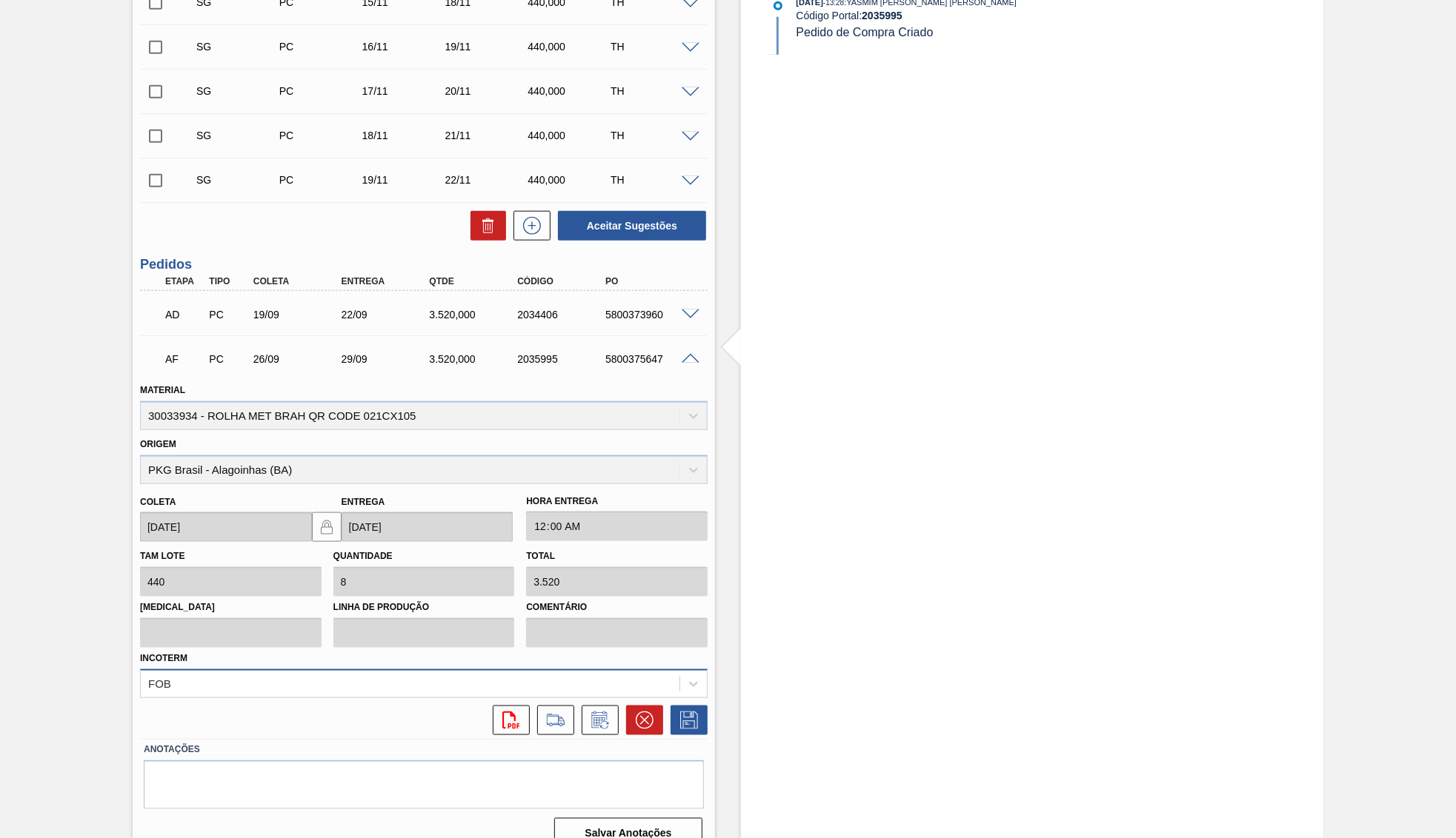
scroll to position [1218, 0]
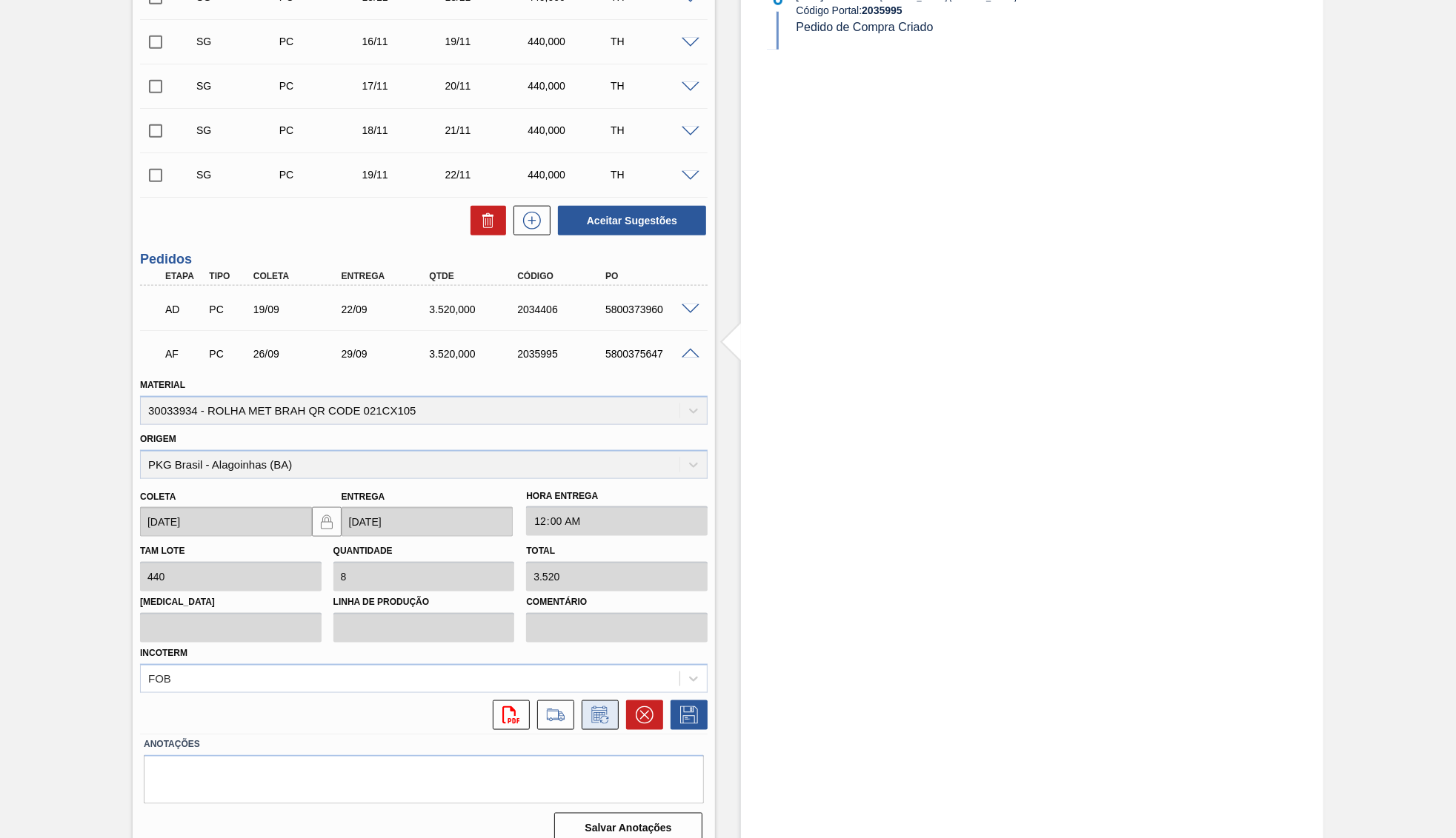
click at [600, 713] on icon at bounding box center [599, 717] width 11 height 9
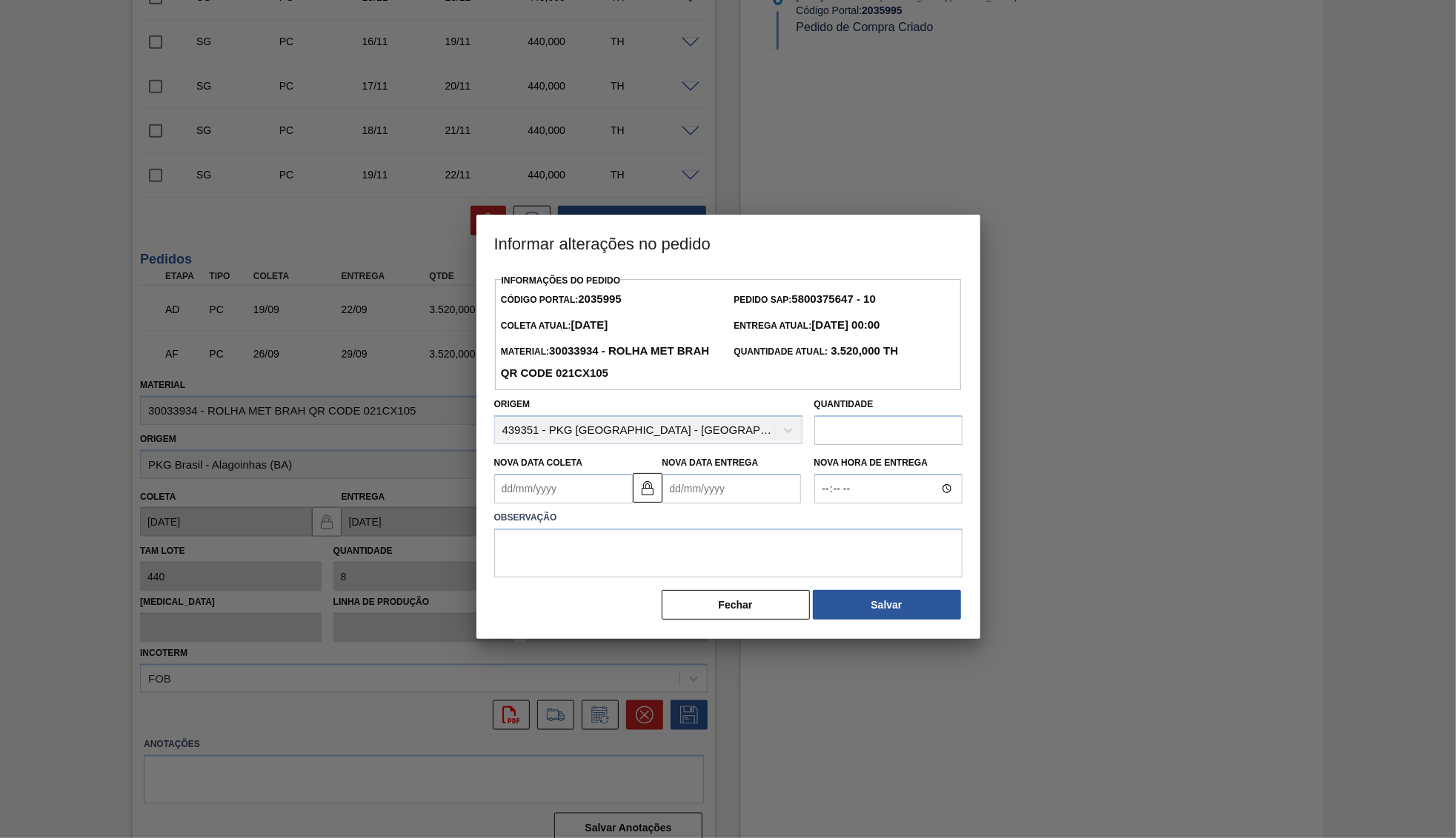
click at [848, 415] on input "text" at bounding box center [888, 430] width 148 height 29
paste input "5.800.372.466"
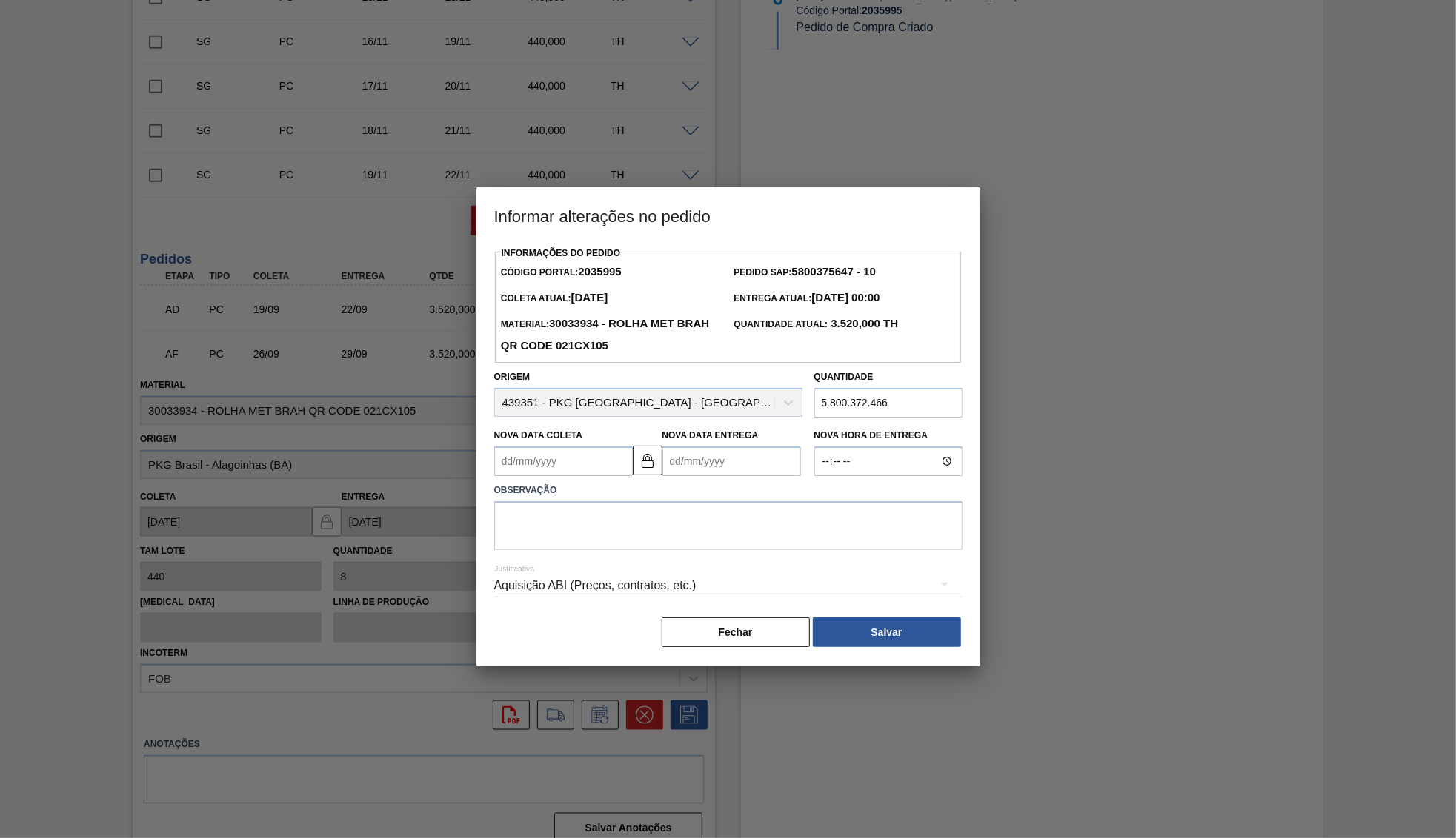
drag, startPoint x: 879, startPoint y: 390, endPoint x: 910, endPoint y: 408, distance: 35.8
click at [838, 388] on input "5.800.372.466" at bounding box center [888, 402] width 148 height 29
paste input "4.840,000"
click at [880, 388] on input "5.804.840,000" at bounding box center [888, 402] width 148 height 29
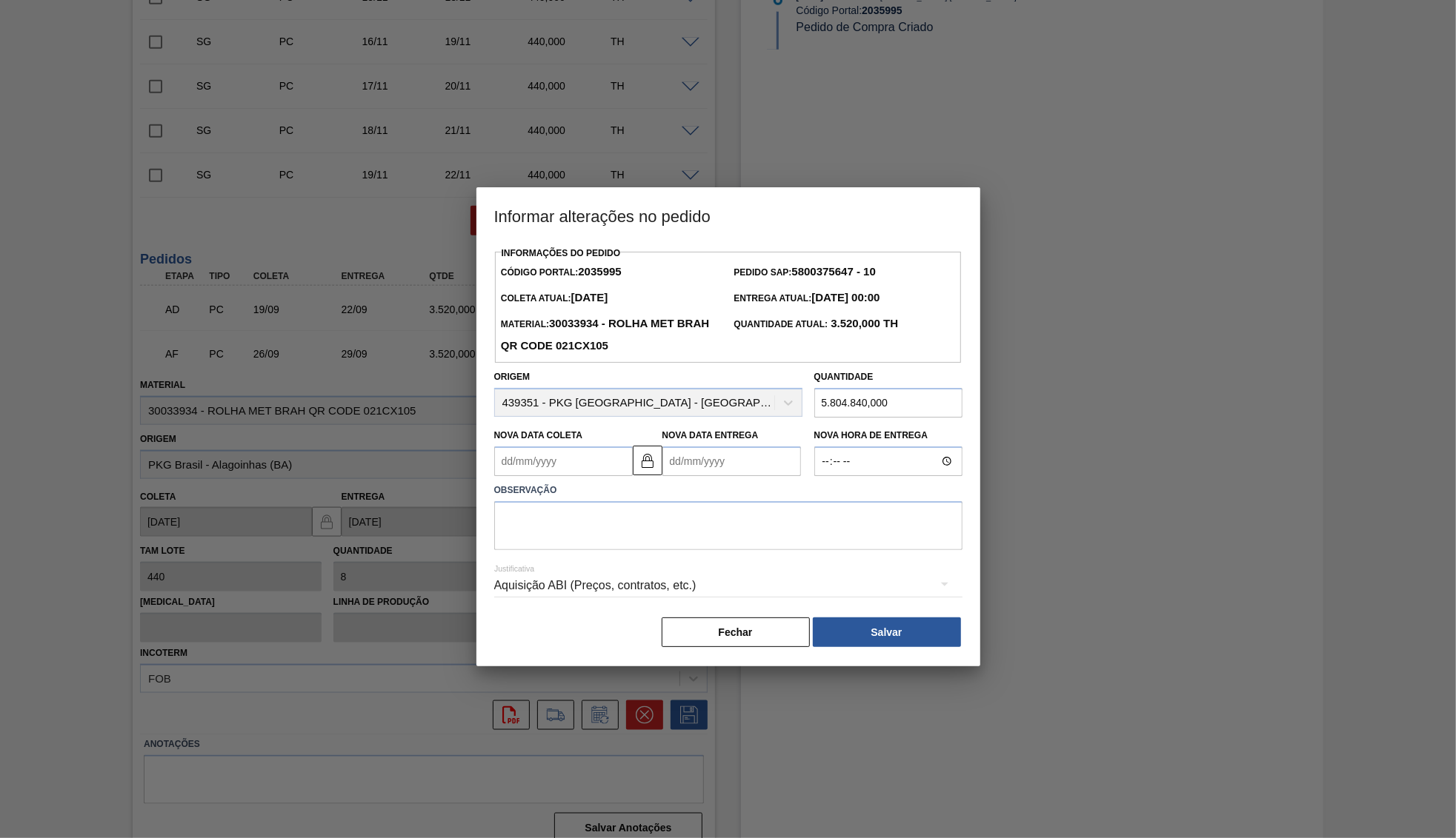
click at [880, 388] on input "5.804.840,000" at bounding box center [888, 402] width 148 height 29
paste input "text"
type input "4.840,000"
click at [667, 501] on textarea at bounding box center [728, 526] width 468 height 49
paste textarea "5800372466"
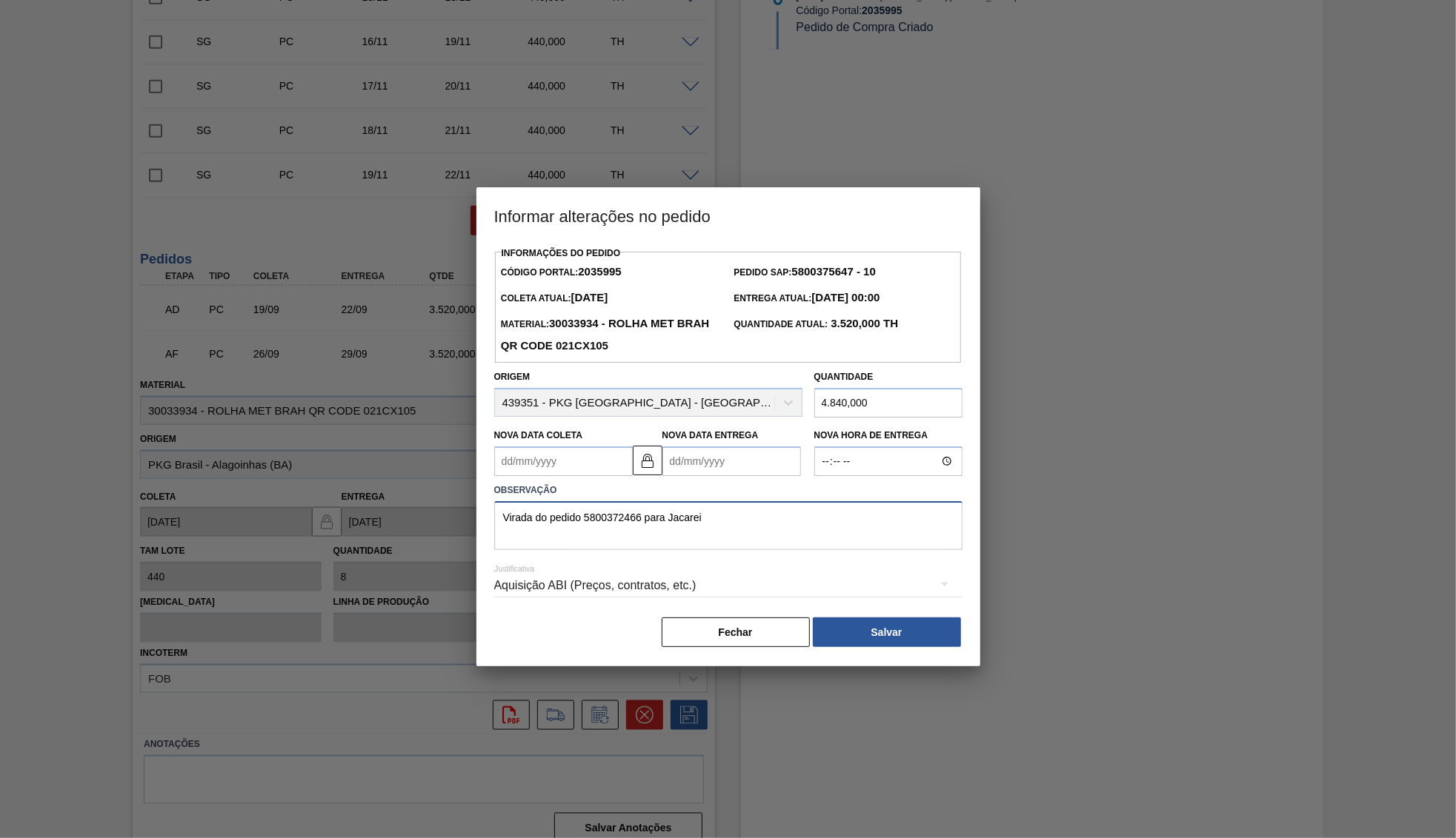
click at [692, 501] on textarea "Virada do pedido 5800372466 para Jacarei" at bounding box center [728, 526] width 468 height 49
type textarea "Virada do pedido 5800372466 para Jacareí"
click at [744, 576] on div "Aquisição ABI (Preços, contratos, etc.)" at bounding box center [728, 586] width 468 height 41
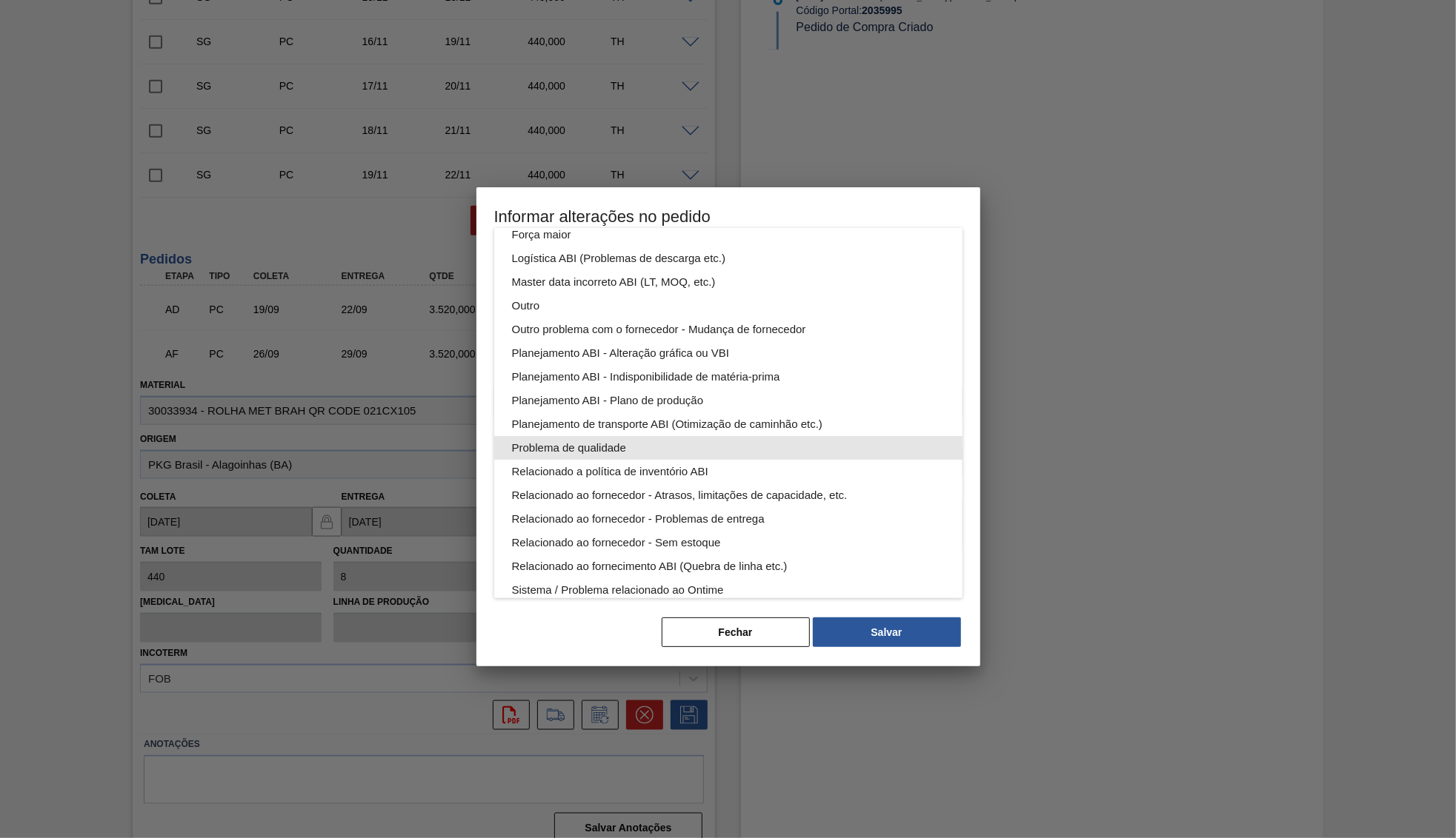
scroll to position [80, 0]
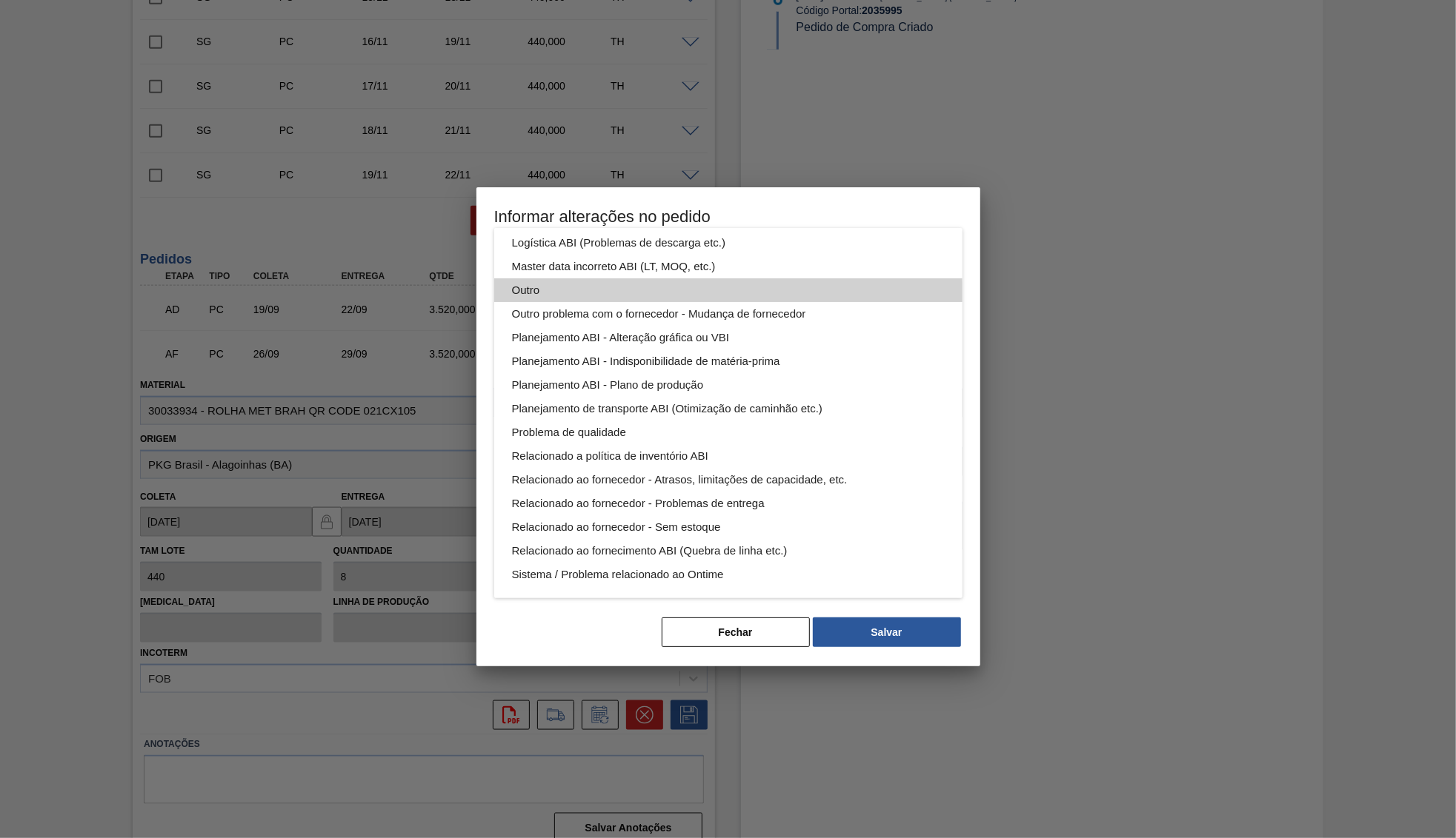
click at [563, 291] on div "Outro" at bounding box center [728, 290] width 433 height 24
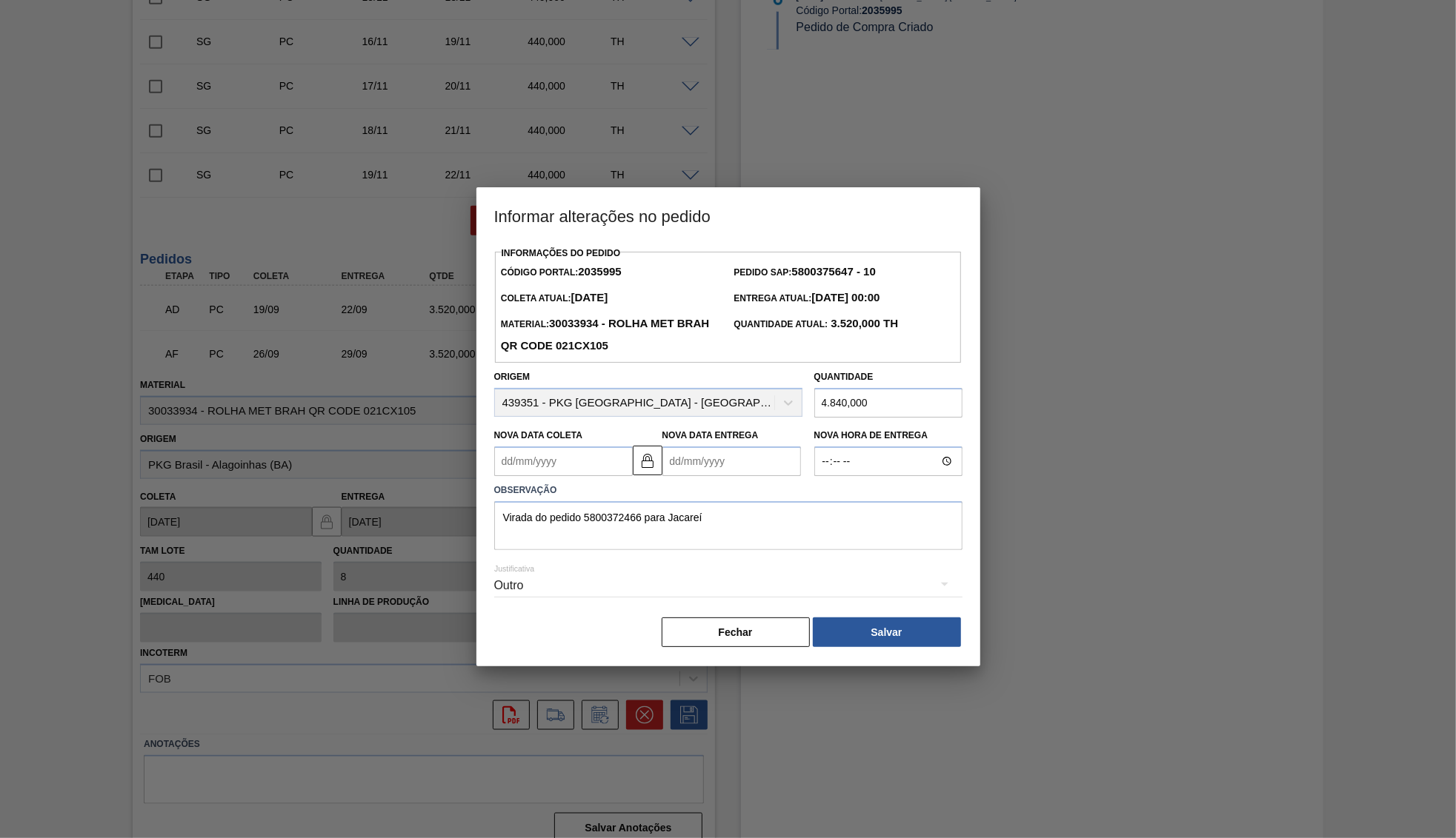
click at [828, 522] on div "Aquisição ABI (Preços, contratos, etc.) Erro humano ABI (Cálculo / Erro de entr…" at bounding box center [728, 419] width 1456 height 838
click at [882, 616] on div "Fechar Salvar" at bounding box center [728, 632] width 468 height 33
click at [893, 618] on button "Salvar" at bounding box center [887, 632] width 148 height 29
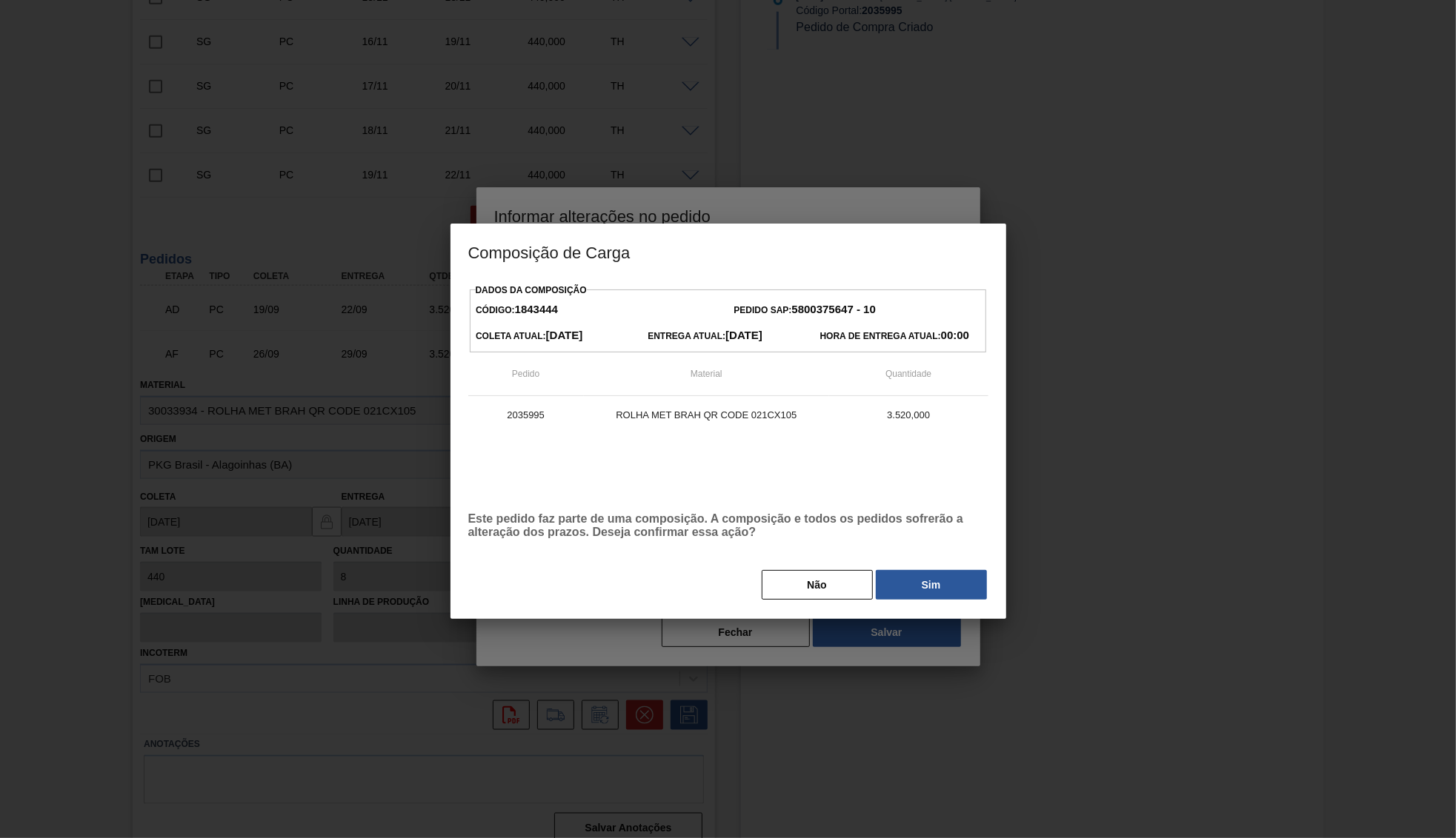
click at [831, 289] on div "Código: 1843444 Pedido SAP: 5800375647 - 10 Coleta Atual: 26/09/2025 Entrega At…" at bounding box center [727, 321] width 516 height 63
click at [837, 297] on div "Código: 1843444 Pedido SAP: 5800375647 - 10" at bounding box center [727, 308] width 516 height 26
copy span "5800375647"
click at [730, 427] on div "2035995 ROLHA MET BRAH QR CODE 021CX105 3.520,000" at bounding box center [728, 448] width 520 height 104
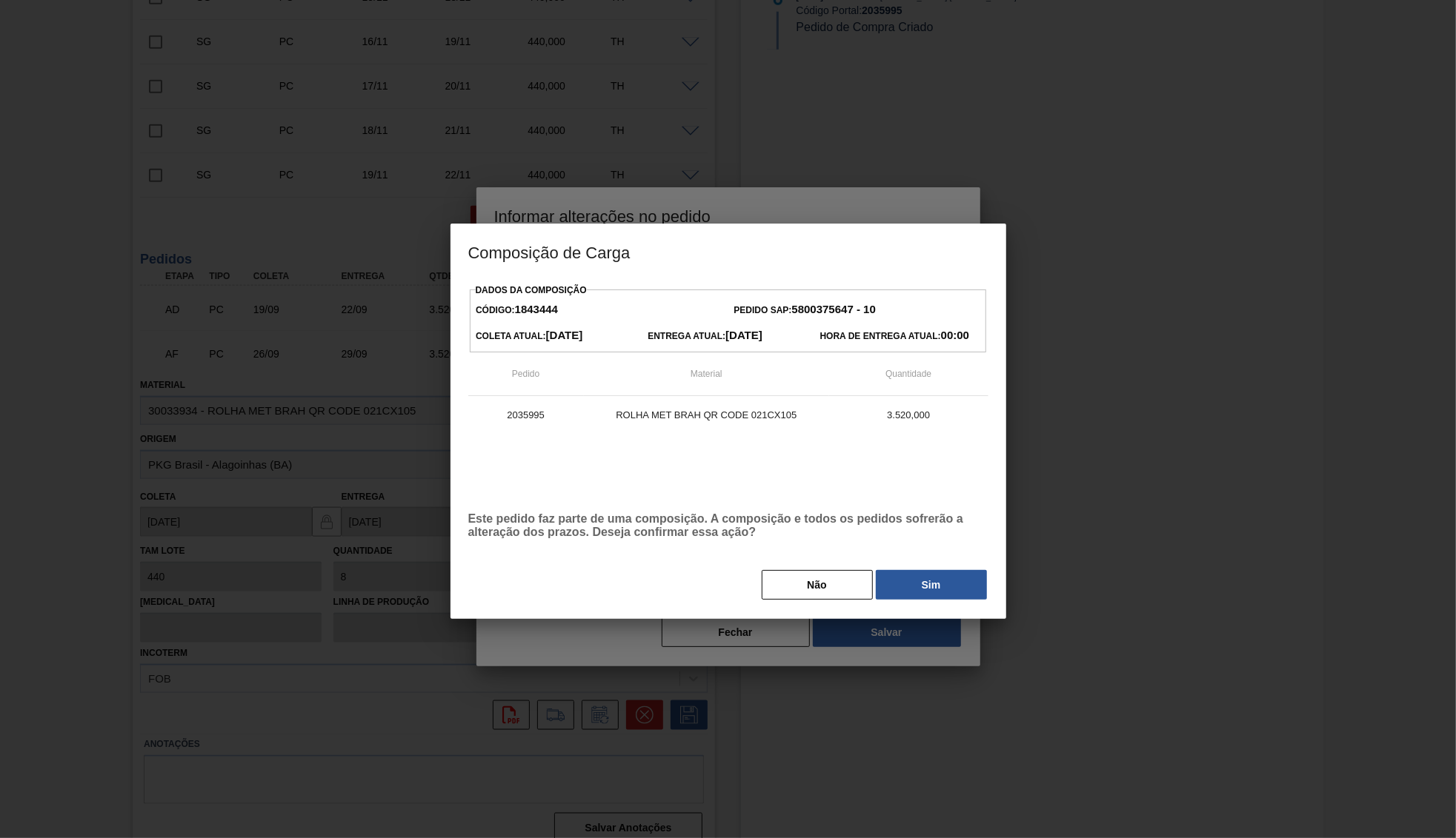
click at [956, 560] on div "Dados da Composição Código: 1843444 Pedido SAP: 5800375647 - 10 Coleta Atual: 2…" at bounding box center [728, 440] width 520 height 321
click at [928, 583] on button "Sim" at bounding box center [931, 584] width 111 height 29
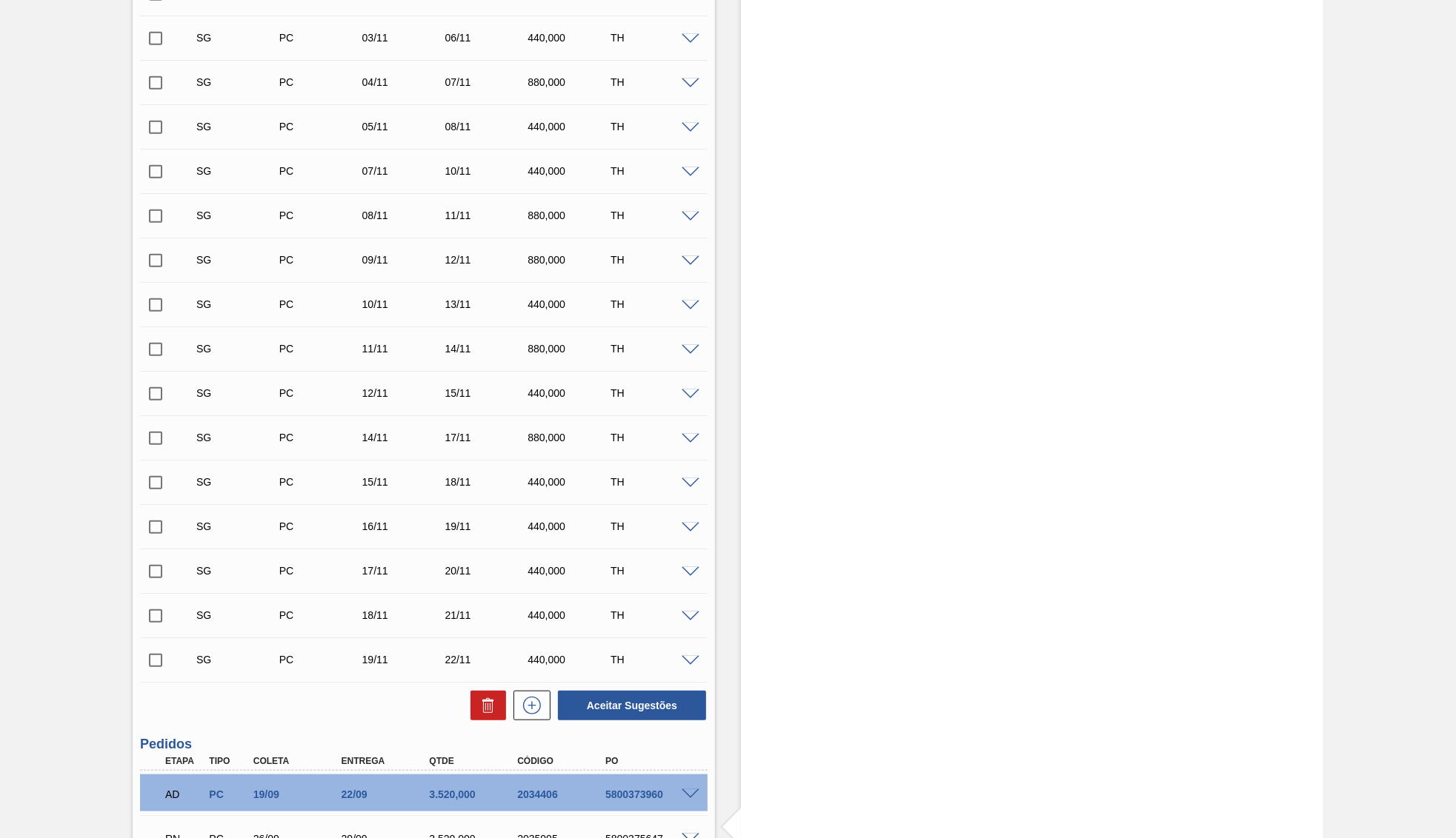
scroll to position [874, 0]
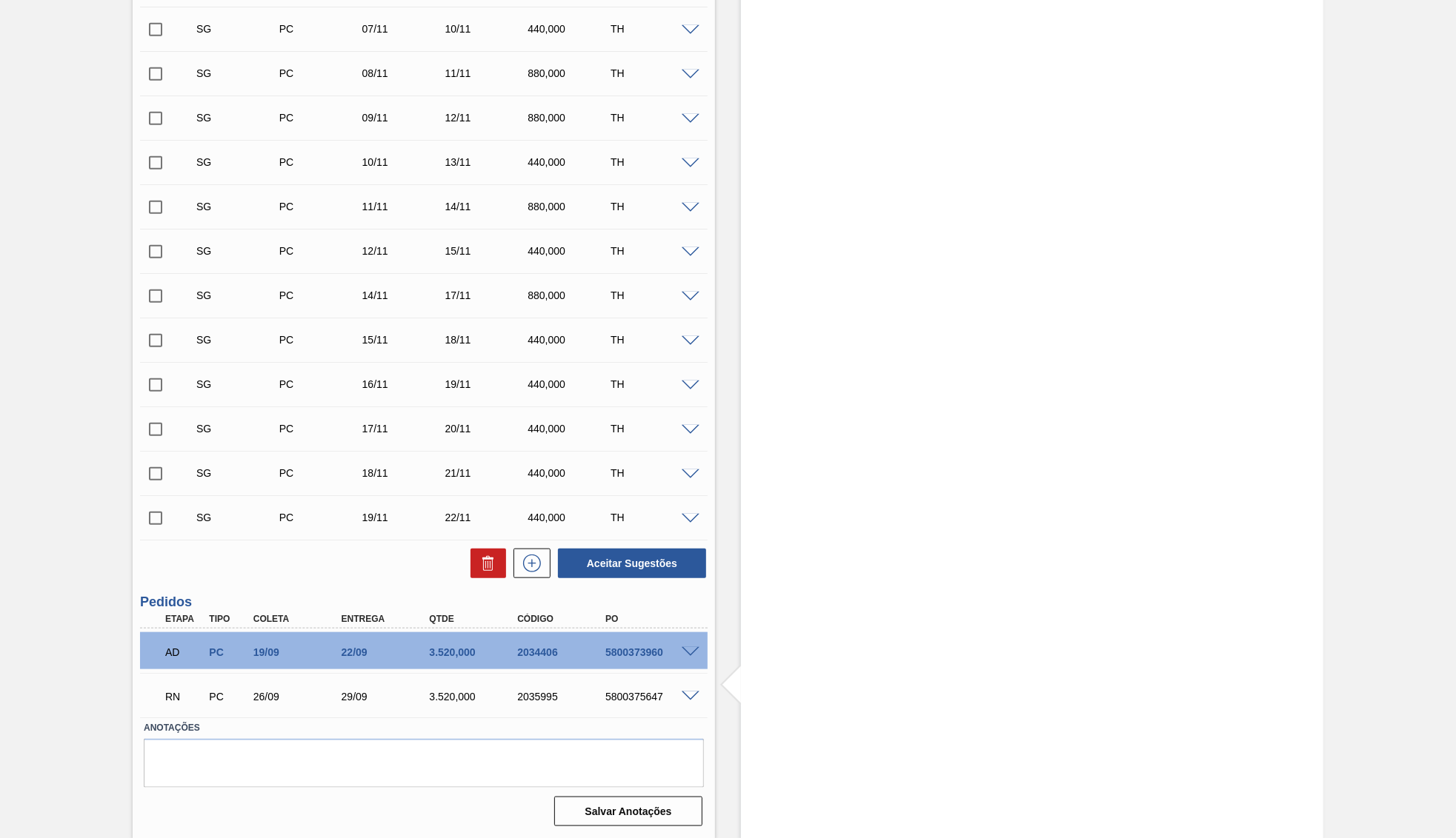
click at [651, 688] on div "RN PC 26/09 29/09 3.520,000 2035995 5800375647" at bounding box center [420, 695] width 528 height 29
copy div "5800375647"
click at [692, 698] on span at bounding box center [690, 697] width 17 height 11
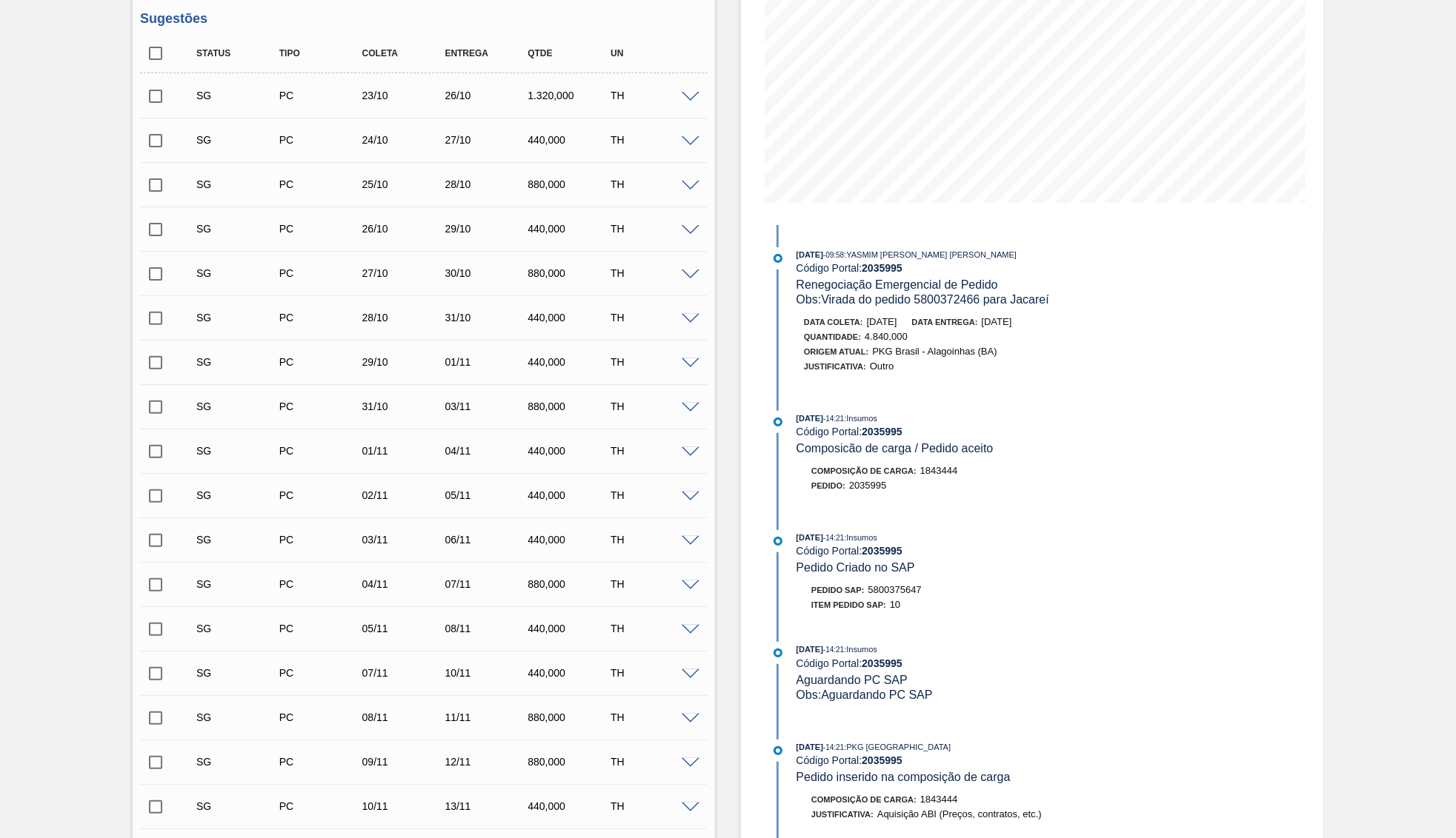
scroll to position [0, 0]
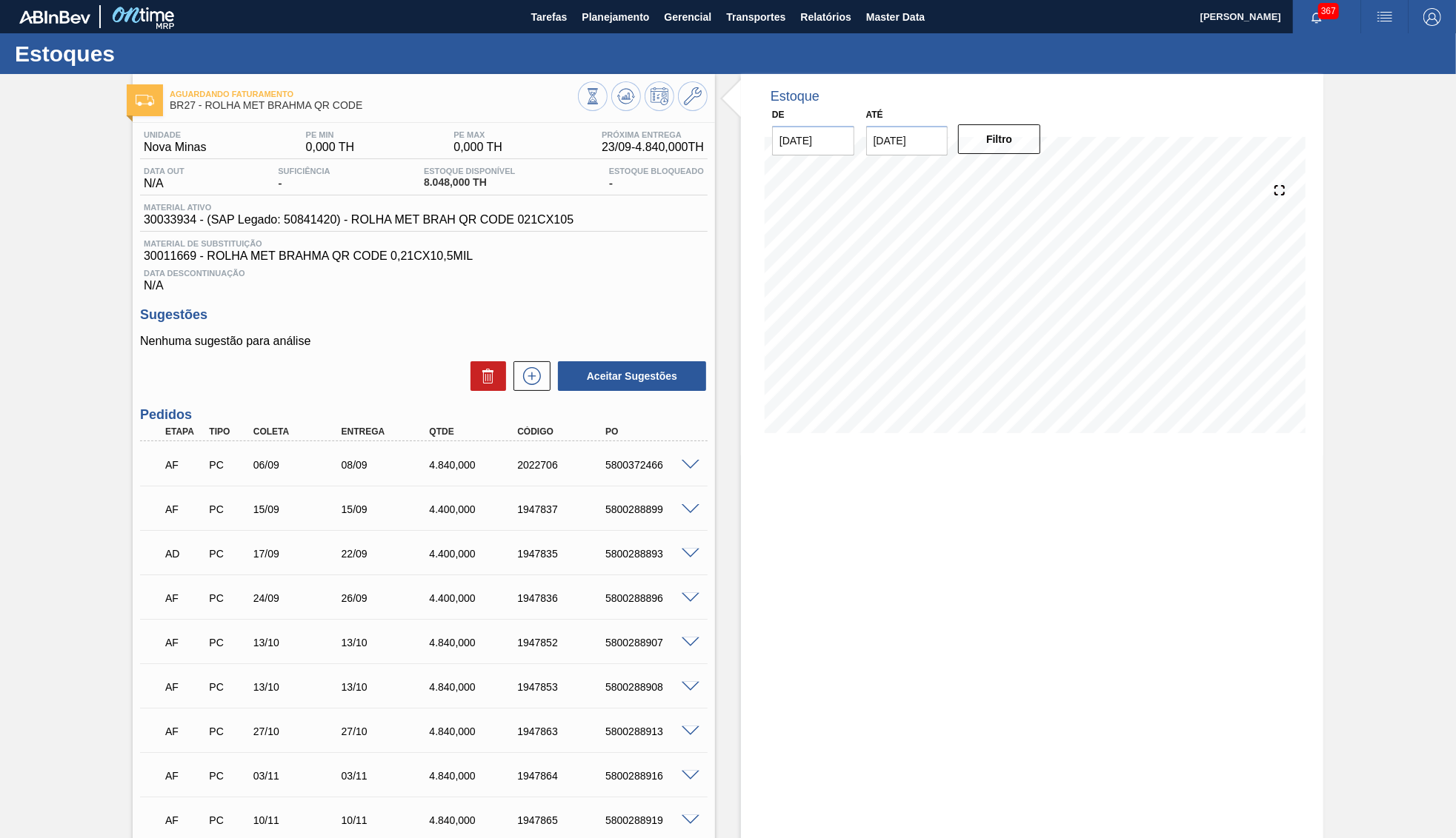
click at [682, 461] on span at bounding box center [690, 465] width 17 height 11
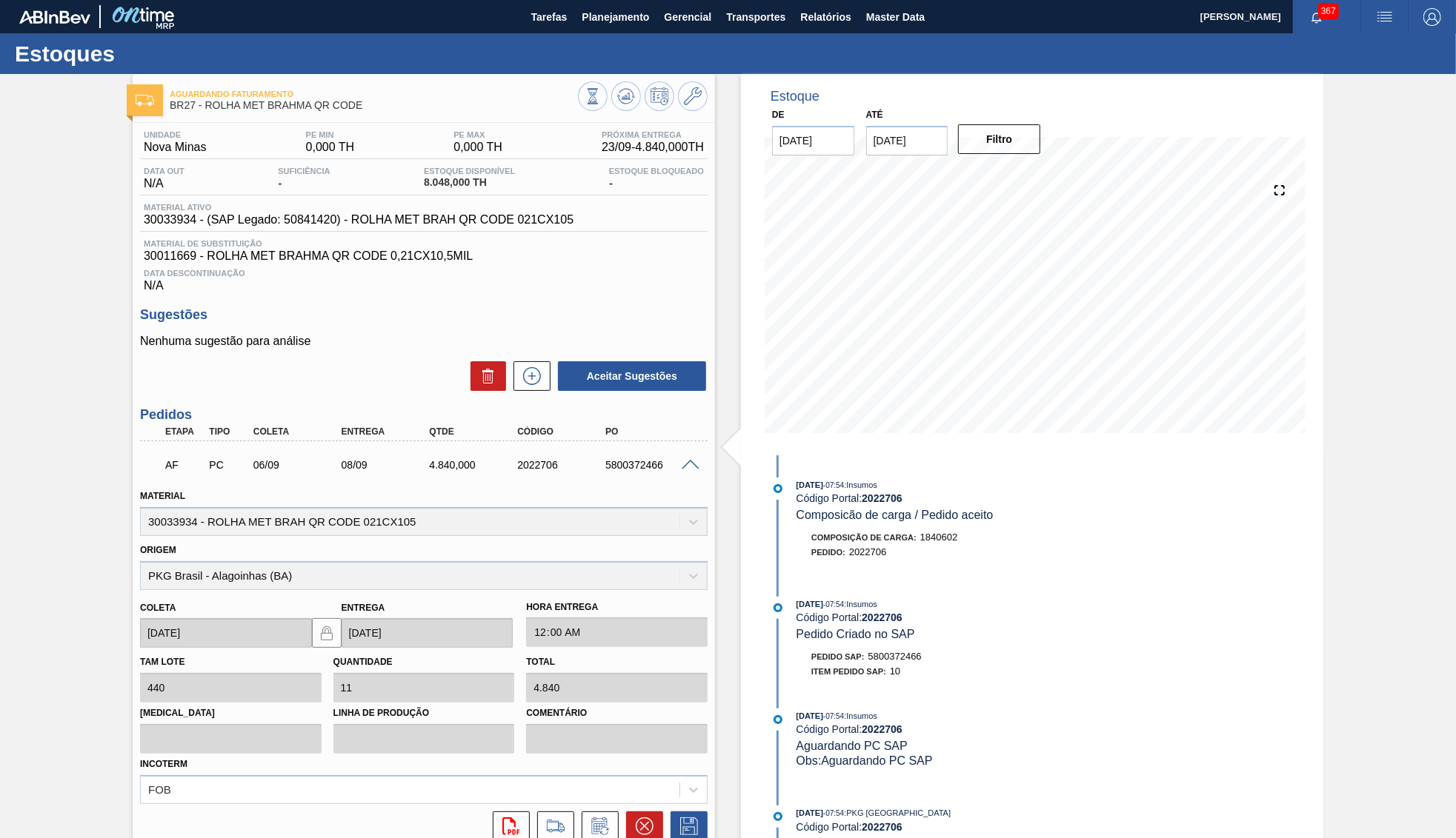
click at [633, 466] on div "5800372466" at bounding box center [650, 465] width 98 height 12
click at [435, 465] on div "4.840,000" at bounding box center [474, 465] width 98 height 12
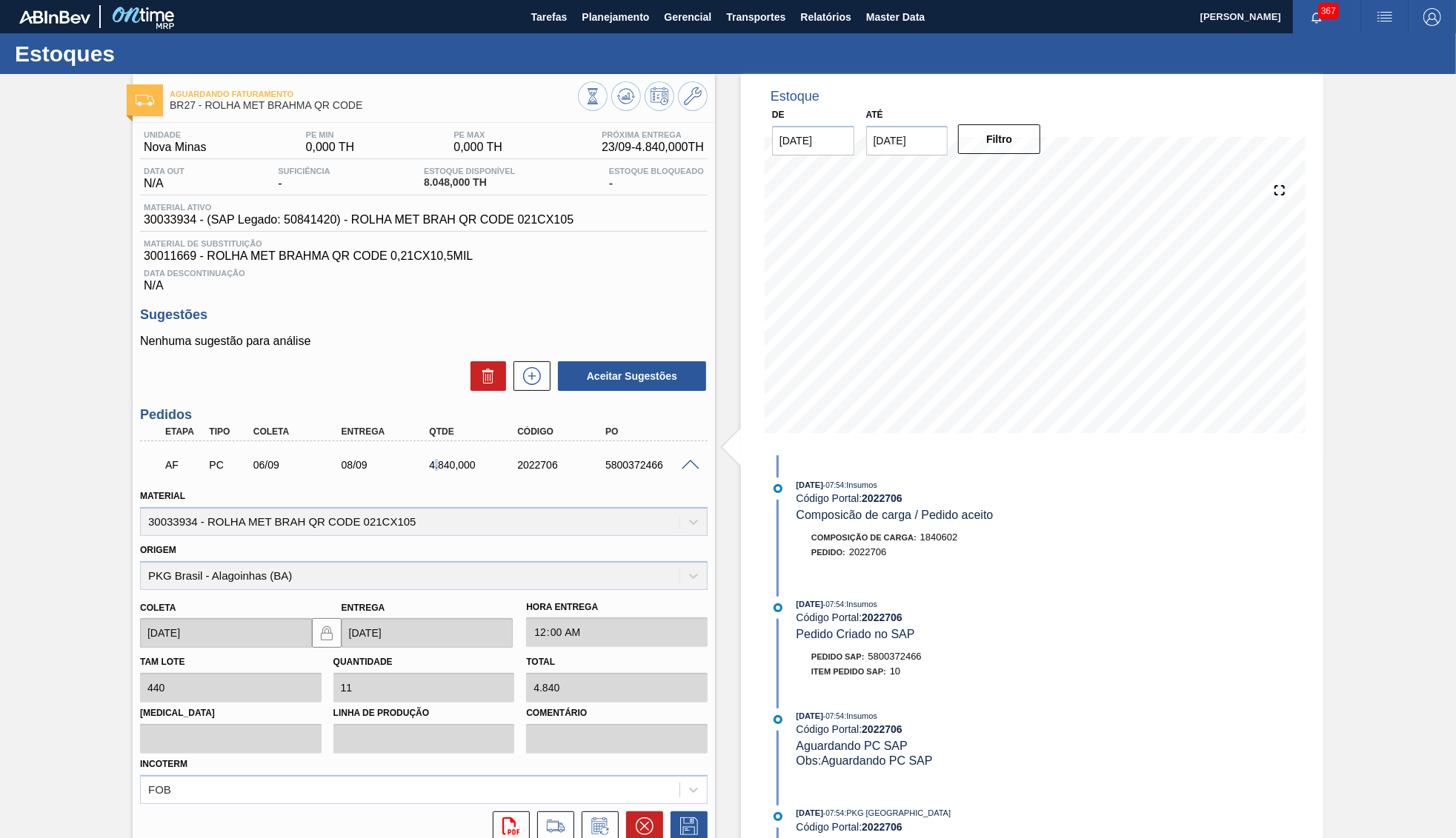
copy div "."
click at [435, 465] on div "4.840,000" at bounding box center [474, 465] width 98 height 12
click at [676, 450] on div "AF PC 06/09 08/09 4.840,000 2022706 5800372466" at bounding box center [420, 463] width 528 height 29
click at [653, 460] on div "5800372466" at bounding box center [650, 465] width 98 height 12
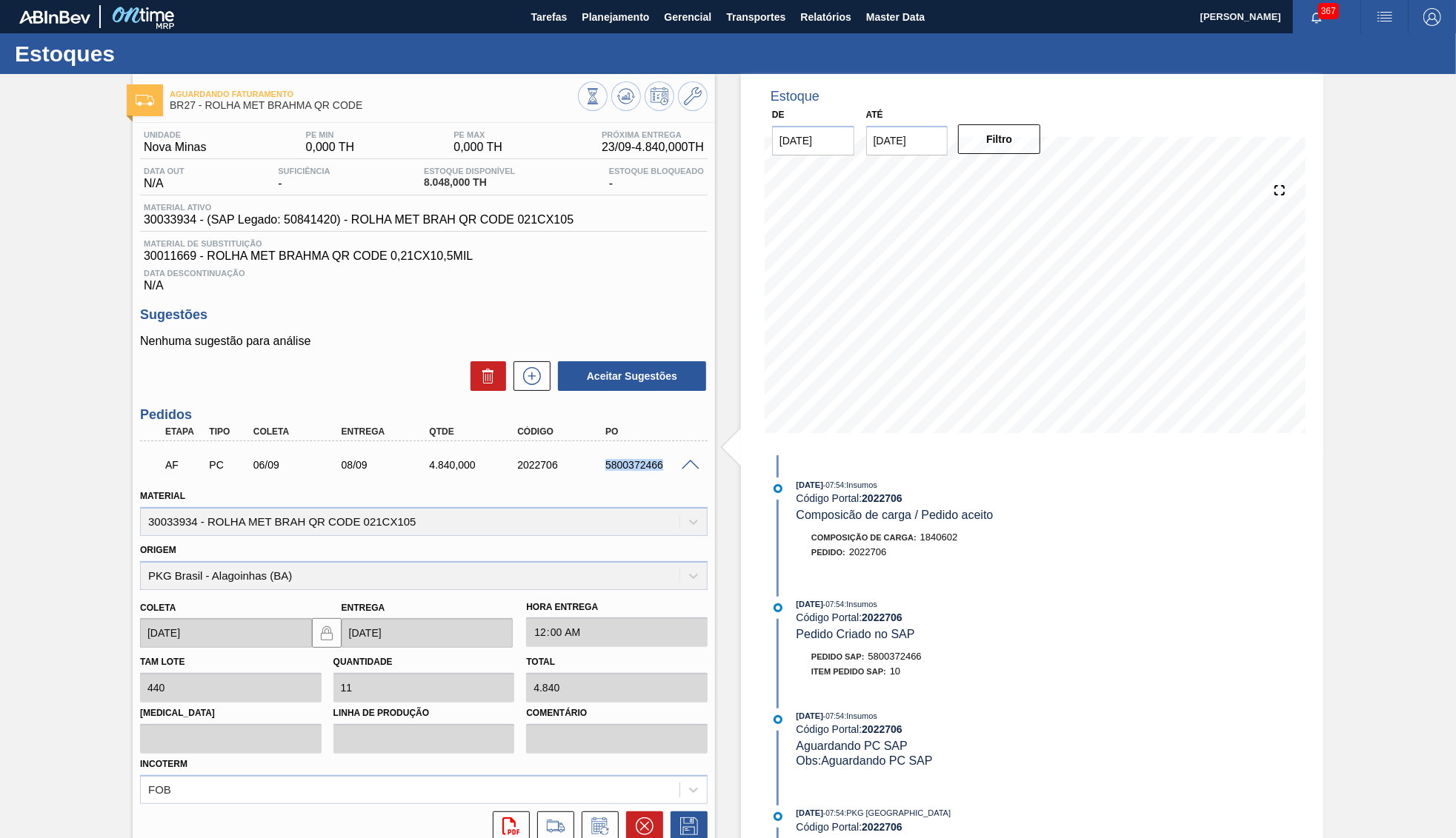
copy div "5800372466"
click at [636, 817] on icon at bounding box center [644, 826] width 17 height 17
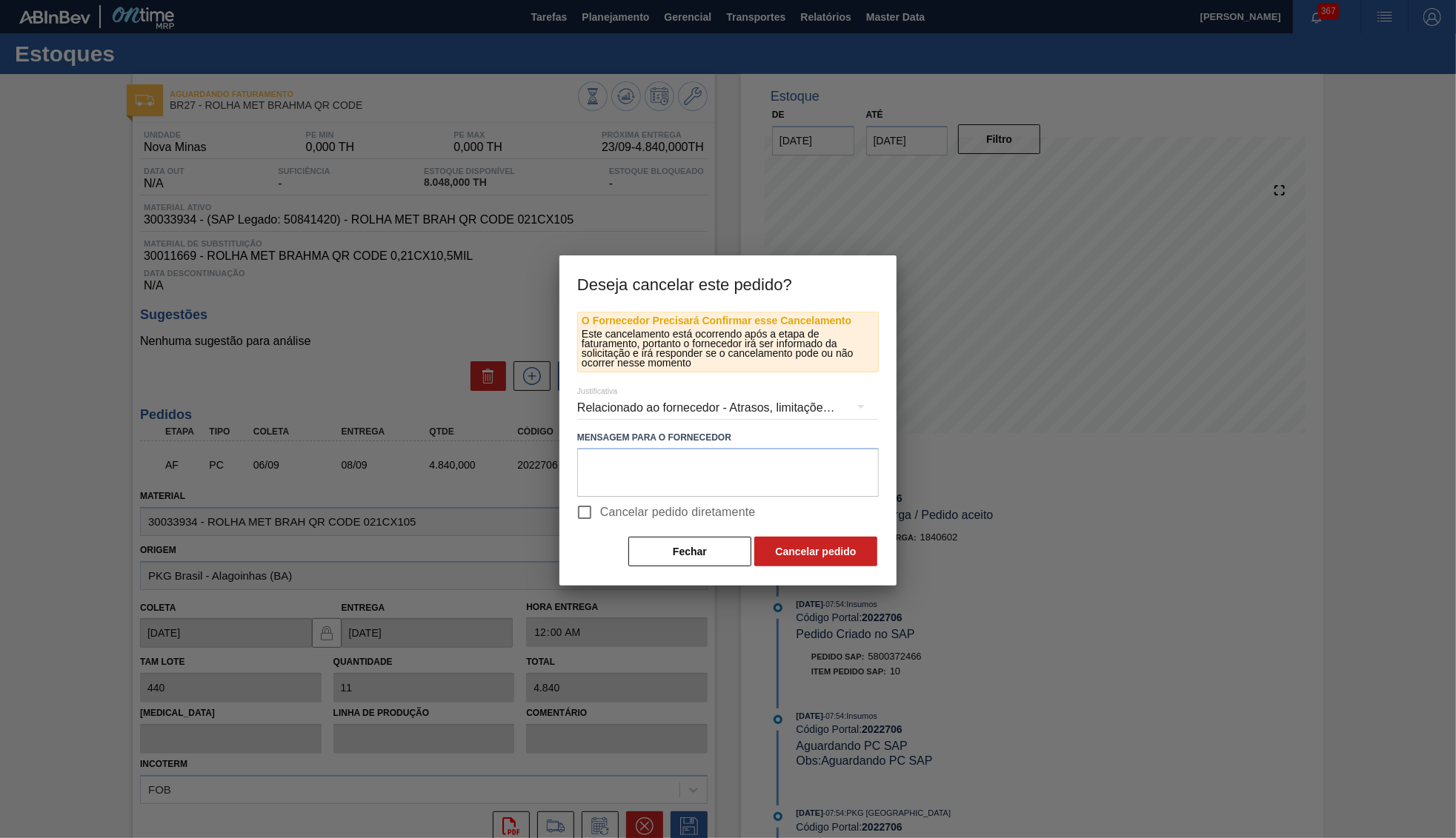
click at [646, 518] on label "Cancelar pedido diretamente" at bounding box center [661, 512] width 186 height 31
click at [600, 518] on input "Cancelar pedido diretamente" at bounding box center [584, 512] width 31 height 31
click at [635, 477] on textarea at bounding box center [728, 473] width 301 height 49
click at [786, 405] on div "Relacionado ao fornecedor - Atrasos, limitações de capacidade, etc." at bounding box center [728, 408] width 301 height 41
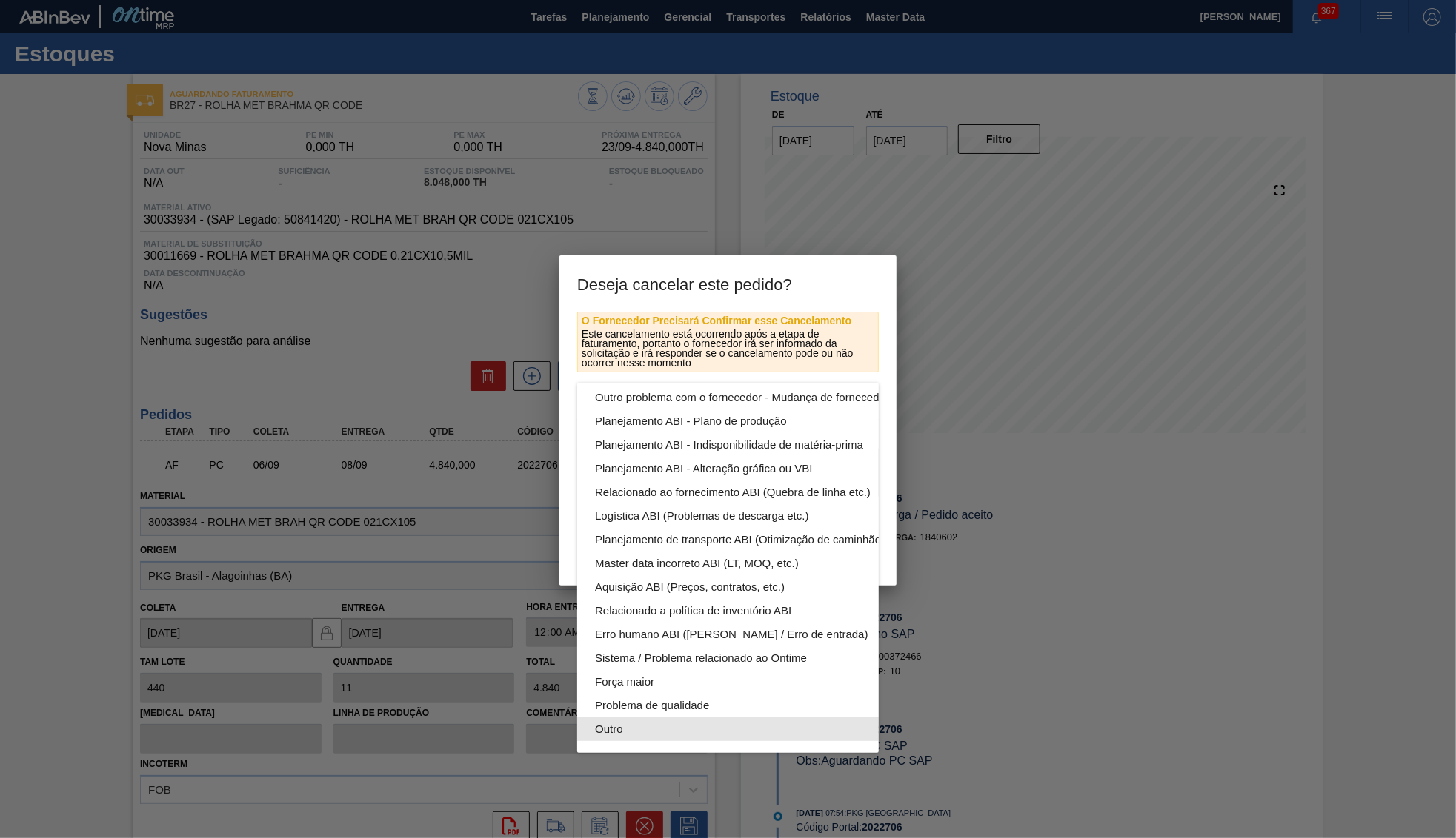
click at [649, 723] on div "Outro" at bounding box center [762, 729] width 335 height 24
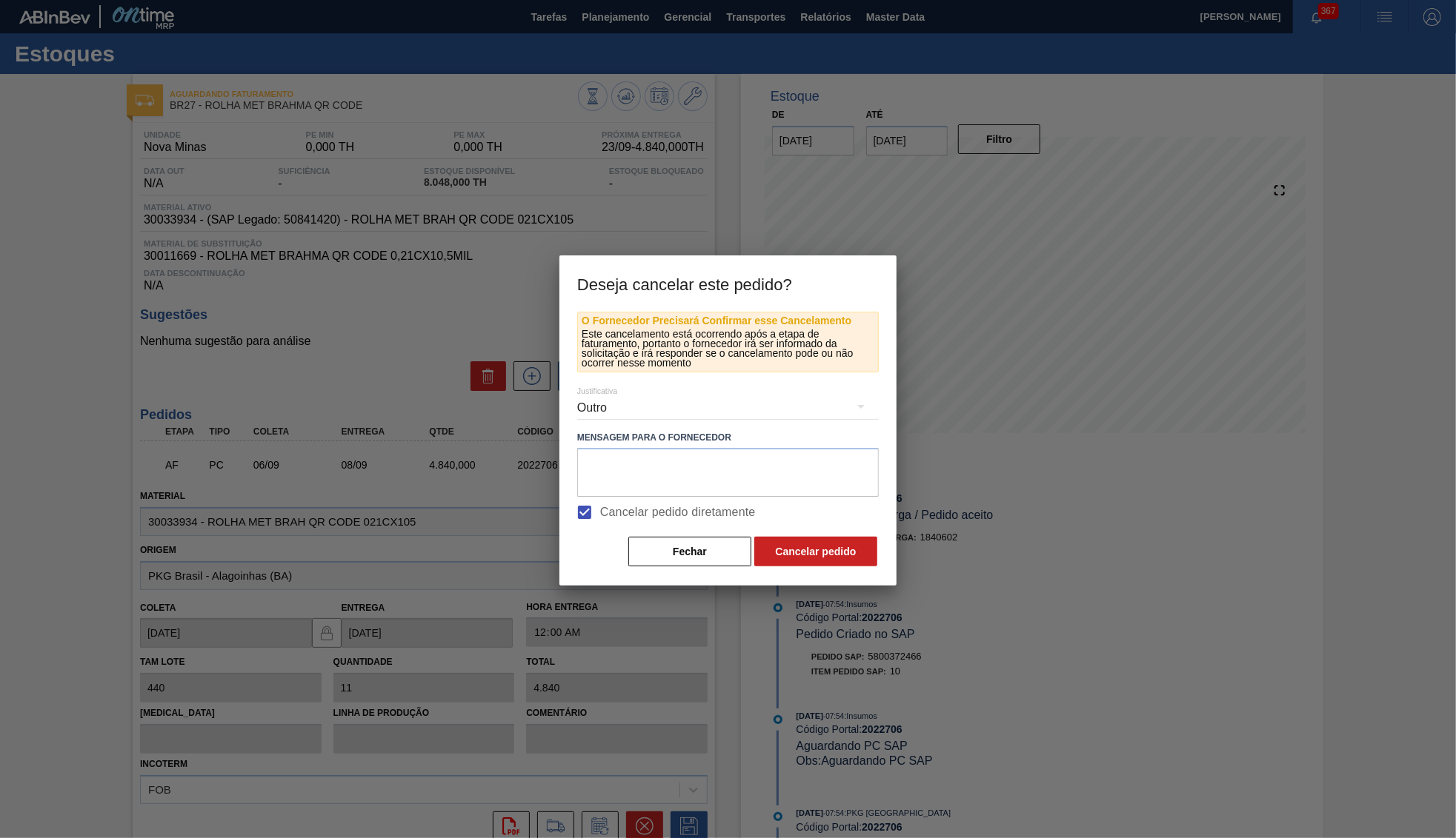
scroll to position [80, 0]
click at [731, 499] on label "Cancelar pedido diretamente" at bounding box center [661, 512] width 186 height 31
click at [600, 499] on input "Cancelar pedido diretamente" at bounding box center [584, 512] width 31 height 31
click at [654, 507] on span "Cancelar pedido diretamente" at bounding box center [678, 512] width 155 height 17
click at [600, 507] on input "Cancelar pedido diretamente" at bounding box center [584, 512] width 31 height 31
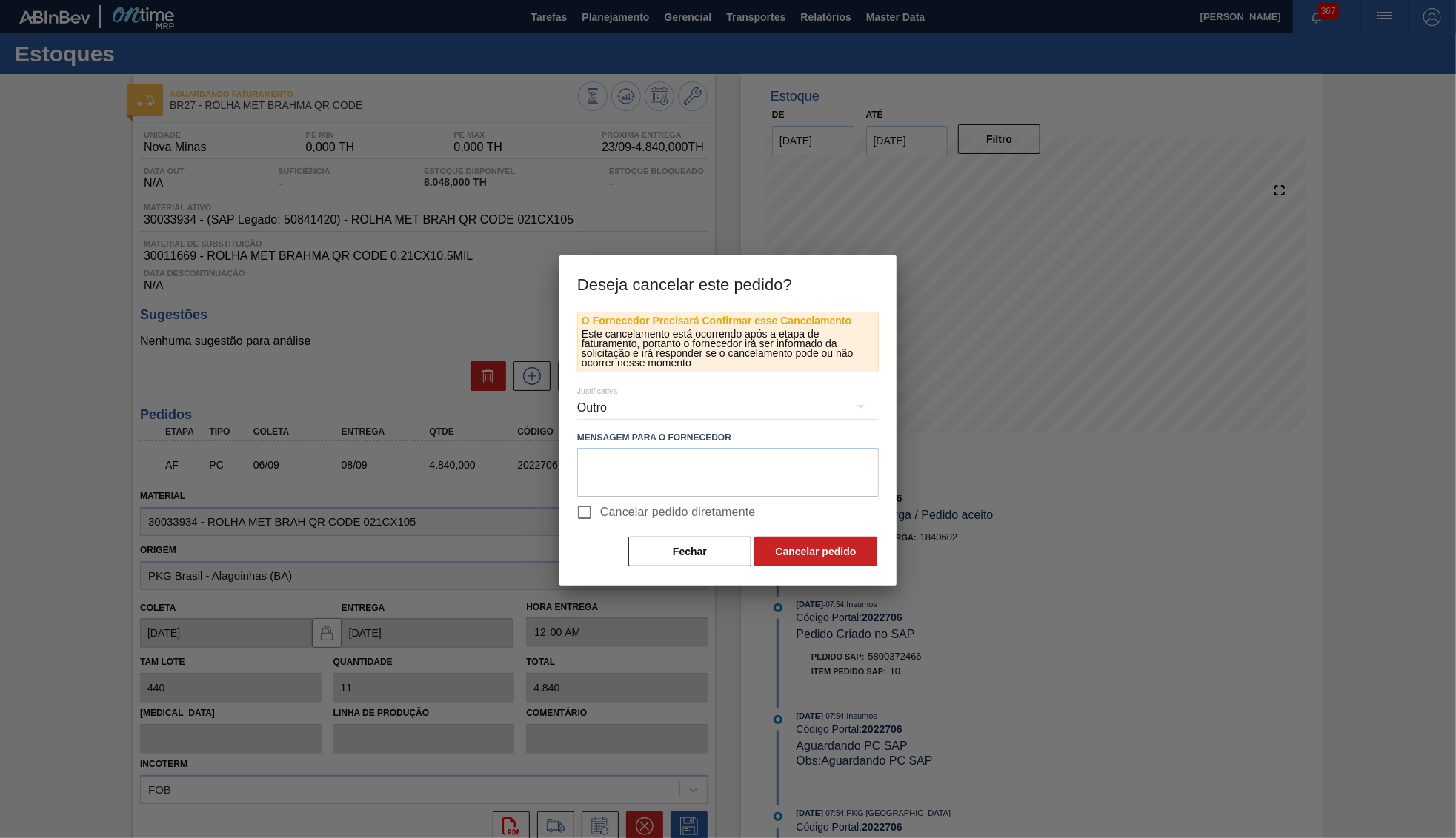
checkbox input "true"
click at [692, 438] on label "Mensagem para o Fornecedor" at bounding box center [728, 438] width 301 height 21
click at [704, 448] on textarea at bounding box center [728, 473] width 301 height 49
type textarea "V"
paste textarea "5800375647"
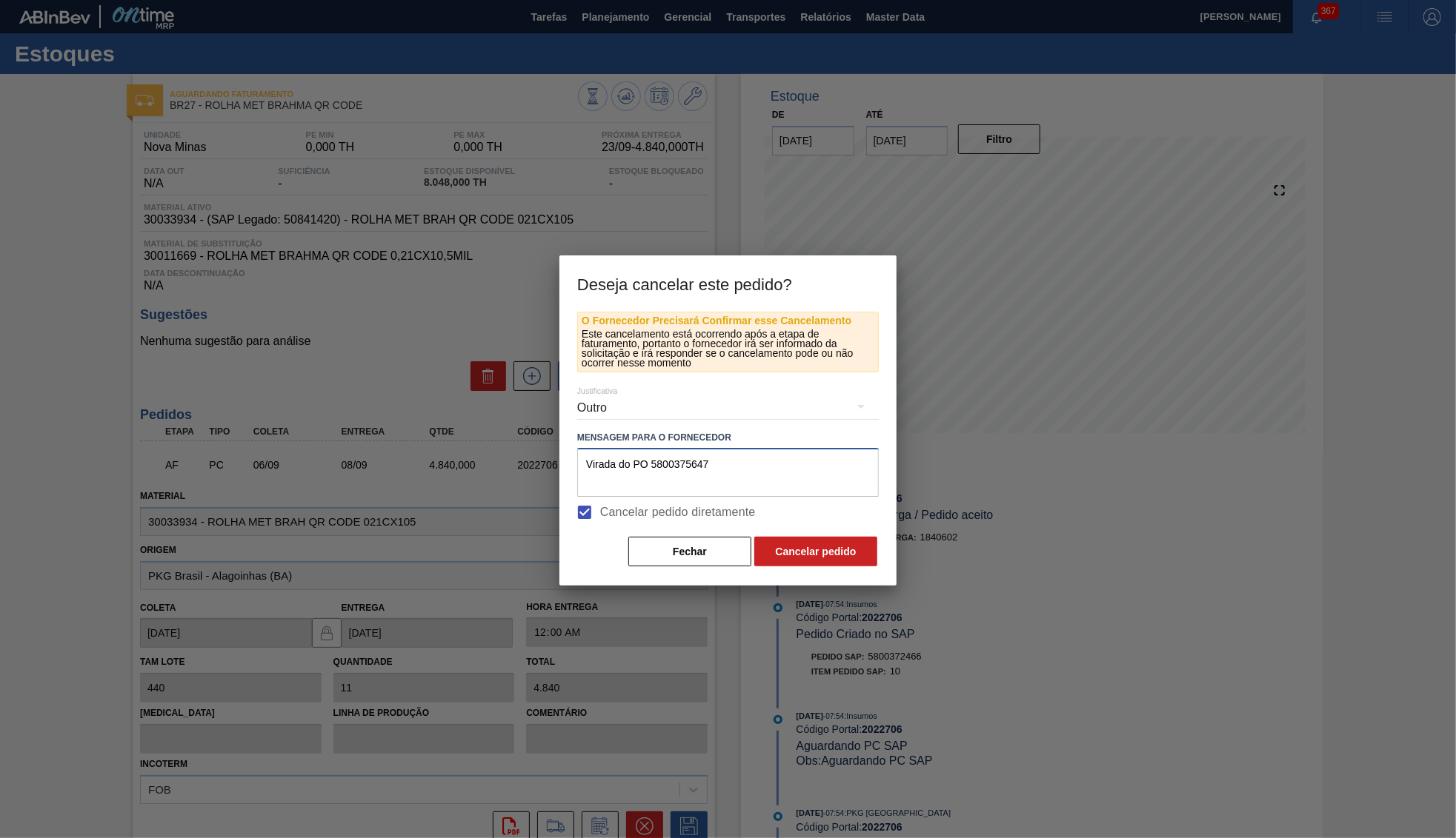
drag, startPoint x: 653, startPoint y: 461, endPoint x: 512, endPoint y: 461, distance: 141.0
click at [577, 461] on textarea "Virada do PO 5800375647" at bounding box center [728, 473] width 301 height 49
type textarea "Virada para o PO 5800375647"
click at [842, 545] on button "Cancelar pedido" at bounding box center [815, 551] width 123 height 29
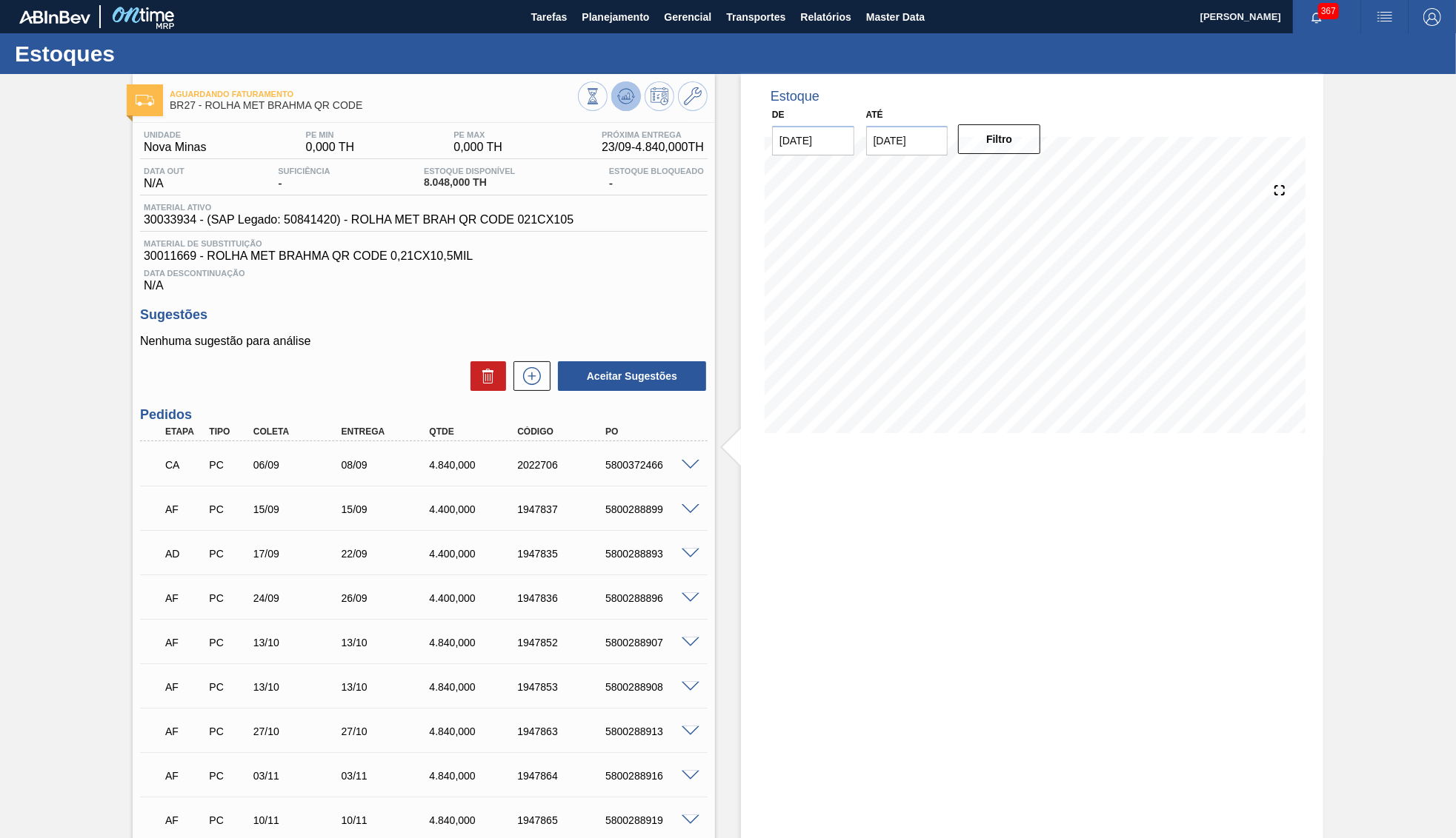
click at [629, 96] on icon at bounding box center [626, 96] width 10 height 6
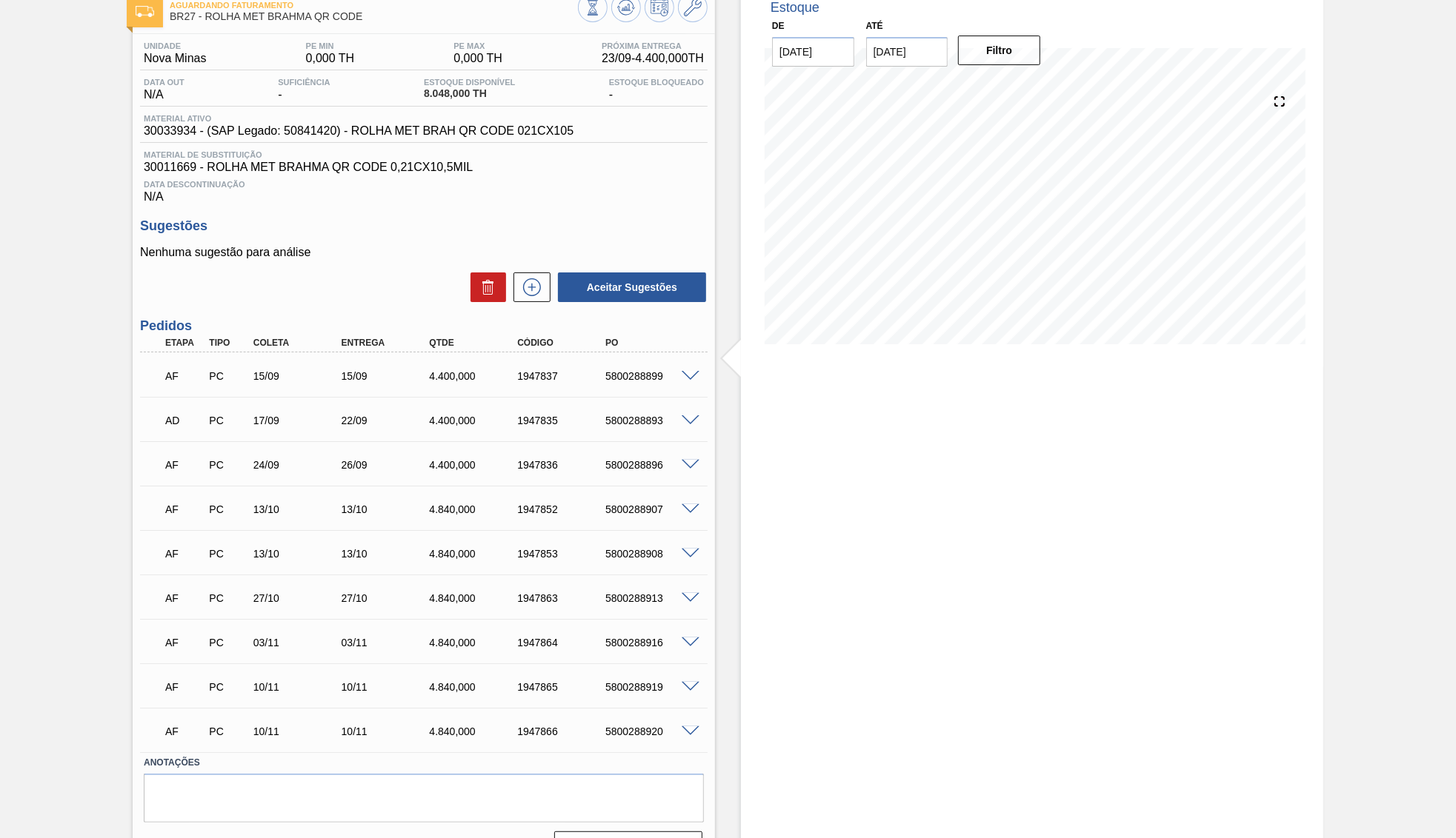
scroll to position [123, 0]
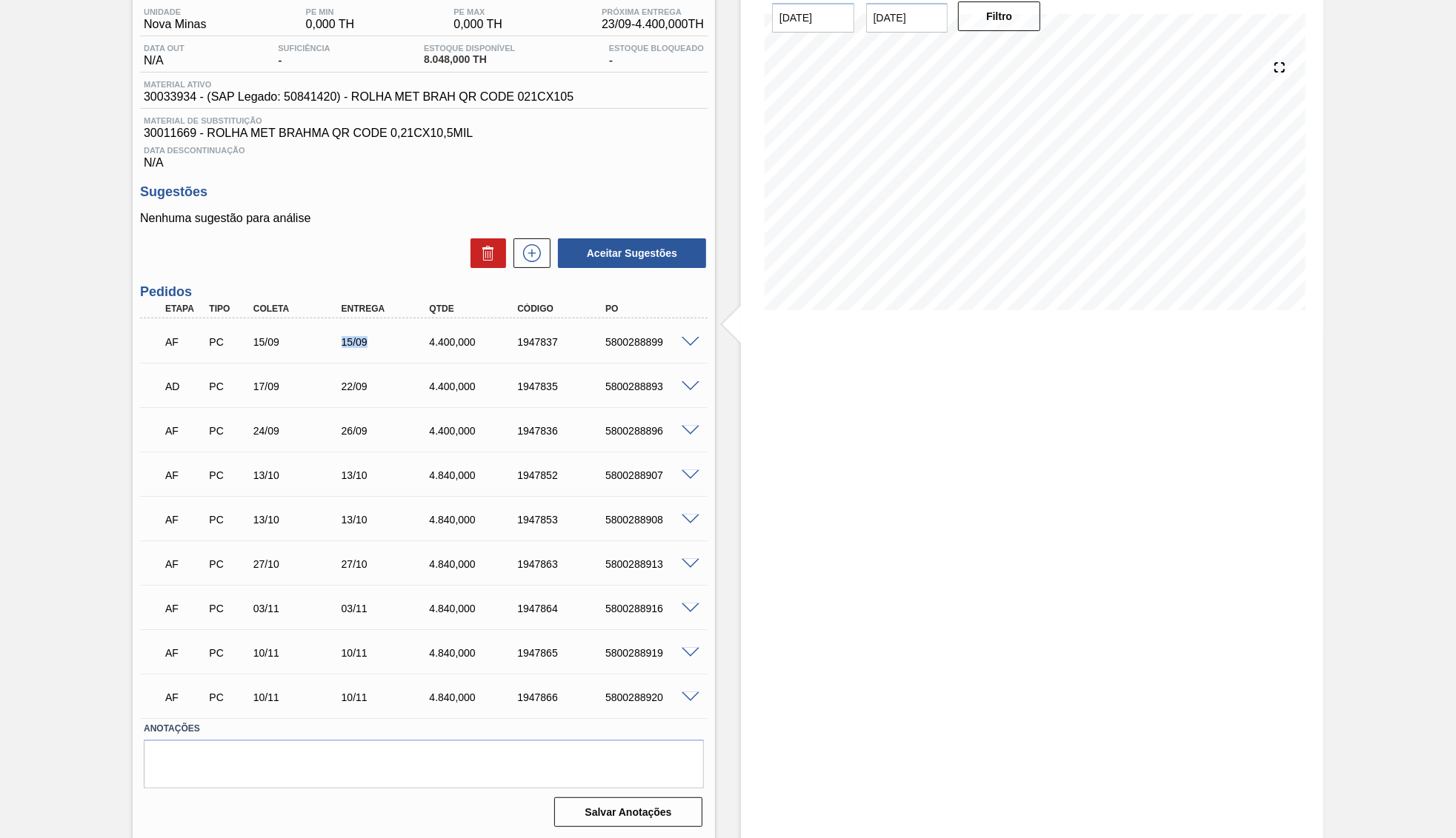
drag, startPoint x: 351, startPoint y: 344, endPoint x: 396, endPoint y: 336, distance: 45.7
click at [396, 336] on div "15/09" at bounding box center [387, 342] width 98 height 12
drag, startPoint x: 335, startPoint y: 377, endPoint x: 381, endPoint y: 373, distance: 46.2
click at [381, 373] on div "AD PC 17/09 22/09 4.400,000 1947835 5800288893" at bounding box center [420, 385] width 528 height 29
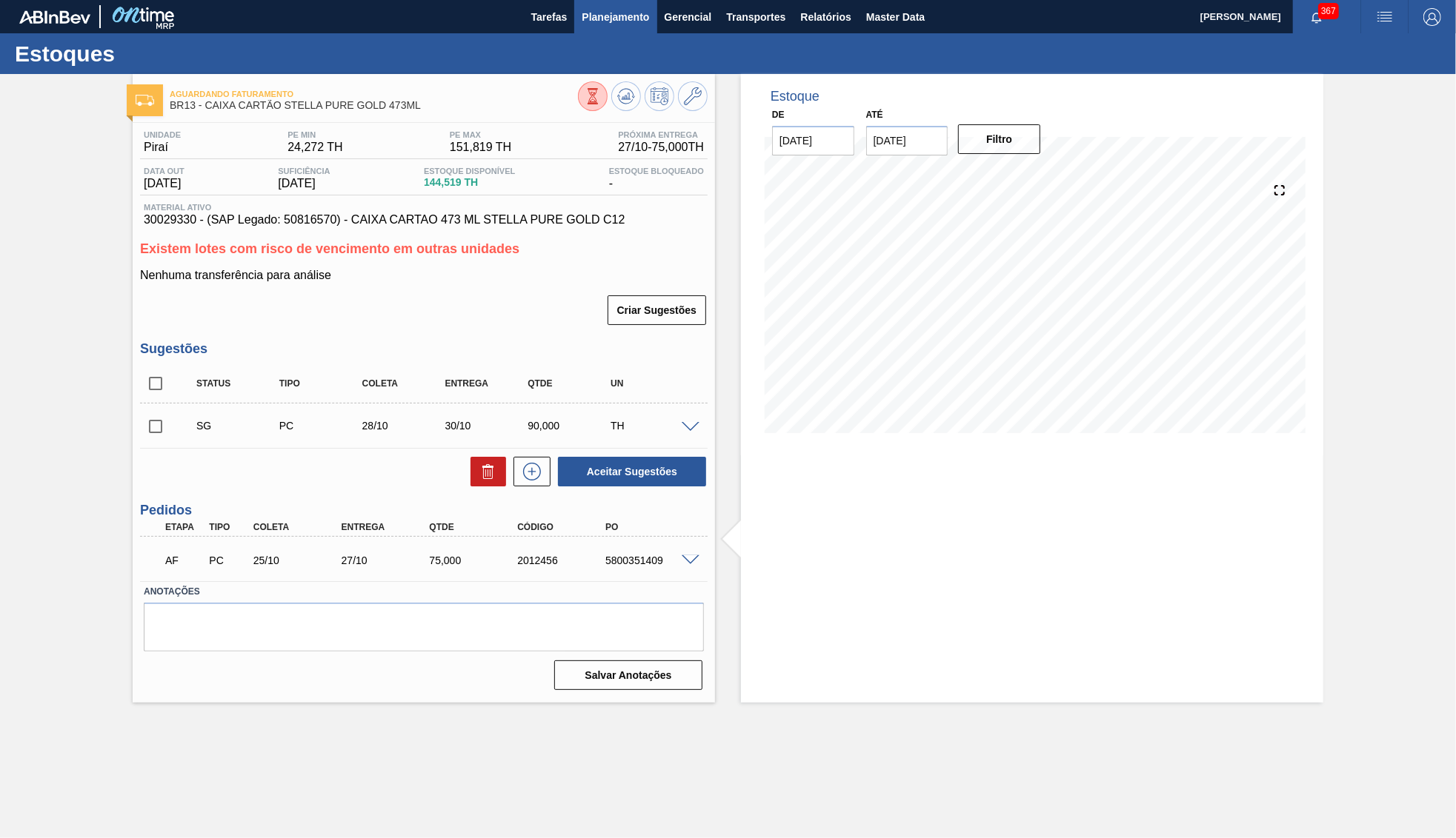
click at [605, 21] on span "Planejamento" at bounding box center [615, 17] width 67 height 17
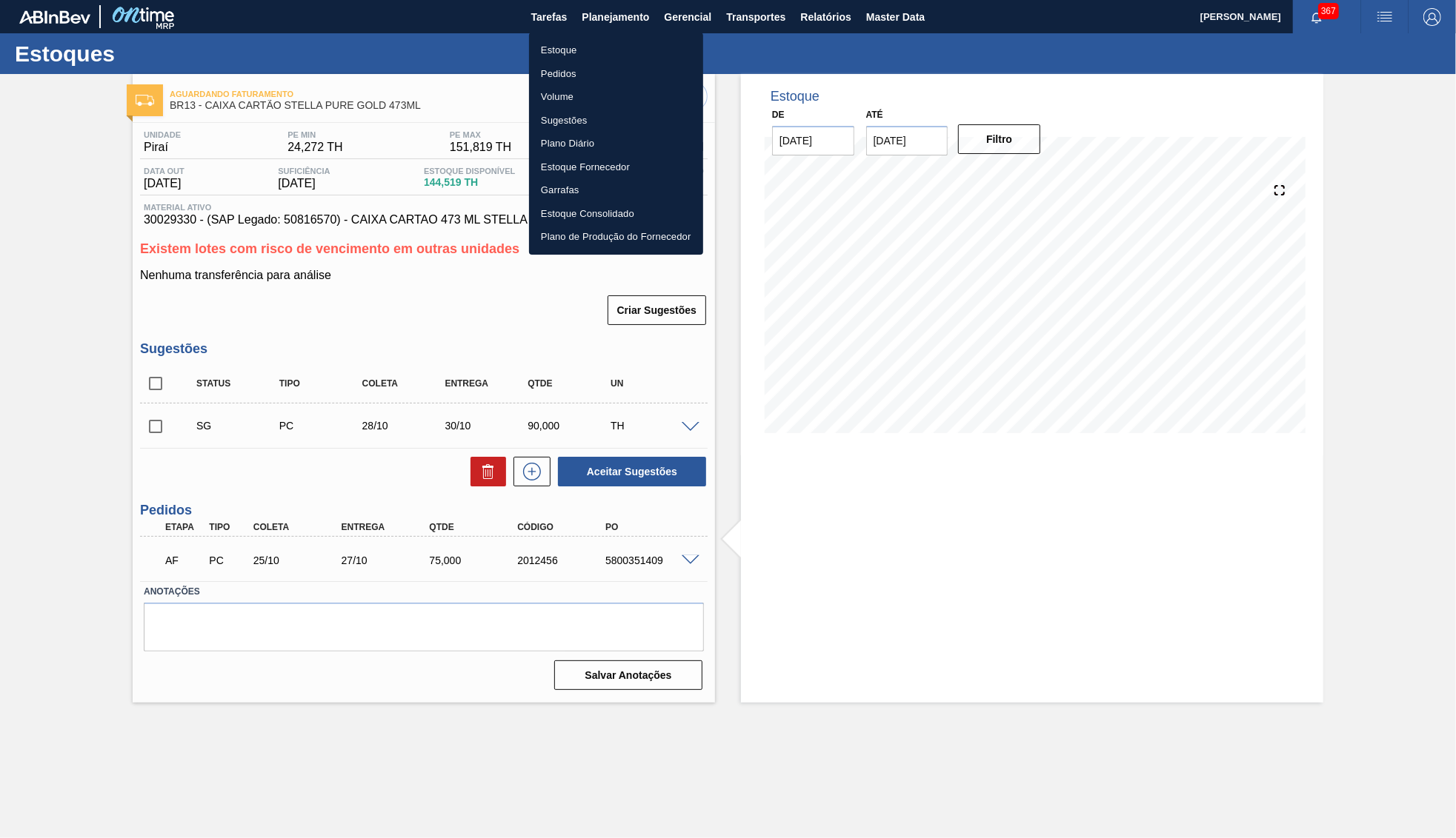
click at [597, 44] on li "Estoque" at bounding box center [616, 51] width 174 height 24
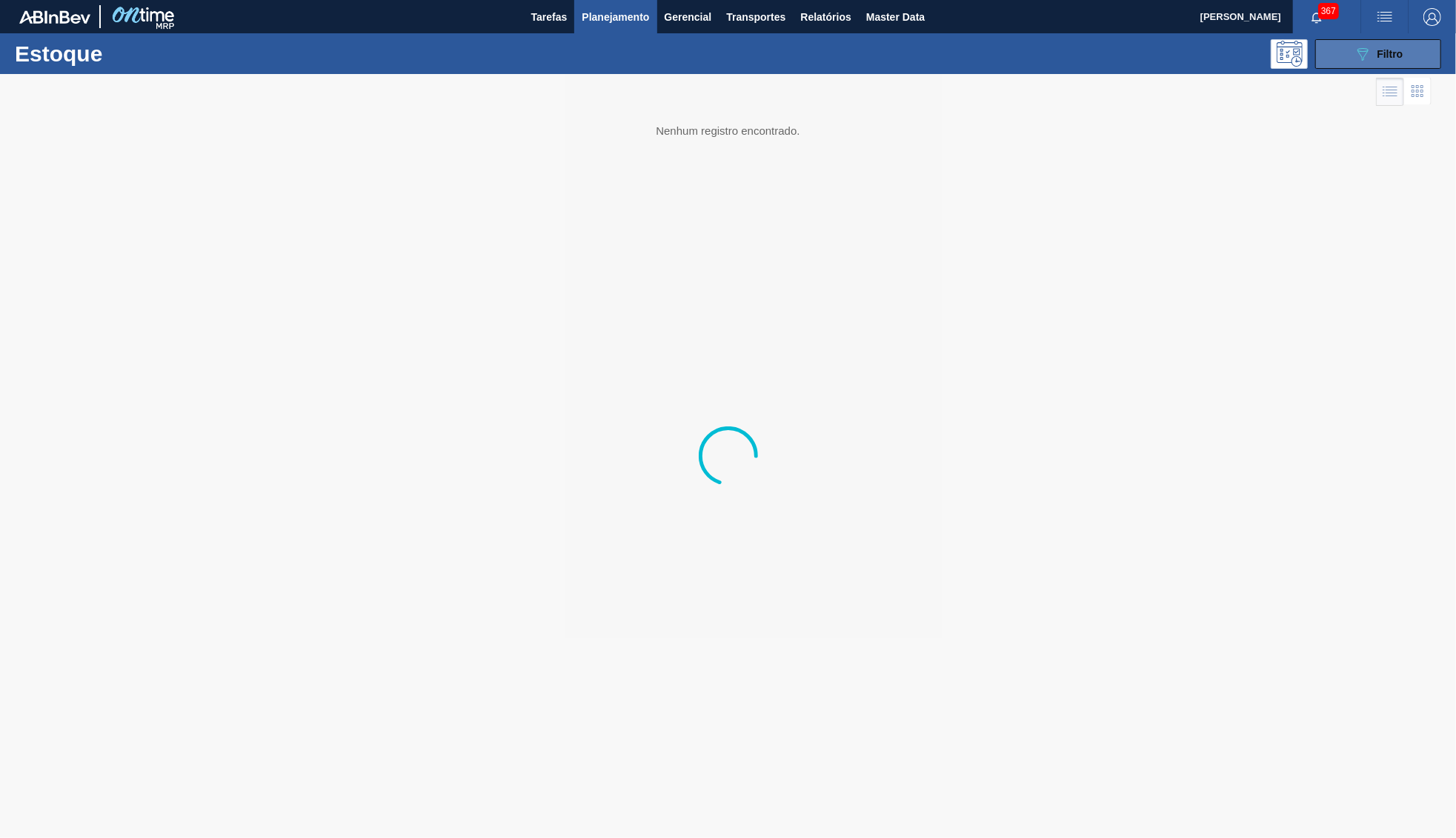
click at [1393, 44] on button "089F7B8B-B2A5-4AFE-B5C0-19BA573D28AC Filtro" at bounding box center [1377, 54] width 126 height 29
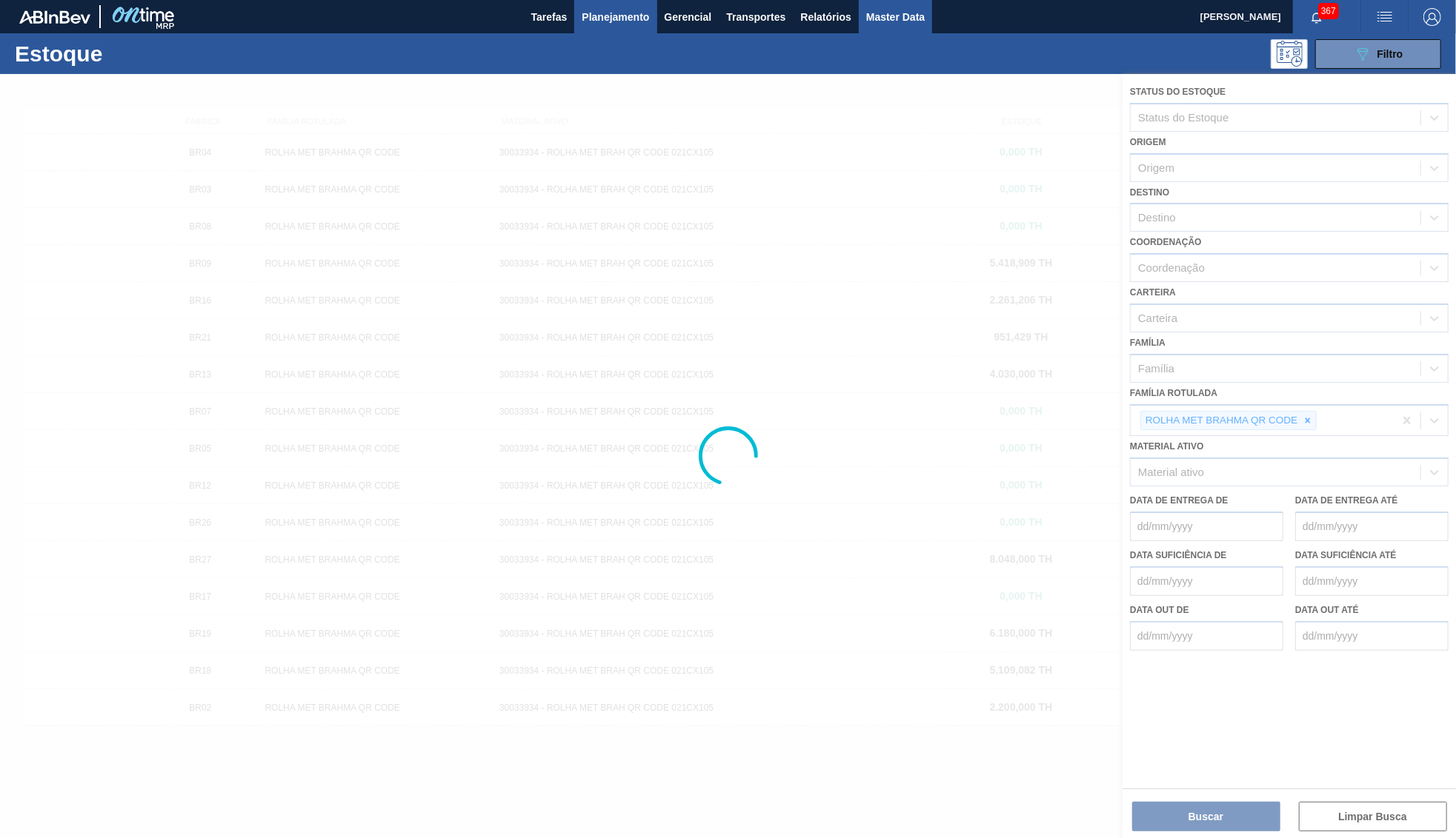
click at [892, 18] on span "Master Data" at bounding box center [895, 17] width 59 height 17
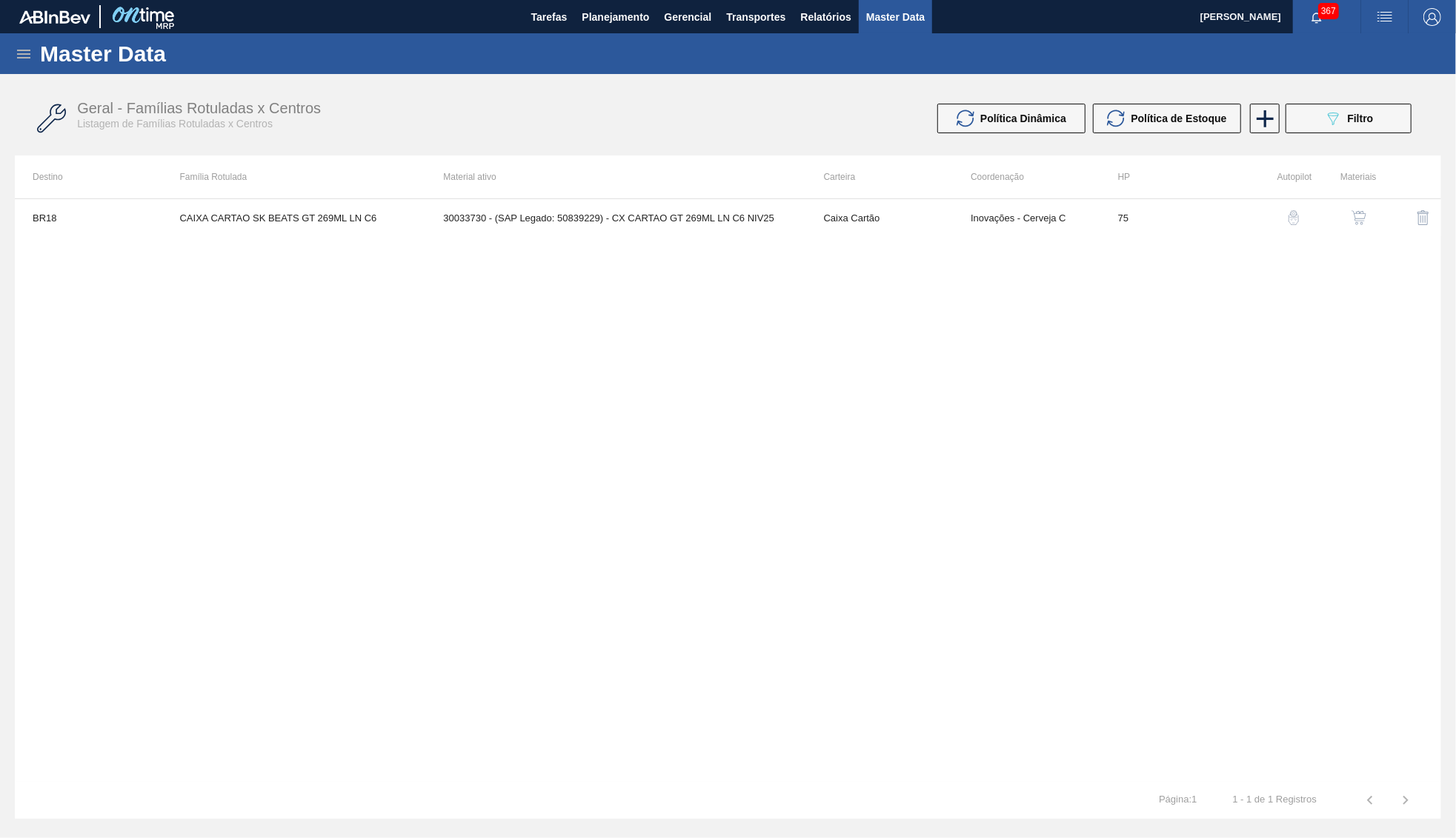
click at [17, 56] on icon at bounding box center [24, 54] width 17 height 17
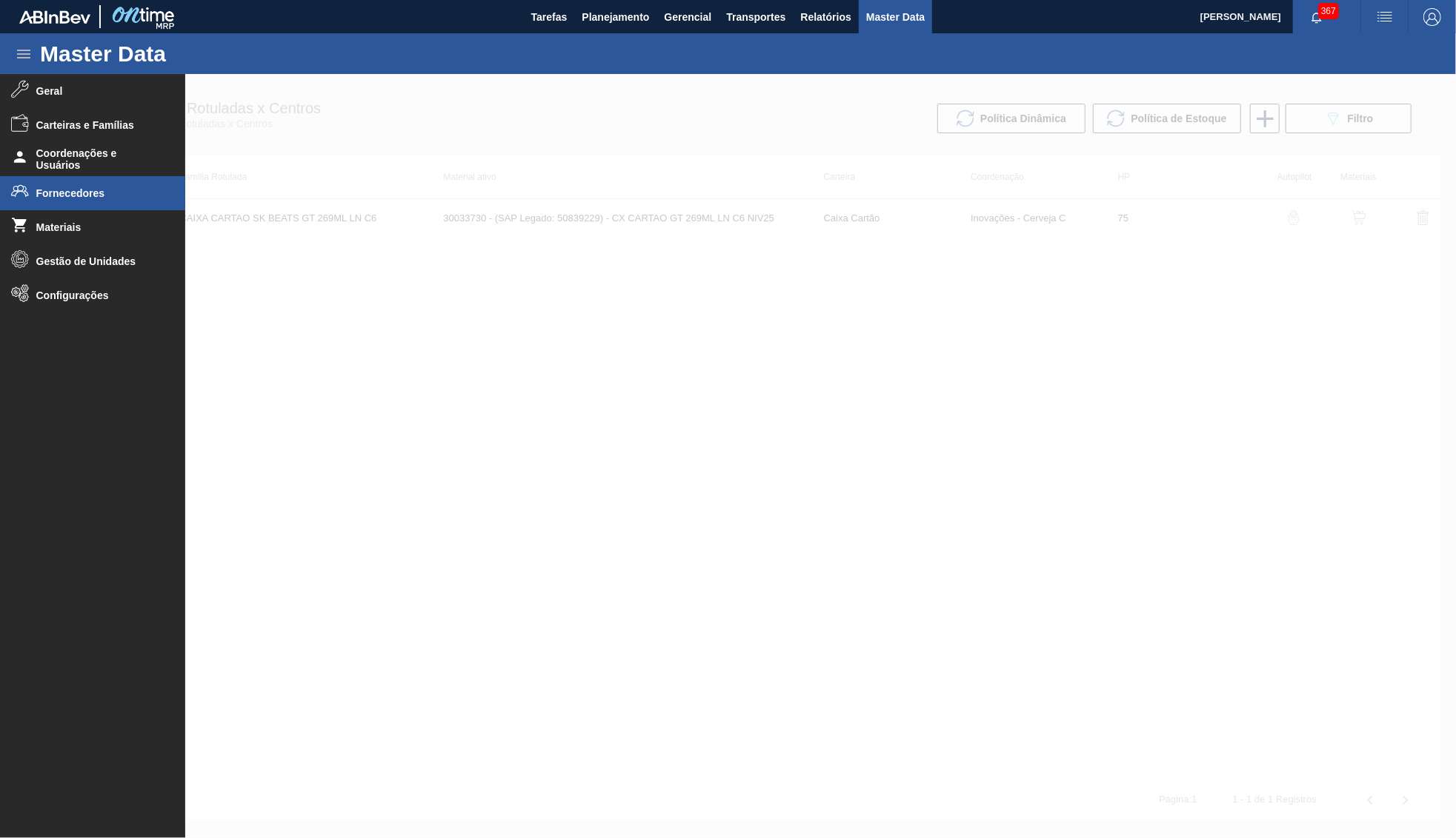
click at [101, 192] on span "Fornecedores" at bounding box center [98, 193] width 122 height 12
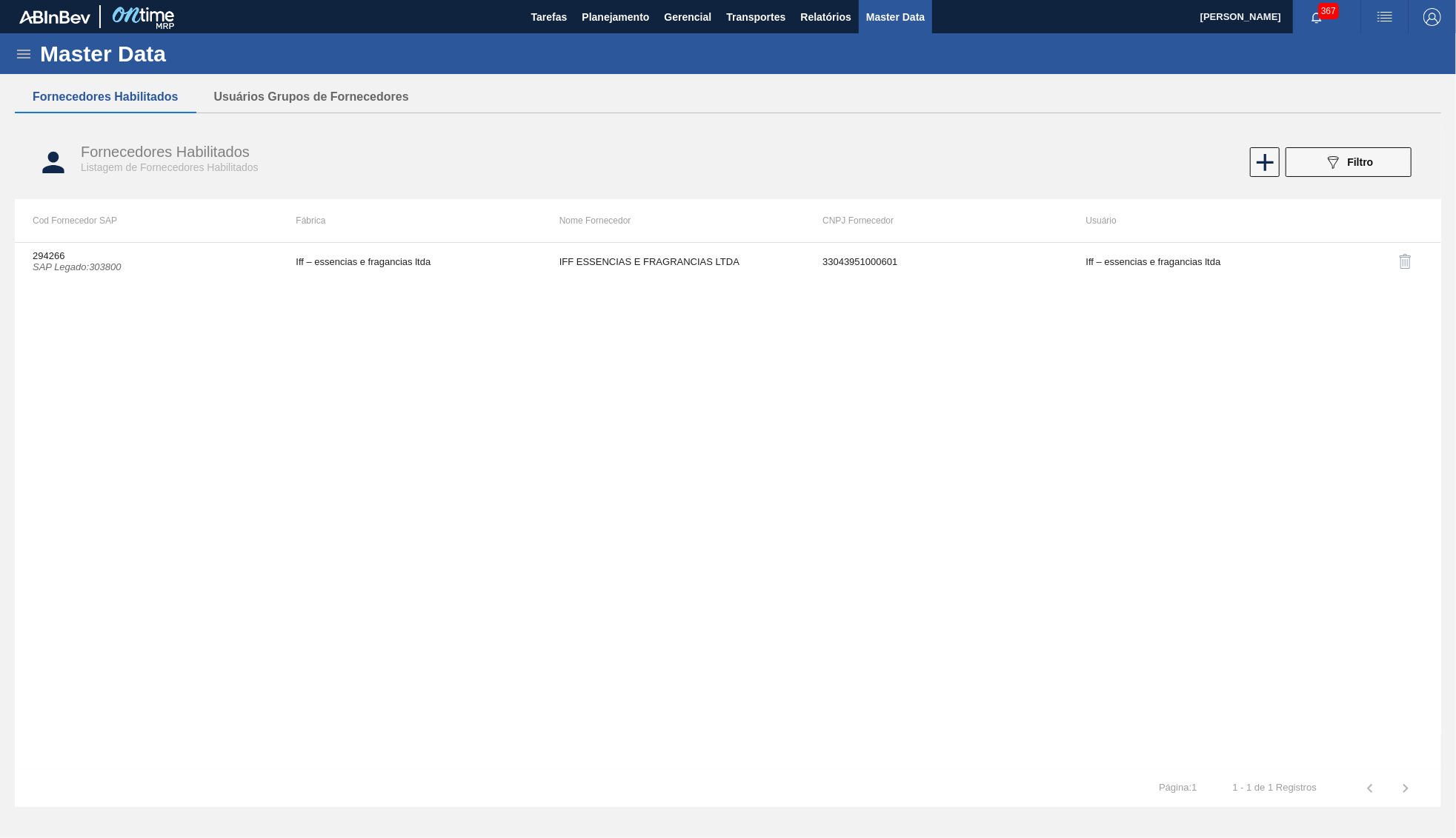
click at [1372, 147] on div "Fornecedores Habilitados Listagem de Fornecedores Habilitados 089F7B8B-B2A5-4AF…" at bounding box center [728, 163] width 1426 height 55
click at [1368, 154] on button "089F7B8B-B2A5-4AFE-B5C0-19BA573D28AC Filtro" at bounding box center [1348, 162] width 126 height 29
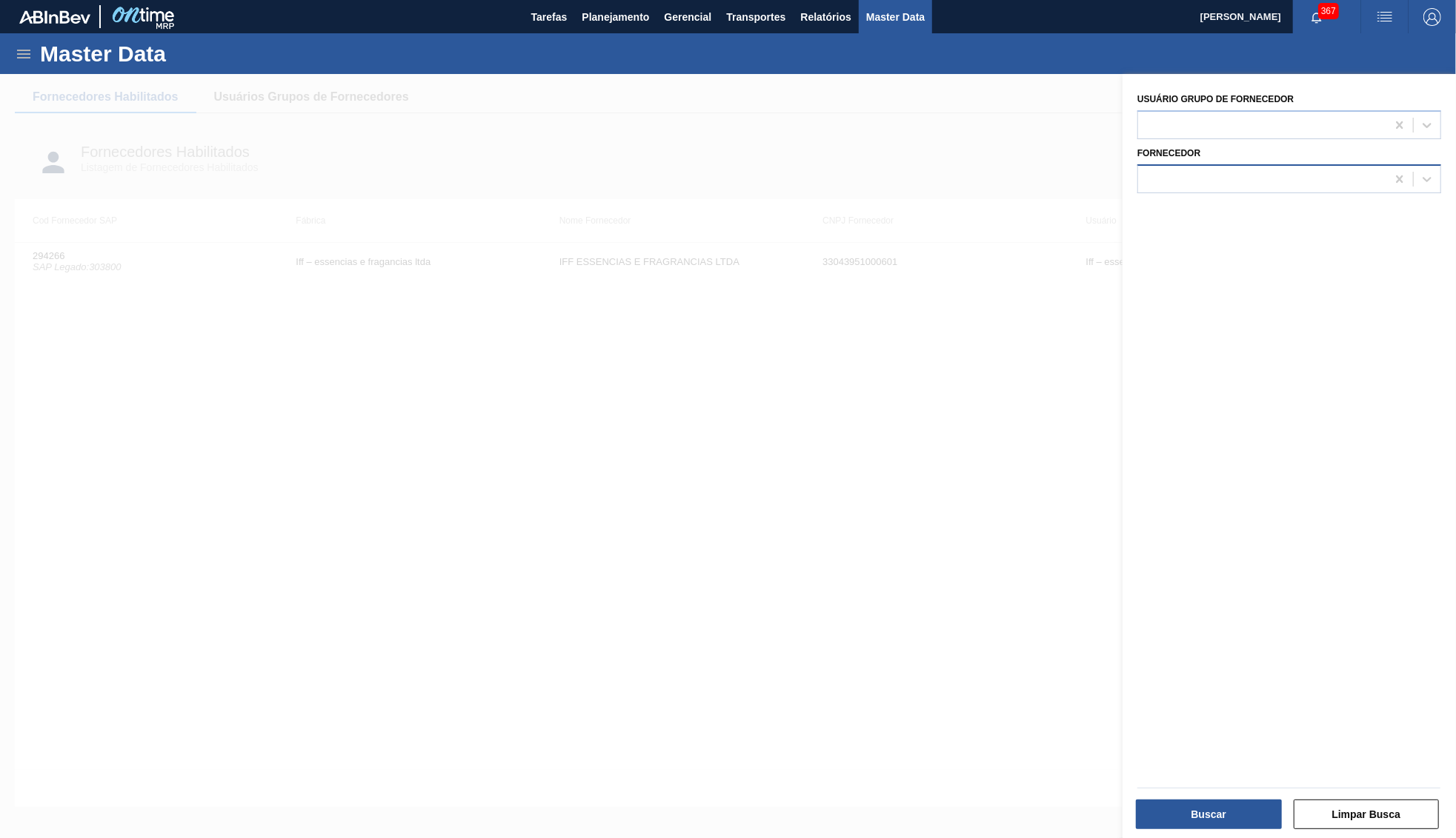
click at [1145, 179] on div at bounding box center [1145, 179] width 0 height 0
click at [1393, 172] on icon at bounding box center [1399, 179] width 15 height 15
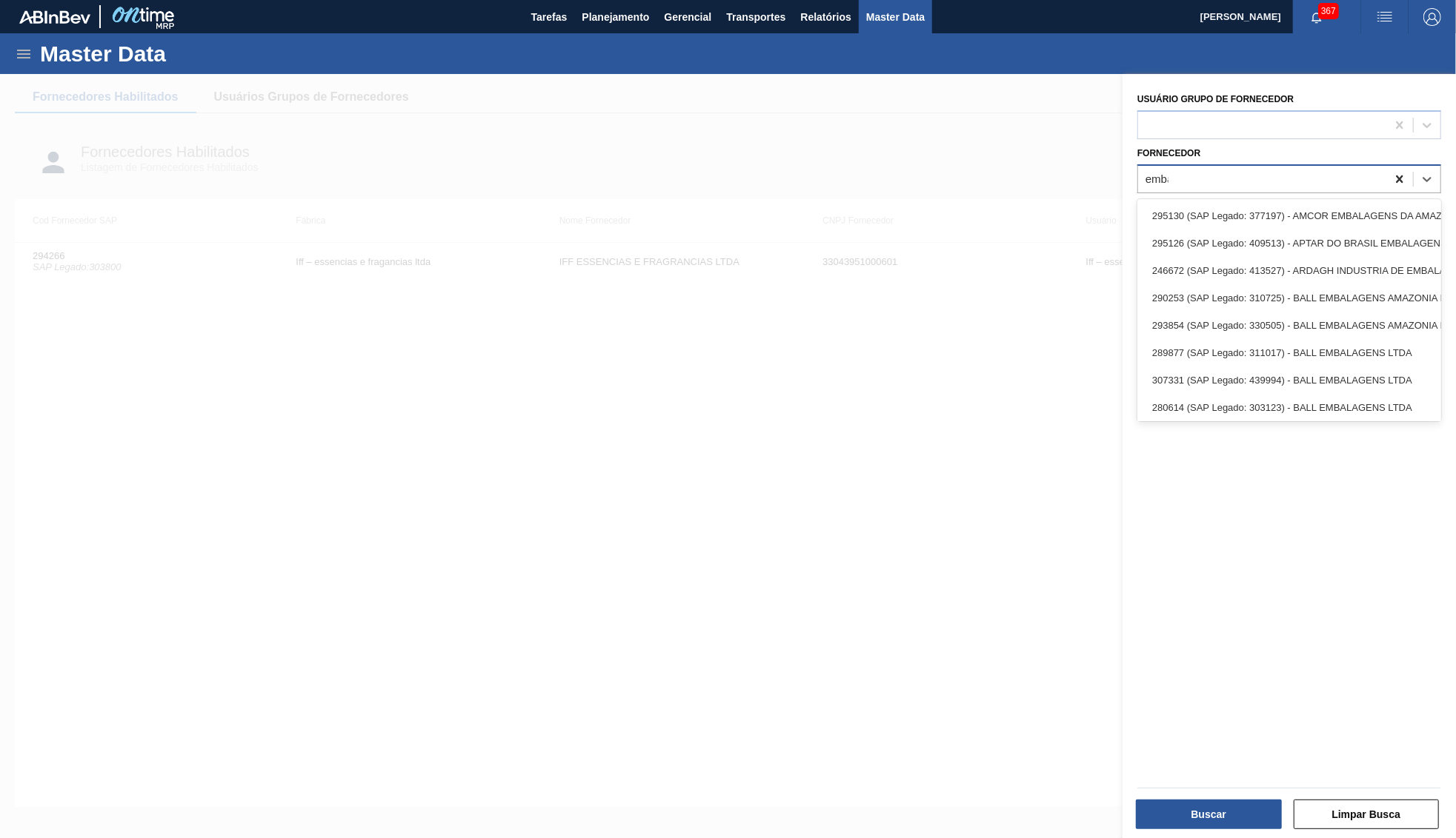
type input "embano"
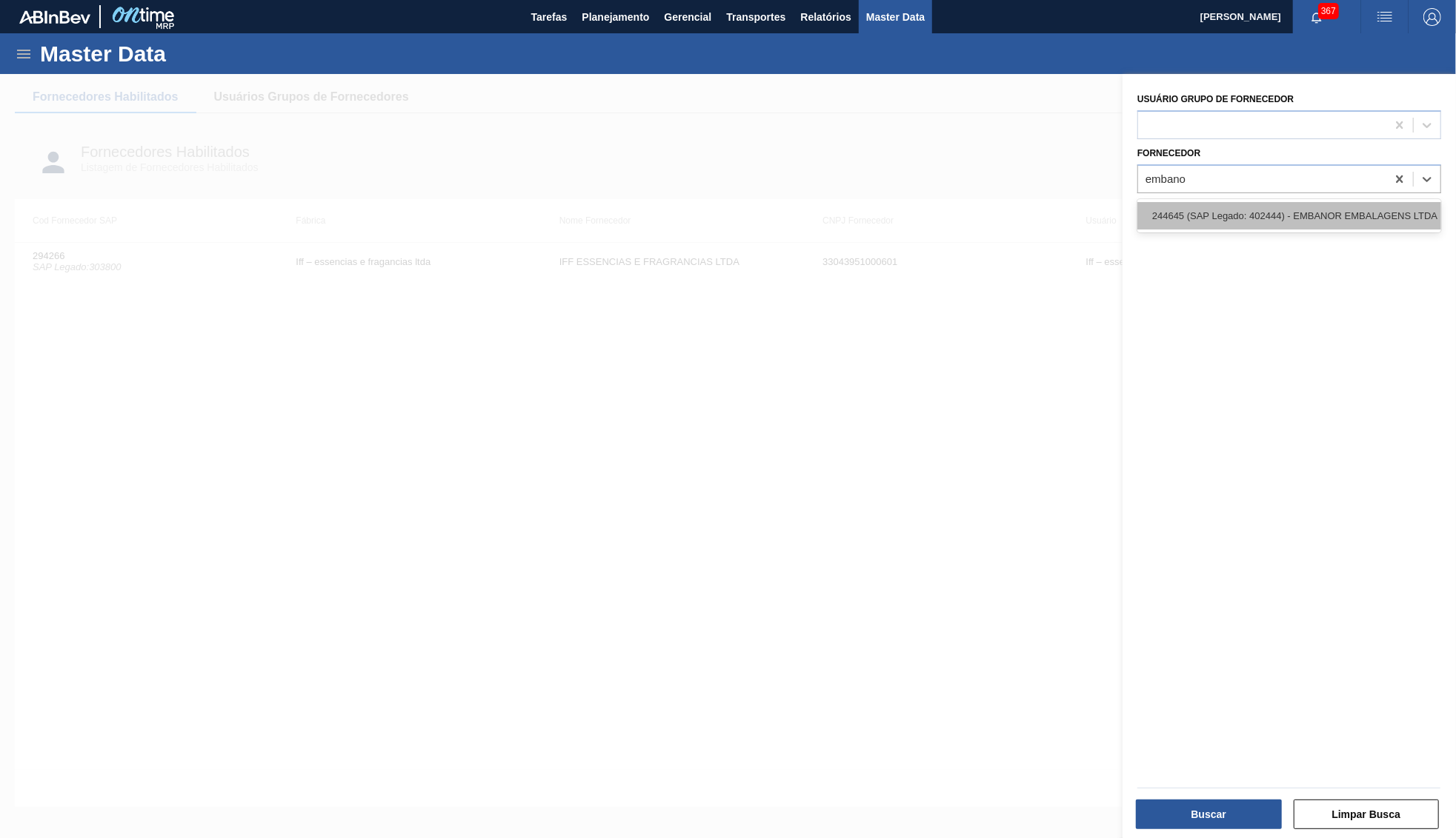
click at [1248, 206] on div "244645 (SAP Legado: 402444) - EMBANOR EMBALAGENS LTDA" at bounding box center [1289, 216] width 304 height 28
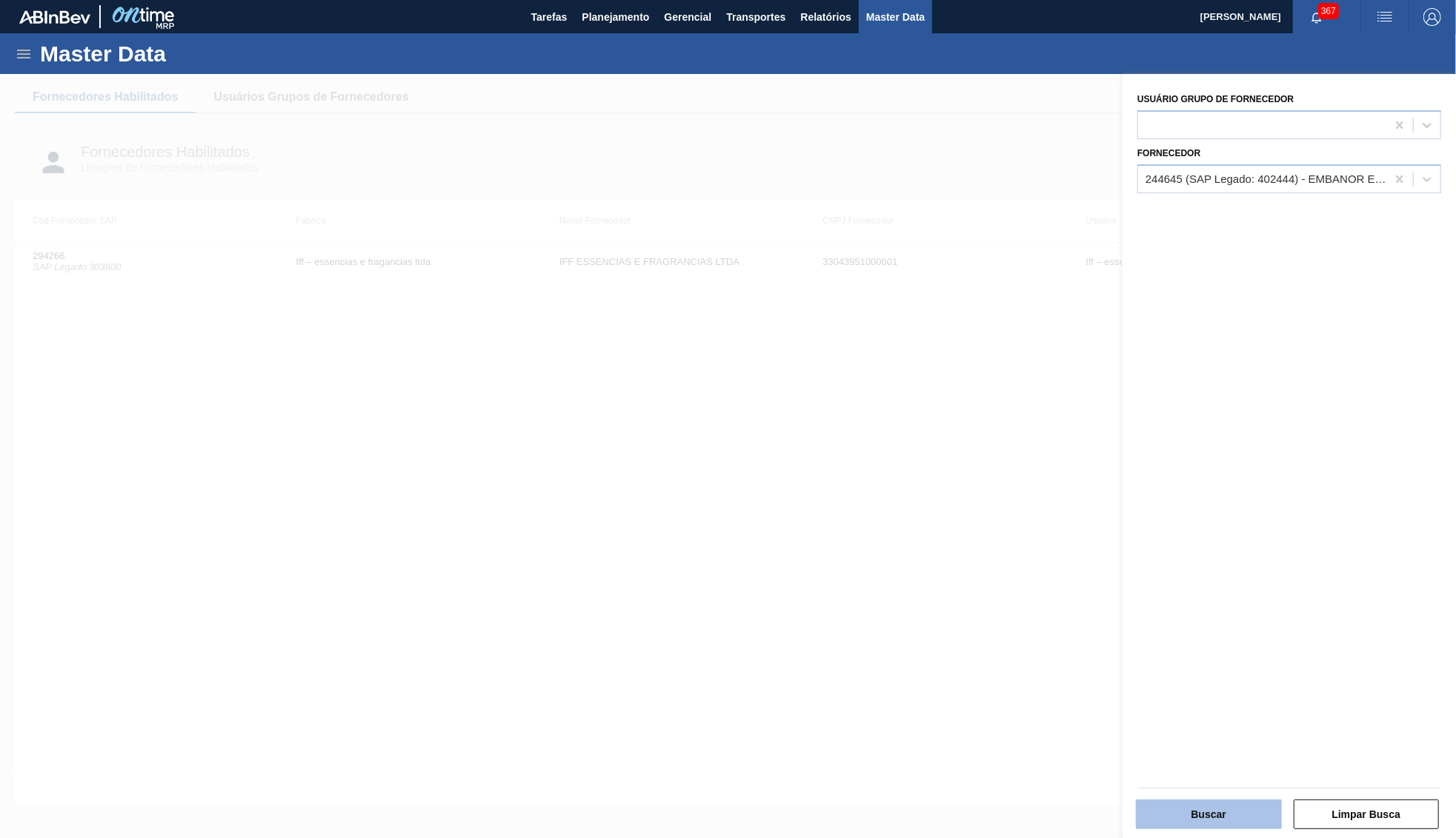
click at [1220, 817] on button "Buscar" at bounding box center [1209, 814] width 146 height 29
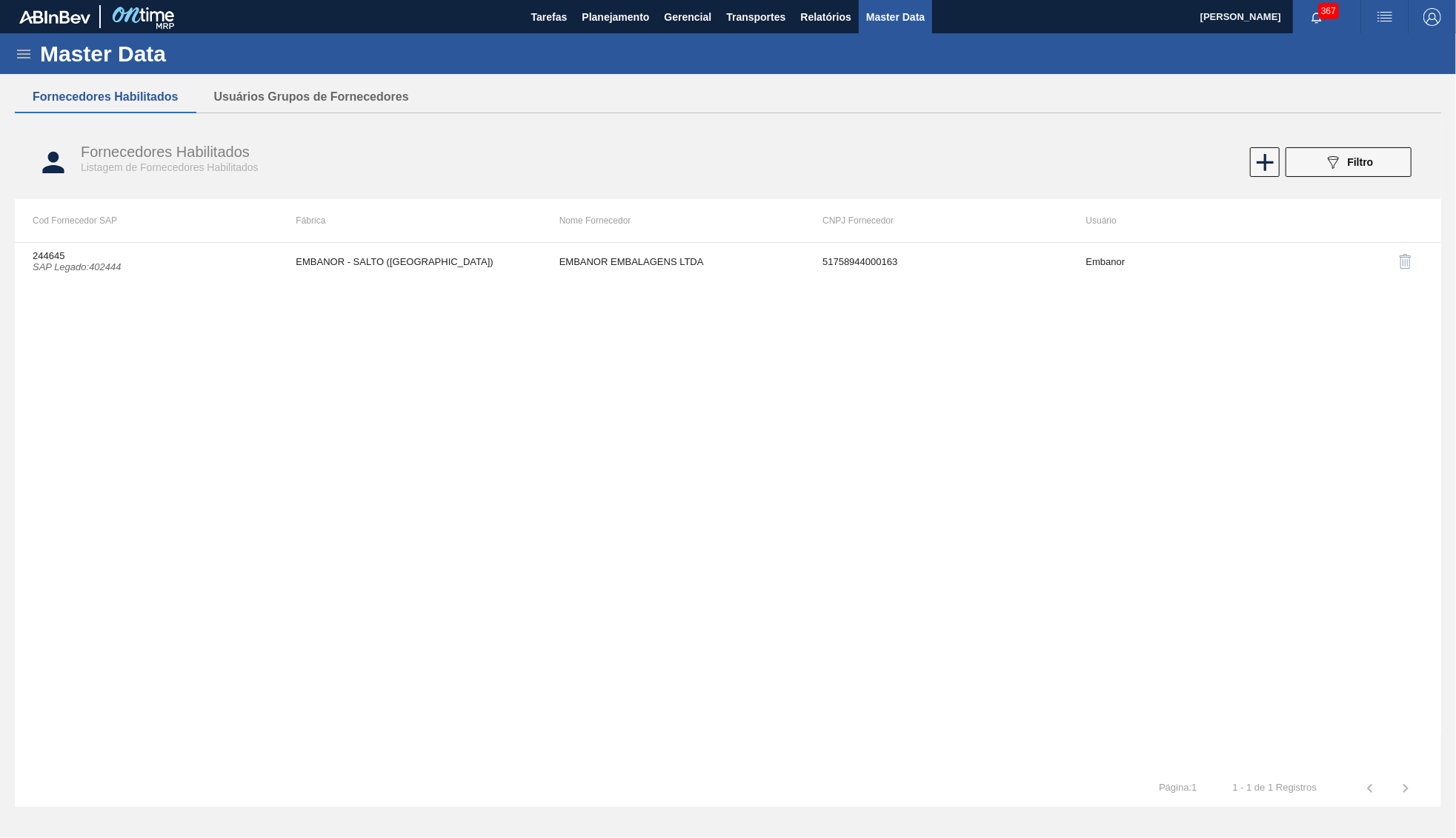
click at [435, 243] on div "244645 SAP Legado : 402444 EMBANOR - SALTO ([GEOGRAPHIC_DATA]) EMBANOR EMBALAGE…" at bounding box center [728, 506] width 1426 height 528
click at [436, 252] on td "EMBANOR - SALTO ([GEOGRAPHIC_DATA])" at bounding box center [409, 261] width 263 height 37
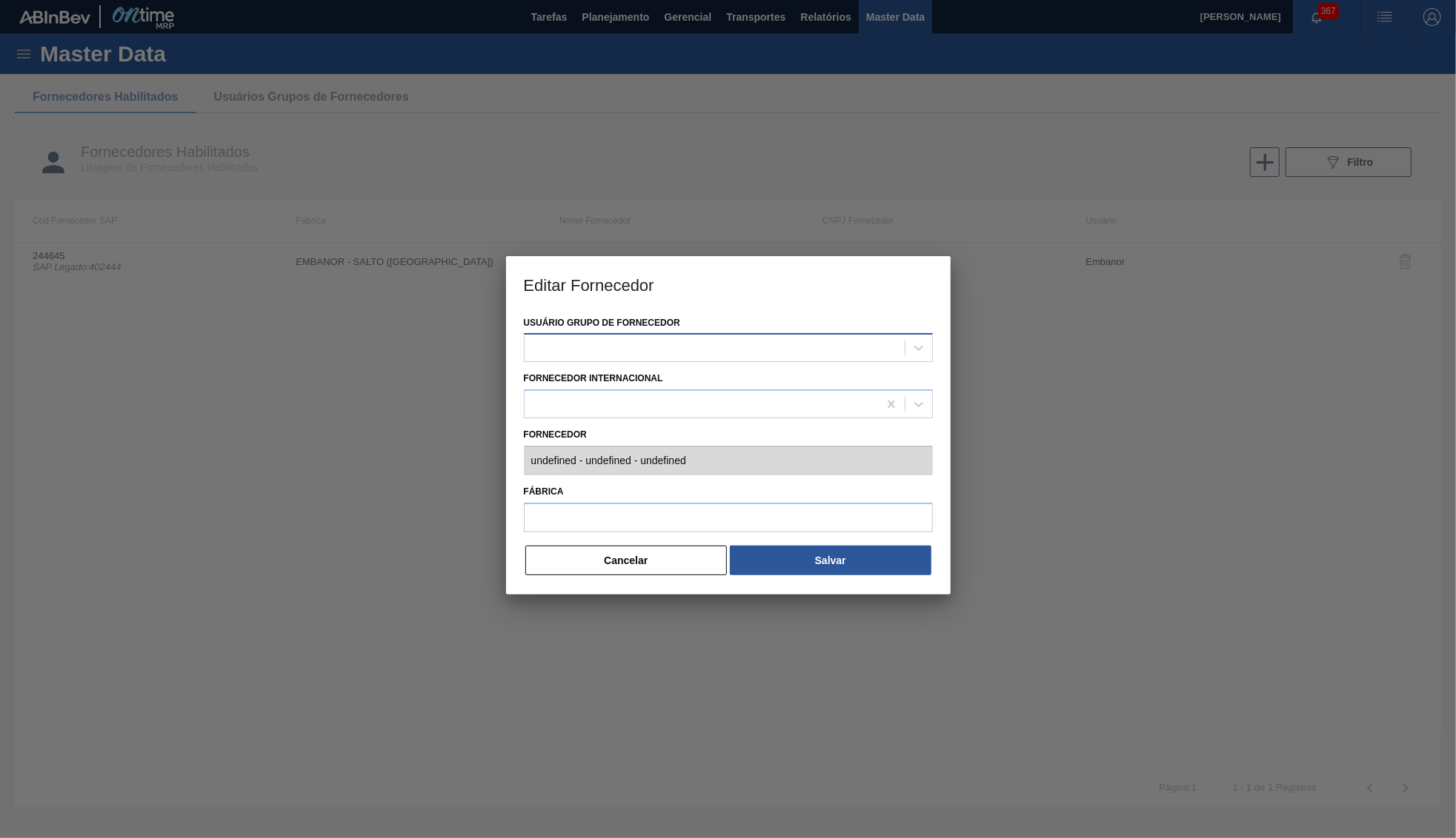
type input "244645 (SAP Legado: 402444) - EMBANOR EMBALAGENS LTDA - 51758944000163"
type input "EMBANOR - SALTO ([GEOGRAPHIC_DATA])"
click at [533, 384] on div "Fornecedor Internacional" at bounding box center [728, 393] width 409 height 51
click at [619, 551] on button "Cancelar" at bounding box center [626, 560] width 202 height 29
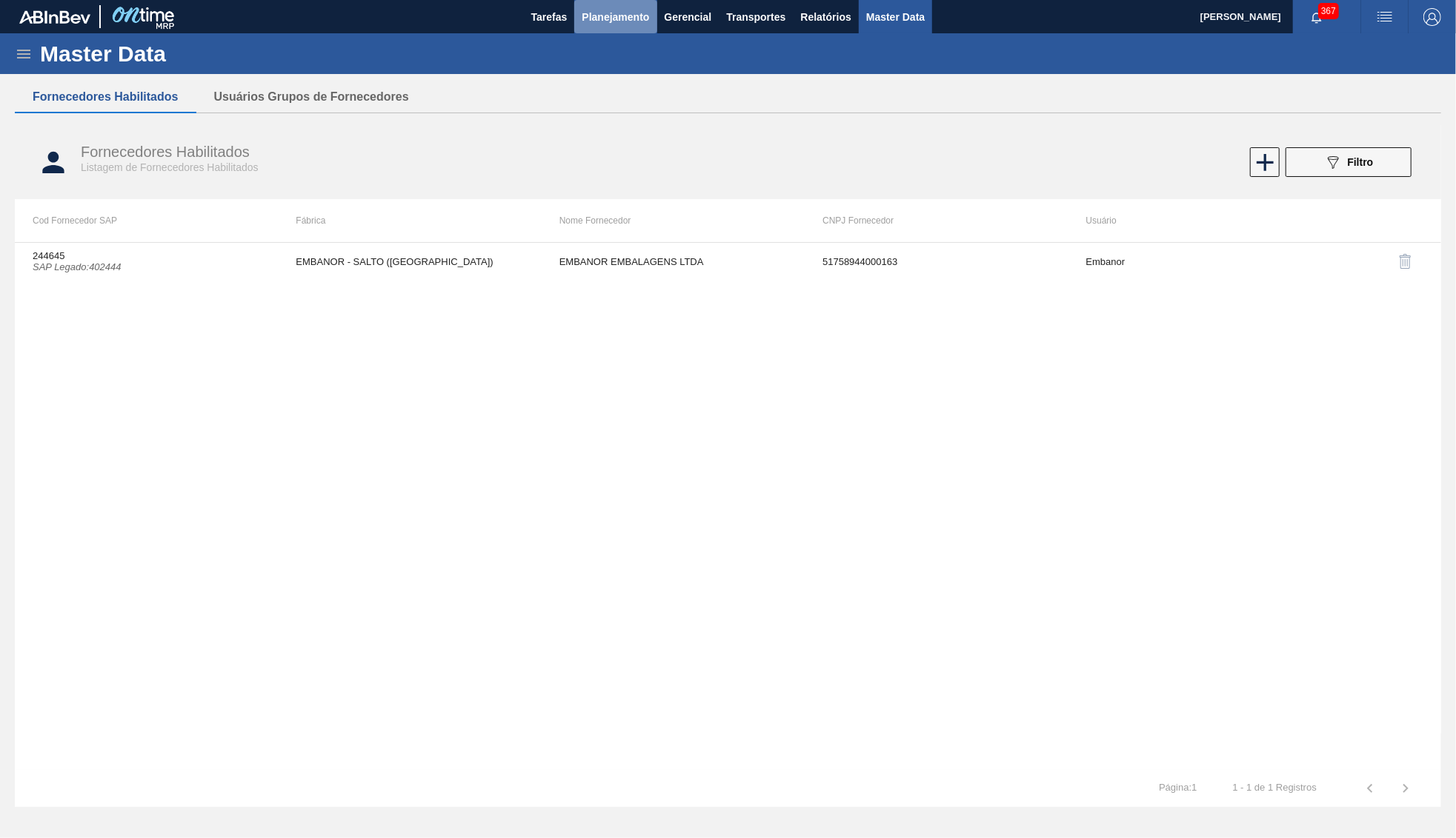
click at [620, 32] on button "Planejamento" at bounding box center [615, 17] width 82 height 33
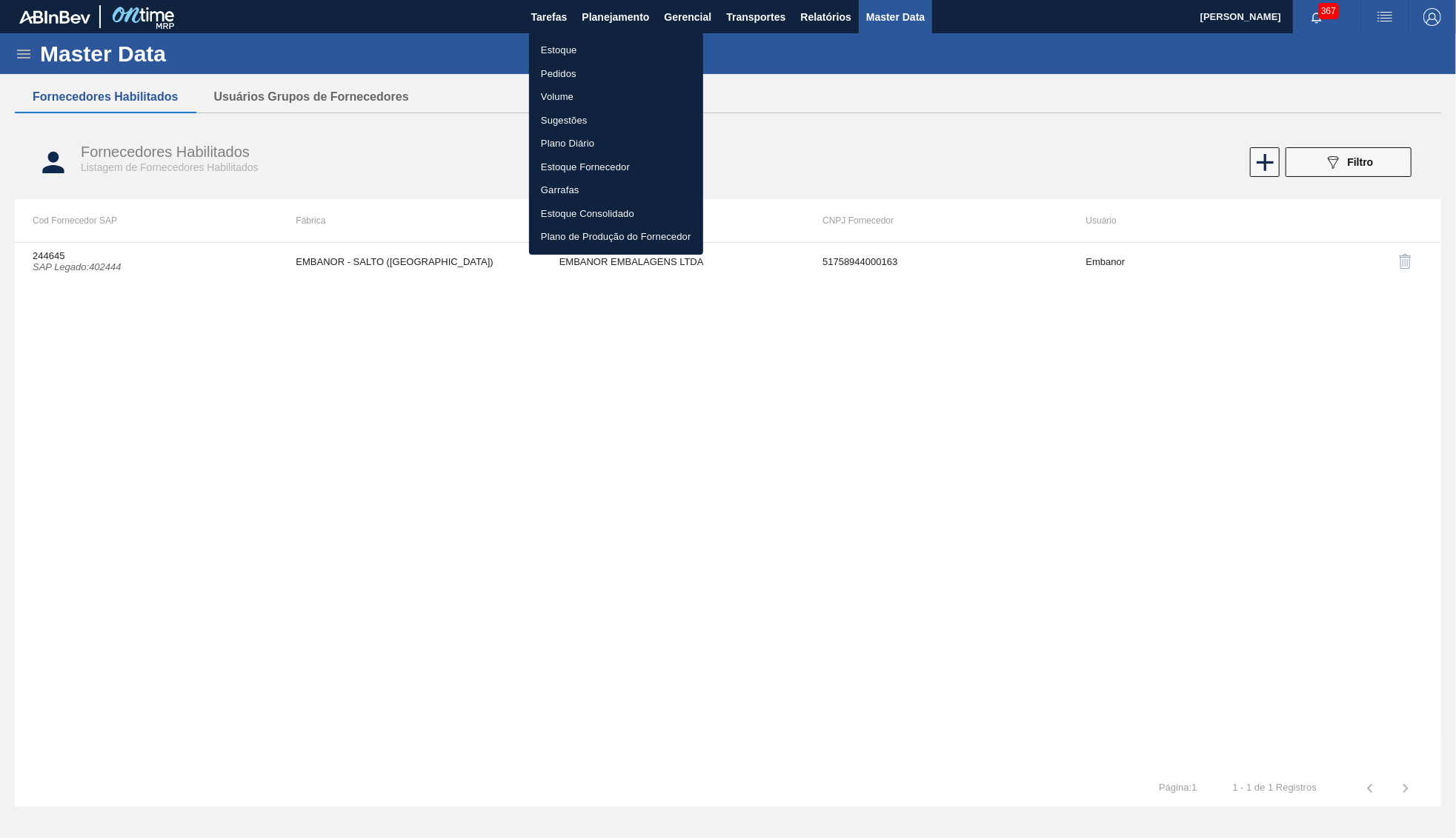
click at [603, 51] on li "Estoque" at bounding box center [616, 51] width 174 height 24
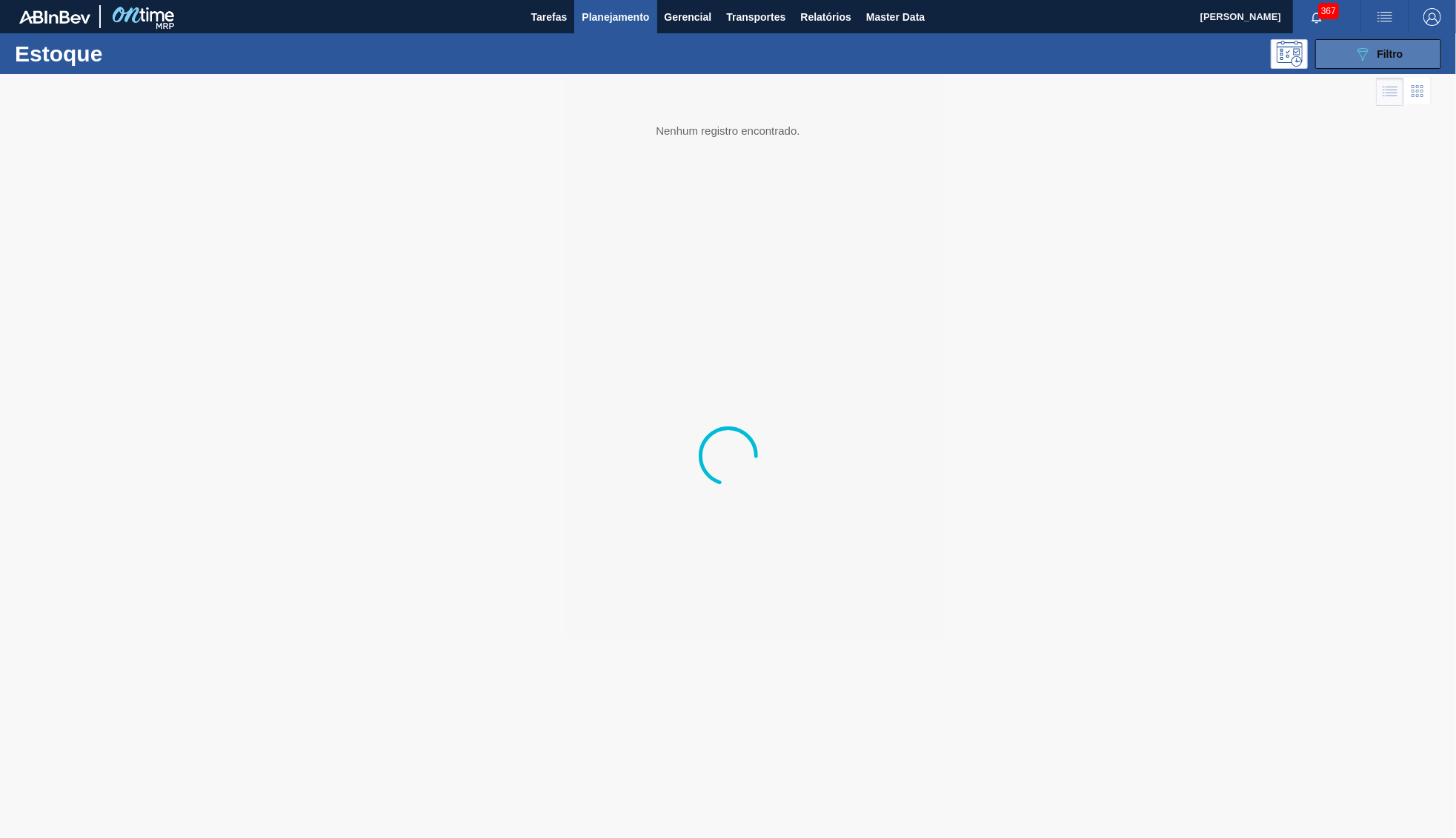
click at [1363, 44] on button "089F7B8B-B2A5-4AFE-B5C0-19BA573D28AC Filtro" at bounding box center [1377, 54] width 126 height 29
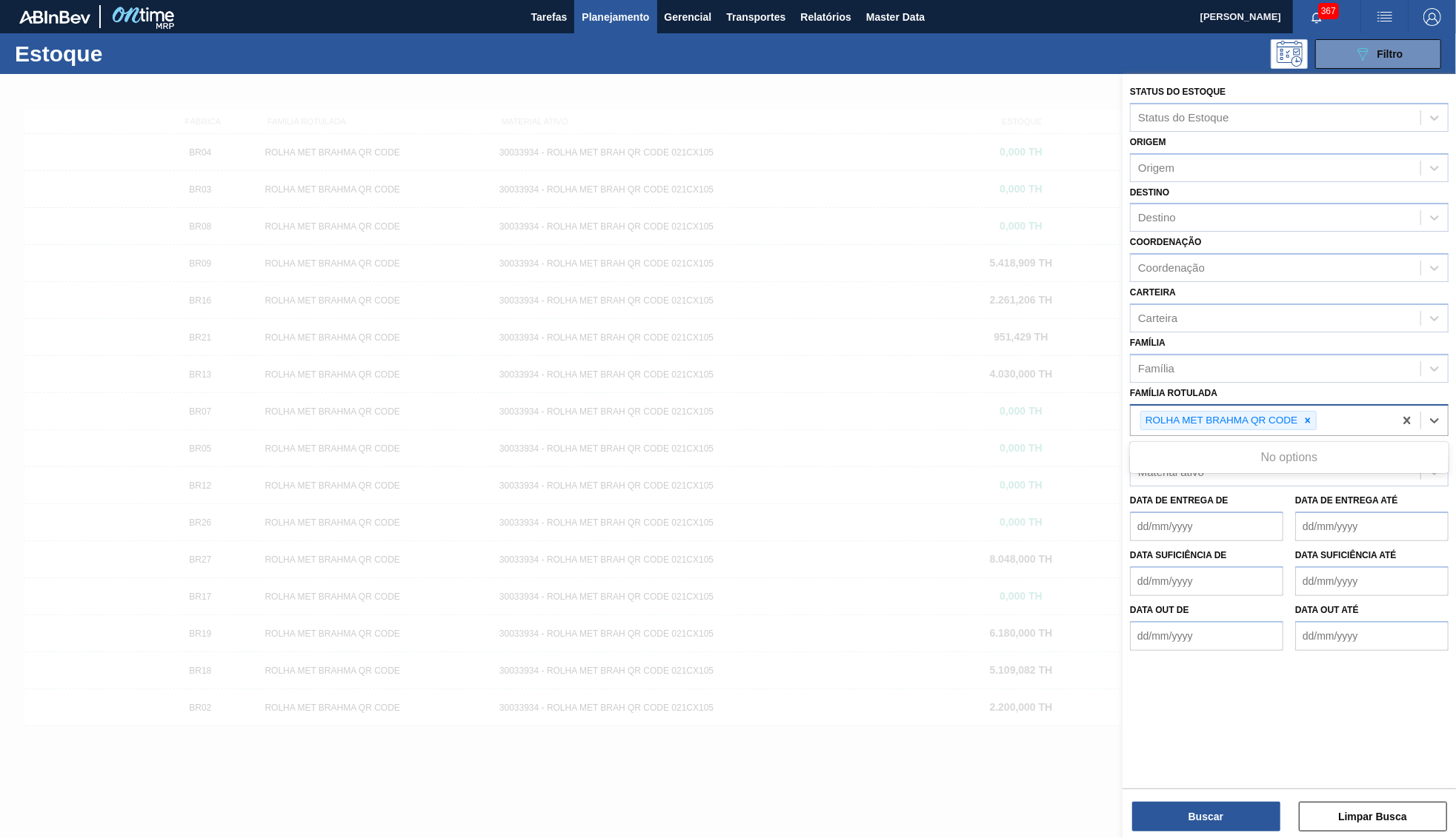
click at [1324, 406] on div "ROLHA MET BRAHMA QR CODE" at bounding box center [1262, 421] width 263 height 30
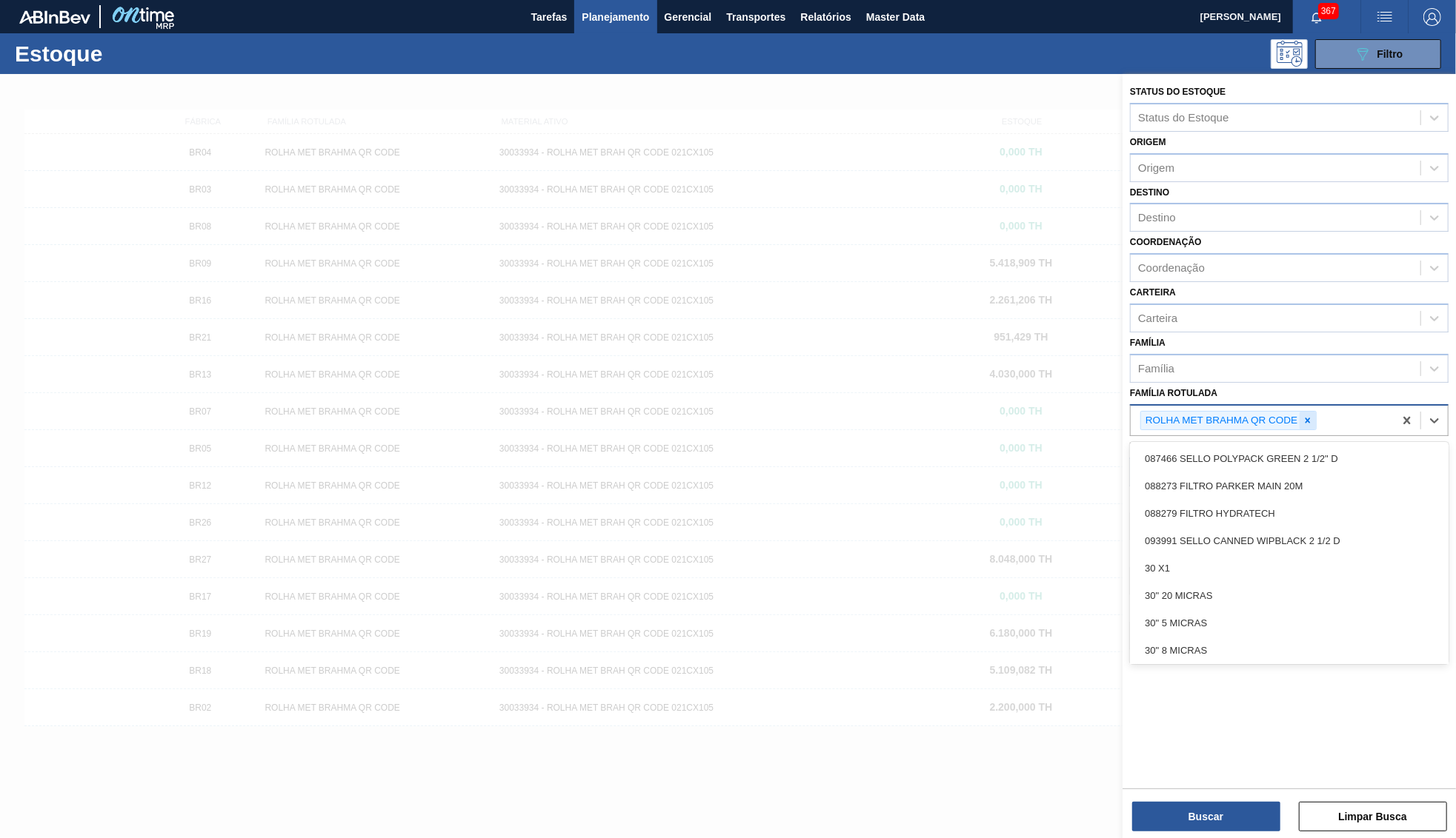
click at [1305, 411] on div at bounding box center [1307, 420] width 17 height 18
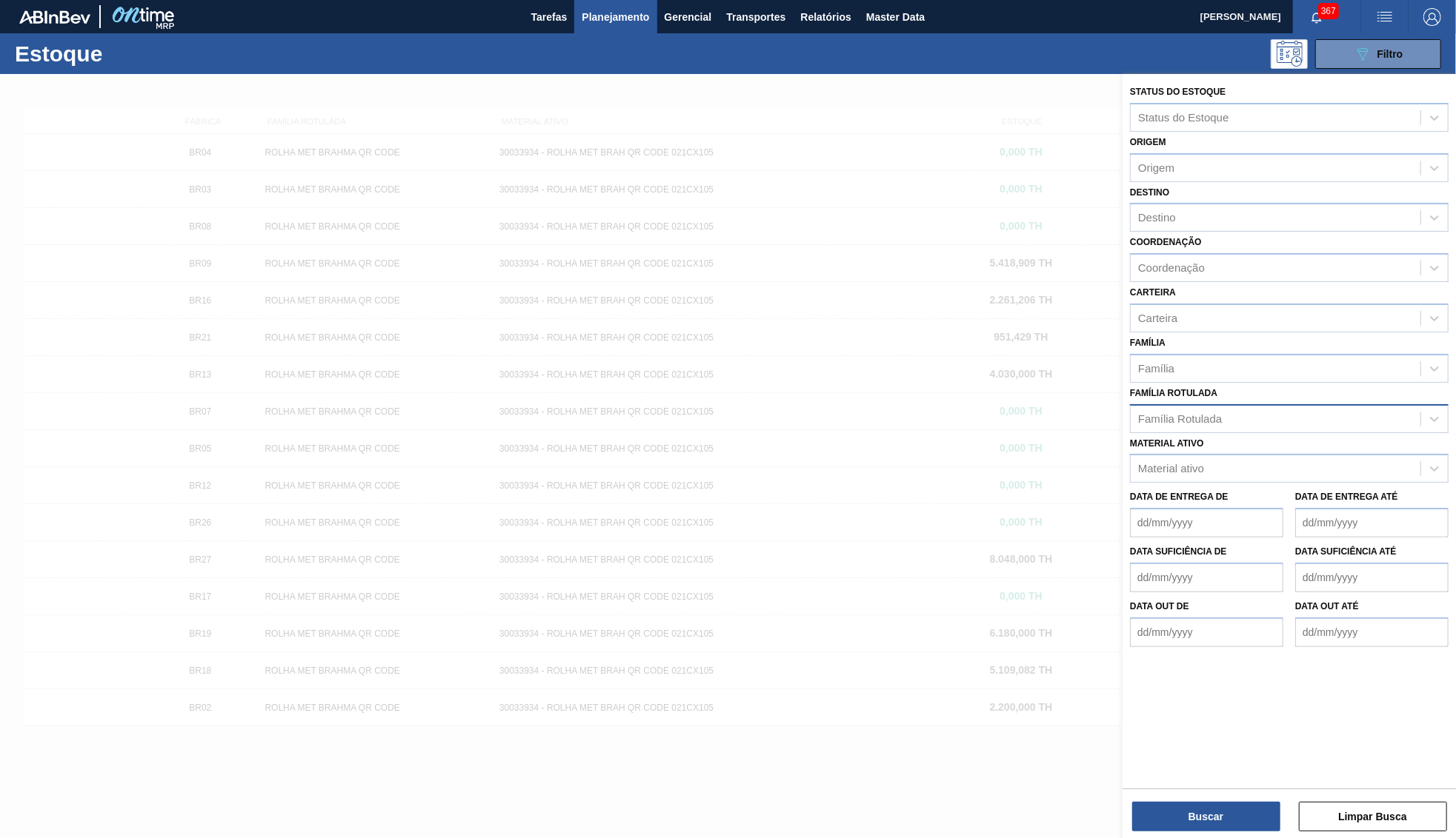
click at [1223, 383] on div "Família Rotulada Família Rotulada" at bounding box center [1289, 408] width 319 height 51
click at [1213, 458] on div "Material ativo" at bounding box center [1274, 469] width 289 height 21
paste ativo "30030823"
type ativo "30030823"
click at [1214, 492] on div "30030823 - CAIXA BASKET CORONA 330ML EXP BOLIVIA" at bounding box center [1289, 505] width 319 height 28
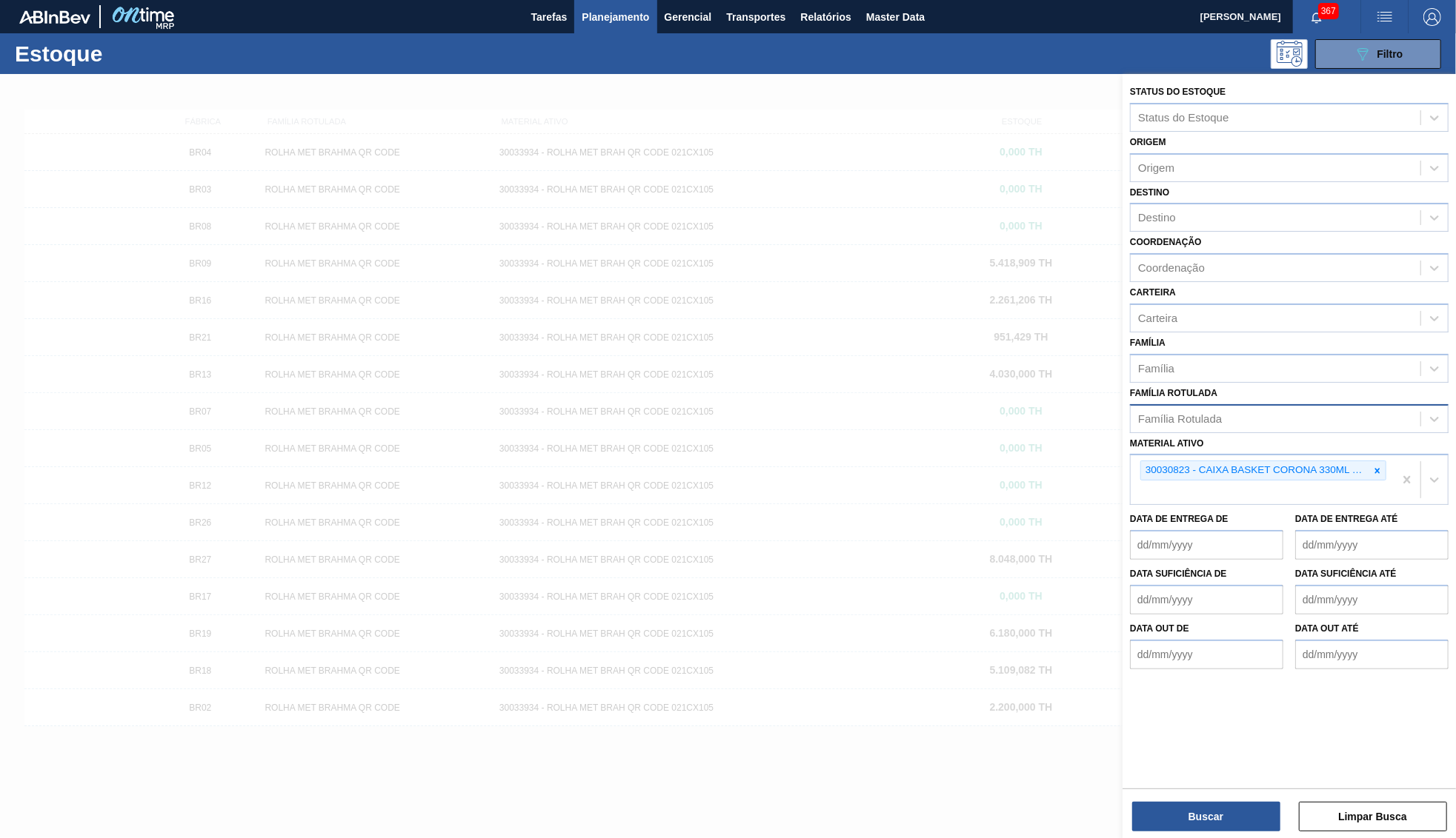
click at [1200, 771] on div "Status do Estoque Status do Estoque Origem Origem Destino Destino Coordenação C…" at bounding box center [1289, 430] width 333 height 712
click at [1189, 828] on button "Buscar" at bounding box center [1205, 817] width 148 height 29
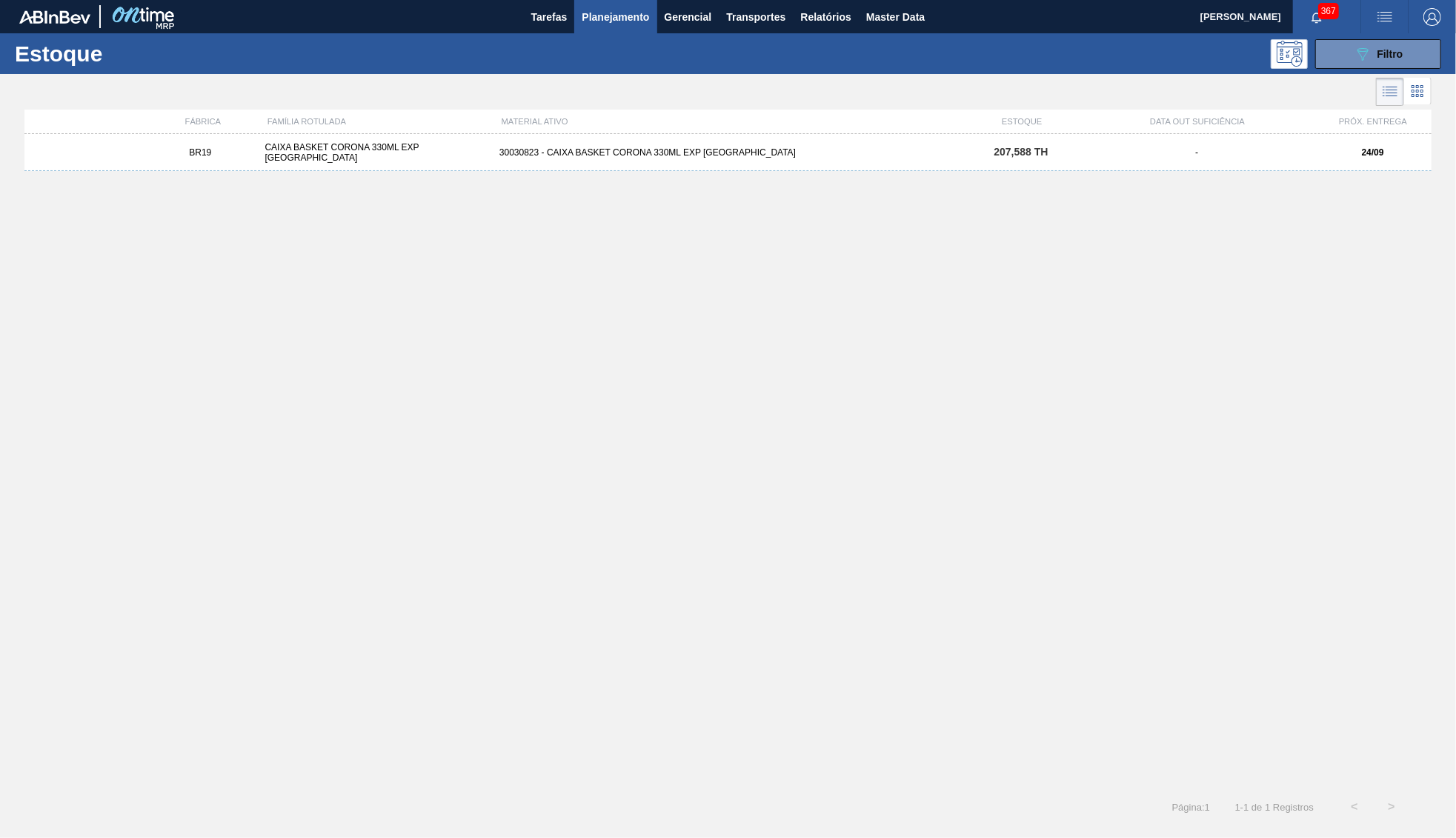
click at [774, 174] on div "BR19 CAIXA BASKET CORONA 330ML EXP BOLIVIA 30030823 - CAIXA BASKET CORONA 330ML…" at bounding box center [728, 457] width 1407 height 646
click at [777, 160] on div "BR19 CAIXA BASKET CORONA 330ML EXP BOLIVIA 30030823 - CAIXA BASKET CORONA 330ML…" at bounding box center [728, 152] width 1407 height 37
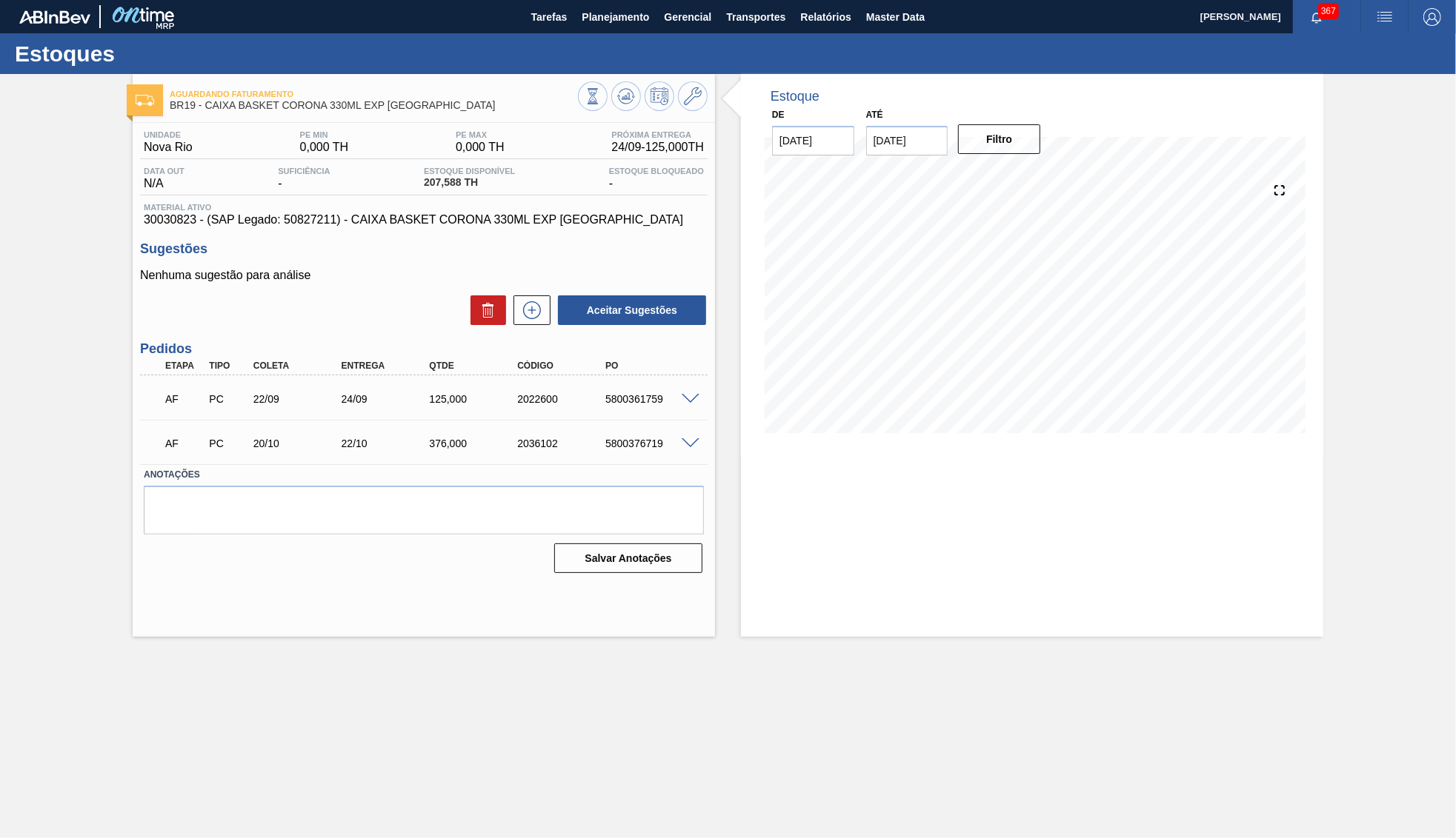
click at [688, 397] on span at bounding box center [690, 400] width 17 height 11
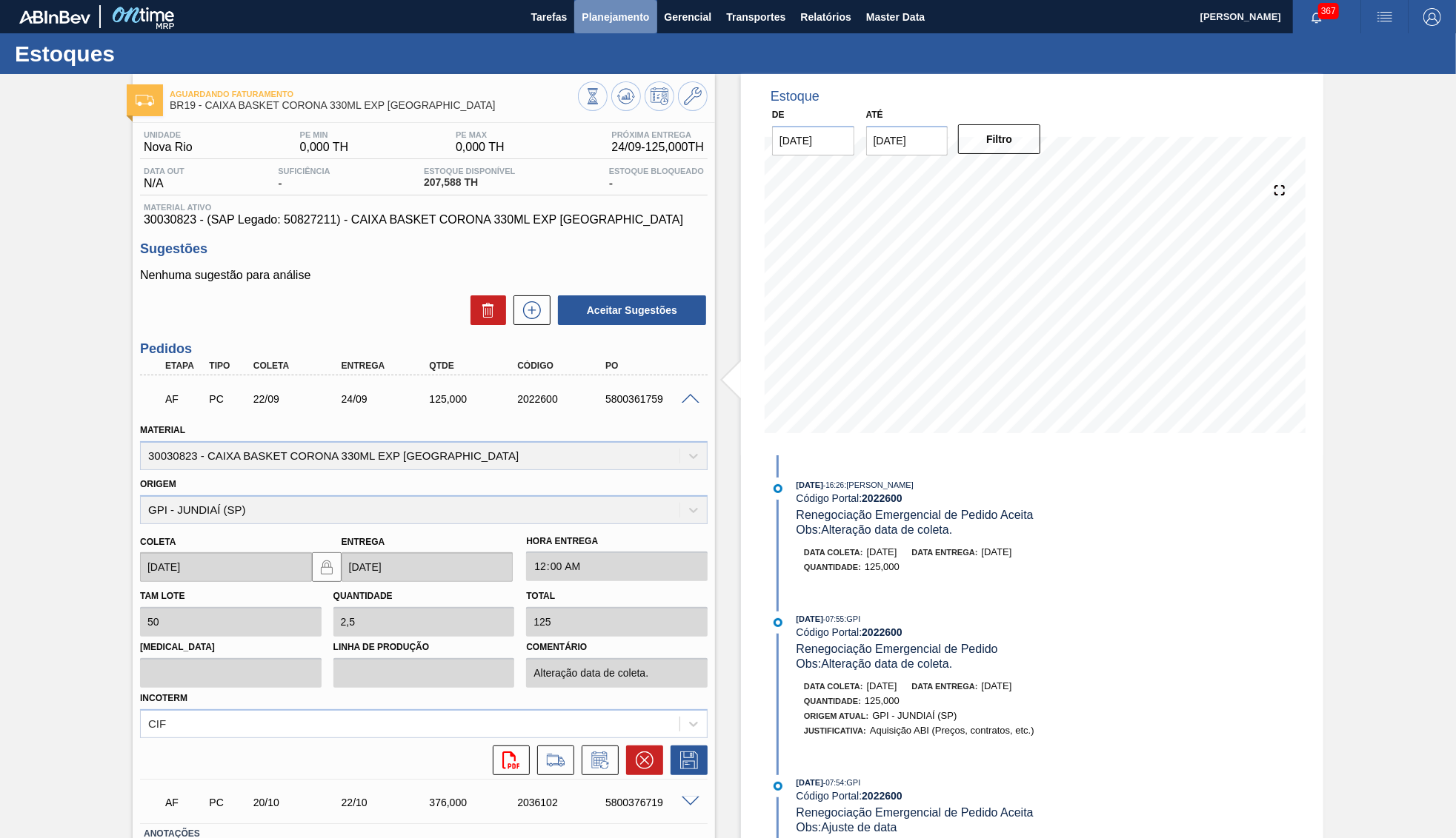
click at [610, 12] on span "Planejamento" at bounding box center [615, 17] width 67 height 17
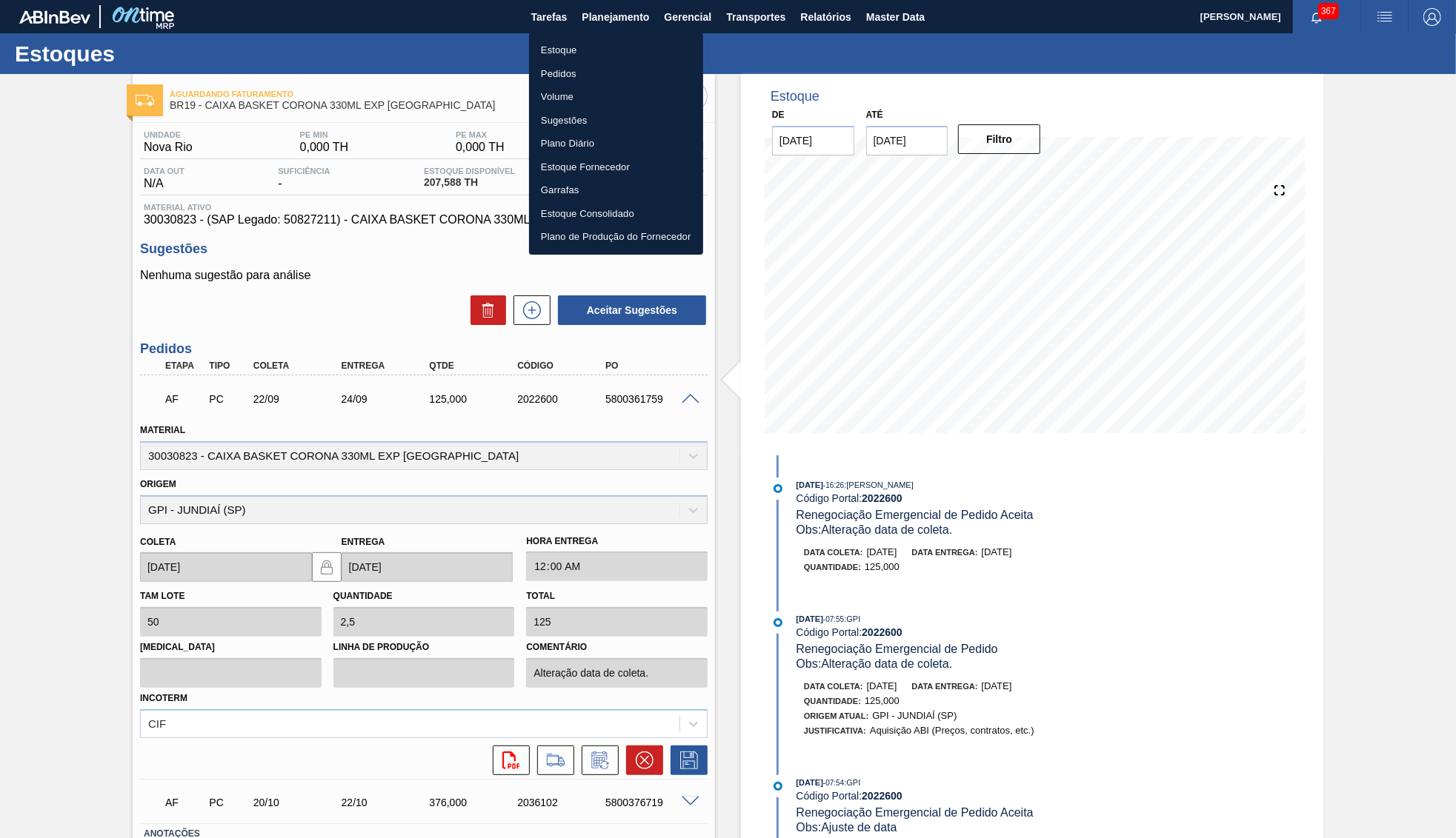
click at [564, 47] on li "Estoque" at bounding box center [616, 51] width 174 height 24
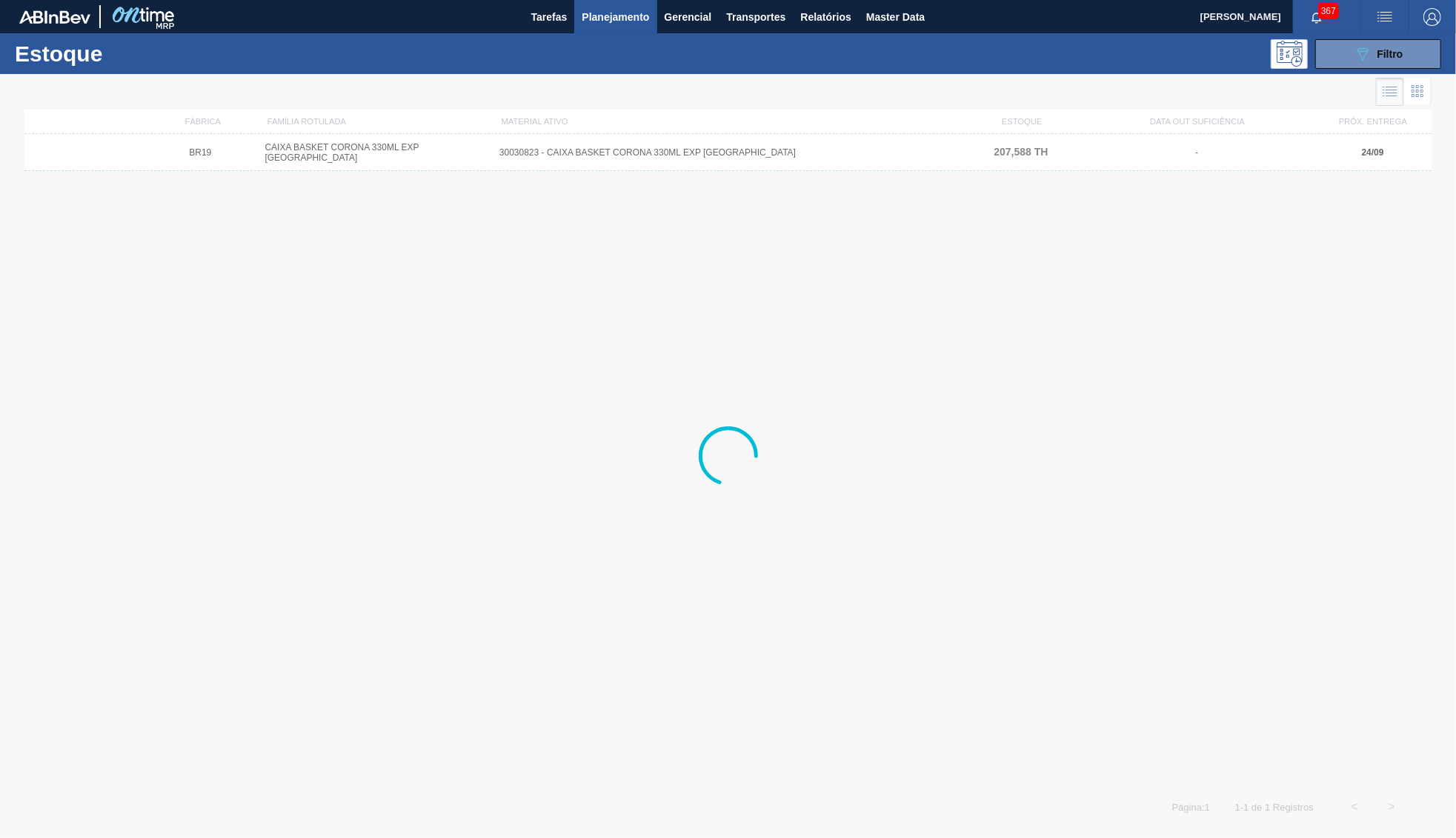
click at [1434, 67] on button "089F7B8B-B2A5-4AFE-B5C0-19BA573D28AC Filtro" at bounding box center [1377, 54] width 126 height 29
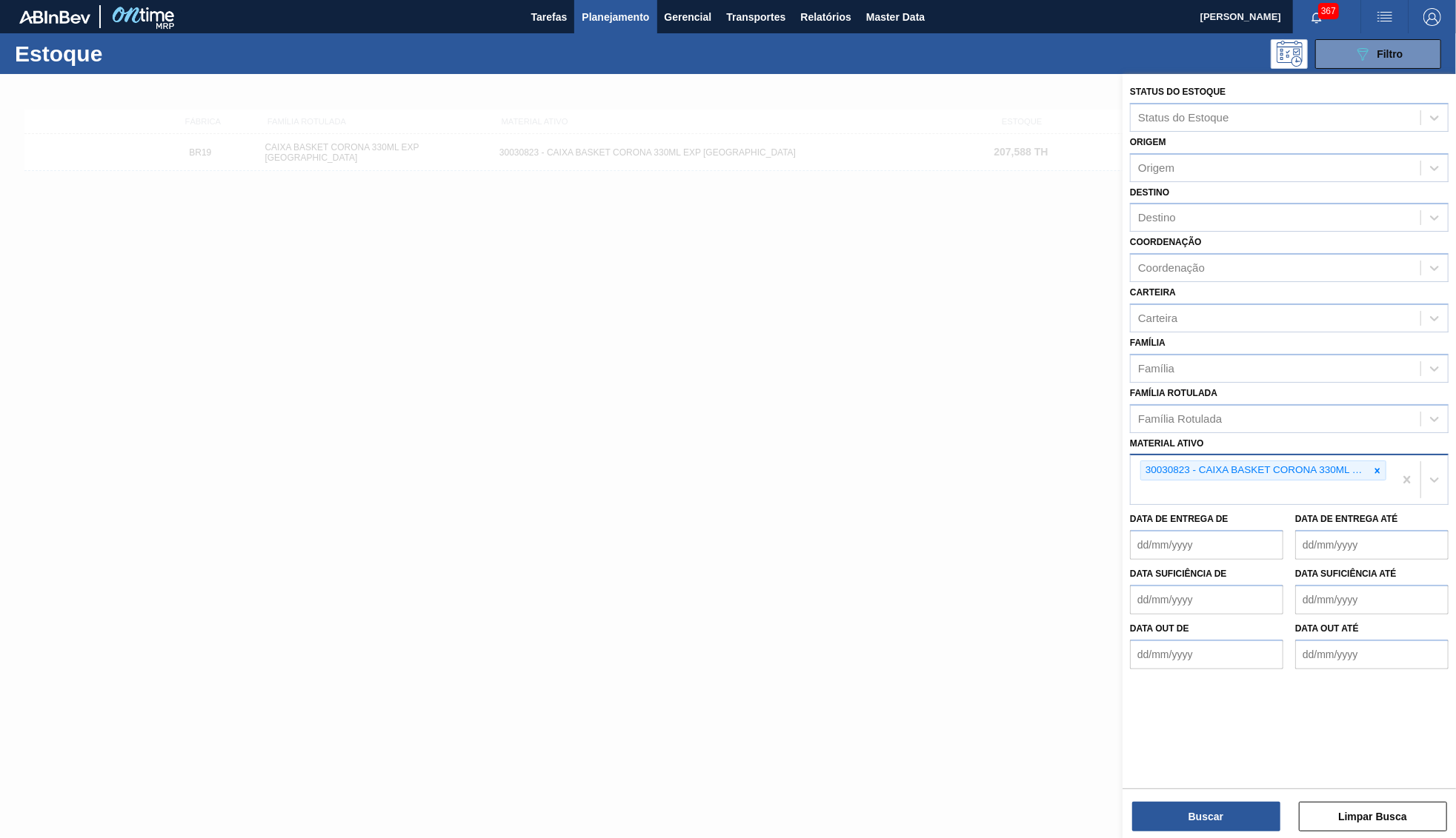
click at [1382, 461] on div at bounding box center [1377, 470] width 17 height 18
paste ativo "30030822"
type ativo "30030822"
click at [1217, 511] on div "30030822 - CAIXA PAPELAO CORONA 330ML BOLIVIA" at bounding box center [1289, 528] width 319 height 33
click at [1238, 514] on div "30030822 - CAIXA PAPELAO CORONA 330ML BOLIVIA" at bounding box center [1289, 527] width 319 height 28
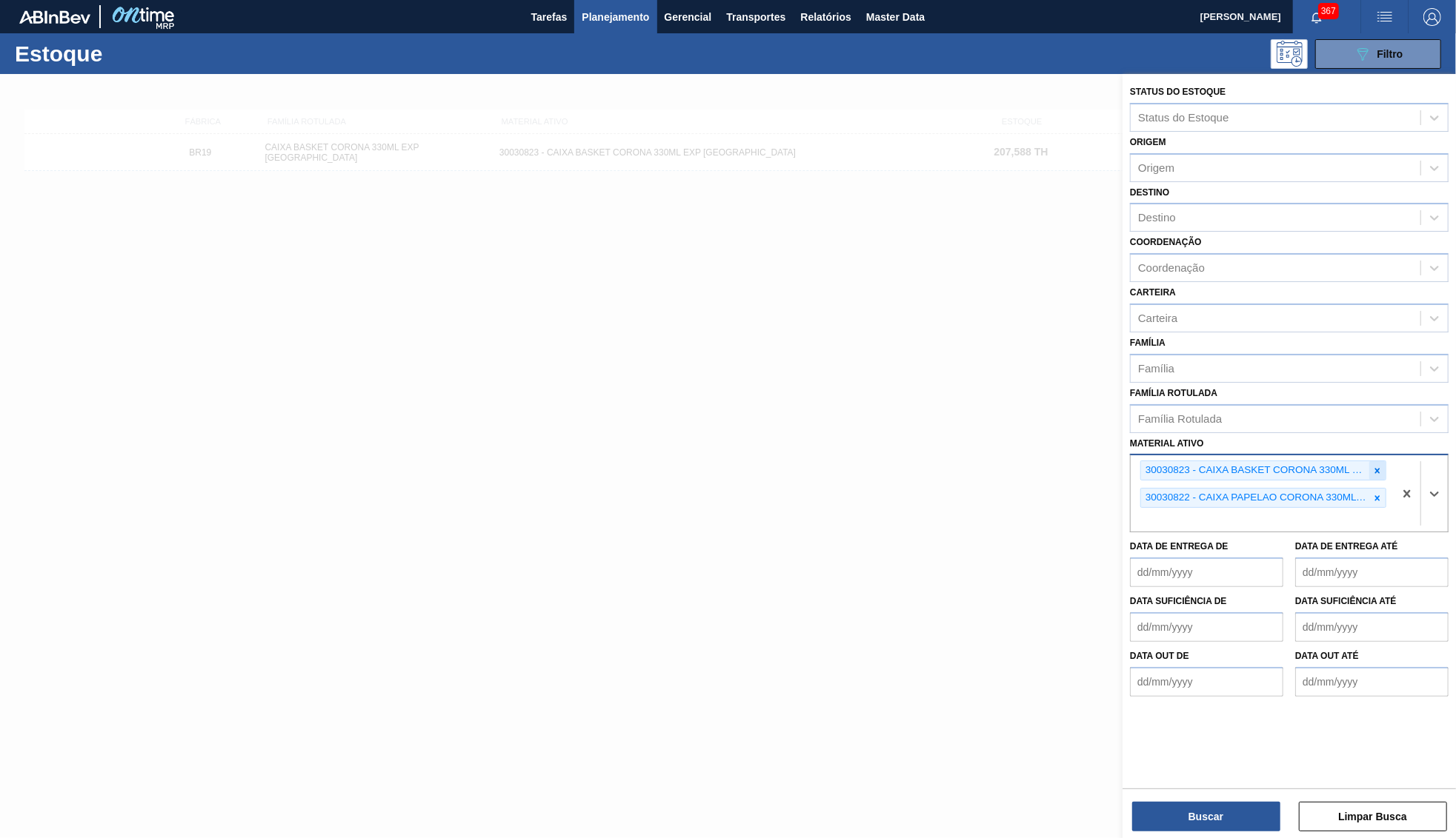
click at [1381, 461] on div at bounding box center [1377, 470] width 17 height 18
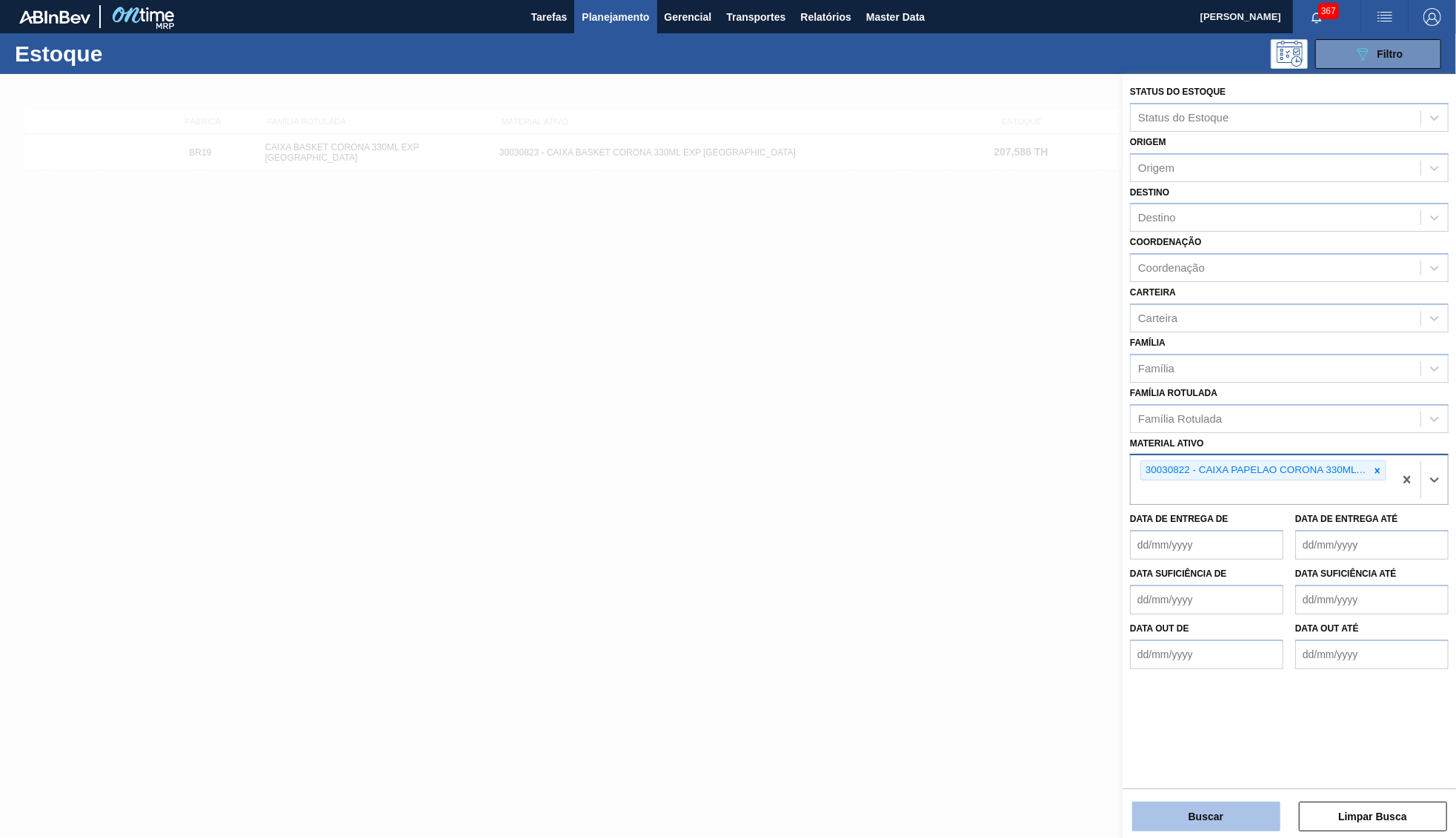
click at [1201, 829] on button "Buscar" at bounding box center [1205, 817] width 148 height 29
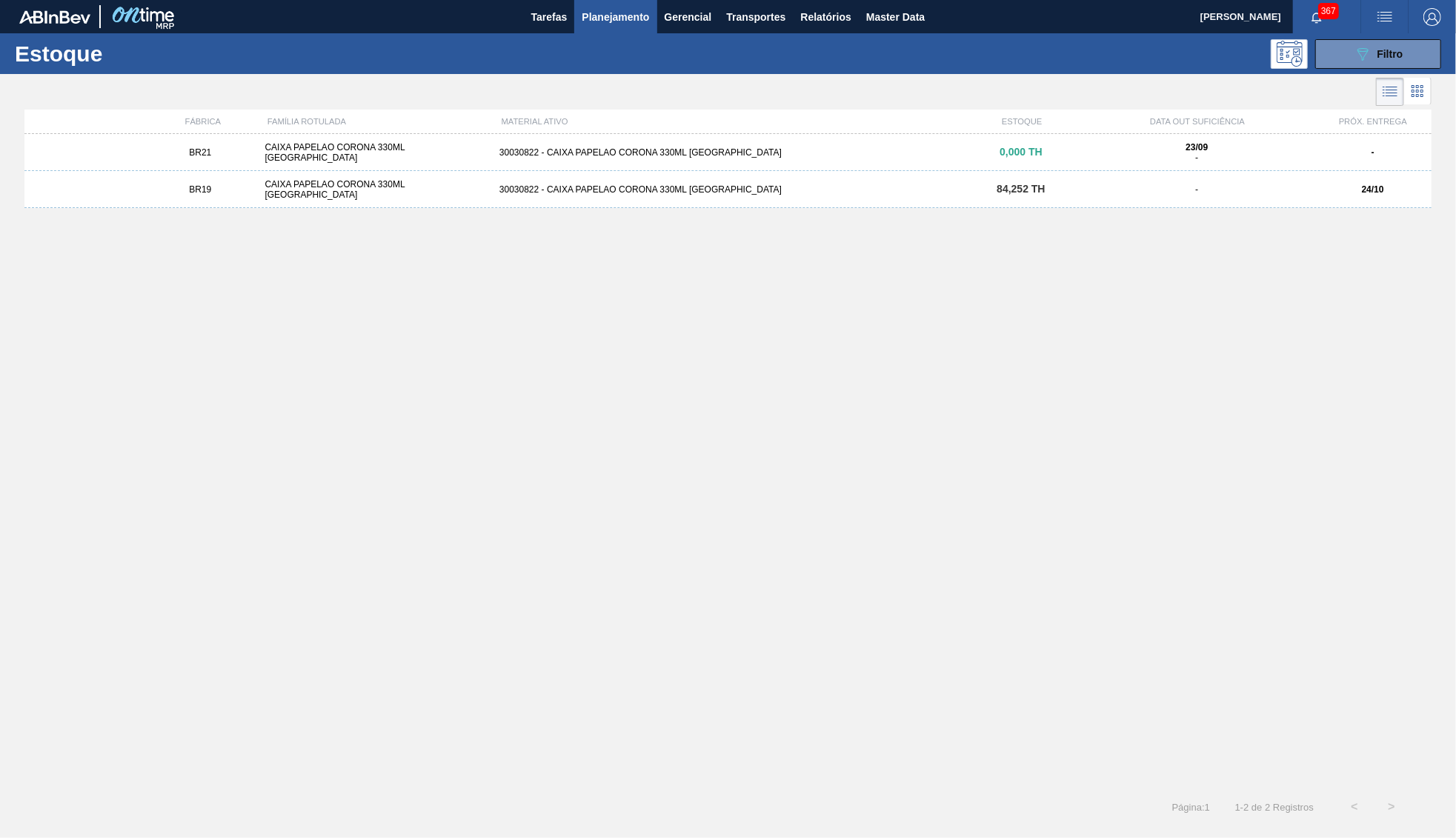
click at [808, 193] on div "30030822 - CAIXA PAPELAO CORONA 330ML BOLIVIA" at bounding box center [727, 189] width 469 height 10
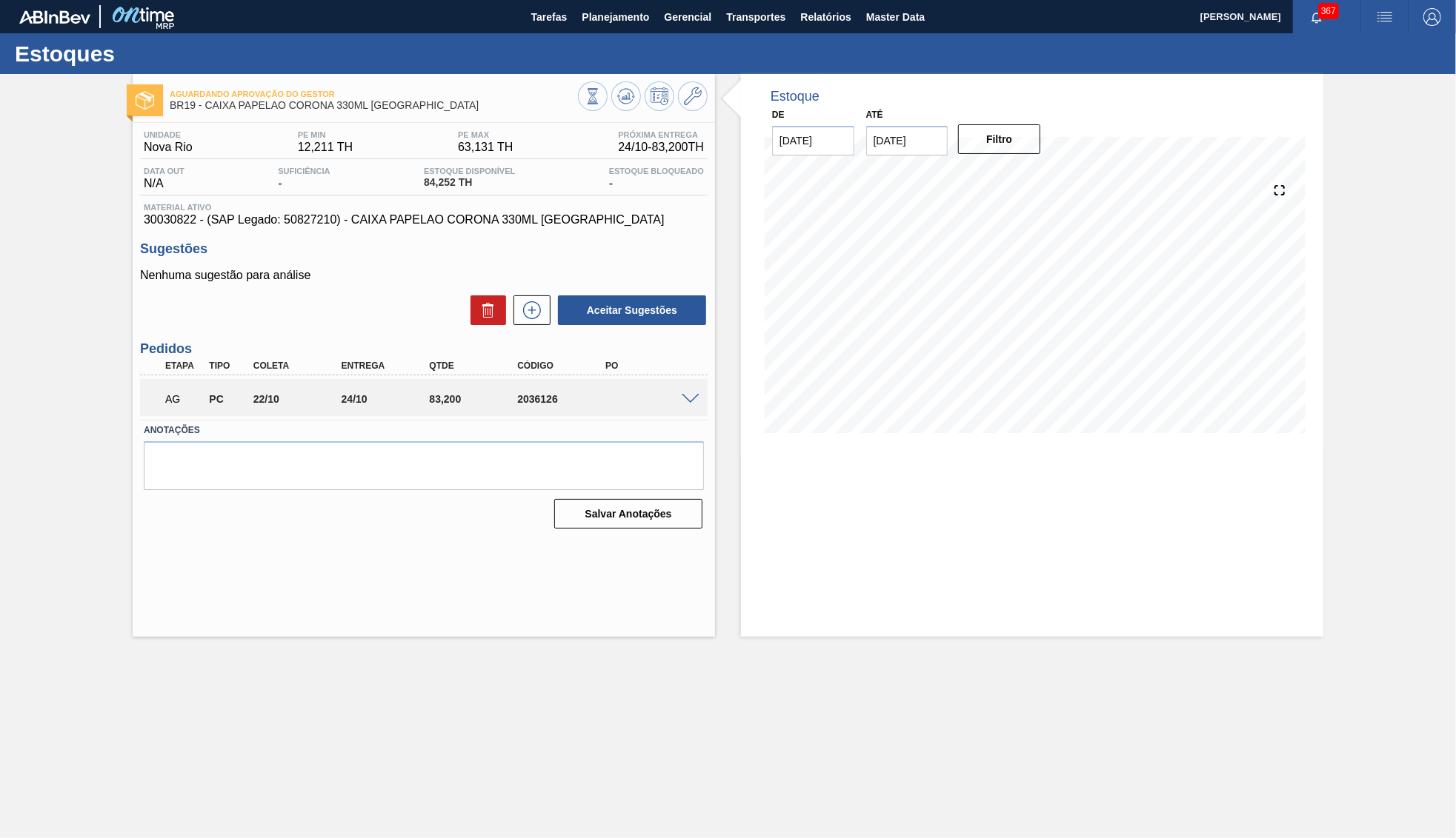
click at [688, 388] on div "AG PC 22/10 24/10 83,200 2036126" at bounding box center [424, 397] width 568 height 37
click at [688, 397] on span at bounding box center [690, 400] width 17 height 11
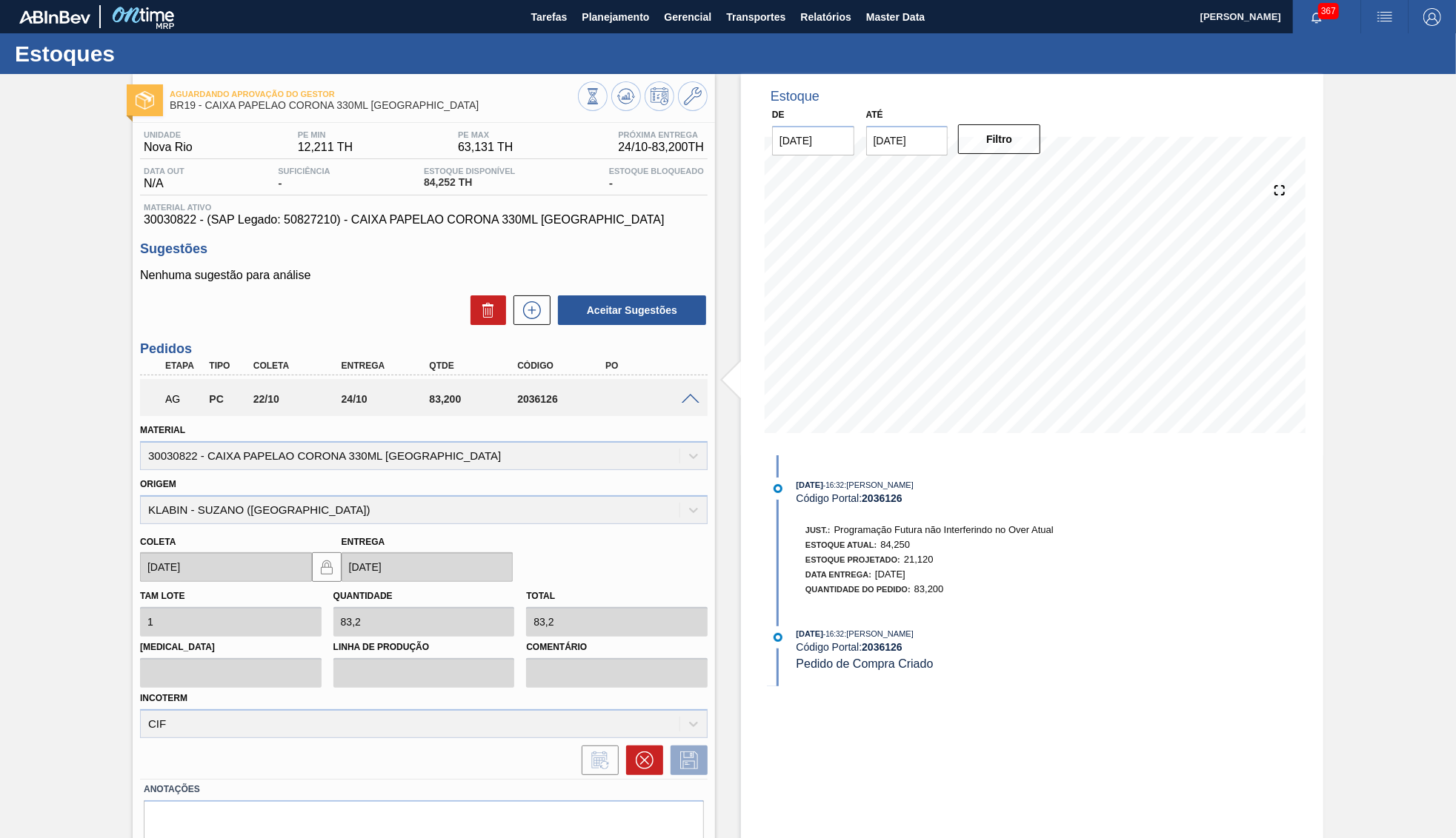
click at [856, 636] on div "22/09/2025 - 16:32 : YASMIM FERREIRA DA SILVA" at bounding box center [972, 633] width 352 height 15
click at [844, 636] on span "- 16:32" at bounding box center [833, 634] width 21 height 8
drag, startPoint x: 424, startPoint y: 403, endPoint x: 446, endPoint y: 396, distance: 23.1
click at [446, 397] on div "83,200" at bounding box center [474, 399] width 98 height 12
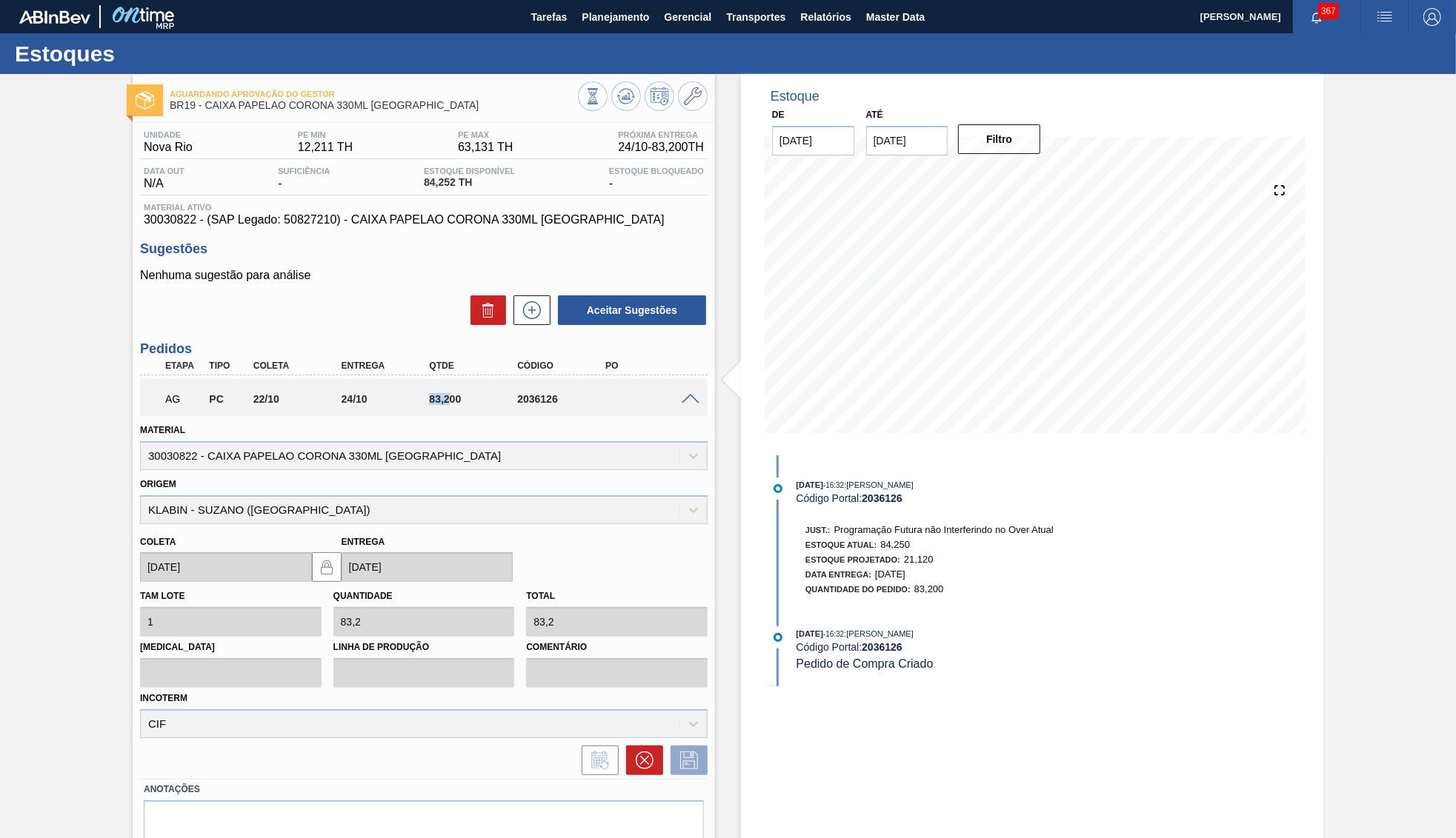
click at [446, 396] on div "83,200" at bounding box center [474, 399] width 98 height 12
click at [615, 4] on button "Planejamento" at bounding box center [615, 17] width 82 height 33
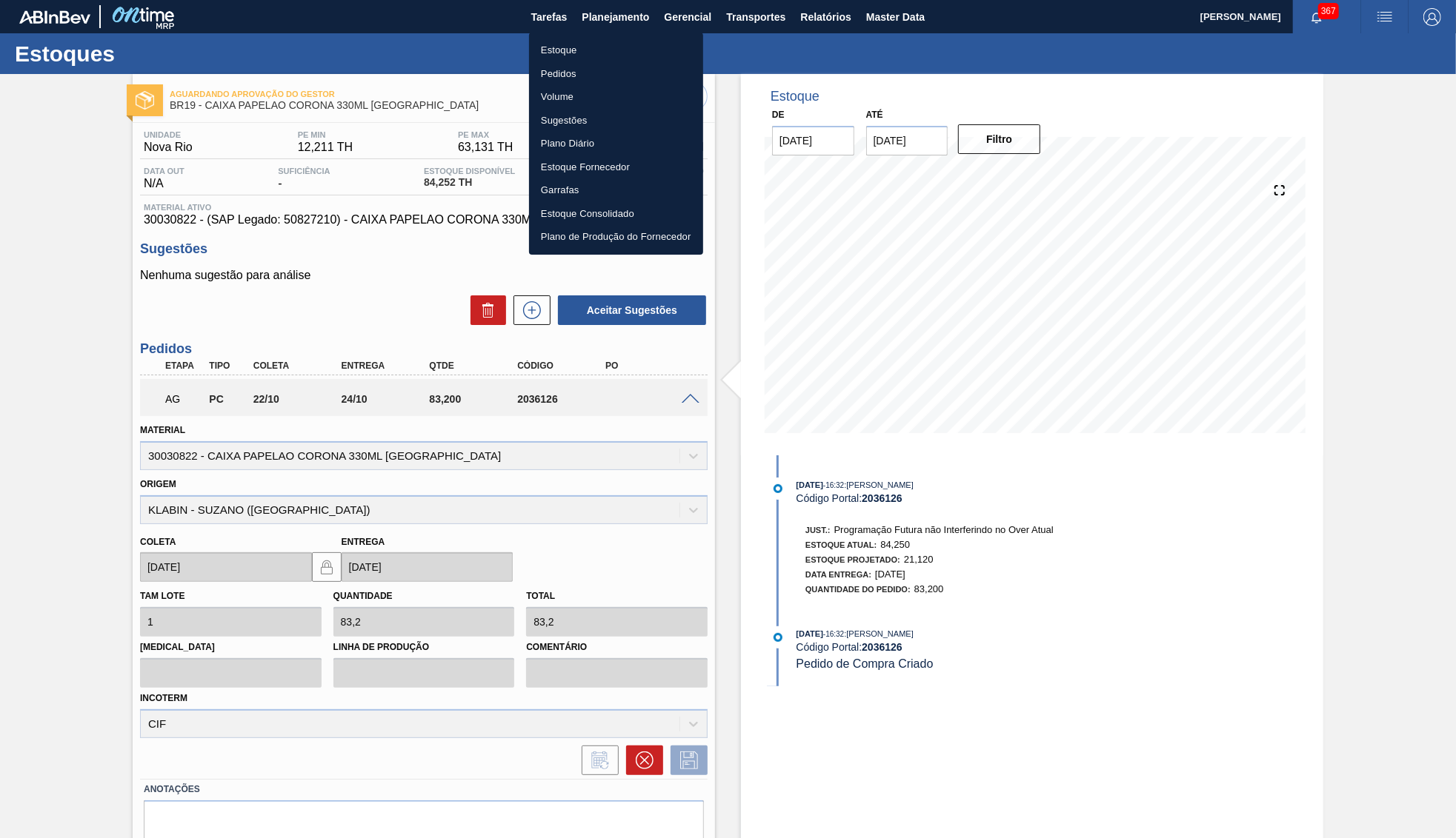
drag, startPoint x: 596, startPoint y: 50, endPoint x: 1453, endPoint y: 67, distance: 857.2
click at [595, 49] on li "Estoque" at bounding box center [616, 51] width 174 height 24
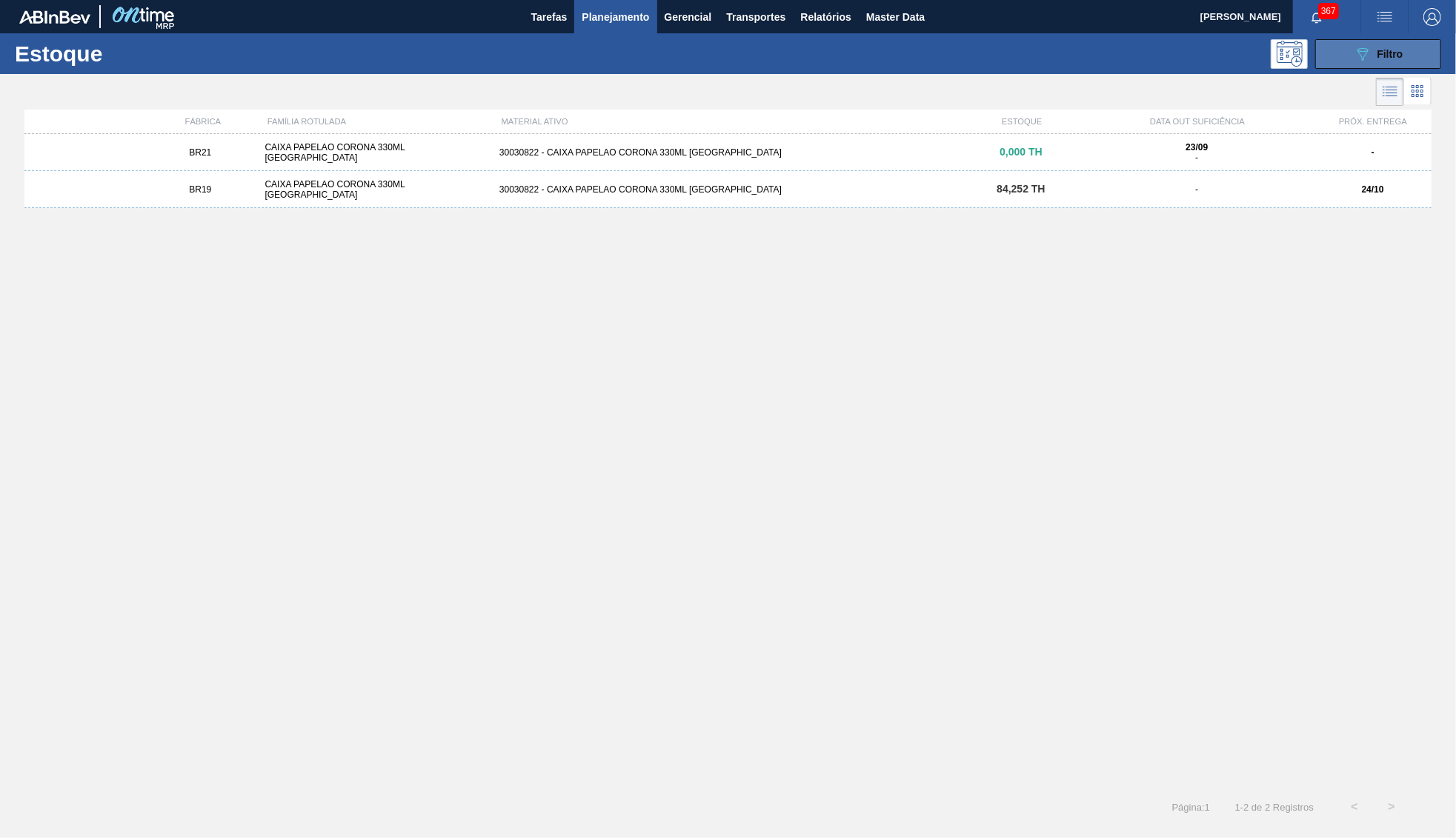
click at [1366, 63] on button "089F7B8B-B2A5-4AFE-B5C0-19BA573D28AC Filtro" at bounding box center [1377, 54] width 126 height 29
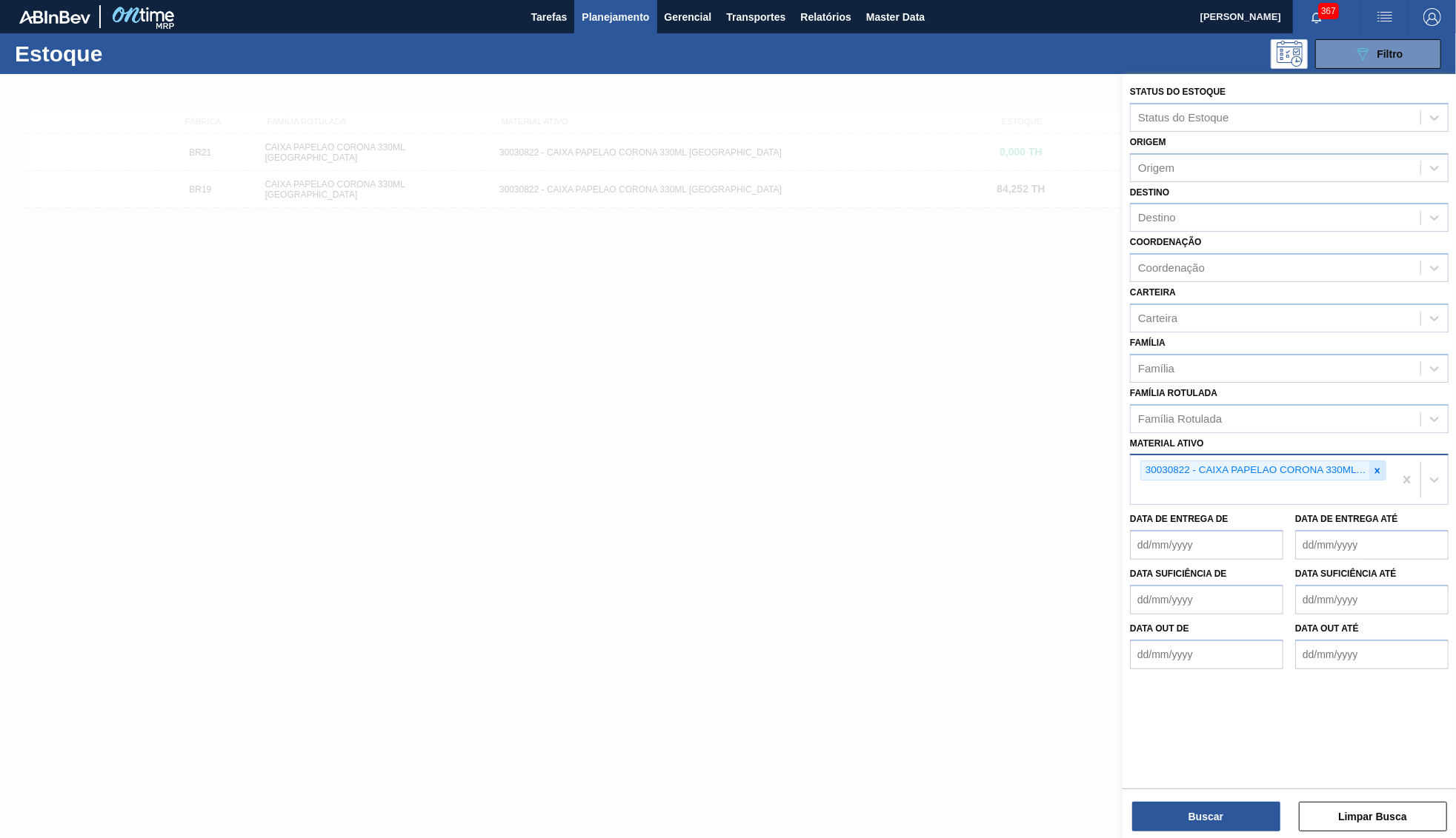
click at [1374, 466] on icon at bounding box center [1377, 471] width 10 height 10
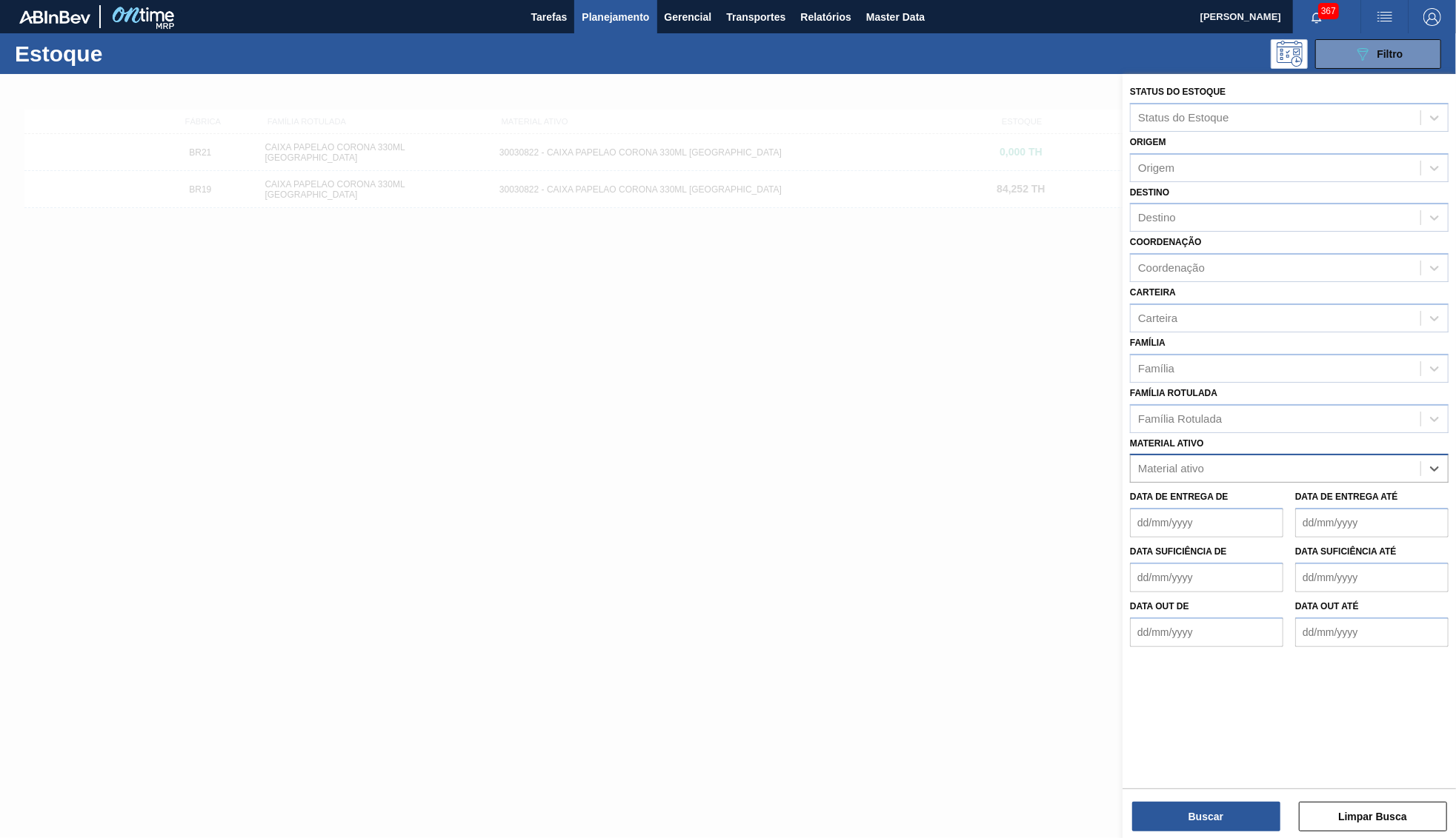
paste ativo "30030823"
type ativo "30030823"
click at [1246, 541] on div "Data suficiência de" at bounding box center [1206, 567] width 153 height 51
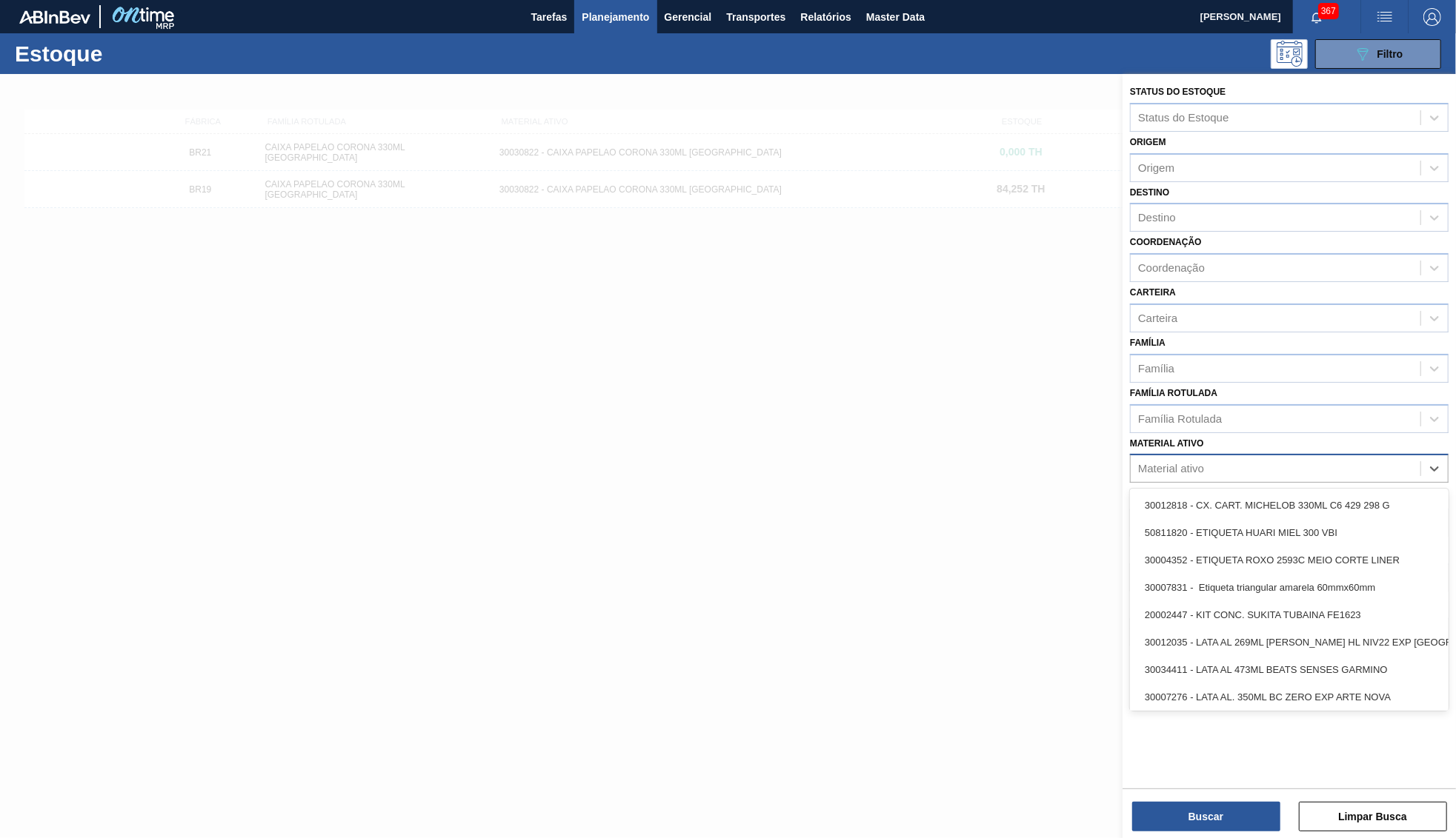
click at [1280, 458] on div "Material ativo" at bounding box center [1274, 469] width 289 height 21
paste ativo "30030823"
type ativo "30030823"
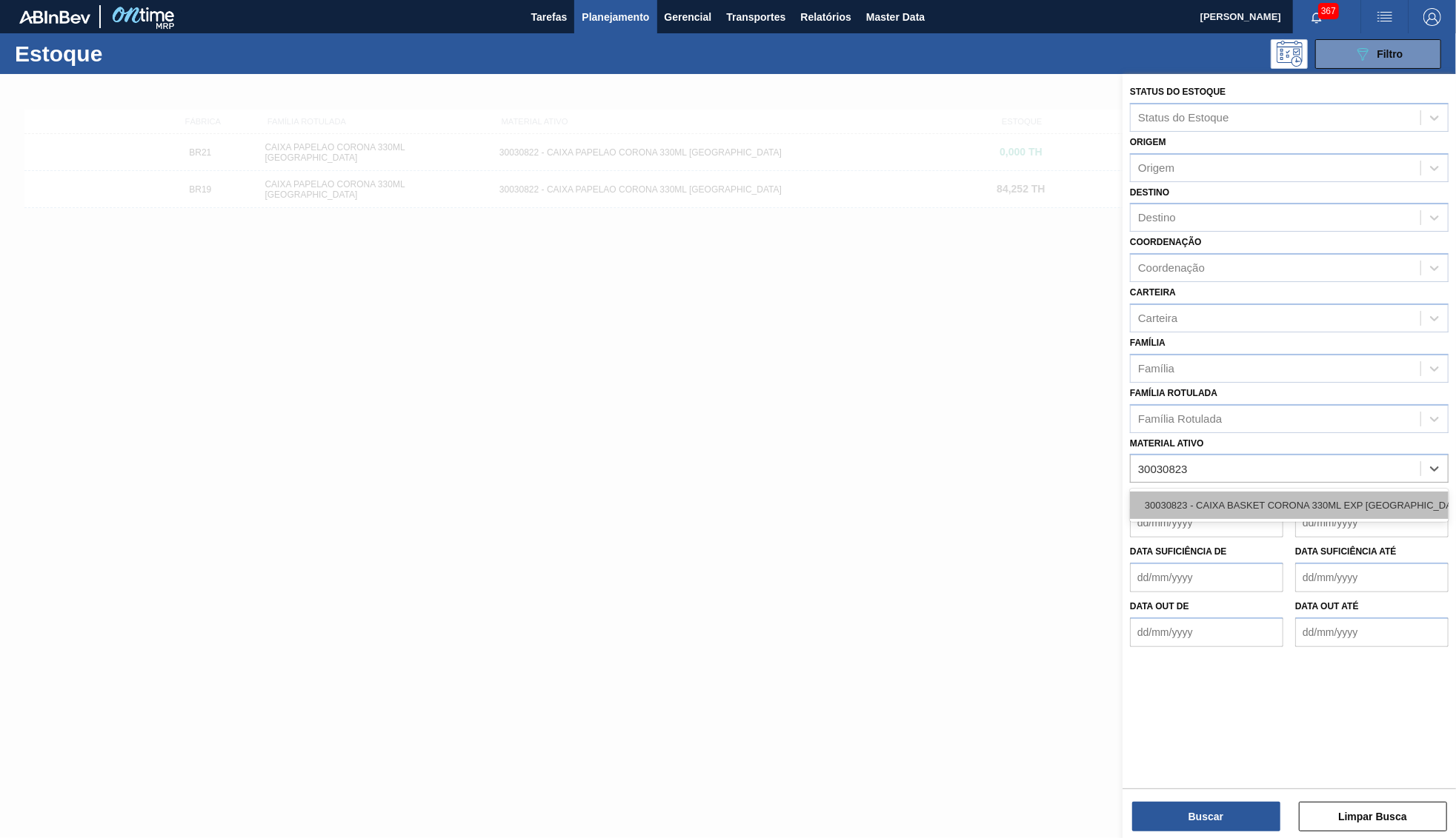
click at [1243, 492] on div "30030823 - CAIXA BASKET CORONA 330ML EXP BOLIVIA" at bounding box center [1289, 505] width 319 height 28
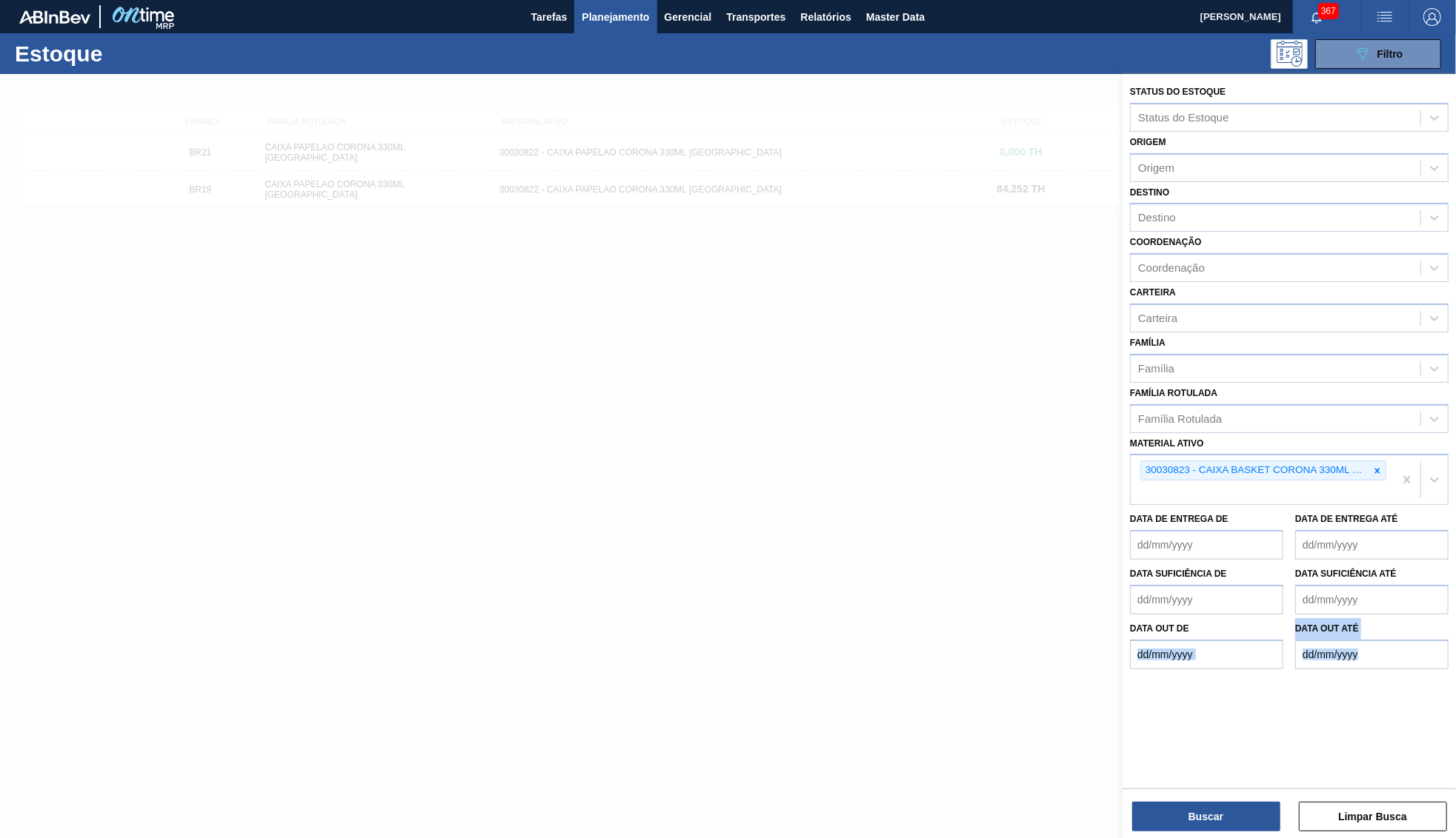
drag, startPoint x: 1179, startPoint y: 802, endPoint x: 1179, endPoint y: 815, distance: 13.0
click at [1179, 786] on div "Status do Estoque Status do Estoque Origem Origem Destino Destino Coordenação C…" at bounding box center [1289, 430] width 333 height 712
click at [1181, 819] on button "Buscar" at bounding box center [1205, 817] width 148 height 29
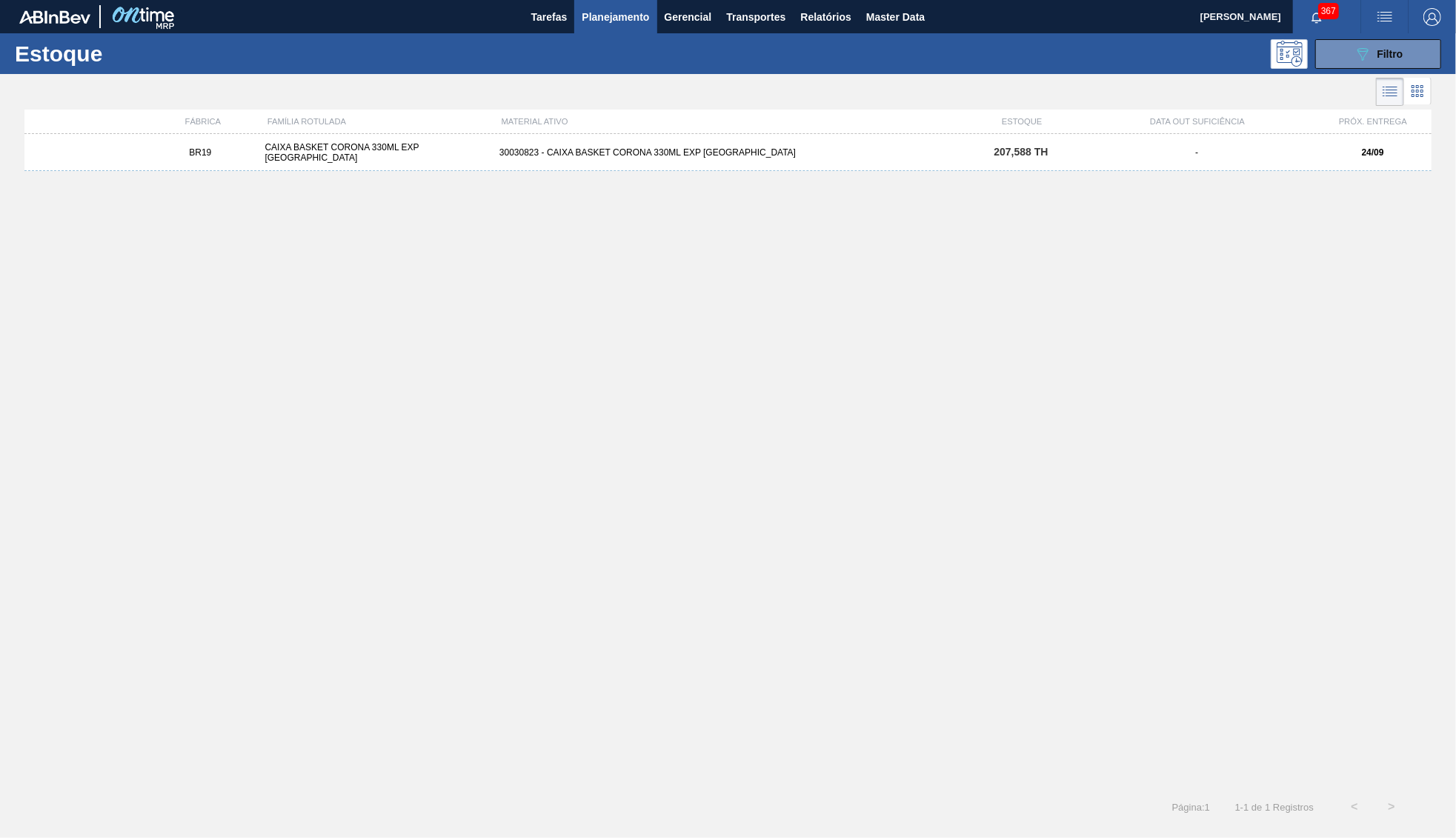
click at [740, 157] on div "30030823 - CAIXA BASKET CORONA 330ML EXP BOLIVIA" at bounding box center [727, 152] width 469 height 10
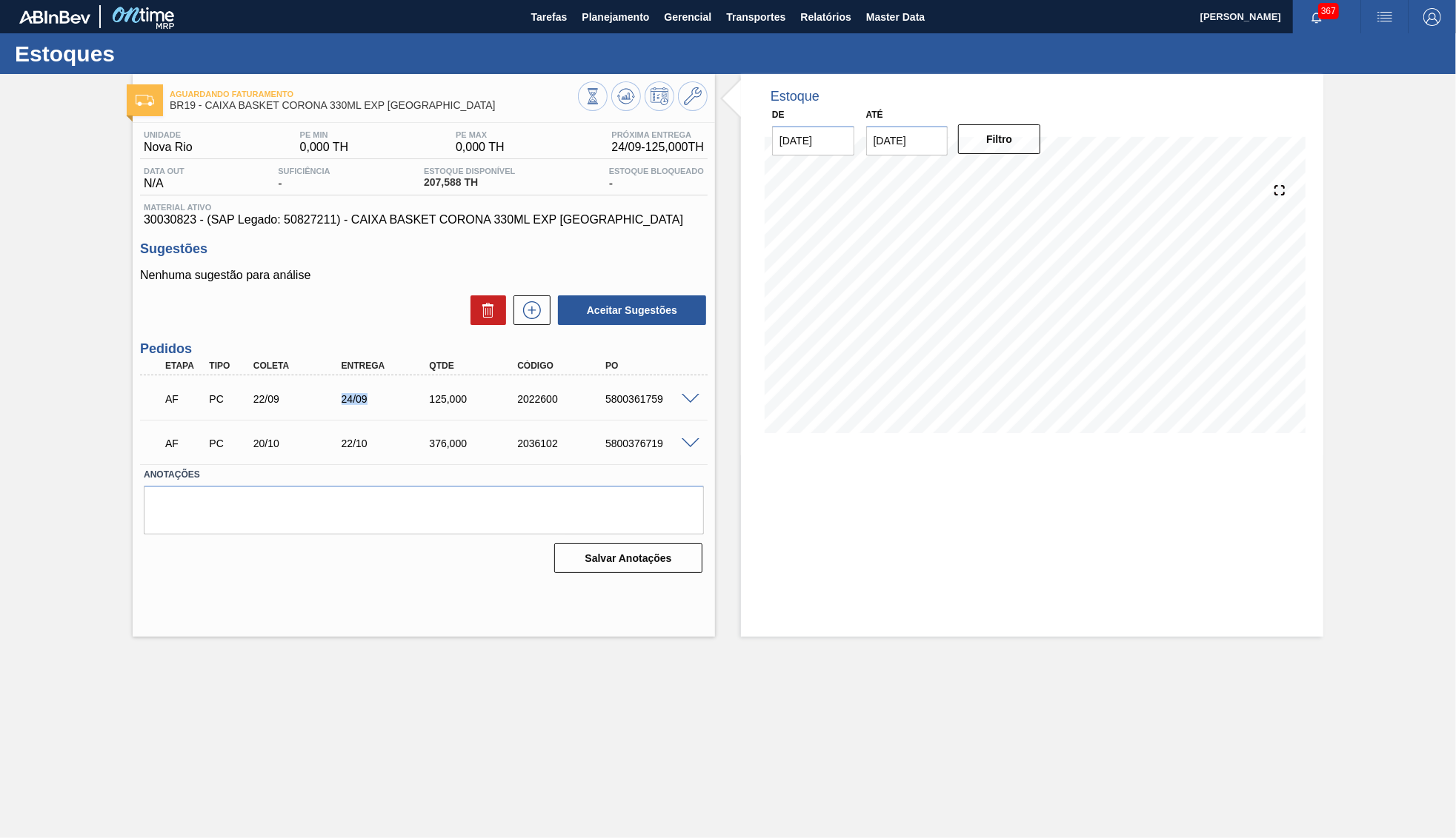
drag, startPoint x: 339, startPoint y: 391, endPoint x: 388, endPoint y: 381, distance: 50.0
click at [388, 381] on div "AF PC 22/09 24/09 125,000 2022600 5800361759" at bounding box center [424, 397] width 568 height 37
click at [680, 396] on div at bounding box center [692, 398] width 29 height 11
click at [699, 388] on div "AF PC 22/09 24/09 125,000 2022600 5800361759" at bounding box center [424, 397] width 568 height 37
drag, startPoint x: 402, startPoint y: 388, endPoint x: 486, endPoint y: 387, distance: 84.0
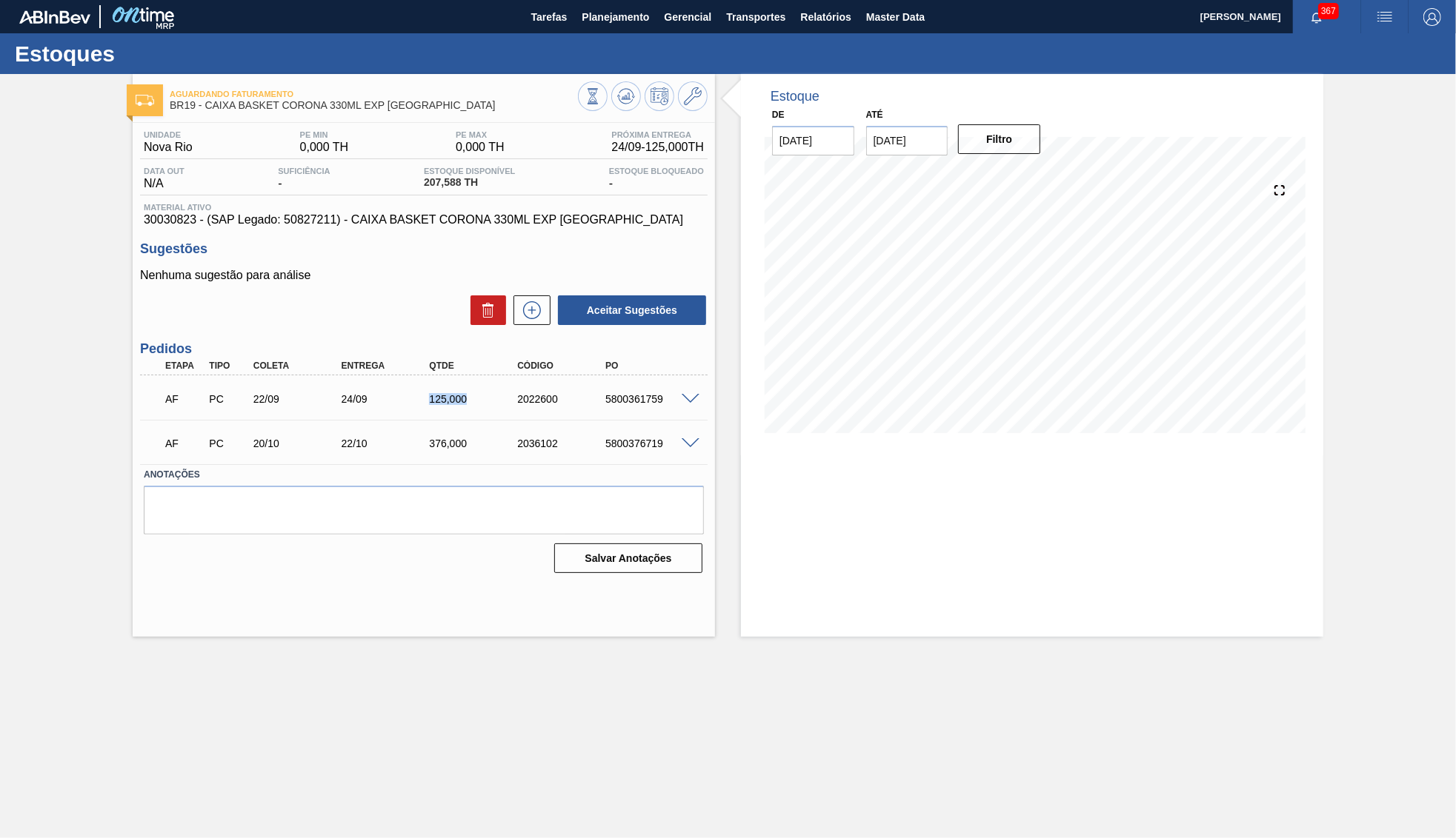
click at [486, 387] on div "AF PC 22/09 24/09 125,000 2022600 5800361759" at bounding box center [420, 397] width 528 height 29
click at [444, 444] on div "376,000" at bounding box center [474, 443] width 98 height 12
click at [635, 11] on span "Planejamento" at bounding box center [615, 17] width 67 height 17
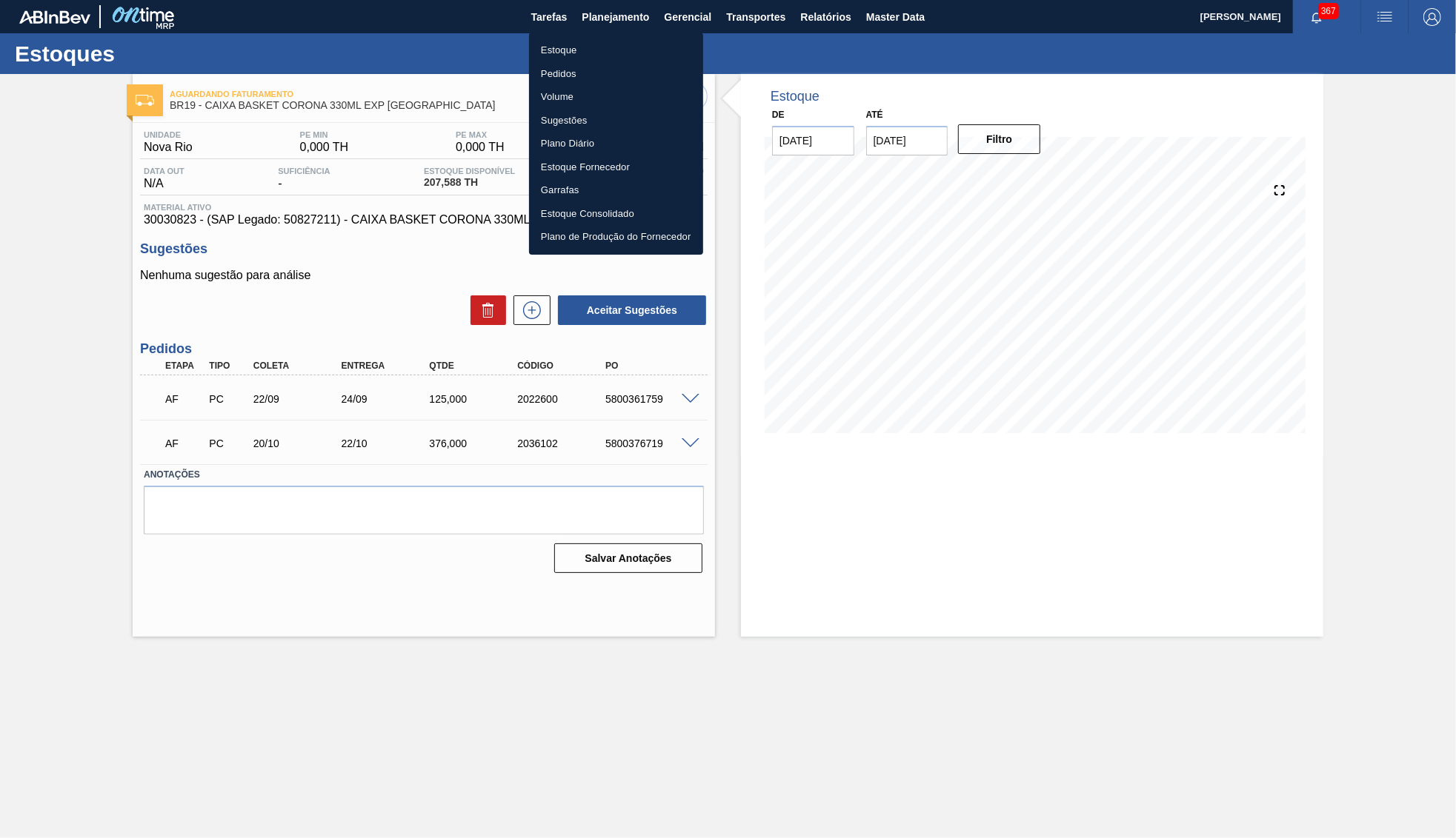
click at [595, 45] on li "Estoque" at bounding box center [616, 51] width 174 height 24
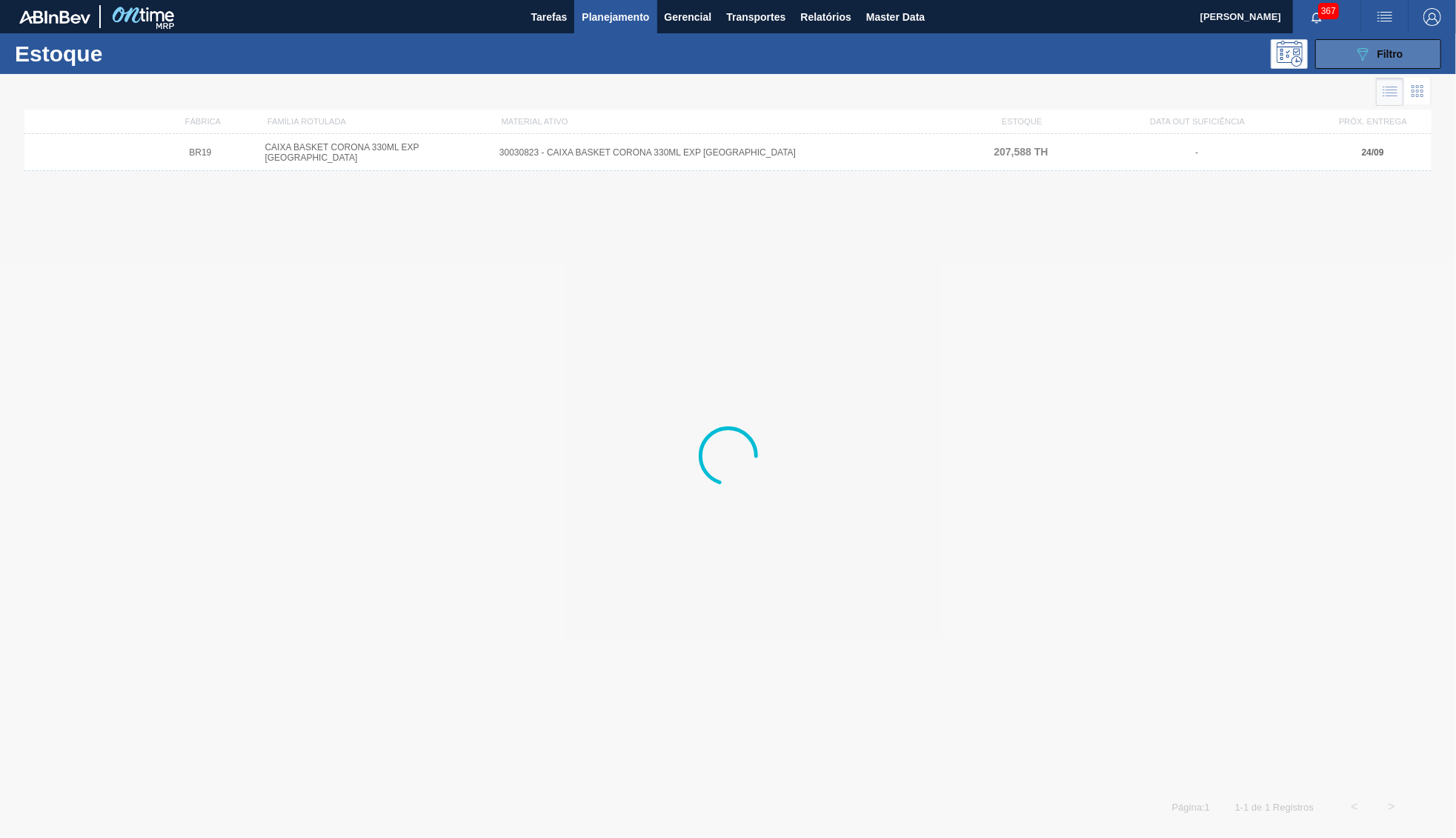
click at [1328, 58] on button "089F7B8B-B2A5-4AFE-B5C0-19BA573D28AC Filtro" at bounding box center [1377, 54] width 126 height 29
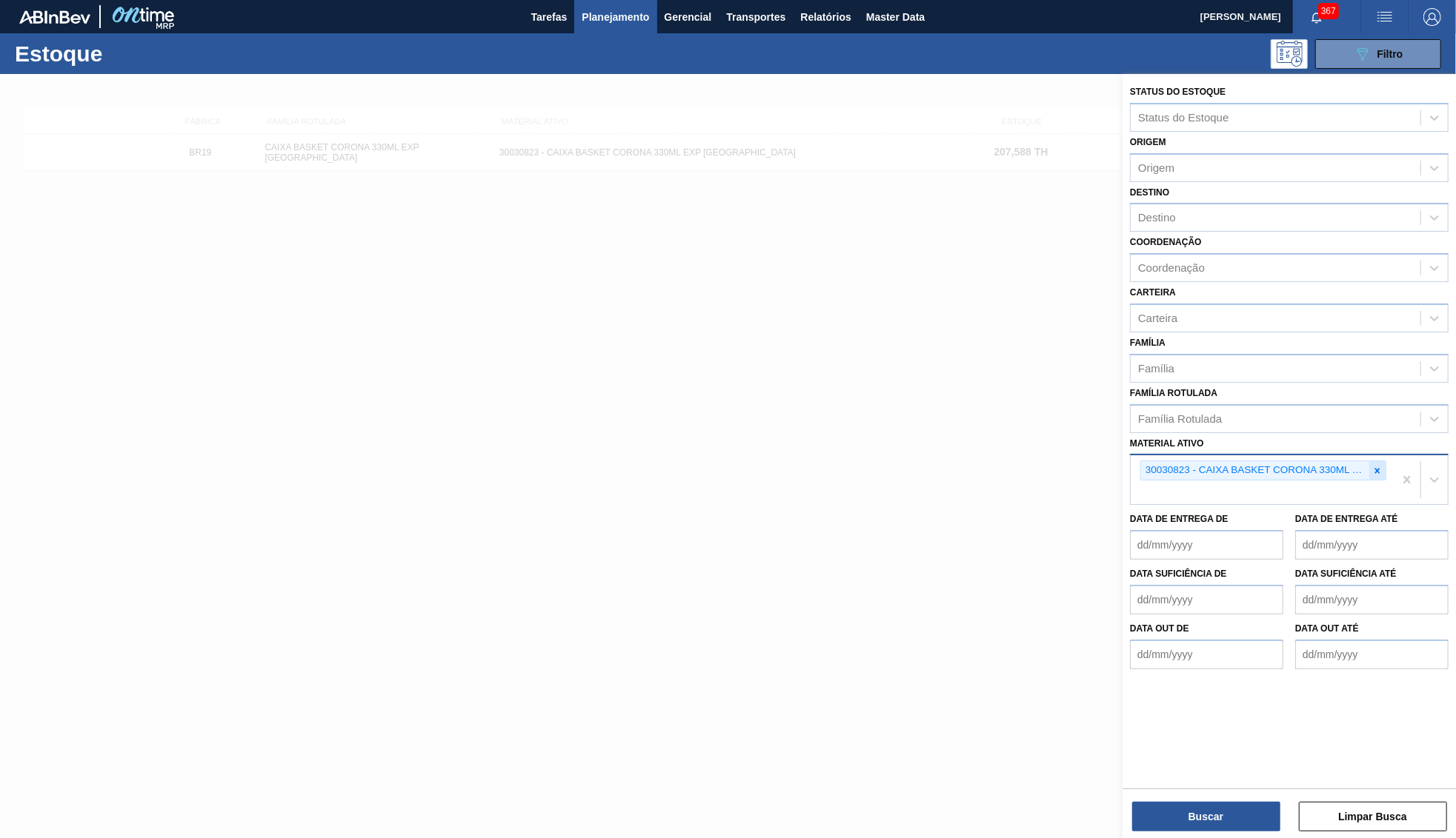
click at [1375, 468] on icon at bounding box center [1377, 470] width 6 height 6
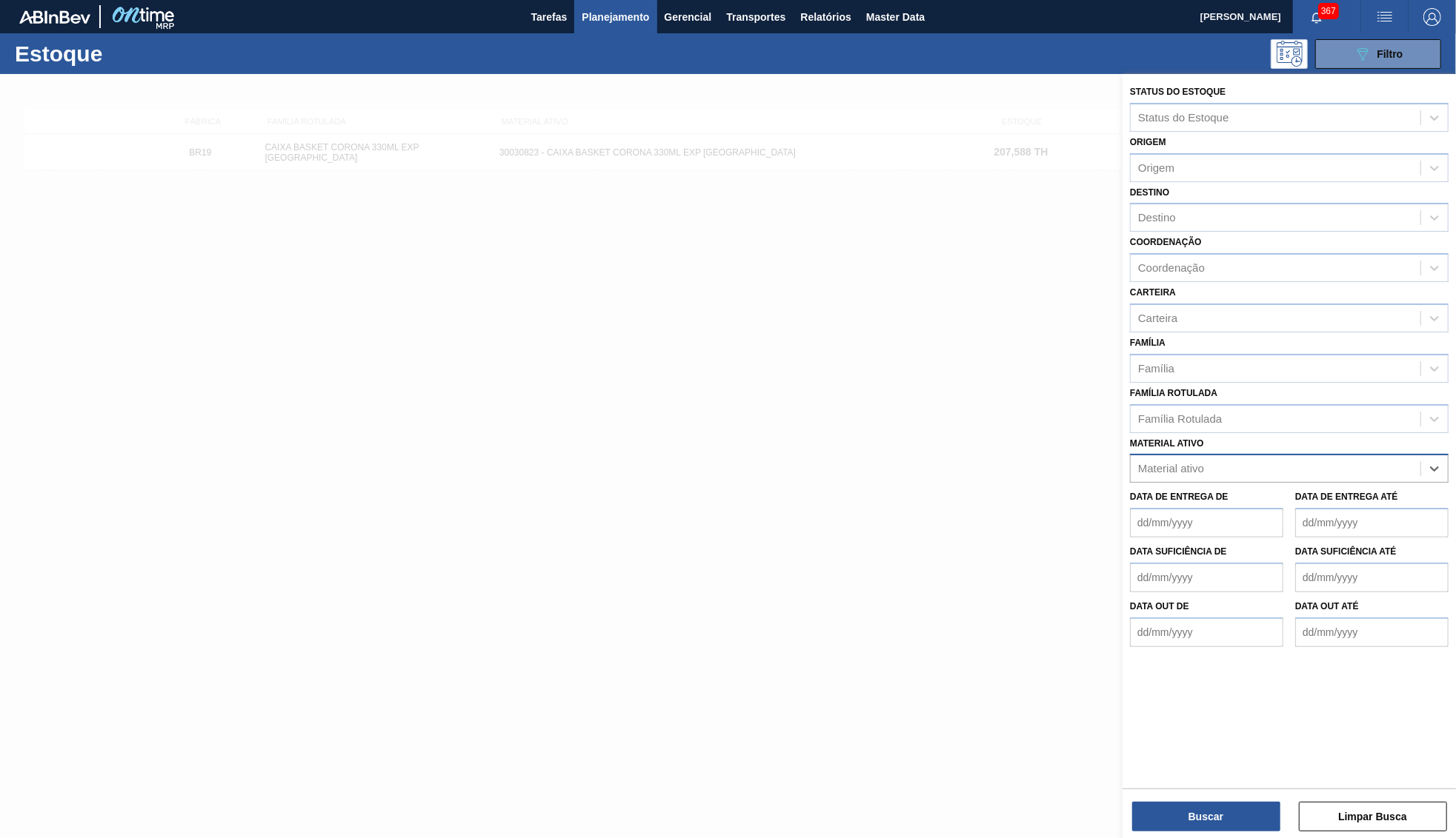
paste ativo "30012281"
type ativo "30012281"
drag, startPoint x: 1228, startPoint y: 481, endPoint x: 1203, endPoint y: 651, distance: 171.8
click at [1228, 492] on div "30012281 - CAIXA CARTAO STELLA ZERO 330ML EXP PY UR" at bounding box center [1289, 505] width 319 height 28
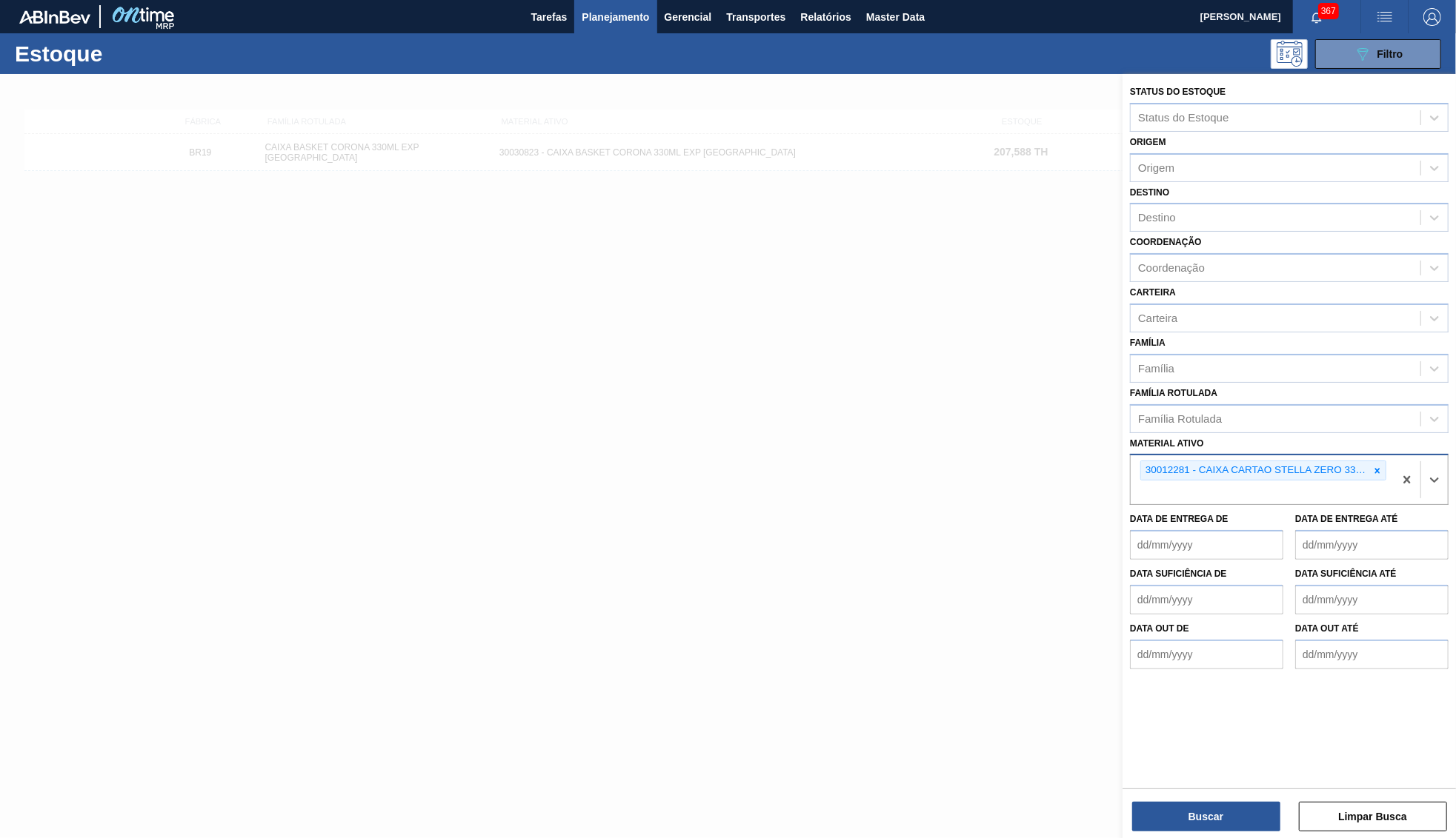
click at [1163, 802] on div "Buscar Limpar Busca" at bounding box center [1289, 809] width 333 height 41
click at [1171, 810] on button "Buscar" at bounding box center [1205, 817] width 148 height 29
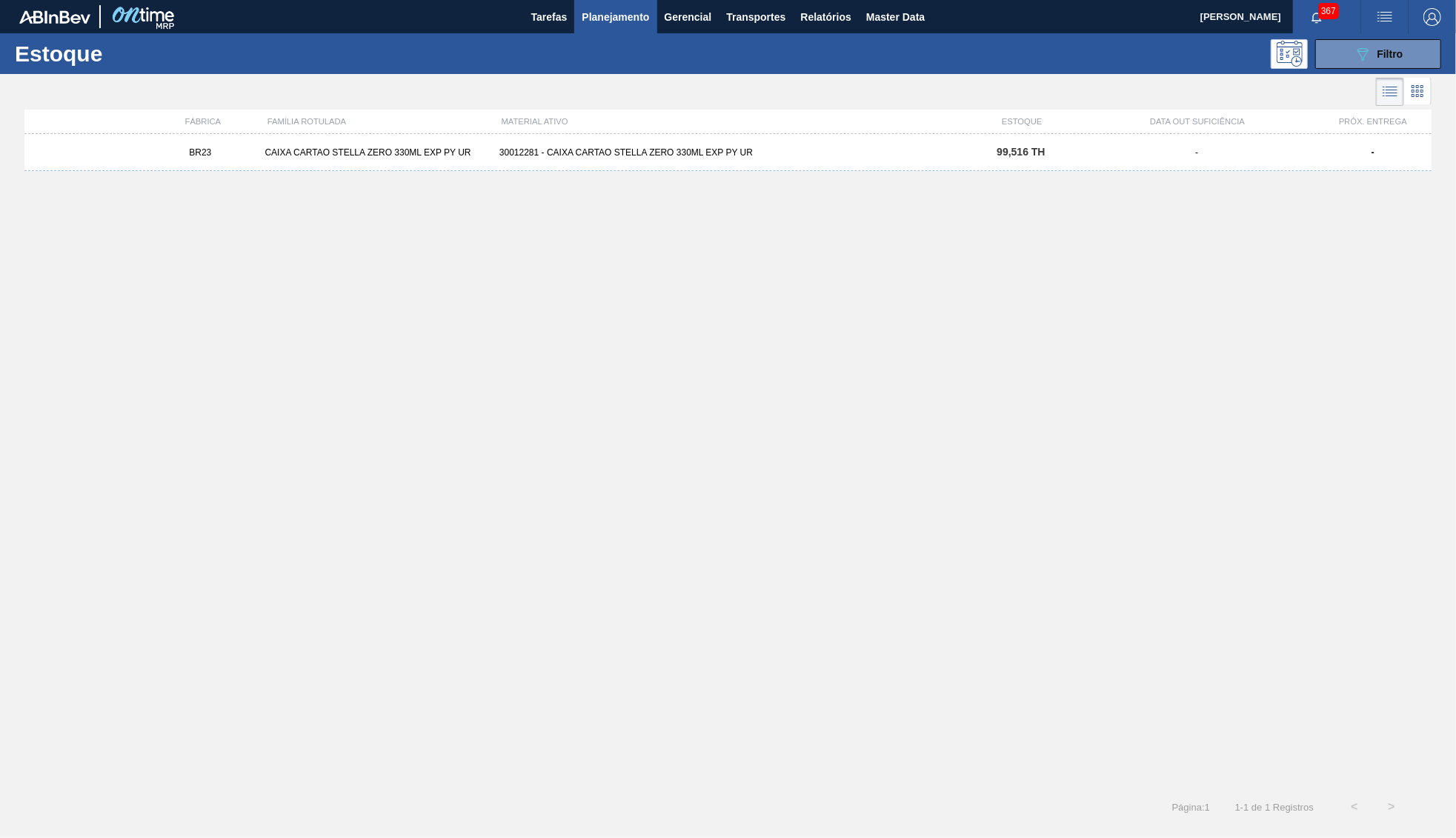
click at [972, 147] on div "BR23 CAIXA CARTAO STELLA ZERO 330ML EXP PY UR 30012281 - CAIXA CARTAO STELLA ZE…" at bounding box center [728, 152] width 1407 height 37
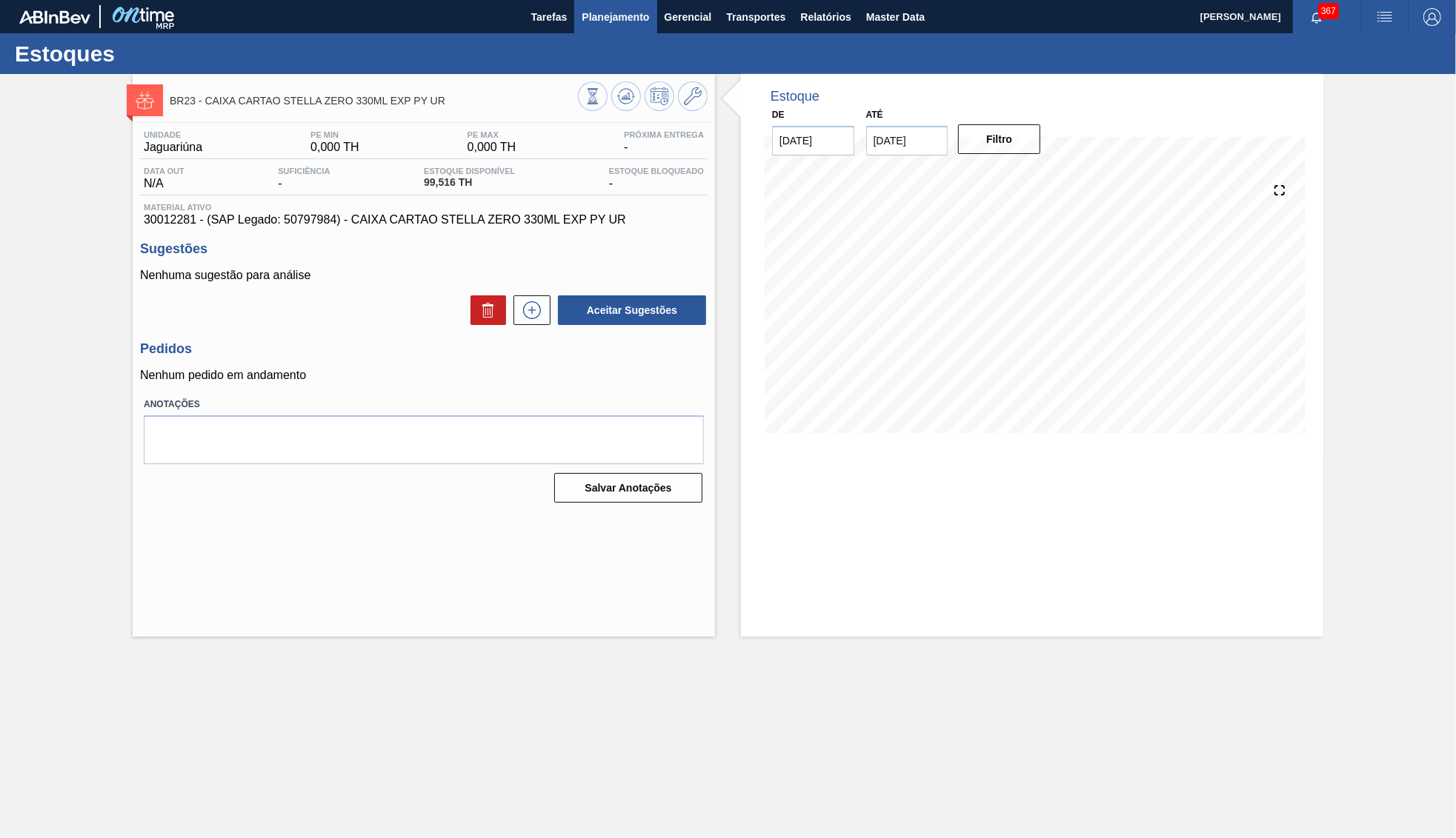
click at [602, 18] on span "Planejamento" at bounding box center [615, 17] width 67 height 17
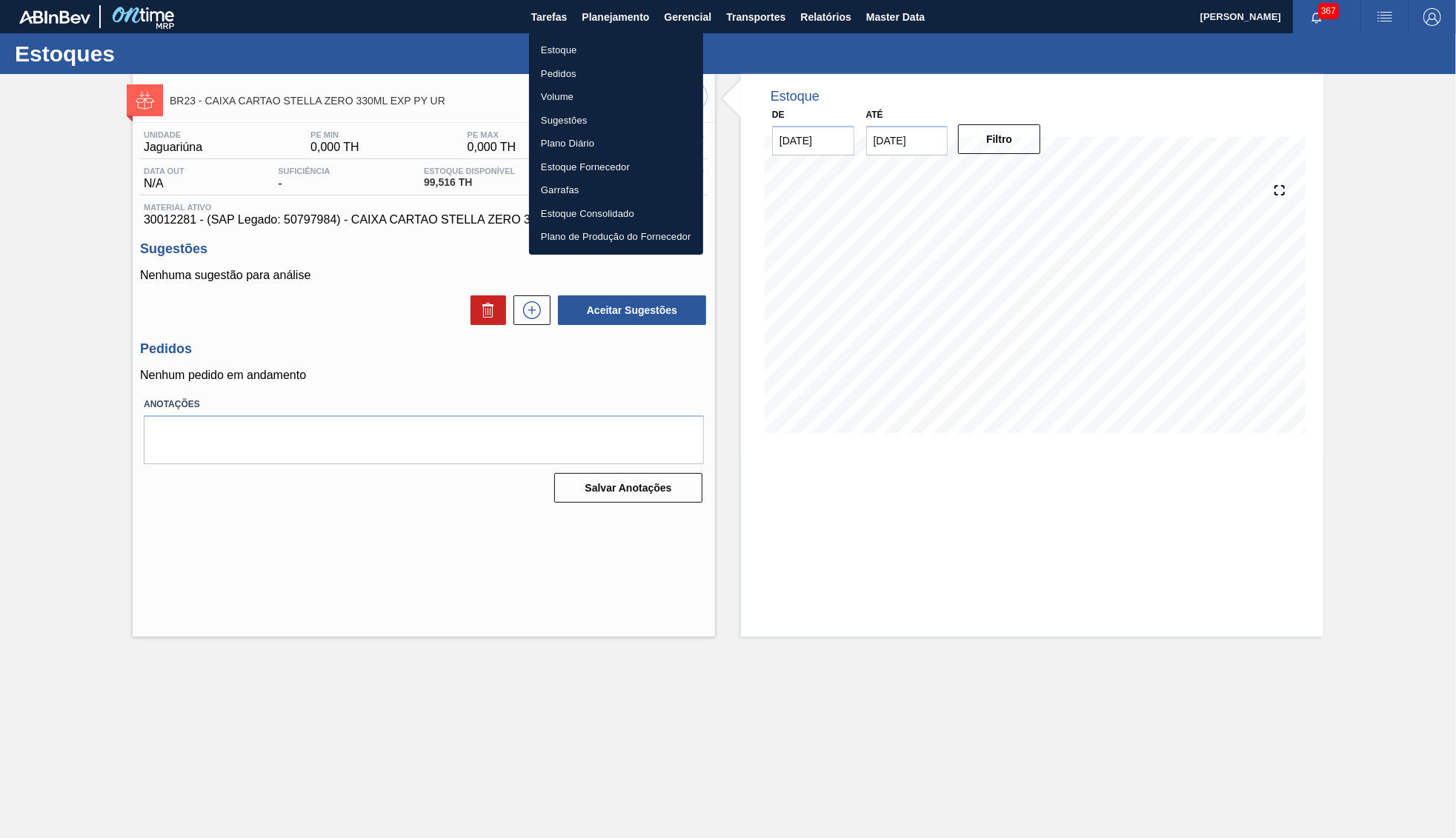
click at [590, 55] on li "Estoque" at bounding box center [616, 51] width 174 height 24
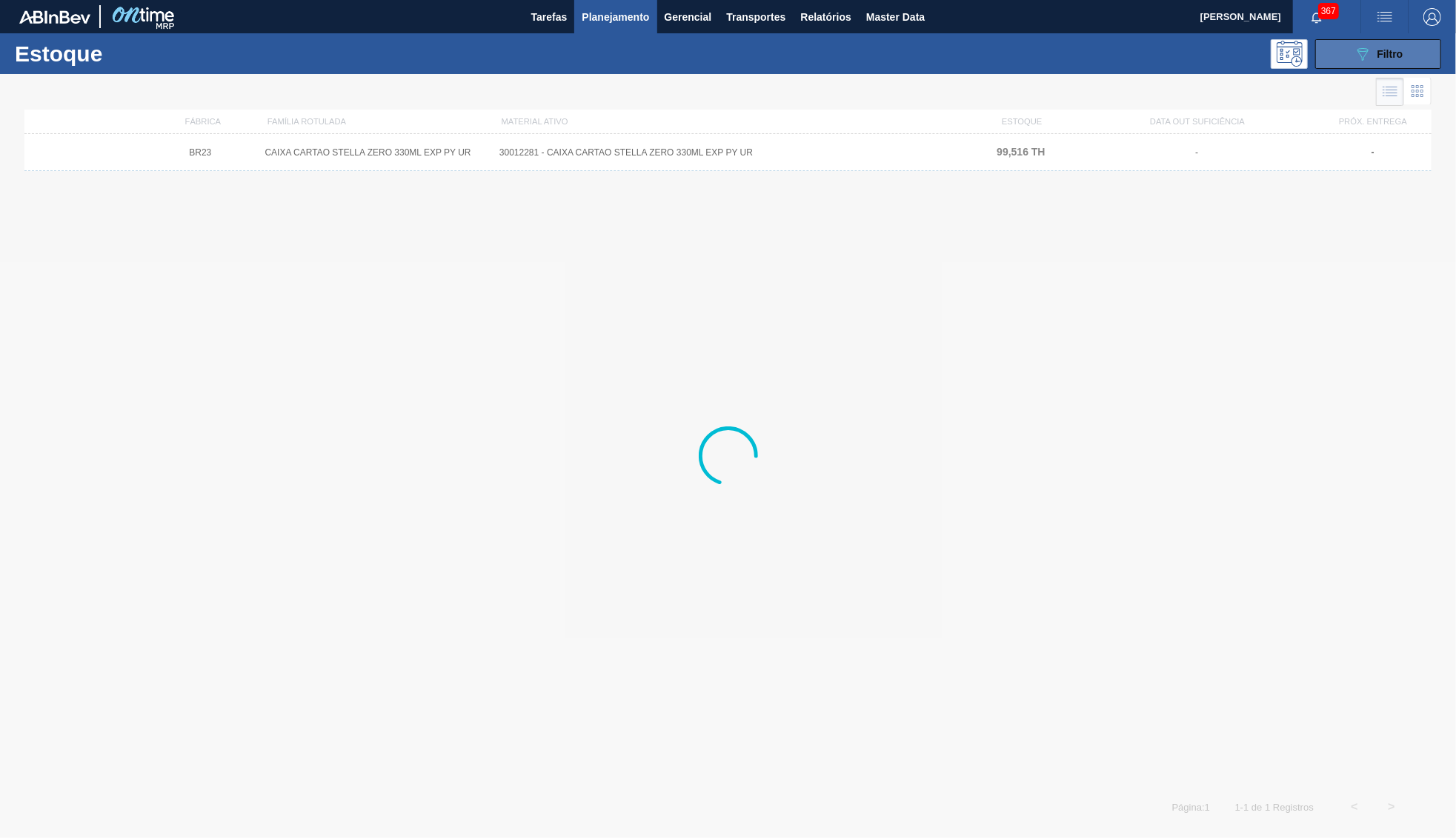
click at [1389, 48] on span "Filtro" at bounding box center [1390, 54] width 26 height 12
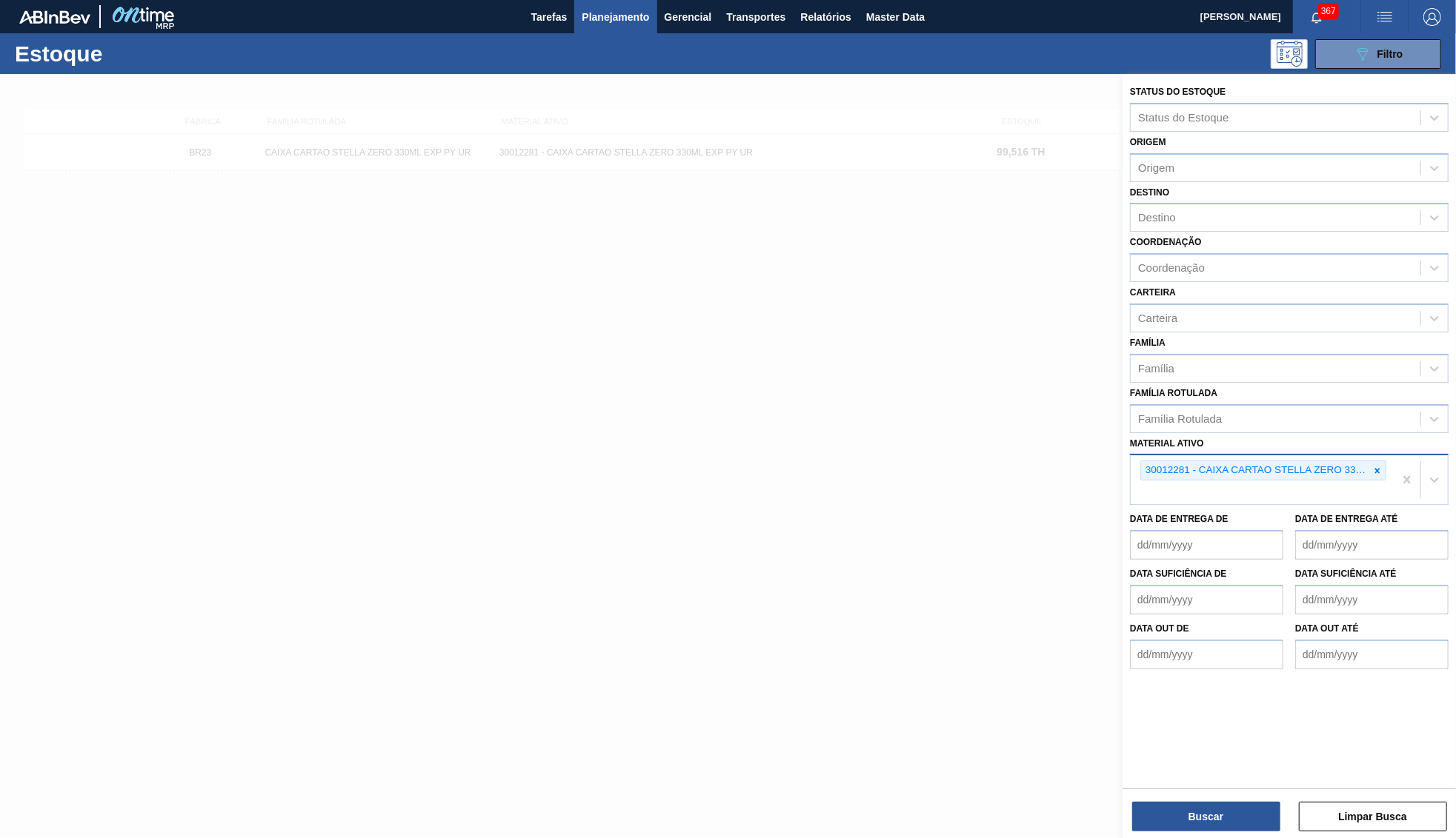
click at [1384, 455] on div "30012281 - CAIXA CARTAO STELLA ZERO 330ML EXP PY UR" at bounding box center [1262, 480] width 263 height 49
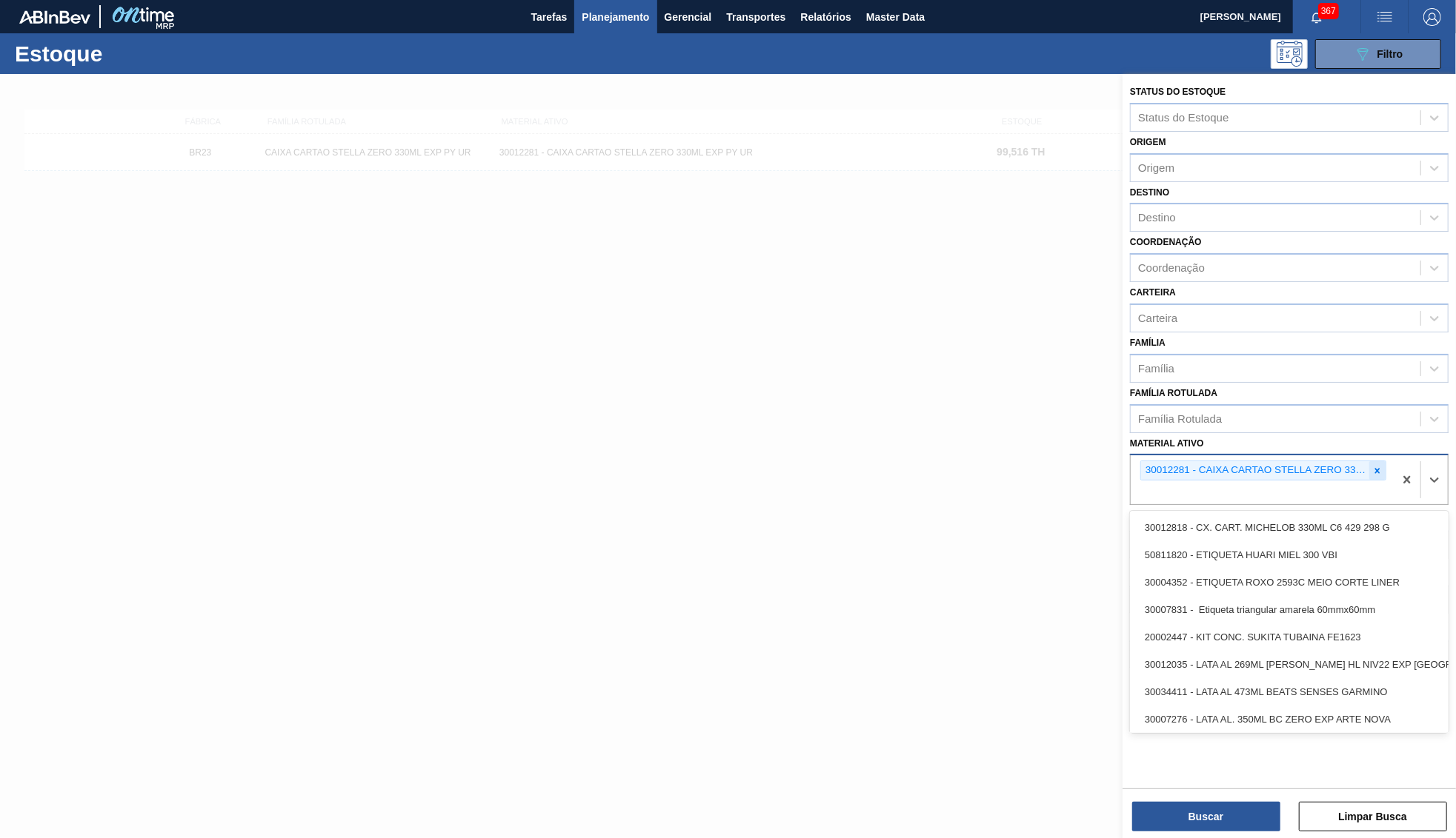
click at [1377, 466] on icon at bounding box center [1377, 471] width 10 height 10
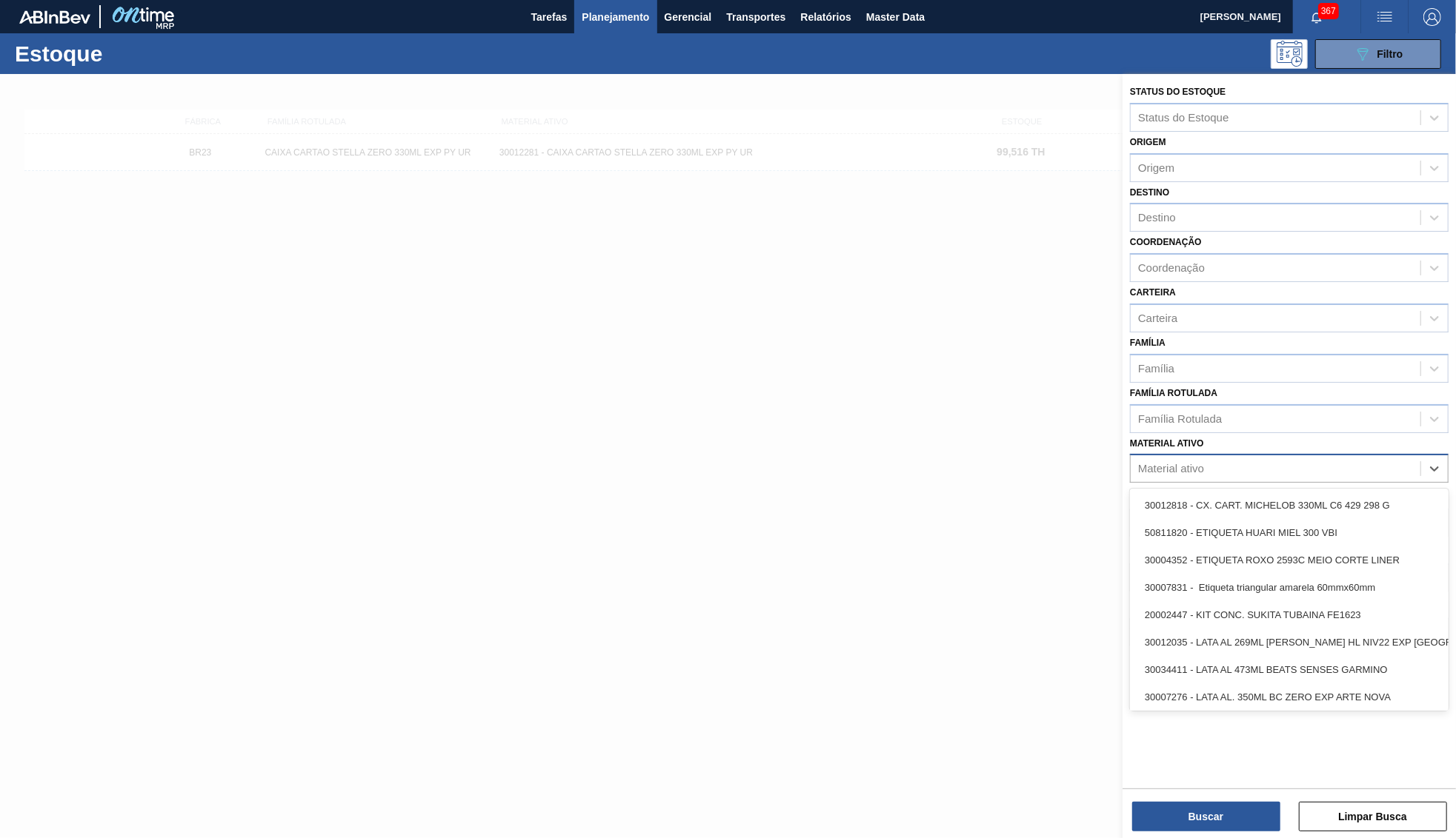
paste ativo "30029055"
type ativo "30029055"
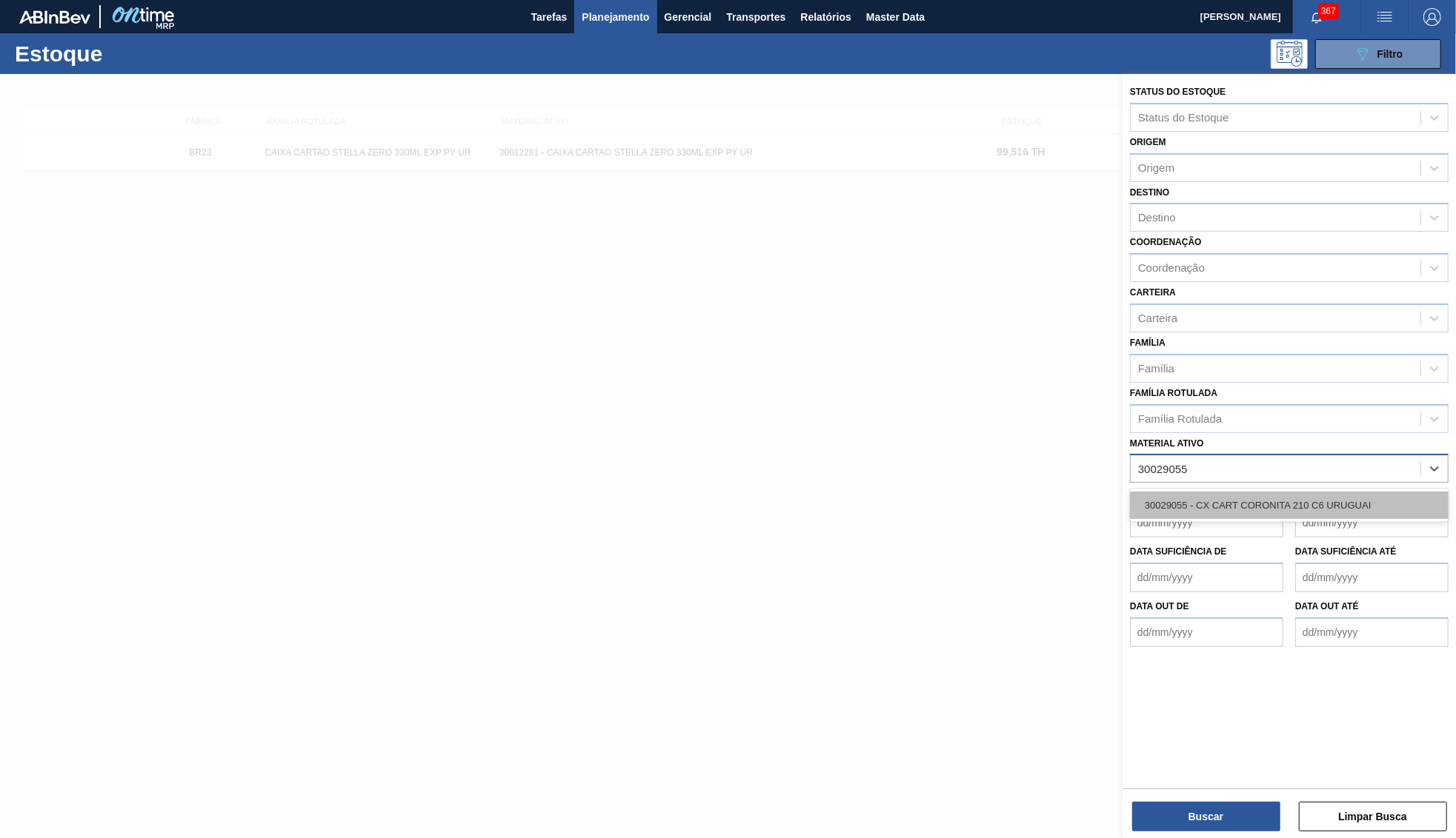
click at [1213, 492] on div "30029055 - CX CART CORONITA 210 C6 URUGUAI" at bounding box center [1289, 505] width 319 height 28
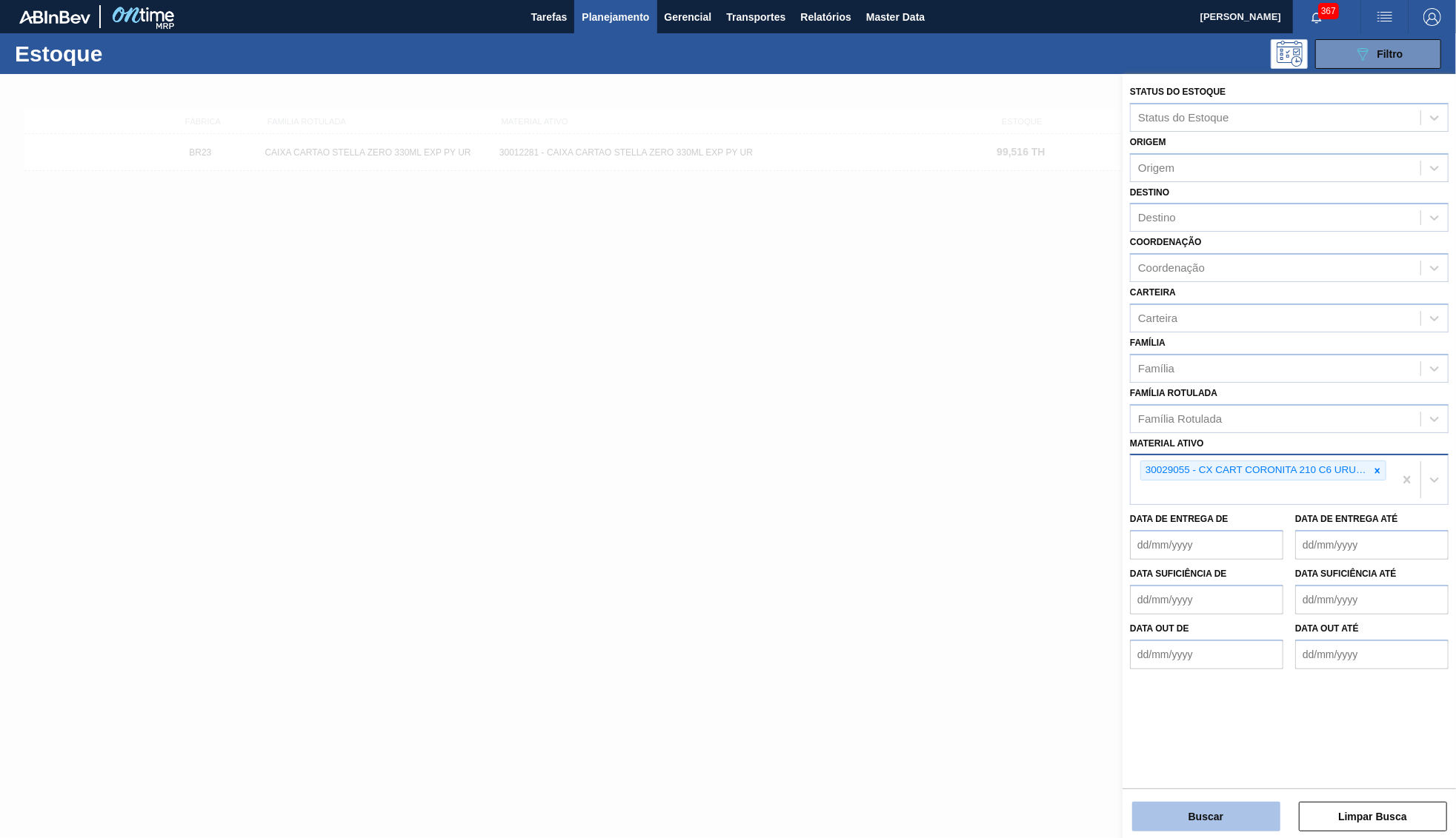
click at [1190, 819] on button "Buscar" at bounding box center [1205, 817] width 148 height 29
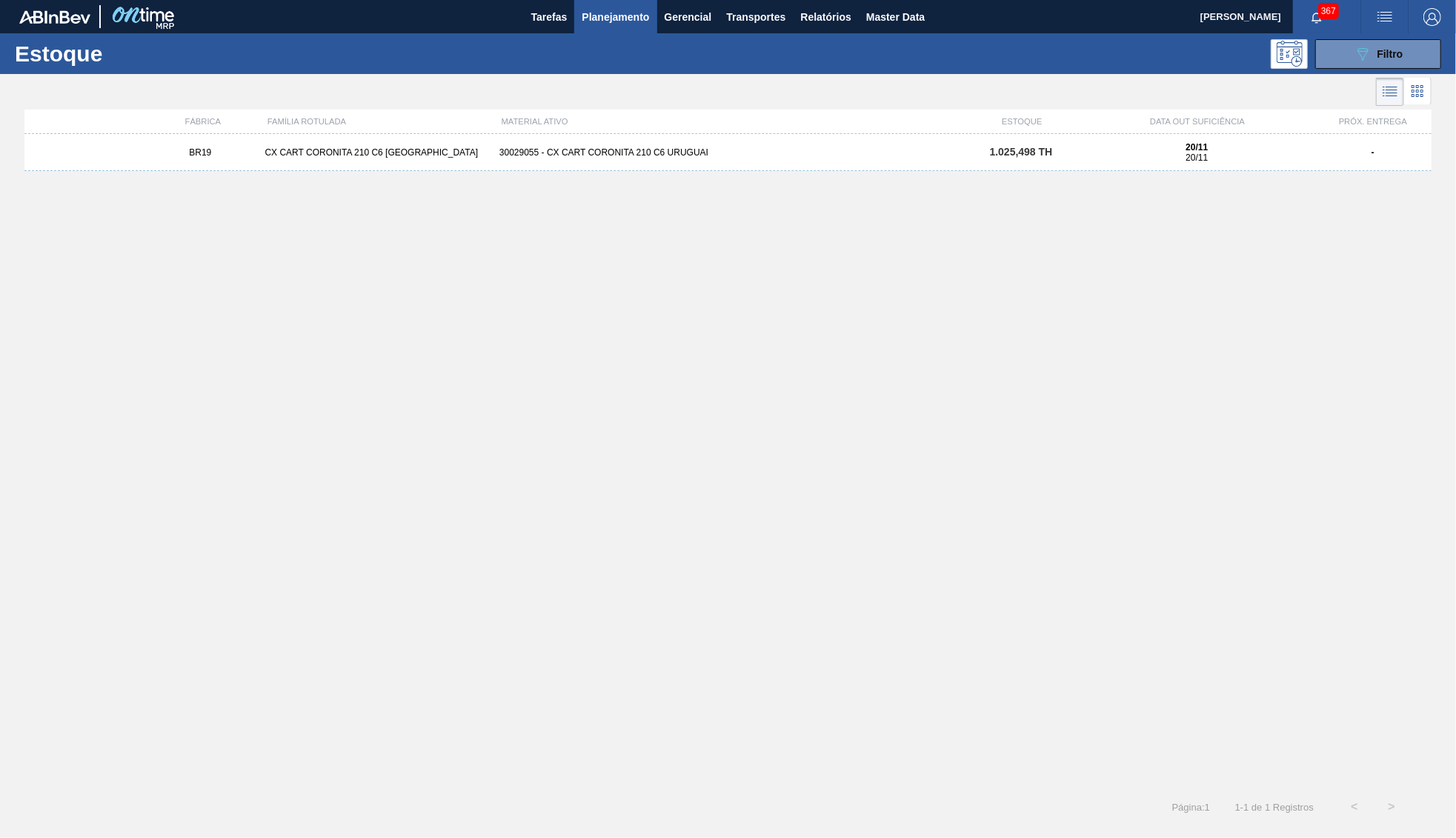
click at [831, 155] on div "30029055 - CX CART CORONITA 210 C6 URUGUAI" at bounding box center [727, 152] width 469 height 10
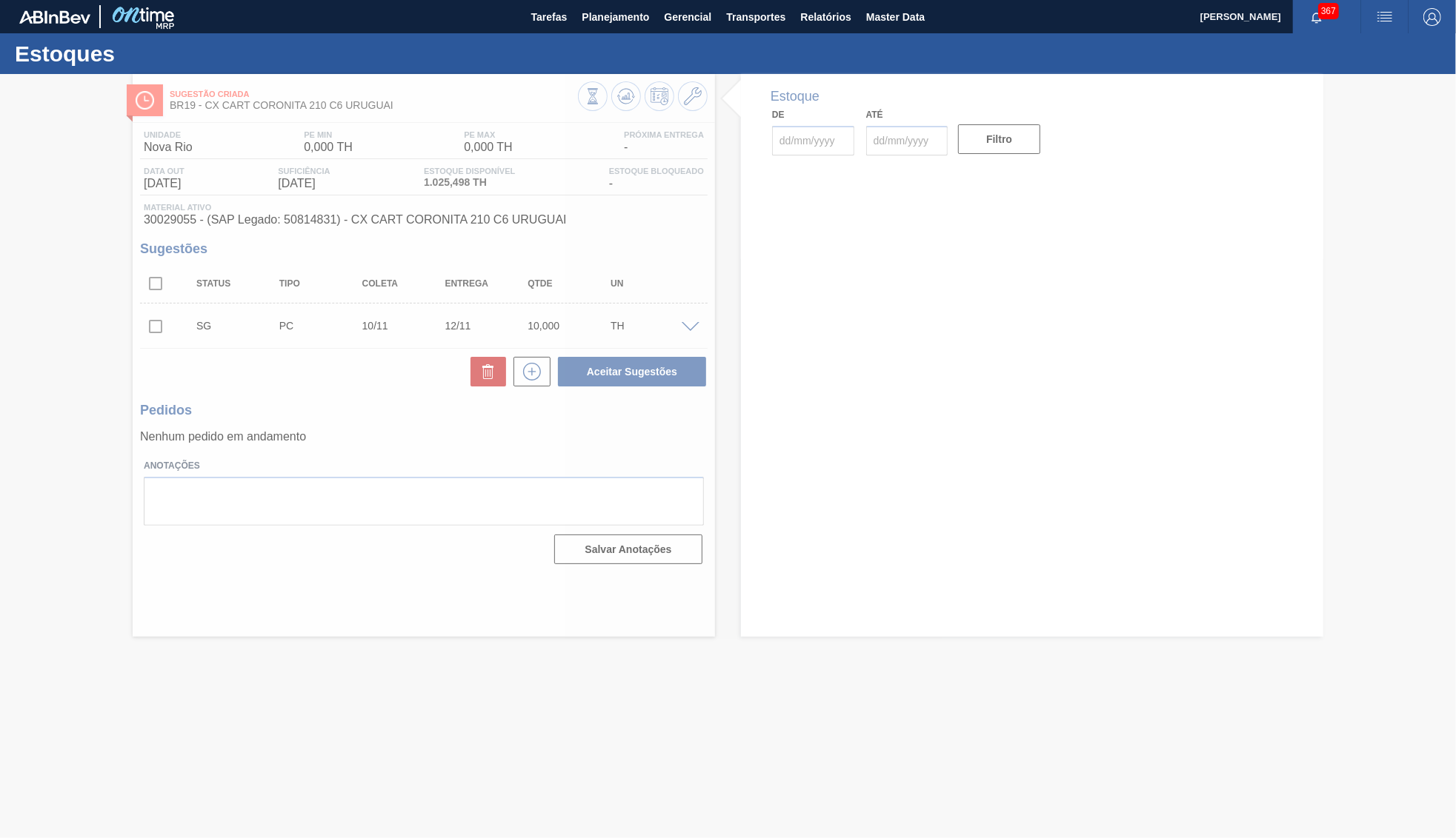
type input "[DATE]"
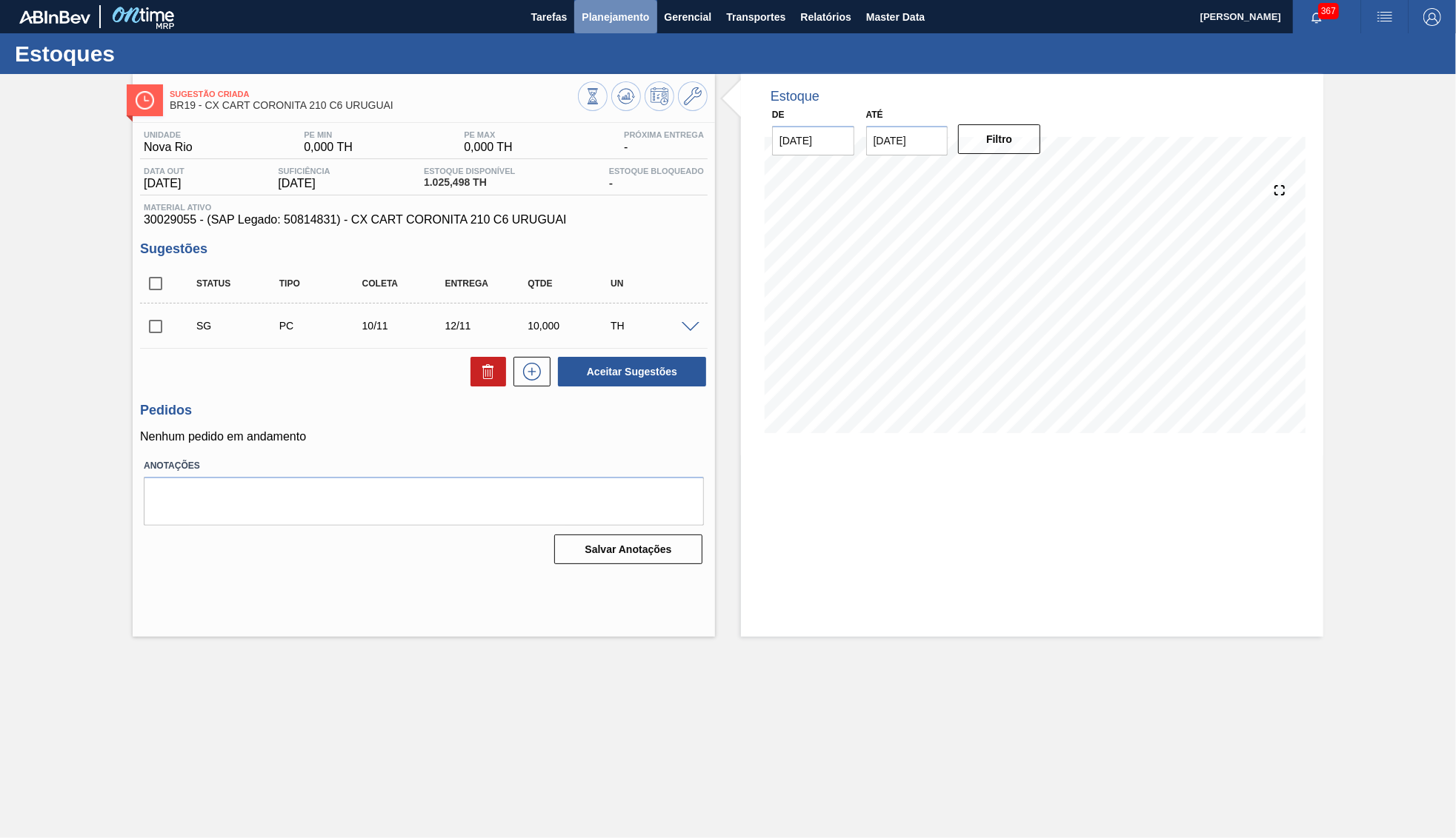
click at [639, 22] on span "Planejamento" at bounding box center [615, 17] width 67 height 17
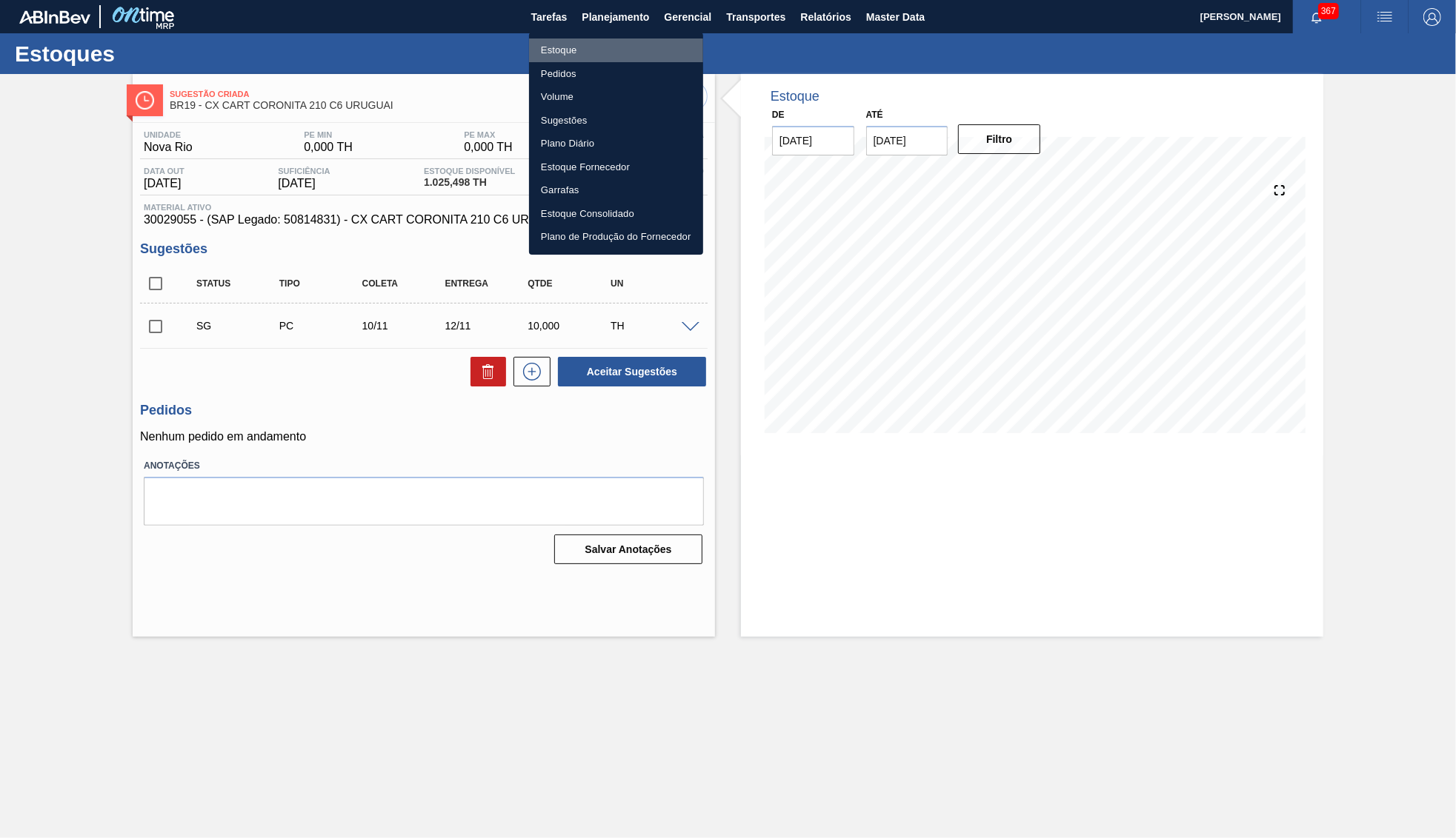
click at [596, 43] on li "Estoque" at bounding box center [616, 51] width 174 height 24
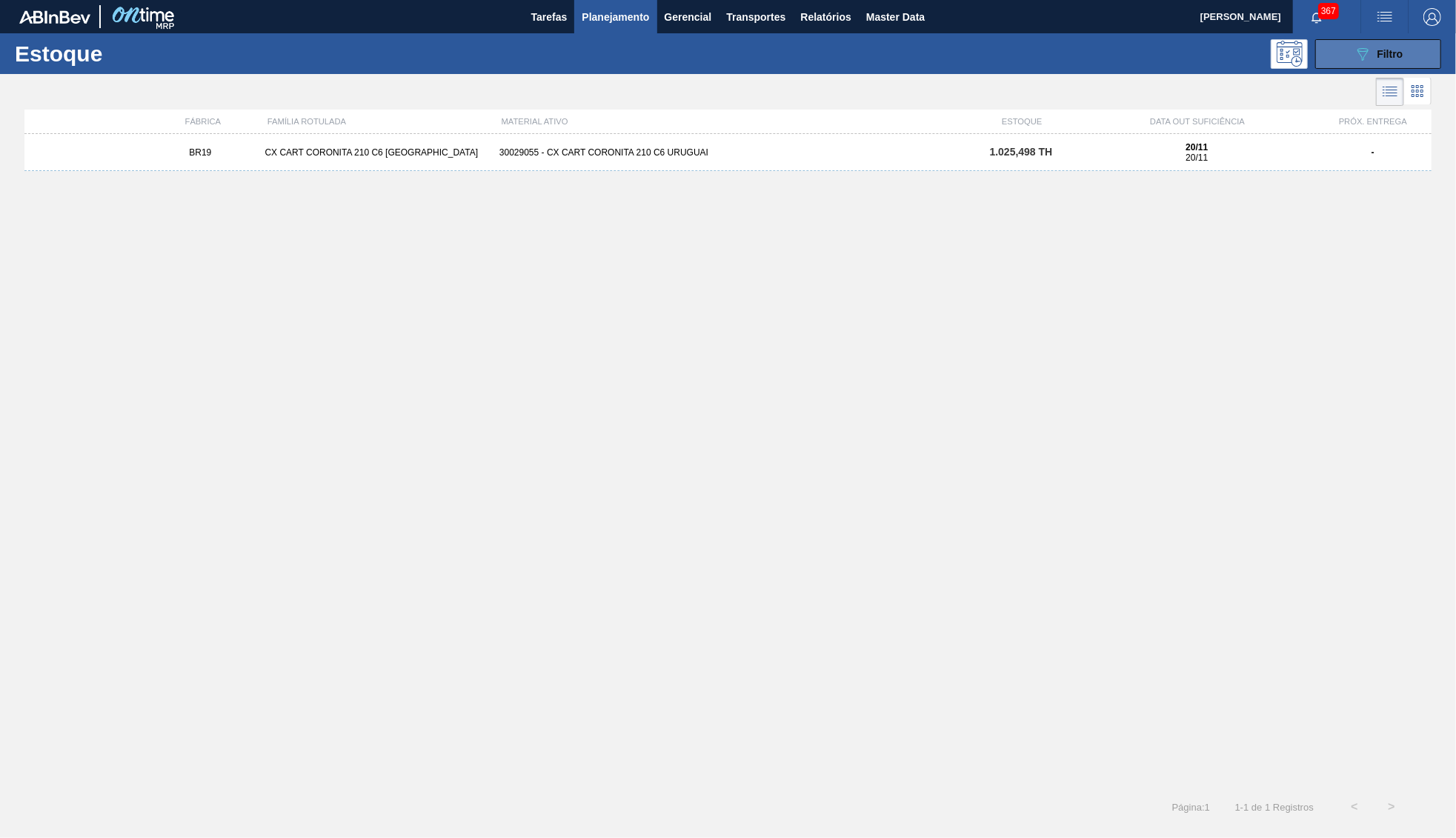
click at [1339, 51] on button "089F7B8B-B2A5-4AFE-B5C0-19BA573D28AC Filtro" at bounding box center [1377, 54] width 126 height 29
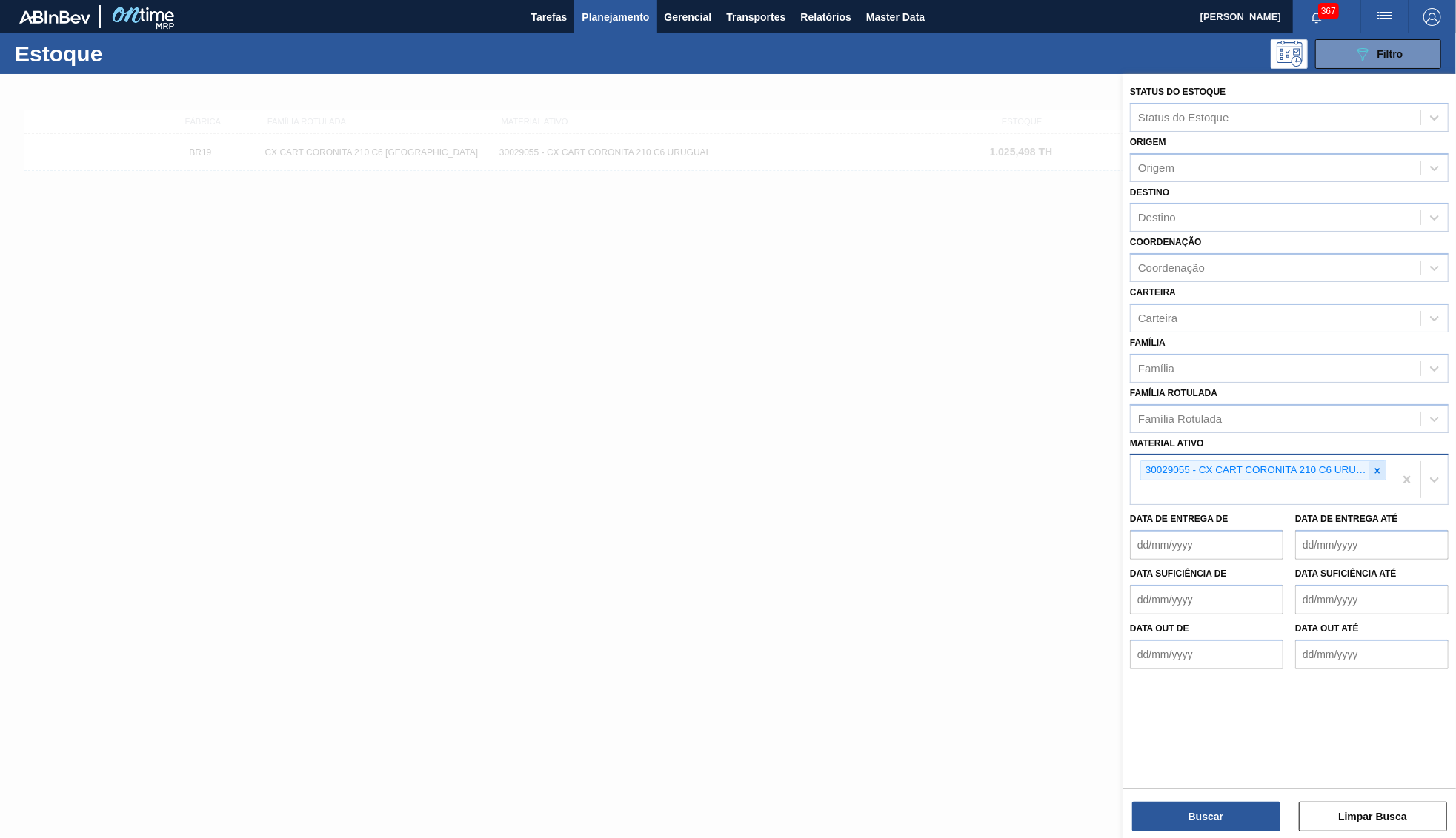
click at [1376, 466] on icon at bounding box center [1377, 471] width 10 height 10
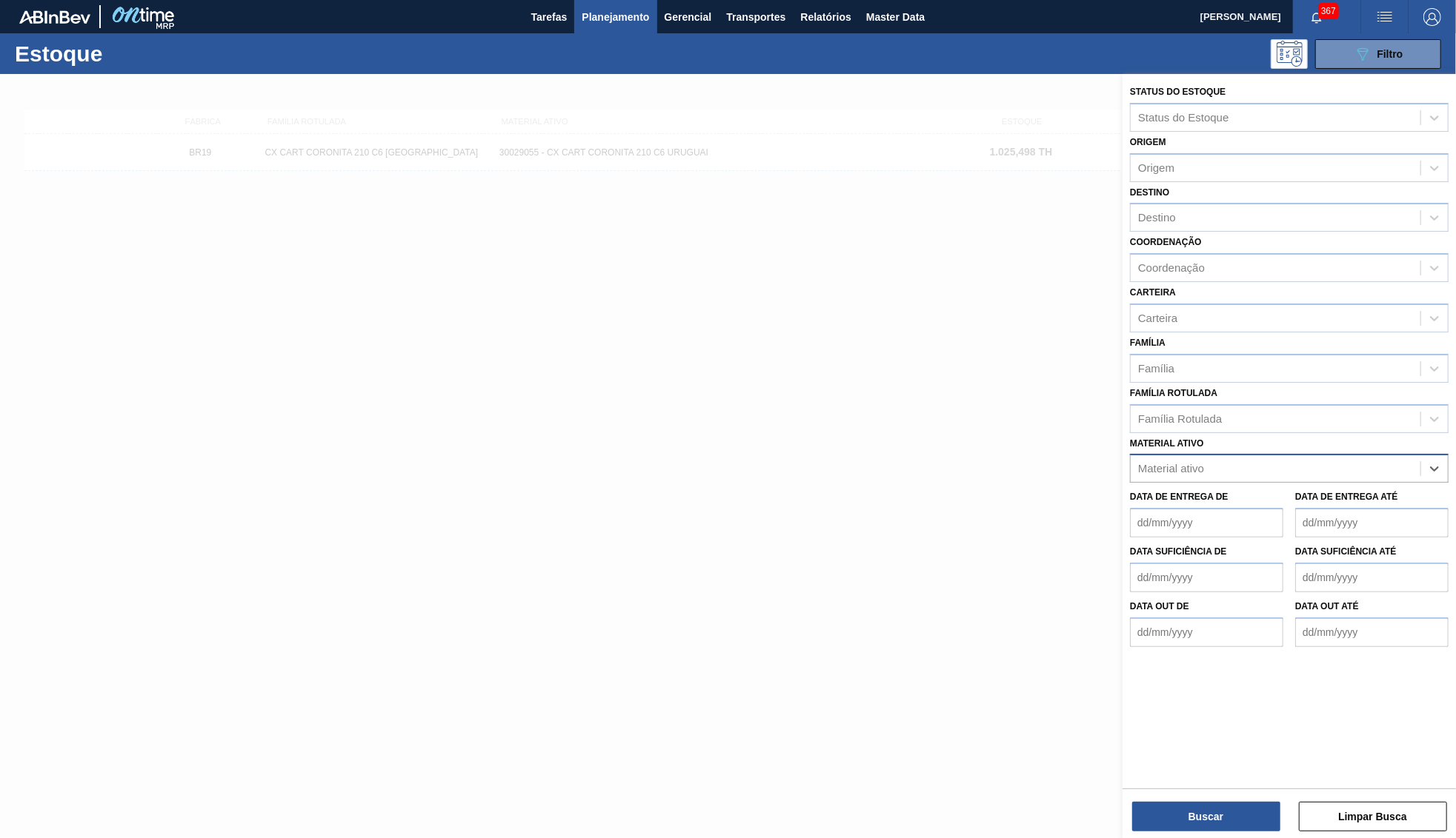
paste ativo "30029056"
type ativo "30029056"
click at [1288, 492] on div "30029056 - CX PAP CORONITA 210ML C24 UR" at bounding box center [1289, 505] width 319 height 28
click at [1233, 809] on button "Buscar" at bounding box center [1205, 817] width 148 height 29
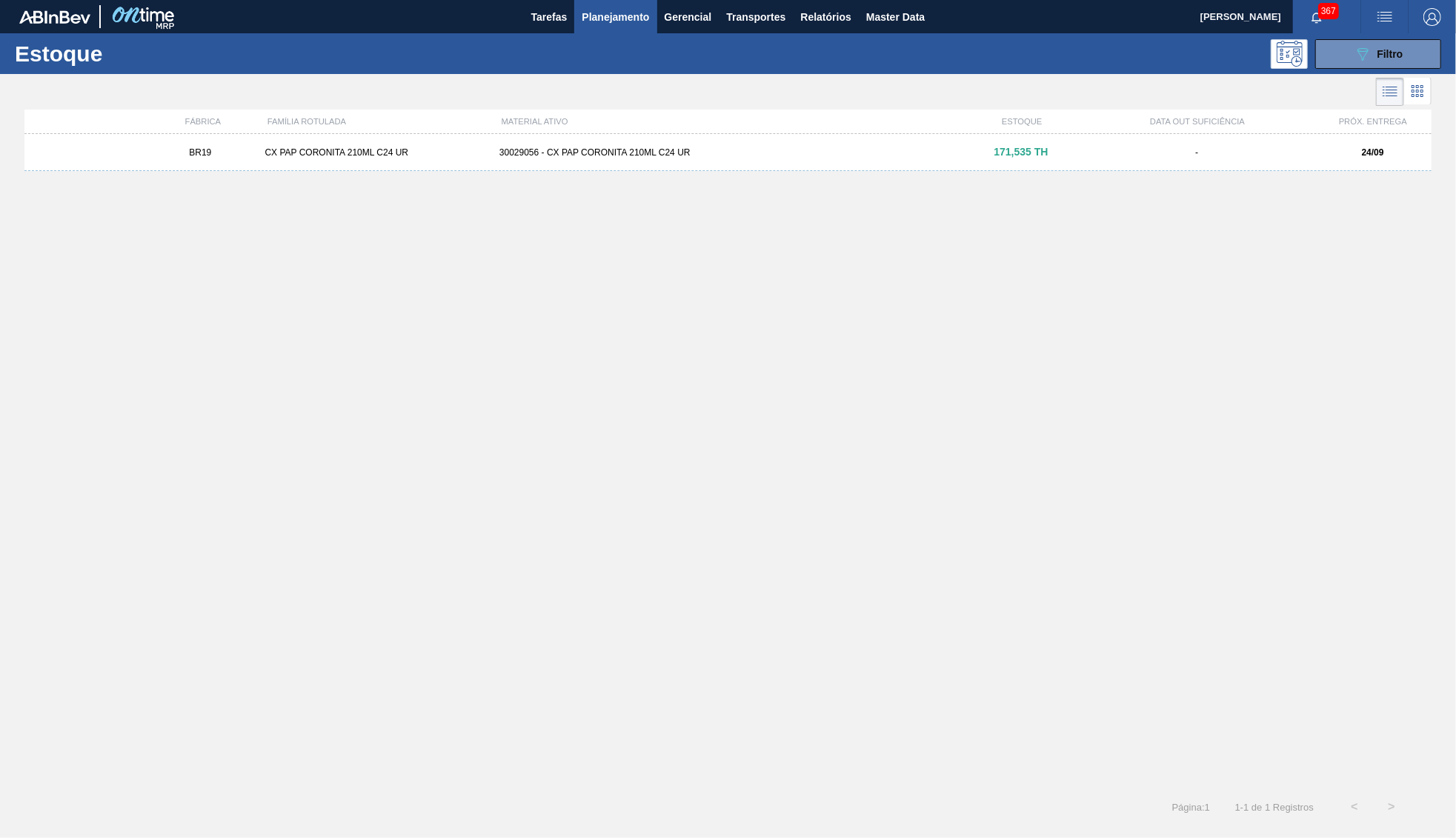
click at [1096, 147] on div "BR19 CX PAP CORONITA 210ML C24 UR 30029056 - CX PAP CORONITA 210ML C24 UR 171,5…" at bounding box center [728, 152] width 1407 height 37
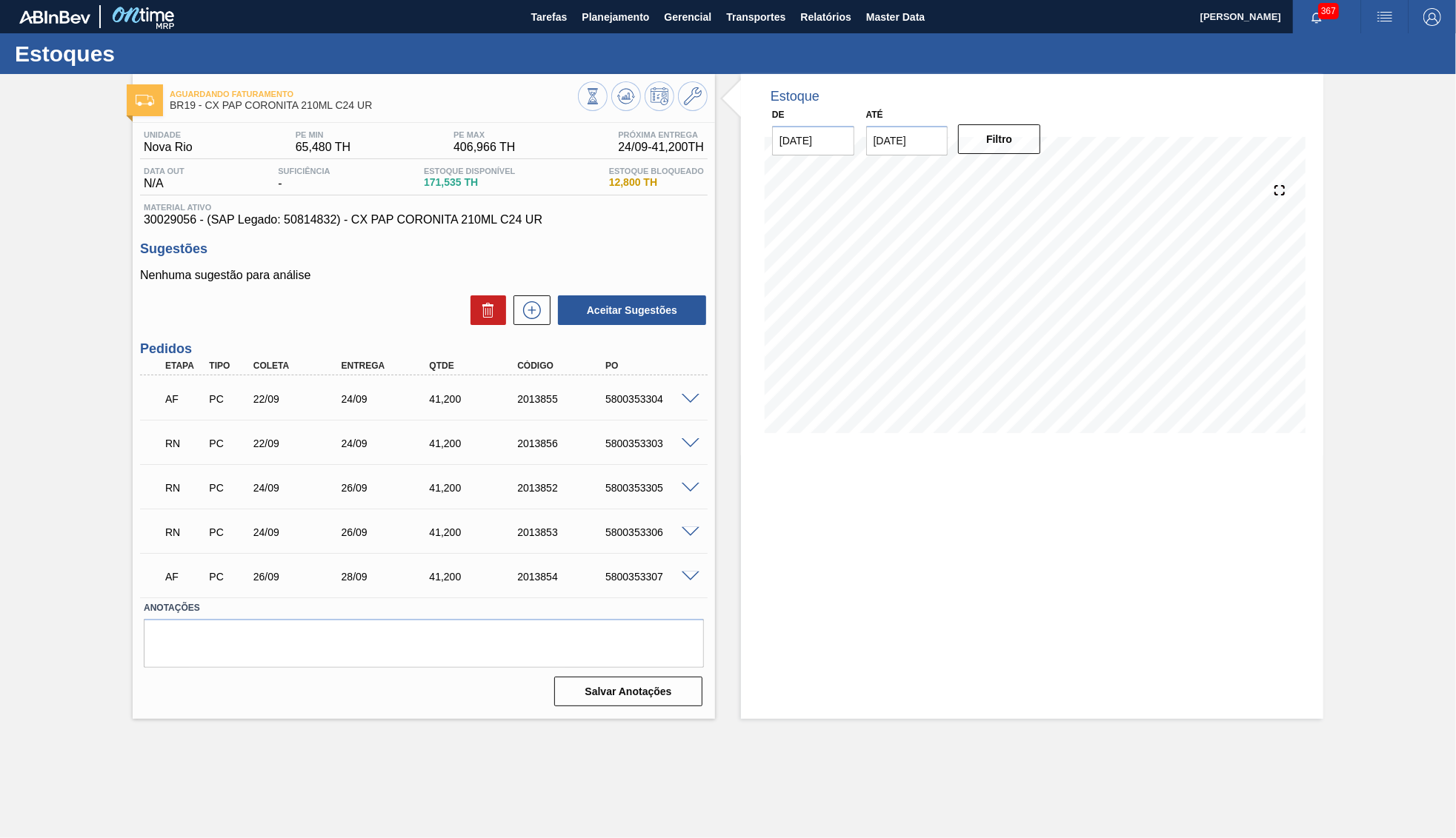
click at [687, 449] on div "5800353303" at bounding box center [650, 443] width 98 height 12
click at [695, 442] on span at bounding box center [690, 444] width 17 height 11
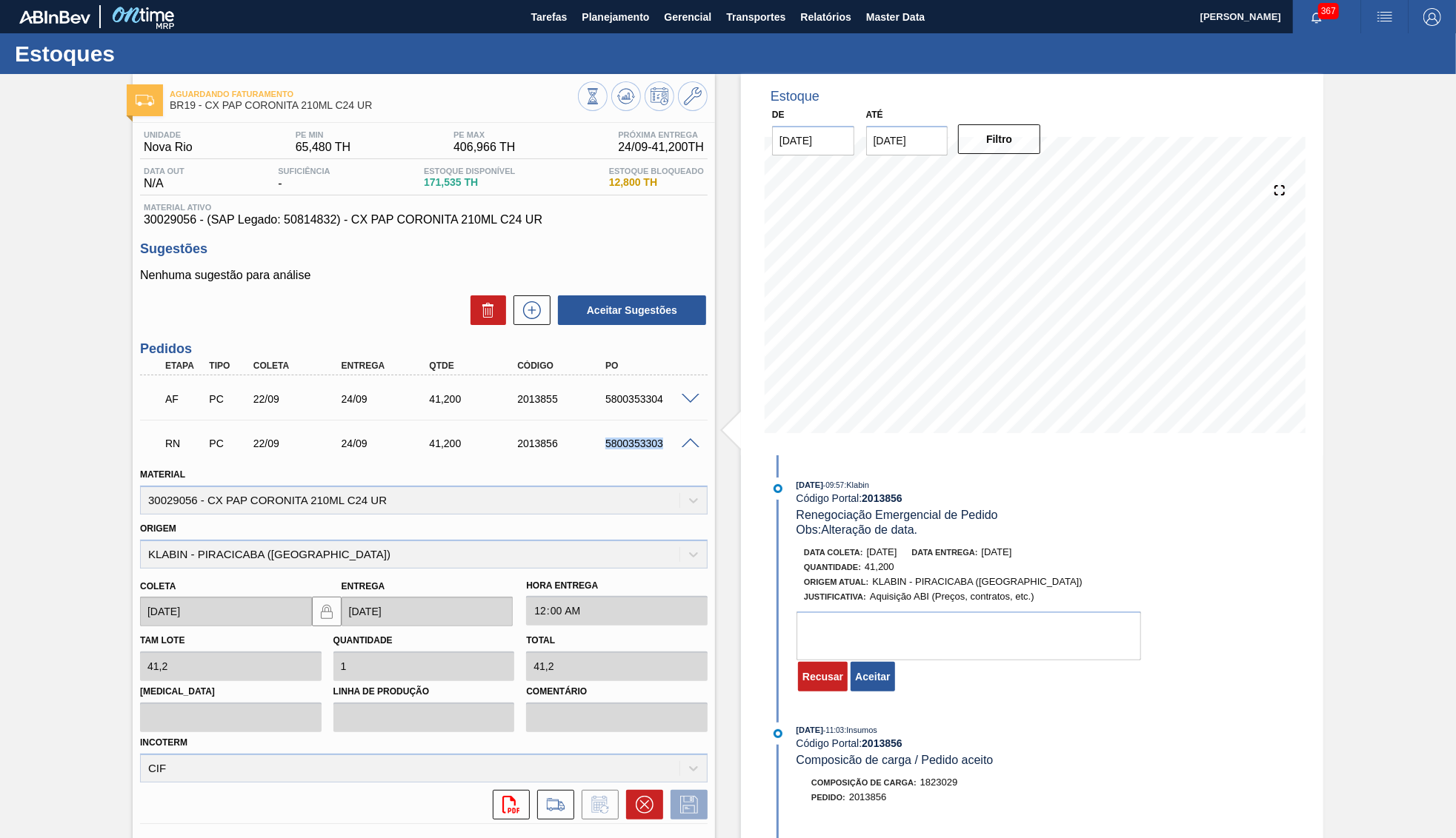
click at [876, 679] on button "Aceitar" at bounding box center [872, 676] width 44 height 29
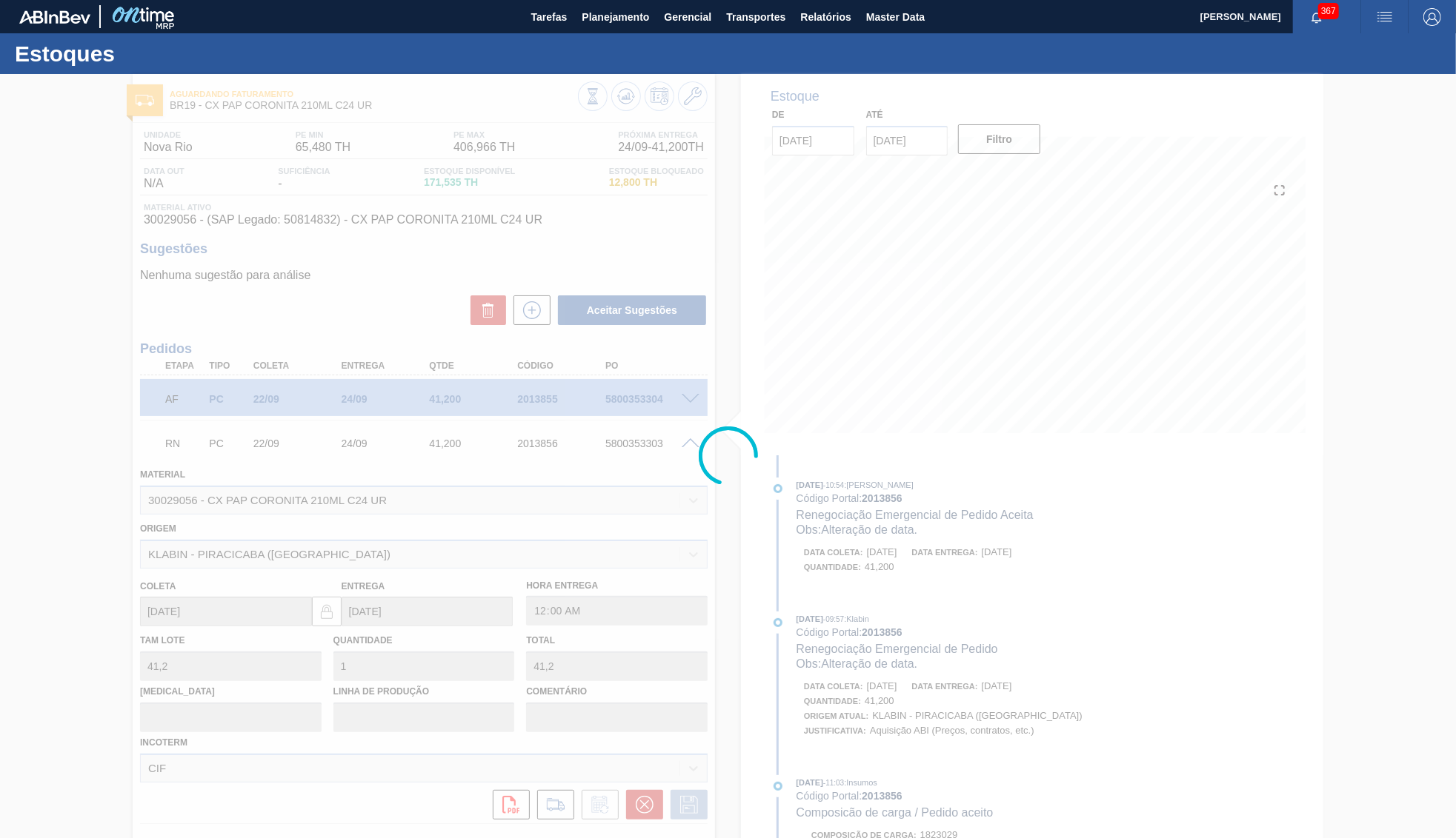
type input "Alteração de data."
type input "[DATE]"
type input "25/09/2025"
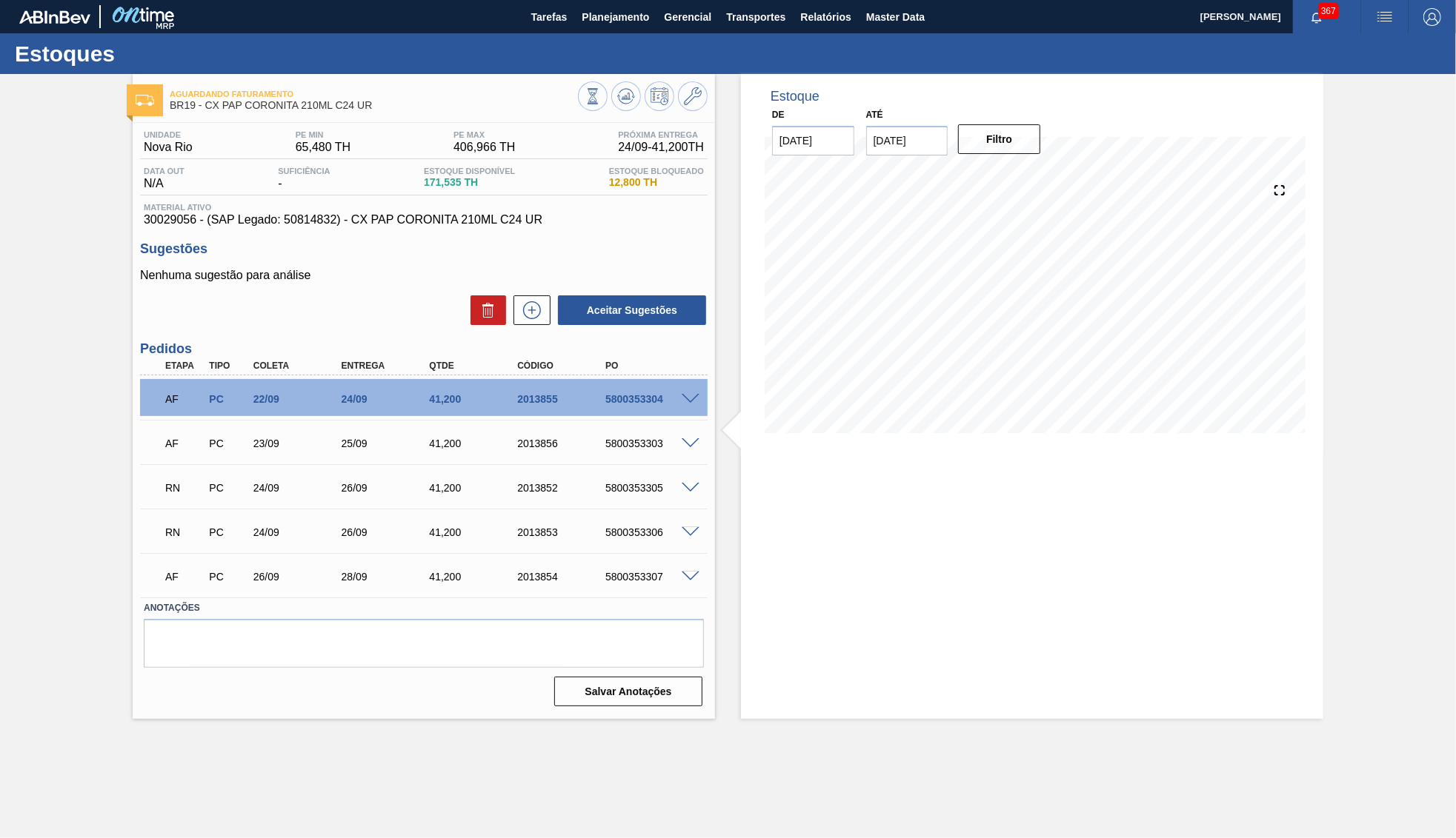
click at [685, 486] on span at bounding box center [690, 488] width 17 height 11
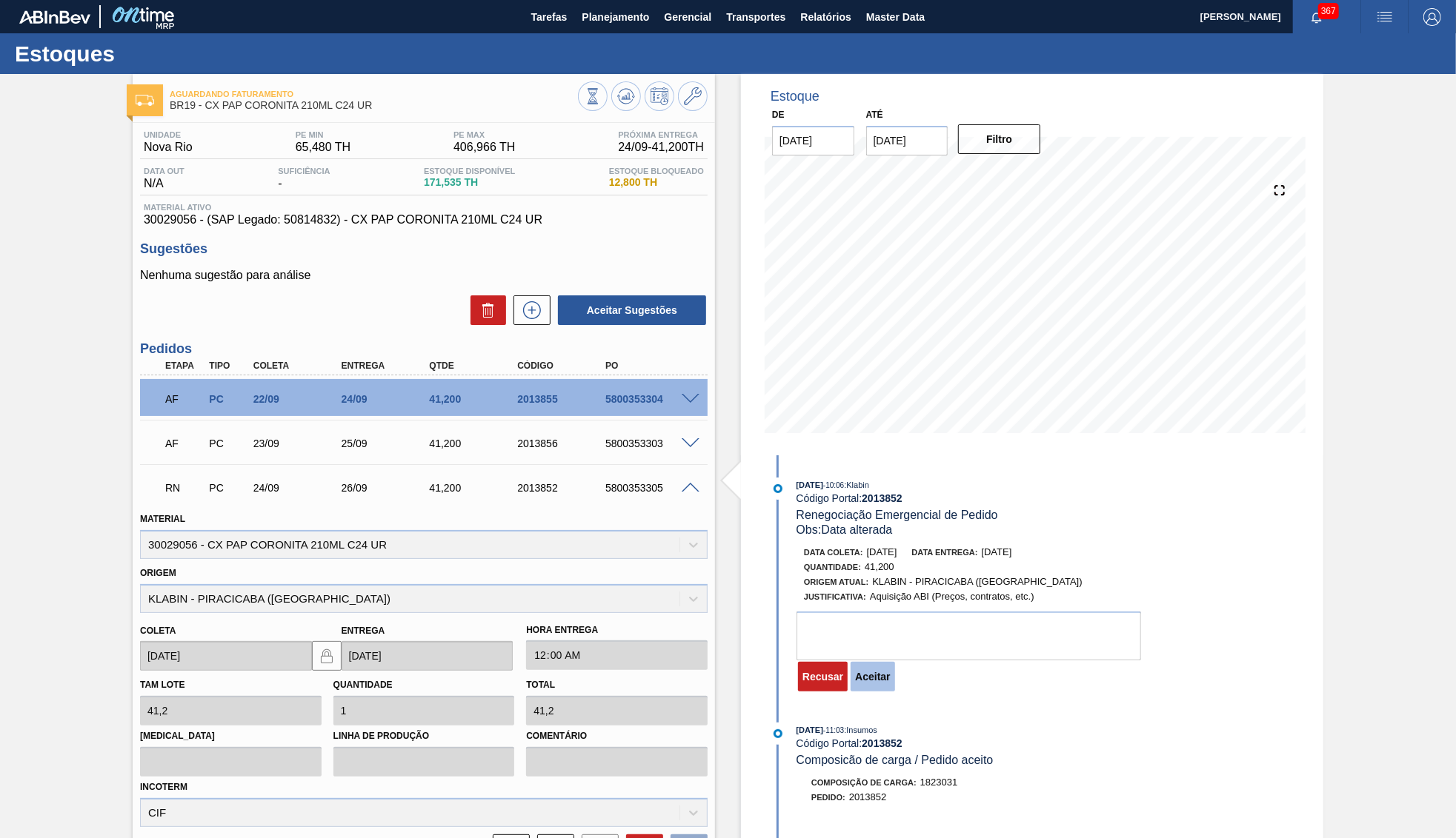
click at [868, 669] on button "Aceitar" at bounding box center [872, 676] width 44 height 29
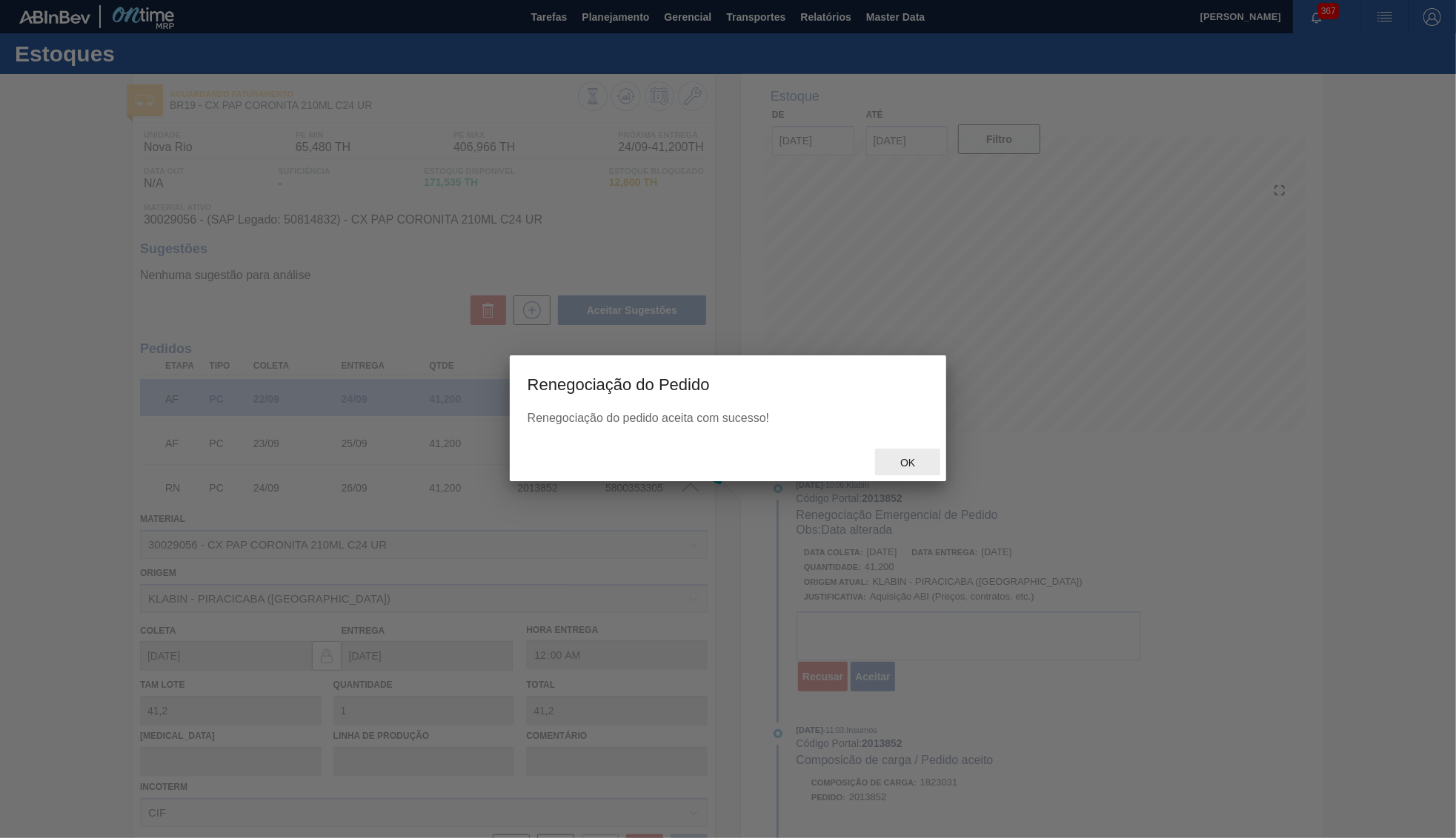
click at [915, 452] on div "Ok" at bounding box center [907, 462] width 65 height 28
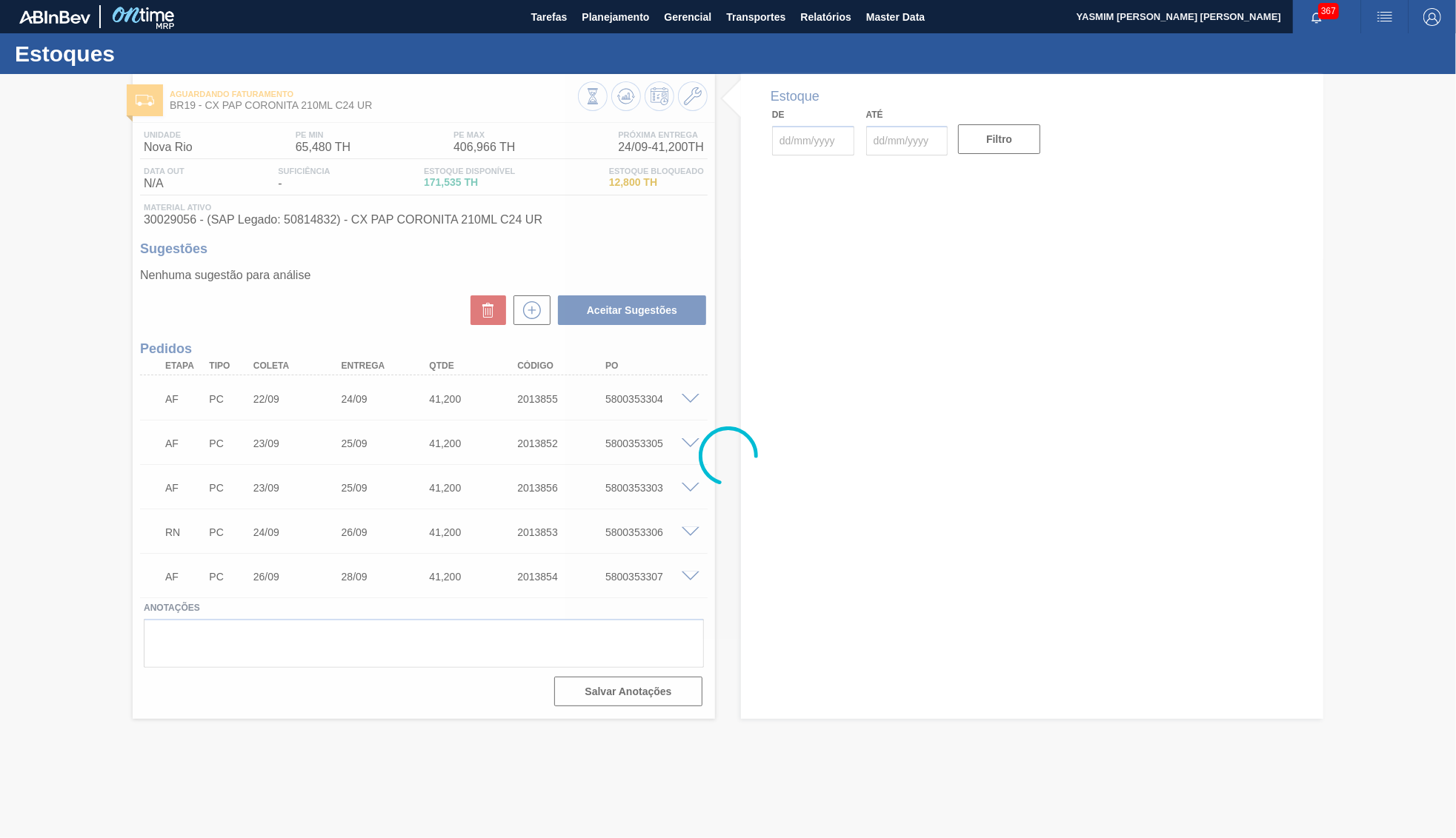
type input "[DATE]"
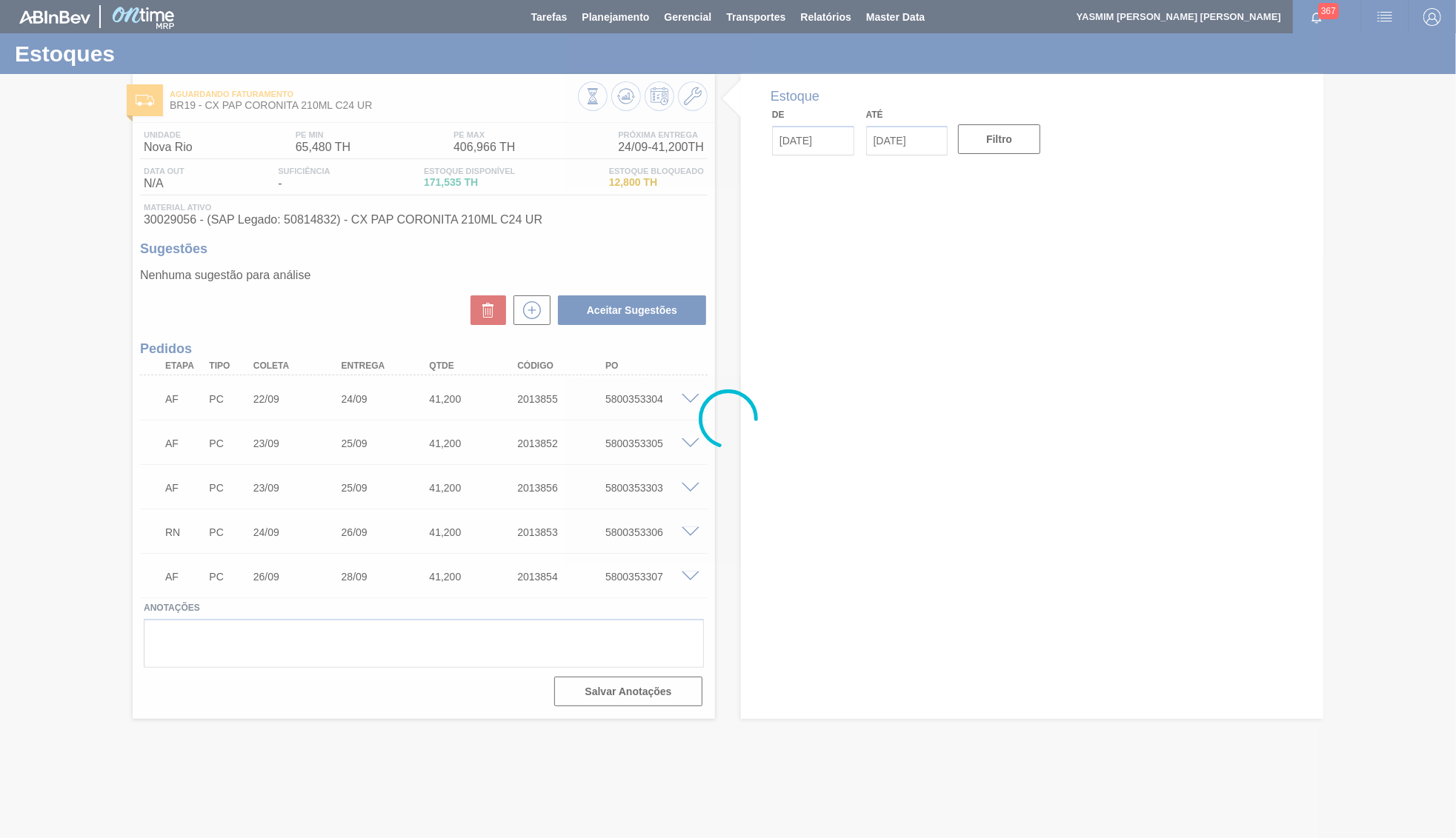
click at [657, 442] on div "5800353305" at bounding box center [650, 443] width 98 height 12
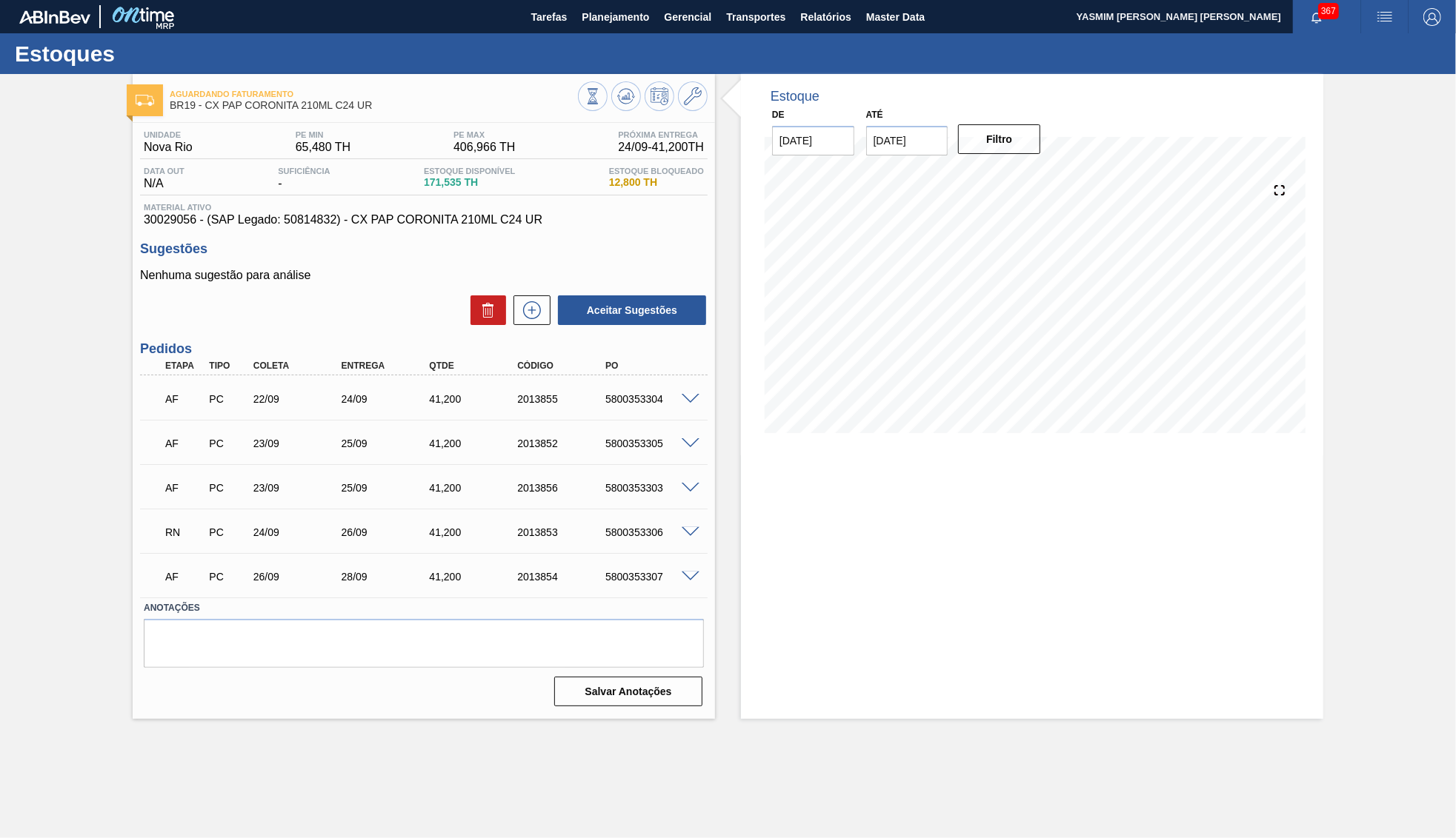
click at [694, 534] on span at bounding box center [690, 533] width 17 height 11
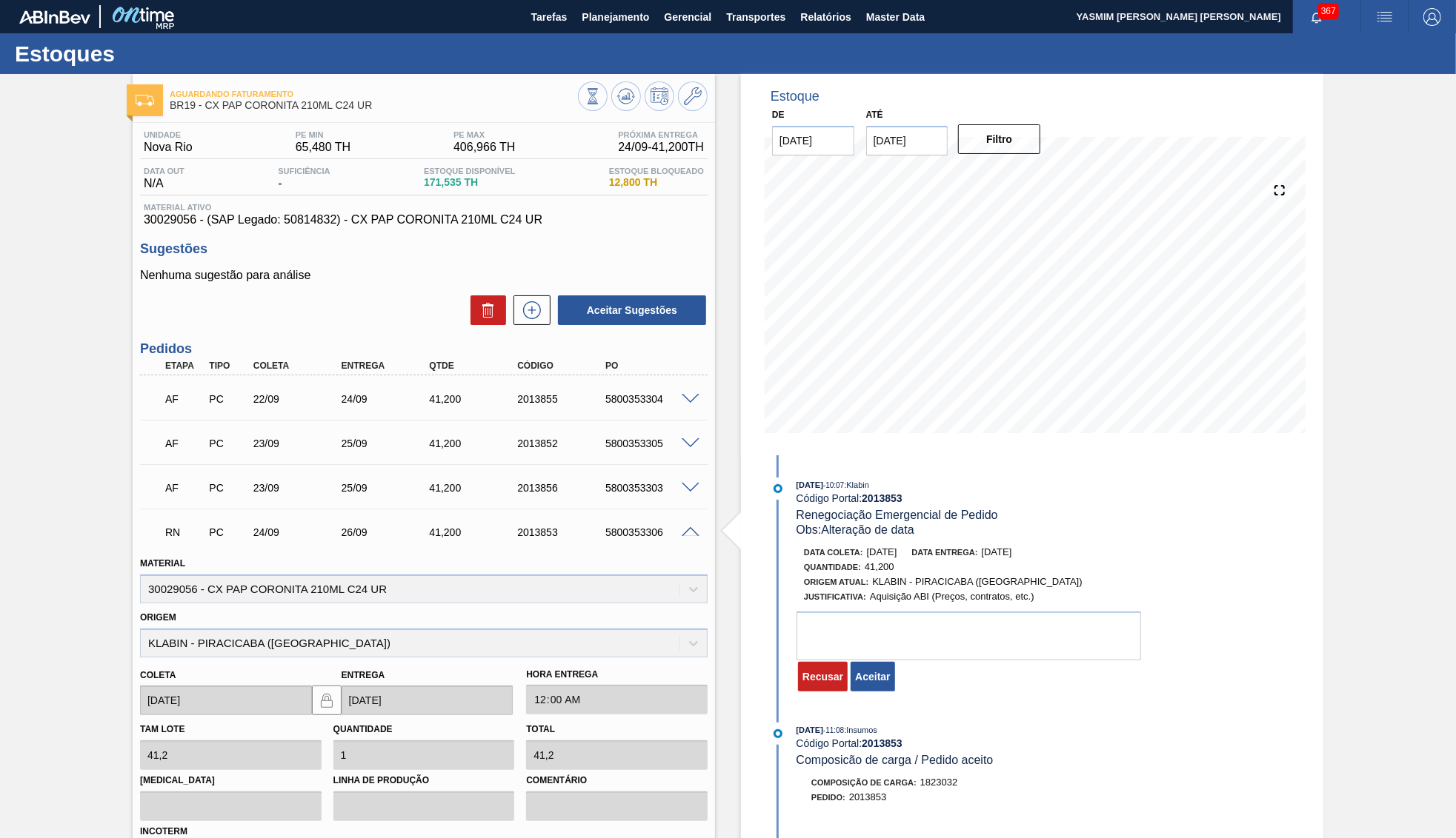
click at [896, 669] on div "Recusar Aceitar" at bounding box center [849, 676] width 106 height 33
click at [883, 669] on button "Aceitar" at bounding box center [872, 676] width 44 height 29
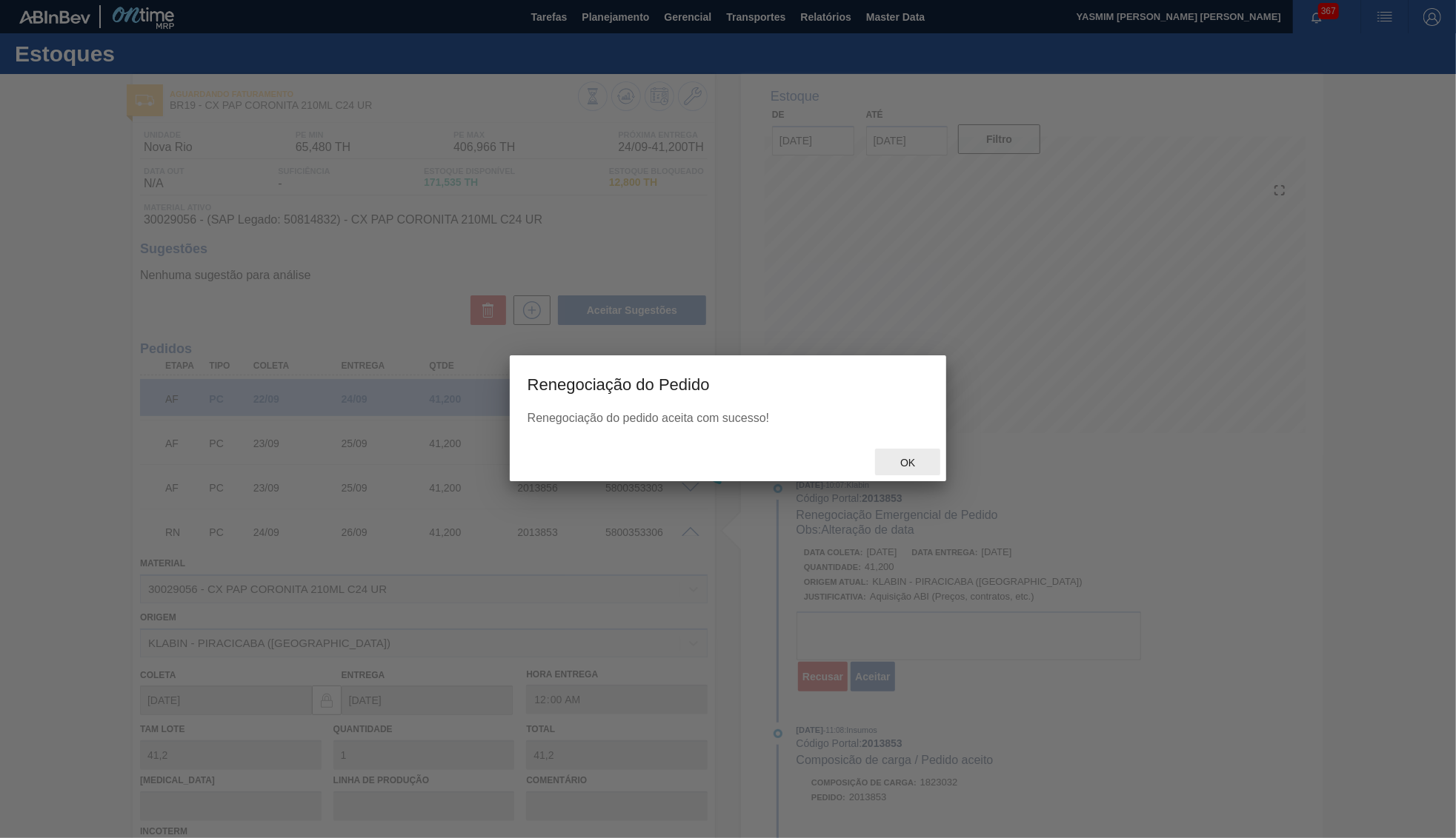
click at [907, 465] on span "Ok" at bounding box center [907, 462] width 39 height 12
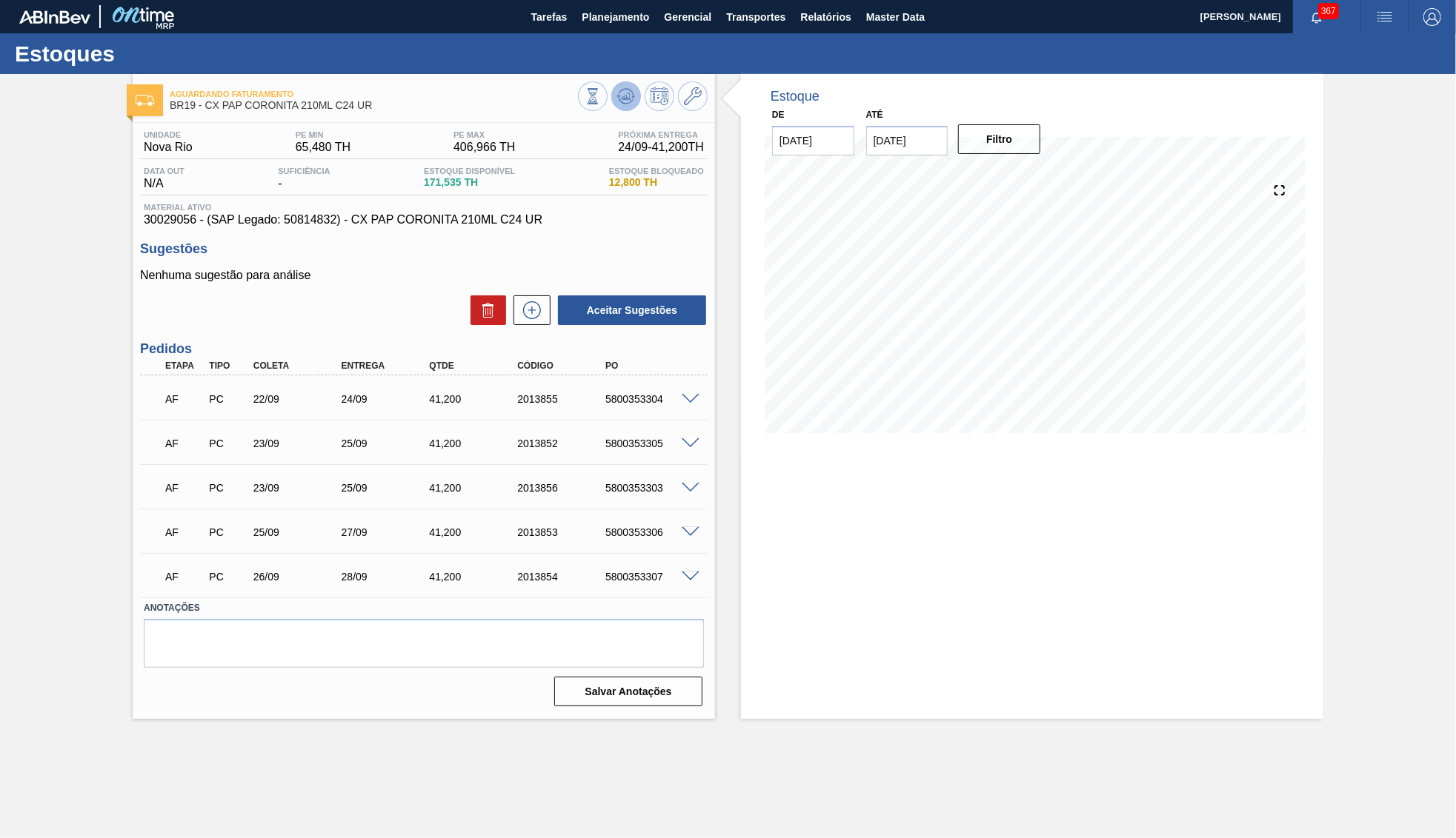
click at [620, 93] on icon at bounding box center [626, 96] width 17 height 17
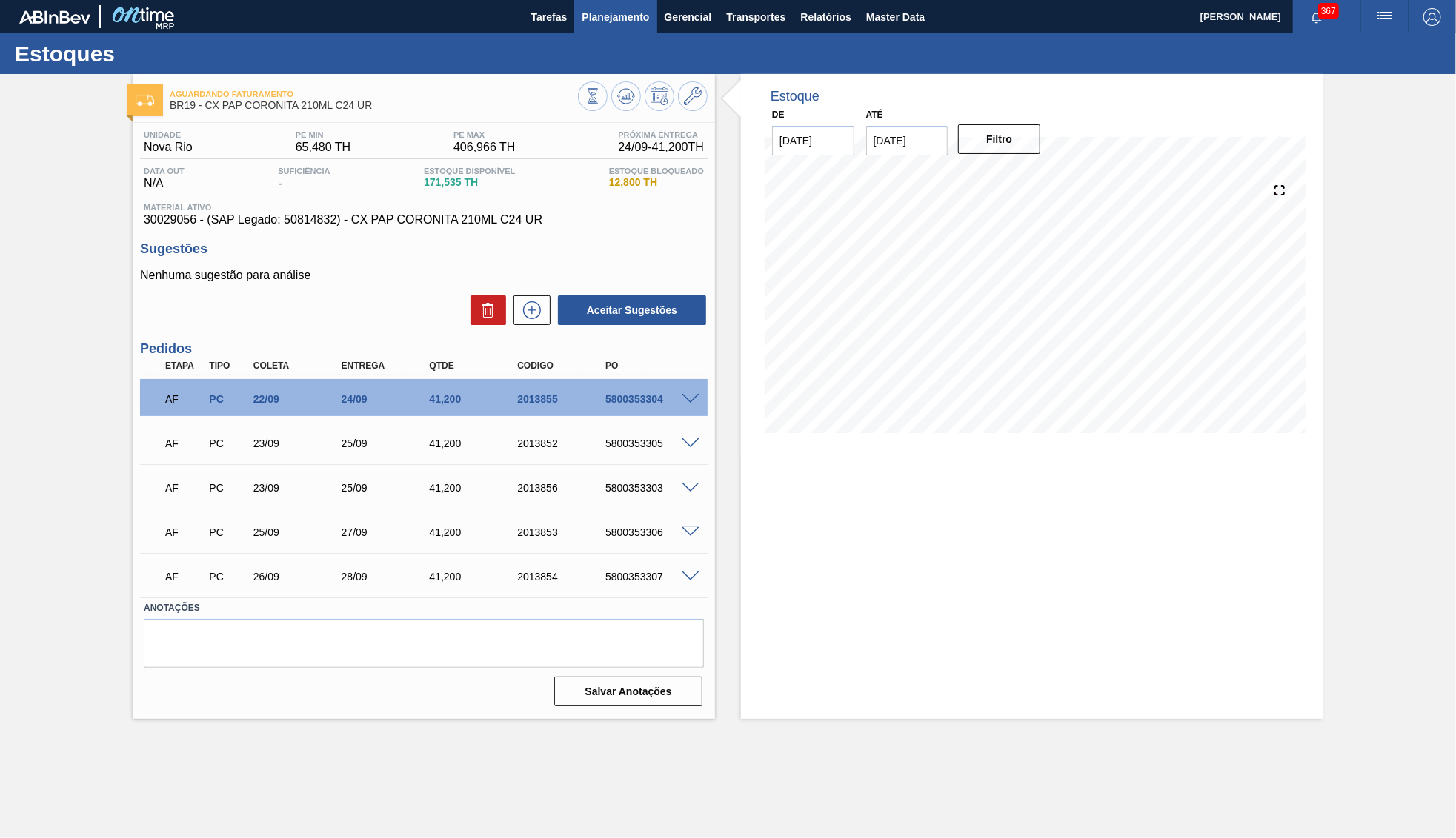
click at [598, 26] on button "Planejamento" at bounding box center [615, 17] width 82 height 33
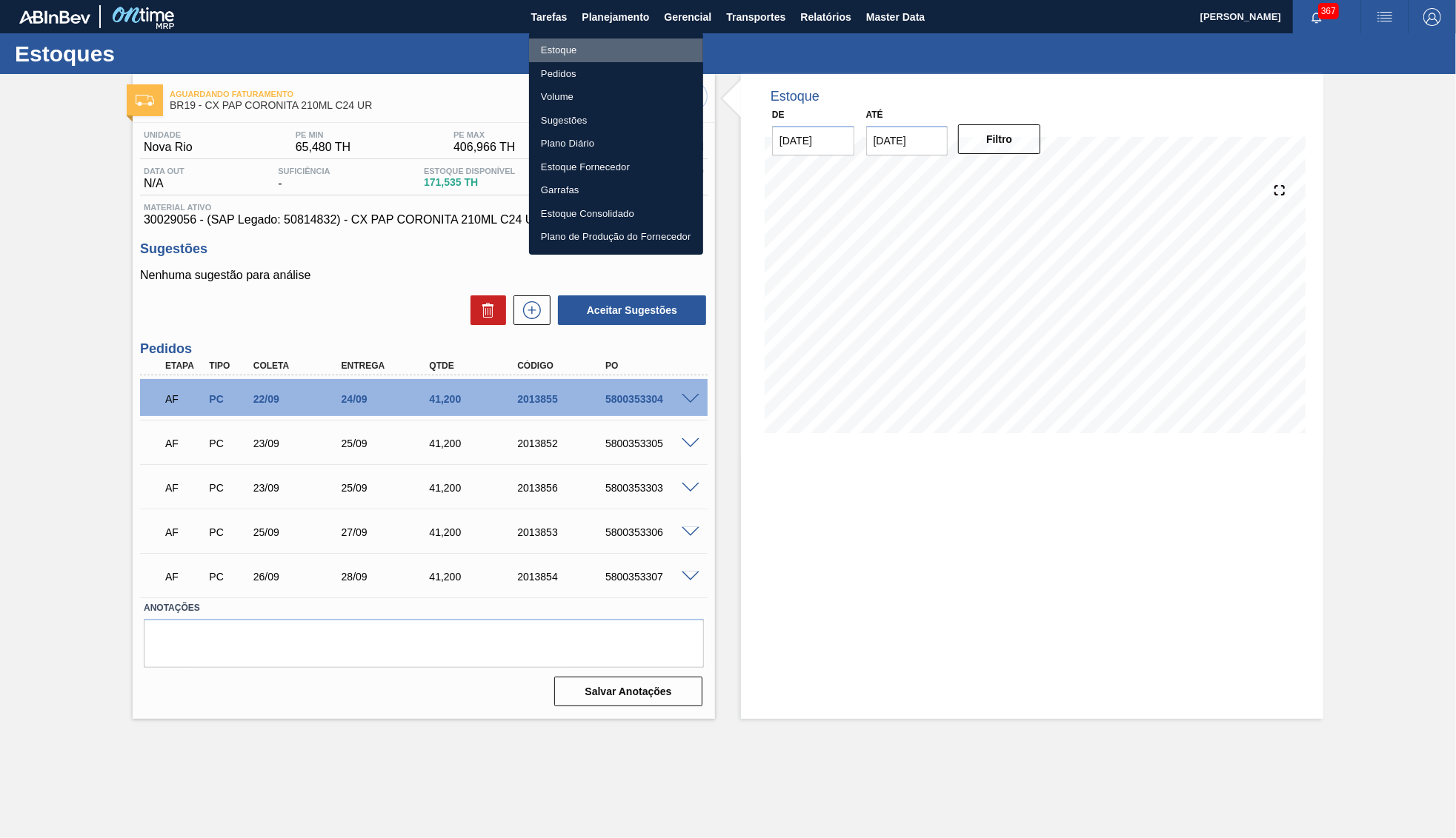
click at [579, 49] on li "Estoque" at bounding box center [616, 51] width 174 height 24
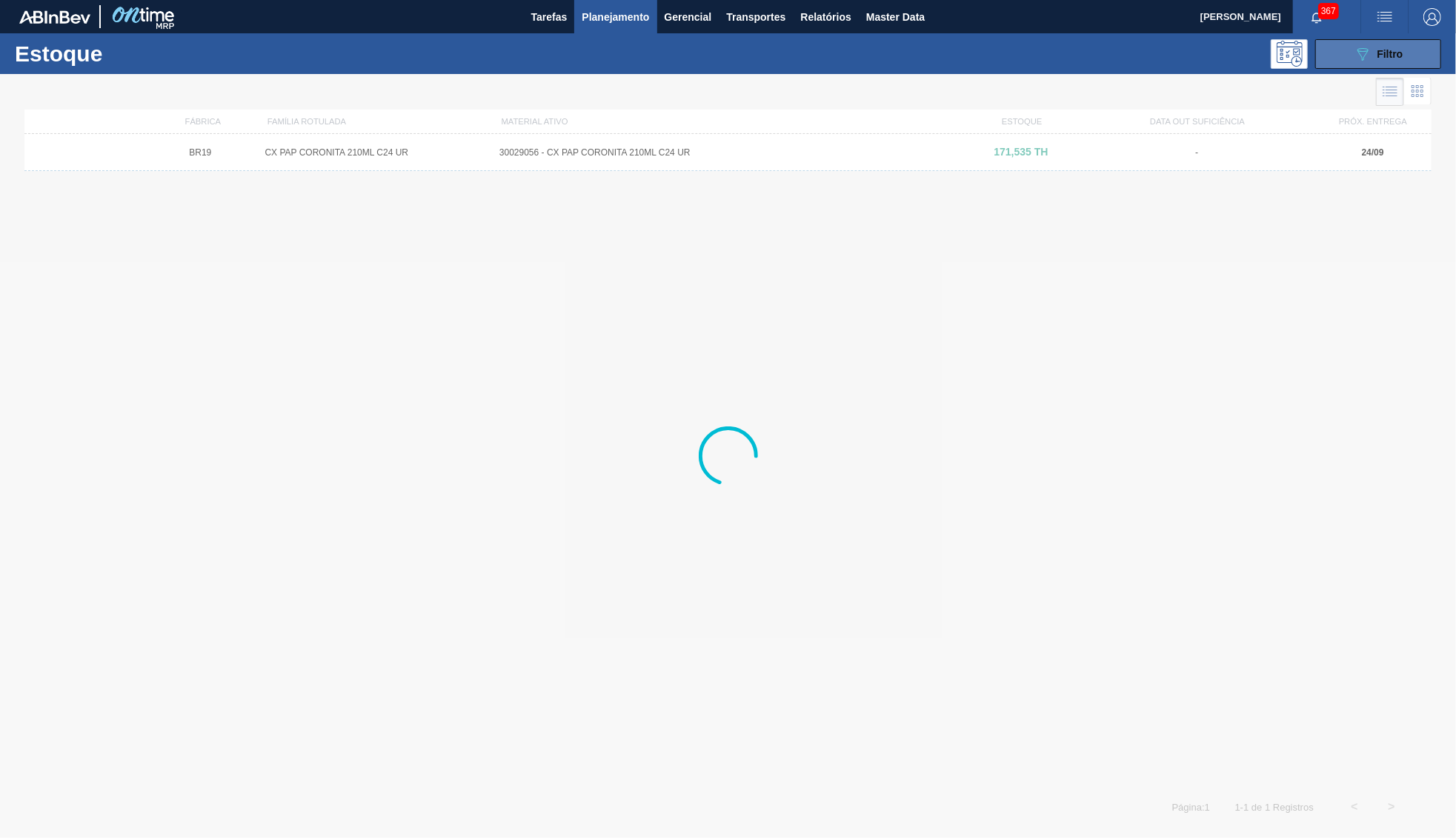
click at [1359, 41] on button "089F7B8B-B2A5-4AFE-B5C0-19BA573D28AC Filtro" at bounding box center [1377, 54] width 126 height 29
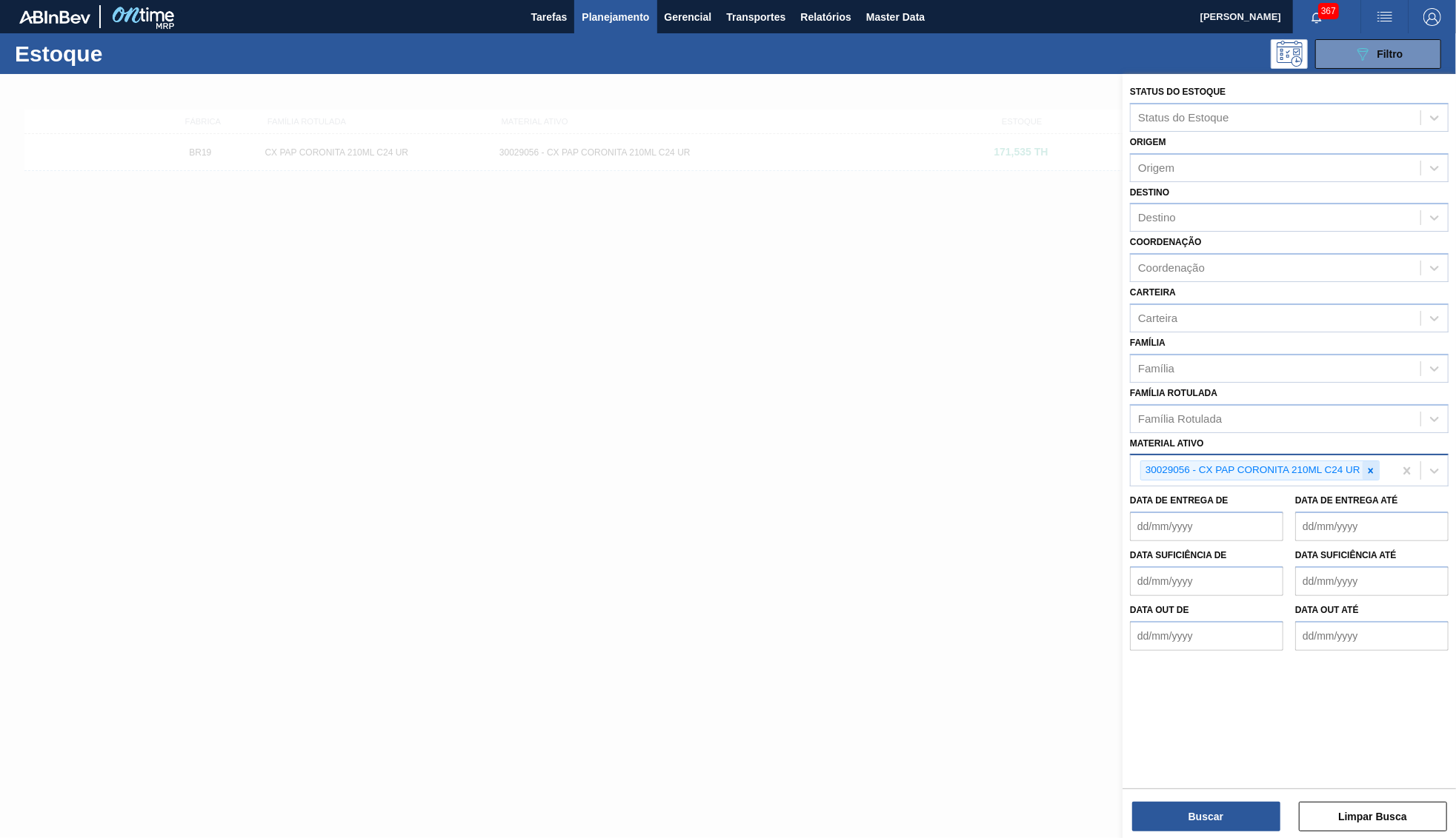
click at [1366, 461] on div at bounding box center [1370, 470] width 17 height 18
paste ativo "30018253"
type ativo "30018253"
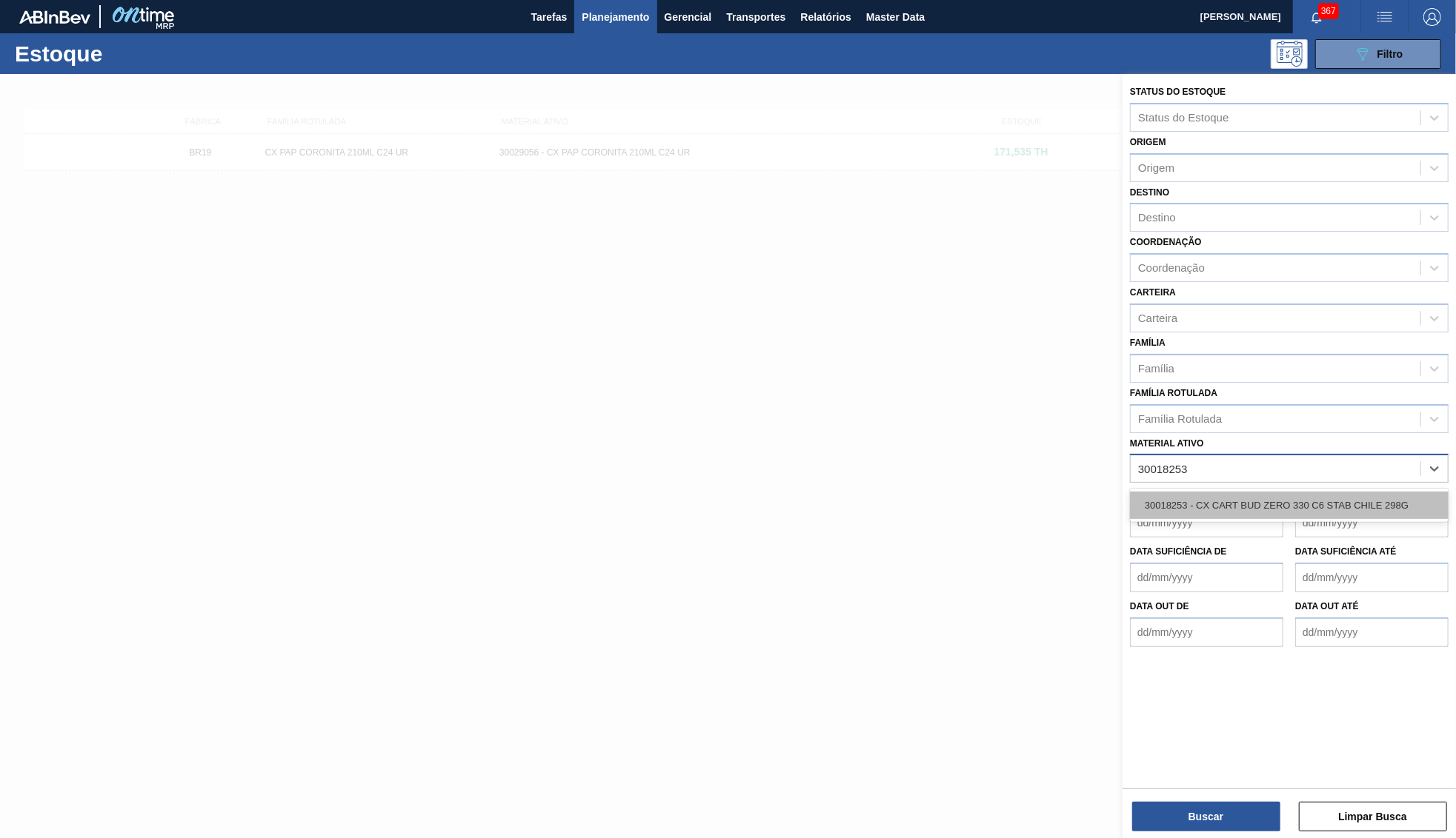
click at [1219, 492] on div "30018253 - CX CART BUD ZERO 330 C6 STAB CHILE 298G" at bounding box center [1289, 505] width 319 height 28
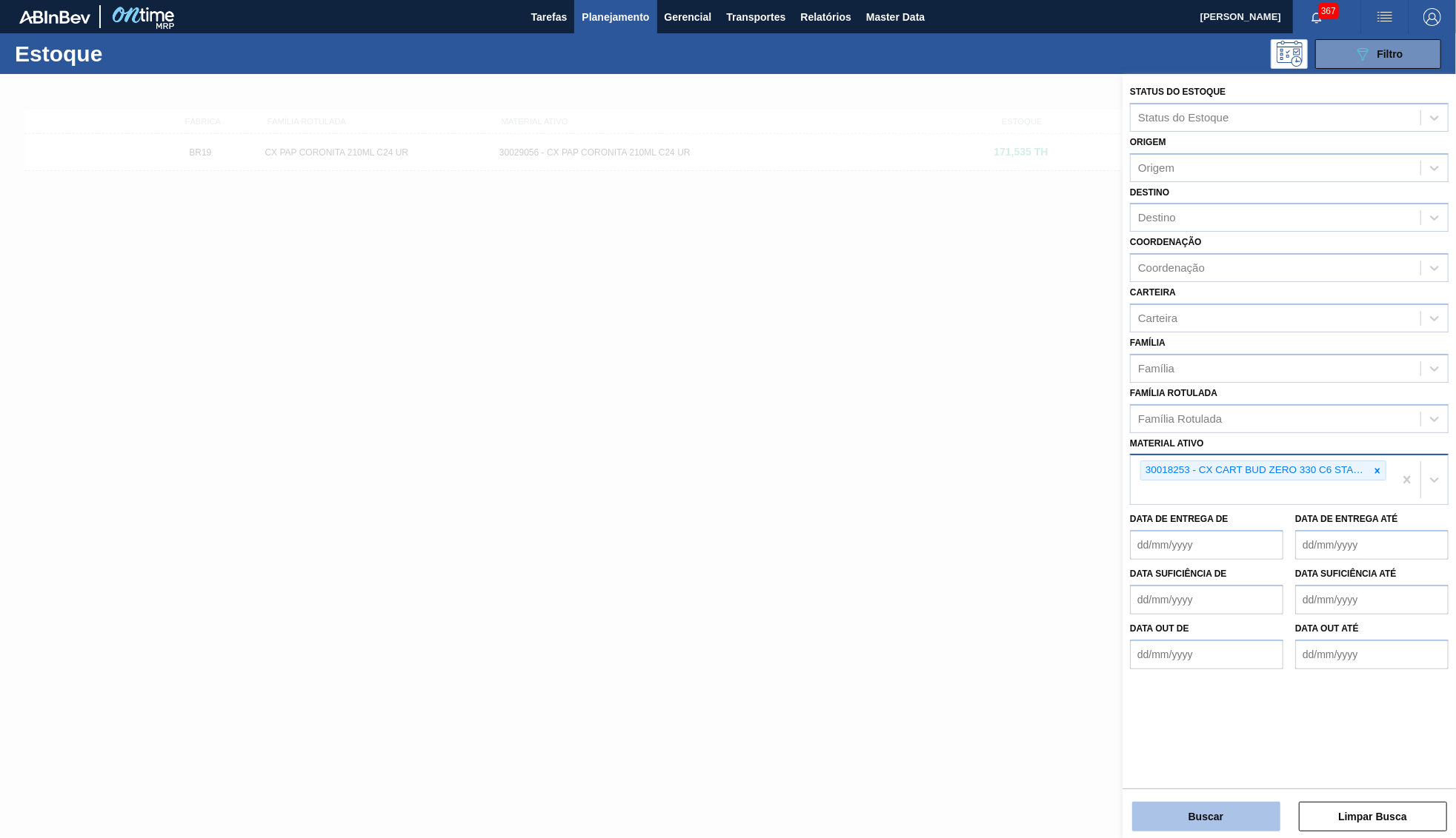
click at [1167, 822] on button "Buscar" at bounding box center [1205, 817] width 148 height 29
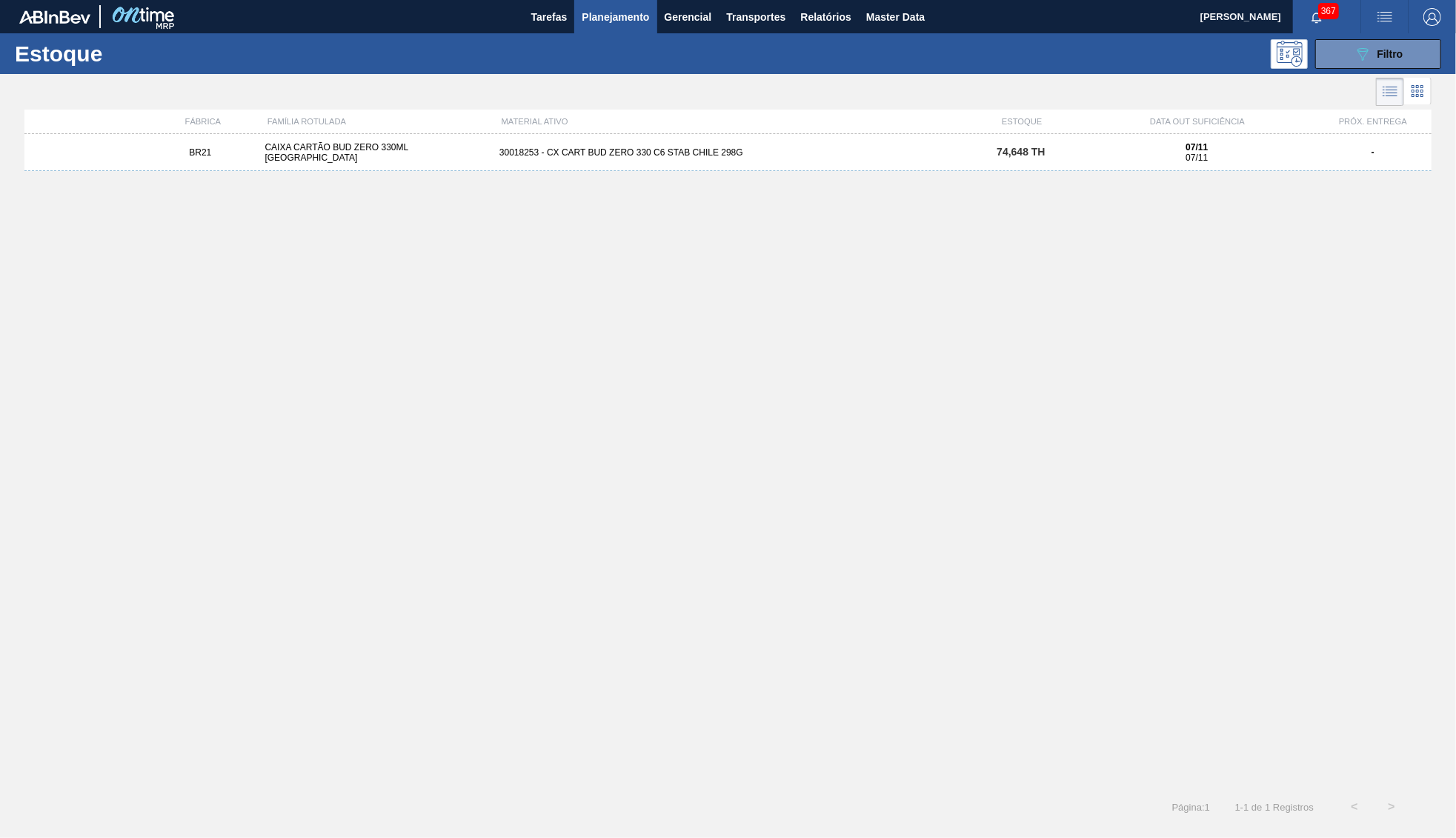
click at [961, 177] on div "BR21 CAIXA CARTÃO BUD ZERO 330ML CHILE 30018253 - CX CART BUD ZERO 330 C6 STAB …" at bounding box center [728, 457] width 1407 height 646
click at [983, 151] on div "74,648 TH" at bounding box center [1021, 152] width 117 height 11
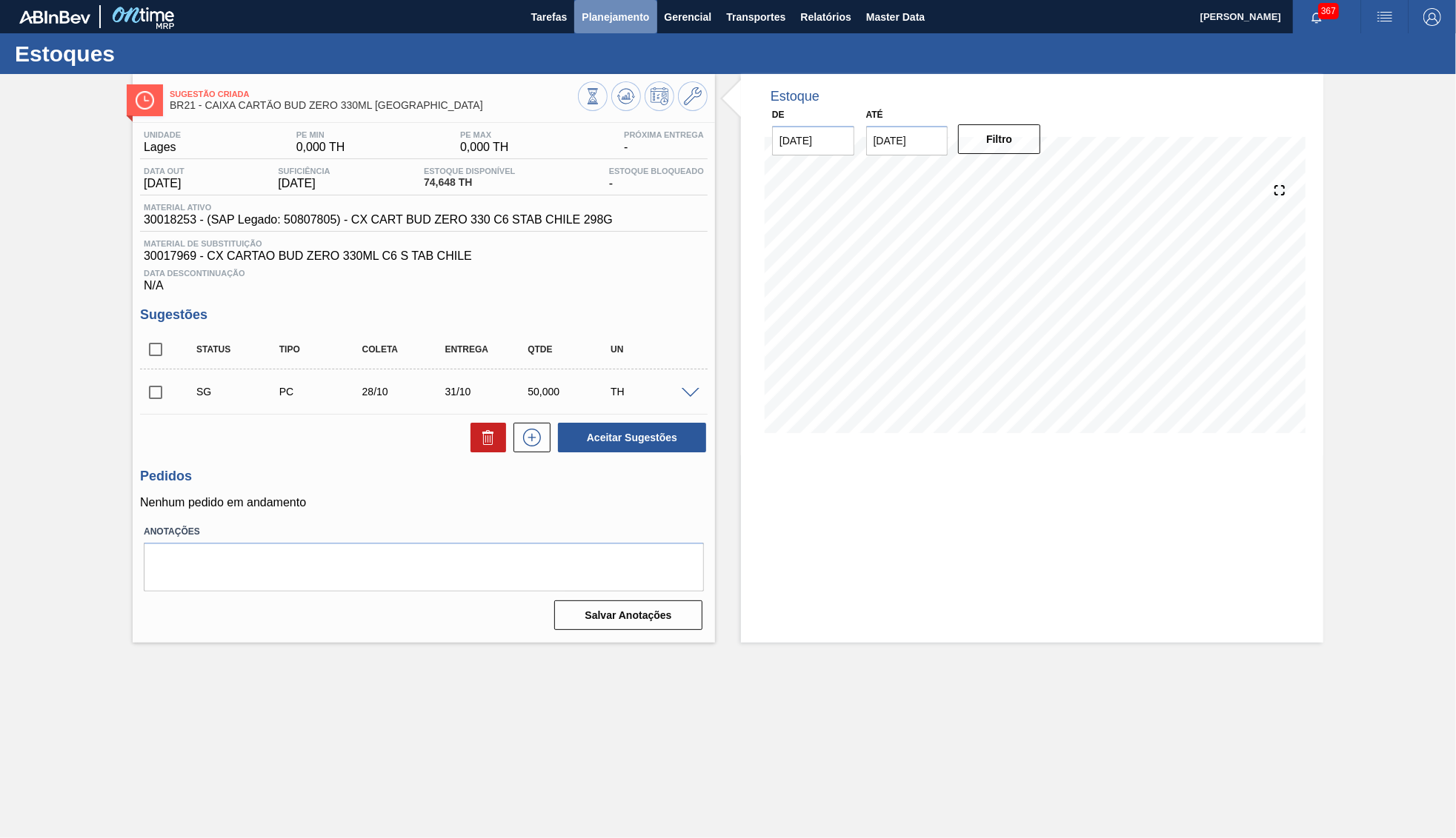
click at [594, 15] on span "Planejamento" at bounding box center [615, 17] width 67 height 17
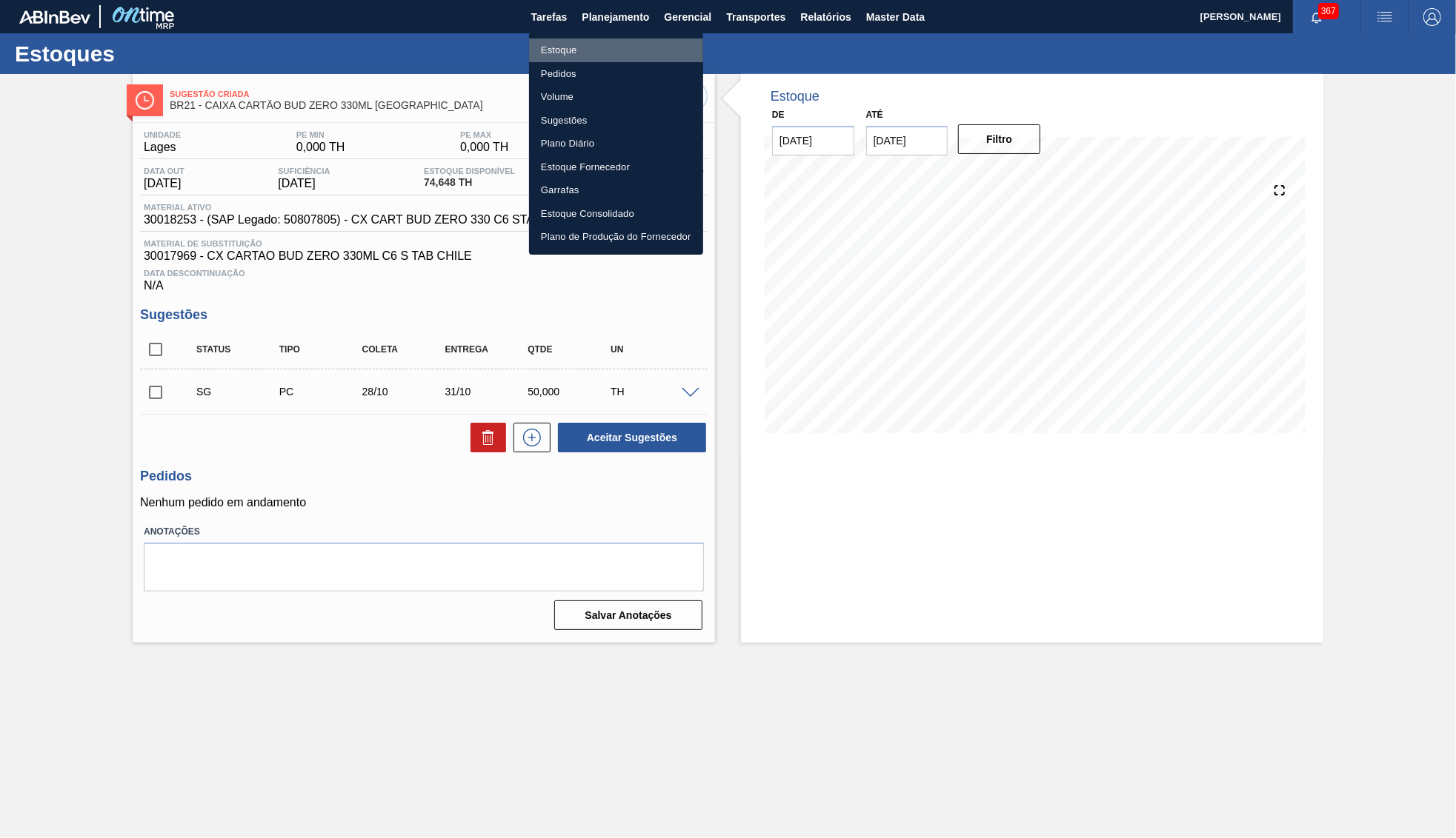
click at [603, 46] on li "Estoque" at bounding box center [616, 51] width 174 height 24
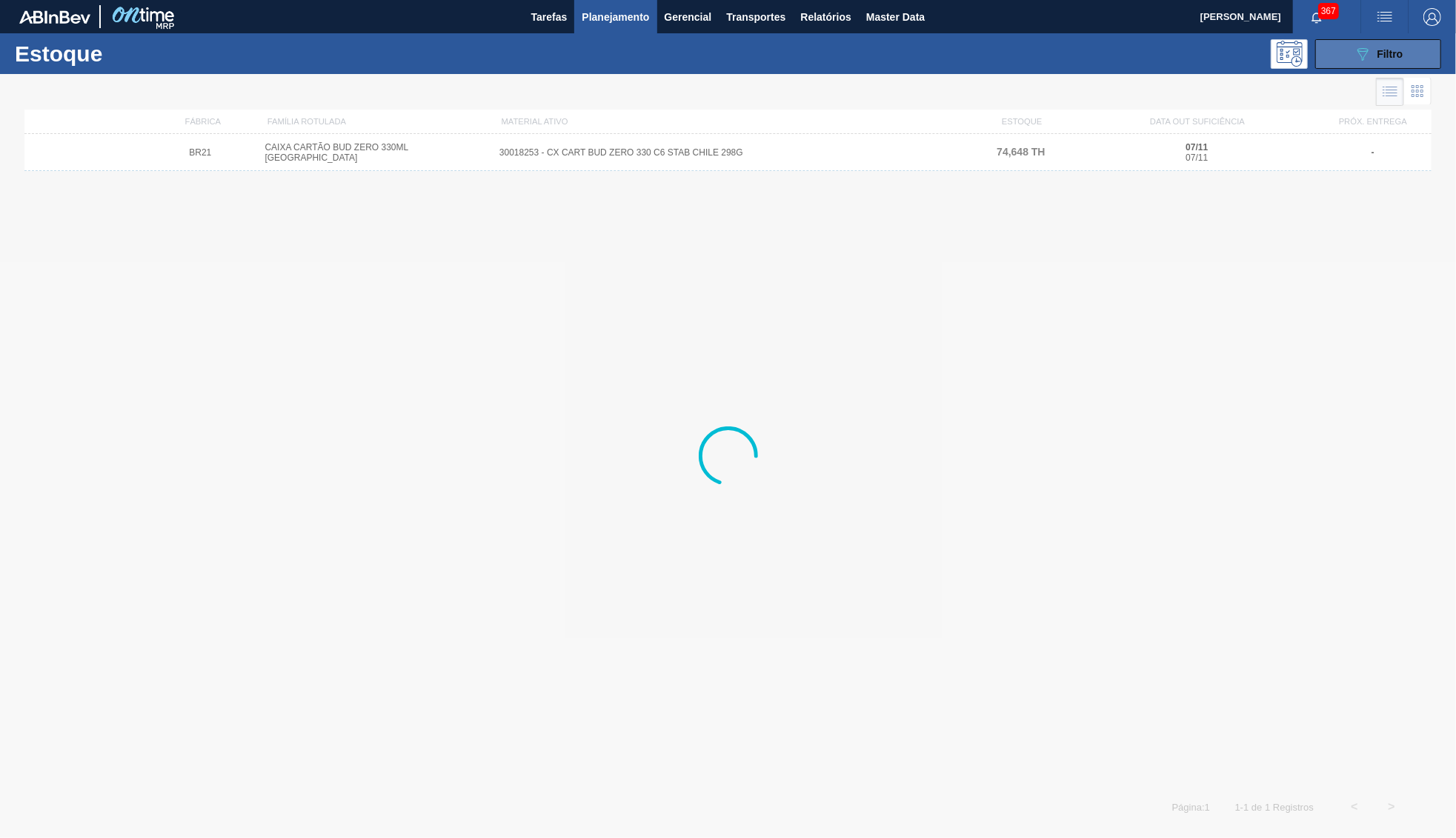
click at [1408, 61] on button "089F7B8B-B2A5-4AFE-B5C0-19BA573D28AC Filtro" at bounding box center [1377, 54] width 126 height 29
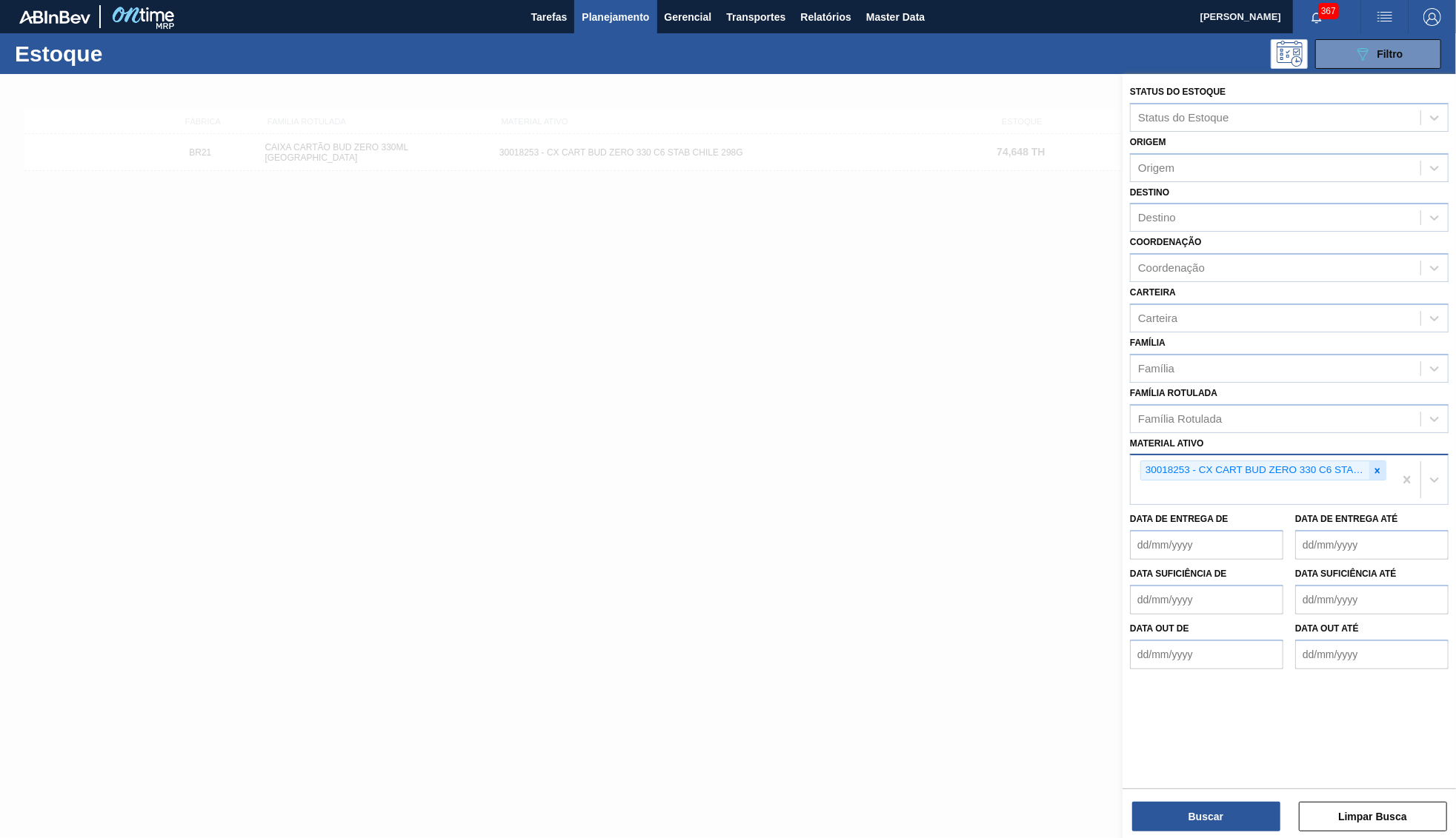
click at [1375, 461] on div at bounding box center [1377, 470] width 17 height 18
paste ativo "30029052"
type ativo "30029052"
click at [1248, 514] on div "30029052 - CAIXA CARTAO CORONA 330 C6 PY" at bounding box center [1289, 527] width 319 height 28
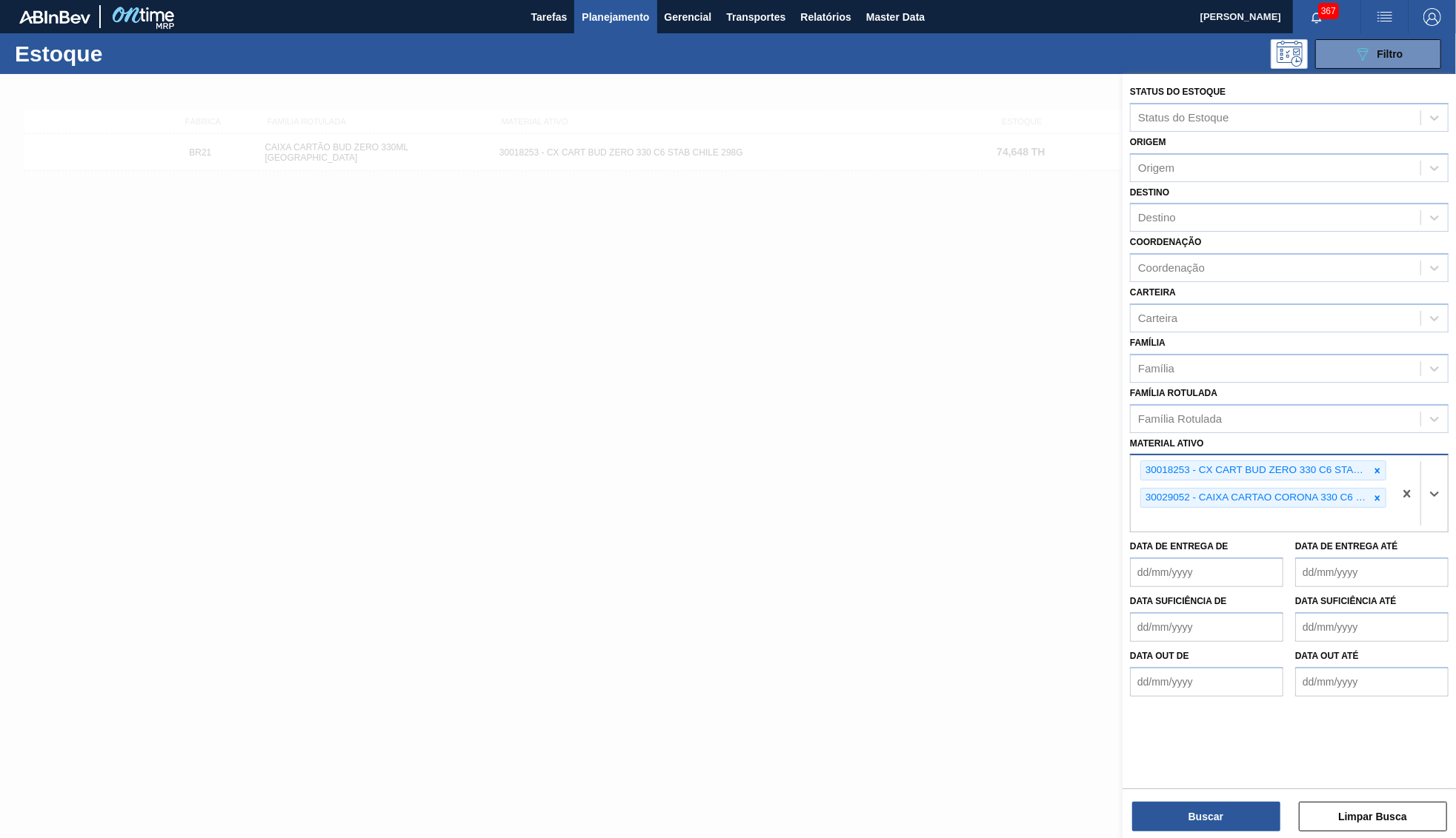
click at [1366, 461] on div "30018253 - CX CART BUD ZERO 330 C6 STAB CHILE 298G" at bounding box center [1255, 470] width 228 height 18
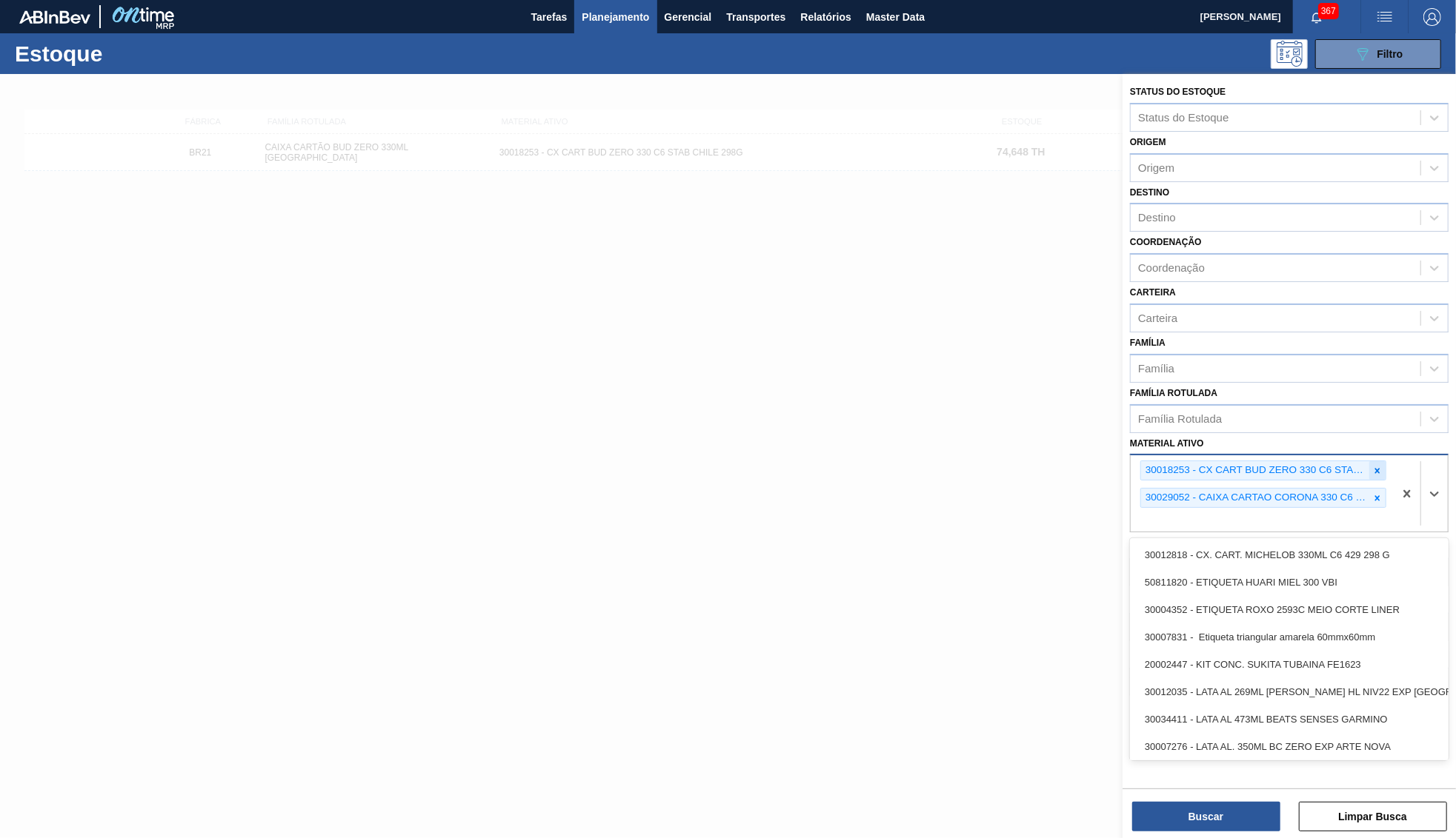
click at [1379, 466] on icon at bounding box center [1377, 471] width 10 height 10
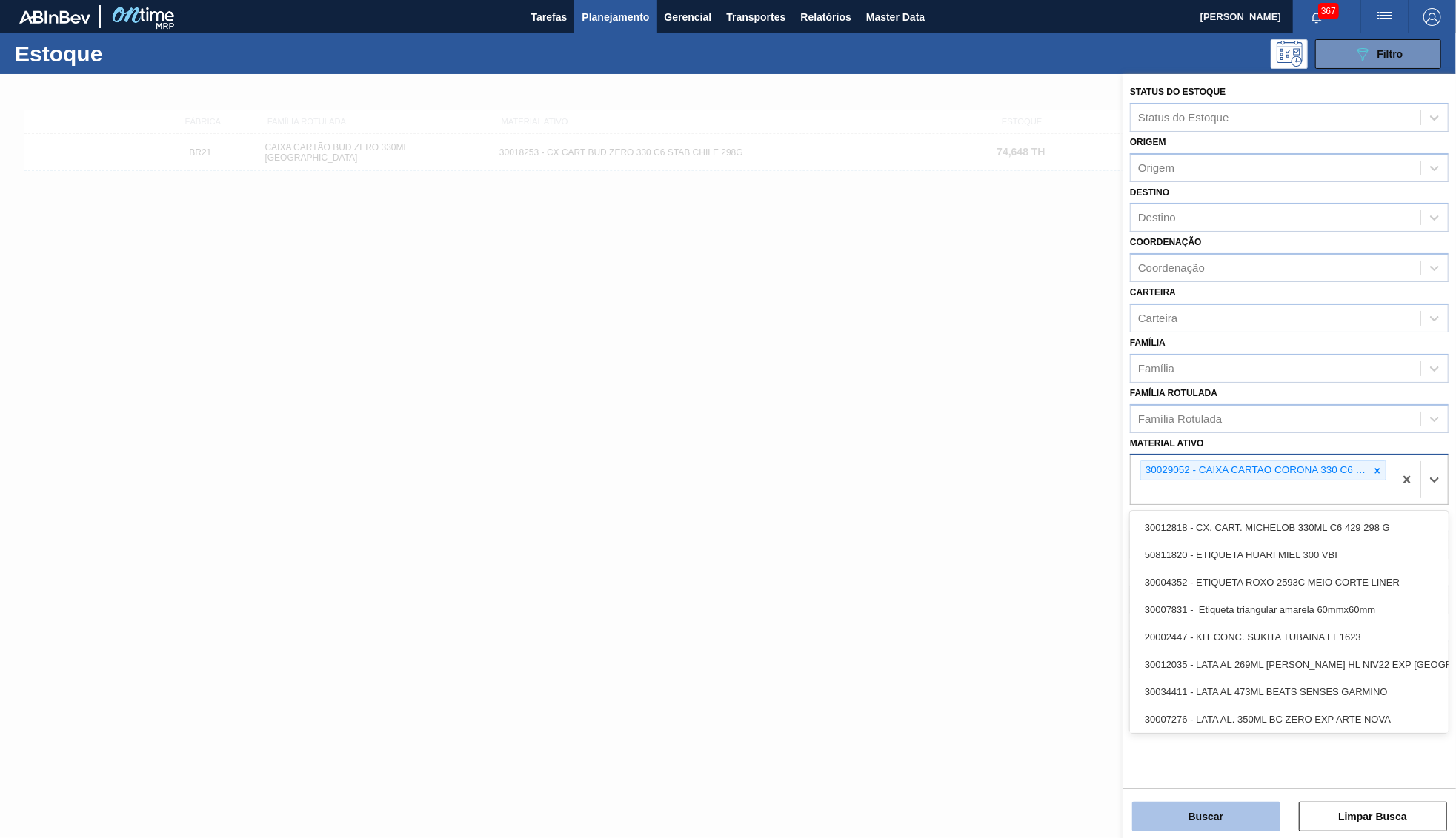
click at [1159, 811] on button "Buscar" at bounding box center [1205, 817] width 148 height 29
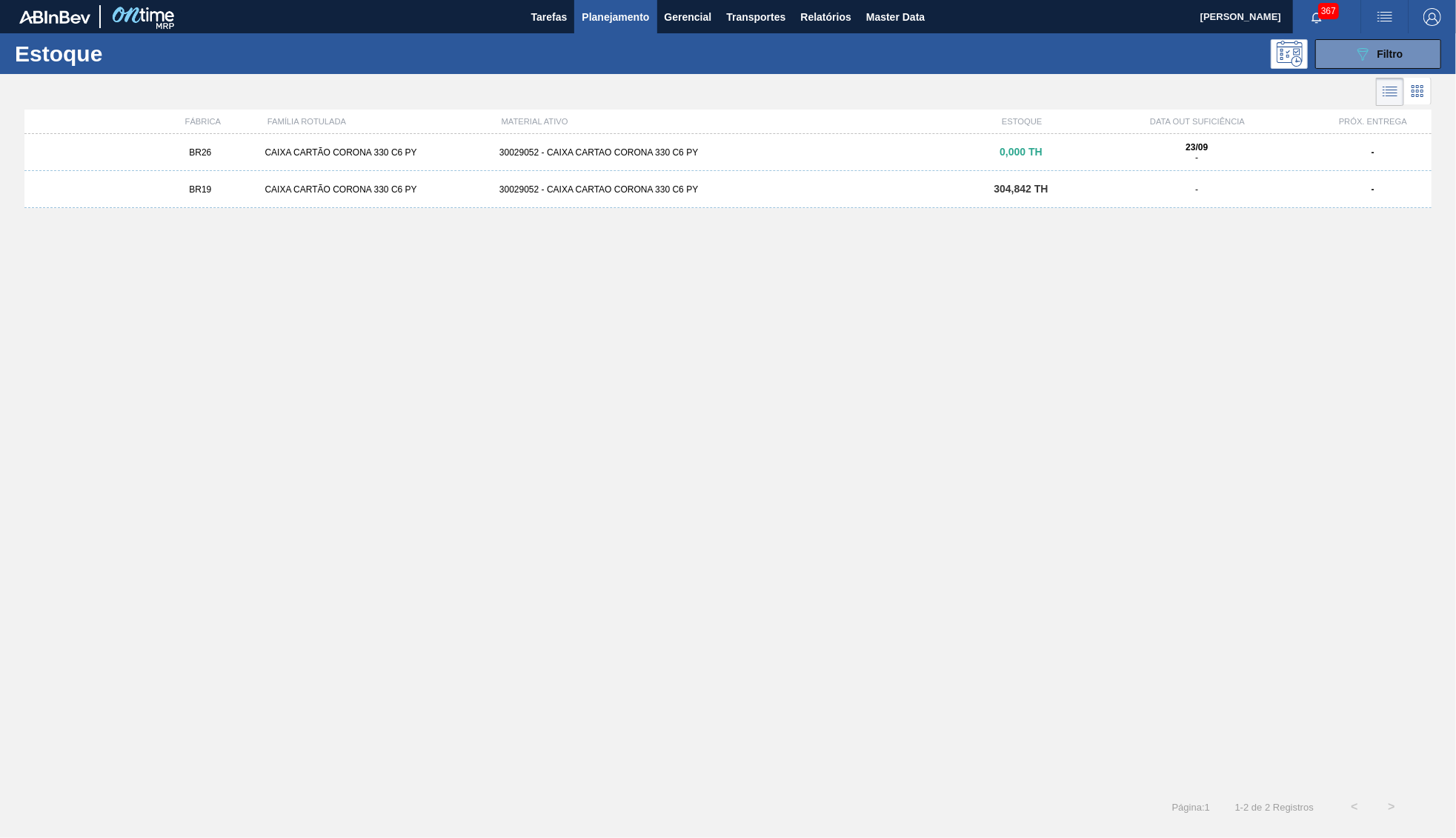
click at [884, 189] on div "30029052 - CAIXA CARTAO CORONA 330 C6 PY" at bounding box center [727, 189] width 469 height 10
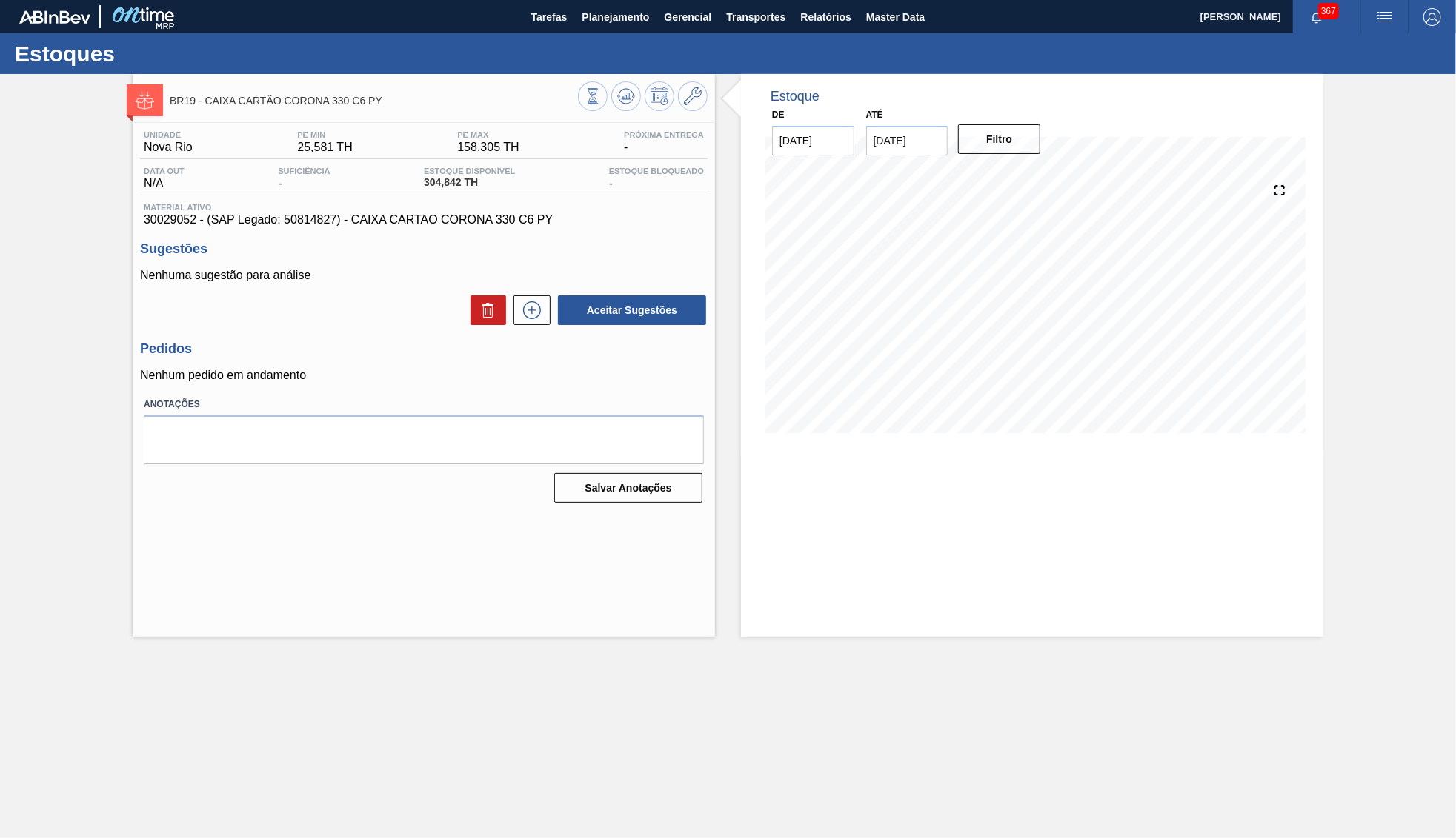
click at [625, 34] on div "Estoques" at bounding box center [728, 53] width 1456 height 40
click at [613, 27] on button "Planejamento" at bounding box center [615, 17] width 82 height 33
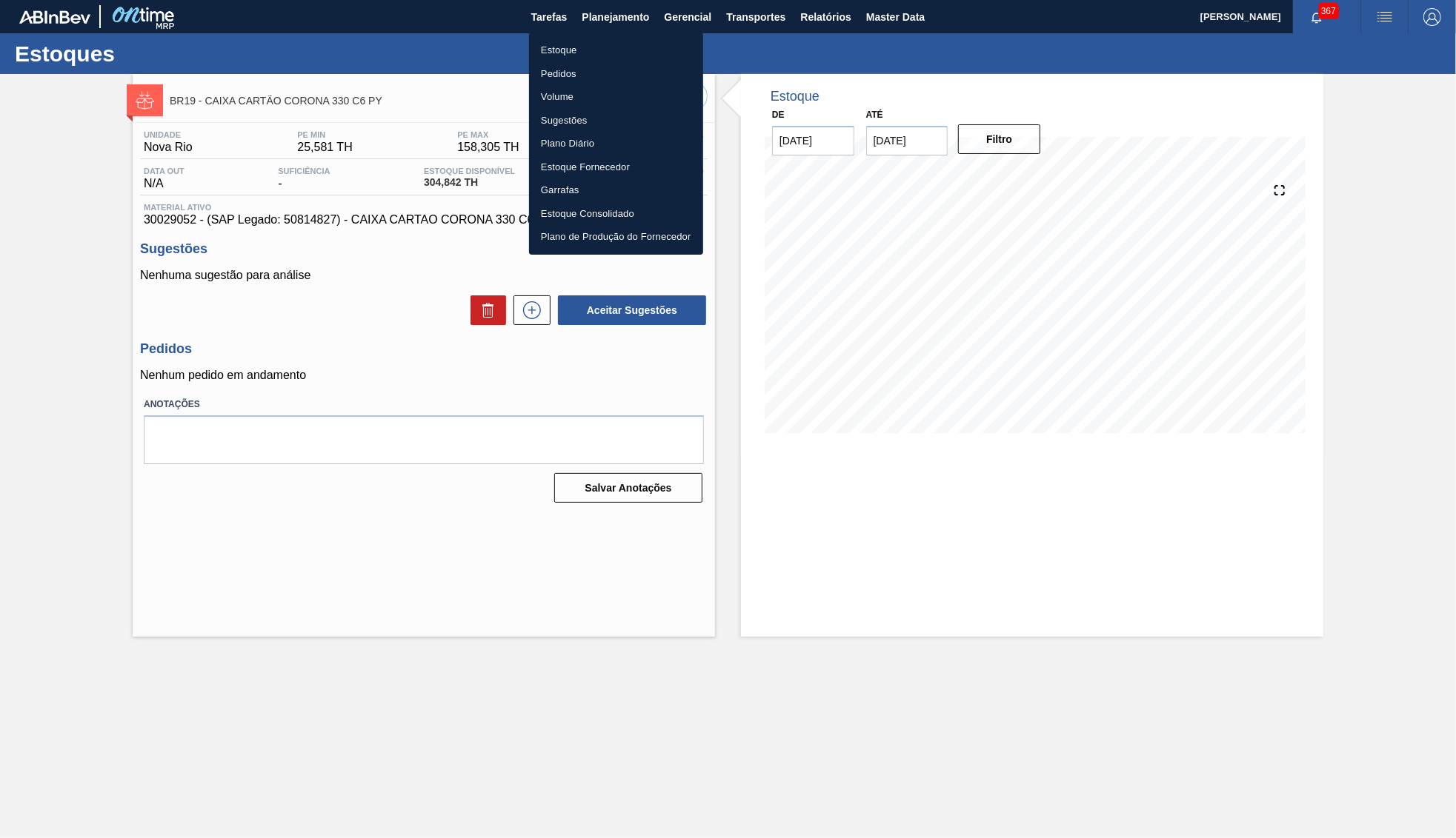
click at [592, 52] on li "Estoque" at bounding box center [616, 51] width 174 height 24
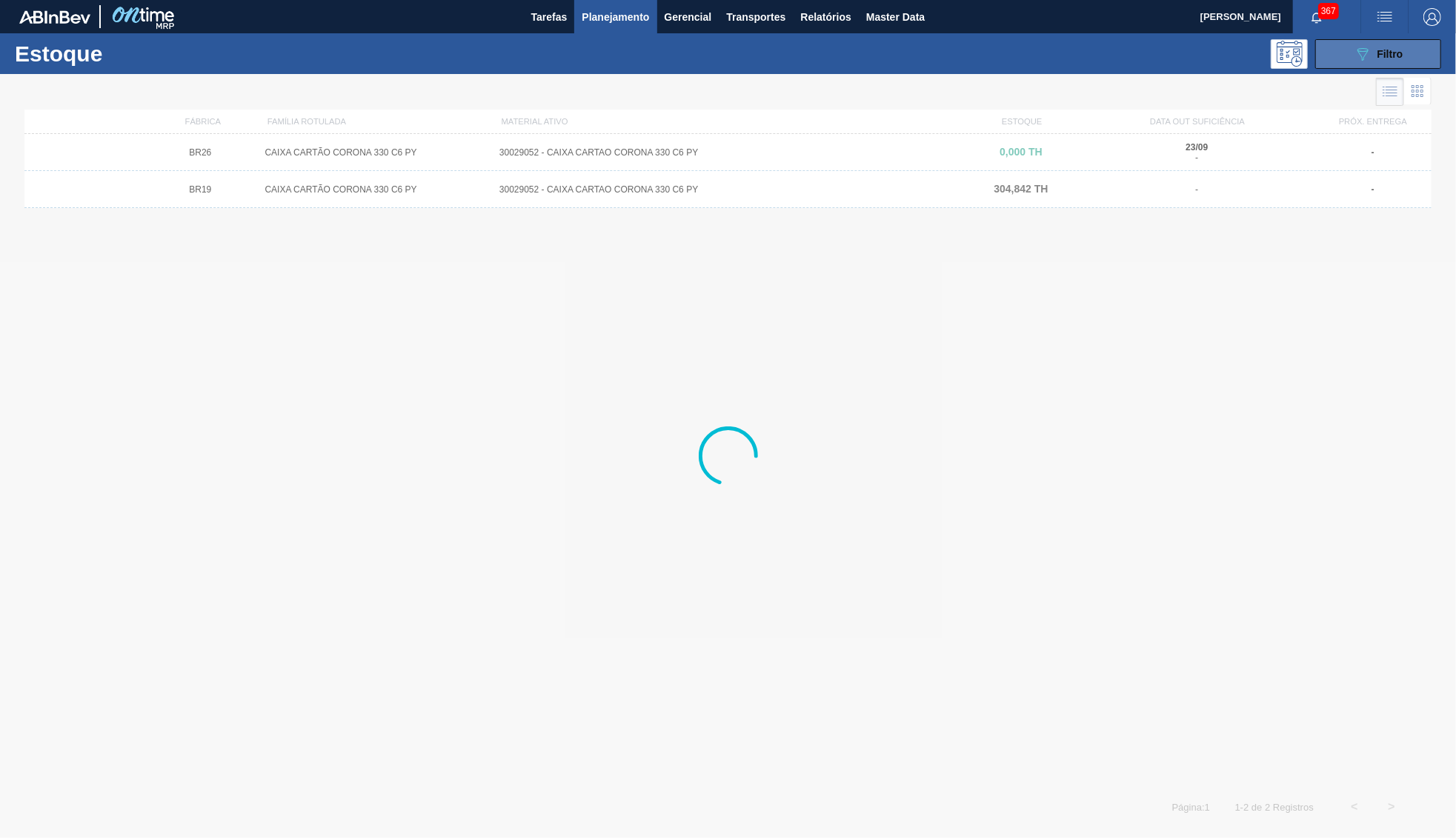
click at [1362, 51] on icon at bounding box center [1362, 55] width 11 height 13
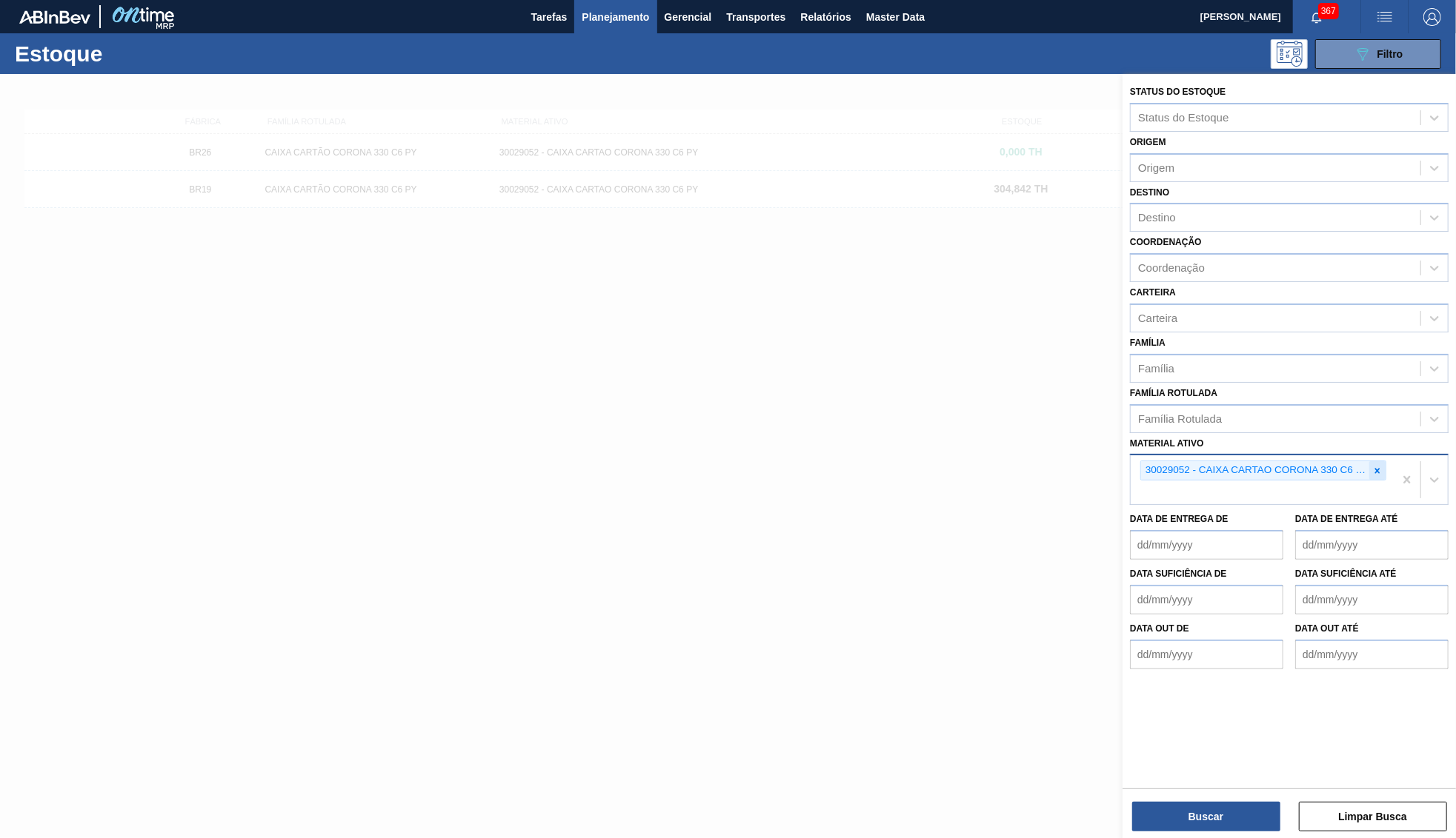
click at [1377, 466] on icon at bounding box center [1377, 471] width 10 height 10
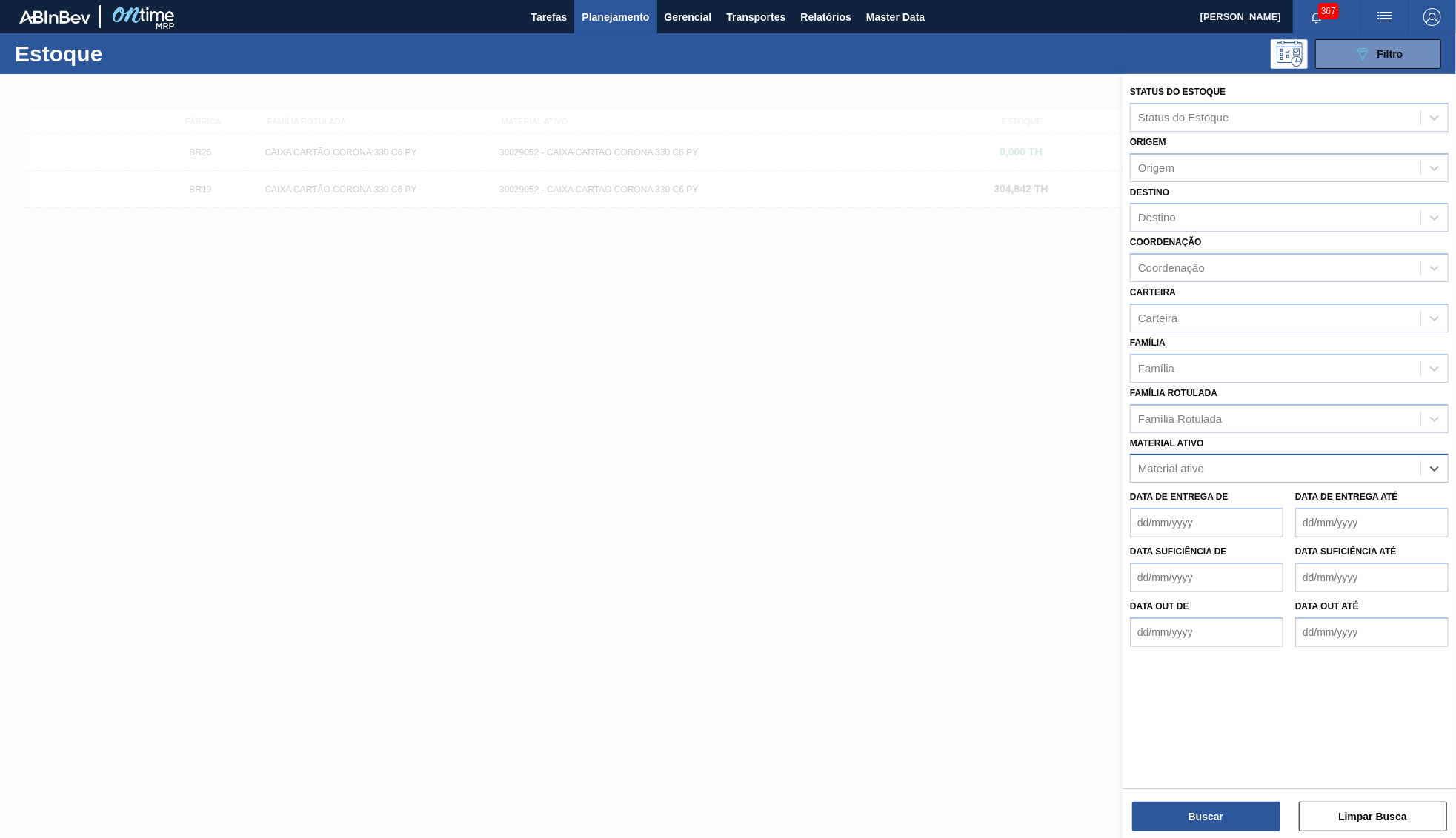
paste ativo "30018584"
type ativo "30018584"
click at [1233, 519] on div "30018584 - ROTULO PSL FRONT BUD ESP 330ML NIV23" at bounding box center [1289, 533] width 319 height 28
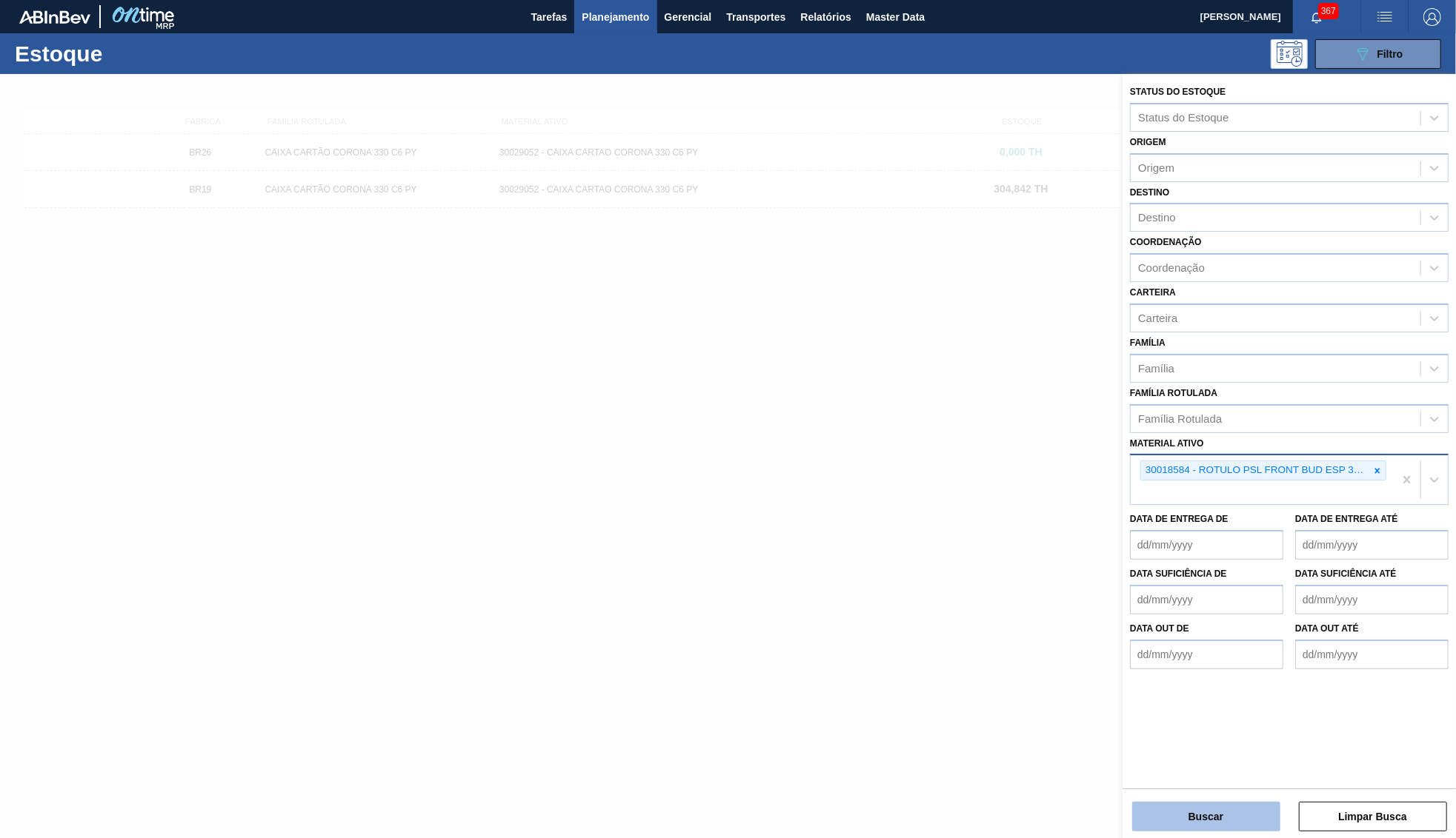
click at [1209, 802] on button "Buscar" at bounding box center [1205, 817] width 148 height 29
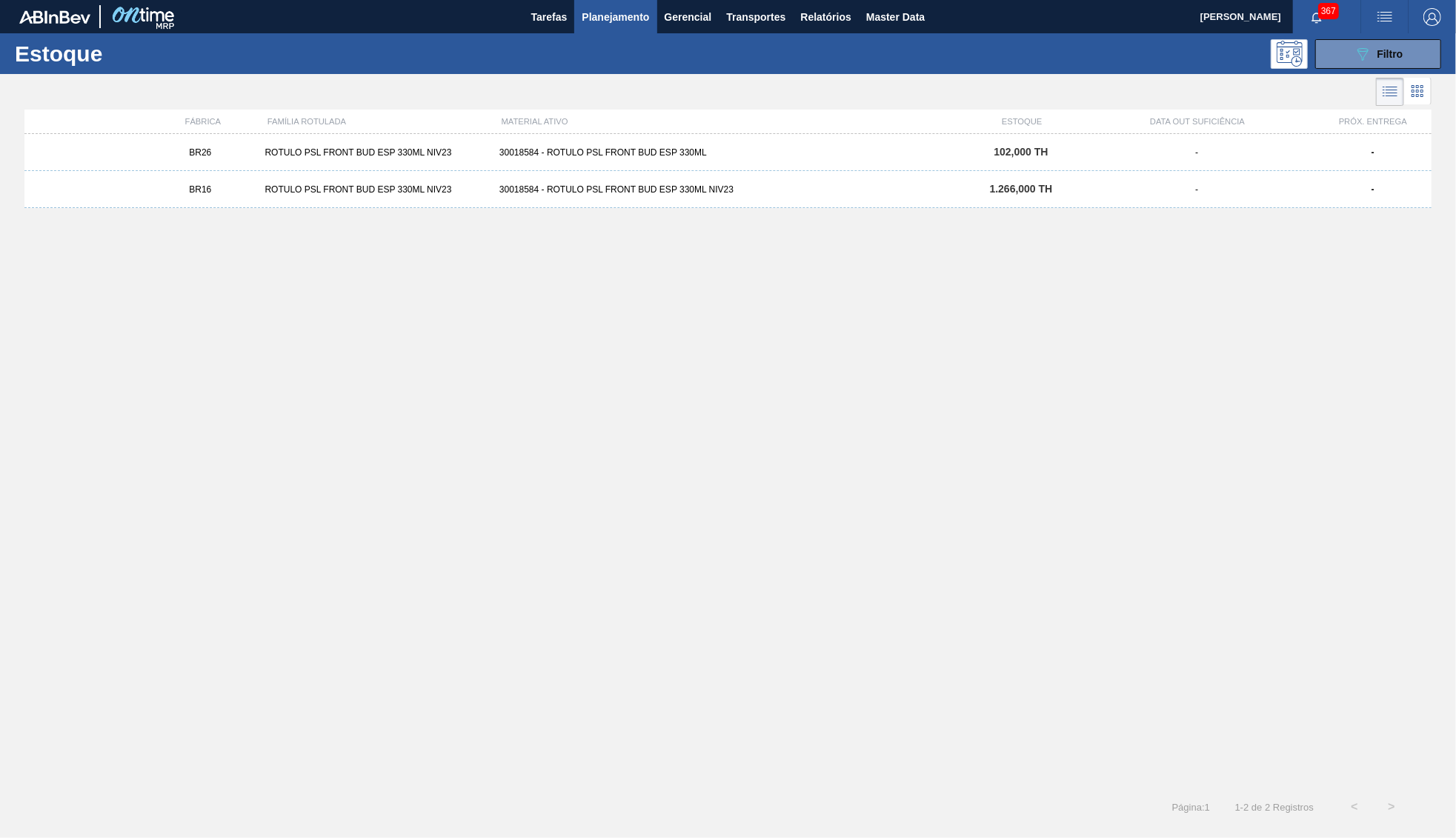
click at [489, 186] on div "ROTULO PSL FRONT BUD ESP 330ML NIV23" at bounding box center [375, 189] width 234 height 10
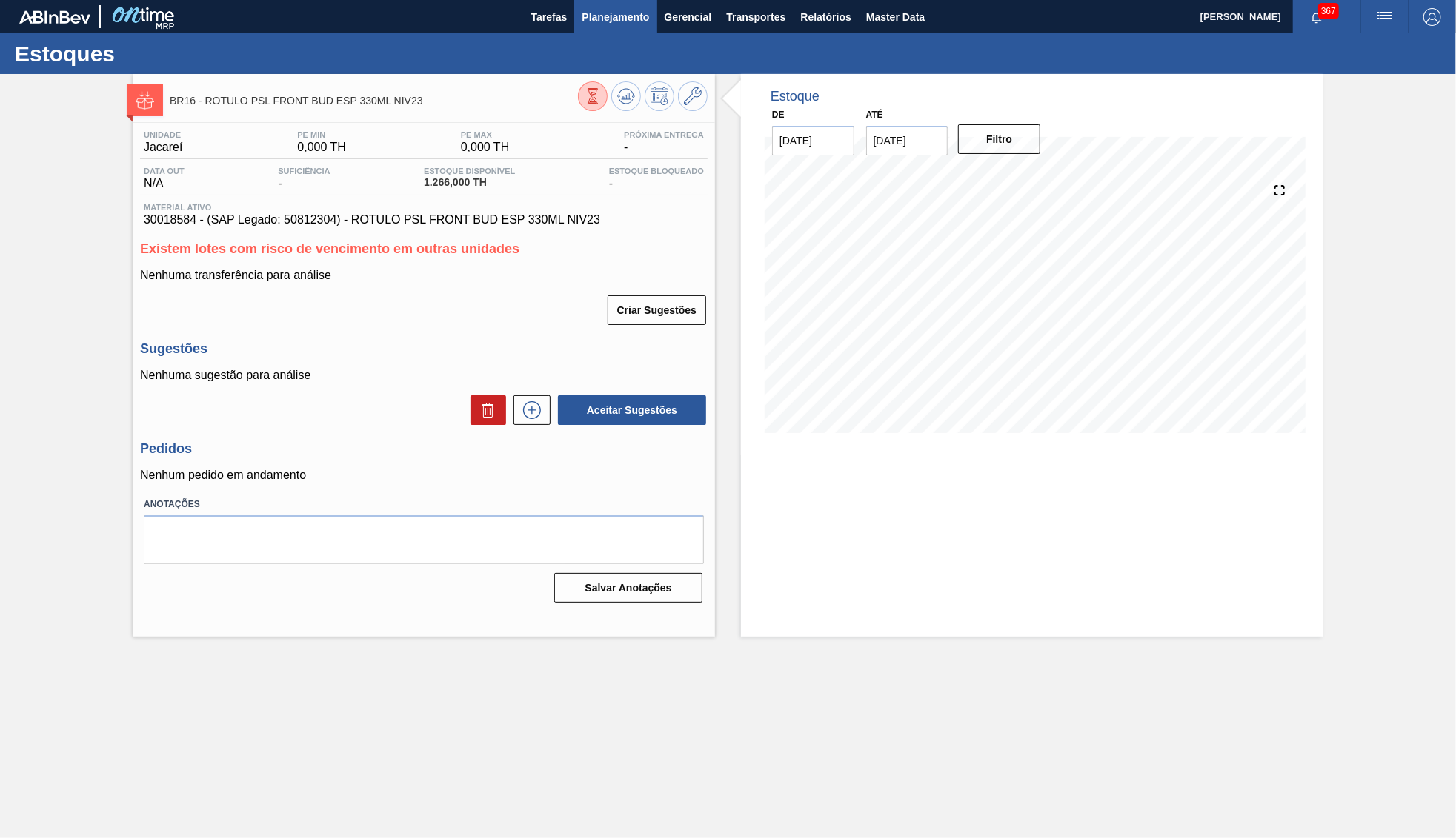
click at [633, 26] on button "Planejamento" at bounding box center [615, 17] width 82 height 33
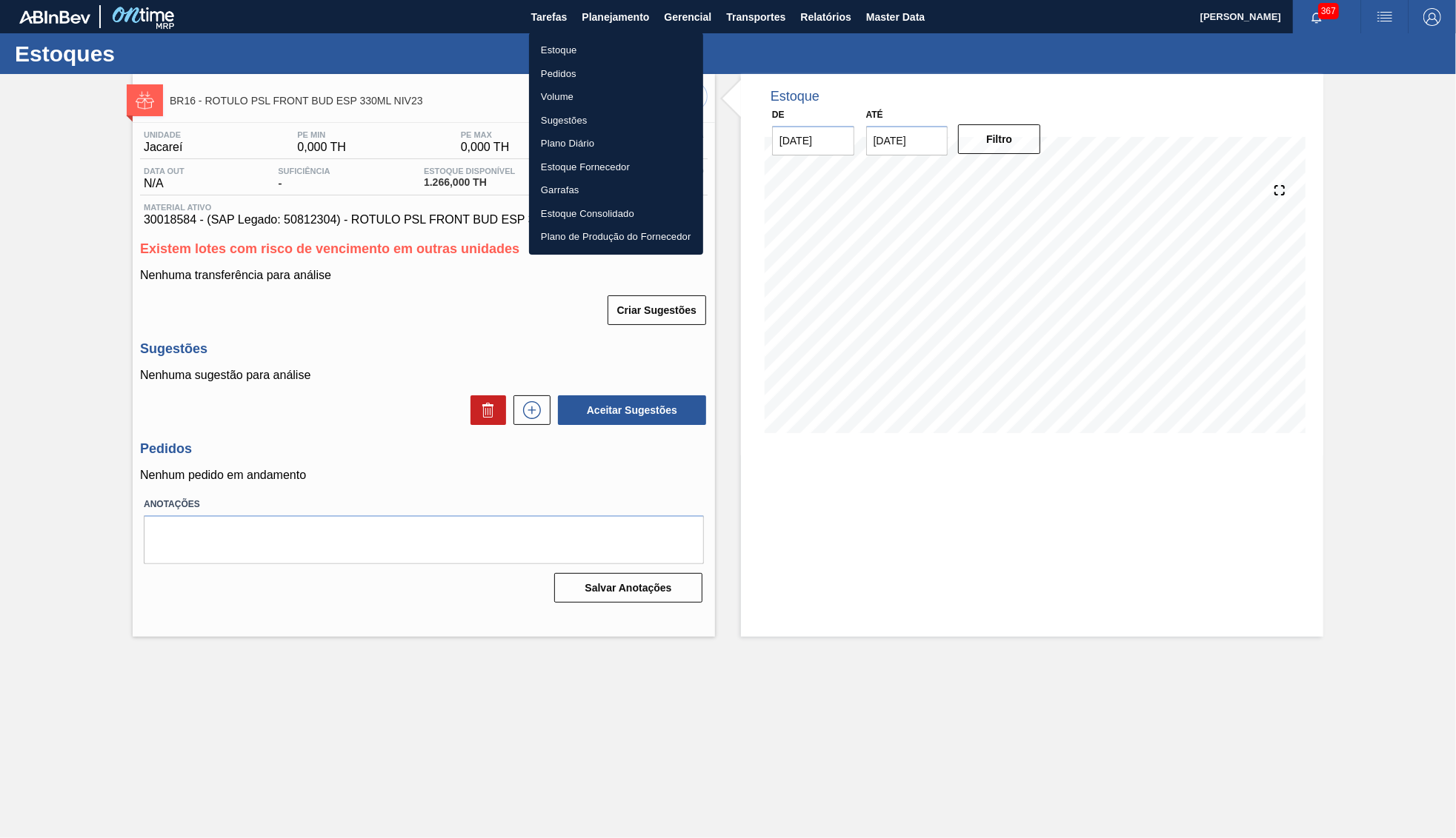
click at [607, 52] on li "Estoque" at bounding box center [616, 51] width 174 height 24
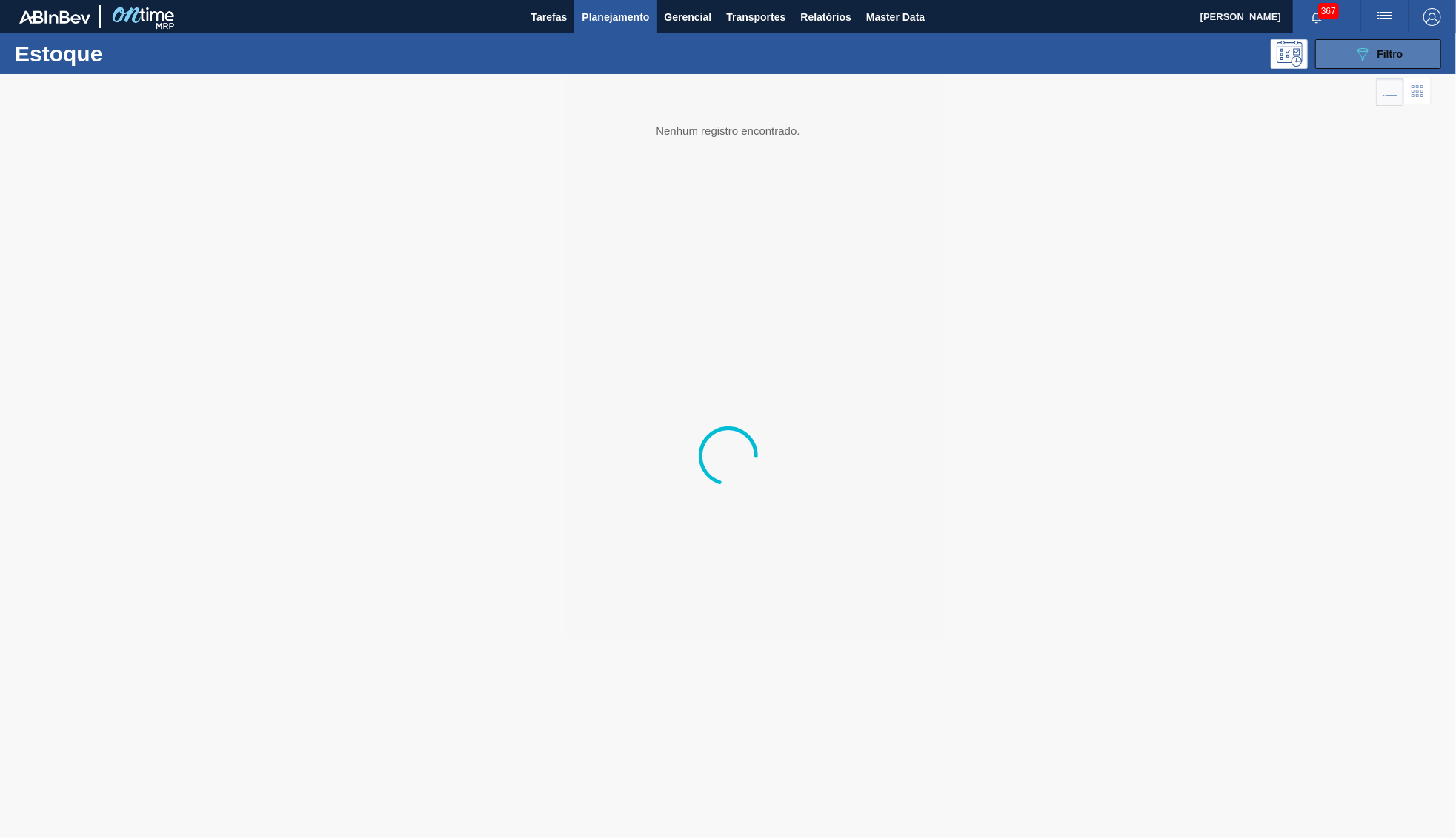
click at [1367, 59] on icon "089F7B8B-B2A5-4AFE-B5C0-19BA573D28AC" at bounding box center [1362, 54] width 17 height 17
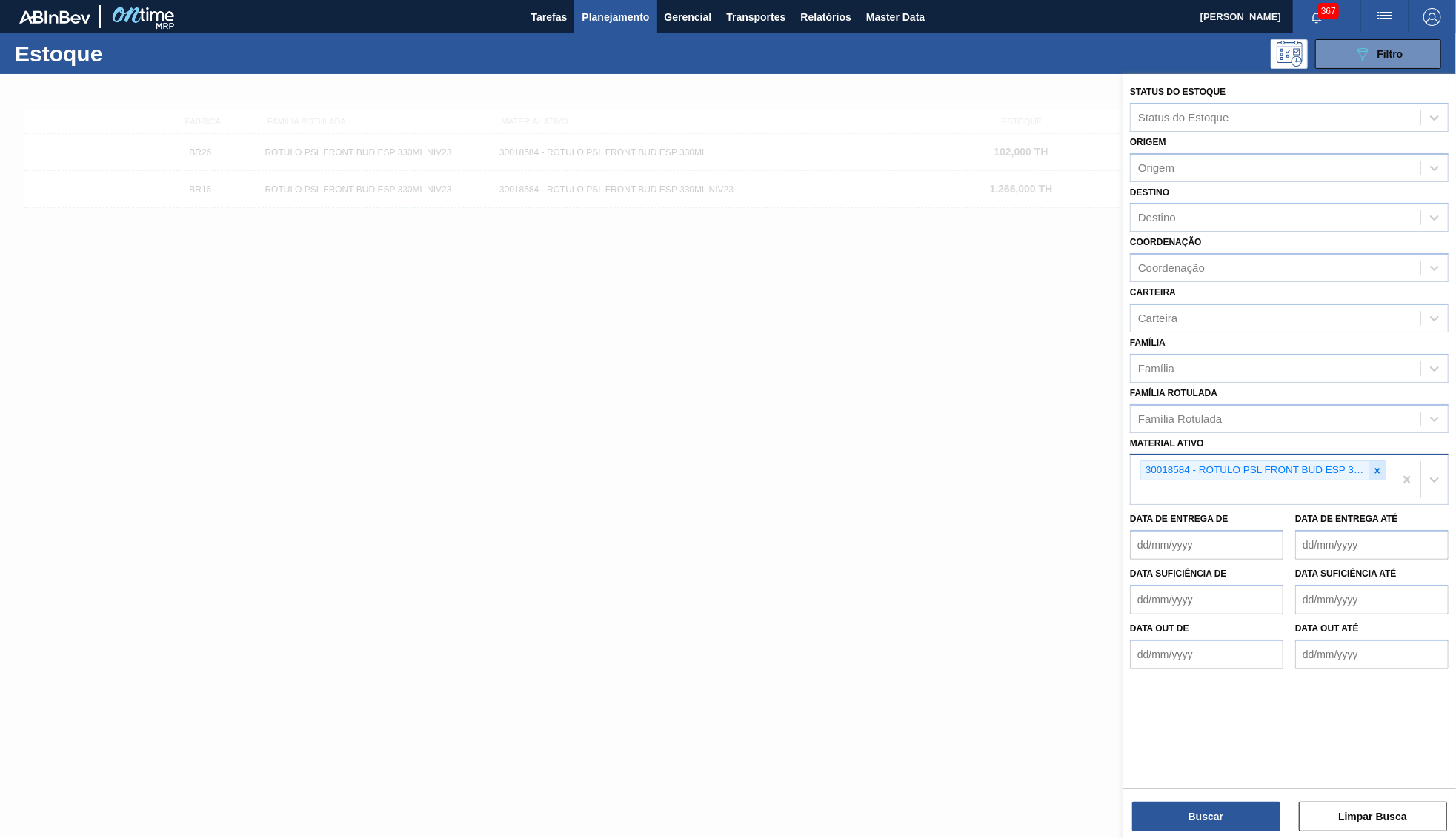
click at [1379, 461] on div at bounding box center [1377, 470] width 17 height 18
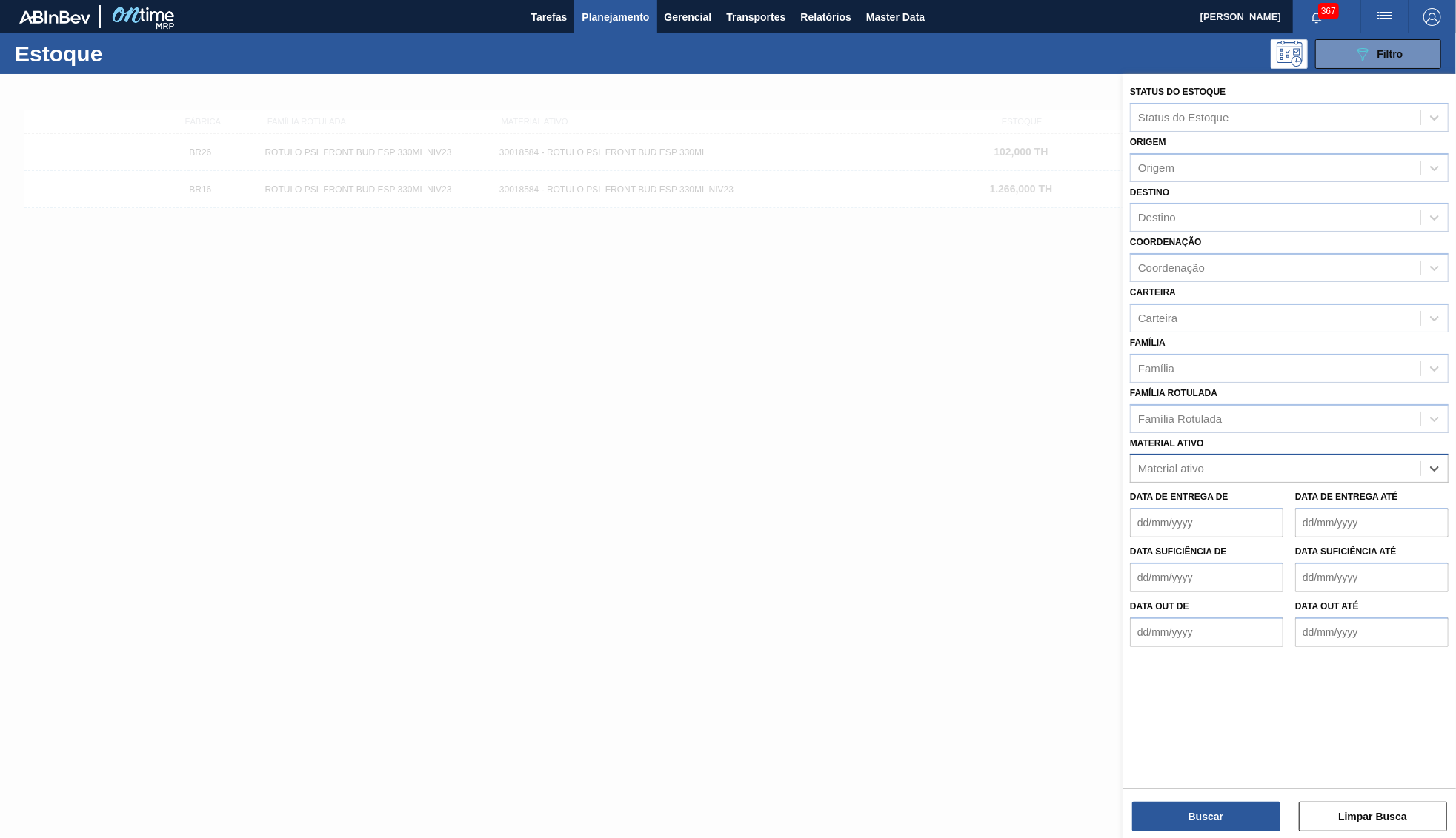
paste ativo "30018586"
type ativo "30018586"
click at [1277, 492] on div "30018586 - ROTULO PSL BACK BUD ESP 330ML NIV23" at bounding box center [1289, 505] width 319 height 28
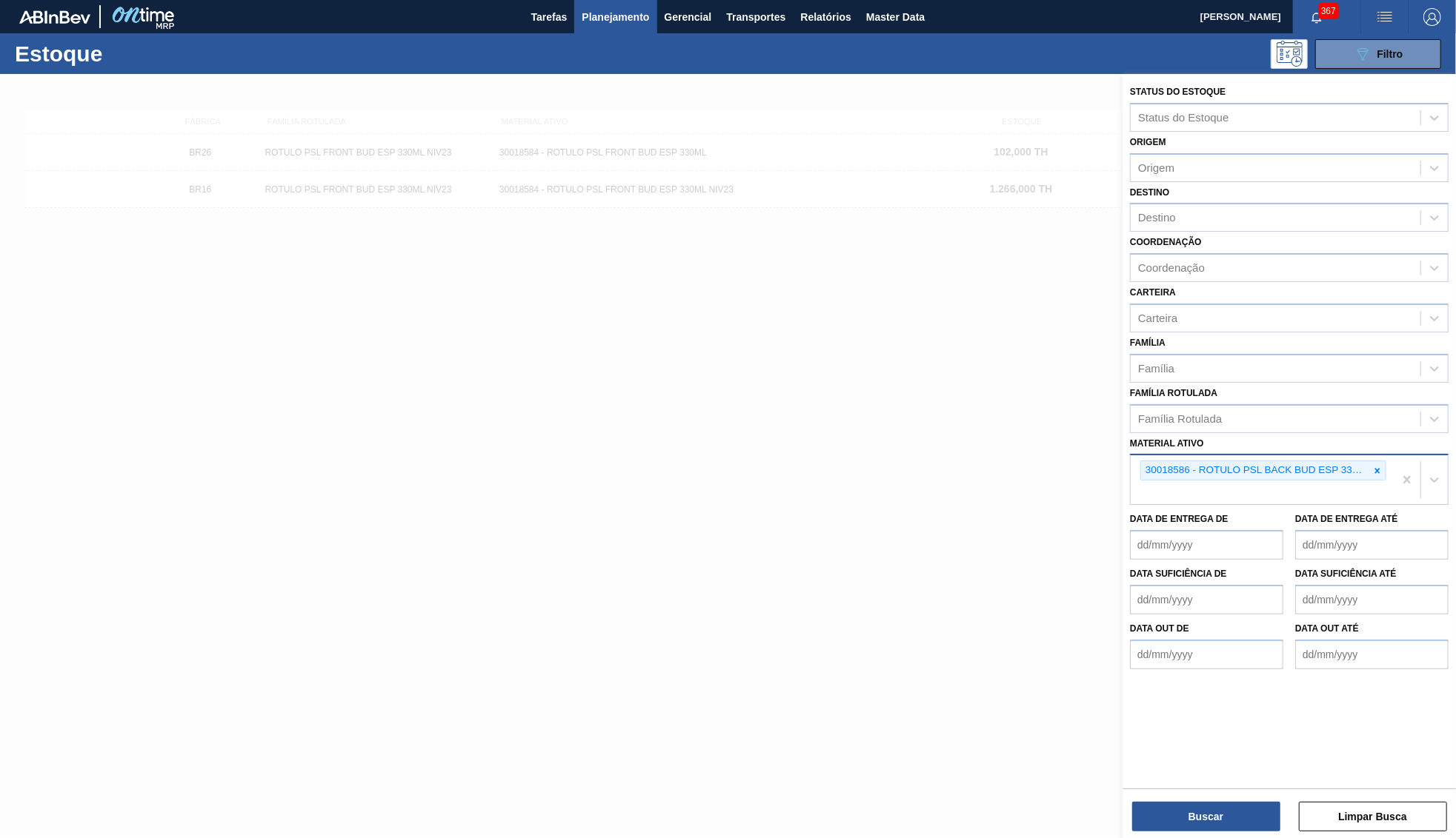
click at [1194, 834] on div "Status do Estoque Status do Estoque Origem Origem Destino Destino Coordenação C…" at bounding box center [1289, 457] width 333 height 767
click at [1189, 826] on button "Buscar" at bounding box center [1205, 817] width 148 height 29
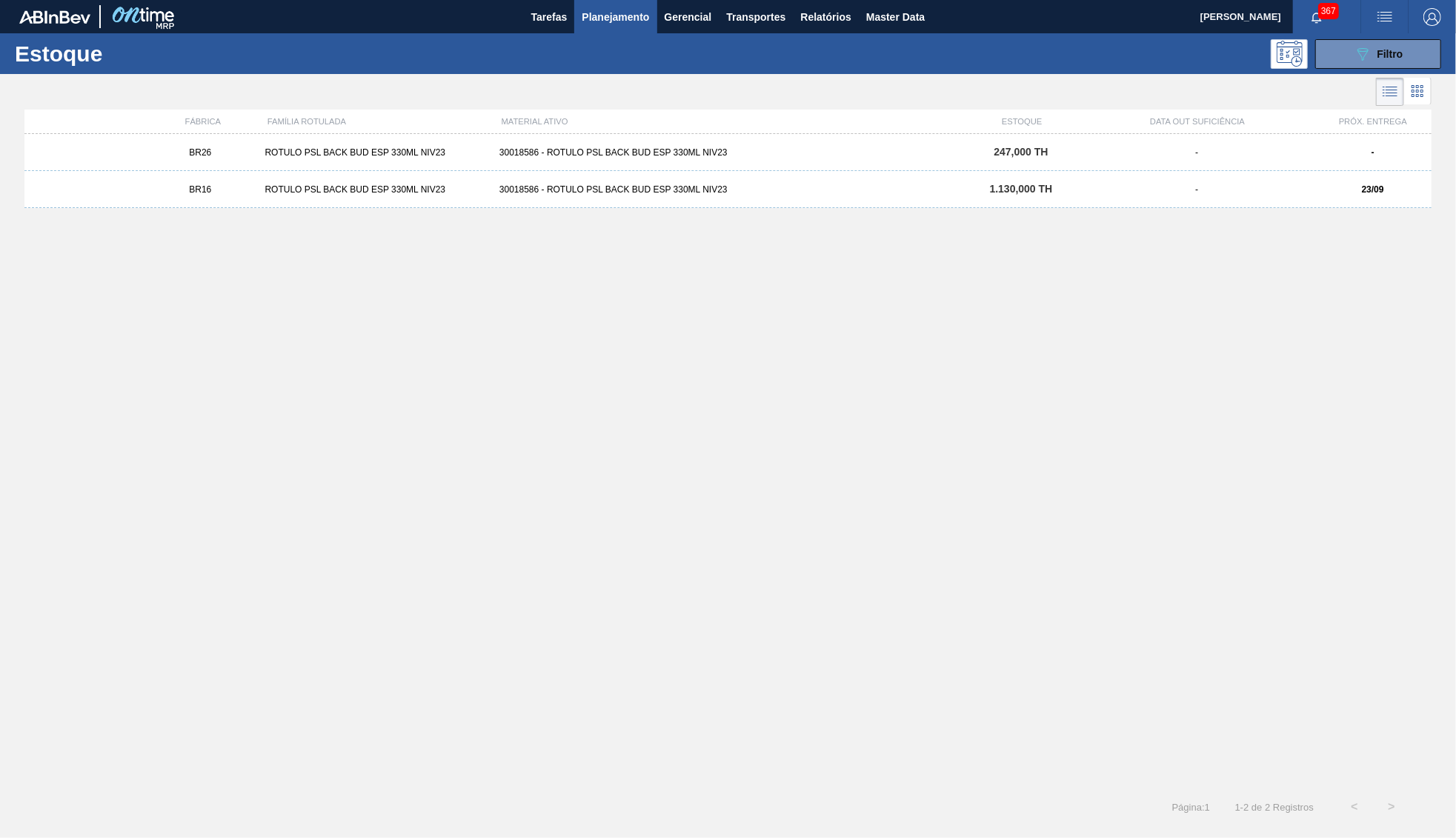
click at [856, 207] on div "BR16 ROTULO PSL BACK BUD ESP 330ML NIV23 30018586 - ROTULO PSL BACK BUD ESP 330…" at bounding box center [728, 189] width 1407 height 37
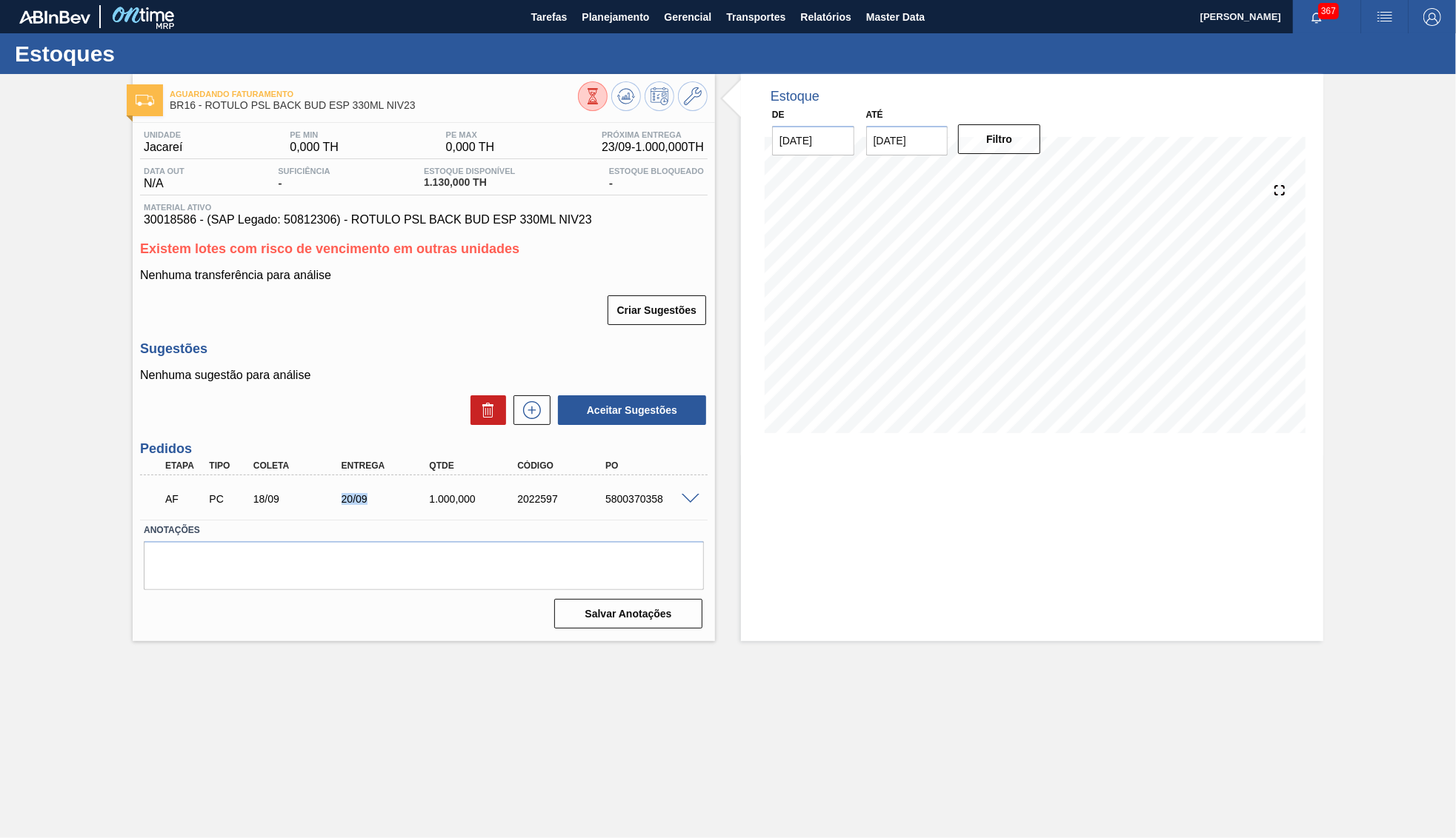
drag, startPoint x: 328, startPoint y: 495, endPoint x: 378, endPoint y: 498, distance: 50.1
click at [348, 498] on div "18/09" at bounding box center [299, 499] width 98 height 12
click at [624, 496] on div "5800370358" at bounding box center [650, 499] width 98 height 12
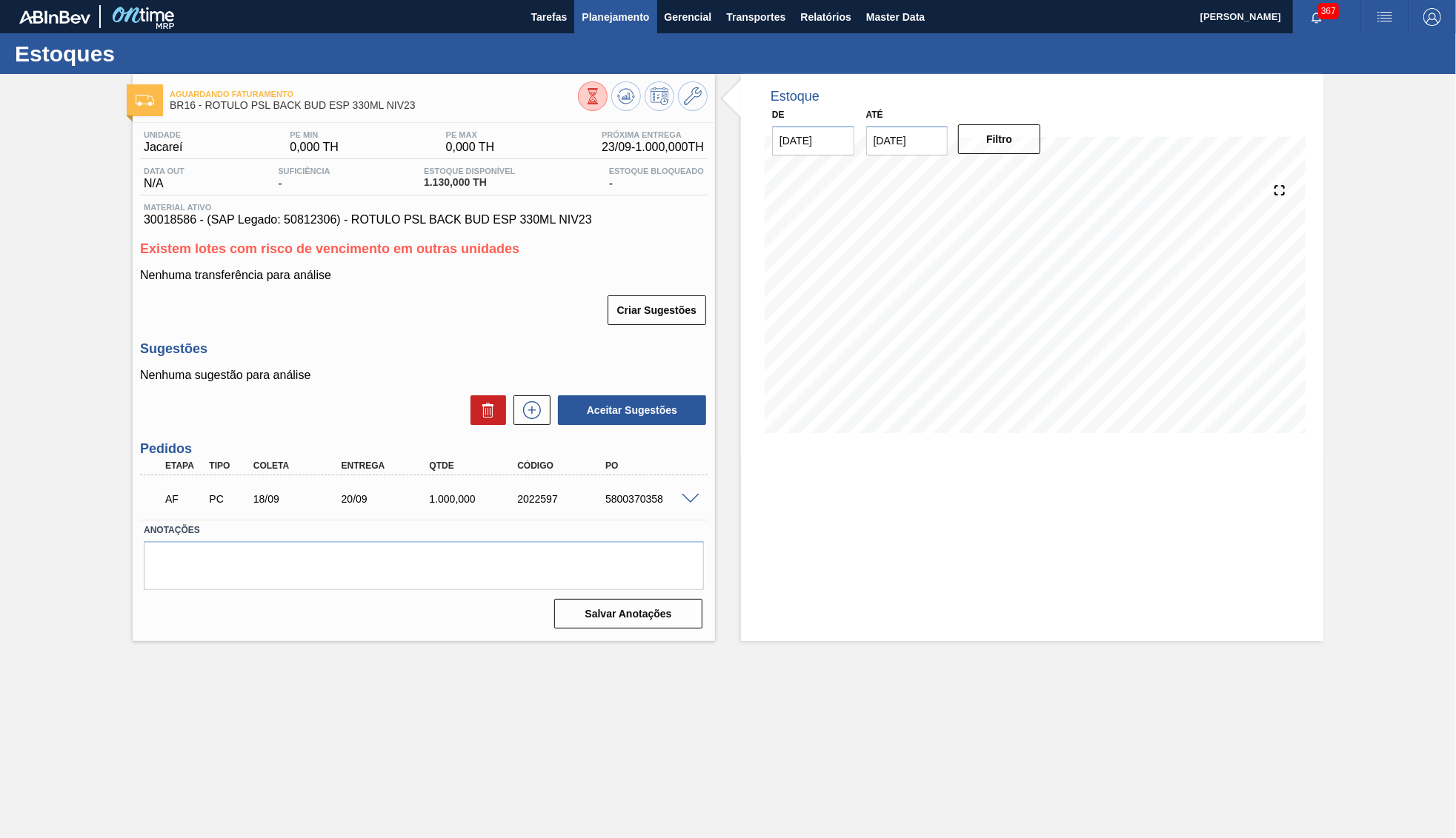
click at [609, 17] on span "Planejamento" at bounding box center [615, 17] width 67 height 17
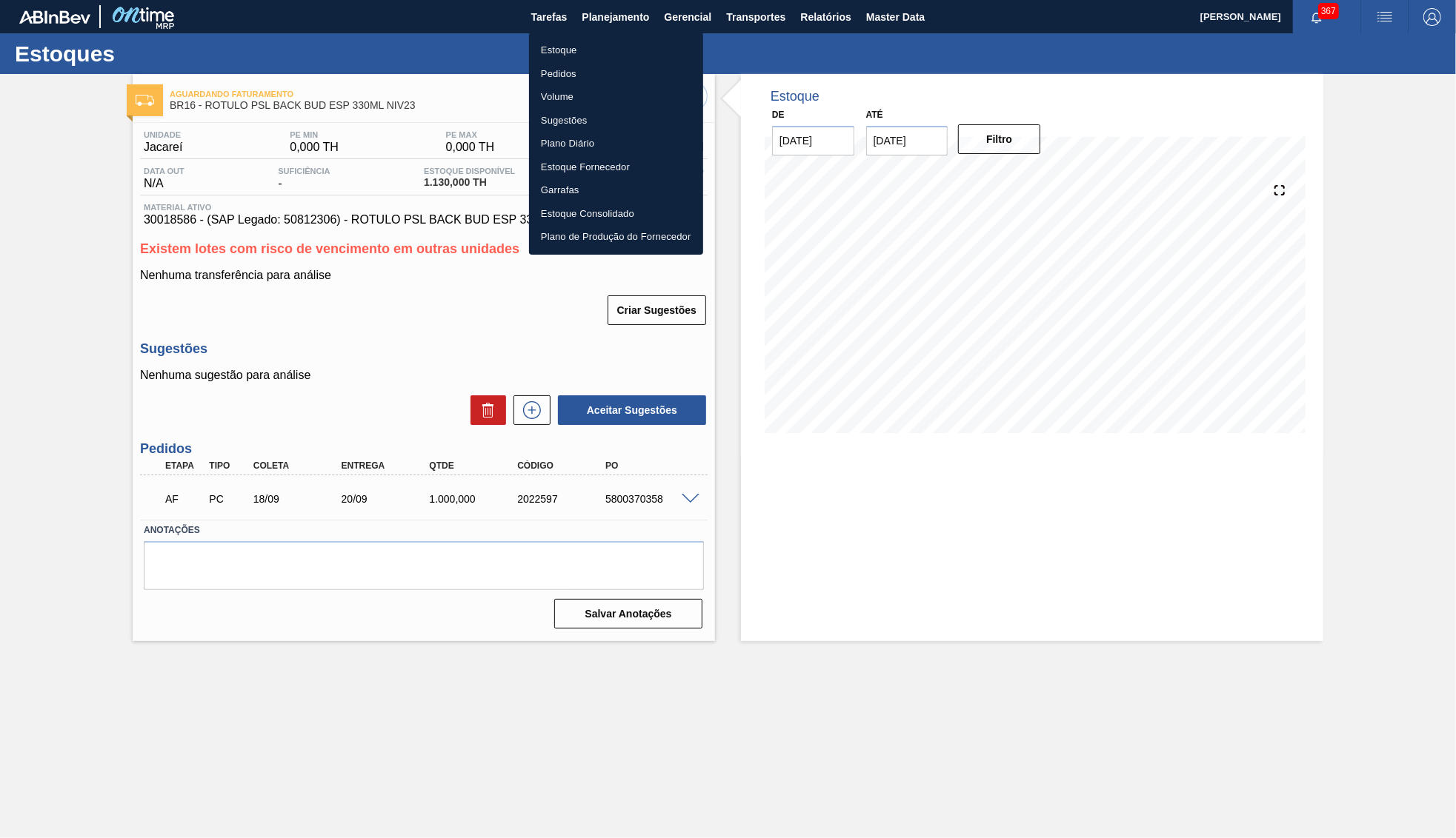
click at [165, 220] on div at bounding box center [728, 419] width 1456 height 838
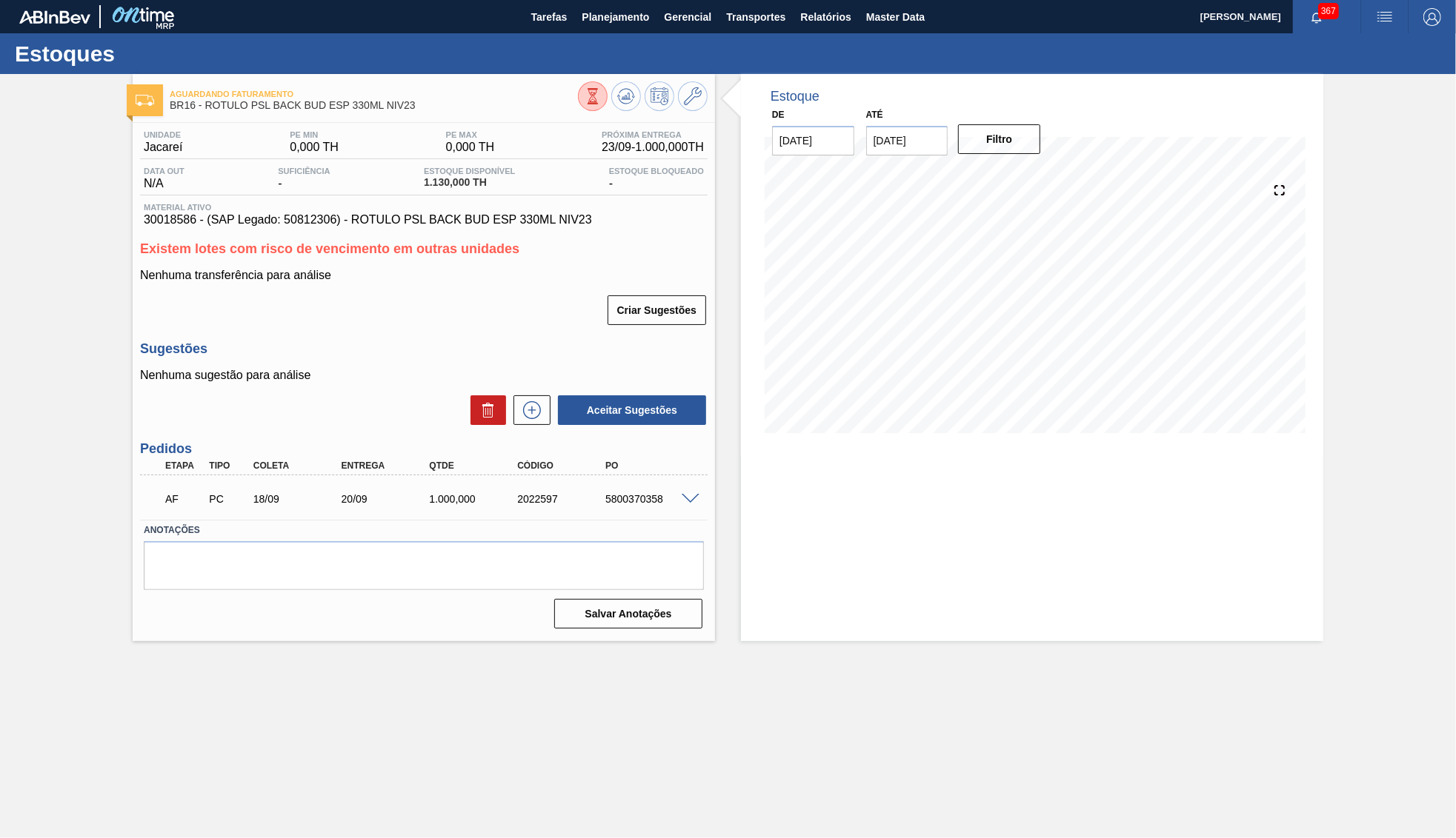
click at [165, 220] on div "Estoque Pedidos Volume Sugestões Plano Diário Estoque Fornecedor Garrafas Estoq…" at bounding box center [728, 419] width 1456 height 838
click at [152, 217] on span "30018586 - (SAP Legado: 50812306) - ROTULO PSL BACK BUD ESP 330ML NIV23" at bounding box center [423, 220] width 560 height 13
copy span "30018586"
click at [632, 499] on div "5800370358" at bounding box center [650, 499] width 98 height 12
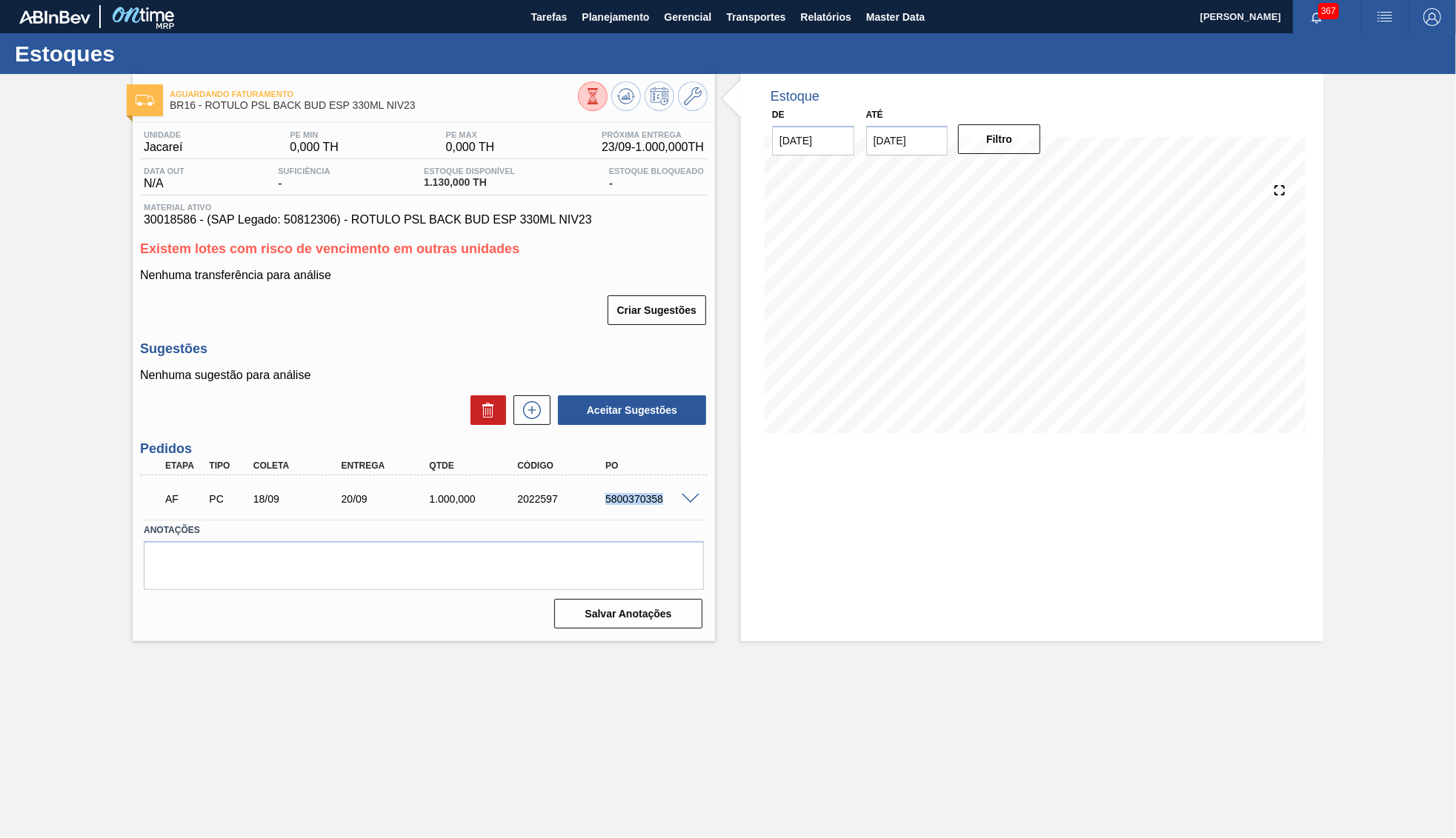
click at [632, 499] on div "5800370358" at bounding box center [650, 499] width 98 height 12
copy div "5800370358"
click at [605, 28] on button "Planejamento" at bounding box center [615, 17] width 82 height 33
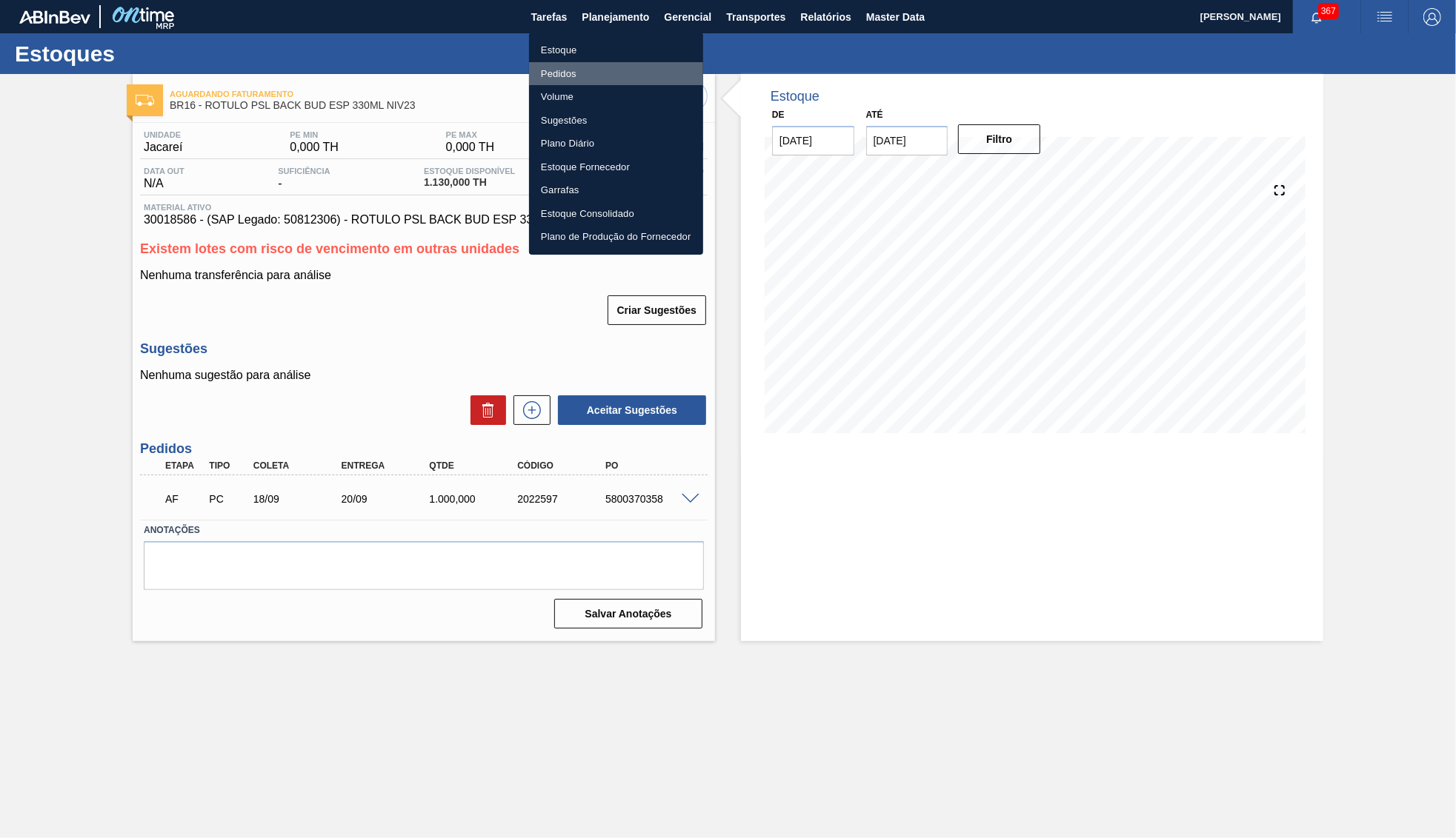
click at [592, 74] on li "Pedidos" at bounding box center [616, 74] width 174 height 24
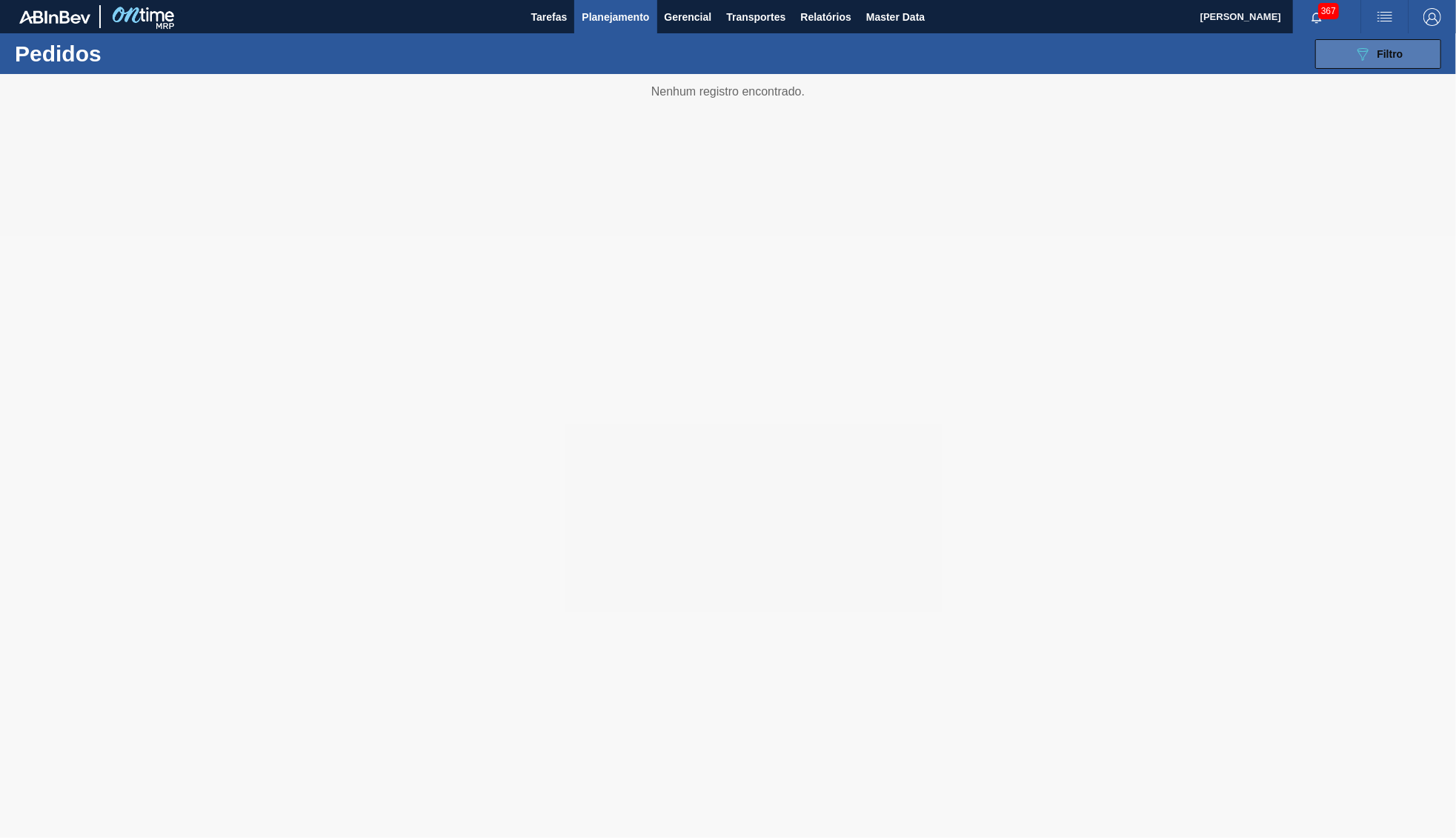
click at [1352, 52] on button "089F7B8B-B2A5-4AFE-B5C0-19BA573D28AC Filtro" at bounding box center [1377, 54] width 126 height 29
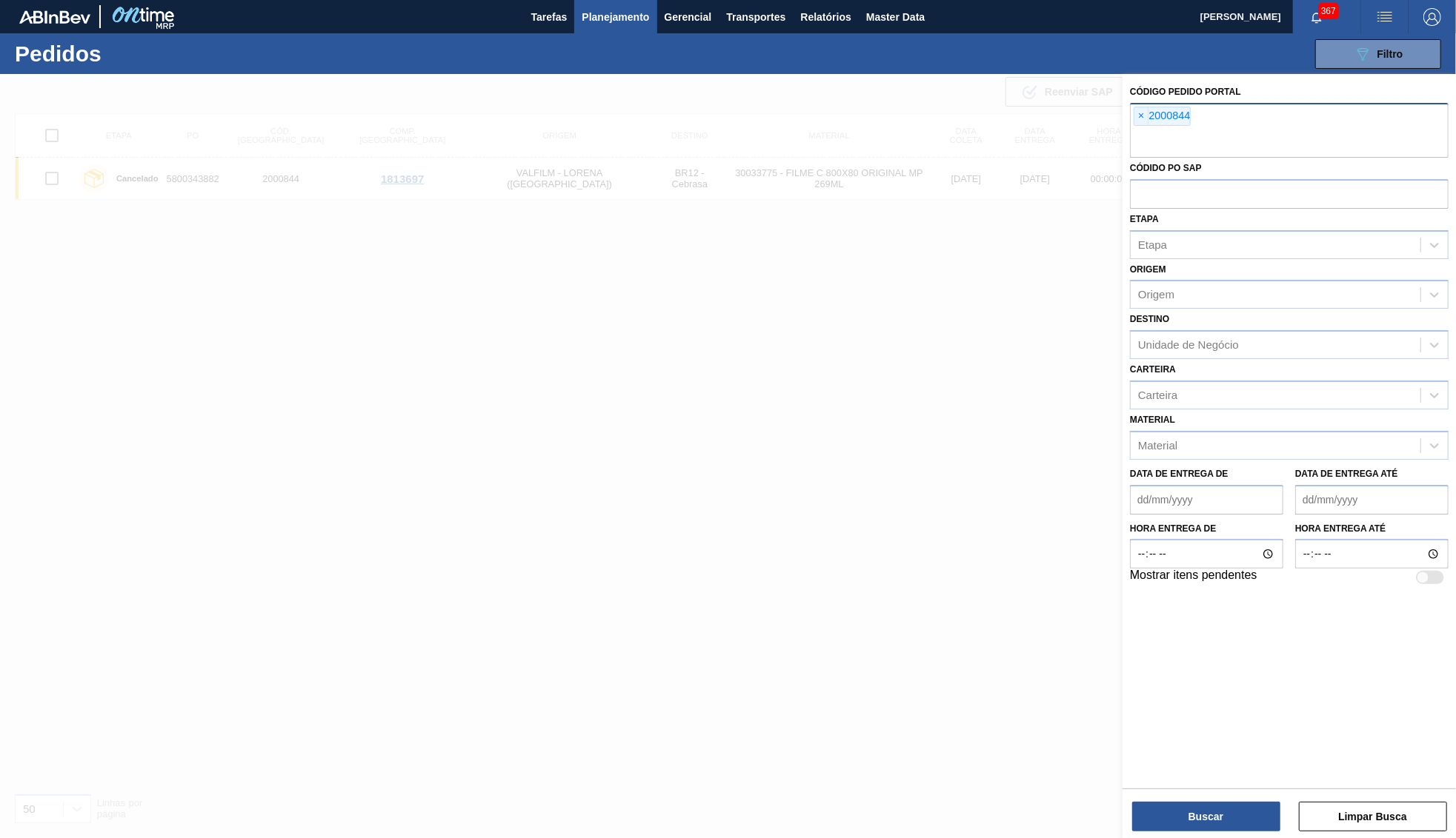
click at [1136, 123] on div "× 2000844" at bounding box center [1289, 130] width 319 height 55
click at [1133, 109] on div "× 2000844" at bounding box center [1289, 130] width 319 height 55
click at [1137, 118] on span "×" at bounding box center [1141, 116] width 14 height 17
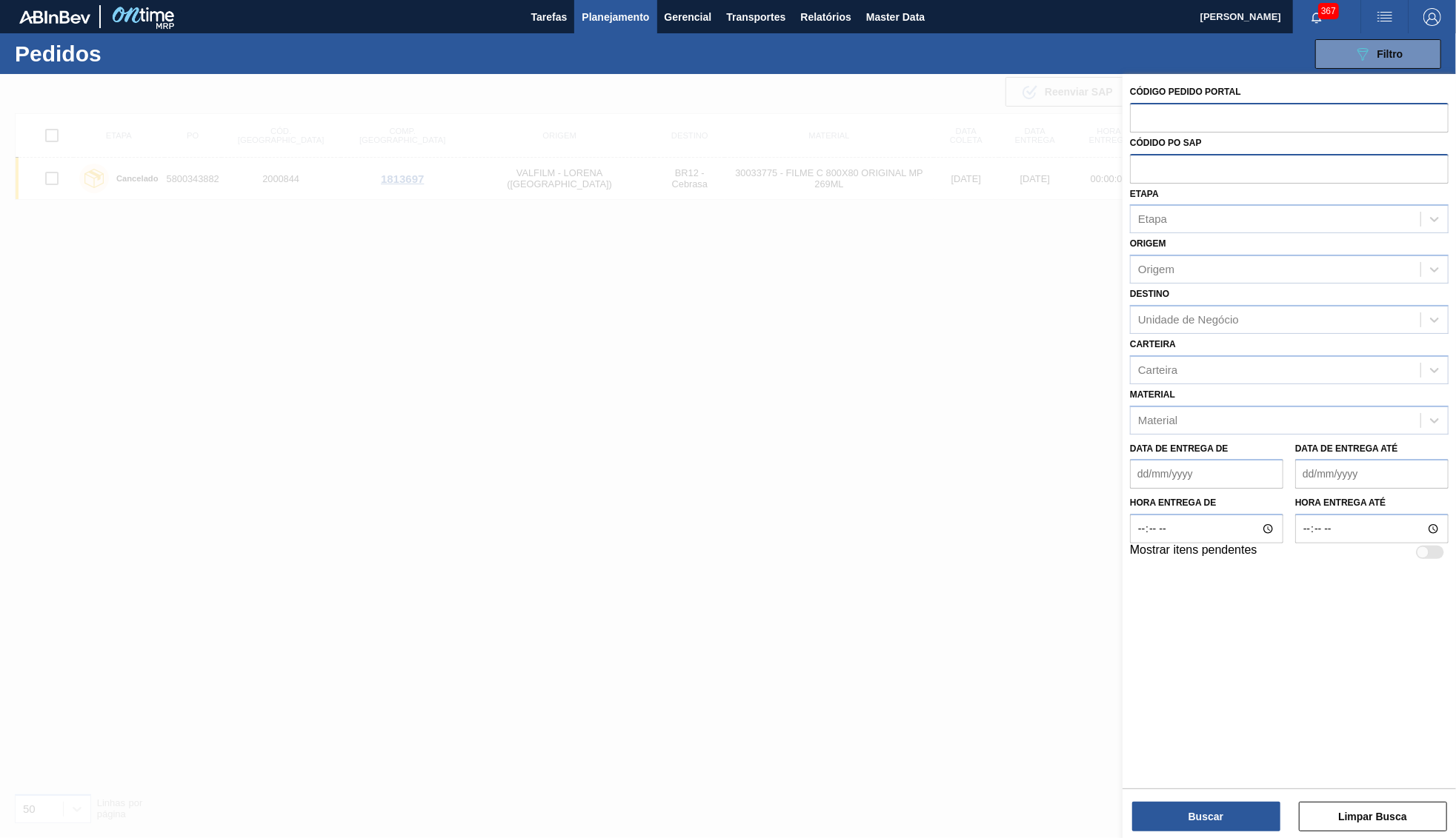
click at [1157, 170] on input "text" at bounding box center [1289, 167] width 319 height 28
paste input "5800370358"
type input "5800370358"
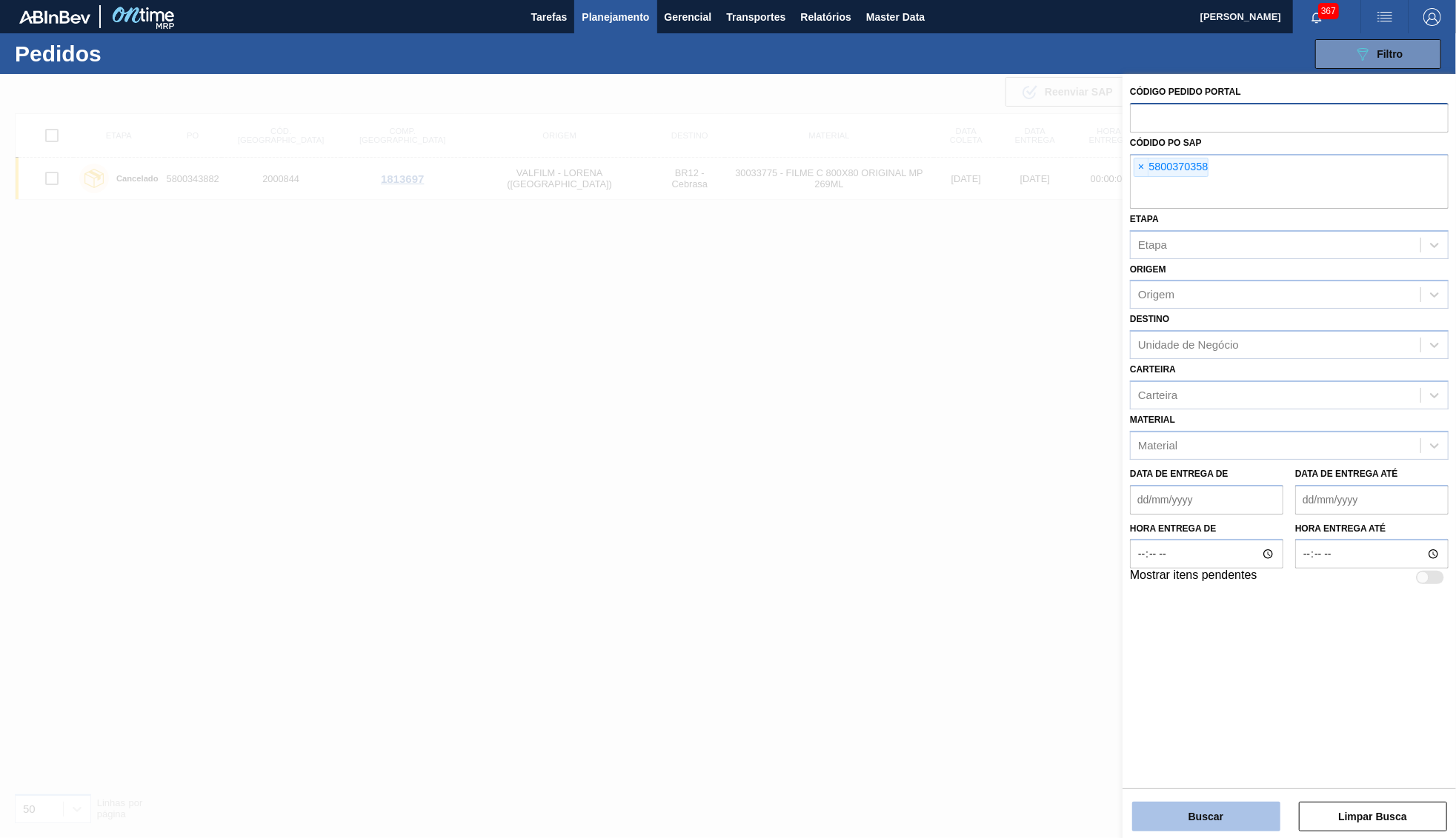
click at [1186, 812] on button "Buscar" at bounding box center [1205, 817] width 148 height 29
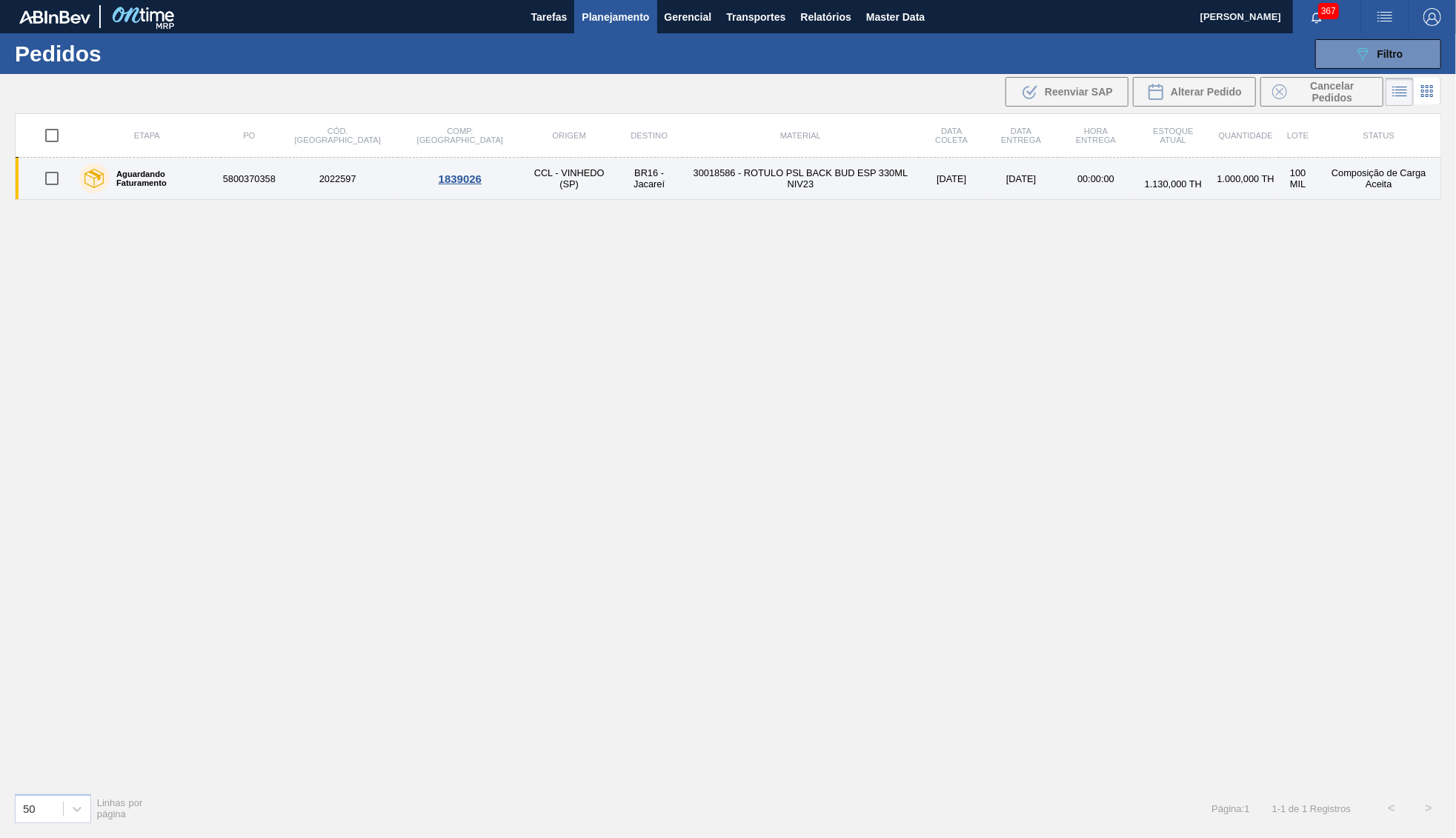
click at [615, 186] on td "BR16 - Jacareí" at bounding box center [649, 178] width 67 height 42
click at [35, 179] on div at bounding box center [52, 178] width 39 height 31
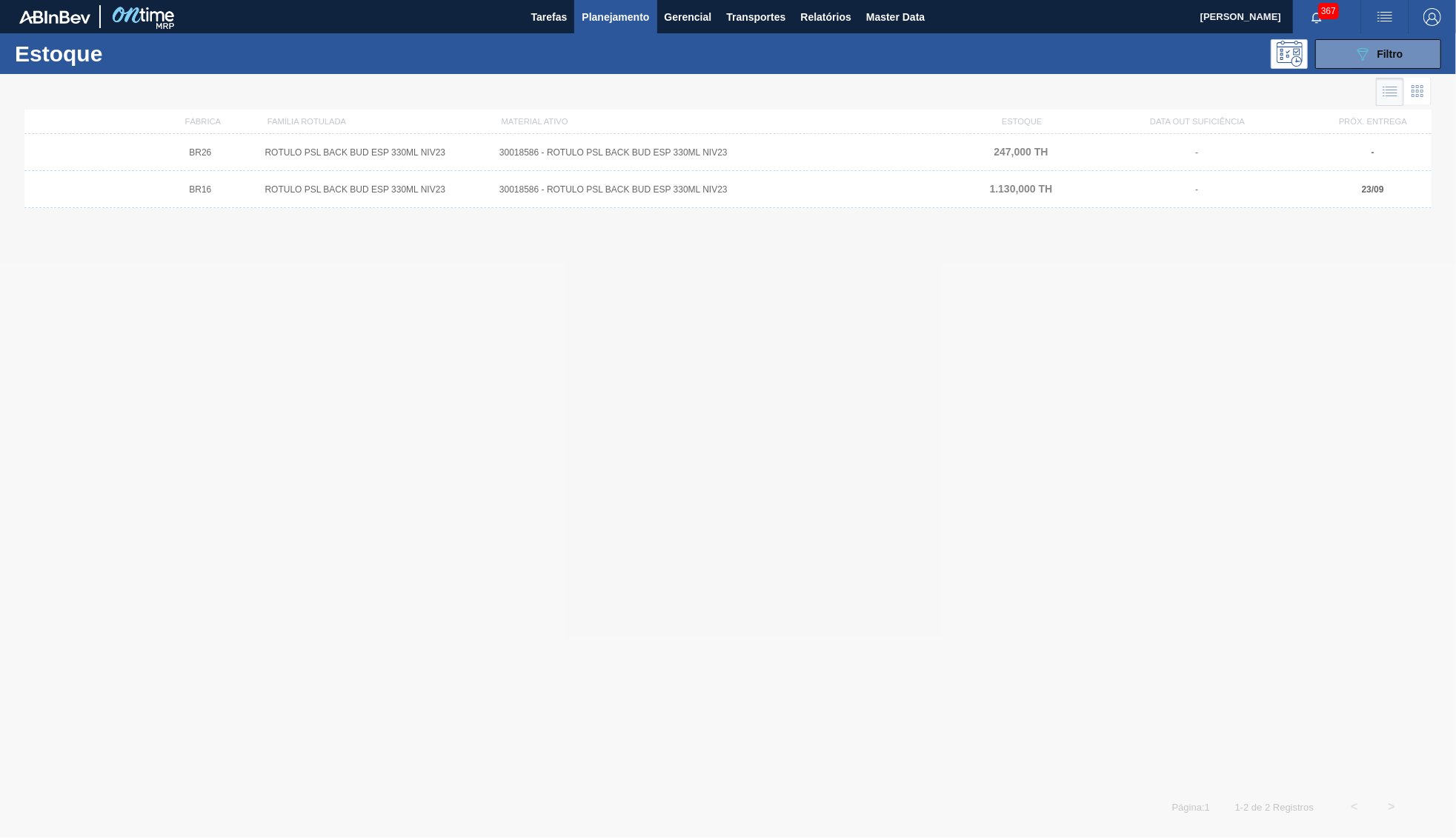
click at [623, 10] on span "Planejamento" at bounding box center [615, 17] width 67 height 17
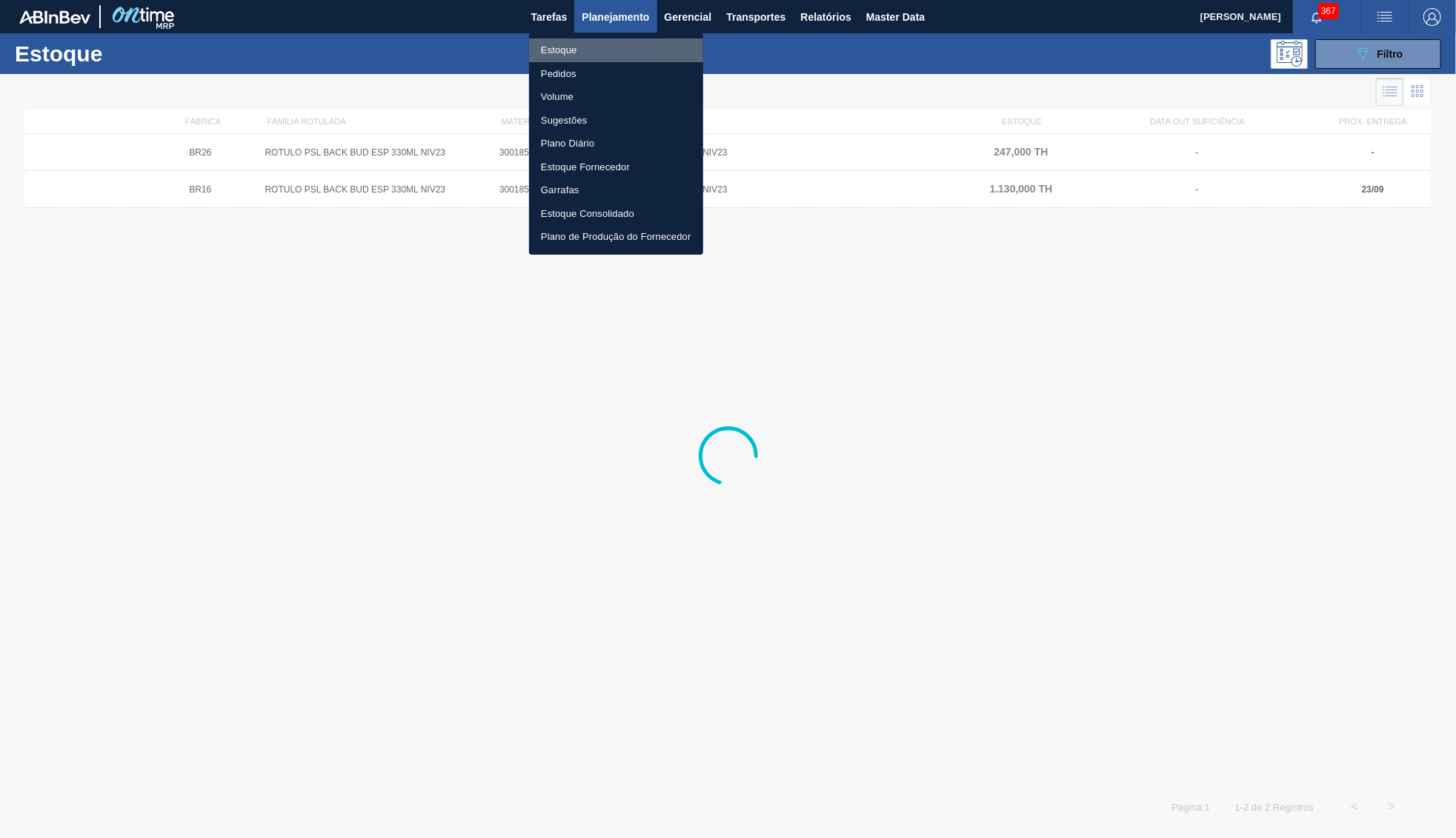
click at [592, 60] on li "Estoque" at bounding box center [616, 51] width 174 height 24
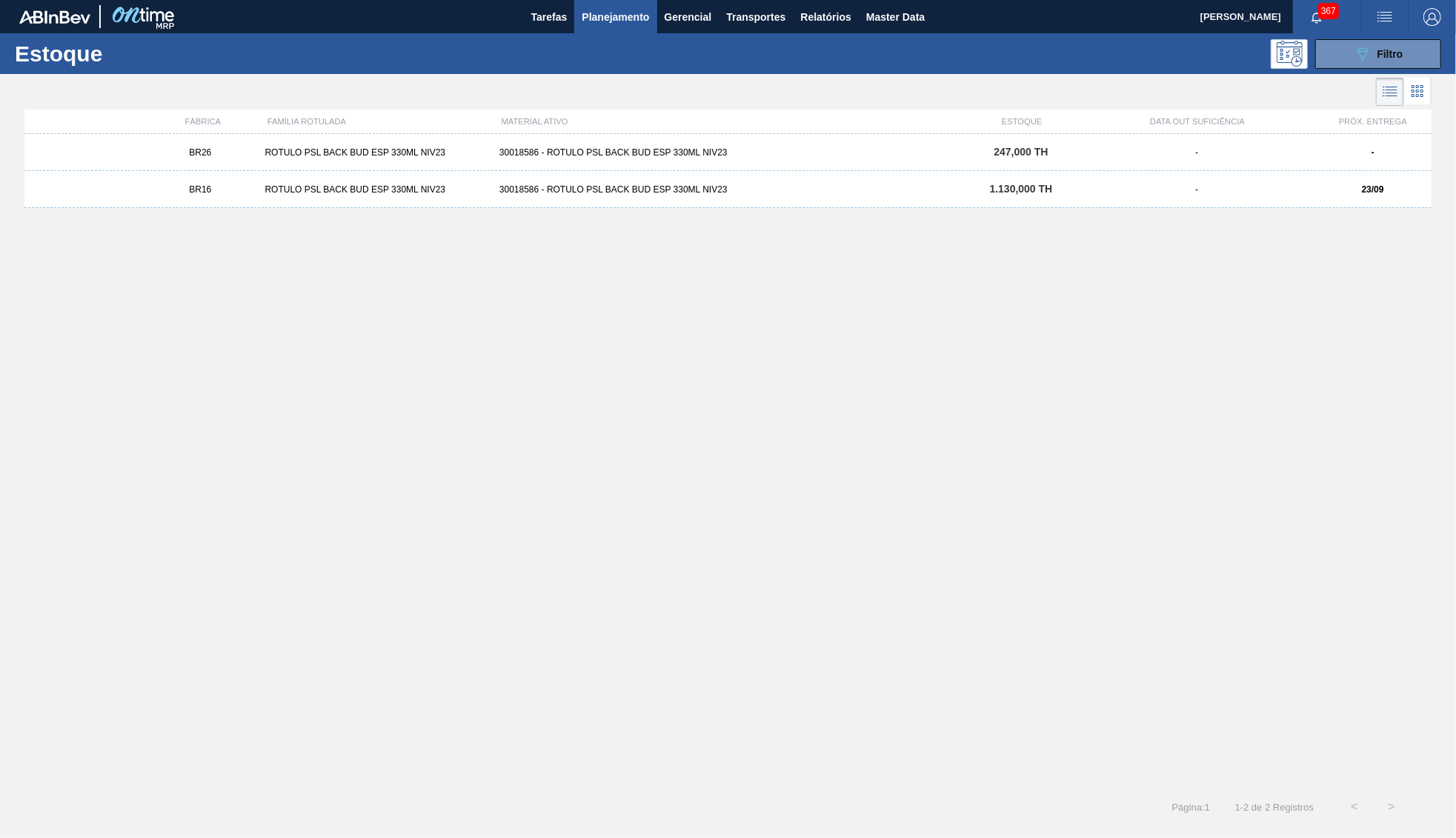
click at [583, 6] on button "Planejamento" at bounding box center [615, 17] width 82 height 33
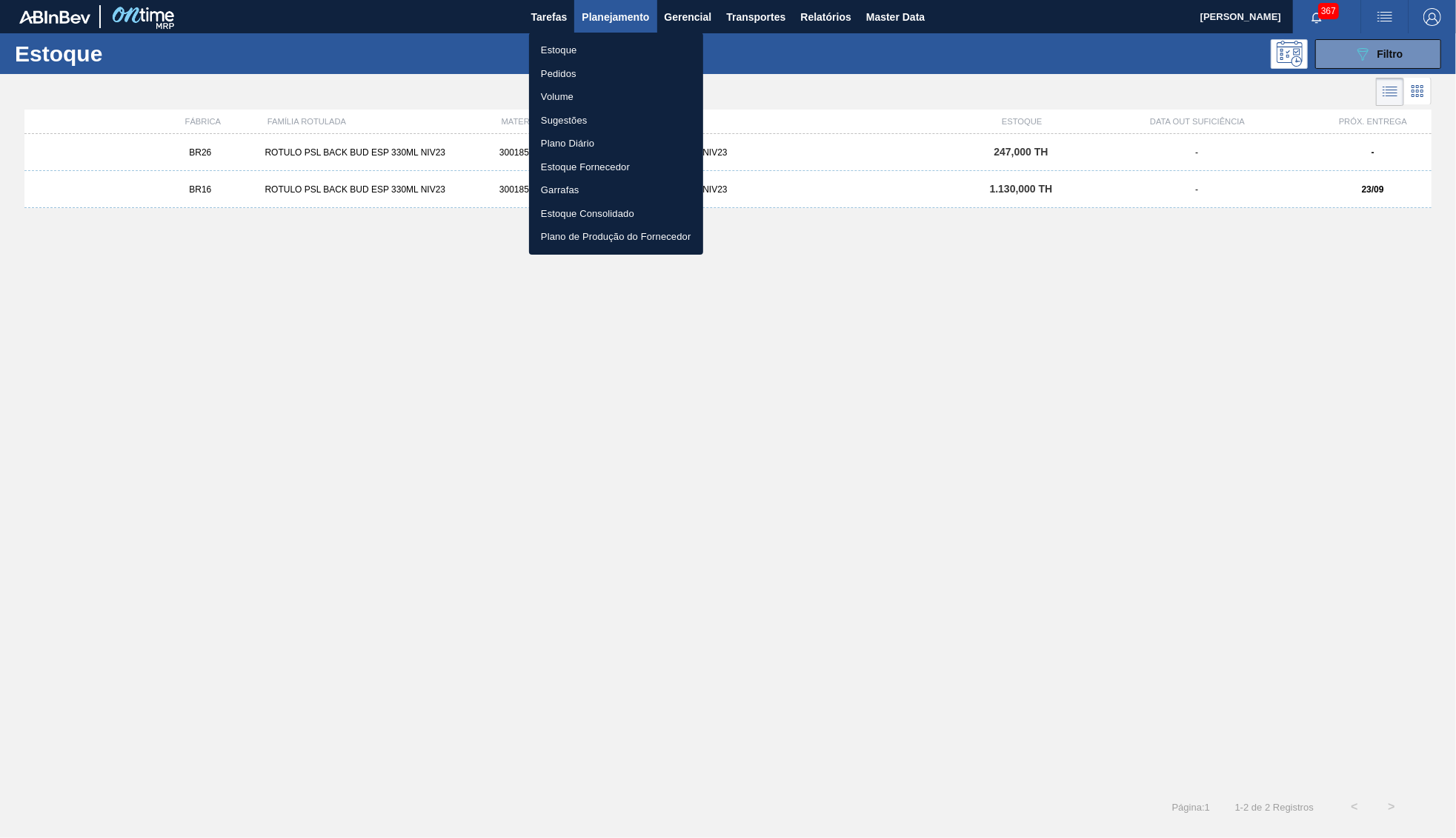
click at [547, 73] on li "Pedidos" at bounding box center [616, 74] width 174 height 24
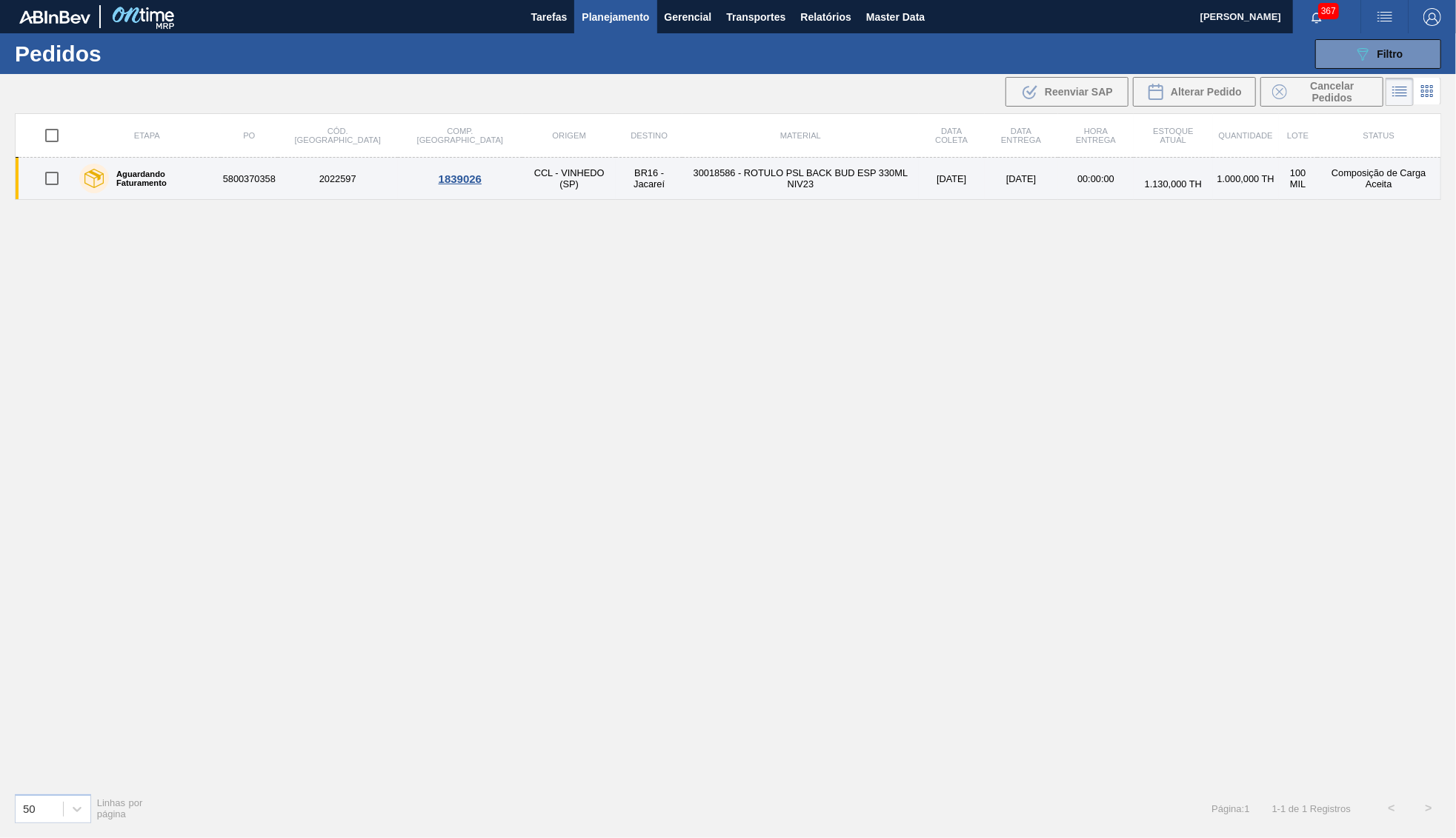
click at [51, 168] on input "checkbox" at bounding box center [52, 178] width 31 height 31
checkbox input "true"
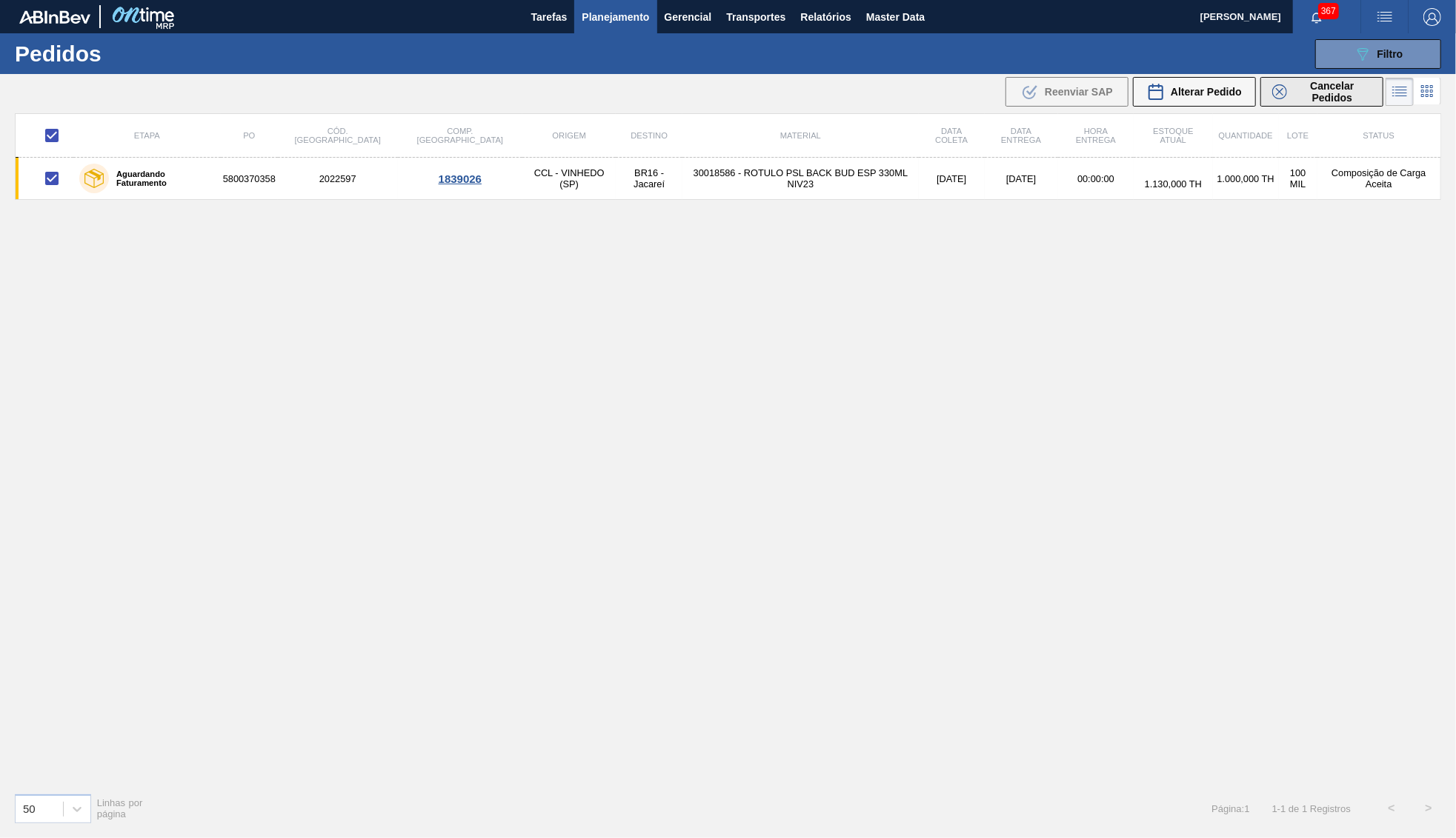
click at [1280, 102] on div "Cancelar Pedidos" at bounding box center [1321, 92] width 99 height 24
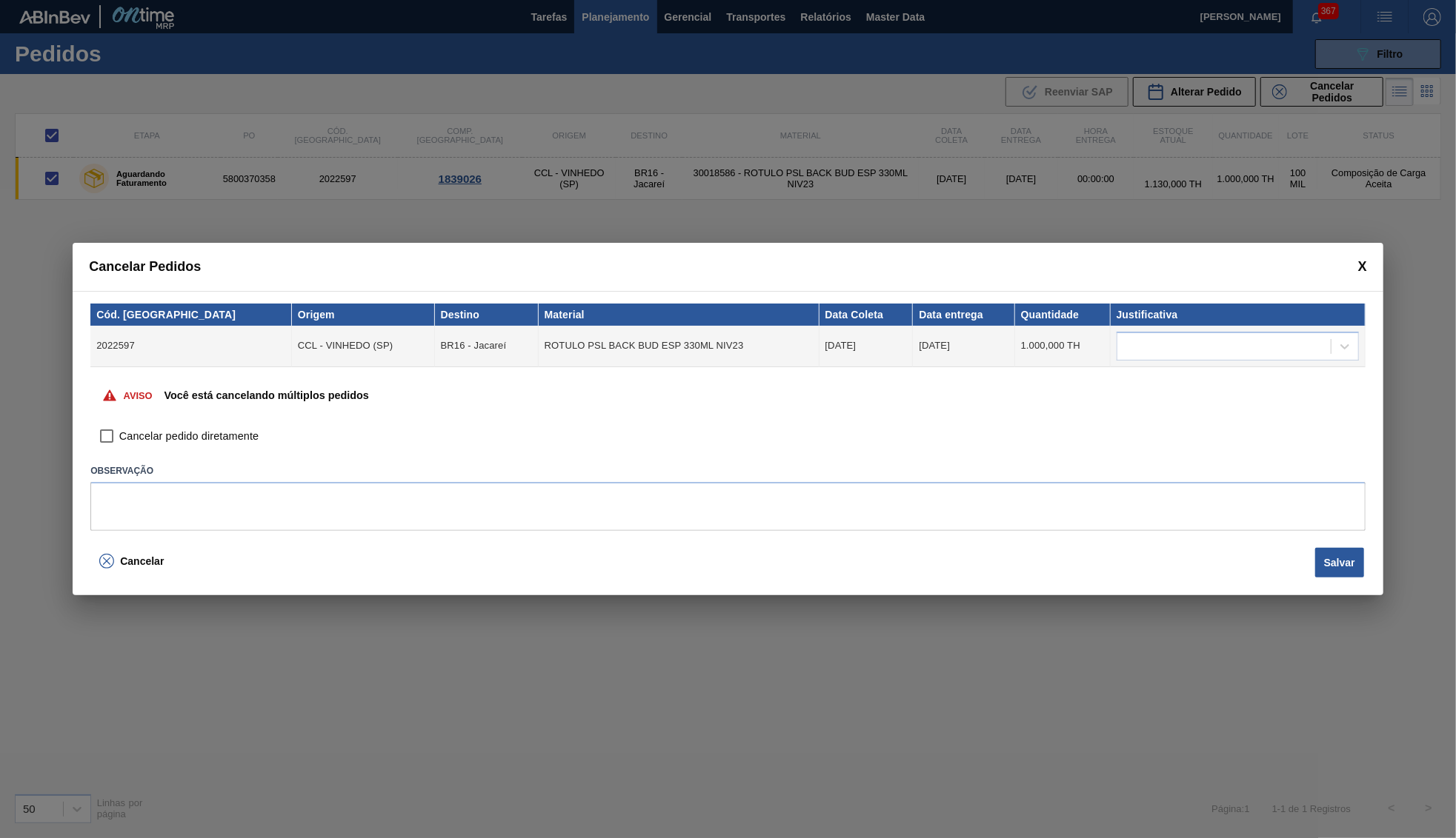
click at [83, 441] on div "Cód. Pedido Origem Destino Material Data Coleta Data entrega Quantidade Justifi…" at bounding box center [728, 417] width 1310 height 252
click at [124, 430] on span "Cancelar pedido diretamente" at bounding box center [189, 437] width 140 height 17
click at [119, 430] on input "Cancelar pedido diretamente" at bounding box center [107, 437] width 25 height 25
checkbox input "true"
click at [163, 470] on label "Observação" at bounding box center [728, 471] width 1275 height 21
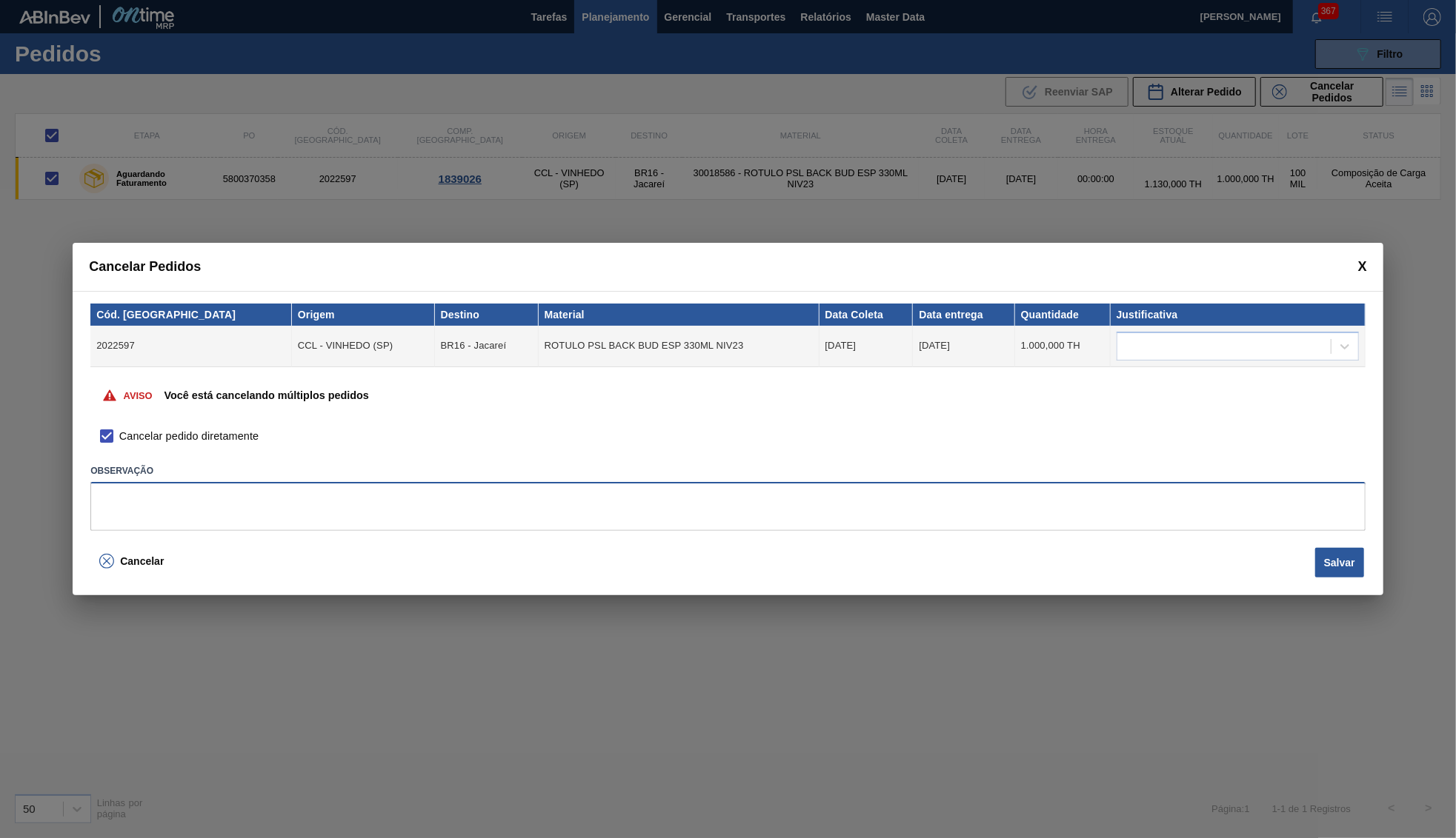
click at [186, 482] on textarea at bounding box center [728, 507] width 1275 height 49
type textarea "[PERSON_NAME] entrou em outro PO"
click at [1324, 553] on button "Salvar" at bounding box center [1339, 562] width 49 height 29
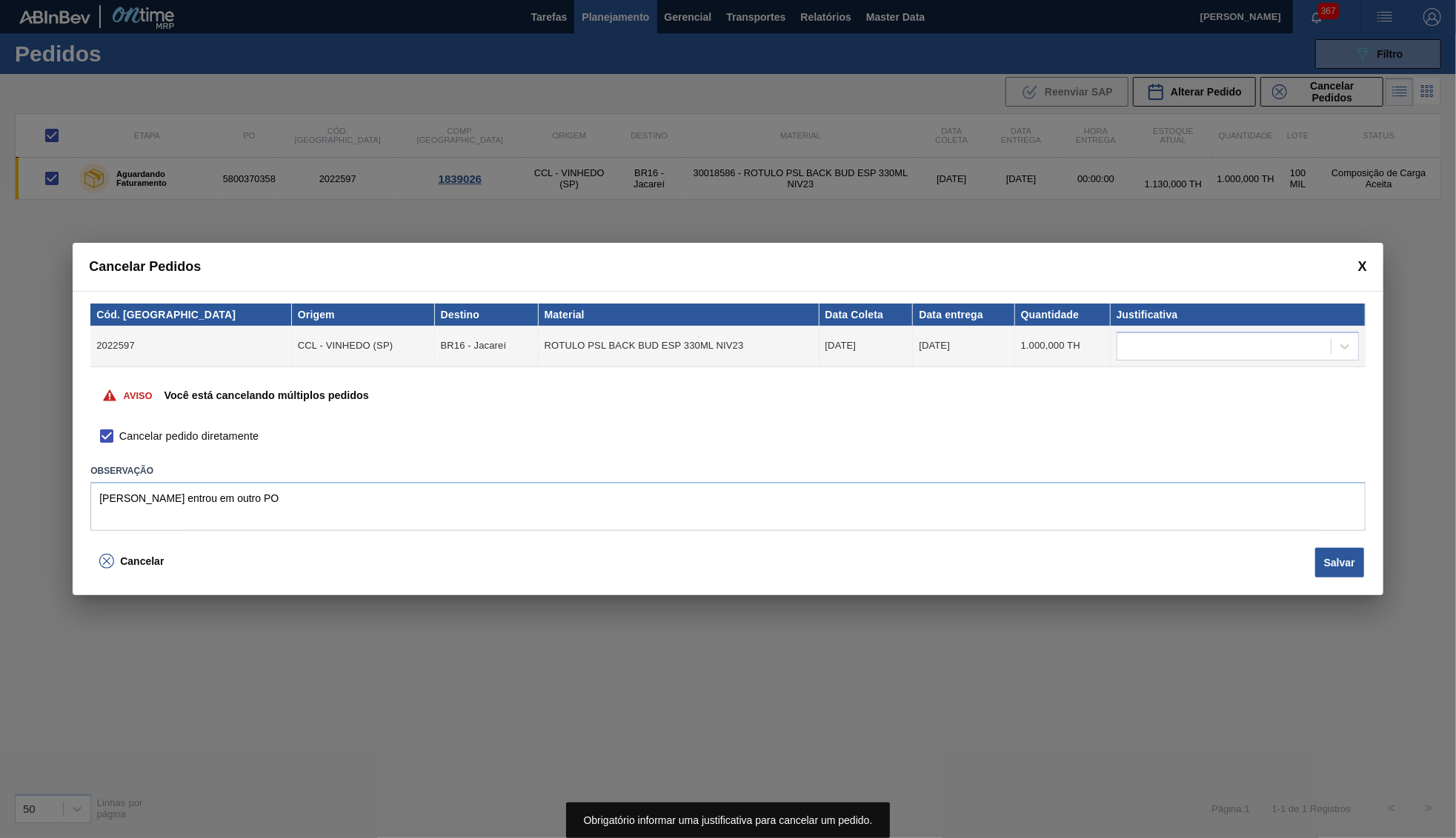
click at [579, 467] on label "Observação" at bounding box center [728, 471] width 1275 height 21
click at [427, 496] on textarea "[PERSON_NAME] entrou em outro PO" at bounding box center [728, 507] width 1275 height 49
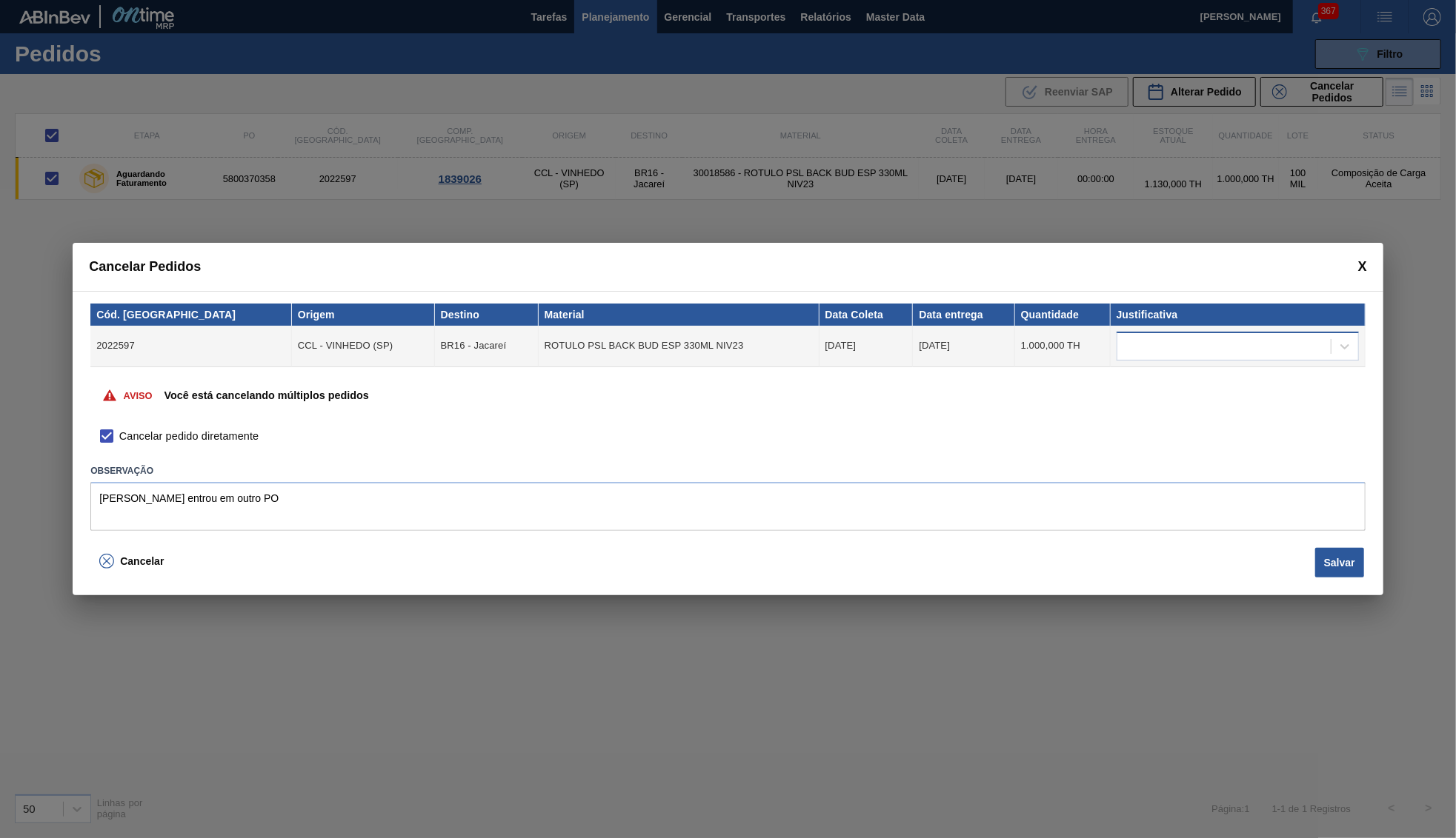
click at [1283, 361] on div at bounding box center [1237, 346] width 242 height 29
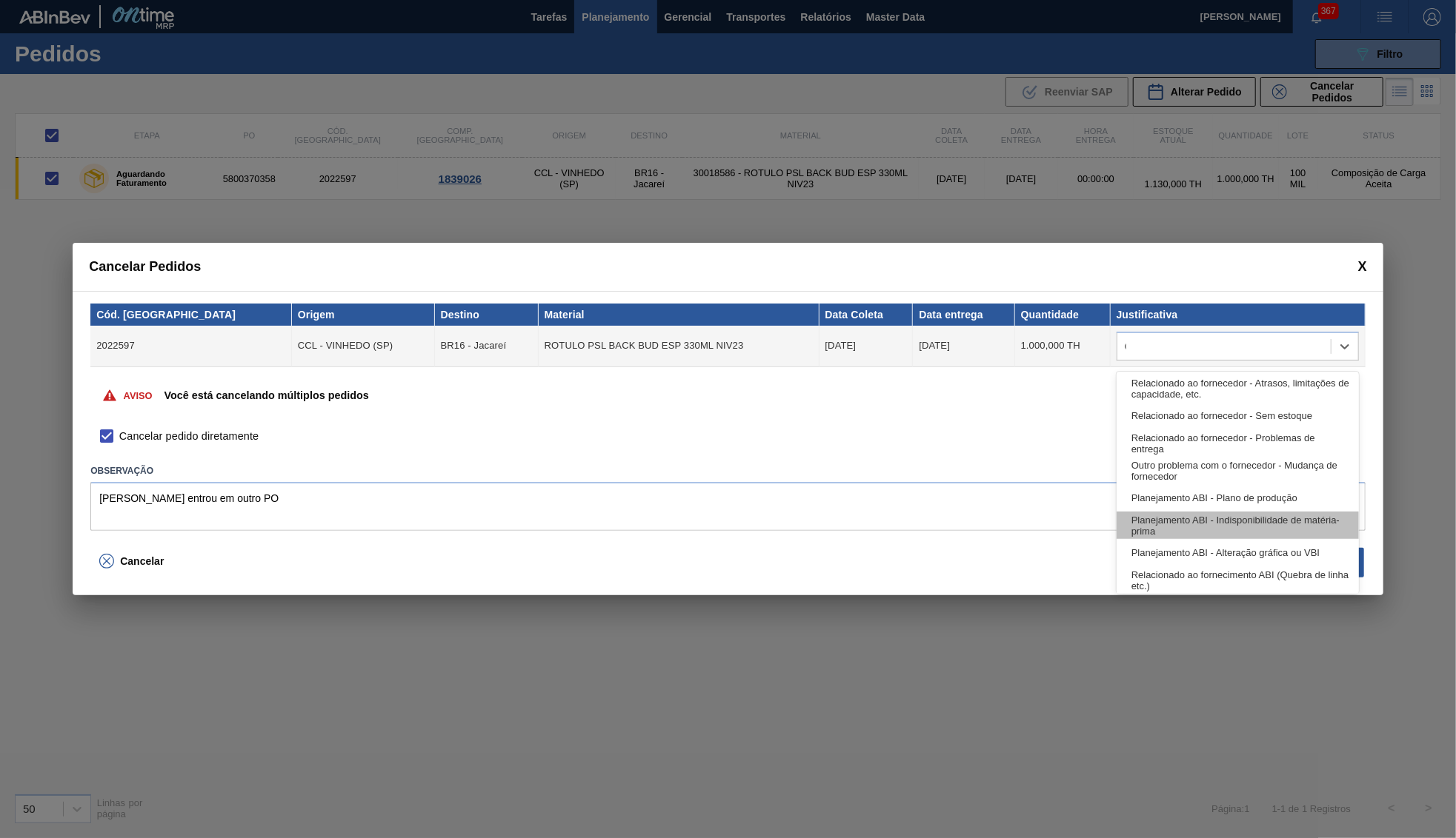
type input "OU"
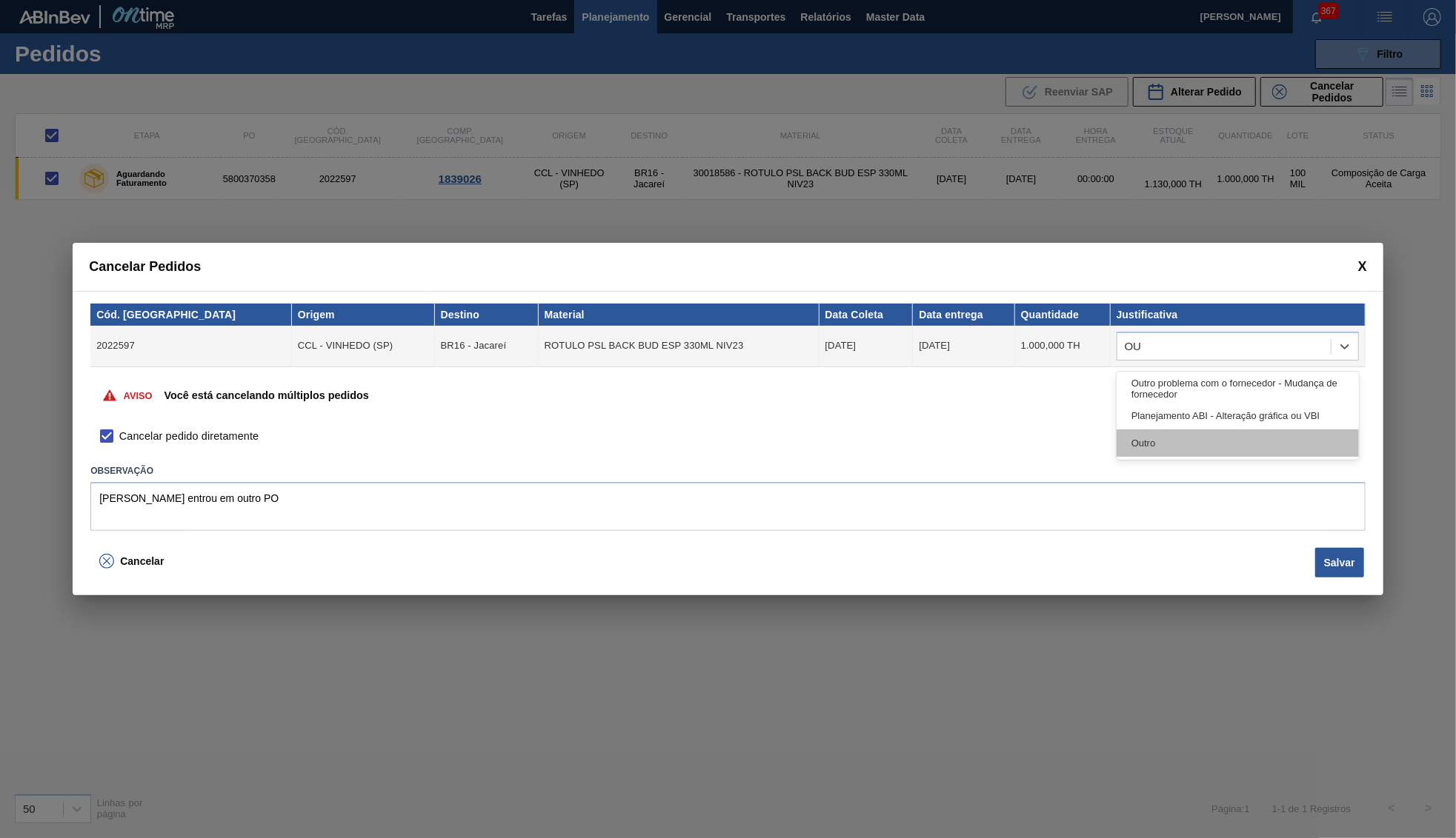
click at [1187, 452] on div "Outro" at bounding box center [1237, 443] width 242 height 28
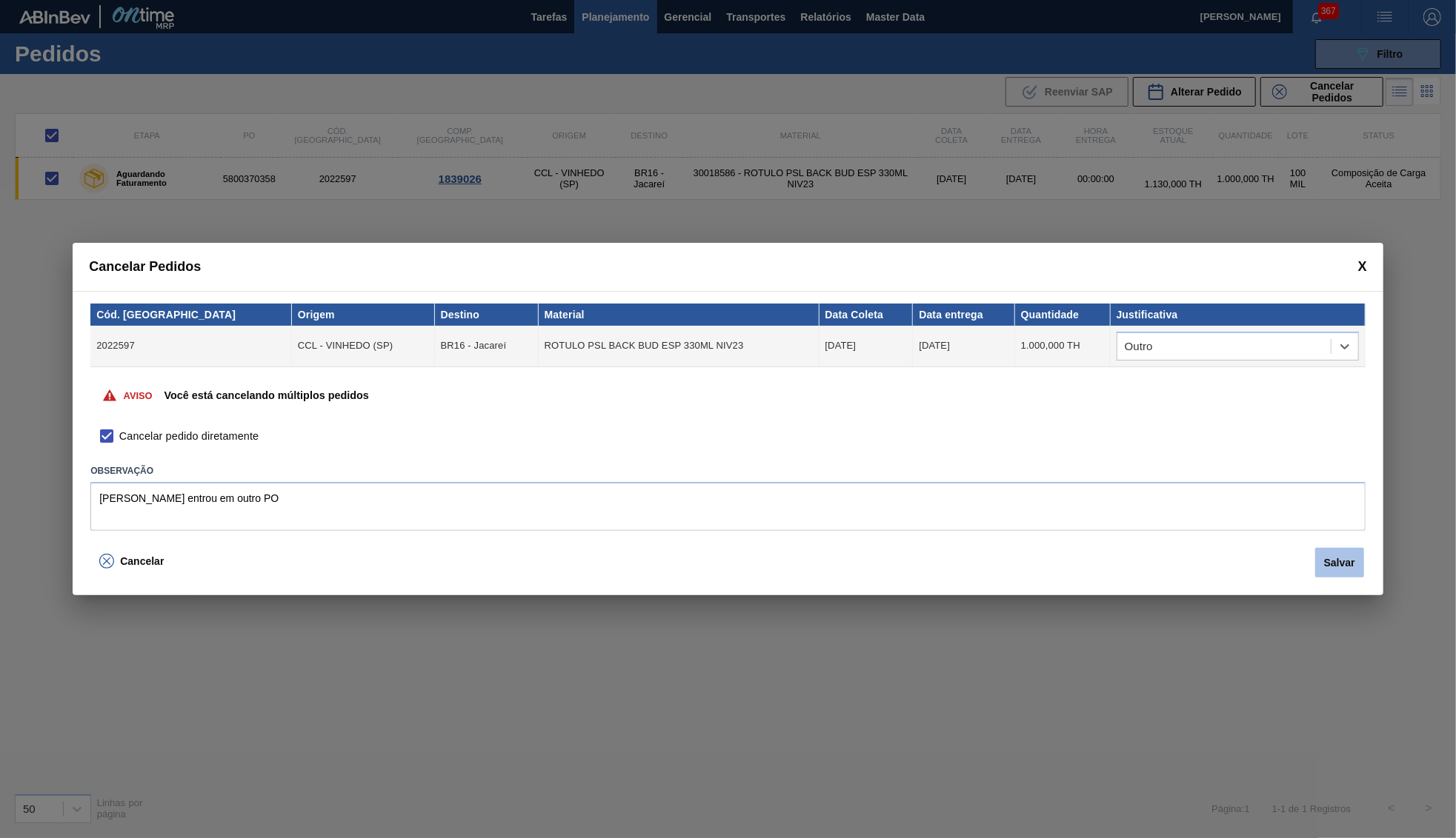
click at [1352, 561] on button "Salvar" at bounding box center [1339, 562] width 49 height 29
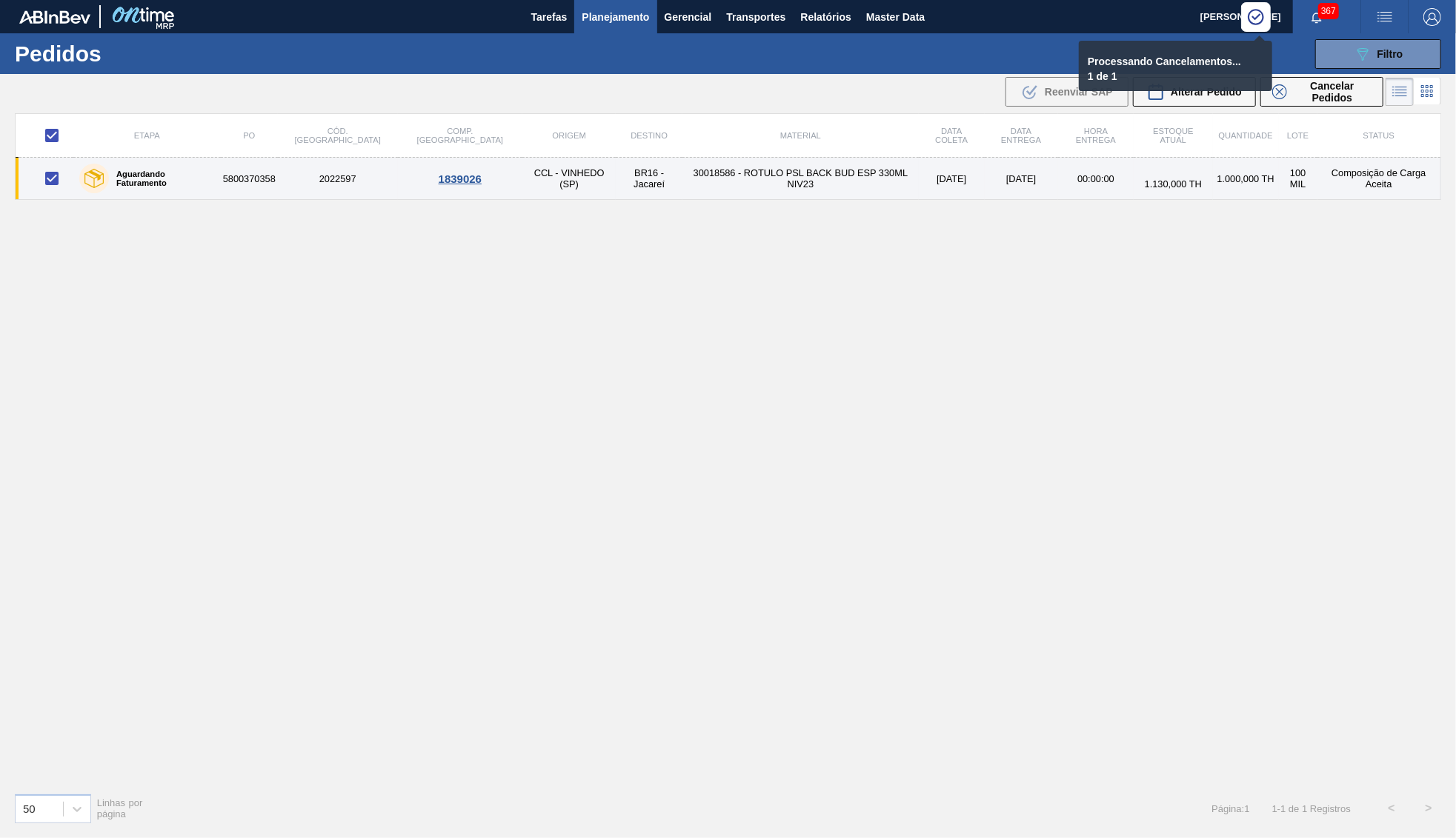
click at [619, 165] on td "BR16 - Jacareí" at bounding box center [649, 178] width 67 height 42
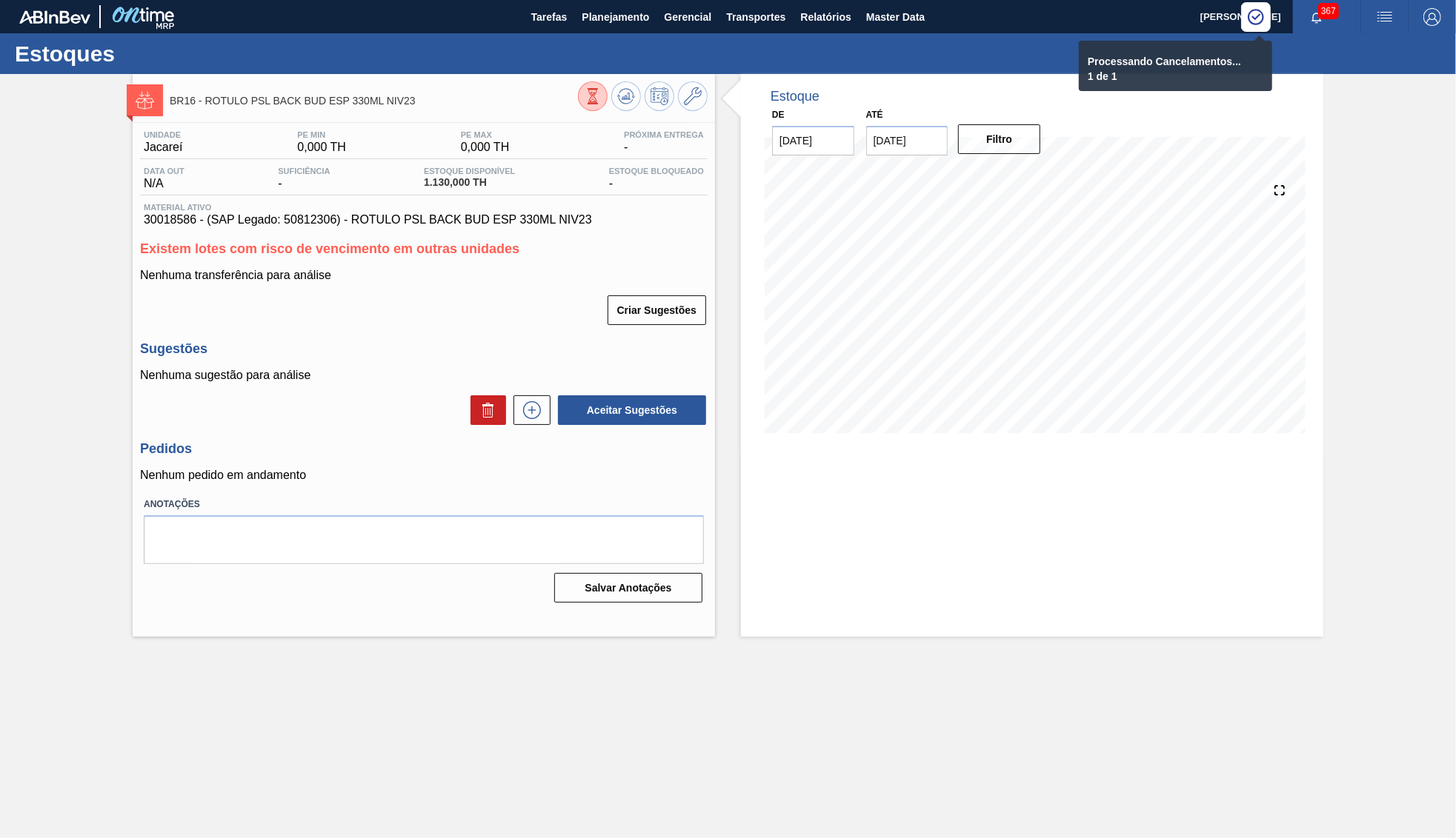
click at [598, 27] on button "Planejamento" at bounding box center [615, 17] width 82 height 33
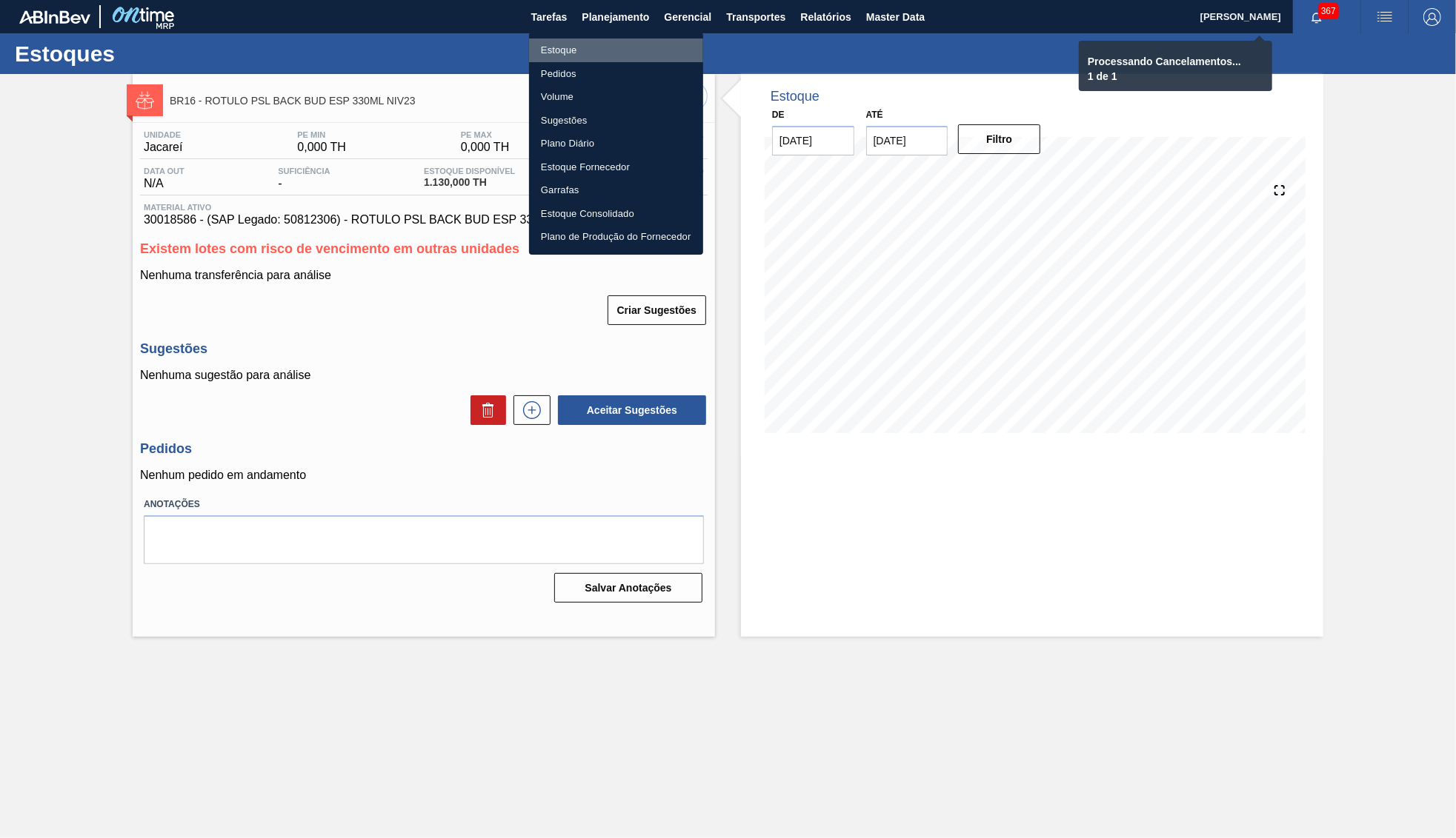
drag, startPoint x: 574, startPoint y: 43, endPoint x: 1111, endPoint y: 106, distance: 540.7
click at [573, 43] on li "Estoque" at bounding box center [616, 51] width 174 height 24
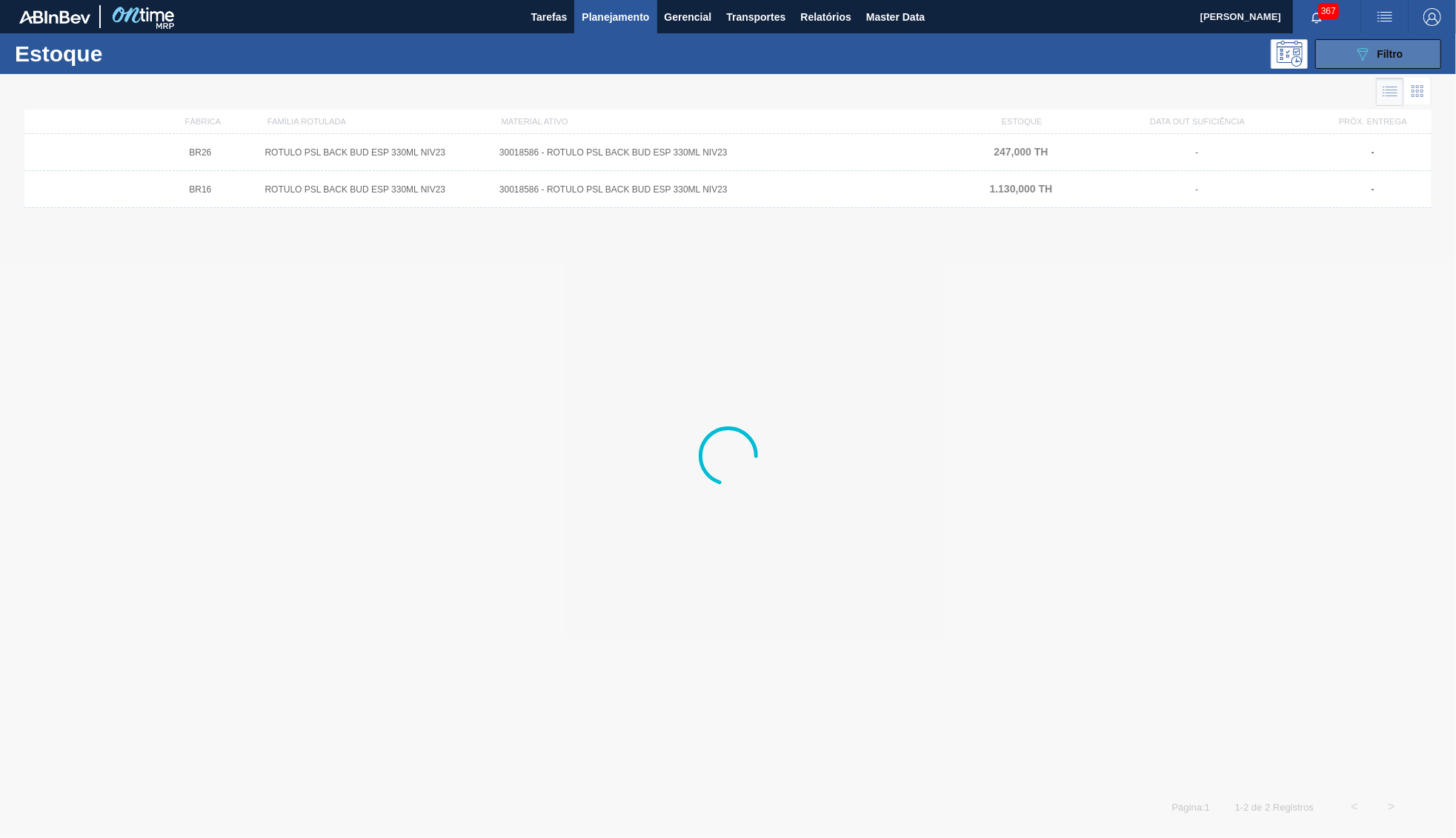
click at [1339, 60] on button "089F7B8B-B2A5-4AFE-B5C0-19BA573D28AC Filtro" at bounding box center [1377, 54] width 126 height 29
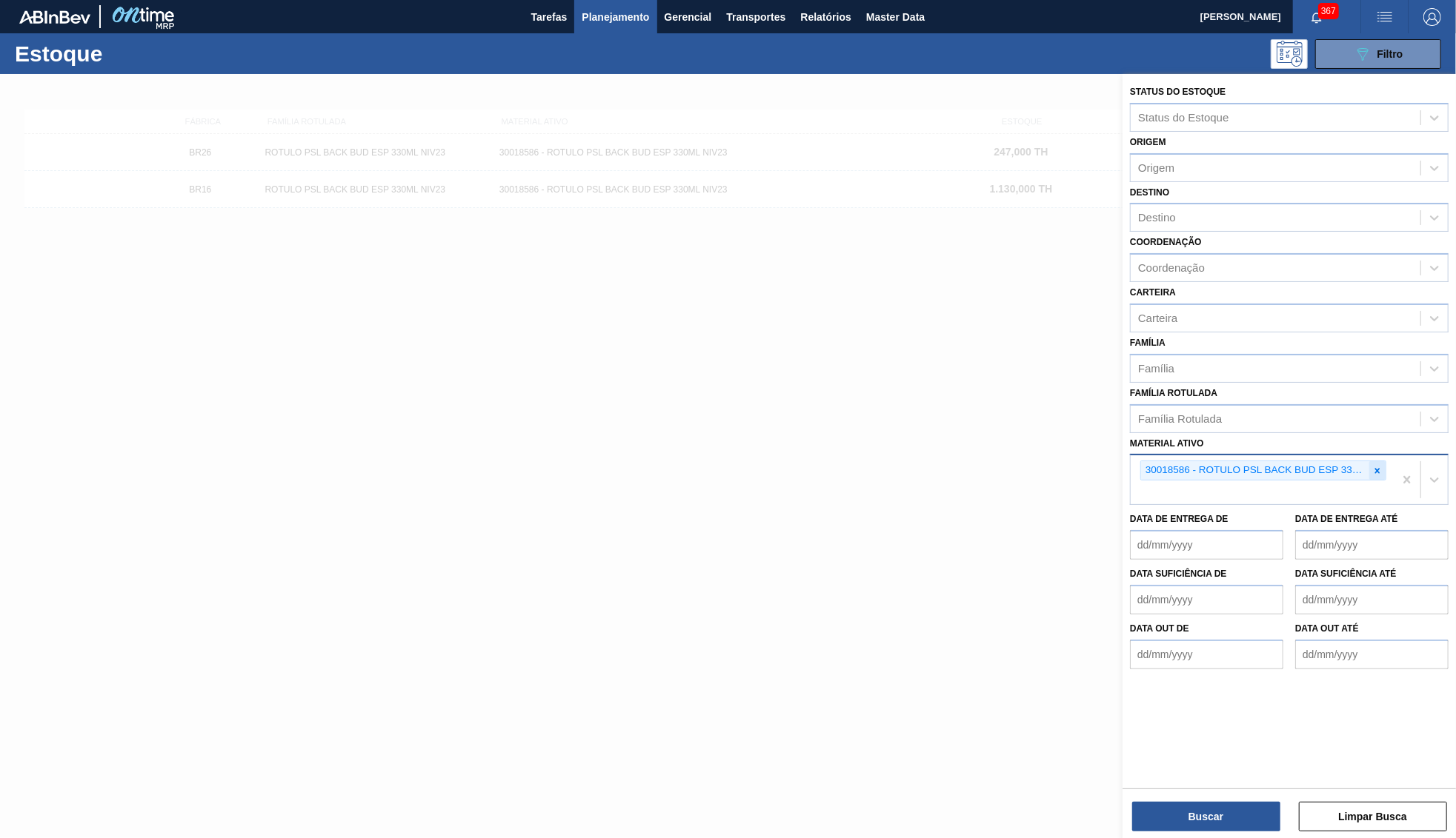
click at [1377, 468] on icon at bounding box center [1377, 470] width 6 height 6
paste ativo "30018585"
type ativo "30018585"
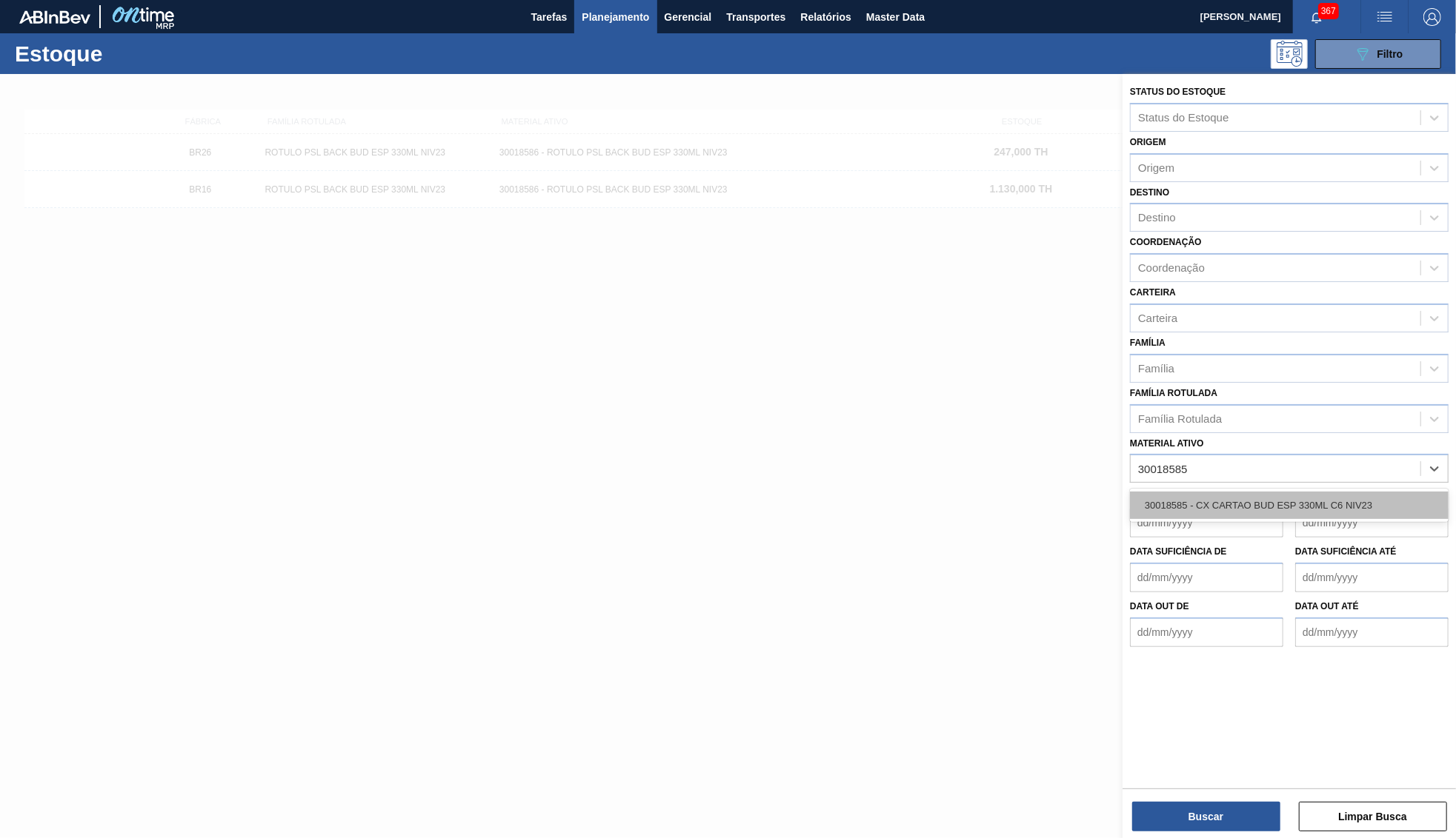
click at [1234, 492] on div "30018585 - CX CARTAO BUD ESP 330ML C6 NIV23" at bounding box center [1289, 505] width 319 height 28
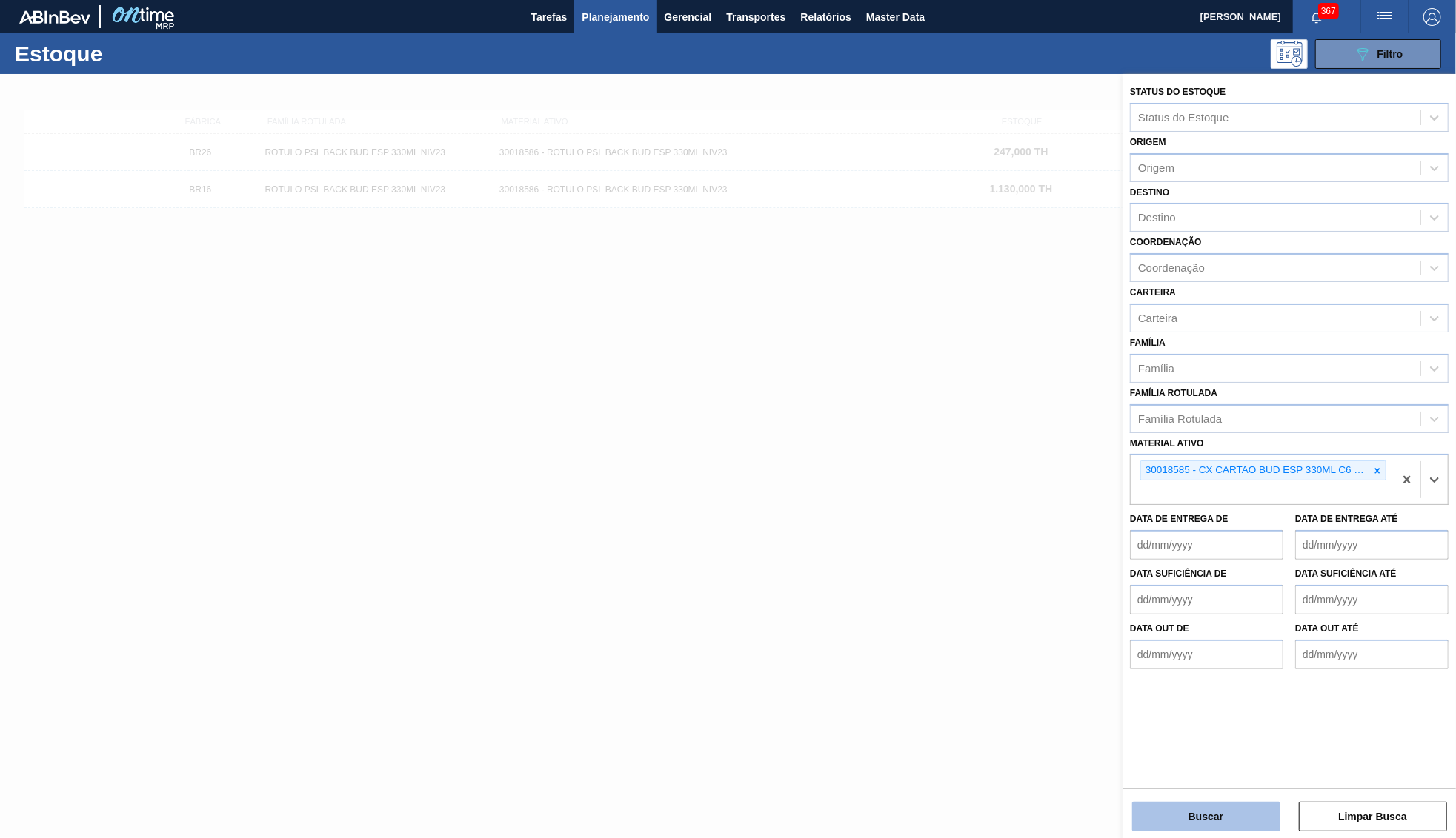
click at [1163, 826] on button "Buscar" at bounding box center [1205, 817] width 148 height 29
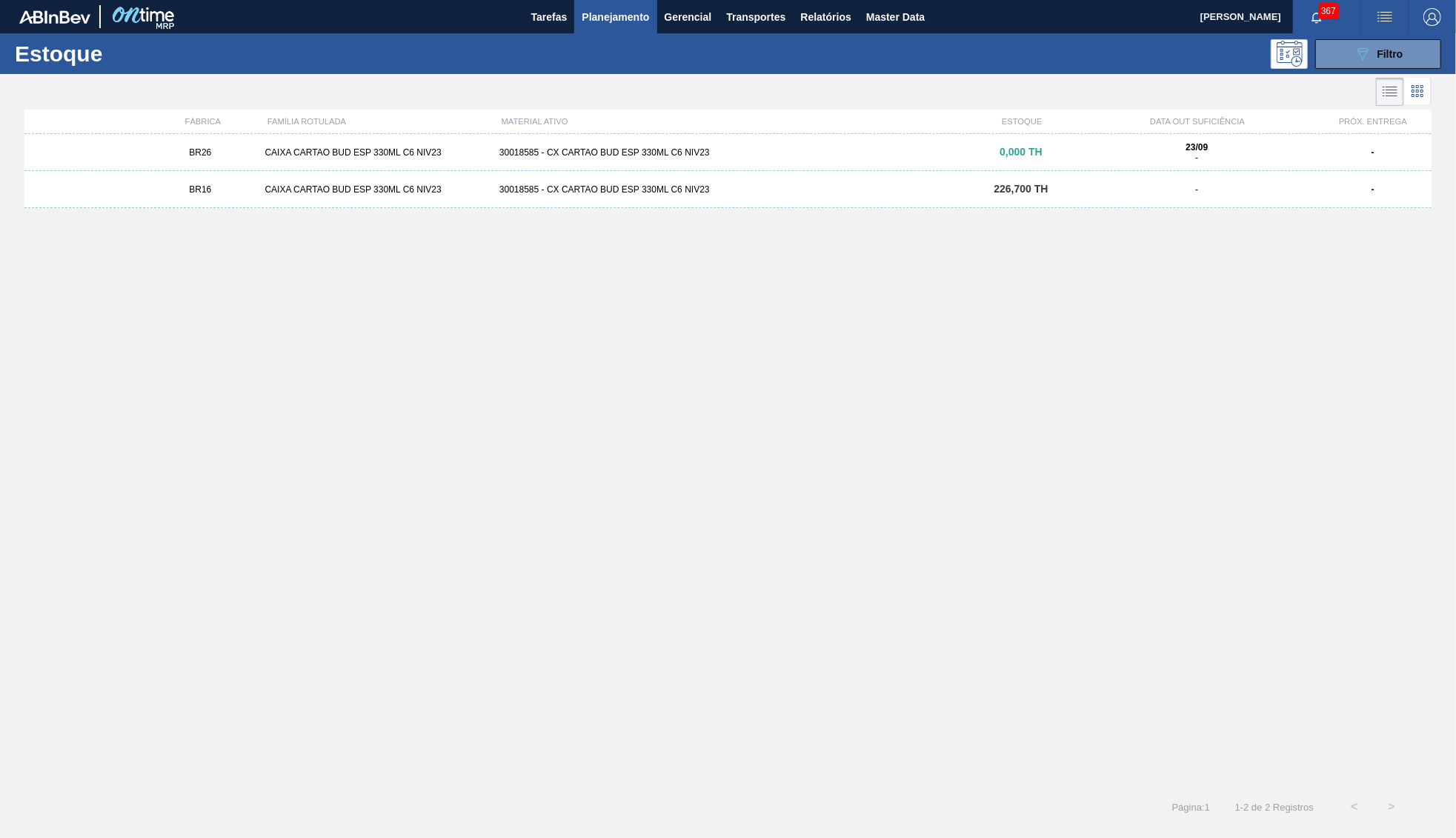
click at [339, 199] on div "BR16 CAIXA CARTAO BUD ESP 330ML C6 NIV23 30018585 - CX CARTAO BUD ESP 330ML C6 …" at bounding box center [728, 189] width 1407 height 37
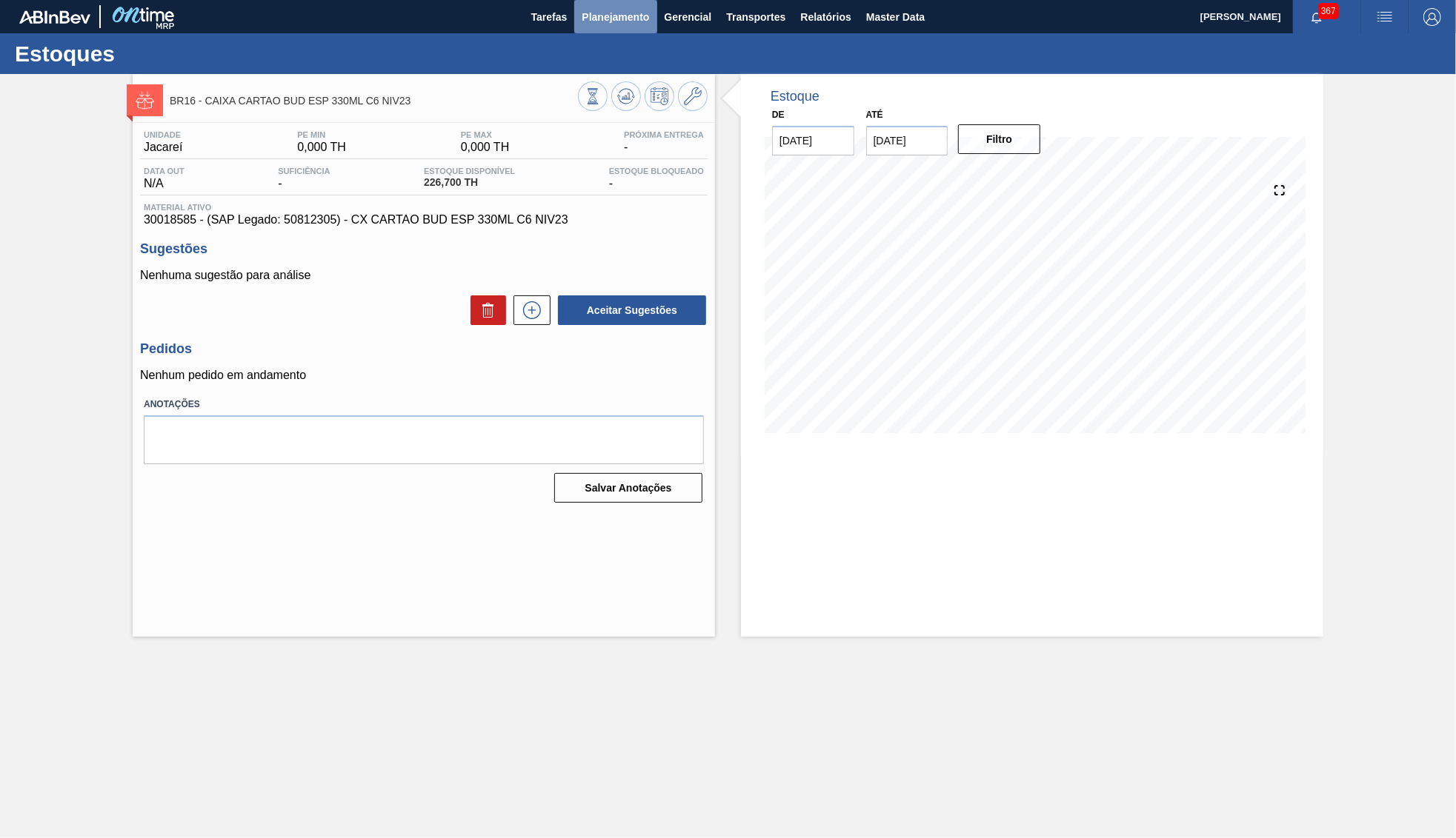
click at [600, 21] on span "Planejamento" at bounding box center [615, 17] width 67 height 17
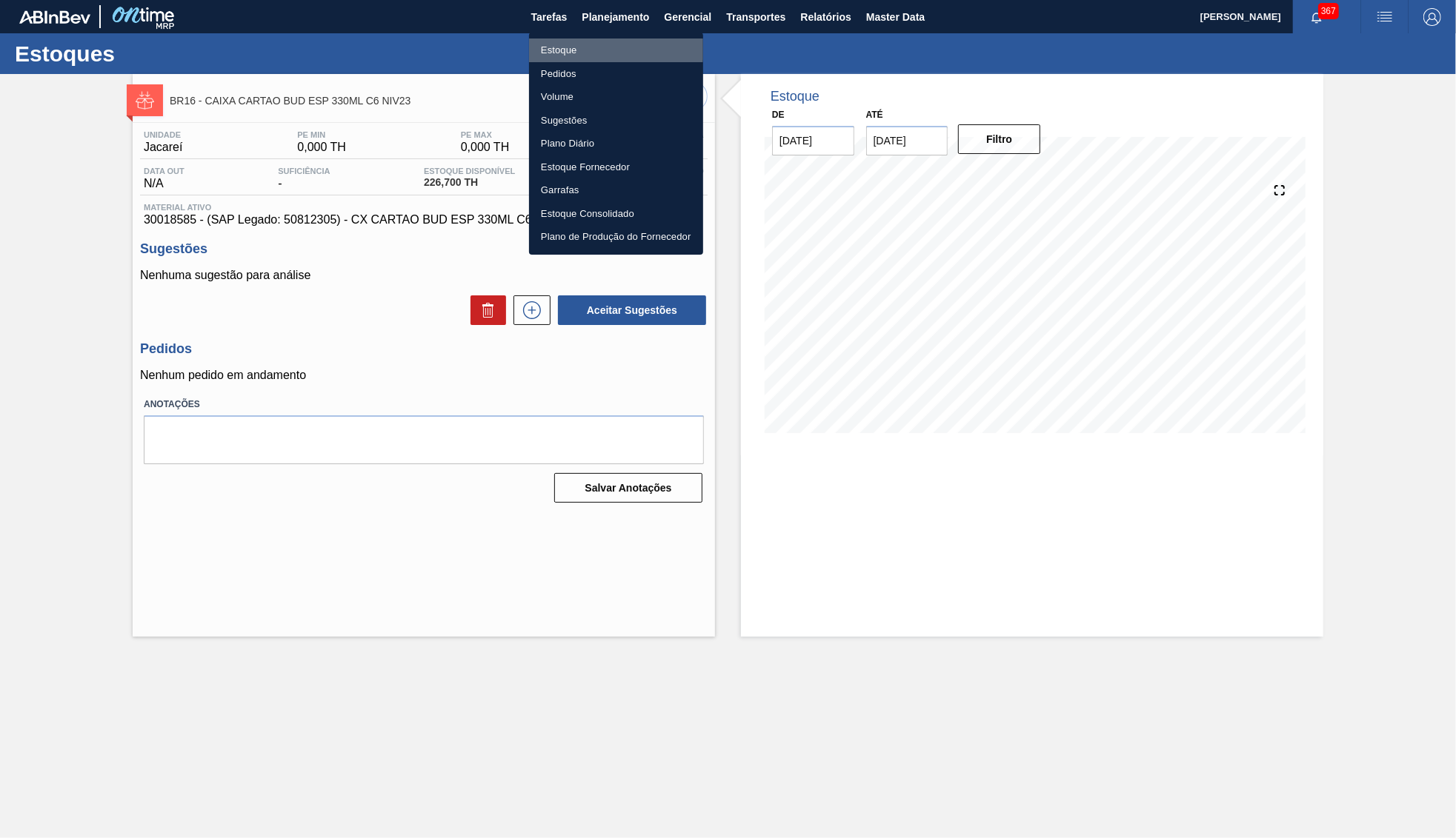
click at [575, 47] on li "Estoque" at bounding box center [616, 51] width 174 height 24
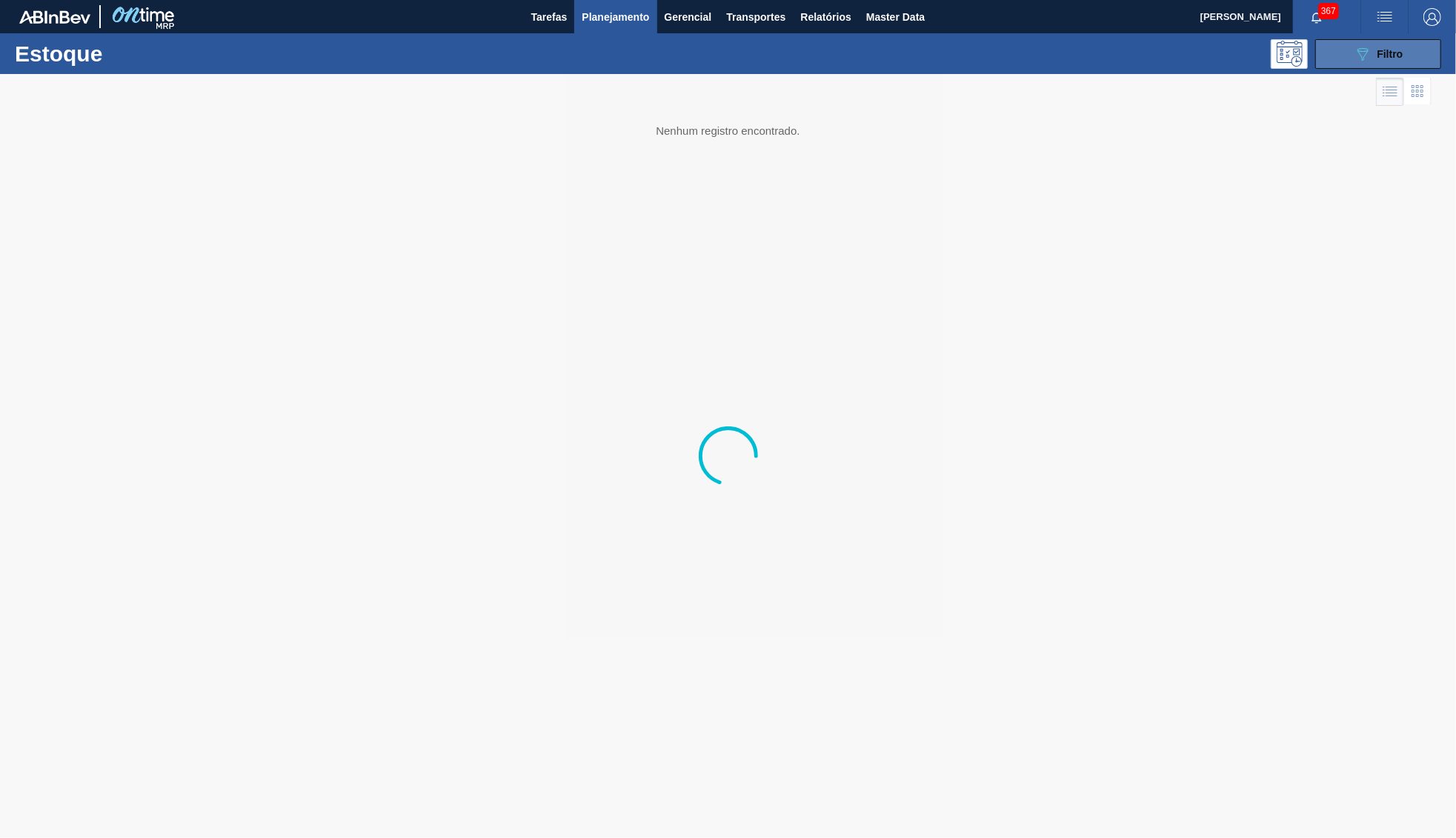
click at [1399, 63] on button "089F7B8B-B2A5-4AFE-B5C0-19BA573D28AC Filtro" at bounding box center [1377, 54] width 126 height 29
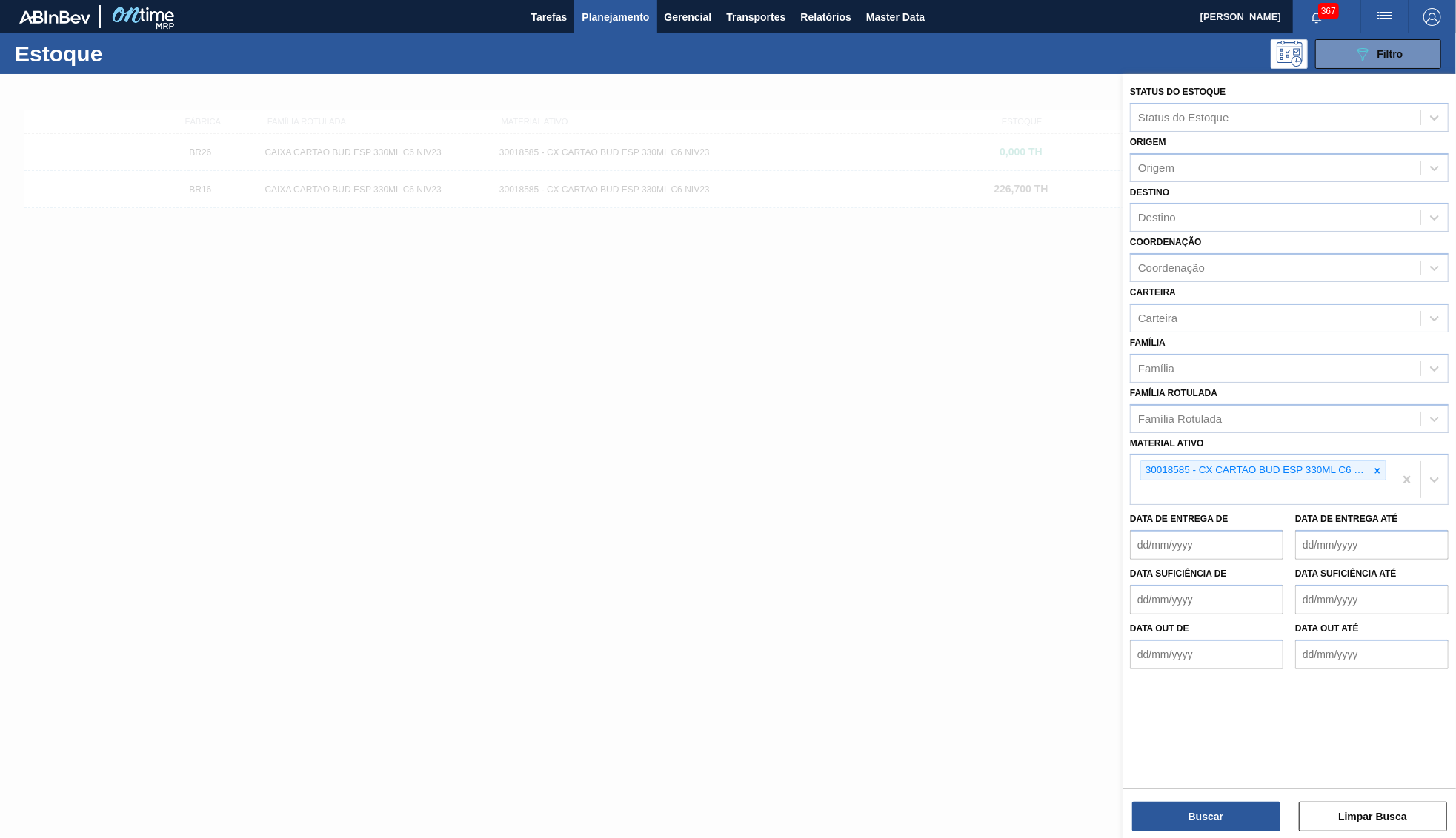
click at [1377, 468] on icon at bounding box center [1377, 470] width 6 height 6
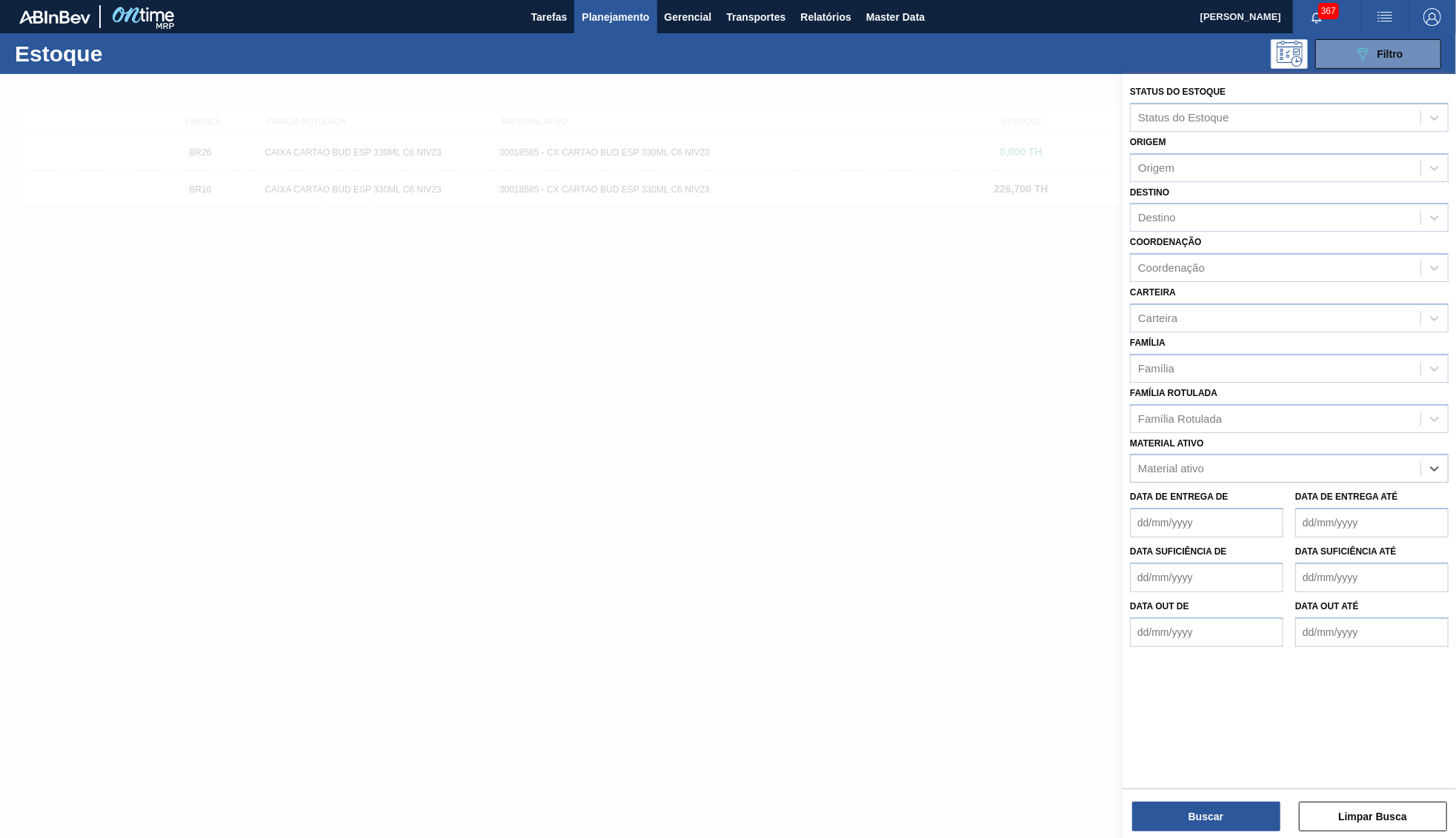
paste ativo "30018582"
type ativo "30018582"
click at [1211, 492] on div "30018582 - CAIXA CARTAO STELLA 330ML C6 [GEOGRAPHIC_DATA]" at bounding box center [1289, 505] width 319 height 28
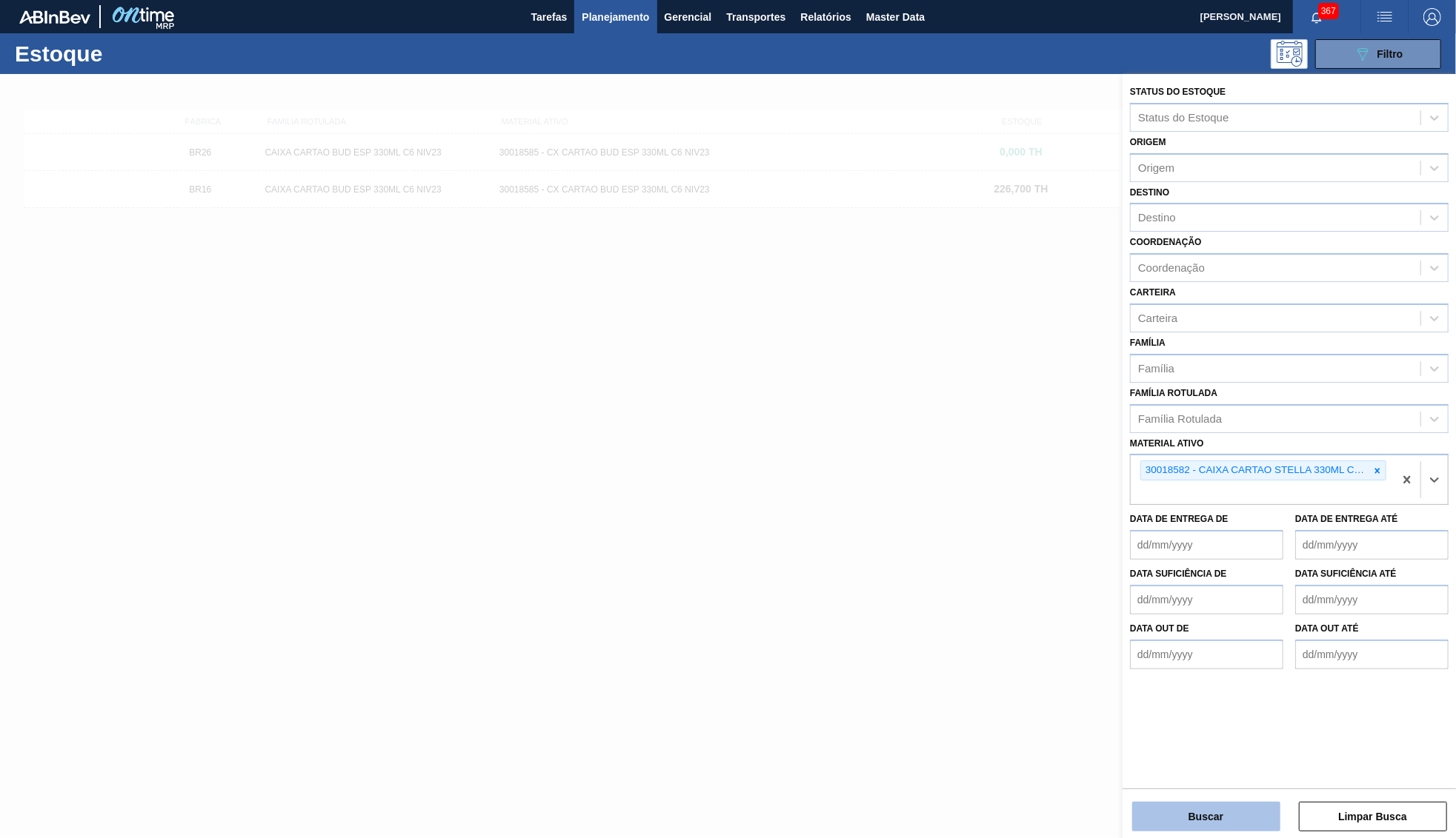
click at [1171, 831] on button "Buscar" at bounding box center [1205, 817] width 148 height 29
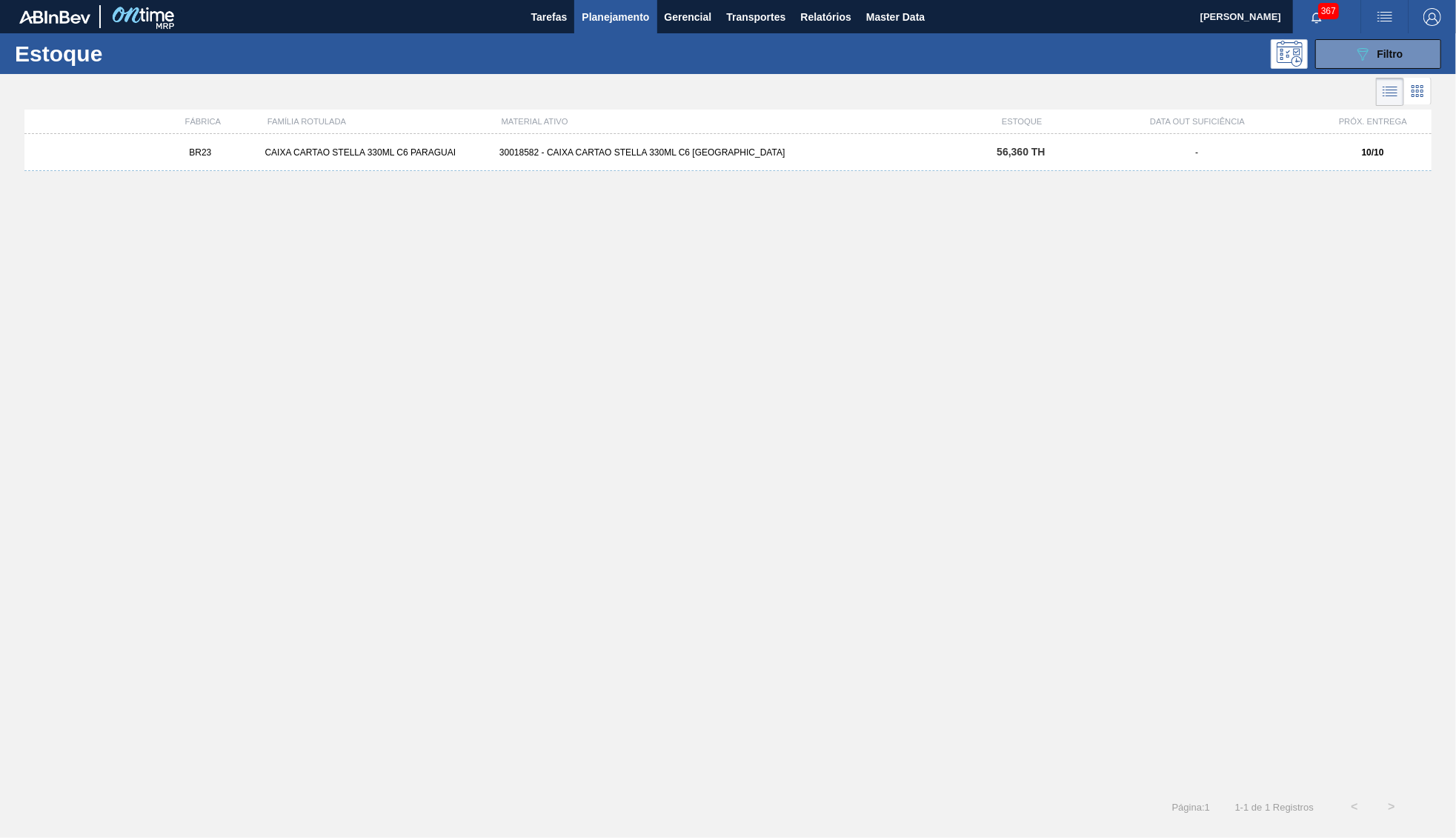
click at [885, 154] on div "30018582 - CAIXA CARTAO STELLA 330ML C6 [GEOGRAPHIC_DATA]" at bounding box center [727, 152] width 469 height 10
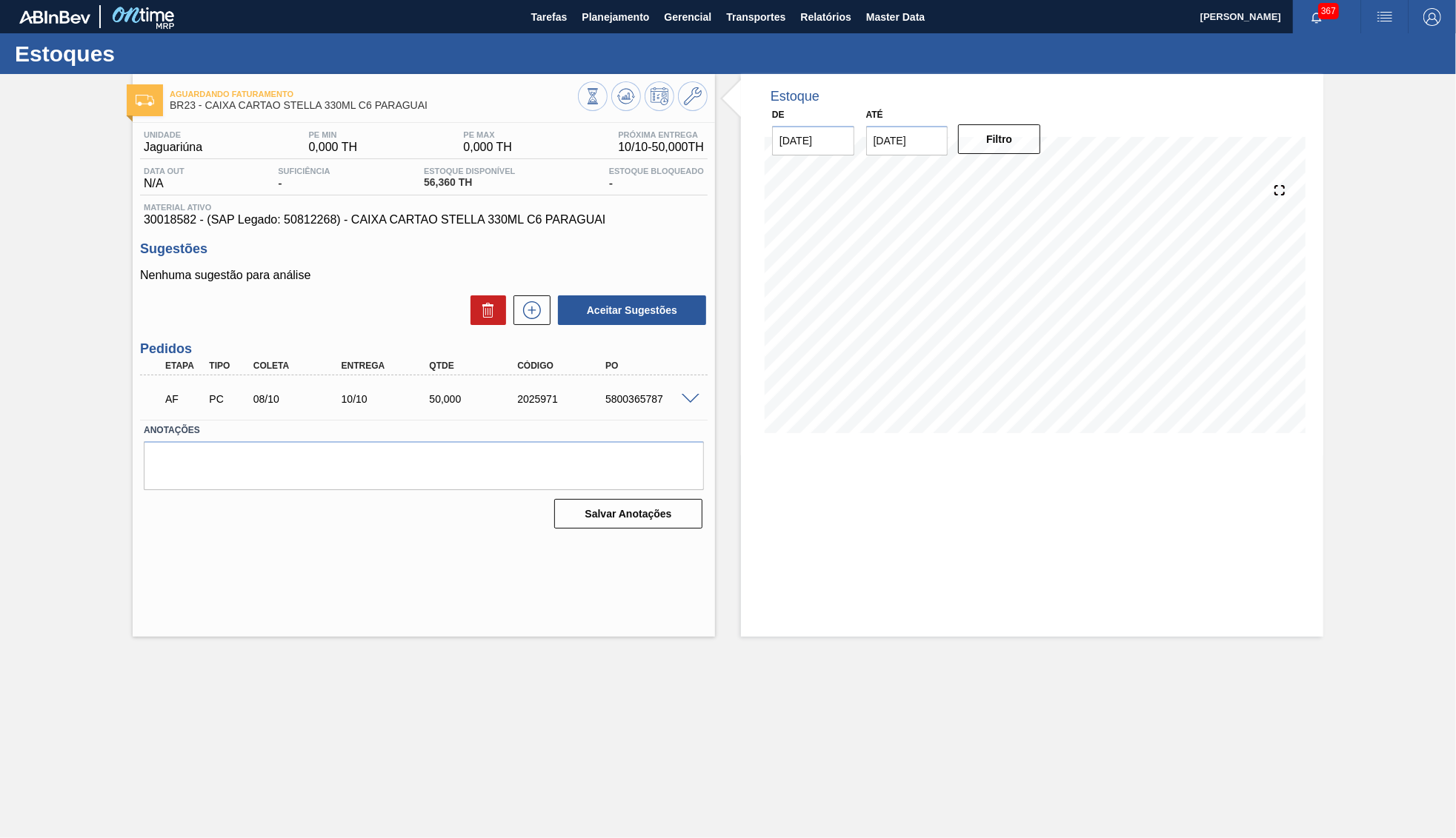
click at [682, 394] on span at bounding box center [690, 400] width 17 height 11
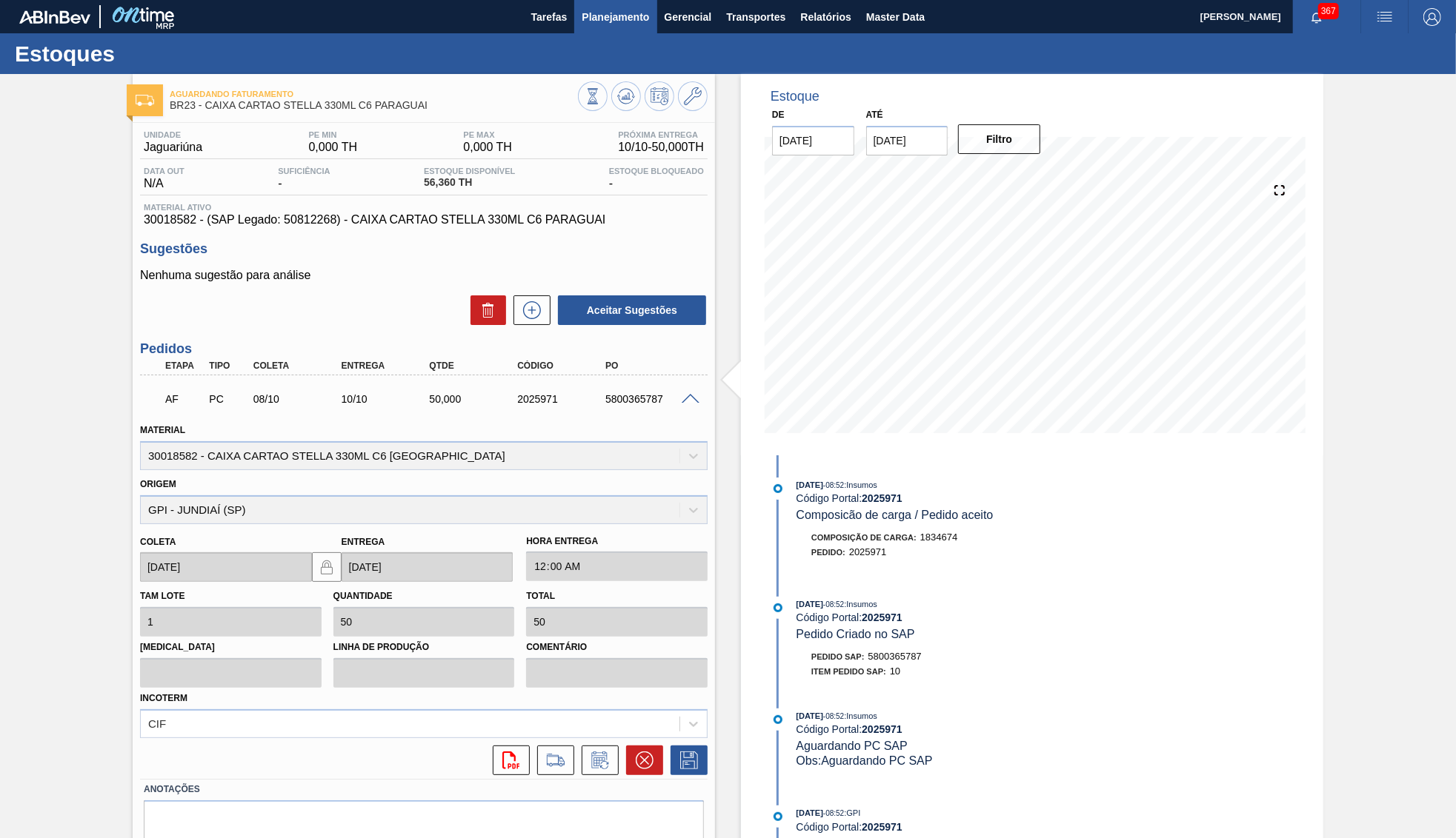
click at [601, 12] on span "Planejamento" at bounding box center [615, 17] width 67 height 17
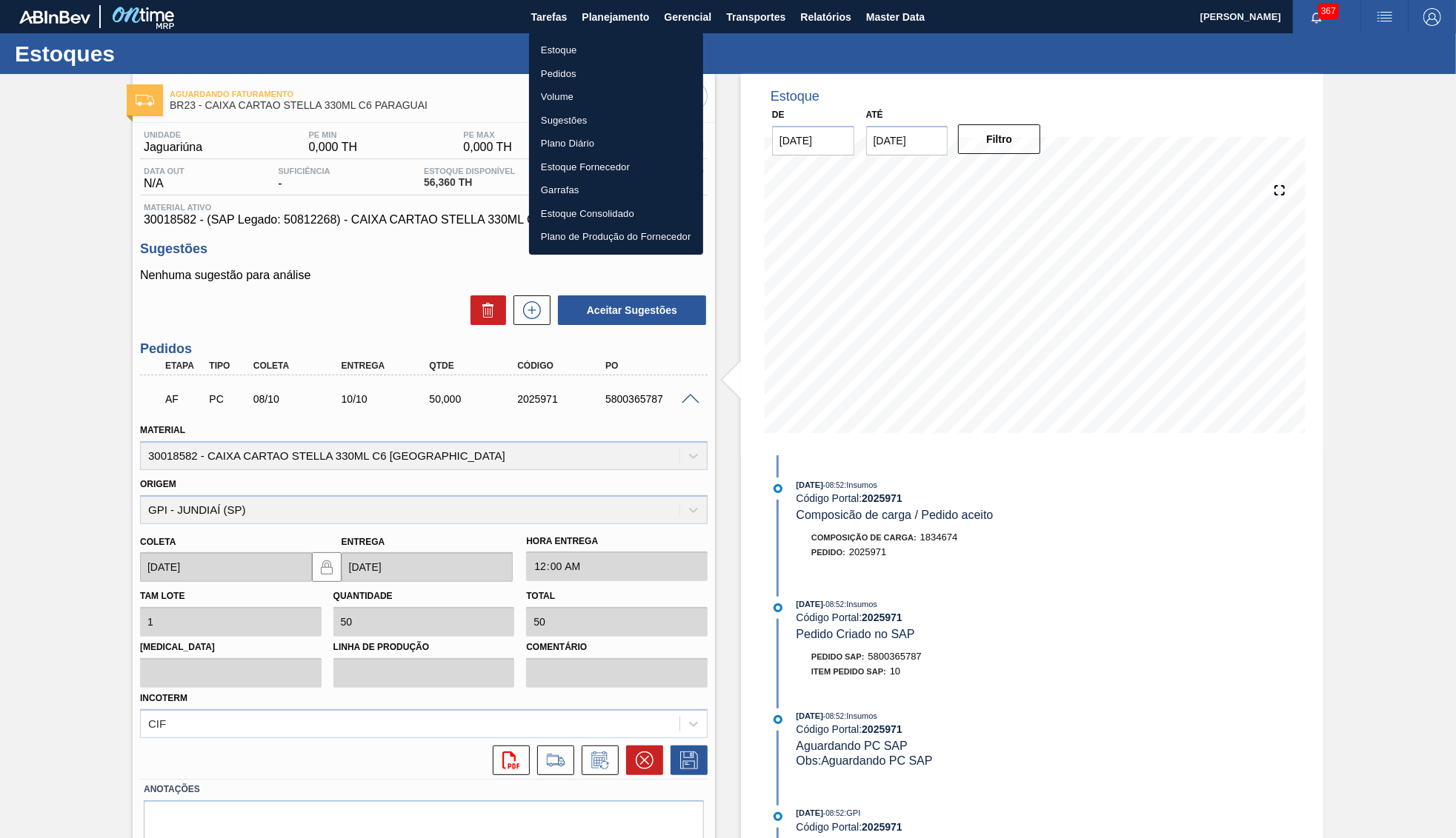
click at [600, 45] on li "Estoque" at bounding box center [616, 51] width 174 height 24
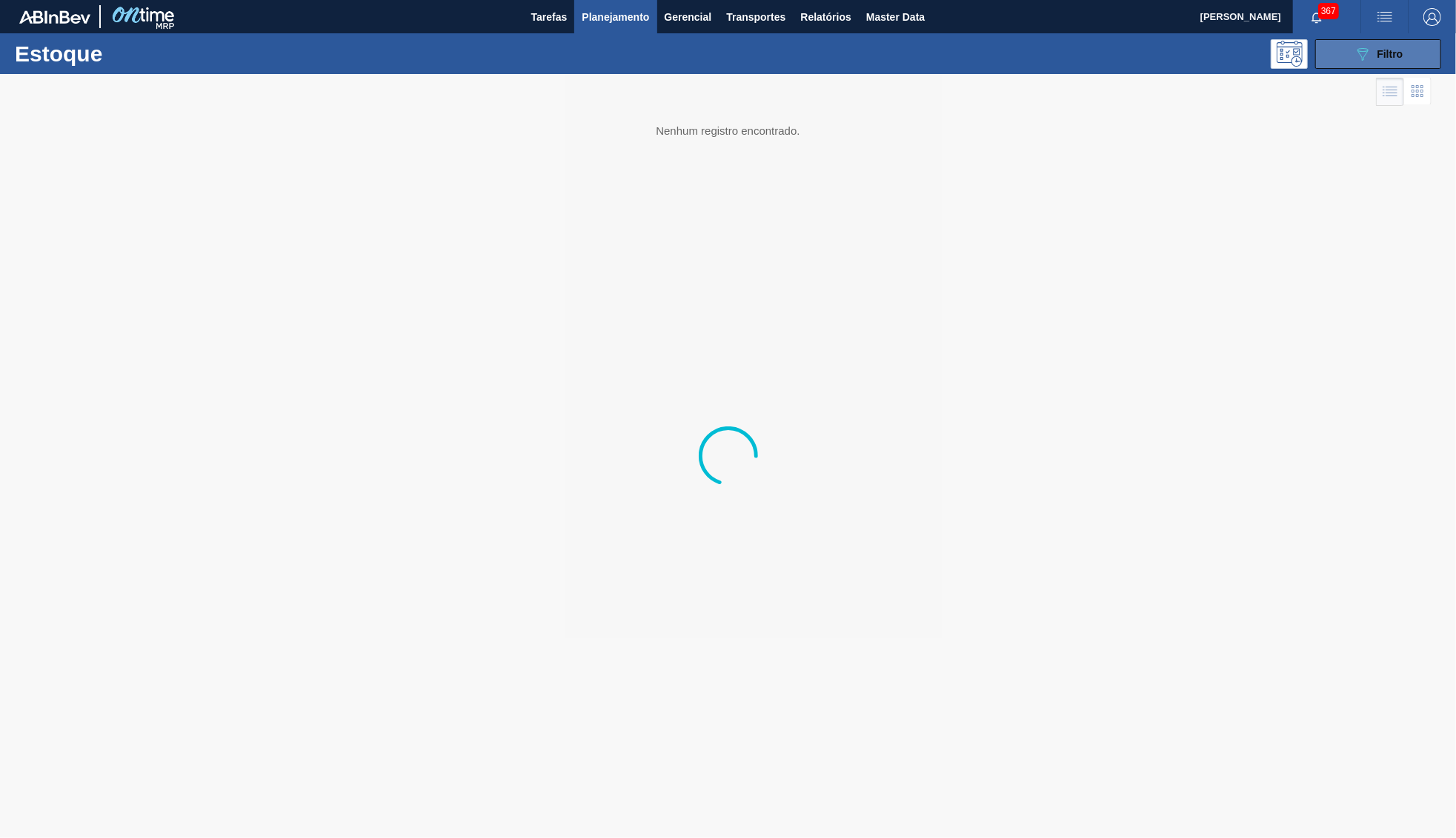
click at [1395, 50] on span "Filtro" at bounding box center [1390, 54] width 26 height 12
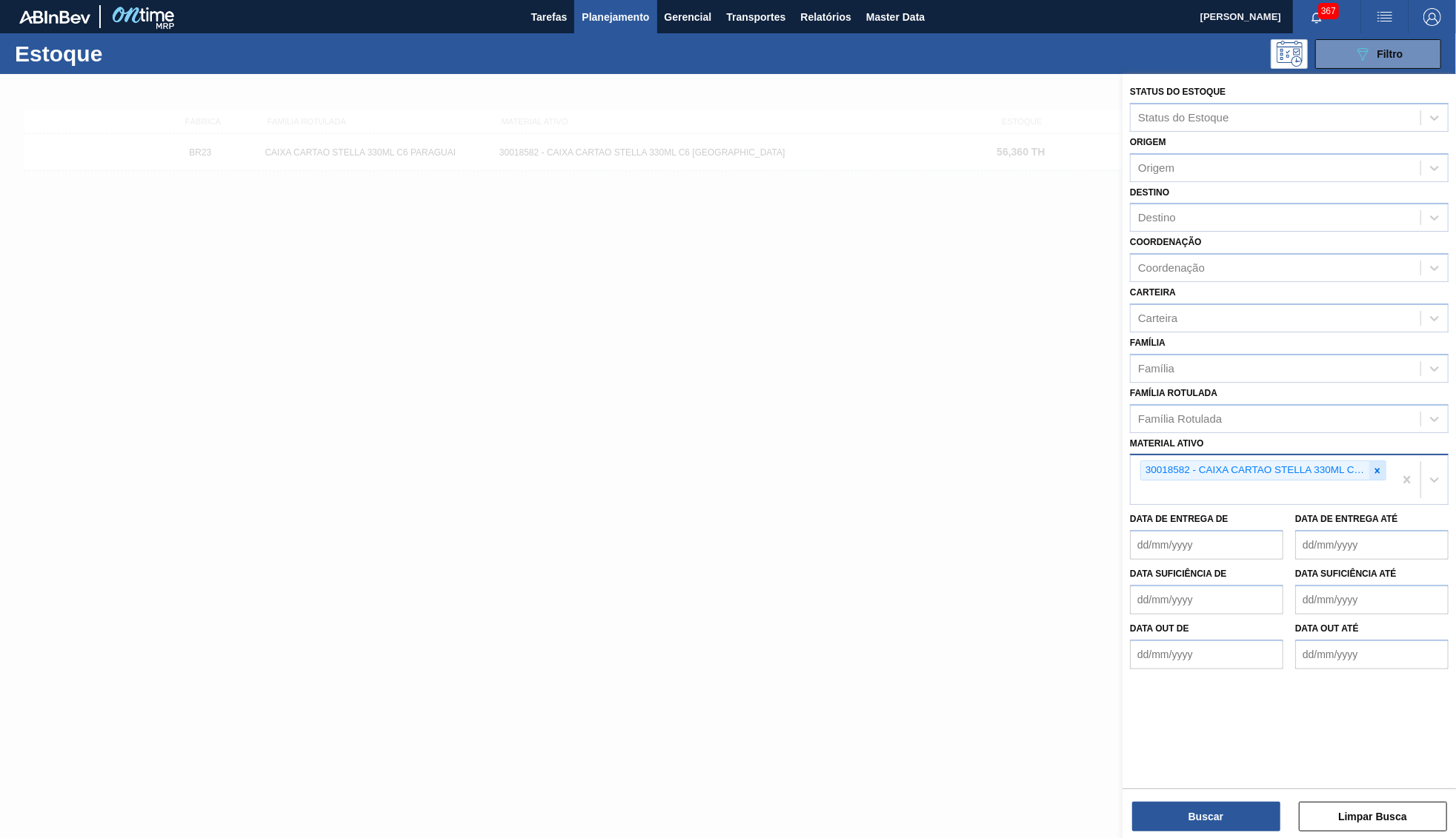
click at [1378, 468] on icon at bounding box center [1377, 470] width 6 height 6
paste ativo "30012790"
type ativo "30012790"
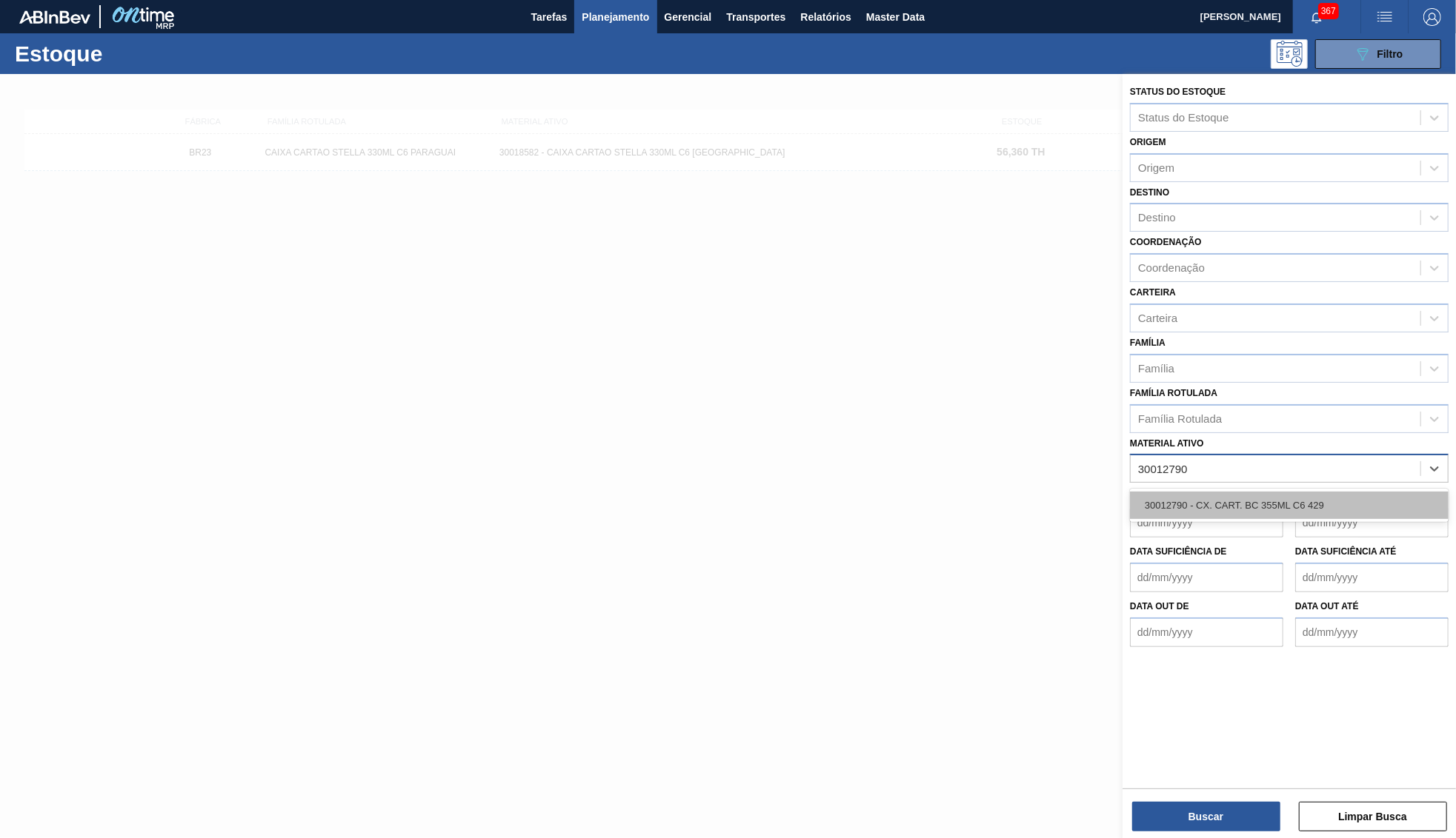
click at [1300, 492] on div "30012790 - CX. CART. BC 355ML C6 429" at bounding box center [1289, 505] width 319 height 28
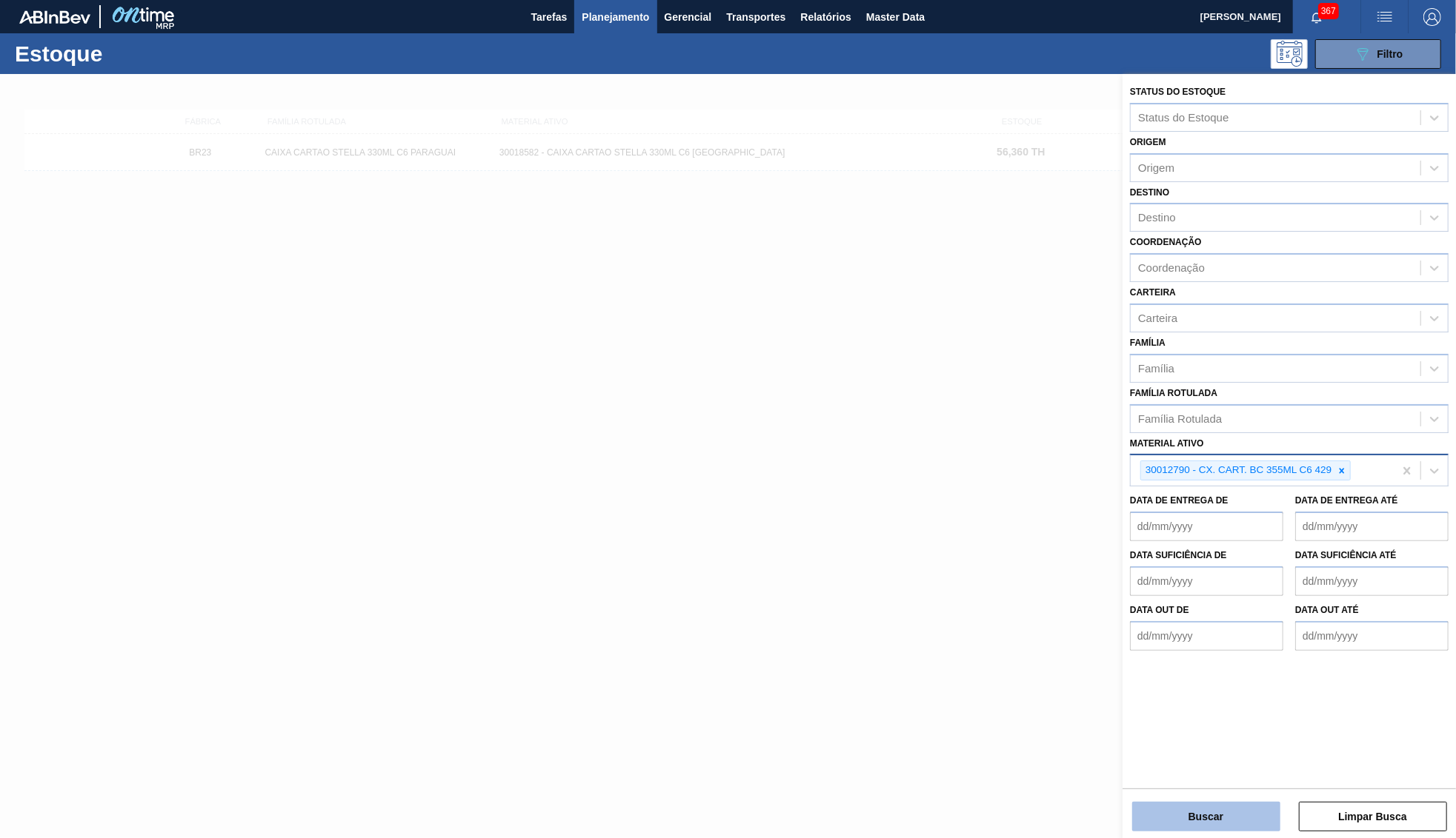
click at [1233, 814] on button "Buscar" at bounding box center [1205, 817] width 148 height 29
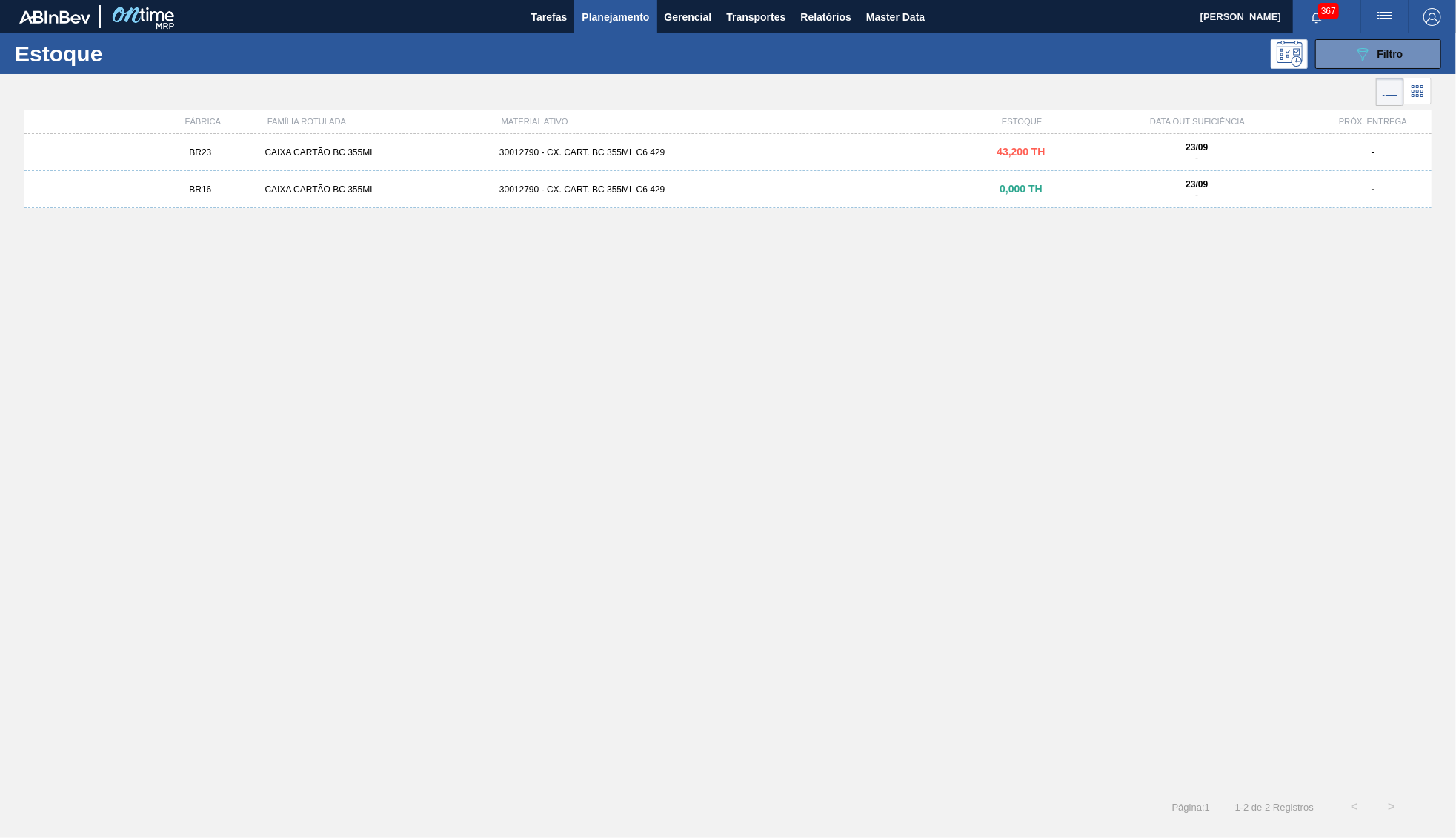
click at [381, 159] on div "BR23 CAIXA CARTÃO BC 355ML 30012790 - CX. CART. BC 355ML C6 429 43,200 TH 23/09…" at bounding box center [728, 152] width 1407 height 37
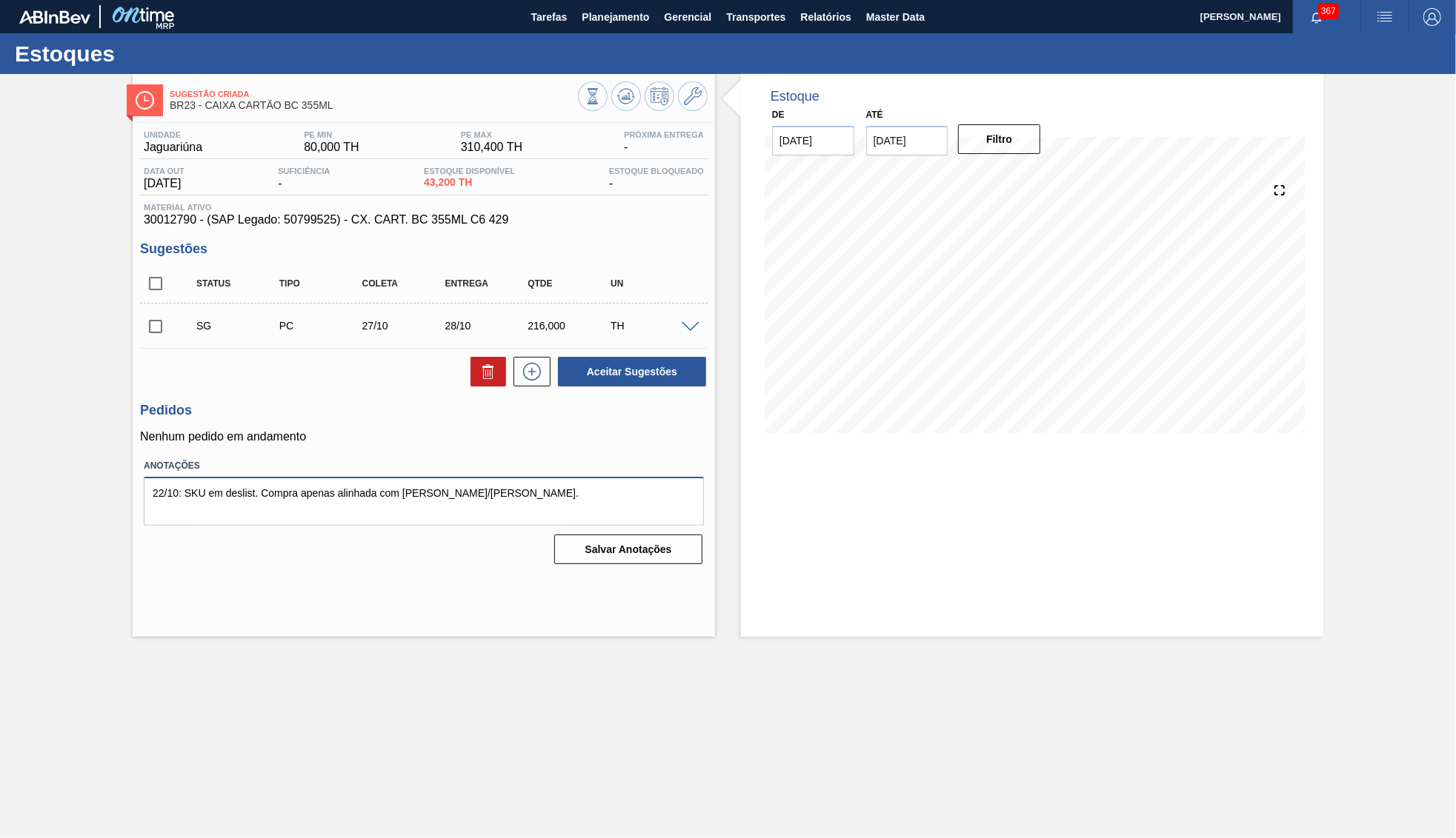
drag, startPoint x: 523, startPoint y: 490, endPoint x: 87, endPoint y: 496, distance: 436.0
click at [144, 496] on textarea "22/10: SKU em deslist. Compra apenas alinhada com [PERSON_NAME]/[PERSON_NAME]." at bounding box center [423, 502] width 560 height 49
